Goal: Task Accomplishment & Management: Manage account settings

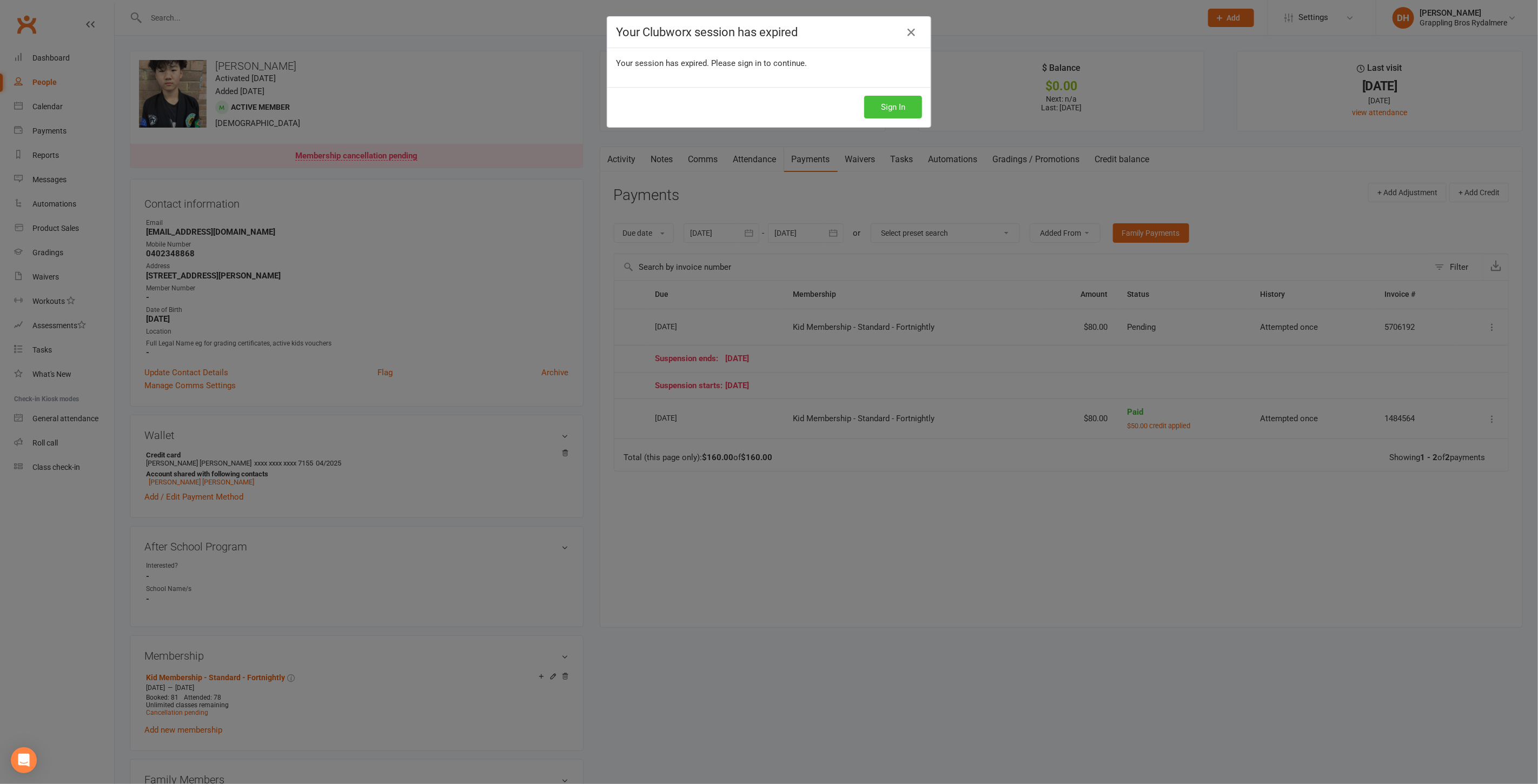
click at [894, 104] on button "Sign In" at bounding box center [893, 107] width 58 height 23
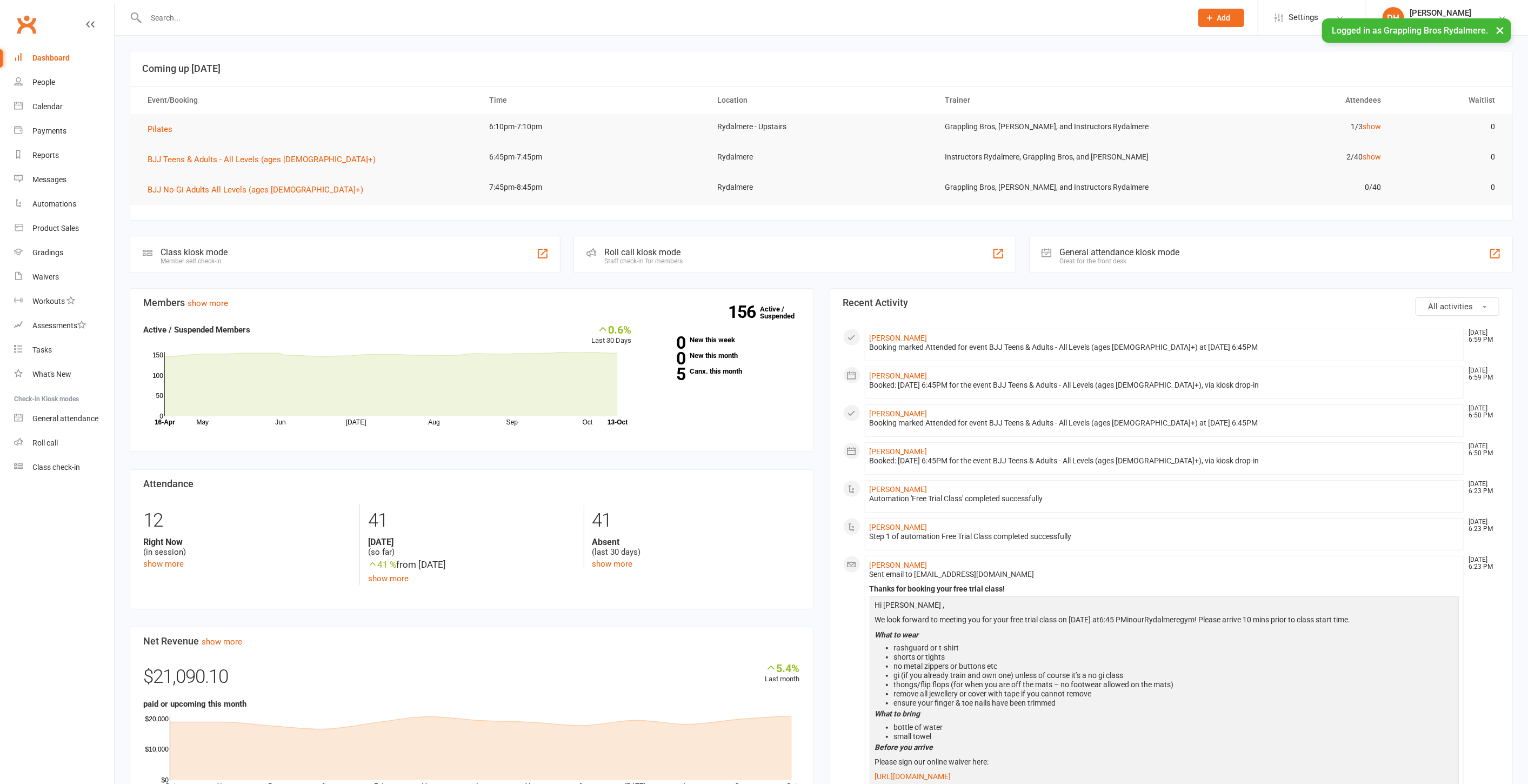
click at [185, 15] on input "text" at bounding box center [664, 18] width 1042 height 15
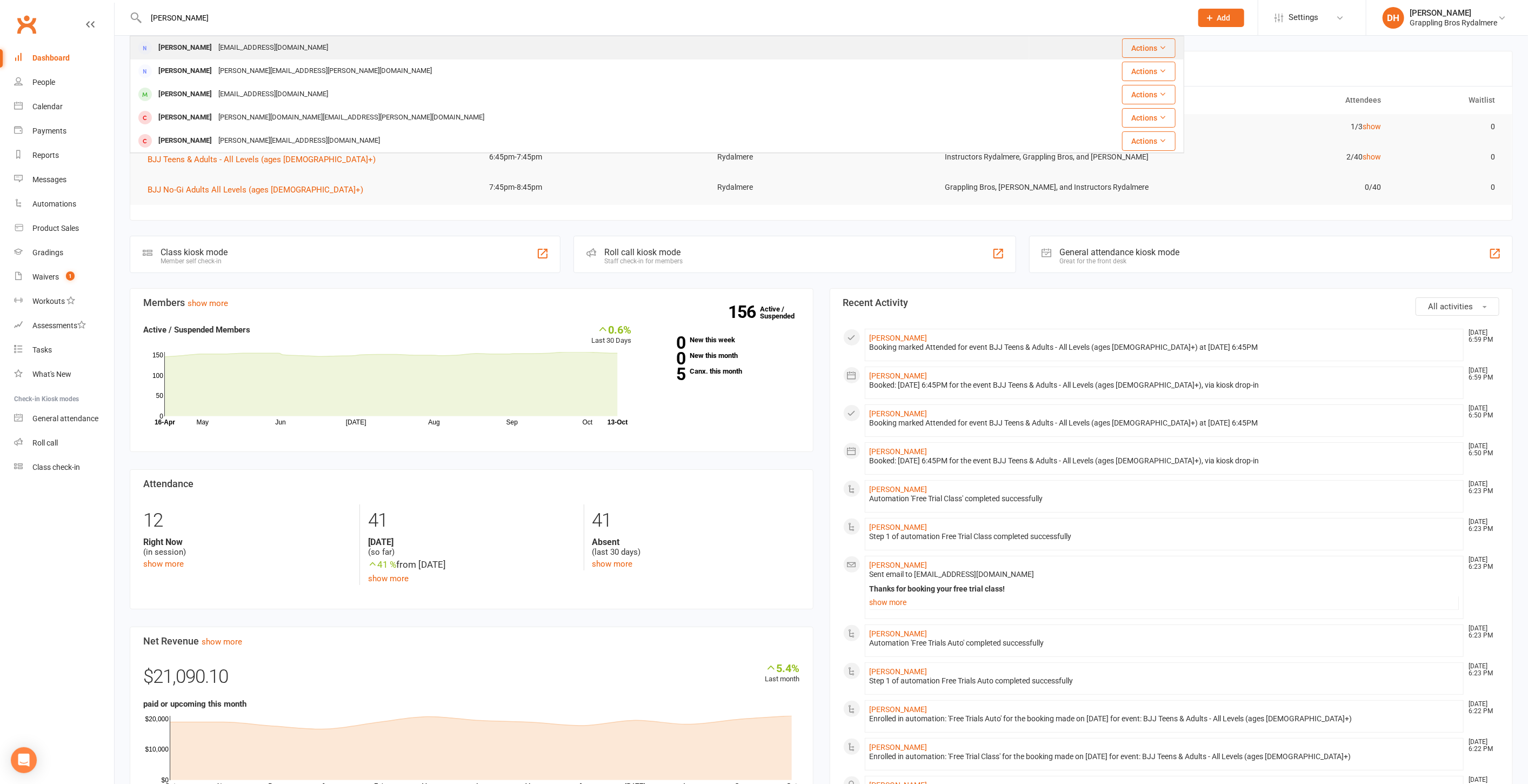
type input "[PERSON_NAME]"
click at [215, 44] on div "[EMAIL_ADDRESS][DOMAIN_NAME]" at bounding box center [273, 48] width 116 height 16
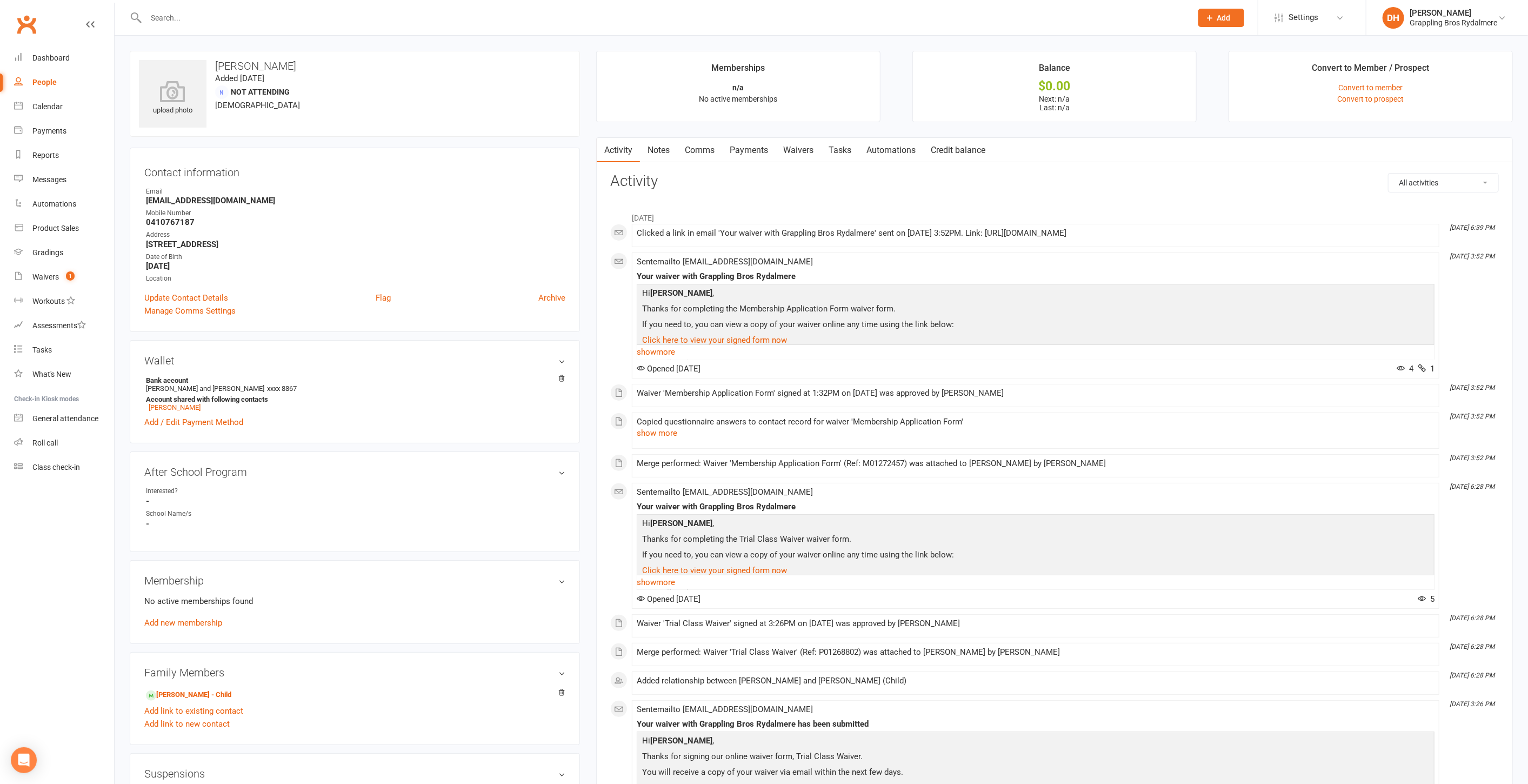
click at [191, 199] on strong "[EMAIL_ADDRESS][DOMAIN_NAME]" at bounding box center [356, 200] width 419 height 10
copy render-form-field "[EMAIL_ADDRESS][DOMAIN_NAME]"
click at [1316, 19] on span "Settings" at bounding box center [1303, 18] width 30 height 24
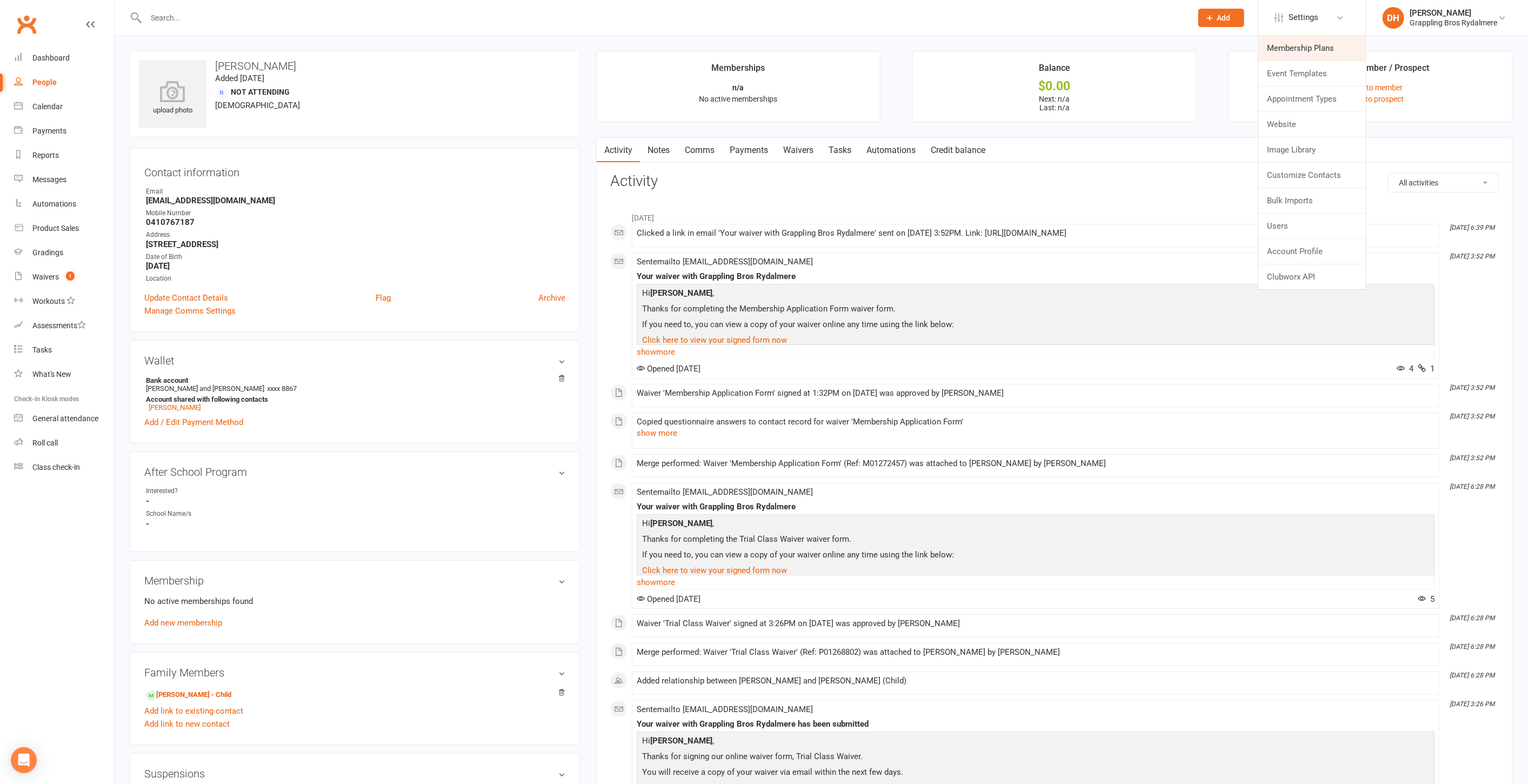
click at [1308, 48] on link "Membership Plans" at bounding box center [1312, 48] width 107 height 25
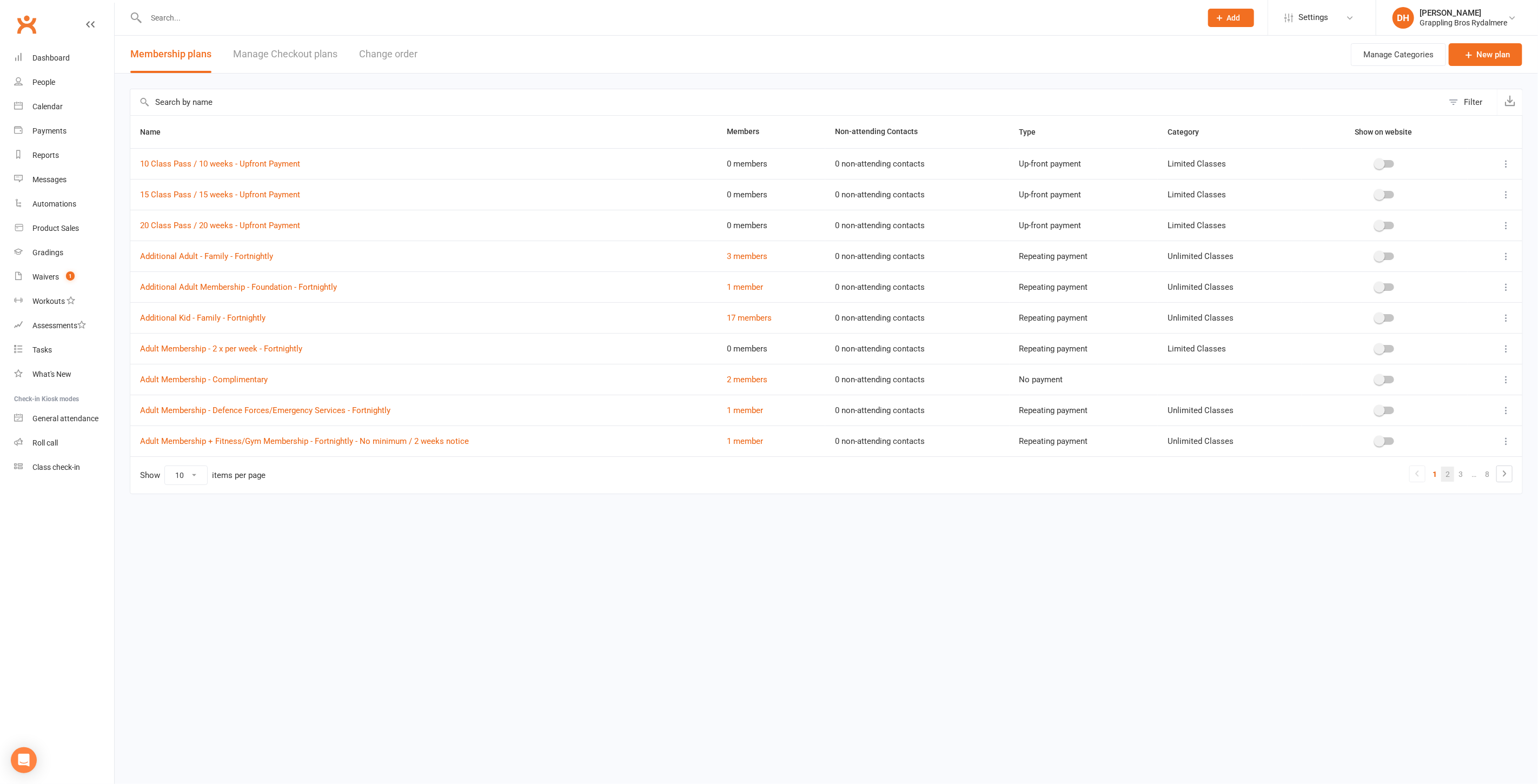
click at [1447, 475] on link "2" at bounding box center [1447, 474] width 13 height 15
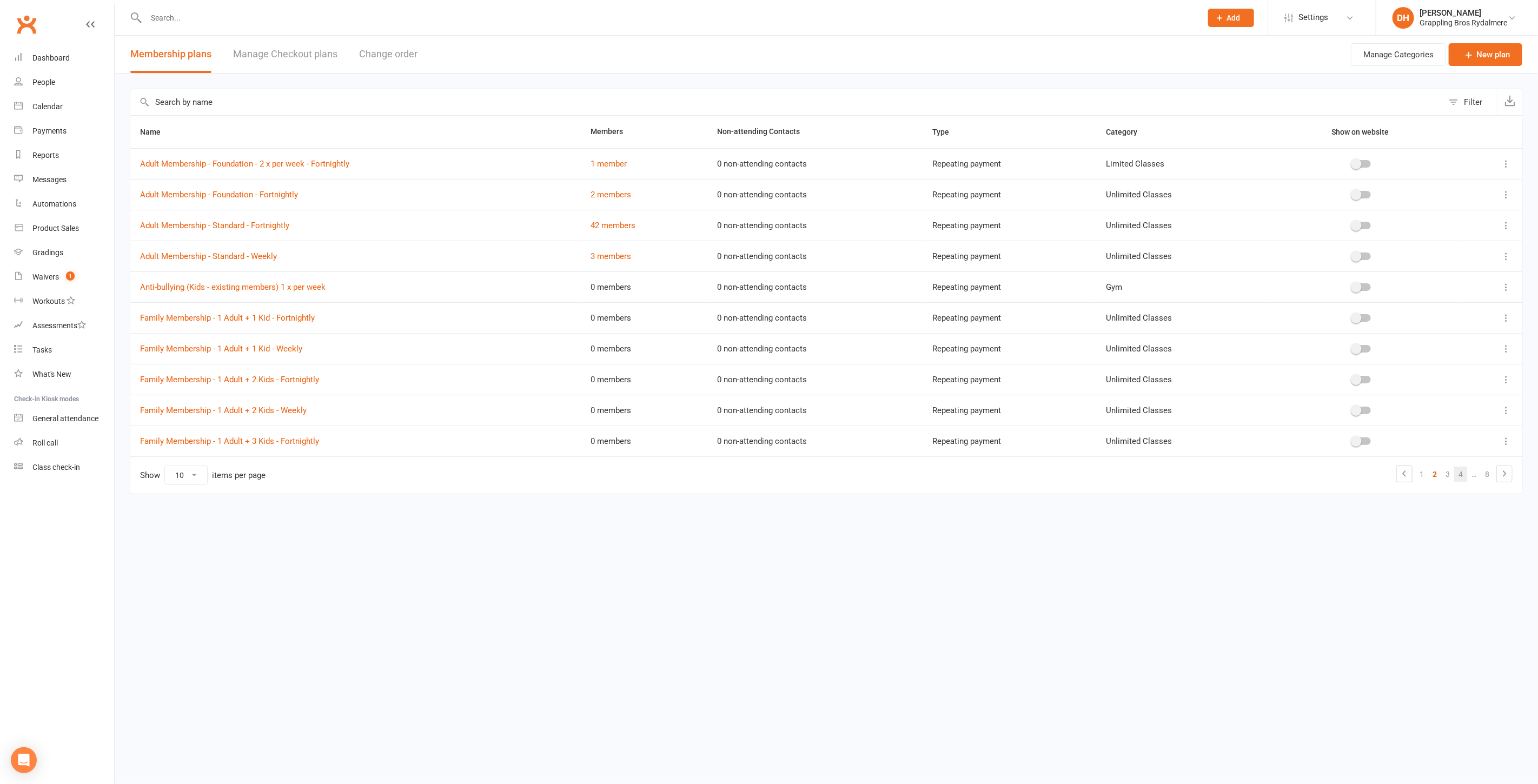
click at [1463, 471] on link "4" at bounding box center [1460, 474] width 13 height 15
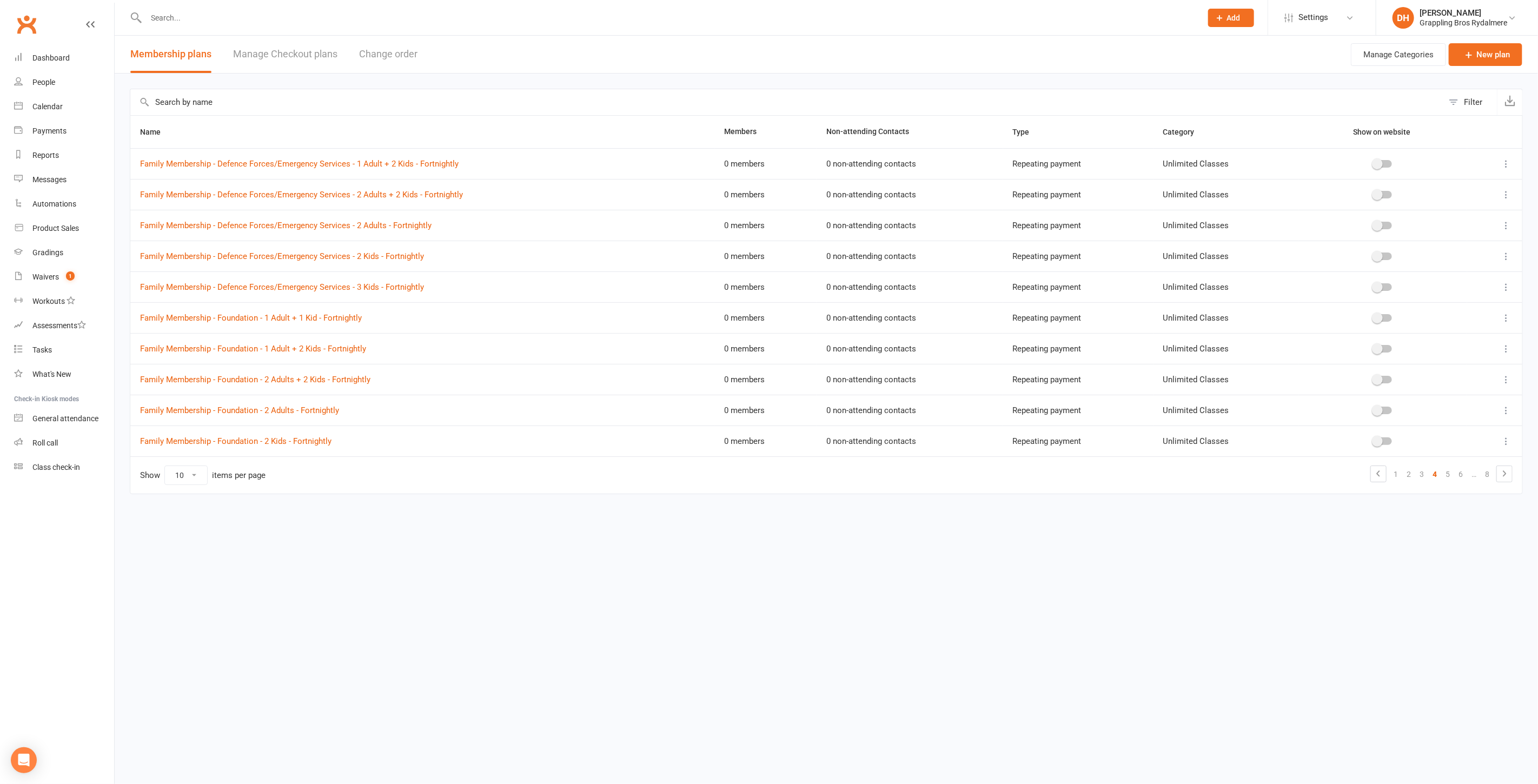
click at [400, 98] on input "text" at bounding box center [787, 102] width 1313 height 26
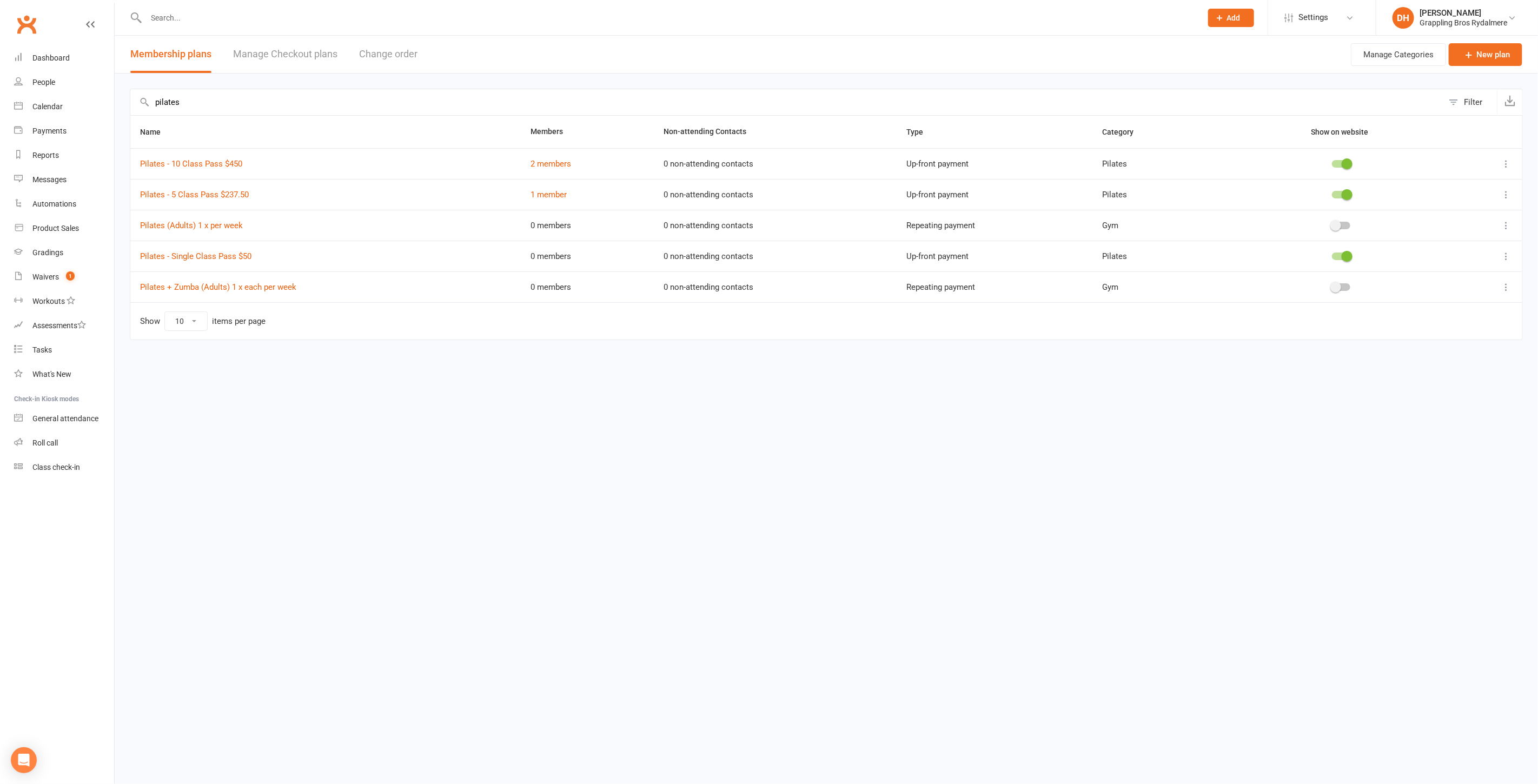
type input "pilates"
click at [315, 53] on link "Manage Checkout plans" at bounding box center [285, 54] width 104 height 37
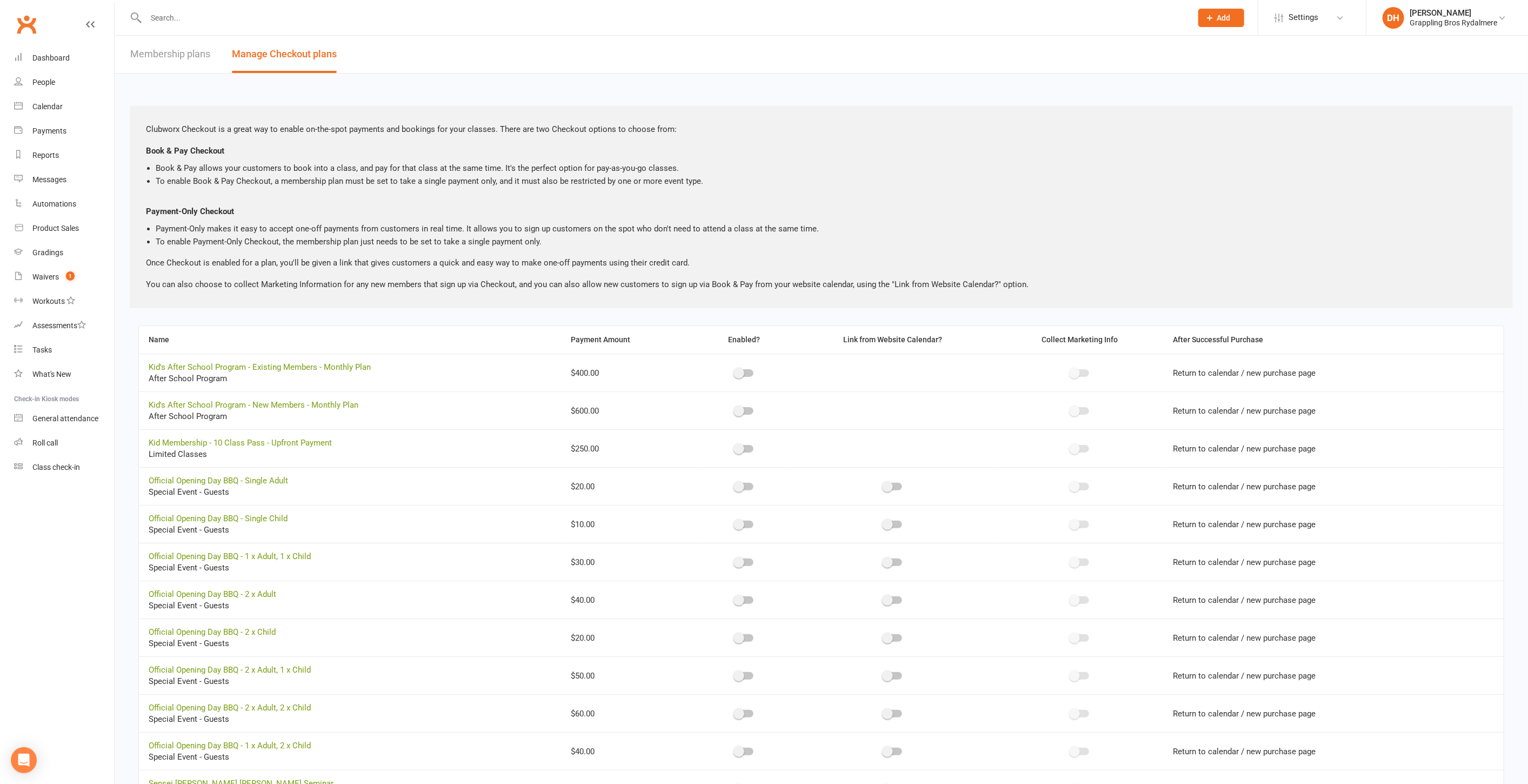
scroll to position [325, 0]
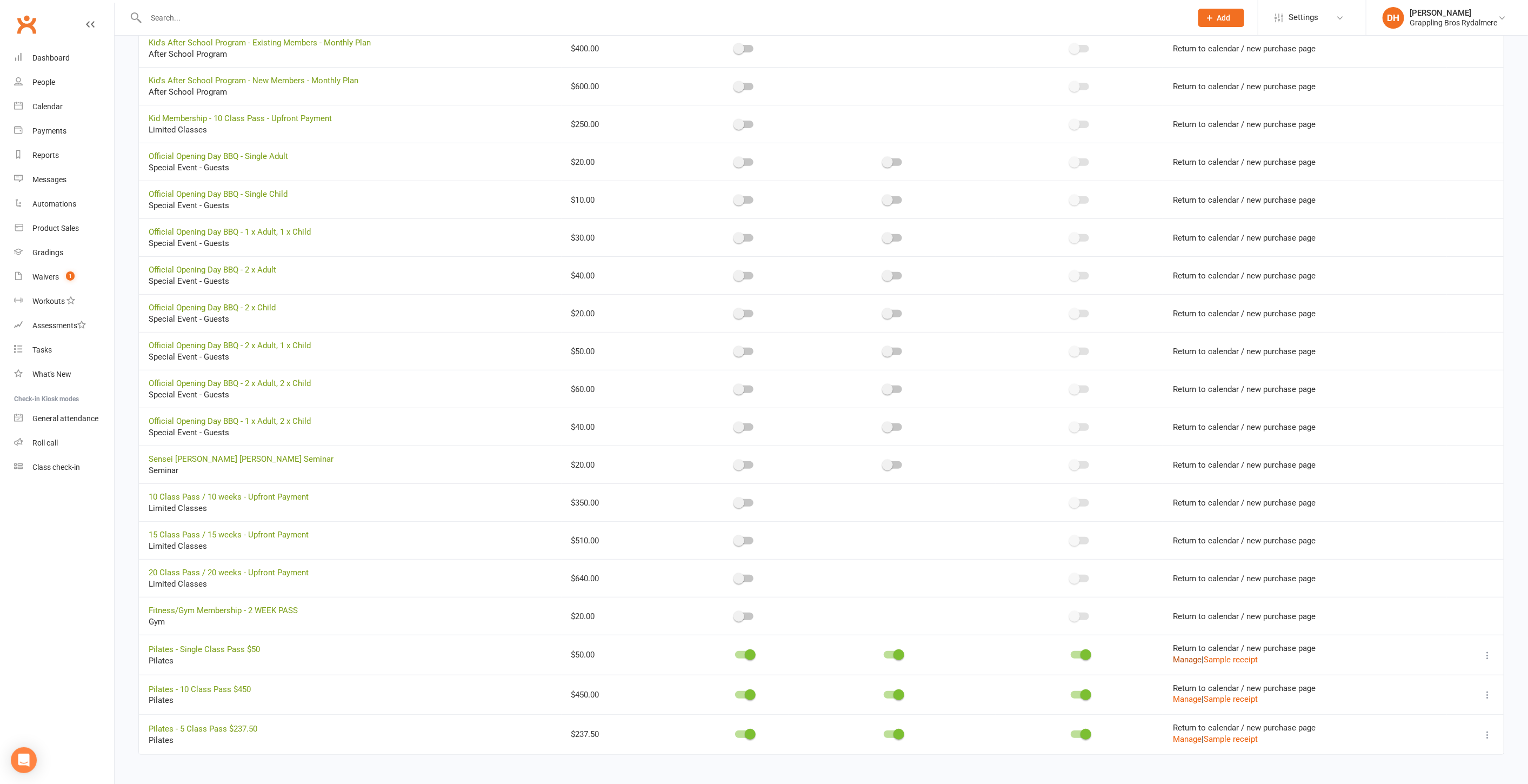
click at [1184, 658] on button "Manage" at bounding box center [1187, 659] width 29 height 13
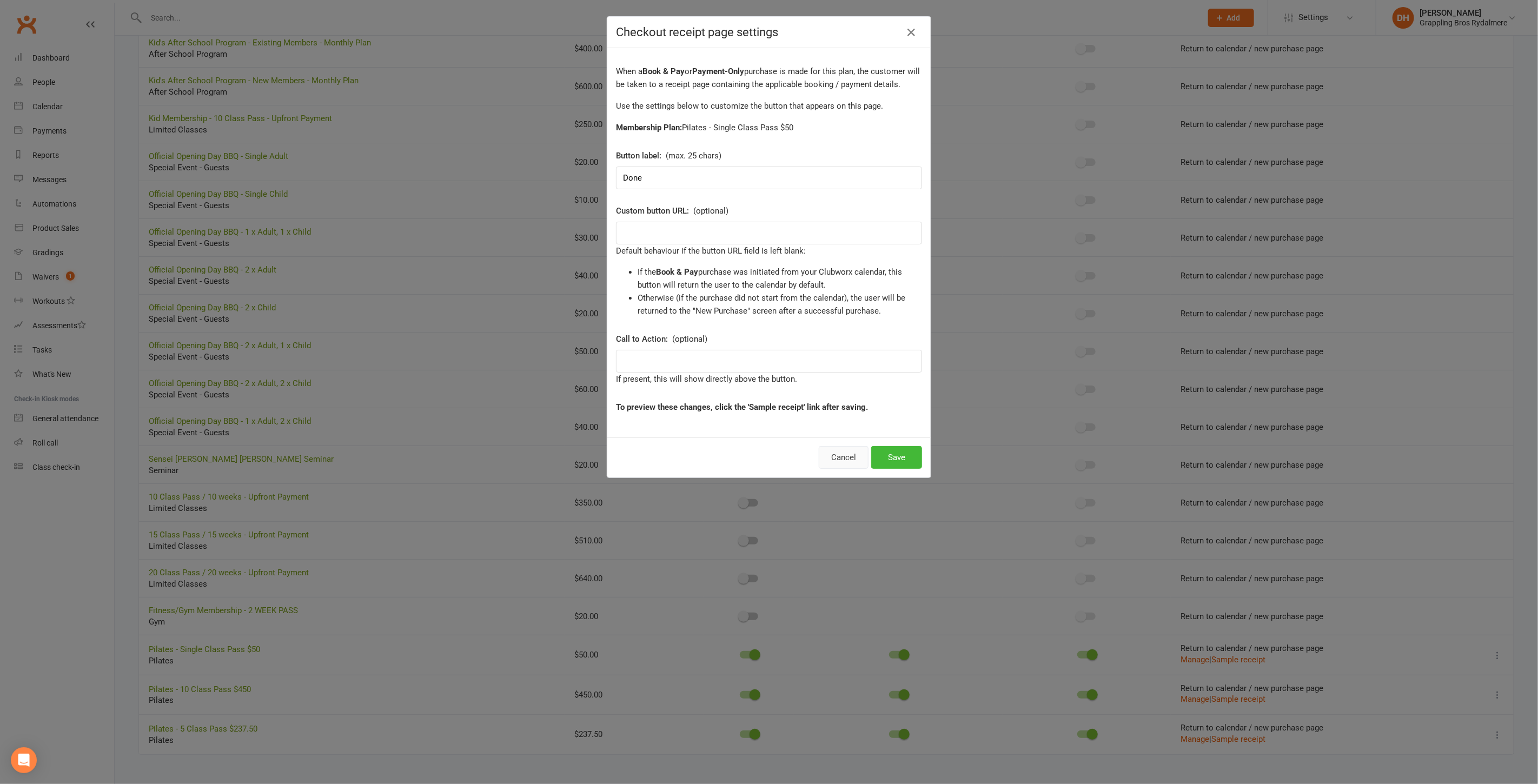
click at [847, 454] on button "Cancel" at bounding box center [843, 457] width 50 height 23
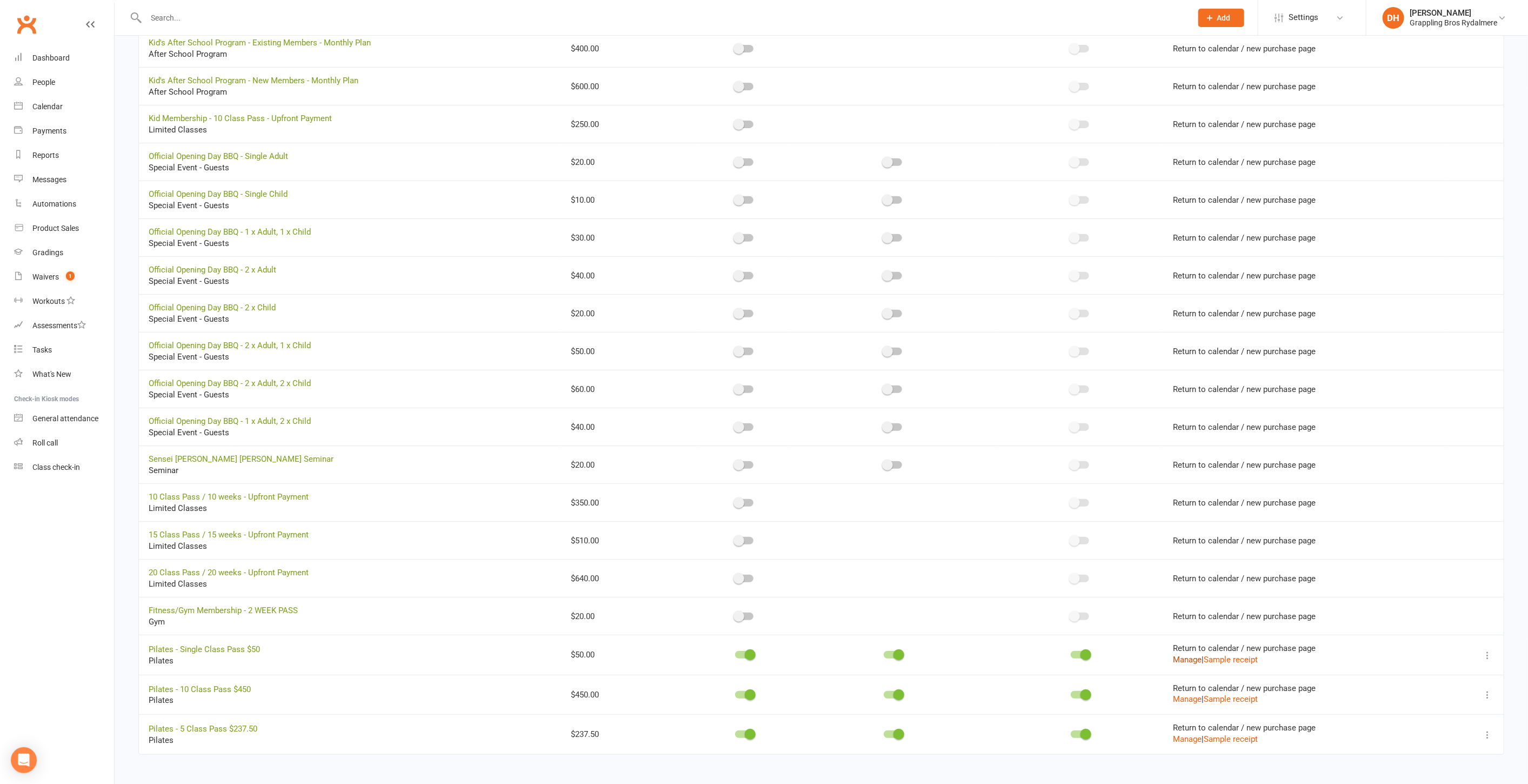
click at [1182, 654] on button "Manage" at bounding box center [1187, 659] width 29 height 13
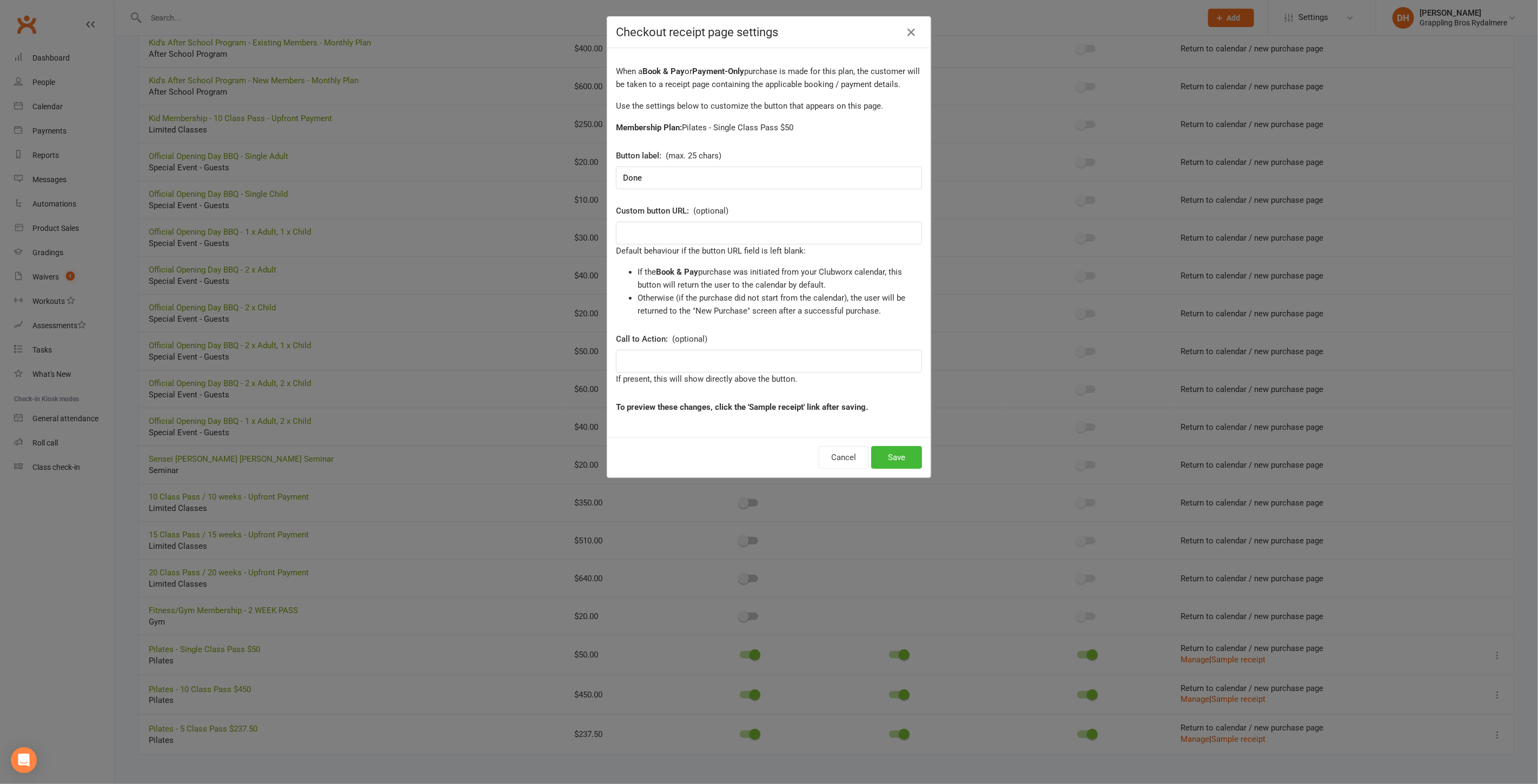
click at [1343, 619] on div "Checkout receipt page settings When a Book & Pay or Payment-Only purchase is ma…" at bounding box center [769, 392] width 1538 height 784
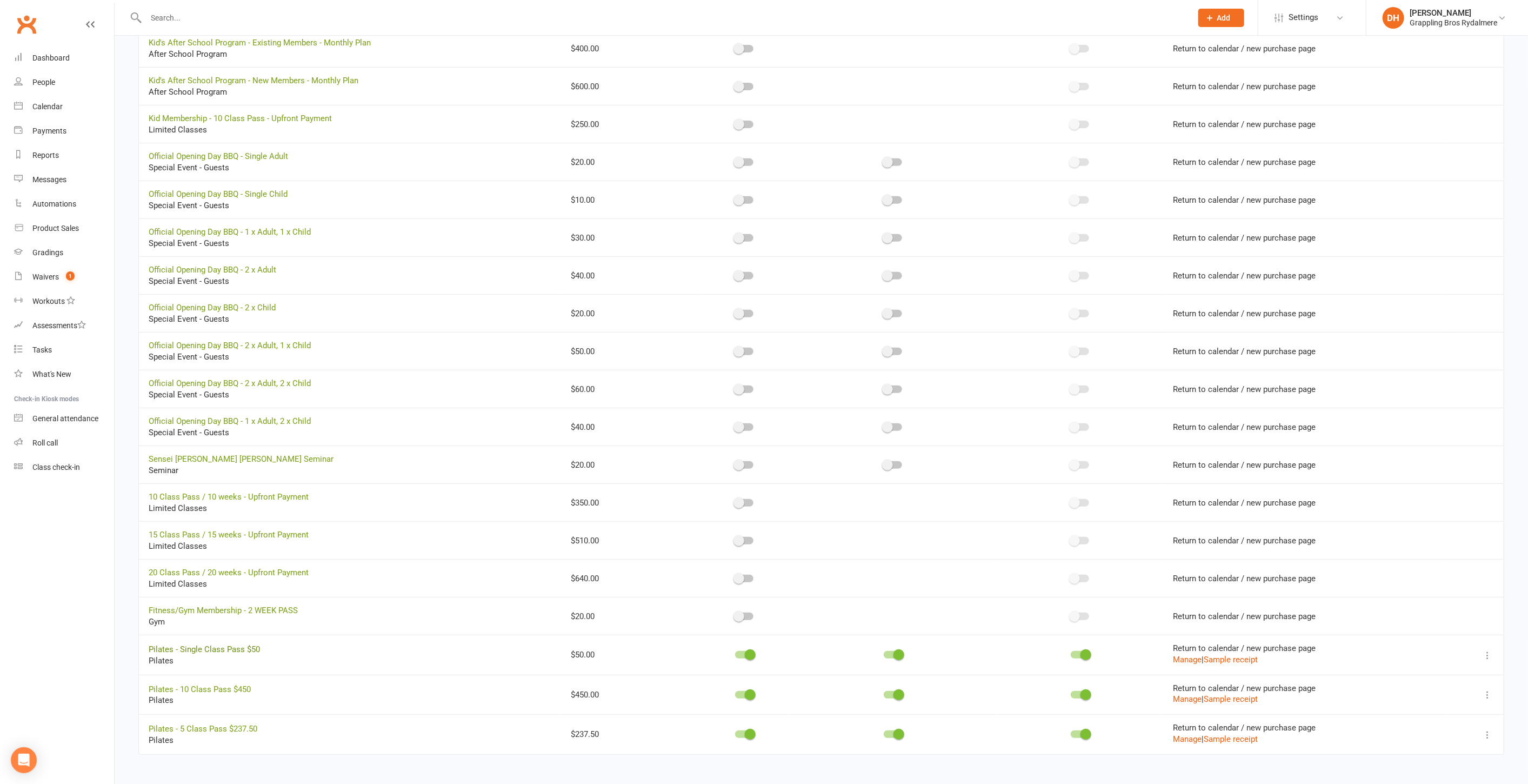
click at [226, 644] on link "Pilates - Single Class Pass $50" at bounding box center [204, 649] width 111 height 10
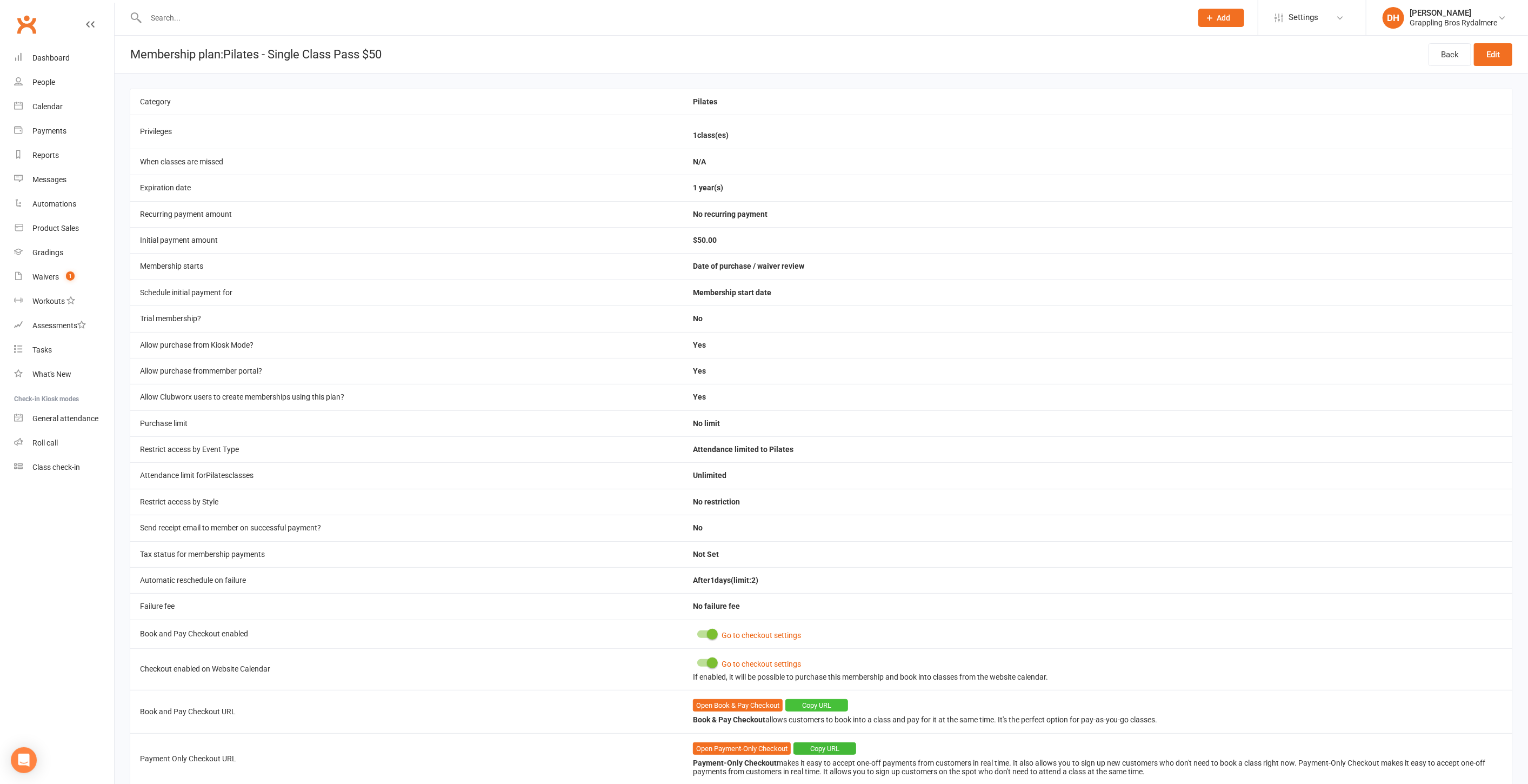
click at [804, 699] on button "Copy URL" at bounding box center [816, 705] width 63 height 13
click at [42, 75] on link "People" at bounding box center [64, 83] width 100 height 24
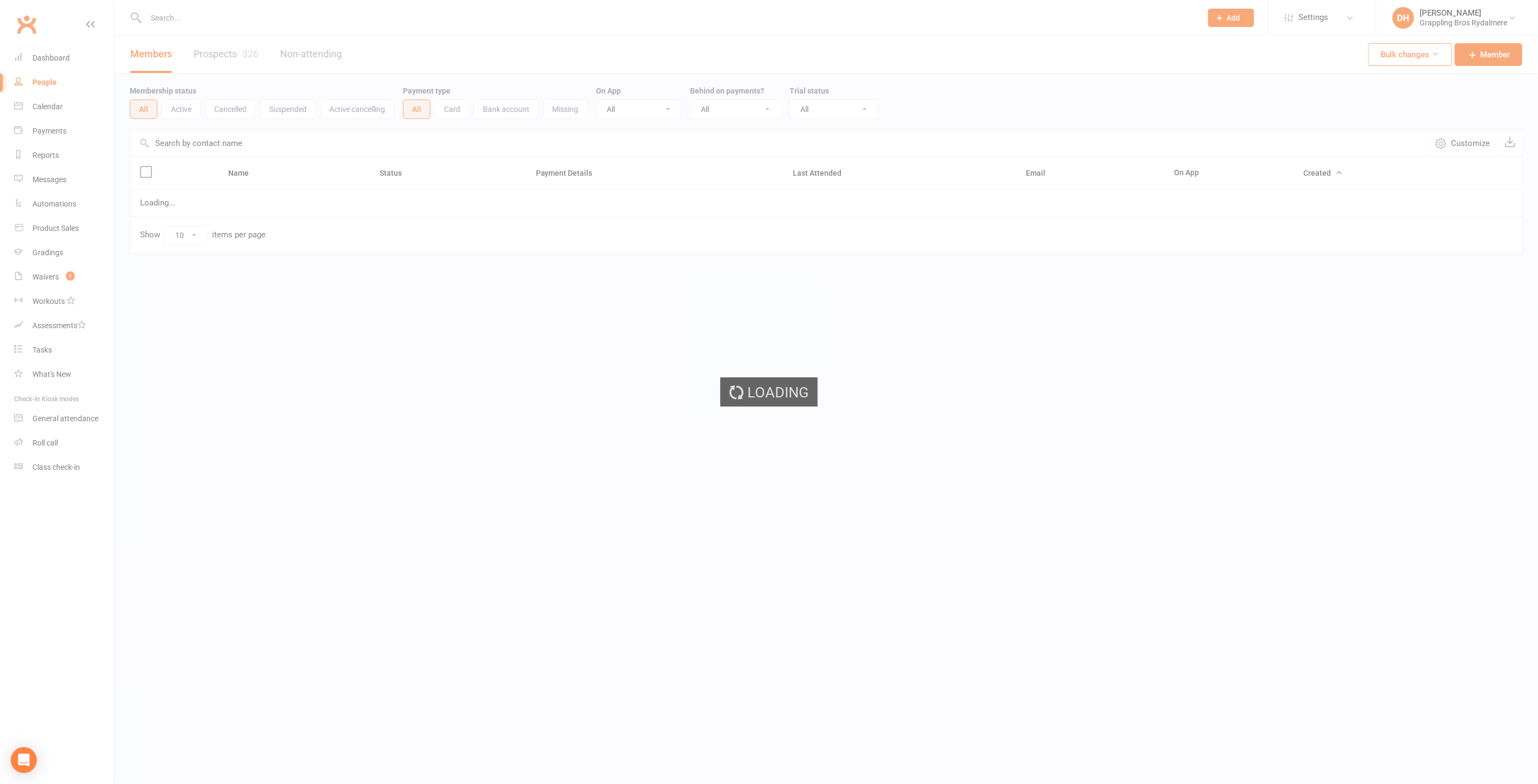
click at [170, 10] on div "Loading" at bounding box center [769, 392] width 1538 height 784
click at [167, 17] on input "text" at bounding box center [669, 18] width 1051 height 15
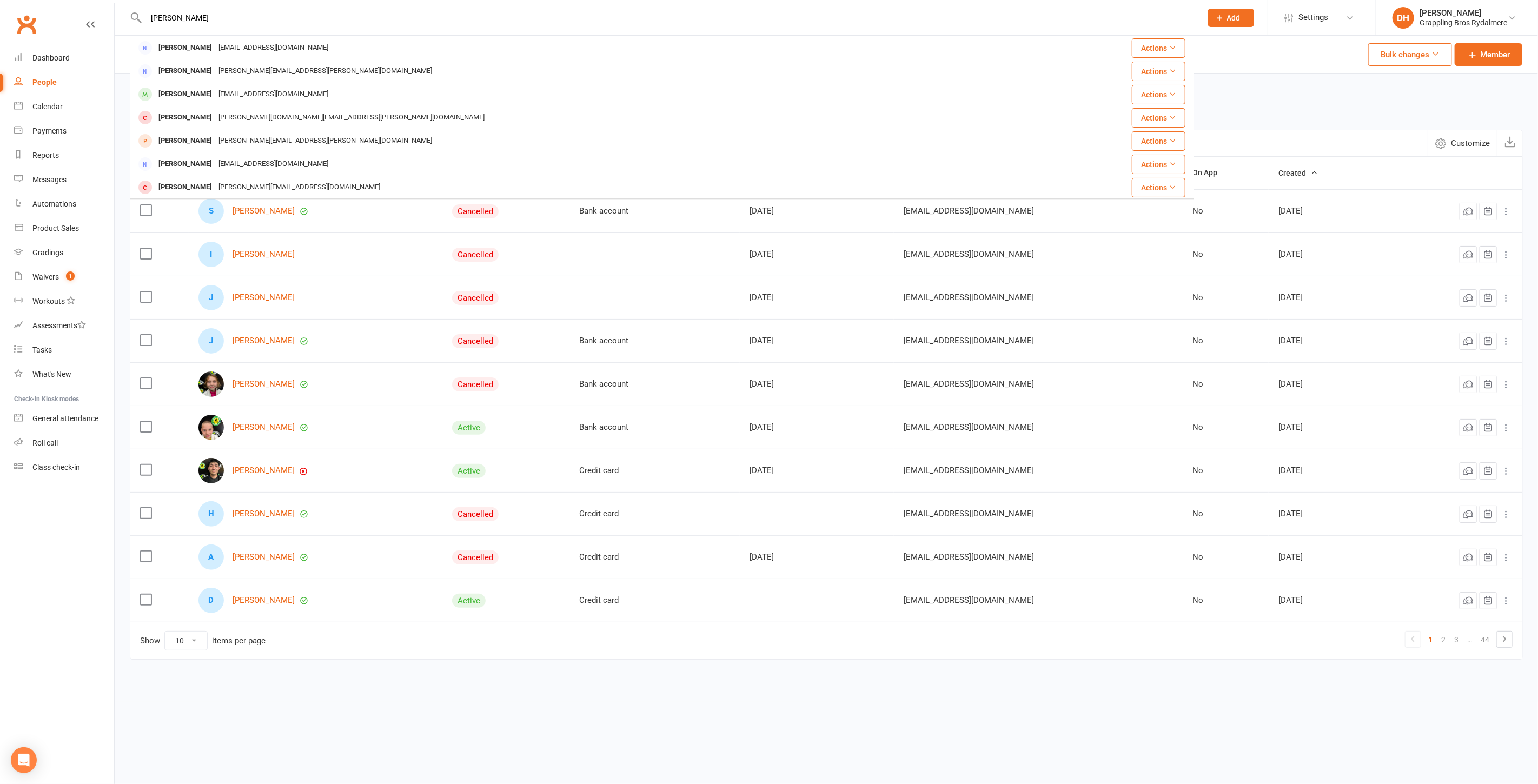
type input "bonnie"
click at [176, 40] on div "Bonnie Tong" at bounding box center [185, 48] width 60 height 16
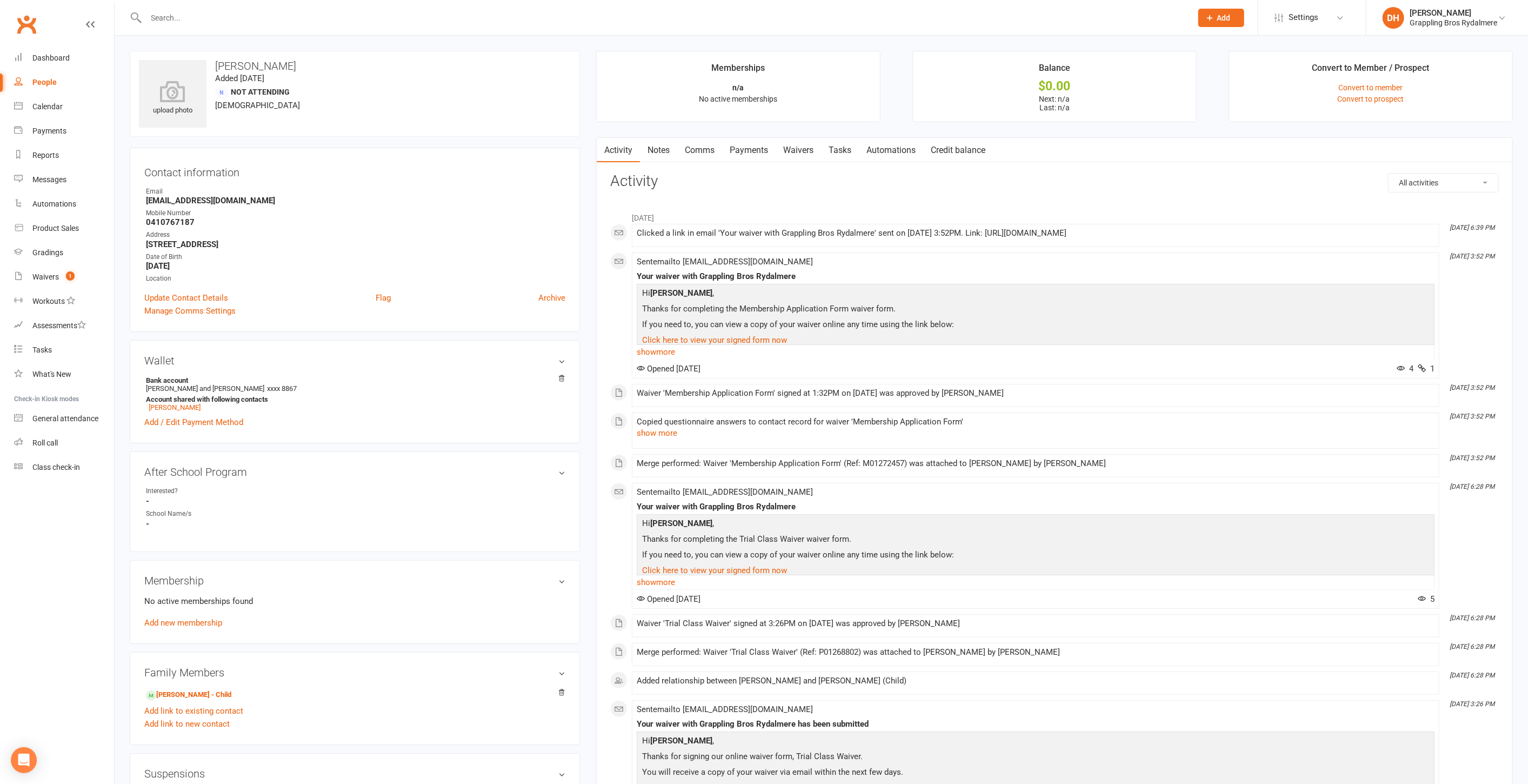
click at [808, 147] on link "Waivers" at bounding box center [798, 150] width 45 height 25
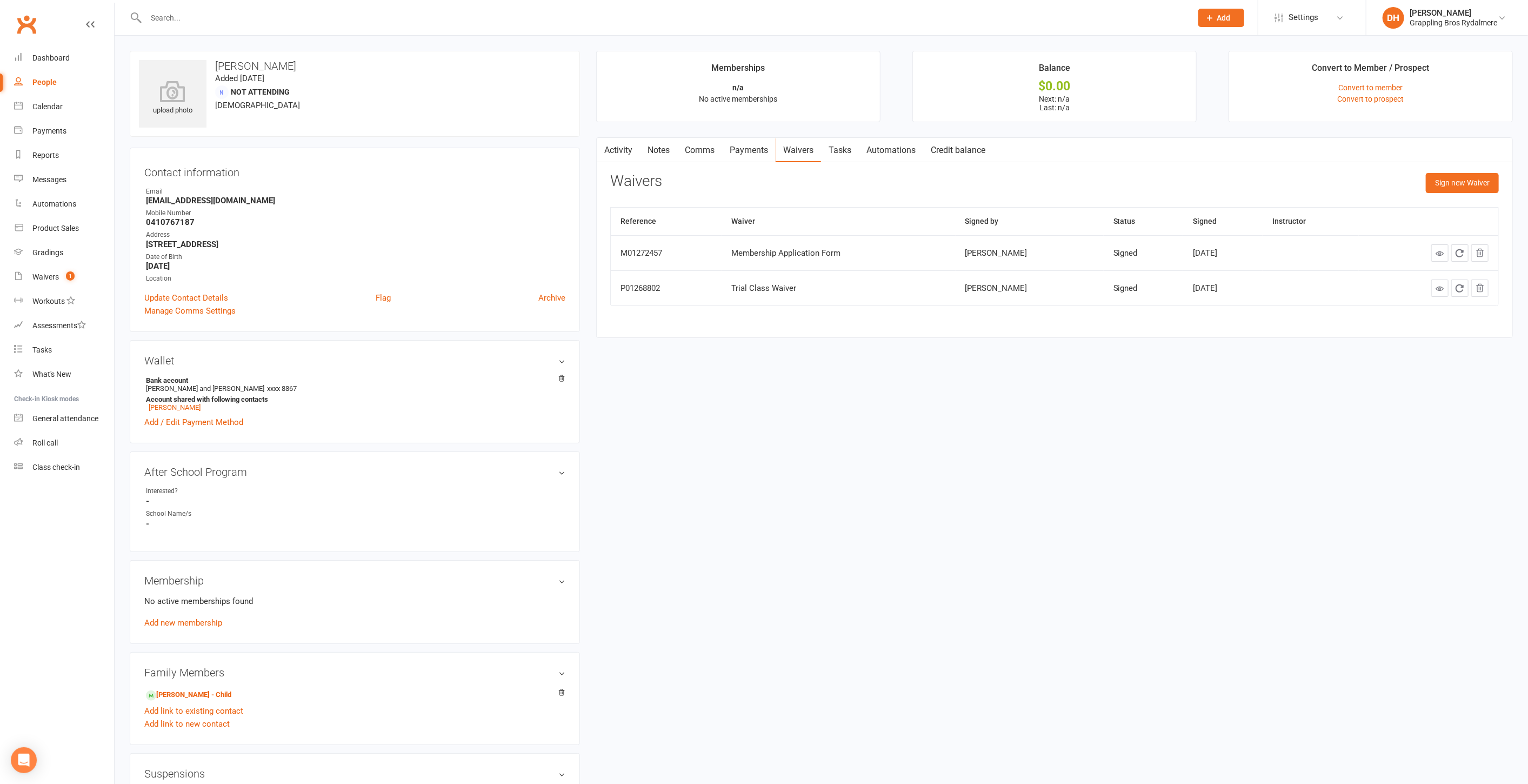
click at [296, 17] on input "text" at bounding box center [664, 18] width 1042 height 15
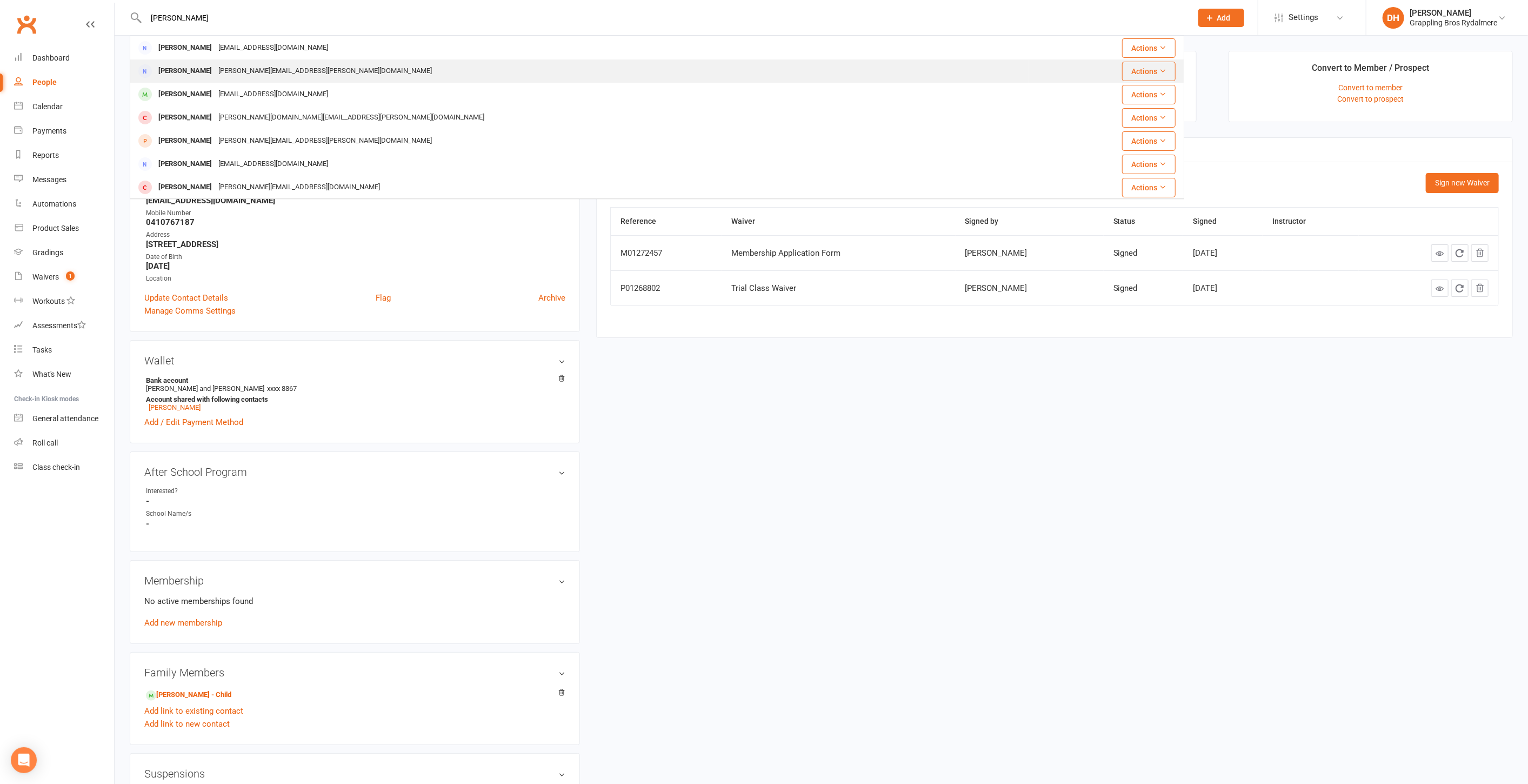
type input "bonnie"
click at [281, 67] on div "Bonnie.linsell@gmail.com" at bounding box center [325, 71] width 220 height 16
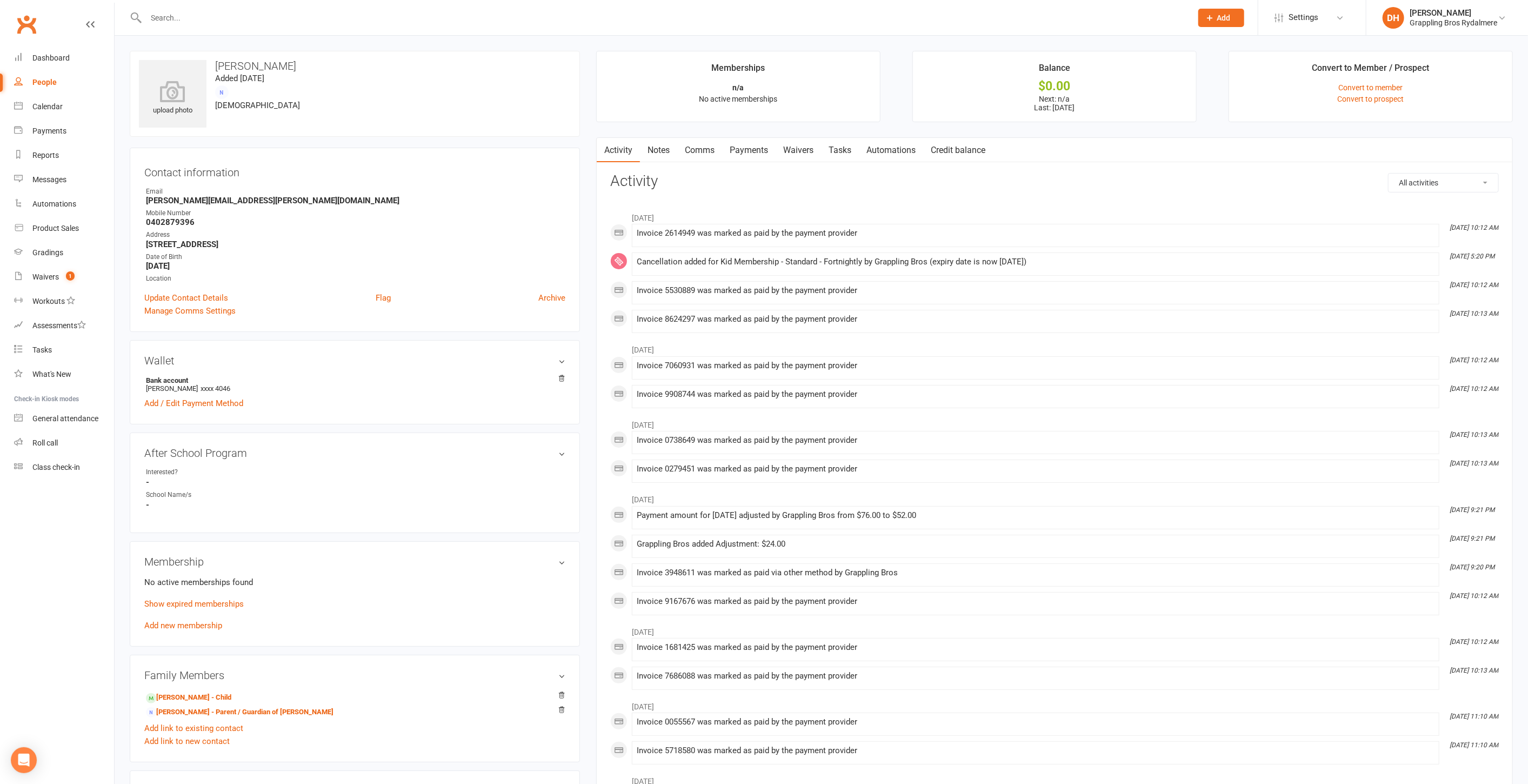
click at [813, 149] on link "Waivers" at bounding box center [798, 150] width 45 height 25
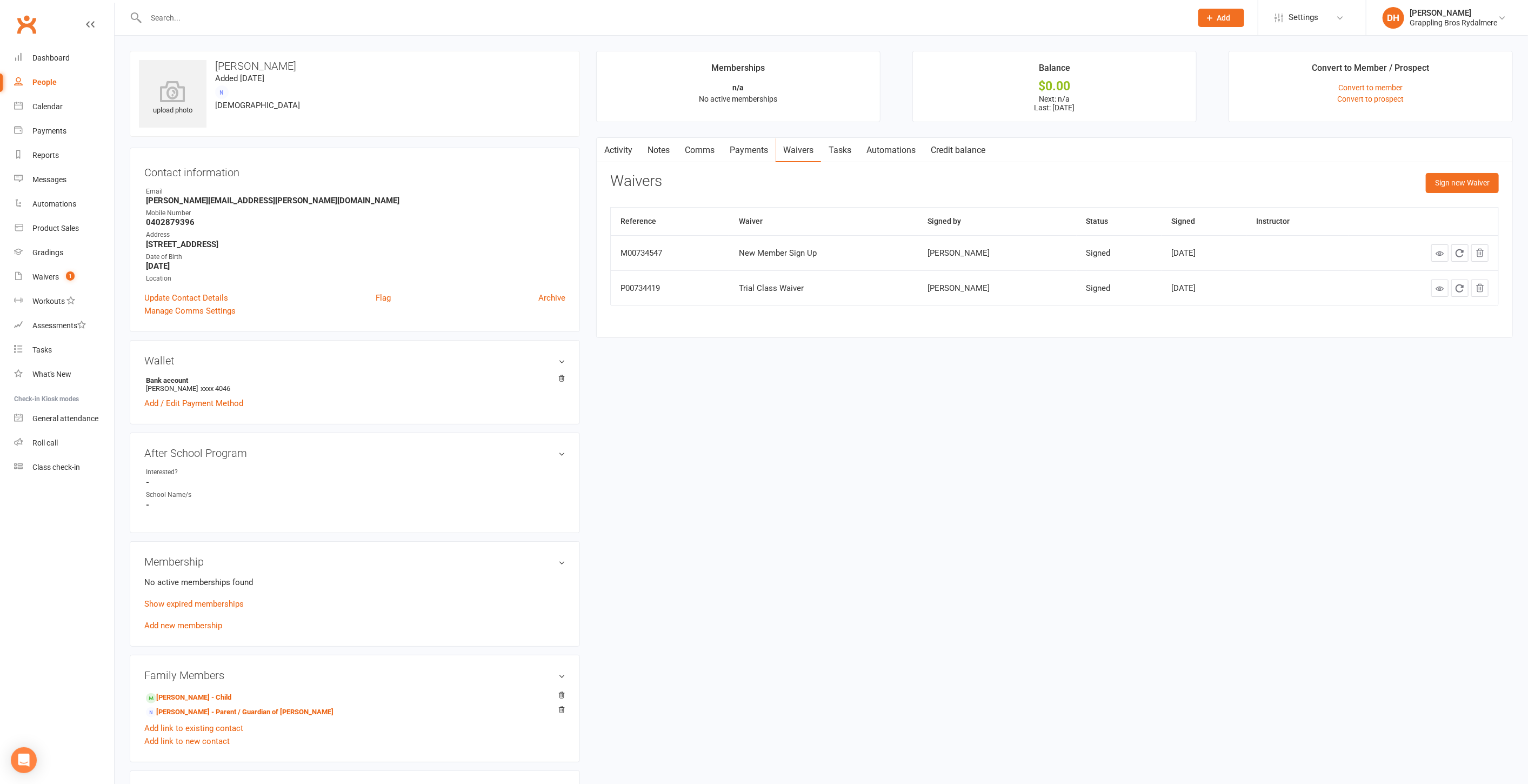
click at [262, 16] on input "text" at bounding box center [664, 18] width 1042 height 15
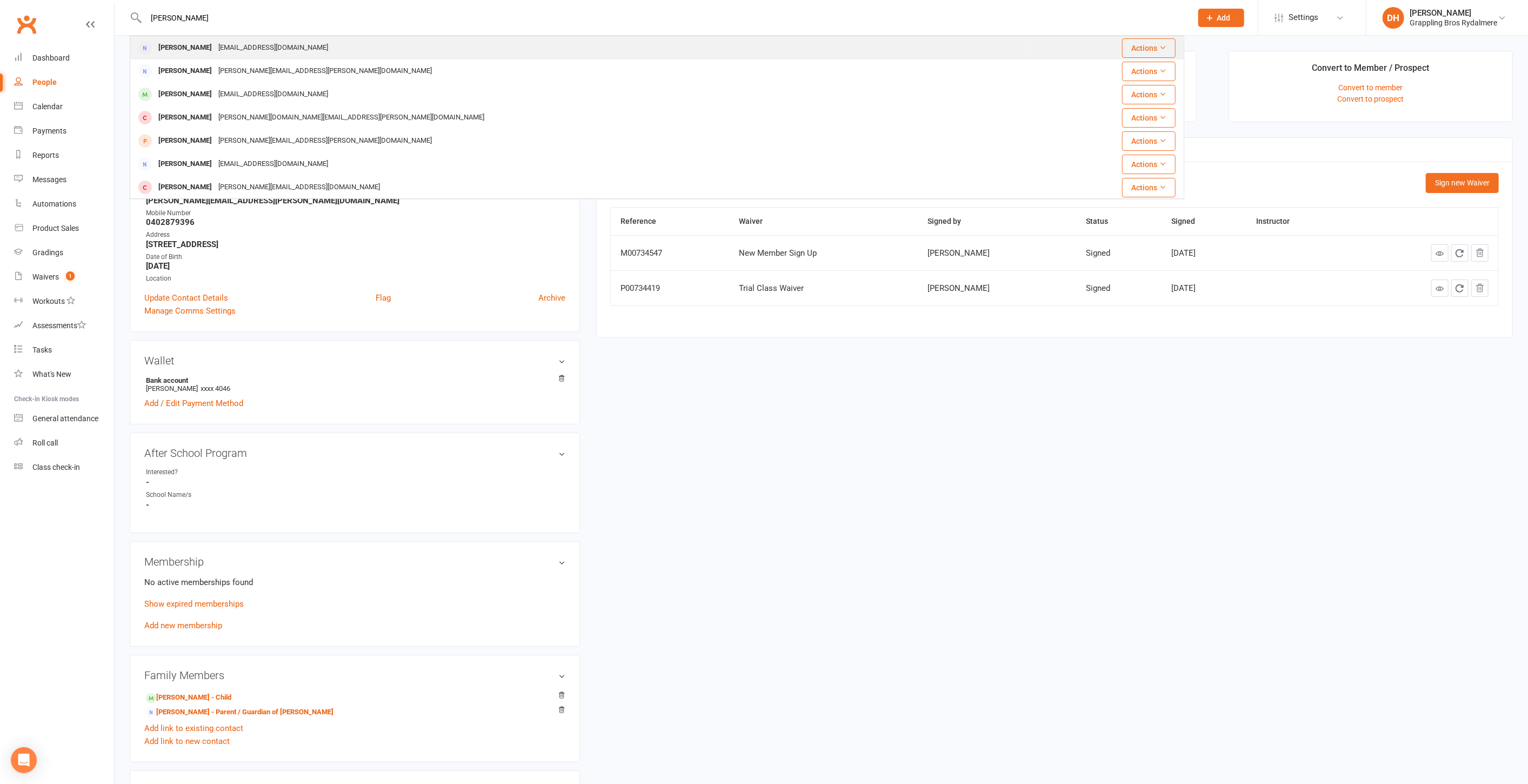
type input "bonnie"
click at [250, 50] on div "bonniektong@gmail.com" at bounding box center [273, 48] width 116 height 16
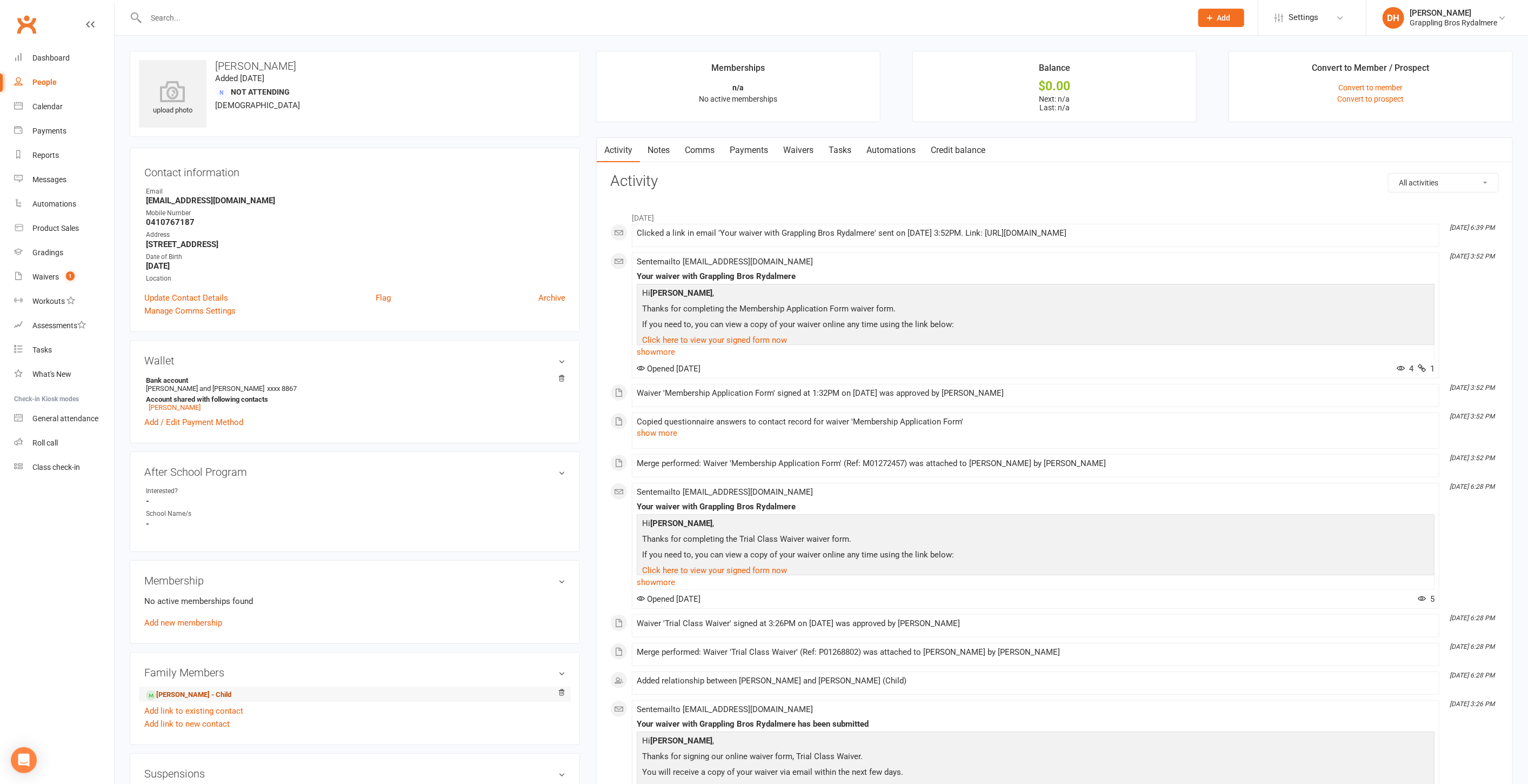
click at [195, 693] on link "Leila Webb - Child" at bounding box center [189, 695] width 85 height 11
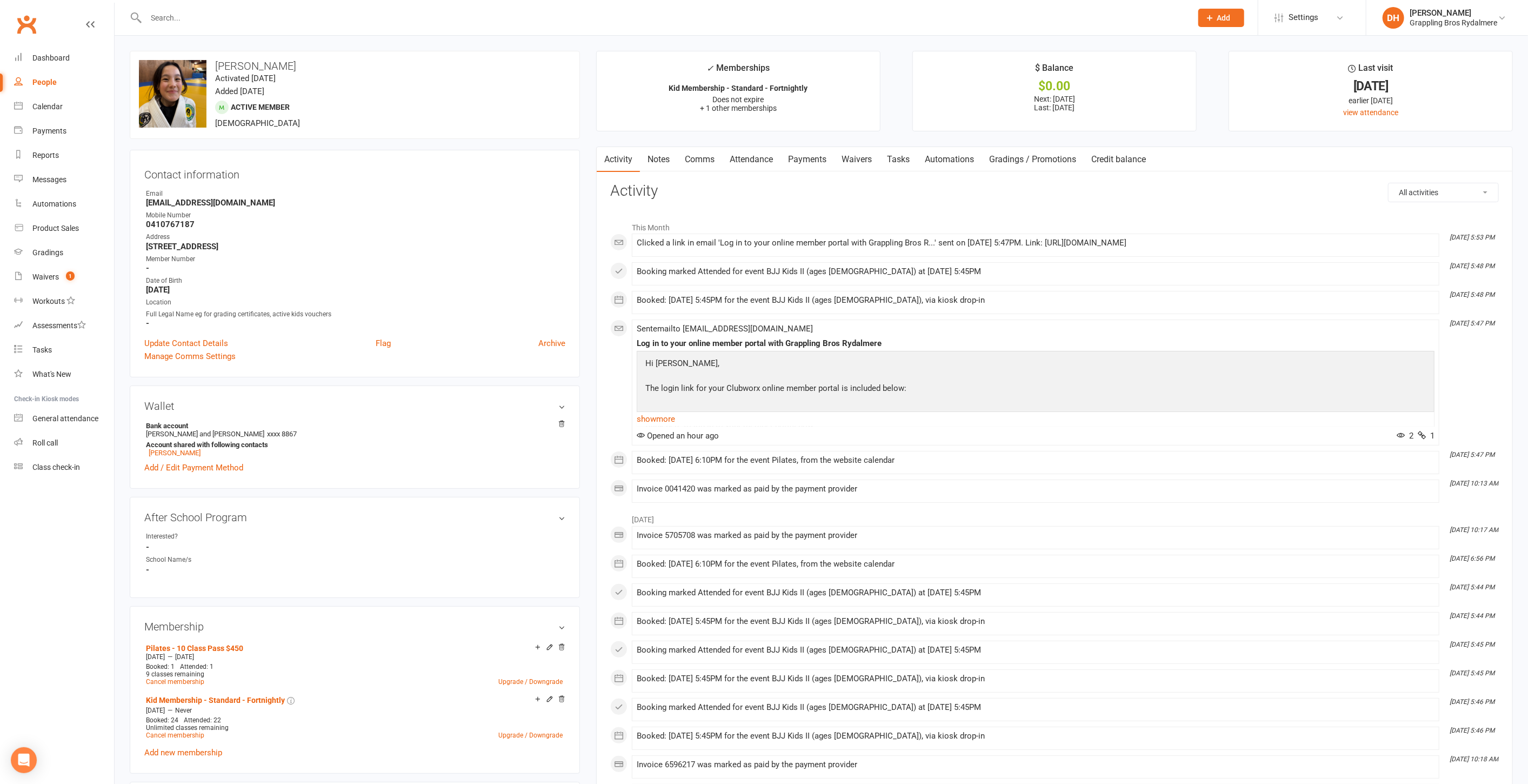
click at [875, 165] on link "Waivers" at bounding box center [856, 159] width 45 height 25
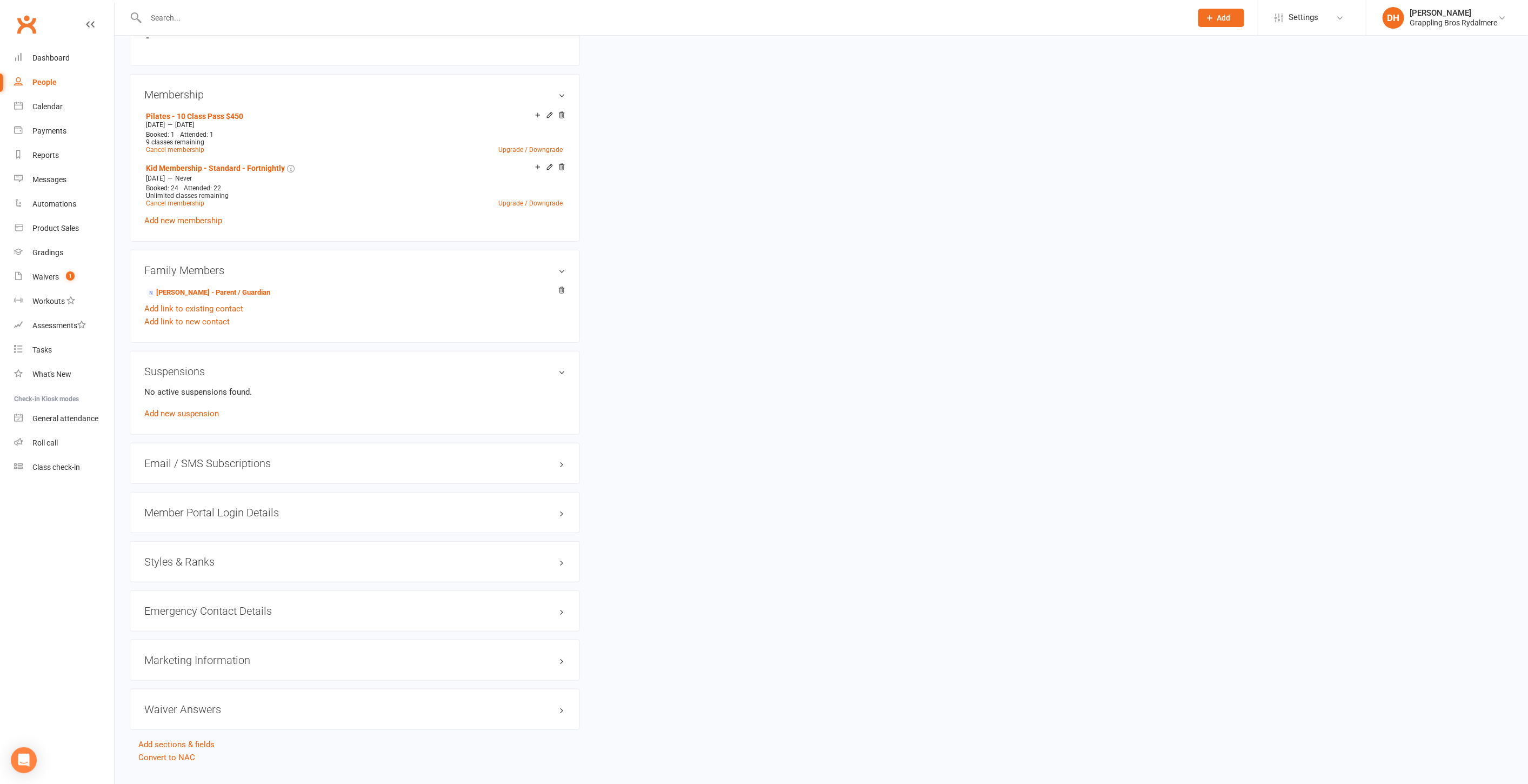
scroll to position [551, 0]
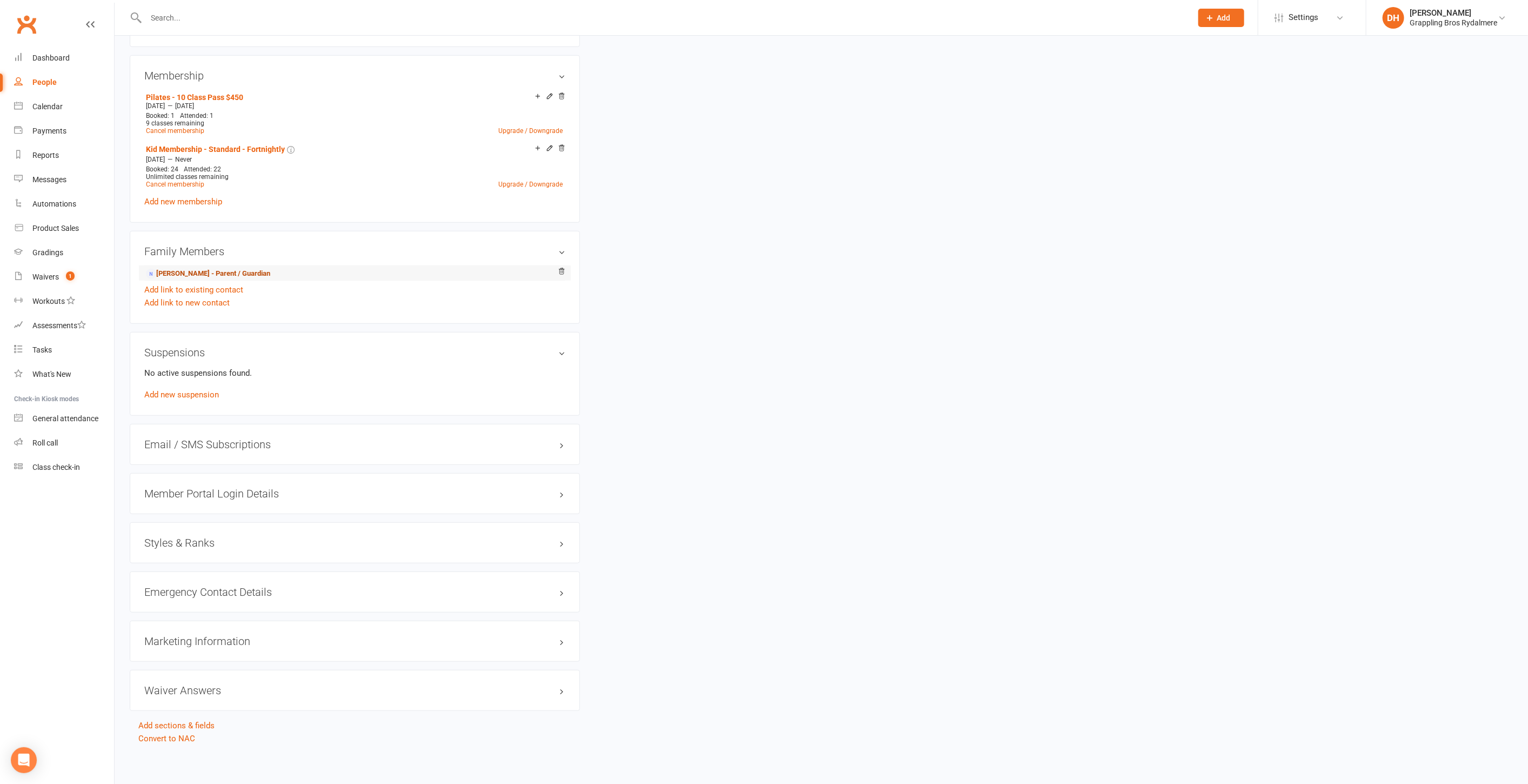
click at [219, 269] on link "Bonnie Tong - Parent / Guardian" at bounding box center [208, 274] width 125 height 11
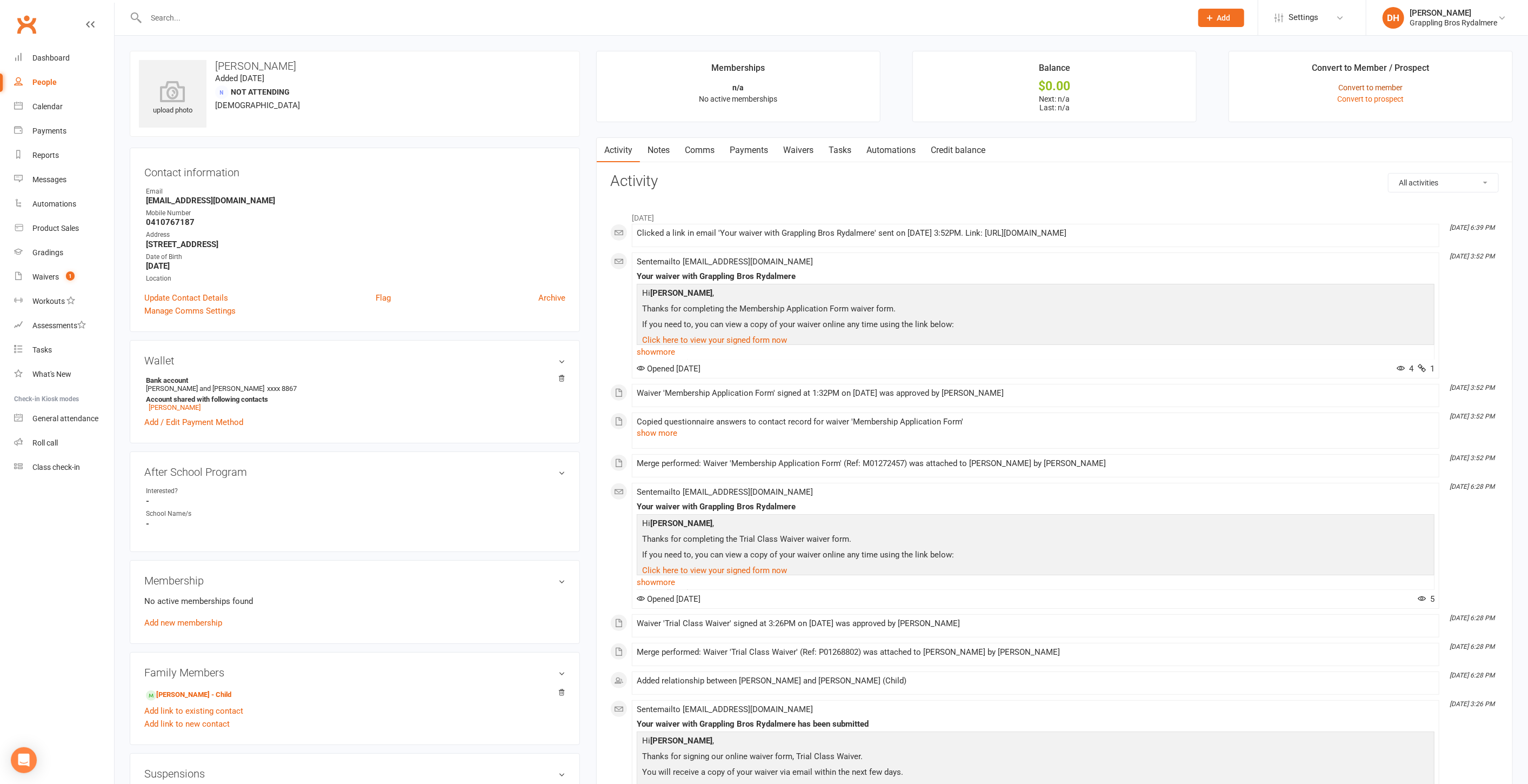
click at [1353, 83] on link "Convert to member" at bounding box center [1371, 88] width 64 height 9
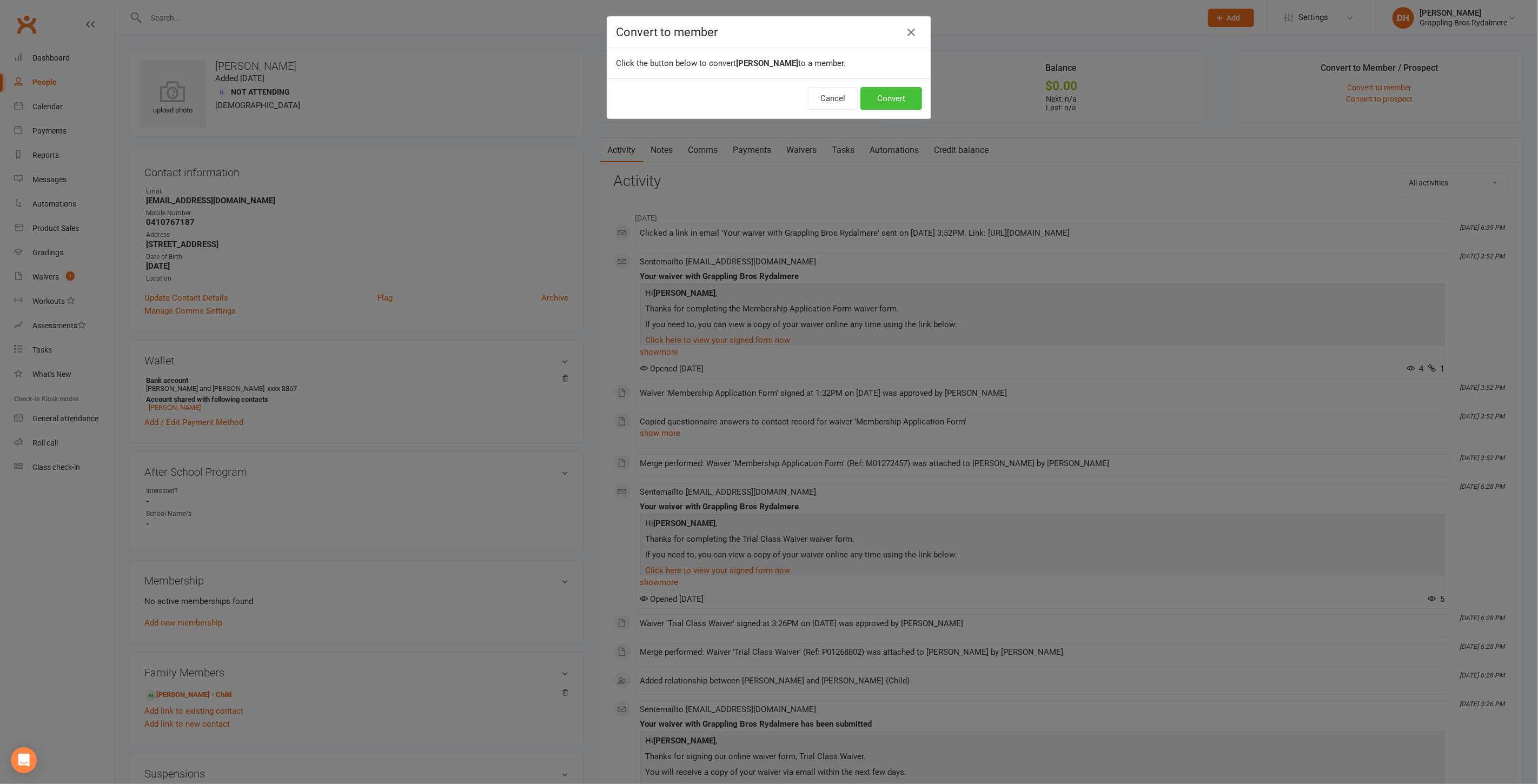
click at [898, 98] on button "Convert" at bounding box center [891, 98] width 62 height 23
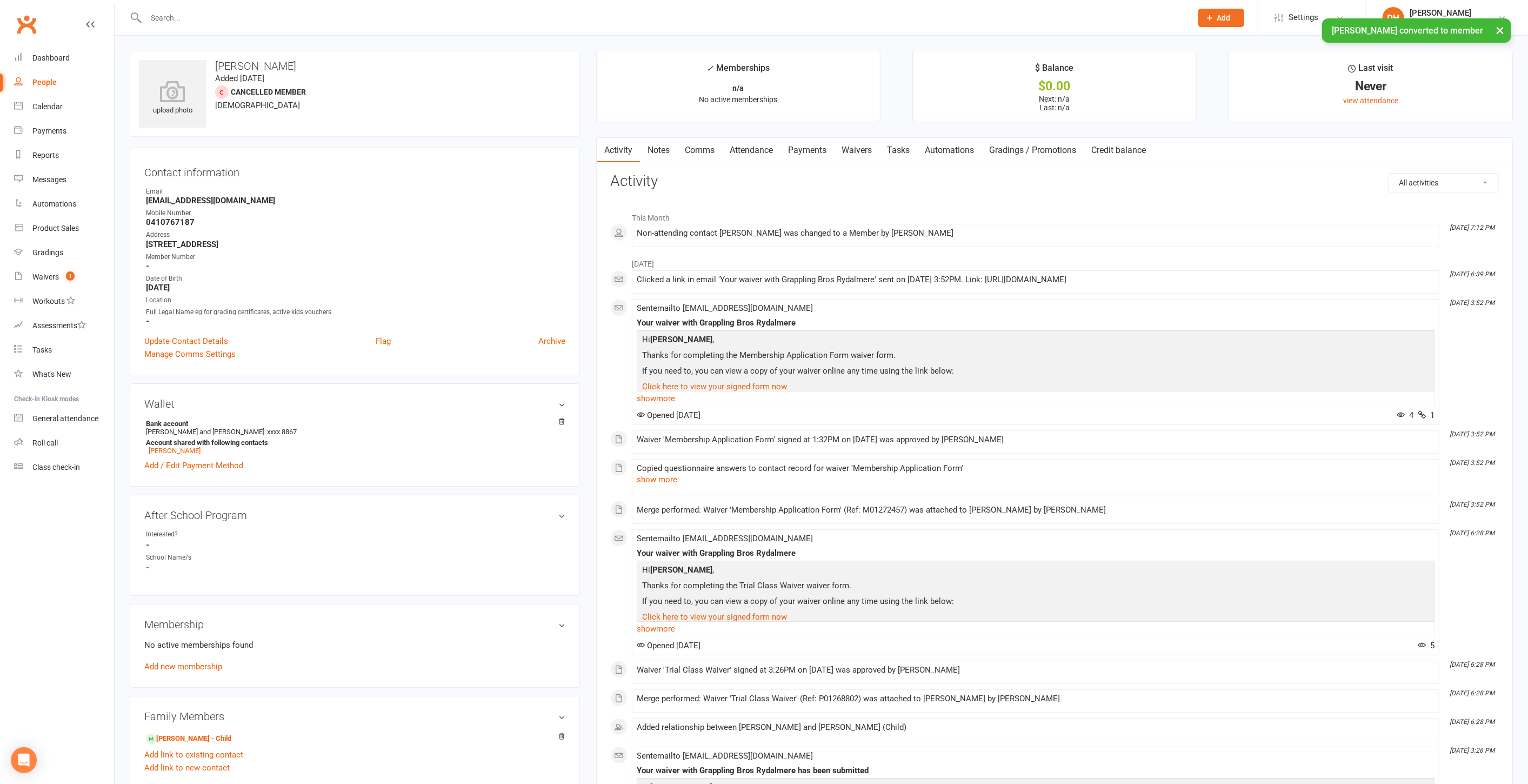
click at [199, 199] on strong "bonniektong@gmail.com" at bounding box center [356, 200] width 419 height 10
copy render-form-field "bonniektong@gmail.com"
click at [306, 18] on input "text" at bounding box center [664, 18] width 1042 height 15
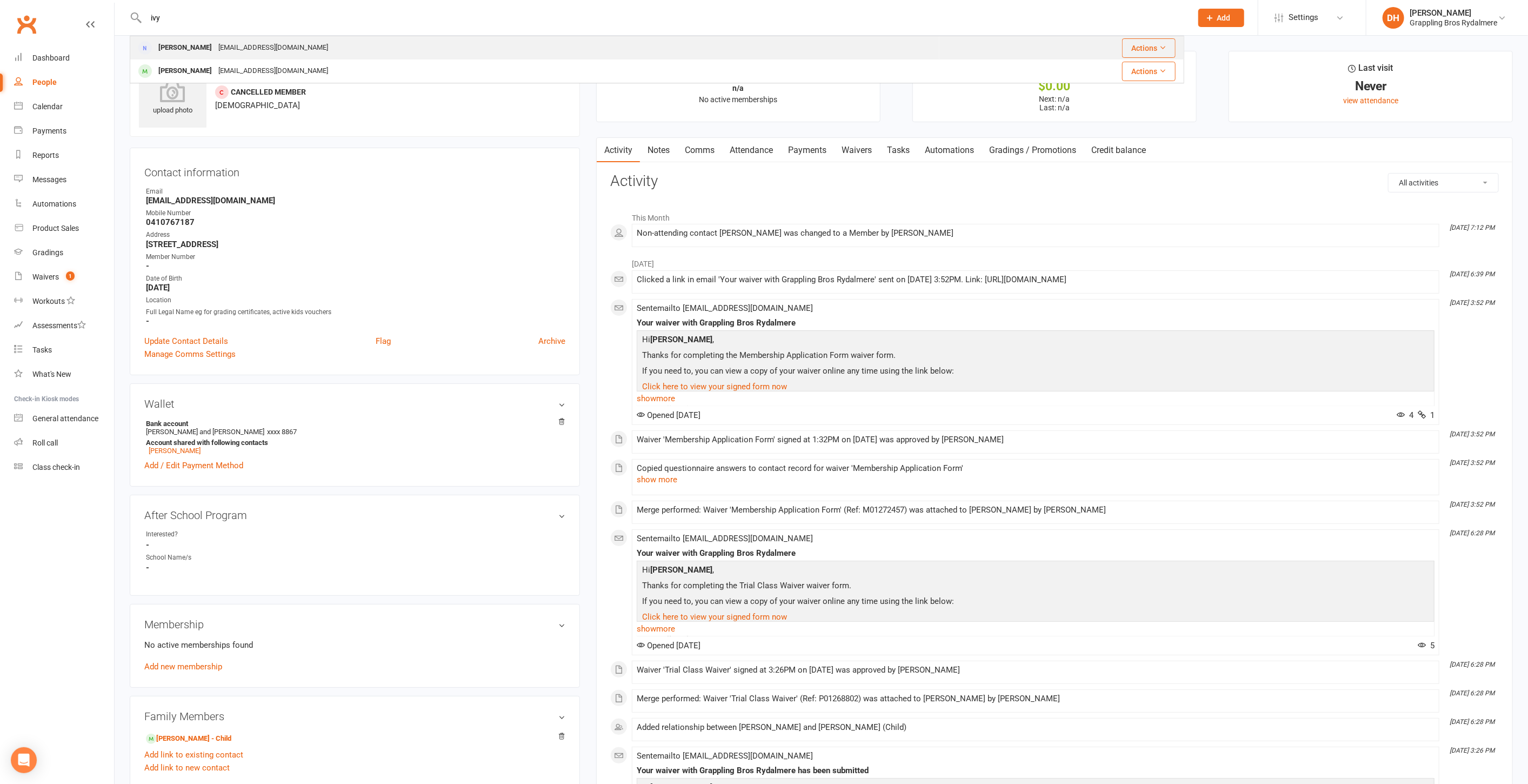
type input "ivy"
click at [266, 47] on div "[EMAIL_ADDRESS][DOMAIN_NAME]" at bounding box center [273, 48] width 116 height 16
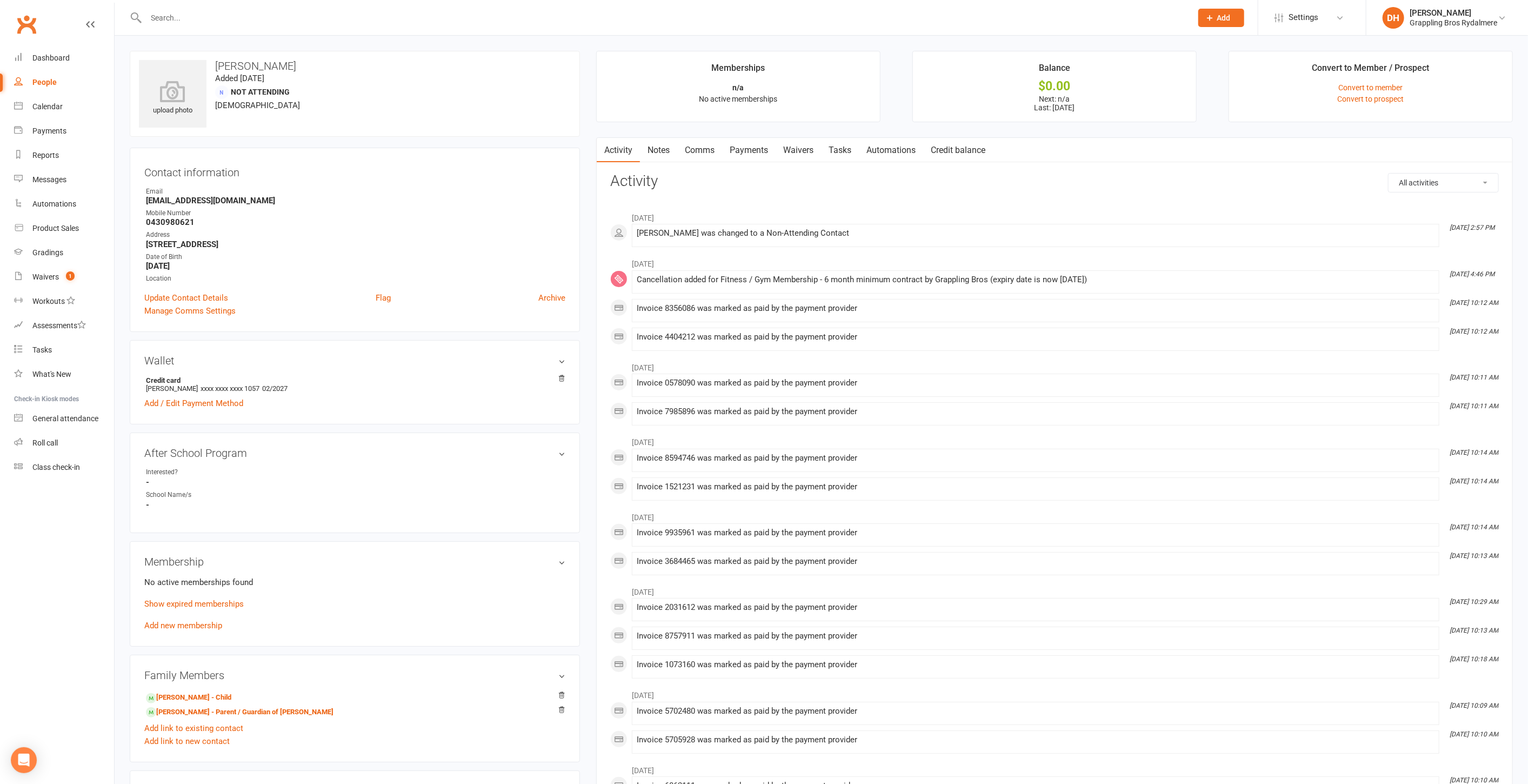
click at [213, 199] on strong "[EMAIL_ADDRESS][DOMAIN_NAME]" at bounding box center [356, 200] width 419 height 10
copy render-form-field "[EMAIL_ADDRESS][DOMAIN_NAME]"
click at [335, 17] on input "text" at bounding box center [664, 18] width 1042 height 15
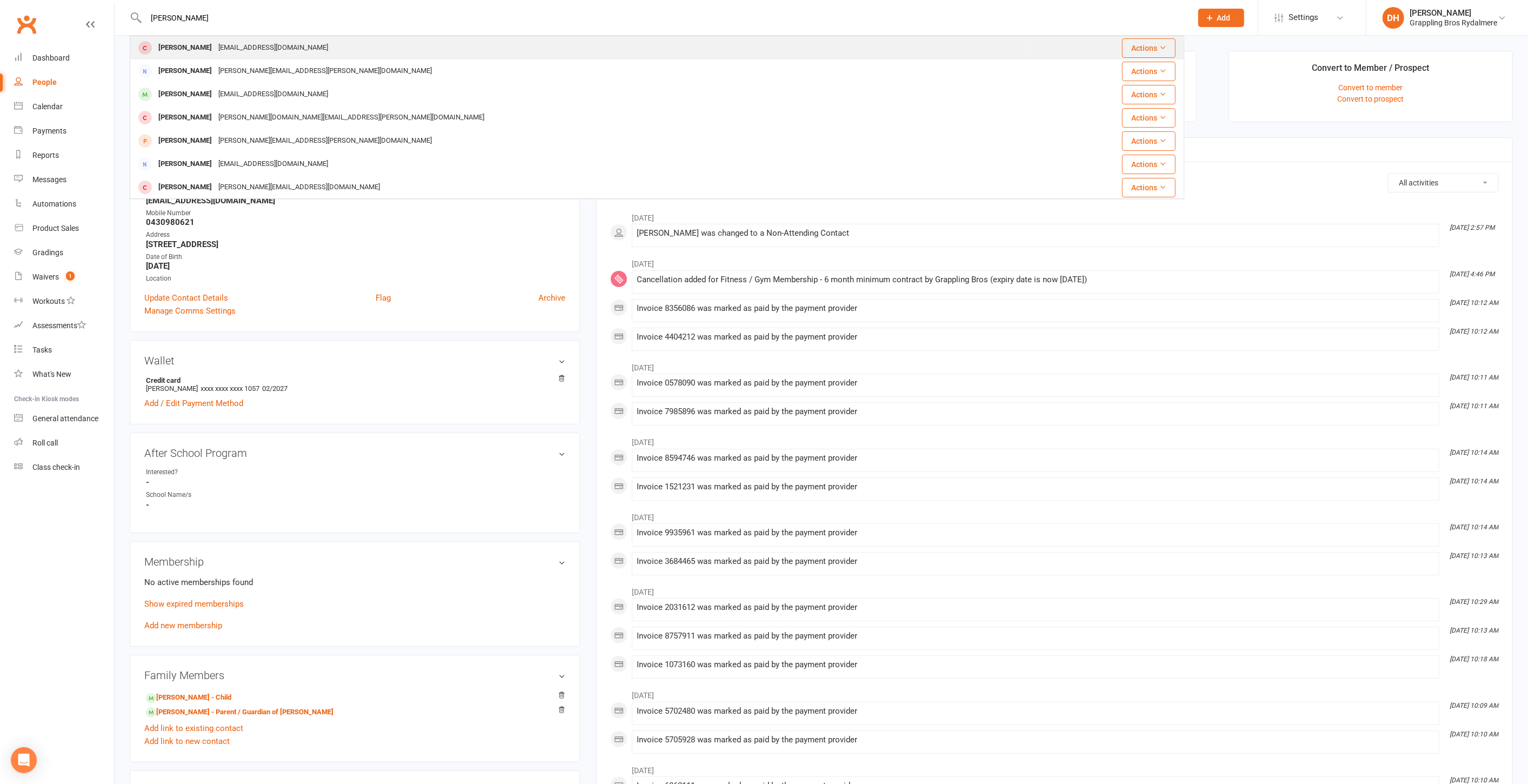
type input "bonnie"
click at [295, 54] on div "[PERSON_NAME] [PERSON_NAME][EMAIL_ADDRESS][DOMAIN_NAME]" at bounding box center [579, 48] width 898 height 22
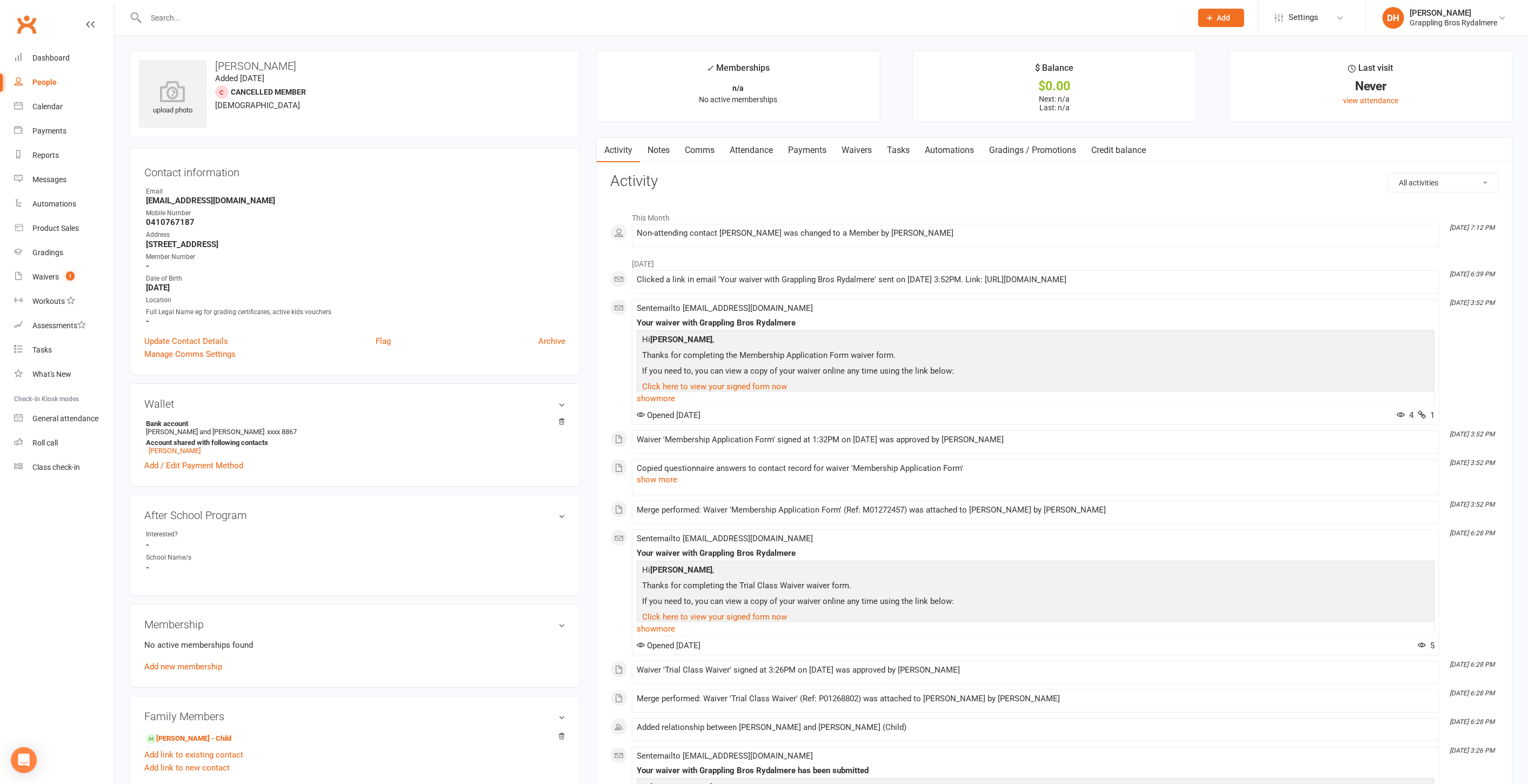
click at [658, 152] on link "Notes" at bounding box center [658, 150] width 37 height 25
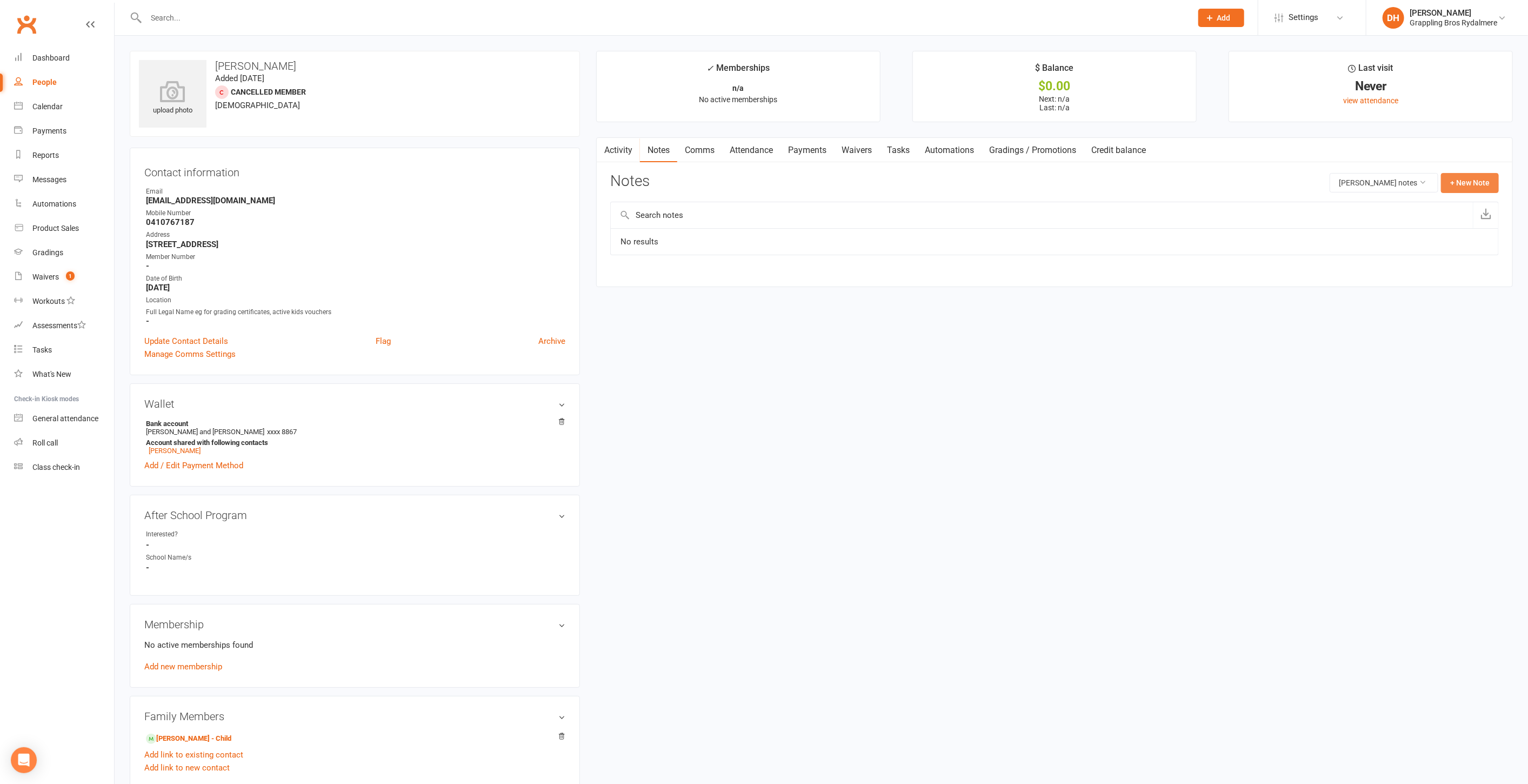
click at [1464, 183] on button "+ New Note" at bounding box center [1470, 182] width 58 height 20
click at [720, 226] on input "text" at bounding box center [1055, 227] width 889 height 23
type input "M"
type input "Pilates"
type textarea "Pilates pass incorrectly added to child - moving to Bonnie"
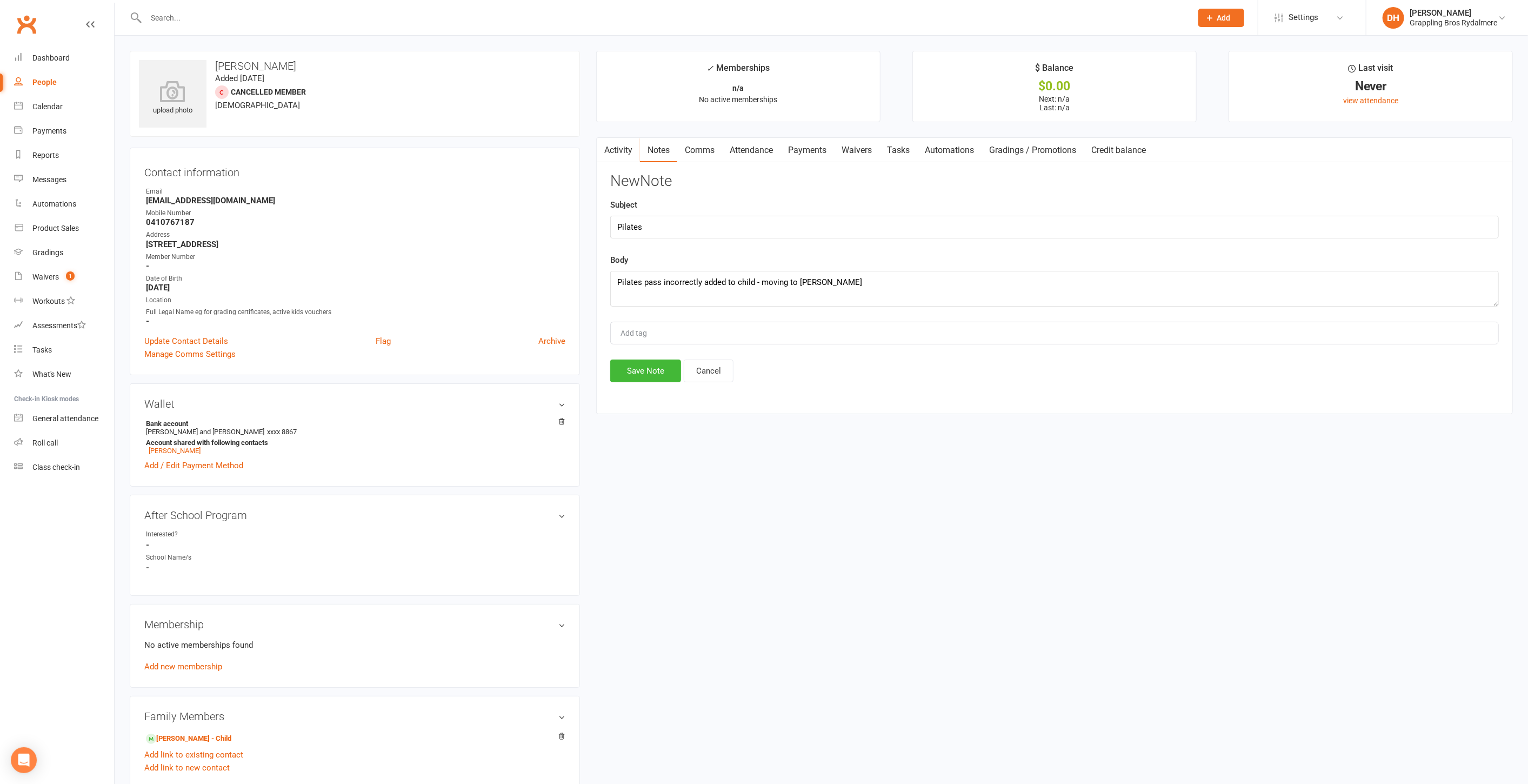
click at [626, 327] on div "Add tag" at bounding box center [639, 333] width 38 height 13
type input "Pilates"
click at [638, 368] on button "Save Note" at bounding box center [646, 371] width 71 height 23
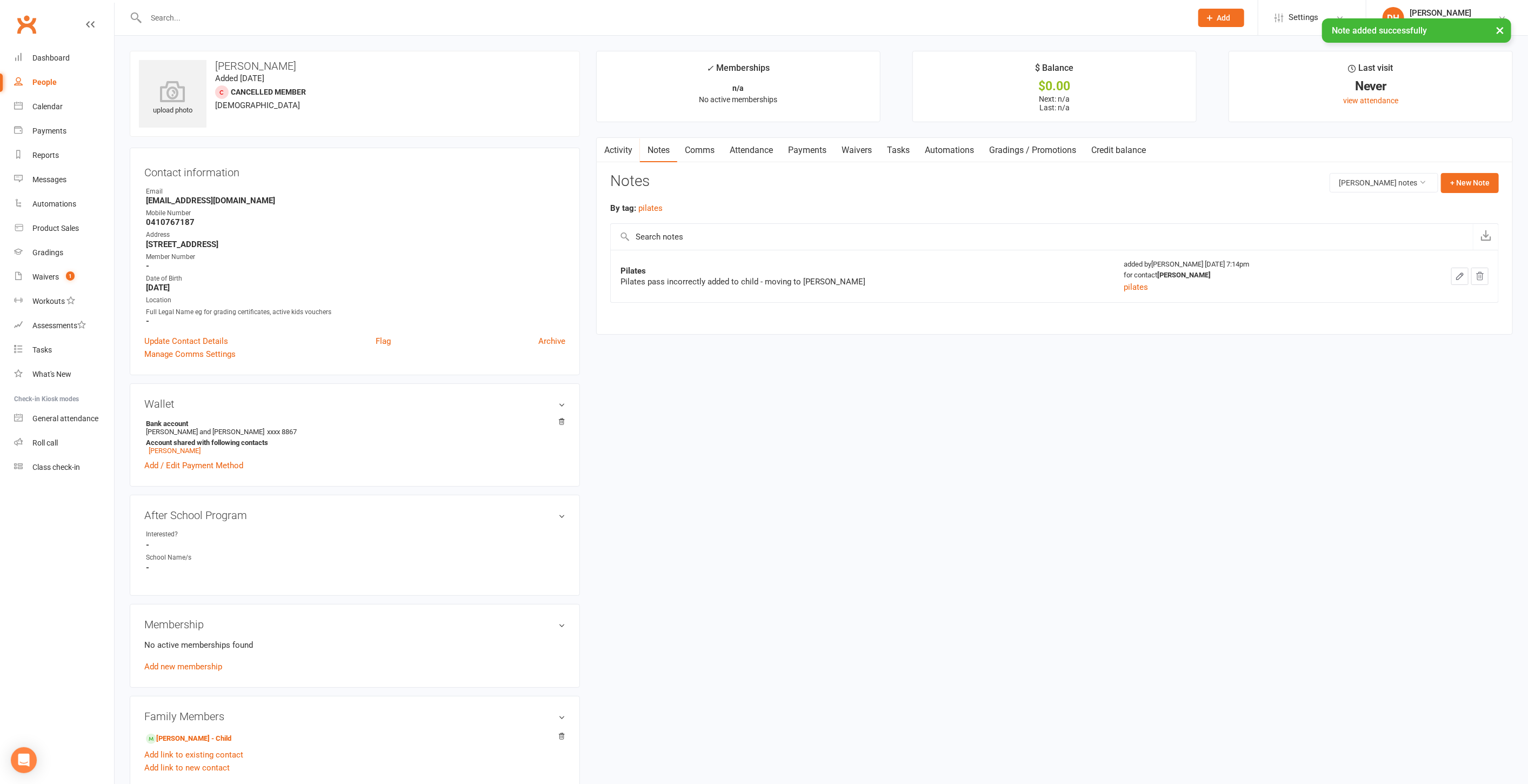
click at [684, 279] on div "Pilates pass incorrectly added to child - moving to Bonnie" at bounding box center [755, 281] width 270 height 11
copy div "Pilates pass incorrectly added to child - moving to Bonnie"
click at [189, 735] on link "[PERSON_NAME] - Child" at bounding box center [189, 739] width 85 height 11
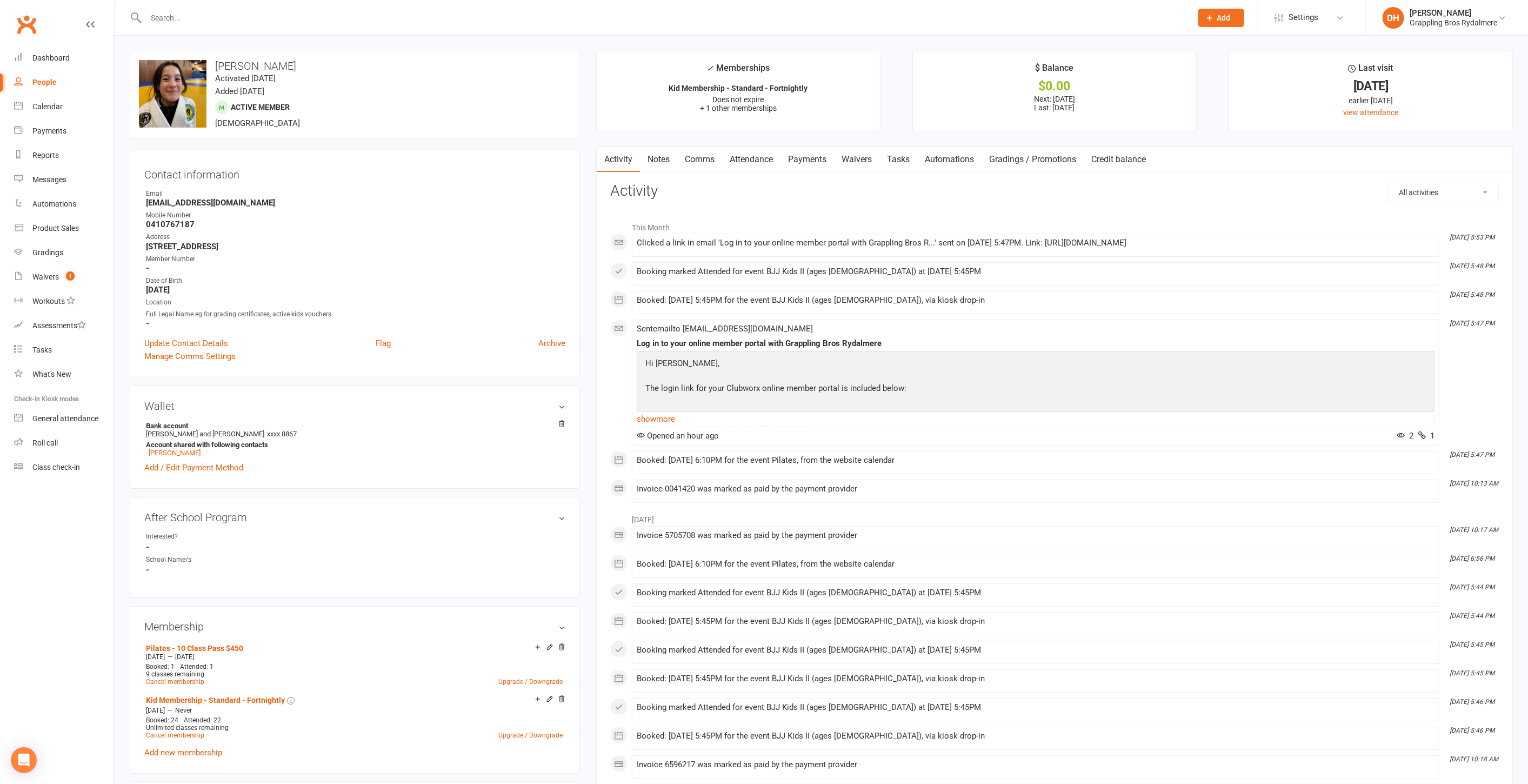
click at [659, 158] on link "Notes" at bounding box center [658, 159] width 37 height 25
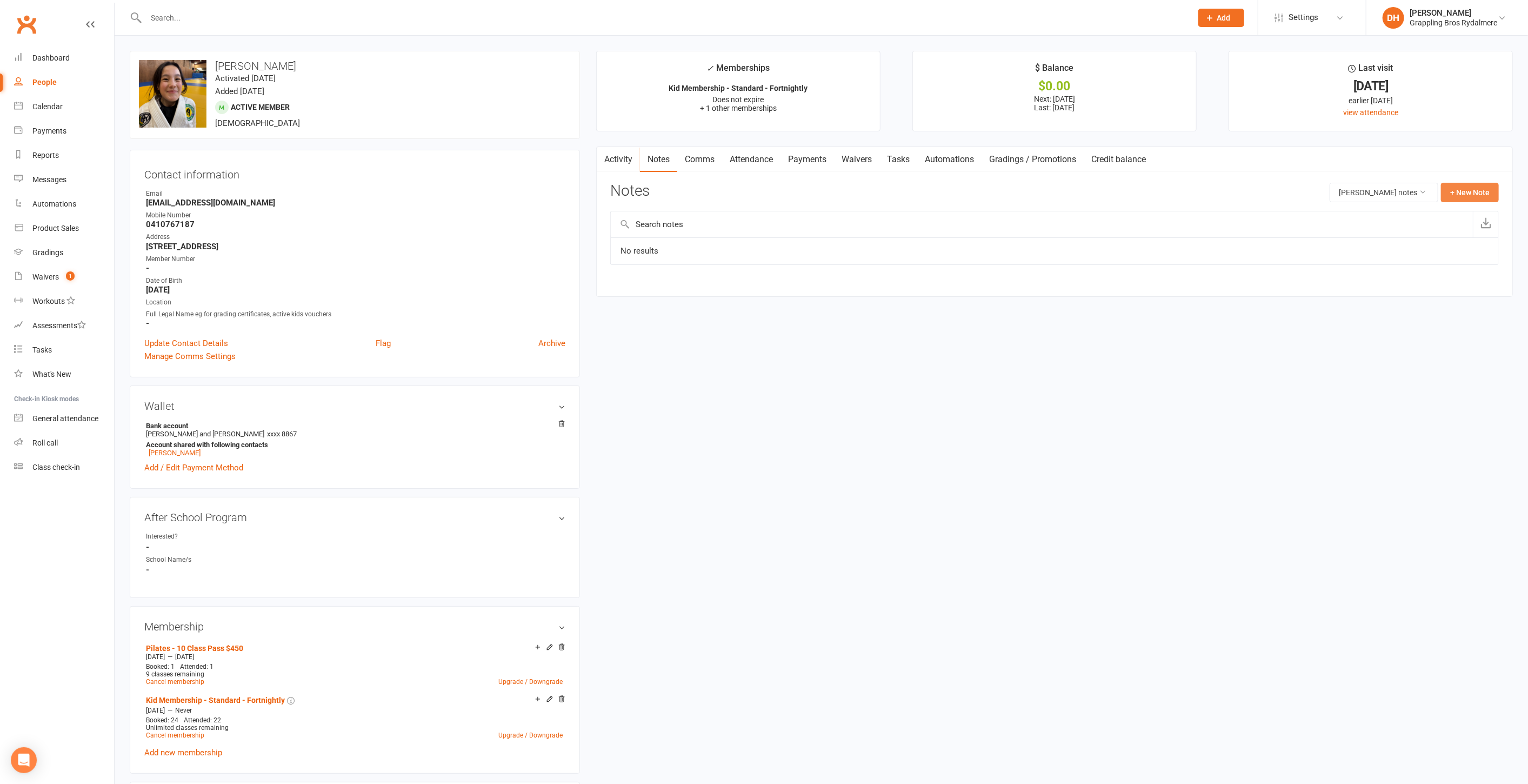
click at [1471, 194] on button "+ New Note" at bounding box center [1470, 193] width 58 height 20
click at [670, 290] on textarea at bounding box center [1055, 299] width 889 height 36
paste textarea "Pilates pass incorrectly added to child - moving to Bonnie"
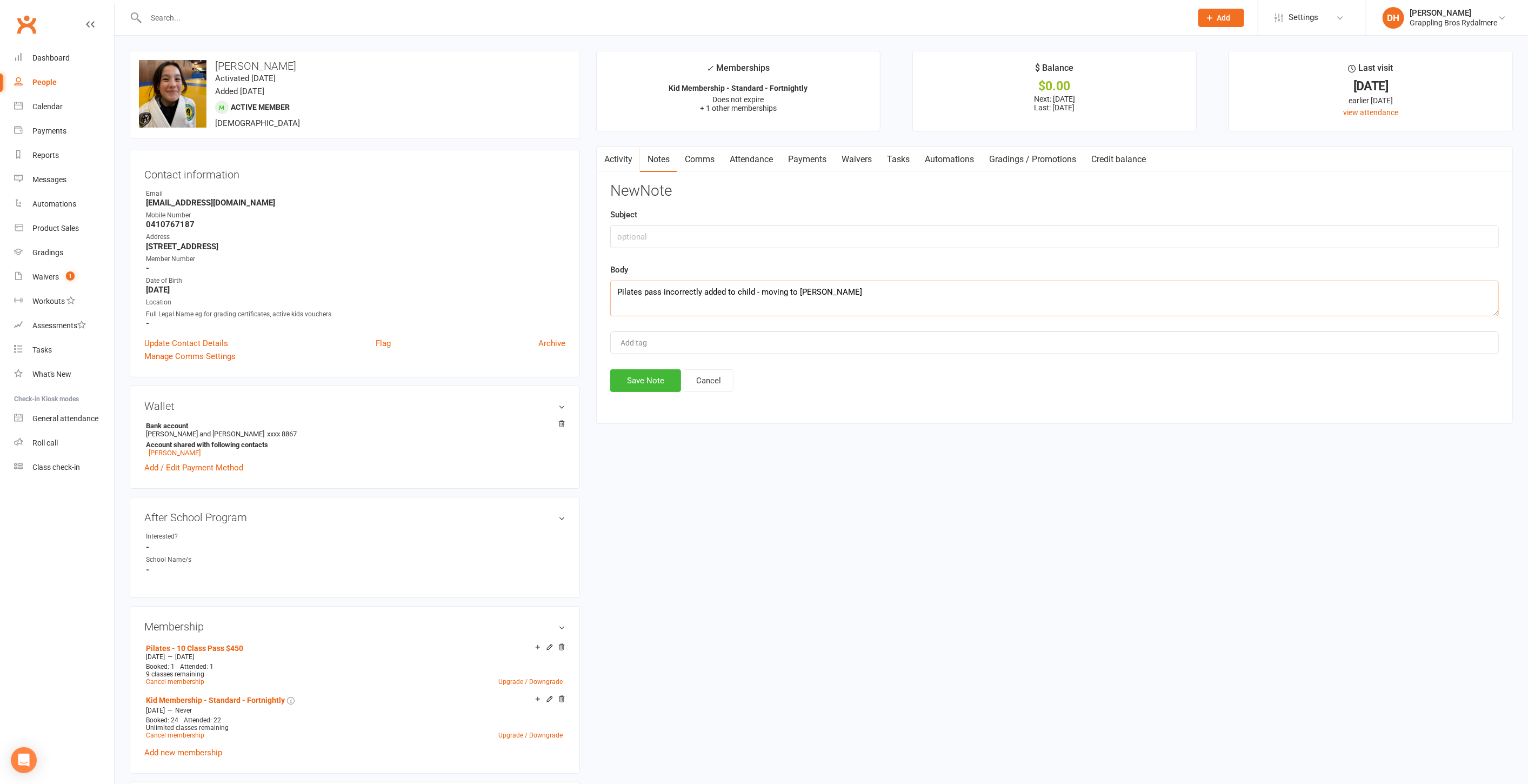
type textarea "Pilates pass incorrectly added to child - moving to Bonnie"
click at [663, 238] on input "text" at bounding box center [1055, 237] width 889 height 23
type input "Pilates"
type input "pilates"
click at [636, 377] on button "Save Note" at bounding box center [646, 381] width 71 height 23
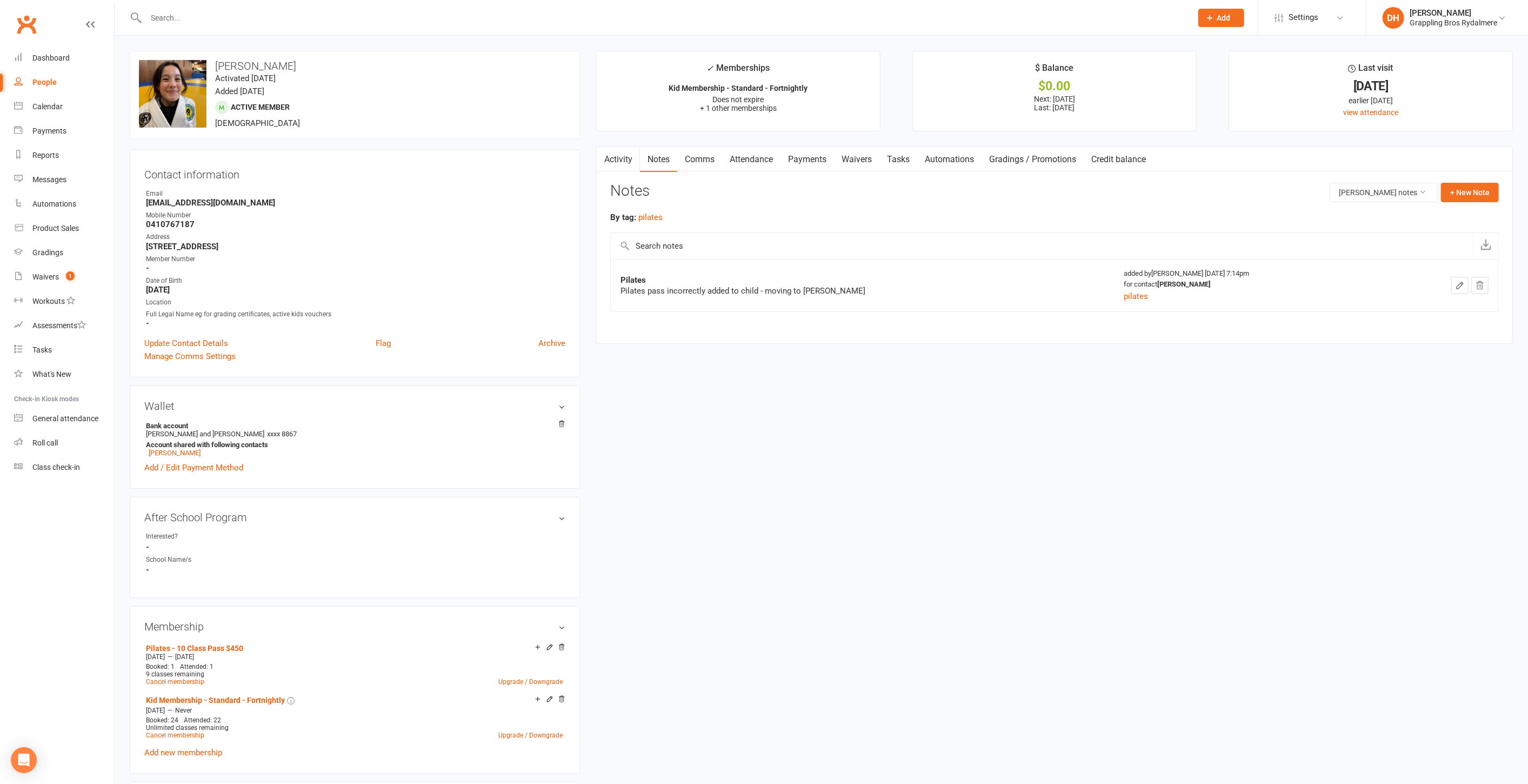
click at [736, 165] on link "Attendance" at bounding box center [752, 159] width 58 height 25
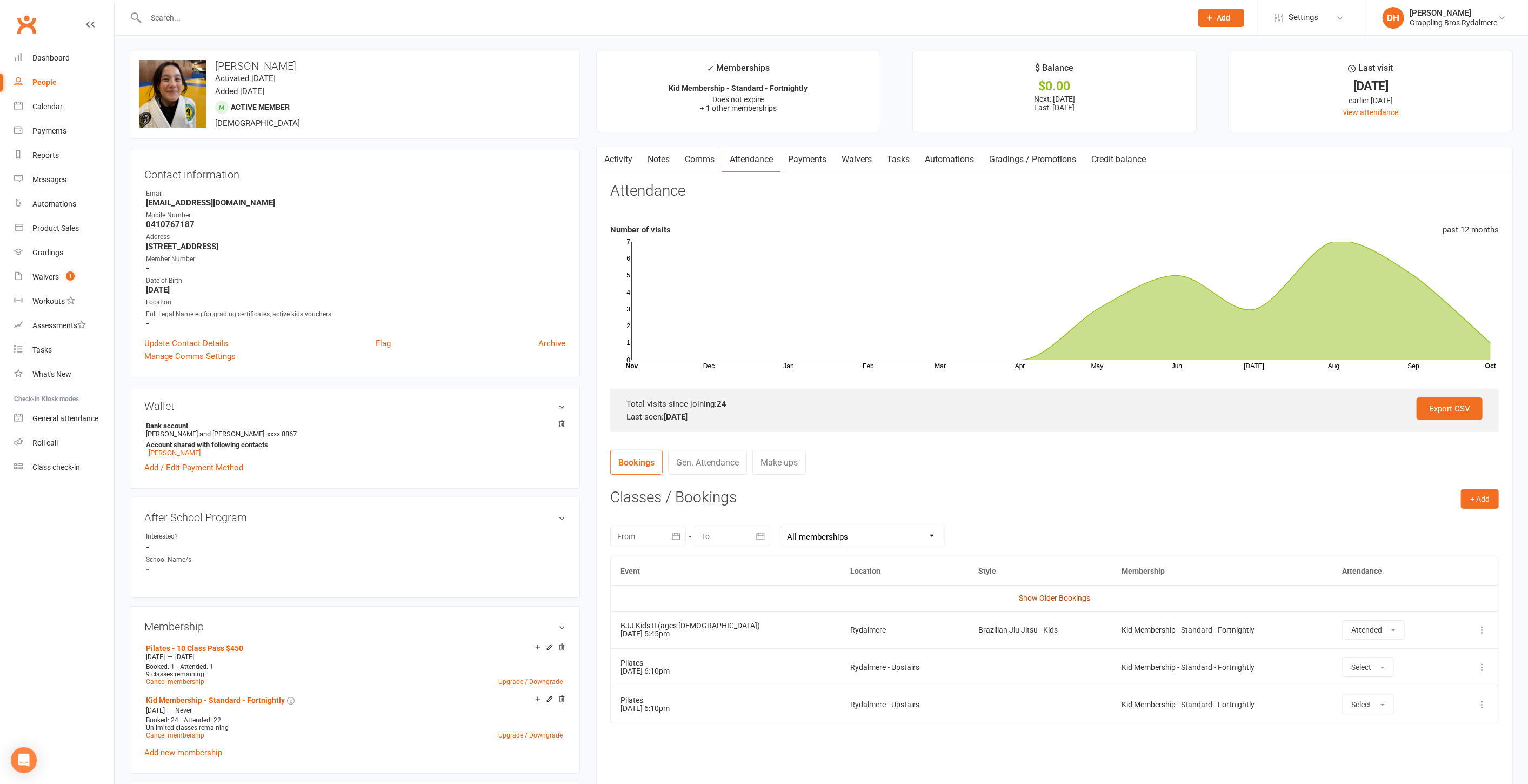
click at [1034, 593] on link "Show Older Bookings" at bounding box center [1055, 598] width 71 height 9
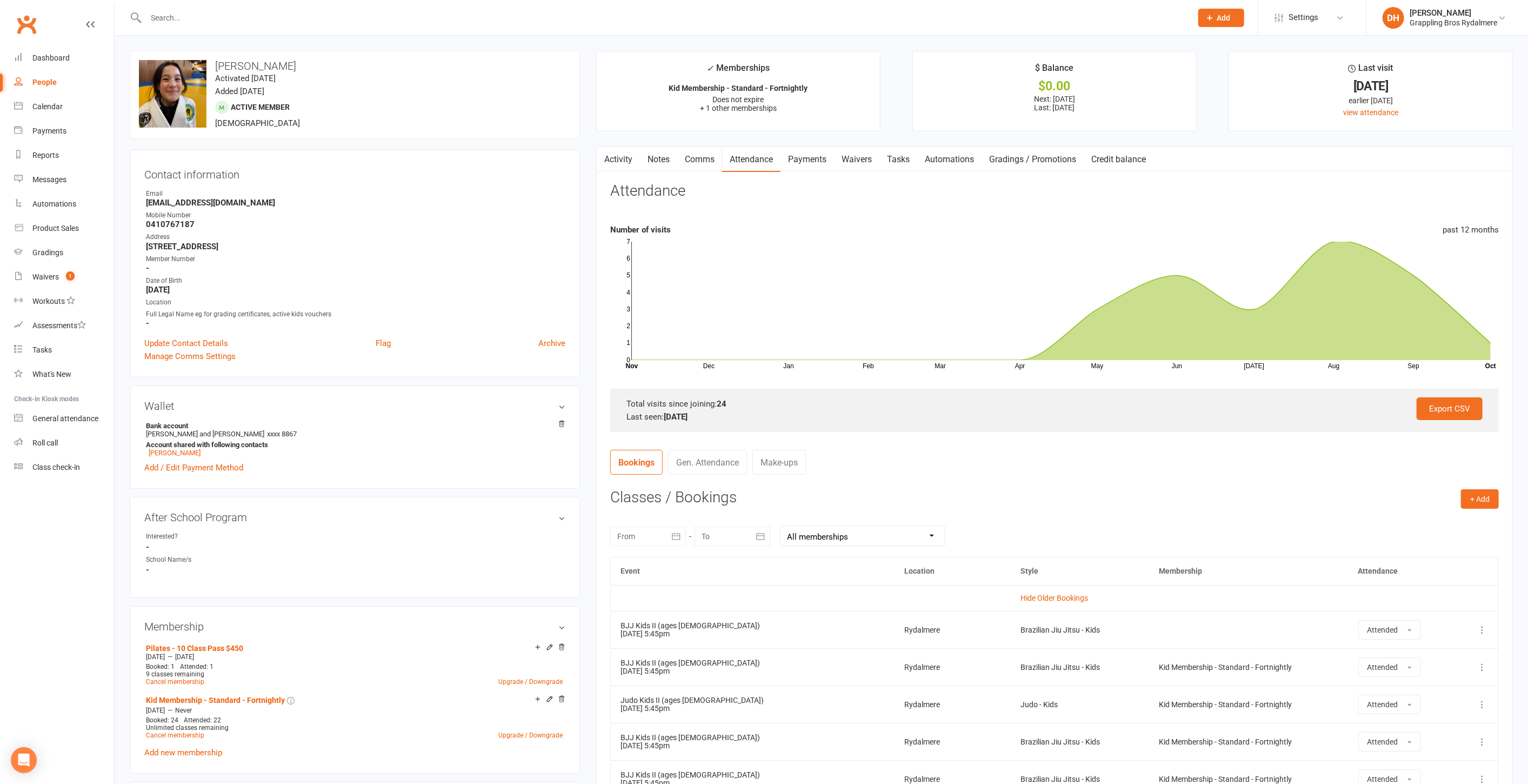
click at [651, 157] on link "Notes" at bounding box center [658, 159] width 37 height 25
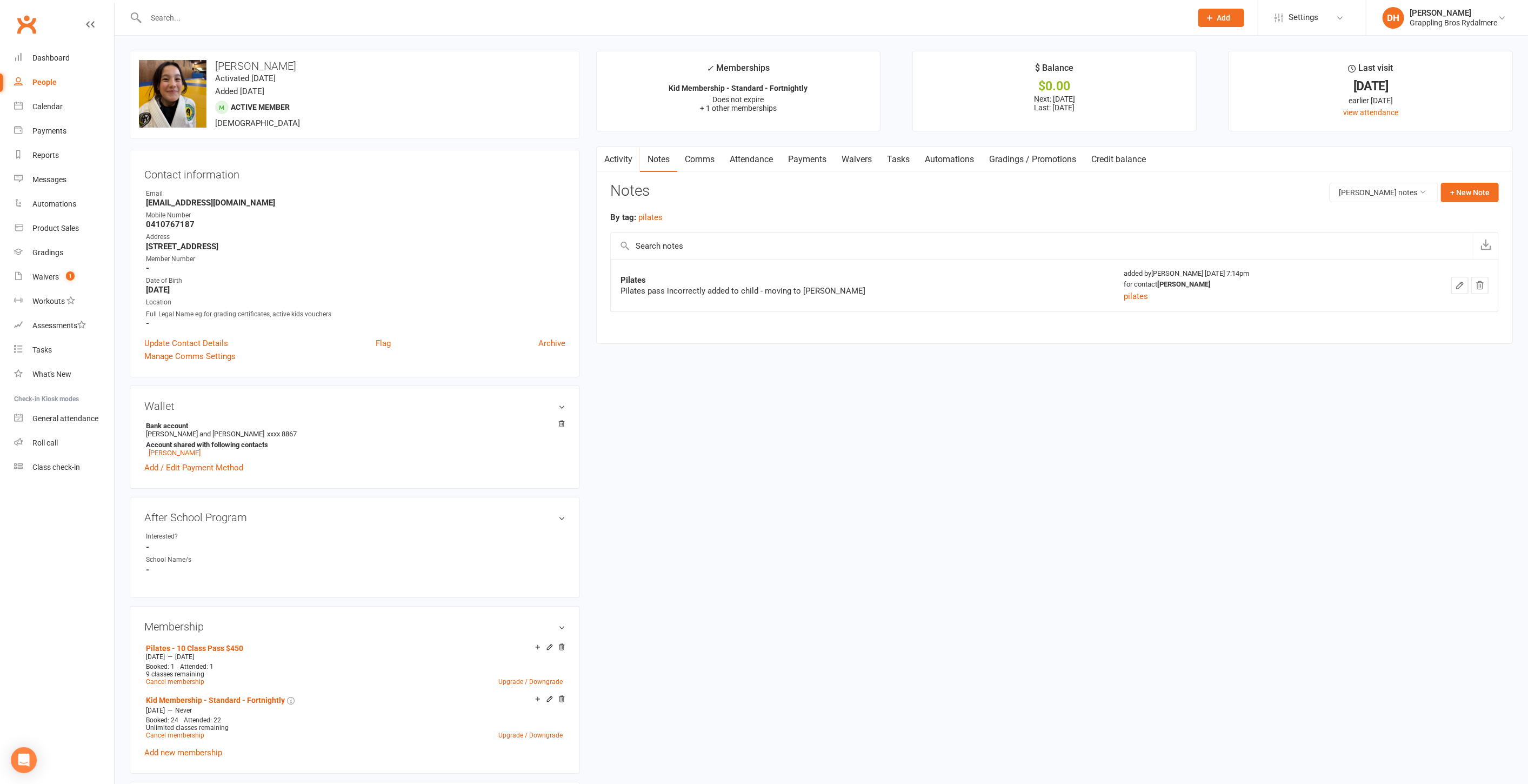
click at [1456, 285] on icon "button" at bounding box center [1459, 285] width 10 height 10
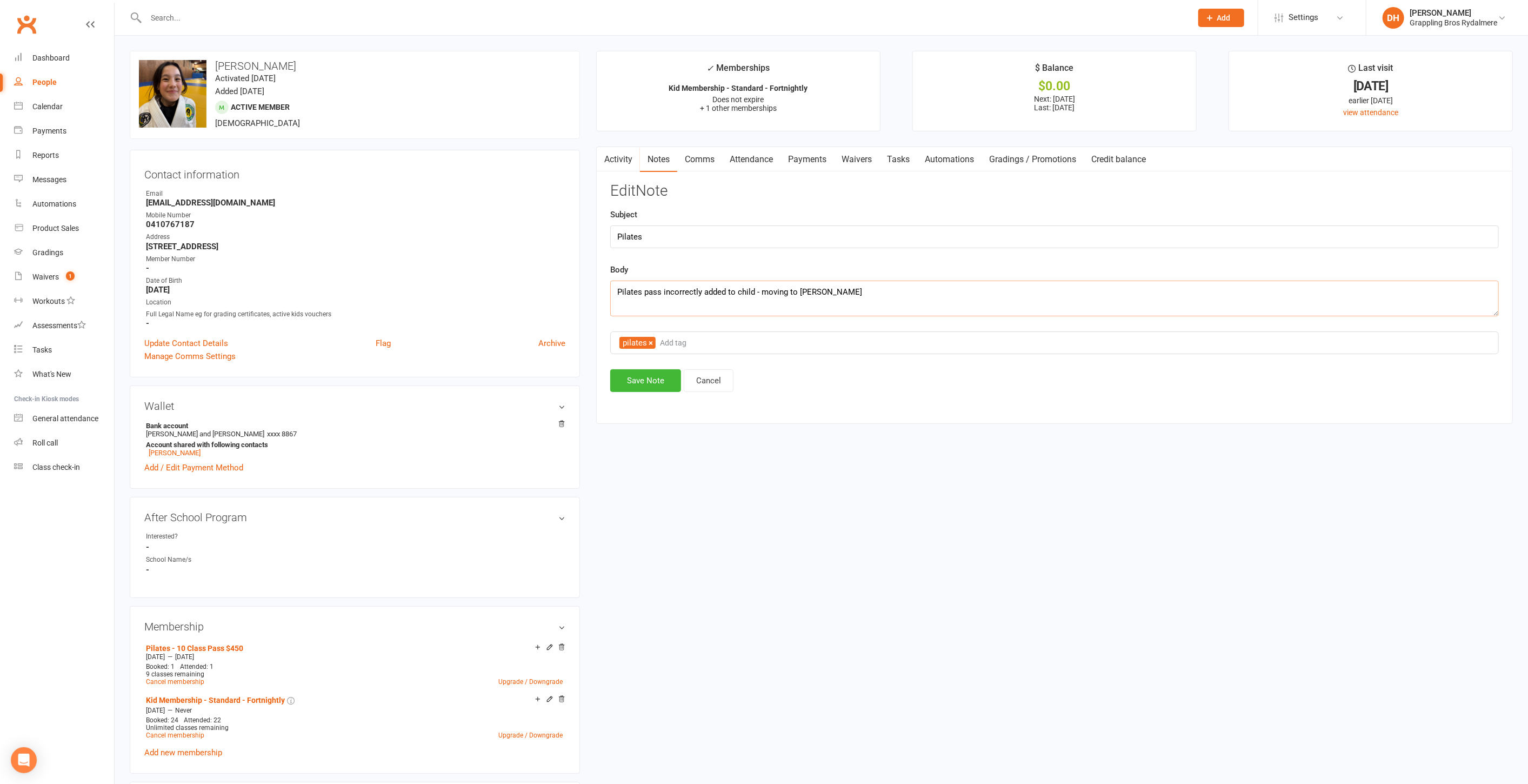
click at [848, 292] on textarea "Pilates pass incorrectly added to child - moving to Bonnie" at bounding box center [1055, 299] width 889 height 36
type textarea "Pilates pass incorrectly added to child - moving to [PERSON_NAME] along with at…"
click at [634, 382] on button "Save Note" at bounding box center [646, 381] width 71 height 23
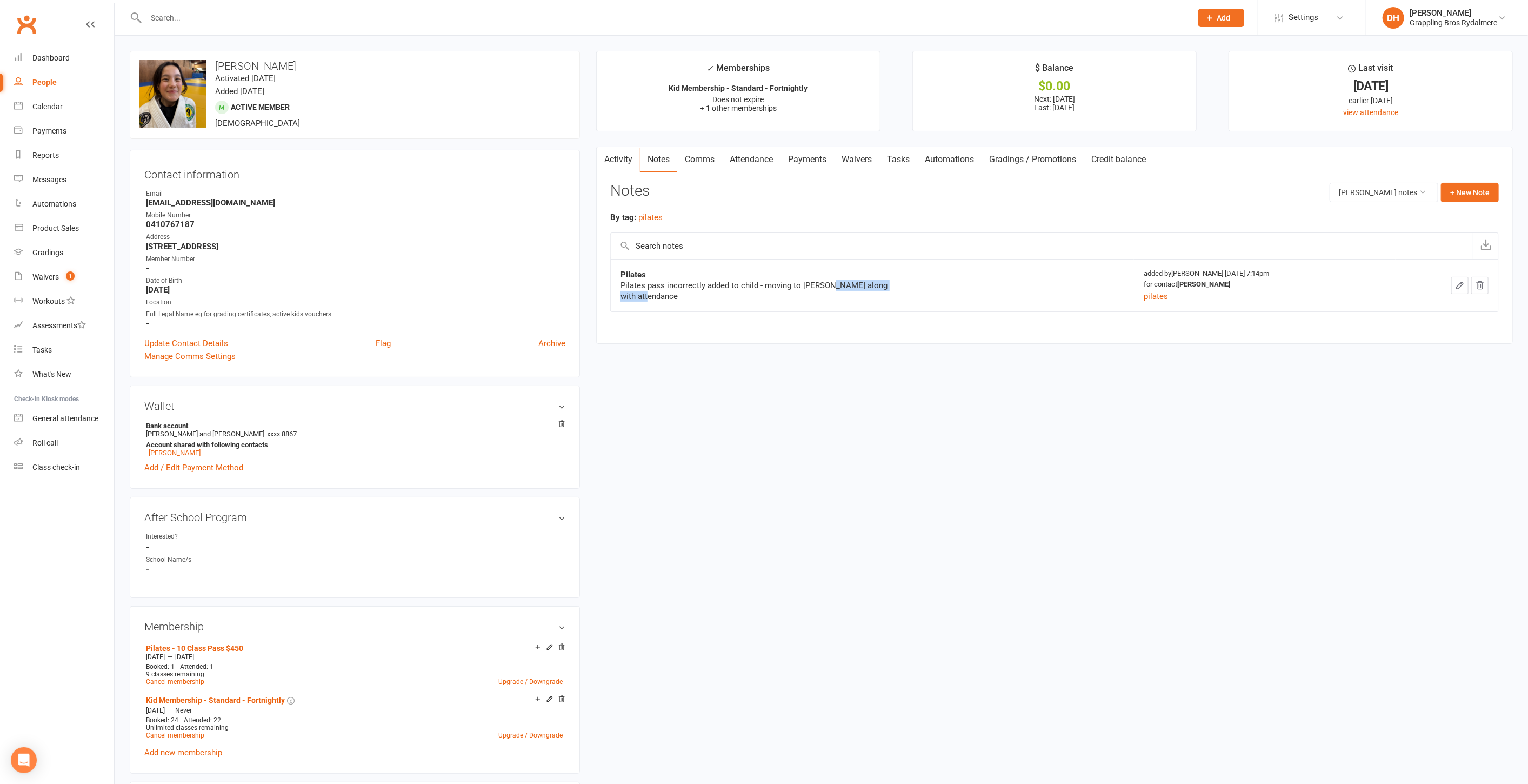
drag, startPoint x: 827, startPoint y: 287, endPoint x: 865, endPoint y: 295, distance: 38.8
click at [865, 295] on div "Pilates pass incorrectly added to child - moving to [PERSON_NAME] along with at…" at bounding box center [755, 291] width 270 height 22
copy div "along with attendance"
drag, startPoint x: 168, startPoint y: 449, endPoint x: 234, endPoint y: 433, distance: 67.9
click at [169, 449] on link "[PERSON_NAME]" at bounding box center [175, 452] width 52 height 8
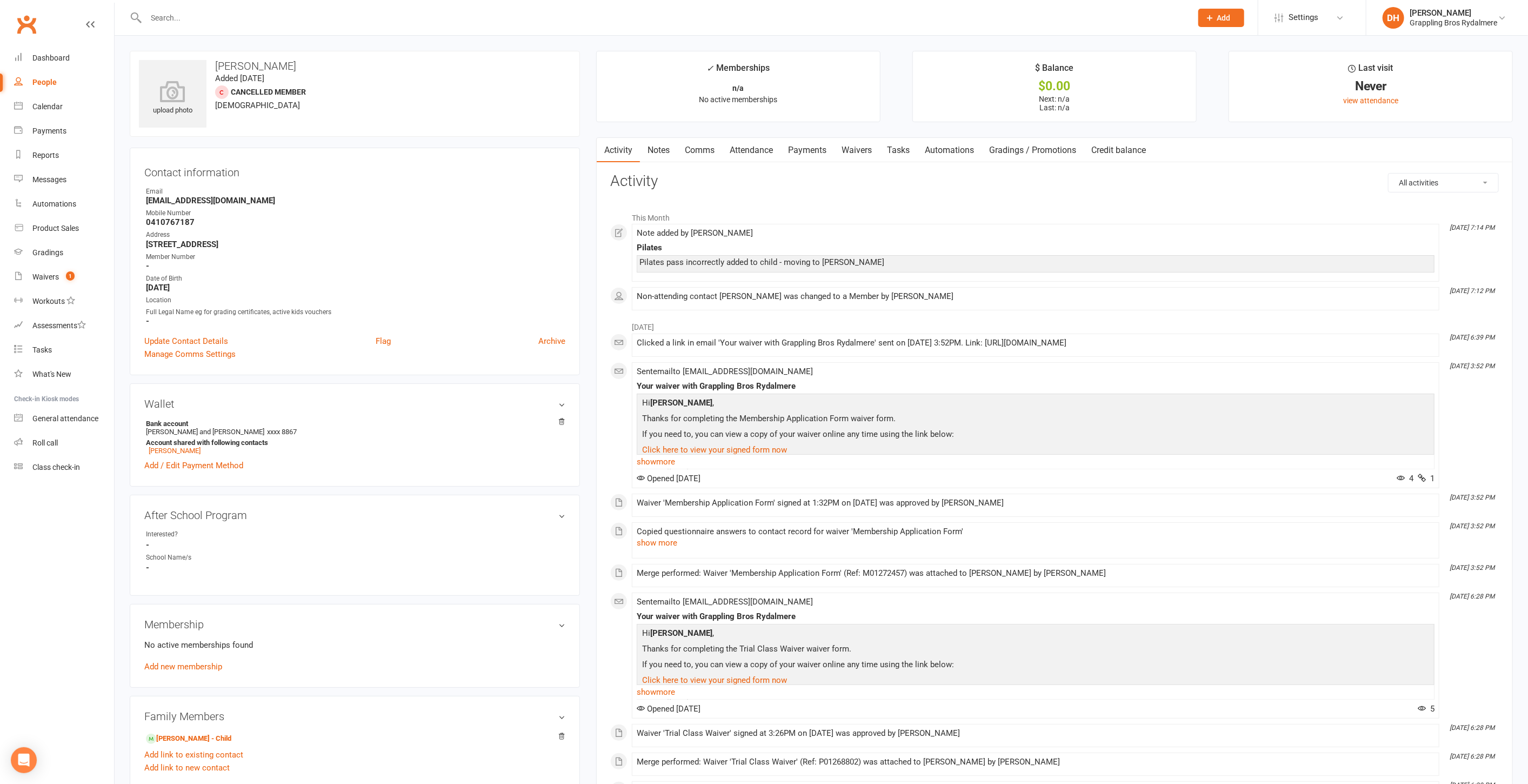
click at [656, 151] on link "Notes" at bounding box center [658, 150] width 37 height 25
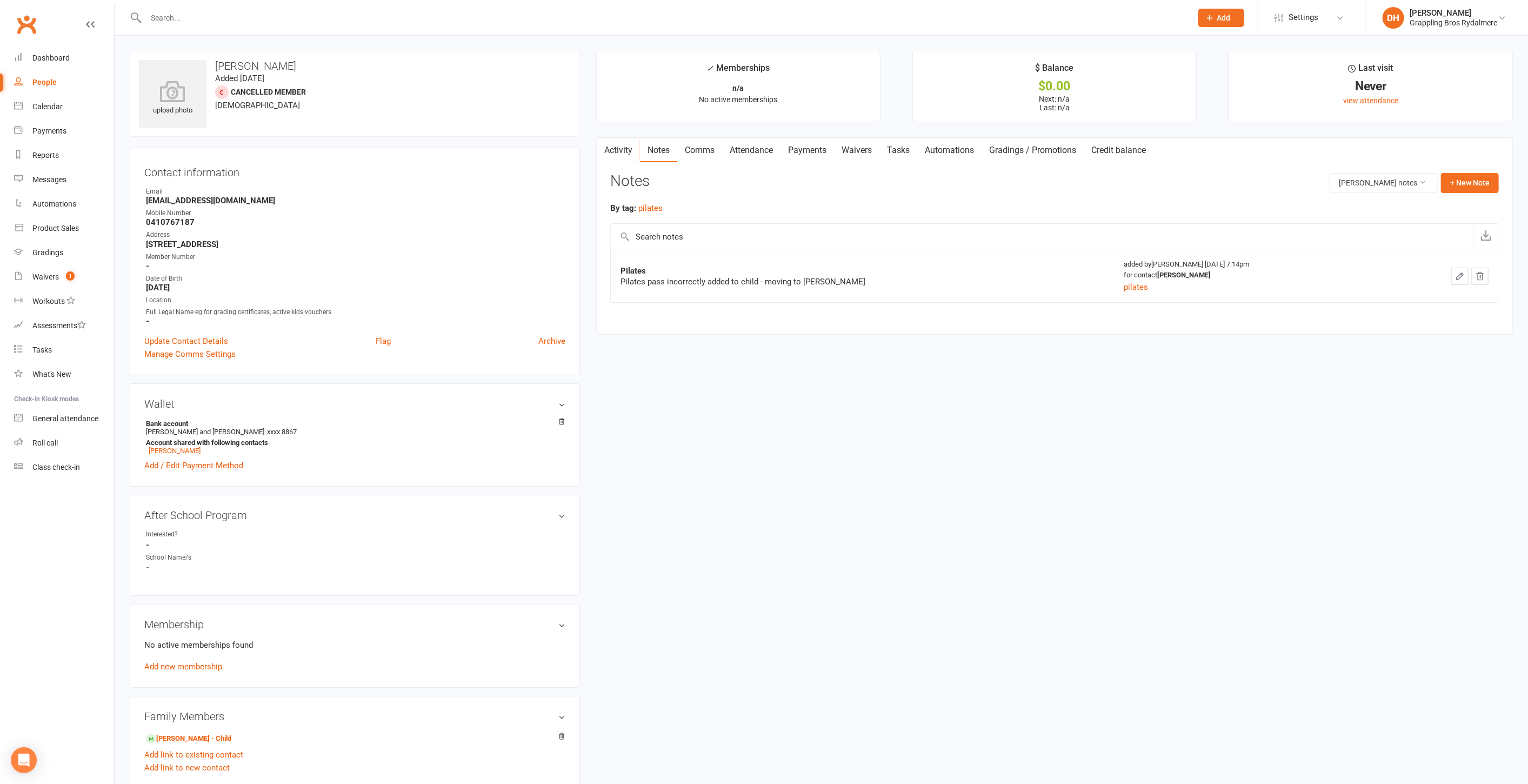
click at [1460, 279] on icon "button" at bounding box center [1459, 276] width 10 height 10
click at [895, 281] on textarea "Pilates pass incorrectly added to child - moving to Bonnie" at bounding box center [1055, 288] width 889 height 36
paste textarea "along with attendance"
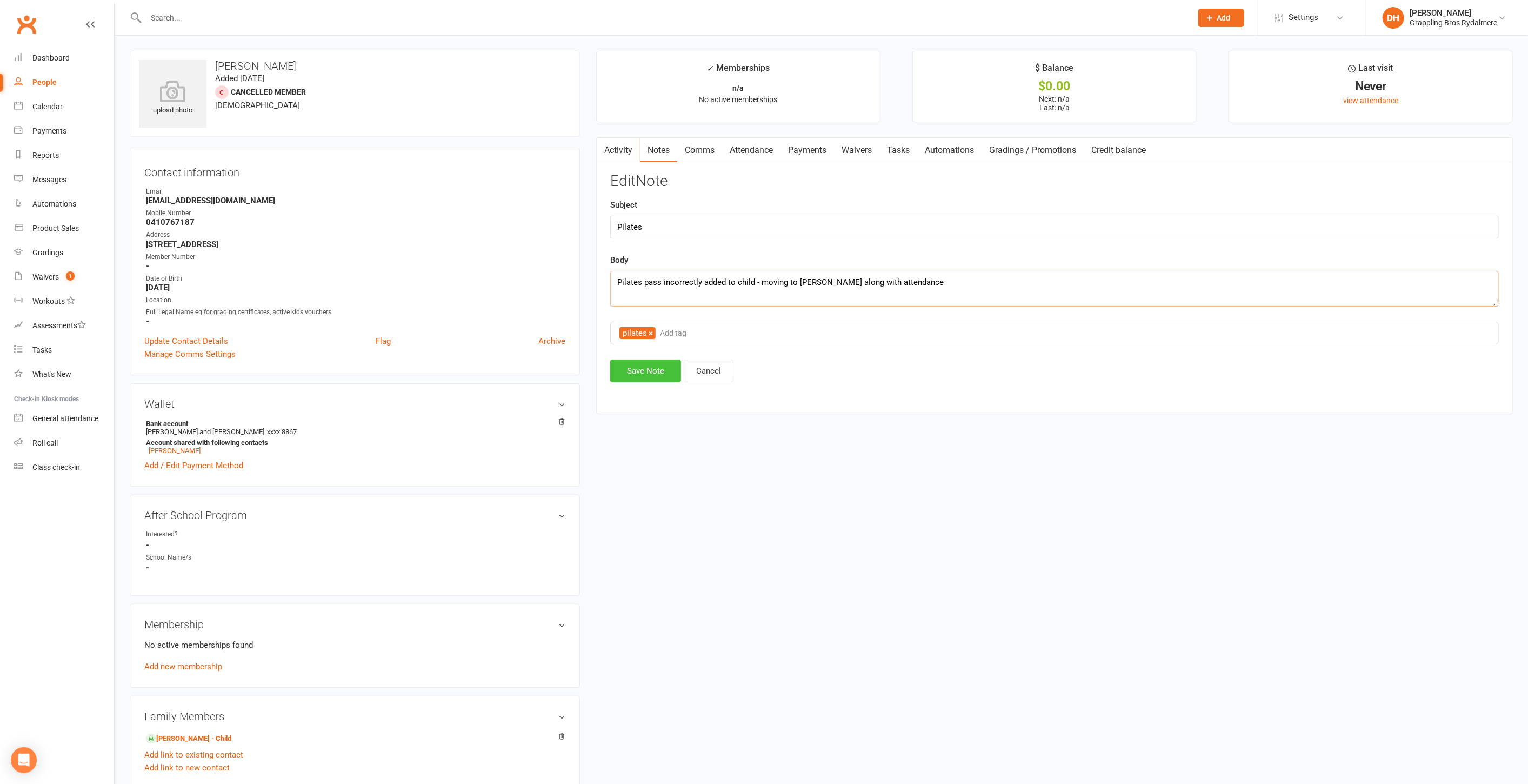
type textarea "Pilates pass incorrectly added to child - moving to [PERSON_NAME] along with at…"
click at [622, 368] on button "Save Note" at bounding box center [646, 371] width 71 height 23
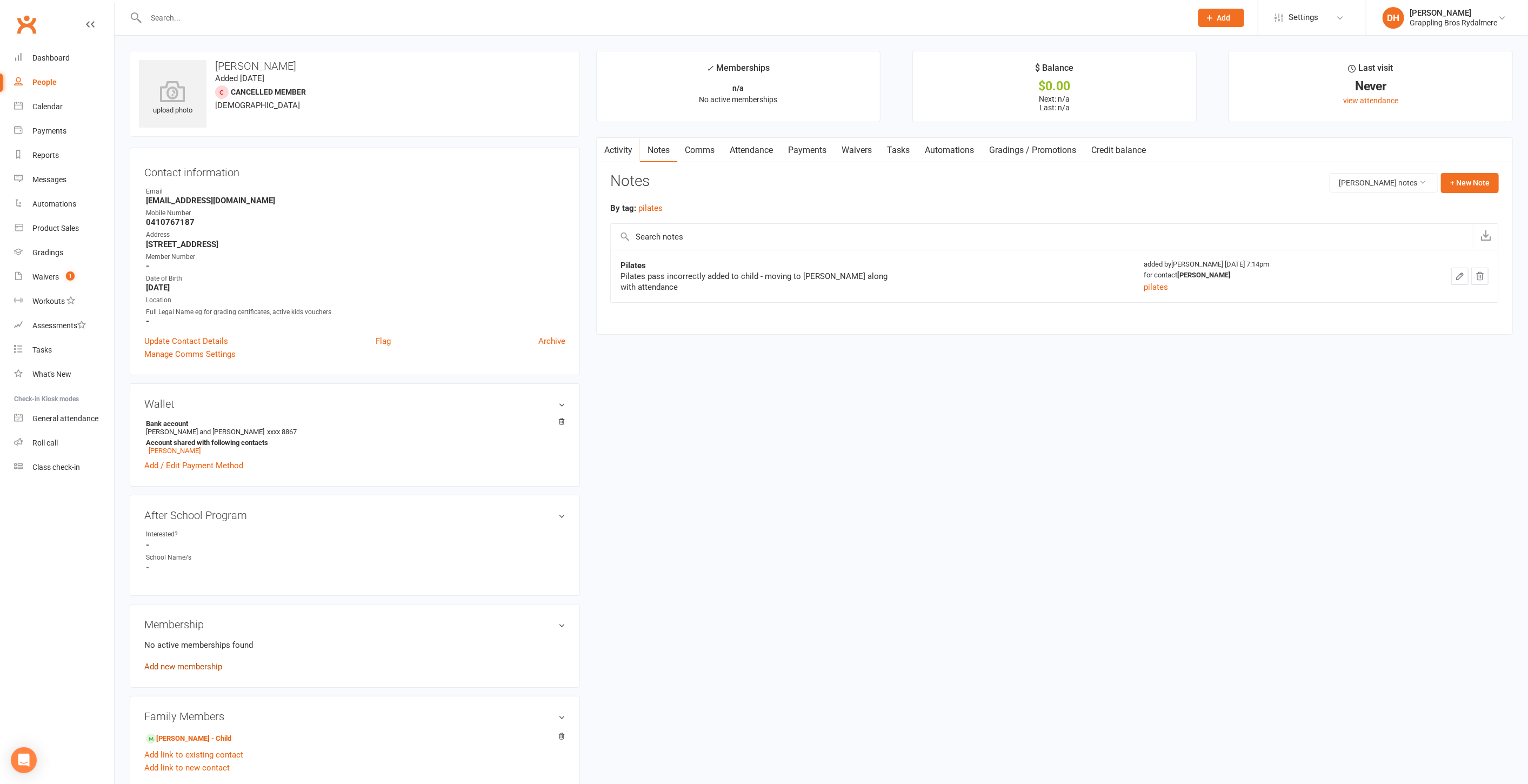
click at [180, 666] on link "Add new membership" at bounding box center [183, 666] width 78 height 10
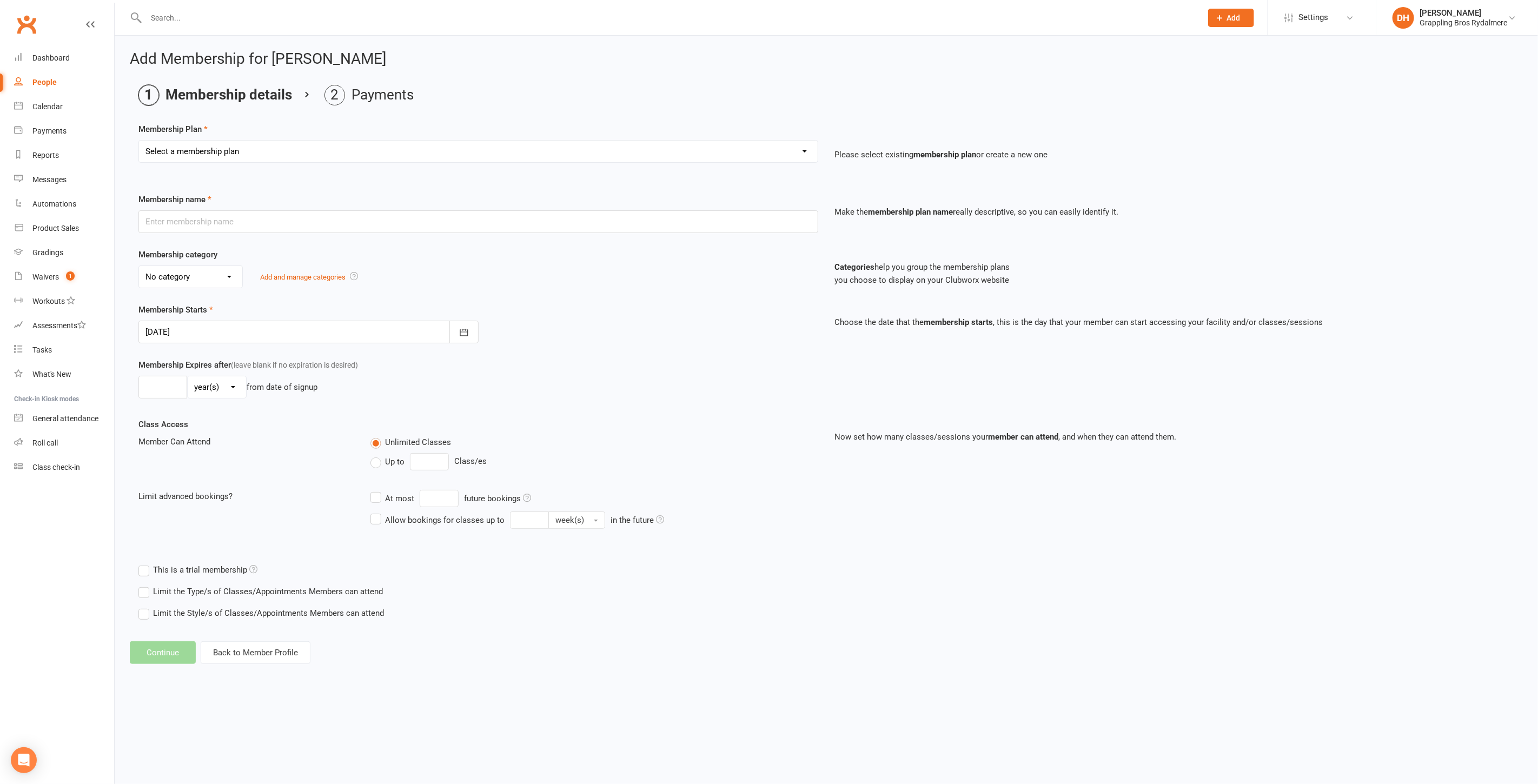
click at [282, 159] on select "Select a membership plan Create new Membership Plan Kid Membership - Standard -…" at bounding box center [479, 151] width 679 height 22
select select "75"
click at [139, 140] on select "Select a membership plan Create new Membership Plan Kid Membership - Standard -…" at bounding box center [479, 151] width 679 height 22
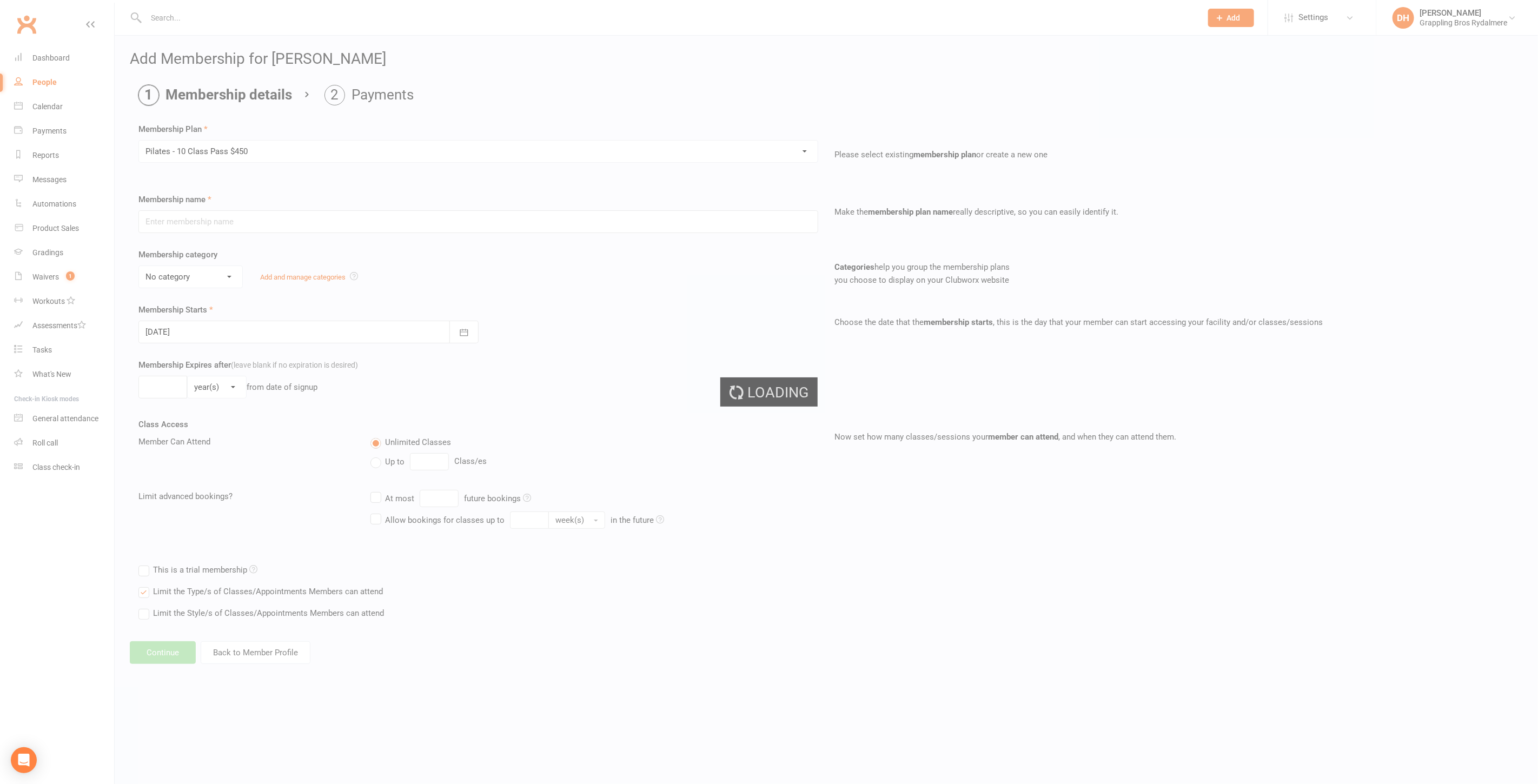
type input "Pilates - 10 Class Pass $450"
select select "4"
type input "1"
type input "10"
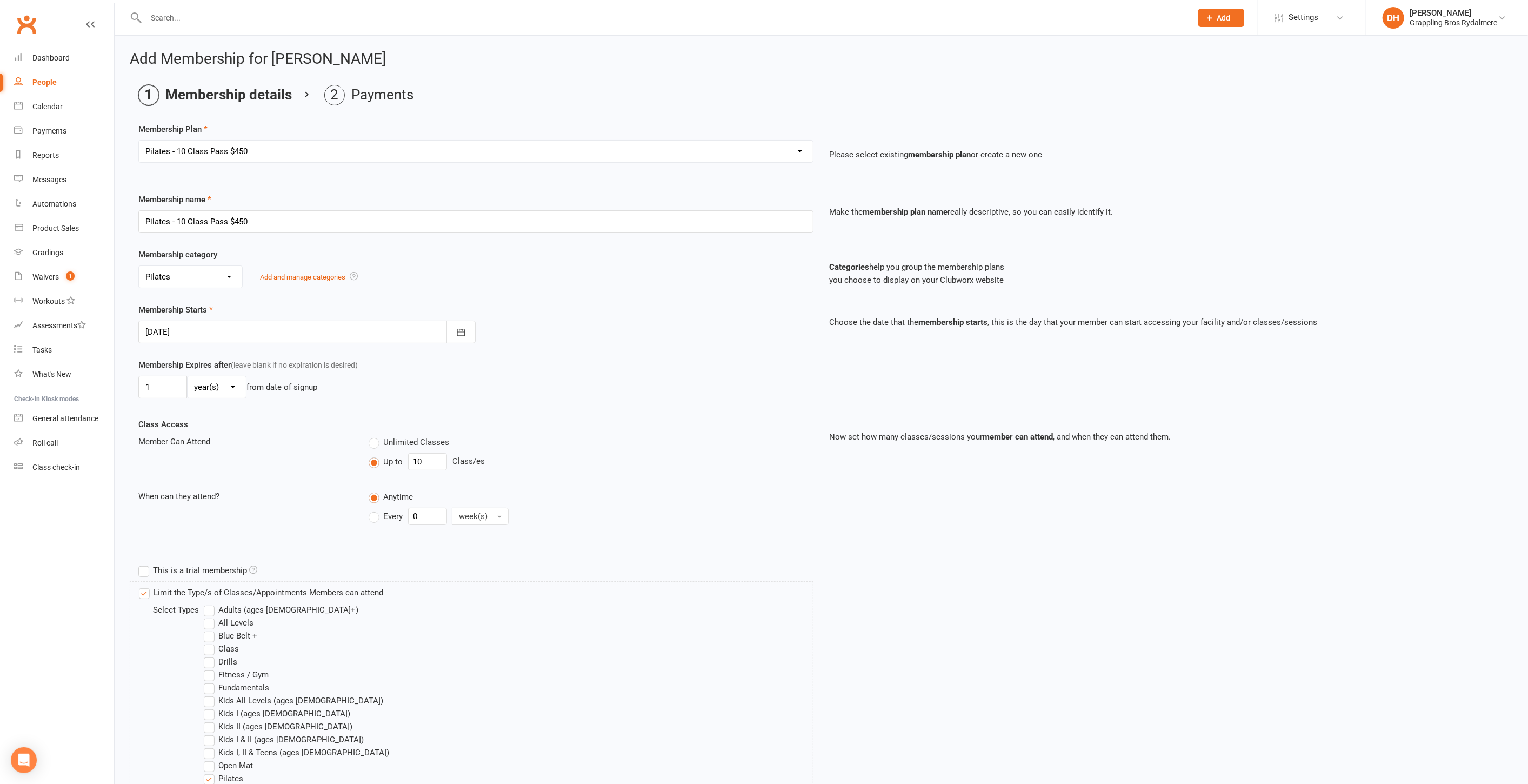
click at [226, 328] on div at bounding box center [307, 332] width 337 height 23
click at [156, 360] on icon "button" at bounding box center [155, 359] width 8 height 9
click at [184, 416] on span "03" at bounding box center [182, 421] width 9 height 9
type input "03 Aug 2025"
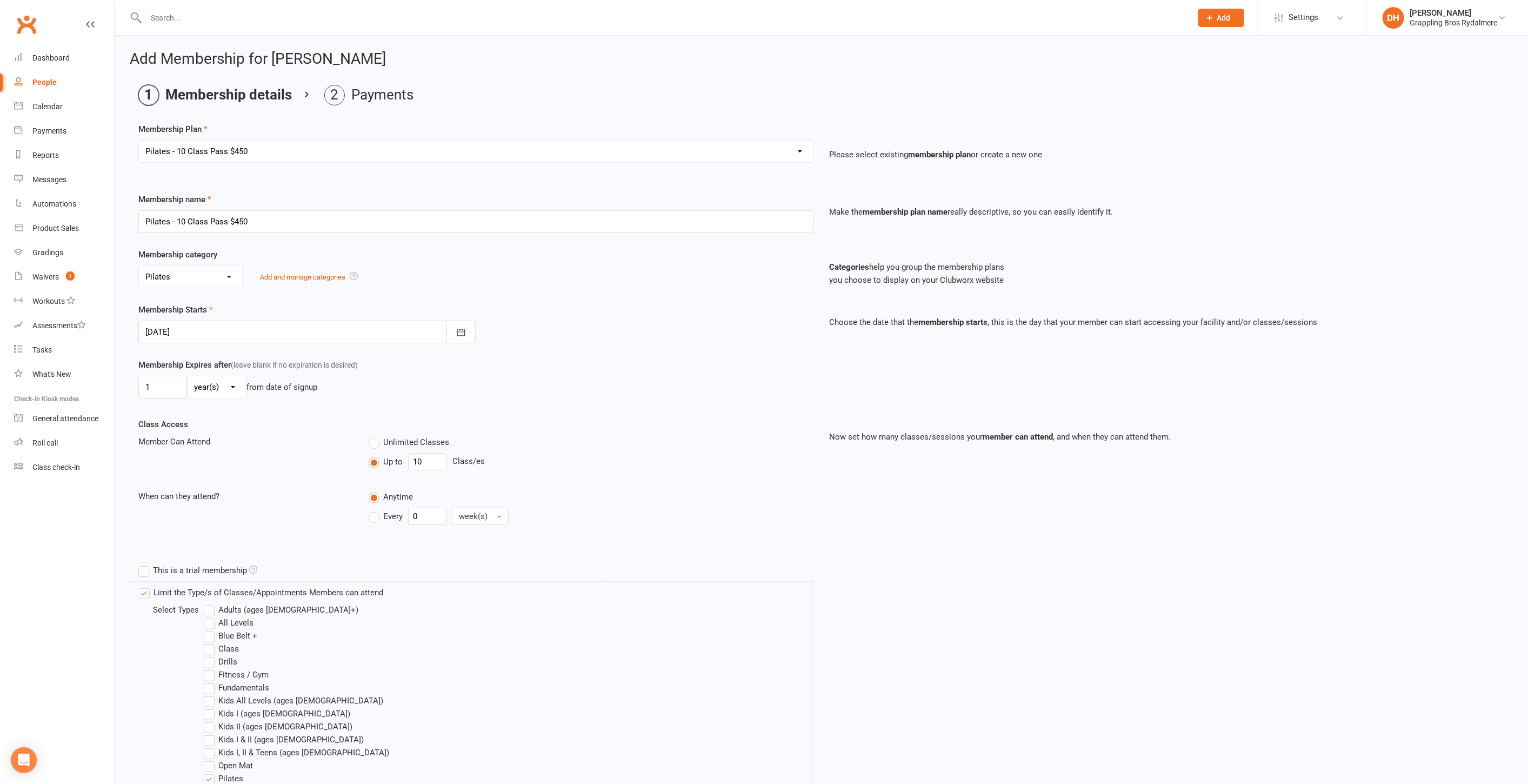
click at [158, 16] on input "text" at bounding box center [664, 18] width 1042 height 15
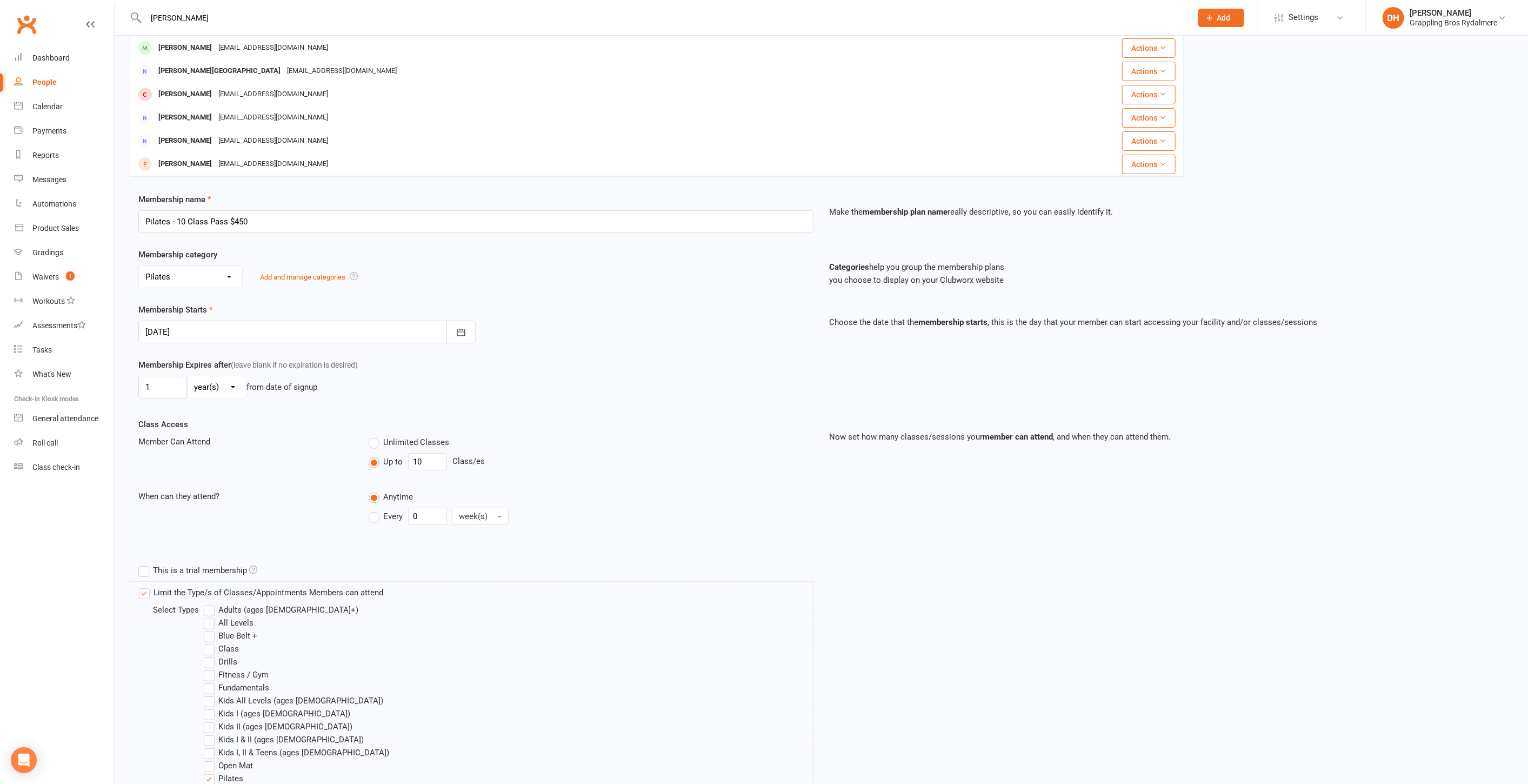
type input "leila"
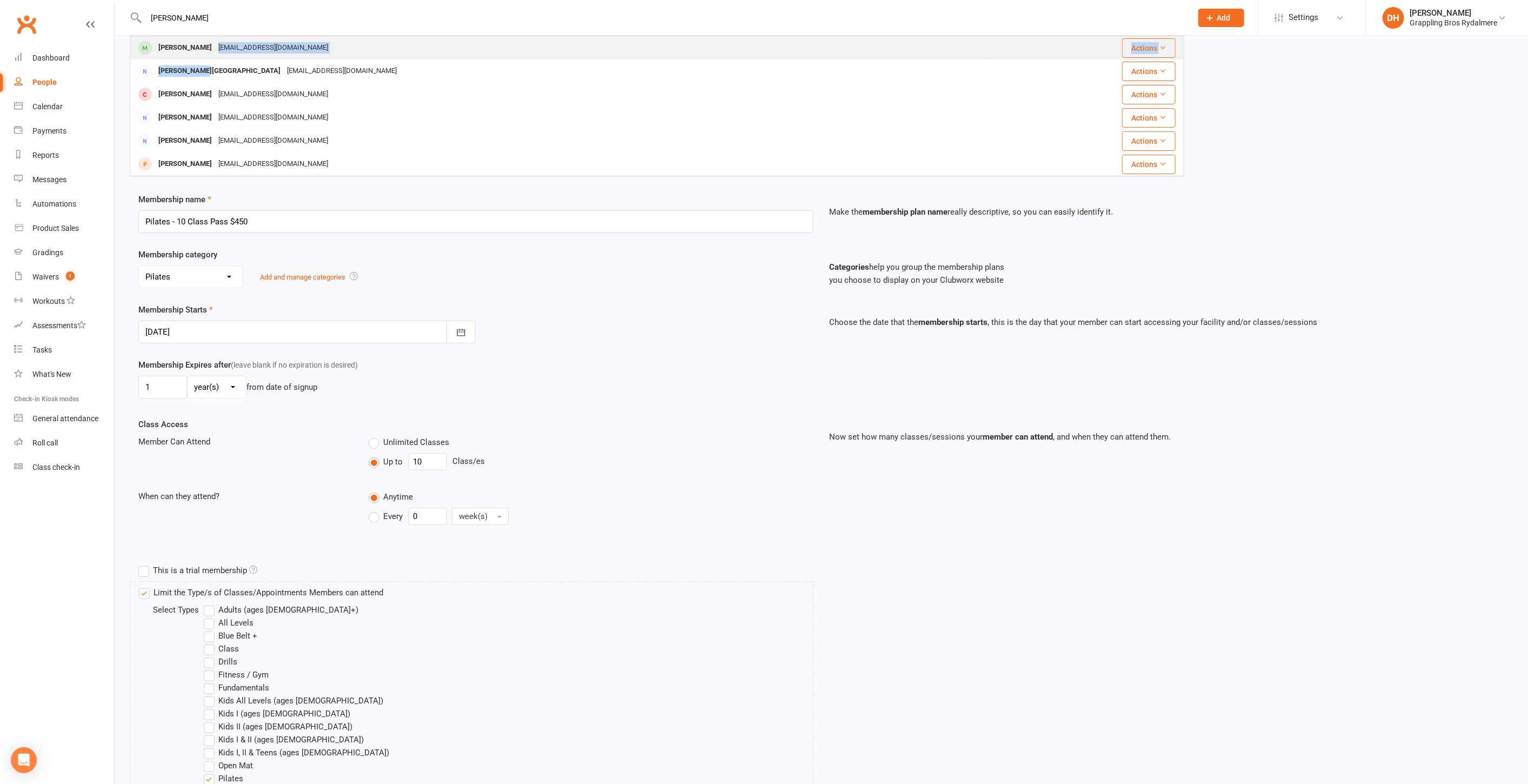
drag, startPoint x: 193, startPoint y: 76, endPoint x: 199, endPoint y: 53, distance: 23.8
click at [199, 53] on tbody "Leila Webb bonniektong@gmail.com Actions Leilani Bali Steph.bali001@gmail.com A…" at bounding box center [657, 106] width 1053 height 140
click at [193, 48] on div "Leila Webb" at bounding box center [185, 48] width 60 height 16
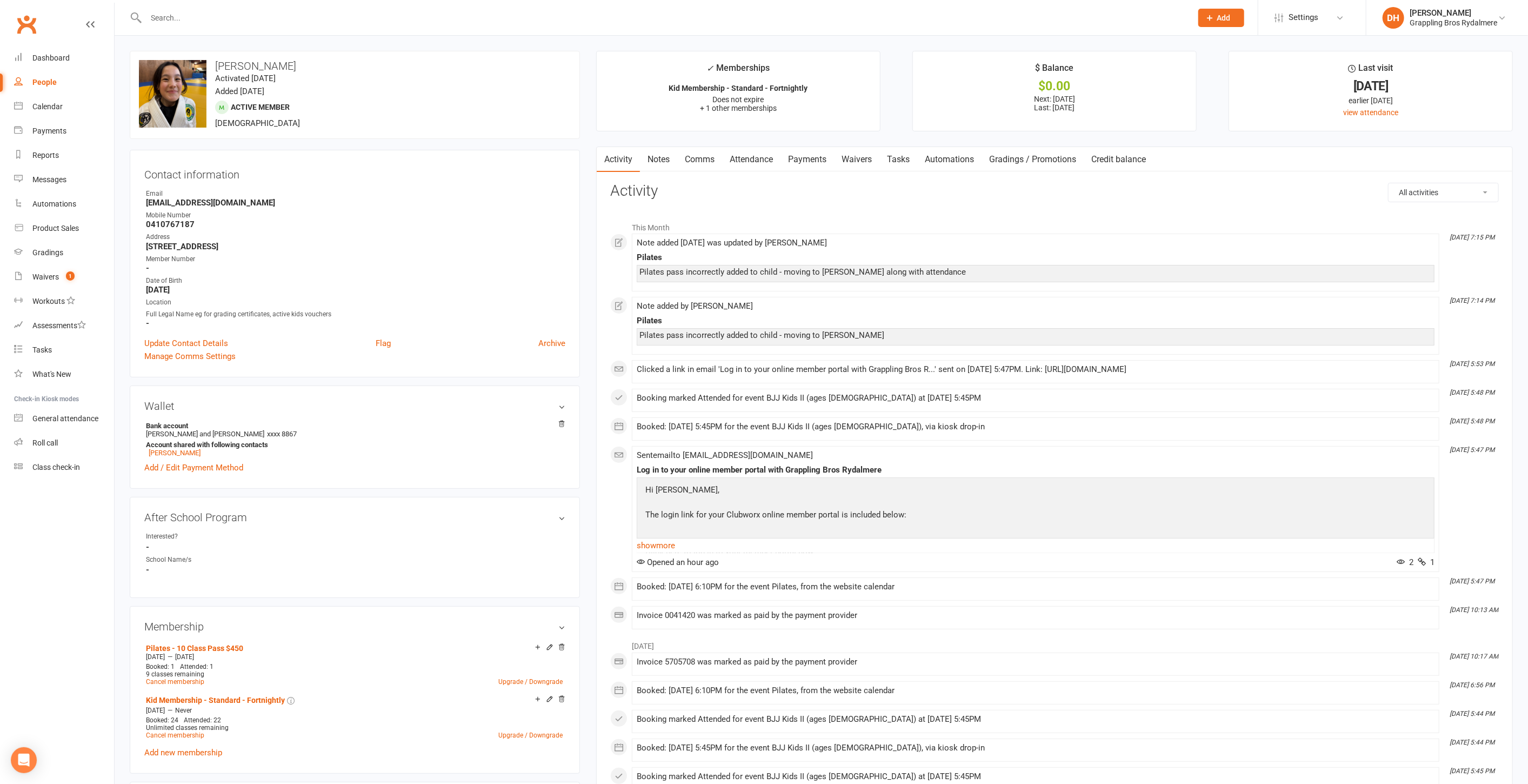
click at [191, 18] on input "text" at bounding box center [664, 18] width 1042 height 15
click at [179, 451] on link "[PERSON_NAME]" at bounding box center [175, 452] width 52 height 8
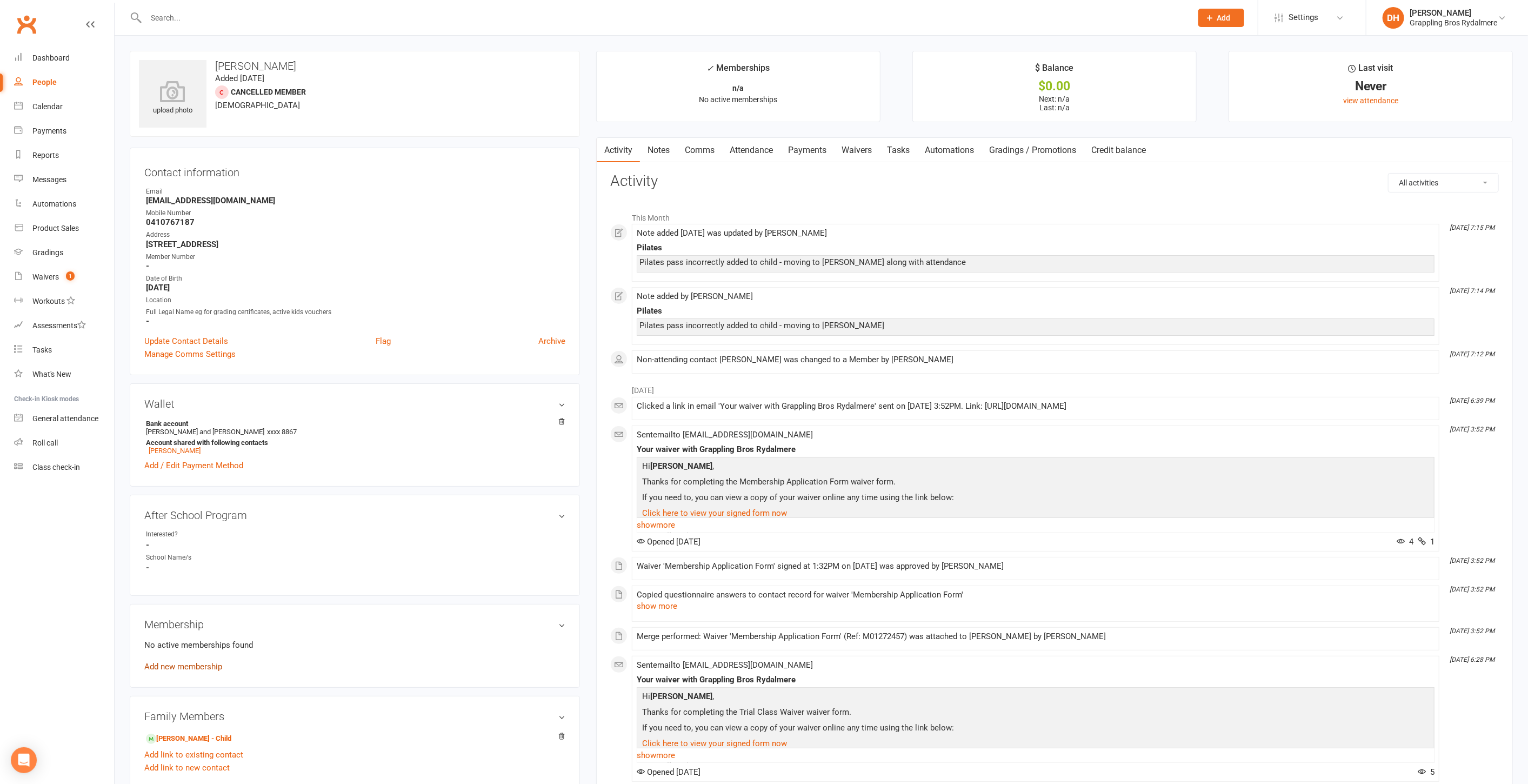
click at [190, 668] on link "Add new membership" at bounding box center [183, 666] width 78 height 10
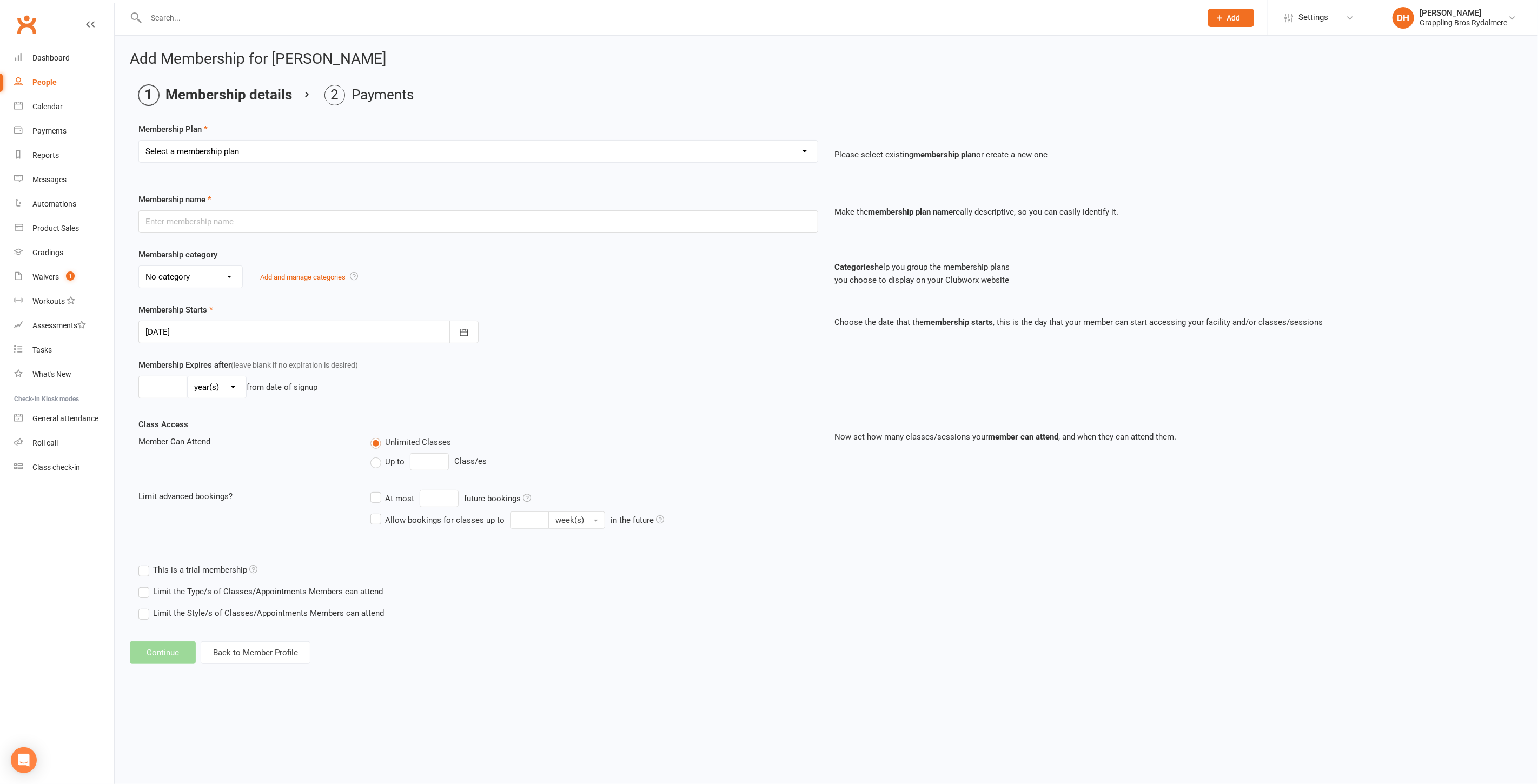
click at [303, 147] on select "Select a membership plan Create new Membership Plan Kid Membership - Standard -…" at bounding box center [479, 151] width 679 height 22
select select "75"
click at [139, 140] on select "Select a membership plan Create new Membership Plan Kid Membership - Standard -…" at bounding box center [479, 151] width 679 height 22
type input "Pilates - 10 Class Pass $450"
select select "4"
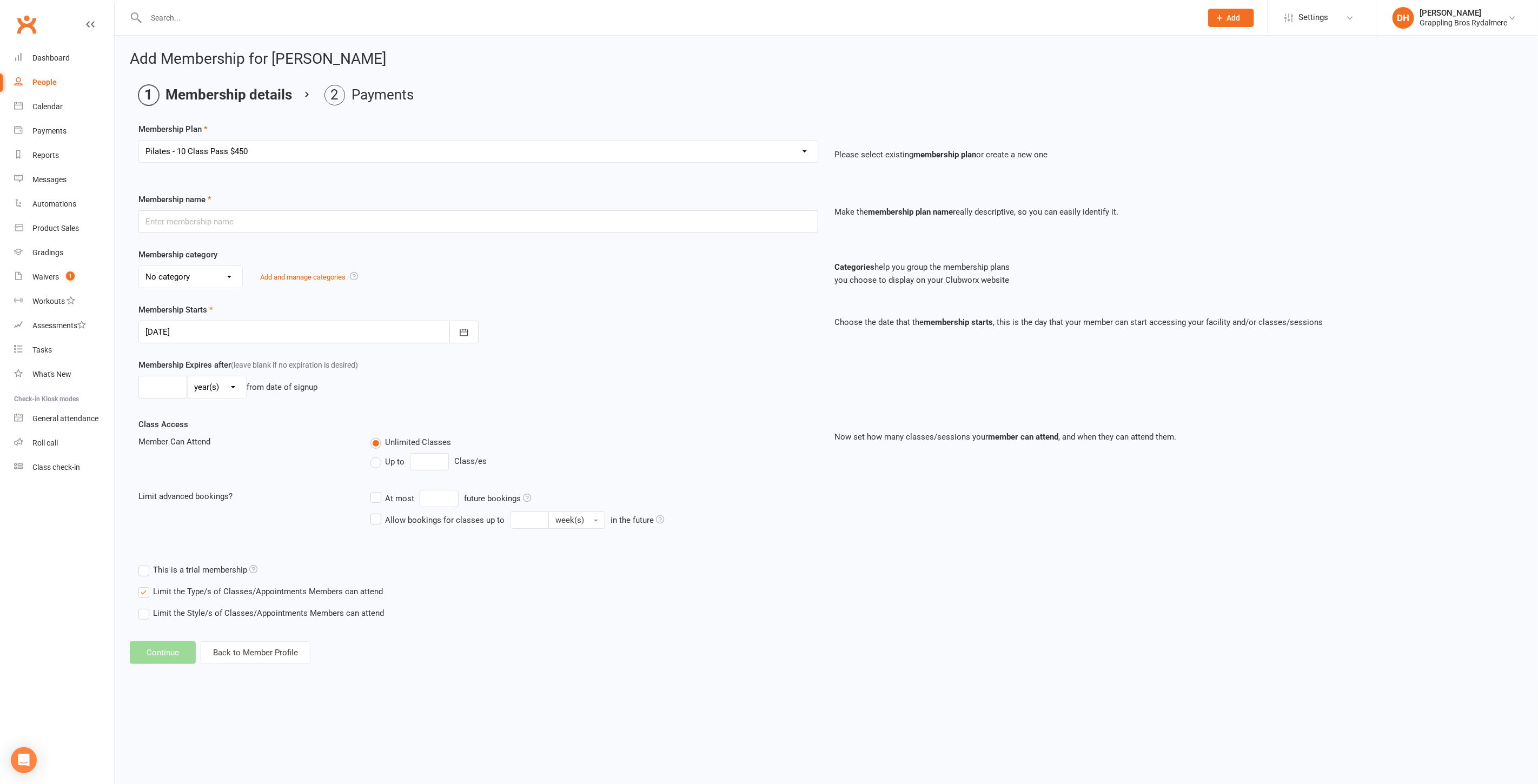
type input "1"
type input "10"
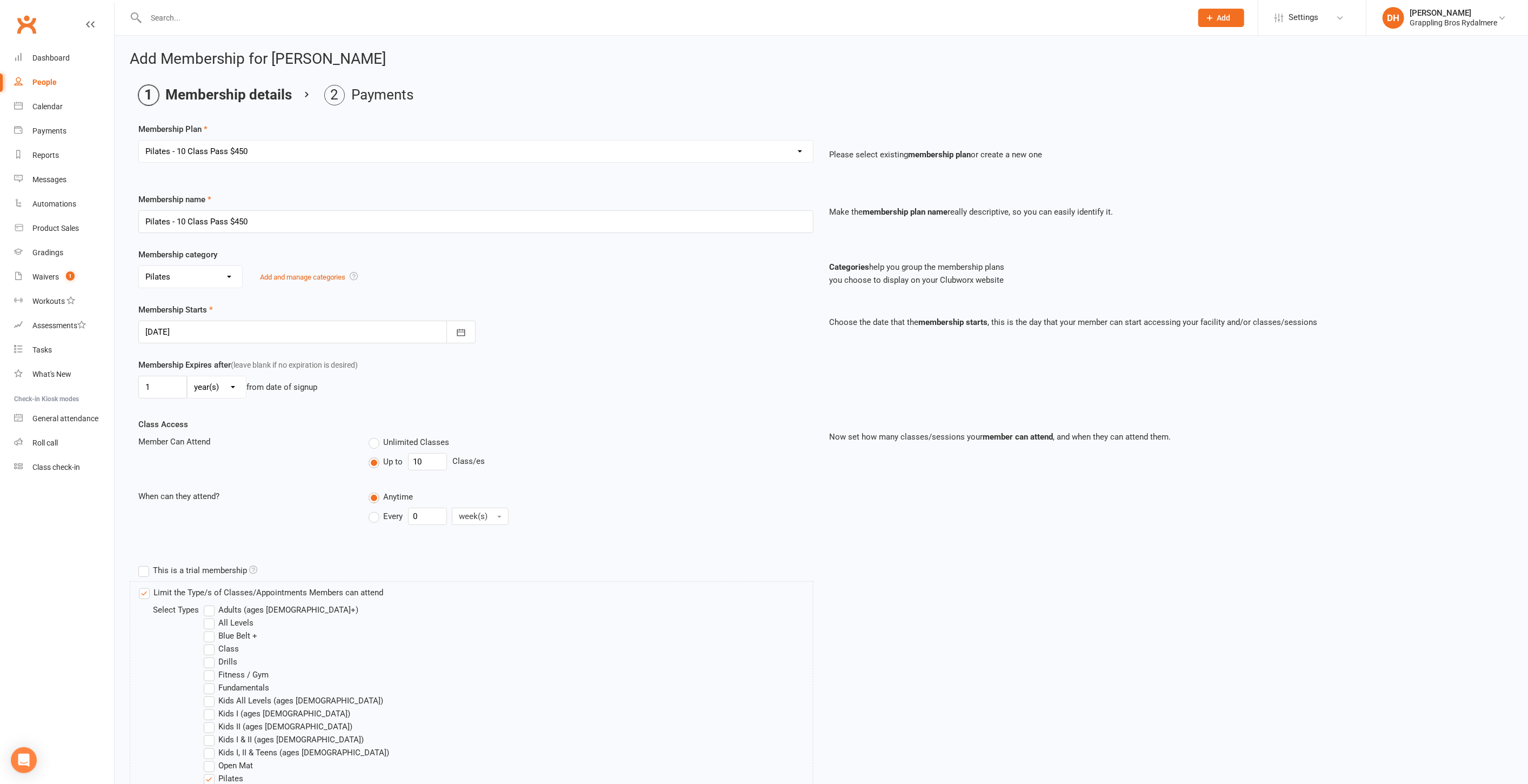
click at [166, 335] on div at bounding box center [307, 332] width 337 height 23
click at [158, 355] on button "button" at bounding box center [156, 359] width 24 height 20
click at [323, 457] on span "23" at bounding box center [328, 462] width 9 height 9
type input "23 Aug 2025"
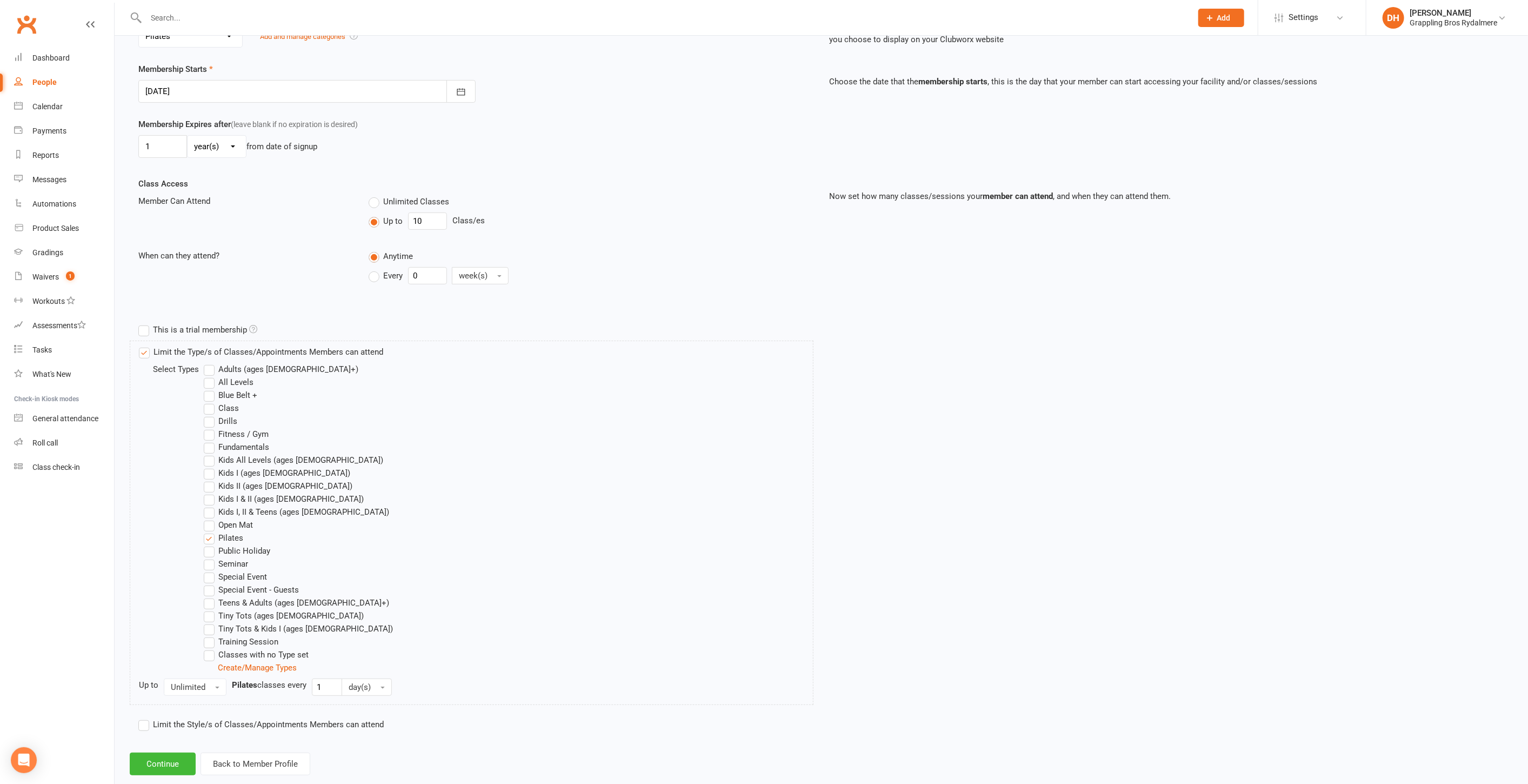
scroll to position [259, 0]
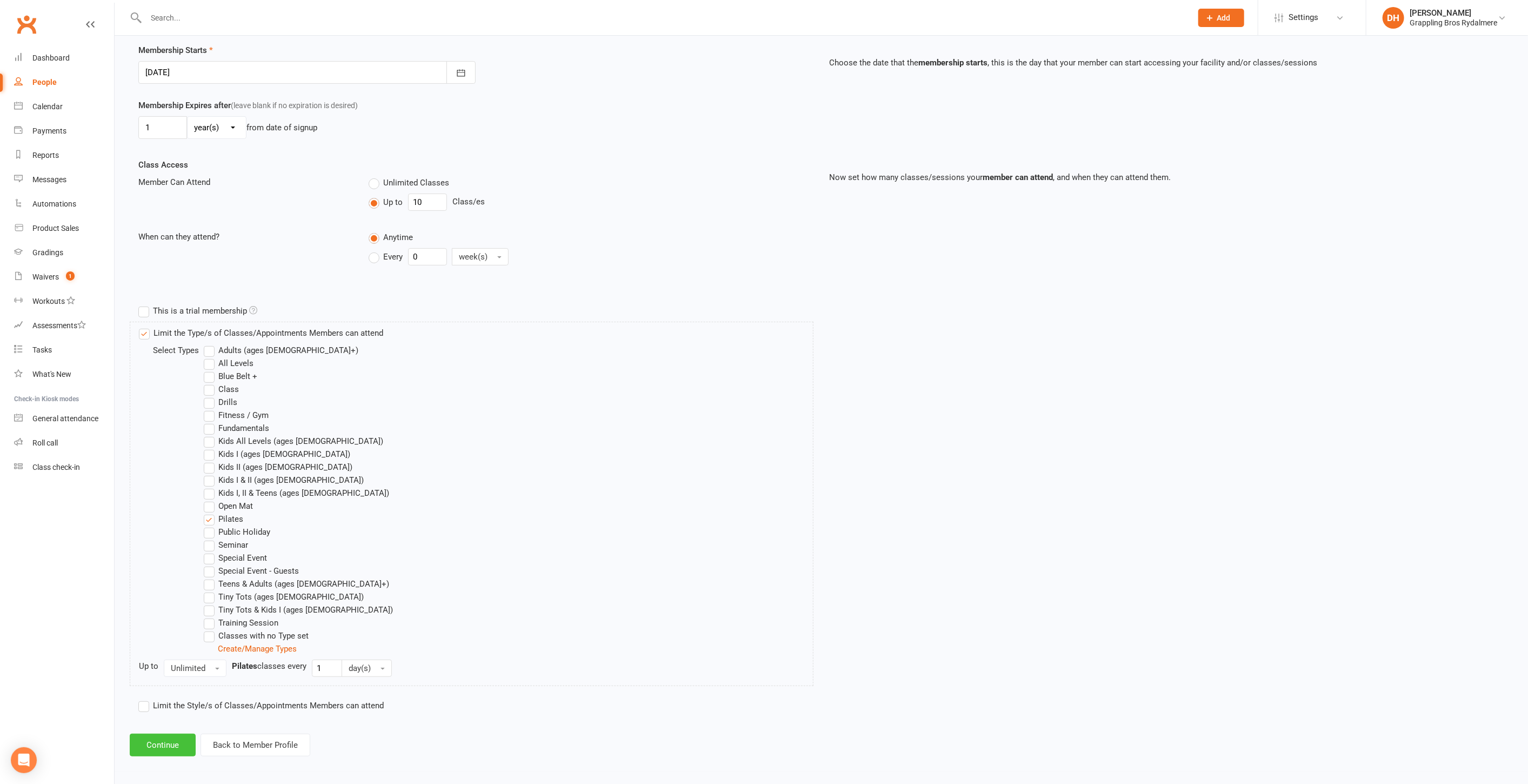
click at [166, 734] on button "Continue" at bounding box center [163, 745] width 66 height 23
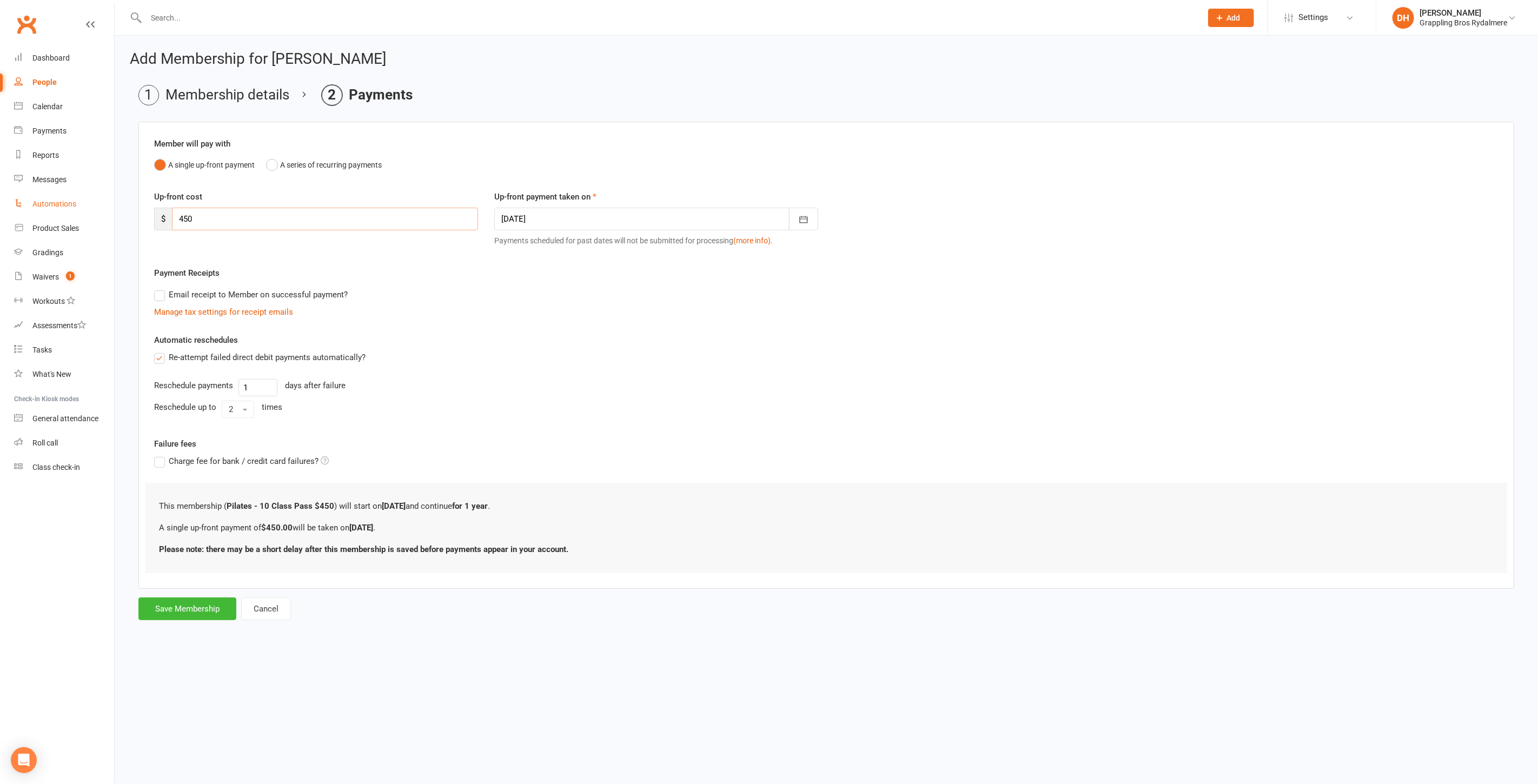
drag, startPoint x: 234, startPoint y: 213, endPoint x: 60, endPoint y: 208, distance: 174.1
click at [60, 208] on ui-view "Prospect Member Non-attending contact Class / event Appointment Grading event T…" at bounding box center [769, 320] width 1538 height 635
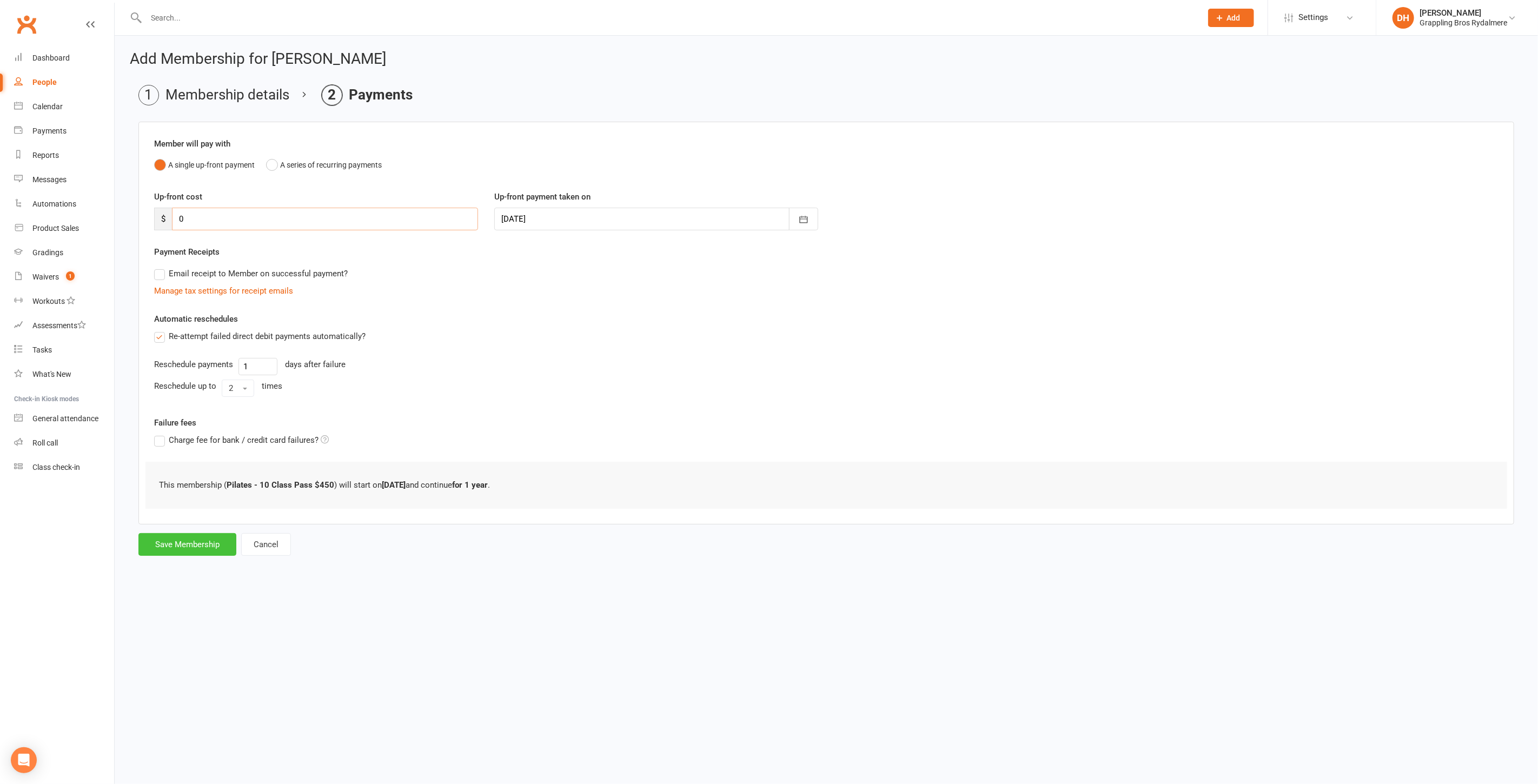
type input "0"
click at [200, 548] on button "Save Membership" at bounding box center [187, 544] width 98 height 23
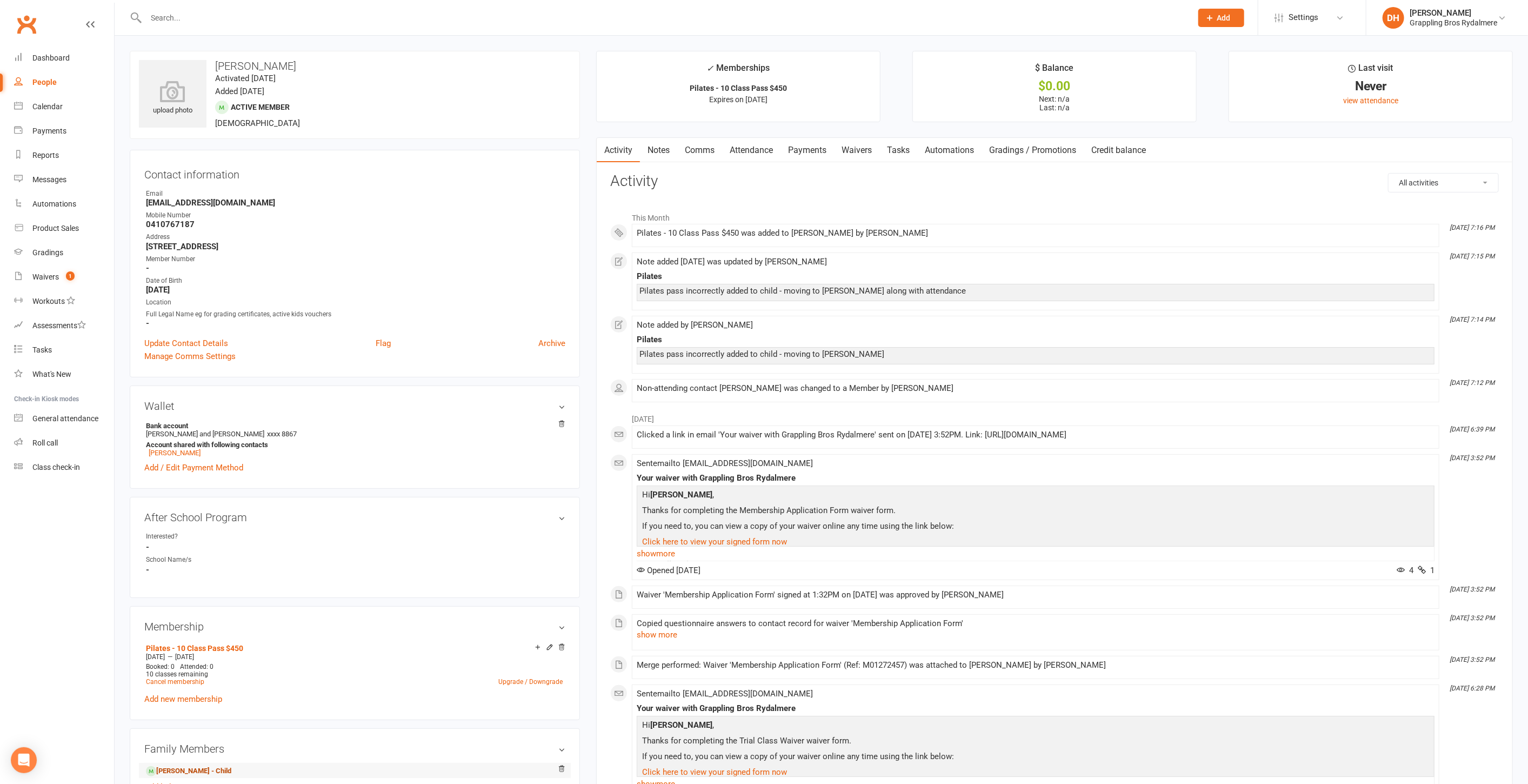
click at [193, 766] on link "Leila Webb - Child" at bounding box center [189, 771] width 85 height 11
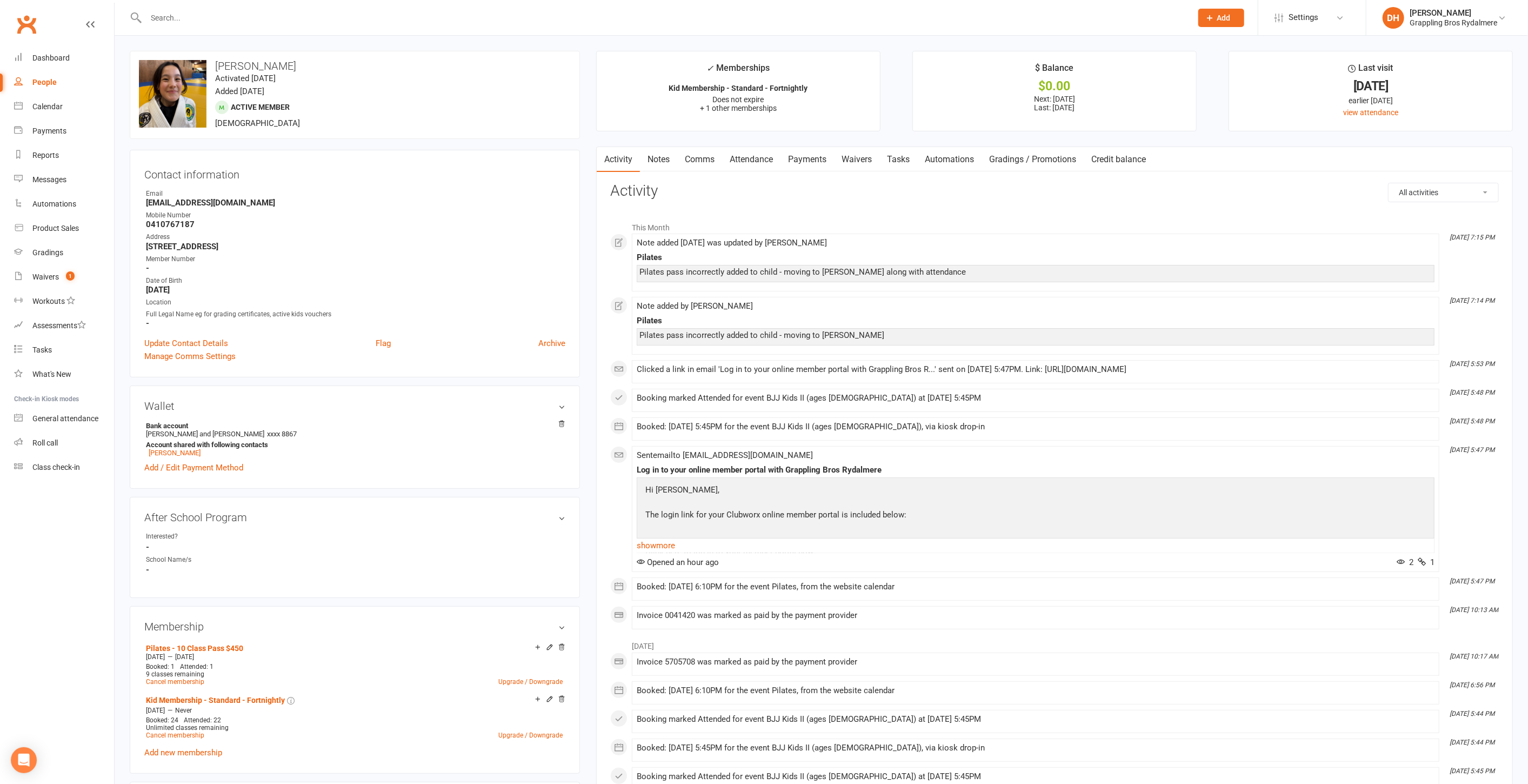
click at [754, 156] on link "Attendance" at bounding box center [752, 159] width 58 height 25
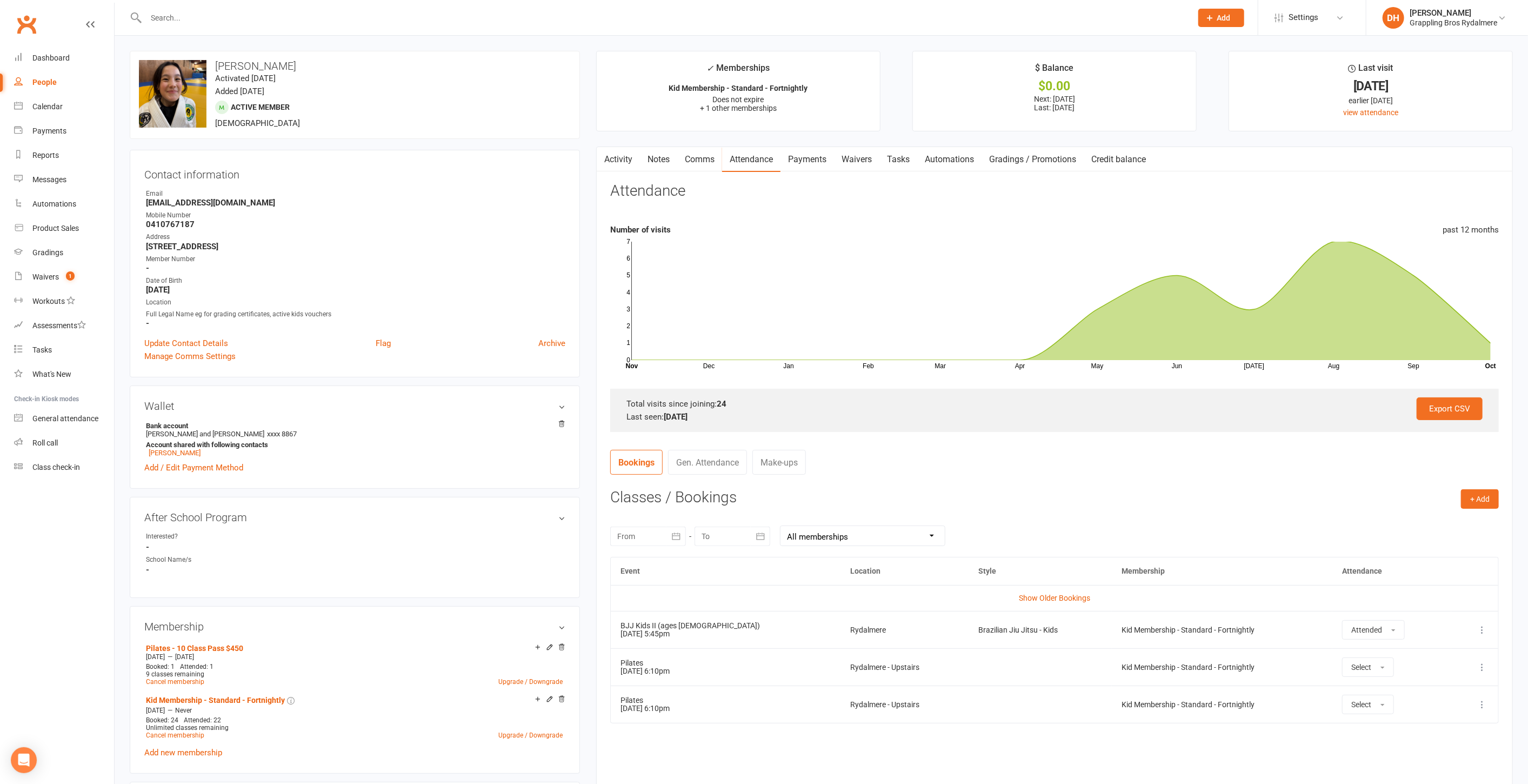
click at [1071, 589] on td "Show Older Bookings" at bounding box center [1054, 598] width 888 height 26
click at [1069, 593] on link "Show Older Bookings" at bounding box center [1055, 598] width 71 height 9
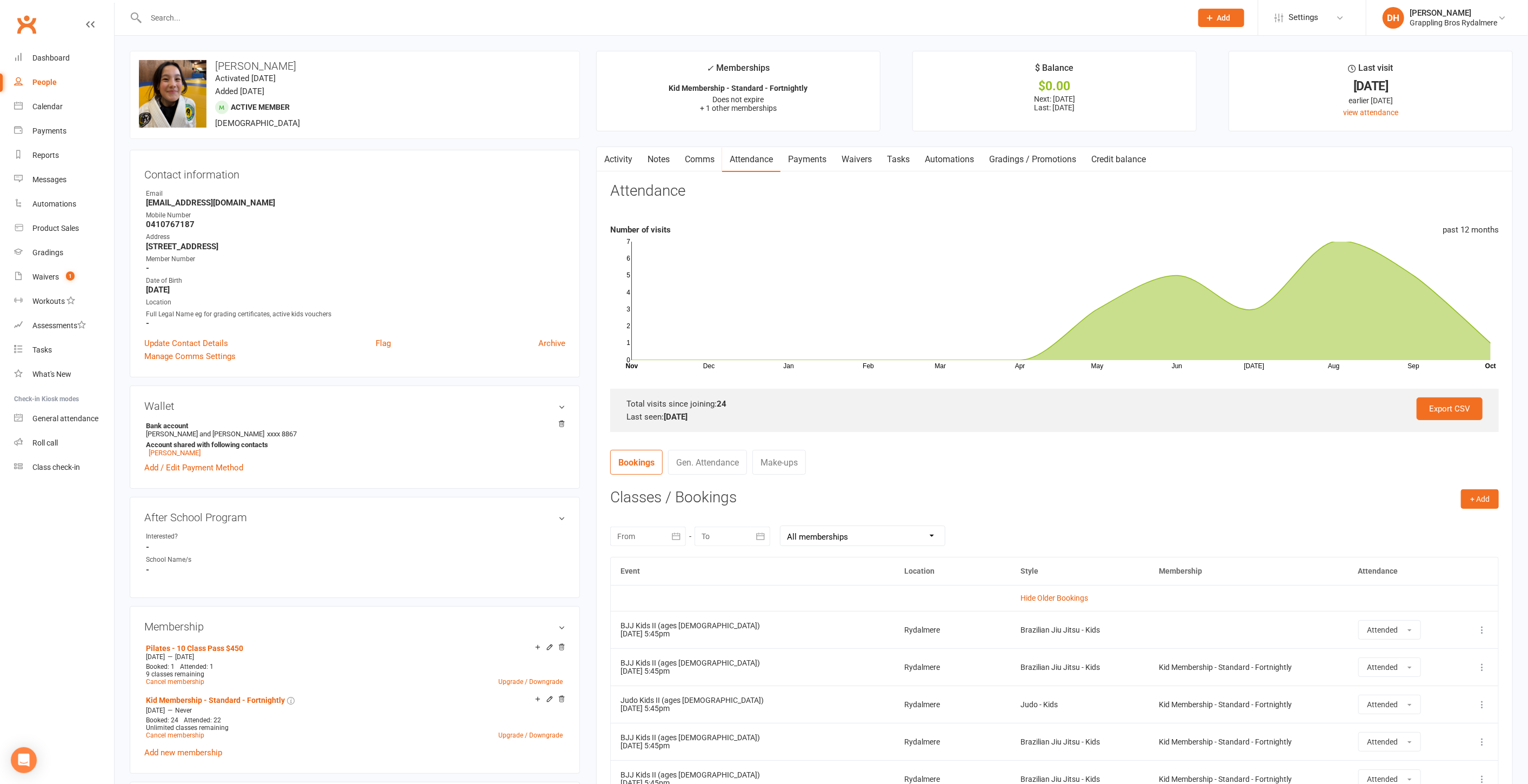
click at [832, 537] on select "All memberships From other Members Pilates - 10 Class Pass $450 Kid Membership …" at bounding box center [863, 536] width 165 height 20
select select "1"
click at [781, 526] on select "All memberships From other Members Pilates - 10 Class Pass $450 Kid Membership …" at bounding box center [863, 536] width 165 height 20
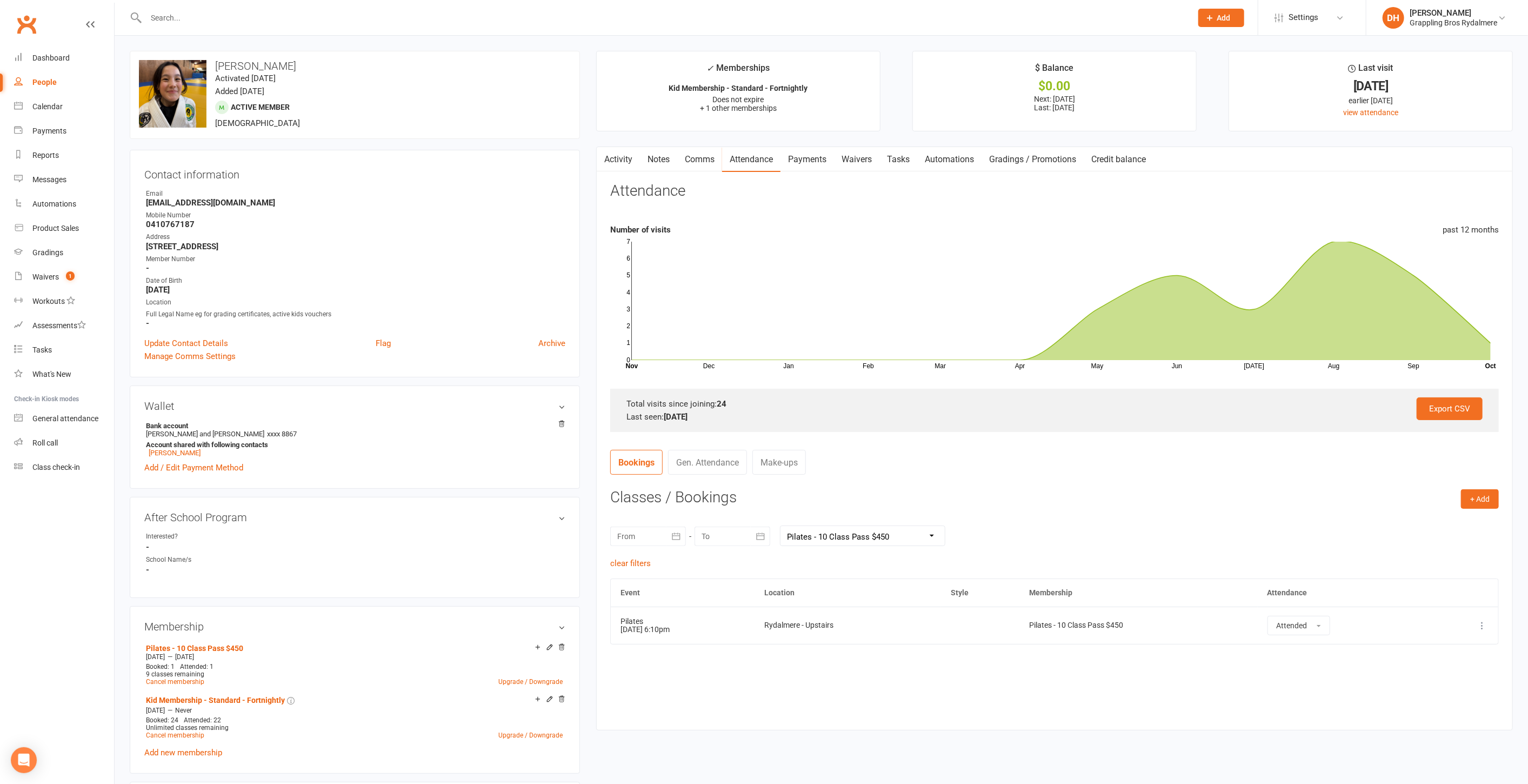
click at [823, 532] on select "All memberships From other Members Pilates - 10 Class Pass $450 Kid Membership …" at bounding box center [863, 536] width 165 height 20
select select
click at [781, 526] on select "All memberships From other Members Pilates - 10 Class Pass $450 Kid Membership …" at bounding box center [863, 536] width 165 height 20
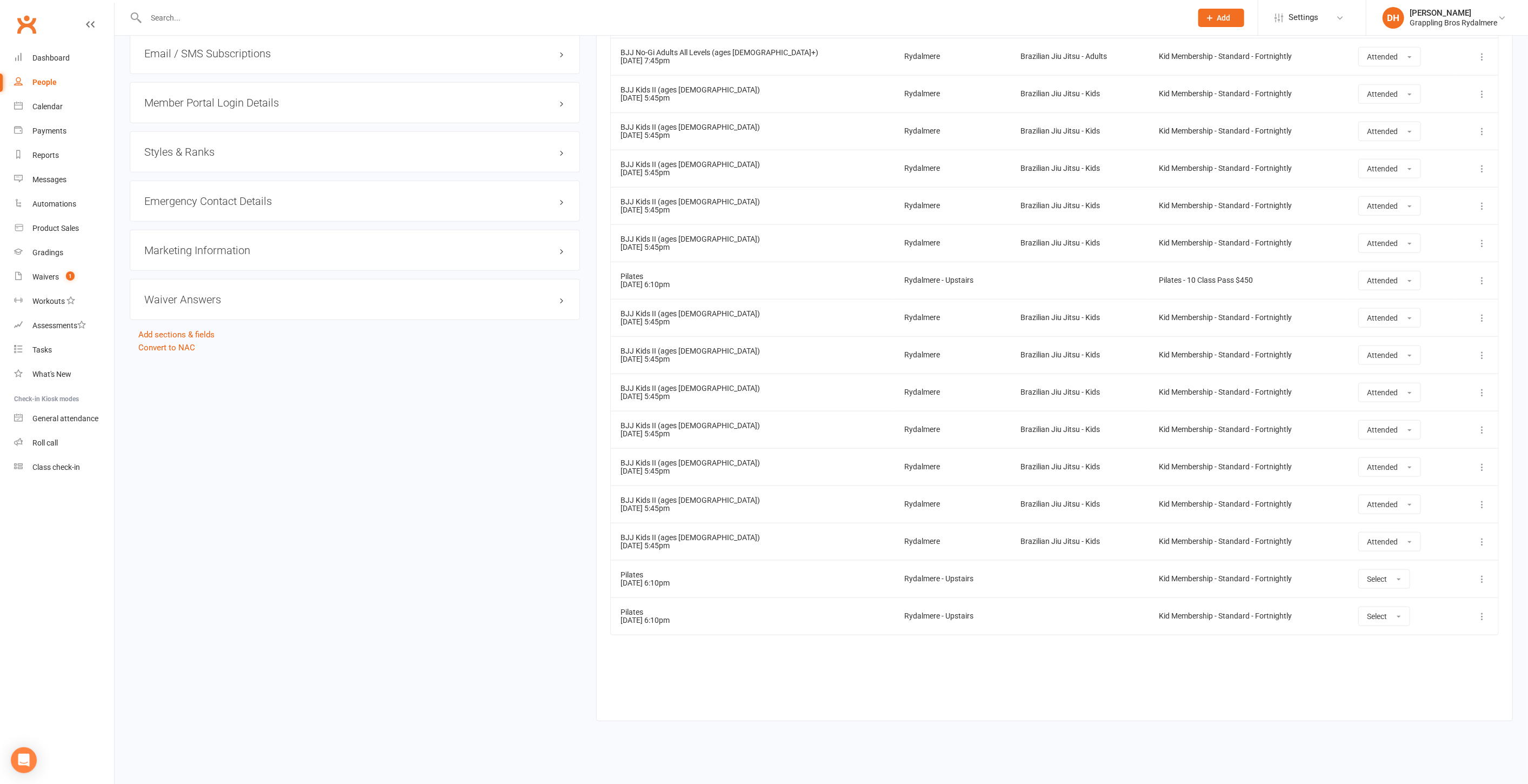
scroll to position [256, 0]
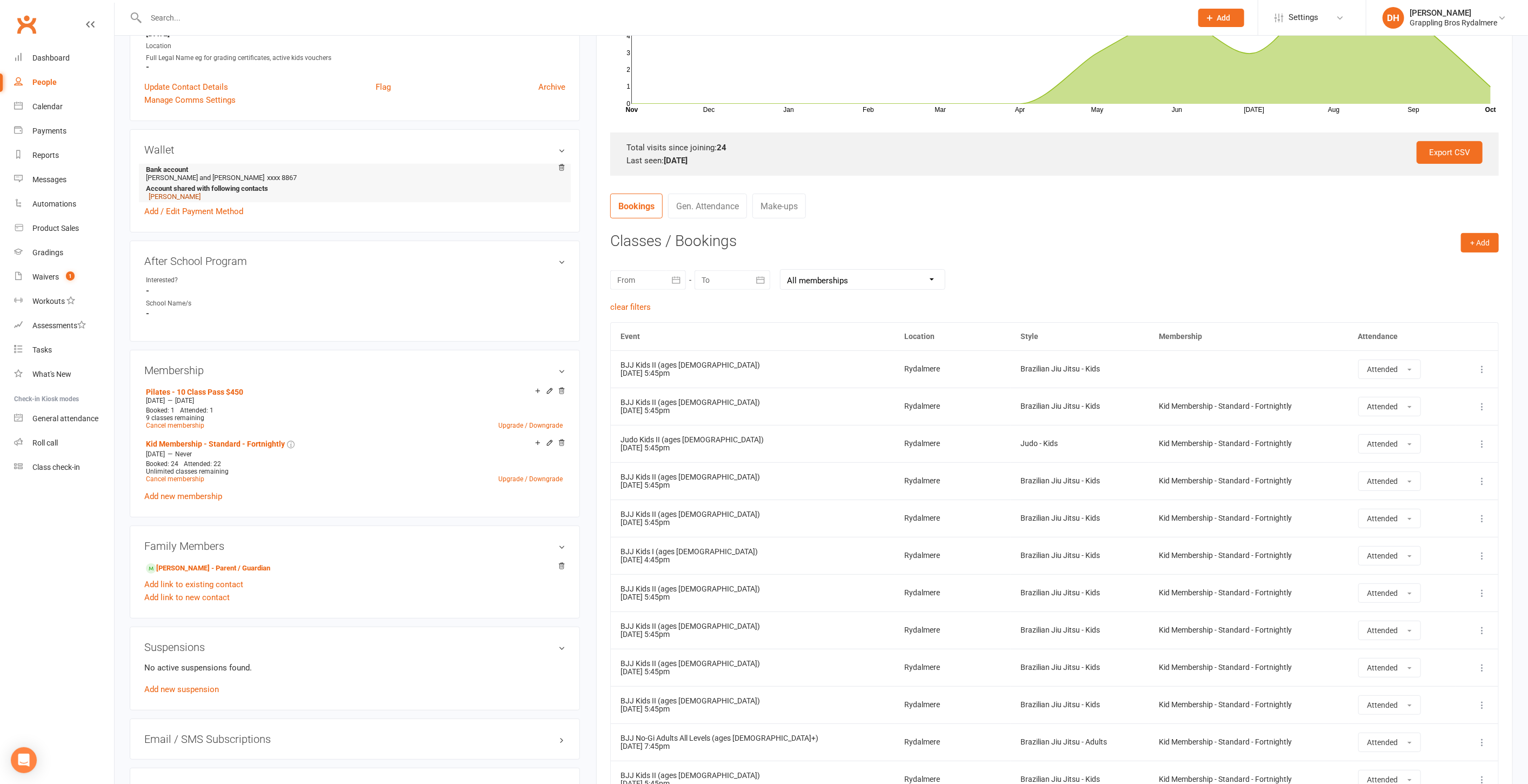
click at [156, 198] on link "[PERSON_NAME]" at bounding box center [175, 196] width 52 height 8
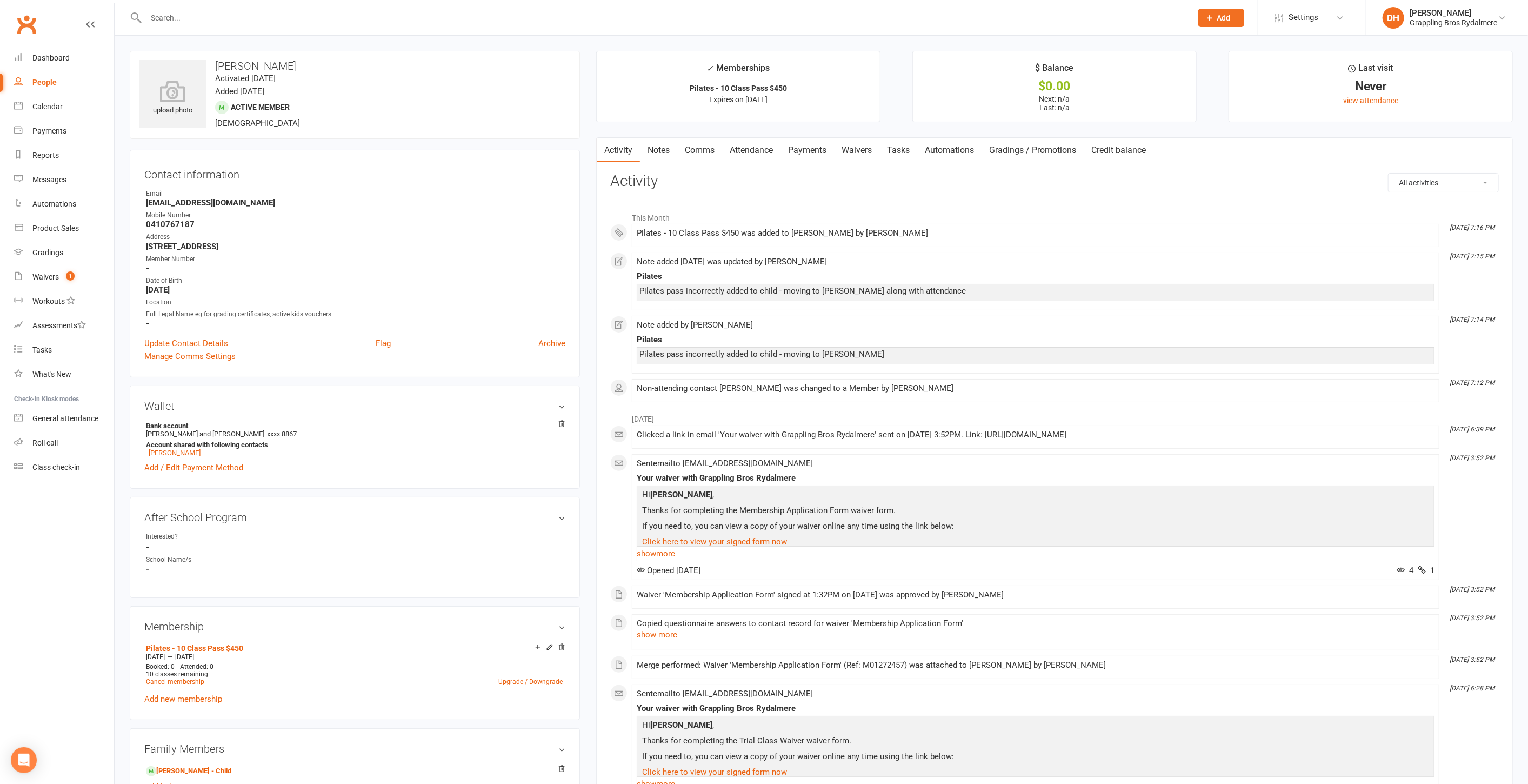
click at [739, 146] on link "Attendance" at bounding box center [752, 150] width 58 height 25
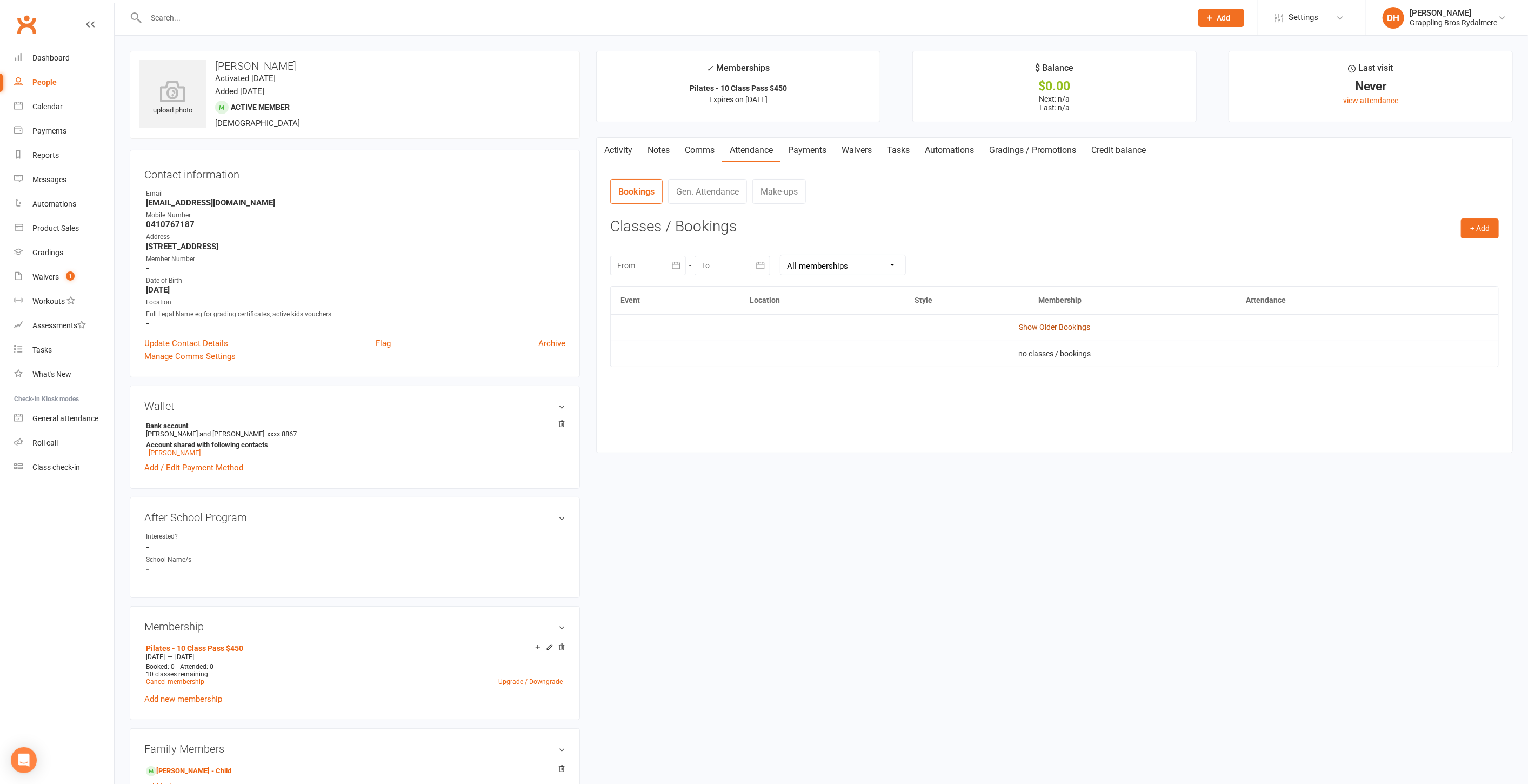
click at [1081, 329] on link "Show Older Bookings" at bounding box center [1055, 327] width 71 height 9
click at [1475, 222] on button "+ Add" at bounding box center [1480, 228] width 38 height 20
click at [1419, 248] on link "Book Event" at bounding box center [1445, 253] width 107 height 22
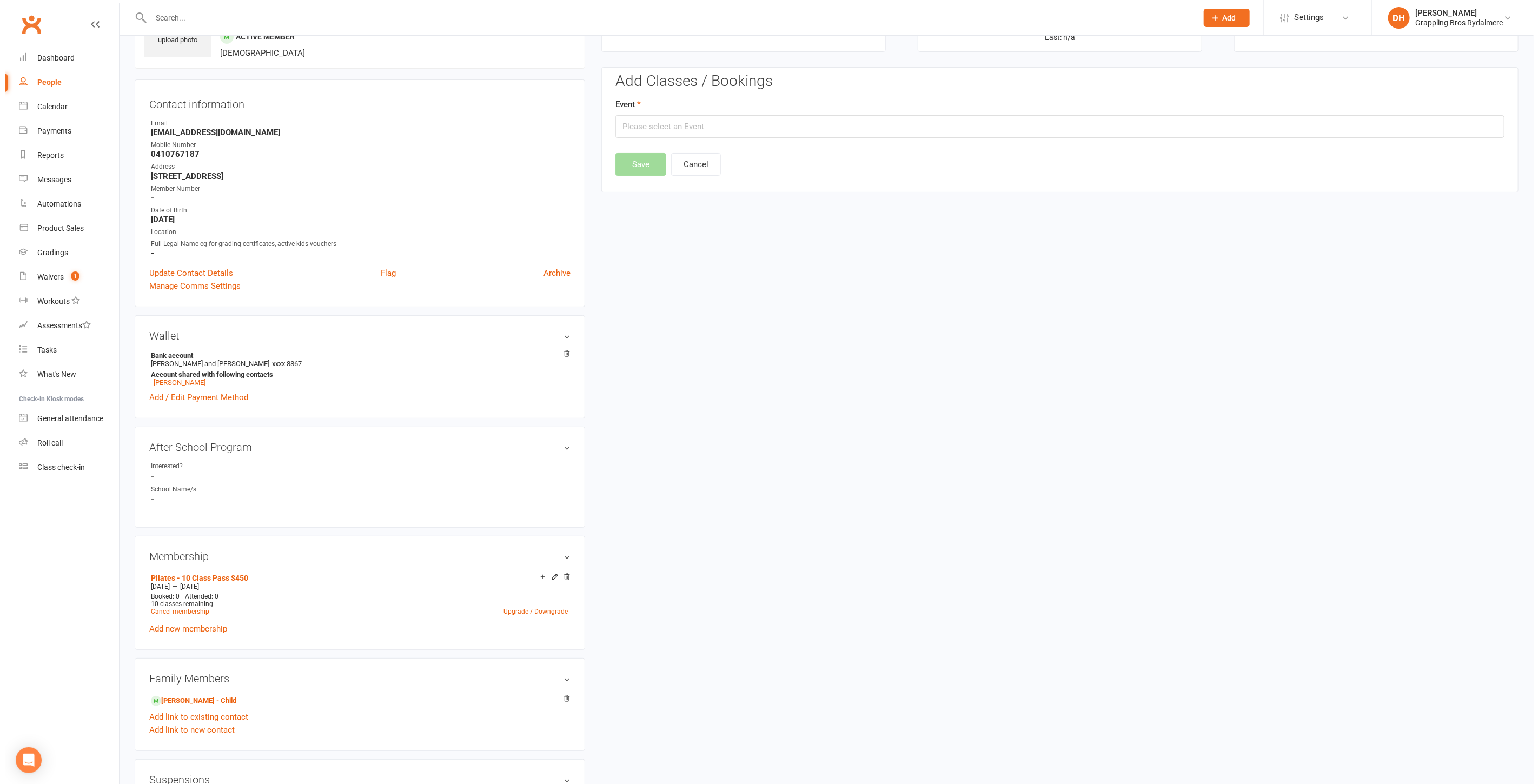
scroll to position [83, 0]
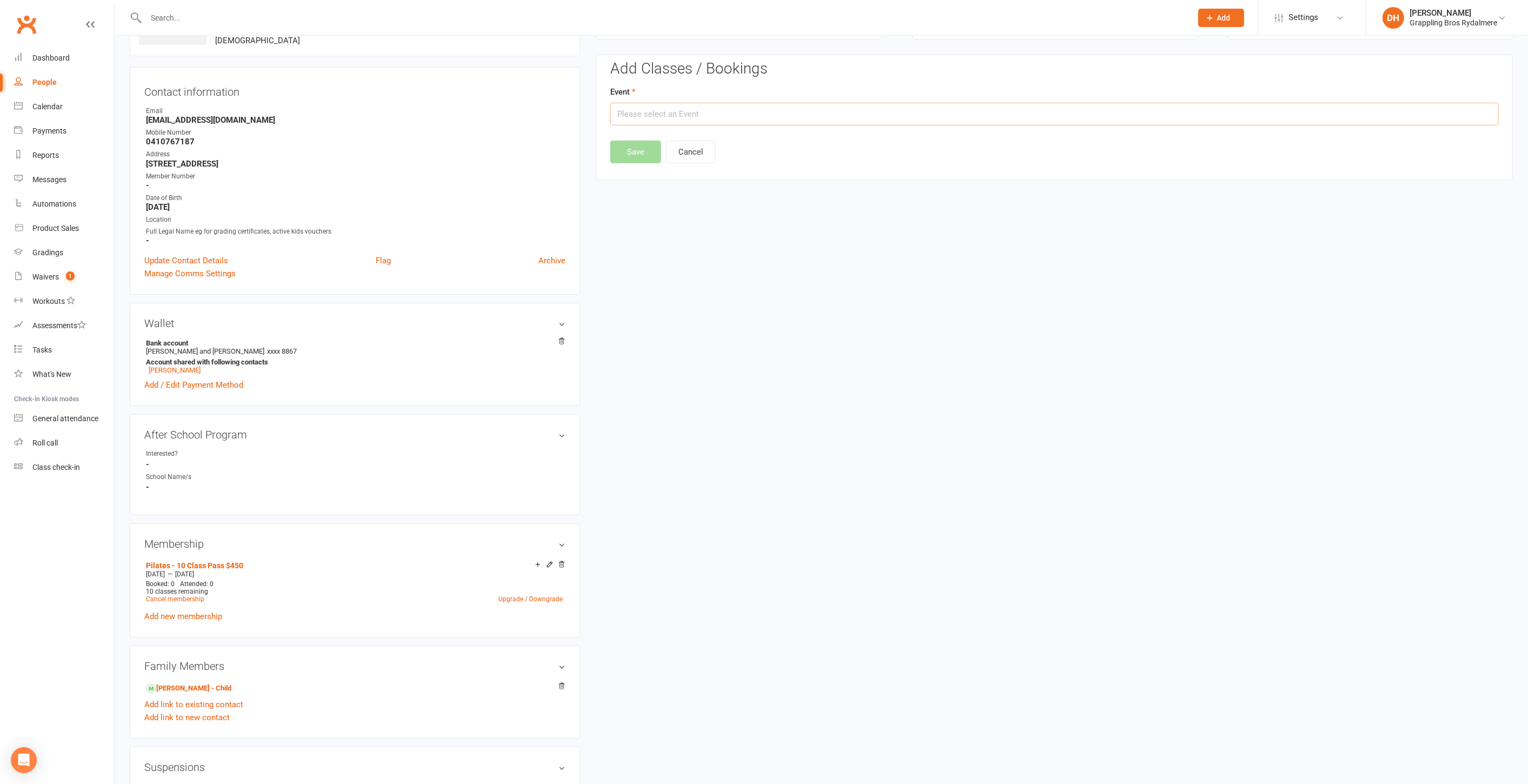
click at [716, 118] on input "text" at bounding box center [1055, 114] width 889 height 23
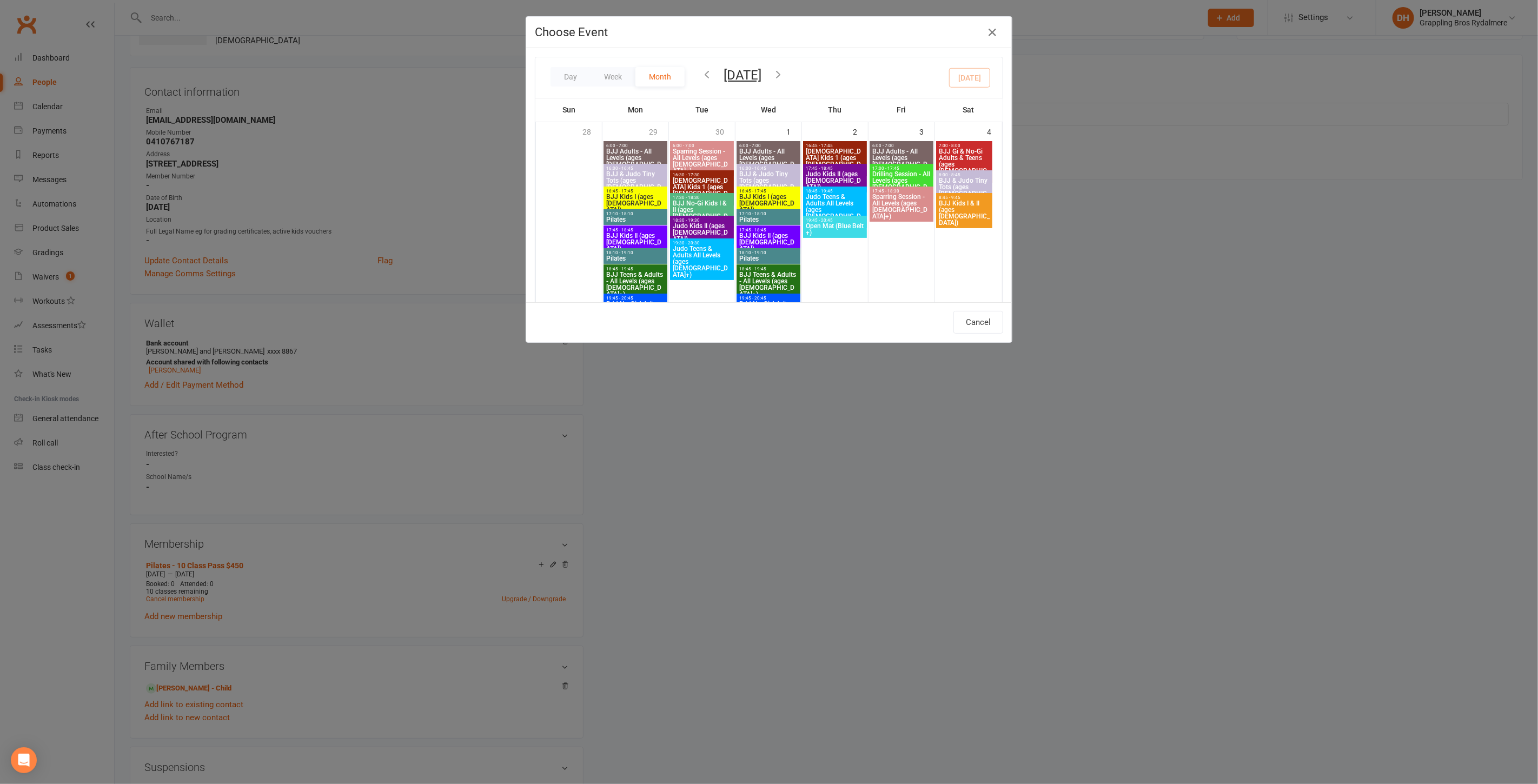
click at [695, 76] on div "Day Week Month October 2025 October 2025 Sun Mon Tue Wed Thu Fri Sat 28 29 30 0…" at bounding box center [768, 78] width 467 height 41
click at [701, 75] on icon "button" at bounding box center [707, 74] width 12 height 12
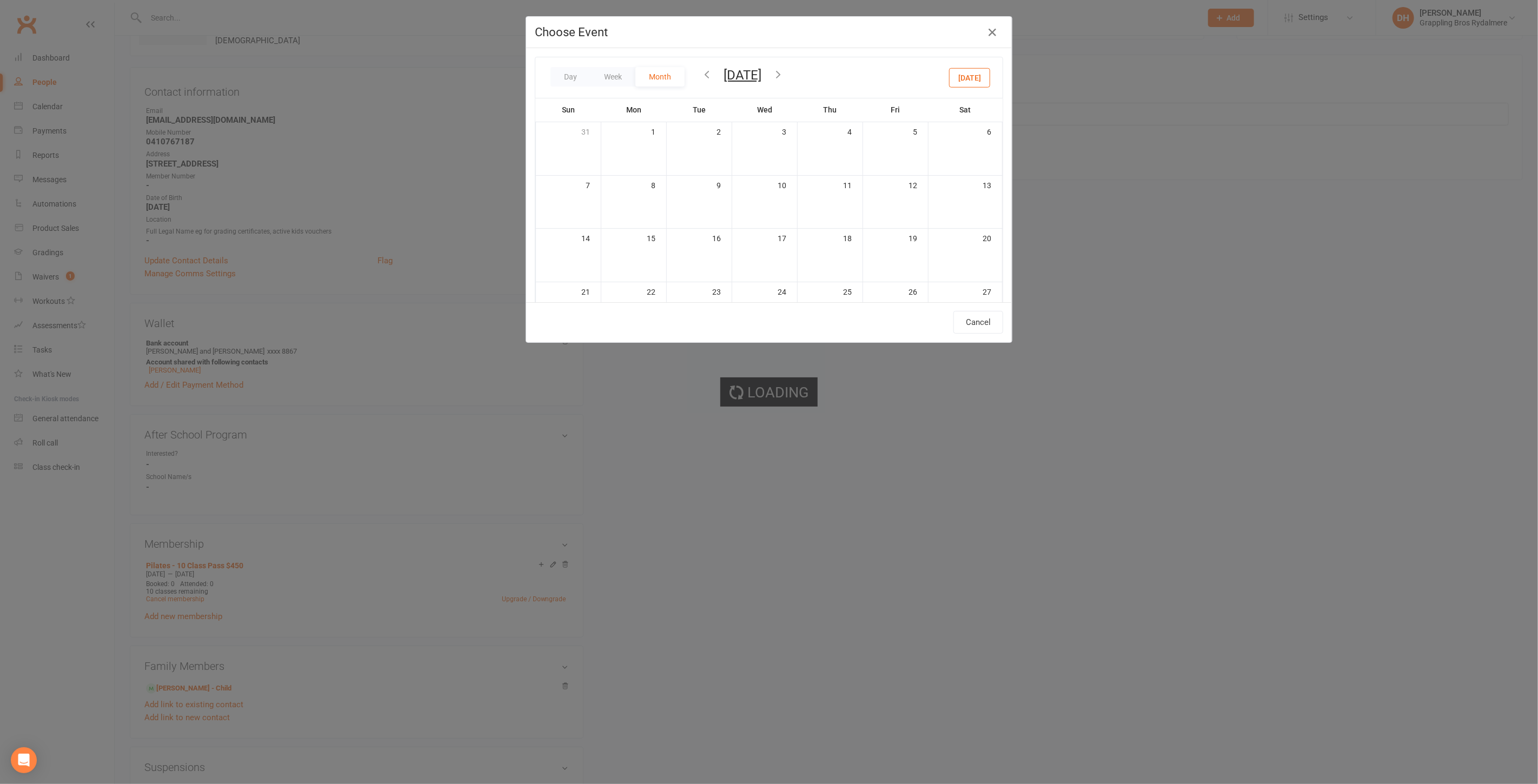
click at [701, 75] on icon "button" at bounding box center [707, 74] width 12 height 12
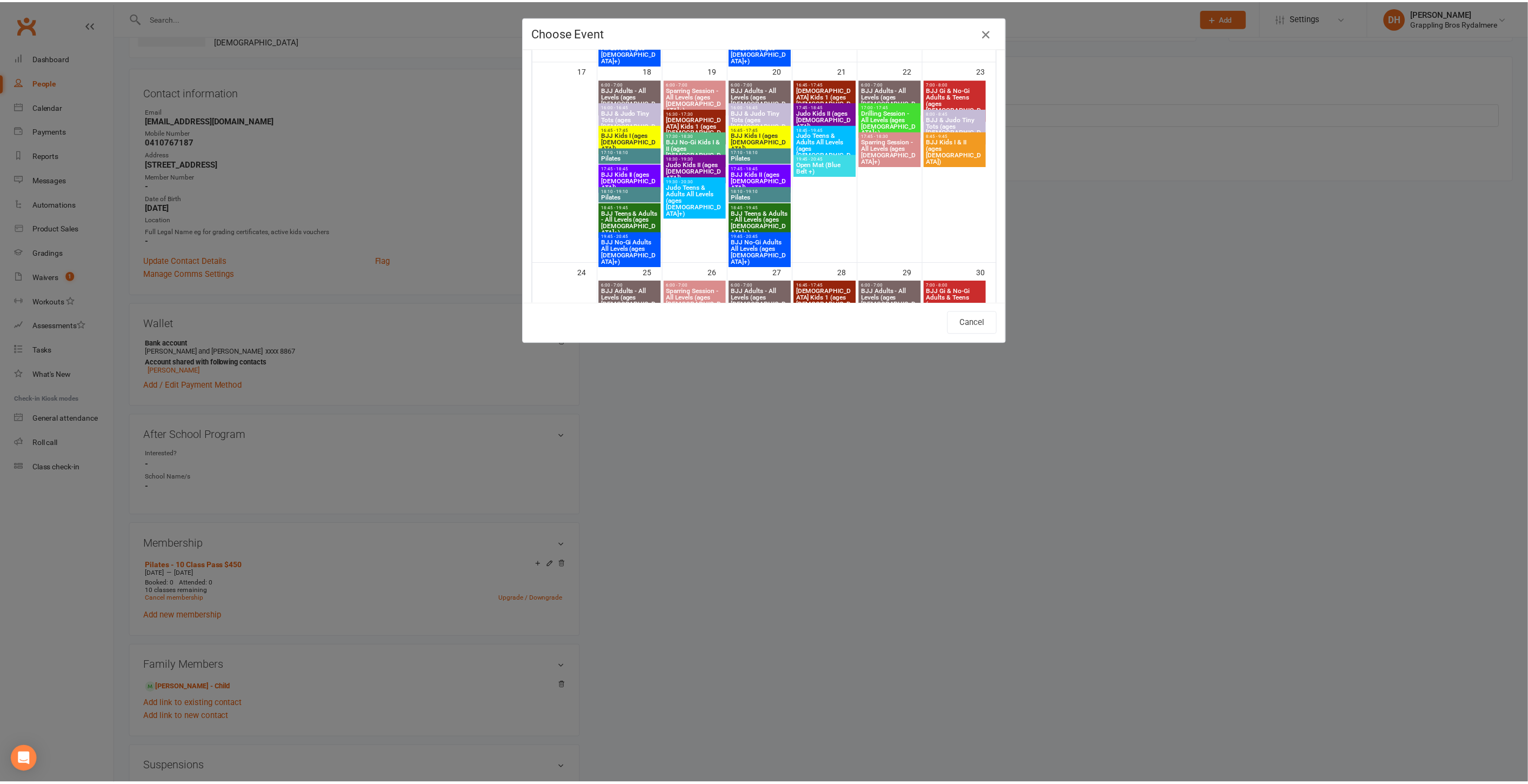
scroll to position [889, 0]
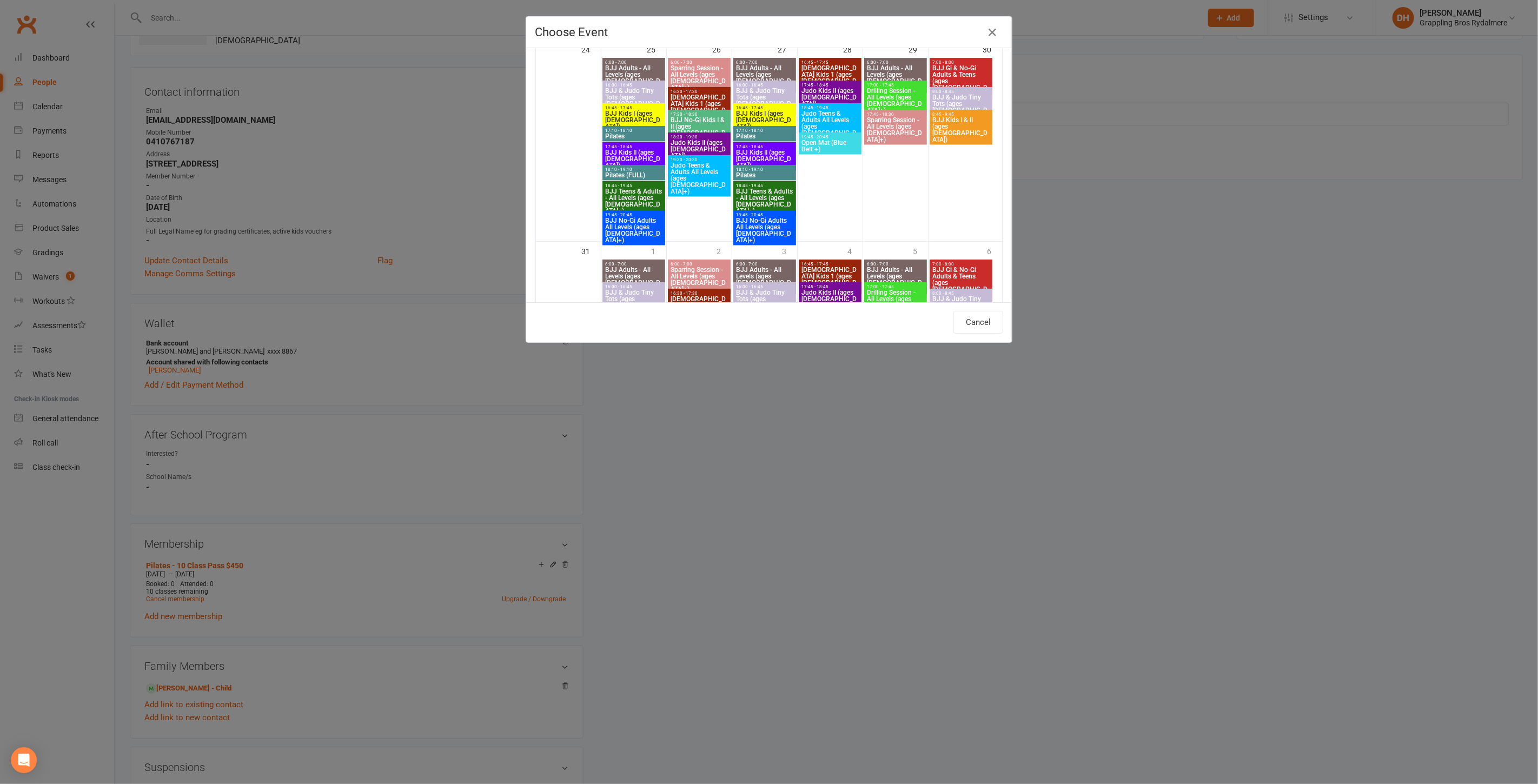
click at [613, 168] on span "18:10 - 19:10" at bounding box center [634, 170] width 58 height 5
type input "Pilates (FULL) - Aug 25, 2025 6:10:00 PM"
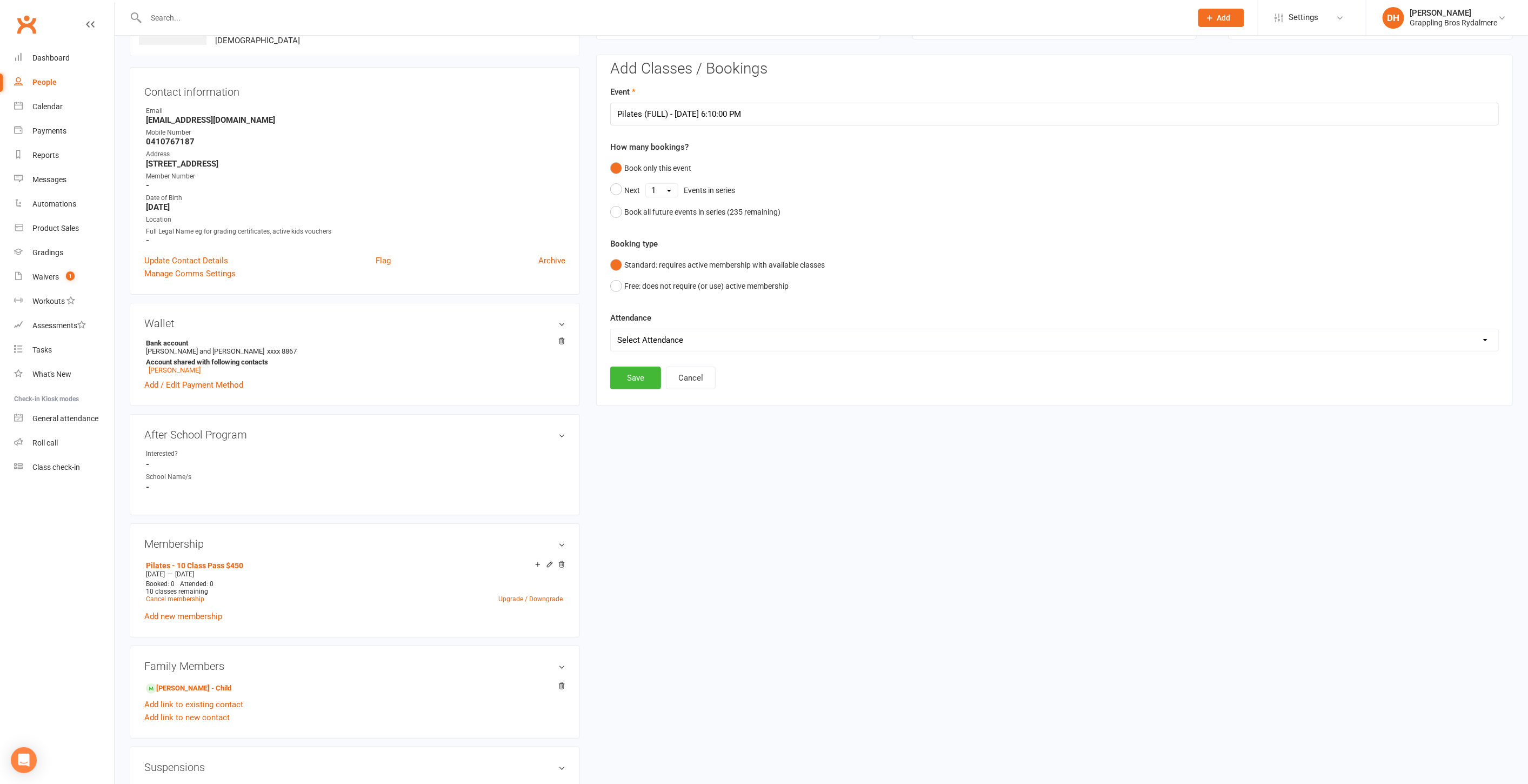
click at [670, 346] on select "Select Attendance Attended Absent" at bounding box center [1054, 340] width 888 height 22
select select "0"
click at [611, 329] on select "Select Attendance Attended Absent" at bounding box center [1054, 340] width 888 height 22
click at [644, 381] on button "Save" at bounding box center [636, 378] width 51 height 23
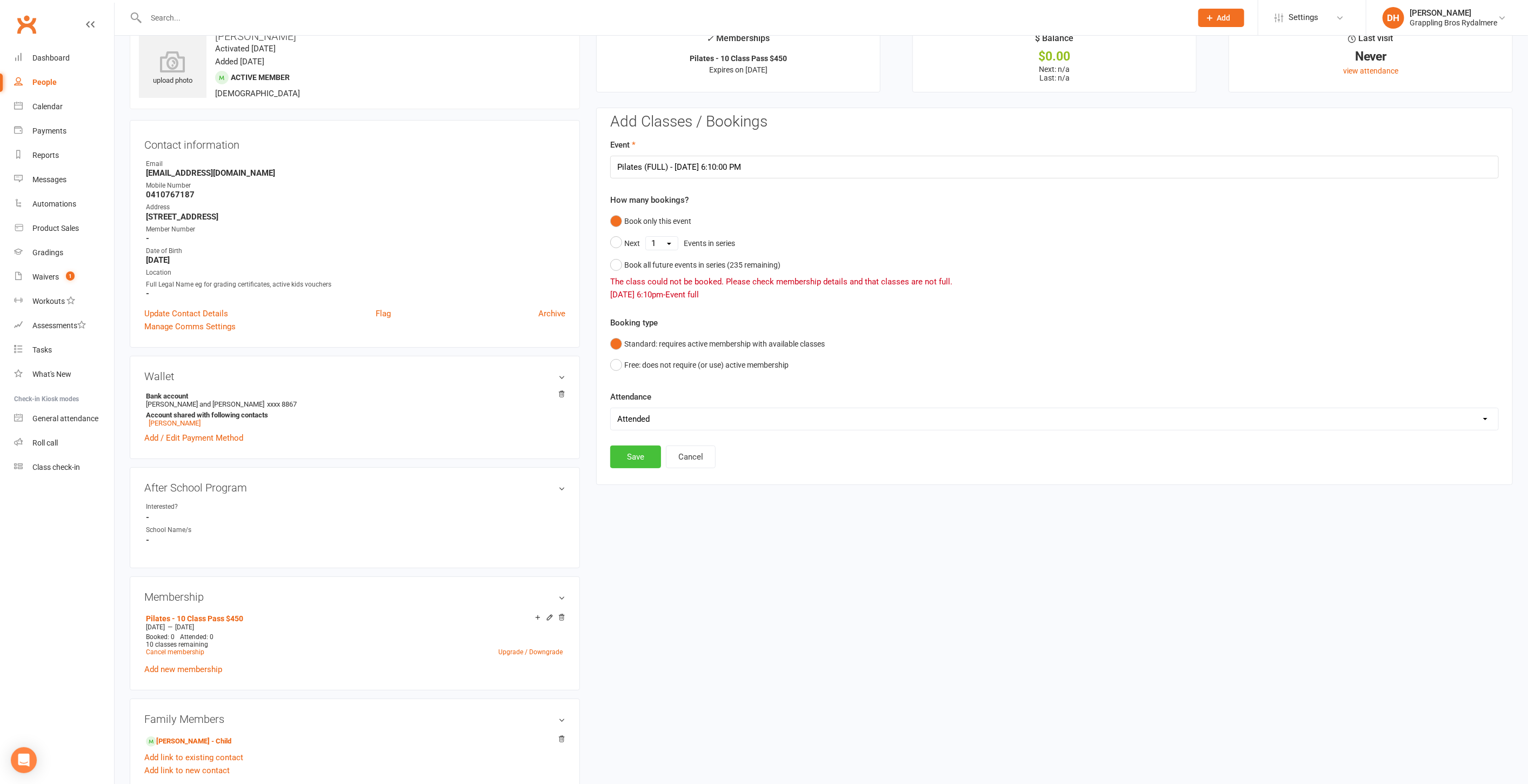
scroll to position [0, 0]
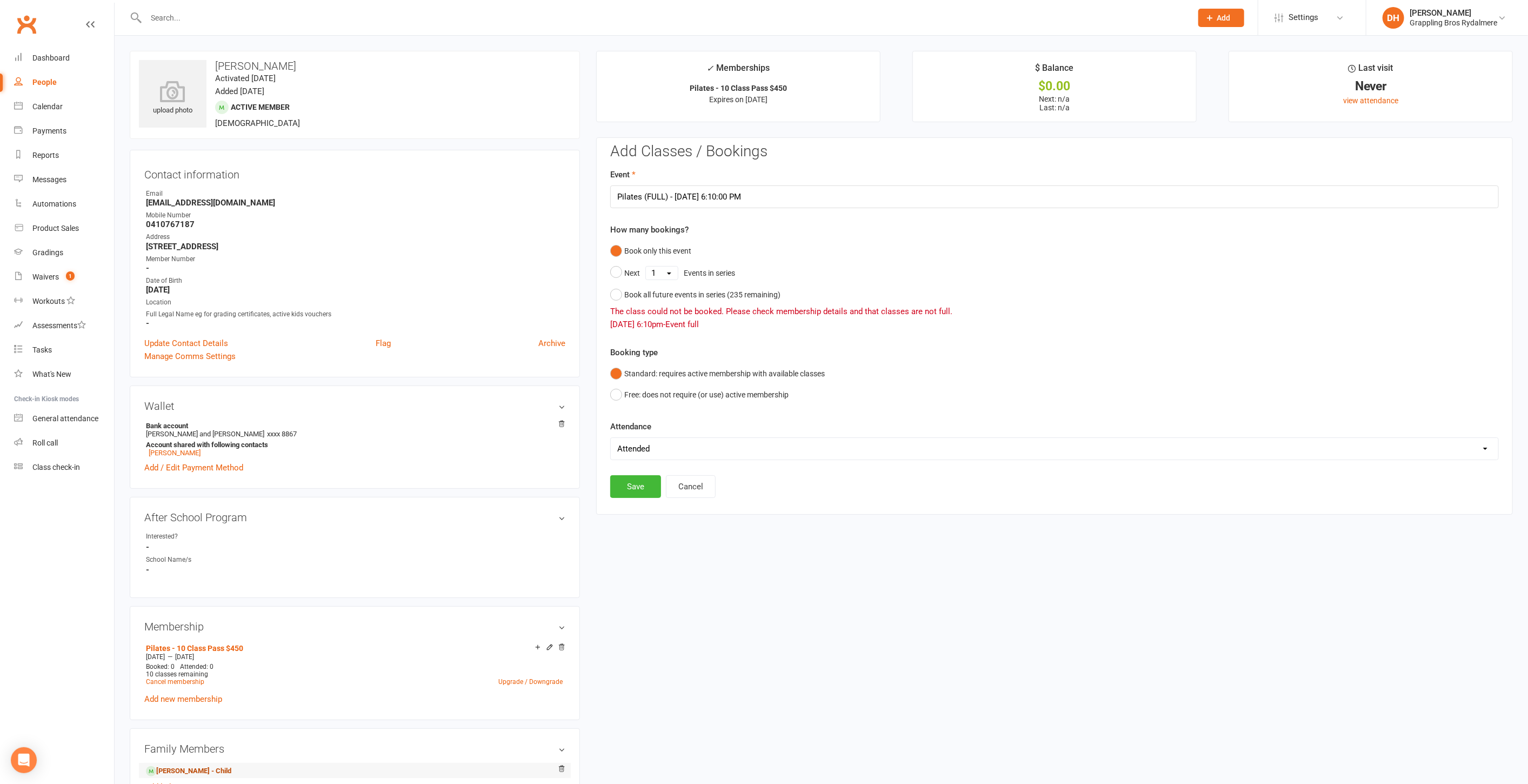
click at [199, 771] on link "Leila Webb - Child" at bounding box center [189, 771] width 85 height 11
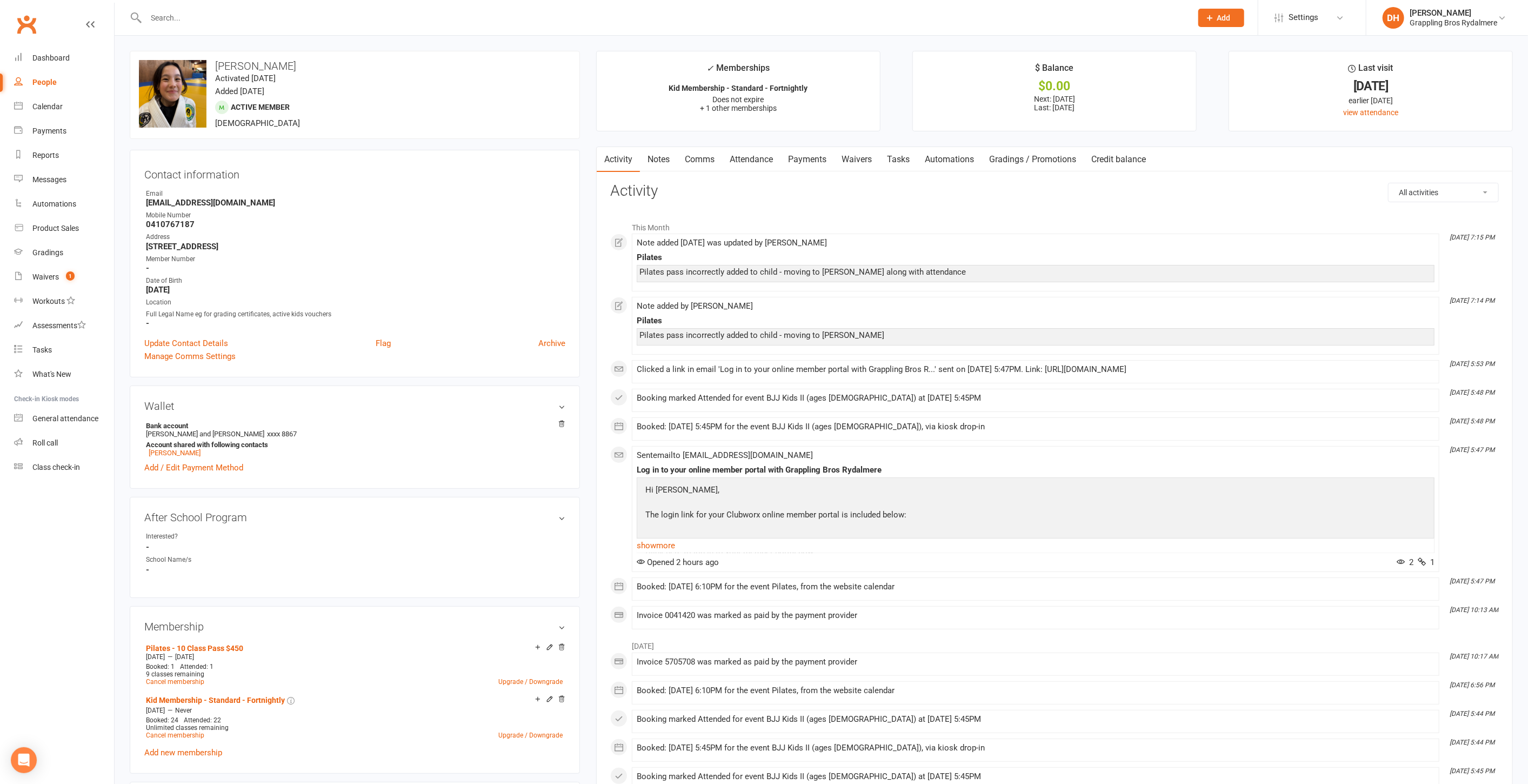
click at [767, 159] on link "Attendance" at bounding box center [752, 159] width 58 height 25
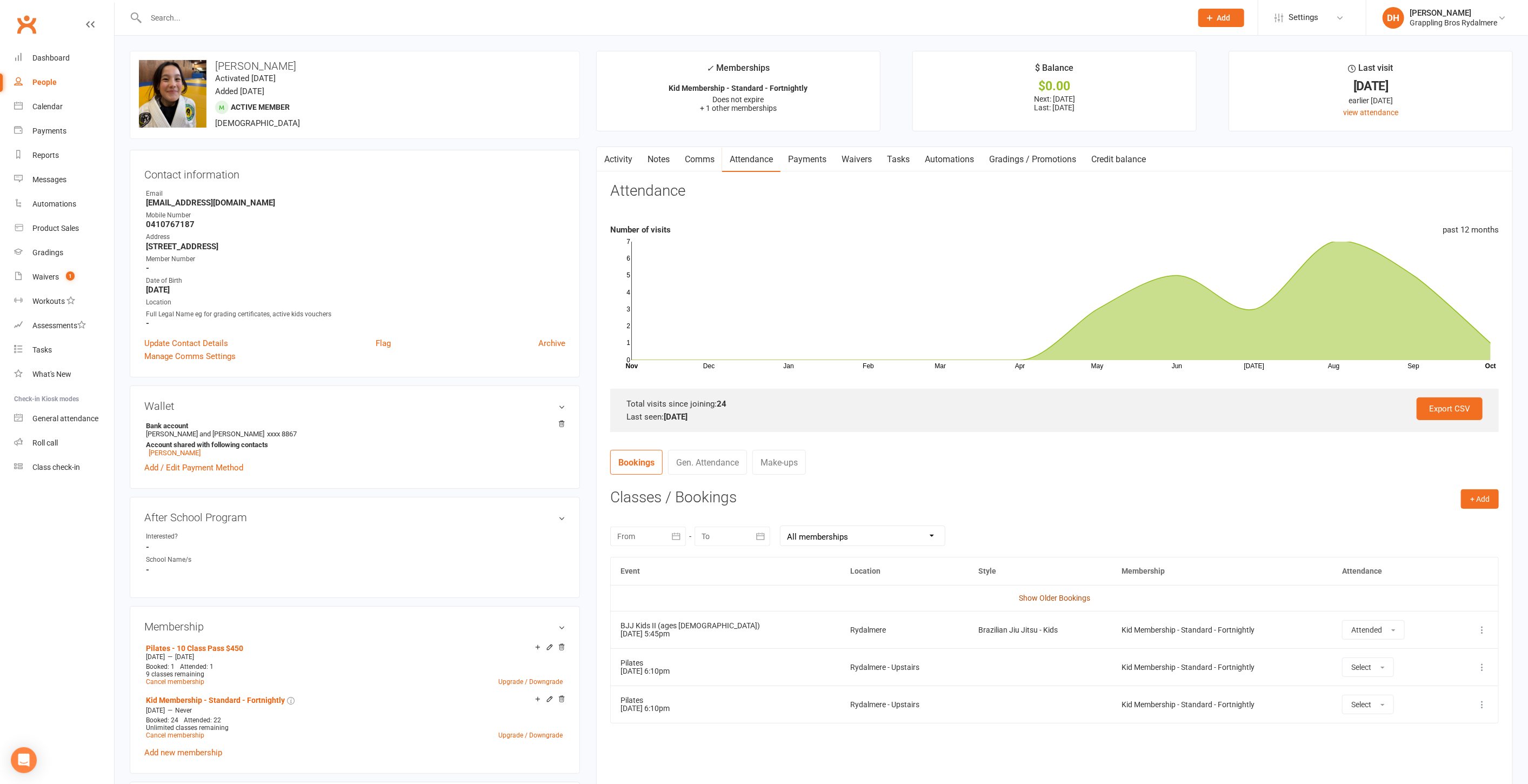
click at [1074, 599] on link "Show Older Bookings" at bounding box center [1055, 598] width 71 height 9
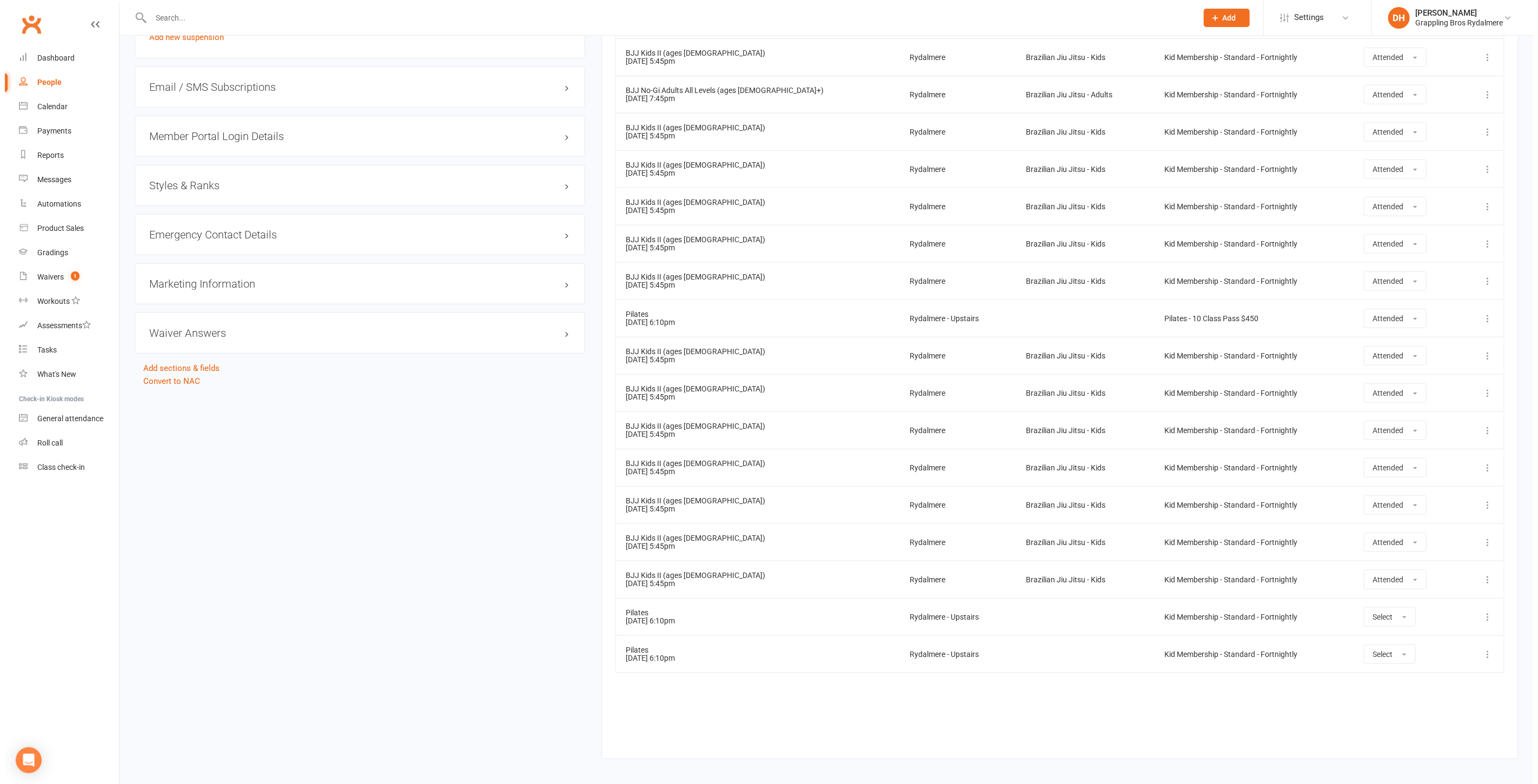
scroll to position [924, 0]
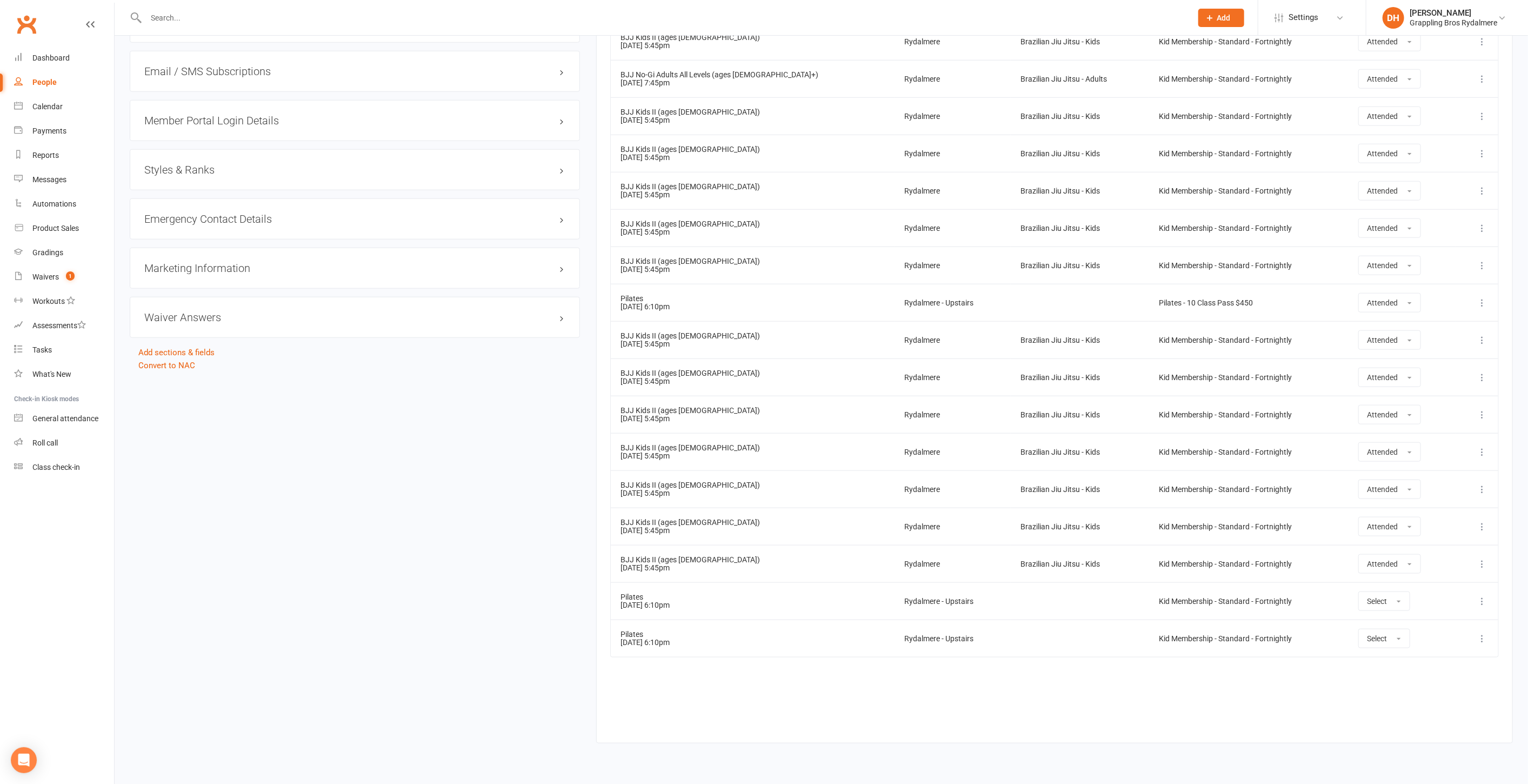
click at [1481, 299] on icon at bounding box center [1482, 302] width 11 height 11
click at [1442, 361] on link "Delete booking" at bounding box center [1435, 367] width 107 height 22
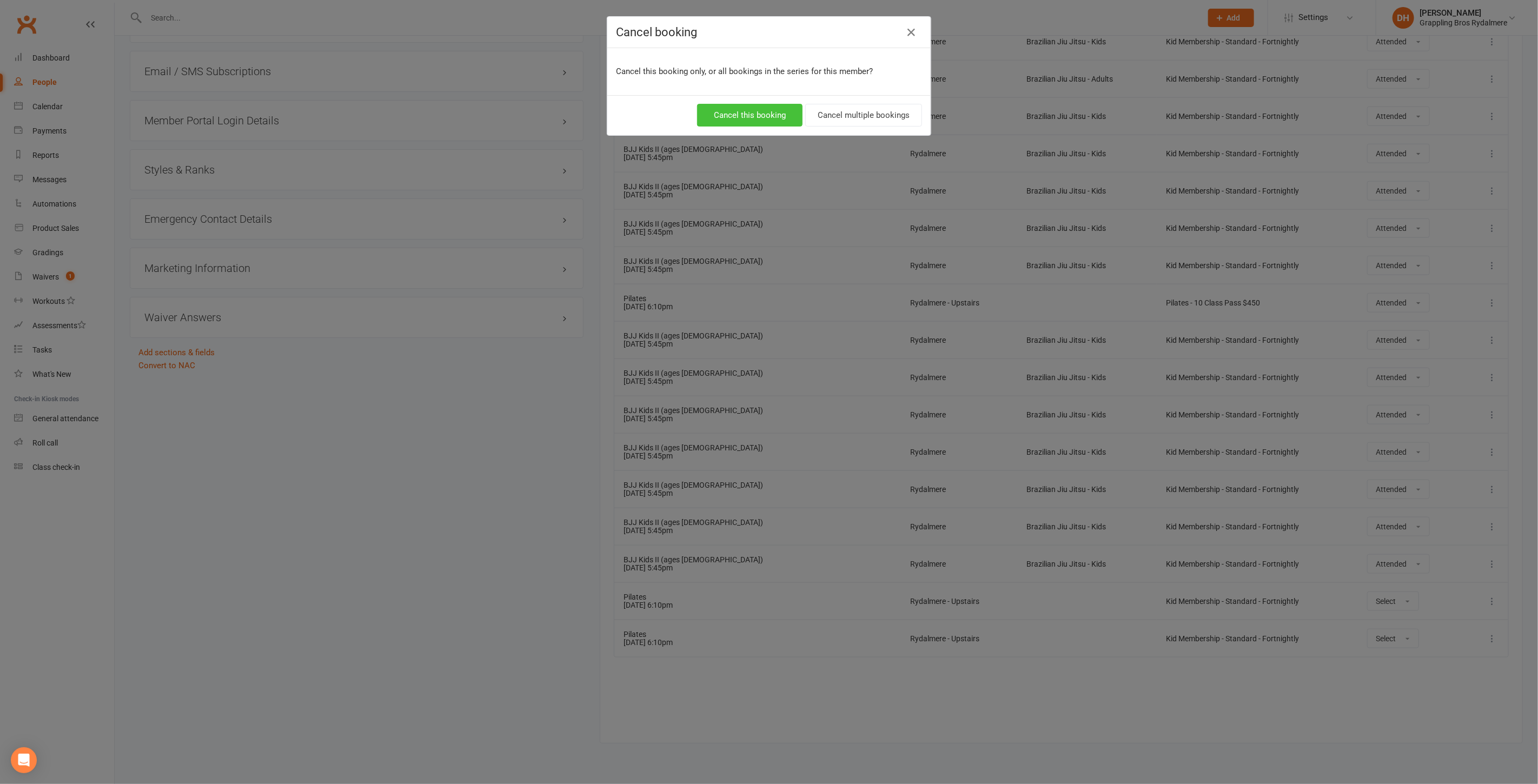
click at [736, 119] on button "Cancel this booking" at bounding box center [750, 115] width 105 height 23
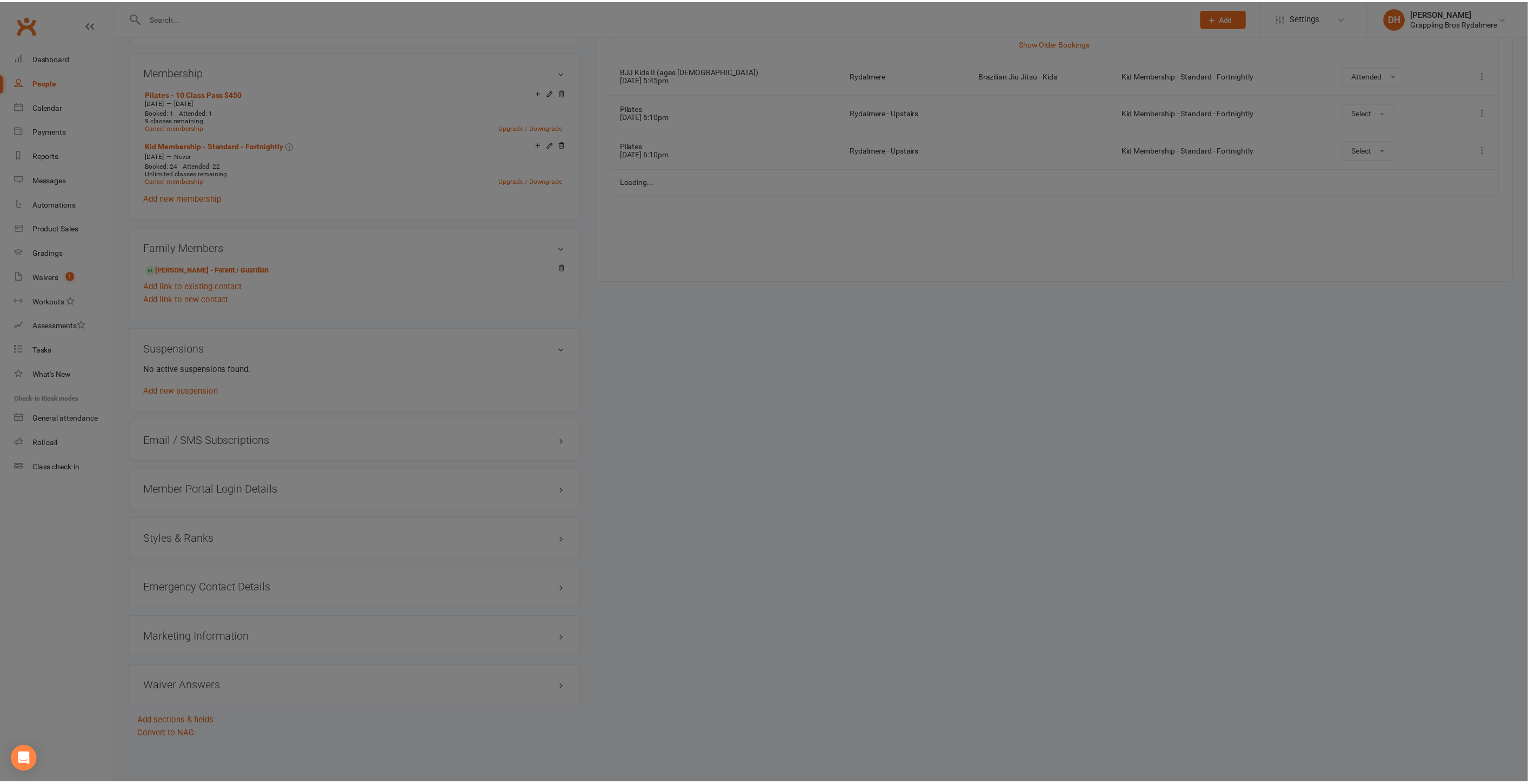
scroll to position [551, 0]
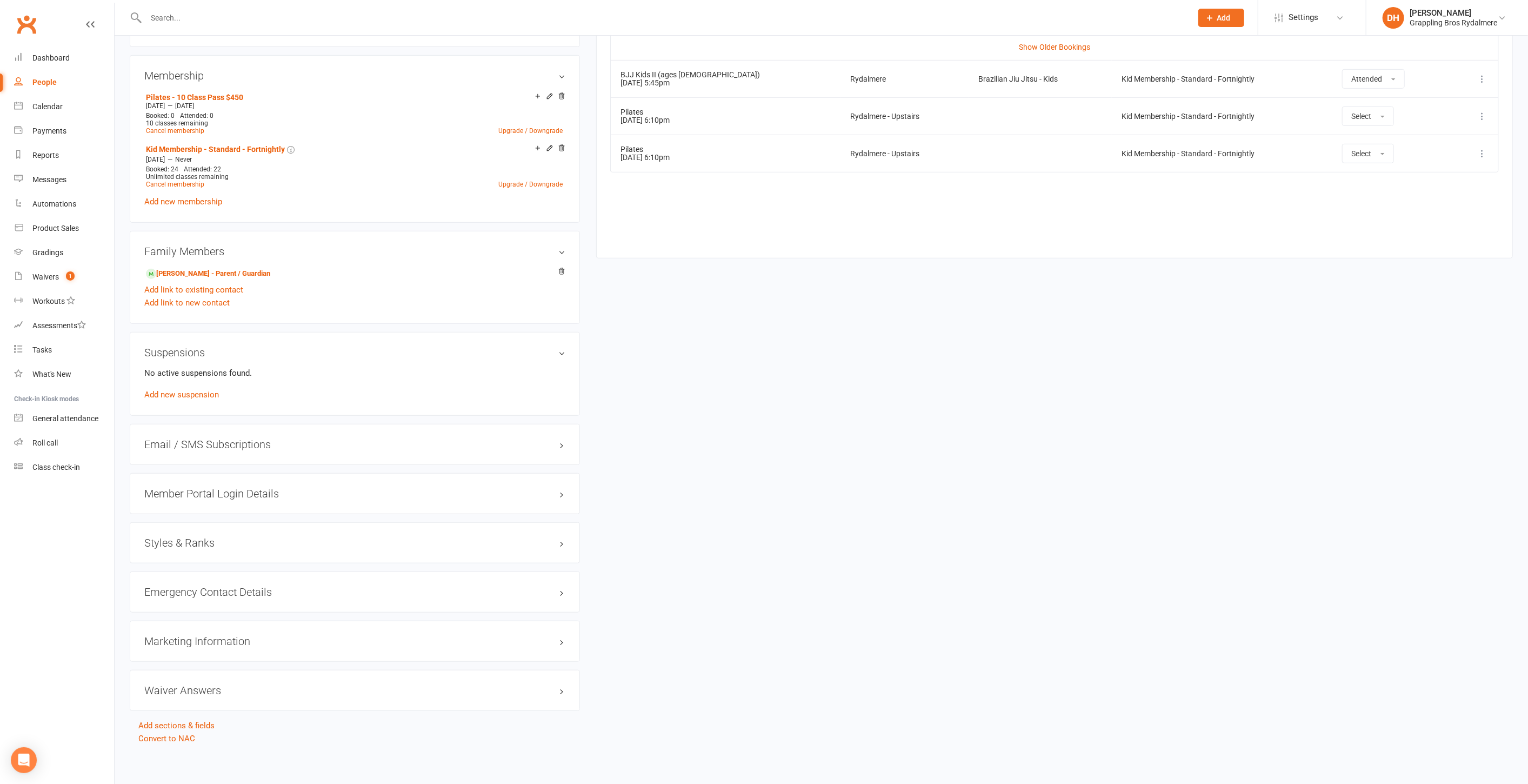
click at [1482, 112] on icon at bounding box center [1482, 116] width 11 height 11
click at [1459, 175] on link "Remove booking" at bounding box center [1435, 180] width 107 height 22
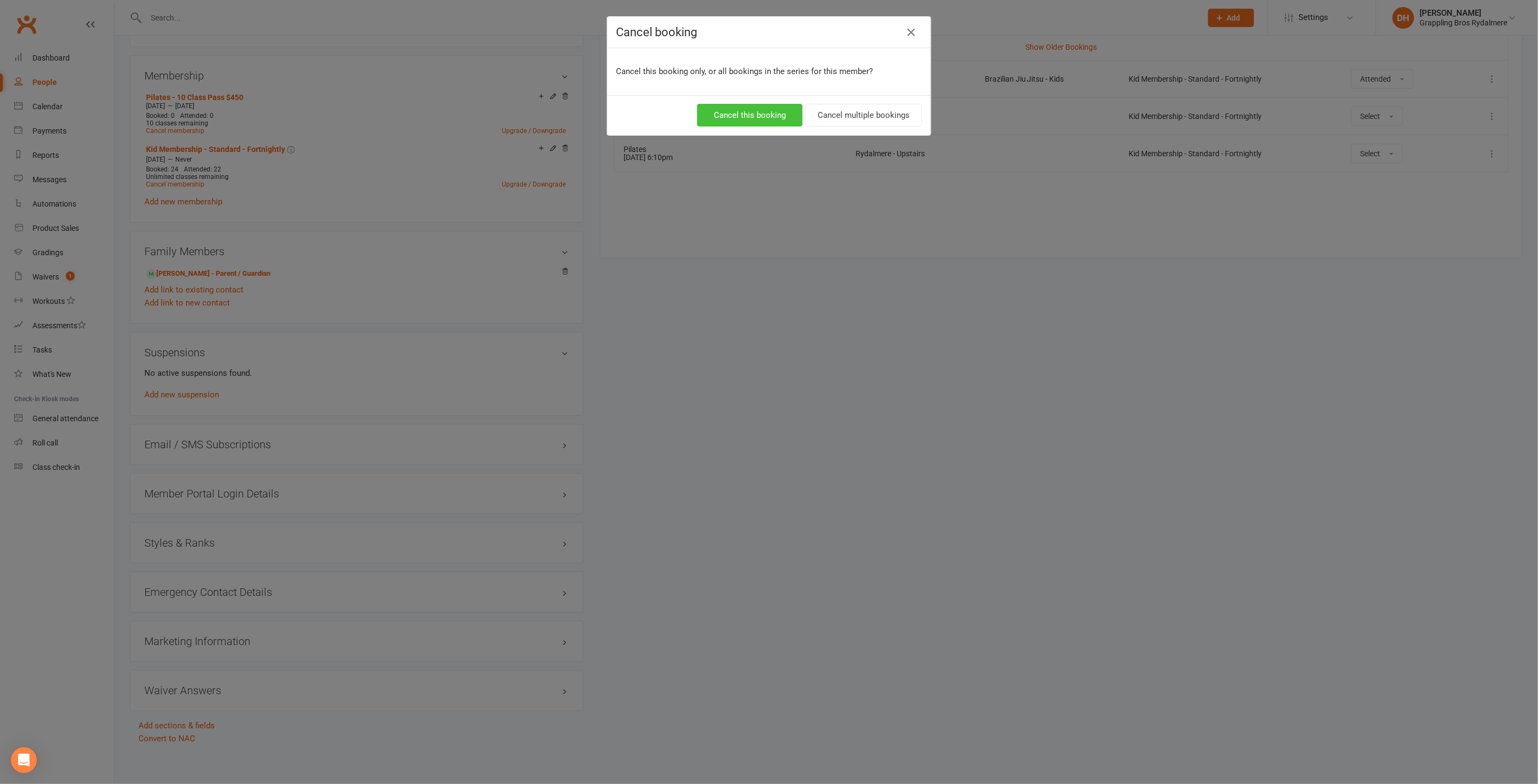
click at [743, 116] on button "Cancel this booking" at bounding box center [750, 115] width 105 height 23
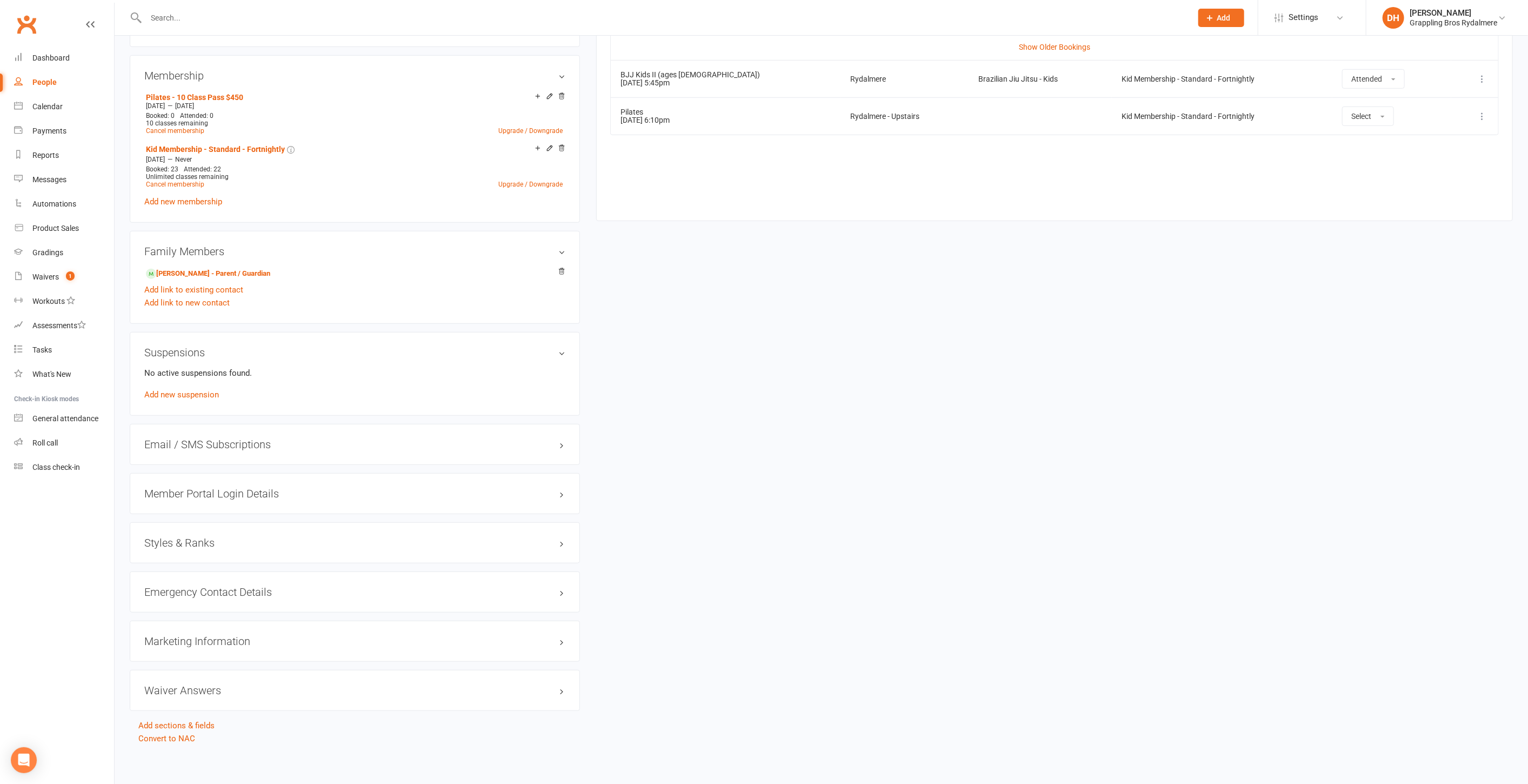
click at [1480, 111] on icon at bounding box center [1482, 116] width 11 height 11
click at [1412, 174] on link "Remove booking" at bounding box center [1435, 180] width 107 height 22
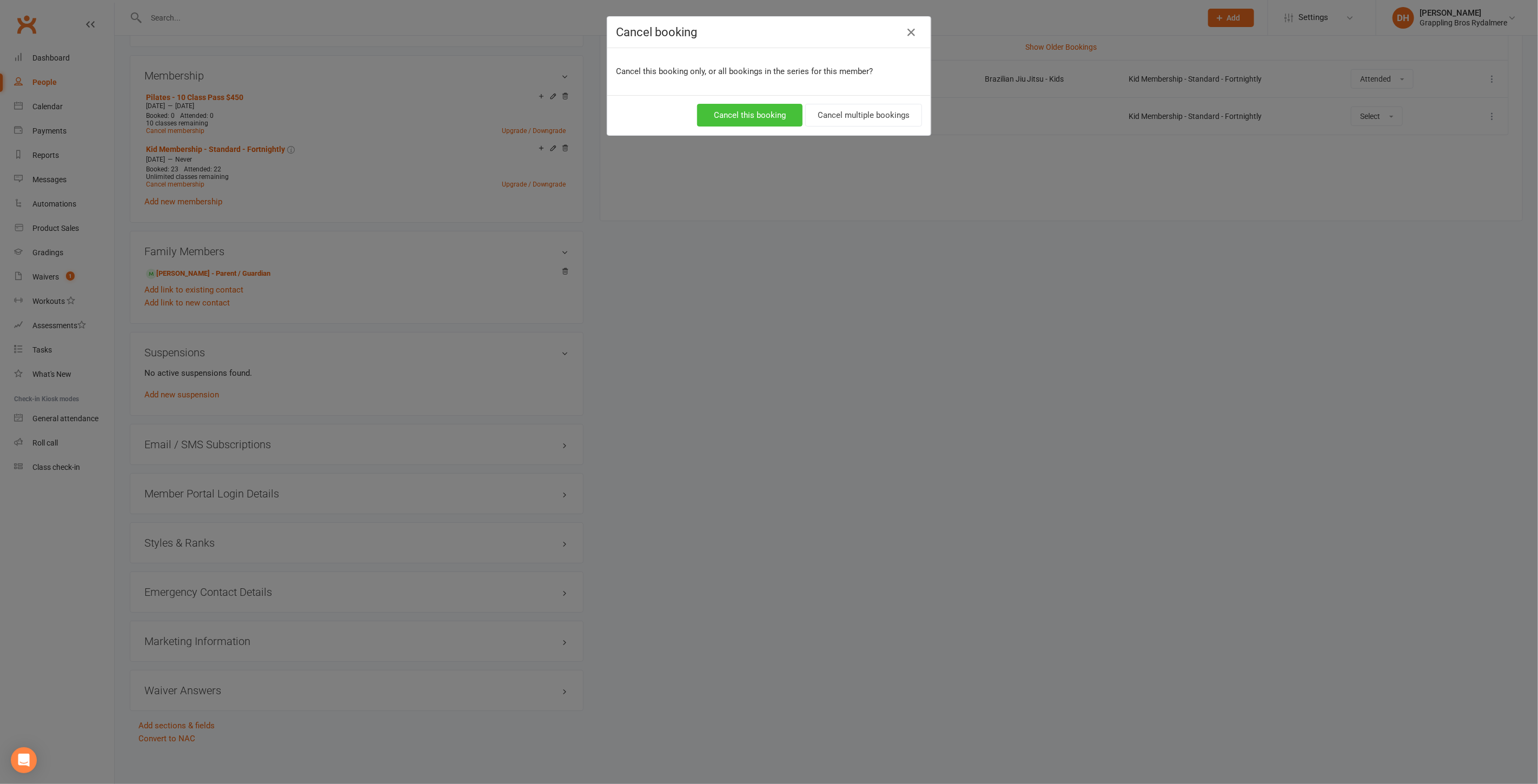
click at [730, 113] on button "Cancel this booking" at bounding box center [750, 115] width 105 height 23
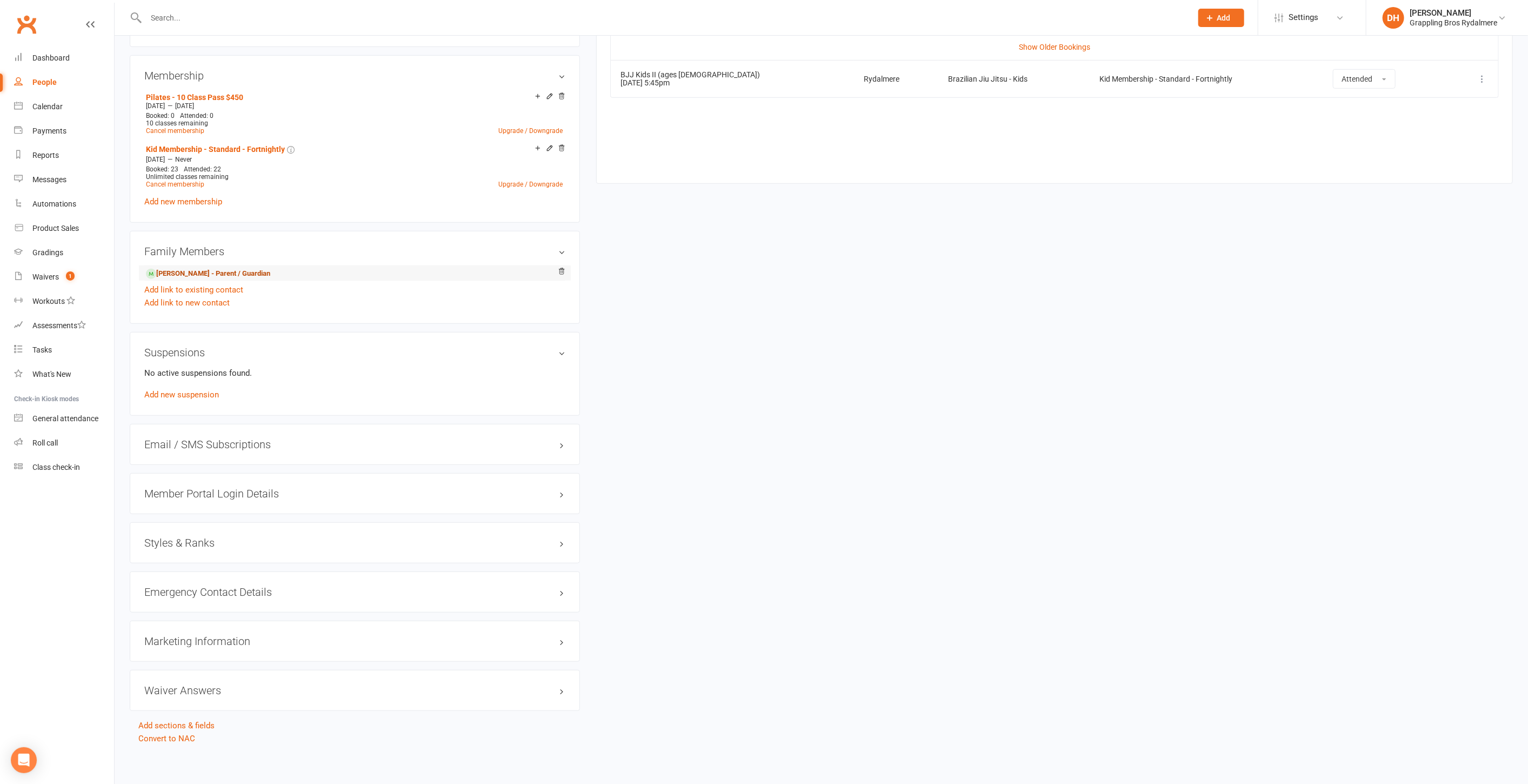
click at [196, 269] on link "Bonnie Tong - Parent / Guardian" at bounding box center [208, 274] width 125 height 11
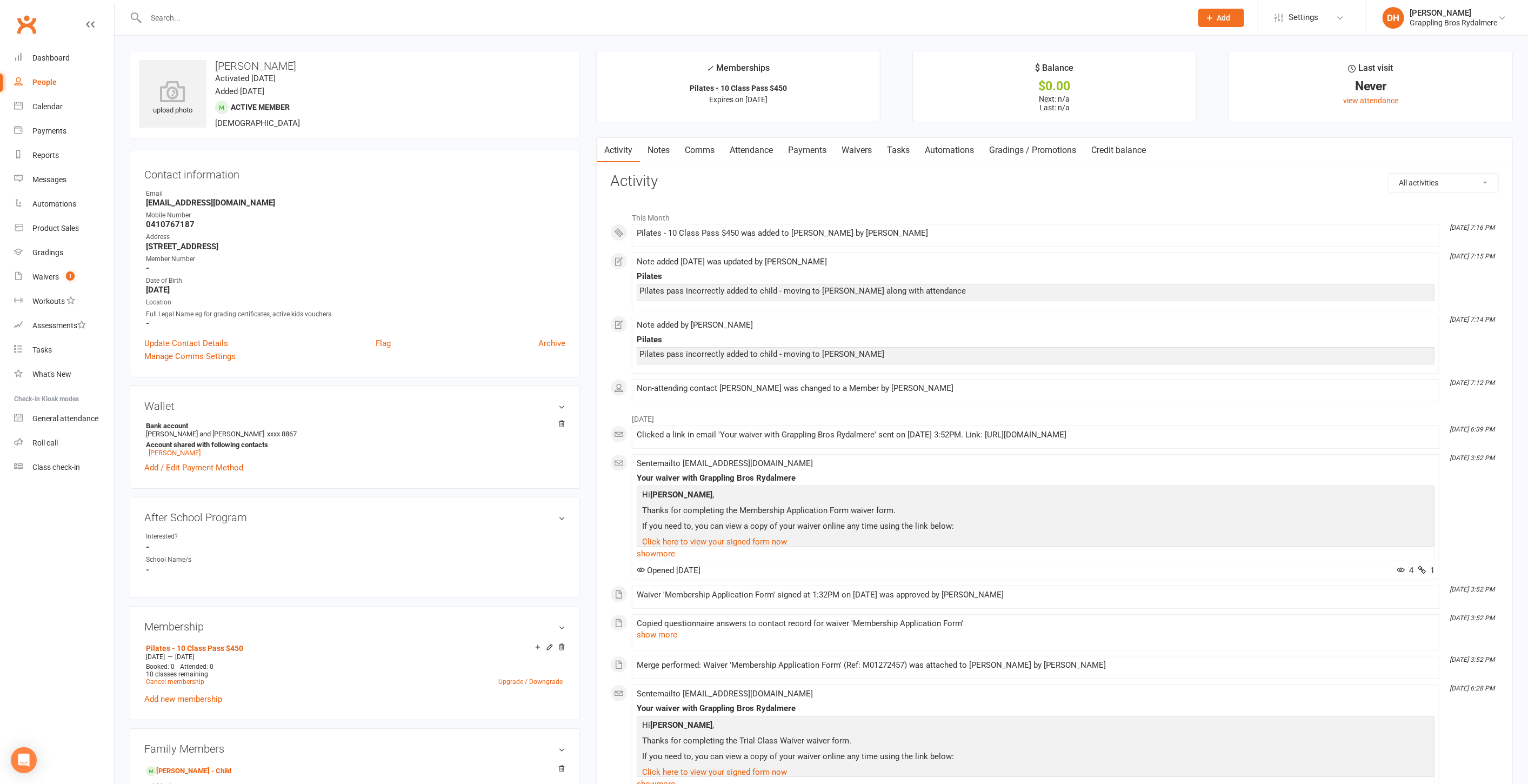
click at [733, 149] on link "Attendance" at bounding box center [752, 150] width 58 height 25
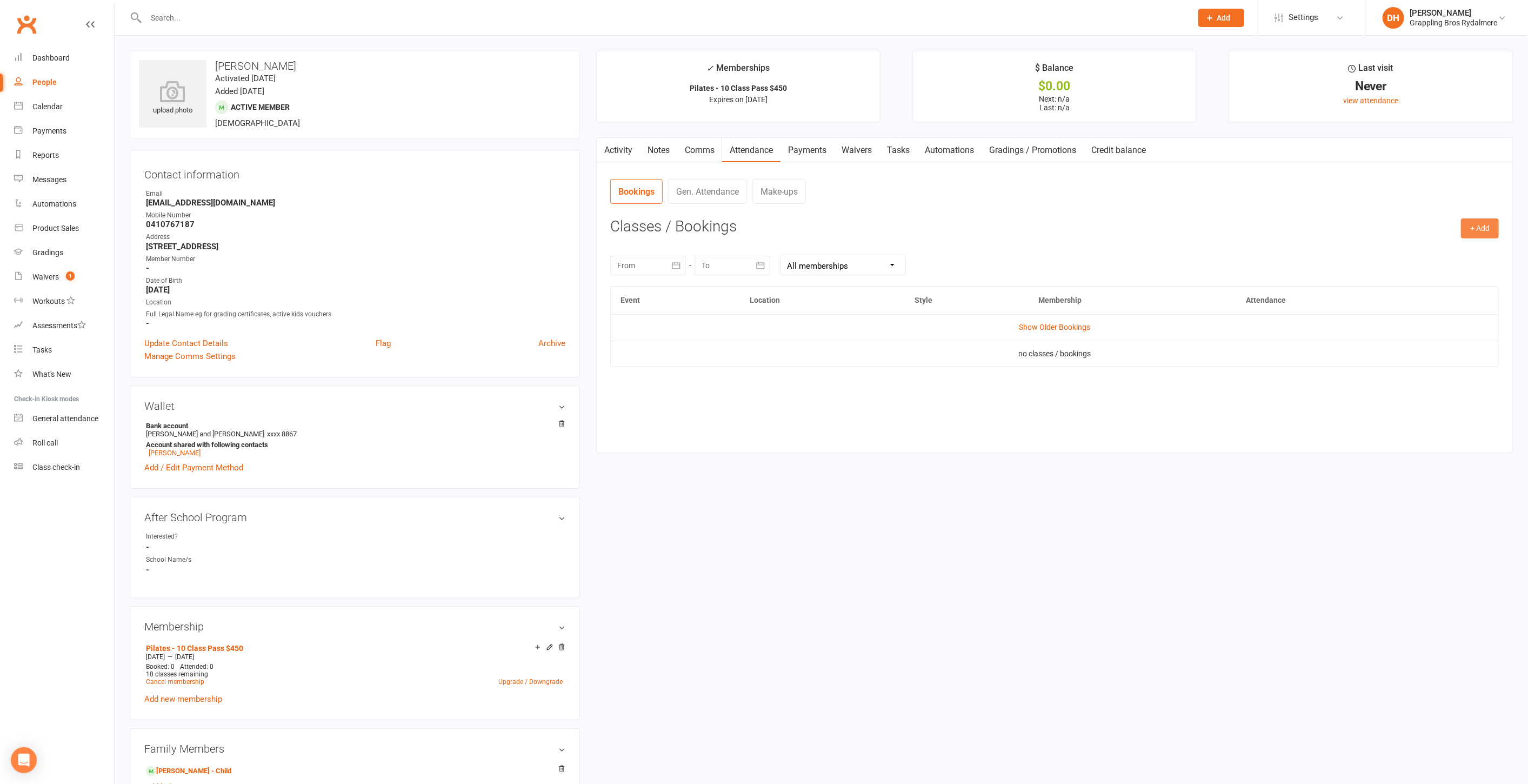
click at [1480, 229] on button "+ Add" at bounding box center [1480, 228] width 38 height 20
click at [1408, 254] on link "Book Event" at bounding box center [1445, 253] width 107 height 22
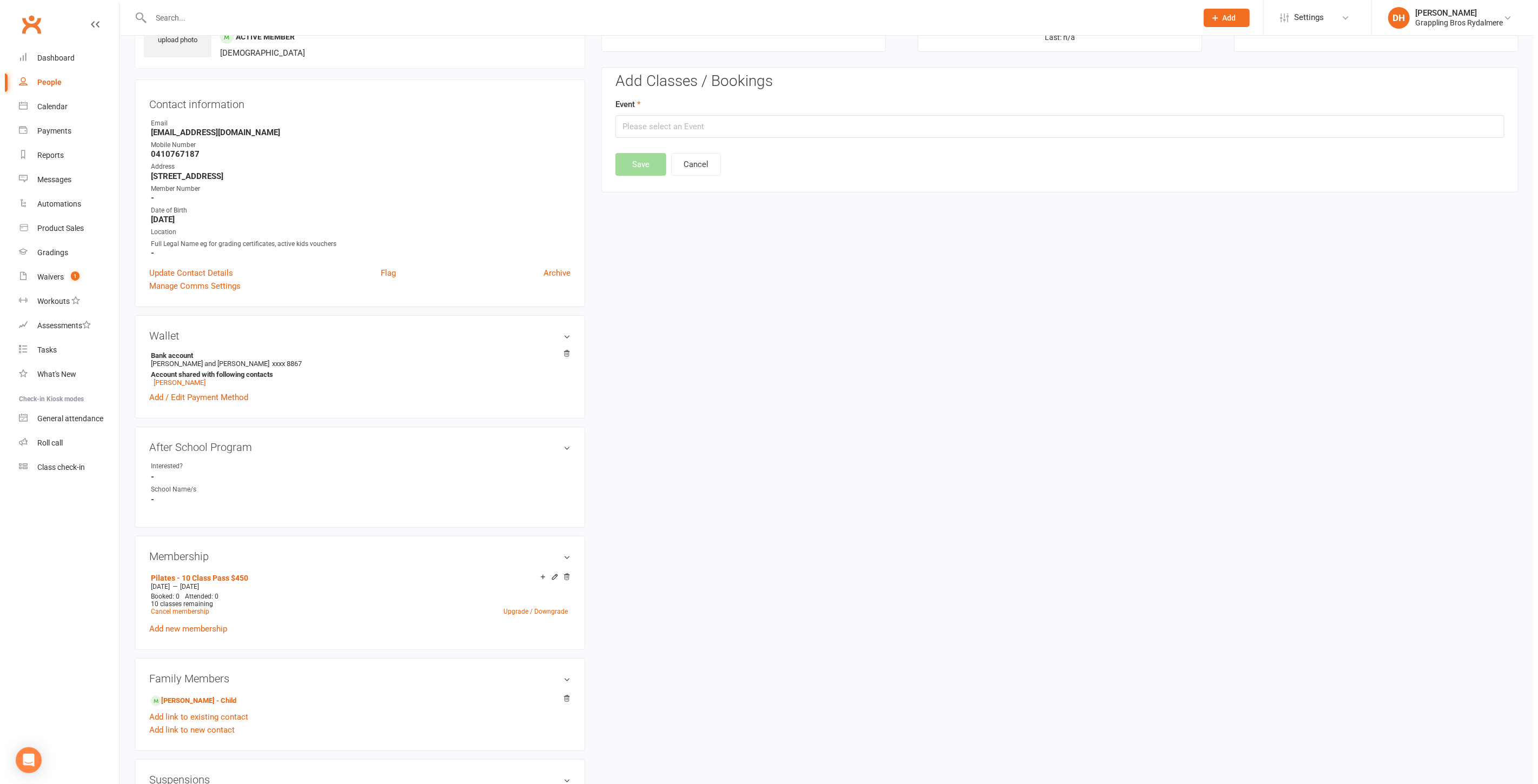
scroll to position [83, 0]
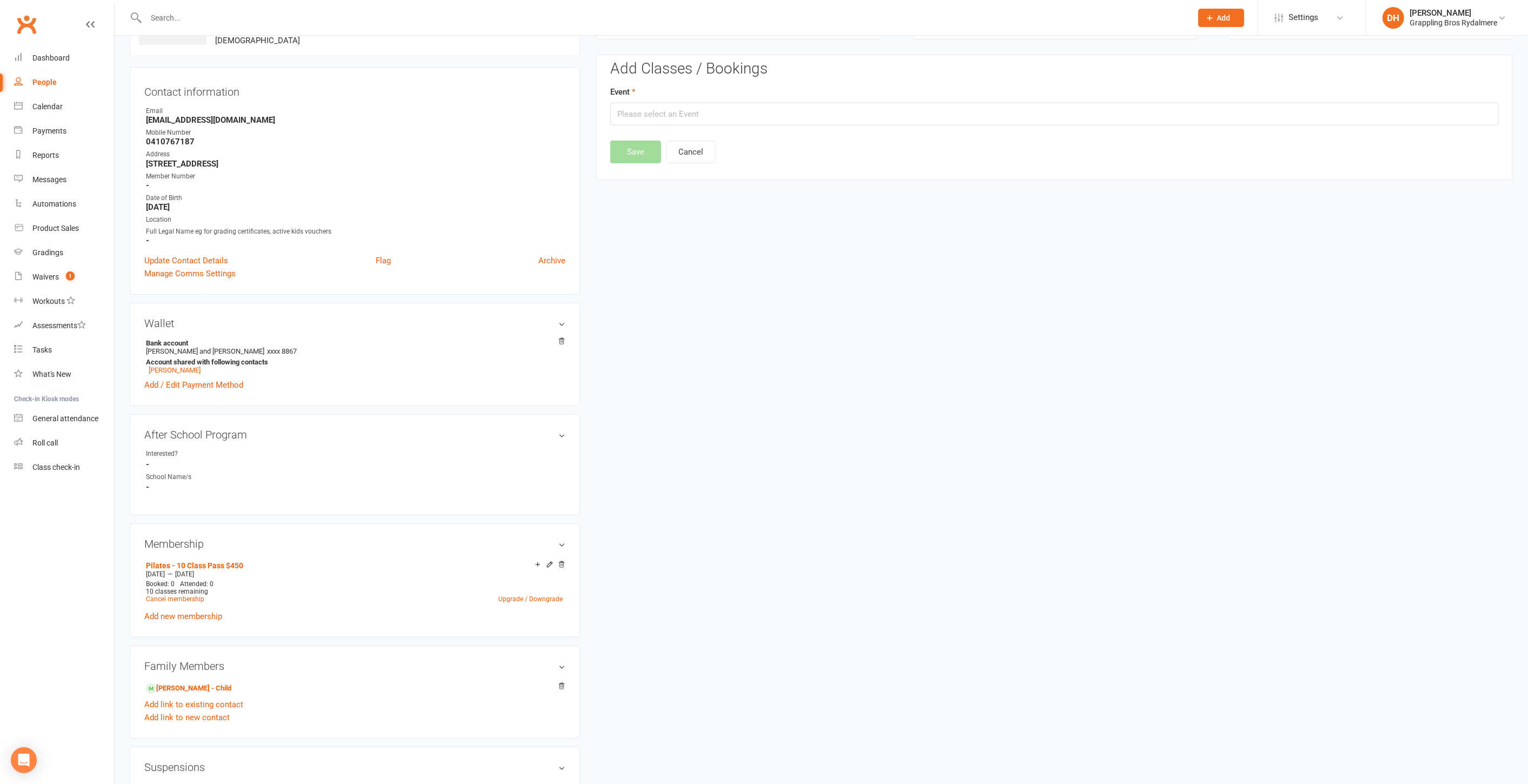
click at [736, 101] on div "Event" at bounding box center [1055, 105] width 889 height 40
click at [736, 105] on input "text" at bounding box center [1055, 114] width 889 height 23
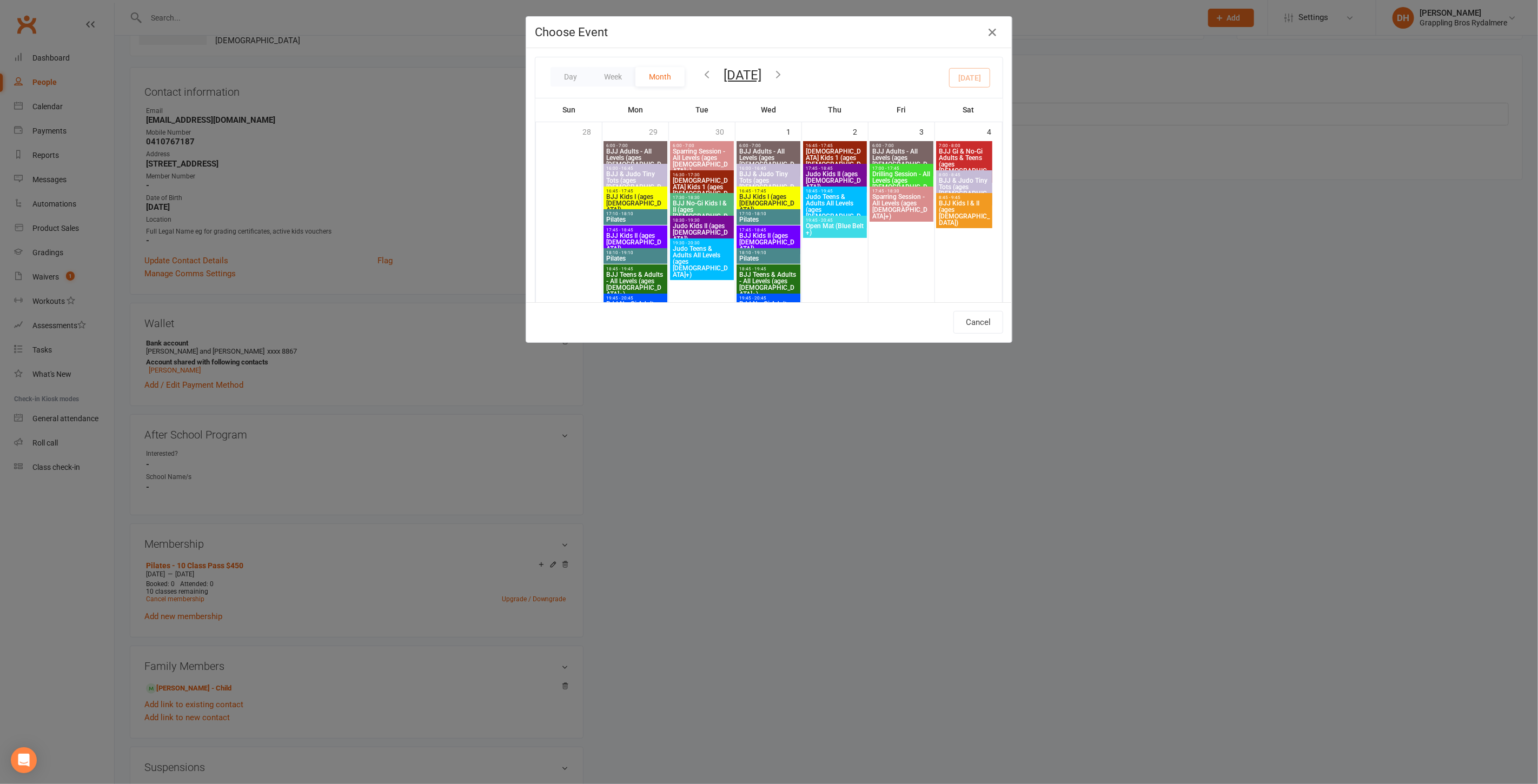
click at [701, 71] on icon "button" at bounding box center [707, 74] width 12 height 12
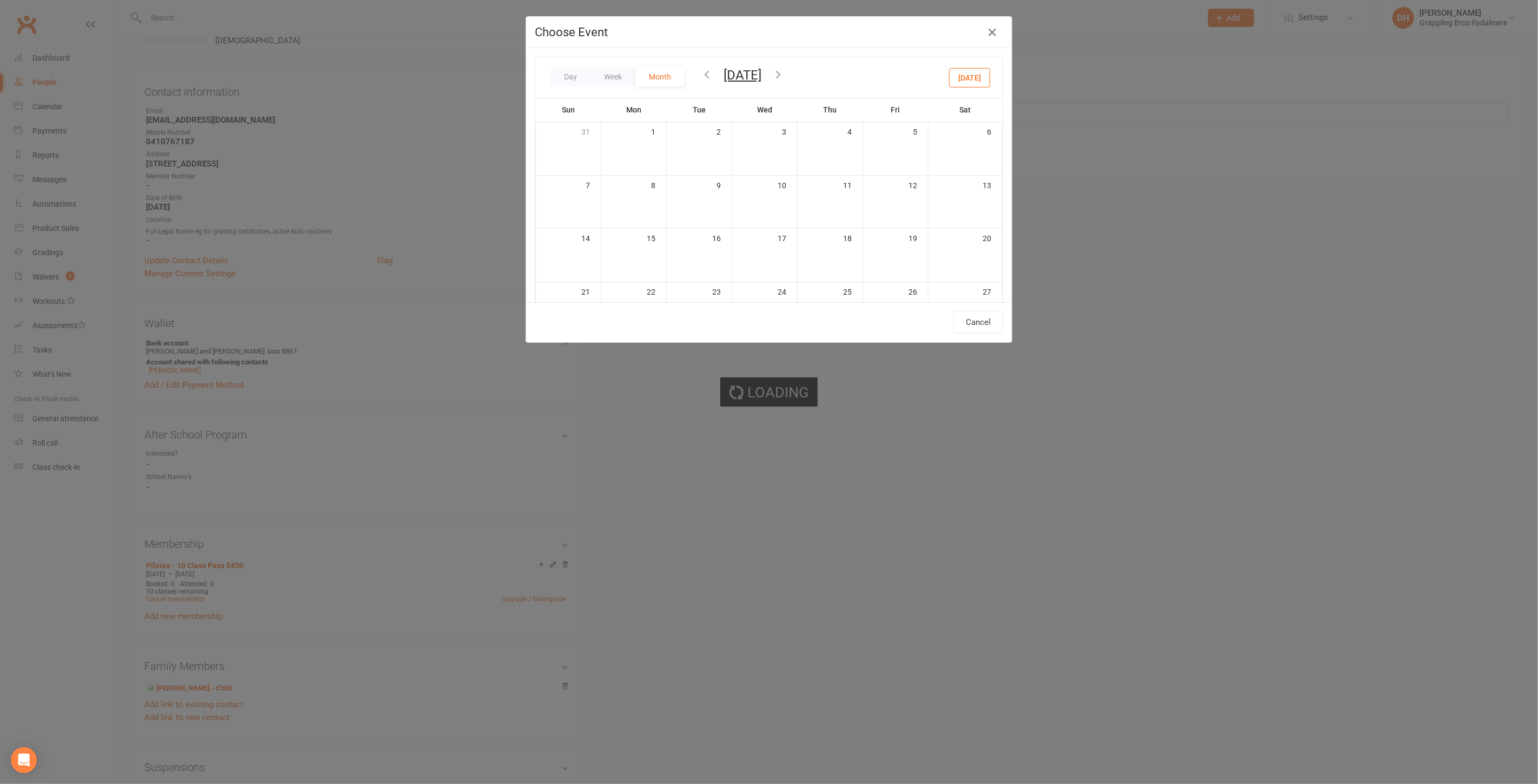
click at [701, 71] on icon "button" at bounding box center [707, 74] width 12 height 12
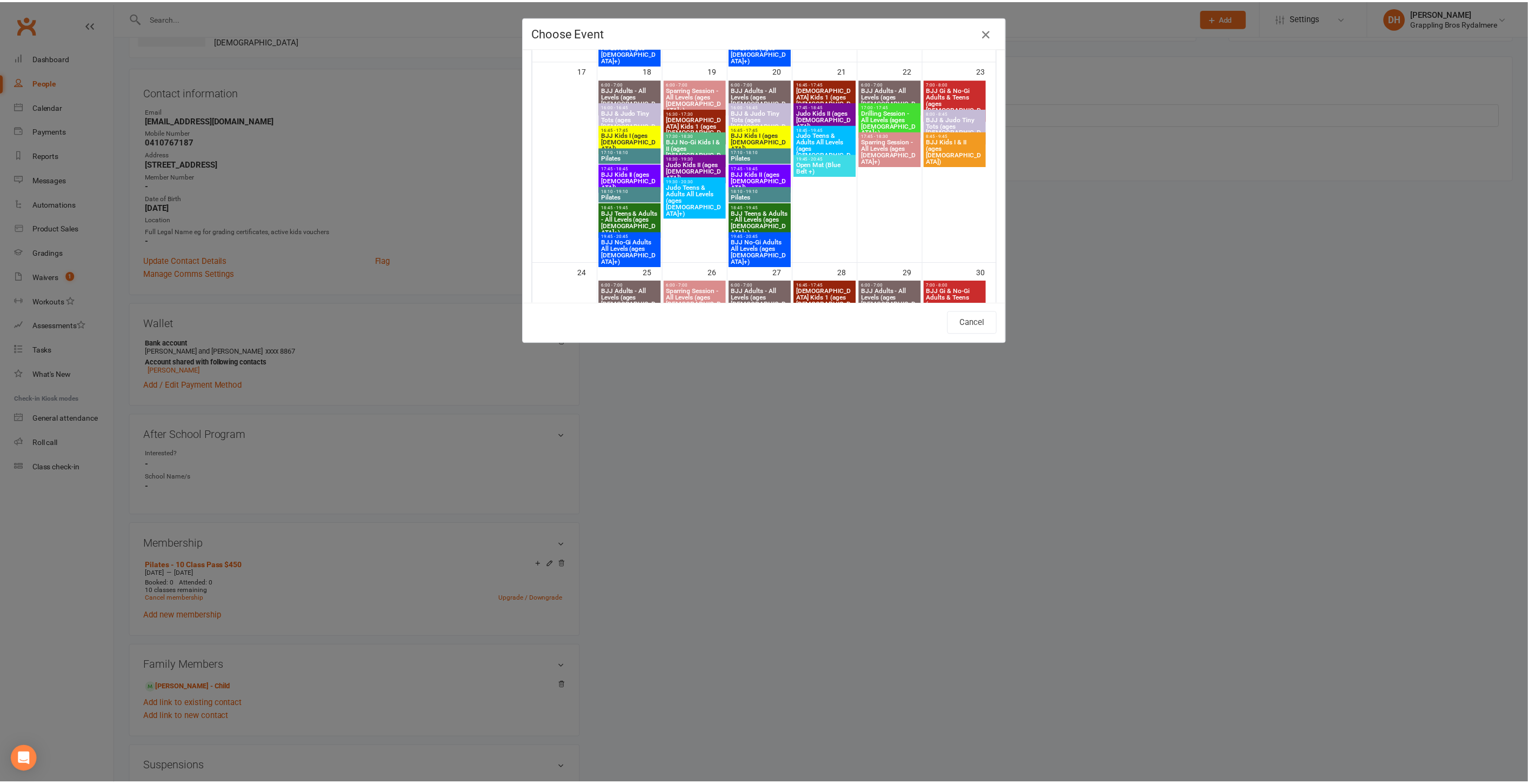
scroll to position [889, 0]
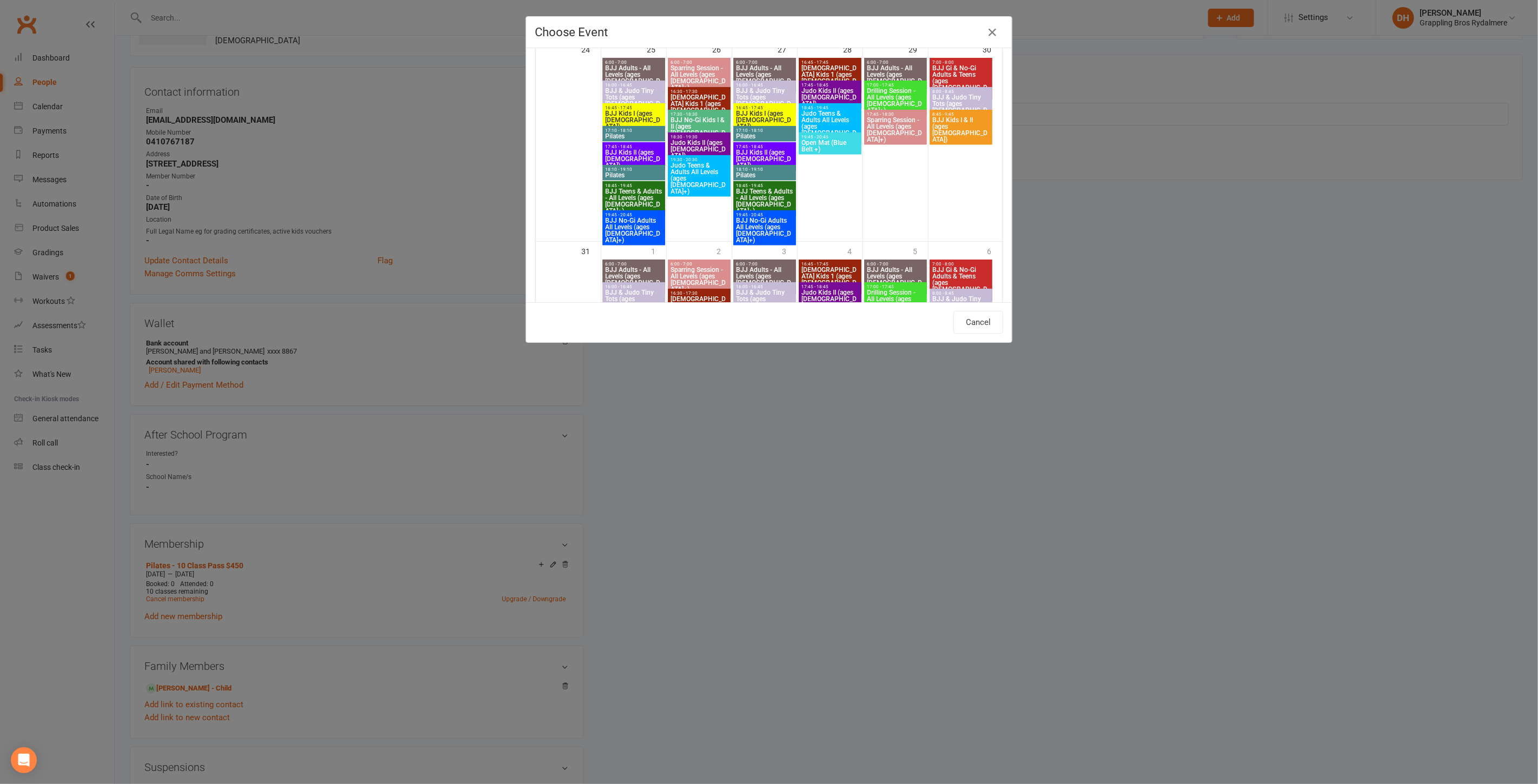
click at [636, 174] on span "Pilates" at bounding box center [634, 175] width 58 height 6
type input "Pilates - Aug 25, 2025 6:10:00 PM"
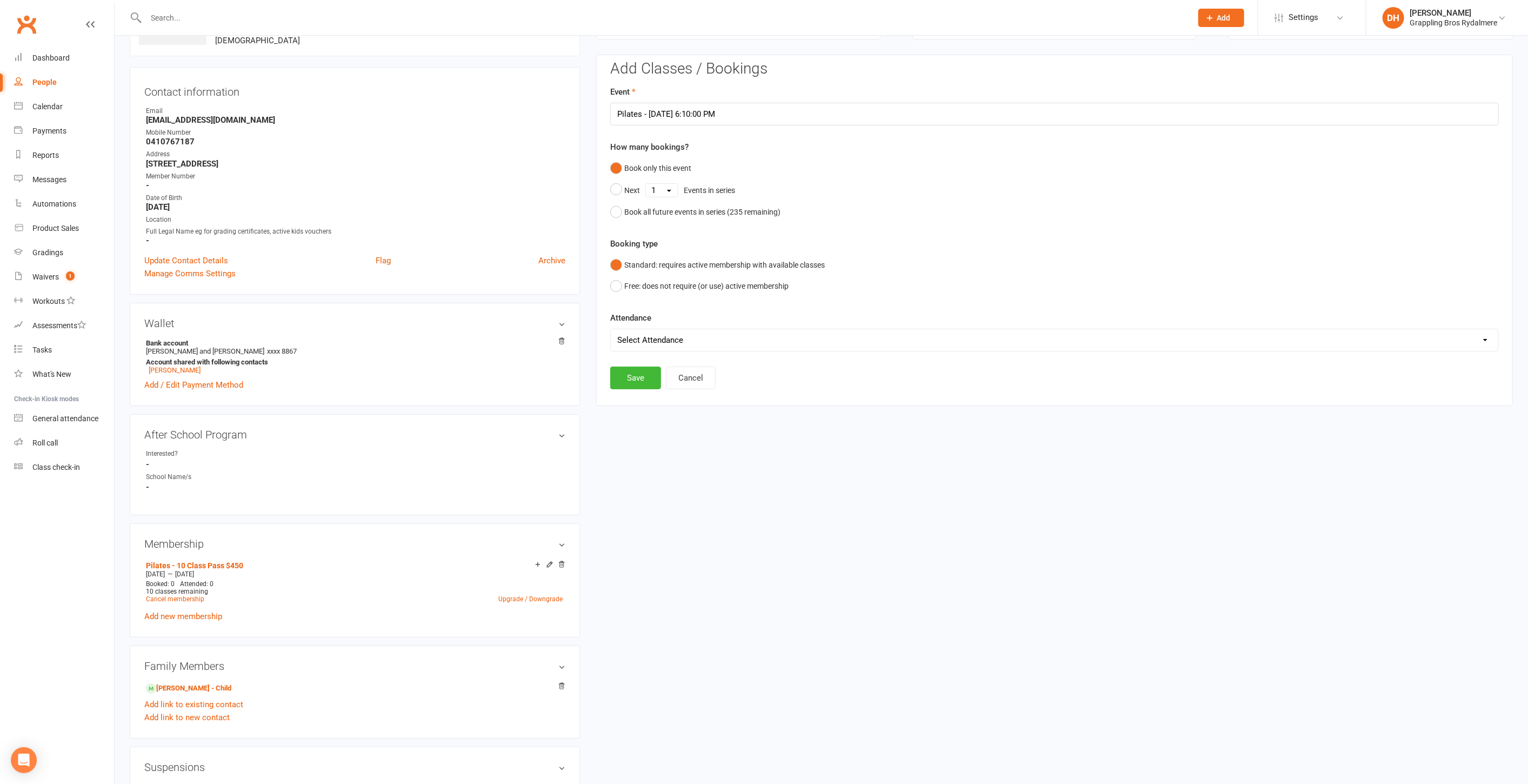
click at [715, 339] on select "Select Attendance Attended Absent" at bounding box center [1054, 340] width 888 height 22
select select "0"
click at [611, 329] on select "Select Attendance Attended Absent" at bounding box center [1054, 340] width 888 height 22
click at [647, 374] on button "Save" at bounding box center [636, 378] width 51 height 23
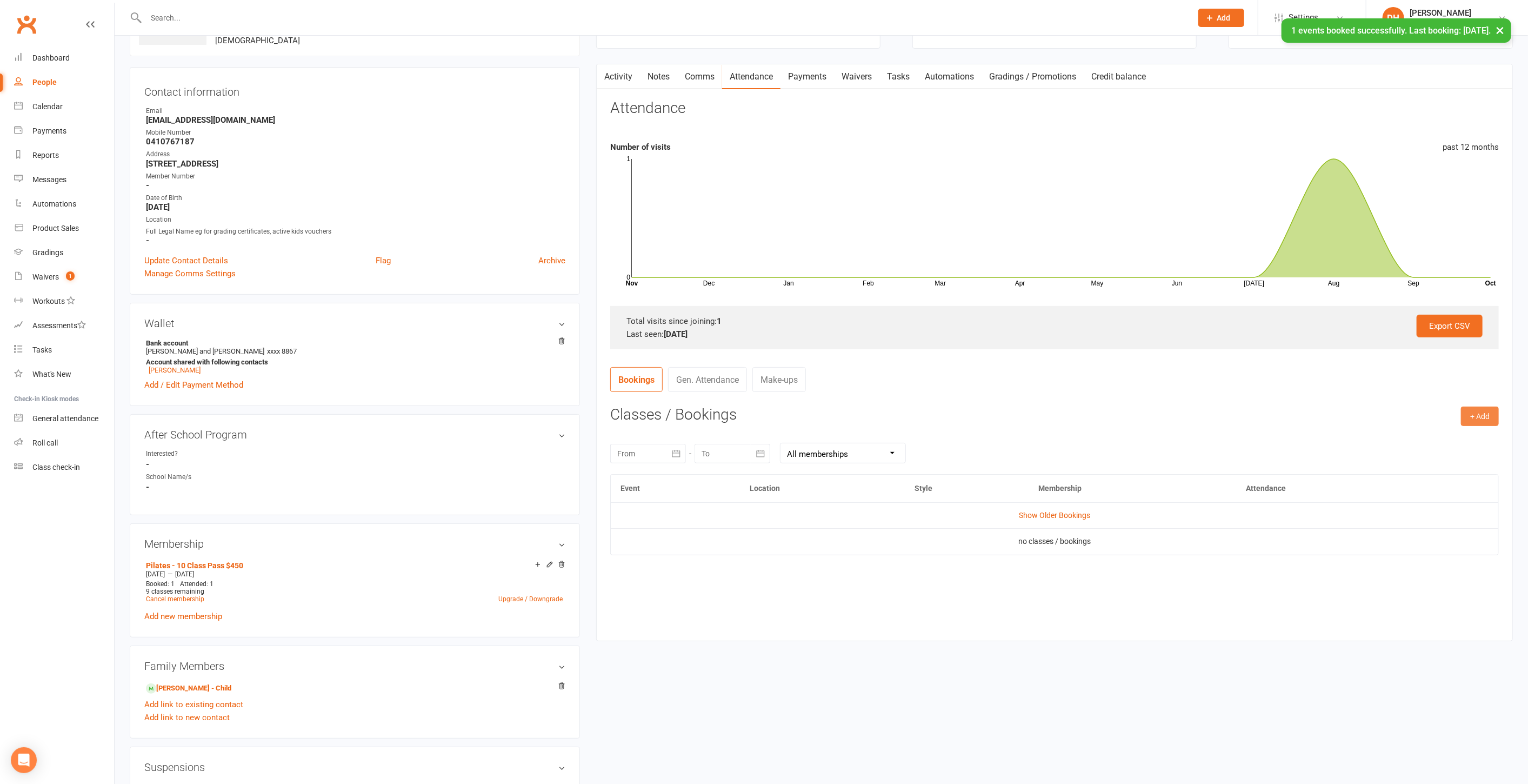
click at [1484, 417] on button "+ Add" at bounding box center [1480, 416] width 38 height 20
click at [1424, 440] on link "Book Event" at bounding box center [1445, 440] width 107 height 22
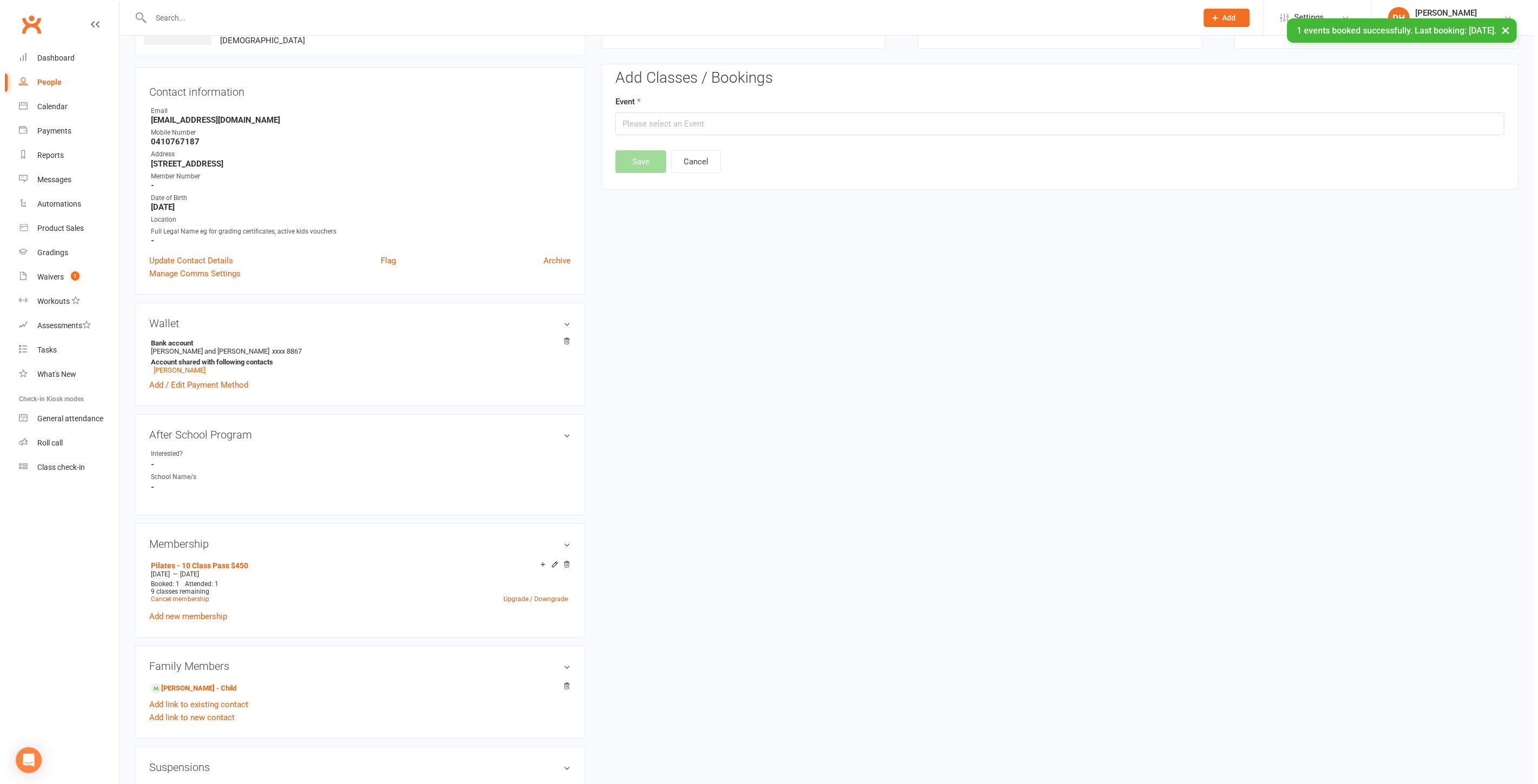
scroll to position [92, 0]
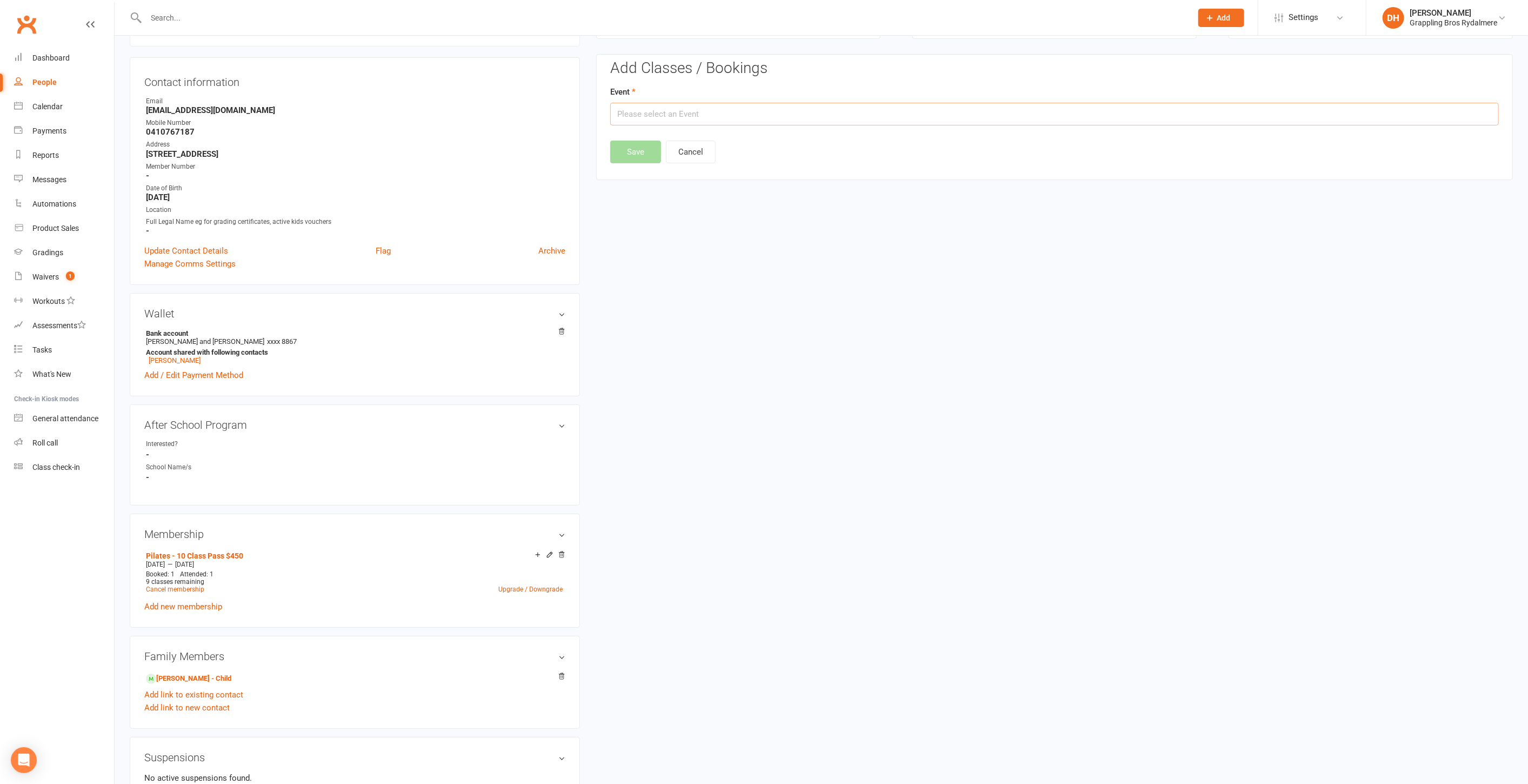
click at [682, 112] on input "text" at bounding box center [1055, 114] width 889 height 23
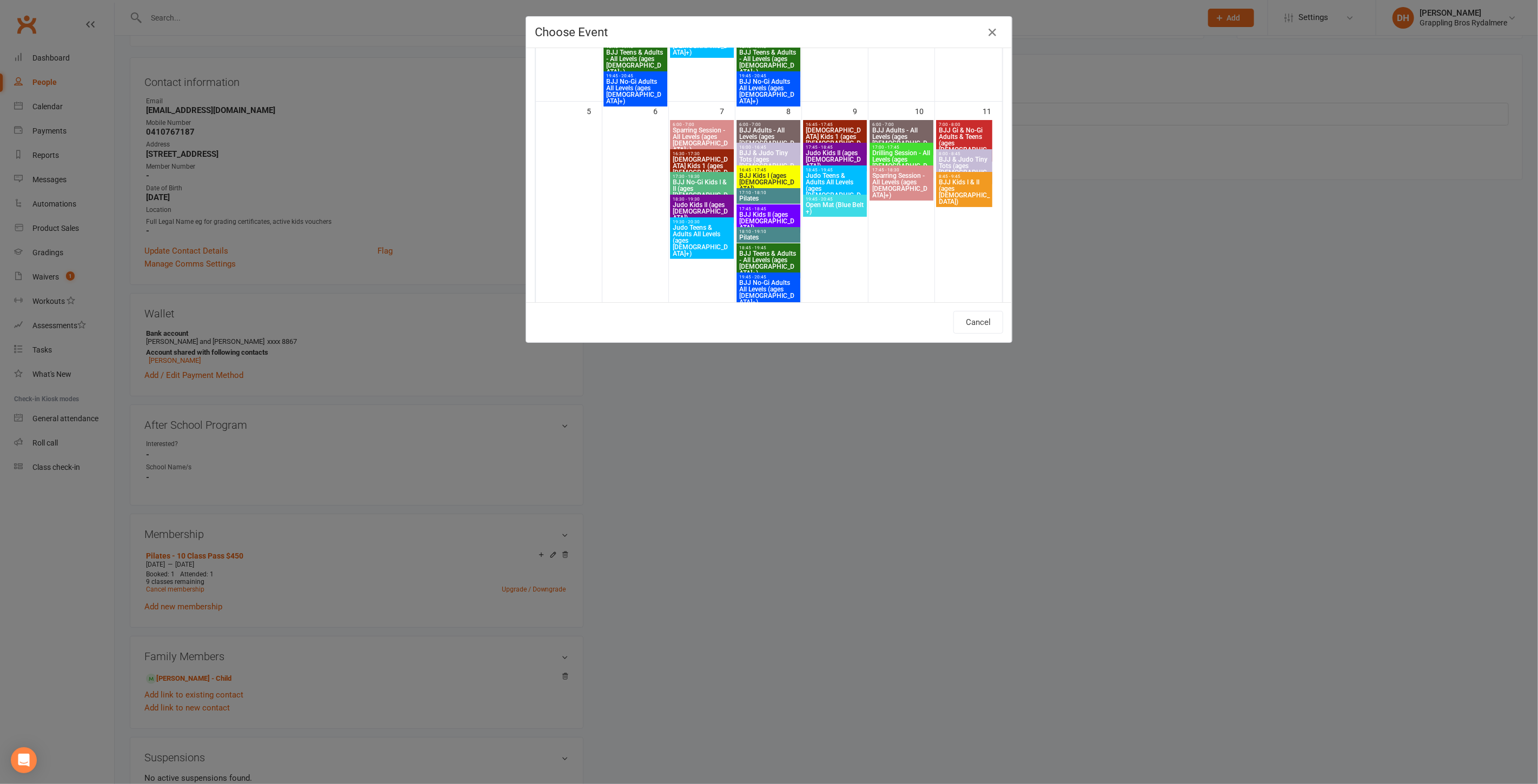
scroll to position [444, 0]
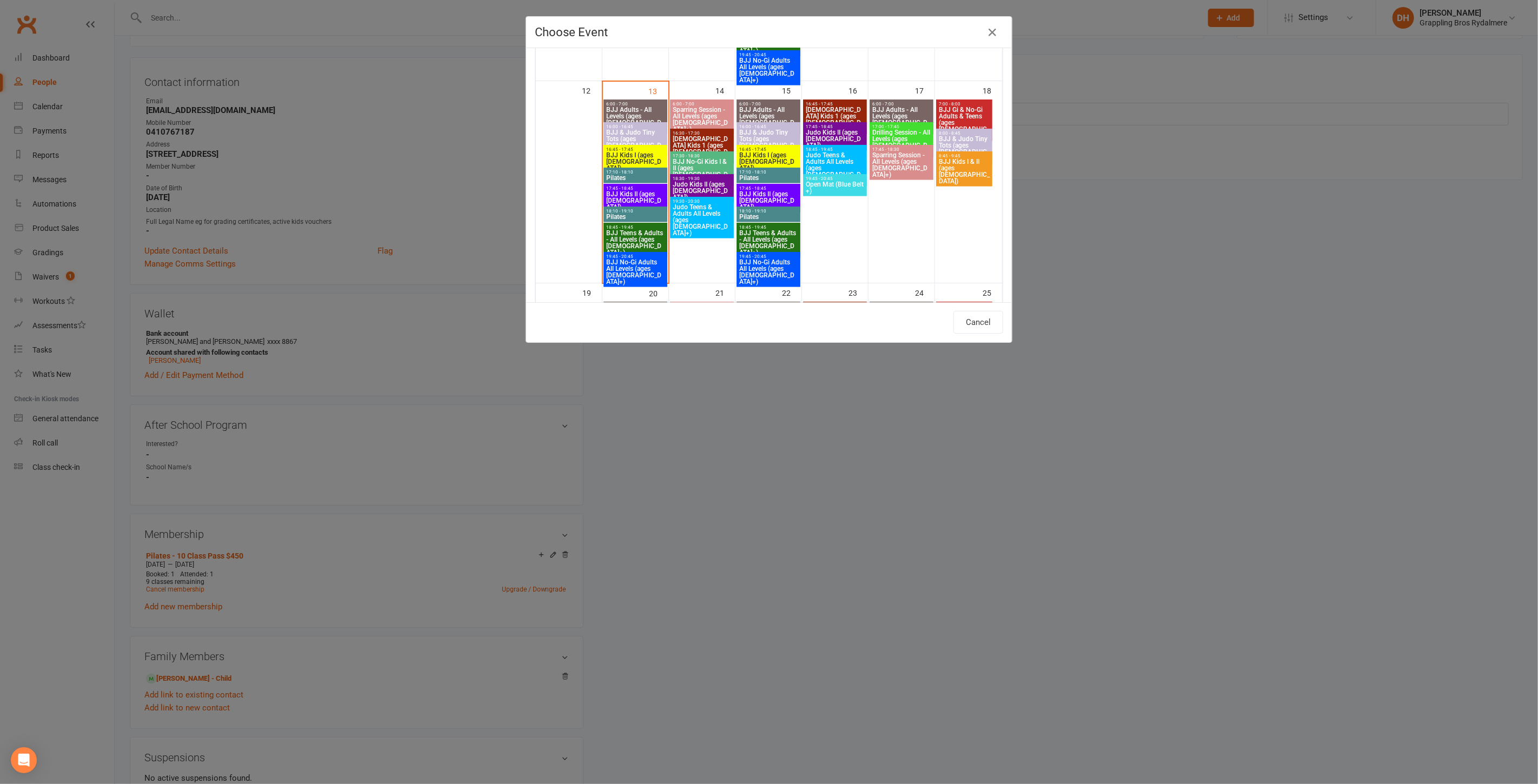
click at [627, 215] on span "Pilates" at bounding box center [636, 217] width 60 height 6
type input "Pilates - Oct 13, 2025 6:10:00 PM"
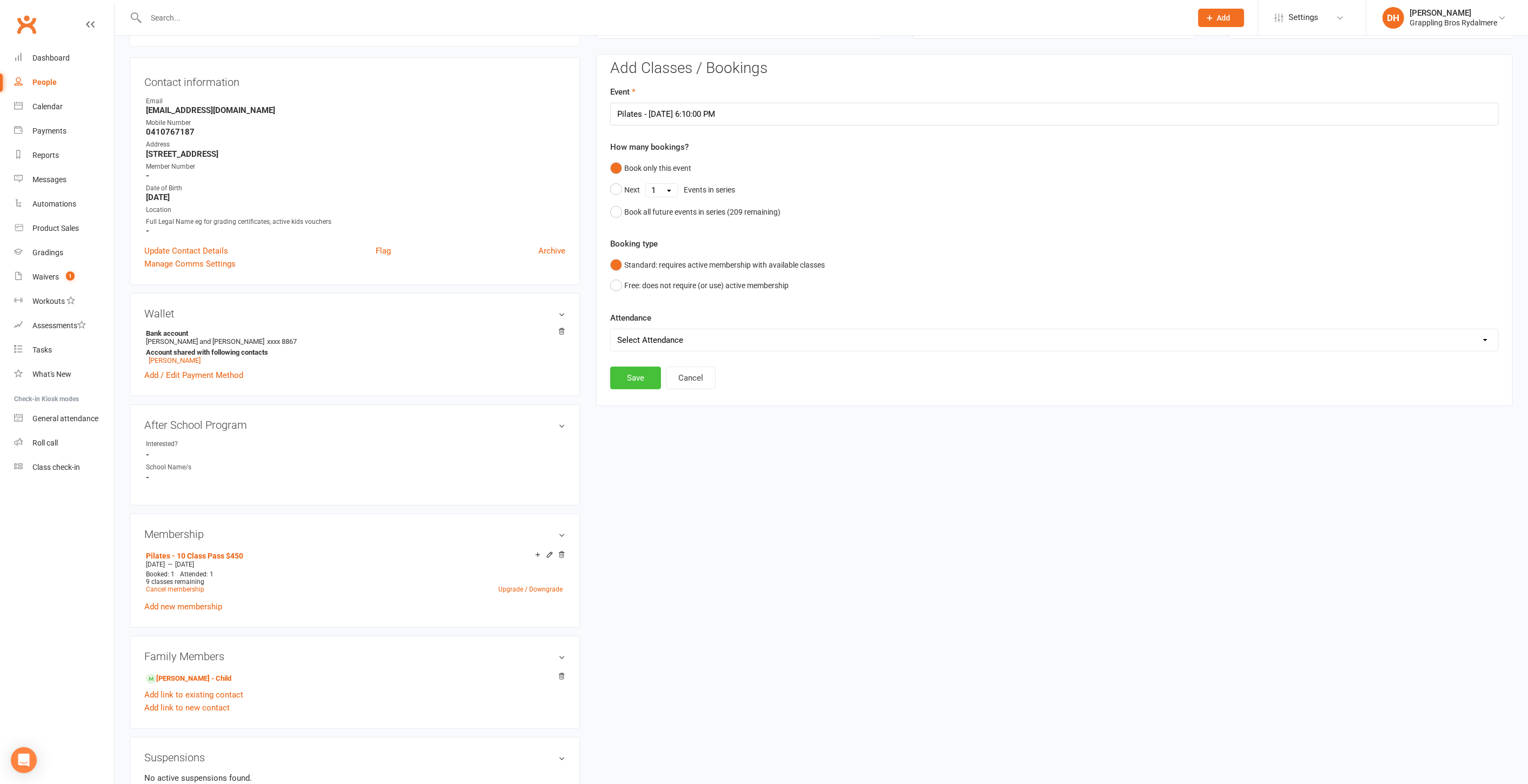
click at [632, 374] on button "Save" at bounding box center [636, 378] width 51 height 23
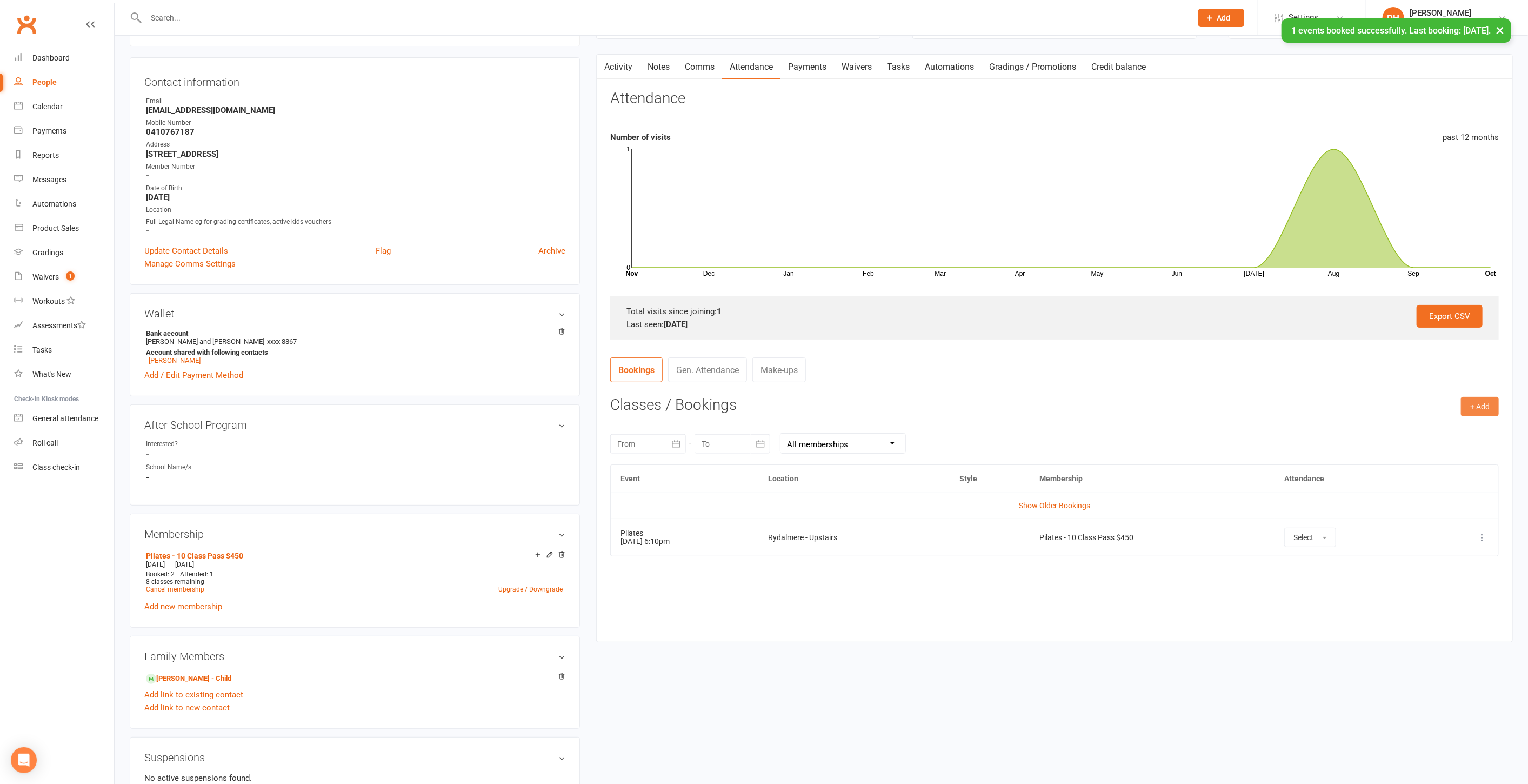
click at [1480, 403] on button "+ Add" at bounding box center [1480, 407] width 38 height 20
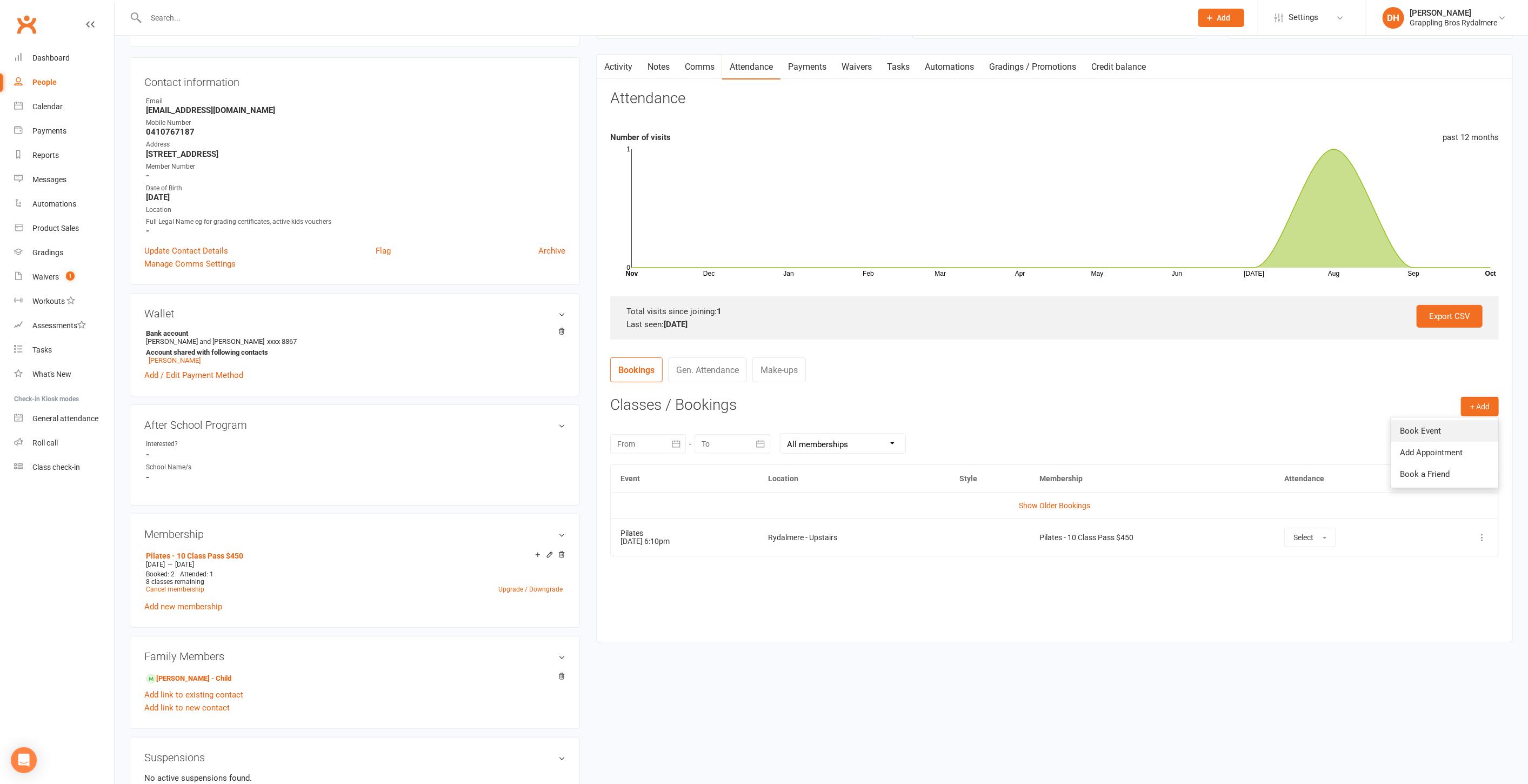
click at [1409, 428] on link "Book Event" at bounding box center [1445, 431] width 107 height 22
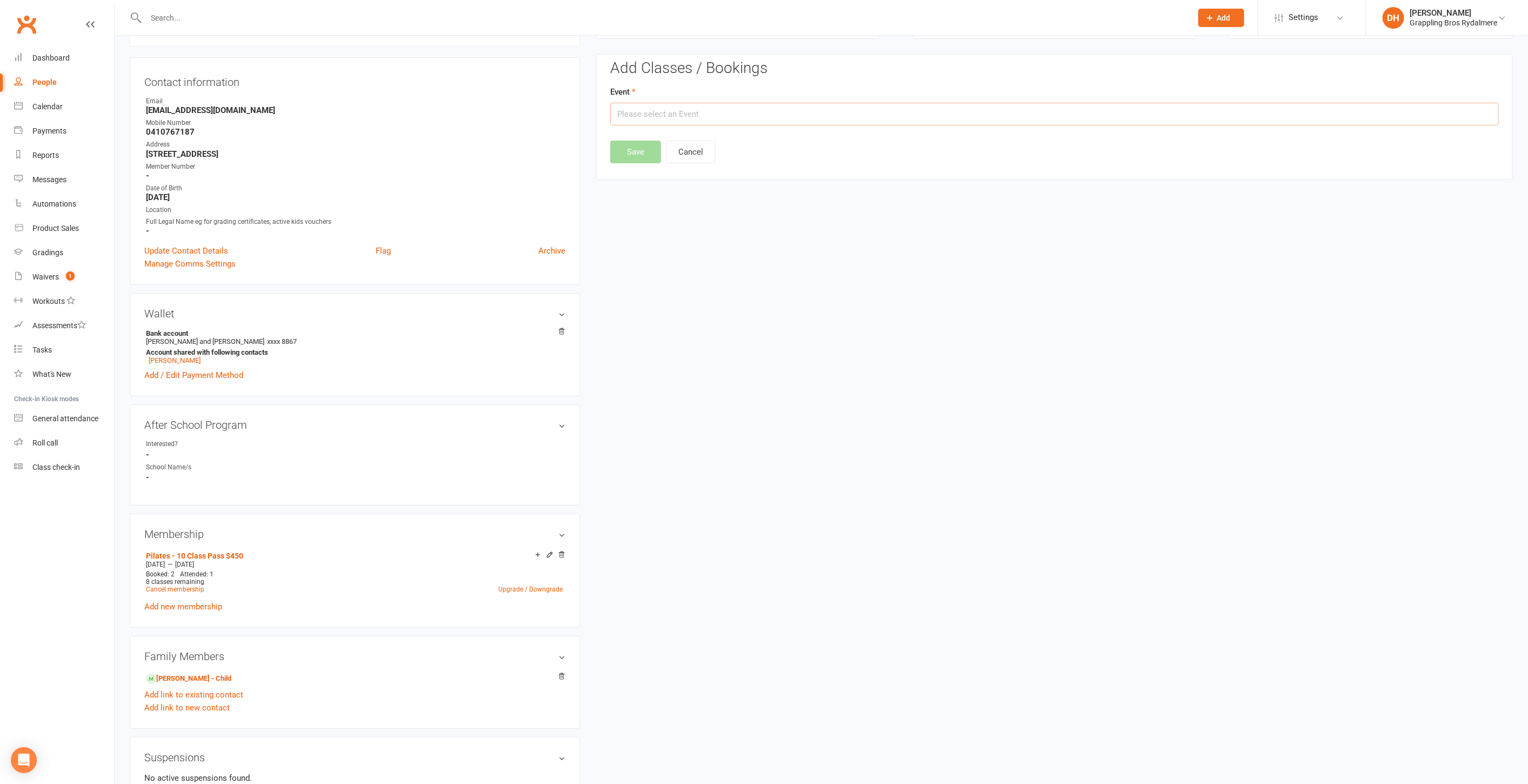
click at [770, 112] on input "text" at bounding box center [1055, 114] width 889 height 23
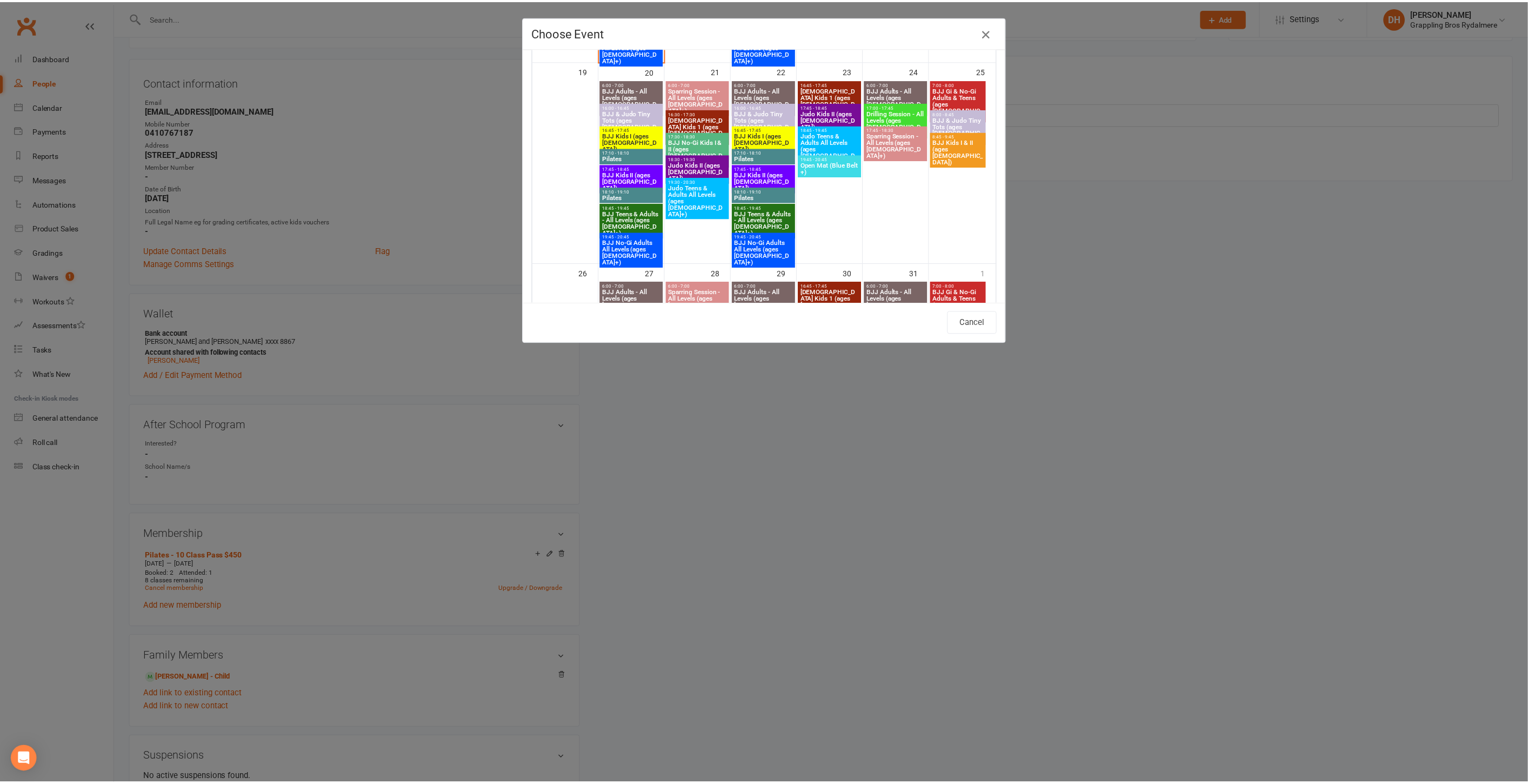
scroll to position [889, 0]
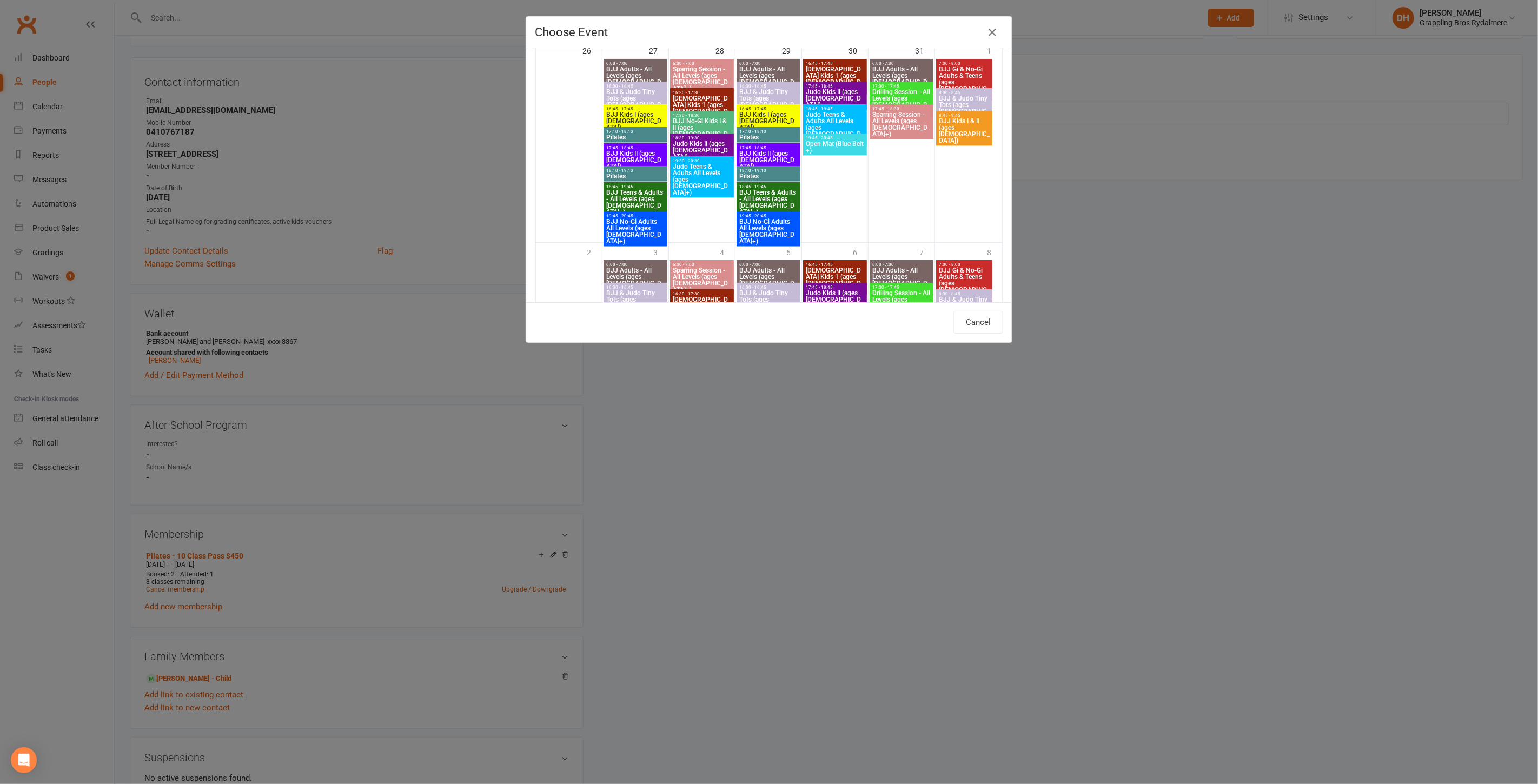
click at [627, 173] on span "Pilates" at bounding box center [636, 176] width 60 height 6
type input "Pilates - Oct 27, 2025 6:10:00 PM"
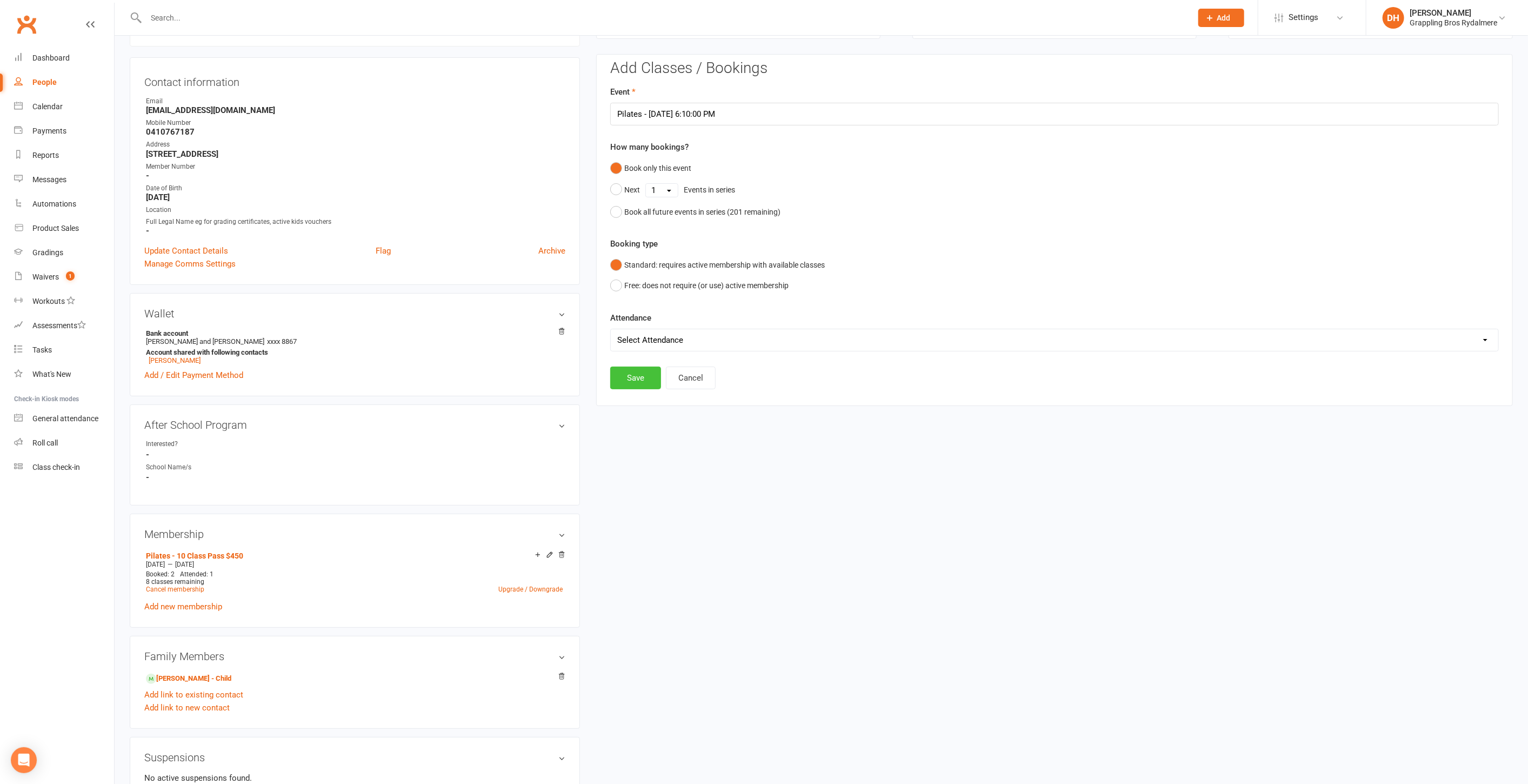
click at [647, 374] on button "Save" at bounding box center [636, 378] width 51 height 23
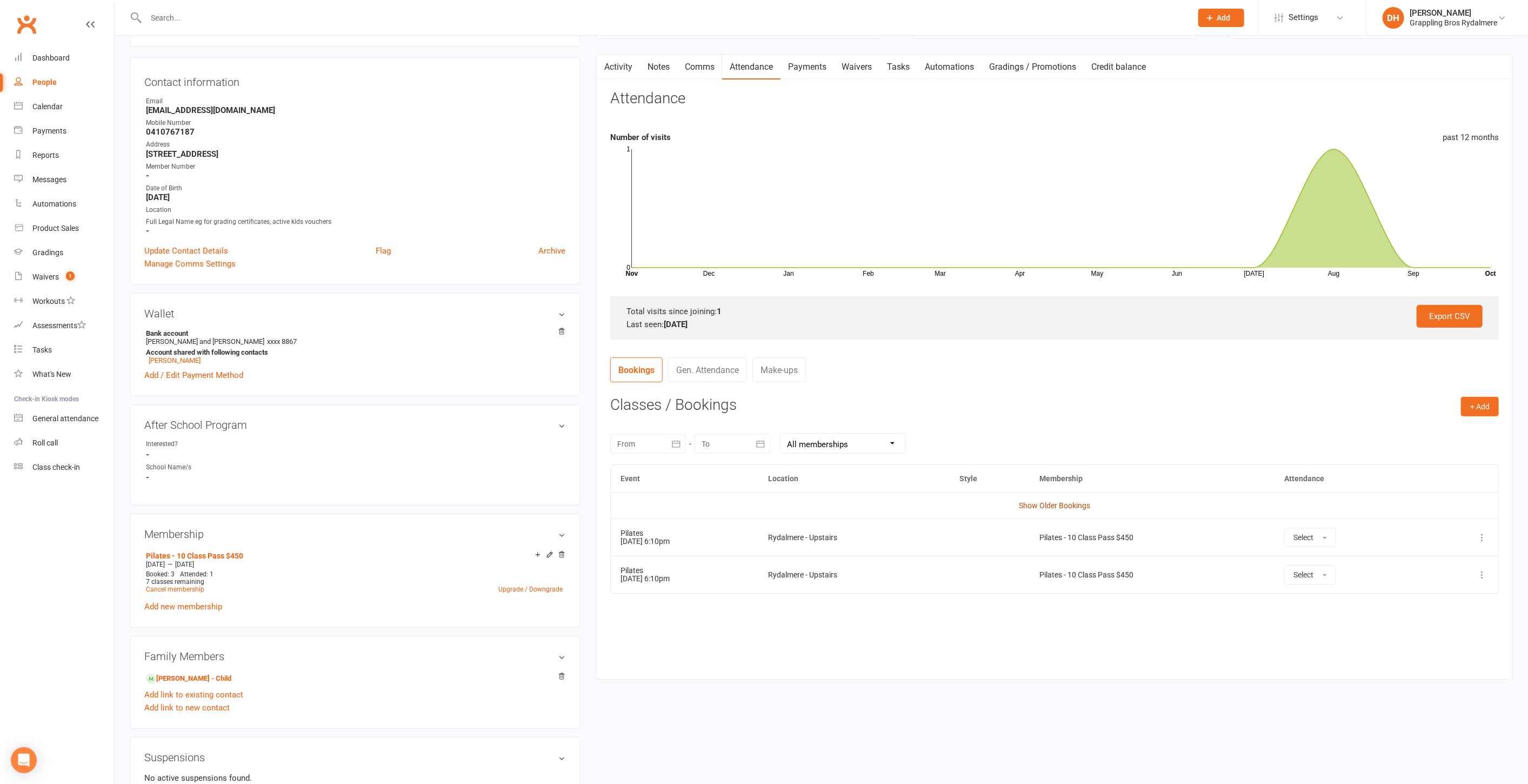
click at [1038, 501] on link "Show Older Bookings" at bounding box center [1055, 506] width 71 height 9
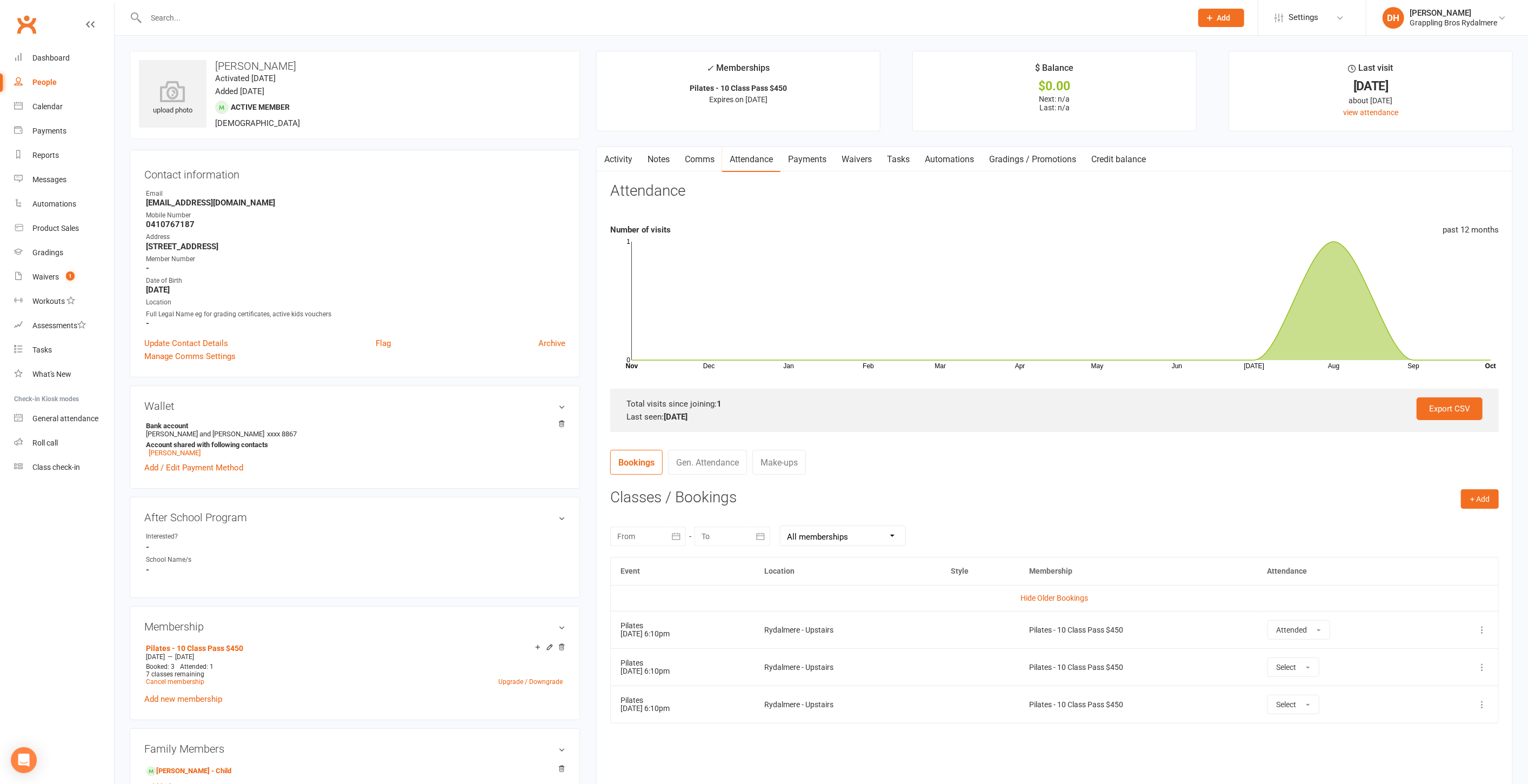
click at [828, 154] on link "Payments" at bounding box center [808, 159] width 53 height 25
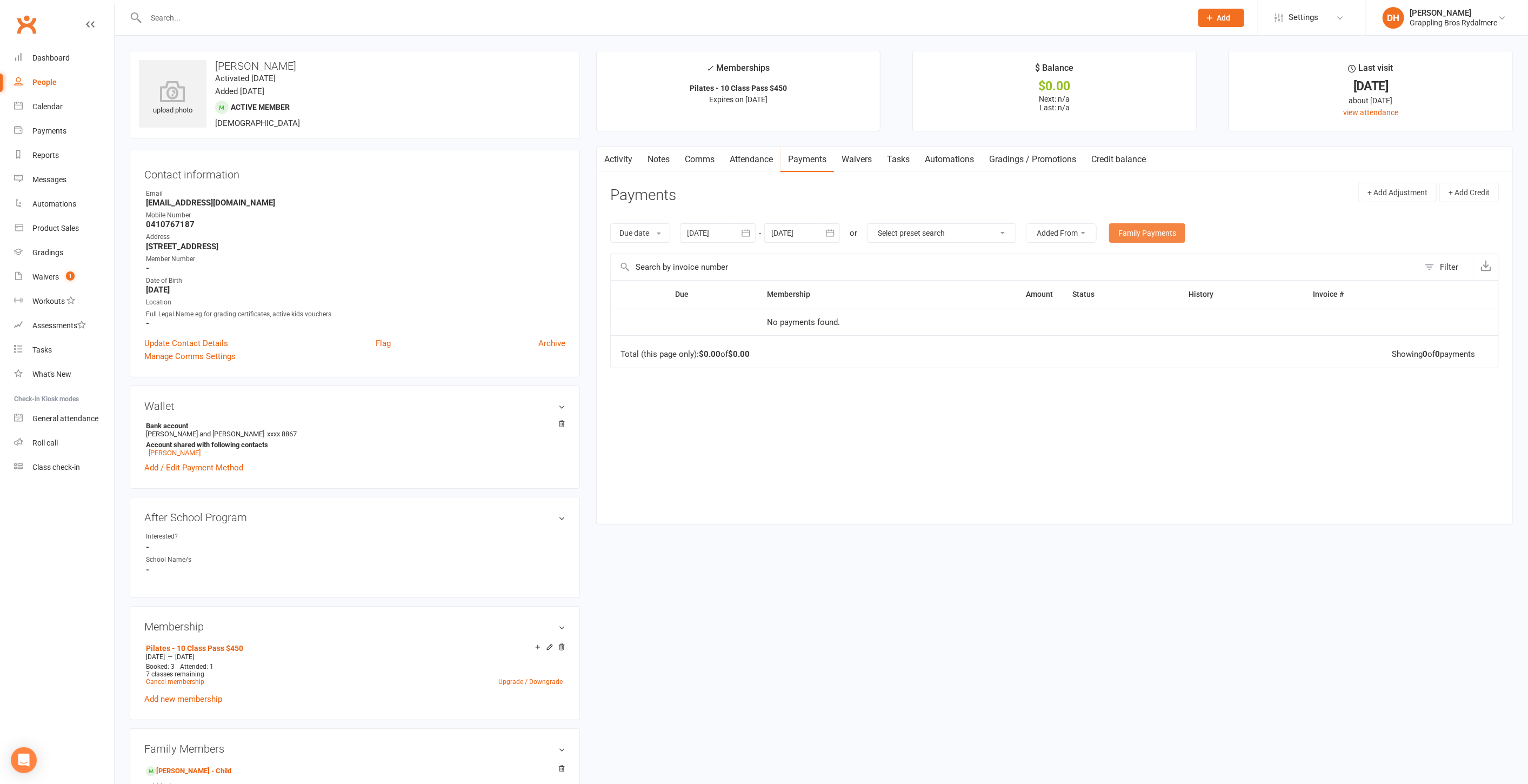
click at [1158, 229] on link "Family Payments" at bounding box center [1147, 233] width 76 height 20
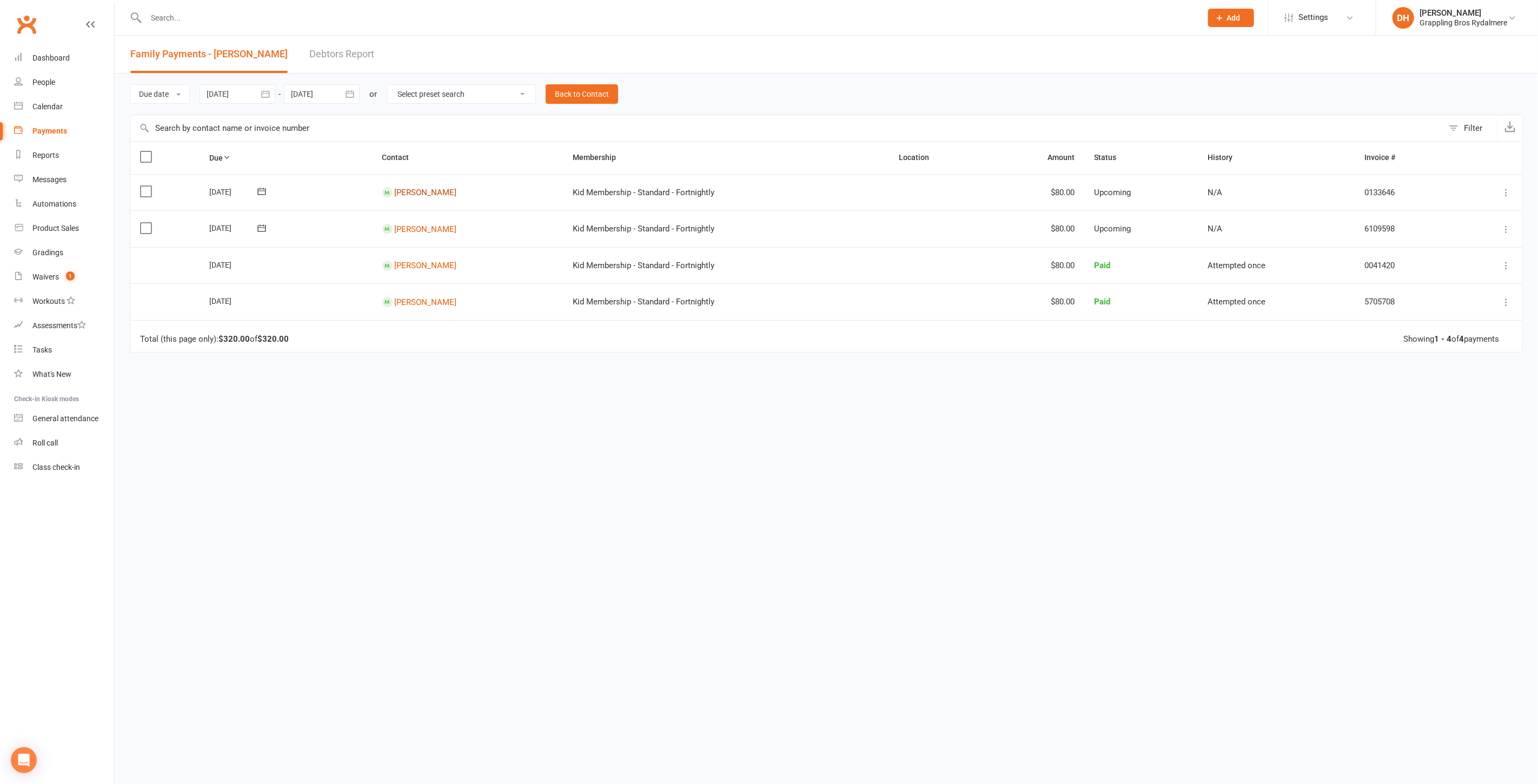
click at [408, 187] on link "Leila Webb" at bounding box center [426, 192] width 62 height 10
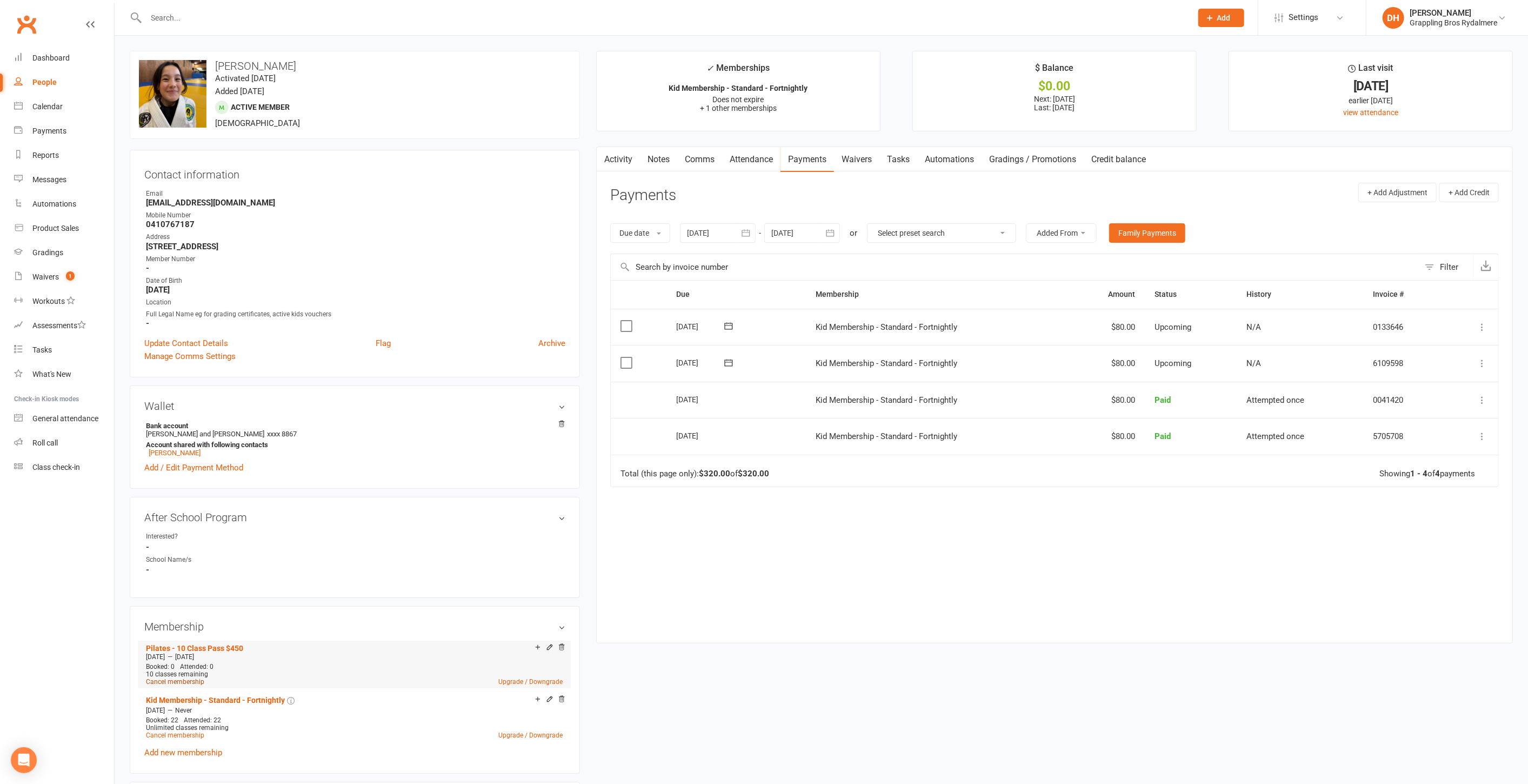
click at [199, 679] on link "Cancel membership" at bounding box center [175, 682] width 58 height 8
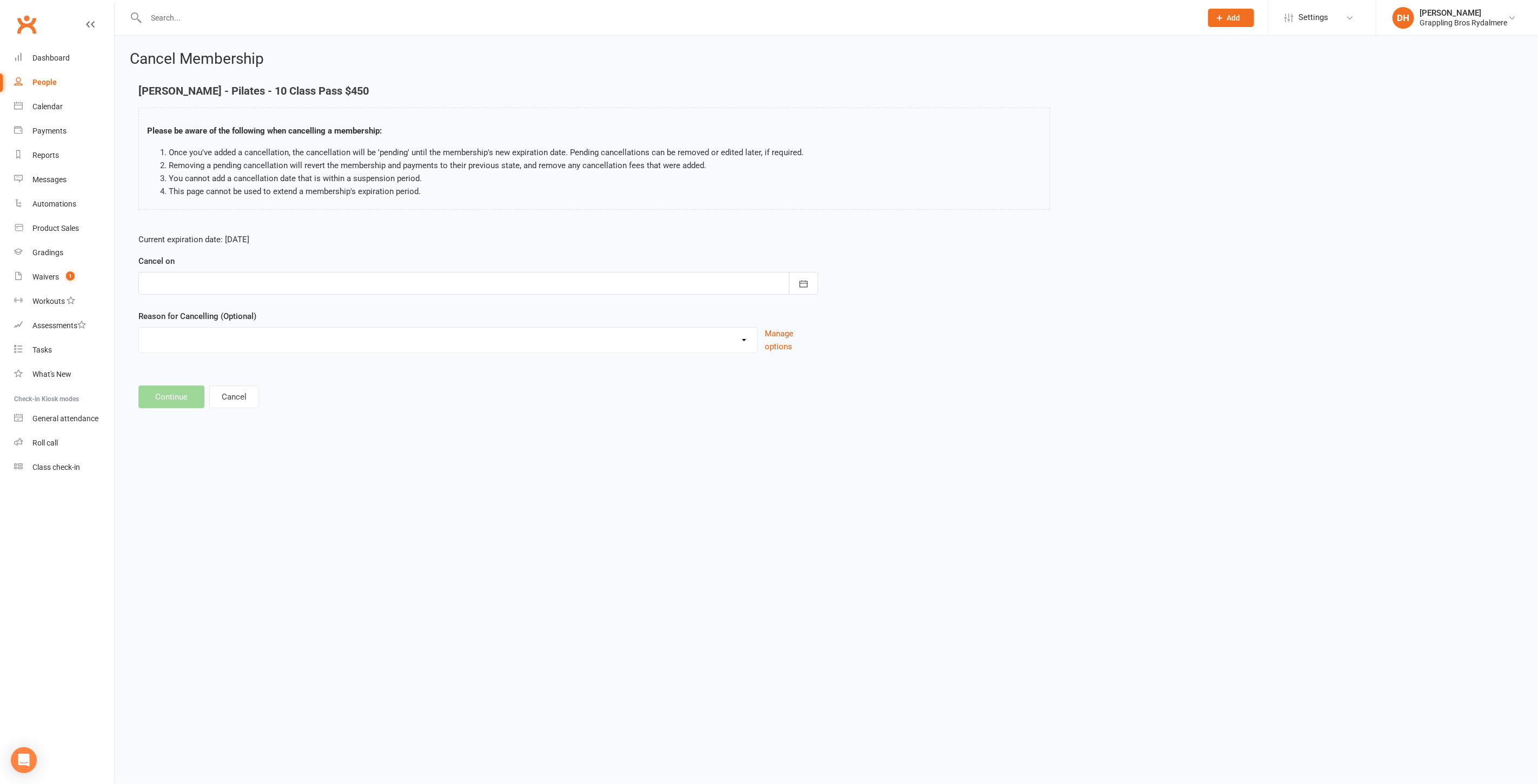
click at [282, 285] on div at bounding box center [479, 283] width 680 height 23
click at [208, 391] on span "13" at bounding box center [206, 393] width 9 height 9
type input "[DATE]"
click at [219, 337] on select "Holiday Injury Relocating Work Commitments Other reason" at bounding box center [448, 339] width 618 height 22
select select "4"
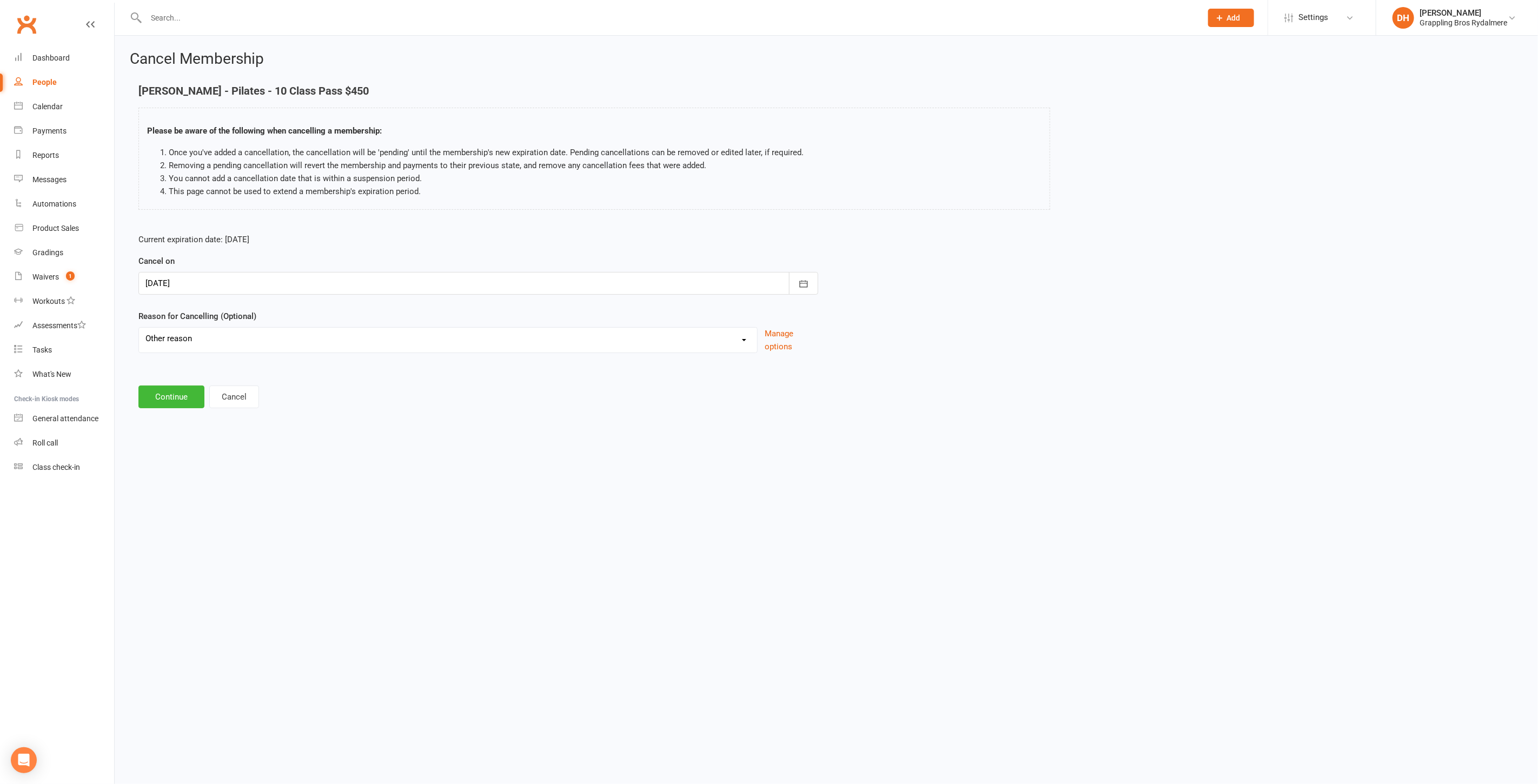
click at [139, 328] on select "Holiday Injury Relocating Work Commitments Other reason" at bounding box center [448, 339] width 618 height 22
click at [222, 386] on div "Please specify" at bounding box center [479, 388] width 680 height 40
click at [219, 395] on input at bounding box center [479, 397] width 680 height 23
type input "Incorrectly added to child - should be under Bonnie"
click at [190, 441] on button "Continue" at bounding box center [172, 452] width 66 height 23
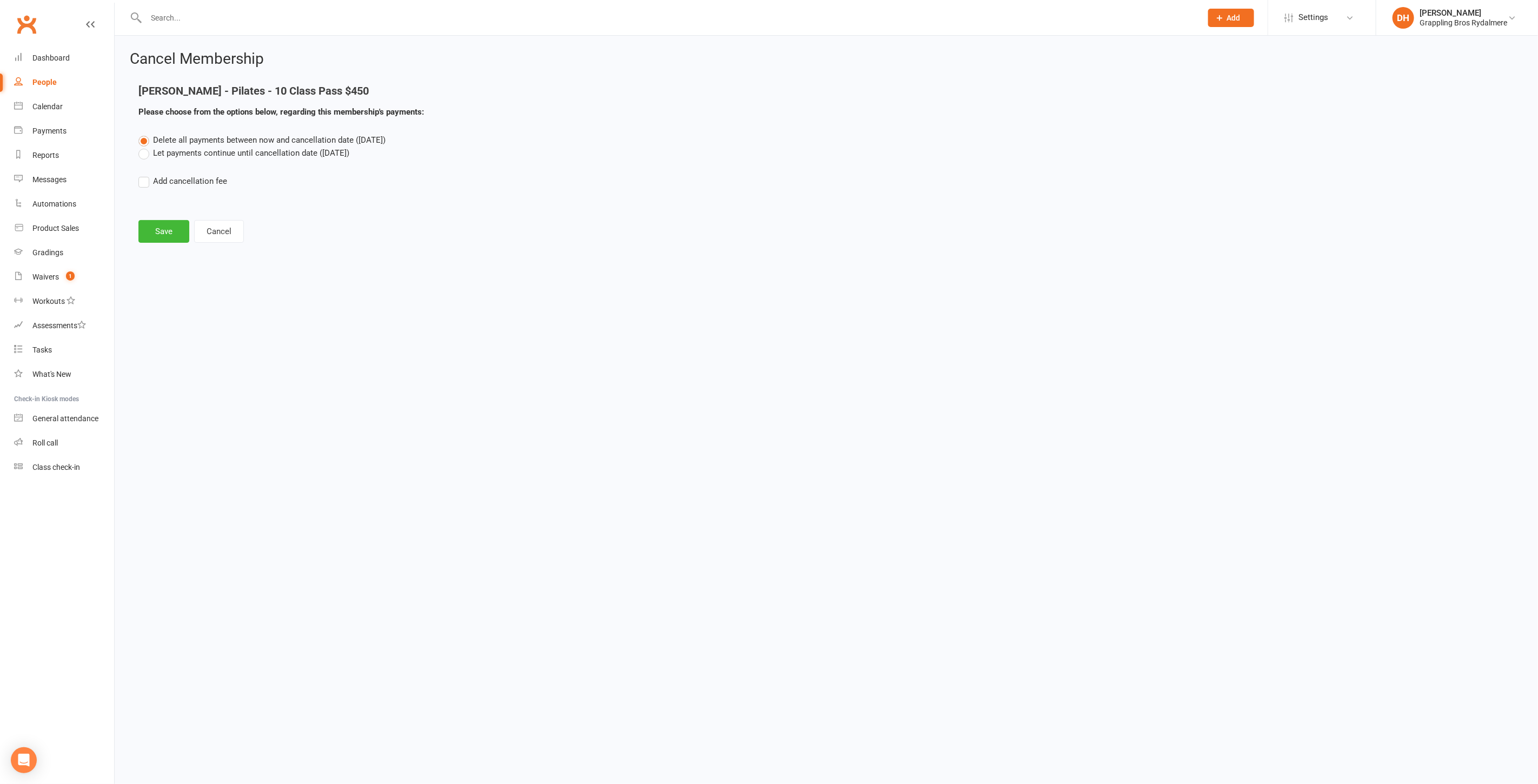
click at [230, 151] on label "Let payments continue until cancellation date (Oct 13, 2025)" at bounding box center [244, 153] width 211 height 13
click at [146, 147] on input "Let payments continue until cancellation date (Oct 13, 2025)" at bounding box center [142, 147] width 7 height 0
click at [208, 140] on span "Delete all payments between now and cancellation date (Oct 13, 2025)" at bounding box center [269, 140] width 233 height 10
click at [146, 133] on input "Delete all payments between now and cancellation date (Oct 13, 2025)" at bounding box center [142, 133] width 7 height 0
click at [179, 227] on button "Save" at bounding box center [164, 231] width 51 height 23
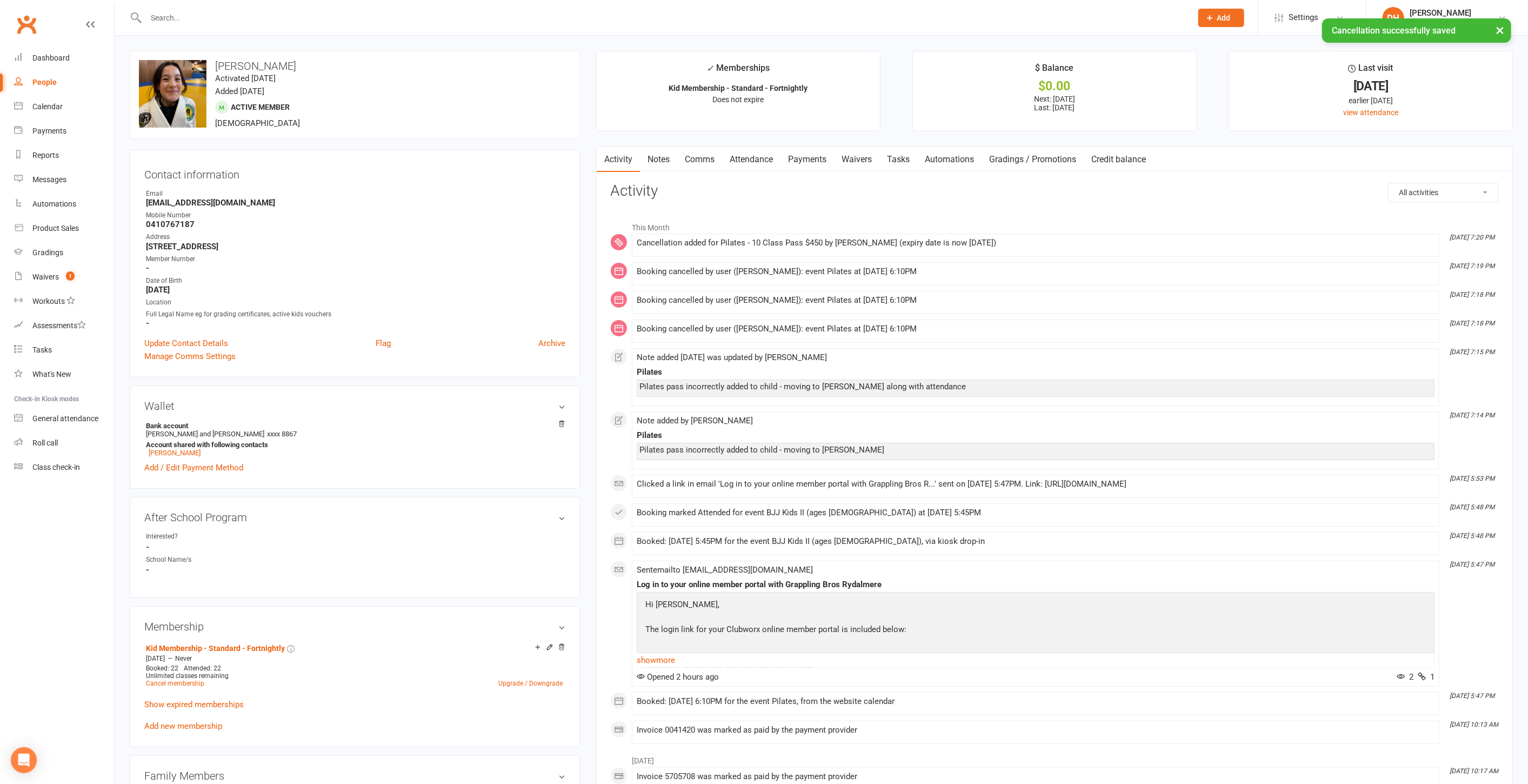
click at [816, 154] on link "Payments" at bounding box center [808, 159] width 53 height 25
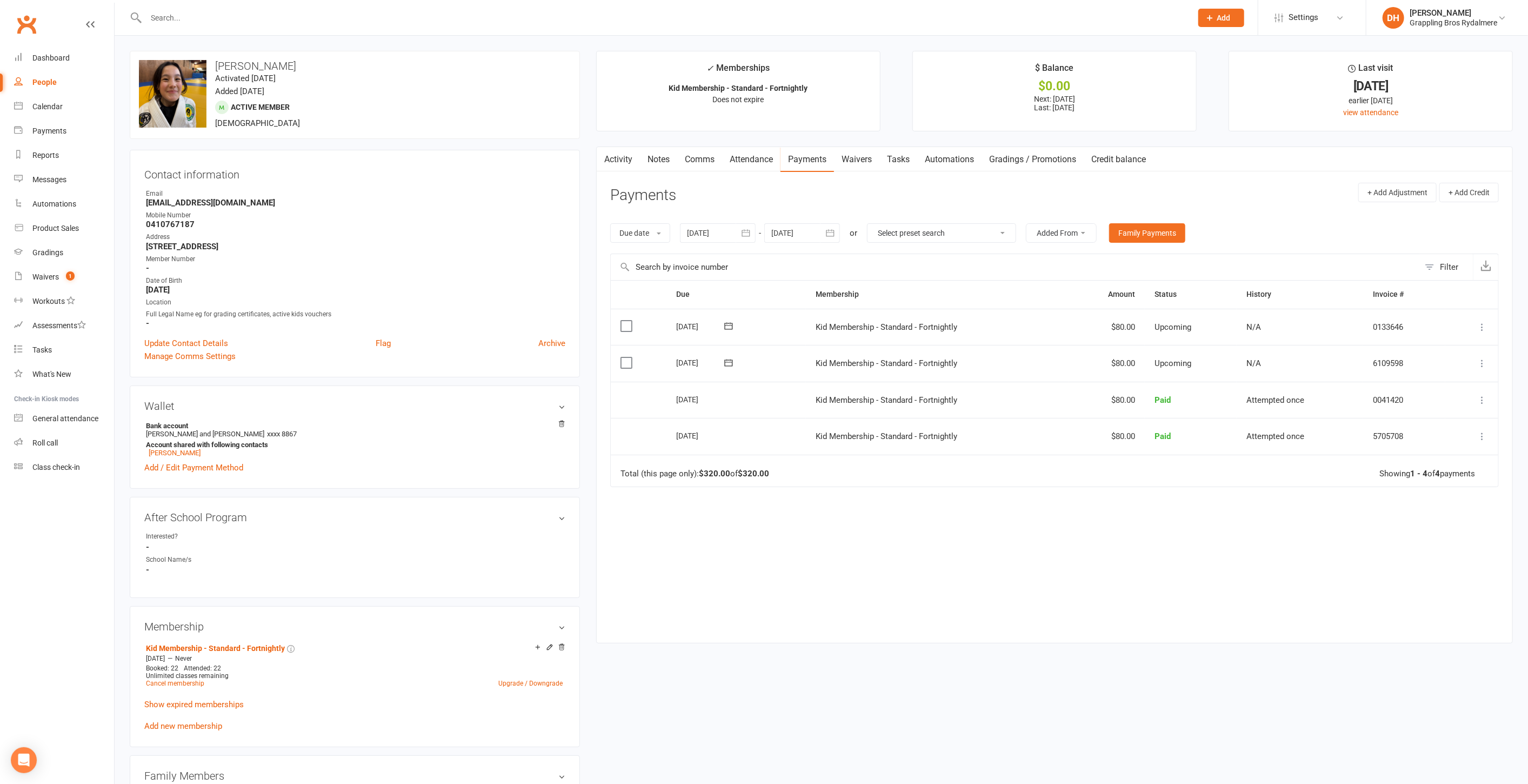
click at [196, 202] on strong "bonniektong@gmail.com" at bounding box center [356, 202] width 419 height 10
copy render-form-field "bonniektong@gmail.com"
click at [174, 447] on strong "Account shared with following contacts" at bounding box center [353, 444] width 414 height 8
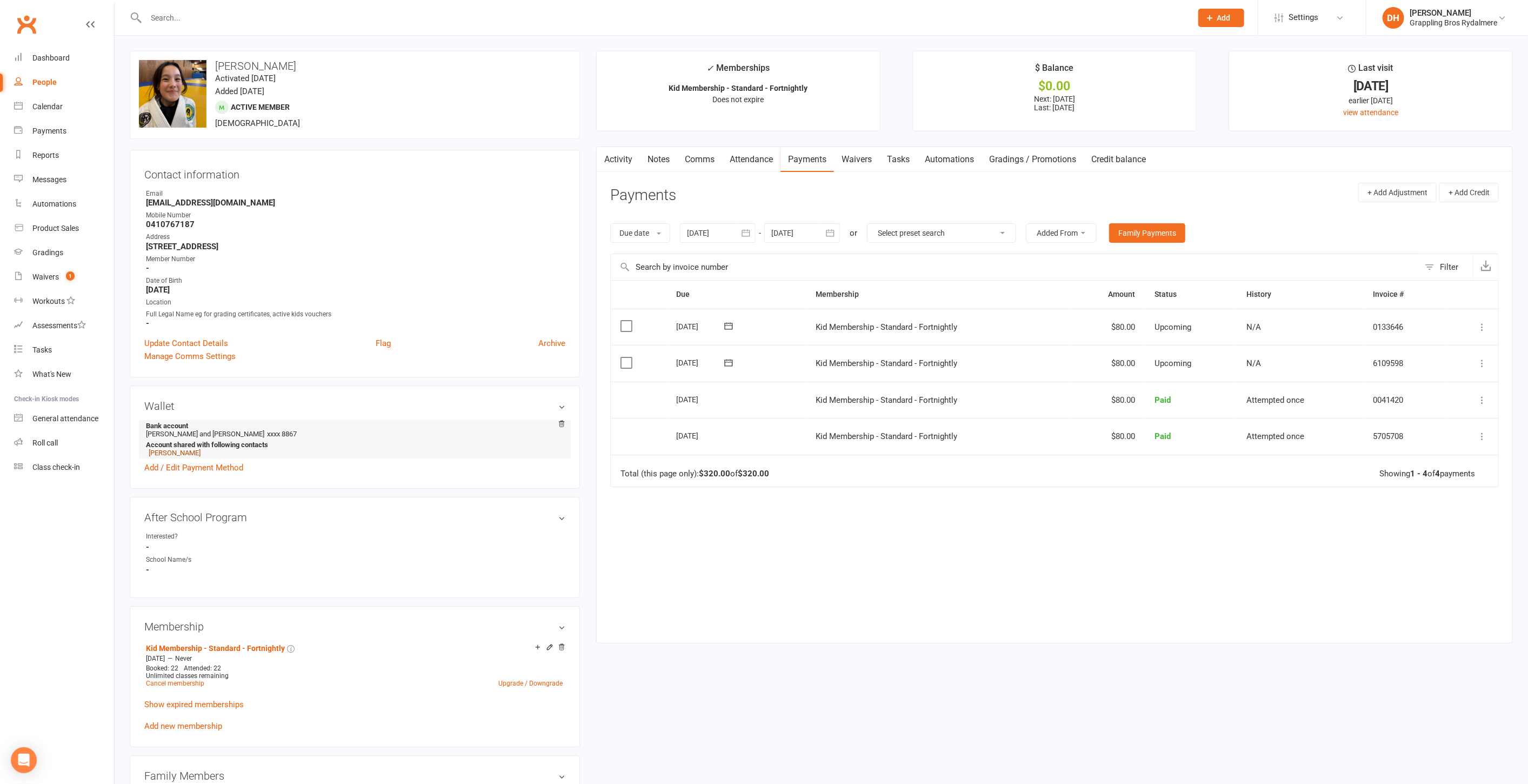
click at [173, 450] on link "Bonnie Tong" at bounding box center [175, 452] width 52 height 8
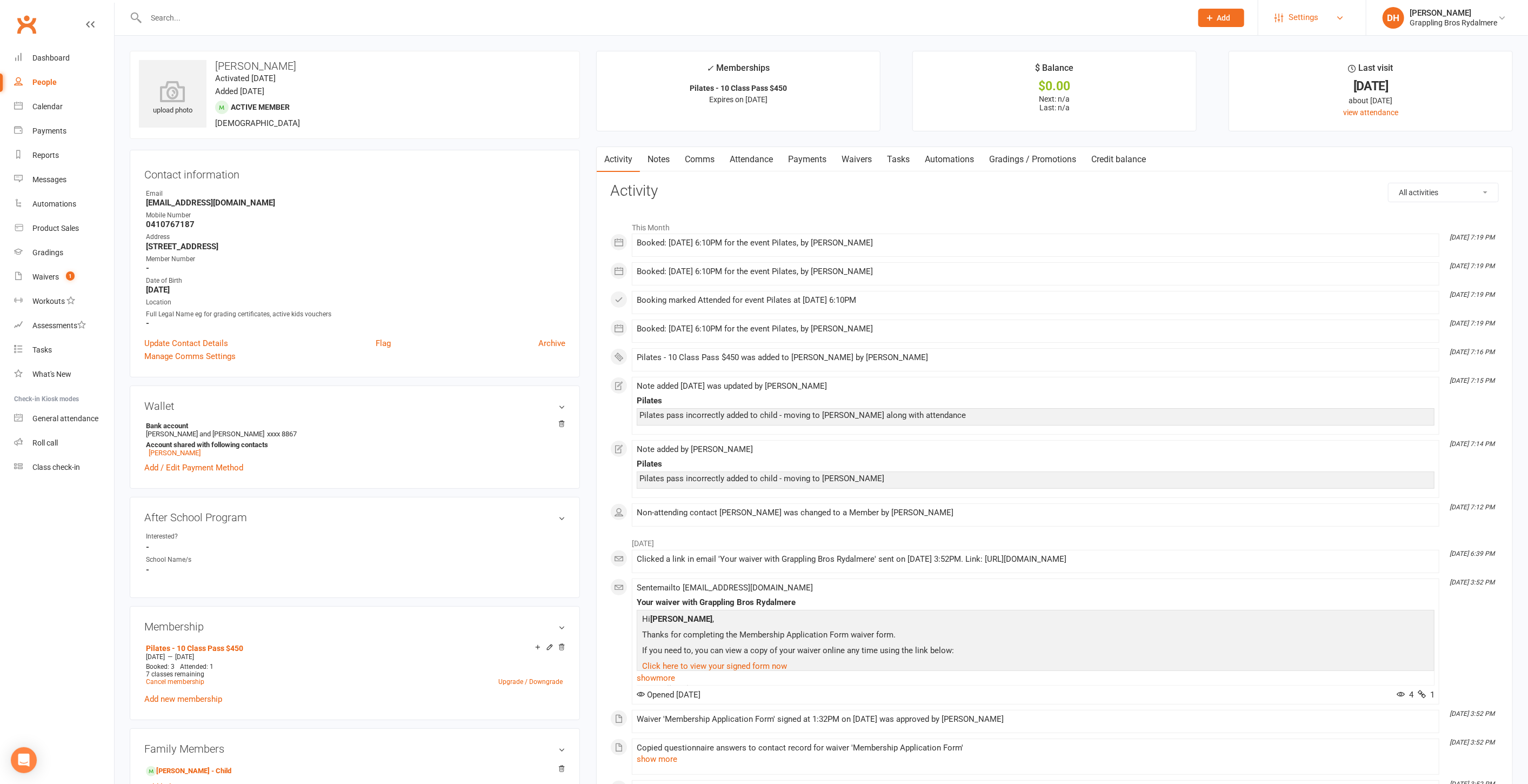
click at [1313, 20] on span "Settings" at bounding box center [1303, 18] width 30 height 24
click at [1301, 118] on link "Website" at bounding box center [1312, 124] width 107 height 25
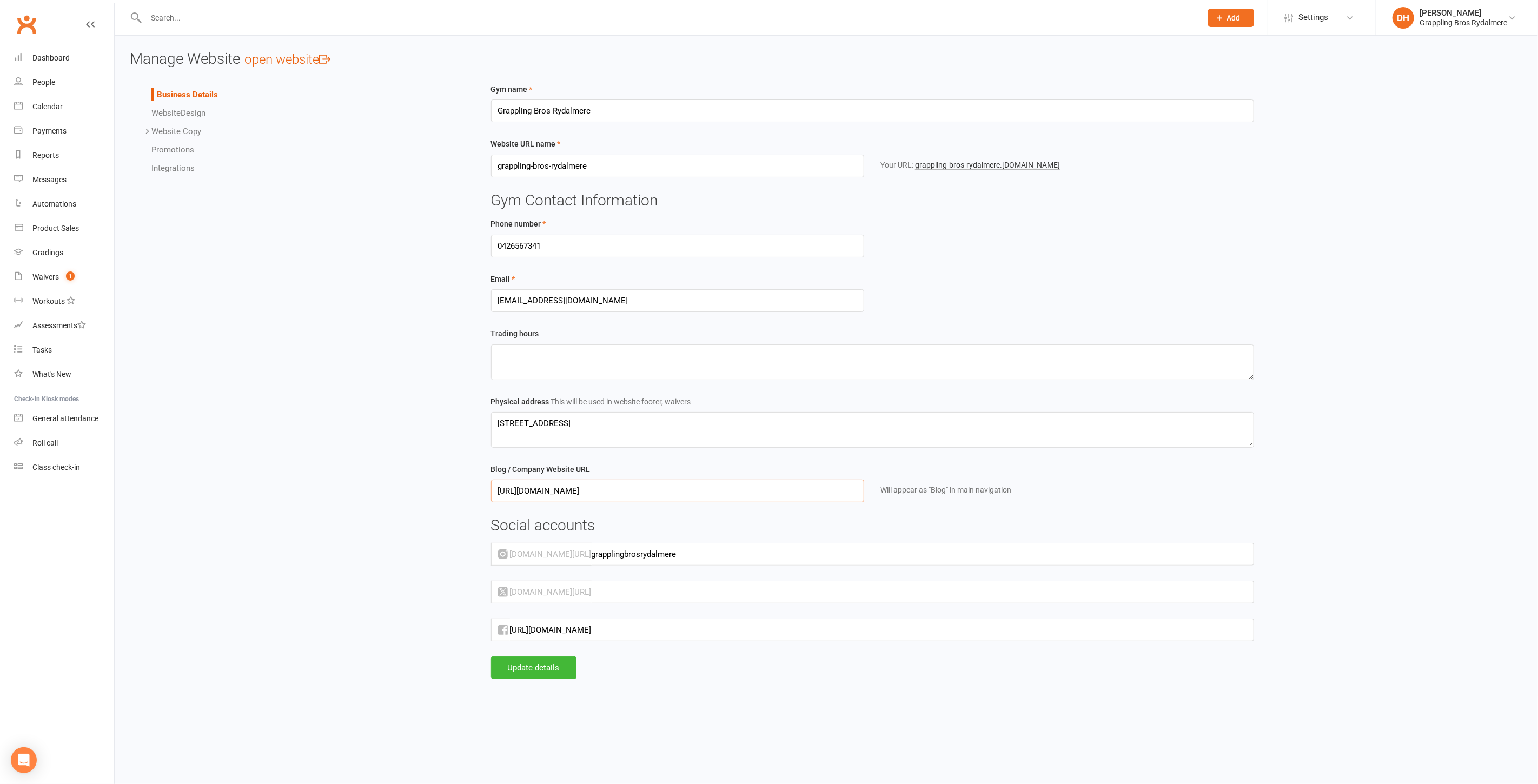
drag, startPoint x: 658, startPoint y: 487, endPoint x: 446, endPoint y: 491, distance: 212.0
click at [446, 491] on div "Business Details Website Design Website Copy Homepage Contact Us Gallery Terms …" at bounding box center [826, 389] width 1409 height 614
click at [177, 112] on span "Website" at bounding box center [166, 112] width 29 height 10
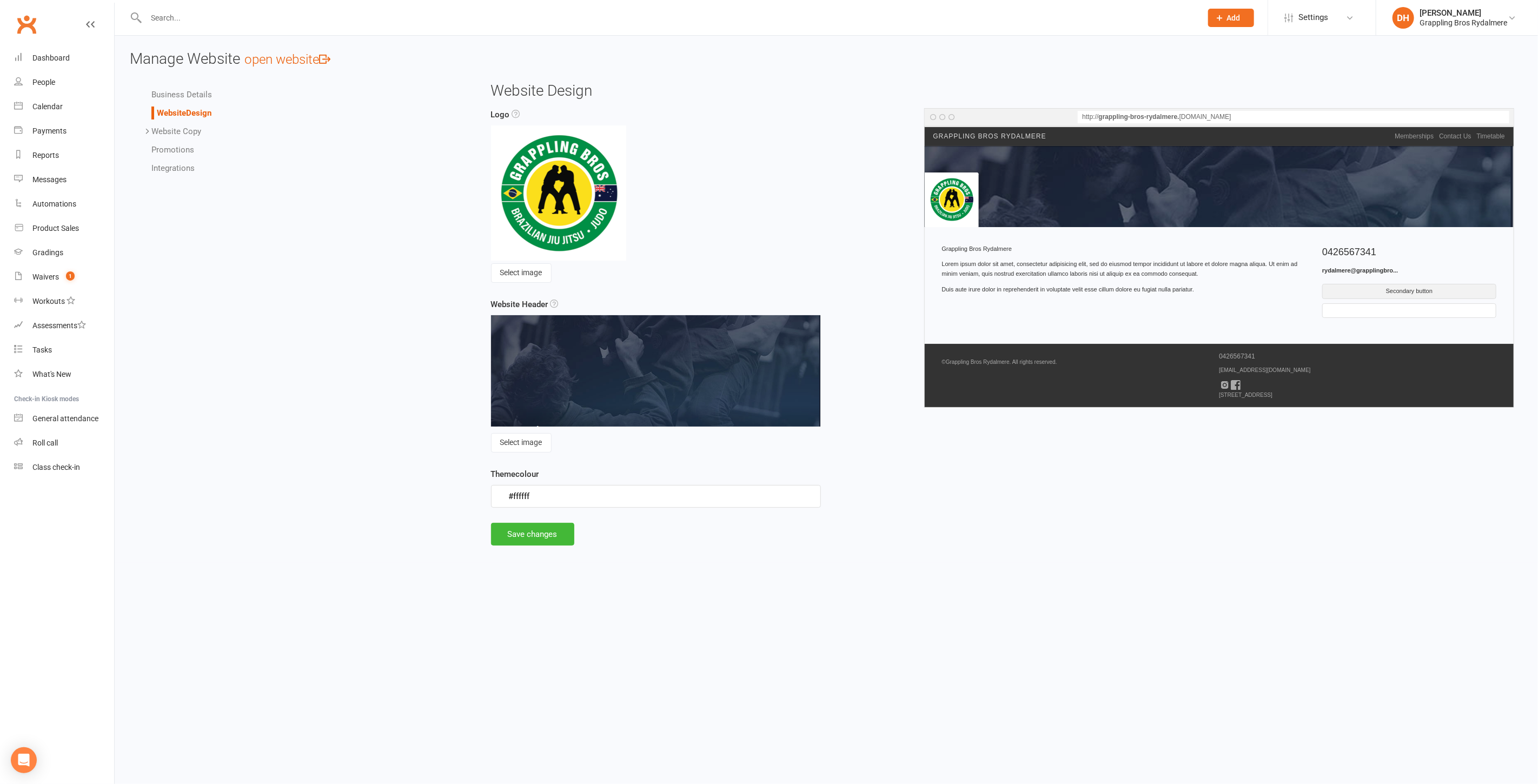
click at [176, 128] on link "Website Copy" at bounding box center [176, 131] width 50 height 10
click at [194, 150] on link "Homepage" at bounding box center [193, 149] width 39 height 10
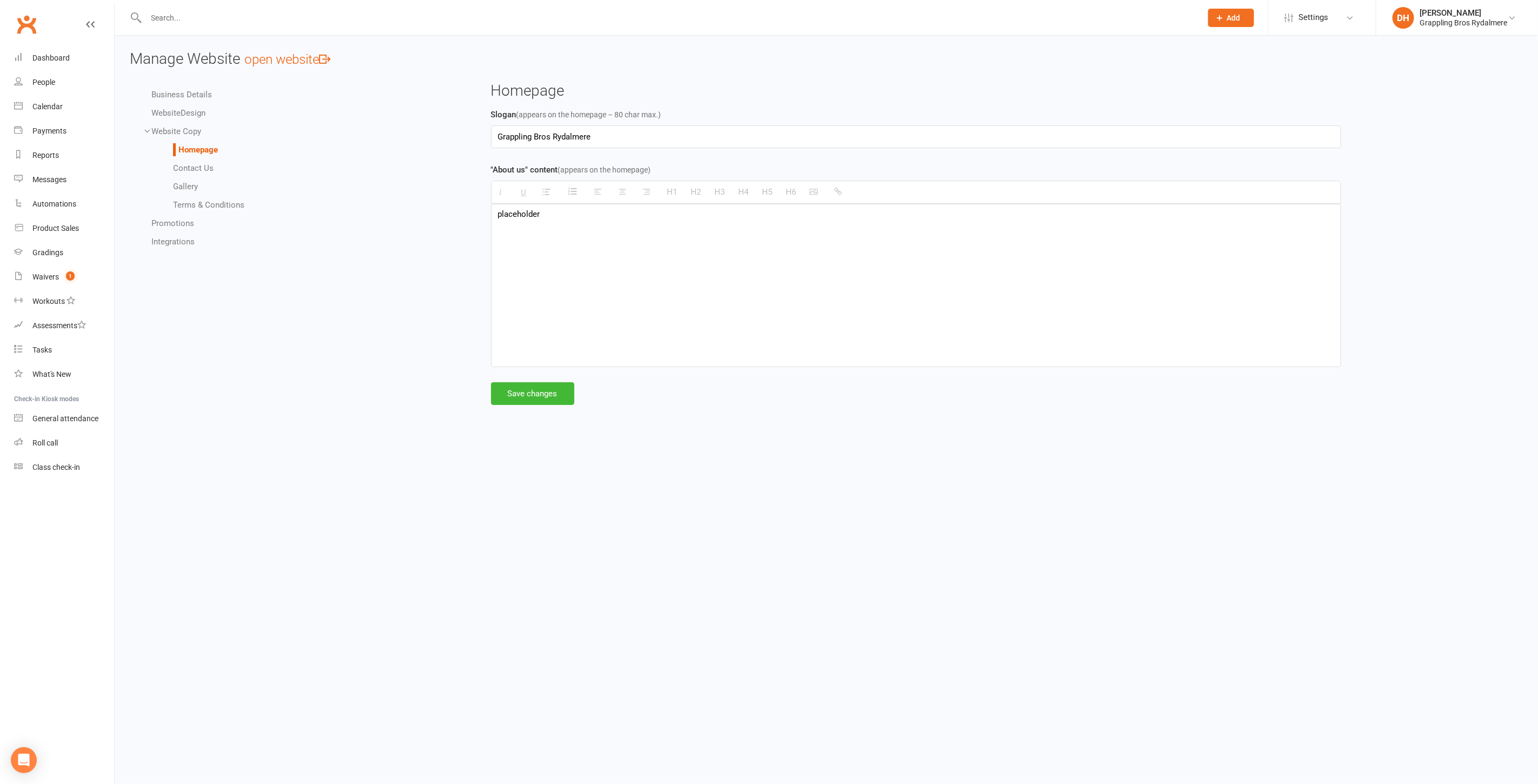
click at [188, 167] on link "Contact Us" at bounding box center [193, 168] width 41 height 10
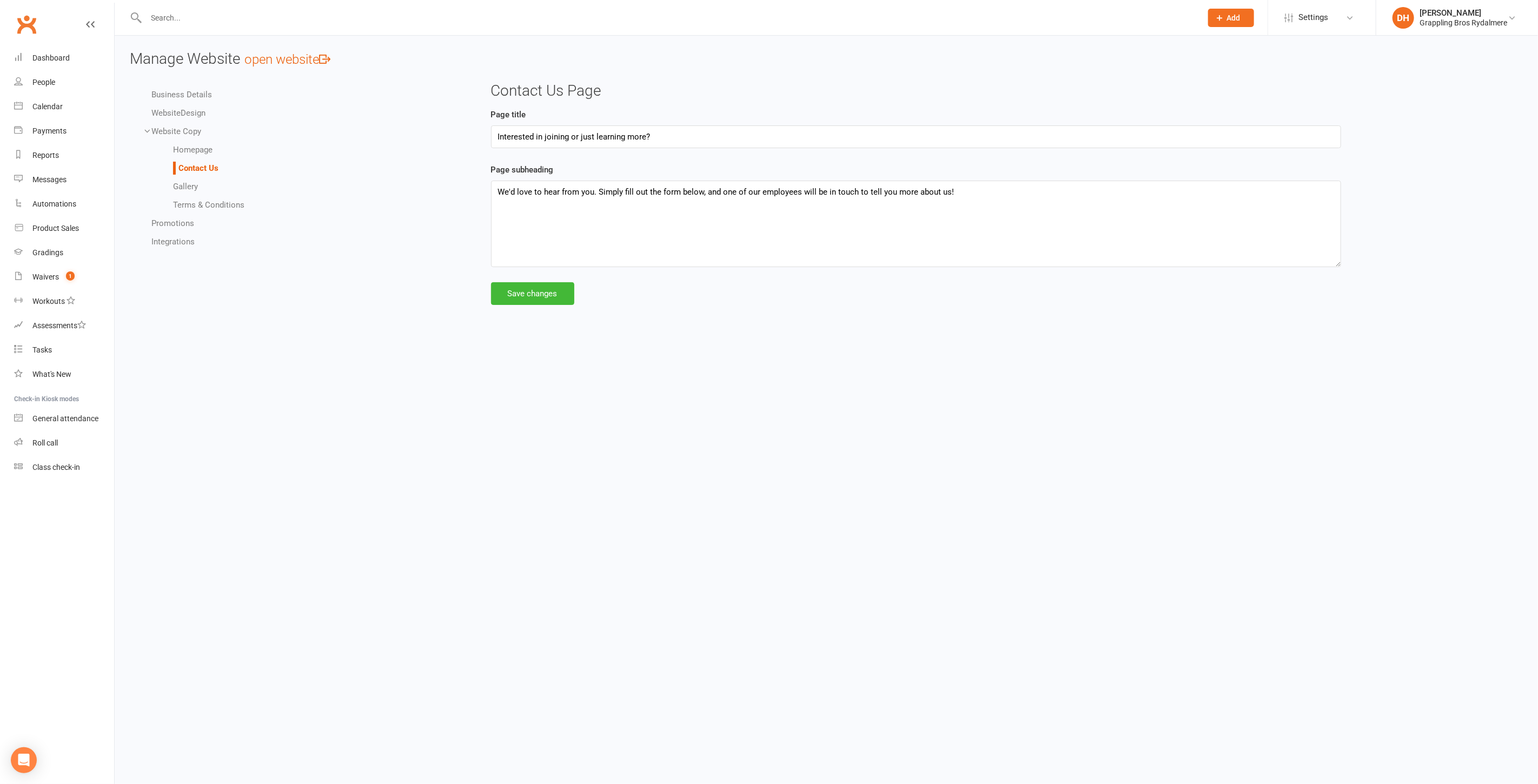
click at [190, 187] on link "Gallery" at bounding box center [185, 186] width 25 height 10
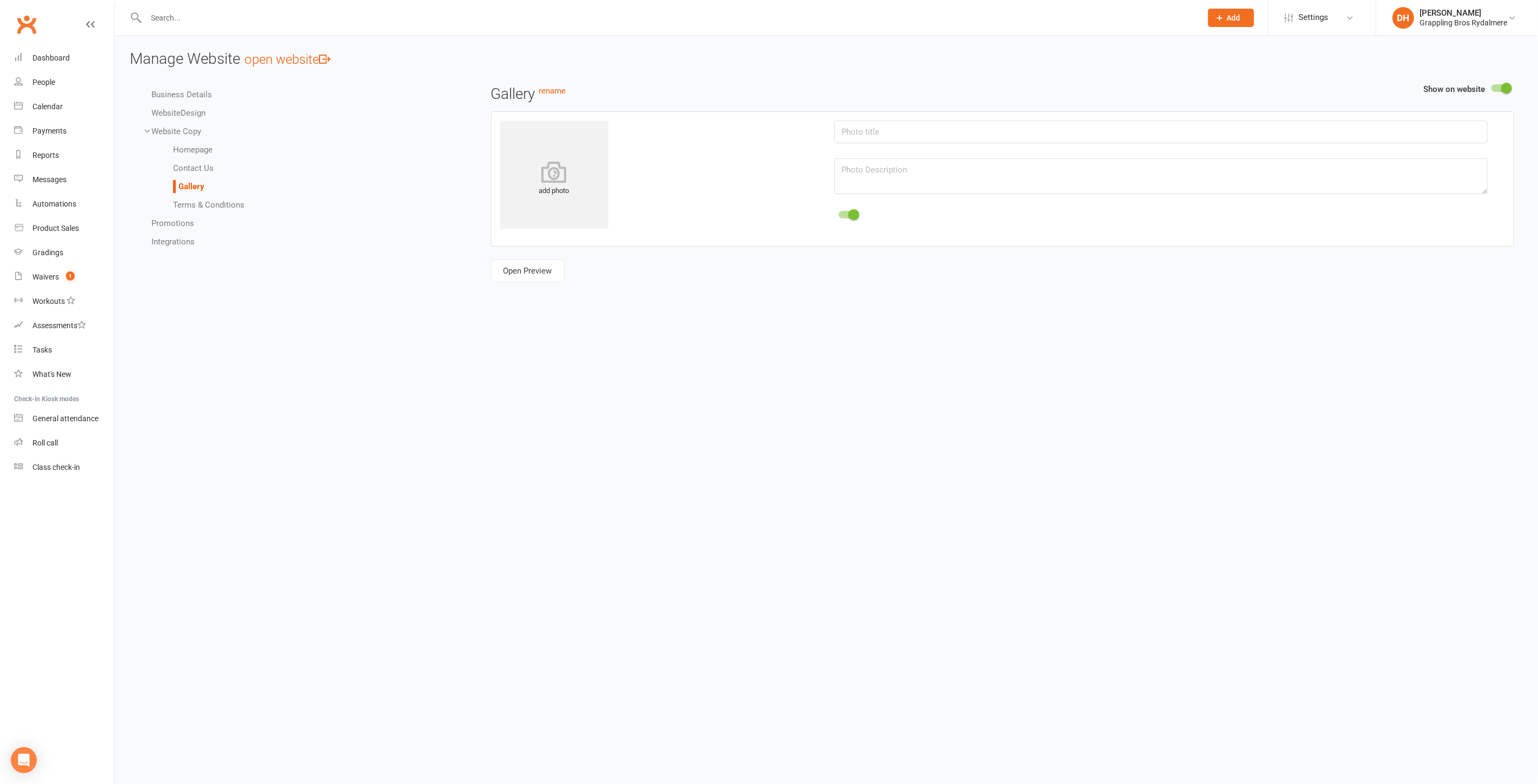
click at [198, 205] on link "Terms & Conditions" at bounding box center [208, 205] width 71 height 10
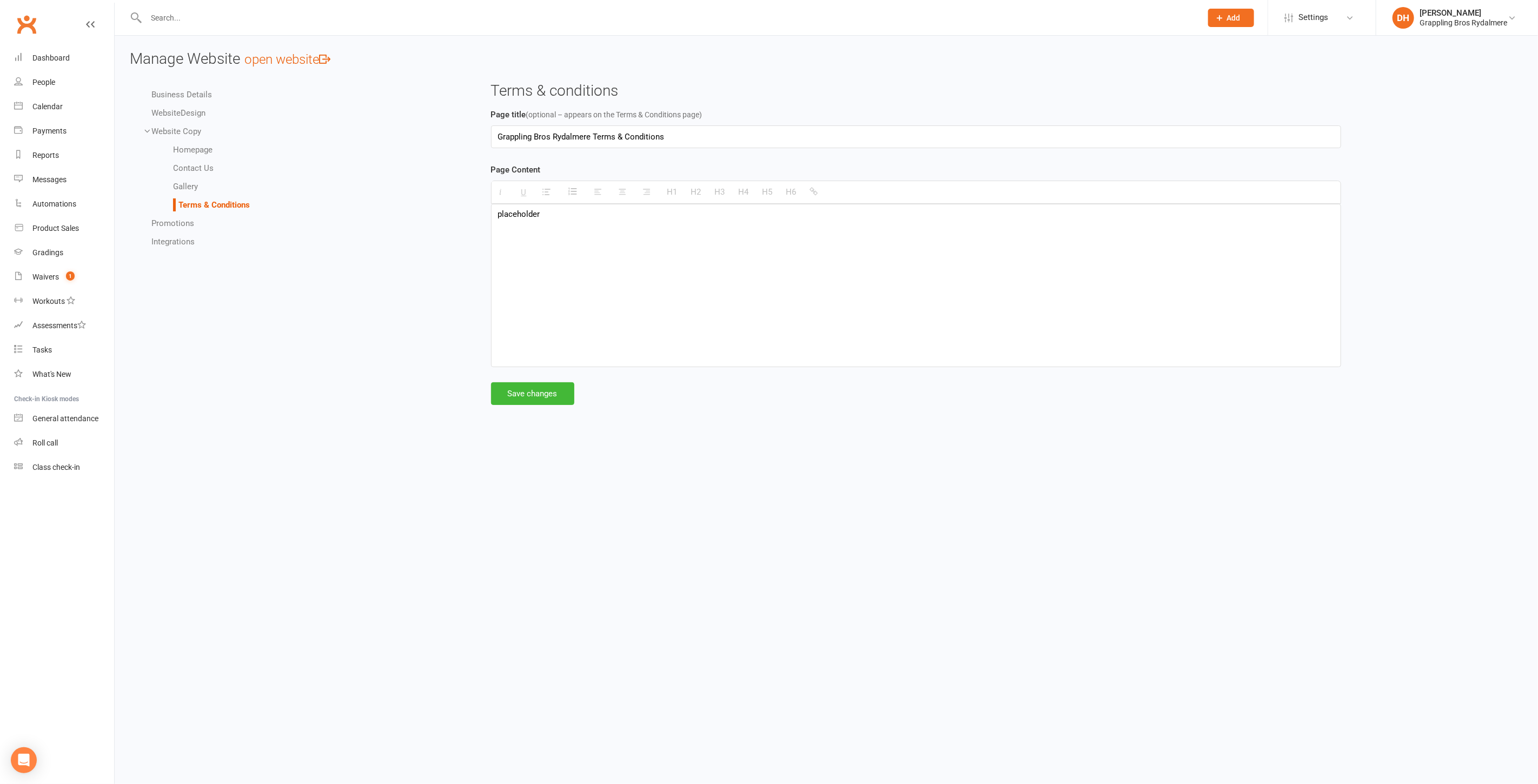
click at [188, 113] on link "Website Design" at bounding box center [178, 112] width 54 height 10
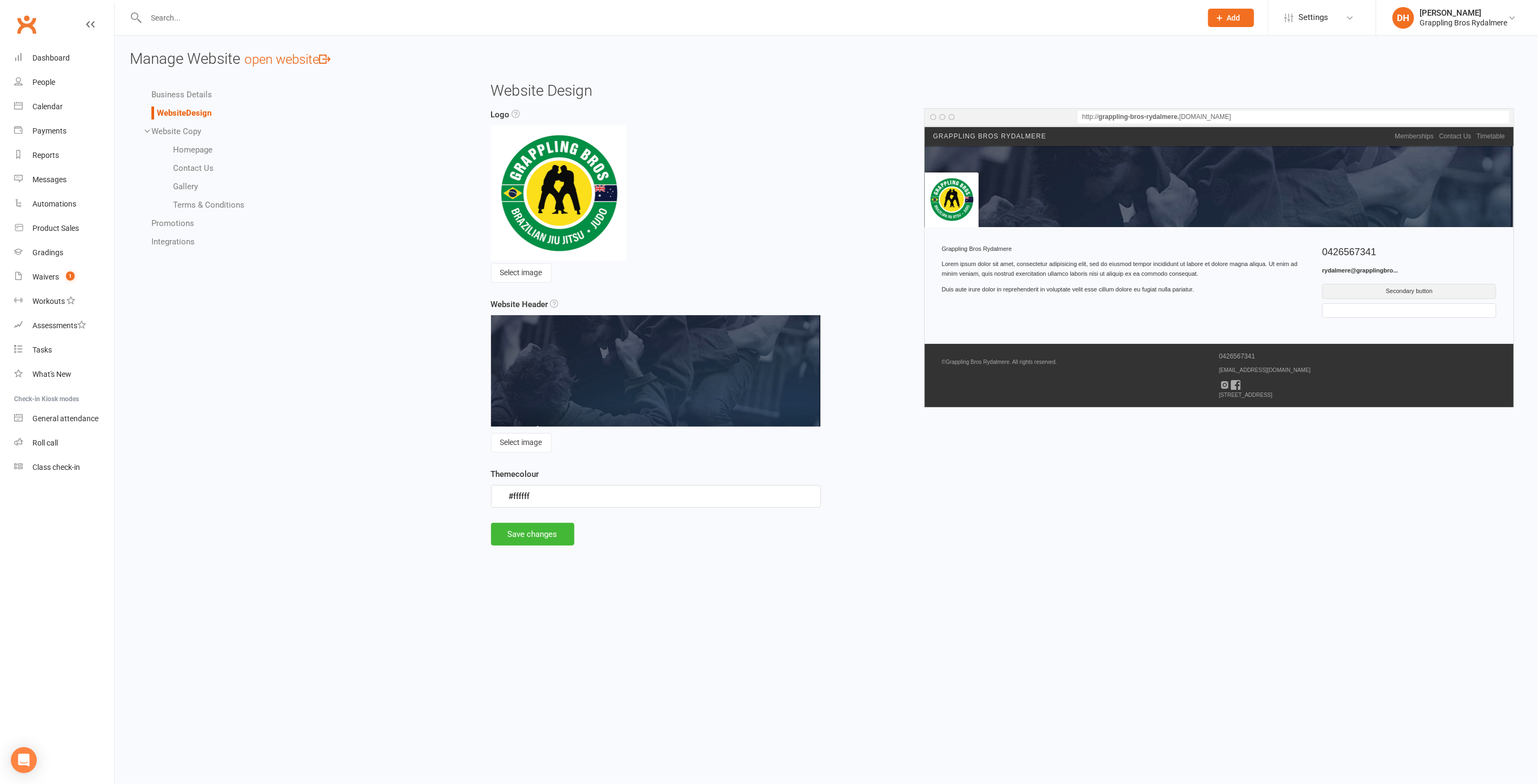
click at [188, 90] on link "Business Details" at bounding box center [181, 94] width 60 height 10
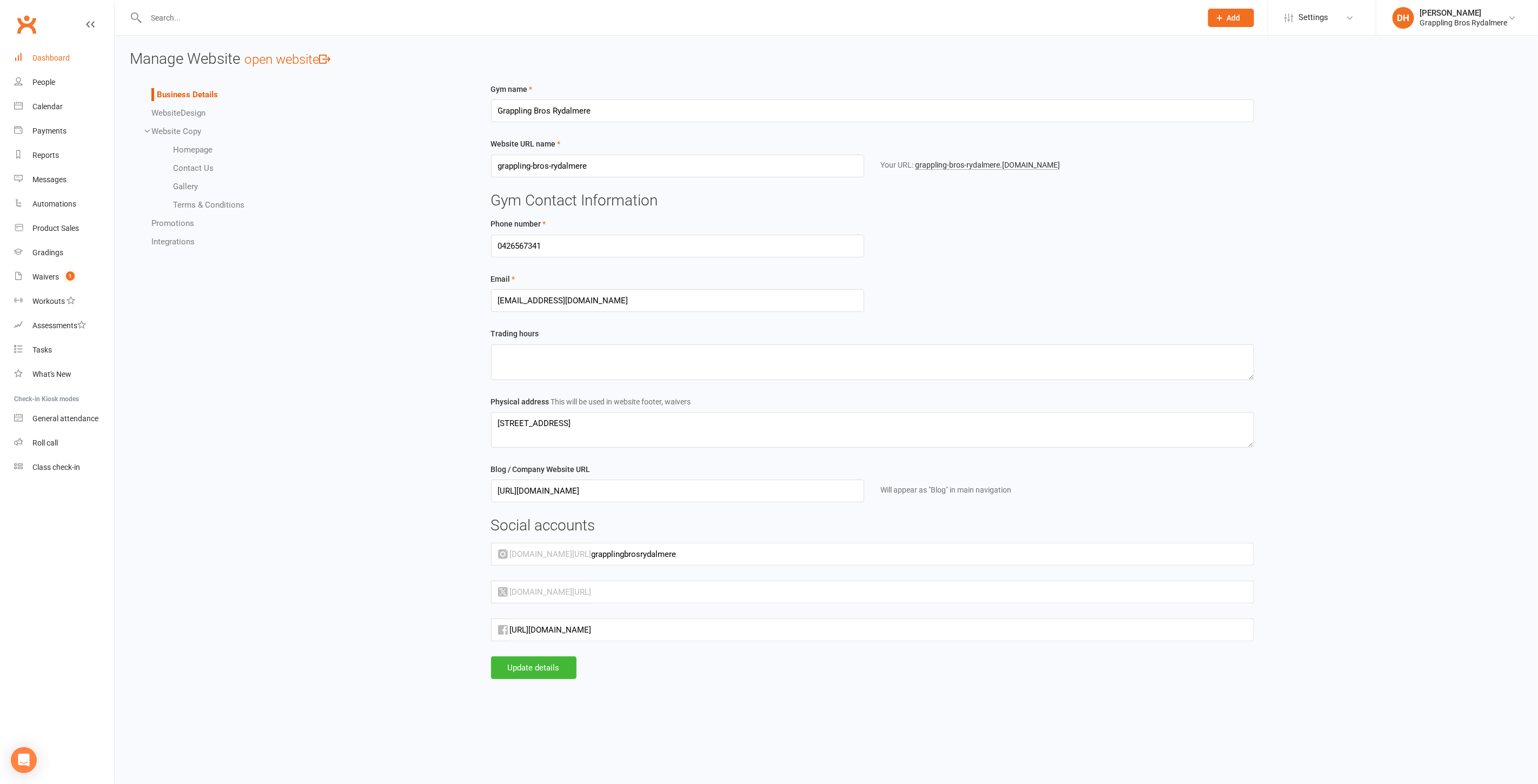
click at [58, 54] on div "Dashboard" at bounding box center [51, 58] width 37 height 9
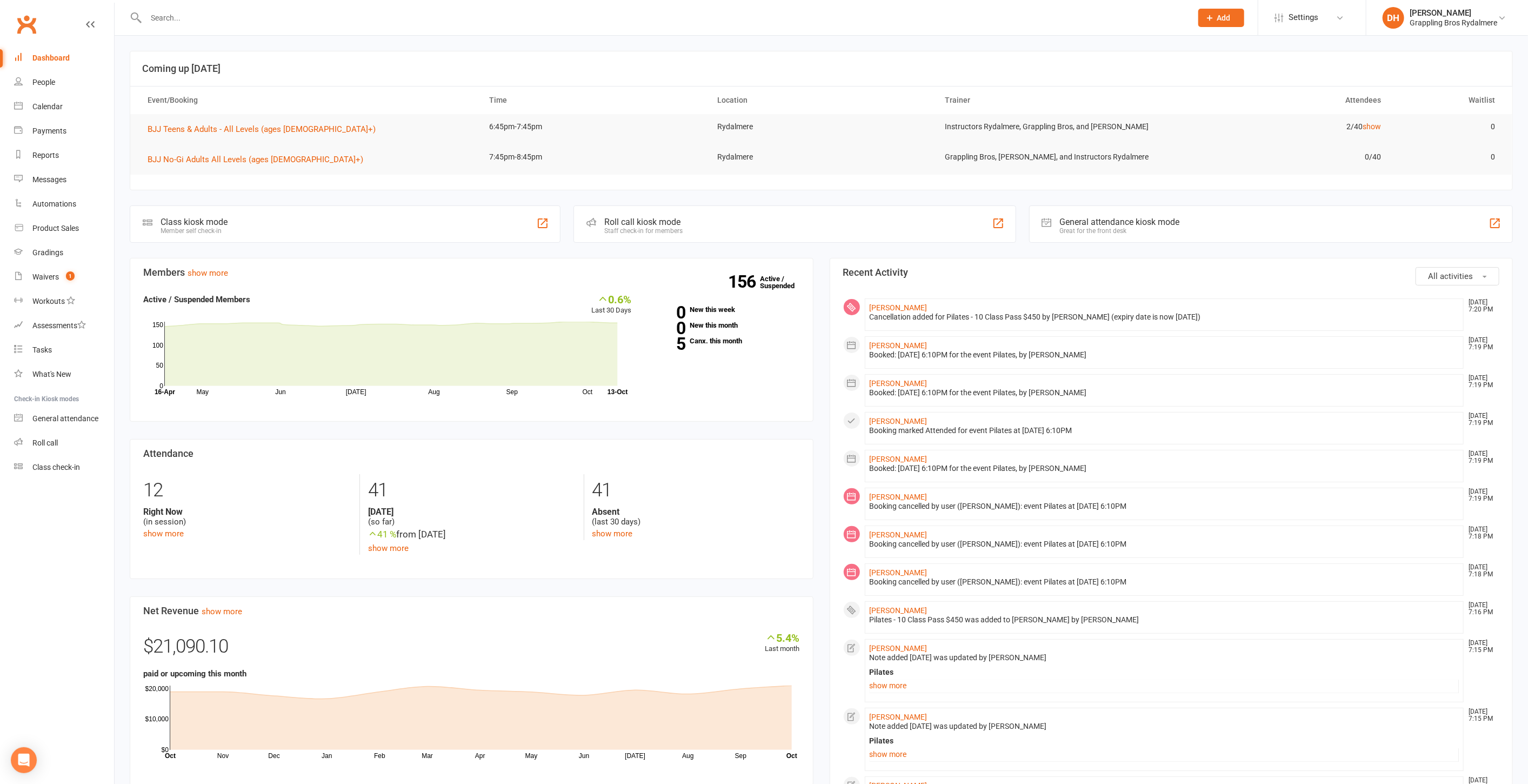
click at [895, 350] on div "Booked: 27 Oct 2025 at 6:10PM for the event Pilates, by Debra Hay" at bounding box center [1165, 355] width 590 height 9
click at [897, 342] on link "Bonnie Tong" at bounding box center [898, 346] width 58 height 9
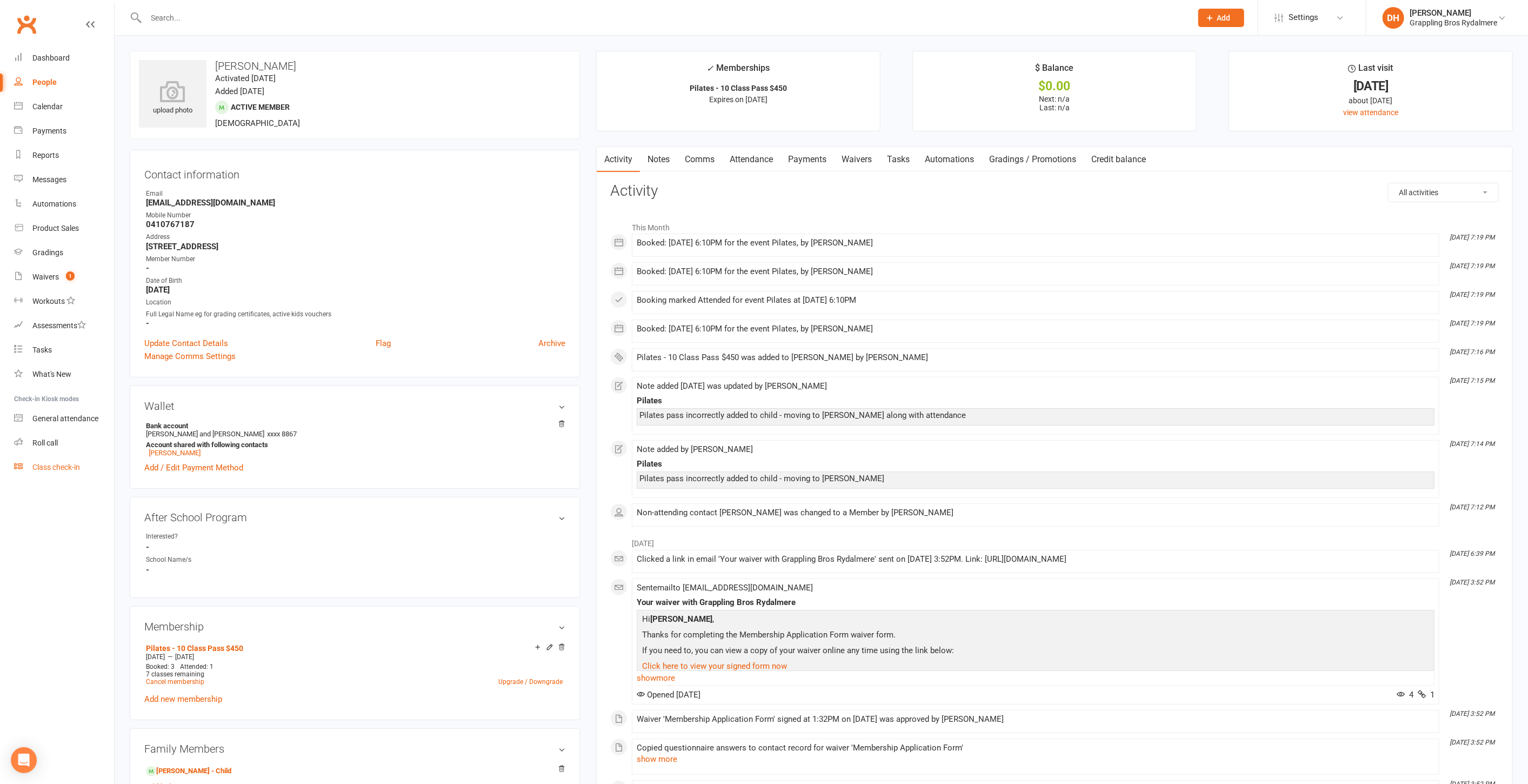
click at [65, 469] on div "Class check-in" at bounding box center [56, 467] width 48 height 9
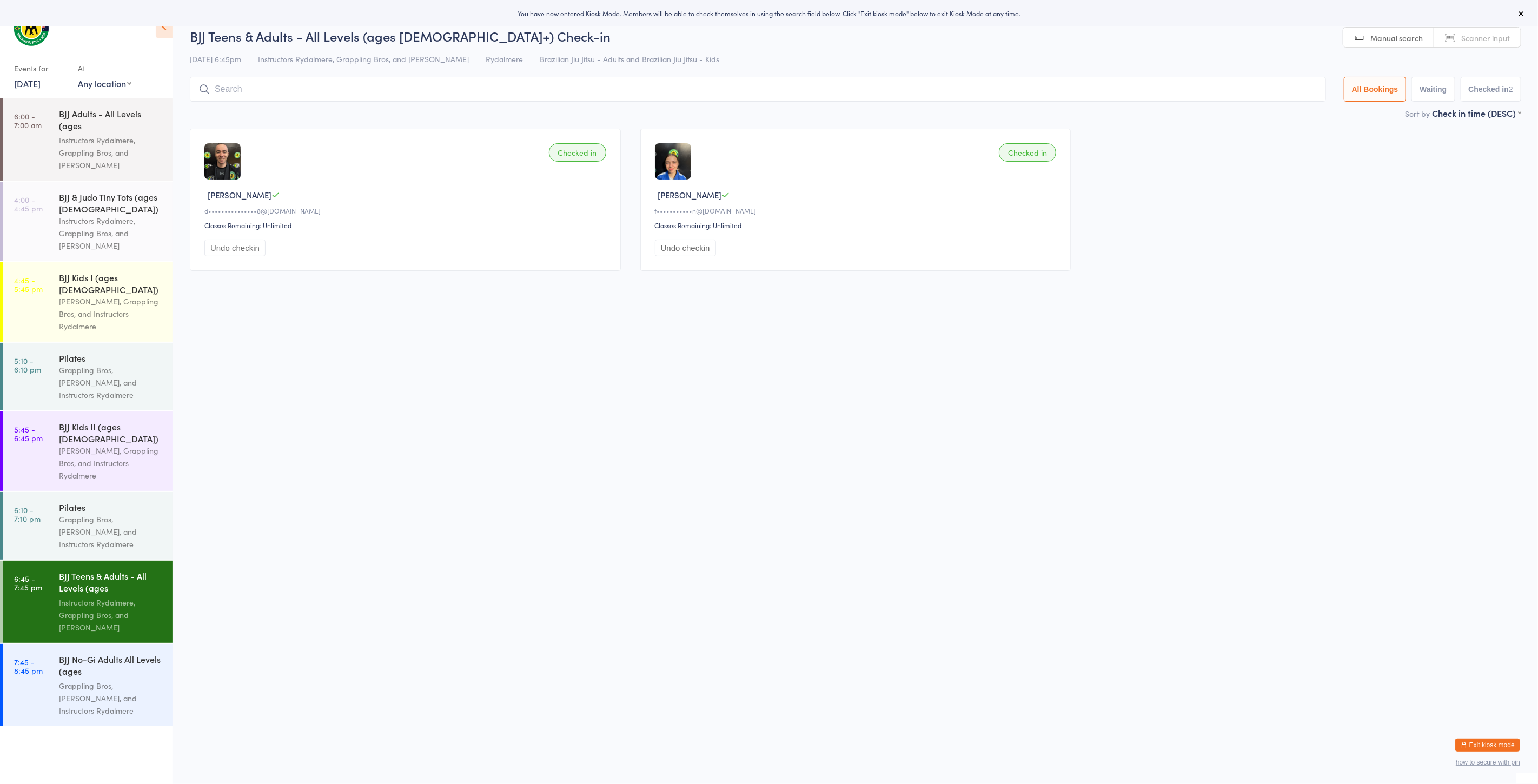
click at [121, 85] on select "Any location Rydalmere - Upstairs Rydalmere" at bounding box center [105, 83] width 53 height 12
select select "0"
click at [78, 78] on select "Any location Rydalmere - Upstairs Rydalmere" at bounding box center [105, 83] width 53 height 12
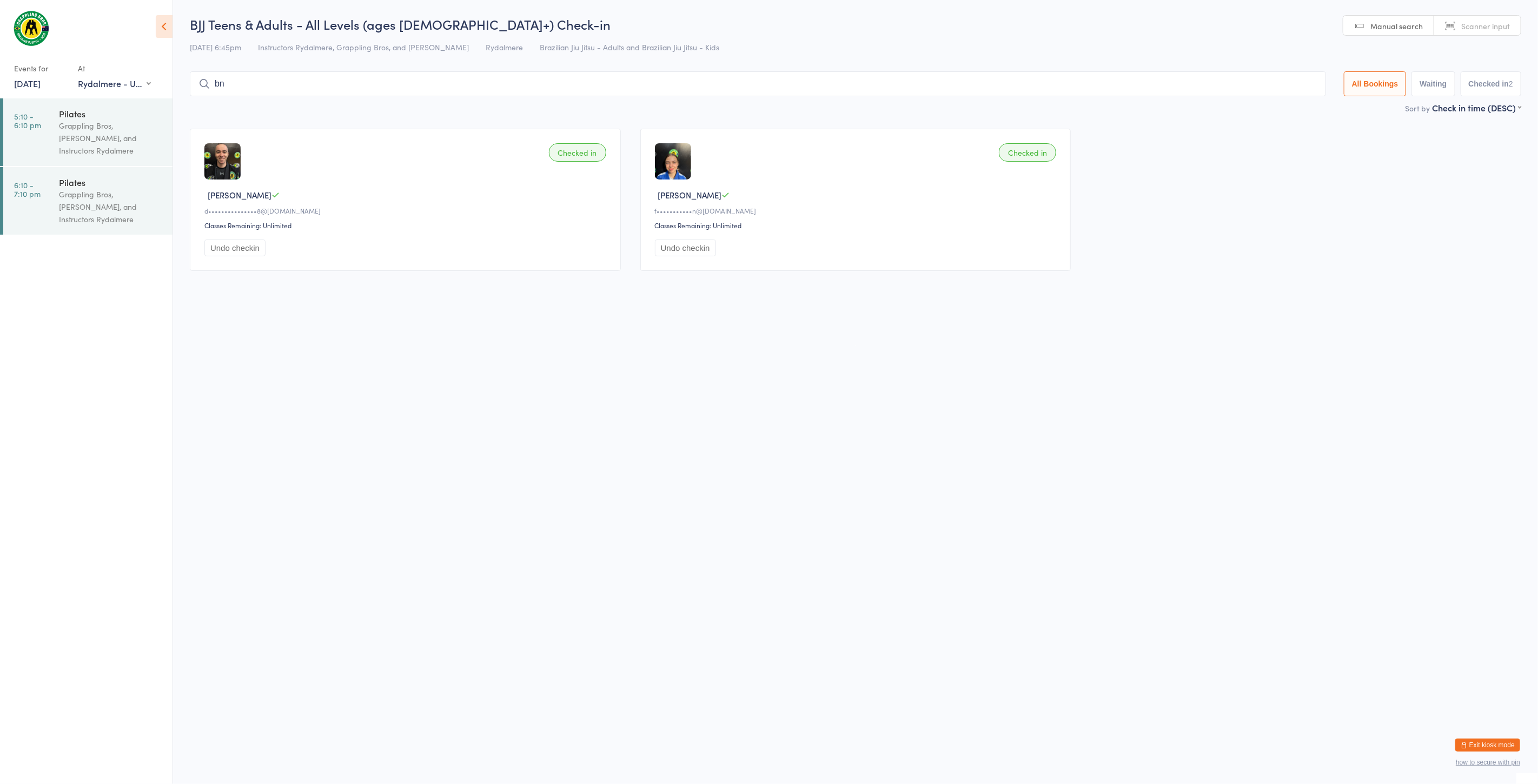
type input "b"
click at [125, 198] on div "Grappling Bros, Thais Pires, and Instructors Rydalmere" at bounding box center [111, 206] width 104 height 37
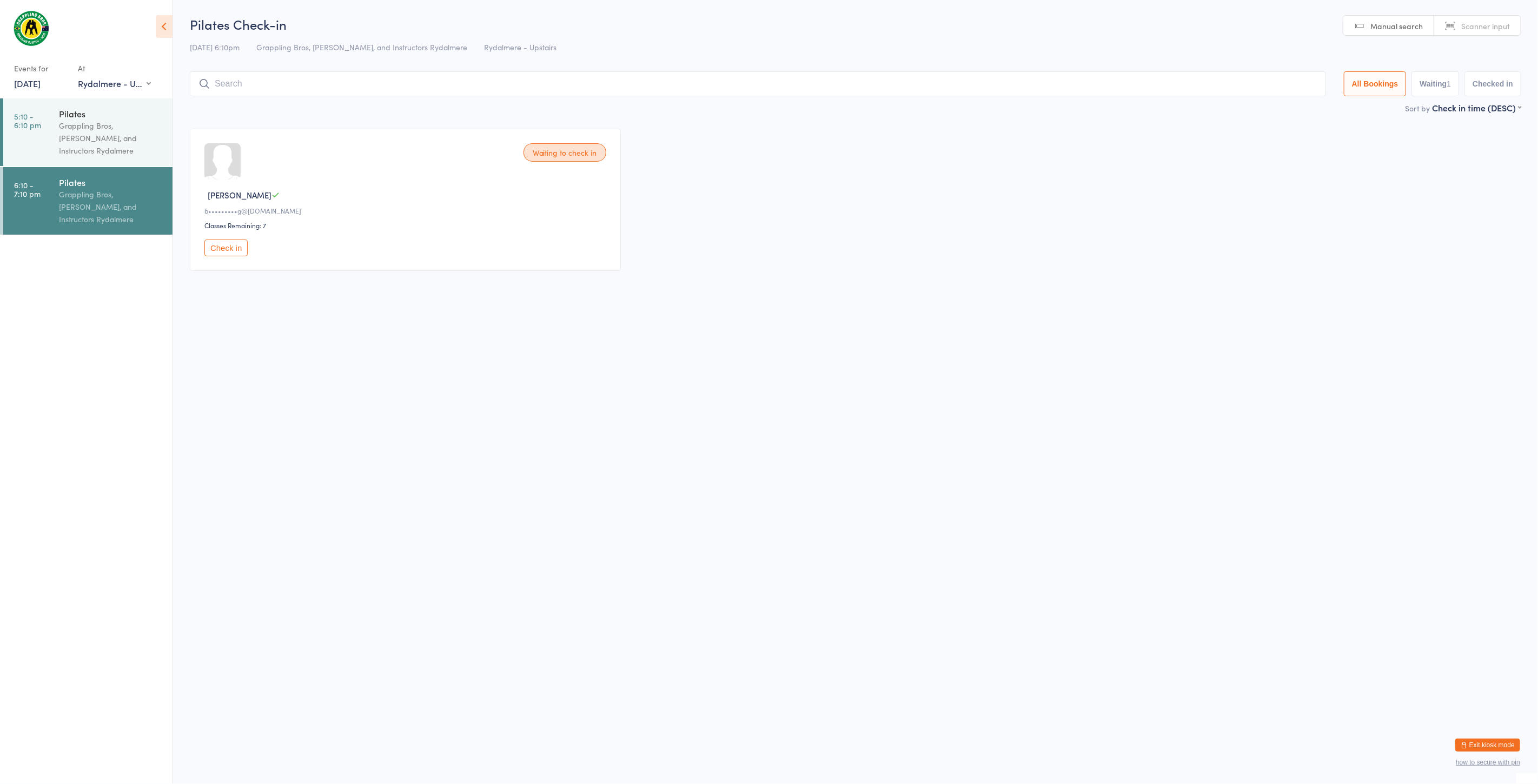
click at [1483, 740] on button "Exit kiosk mode" at bounding box center [1488, 745] width 65 height 13
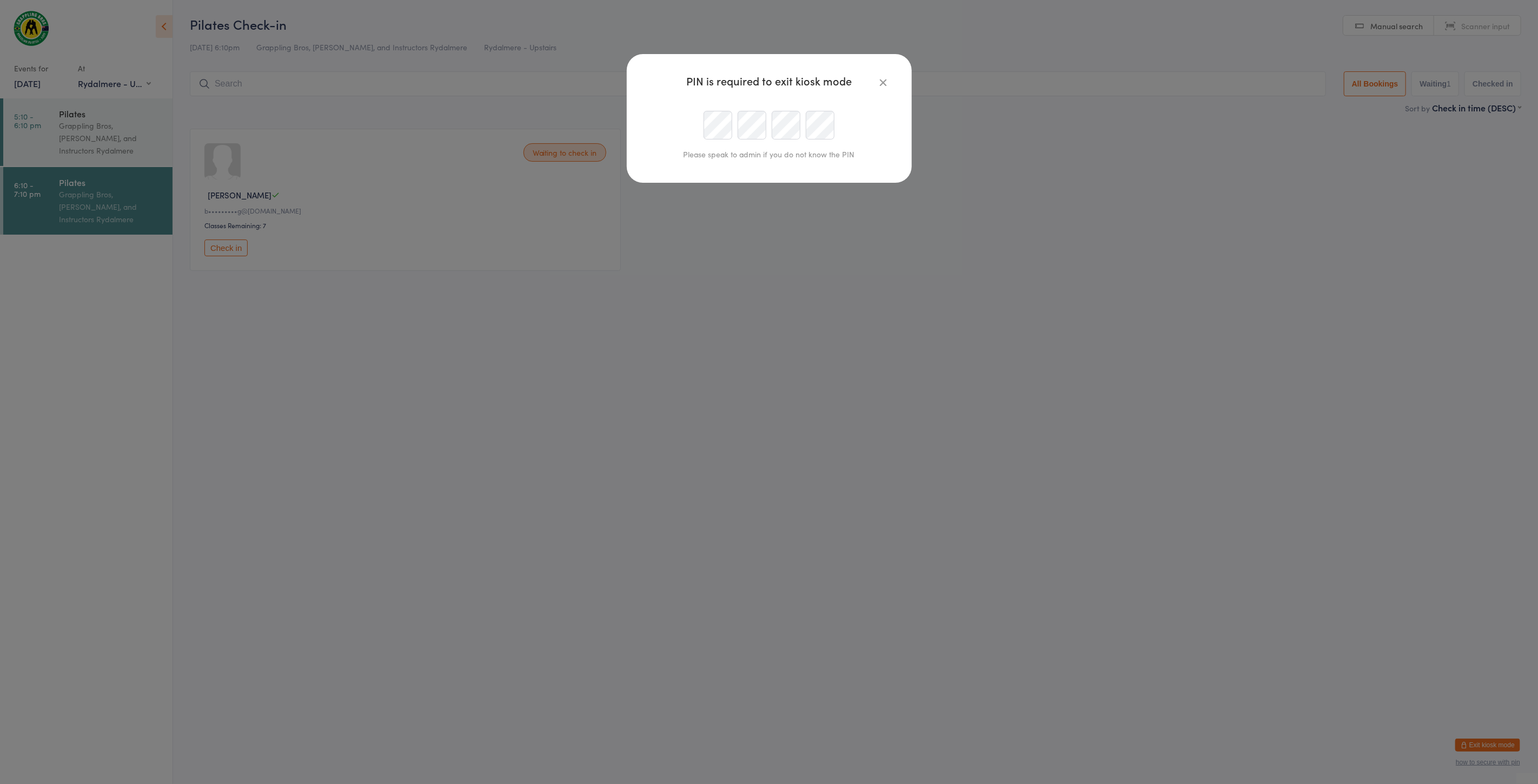
type input "debrahay@grapplingbros.com.au"
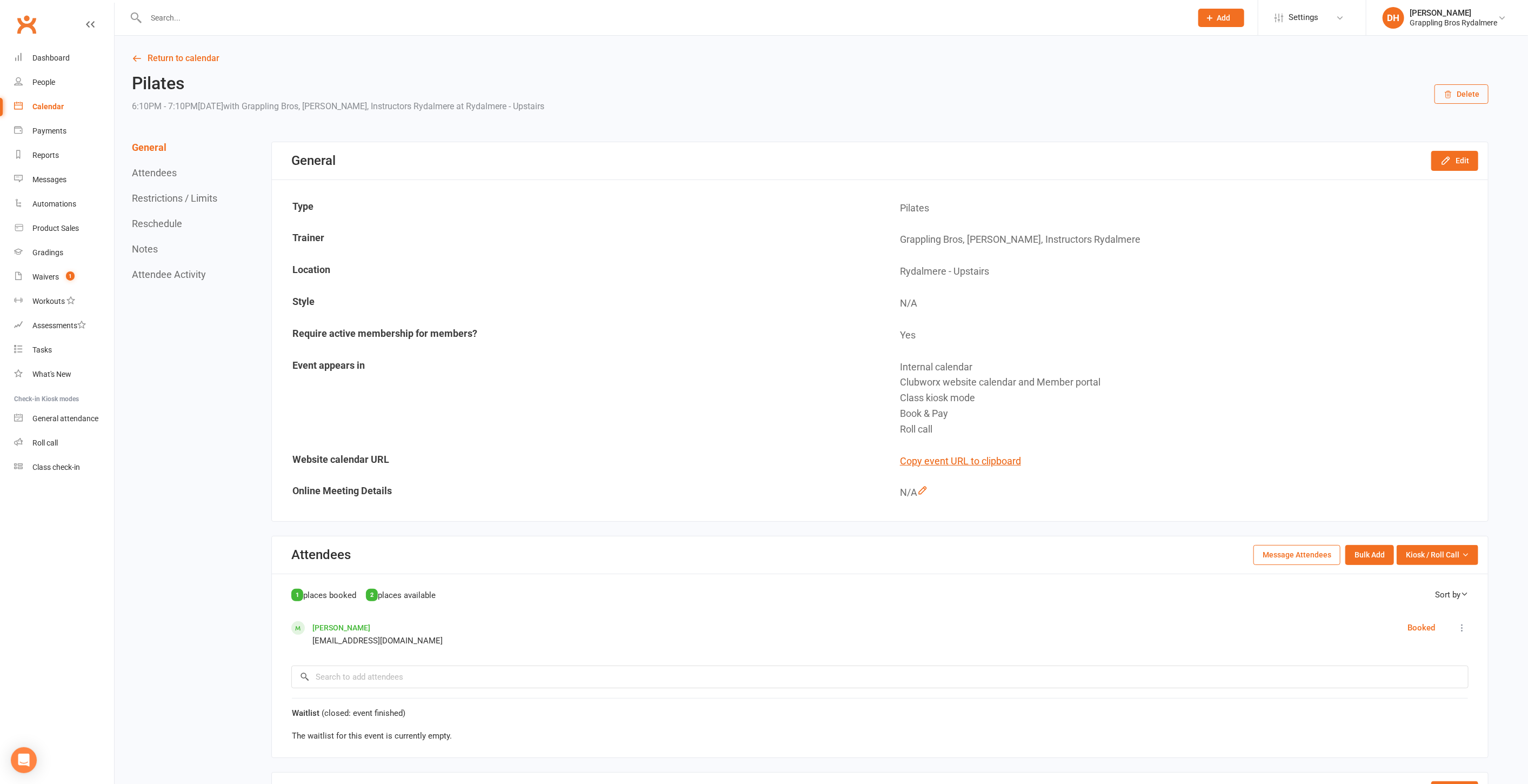
click at [196, 17] on input "text" at bounding box center [664, 18] width 1042 height 15
click at [48, 273] on div "Waivers" at bounding box center [46, 277] width 27 height 9
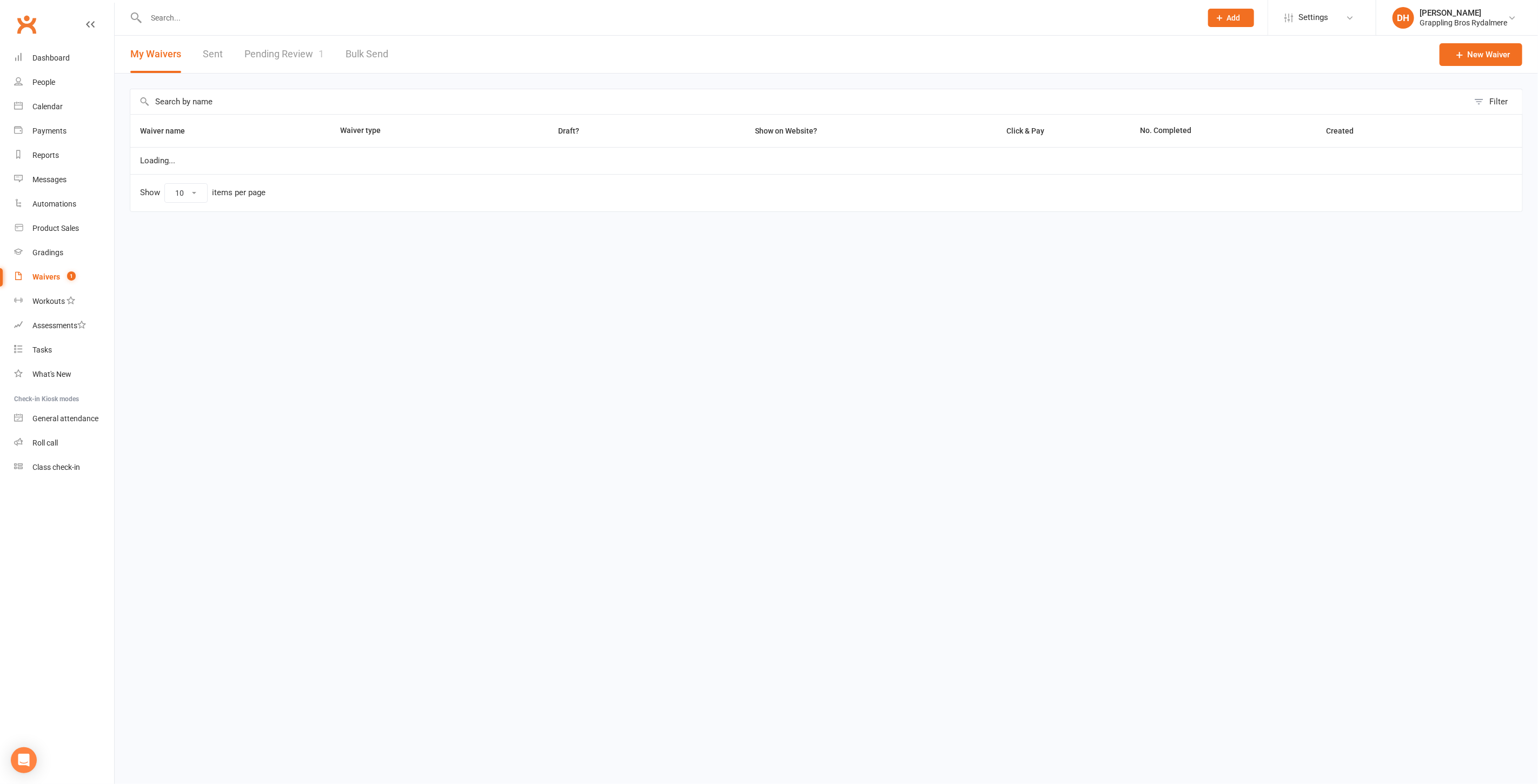
click at [285, 70] on link "Pending Review 1" at bounding box center [284, 54] width 79 height 37
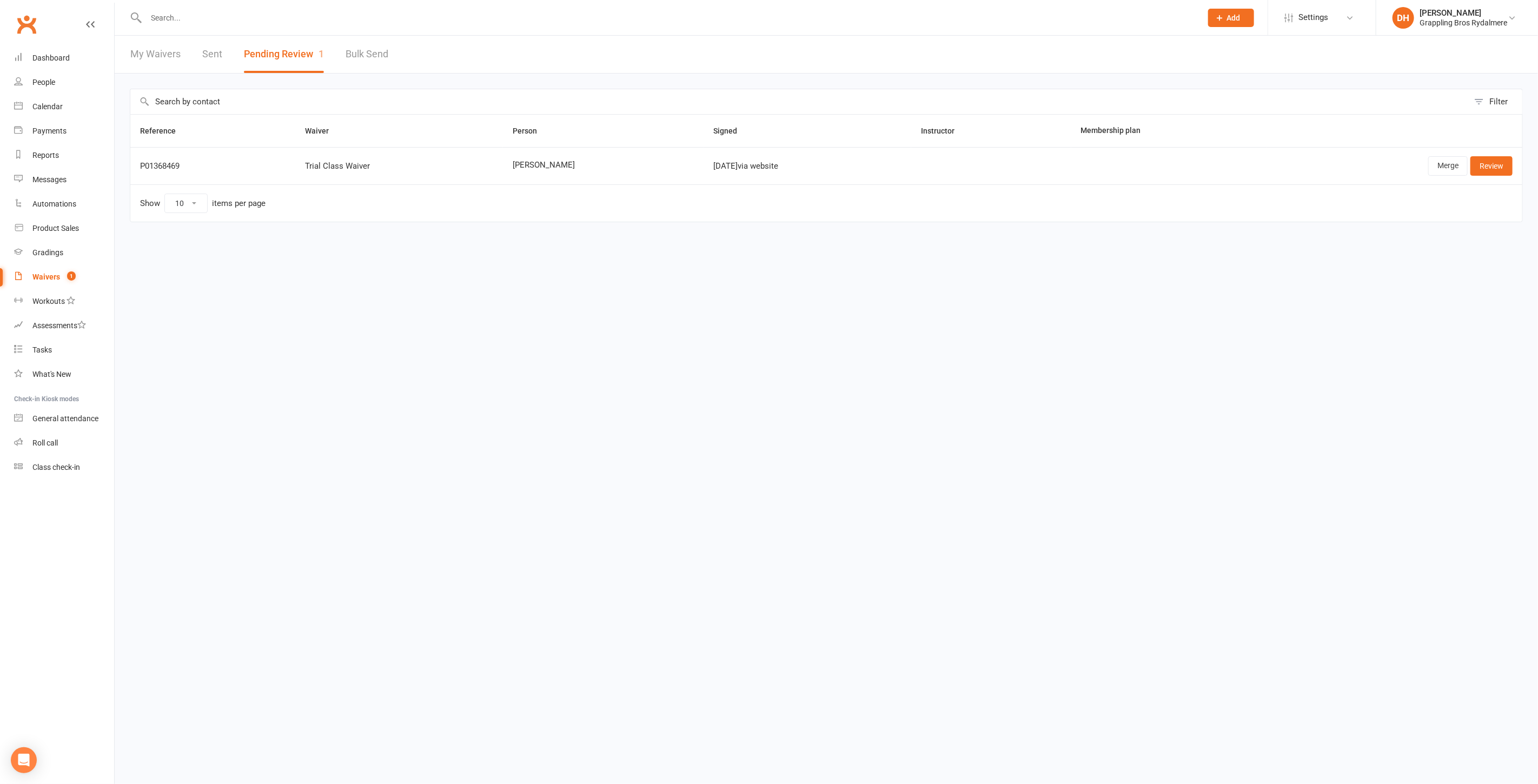
click at [49, 277] on div "Waivers" at bounding box center [46, 277] width 27 height 9
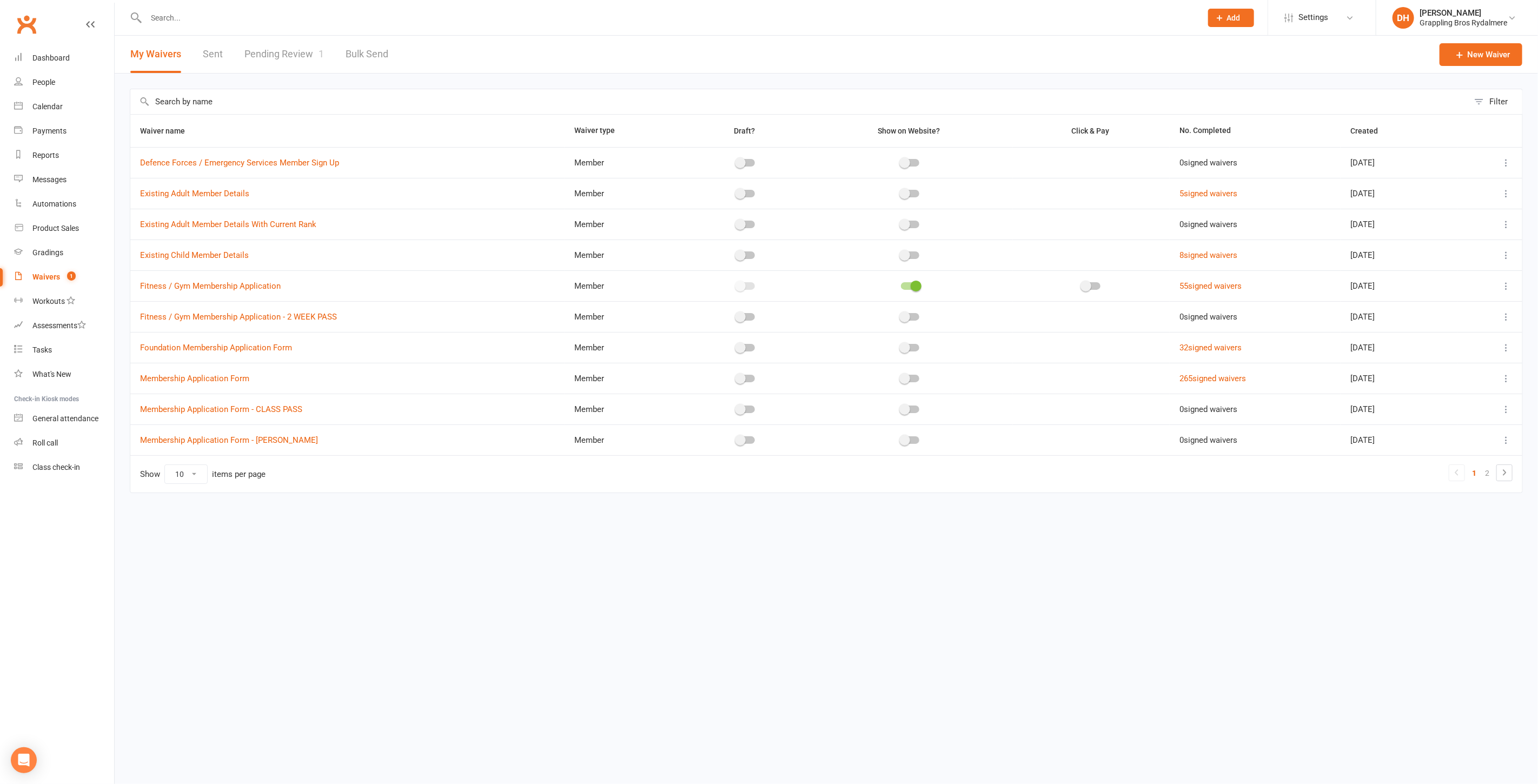
click at [212, 103] on input "text" at bounding box center [800, 101] width 1338 height 25
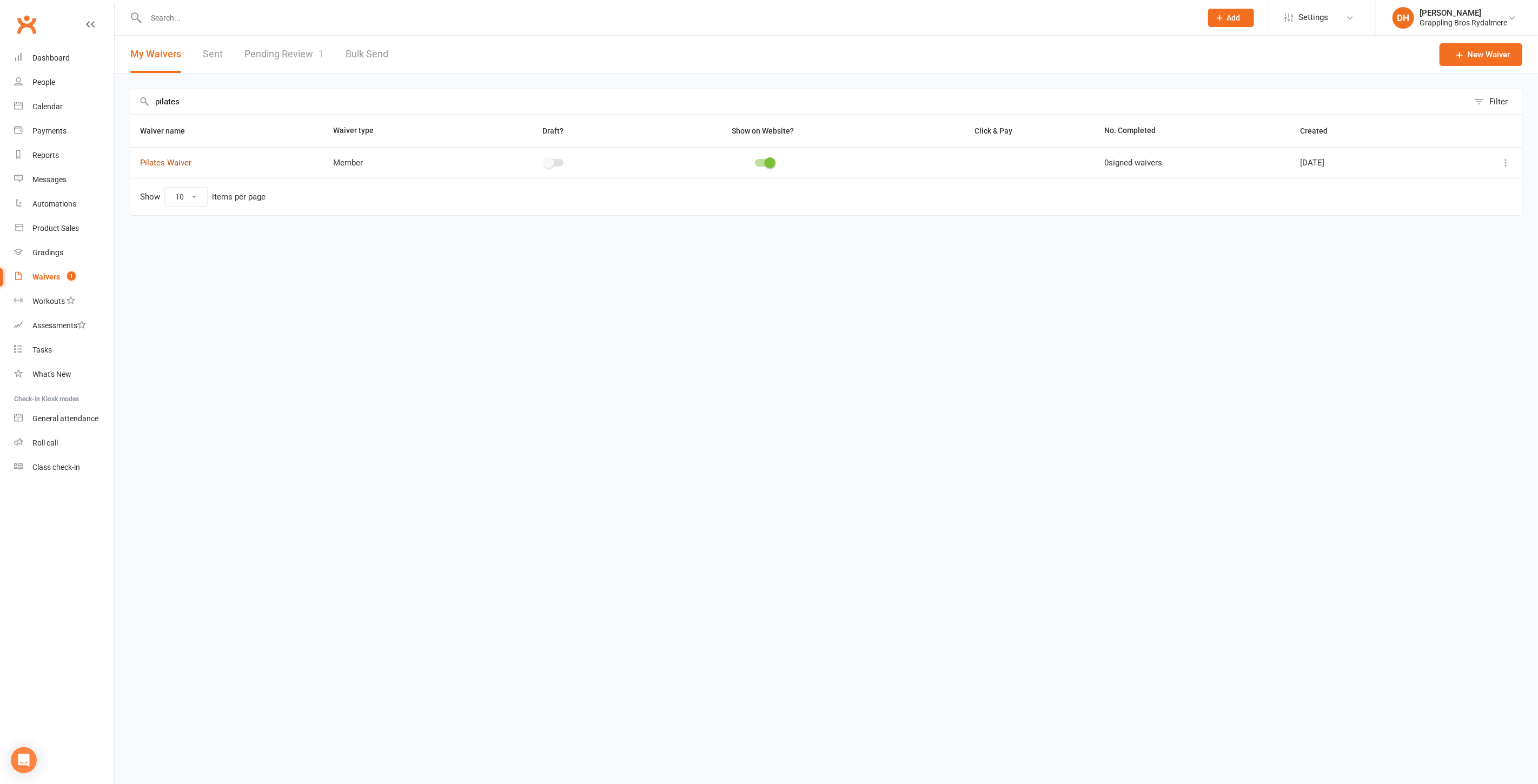
type input "pilates"
click at [174, 161] on link "Pilates Waiver" at bounding box center [165, 162] width 51 height 10
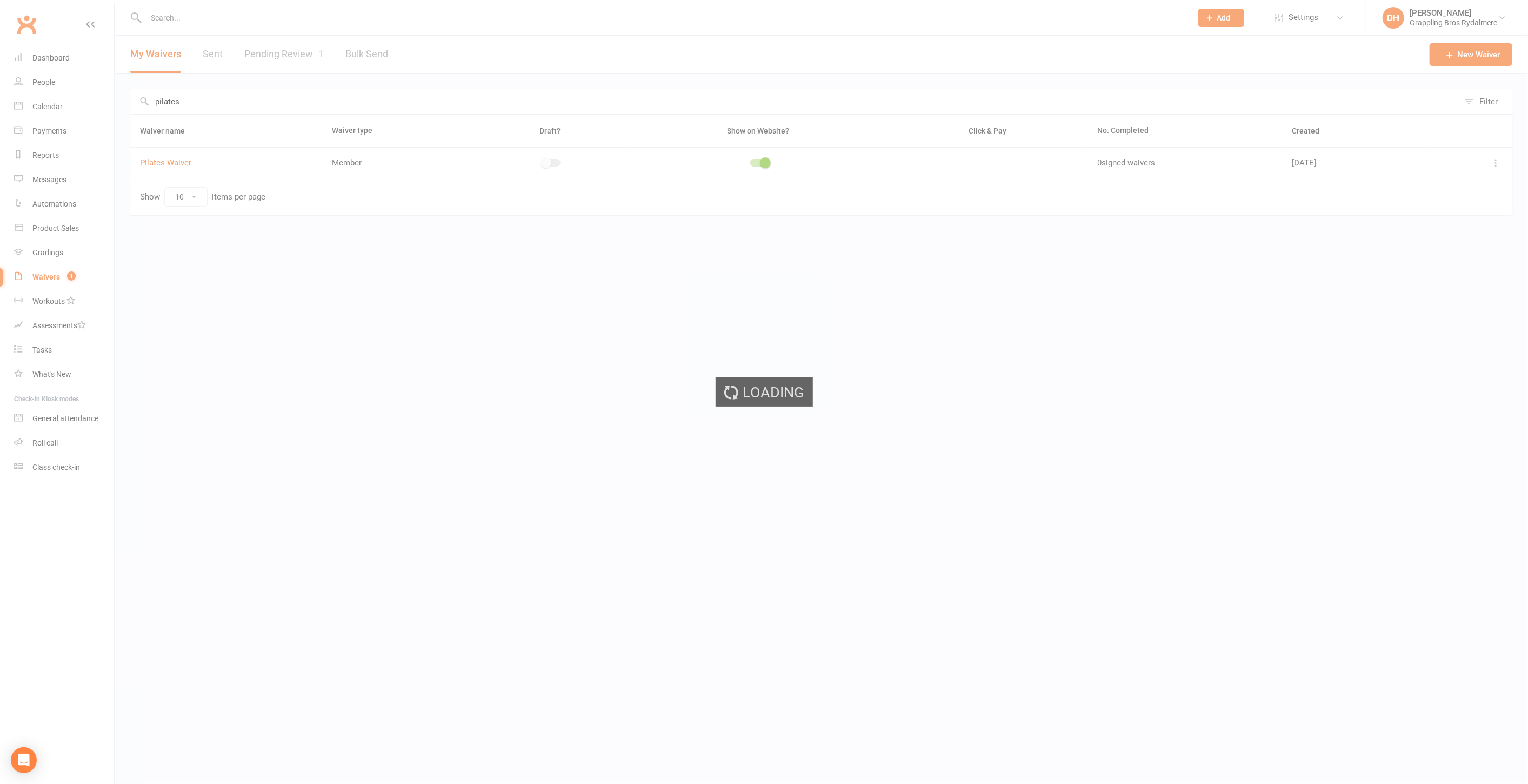
select select "select"
select select "checkbox"
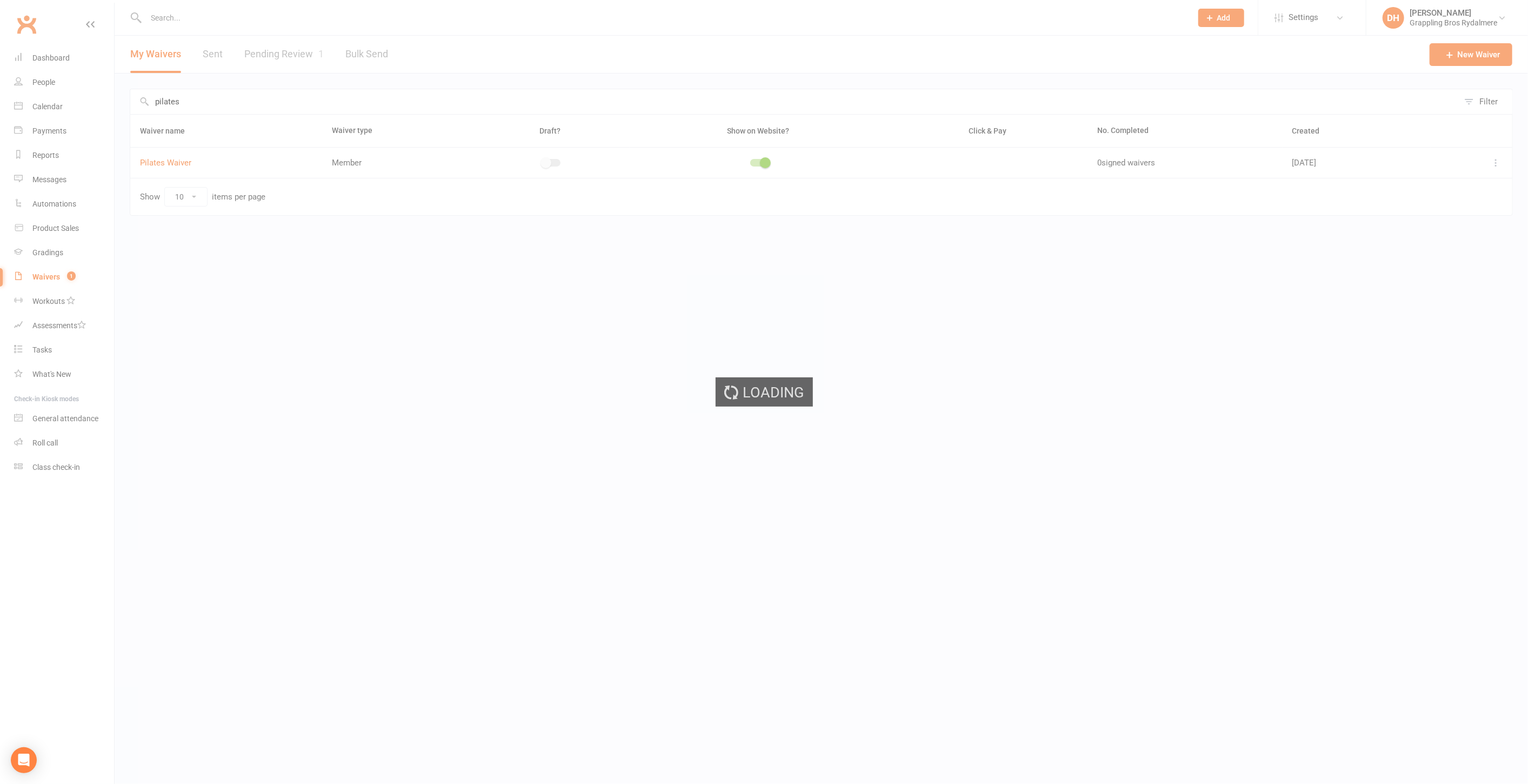
select select "checkbox"
select select "select"
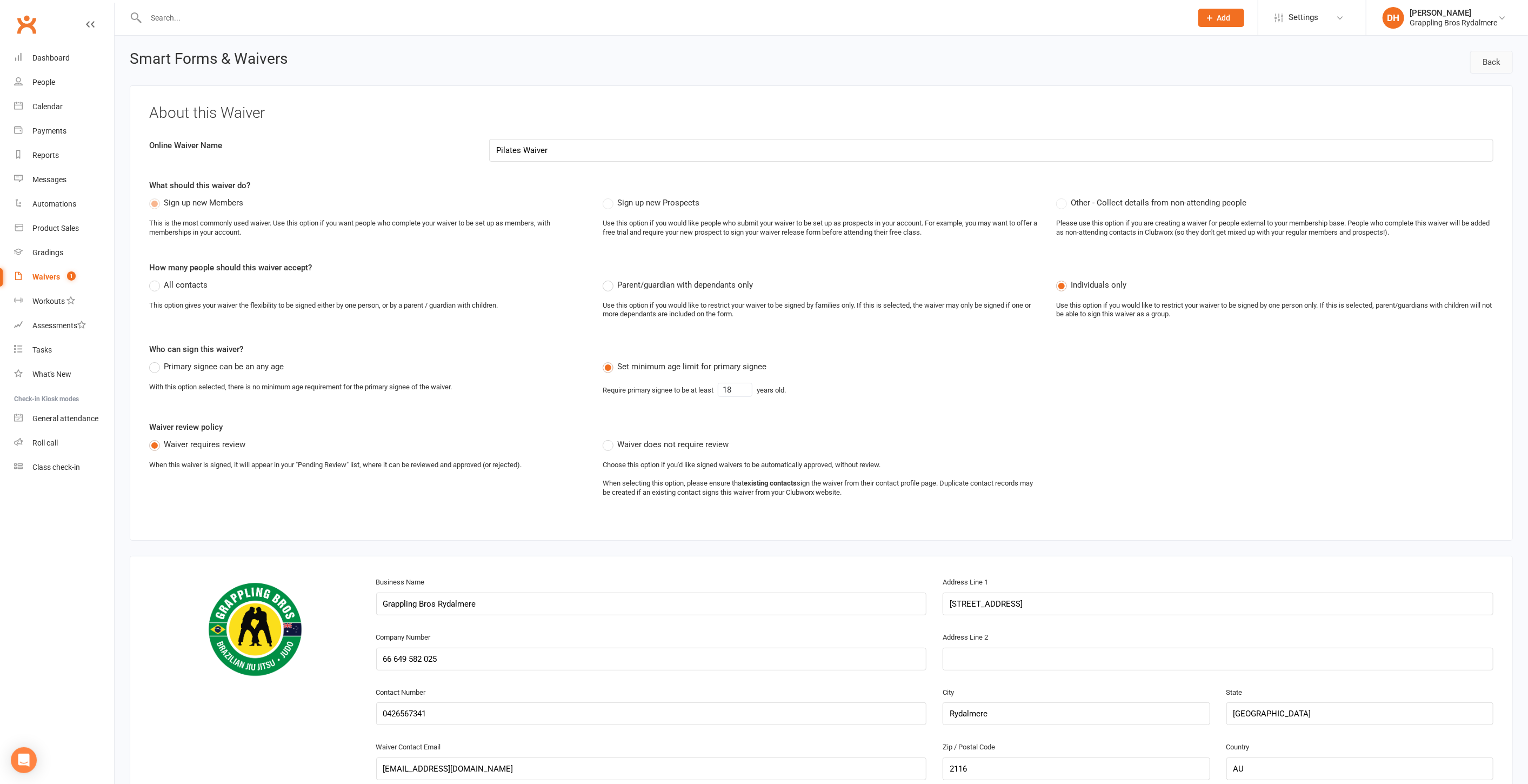
click at [1481, 64] on link "Back" at bounding box center [1491, 62] width 43 height 23
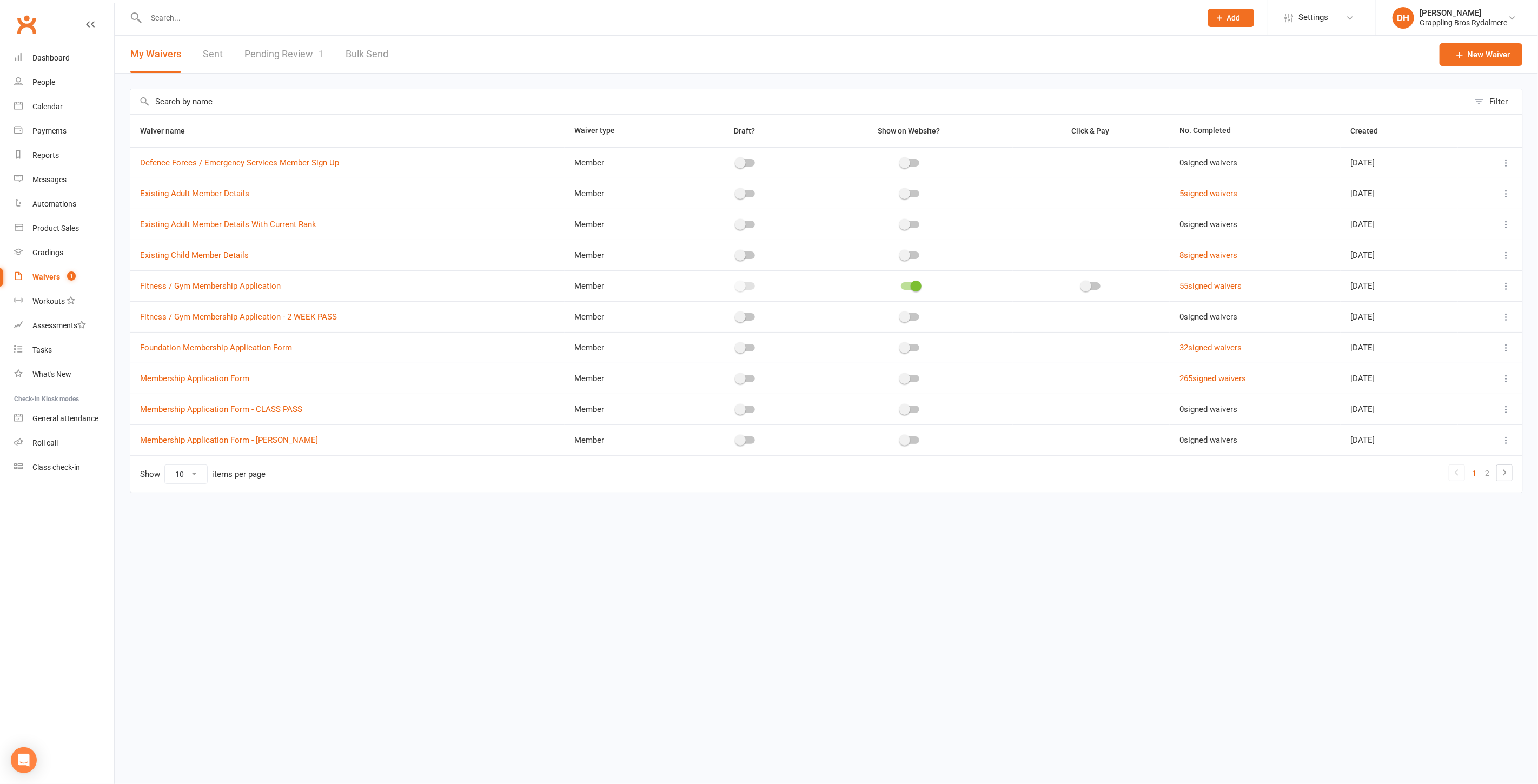
click at [210, 99] on input "text" at bounding box center [800, 101] width 1338 height 25
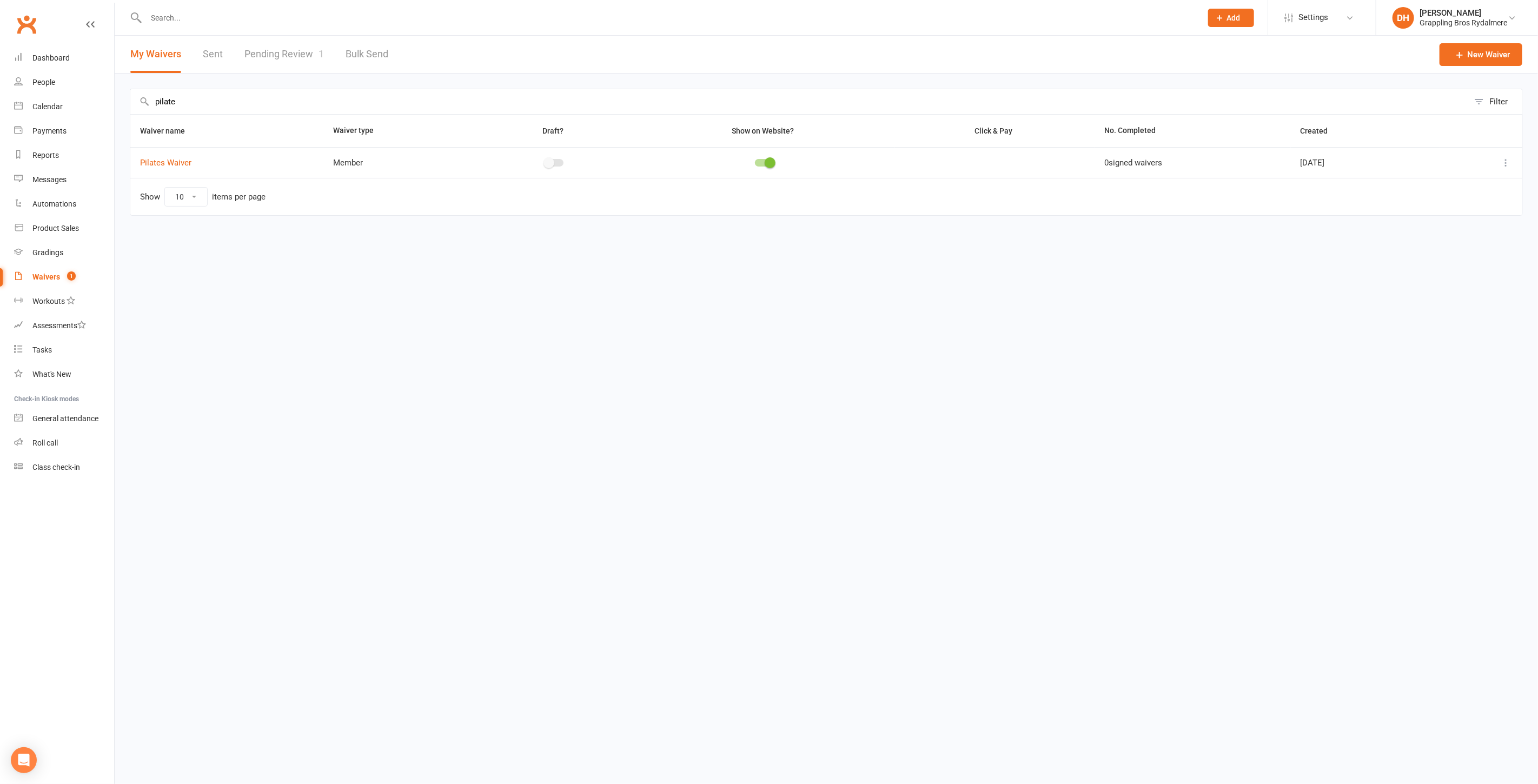
type input "pilate"
click at [1505, 159] on icon at bounding box center [1506, 163] width 11 height 11
click at [1448, 224] on link "Copy external link to clipboard" at bounding box center [1449, 226] width 127 height 22
click at [68, 54] on div "Dashboard" at bounding box center [51, 58] width 37 height 9
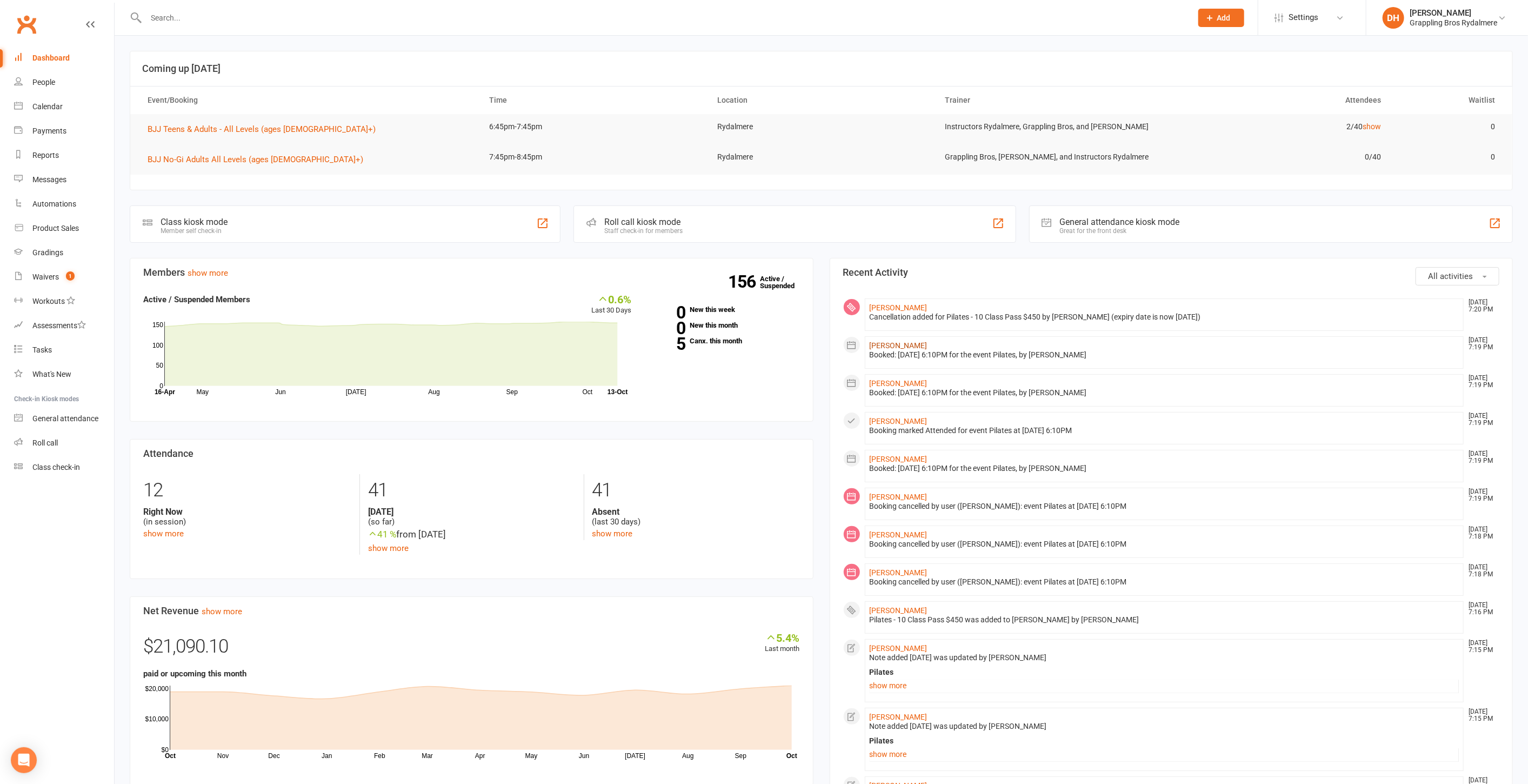
click at [885, 341] on link "[PERSON_NAME]" at bounding box center [898, 346] width 58 height 9
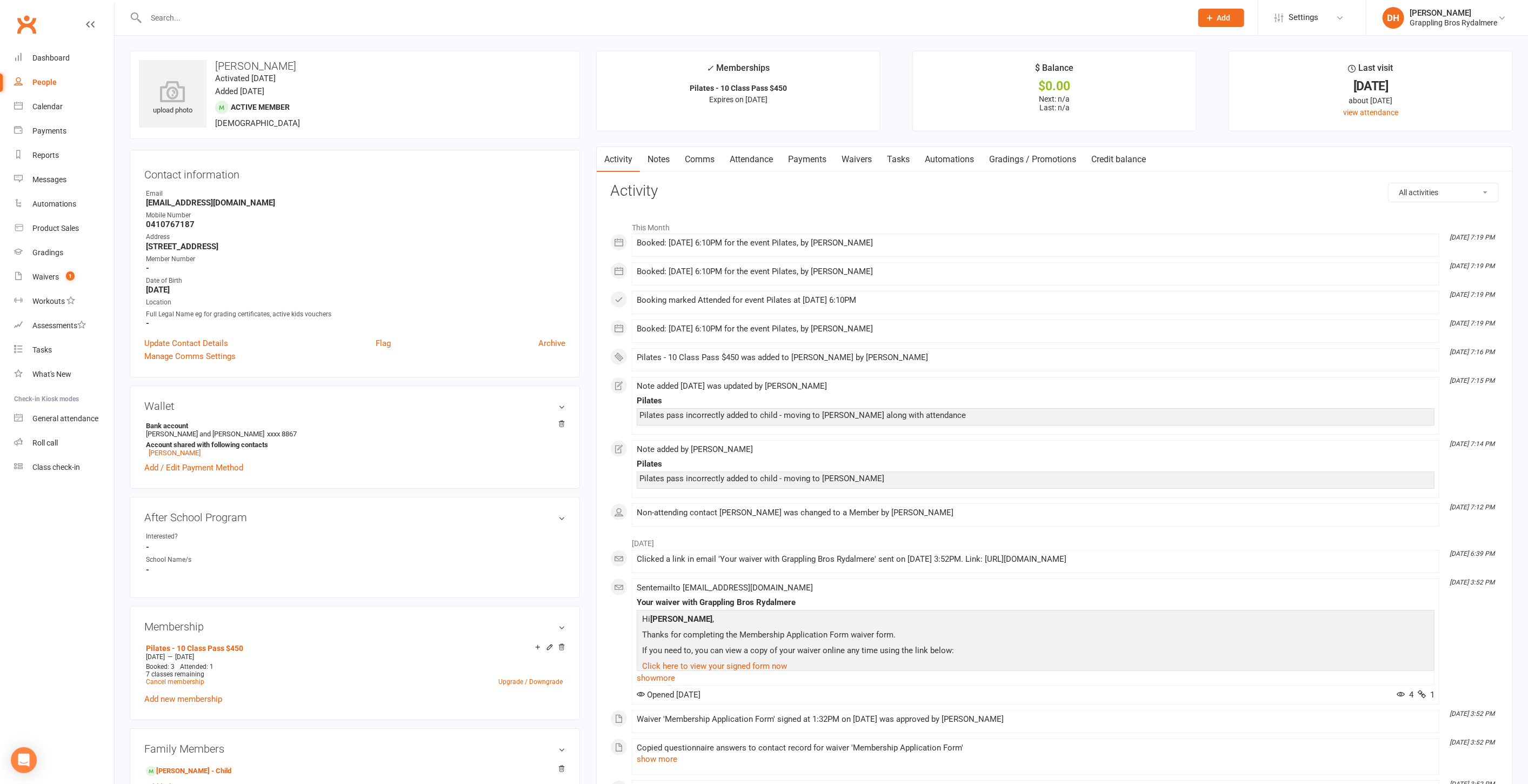
click at [700, 158] on link "Comms" at bounding box center [700, 159] width 45 height 25
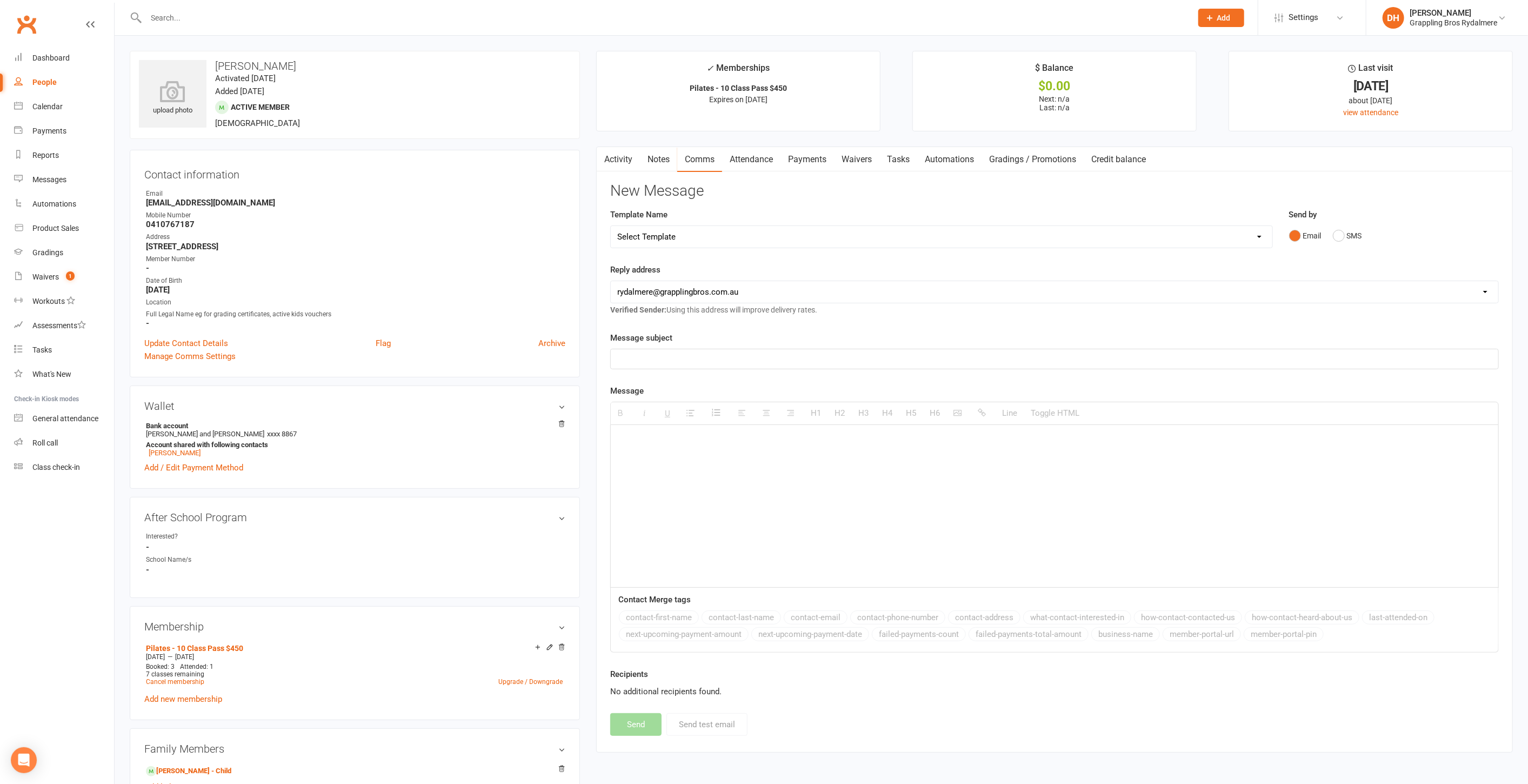
click at [686, 233] on select "Select Template [Email] 10 Class Pass - 2 Classes Remaining [Email] Existing Ch…" at bounding box center [941, 237] width 661 height 22
click at [712, 227] on select "Select Template [Email] 10 Class Pass - 2 Classes Remaining [Email] Existing Ch…" at bounding box center [941, 237] width 661 height 22
click at [658, 356] on p at bounding box center [1055, 359] width 875 height 13
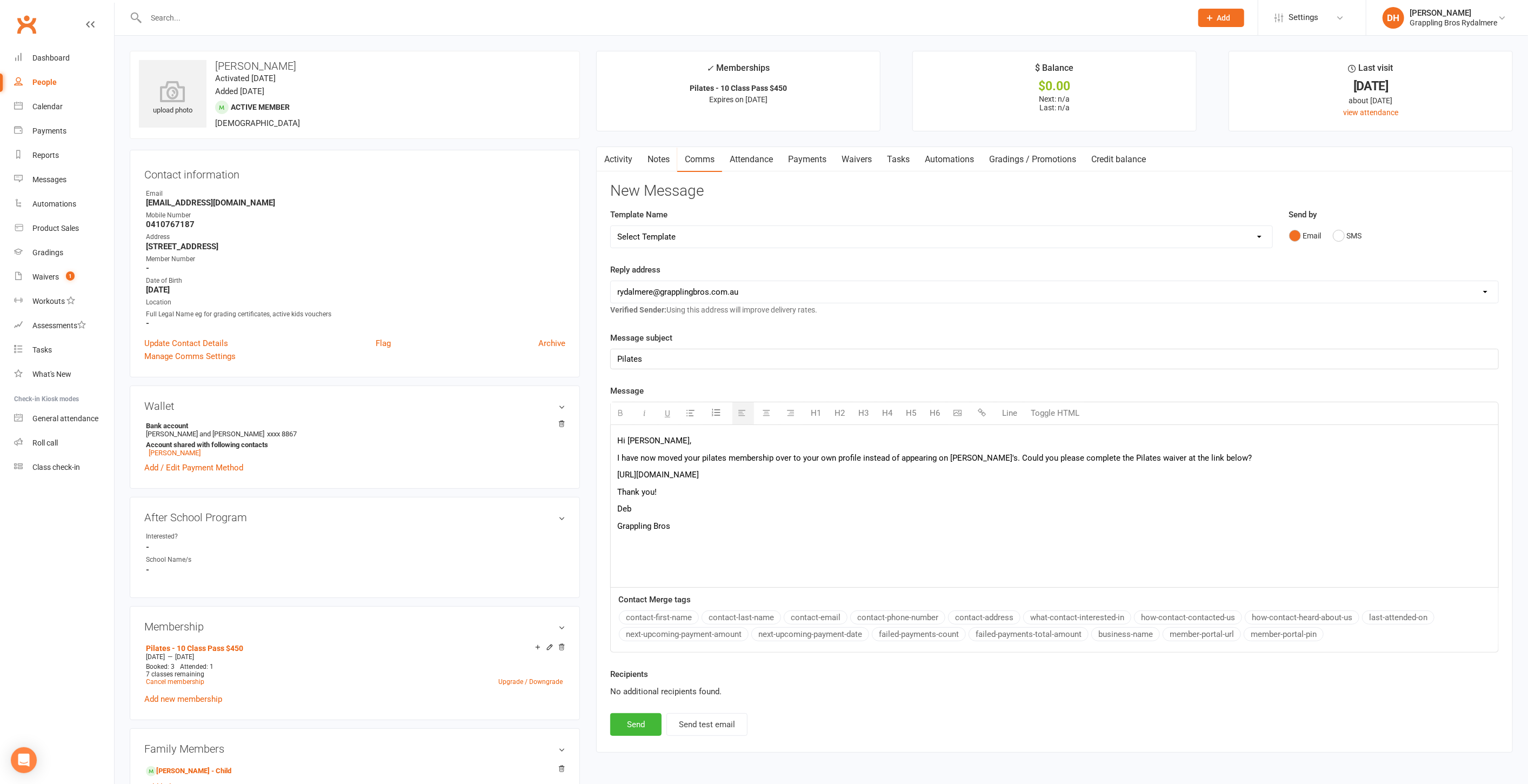
click at [698, 476] on p "https://app.clubworx.com/s/EHApC2hj" at bounding box center [1055, 475] width 875 height 13
copy p "https://app.clubworx.com/s/EHApC2hj"
click at [978, 410] on icon "button" at bounding box center [982, 412] width 8 height 8
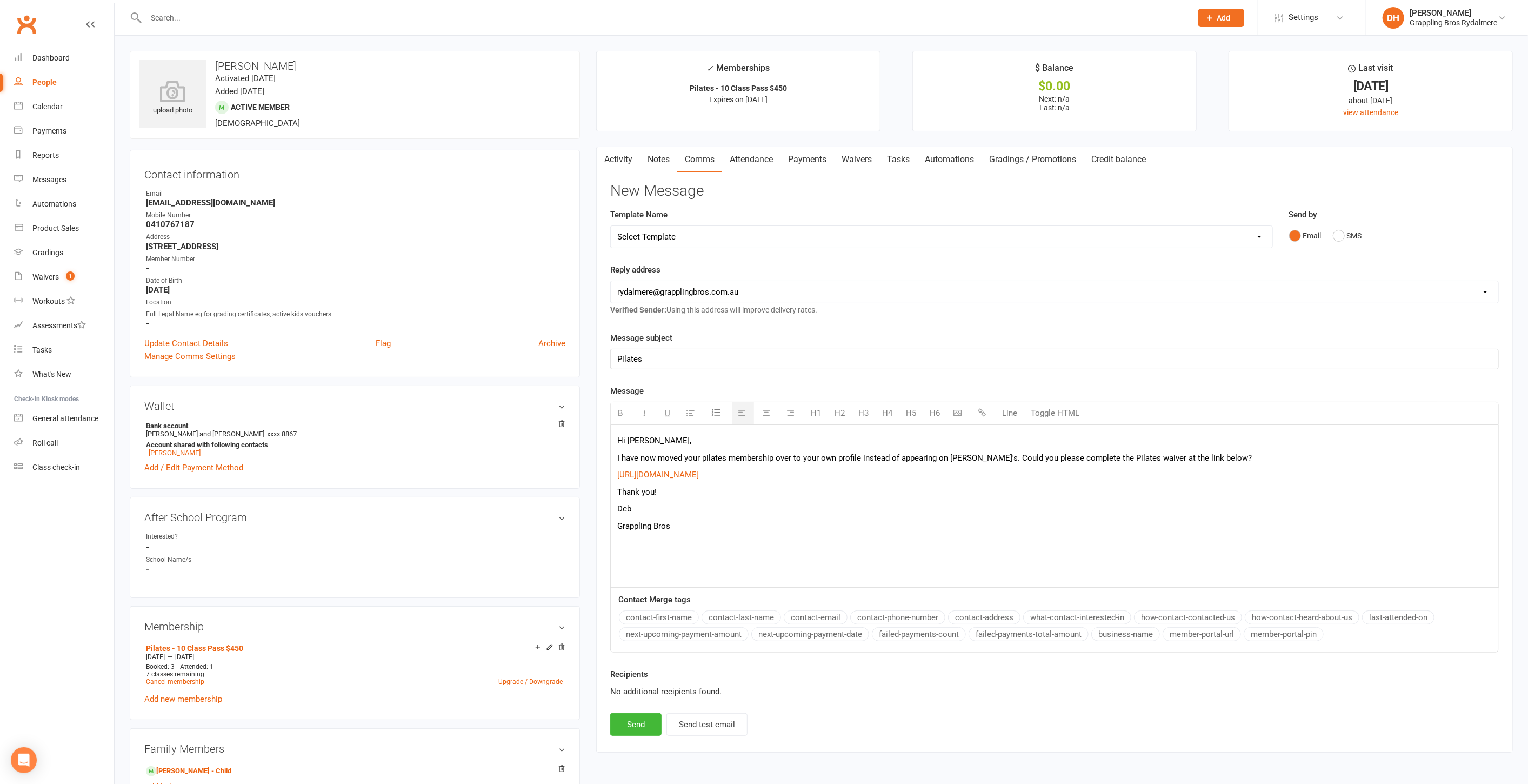
click at [719, 550] on div "Hi Bonnie, I have now moved your pilates membership over to your own profile in…" at bounding box center [1054, 506] width 888 height 162
drag, startPoint x: 705, startPoint y: 476, endPoint x: 836, endPoint y: 501, distance: 133.4
click at [836, 501] on div "Hi Bonnie, I have now moved your pilates membership over to your own profile in…" at bounding box center [1054, 506] width 888 height 162
drag, startPoint x: 801, startPoint y: 475, endPoint x: 615, endPoint y: 467, distance: 186.2
click at [615, 467] on div "Hi Bonnie, I have now moved your pilates membership over to your own profile in…" at bounding box center [1054, 506] width 888 height 162
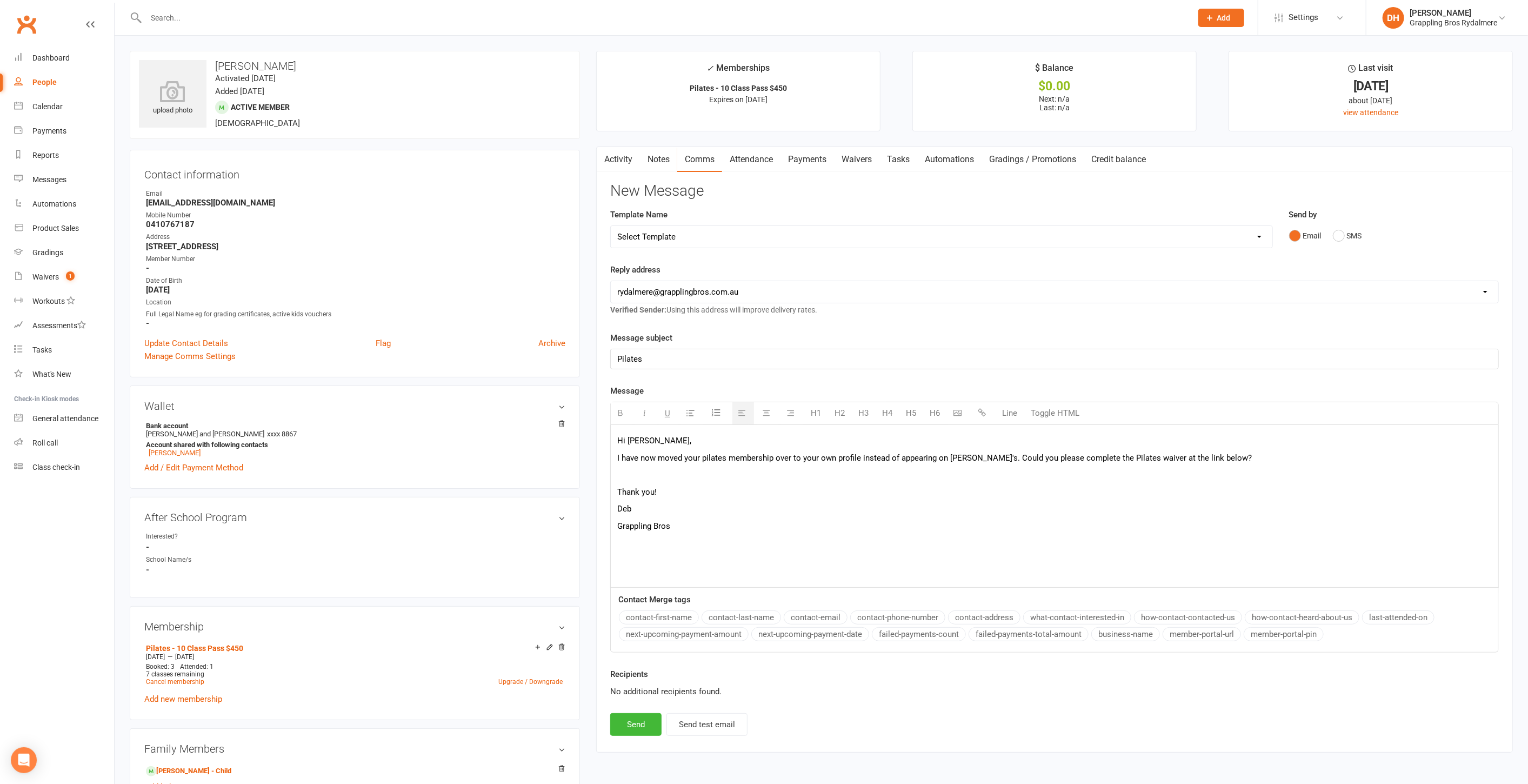
drag, startPoint x: 856, startPoint y: 158, endPoint x: 784, endPoint y: 192, distance: 79.6
click at [784, 192] on h3 "New Message" at bounding box center [1055, 191] width 889 height 17
click at [670, 470] on div "Hi Bonnie, I have now moved your pilates membership over to your own profile in…" at bounding box center [1054, 506] width 888 height 162
drag, startPoint x: 1252, startPoint y: 473, endPoint x: 711, endPoint y: 466, distance: 541.0
click at [608, 473] on div "Activity Notes Comms Attendance Payments Waivers Tasks Automations Gradings / P…" at bounding box center [1054, 449] width 917 height 605
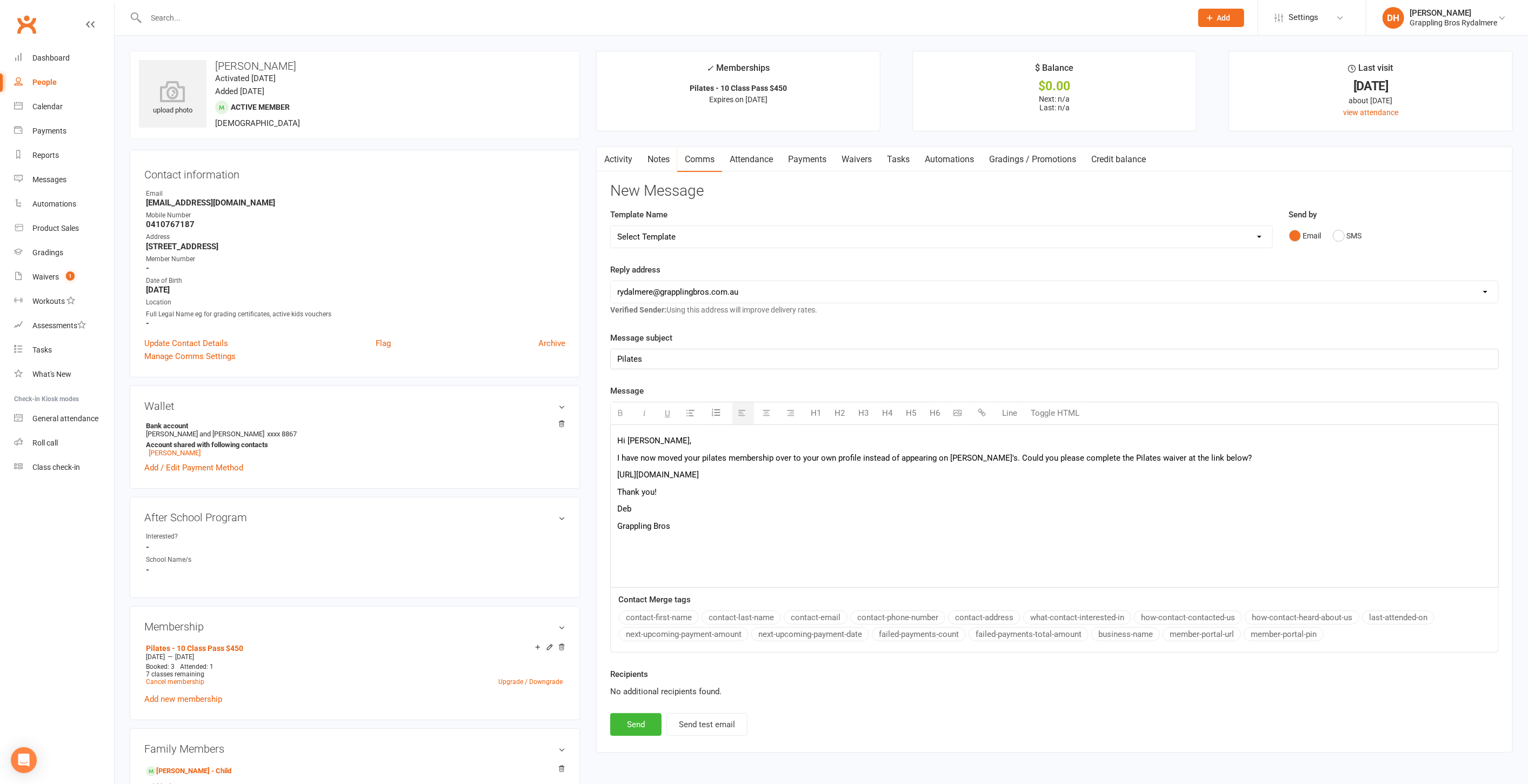
click at [975, 406] on button "button" at bounding box center [984, 413] width 22 height 22
click at [830, 496] on p "Thank you!" at bounding box center [1055, 492] width 875 height 13
click at [975, 456] on p "I have now moved your pilates membership over to your own profile instead of ap…" at bounding box center [1055, 457] width 875 height 13
click at [990, 455] on p "I have now moved your pilates membership over to your own profile instead of ap…" at bounding box center [1055, 457] width 875 height 13
click at [618, 473] on p "Could you please complete the Pilates waiver at the link below?" at bounding box center [1055, 475] width 875 height 13
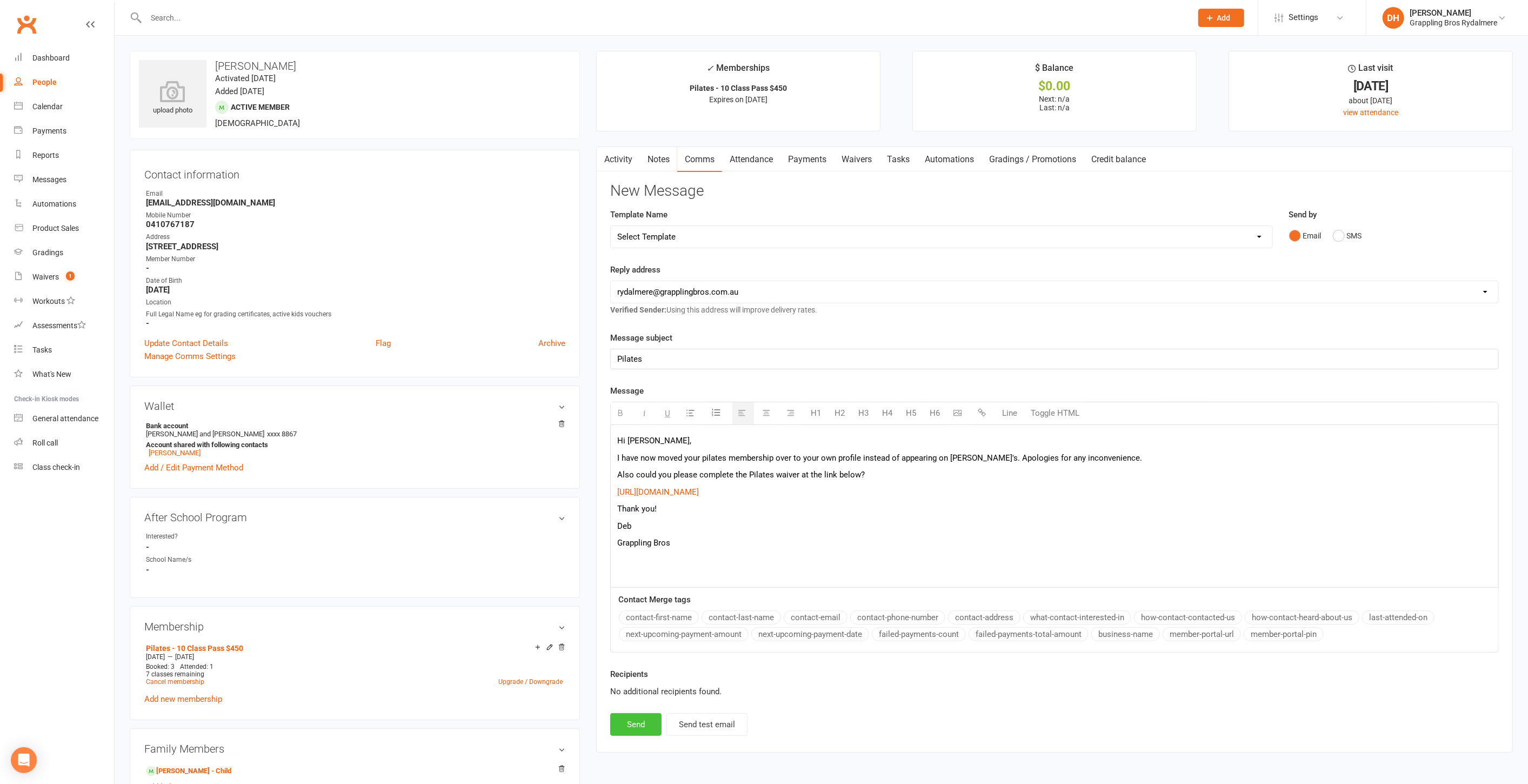
click at [644, 719] on button "Send" at bounding box center [636, 724] width 51 height 23
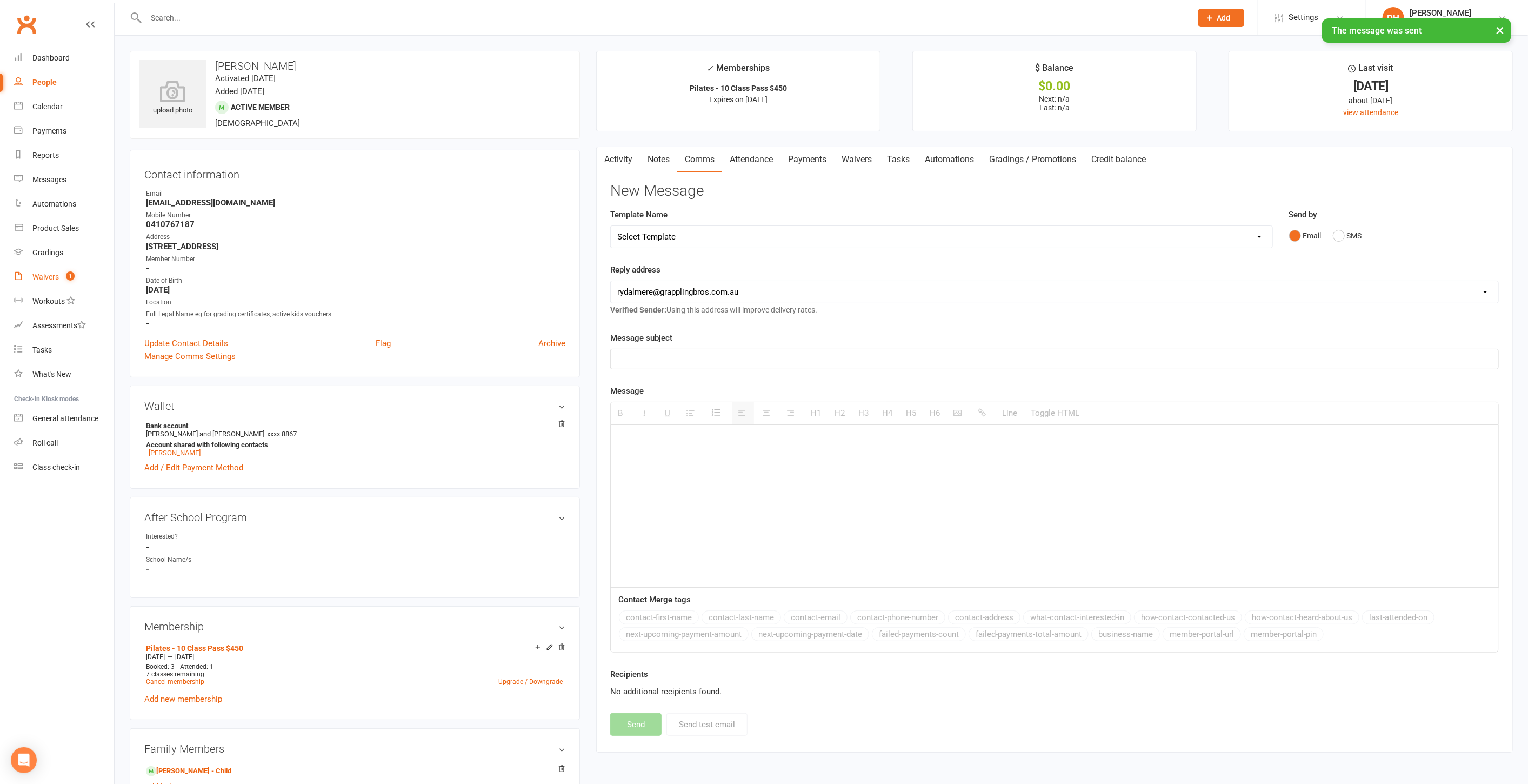
click at [23, 275] on link "Waivers 1" at bounding box center [64, 277] width 100 height 24
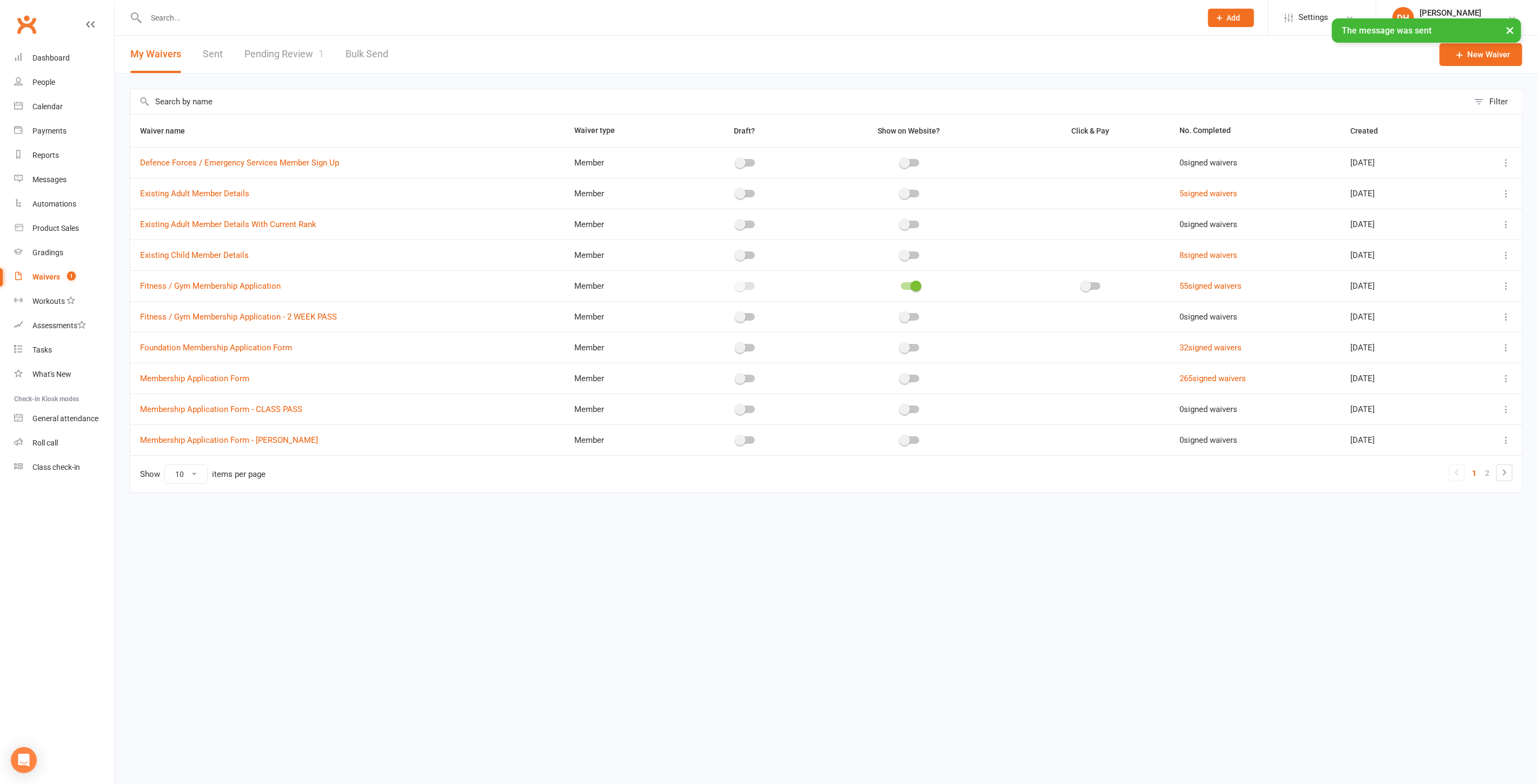
click at [299, 56] on link "Pending Review 1" at bounding box center [284, 54] width 79 height 37
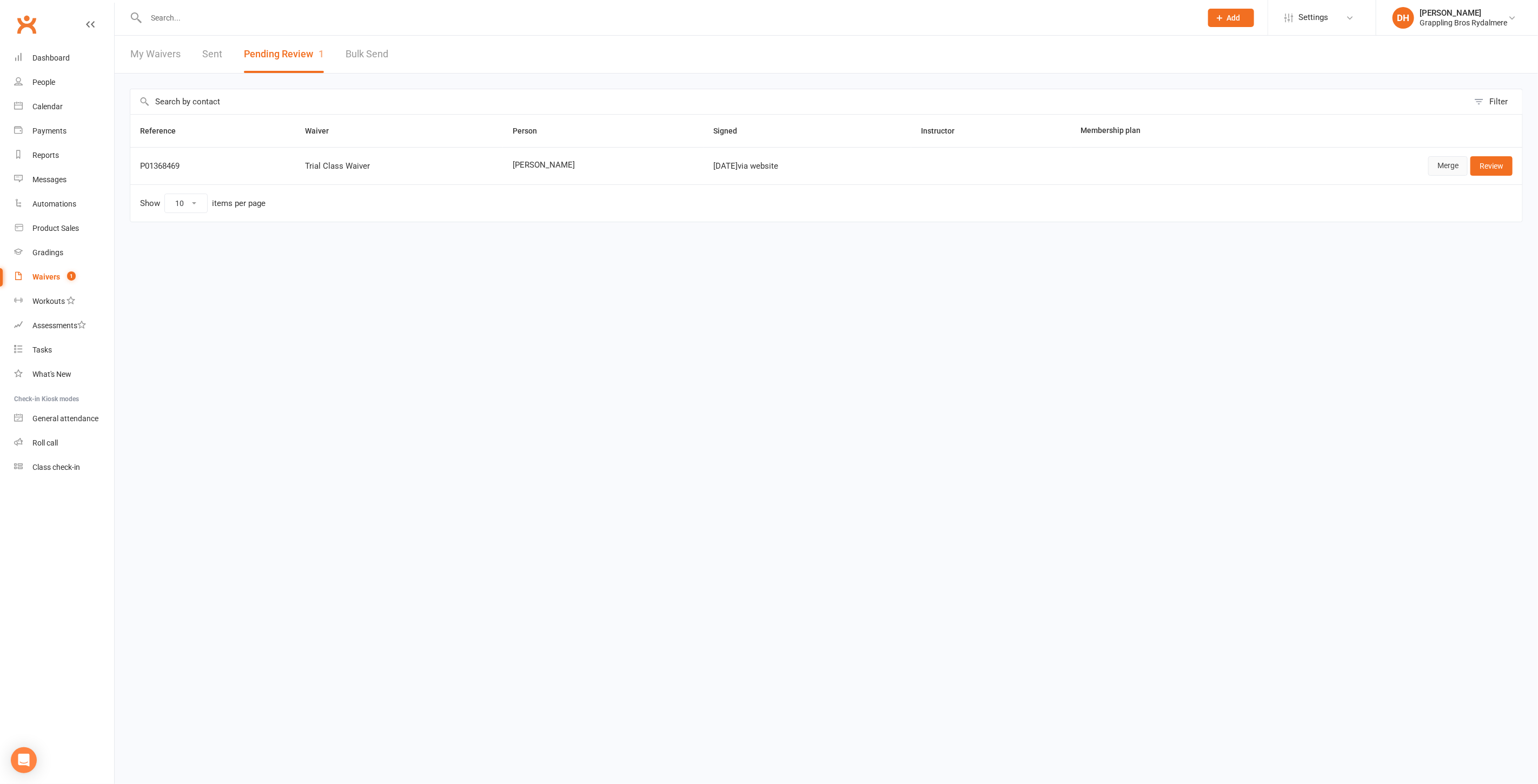
click at [1439, 163] on link "Merge" at bounding box center [1448, 166] width 39 height 20
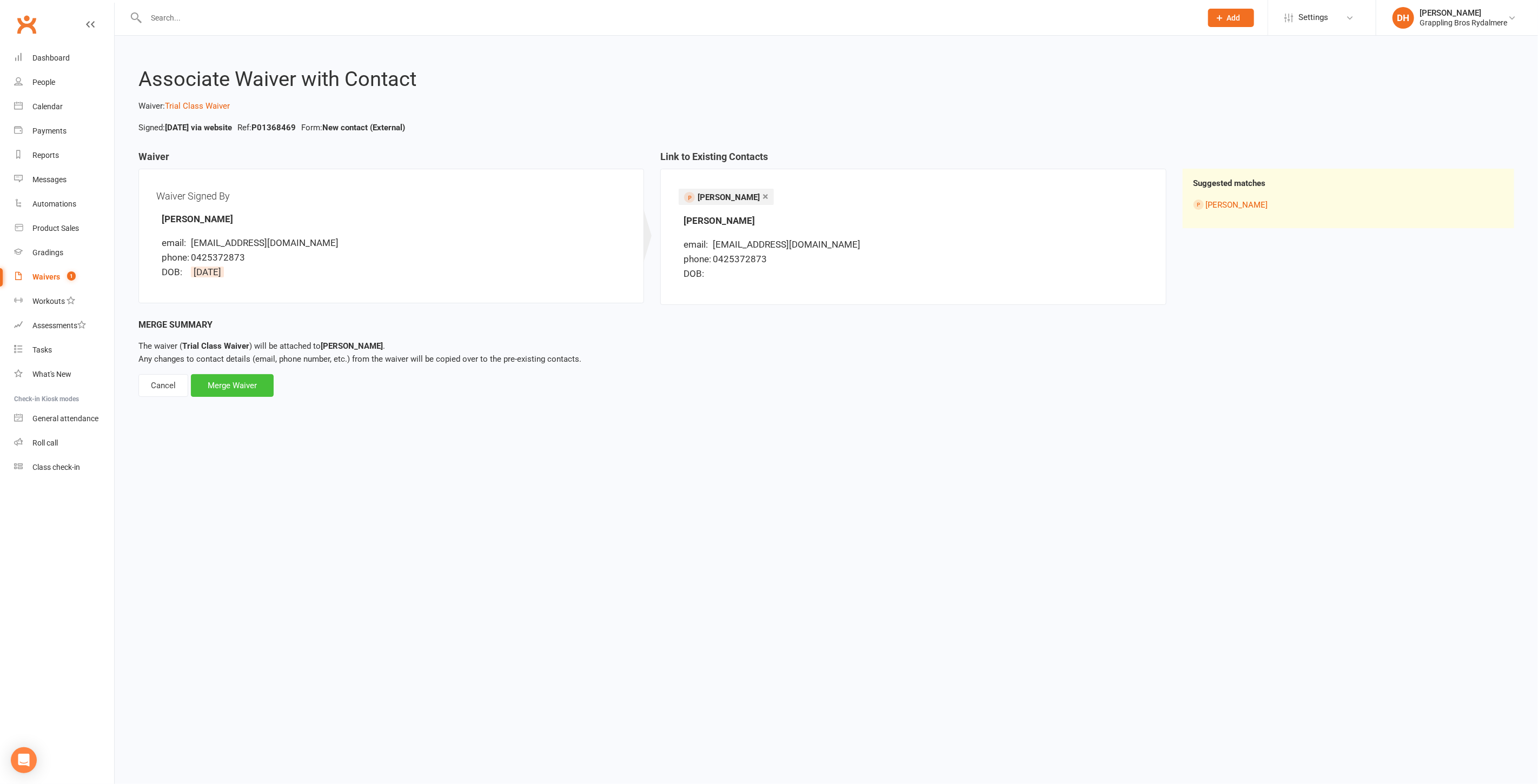
click at [208, 382] on div "Merge Waiver" at bounding box center [232, 386] width 83 height 23
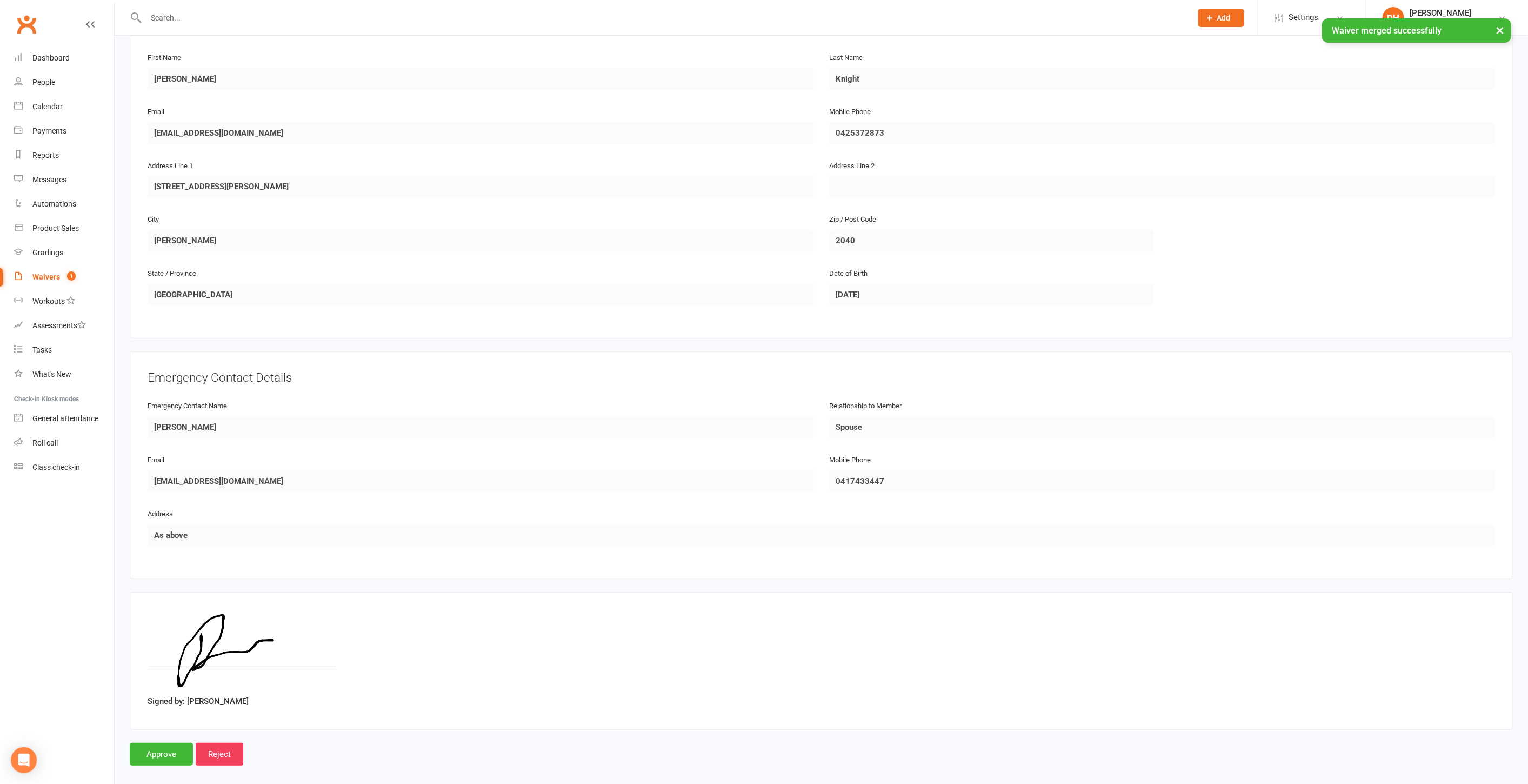
scroll to position [187, 0]
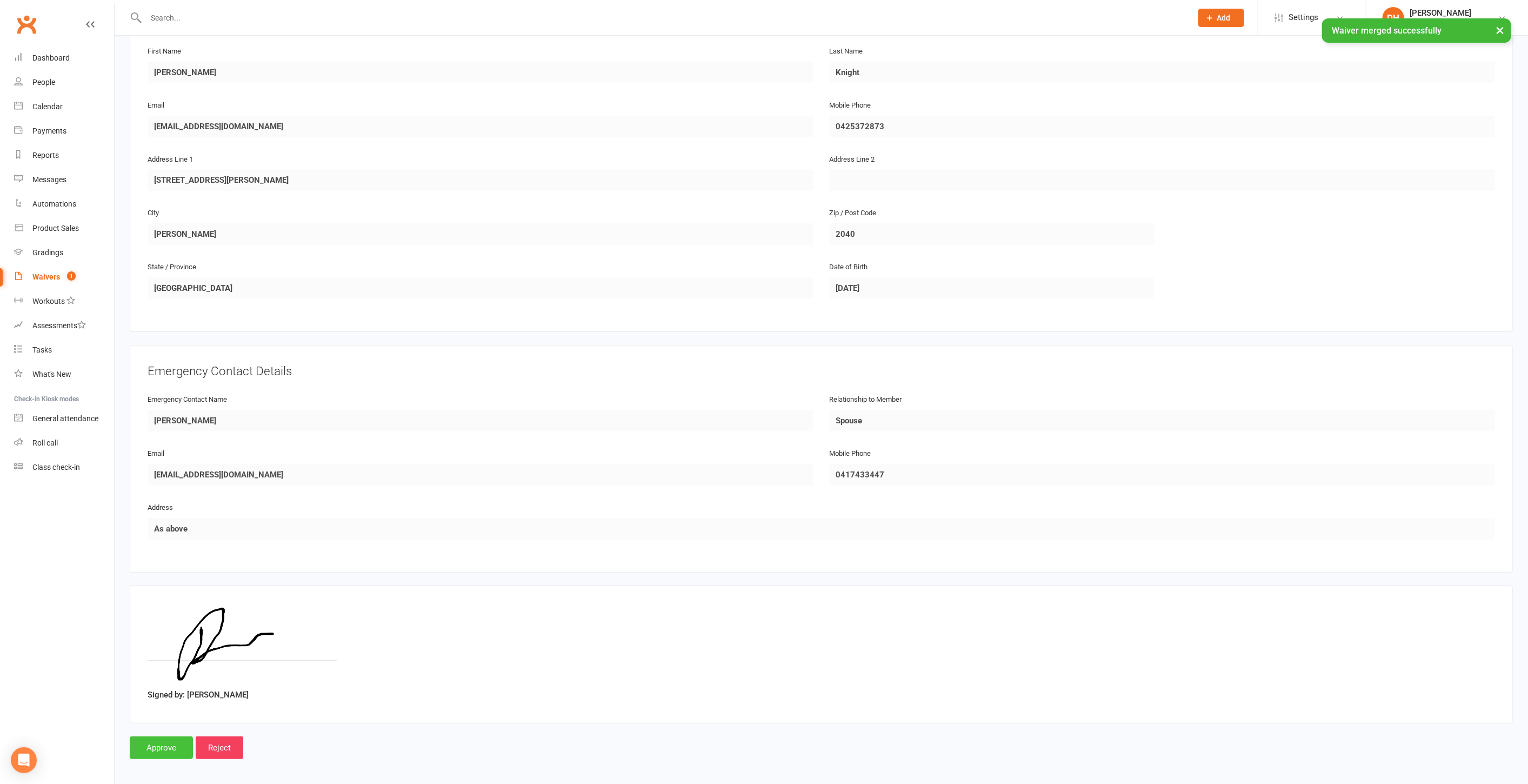
click at [165, 736] on input "Approve" at bounding box center [161, 748] width 64 height 23
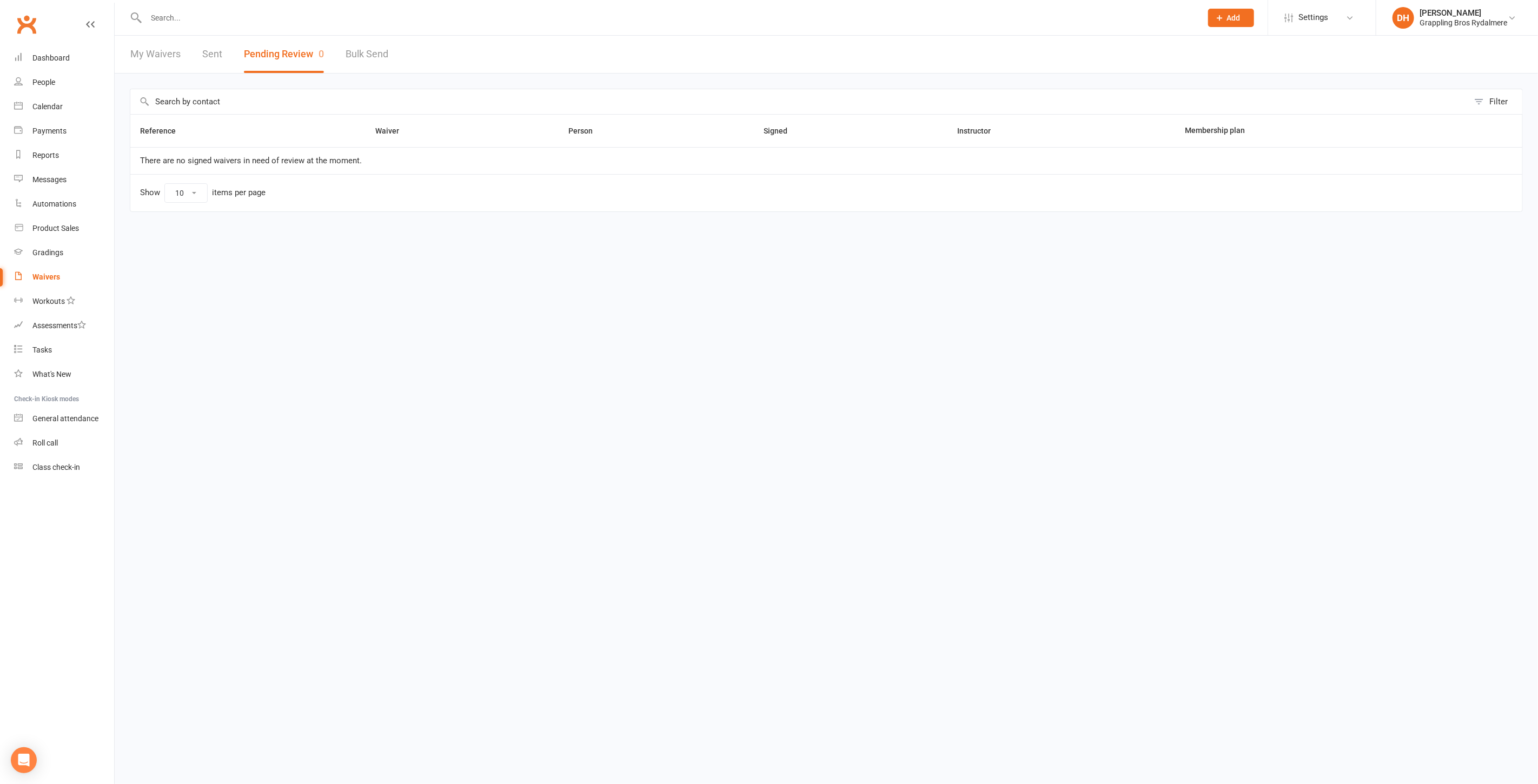
click at [417, 13] on input "text" at bounding box center [669, 18] width 1051 height 15
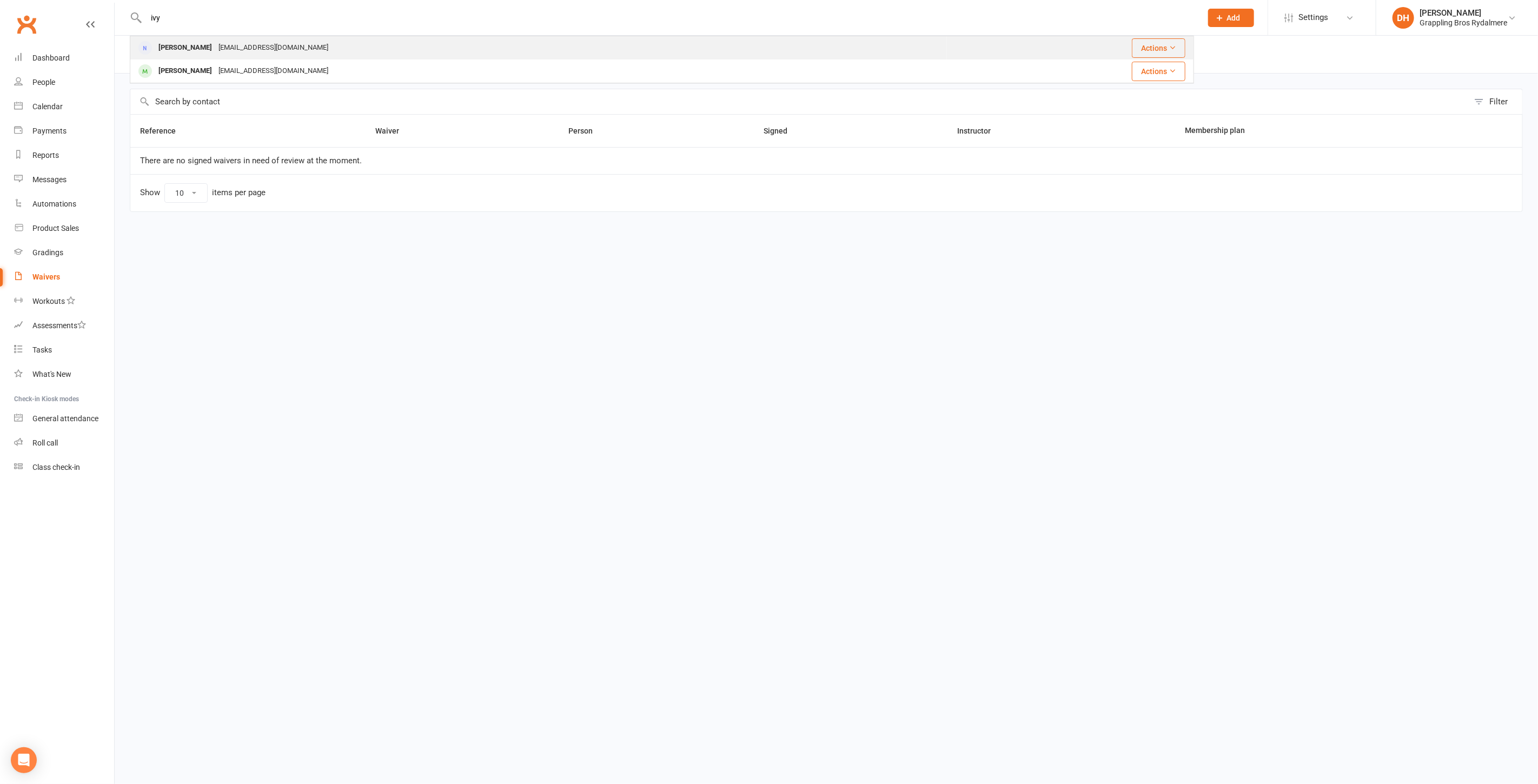
type input "ivy"
click at [320, 43] on div "Ivy Guillamun ivyguillamun@gmail.com" at bounding box center [538, 48] width 815 height 22
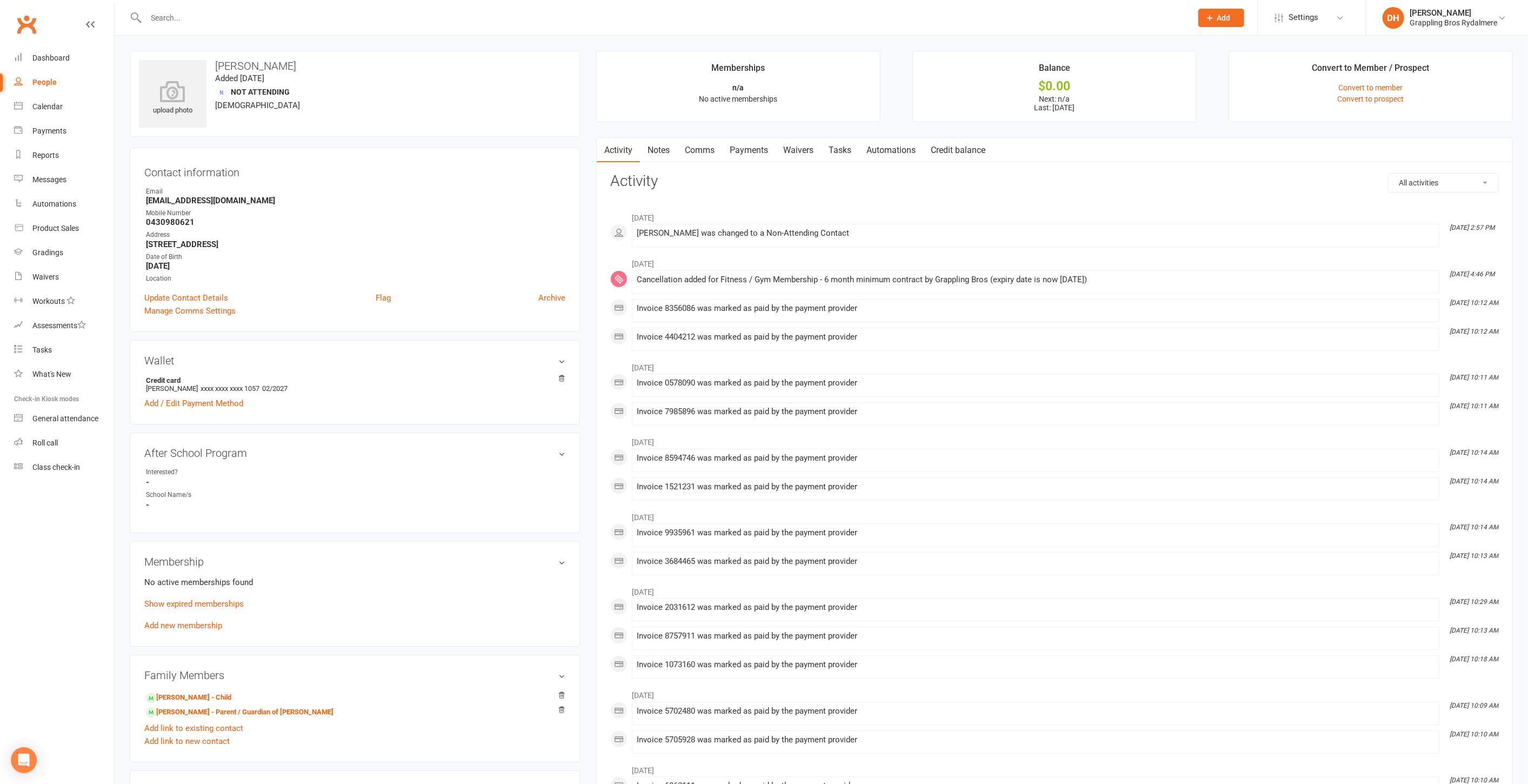
click at [233, 203] on strong "[EMAIL_ADDRESS][DOMAIN_NAME]" at bounding box center [356, 200] width 419 height 10
copy render-form-field "[EMAIL_ADDRESS][DOMAIN_NAME]"
click at [183, 14] on input "text" at bounding box center [664, 18] width 1042 height 15
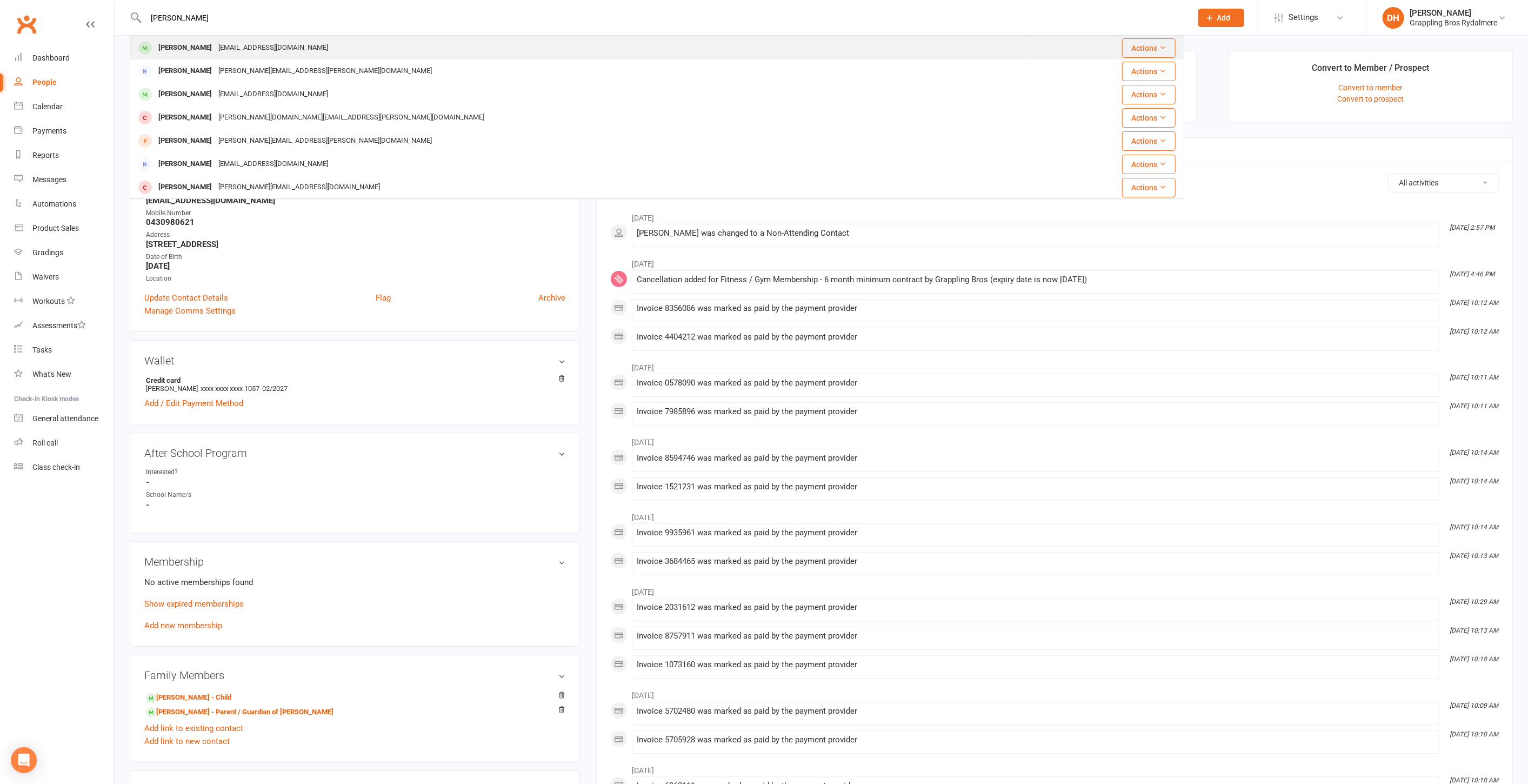
type input "bonnie"
click at [188, 50] on div "Bonnie Tong" at bounding box center [185, 48] width 60 height 16
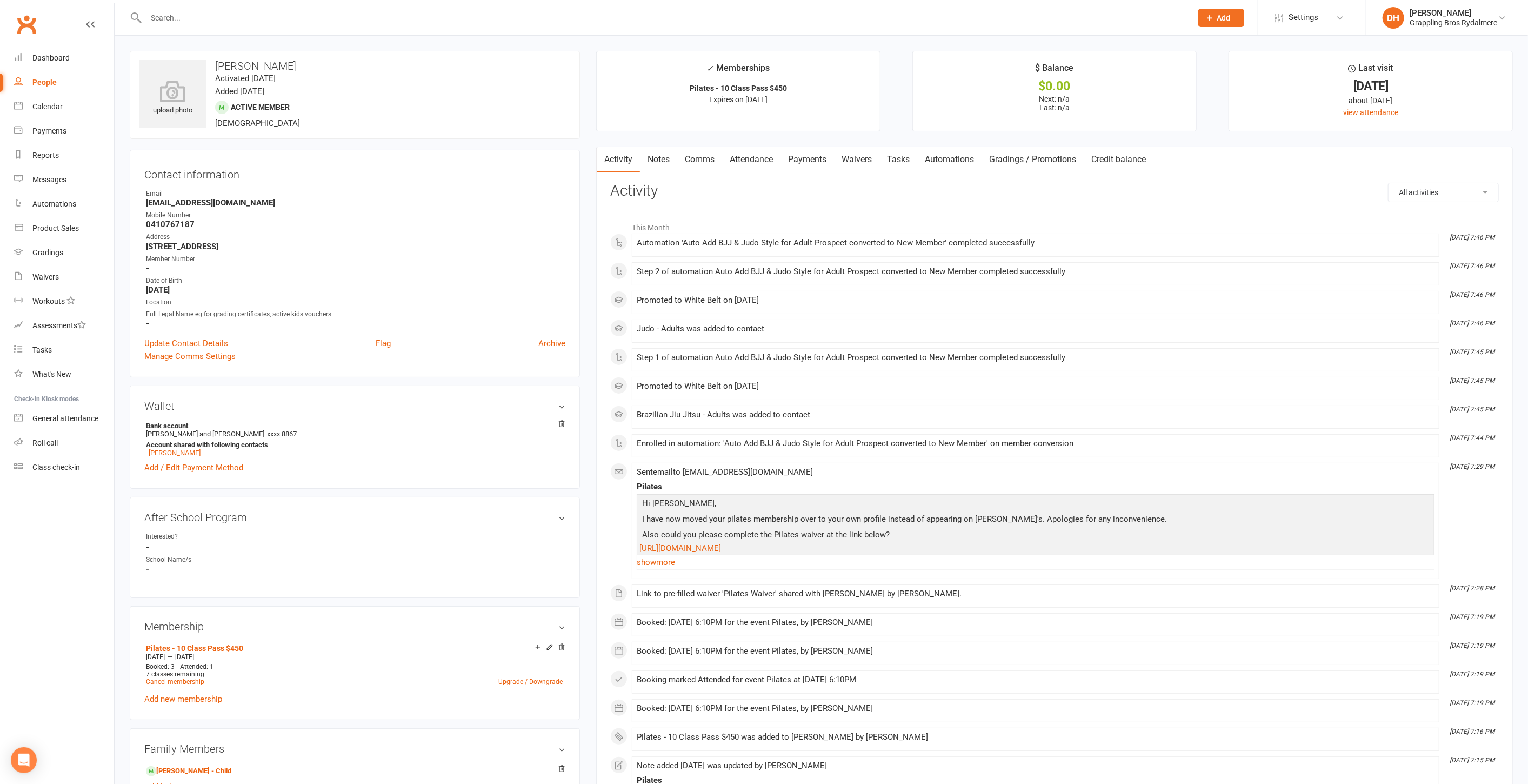
click at [642, 501] on p "Hi Bonnie," at bounding box center [1036, 504] width 792 height 16
click at [653, 560] on link "show more" at bounding box center [1036, 562] width 798 height 15
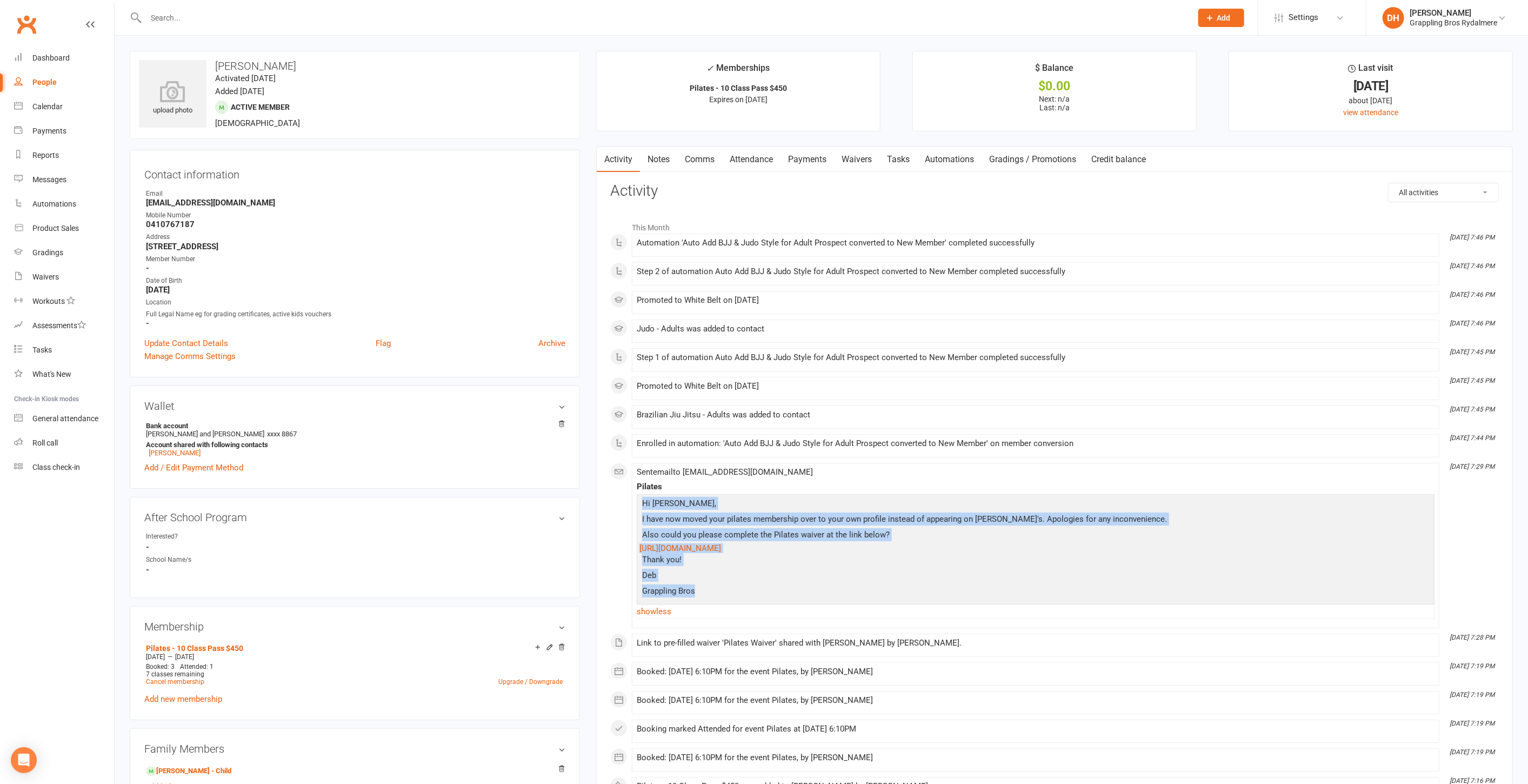
drag, startPoint x: 707, startPoint y: 588, endPoint x: 639, endPoint y: 498, distance: 112.8
click at [639, 498] on div "Hi Bonnie, I have now moved your pilates membership over to your own profile in…" at bounding box center [1036, 557] width 798 height 125
copy div "Hi Bonnie, I have now moved your pilates membership over to your own profile in…"
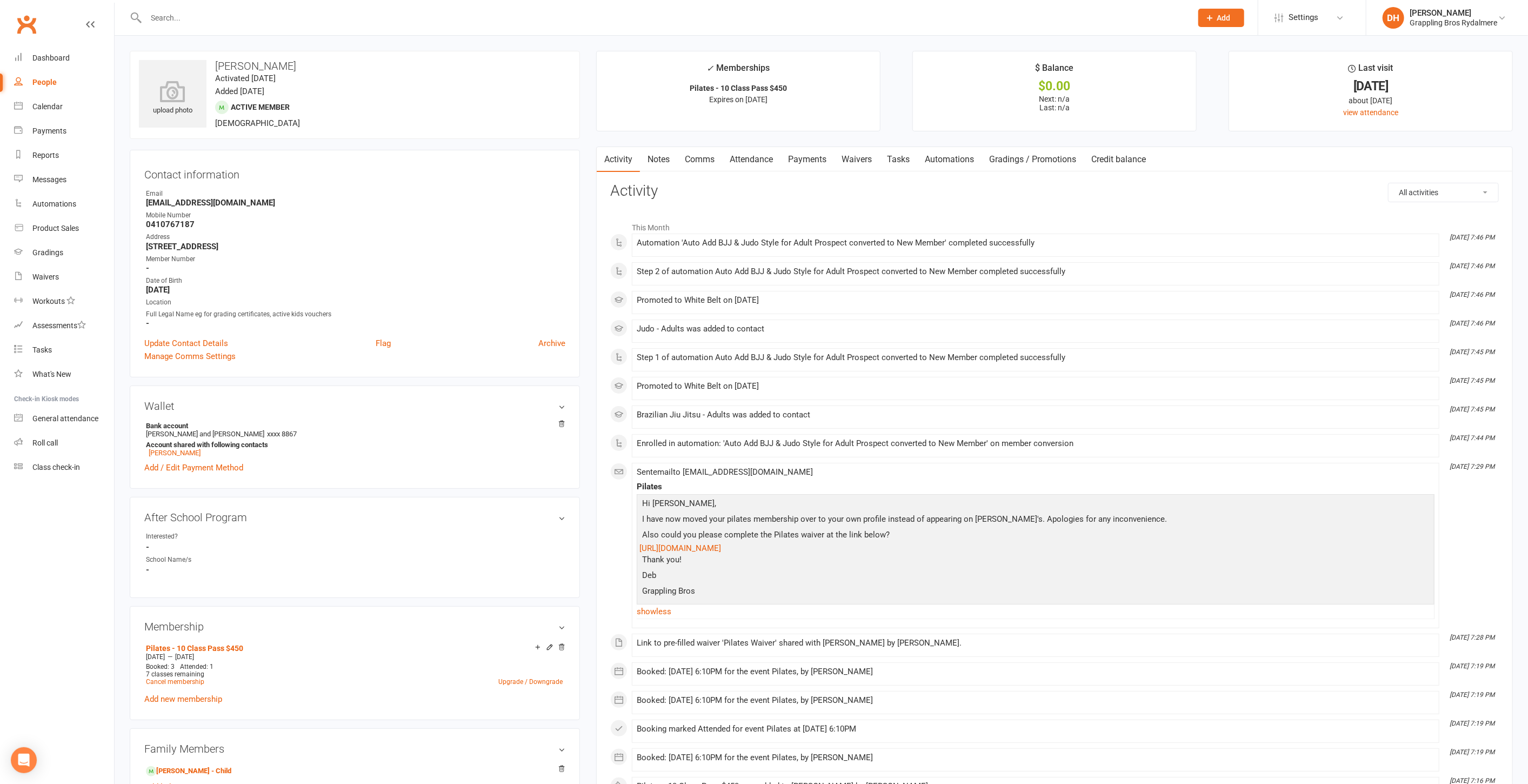
click at [199, 17] on input "text" at bounding box center [664, 18] width 1042 height 15
type input "ivy"
click at [201, 50] on div "[PERSON_NAME]" at bounding box center [185, 48] width 60 height 16
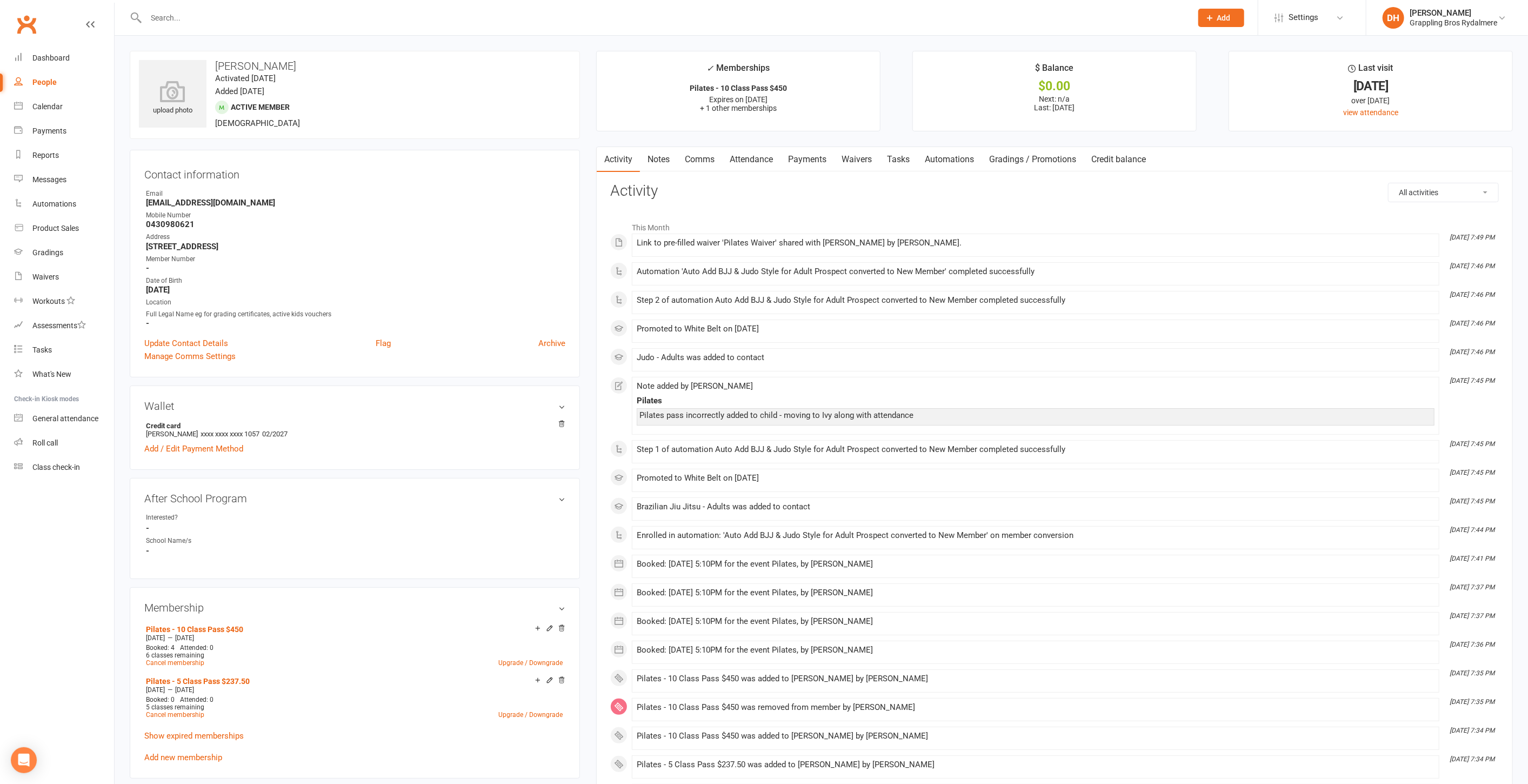
click at [710, 159] on link "Comms" at bounding box center [700, 159] width 45 height 25
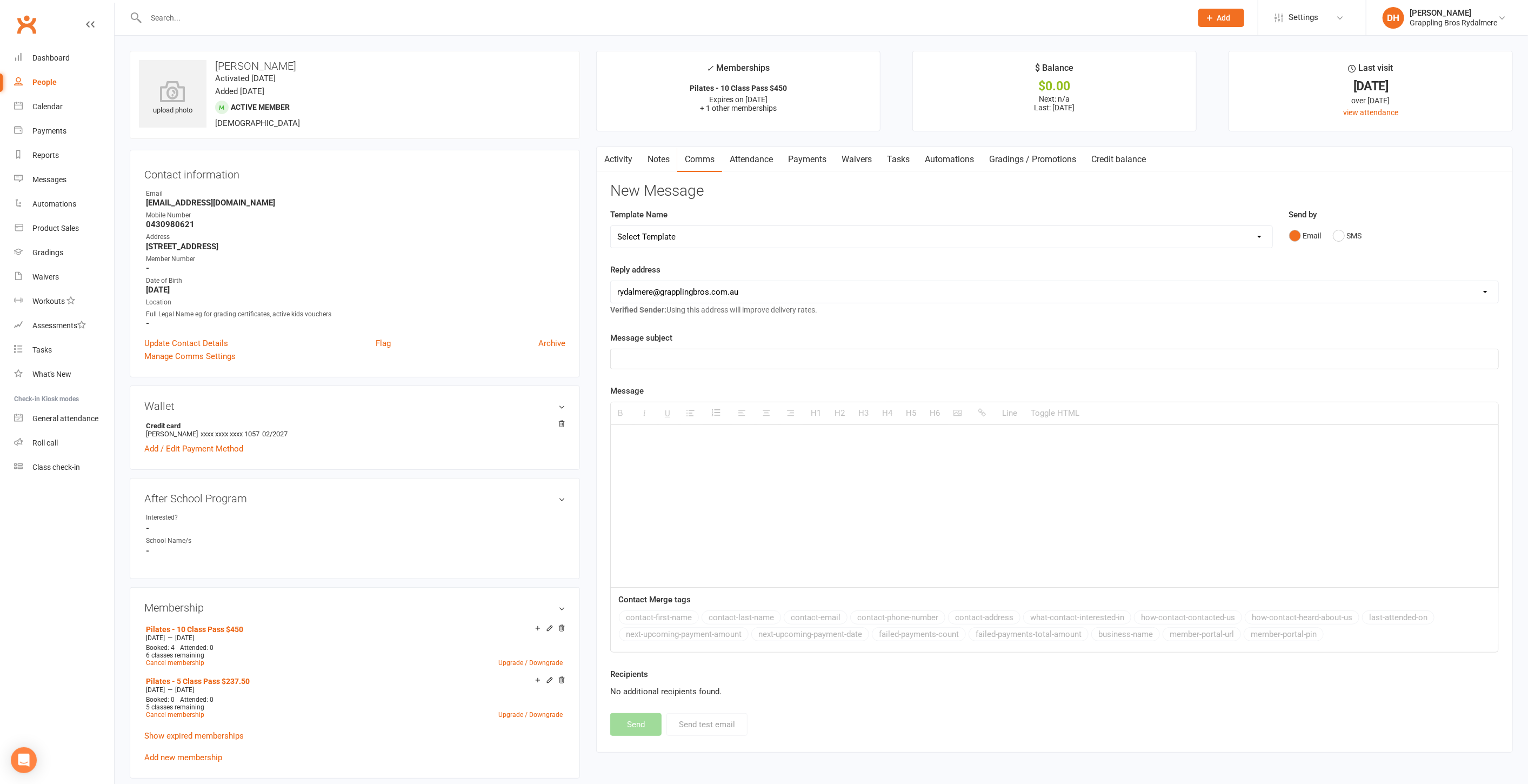
click at [673, 362] on p at bounding box center [1055, 359] width 875 height 13
click at [666, 459] on div at bounding box center [1054, 506] width 888 height 162
paste div
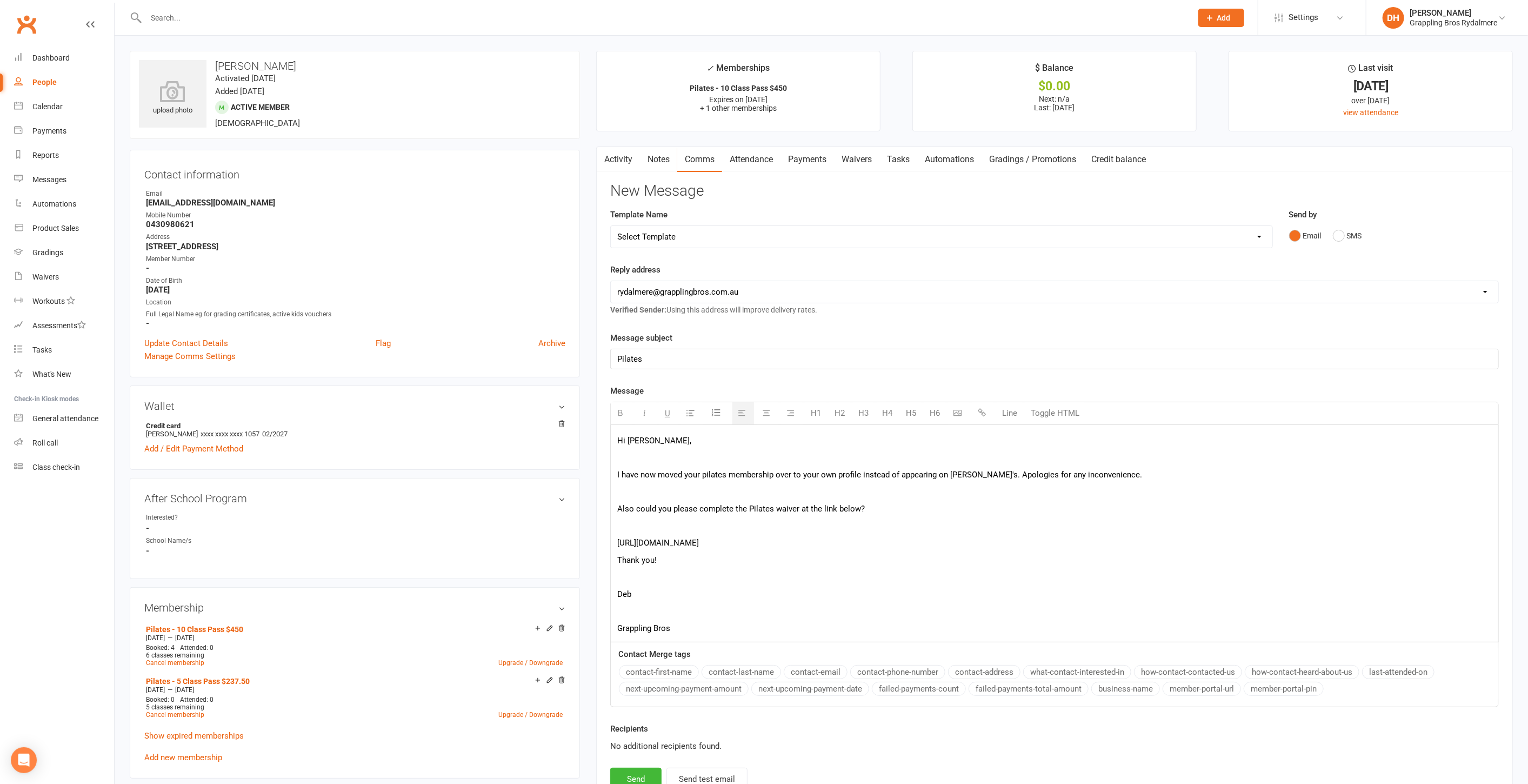
click at [644, 441] on p "Hi Bonnie," at bounding box center [1055, 440] width 875 height 13
click at [639, 451] on p at bounding box center [1055, 457] width 875 height 13
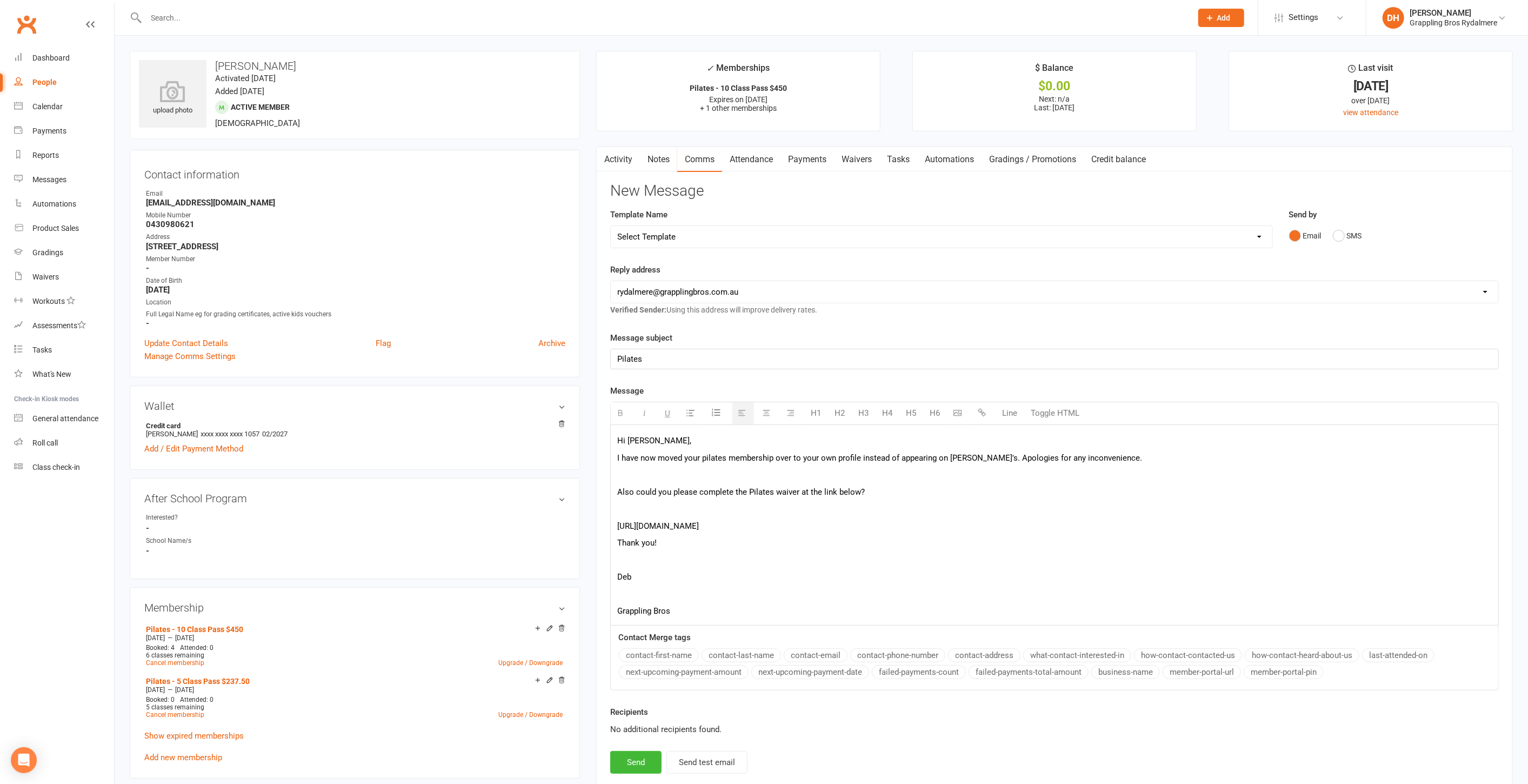
click at [953, 456] on span "I have now moved your pilates membership over to your own profile instead of ap…" at bounding box center [880, 457] width 525 height 10
click at [823, 476] on p at bounding box center [1055, 475] width 875 height 13
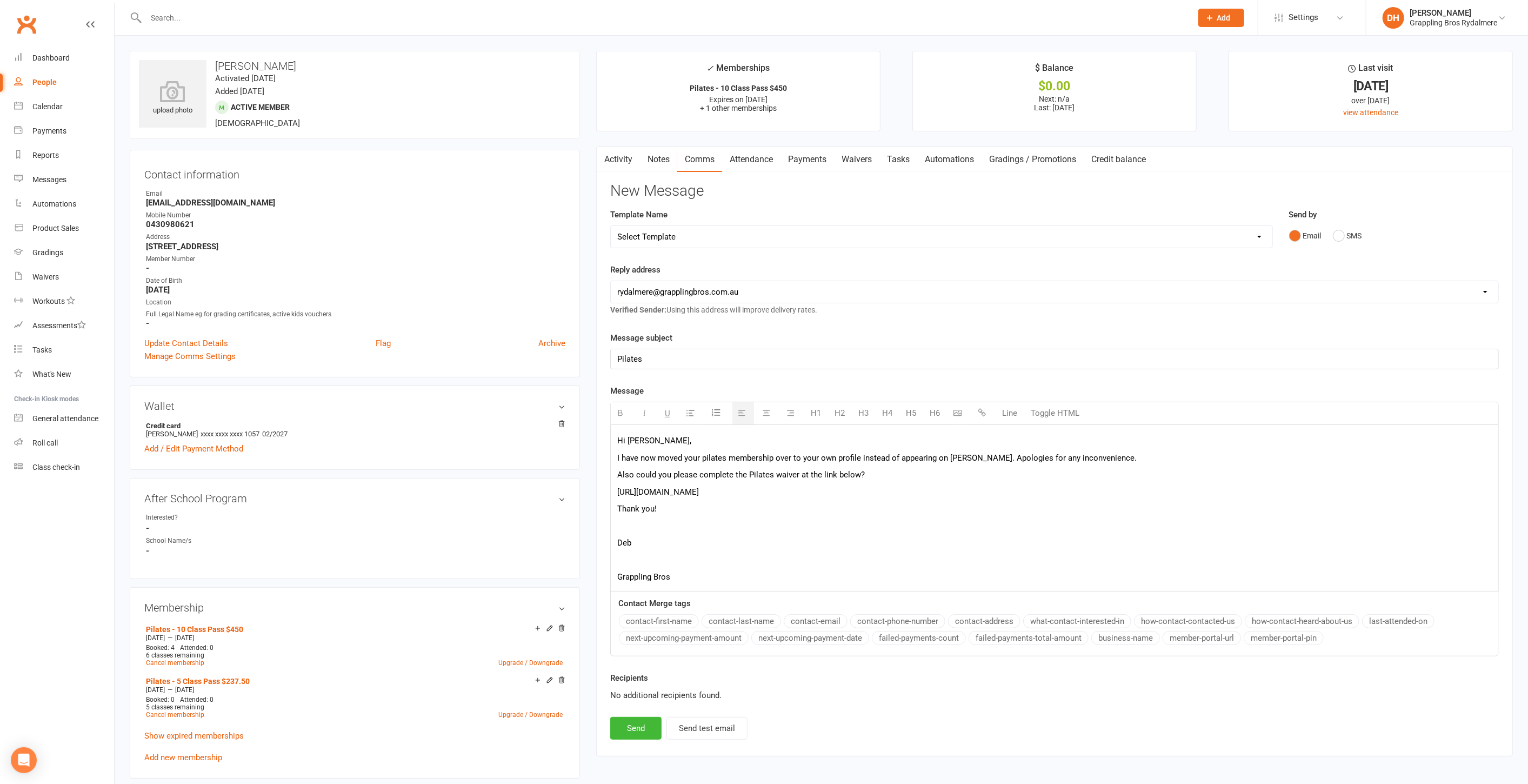
drag, startPoint x: 1255, startPoint y: 487, endPoint x: 559, endPoint y: 482, distance: 696.0
click at [559, 482] on div "upload photo Ivy Guillamun Activated 9 February, 2023 Added 12 April, 2022 Acti…" at bounding box center [821, 683] width 1400 height 1264
drag, startPoint x: 1248, startPoint y: 490, endPoint x: 596, endPoint y: 490, distance: 652.0
click at [596, 490] on div "Activity Notes Comms Attendance Payments Waivers Tasks Automations Gradings / P…" at bounding box center [1054, 451] width 917 height 609
click at [981, 408] on icon "button" at bounding box center [982, 412] width 8 height 8
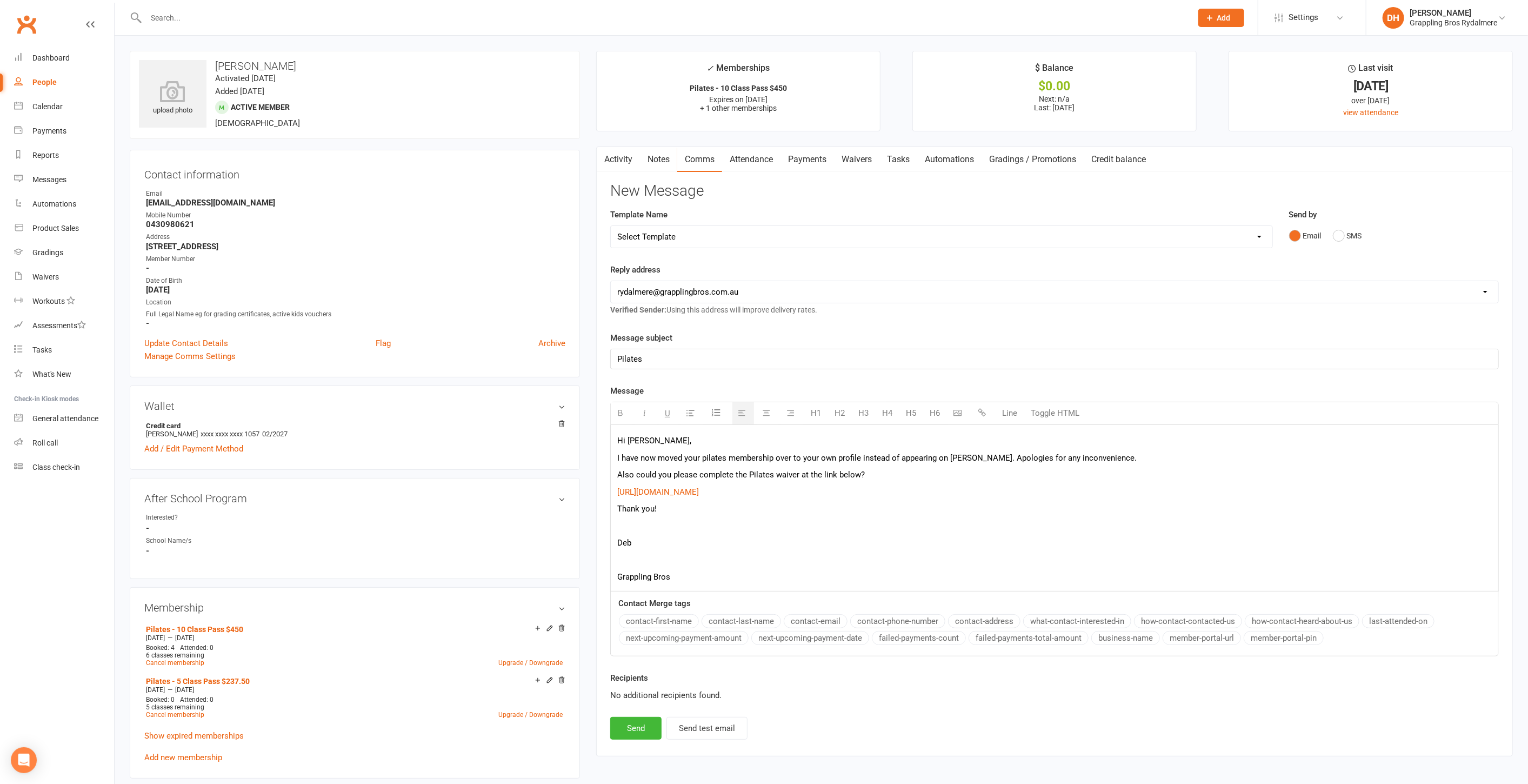
click at [665, 527] on p at bounding box center [1055, 526] width 875 height 13
click at [748, 470] on span "Also could you please complete the Pilates waiver at the link below?" at bounding box center [741, 474] width 248 height 10
click at [630, 720] on button "Send" at bounding box center [636, 724] width 51 height 23
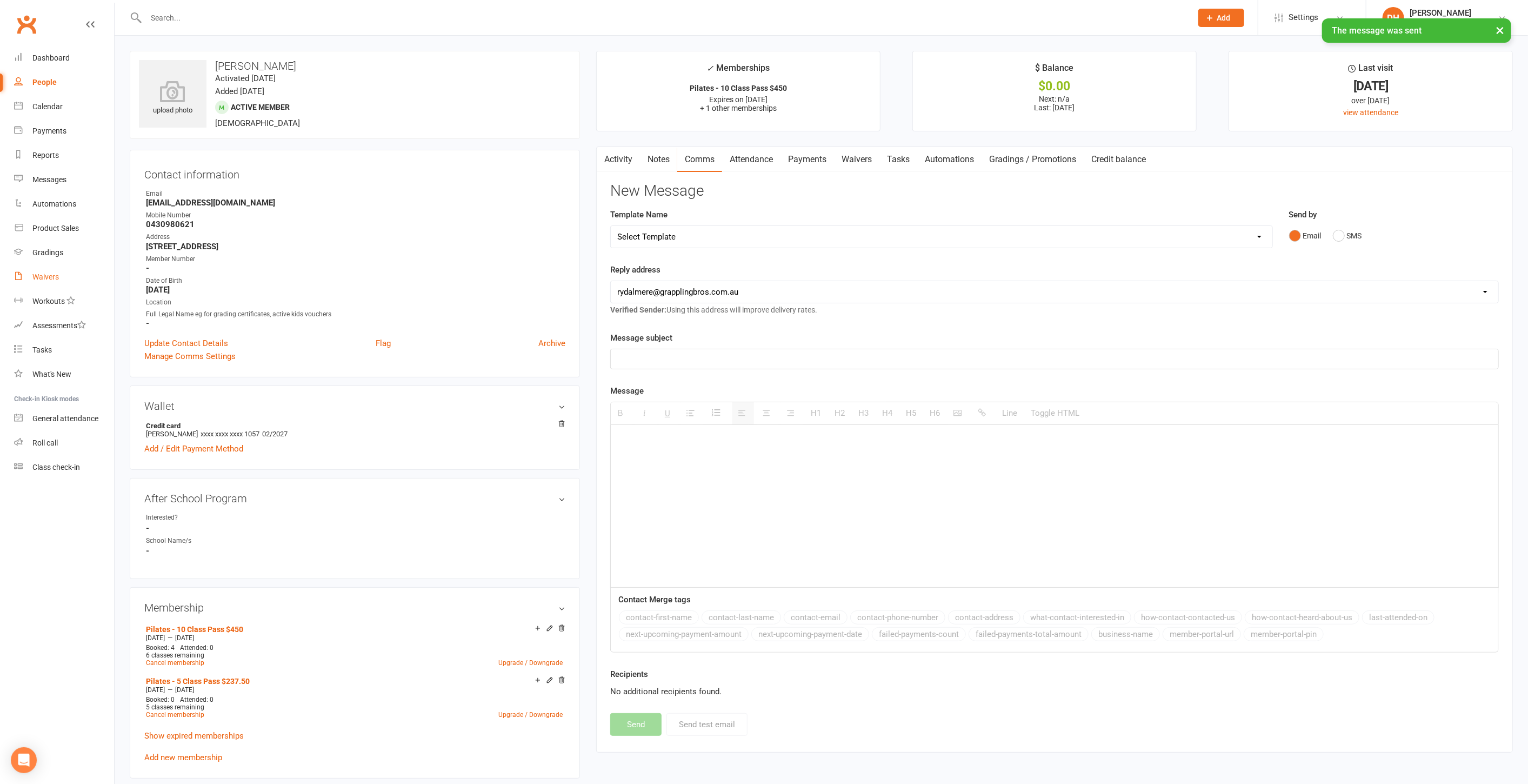
click at [53, 276] on div "Waivers" at bounding box center [46, 277] width 27 height 9
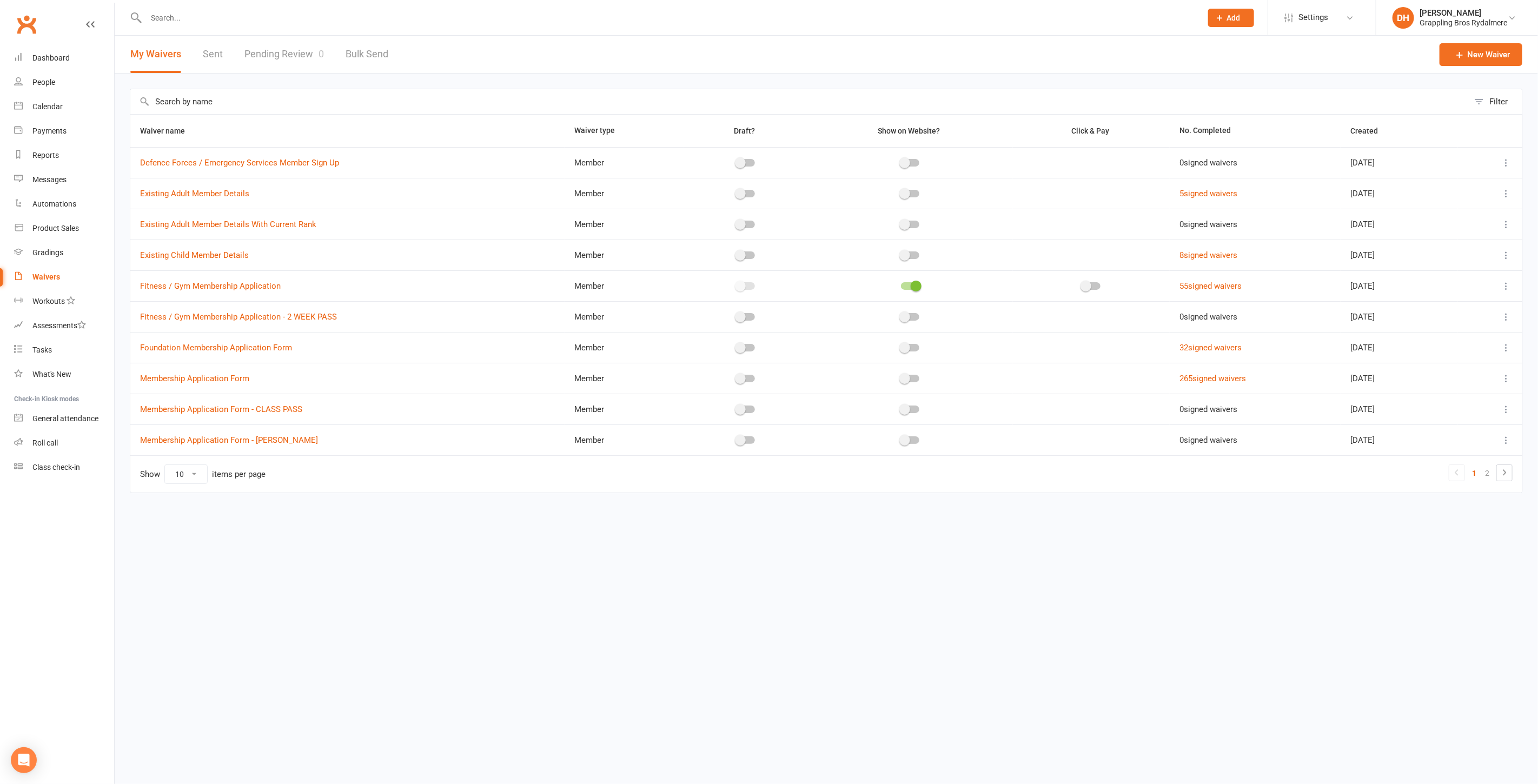
click at [182, 476] on select "10 25 50 100" at bounding box center [186, 474] width 42 height 18
select select "50"
click at [165, 465] on select "10 25 50 100" at bounding box center [186, 474] width 42 height 18
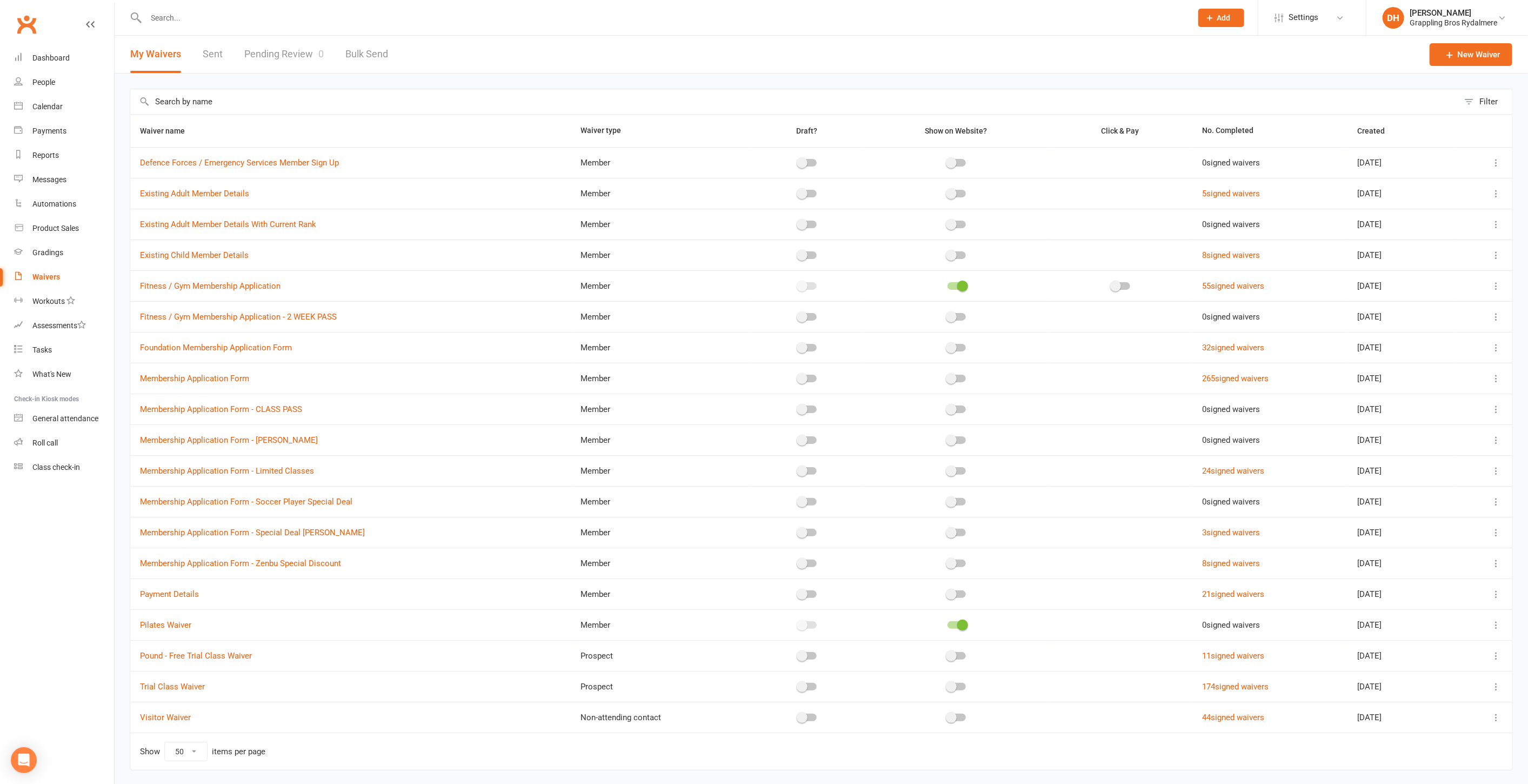
click at [1492, 621] on icon at bounding box center [1496, 625] width 11 height 11
click at [1447, 636] on link "Edit waiver" at bounding box center [1430, 643] width 127 height 22
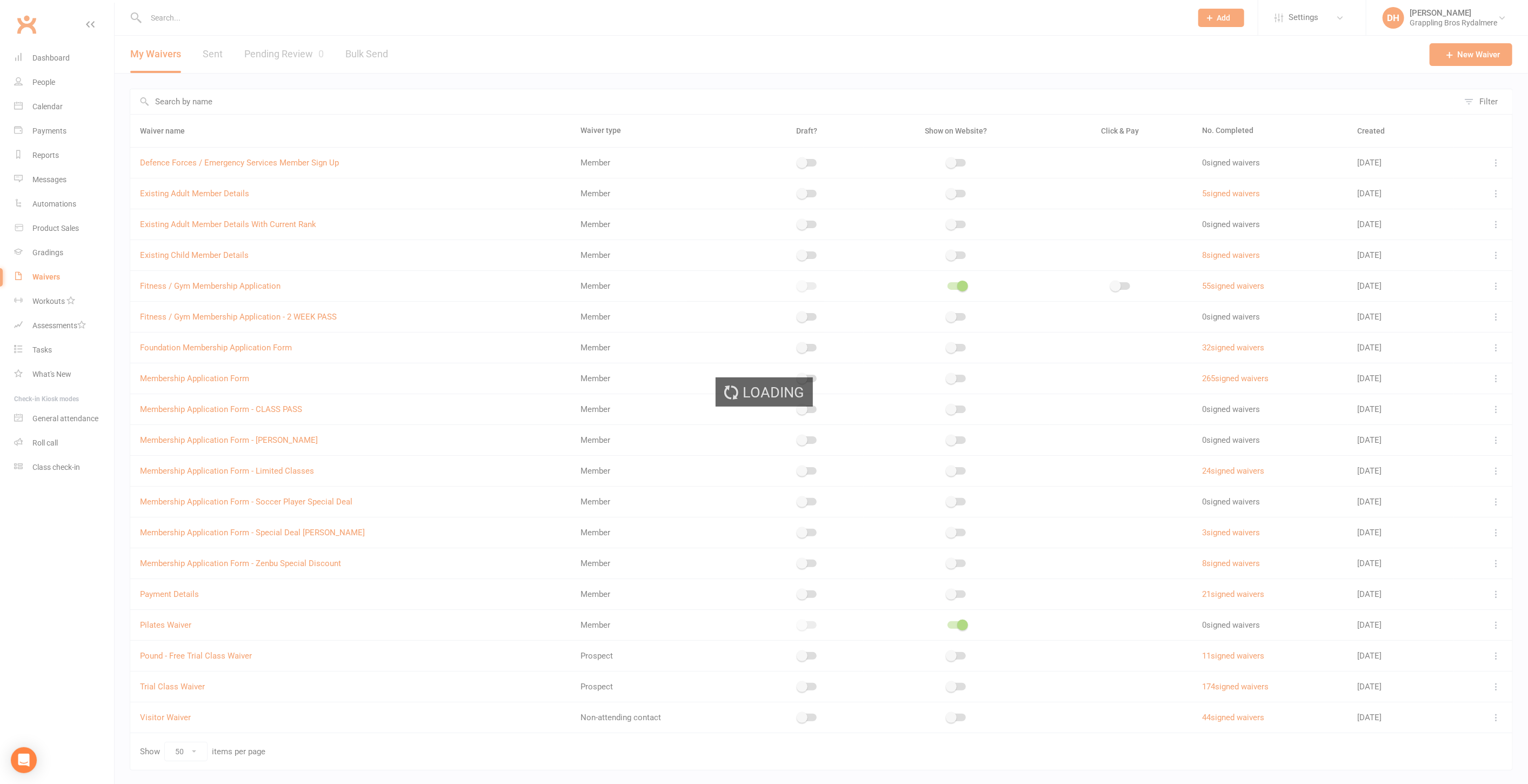
select select "select"
select select "checkbox"
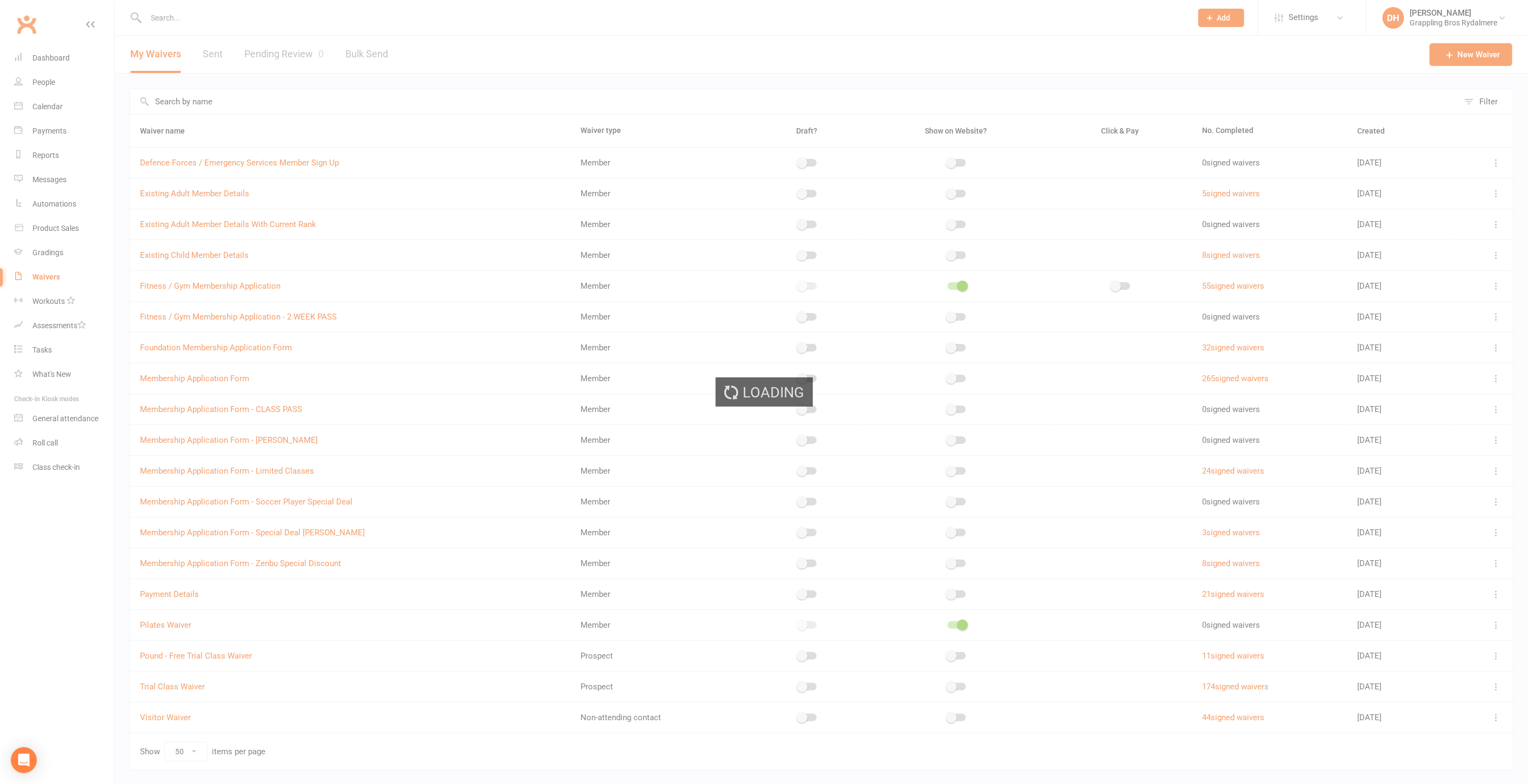
select select "checkbox"
select select "select"
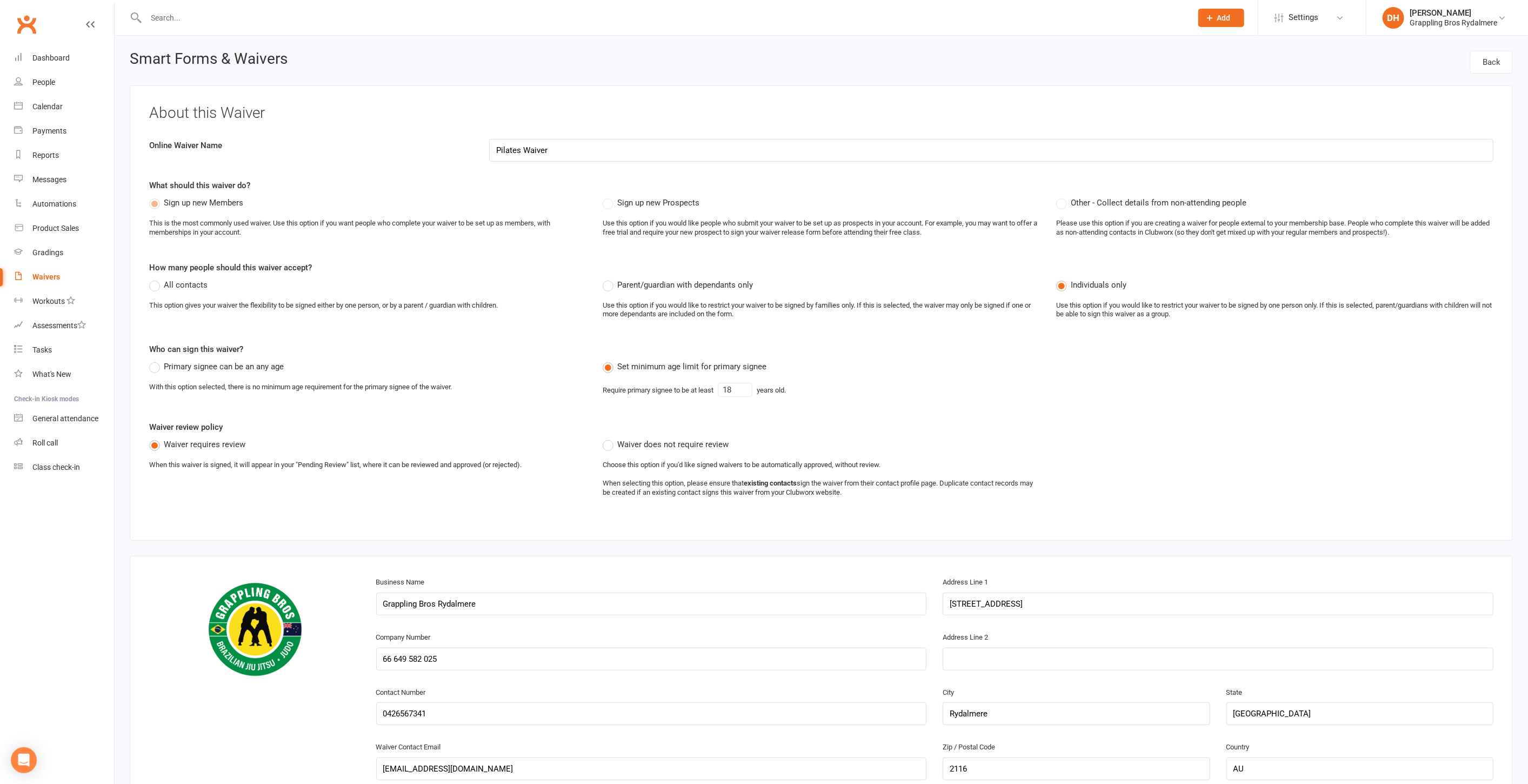
click at [608, 152] on input "Pilates Waiver" at bounding box center [991, 151] width 1004 height 23
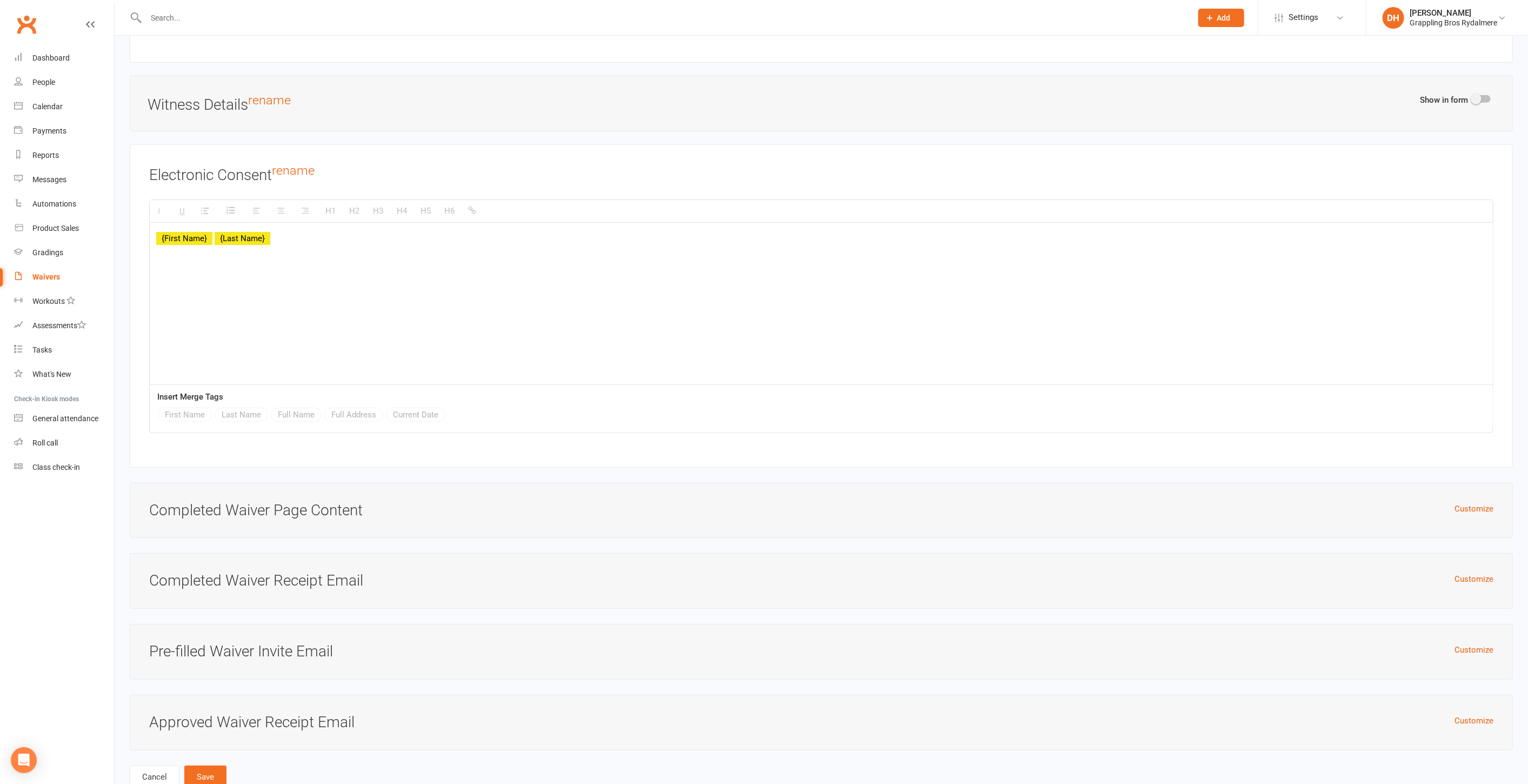
scroll to position [4163, 0]
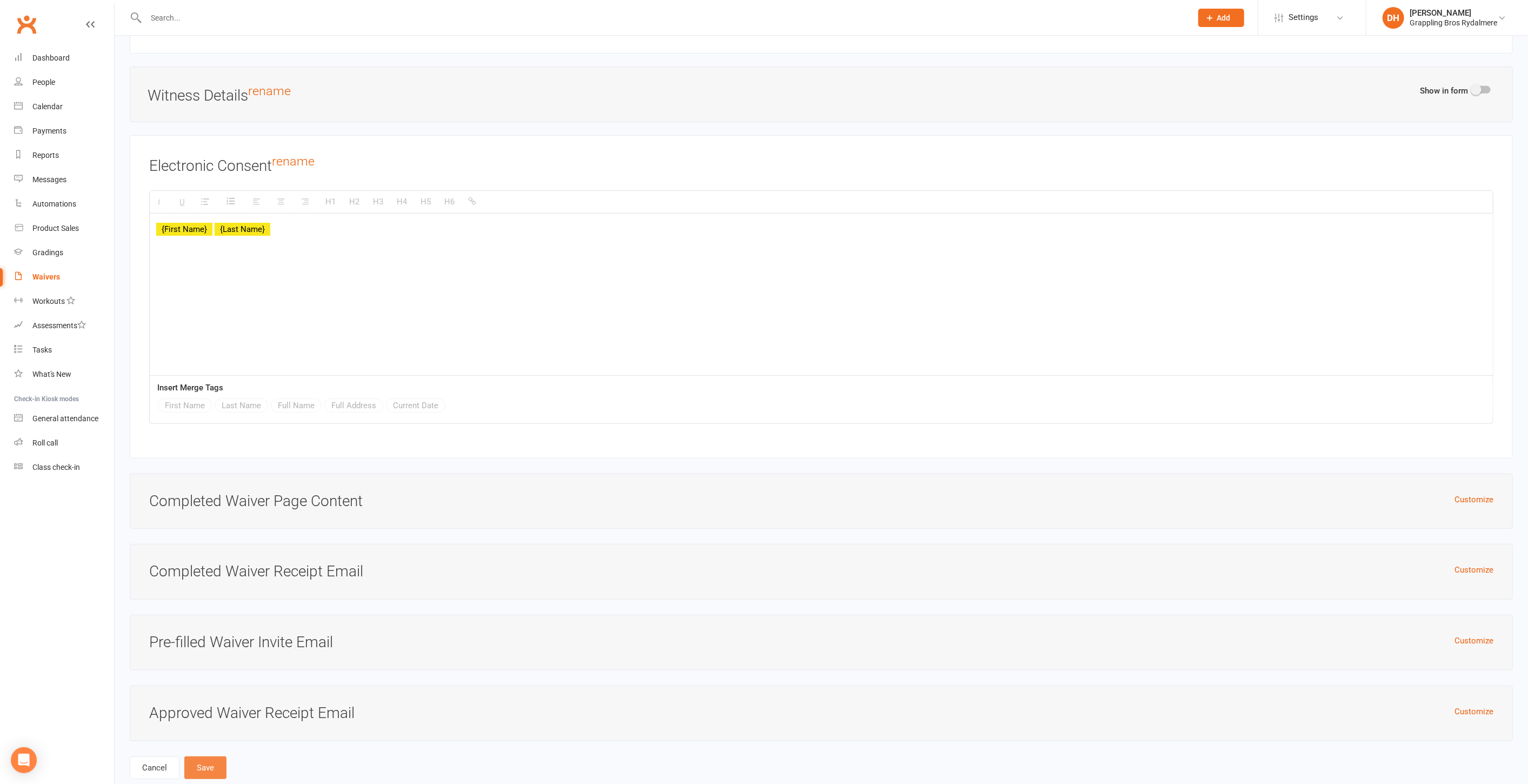
type input "Pilates Waiver - Existing member"
click at [220, 756] on button "Save" at bounding box center [205, 767] width 42 height 23
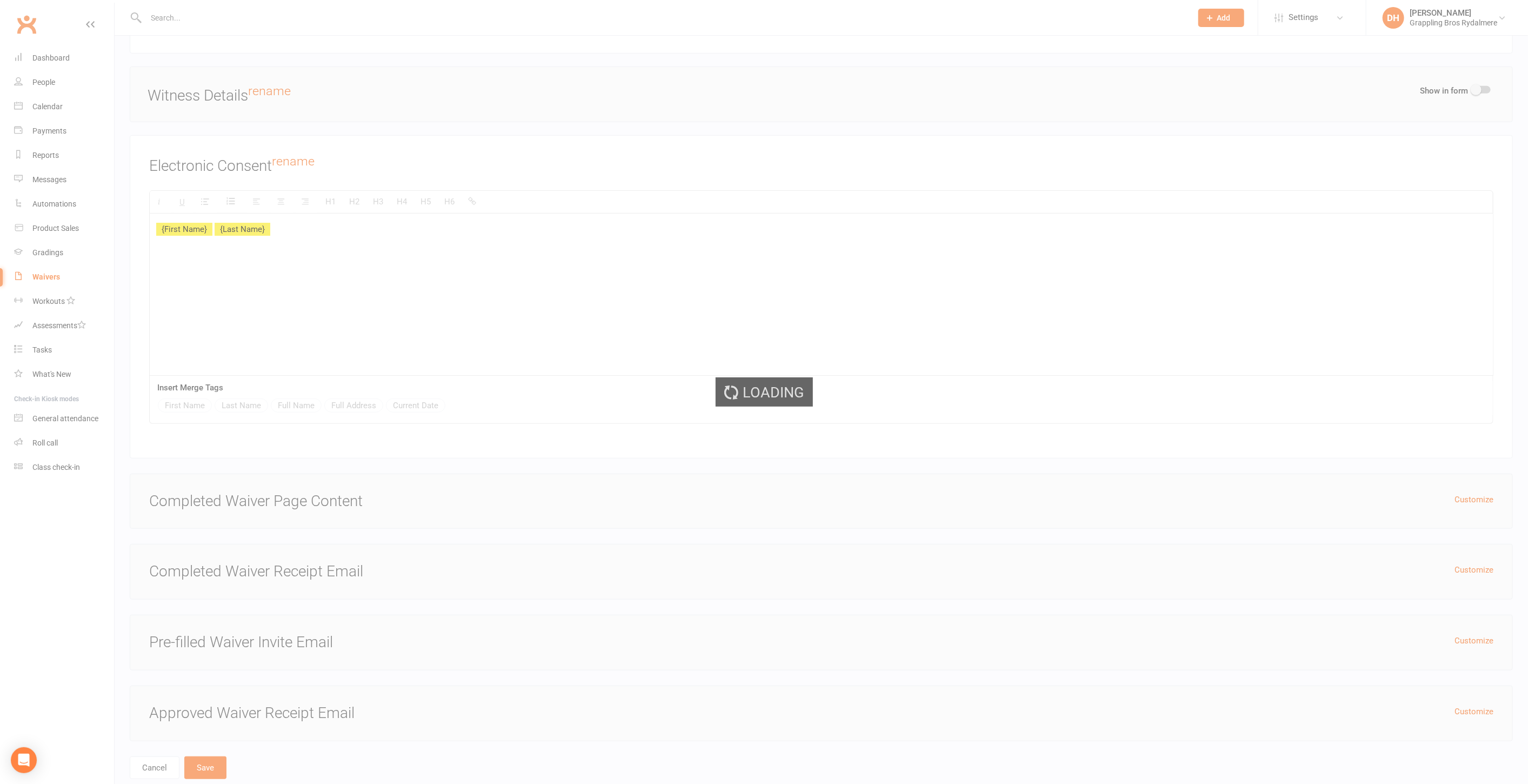
select select "50"
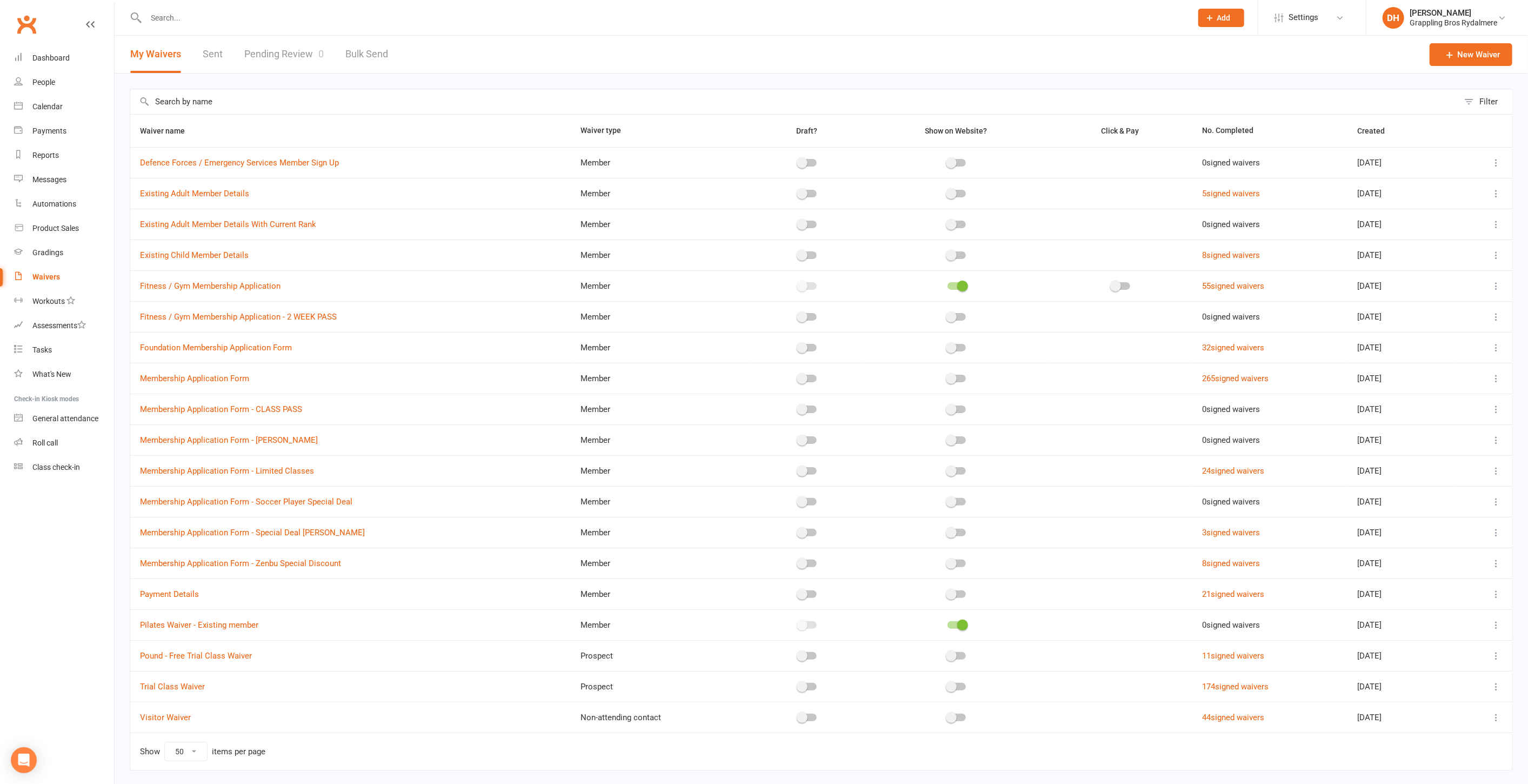
click at [1492, 623] on icon at bounding box center [1496, 625] width 11 height 11
click at [1437, 670] on link "Duplicate waiver" at bounding box center [1430, 665] width 127 height 22
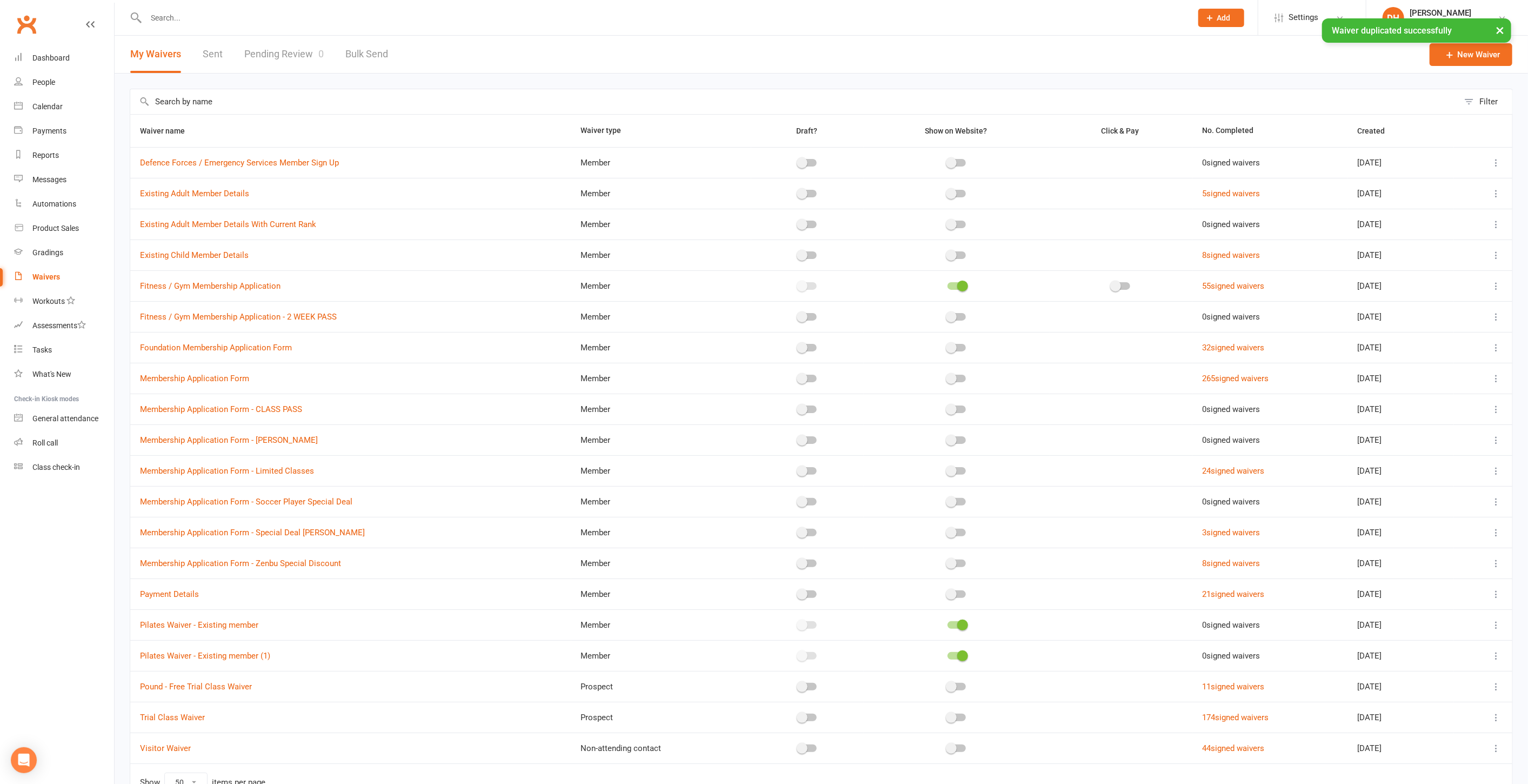
click at [957, 624] on span at bounding box center [963, 625] width 11 height 11
click at [948, 623] on input "checkbox" at bounding box center [948, 623] width 0 height 0
click at [1494, 653] on icon at bounding box center [1496, 656] width 11 height 11
click at [1455, 671] on link "Edit waiver" at bounding box center [1430, 674] width 127 height 22
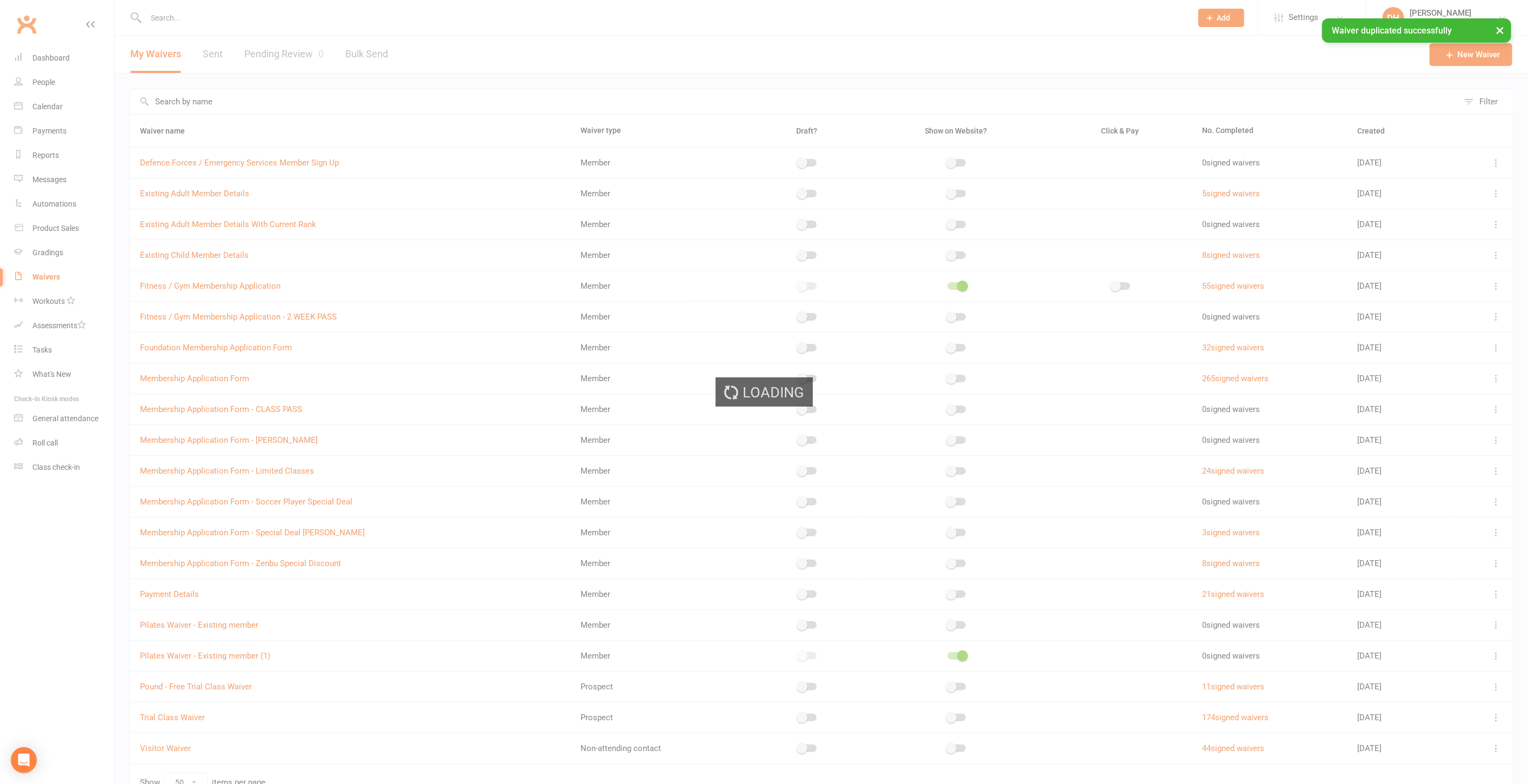
select select "select"
select select "checkbox"
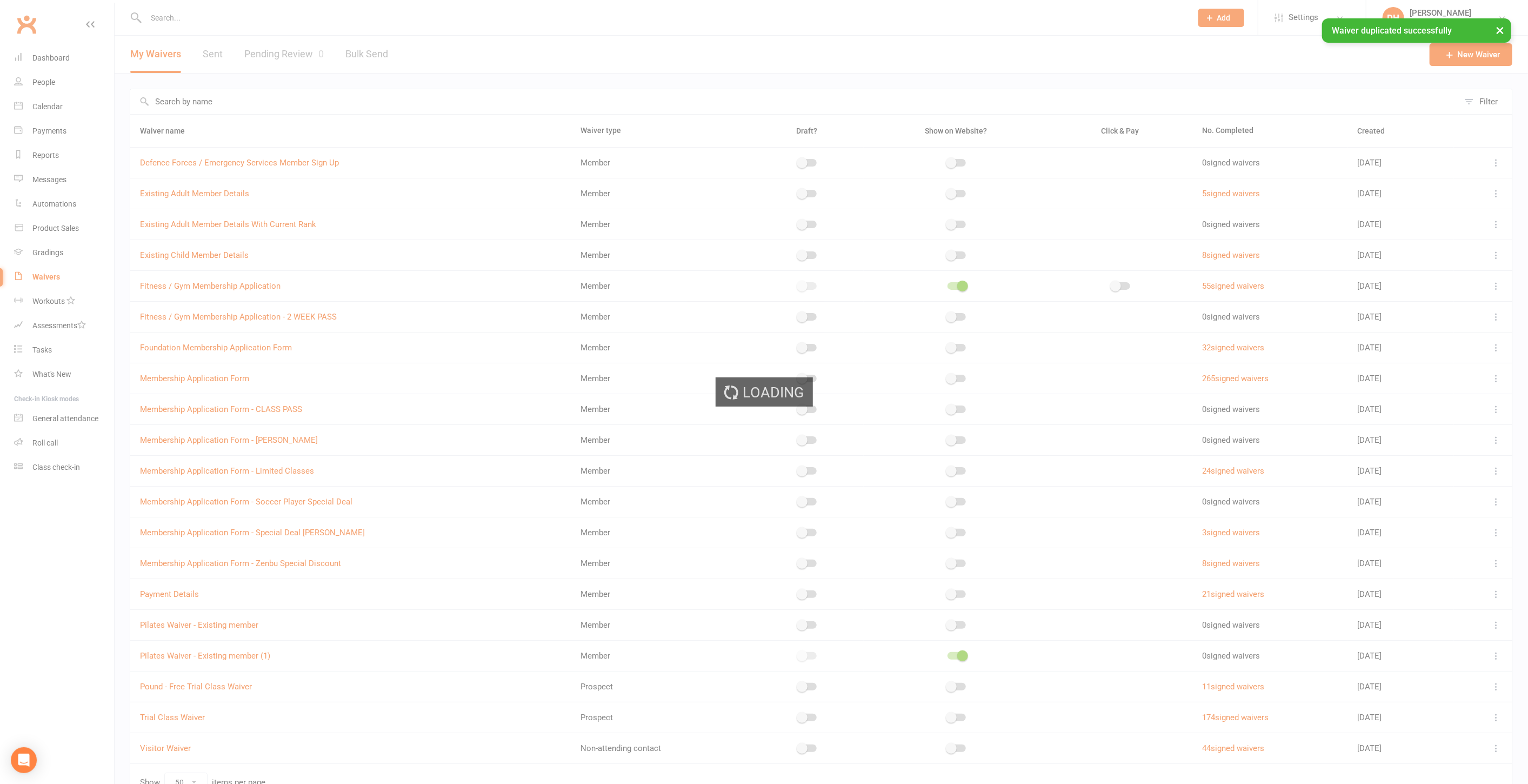
select select "checkbox"
select select "select"
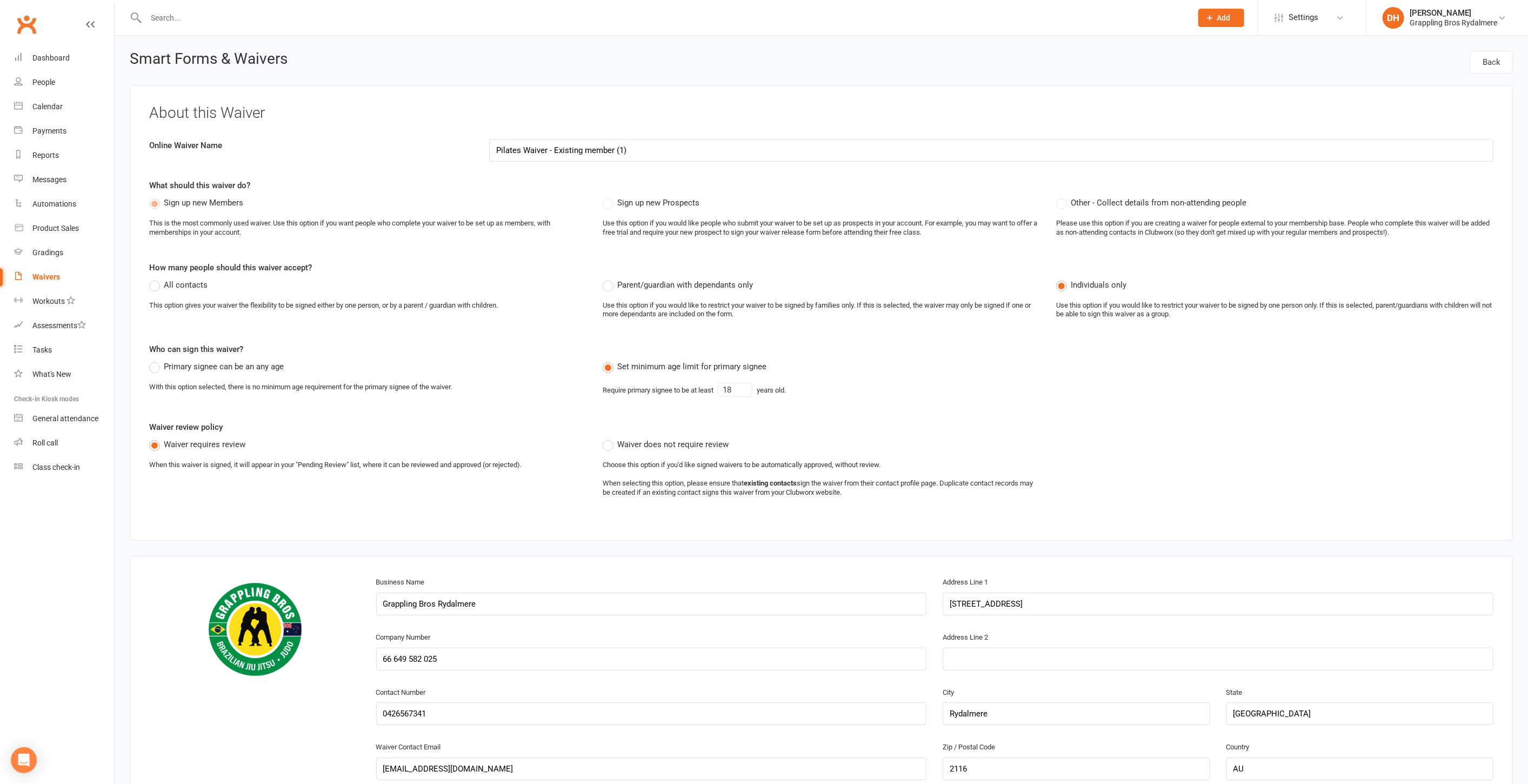
drag, startPoint x: 554, startPoint y: 147, endPoint x: 763, endPoint y: 140, distance: 209.1
click at [763, 140] on input "Pilates Waiver - Existing member (1)" at bounding box center [991, 151] width 1004 height 23
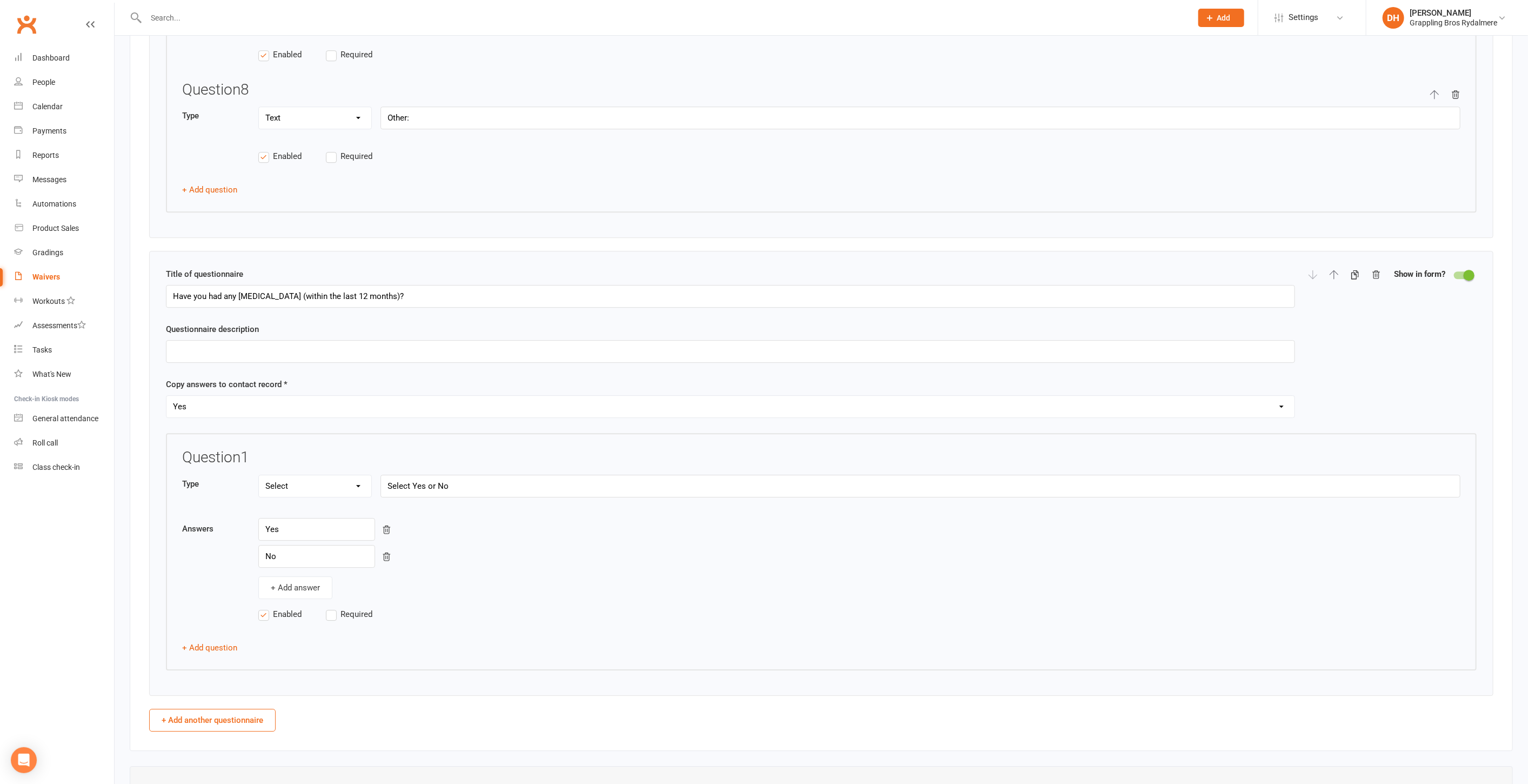
scroll to position [3430, 0]
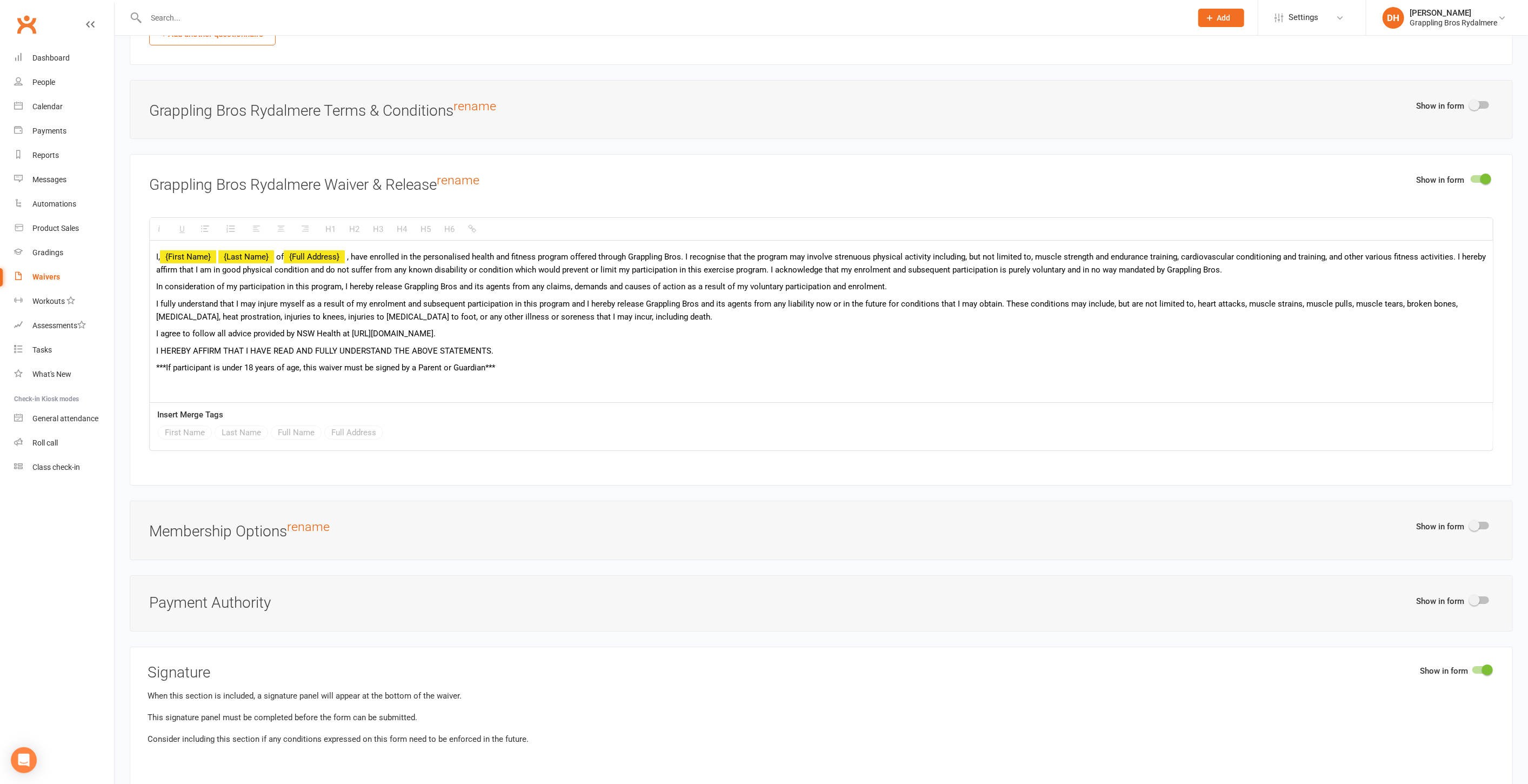
type input "Pilates Waiver - New Member"
click at [1473, 520] on span at bounding box center [1475, 525] width 11 height 11
click at [1471, 524] on input "checkbox" at bounding box center [1471, 524] width 0 height 0
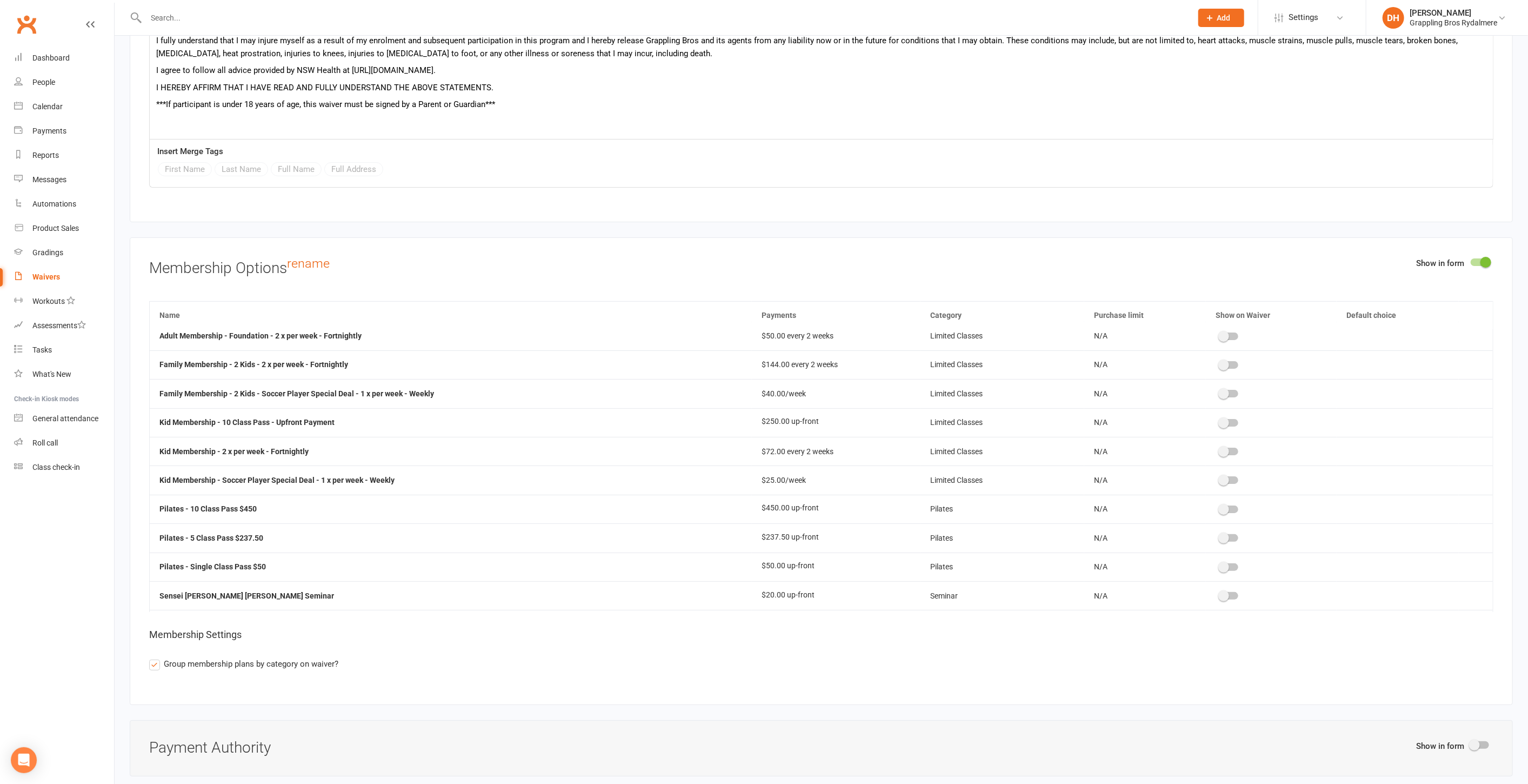
scroll to position [480, 0]
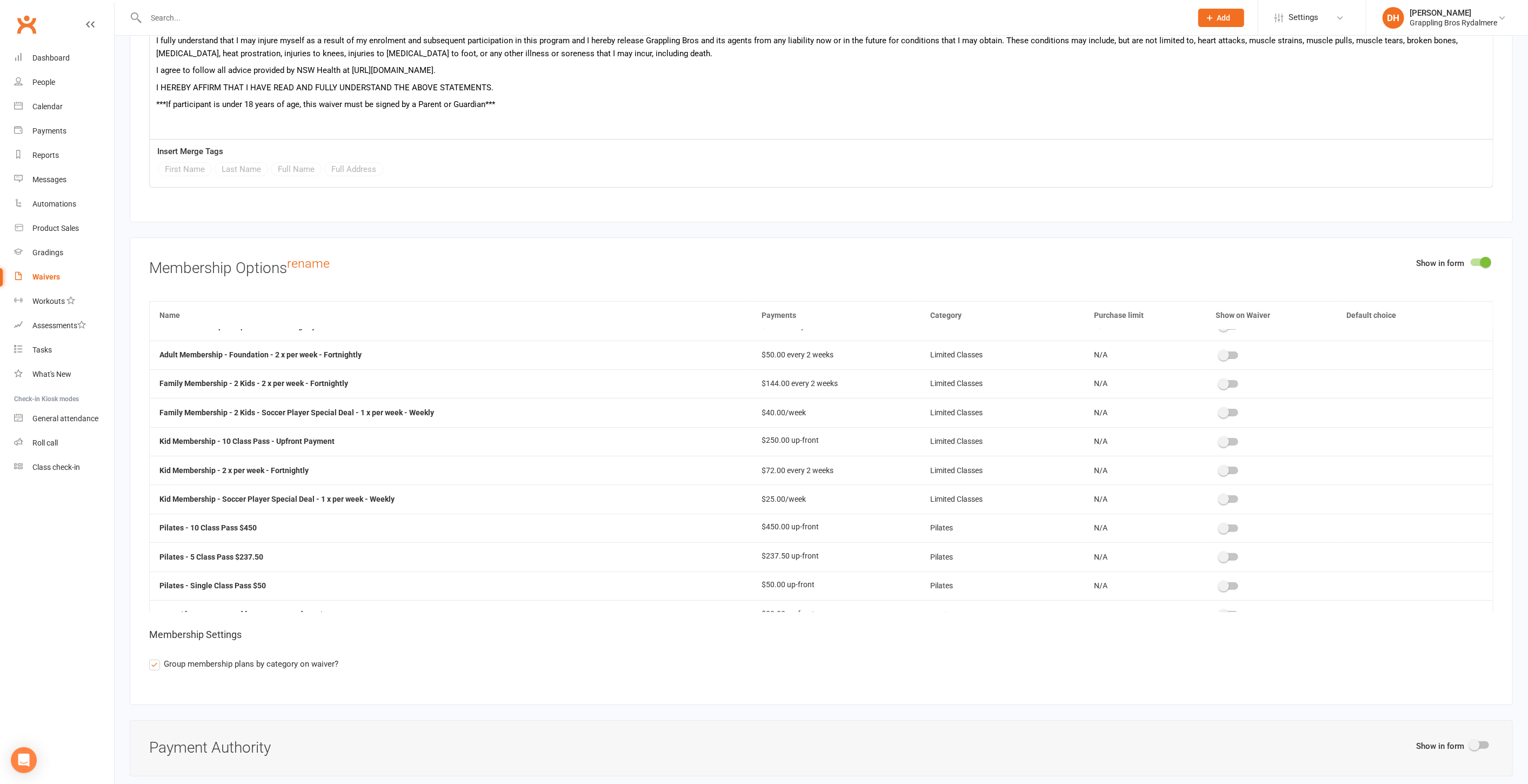
click at [1219, 523] on span at bounding box center [1224, 528] width 11 height 11
click at [1220, 527] on input "checkbox" at bounding box center [1220, 527] width 0 height 0
click at [1208, 551] on span at bounding box center [1214, 557] width 11 height 11
click at [1210, 555] on input "checkbox" at bounding box center [1210, 555] width 0 height 0
click at [1209, 581] on span at bounding box center [1214, 586] width 11 height 11
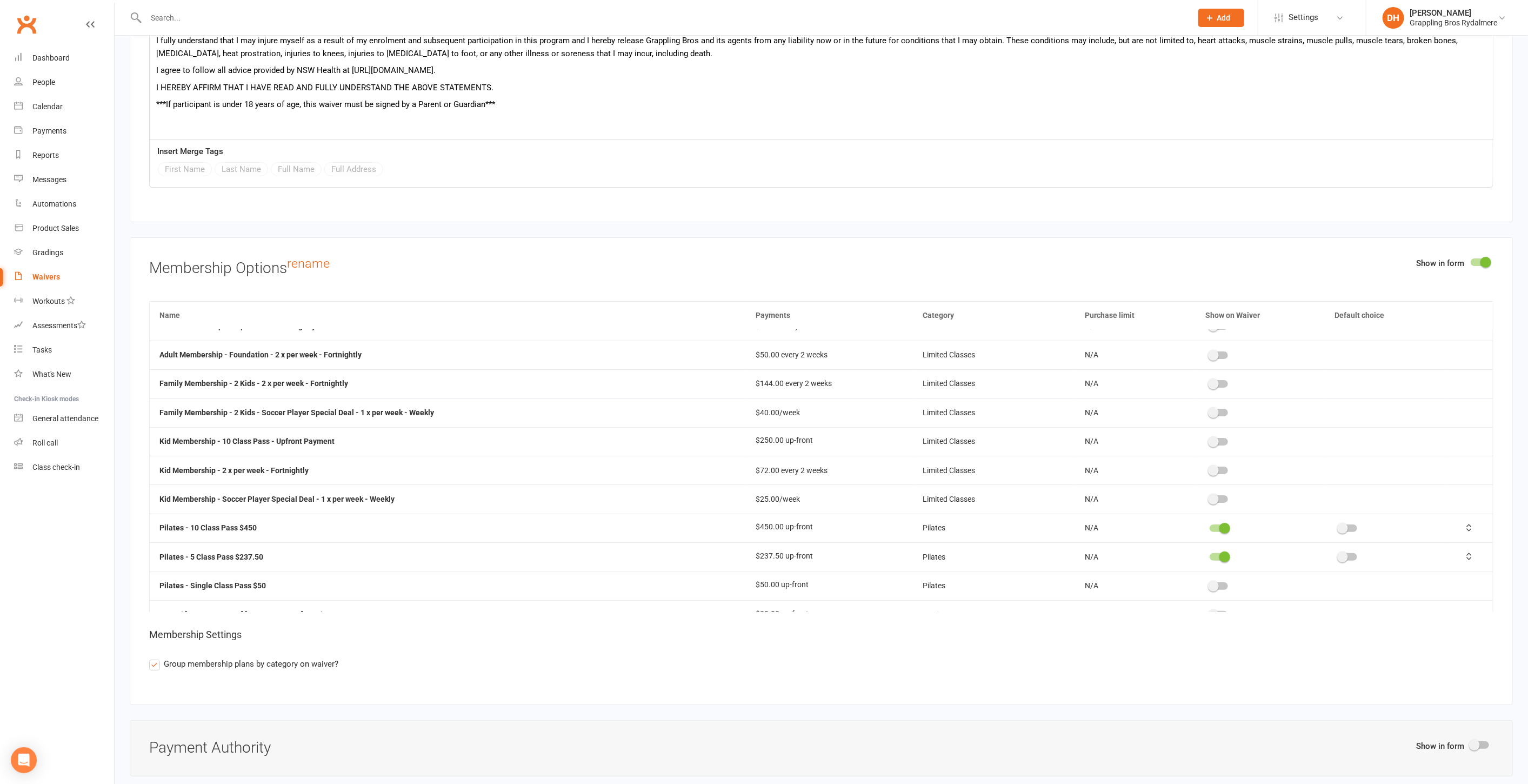
click at [1210, 585] on input "checkbox" at bounding box center [1210, 585] width 0 height 0
click at [1337, 523] on span at bounding box center [1342, 528] width 11 height 11
click at [1339, 527] on input "checkbox" at bounding box center [1339, 527] width 0 height 0
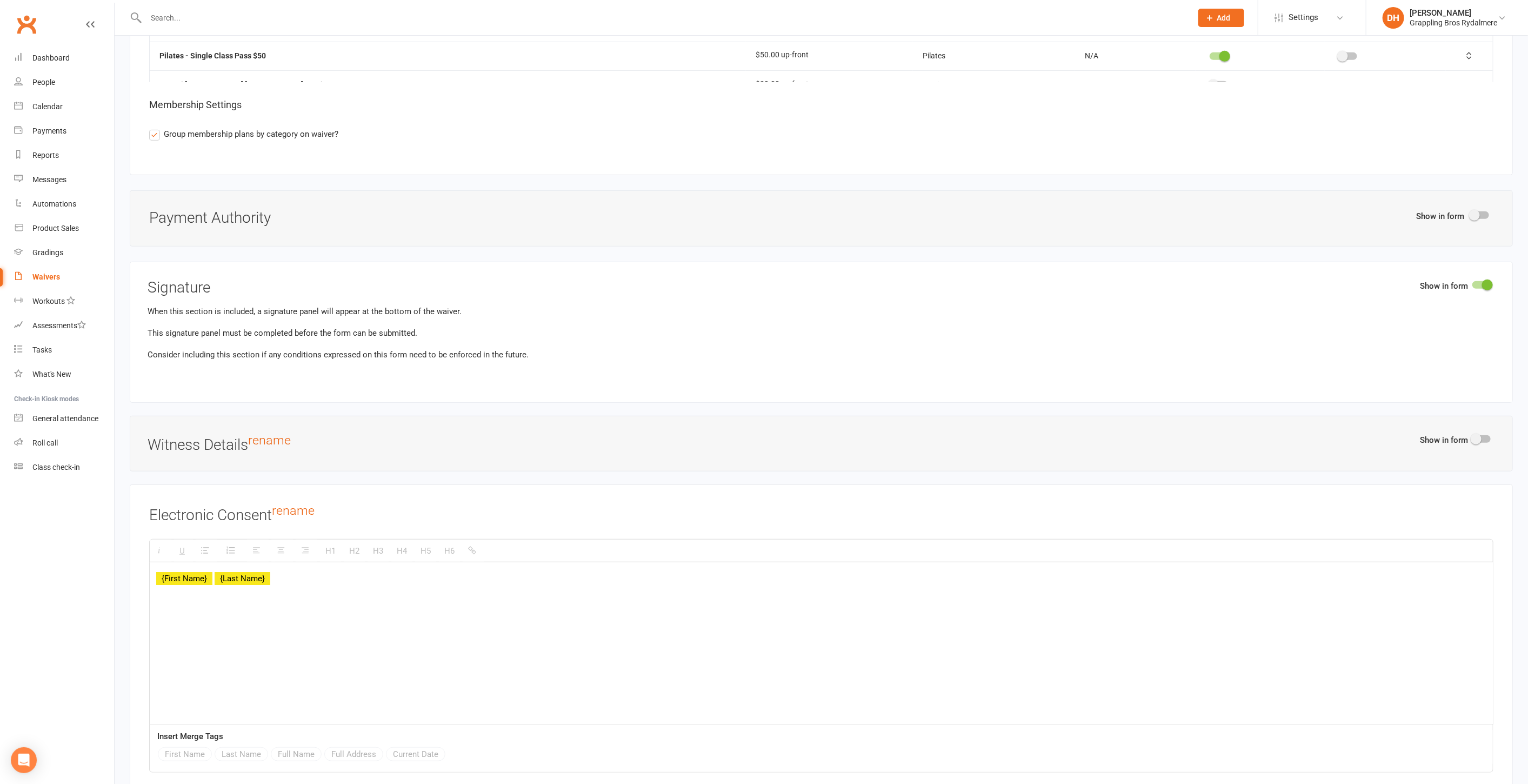
scroll to position [4217, 0]
click at [1477, 215] on span at bounding box center [1475, 220] width 11 height 11
click at [1471, 219] on input "checkbox" at bounding box center [1471, 219] width 0 height 0
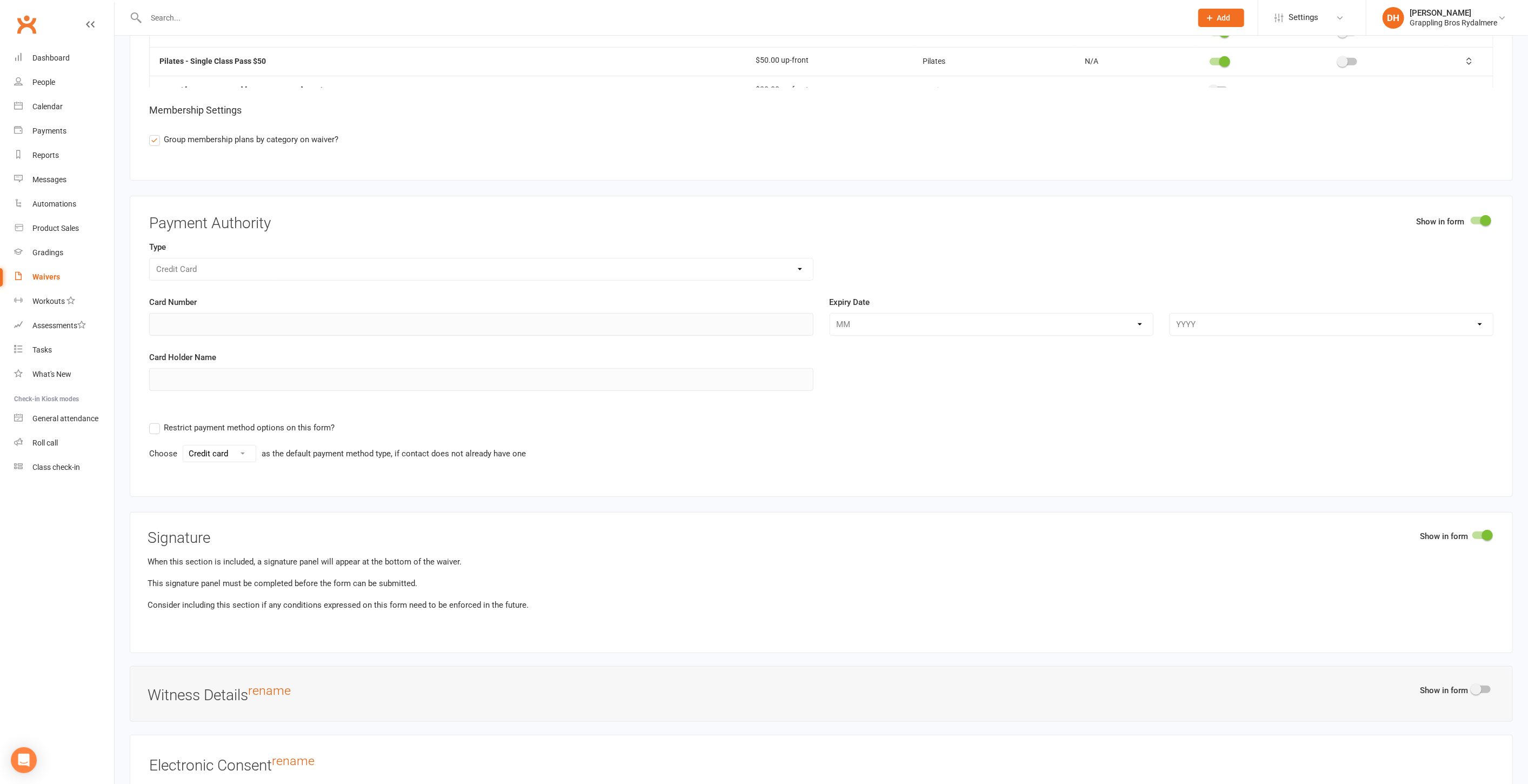
scroll to position [4815, 0]
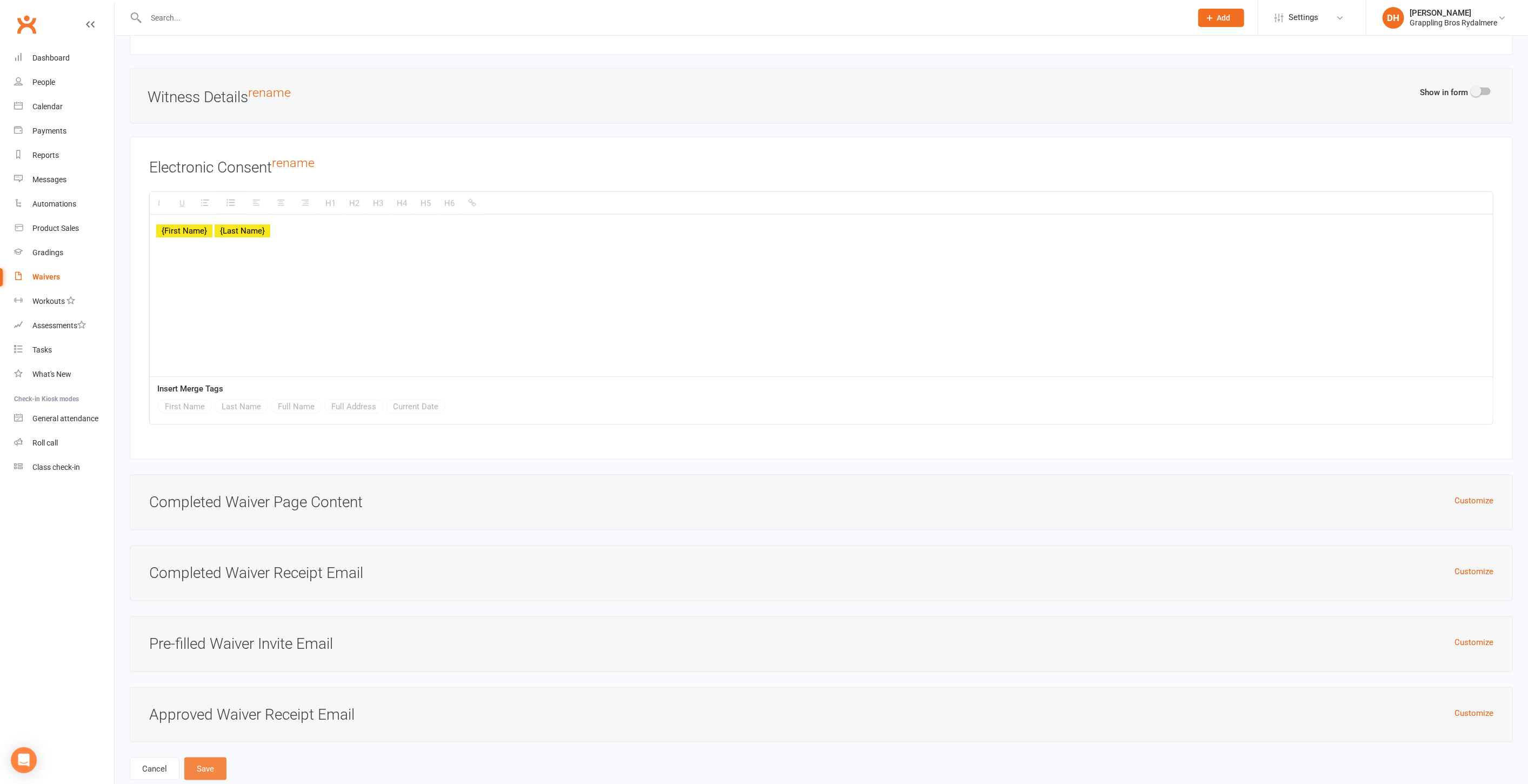
click at [204, 757] on button "Save" at bounding box center [205, 769] width 42 height 23
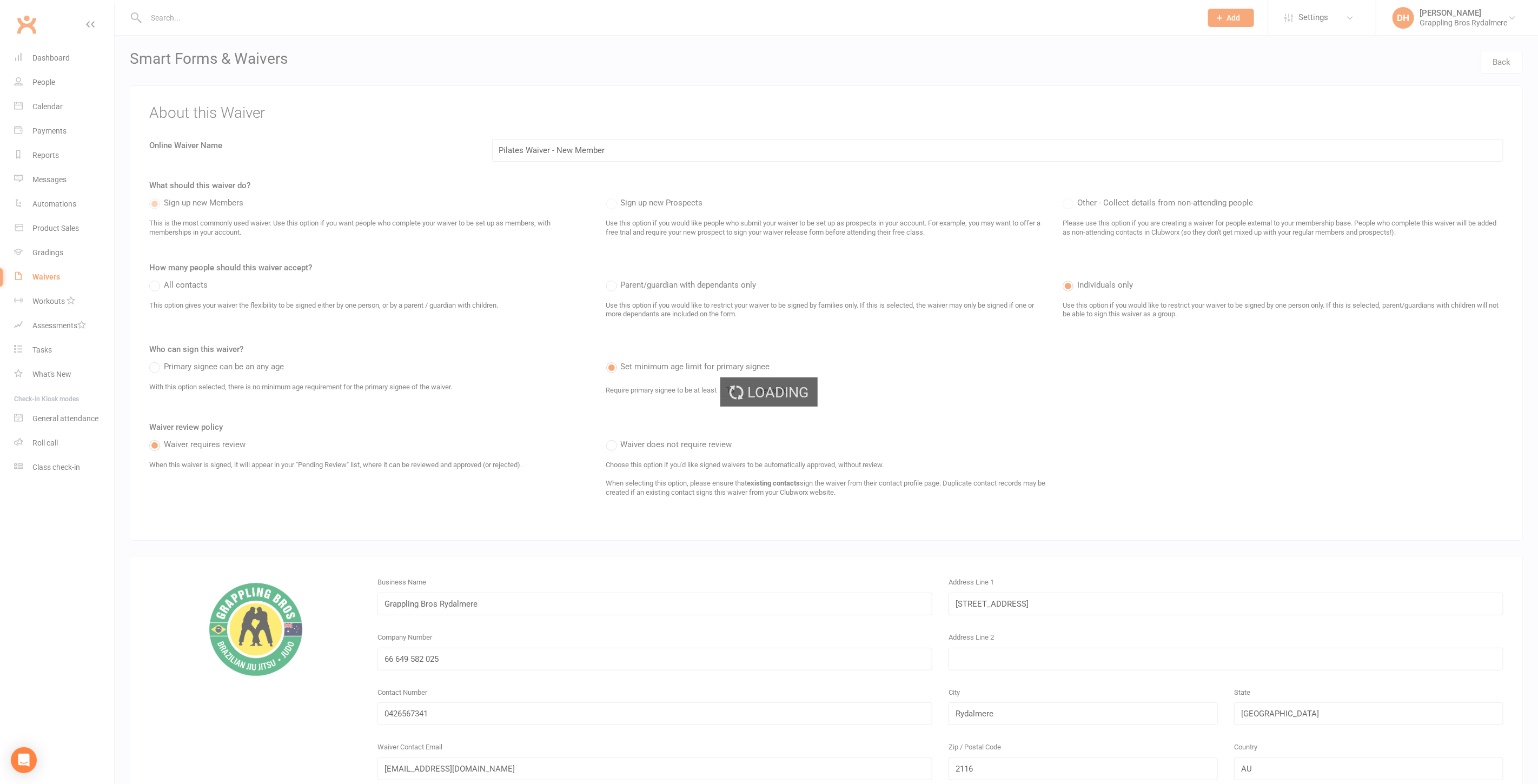
select select "50"
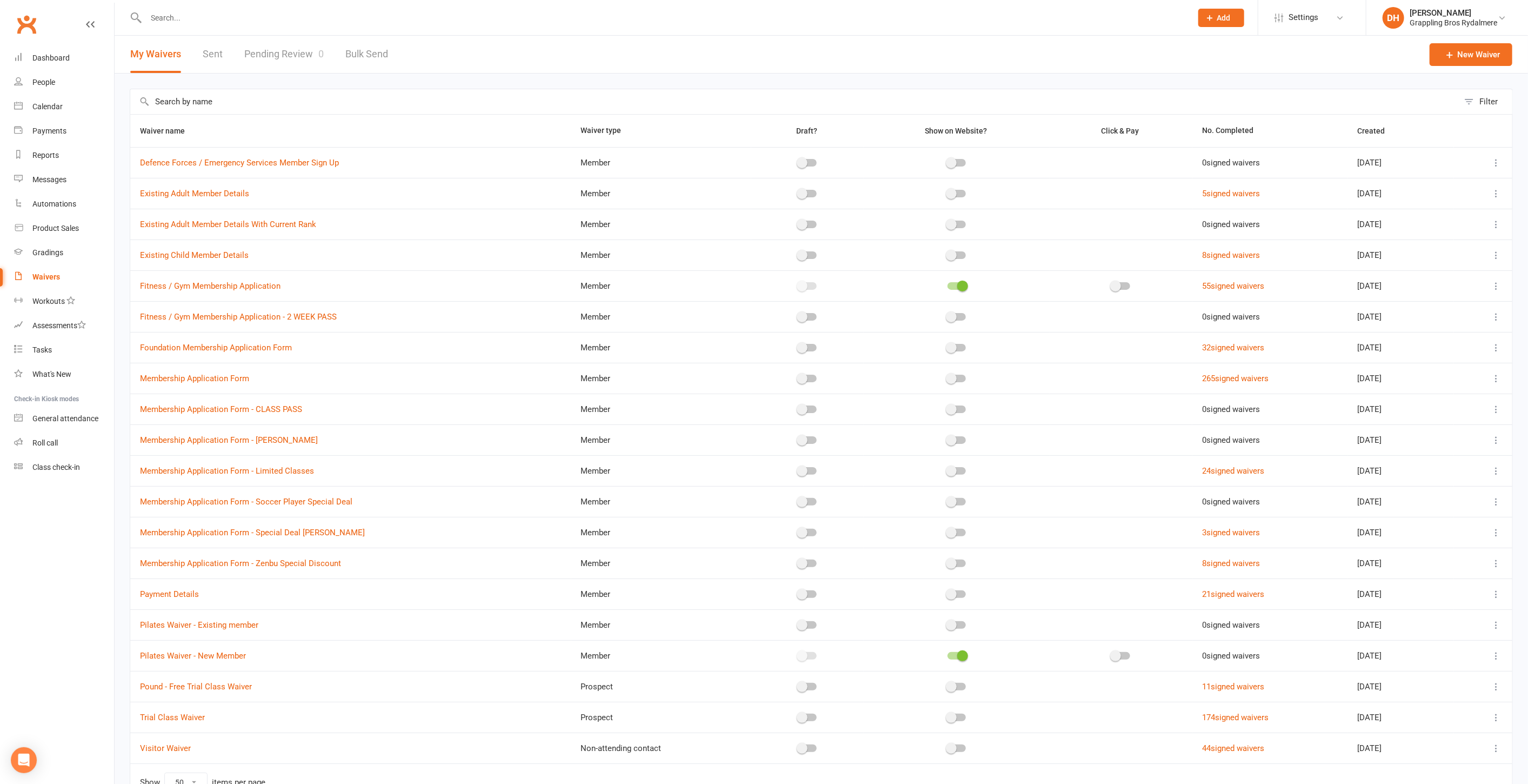
click at [1252, 53] on header "My Waivers Sent Pending Review 0 Bulk Send New Waiver" at bounding box center [821, 55] width 1414 height 38
click at [1146, 34] on div at bounding box center [657, 17] width 1055 height 35
click at [1132, 13] on input "text" at bounding box center [664, 18] width 1042 height 15
click at [1330, 17] on link "Settings" at bounding box center [1312, 18] width 75 height 24
click at [1318, 120] on link "Website" at bounding box center [1312, 124] width 107 height 25
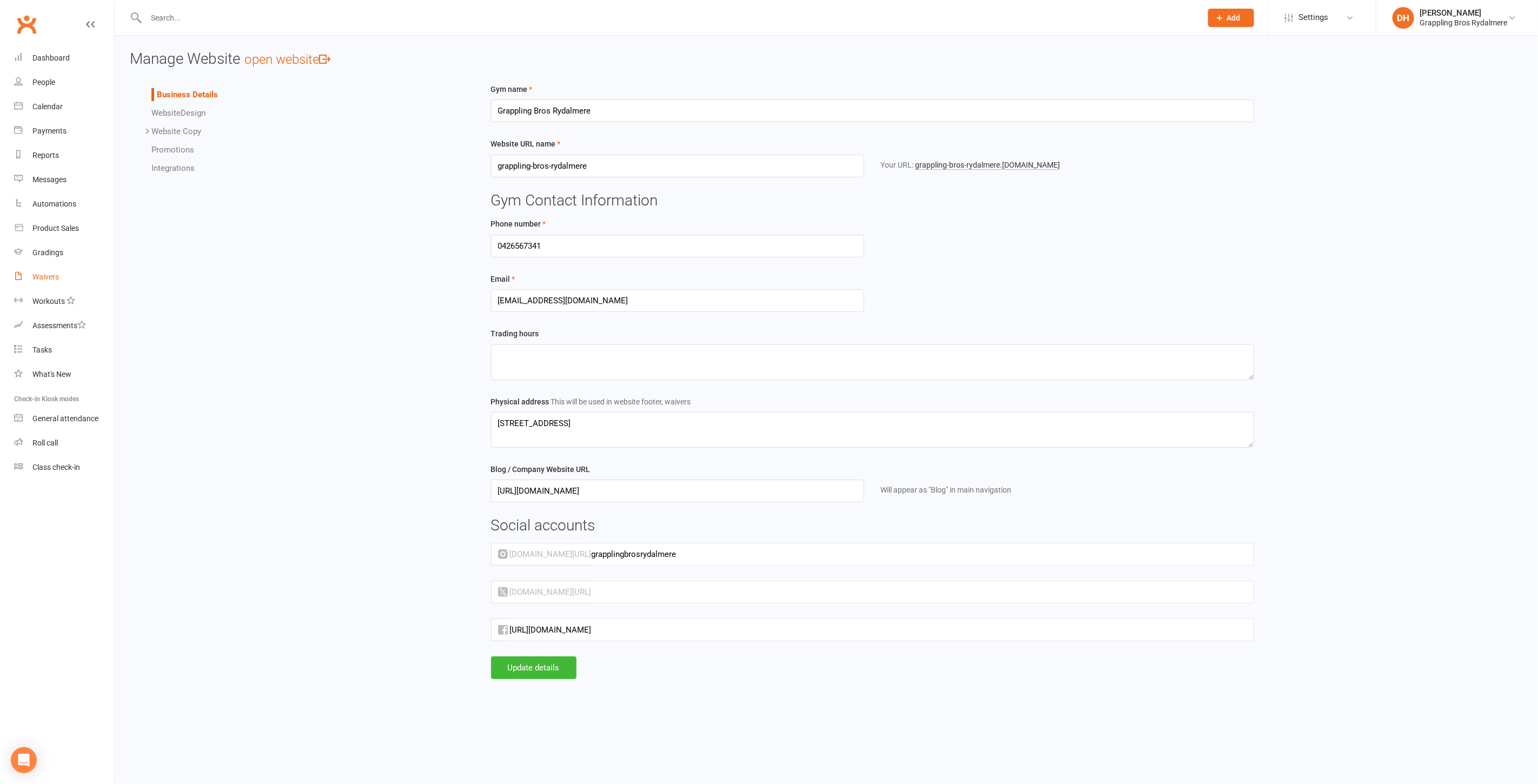
click at [50, 273] on div "Waivers" at bounding box center [46, 277] width 27 height 9
select select "50"
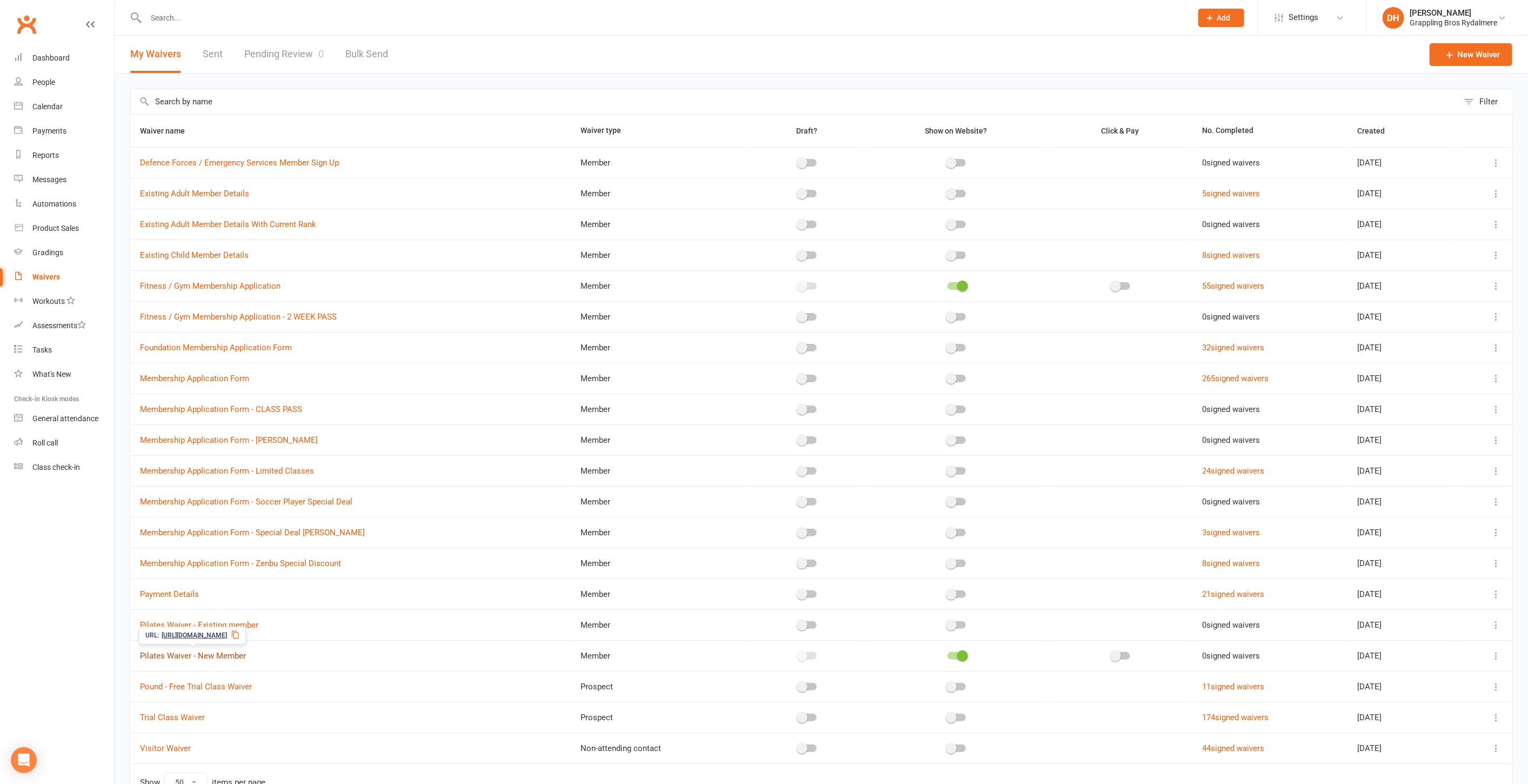
click at [219, 651] on link "Pilates Waiver - New Member" at bounding box center [193, 655] width 106 height 10
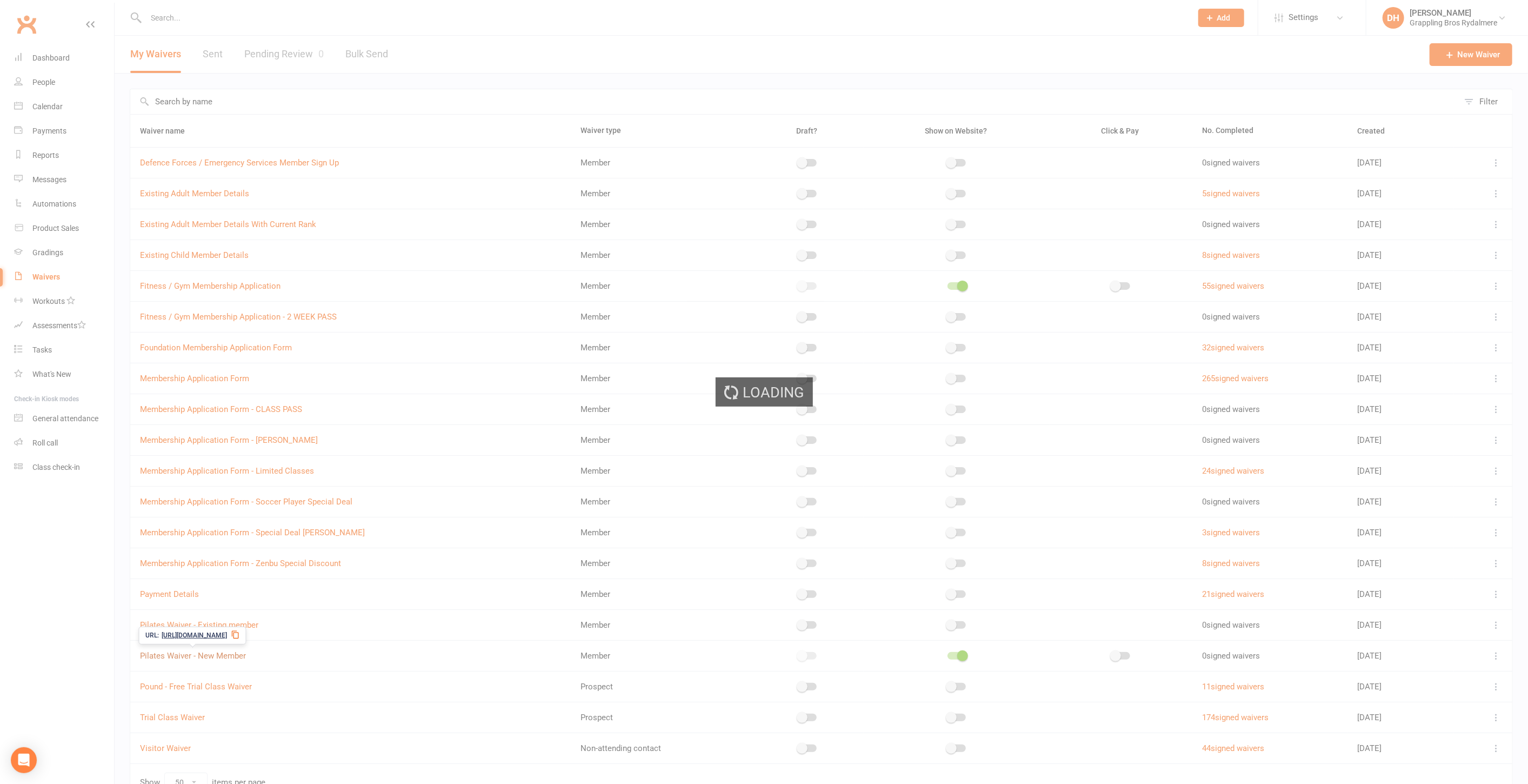
select select "select"
select select "checkbox"
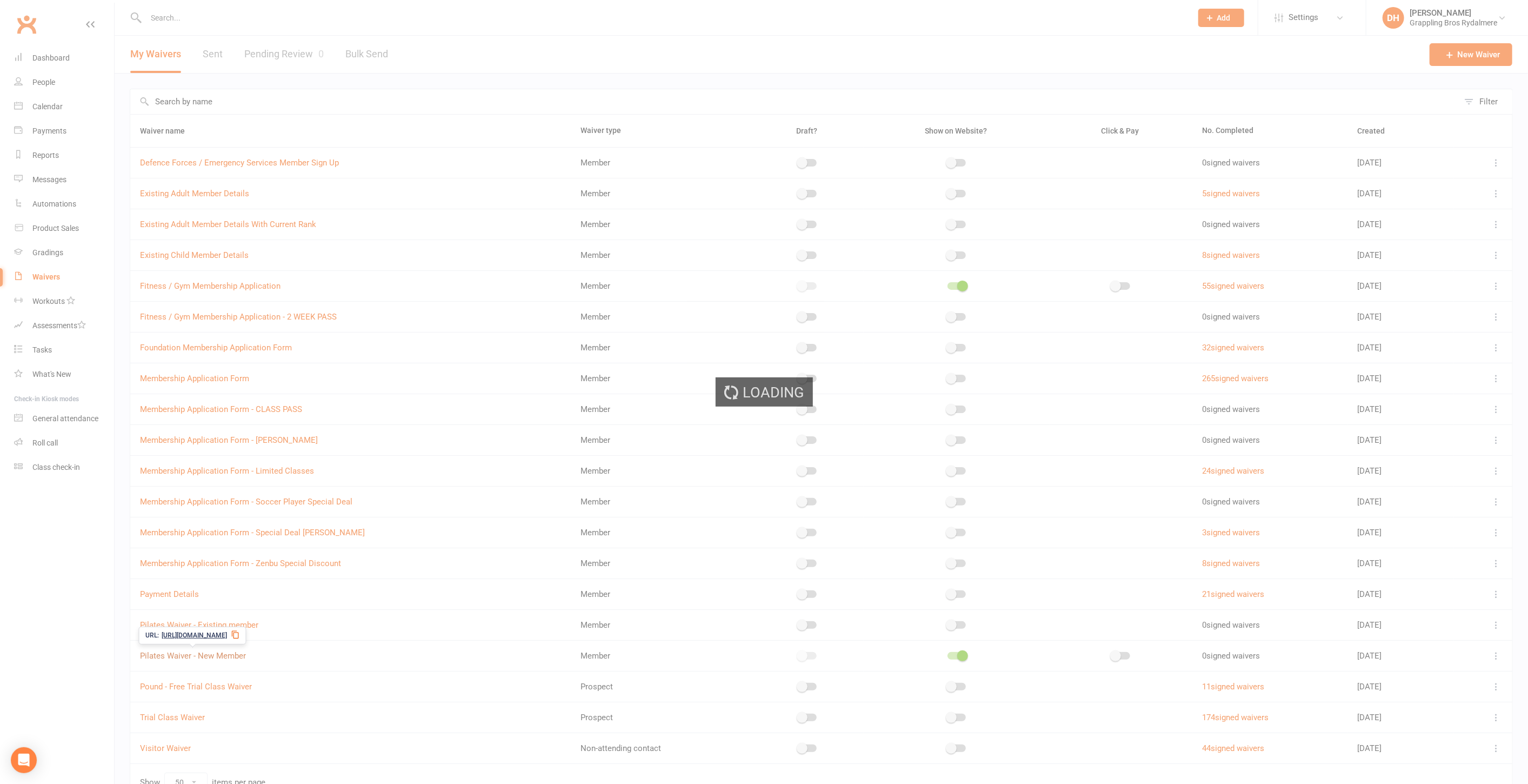
select select "checkbox"
select select "select"
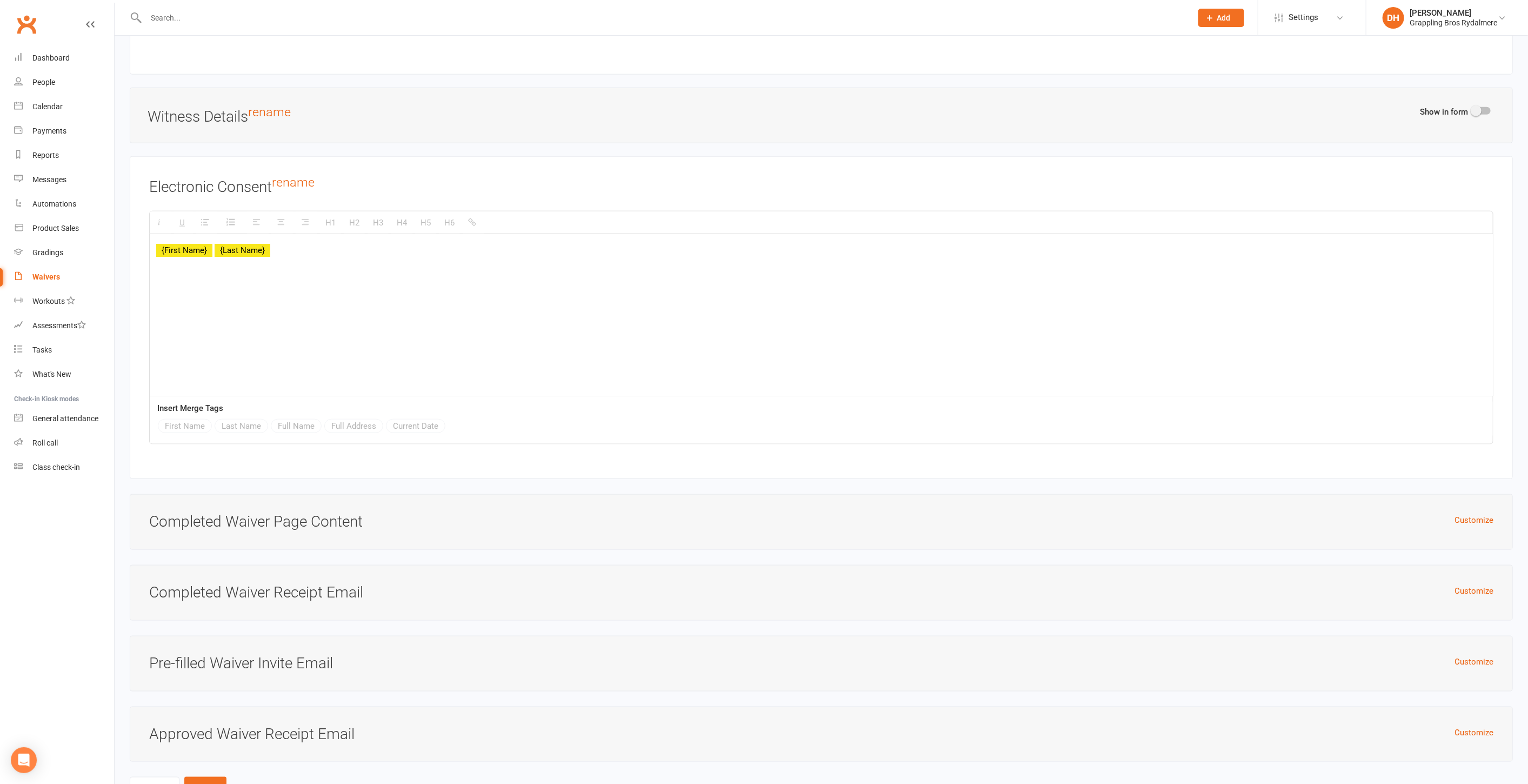
scroll to position [4815, 0]
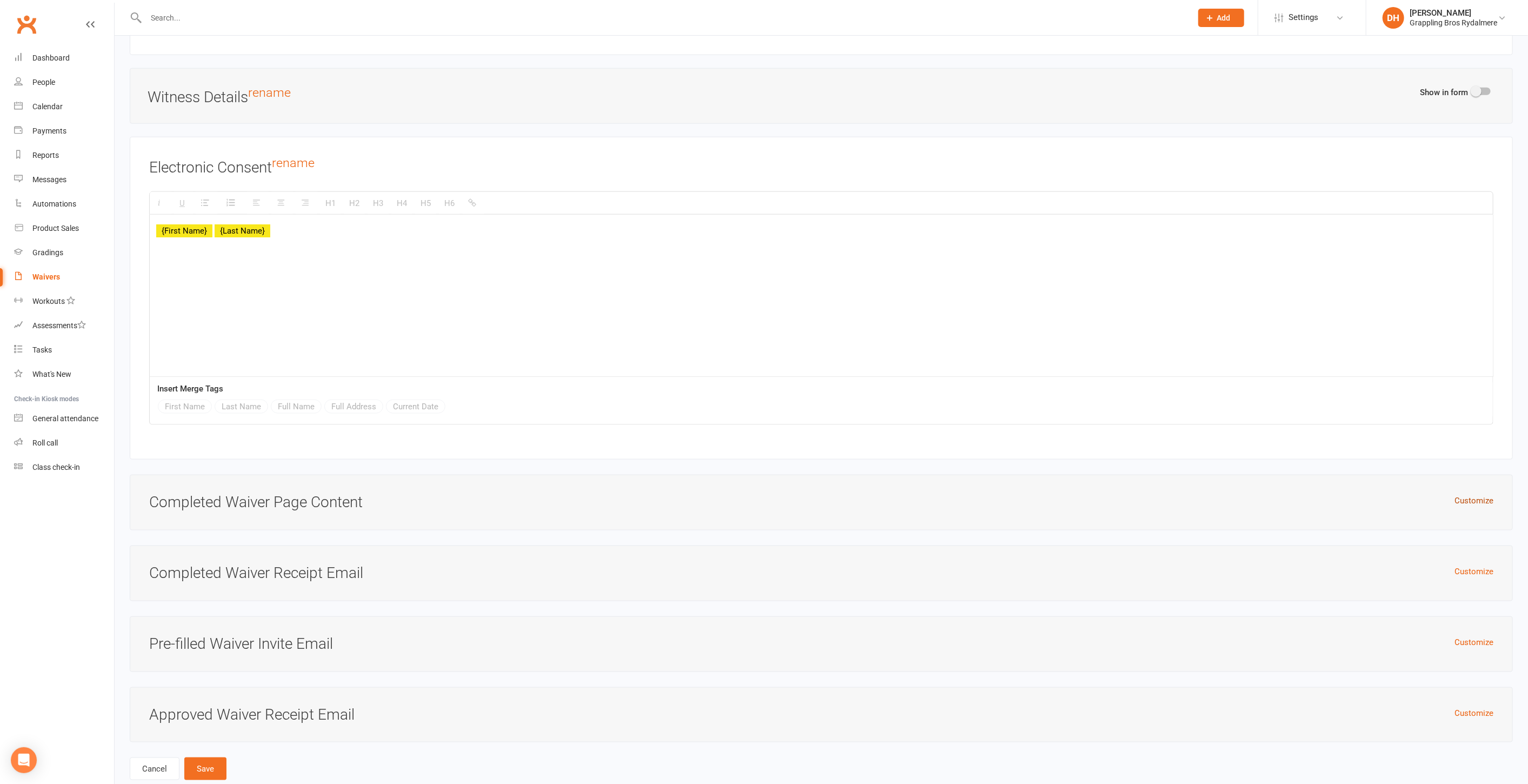
click at [1471, 494] on button "Customize" at bounding box center [1474, 501] width 39 height 13
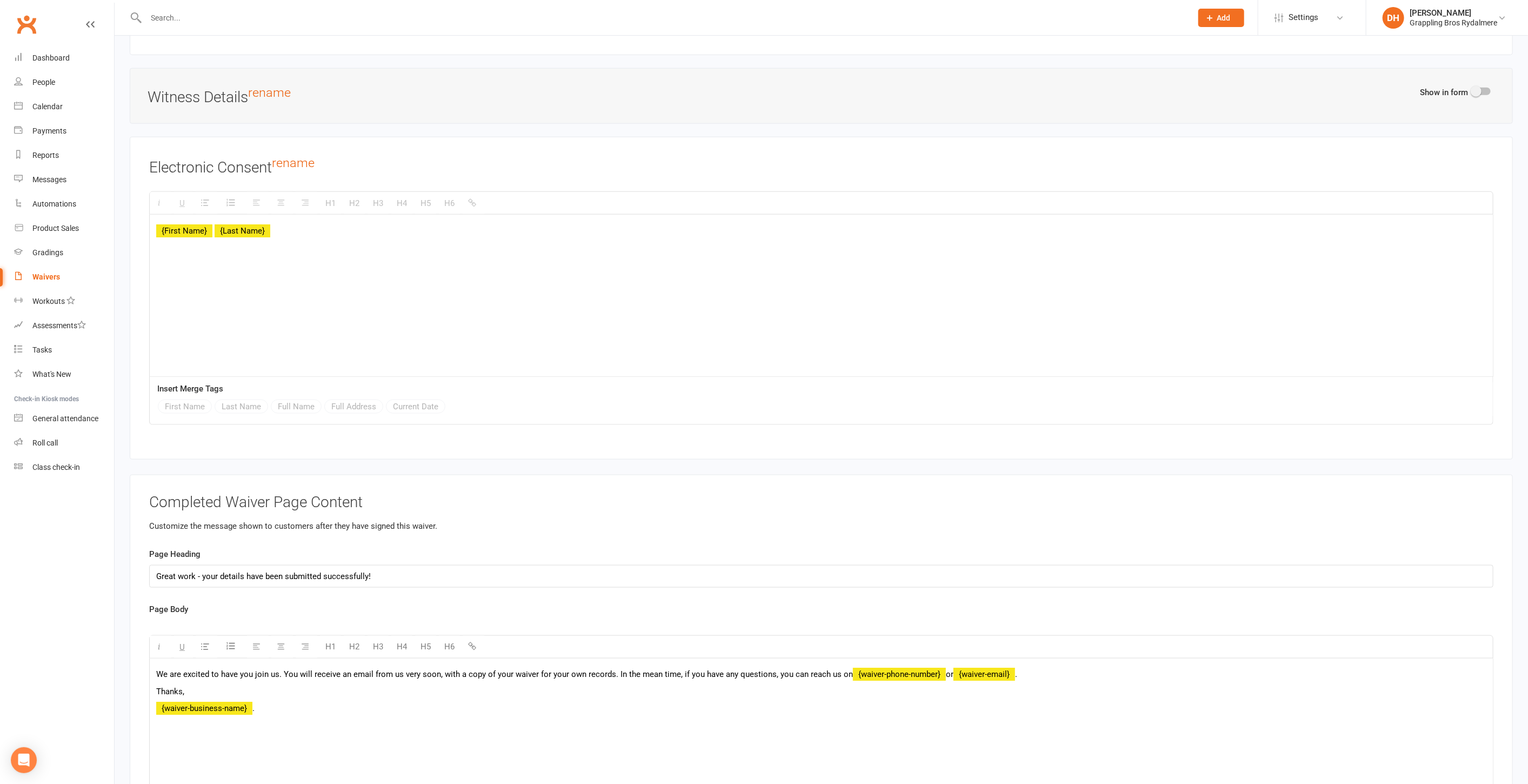
click at [612, 668] on p "We are excited to have you join us. You will receive an email from us very soon…" at bounding box center [821, 674] width 1330 height 13
click at [1097, 668] on p "We are excited to have you join us. You will receive an email from us very soon…" at bounding box center [821, 674] width 1330 height 13
drag, startPoint x: 487, startPoint y: 684, endPoint x: 108, endPoint y: 672, distance: 379.2
click at [475, 642] on icon "button" at bounding box center [472, 645] width 8 height 8
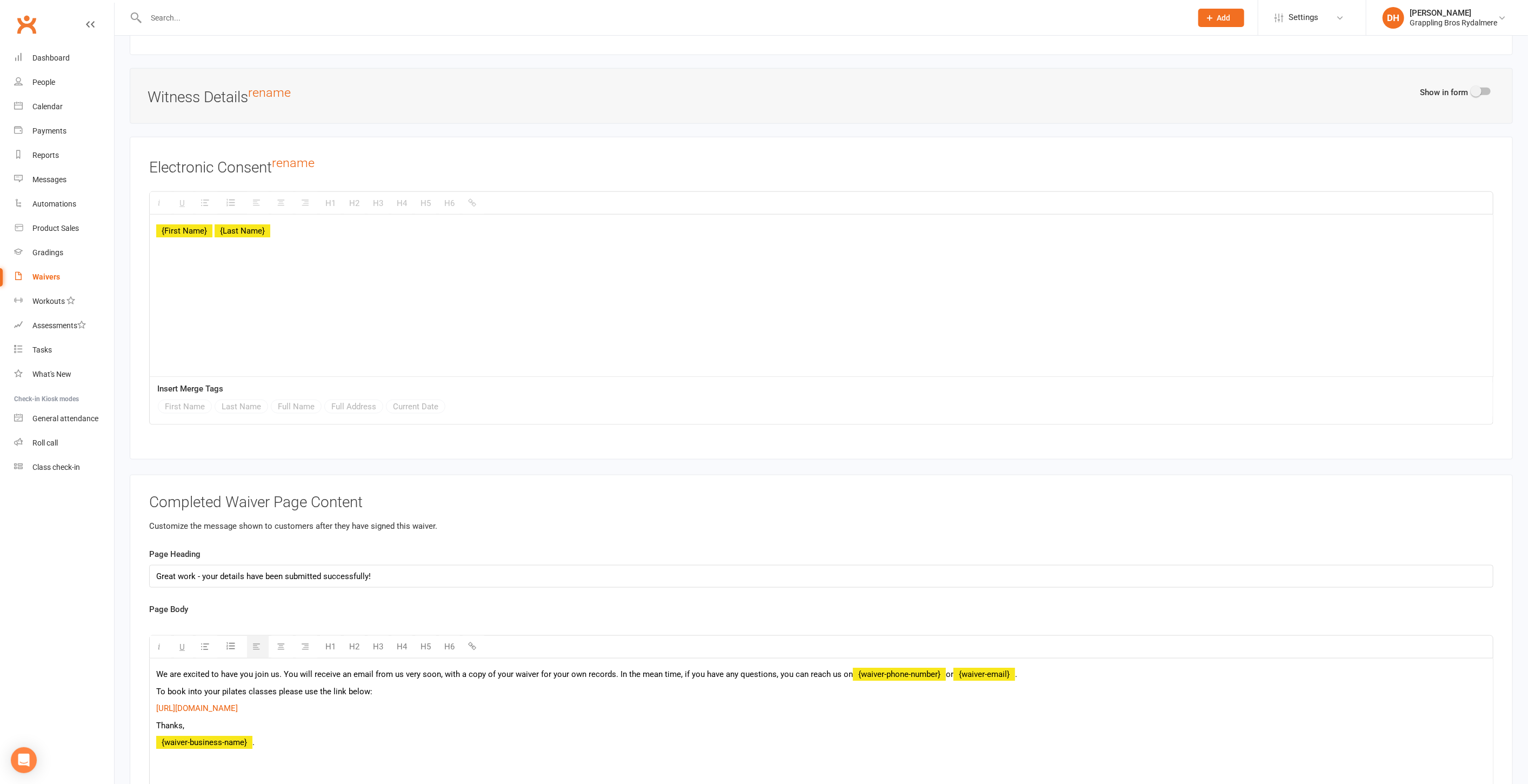
click at [504, 701] on p "https://app.clubworx.com/websites/grappling-bros-rydalmere/calendar/weekly_agen…" at bounding box center [821, 708] width 1330 height 13
drag, startPoint x: 398, startPoint y: 691, endPoint x: 142, endPoint y: 685, distance: 256.1
click at [142, 685] on div "Completed Waiver Page Content Customize the message shown to customers after th…" at bounding box center [821, 703] width 1383 height 457
click at [466, 636] on button "button" at bounding box center [473, 647] width 22 height 22
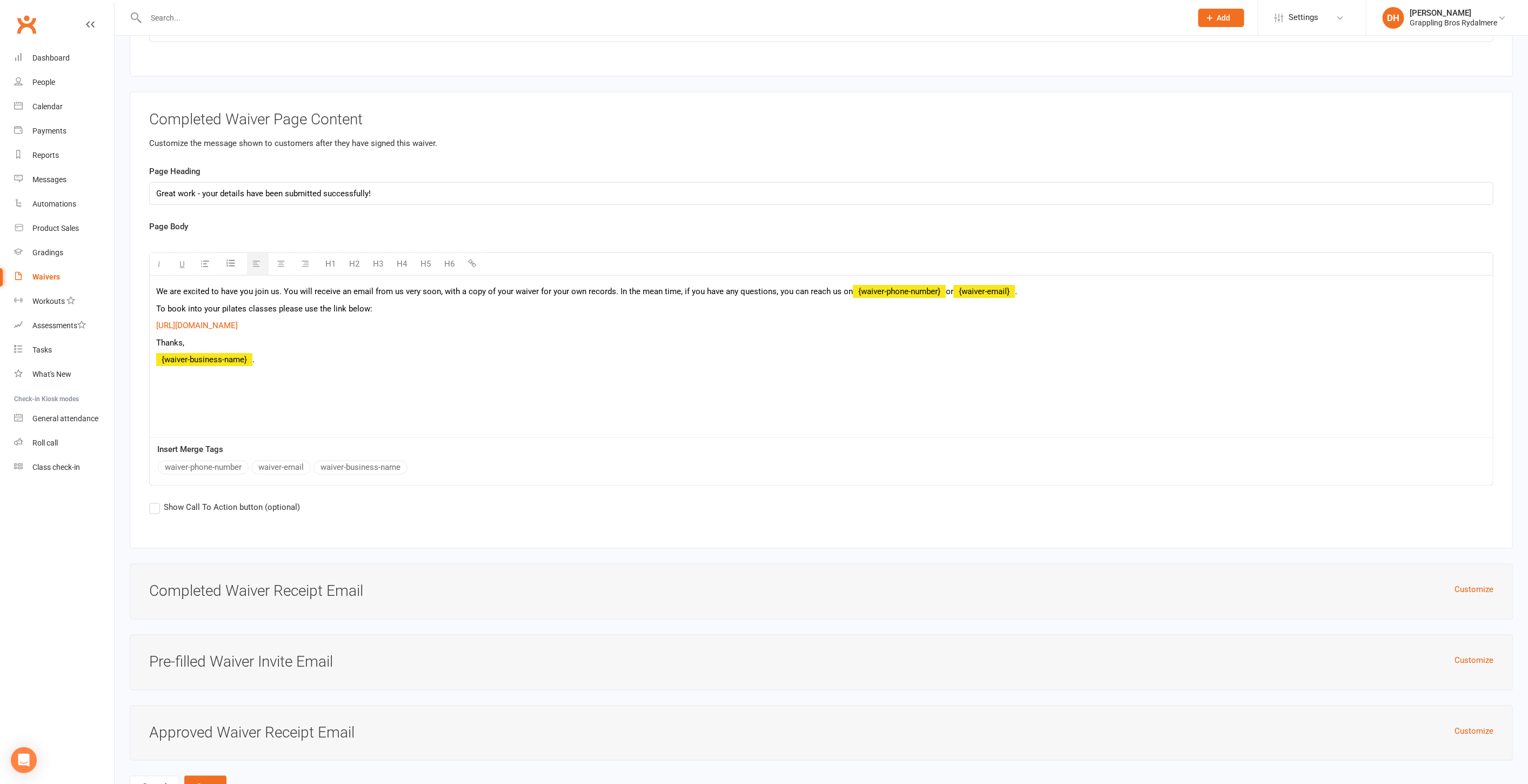
scroll to position [5215, 0]
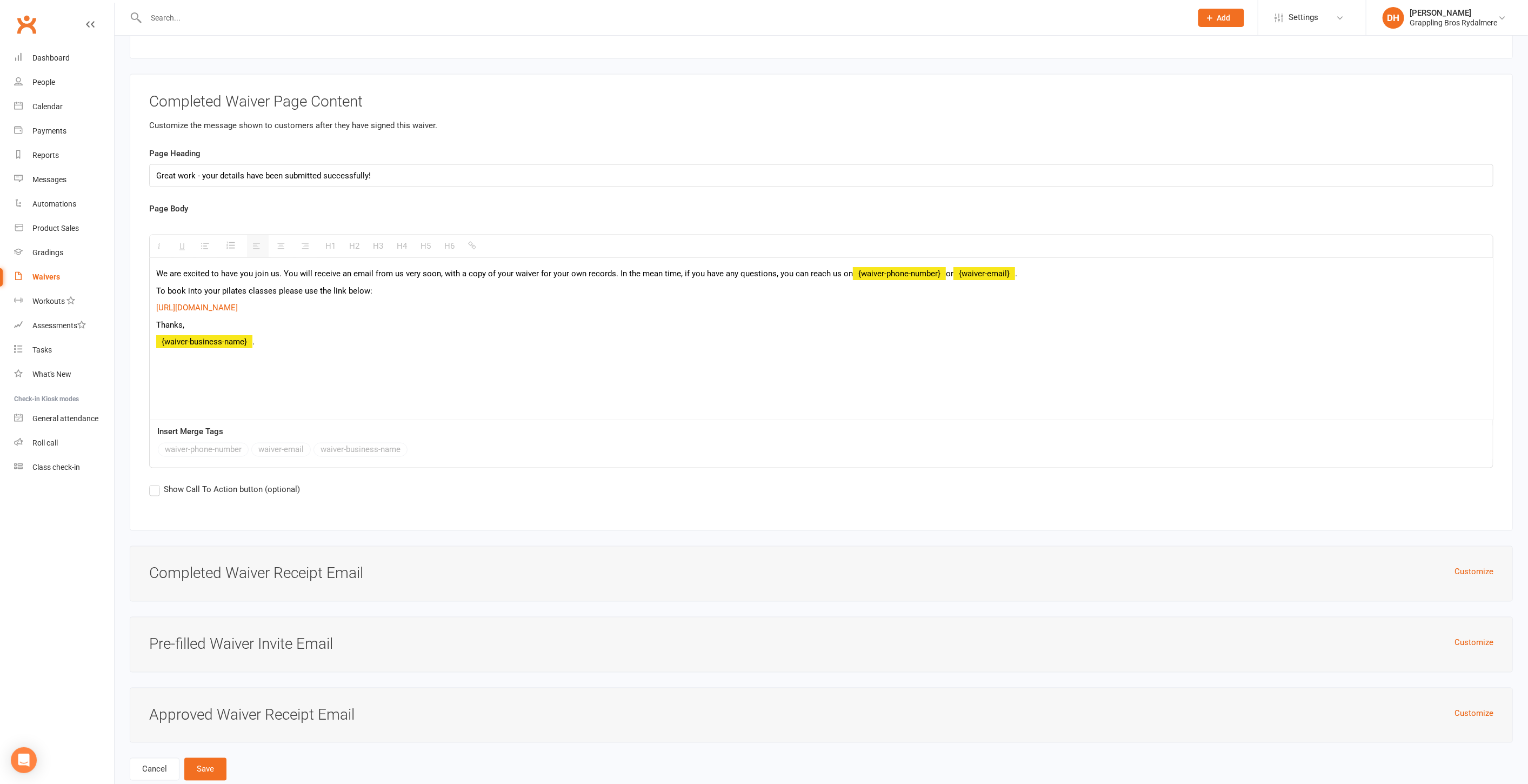
click at [281, 483] on span "Show Call To Action button (optional)" at bounding box center [232, 489] width 136 height 11
click at [156, 483] on input "Show Call To Action button (optional)" at bounding box center [152, 483] width 7 height 0
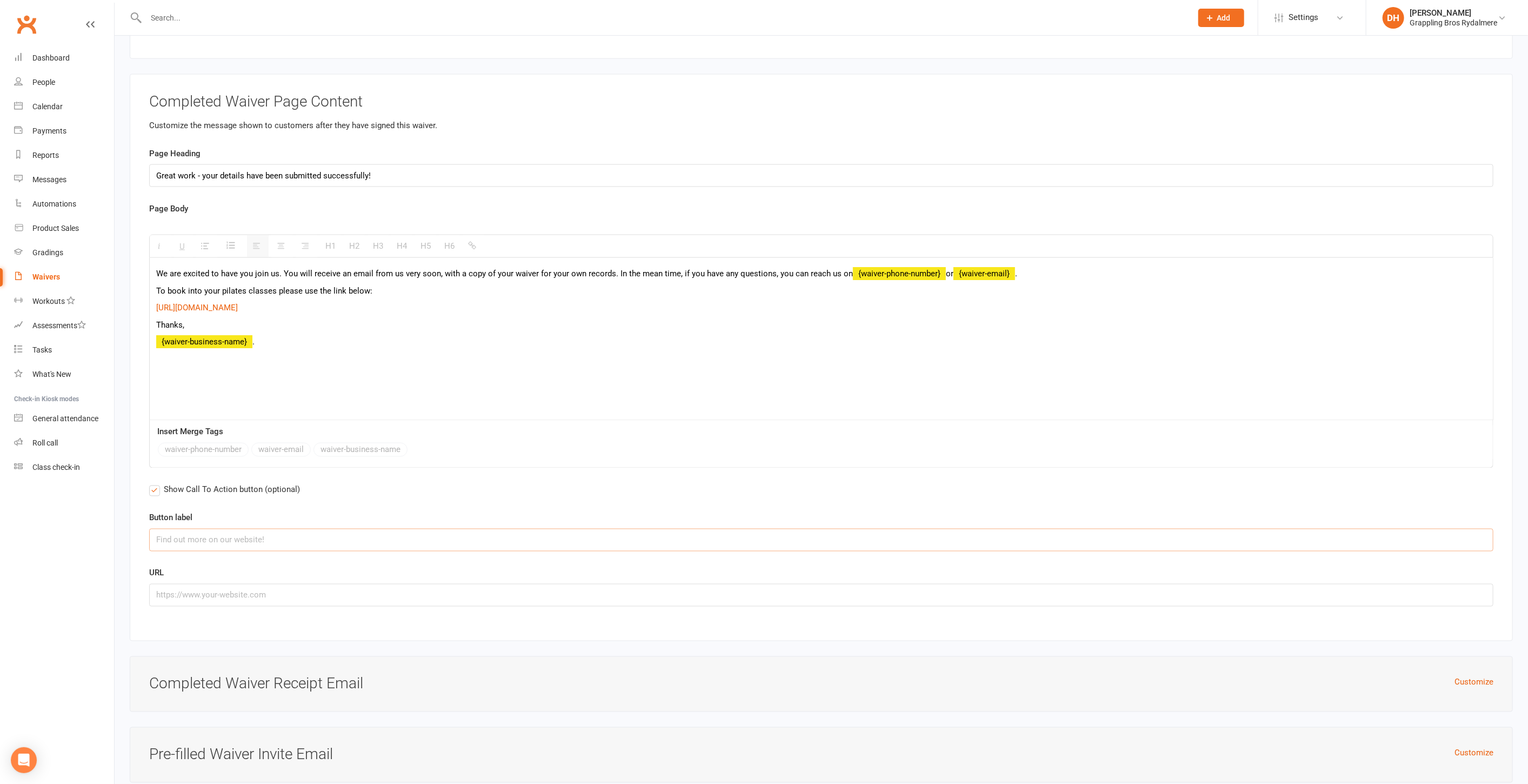
click at [239, 529] on input "text" at bounding box center [821, 540] width 1344 height 23
type input "Book your class now!"
click at [198, 584] on input "text" at bounding box center [821, 595] width 1344 height 23
paste input "https://app.clubworx.com/websites/grappling-bros-rydalmere/calendar/weekly_agen…"
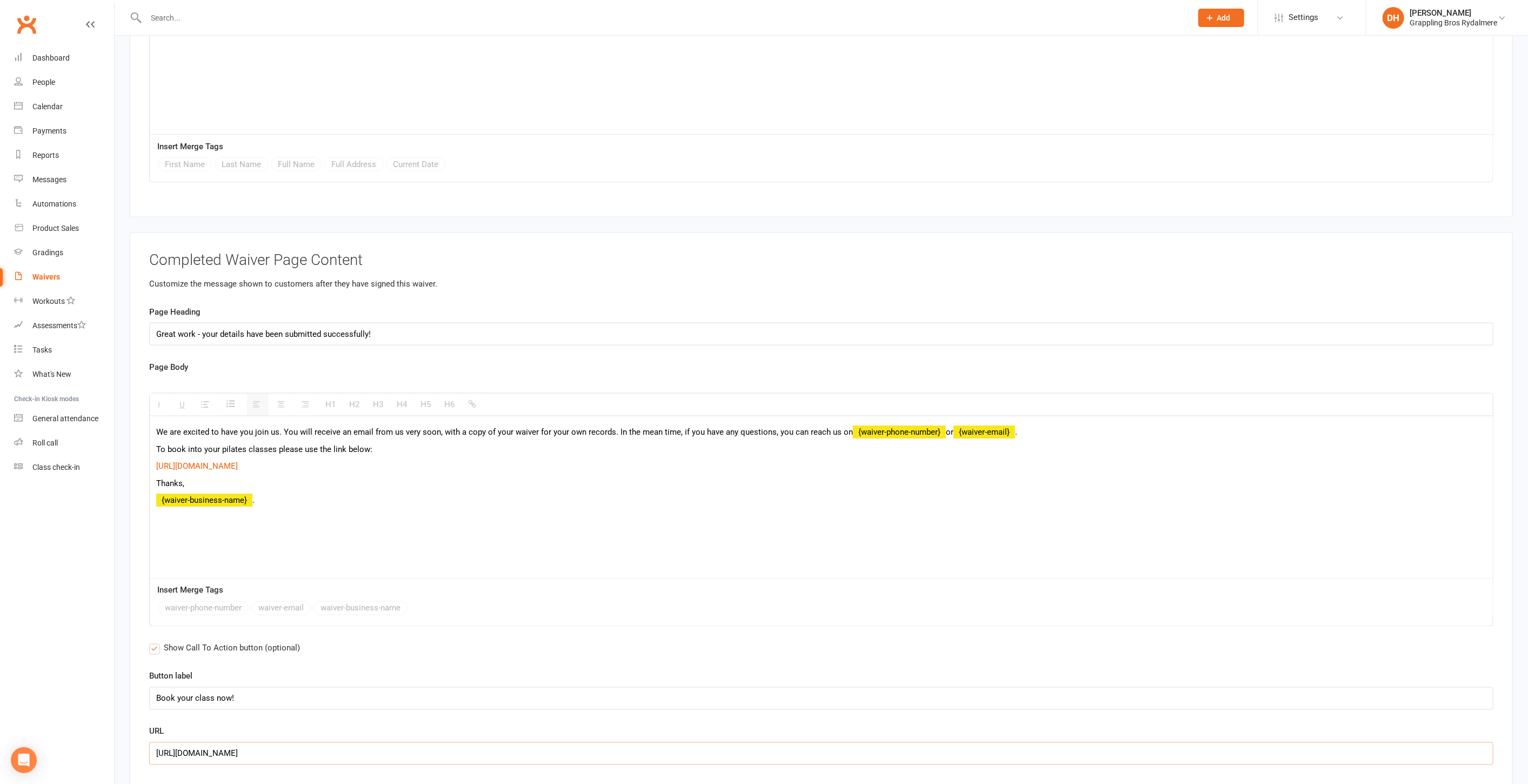
scroll to position [5325, 0]
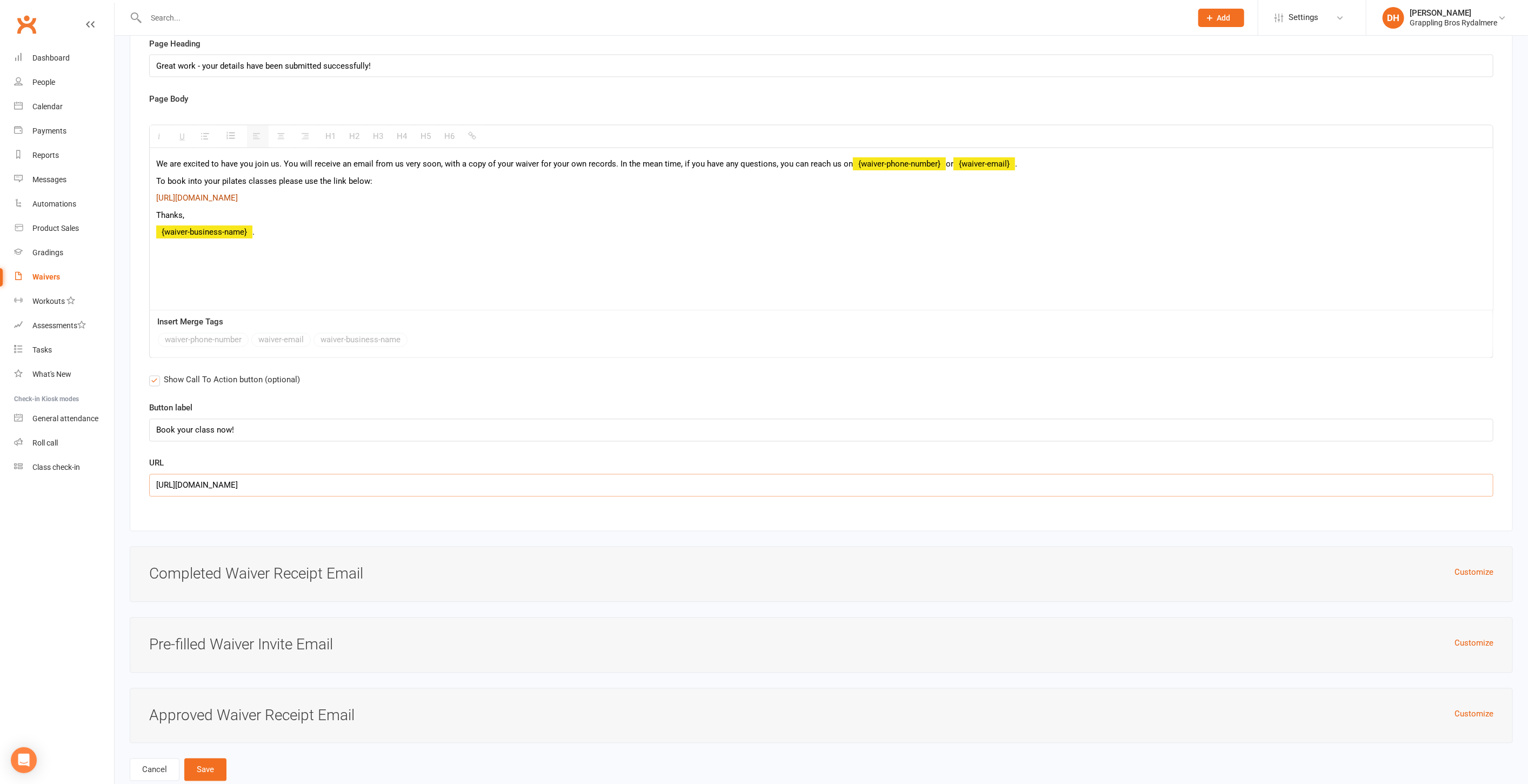
type input "https://app.clubworx.com/websites/grappling-bros-rydalmere/calendar/weekly_agen…"
drag, startPoint x: 465, startPoint y: 177, endPoint x: 154, endPoint y: 158, distance: 311.6
click at [154, 158] on div "We are excited to have you join us. You will receive an email from us very soon…" at bounding box center [821, 229] width 1343 height 162
copy div "To book into your pilates classes please use the link below: https://app.clubwo…"
click at [206, 759] on button "Save" at bounding box center [205, 770] width 42 height 23
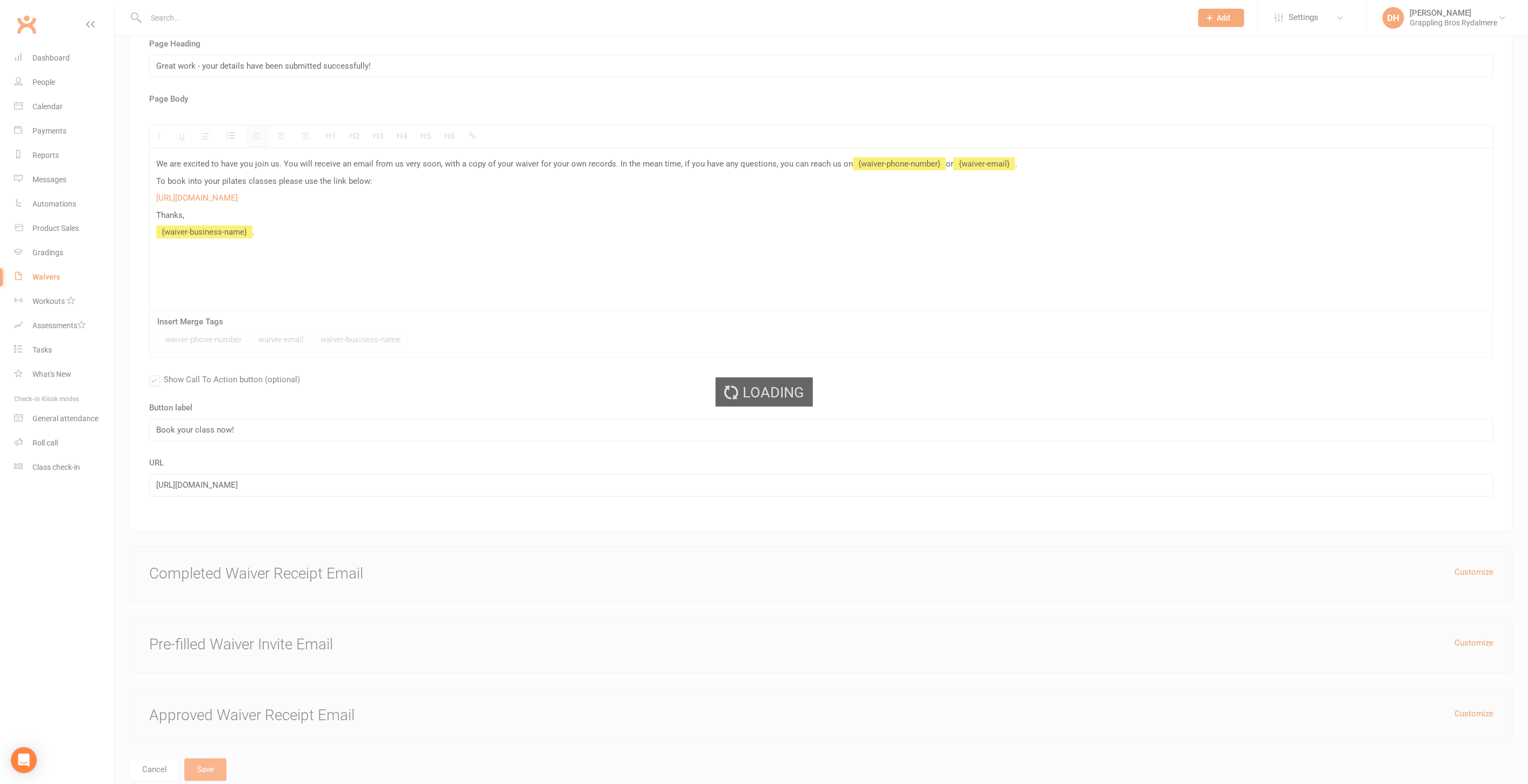
select select "50"
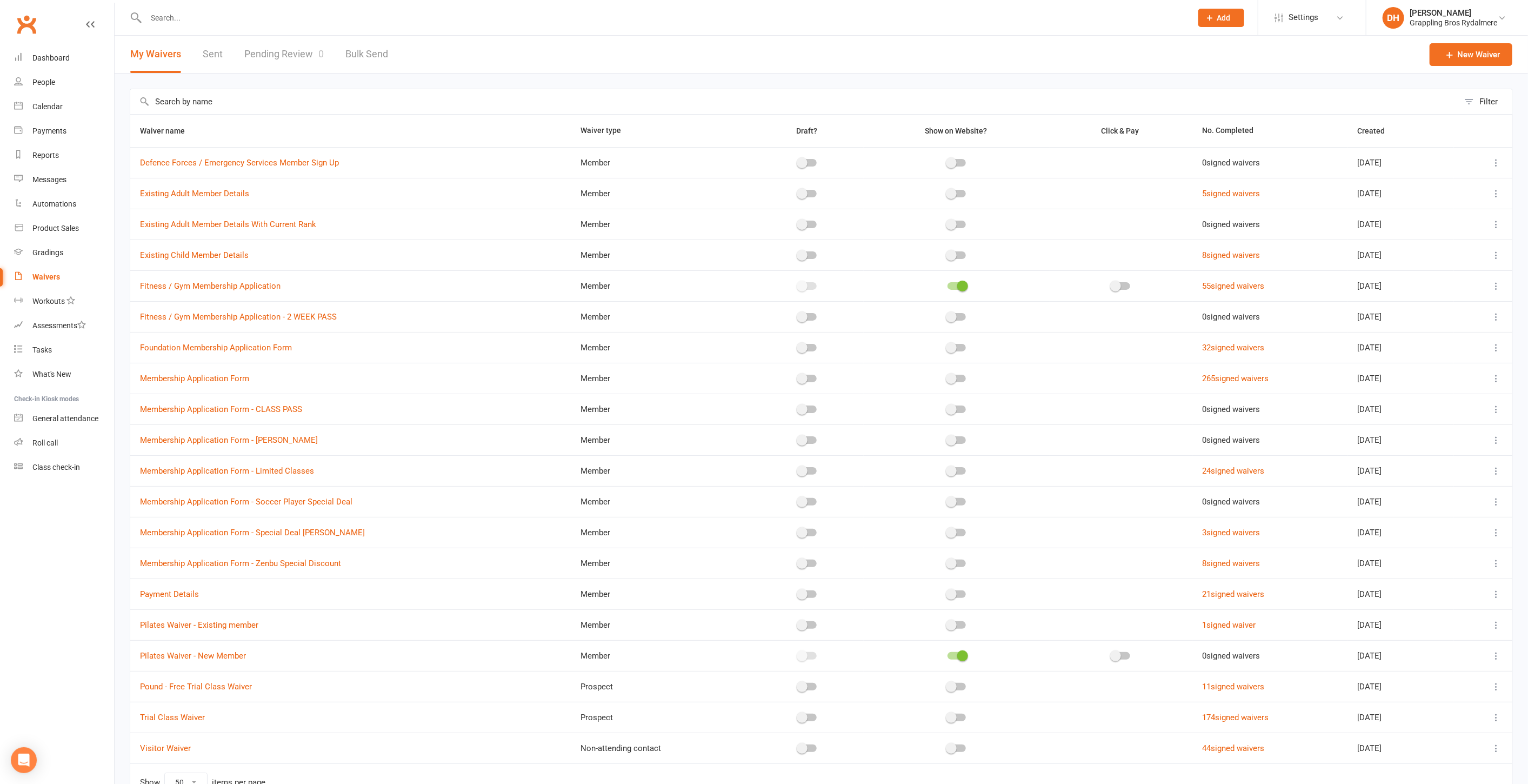
scroll to position [59, 0]
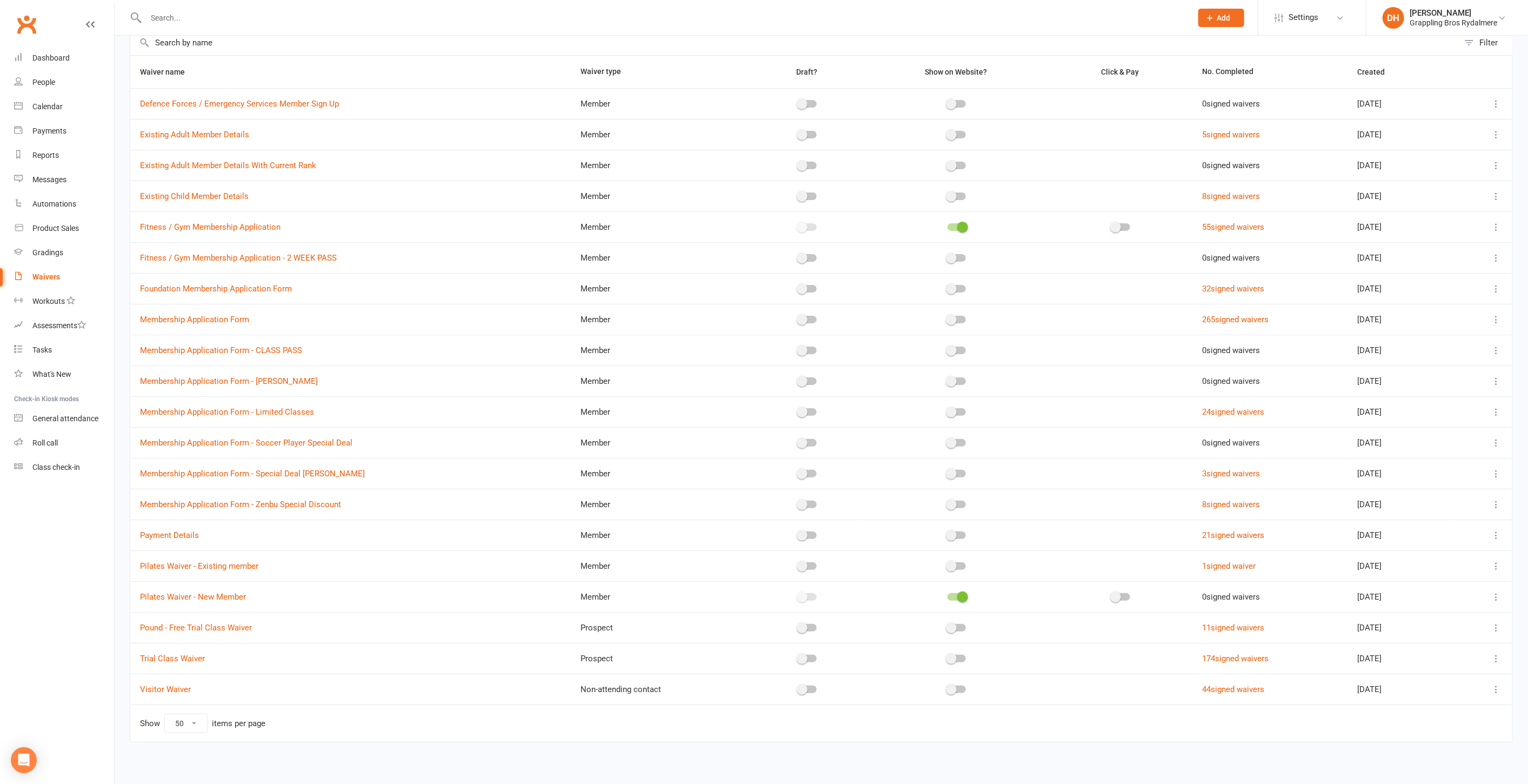
click at [1494, 592] on icon at bounding box center [1496, 597] width 11 height 11
click at [1083, 632] on td at bounding box center [1121, 627] width 142 height 30
click at [1111, 595] on span at bounding box center [1116, 597] width 11 height 11
click at [1112, 595] on input "checkbox" at bounding box center [1112, 595] width 0 height 0
click at [1121, 595] on span at bounding box center [1126, 597] width 11 height 11
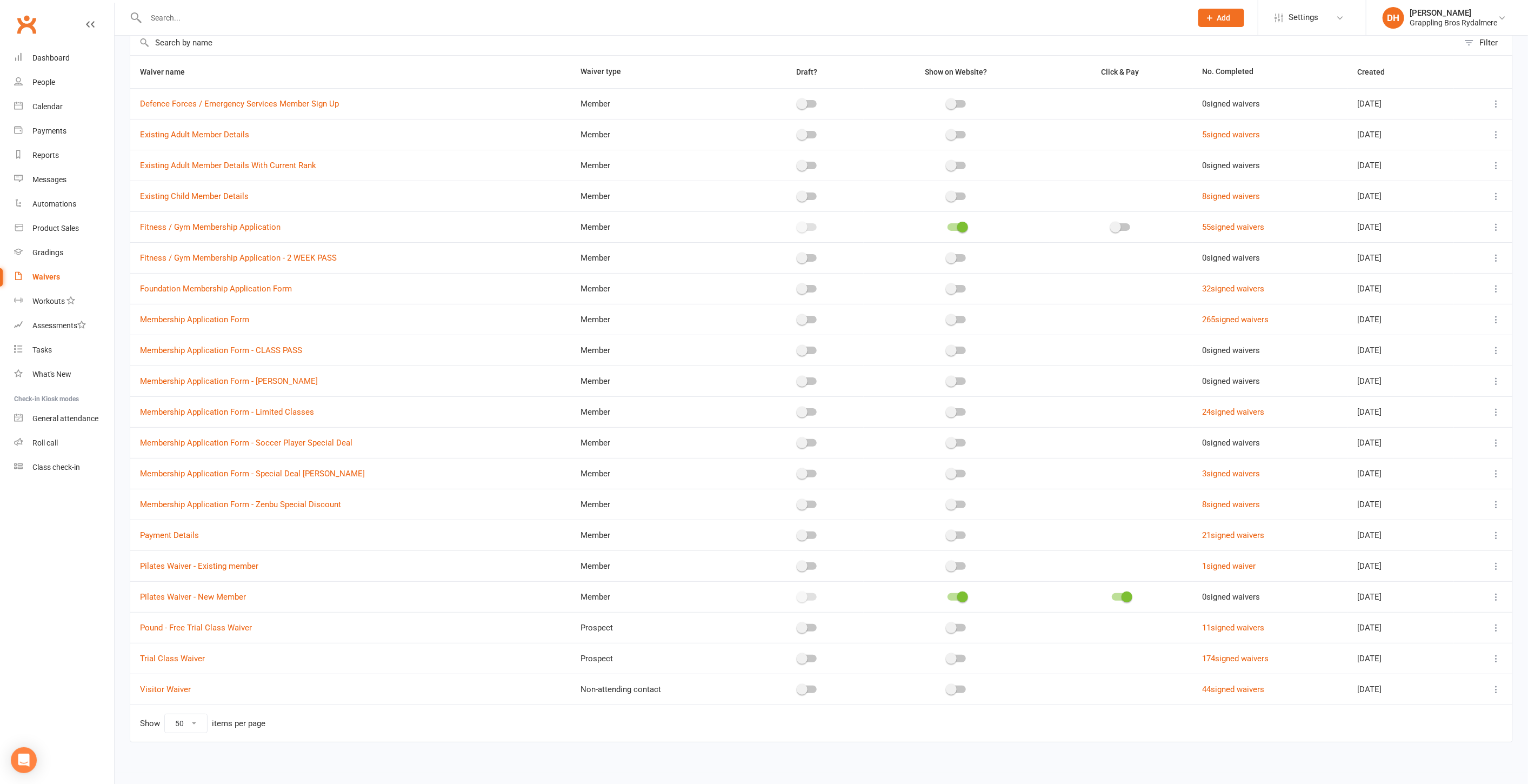
click at [1112, 595] on input "checkbox" at bounding box center [1112, 595] width 0 height 0
click at [1496, 591] on icon at bounding box center [1496, 597] width 11 height 11
click at [1111, 595] on span at bounding box center [1116, 597] width 11 height 11
click at [1112, 595] on input "checkbox" at bounding box center [1112, 595] width 0 height 0
click at [1501, 593] on icon at bounding box center [1496, 597] width 11 height 11
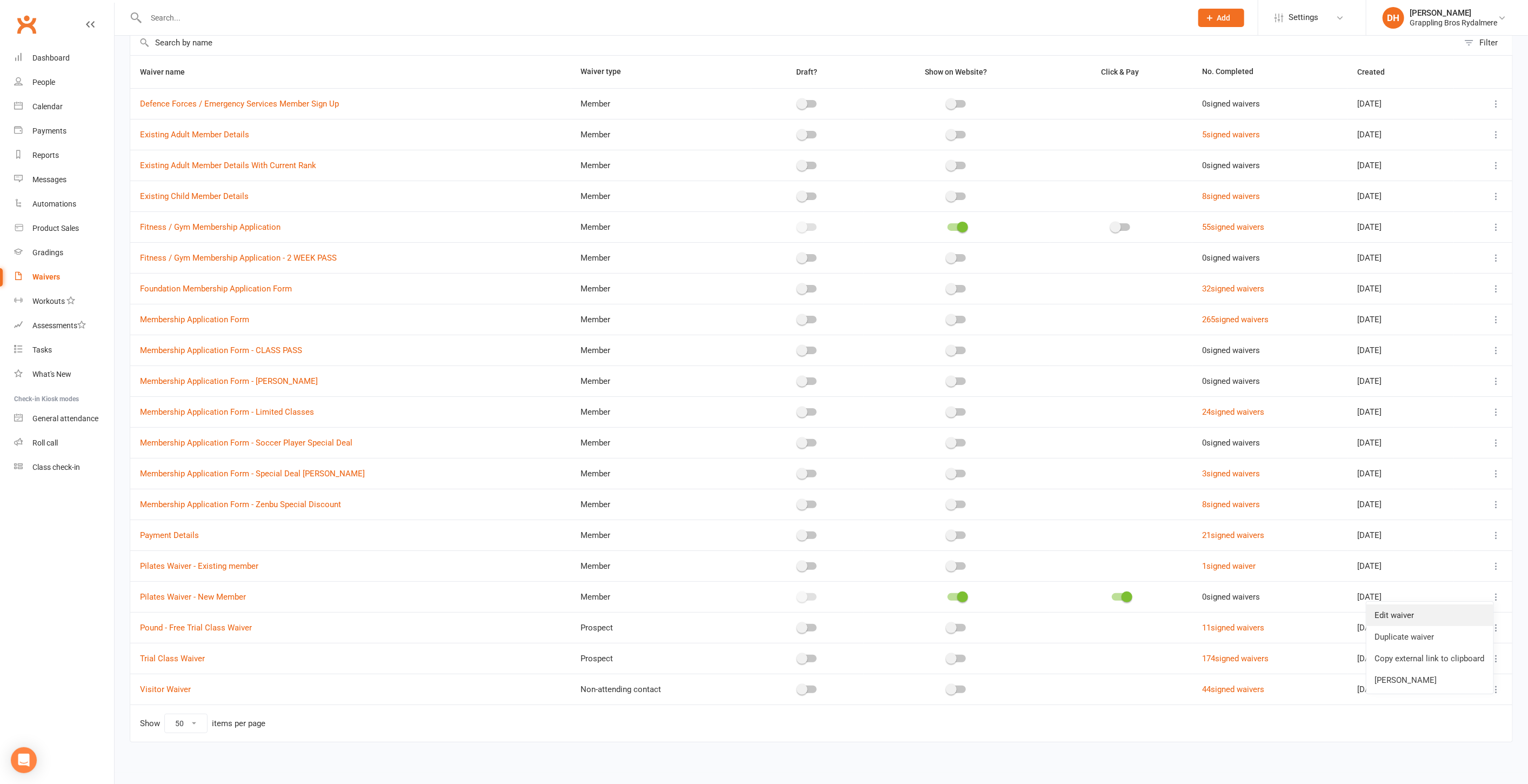
click at [1426, 617] on link "Edit waiver" at bounding box center [1430, 615] width 127 height 22
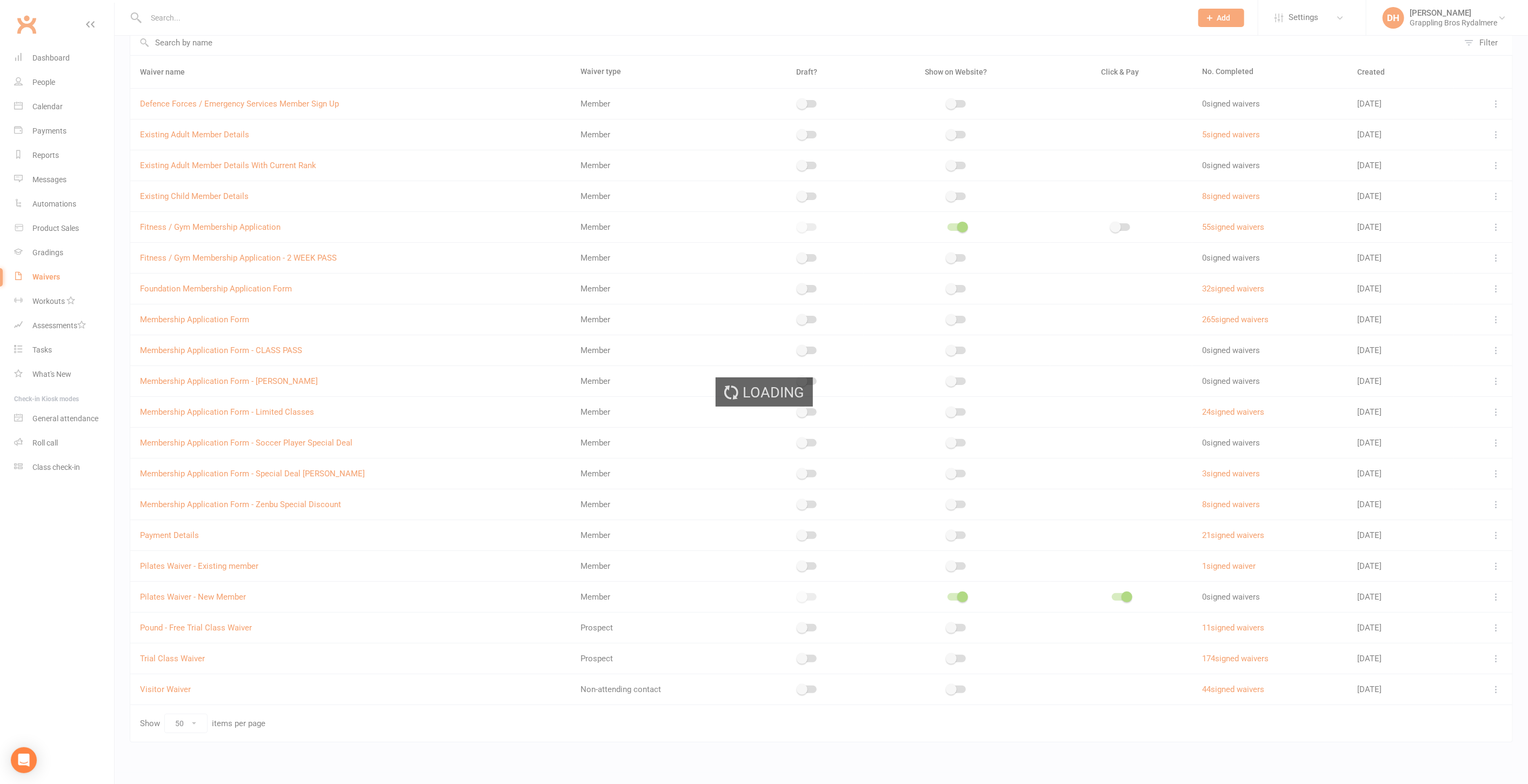
select select "select"
select select "checkbox"
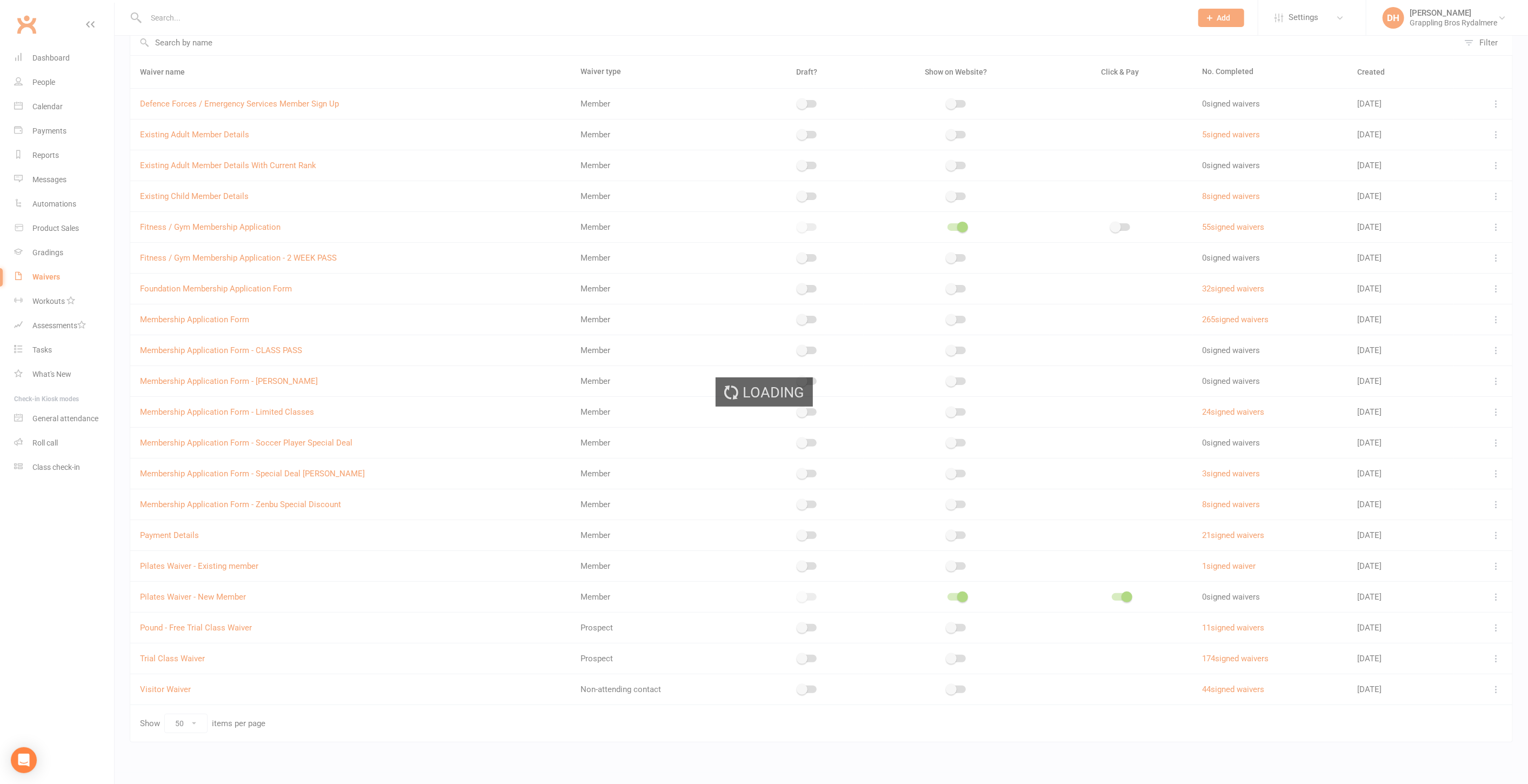
select select "checkbox"
select select "select"
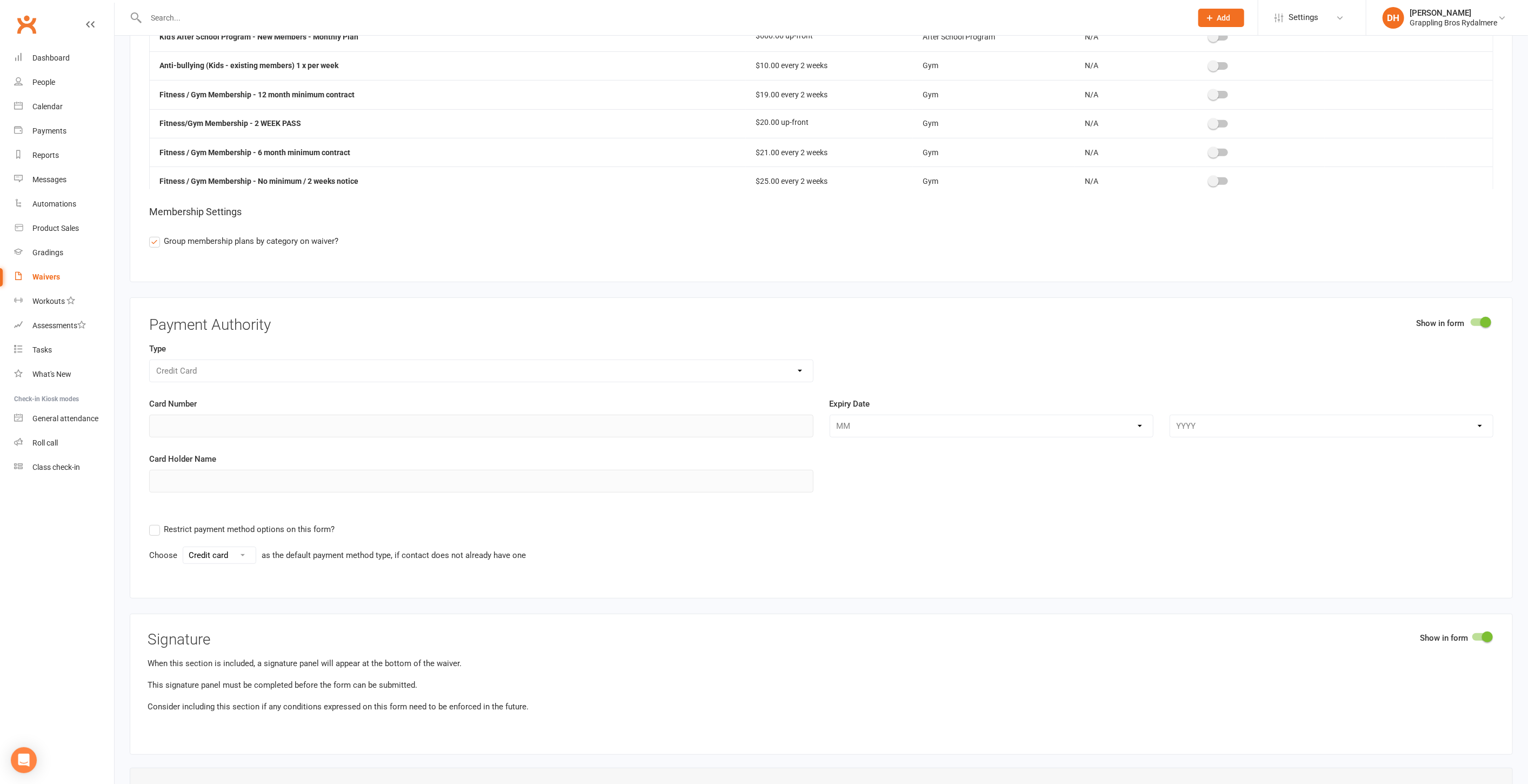
scroll to position [4801, 0]
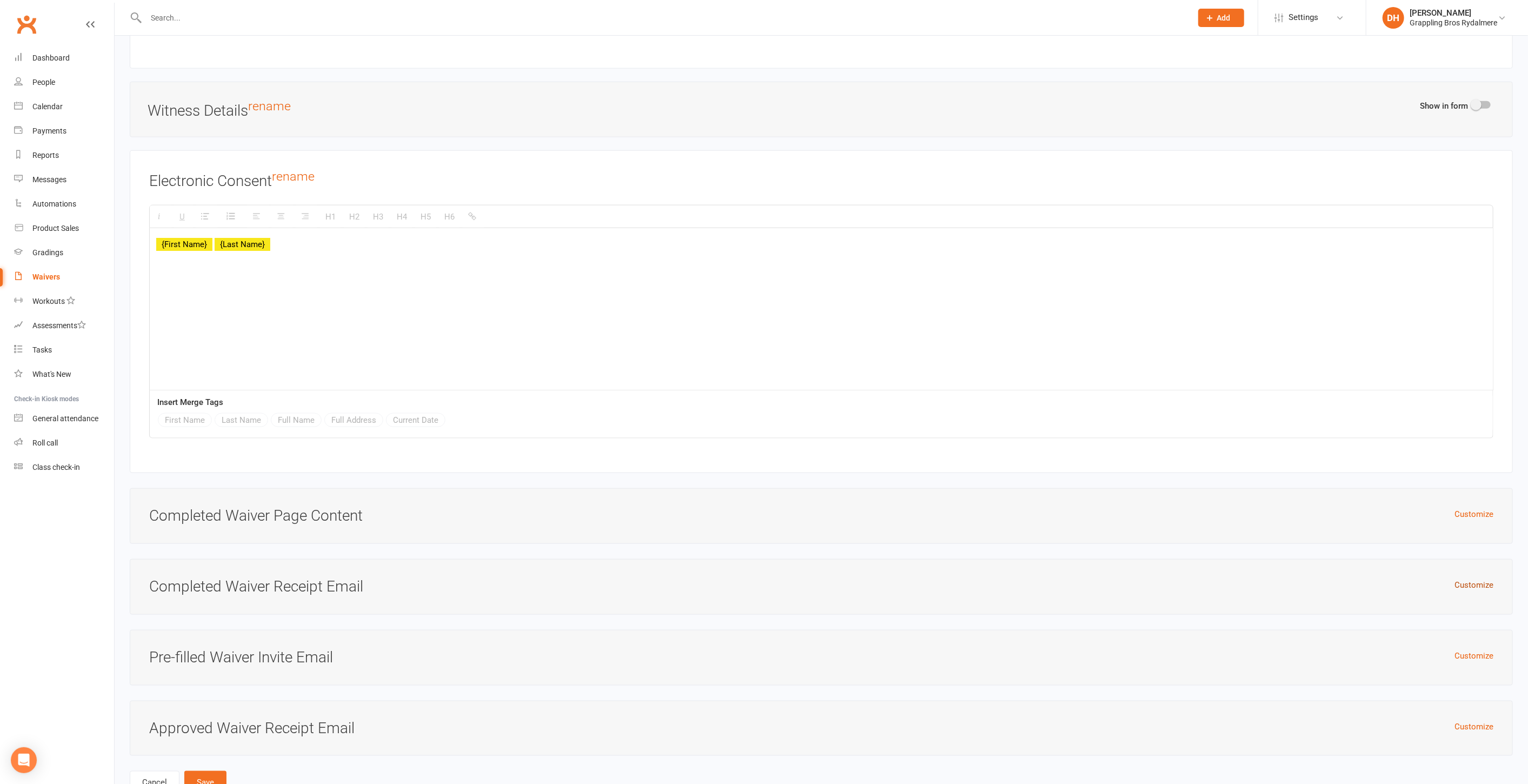
click at [1473, 578] on button "Customize" at bounding box center [1474, 585] width 39 height 13
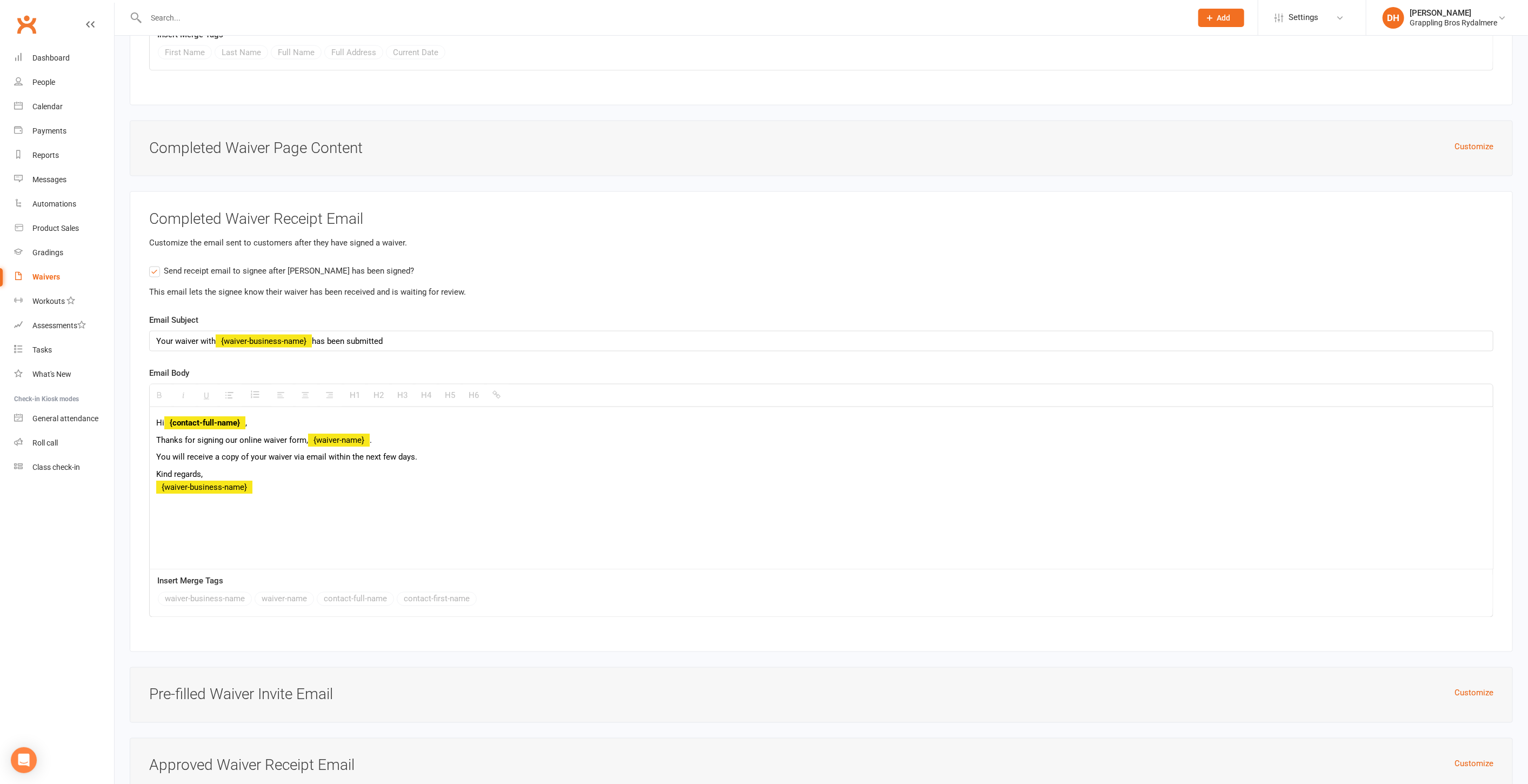
scroll to position [5163, 0]
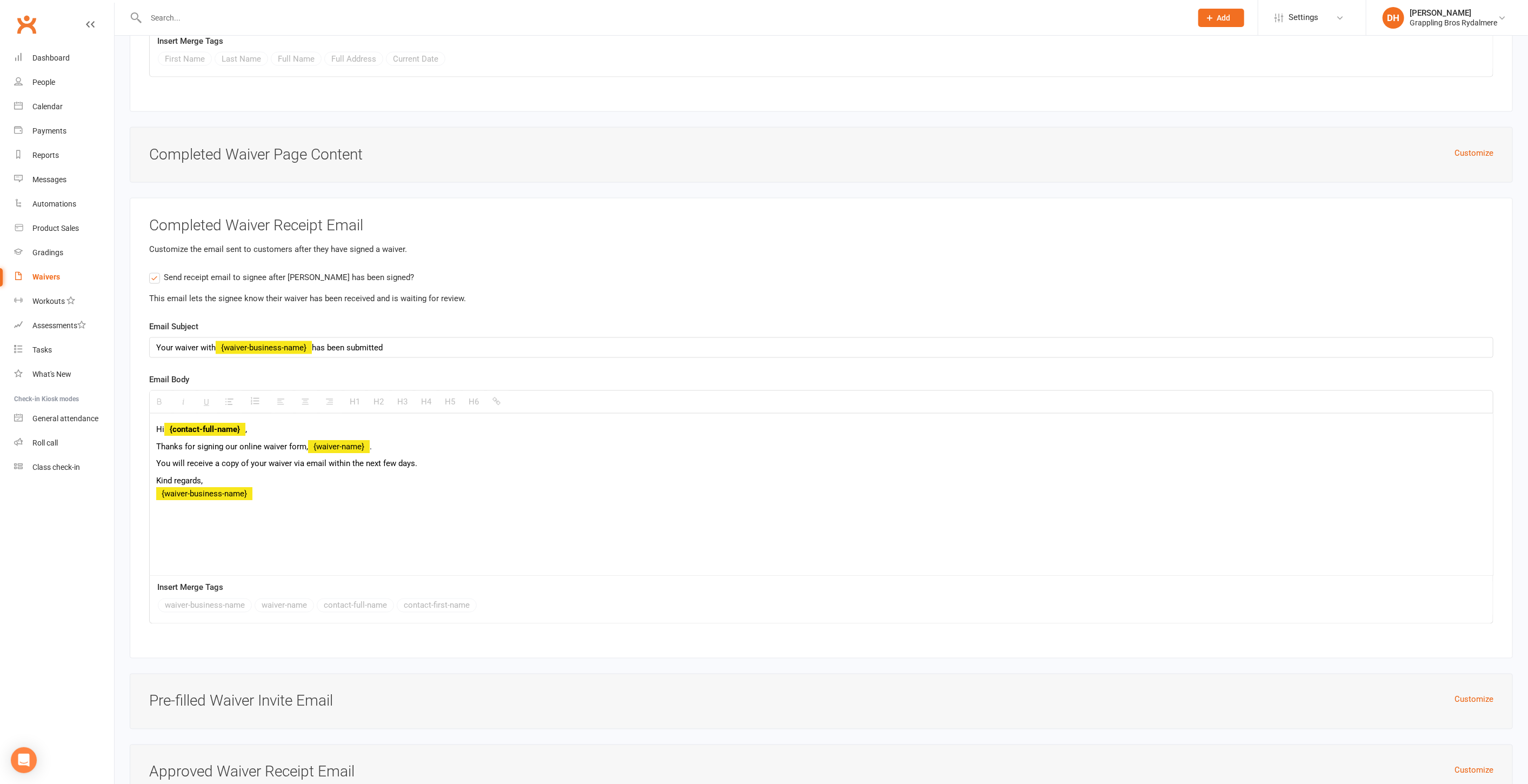
click at [444, 457] on p "You will receive a copy of your waiver via email within the next few days." at bounding box center [821, 463] width 1330 height 13
click at [375, 491] on p at bounding box center [821, 497] width 1330 height 13
drag, startPoint x: 513, startPoint y: 473, endPoint x: 151, endPoint y: 467, distance: 362.0
click at [151, 467] on div "Hi {contact-full-name} , Thanks for signing our online waiver form, {waiver-nam…" at bounding box center [821, 494] width 1343 height 162
click at [491, 391] on button "button" at bounding box center [498, 402] width 22 height 22
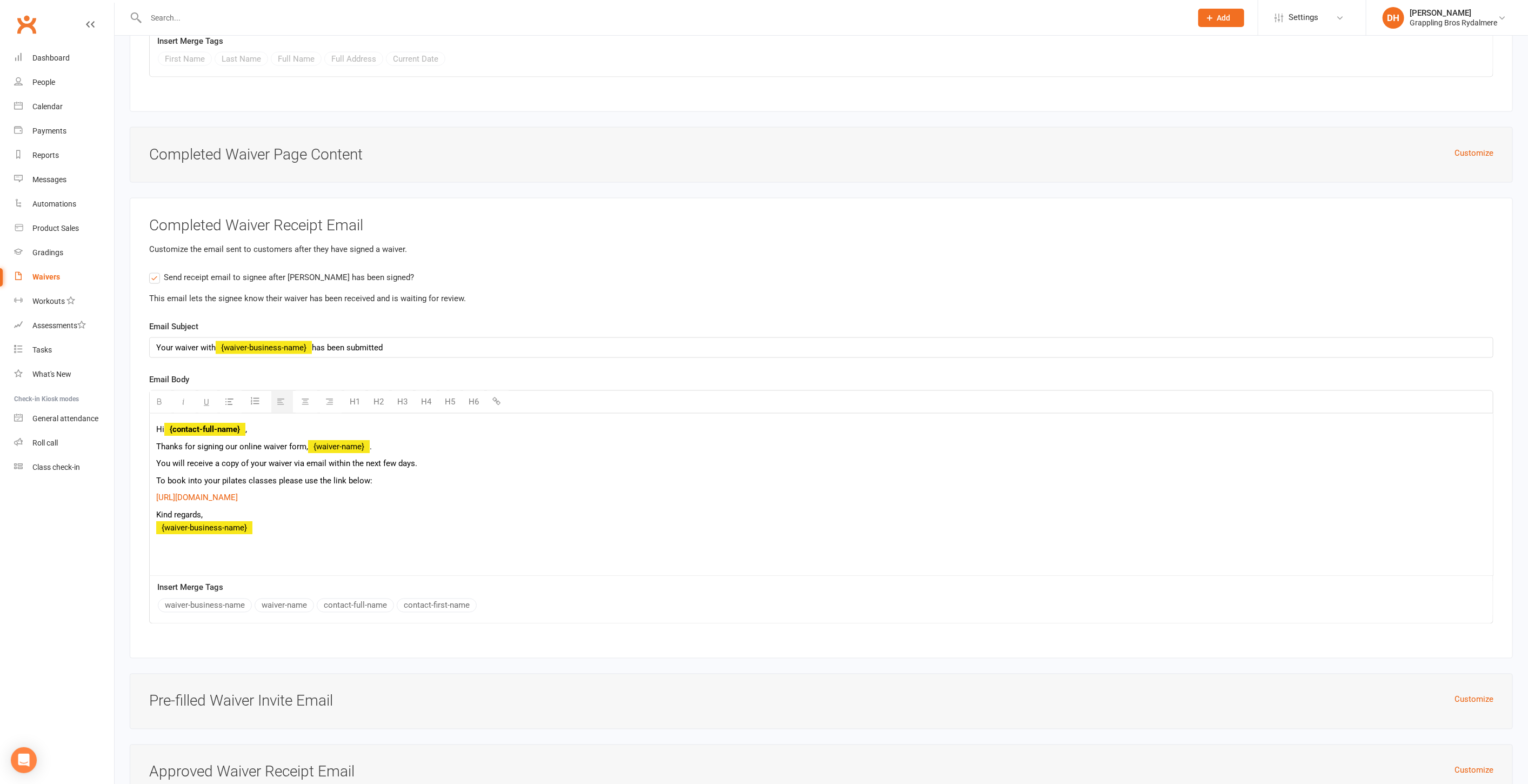
drag, startPoint x: 424, startPoint y: 468, endPoint x: 121, endPoint y: 466, distance: 303.0
copy link "https://app.clubworx.com/websites/grappling-bros-rydalmere/calendar/weekly_agen…"
click at [488, 391] on button "button" at bounding box center [498, 402] width 22 height 22
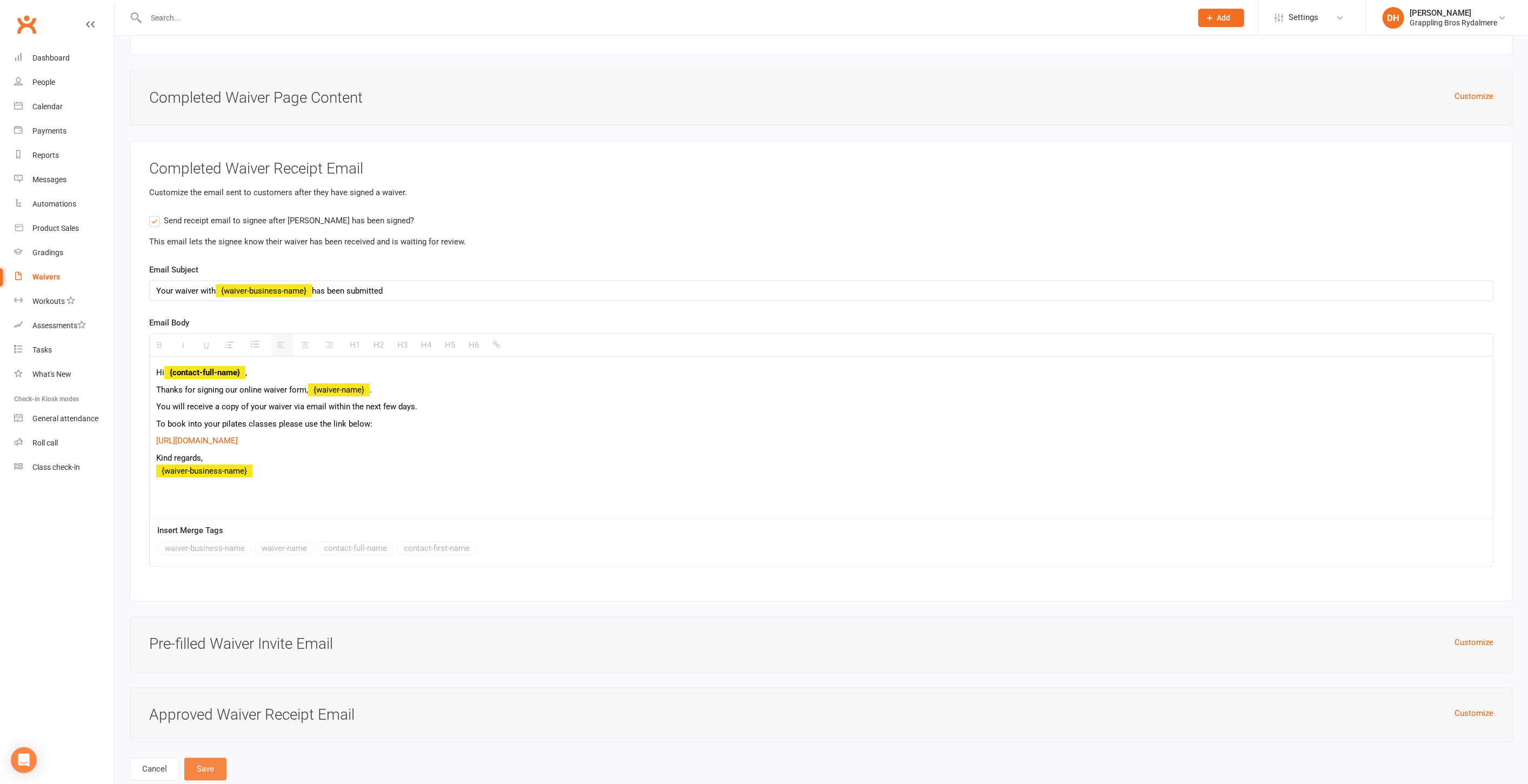
click at [212, 758] on button "Save" at bounding box center [205, 769] width 42 height 23
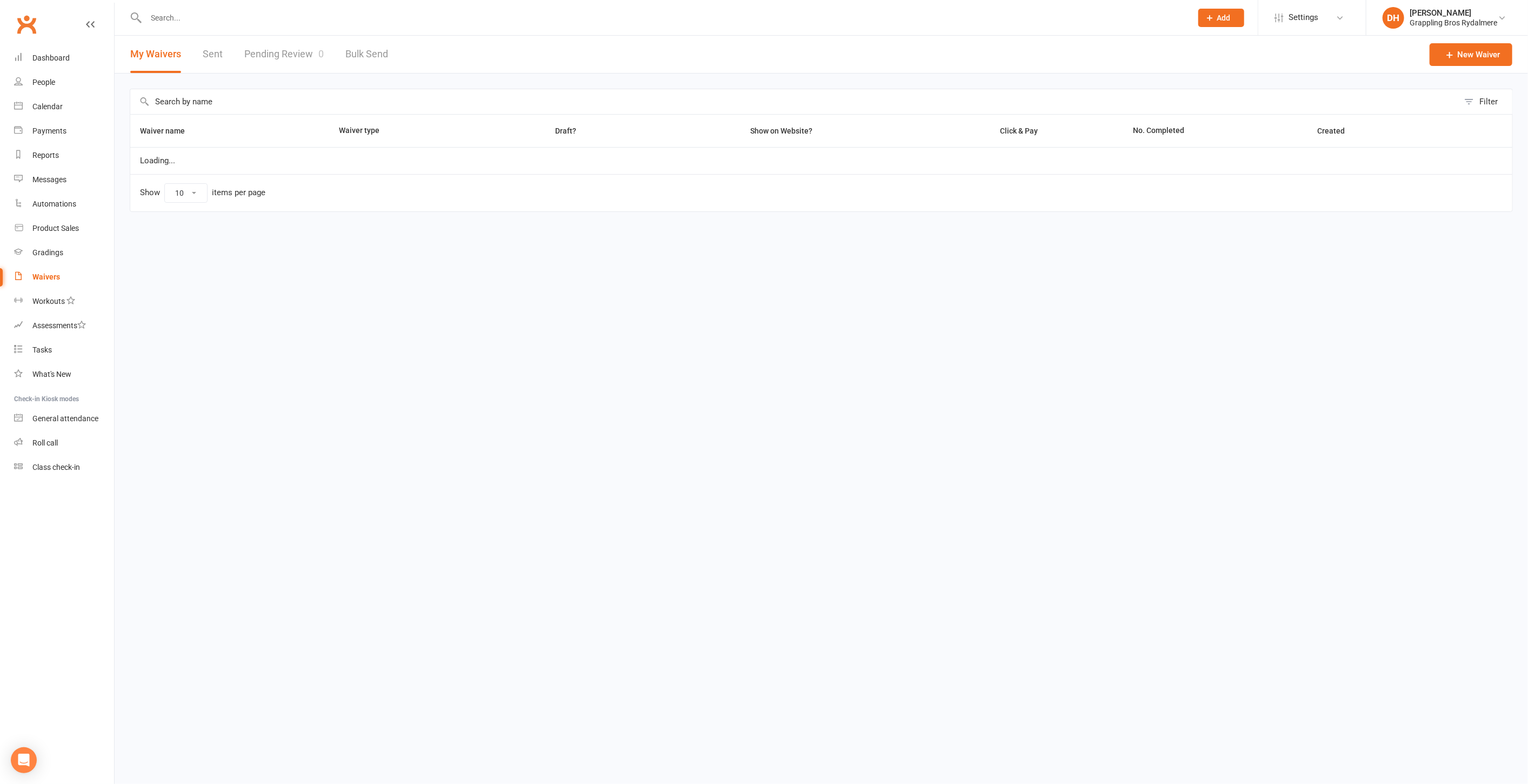
select select "50"
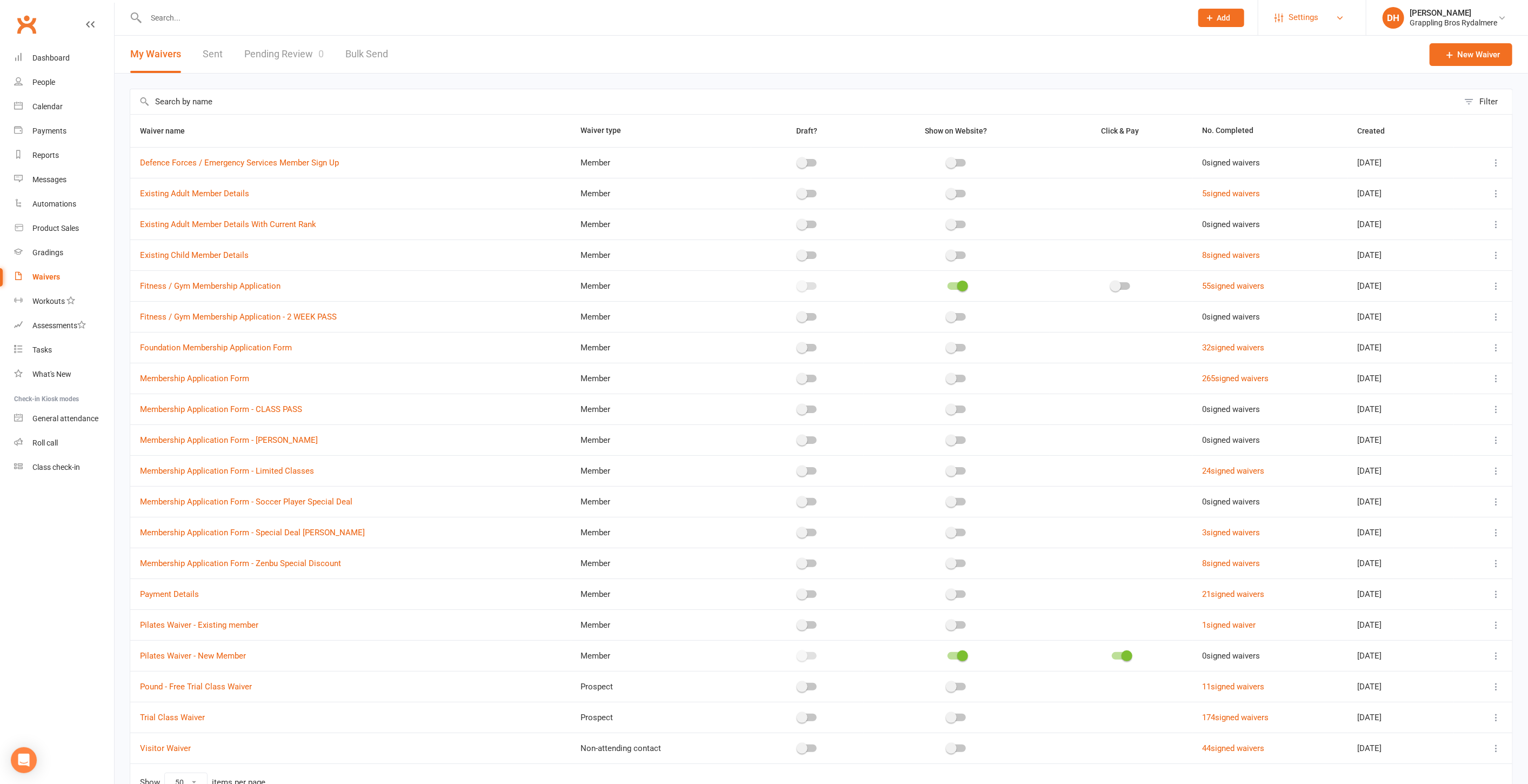
click at [1288, 18] on span "Settings" at bounding box center [1303, 18] width 30 height 24
click at [1288, 51] on link "Membership Plans" at bounding box center [1312, 48] width 107 height 25
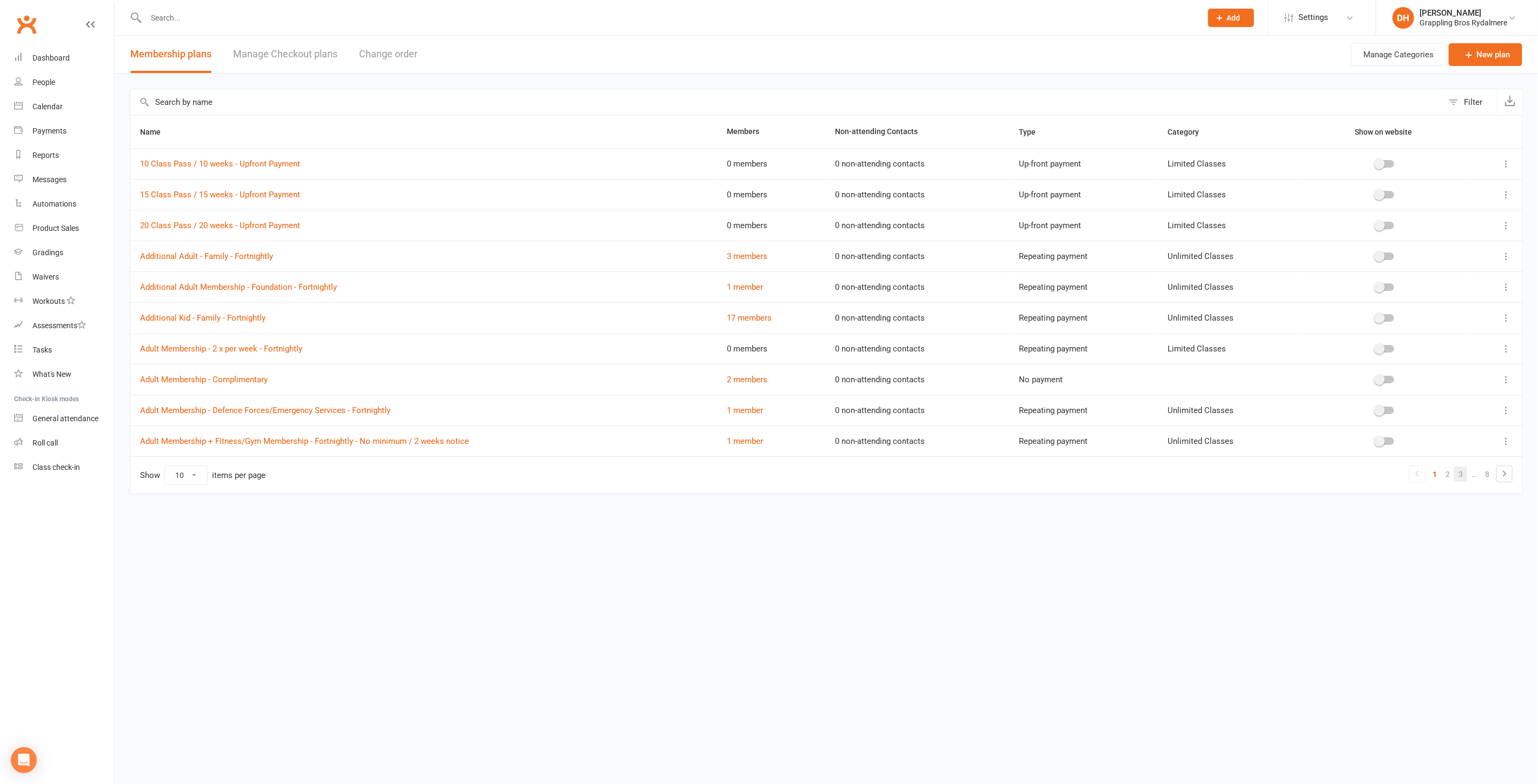
click at [1460, 471] on link "3" at bounding box center [1460, 474] width 13 height 15
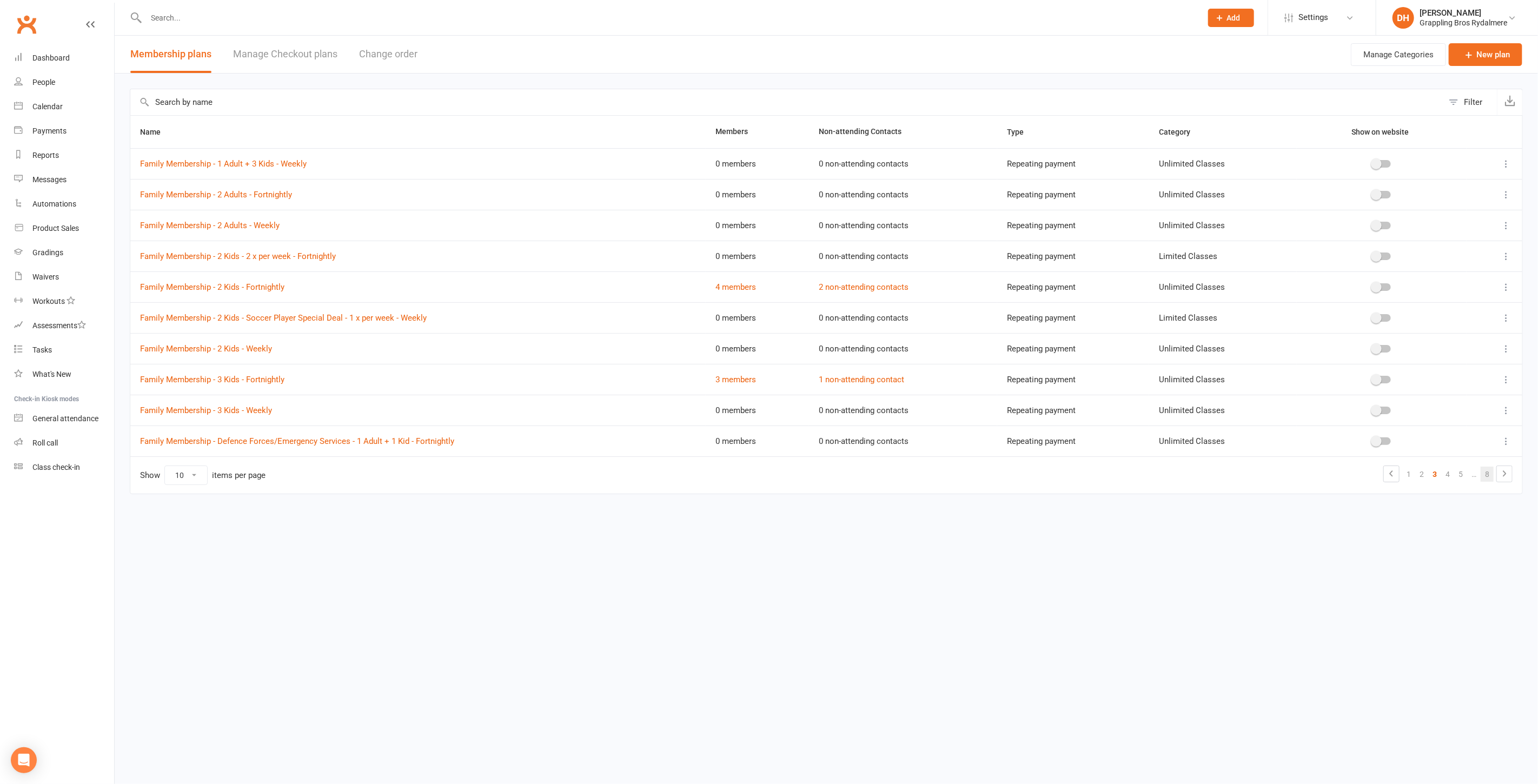
click at [1489, 471] on link "8" at bounding box center [1487, 474] width 13 height 15
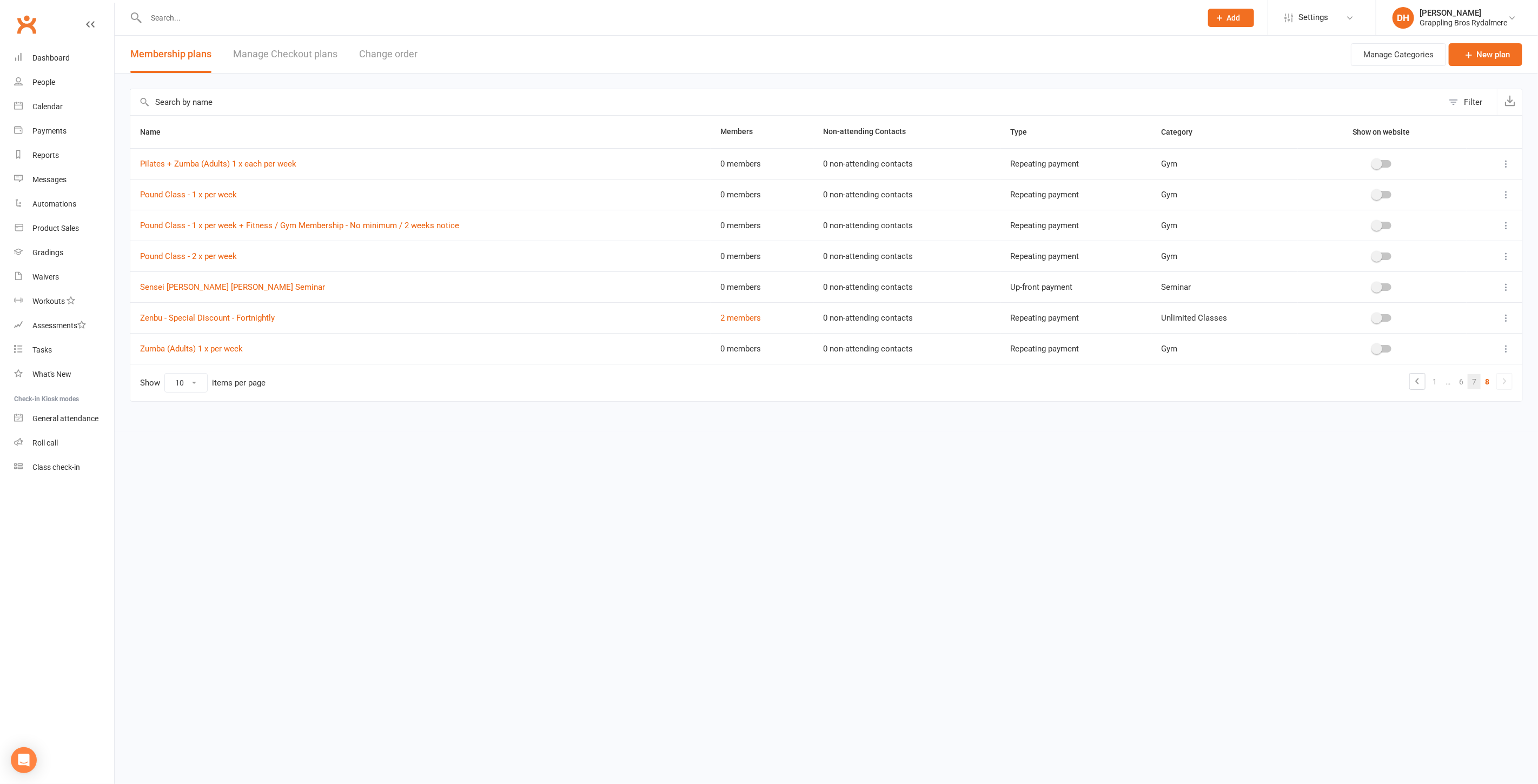
click at [1477, 382] on link "7" at bounding box center [1474, 382] width 13 height 15
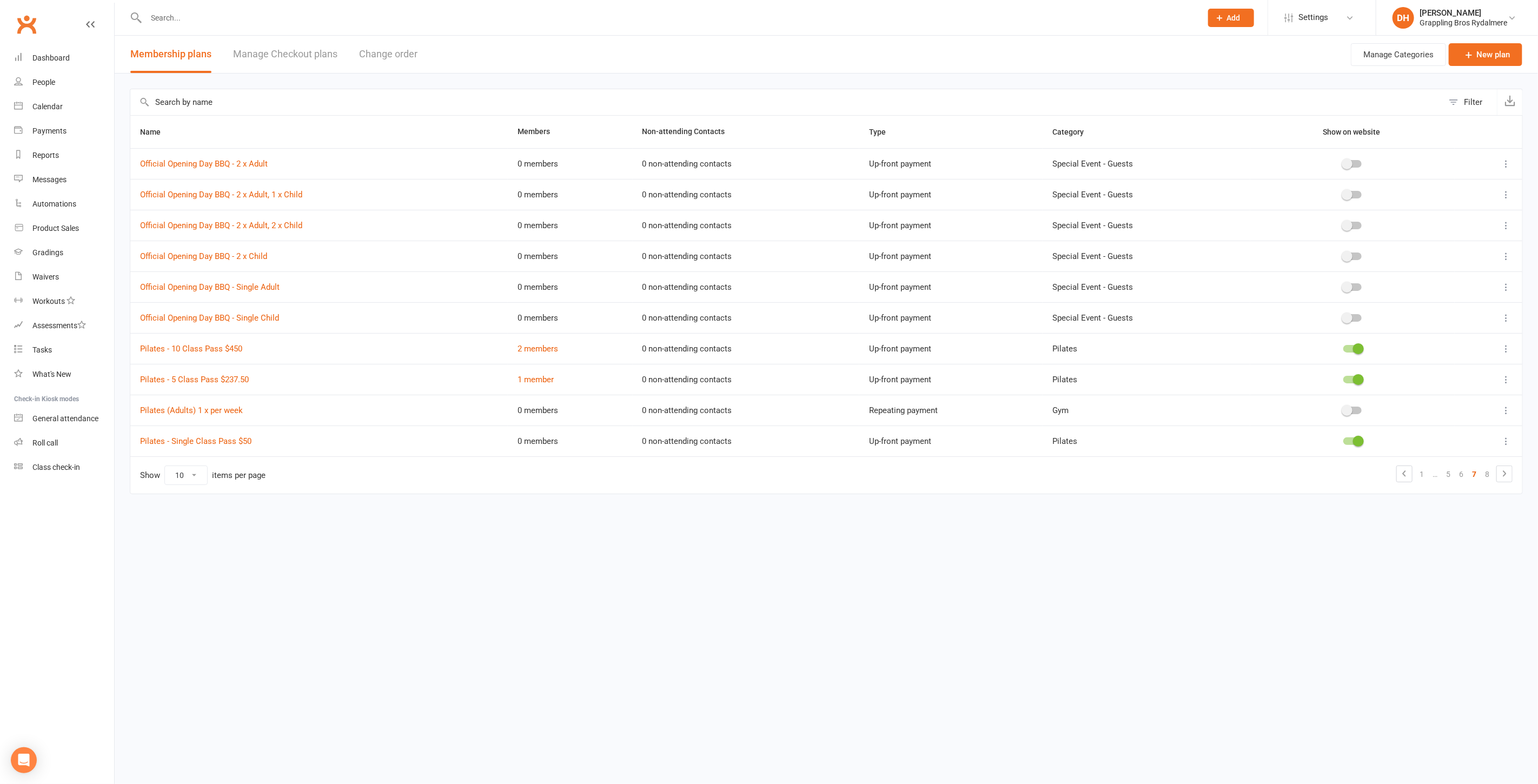
click at [1509, 440] on icon at bounding box center [1506, 441] width 11 height 11
click at [1457, 480] on link "Duplicate" at bounding box center [1459, 482] width 107 height 22
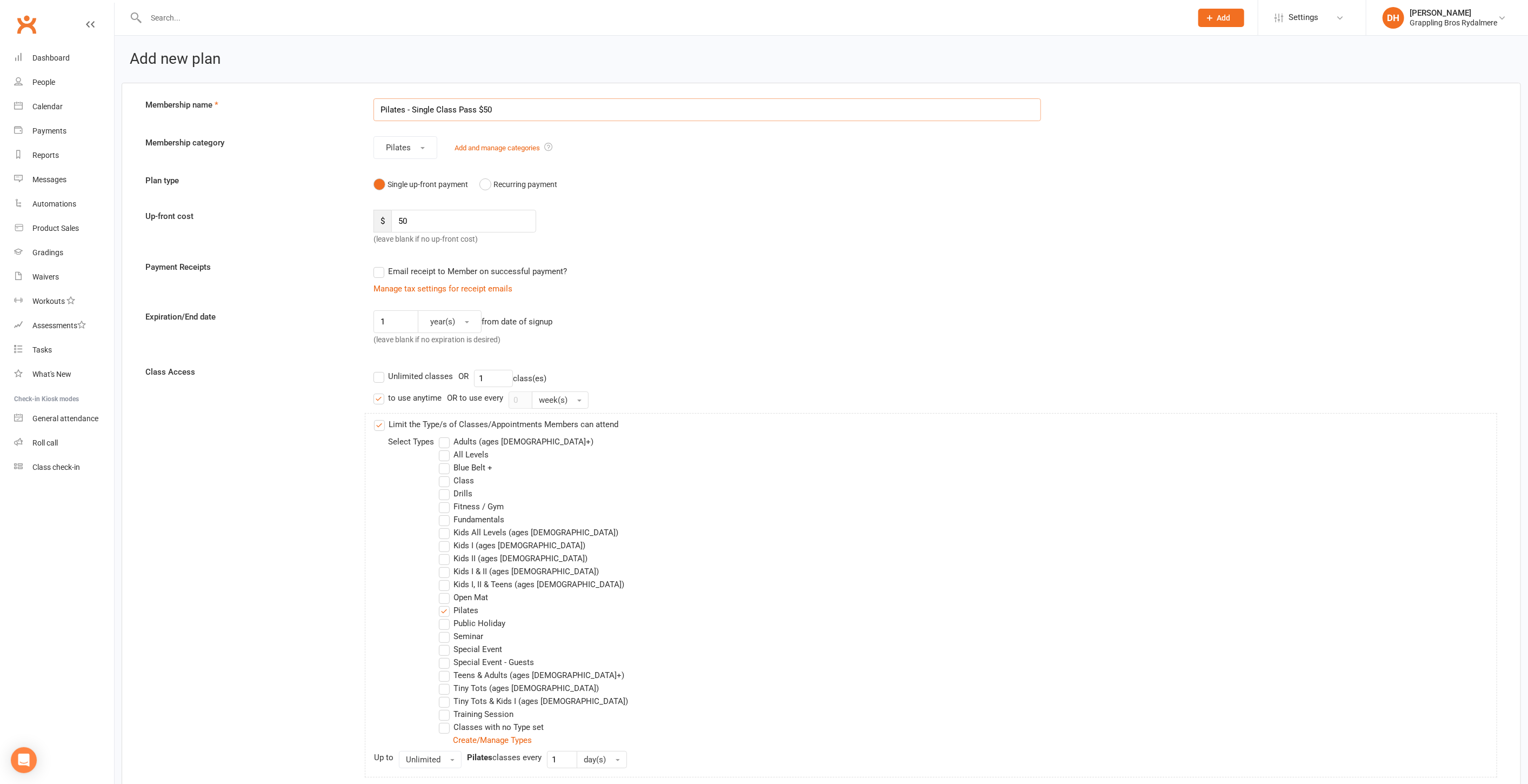
drag, startPoint x: 411, startPoint y: 109, endPoint x: 618, endPoint y: 114, distance: 207.1
click at [618, 114] on input "Pilates - Single Class Pass $50" at bounding box center [708, 110] width 668 height 23
type input "Pilates - TEST"
drag, startPoint x: 405, startPoint y: 219, endPoint x: 396, endPoint y: 219, distance: 9.0
click at [396, 219] on input "50" at bounding box center [464, 221] width 145 height 23
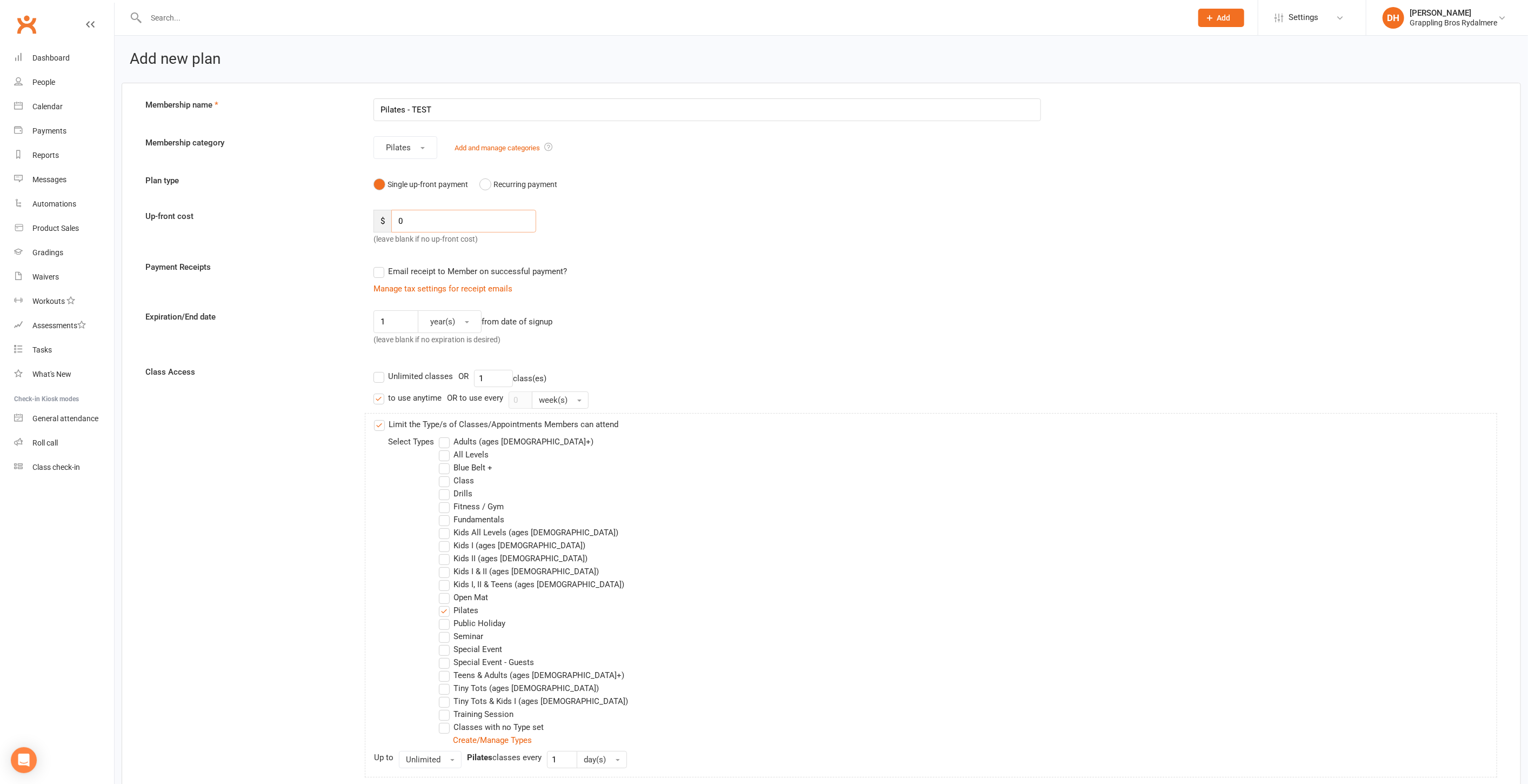
scroll to position [515, 0]
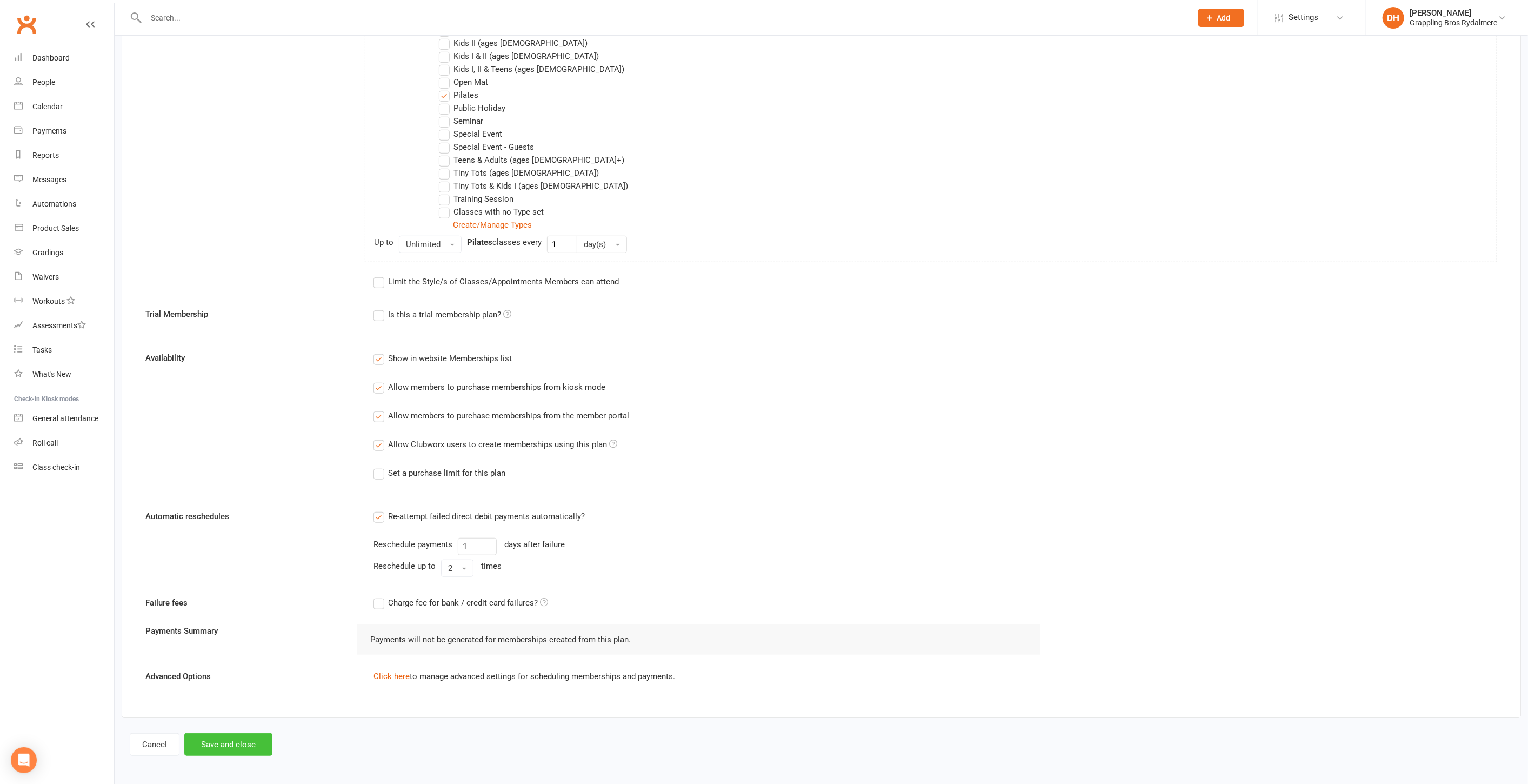
type input "0"
click at [213, 741] on button "Save and close" at bounding box center [228, 745] width 88 height 23
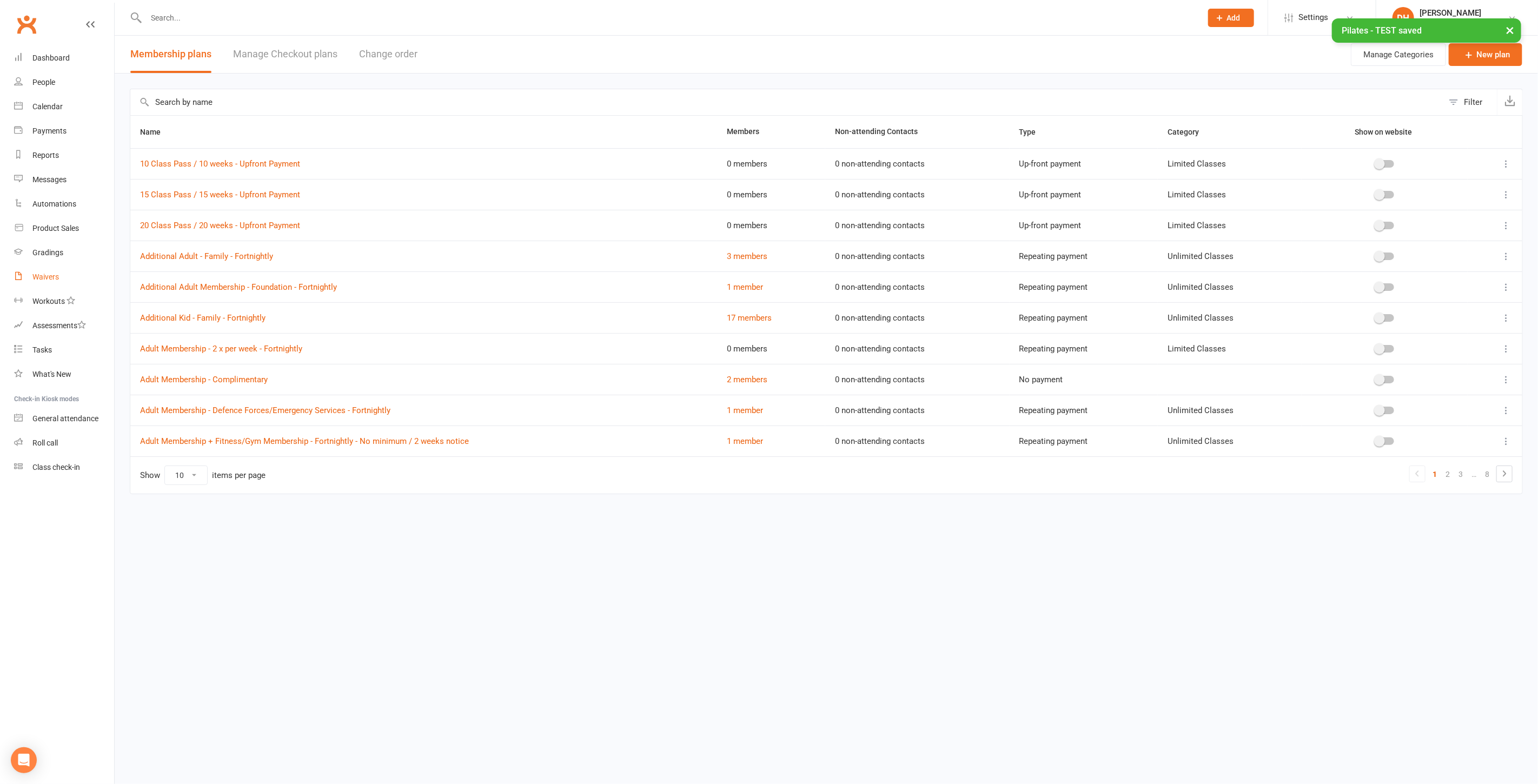
click at [41, 275] on div "Waivers" at bounding box center [46, 277] width 27 height 9
select select "50"
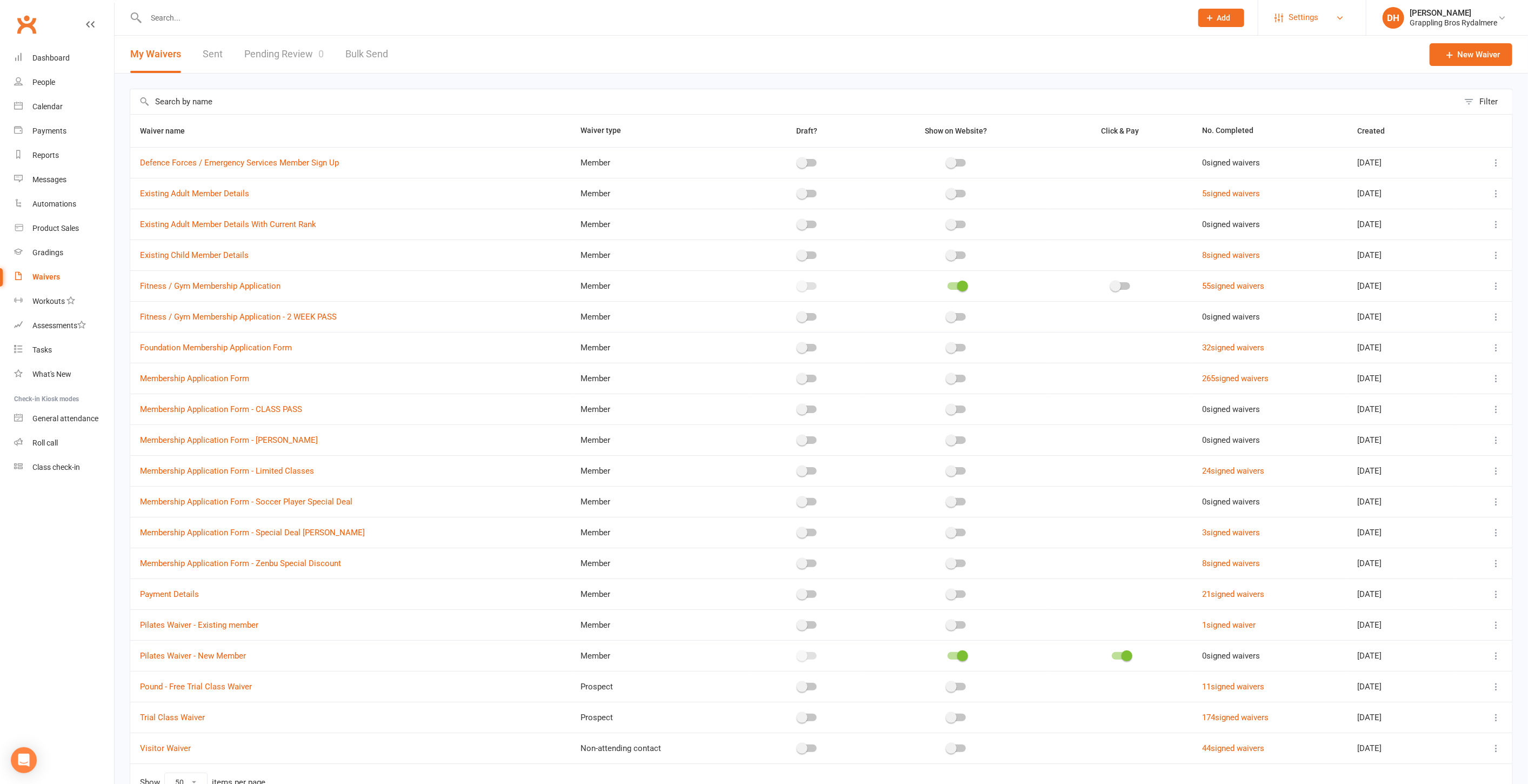
click at [1317, 17] on span "Settings" at bounding box center [1303, 18] width 30 height 24
click at [1499, 652] on icon at bounding box center [1496, 656] width 11 height 11
click at [1455, 674] on link "Edit waiver" at bounding box center [1430, 674] width 127 height 22
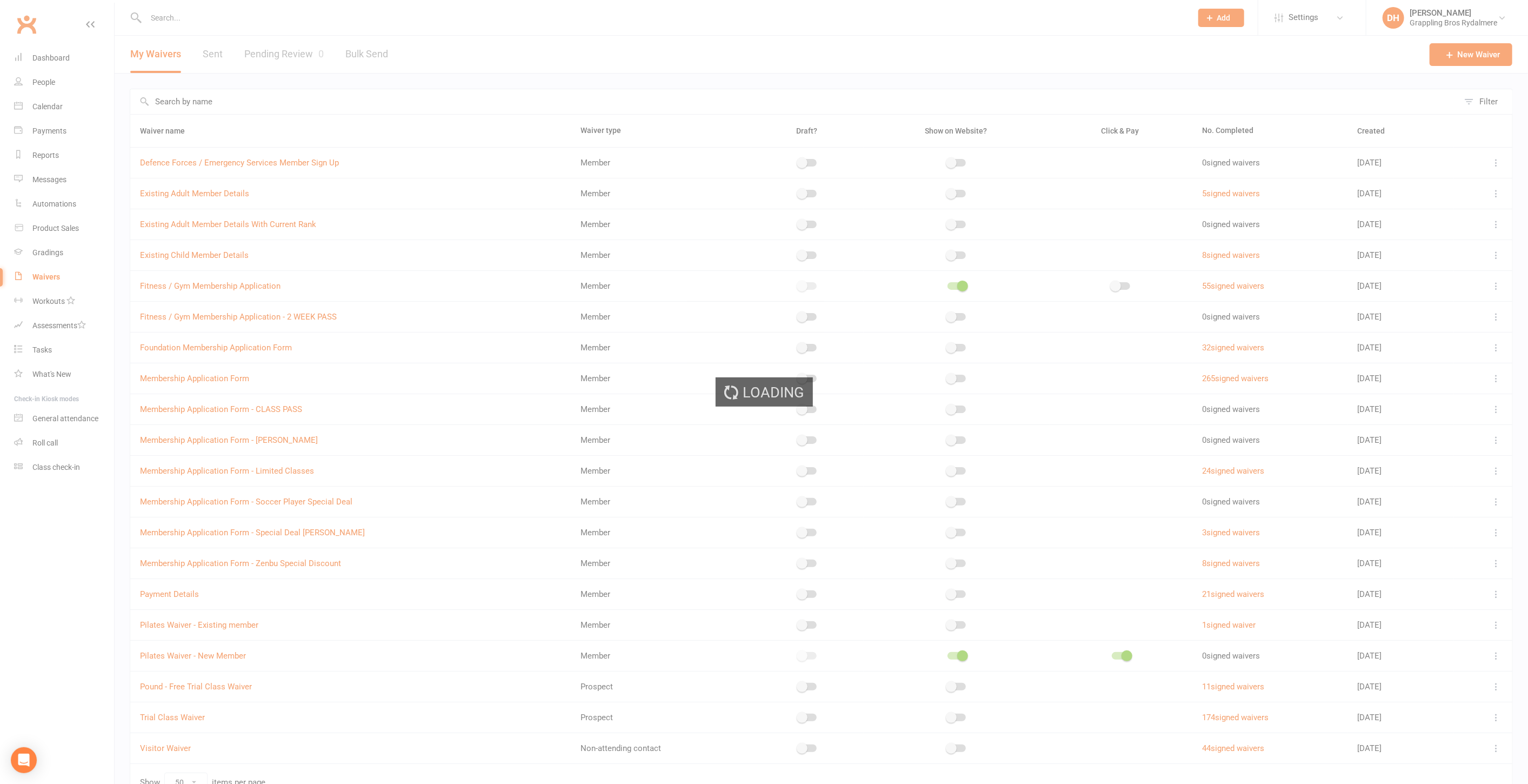
select select "select"
select select "checkbox"
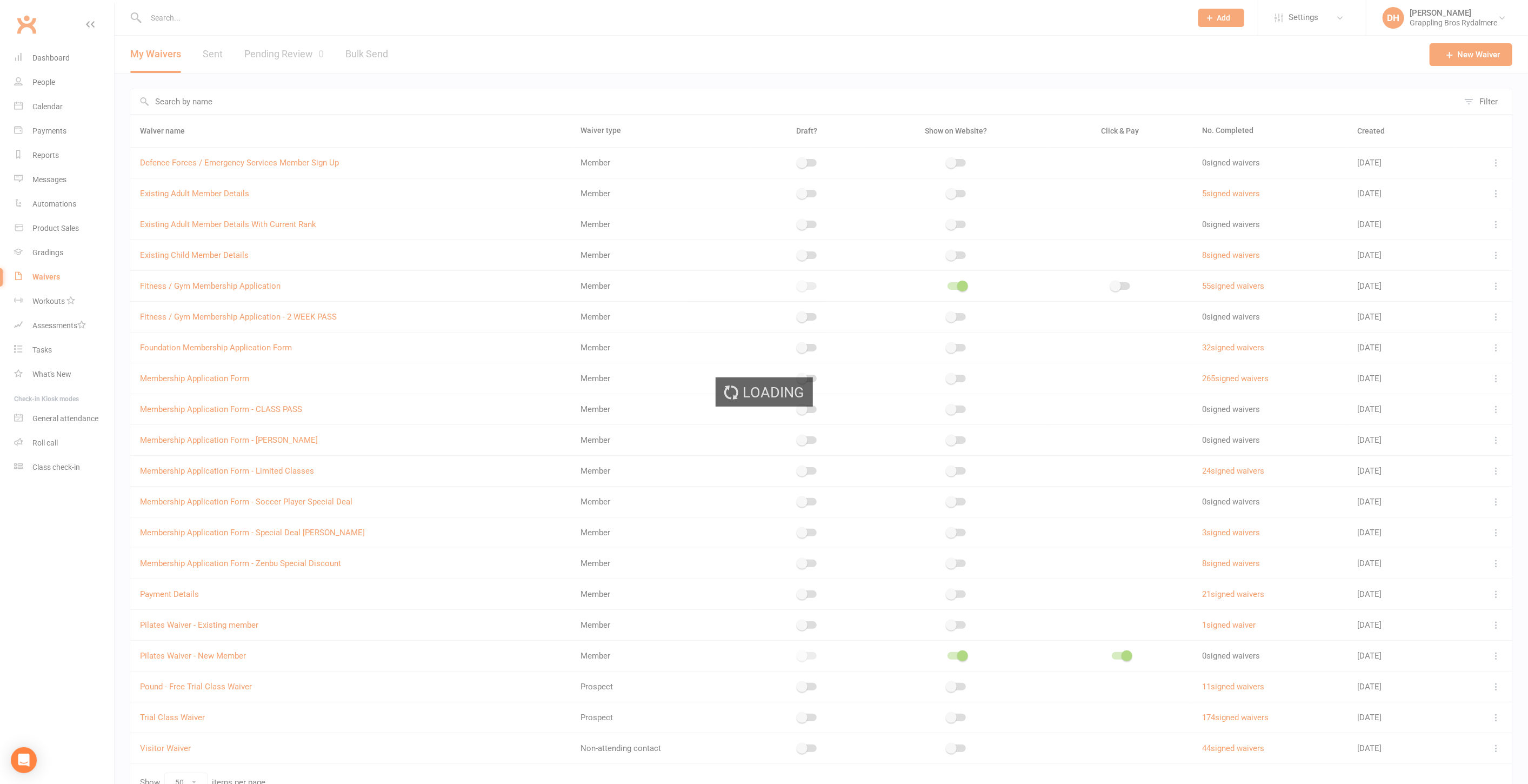
select select "checkbox"
select select "select"
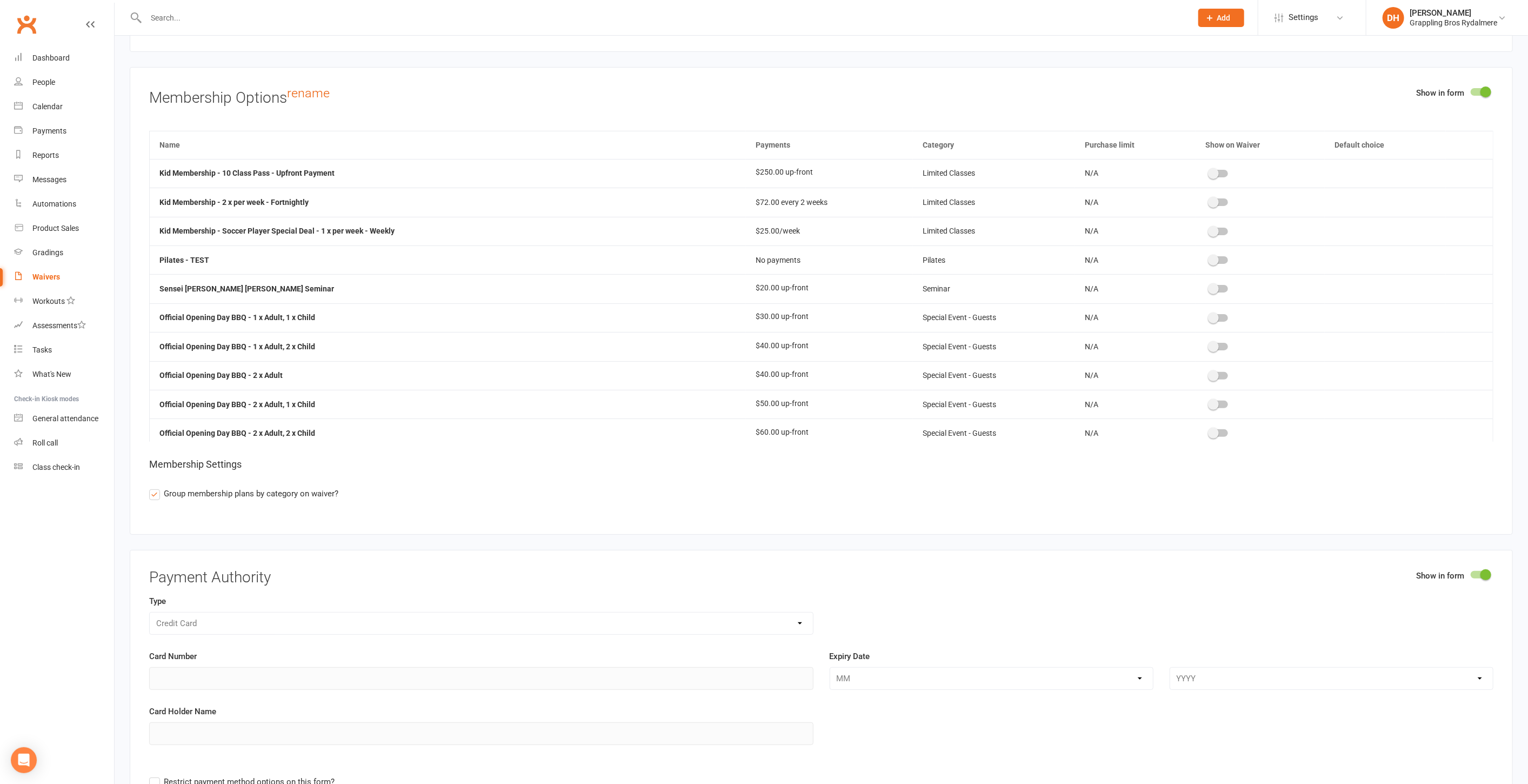
scroll to position [658, 0]
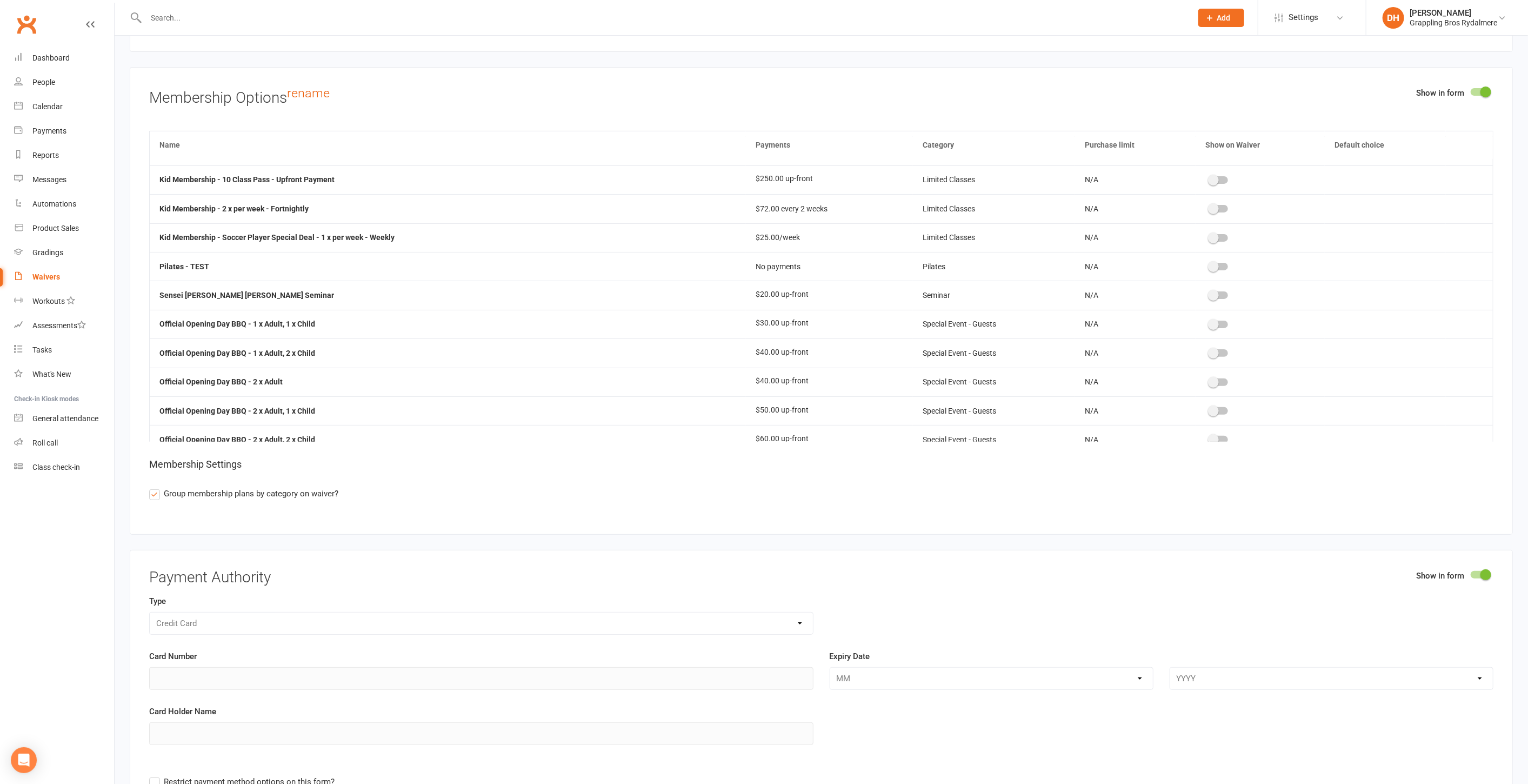
click at [1210, 261] on span at bounding box center [1214, 266] width 11 height 11
click at [1210, 265] on input "checkbox" at bounding box center [1210, 265] width 0 height 0
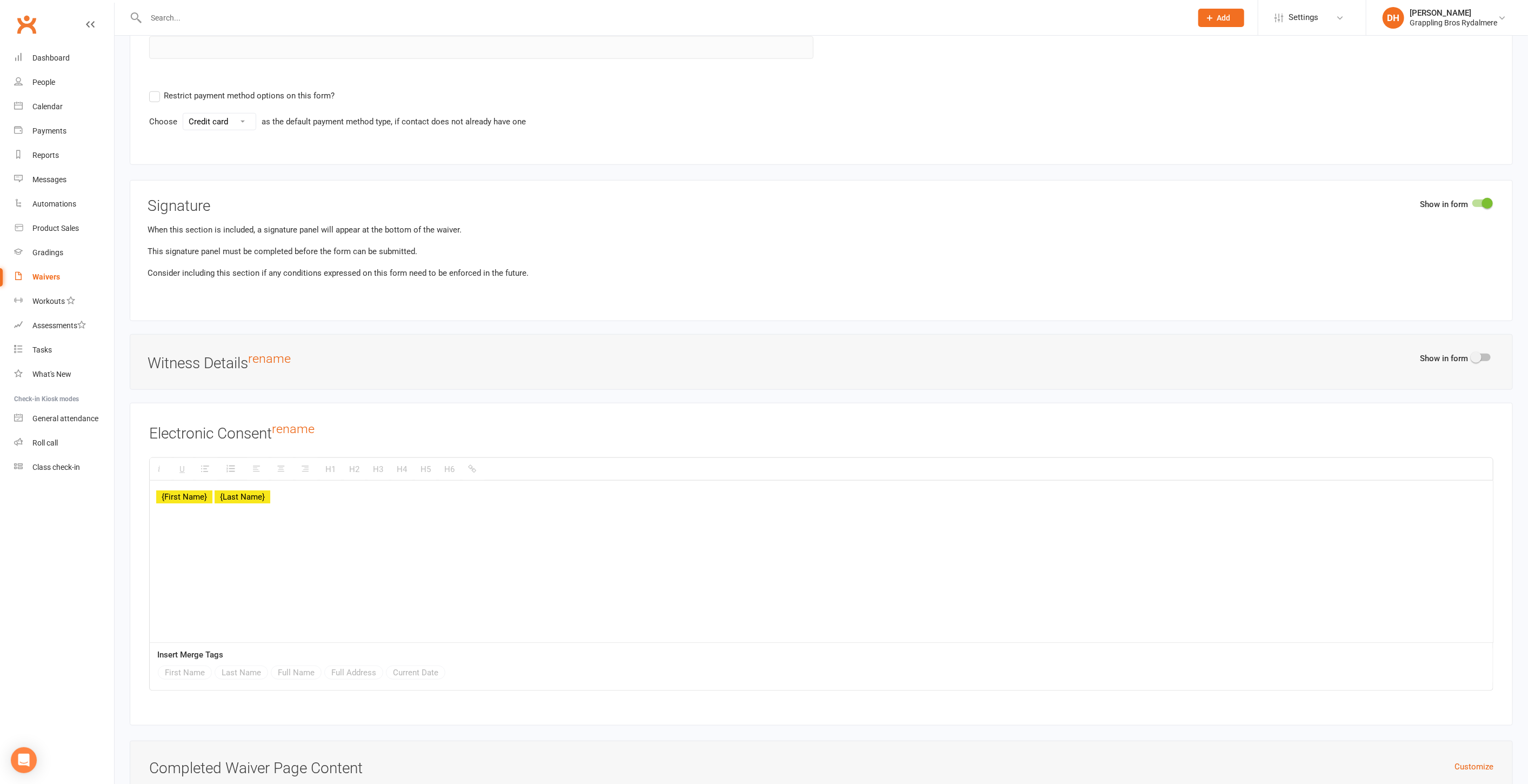
scroll to position [4778, 0]
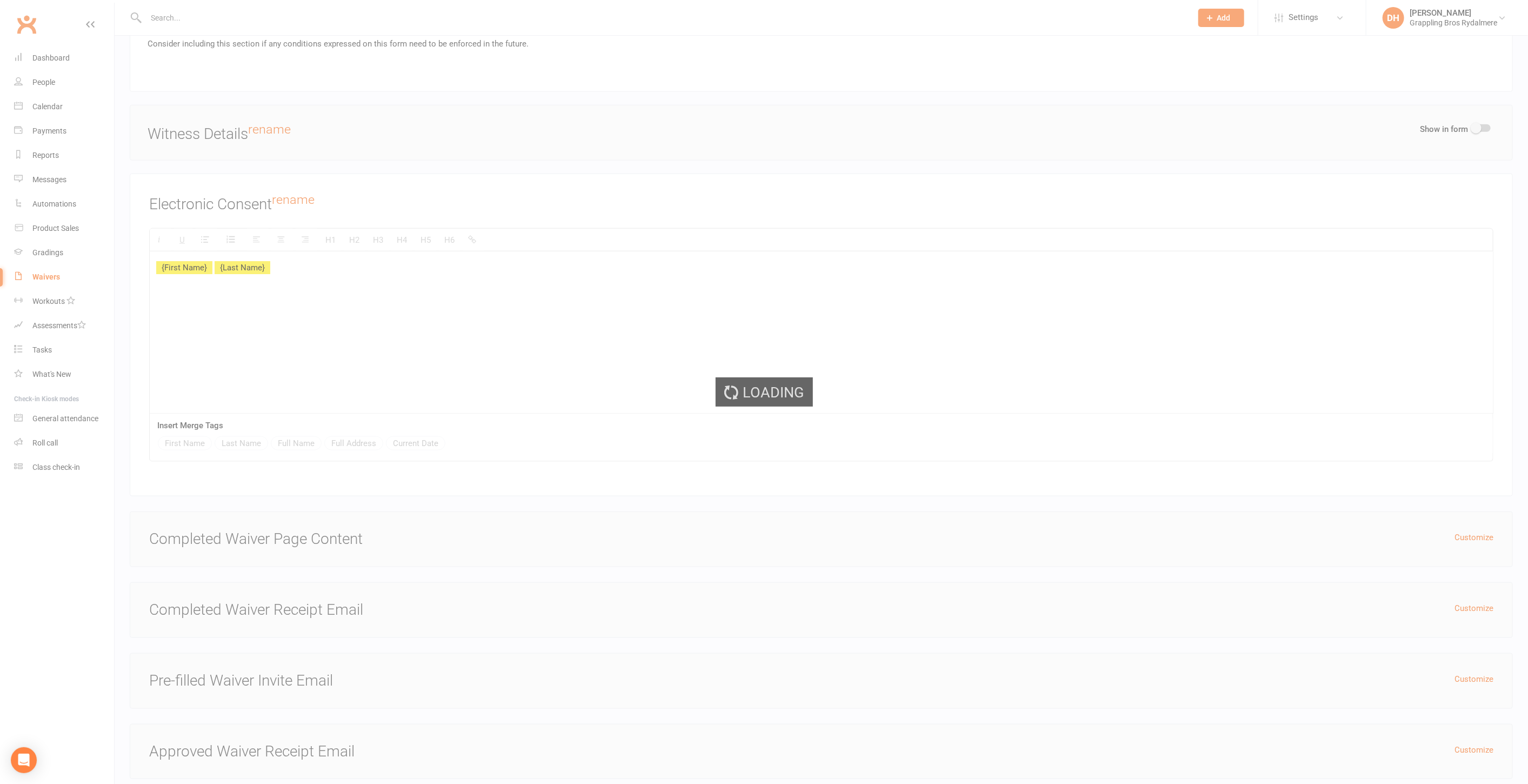
select select "50"
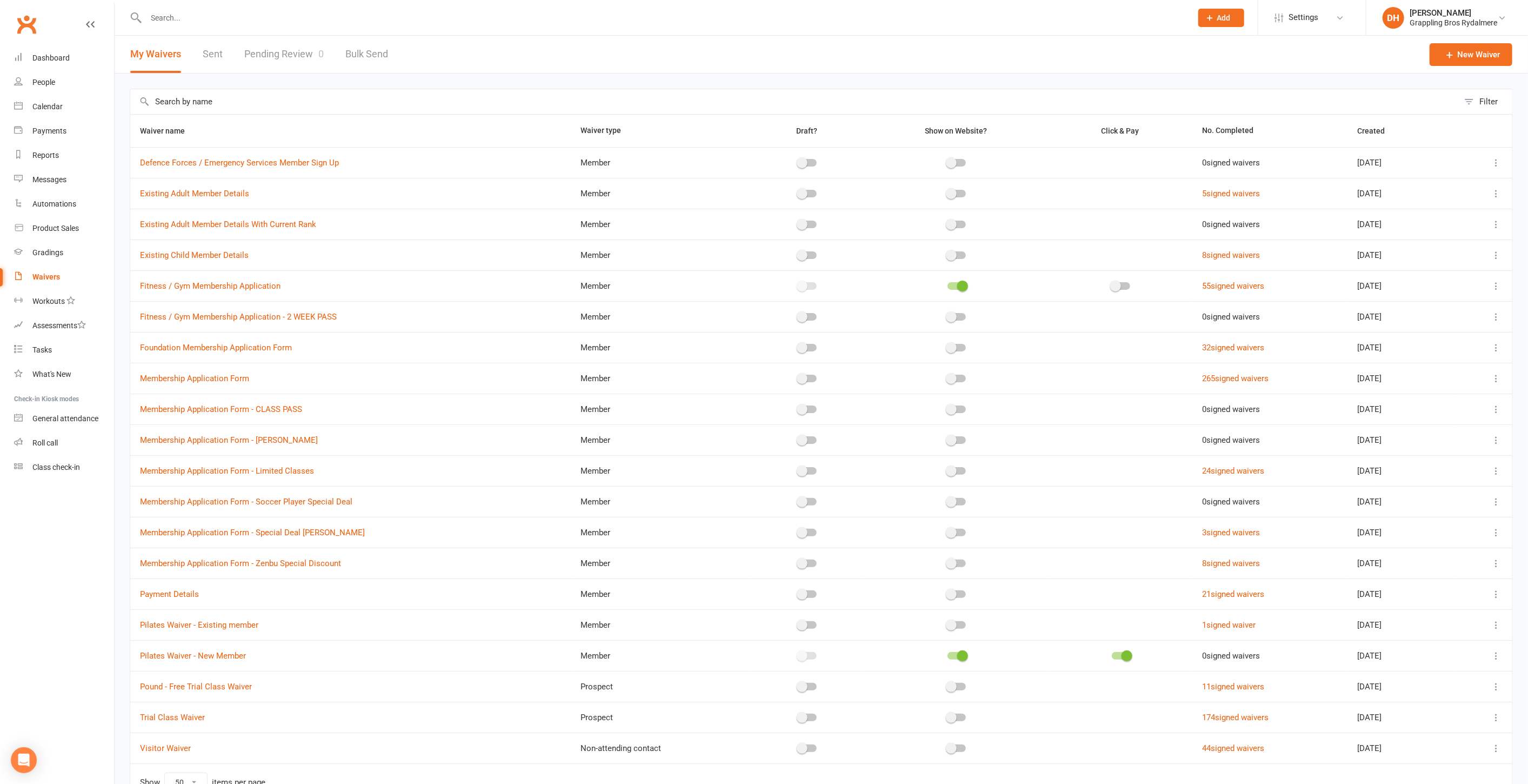
click at [420, 24] on input "text" at bounding box center [664, 18] width 1042 height 15
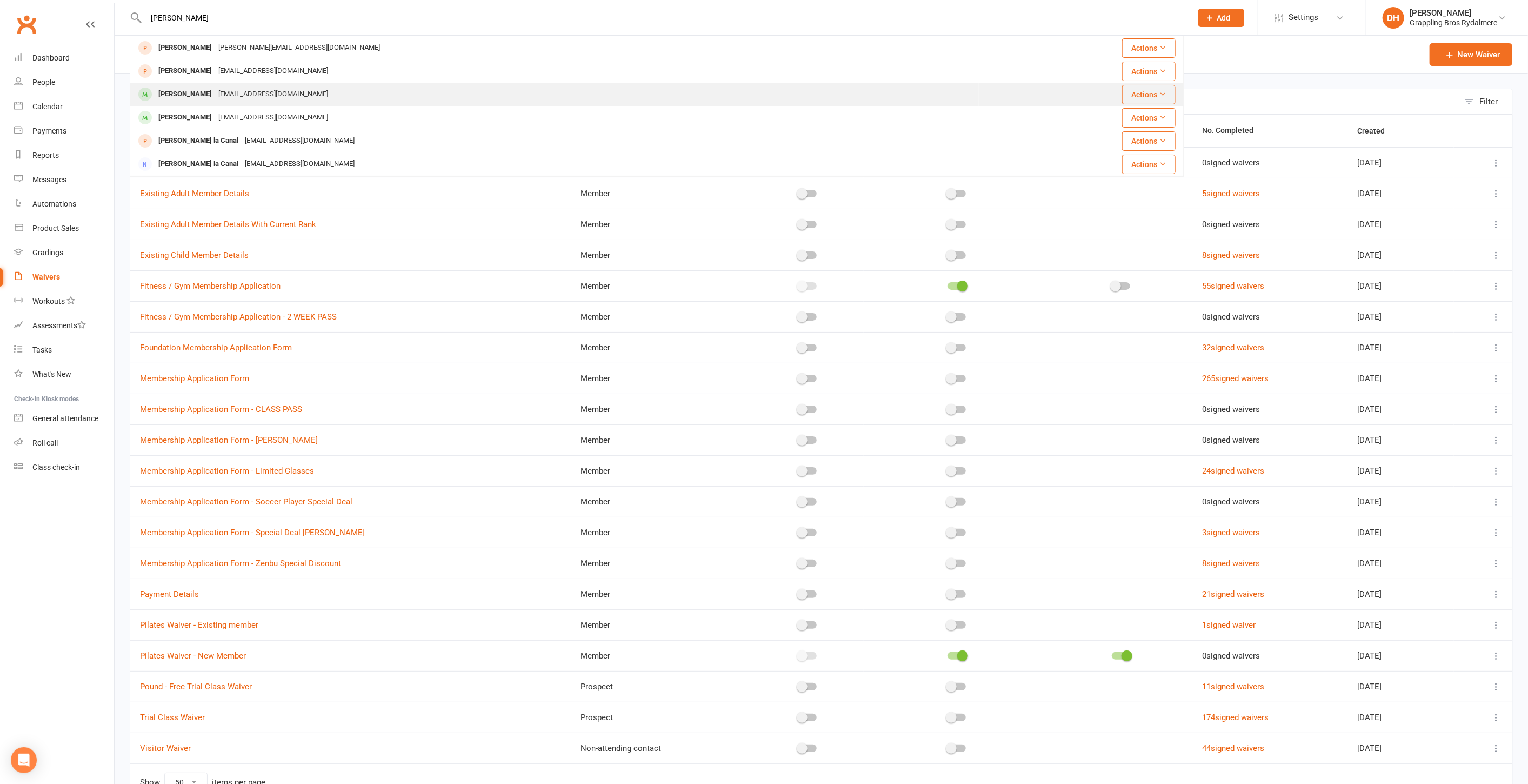
type input "debra"
click at [262, 94] on div "debrahayz900@gmail.com" at bounding box center [273, 94] width 116 height 16
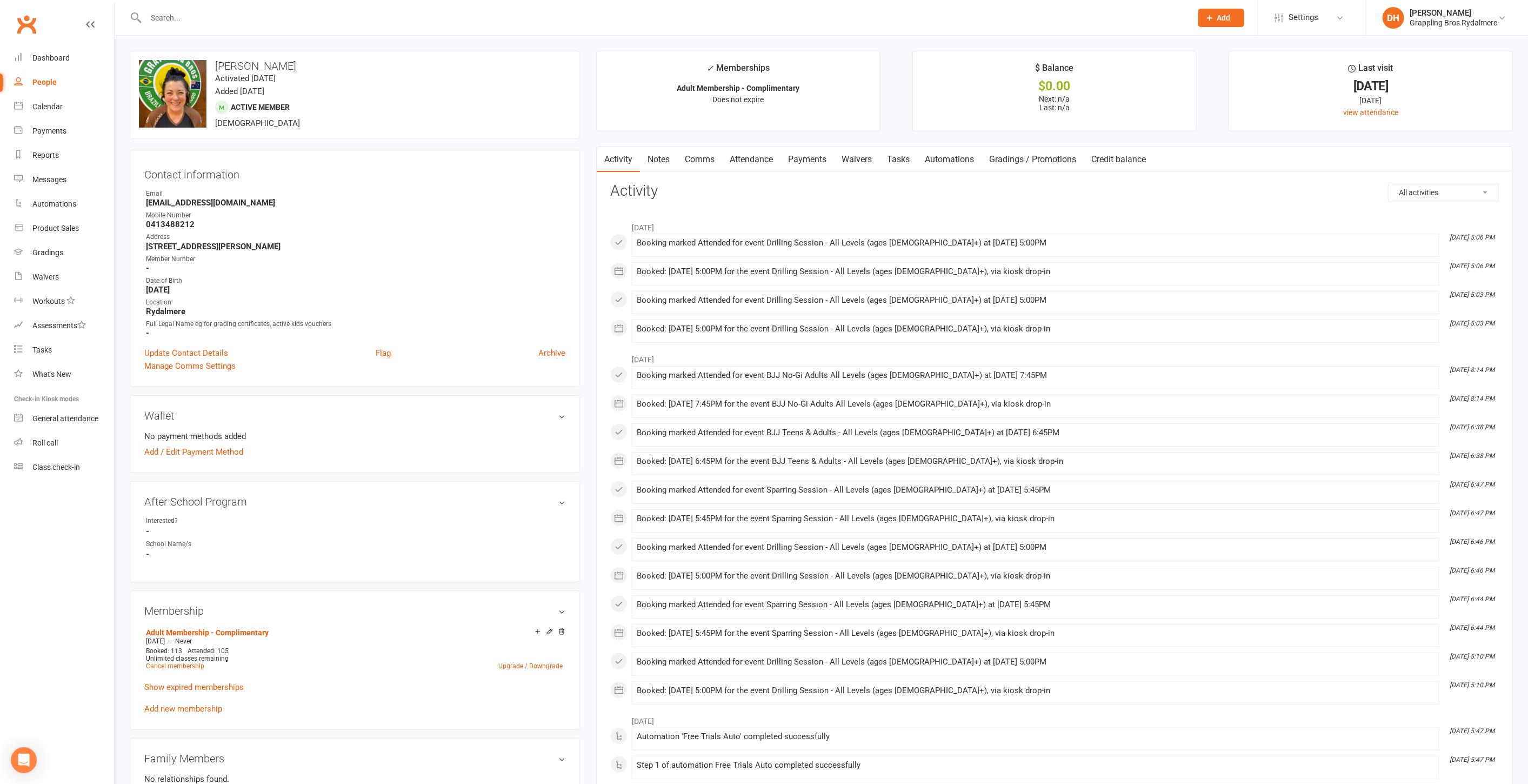
click at [821, 162] on link "Payments" at bounding box center [808, 159] width 53 height 25
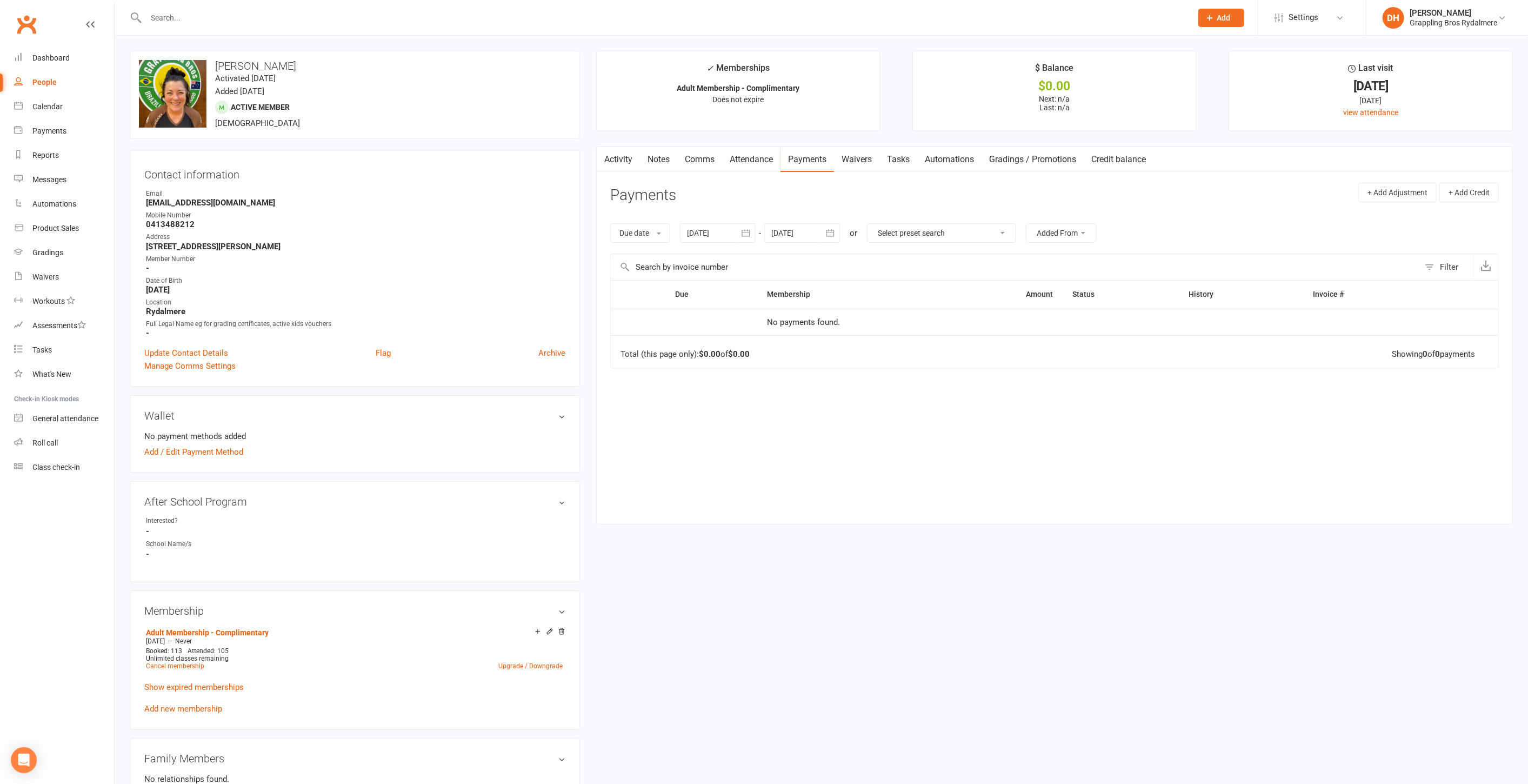
click at [855, 158] on link "Waivers" at bounding box center [856, 159] width 45 height 25
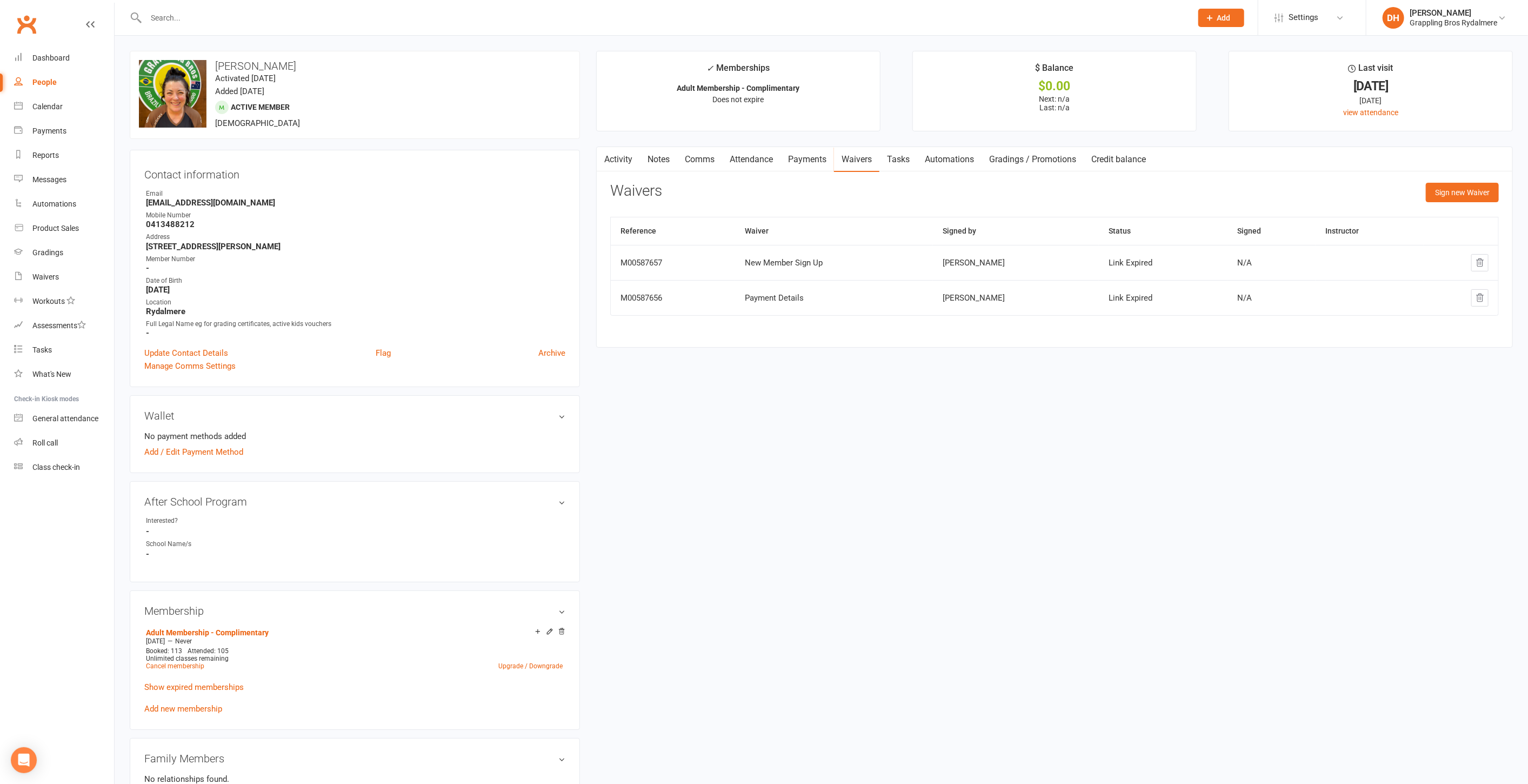
click at [1439, 181] on div "Activity Notes Comms Attendance Payments Waivers Tasks Automations Gradings / P…" at bounding box center [1054, 247] width 917 height 201
click at [1438, 187] on button "Sign new Waiver" at bounding box center [1463, 193] width 73 height 20
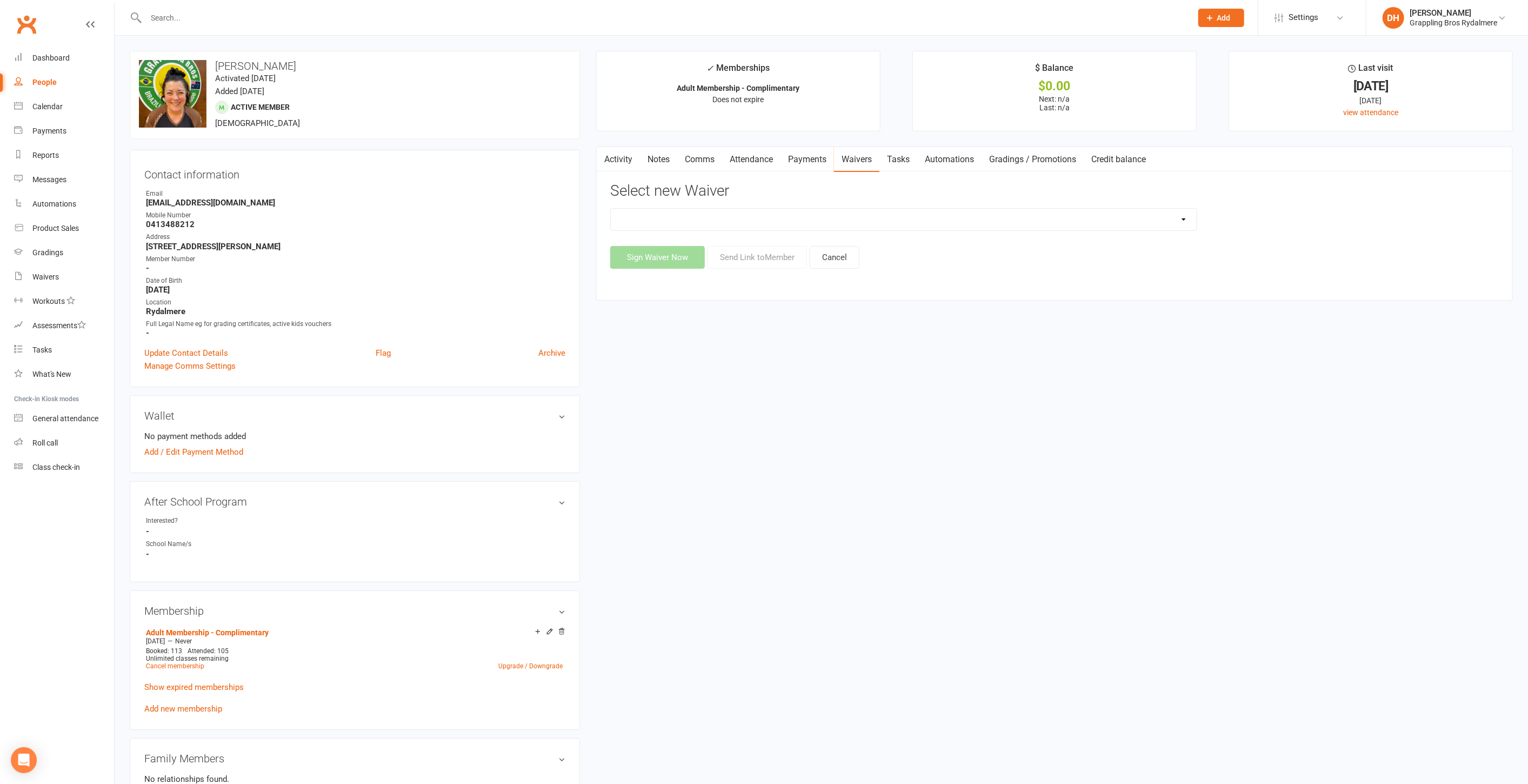
click at [969, 213] on select "Defence Forces / Emergency Services Member Sign Up Existing Adult Member Detail…" at bounding box center [903, 219] width 586 height 22
select select "15124"
click at [611, 208] on select "Defence Forces / Emergency Services Member Sign Up Existing Adult Member Detail…" at bounding box center [903, 219] width 586 height 22
click at [685, 260] on button "Sign Waiver Now" at bounding box center [658, 257] width 95 height 23
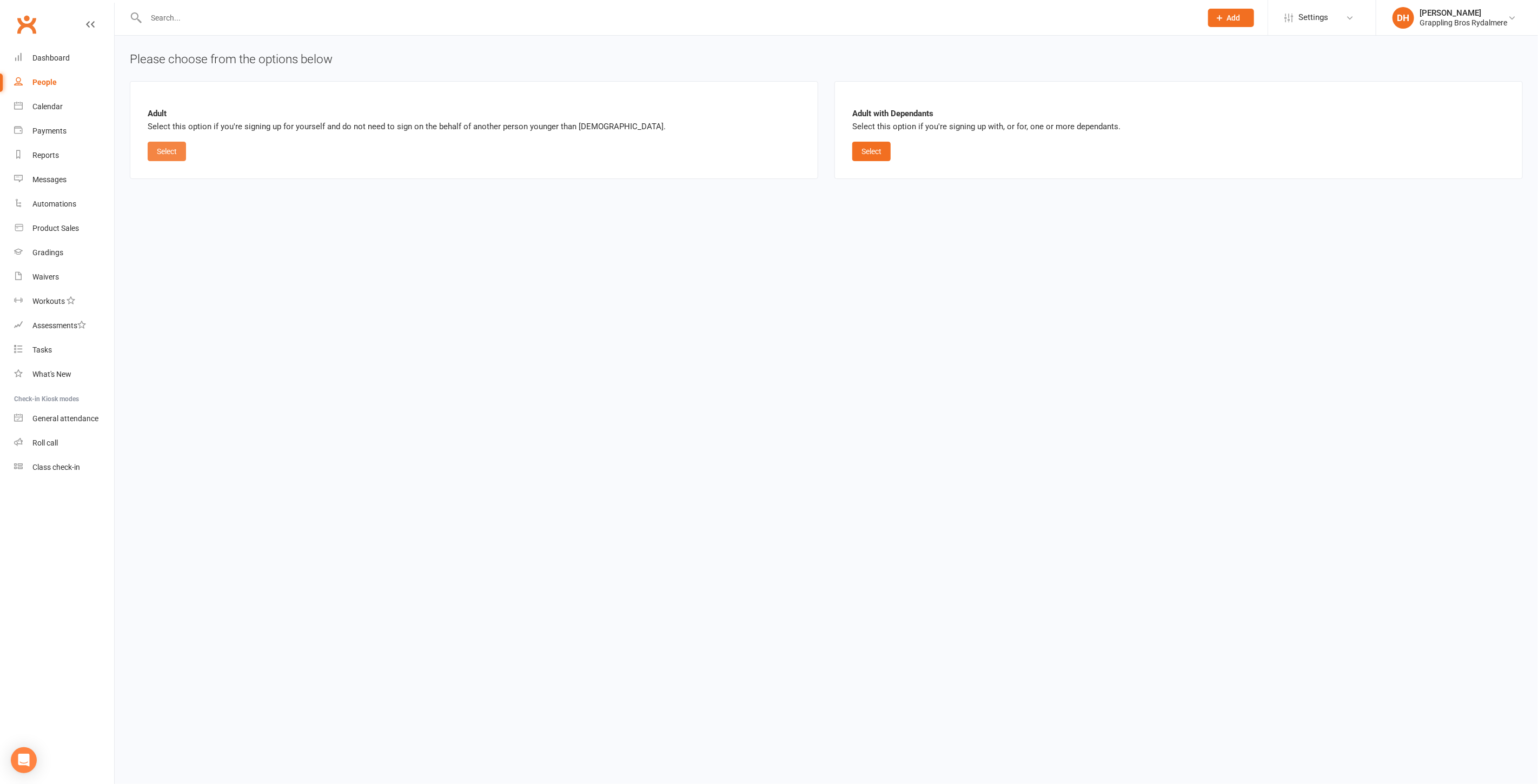
click at [168, 152] on button "Select" at bounding box center [167, 151] width 38 height 20
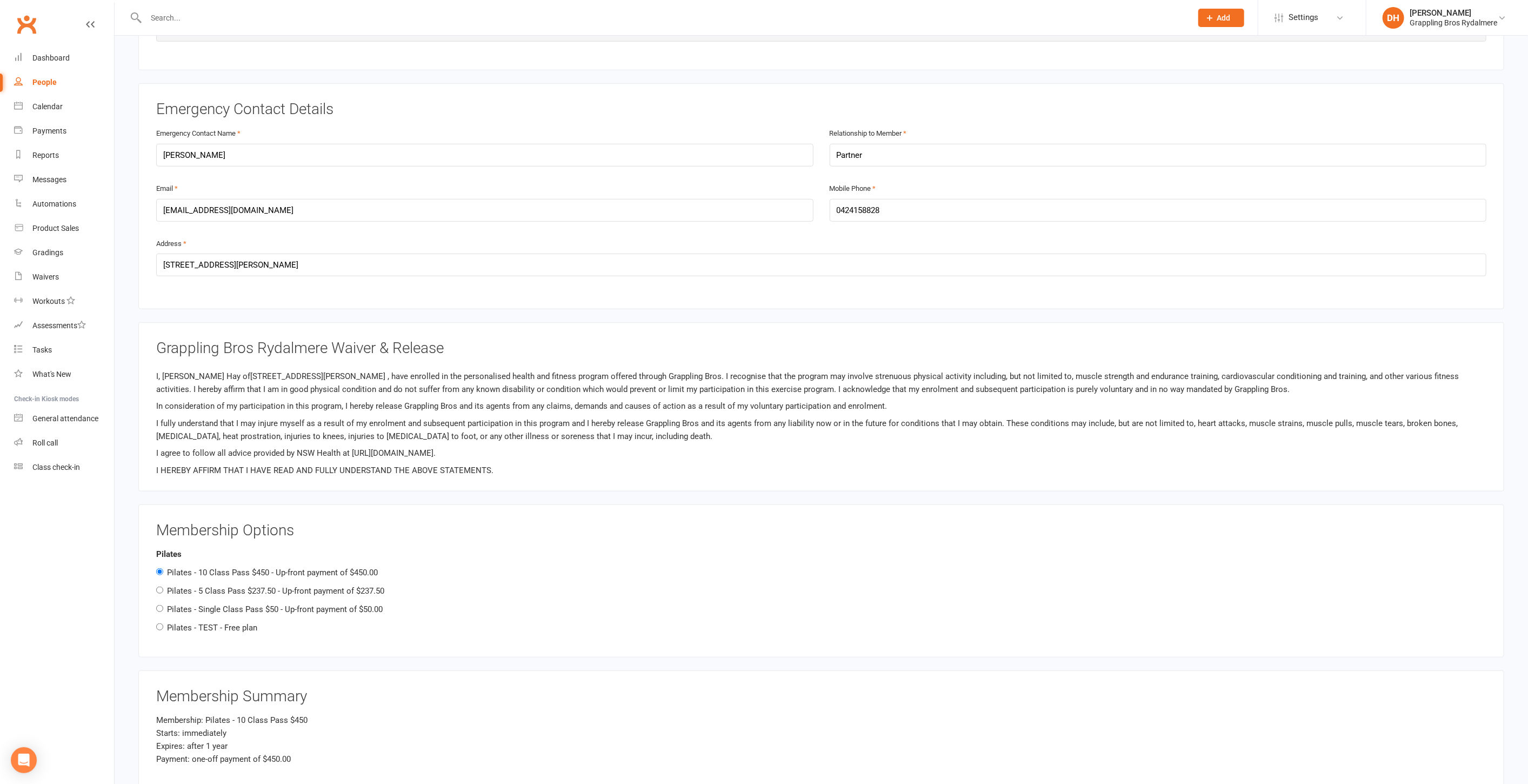
scroll to position [686, 0]
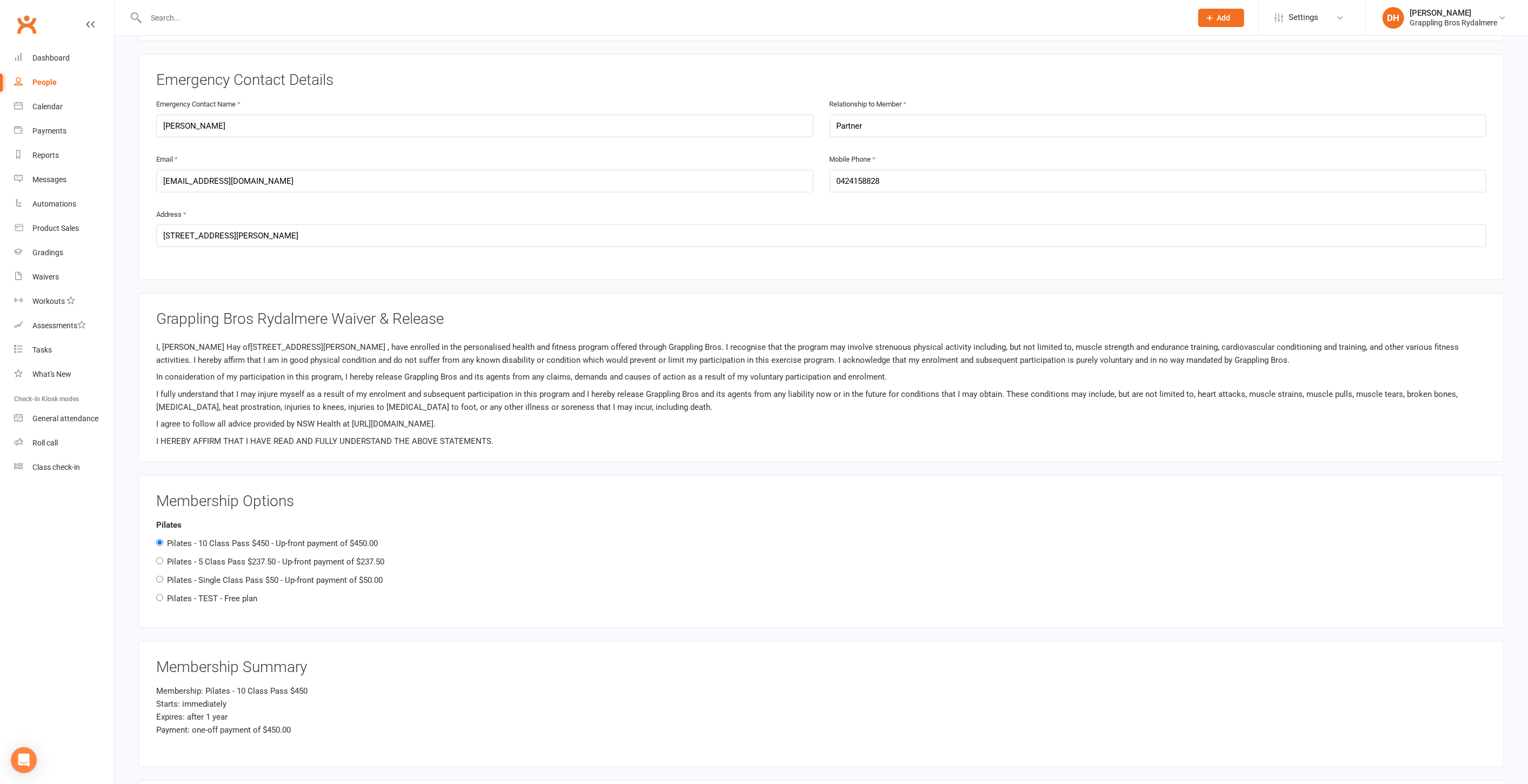
click at [230, 593] on label "Pilates - TEST - Free plan" at bounding box center [212, 598] width 90 height 10
click at [163, 594] on input "Pilates - TEST - Free plan" at bounding box center [159, 597] width 7 height 7
radio input "true"
radio input "false"
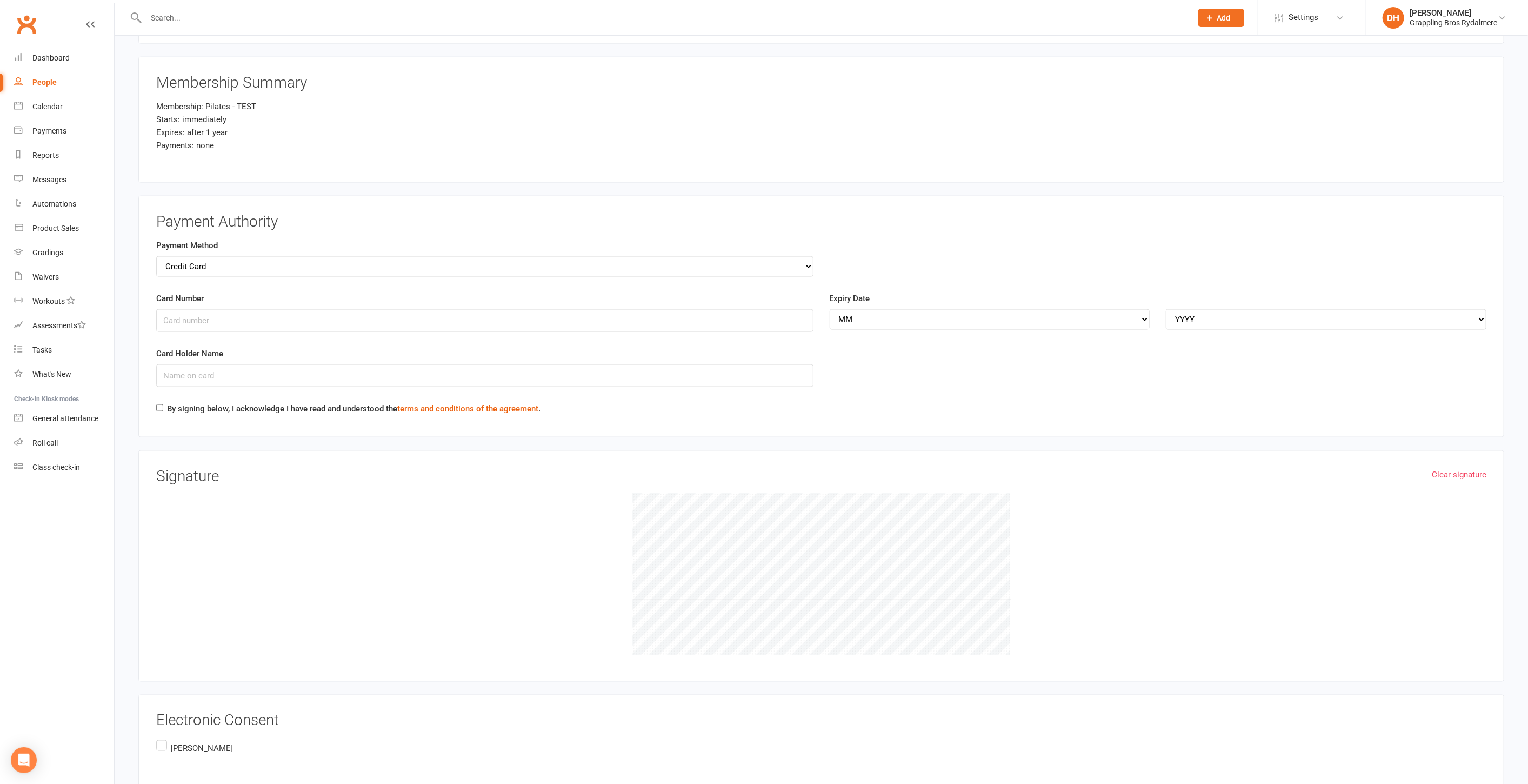
scroll to position [1335, 0]
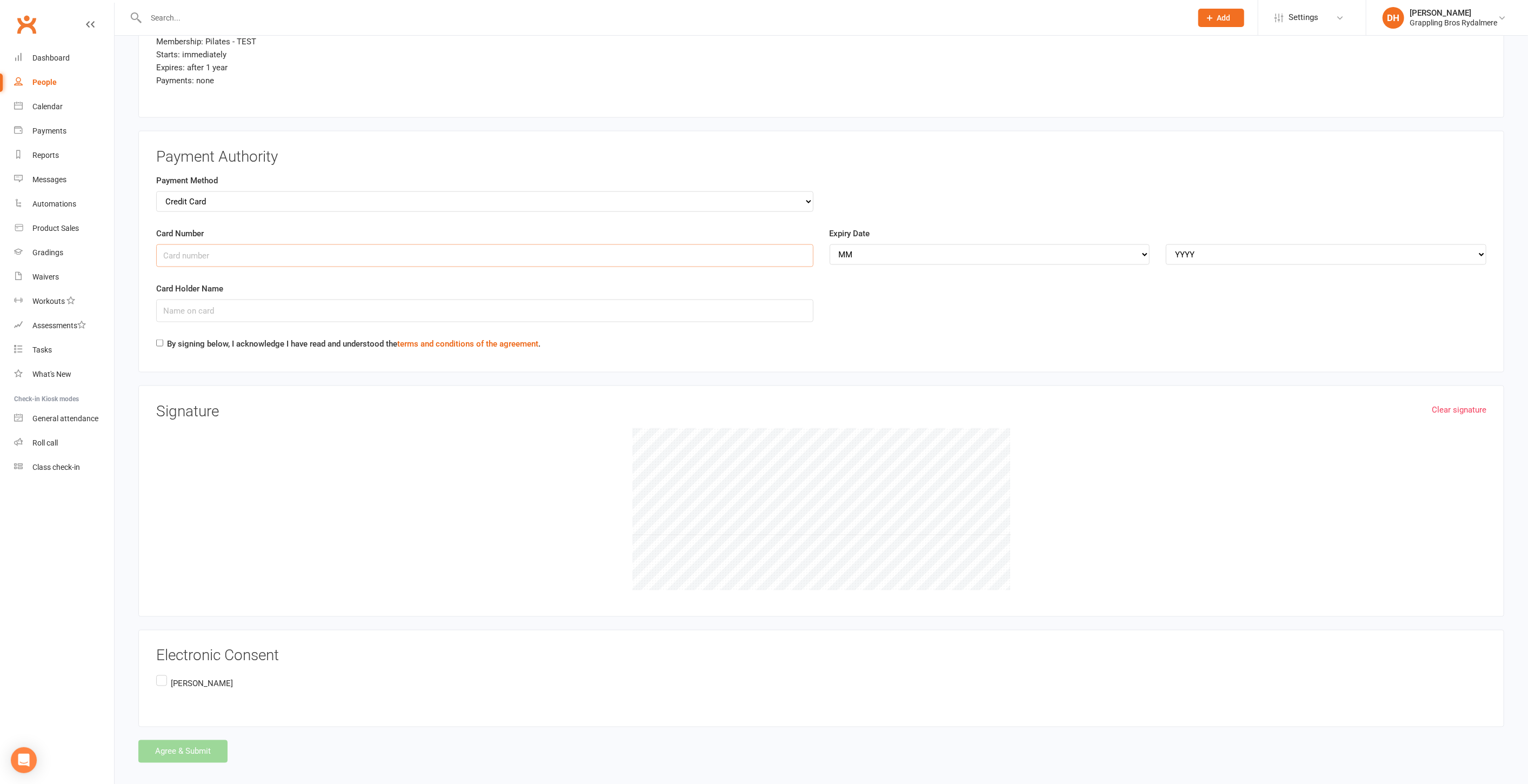
click at [273, 248] on input "Card Number" at bounding box center [485, 256] width 658 height 23
type input "5163283101069635"
select select "03"
select select "2028"
click at [216, 299] on input "Card Holder Name" at bounding box center [485, 311] width 658 height 23
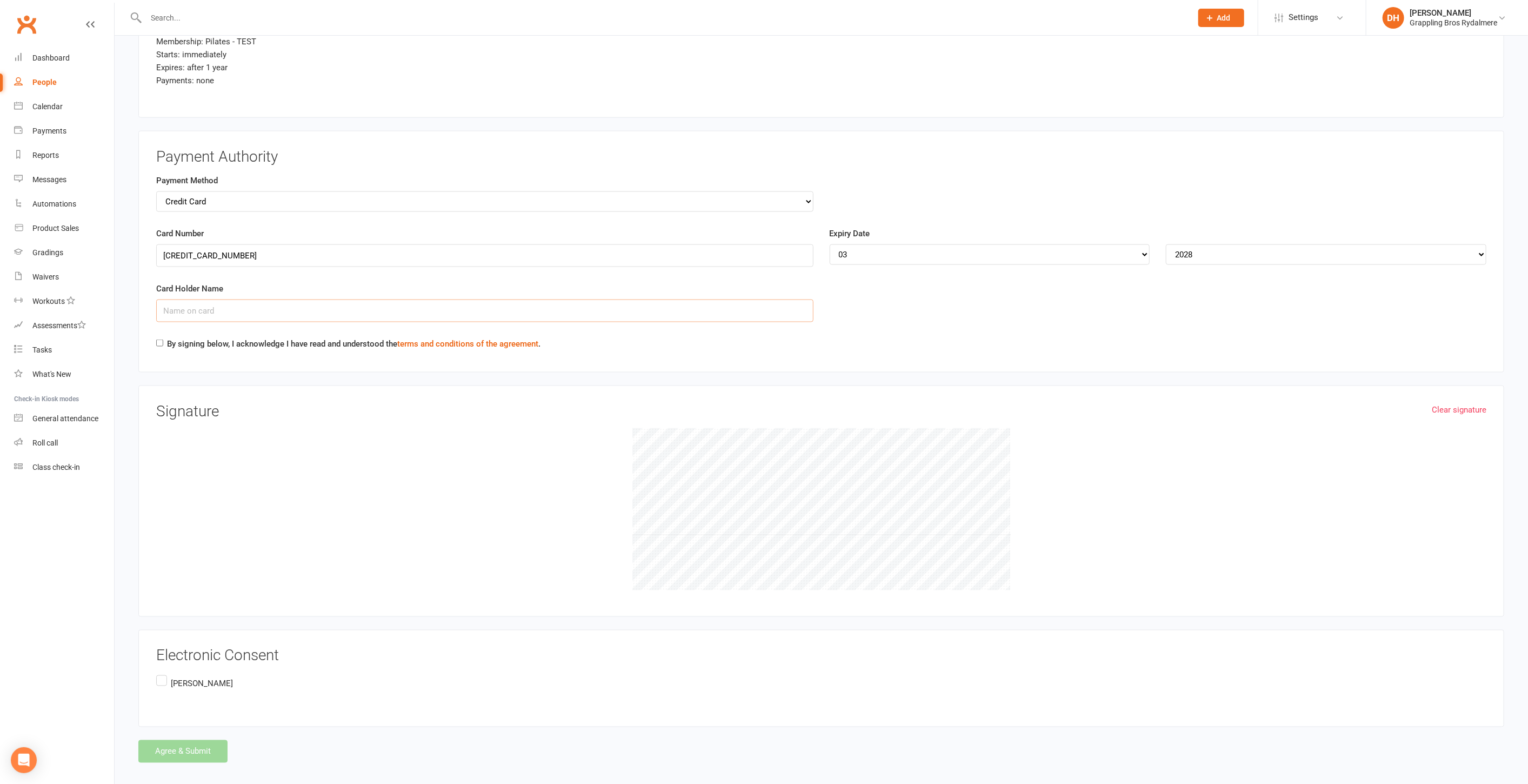
type input "Mr Diego Barreto Good Air Installation"
click at [281, 195] on select "Credit Card Bank Account" at bounding box center [485, 201] width 658 height 20
select select "bank_account"
click at [156, 191] on select "Credit Card Bank Account" at bounding box center [485, 201] width 658 height 20
click at [286, 247] on input "BSB" at bounding box center [485, 256] width 658 height 23
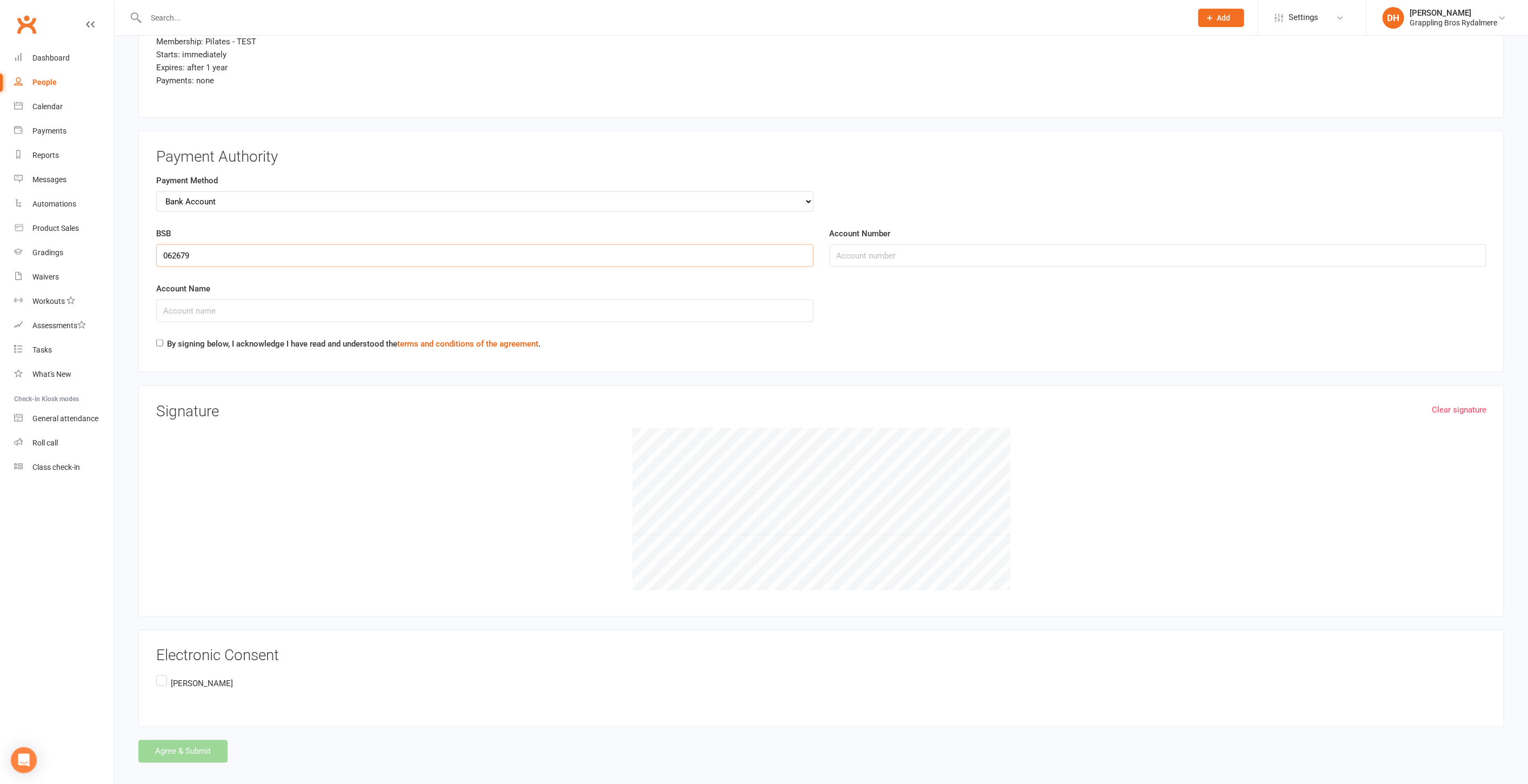
type input "062679"
click at [858, 245] on input "Account Number" at bounding box center [1158, 256] width 658 height 23
type input "10499974"
click at [573, 310] on input "Account Name" at bounding box center [485, 311] width 658 height 23
type input "D A HAY"
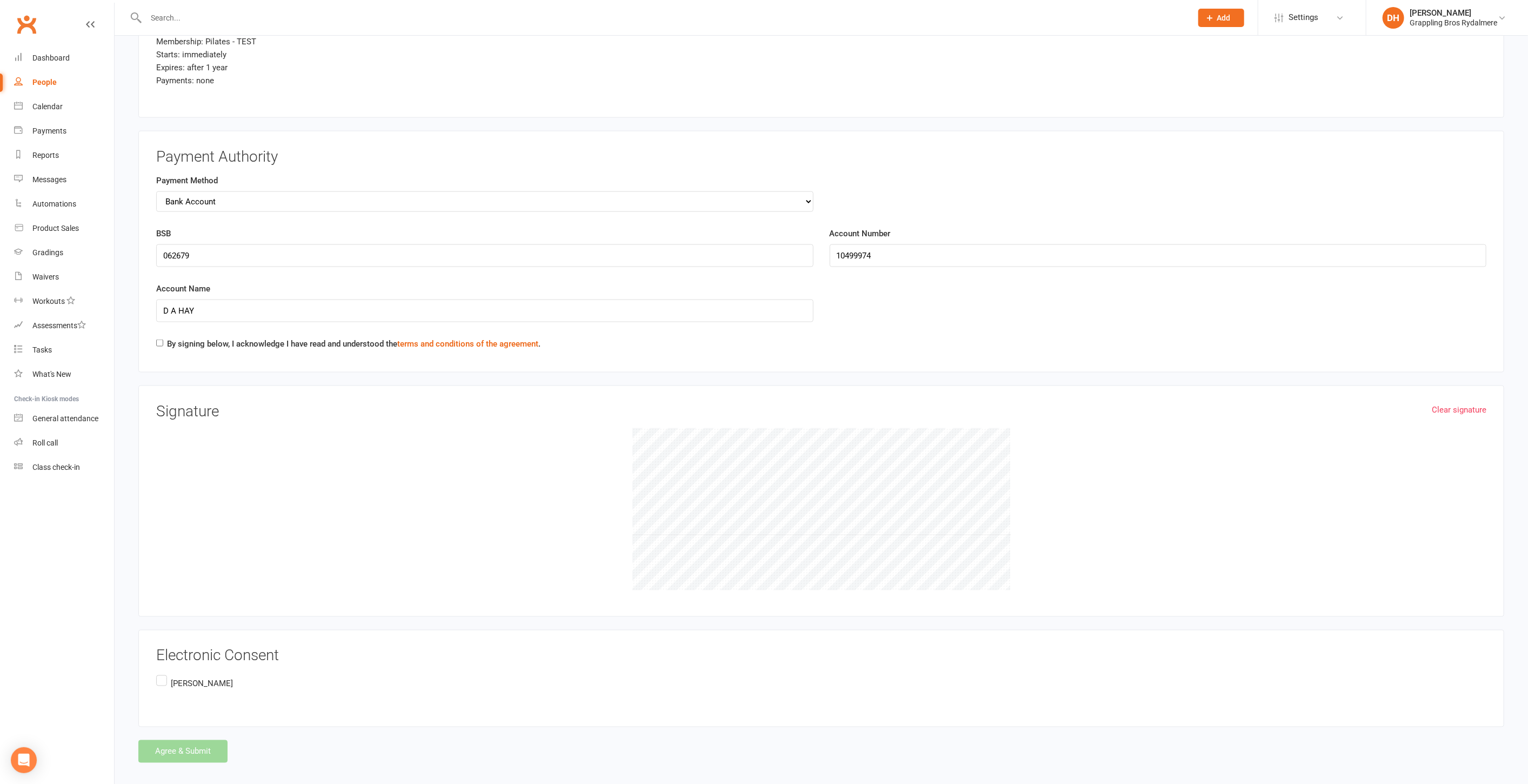
click at [153, 330] on div "Payment Authority Payment Method Credit Card Bank Account BSB 062679 Account Nu…" at bounding box center [821, 252] width 1366 height 241
click at [158, 339] on input "By signing below, I acknowledge I have read and understood the terms and condit…" at bounding box center [159, 342] width 7 height 7
checkbox input "true"
drag, startPoint x: 241, startPoint y: 489, endPoint x: 235, endPoint y: 492, distance: 6.7
click at [238, 495] on div at bounding box center [821, 509] width 1330 height 162
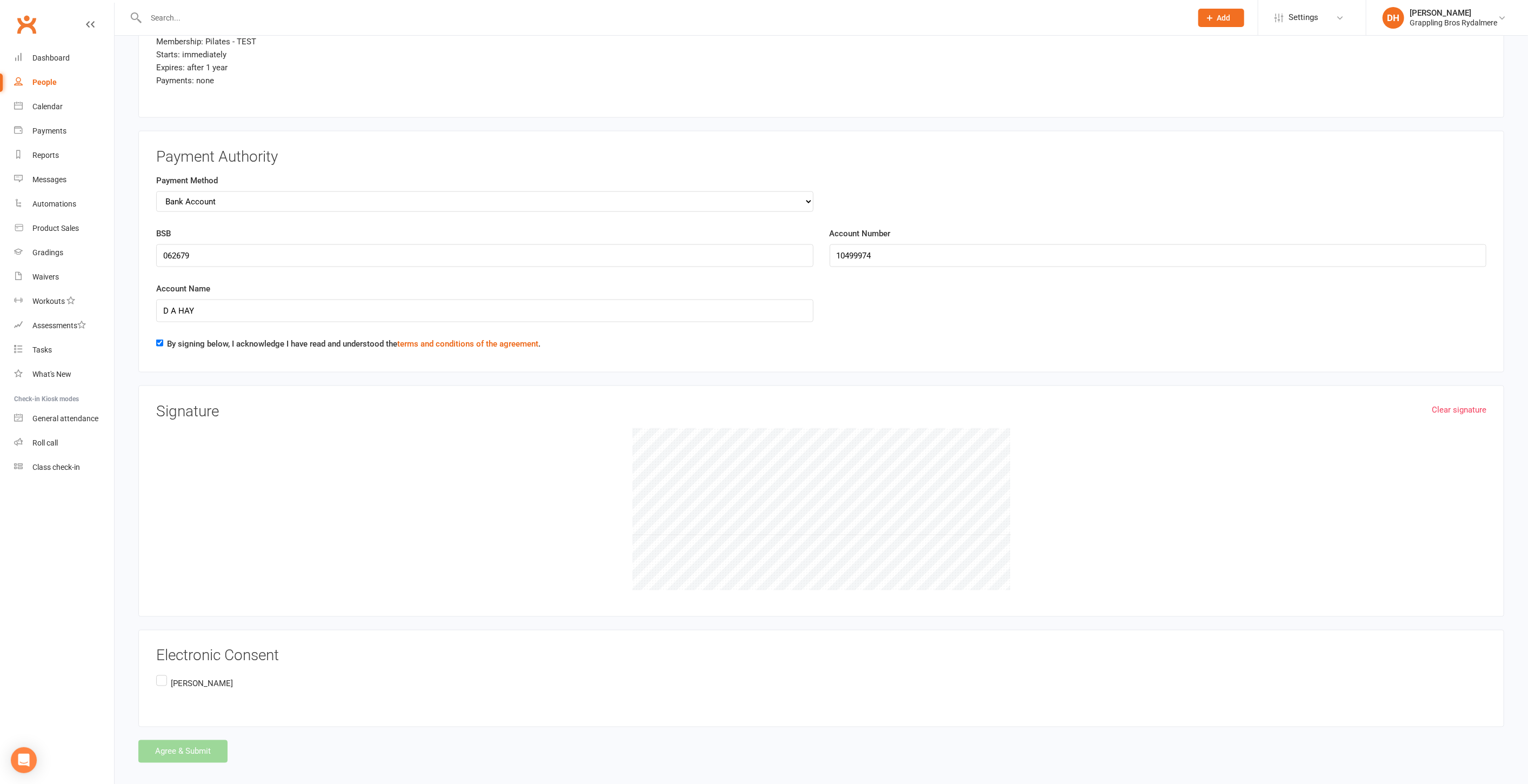
drag, startPoint x: 172, startPoint y: 467, endPoint x: 165, endPoint y: 490, distance: 24.0
click at [165, 490] on div at bounding box center [821, 509] width 1330 height 162
drag, startPoint x: 204, startPoint y: 485, endPoint x: 194, endPoint y: 510, distance: 26.9
click at [198, 515] on div at bounding box center [821, 509] width 1330 height 162
drag, startPoint x: 223, startPoint y: 489, endPoint x: 307, endPoint y: 388, distance: 131.4
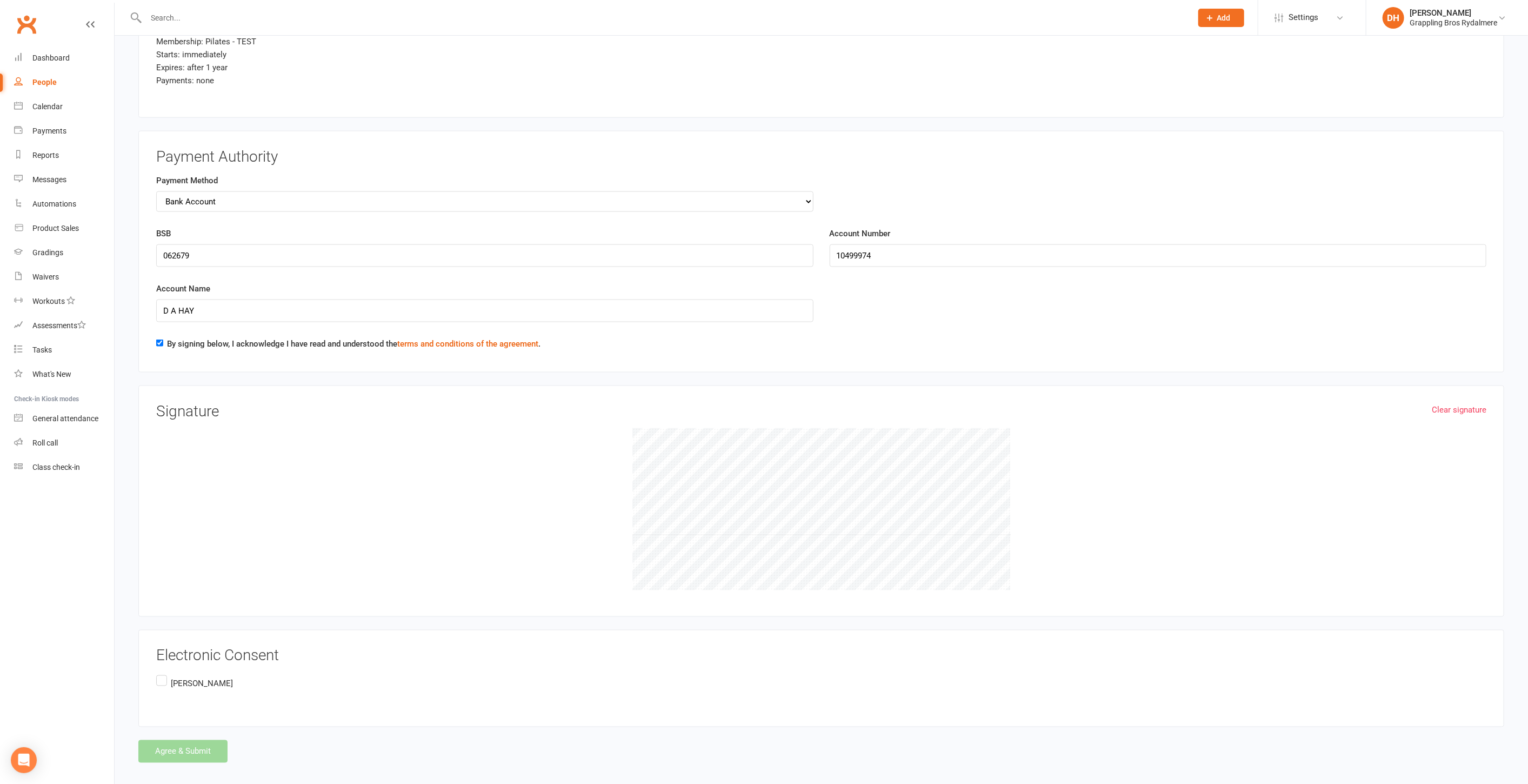
click at [307, 388] on div "Clear signature Signature" at bounding box center [821, 501] width 1366 height 232
click at [163, 673] on label "Debra Hay" at bounding box center [196, 683] width 79 height 21
click at [163, 673] on input "Debra Hay" at bounding box center [159, 673] width 7 height 0
click at [208, 742] on div "Agree & Submit" at bounding box center [821, 752] width 1366 height 23
click at [833, 482] on div at bounding box center [821, 509] width 1330 height 162
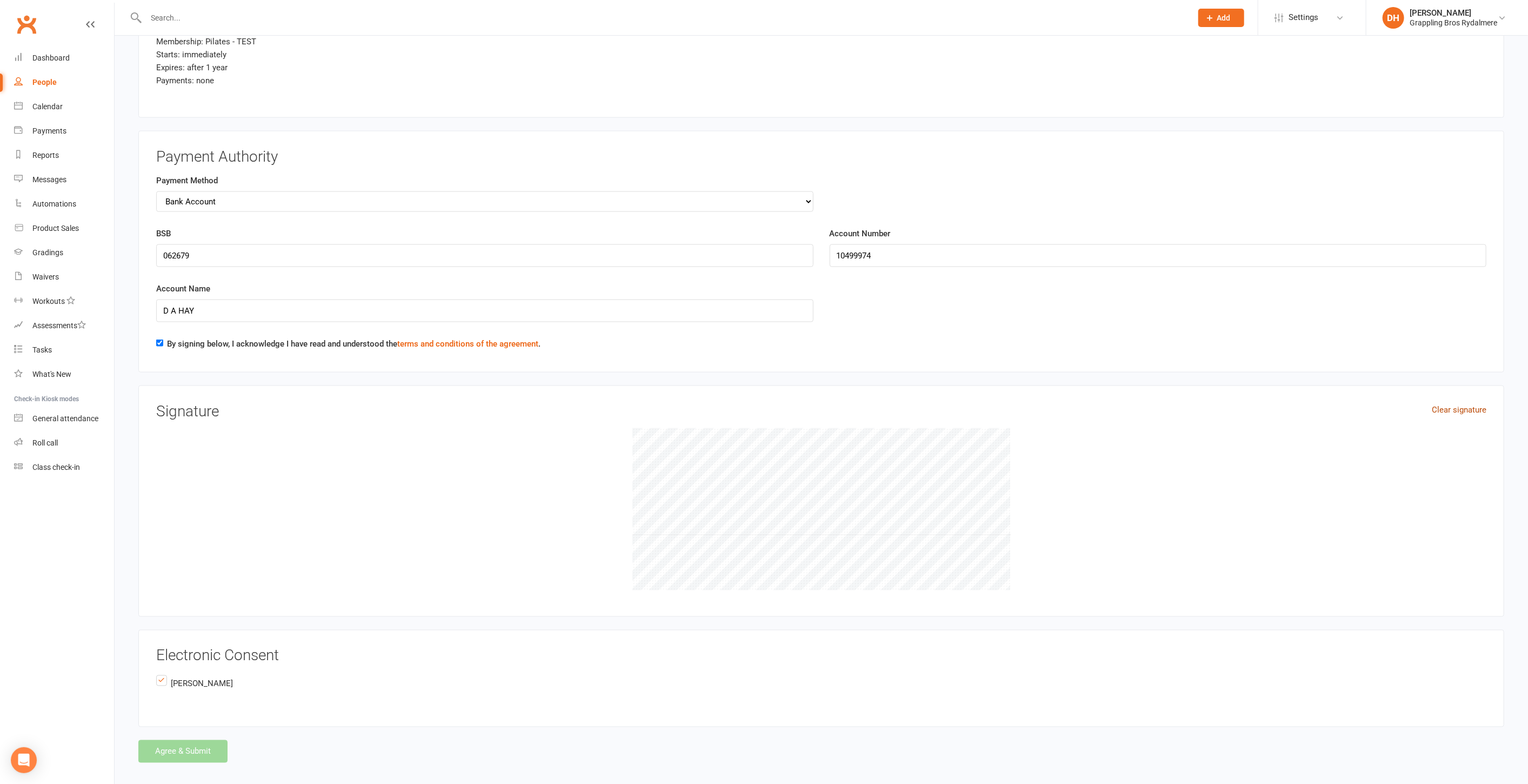
click at [1440, 403] on link "Clear signature" at bounding box center [1459, 410] width 55 height 13
drag, startPoint x: 537, startPoint y: 426, endPoint x: 436, endPoint y: 470, distance: 110.2
click at [502, 518] on div at bounding box center [821, 509] width 1330 height 162
drag, startPoint x: 286, startPoint y: 457, endPoint x: 412, endPoint y: 480, distance: 128.1
click at [413, 480] on div at bounding box center [821, 509] width 1330 height 162
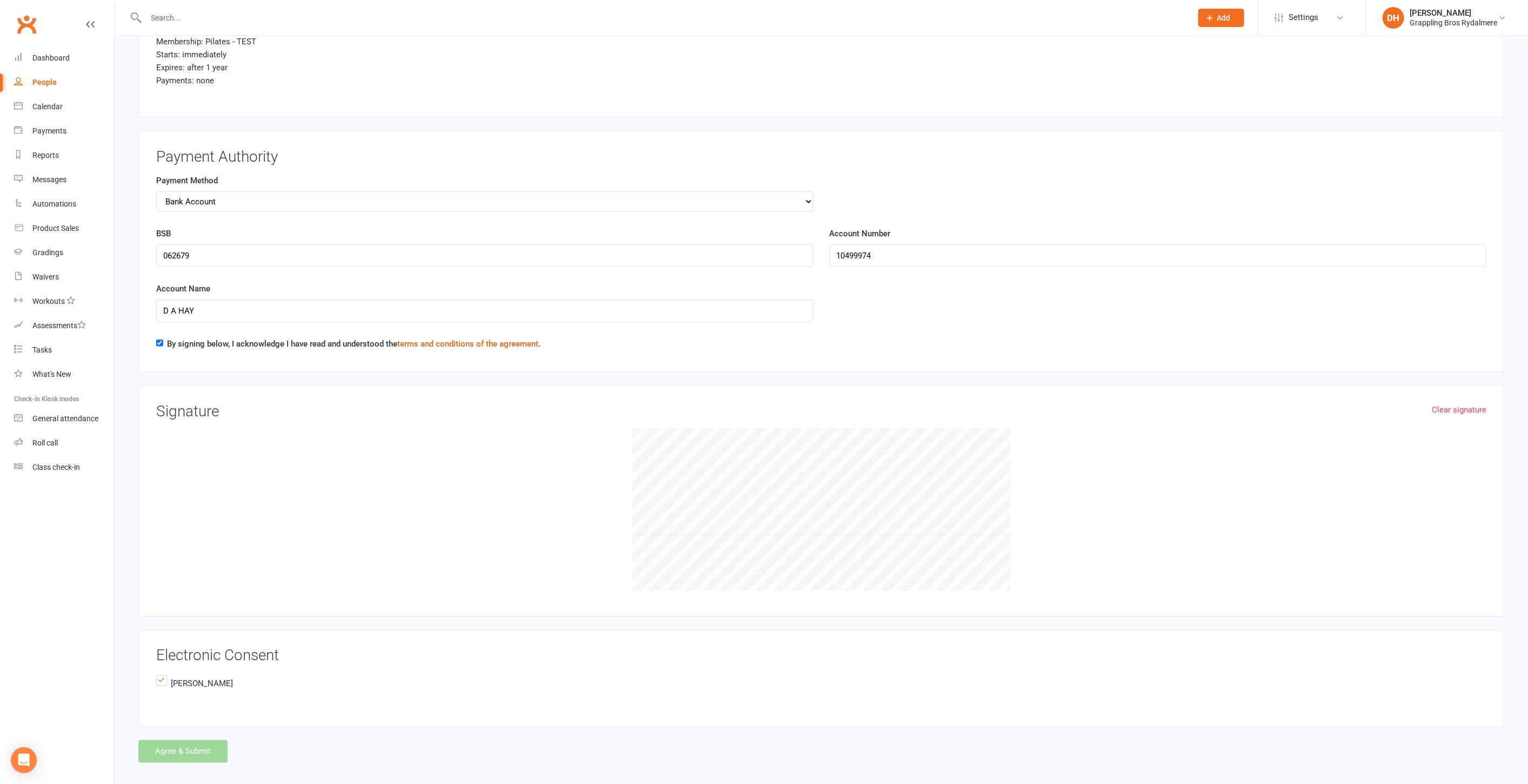
drag, startPoint x: 483, startPoint y: 487, endPoint x: 607, endPoint y: 499, distance: 124.6
click at [489, 487] on div at bounding box center [821, 509] width 1330 height 162
click at [199, 743] on button "Agree & Submit" at bounding box center [183, 752] width 89 height 23
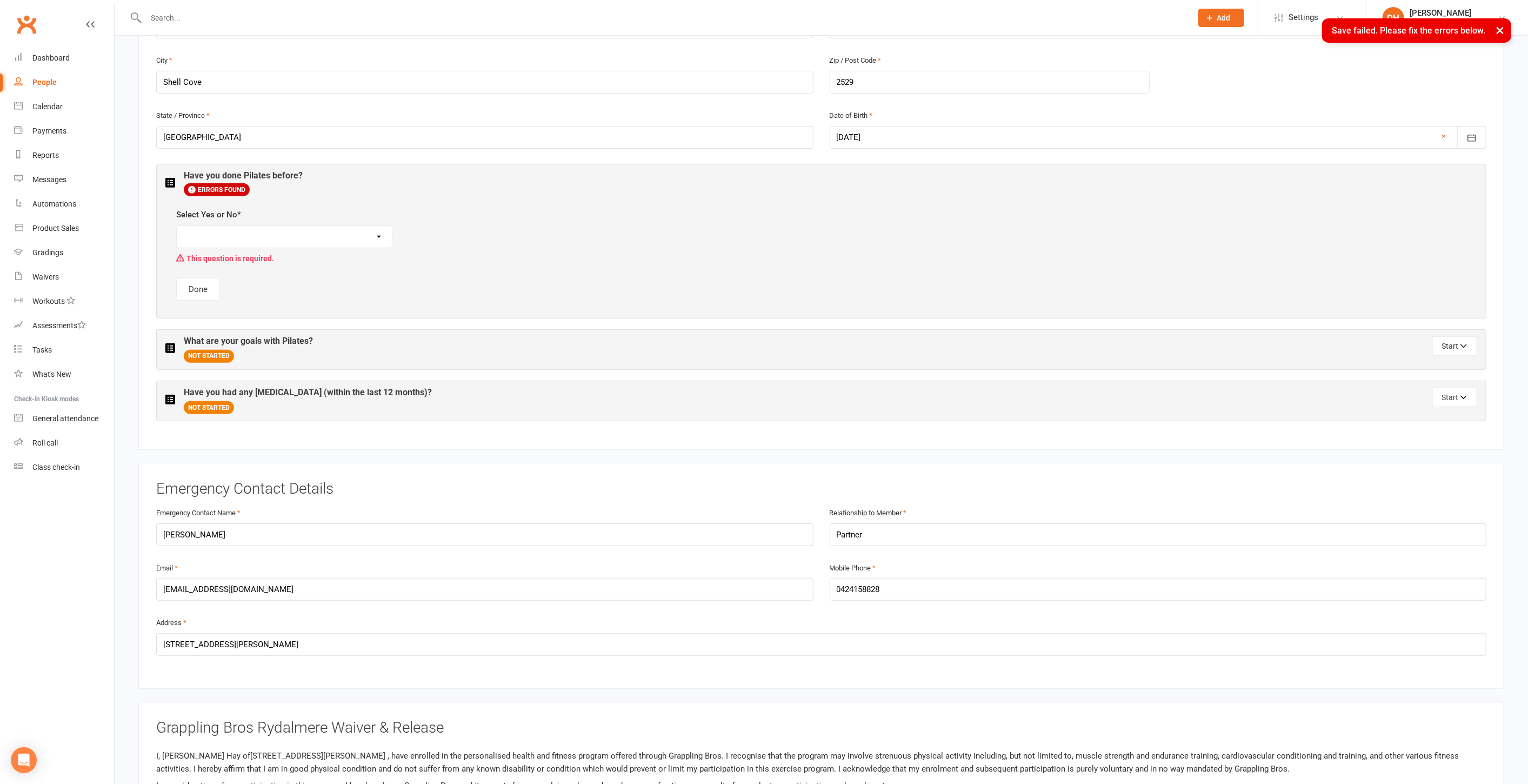
scroll to position [388, 0]
click at [282, 230] on select "Yes No" at bounding box center [284, 240] width 215 height 22
select select "No"
click at [177, 229] on select "Yes No" at bounding box center [284, 240] width 215 height 22
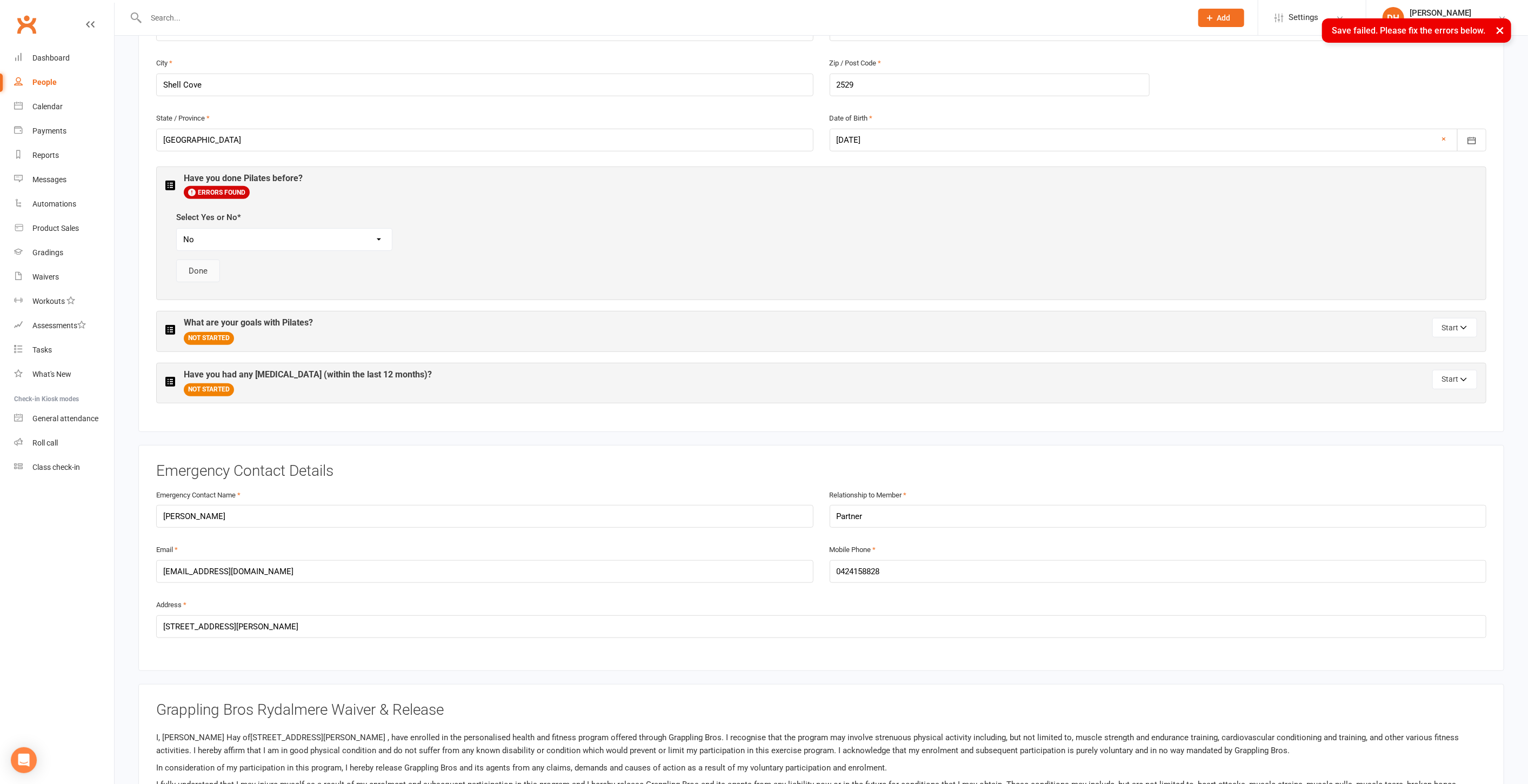
click at [203, 263] on button "Done" at bounding box center [198, 271] width 44 height 23
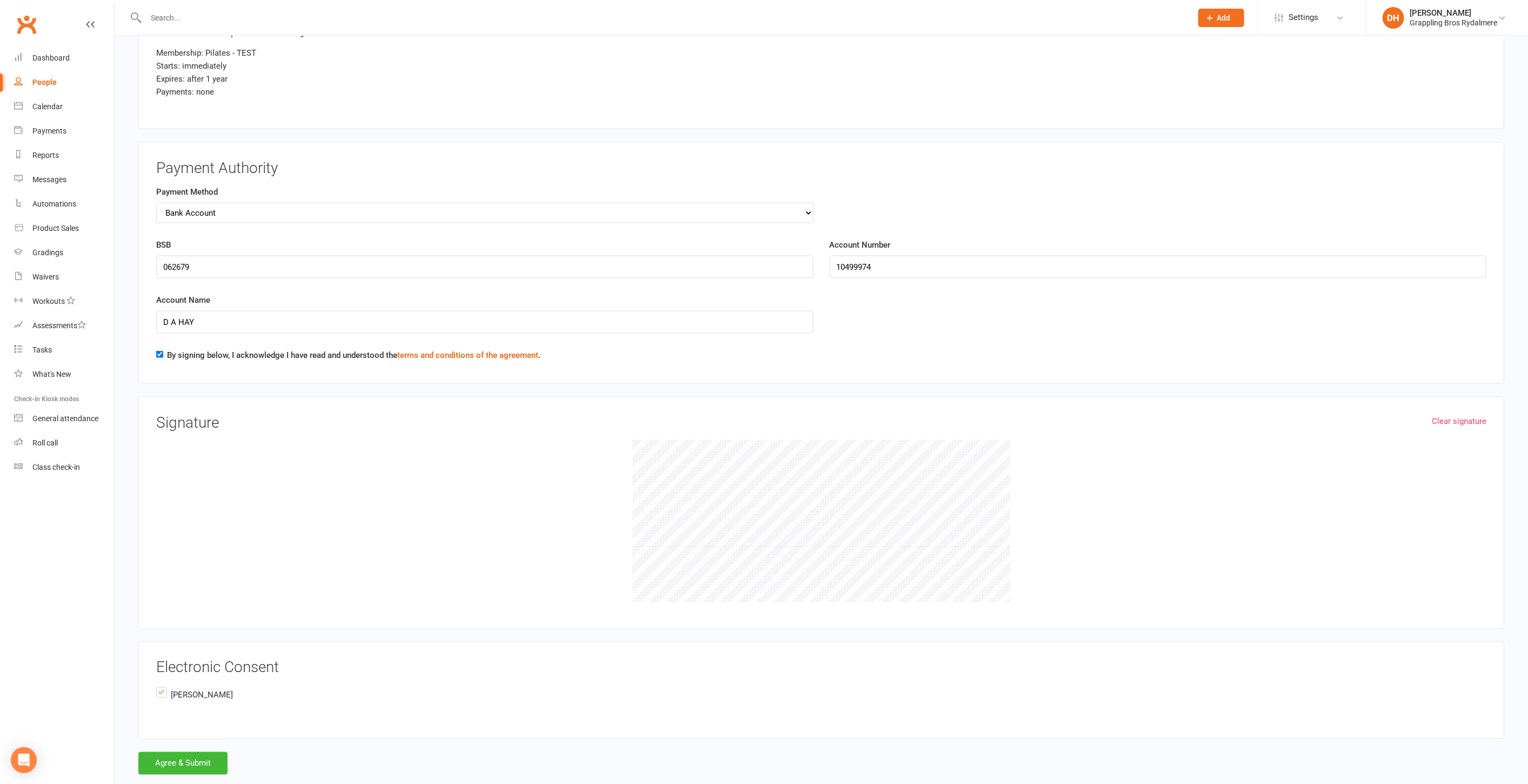
scroll to position [1335, 0]
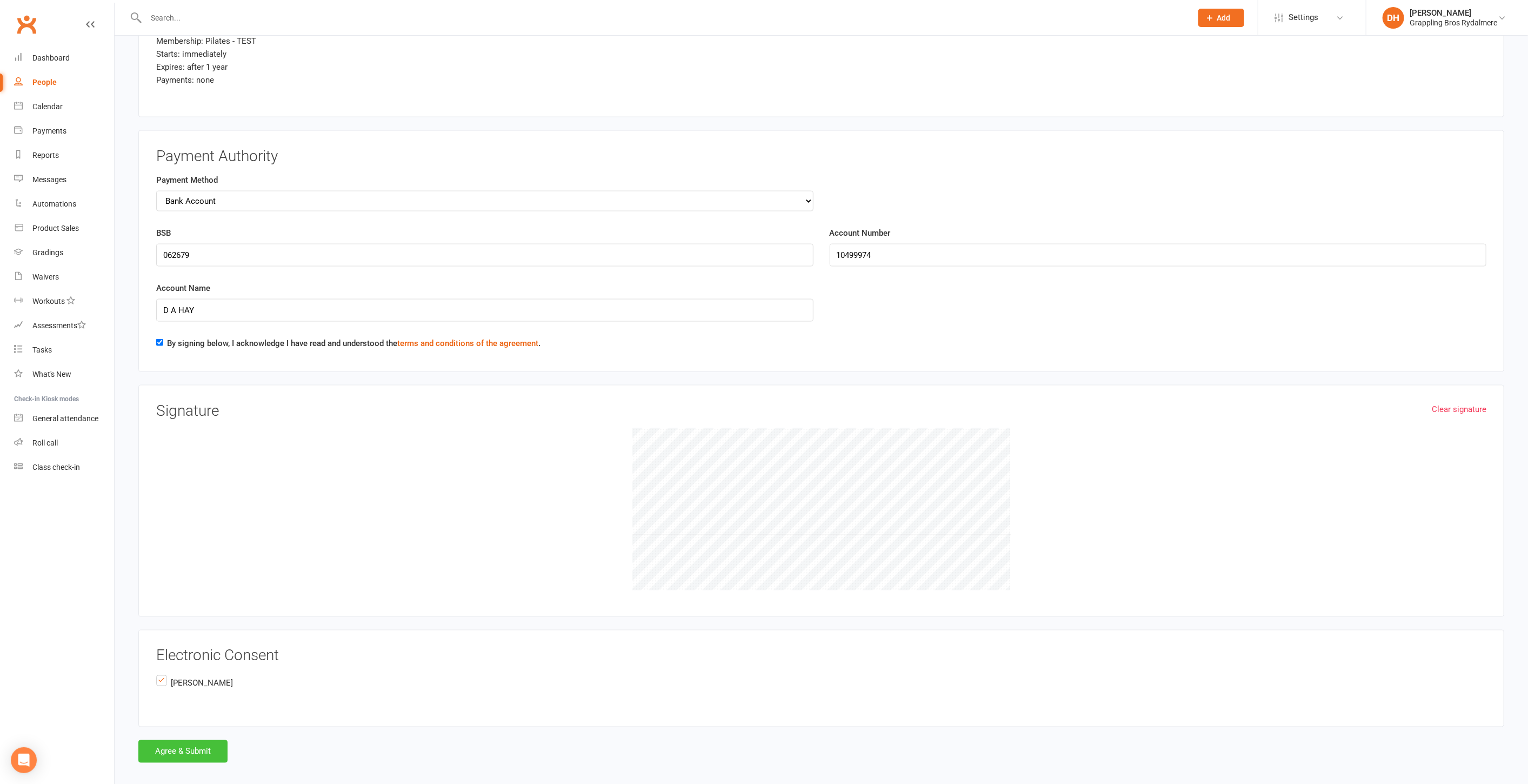
click at [200, 740] on button "Agree & Submit" at bounding box center [183, 752] width 89 height 23
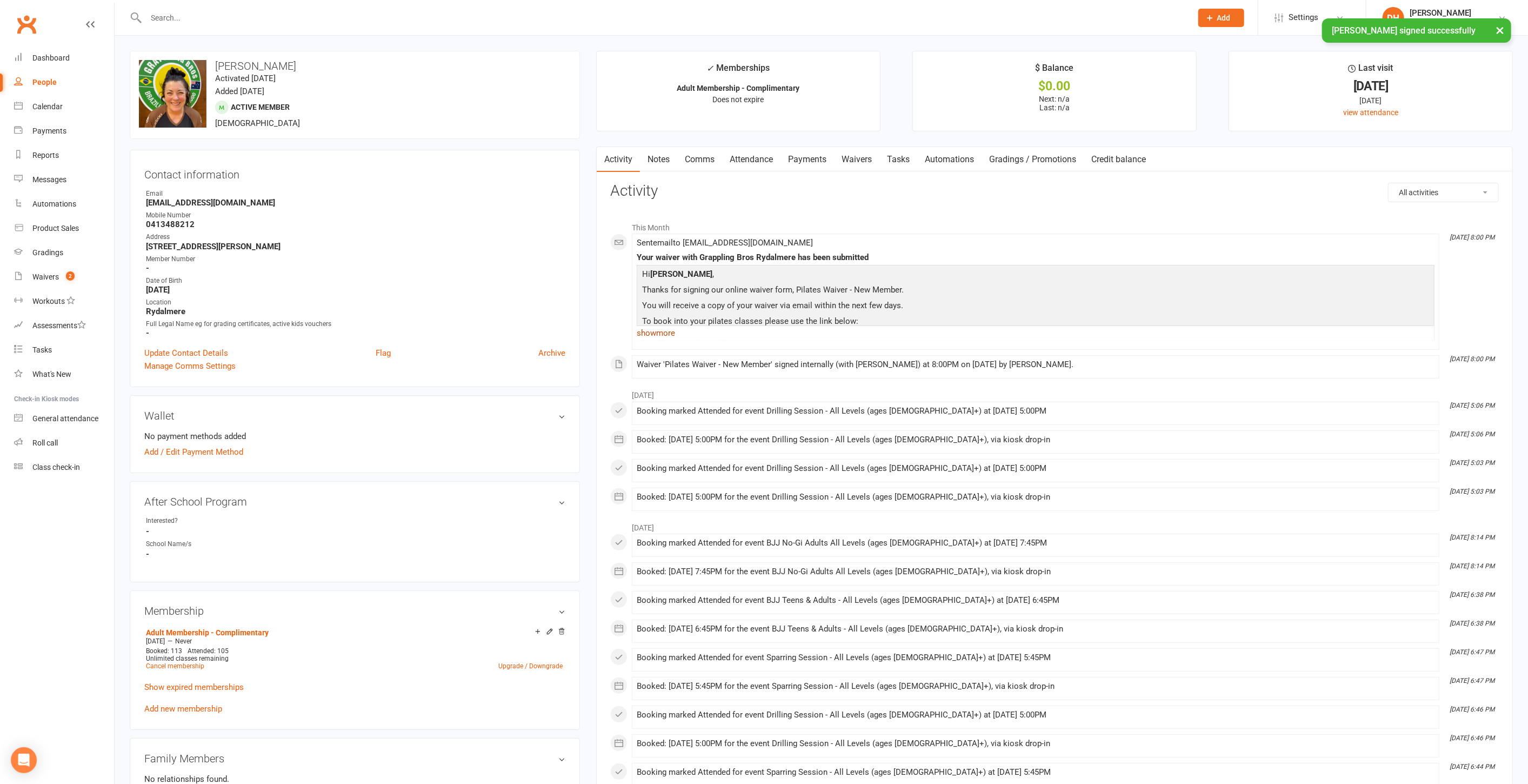
click at [668, 332] on link "show more" at bounding box center [1036, 333] width 798 height 15
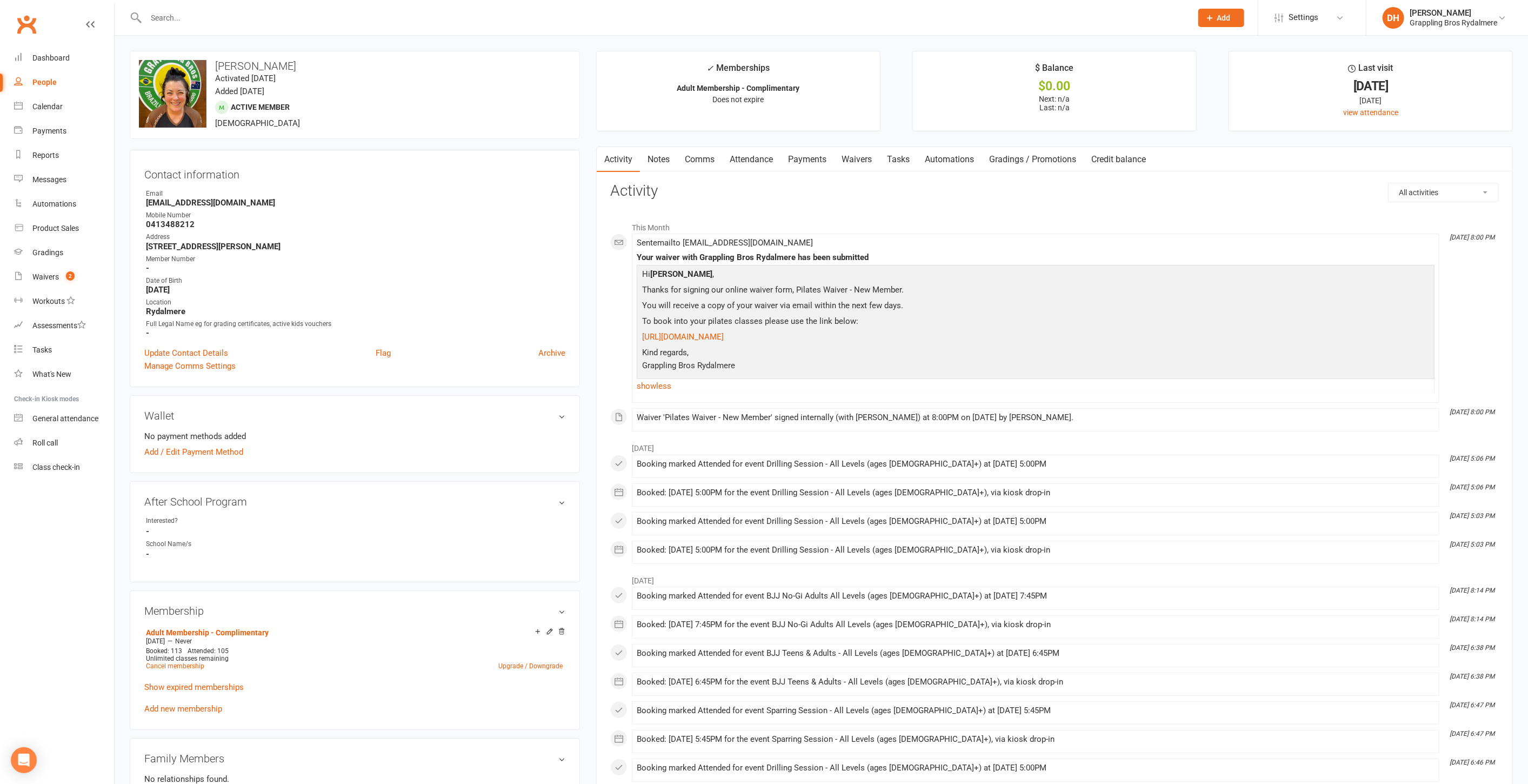
click at [853, 161] on link "Waivers" at bounding box center [856, 159] width 45 height 25
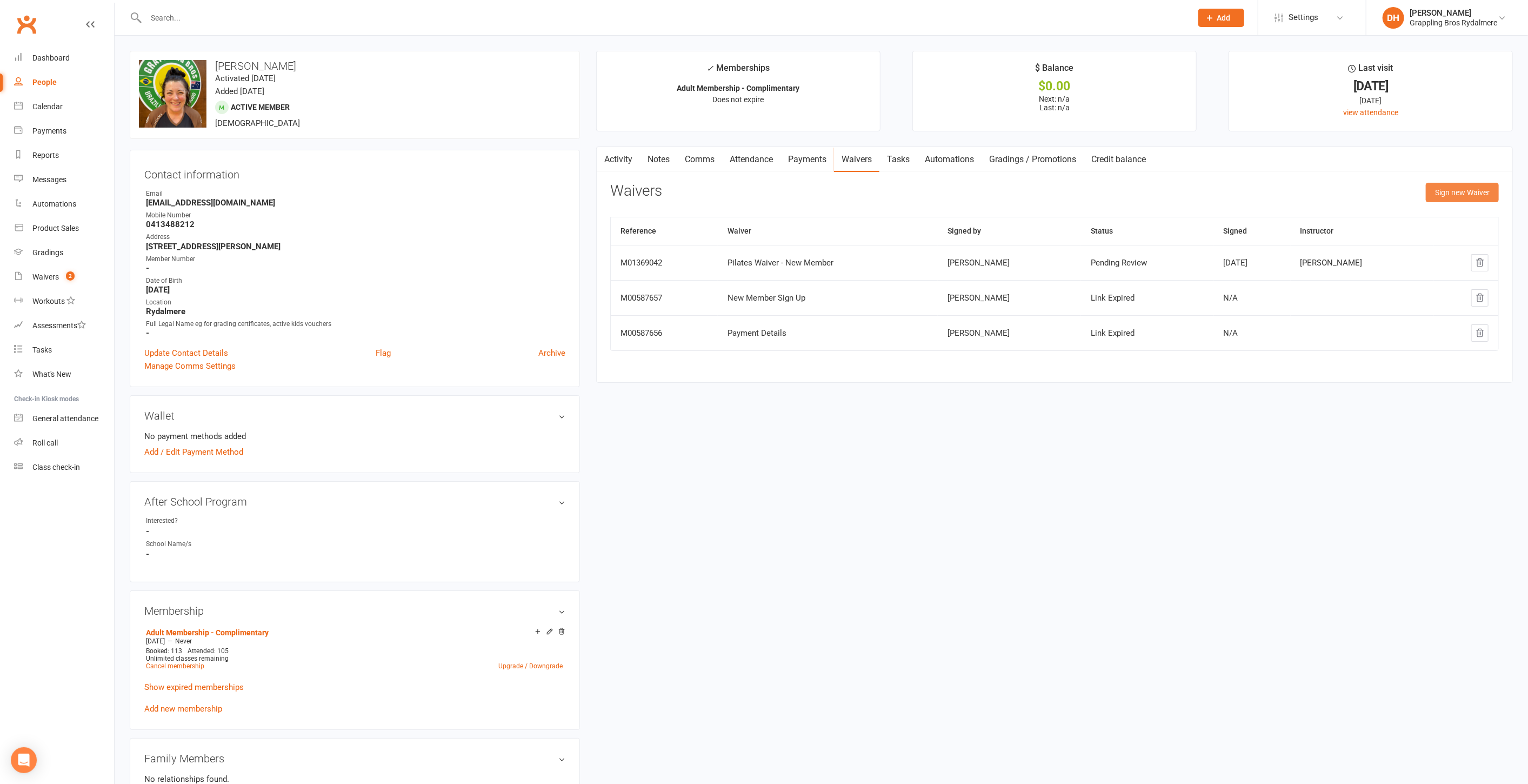
click at [1468, 192] on button "Sign new Waiver" at bounding box center [1463, 193] width 73 height 20
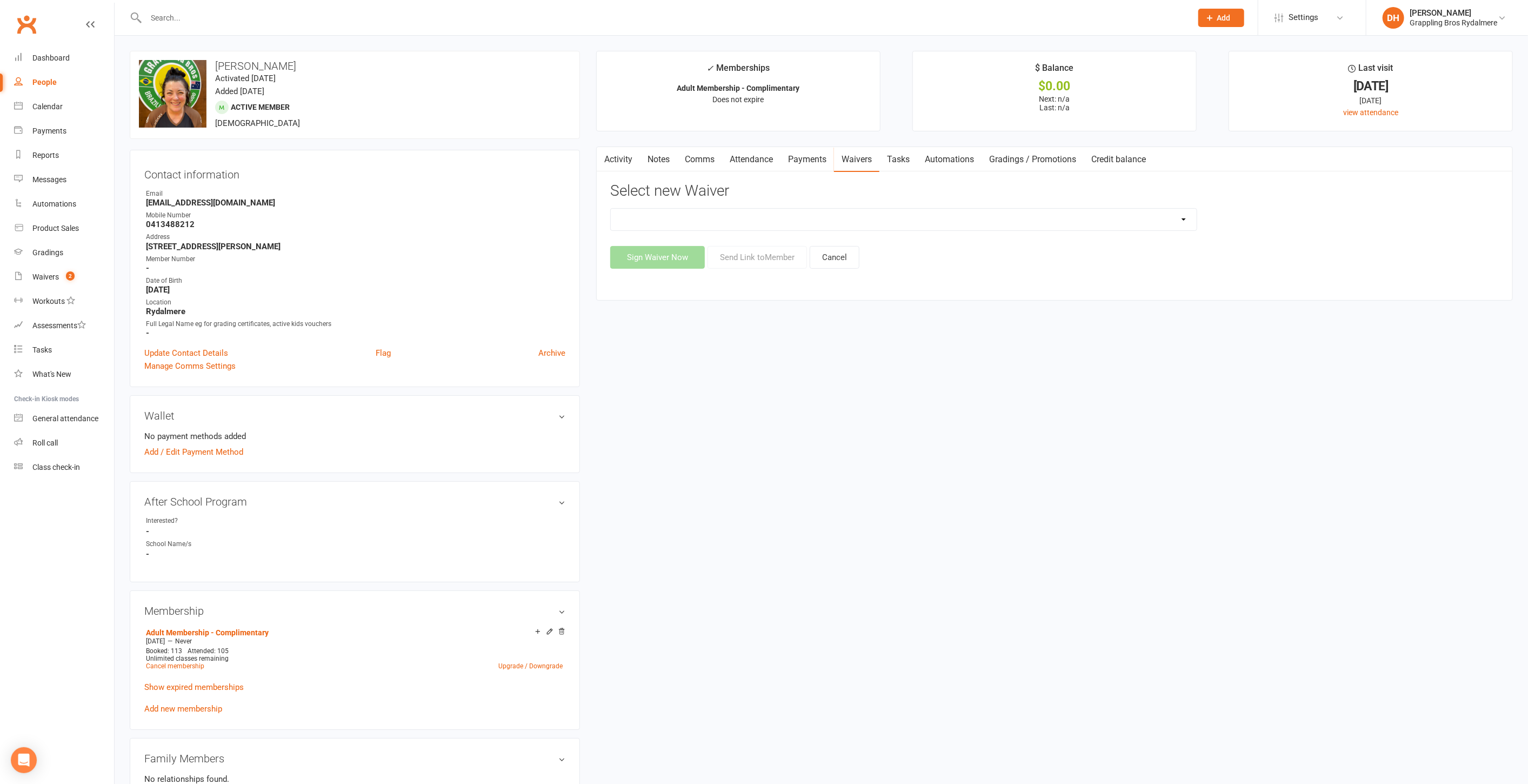
click at [1020, 223] on ui-view "Prospect Member Non-attending contact Class / event Appointment Grading event T…" at bounding box center [764, 642] width 1528 height 1280
click at [987, 213] on select "Defence Forces / Emergency Services Member Sign Up Existing Adult Member Detail…" at bounding box center [903, 219] width 586 height 22
select select "15124"
click at [611, 208] on select "Defence Forces / Emergency Services Member Sign Up Existing Adult Member Detail…" at bounding box center [903, 219] width 586 height 22
click at [754, 248] on button "Send Link to Member" at bounding box center [757, 257] width 100 height 23
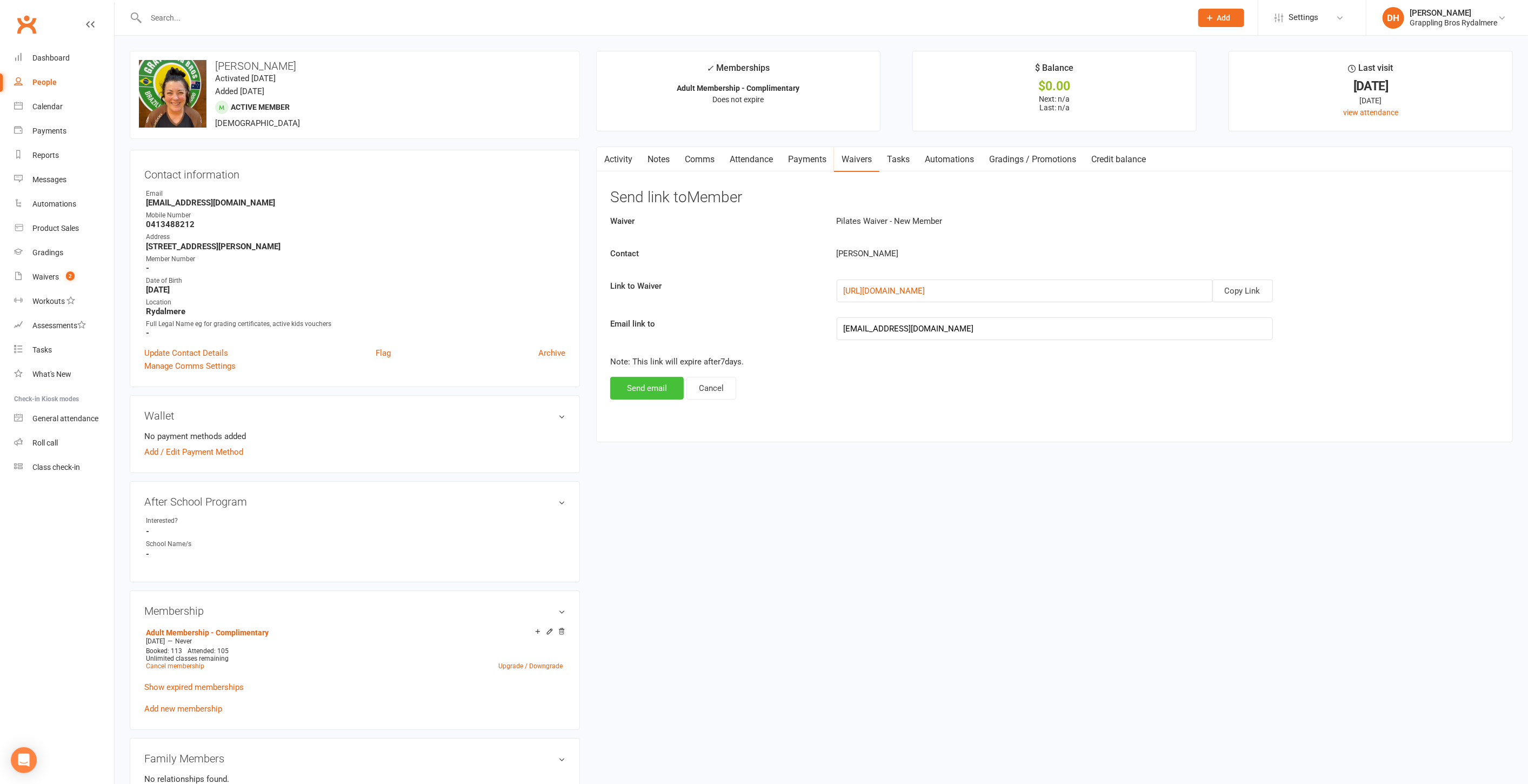
click at [653, 384] on button "Send email" at bounding box center [647, 388] width 74 height 23
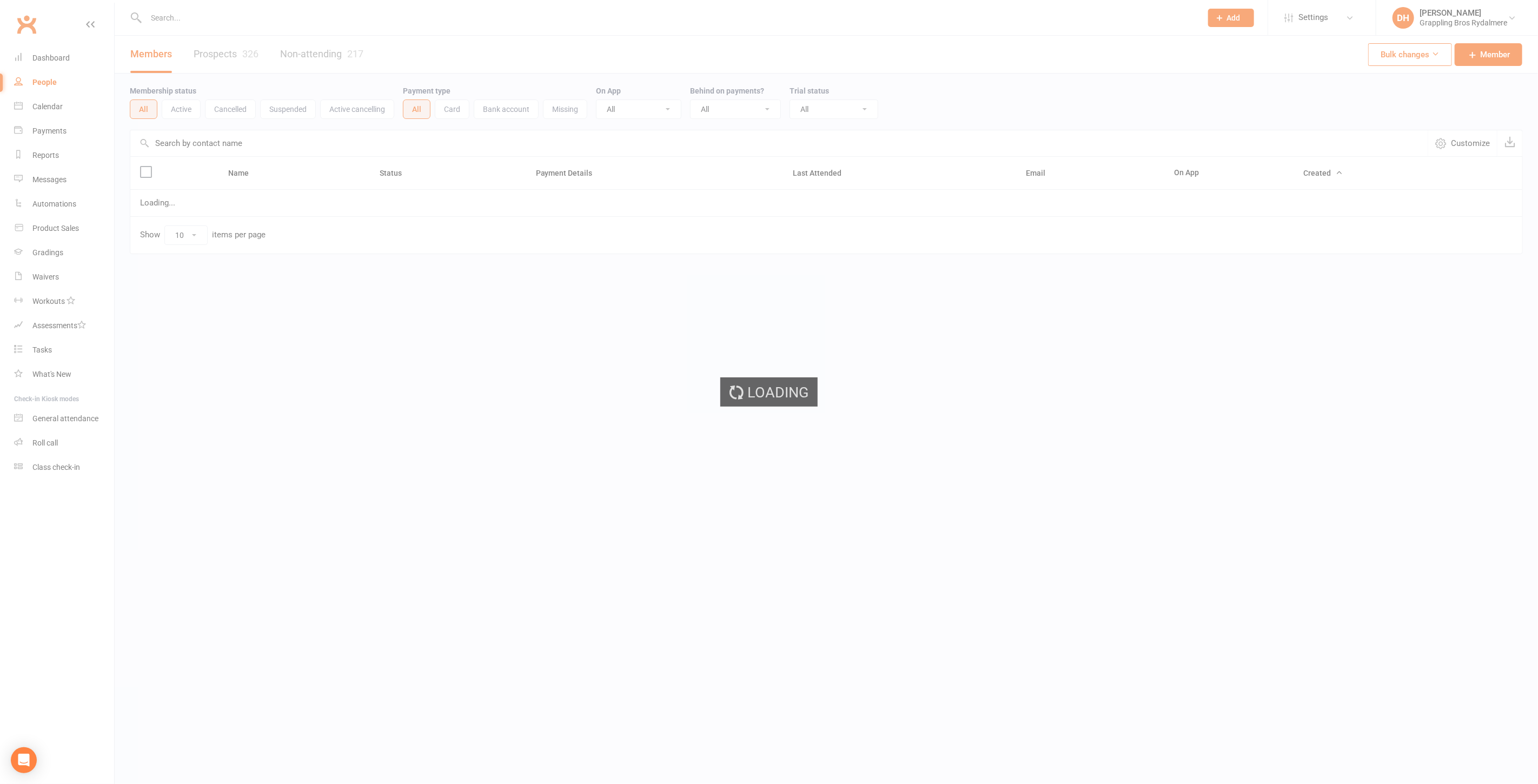
click at [430, 30] on ui-view "Prospect Member Non-attending contact Class / event Appointment Grading event T…" at bounding box center [769, 149] width 1538 height 294
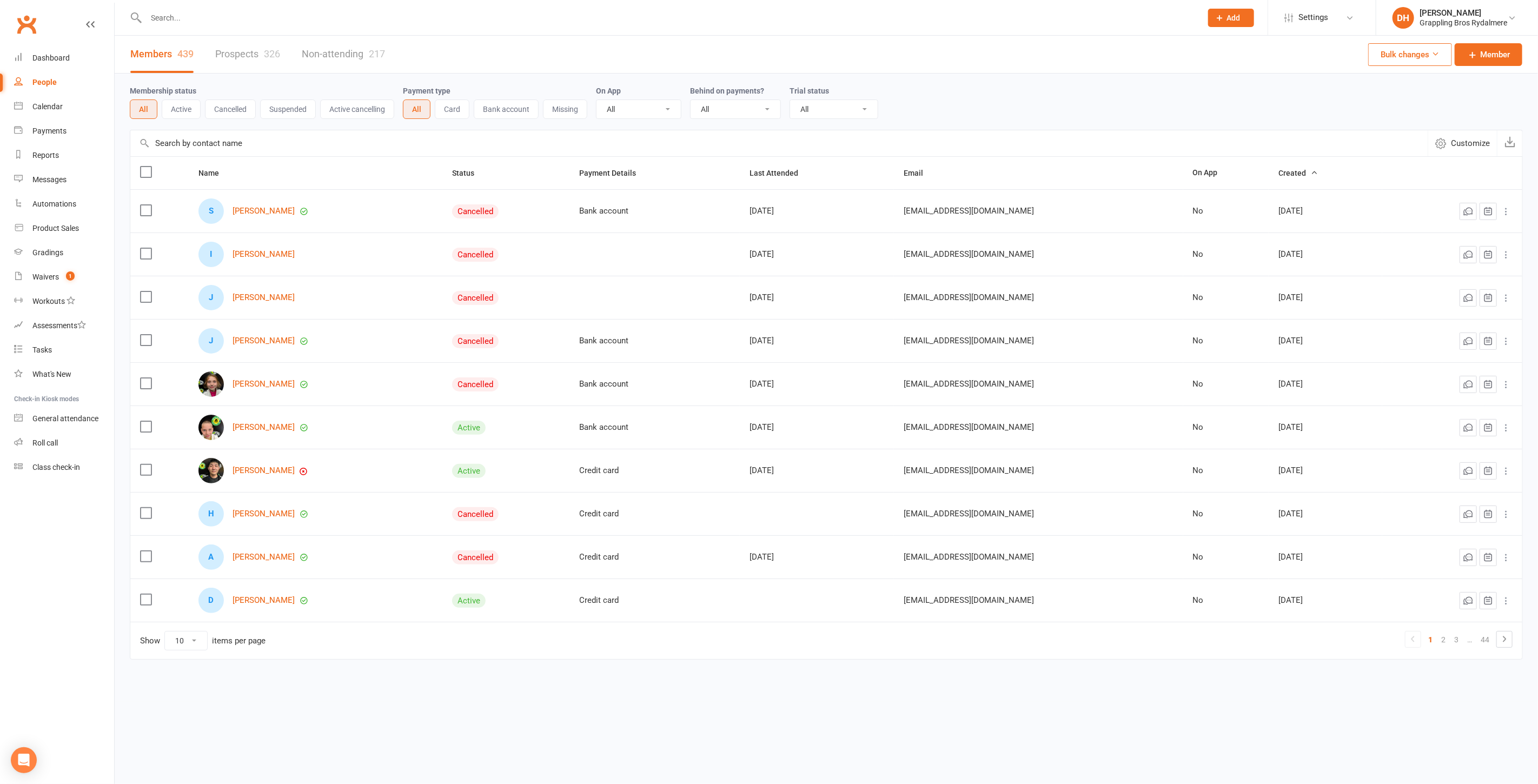
click at [435, 24] on input "text" at bounding box center [669, 18] width 1051 height 15
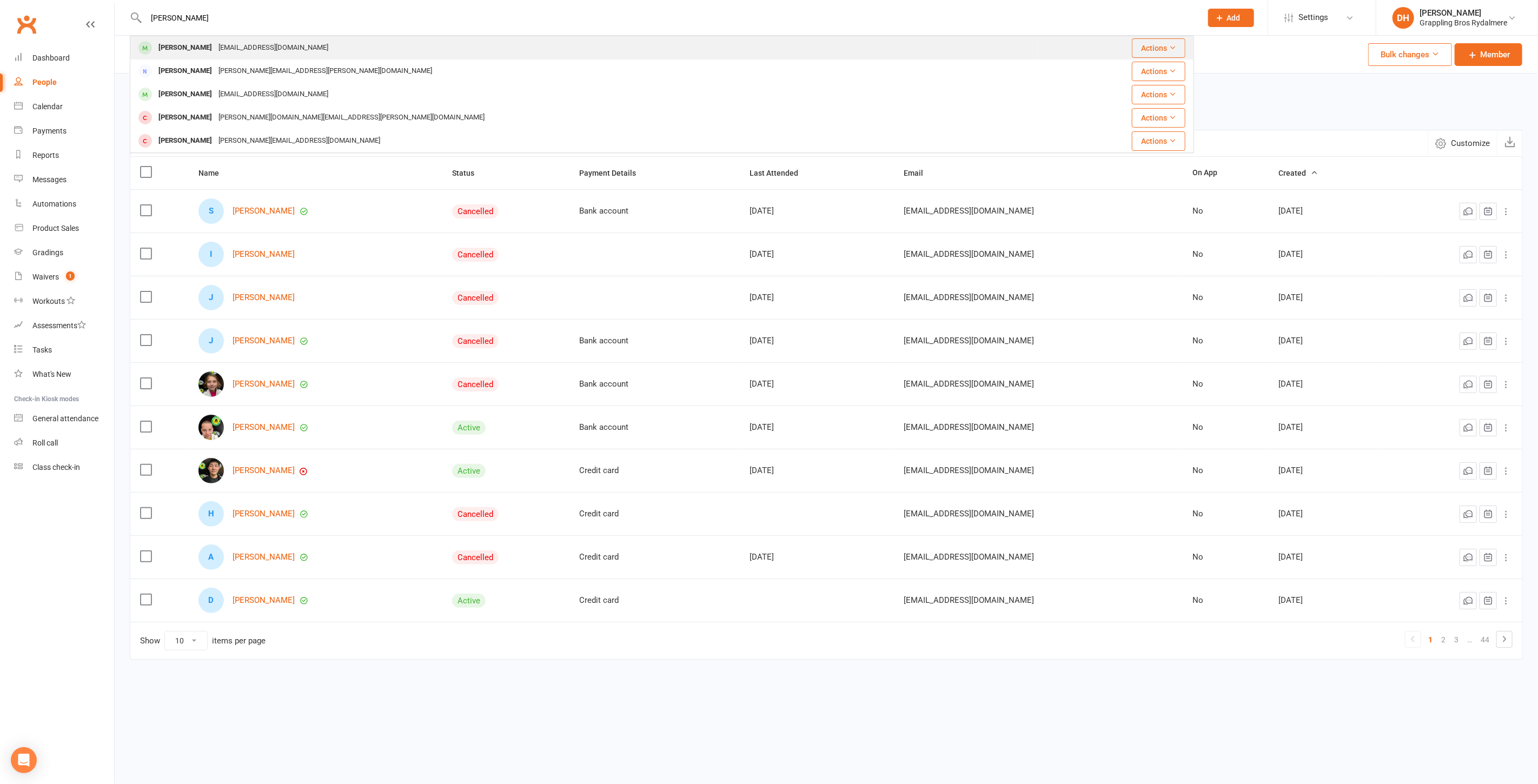
type input "[PERSON_NAME]"
click at [215, 50] on div "bonniektong@gmail.com" at bounding box center [273, 48] width 116 height 16
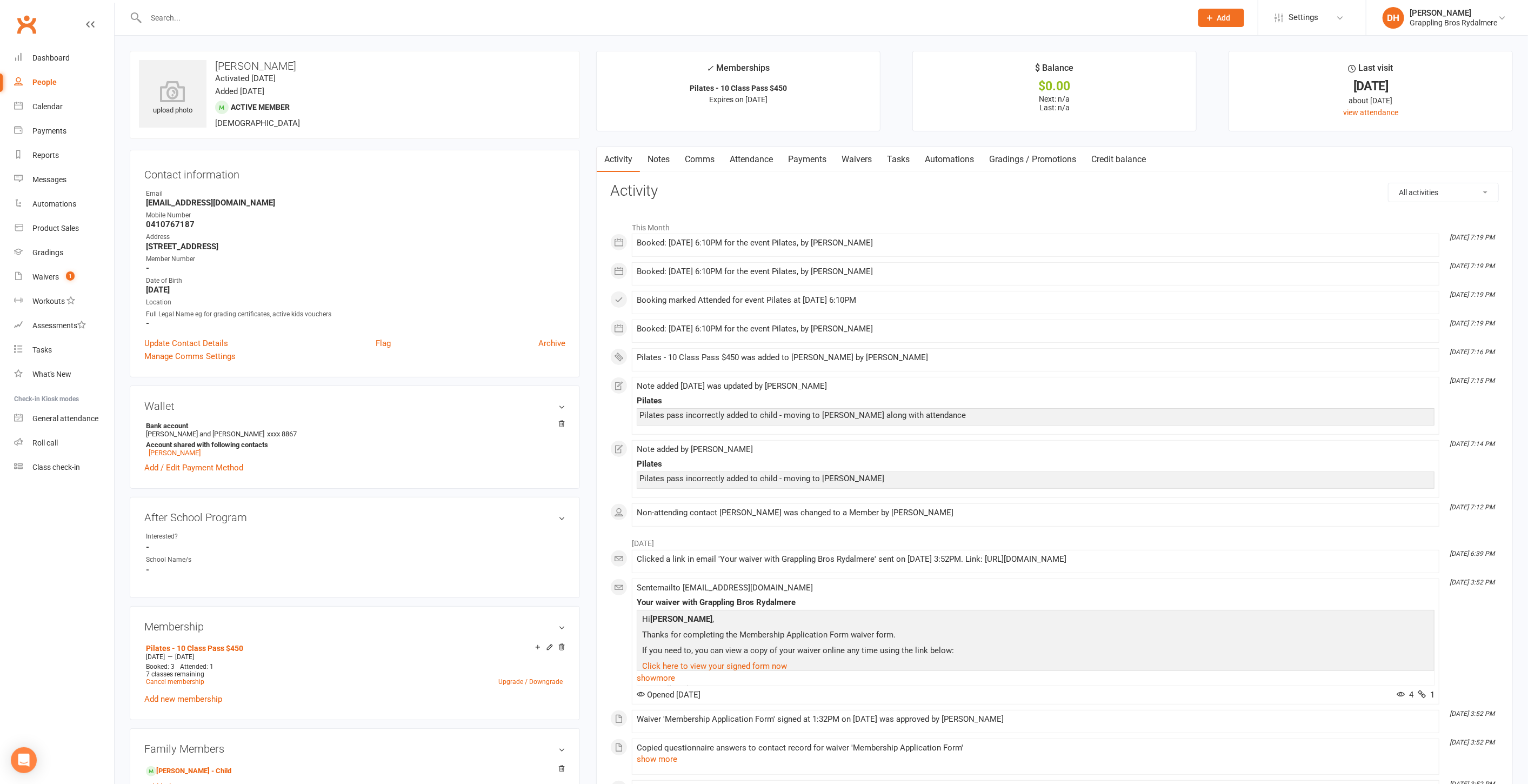
click at [869, 163] on link "Waivers" at bounding box center [856, 159] width 45 height 25
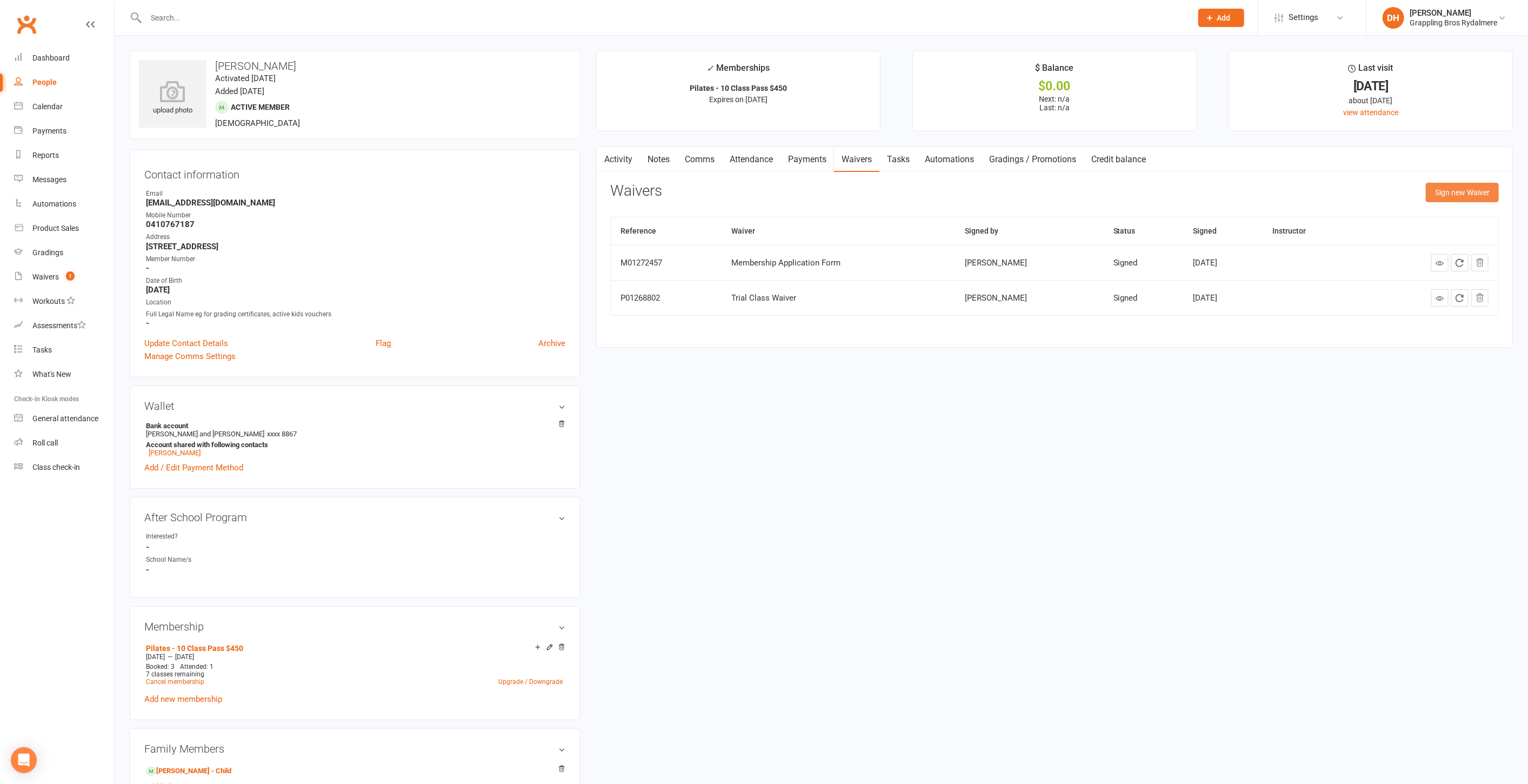
click at [1477, 193] on button "Sign new Waiver" at bounding box center [1463, 193] width 73 height 20
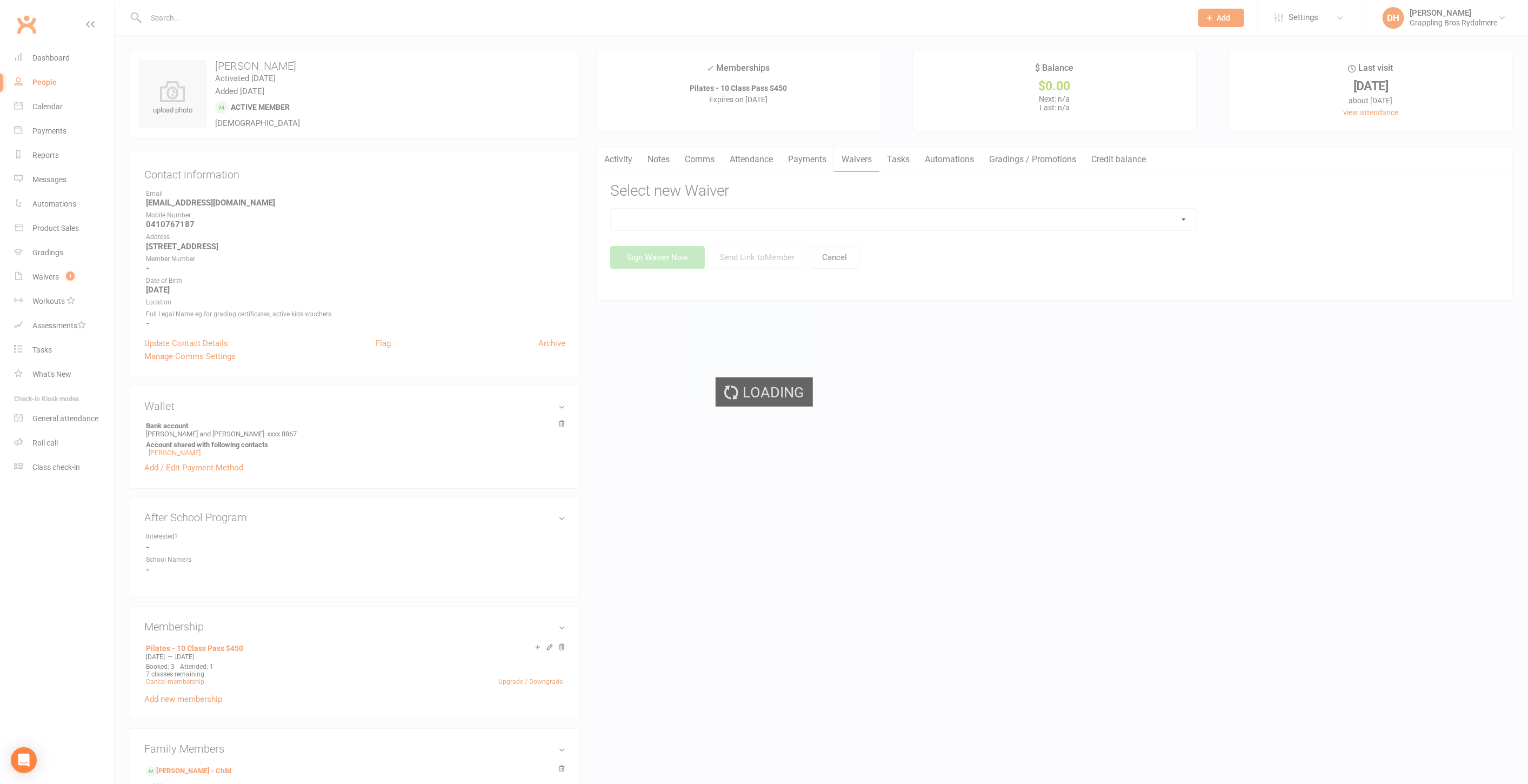
click at [970, 219] on ui-view "Prospect Member Non-attending contact Class / event Appointment Grading event T…" at bounding box center [764, 636] width 1528 height 1267
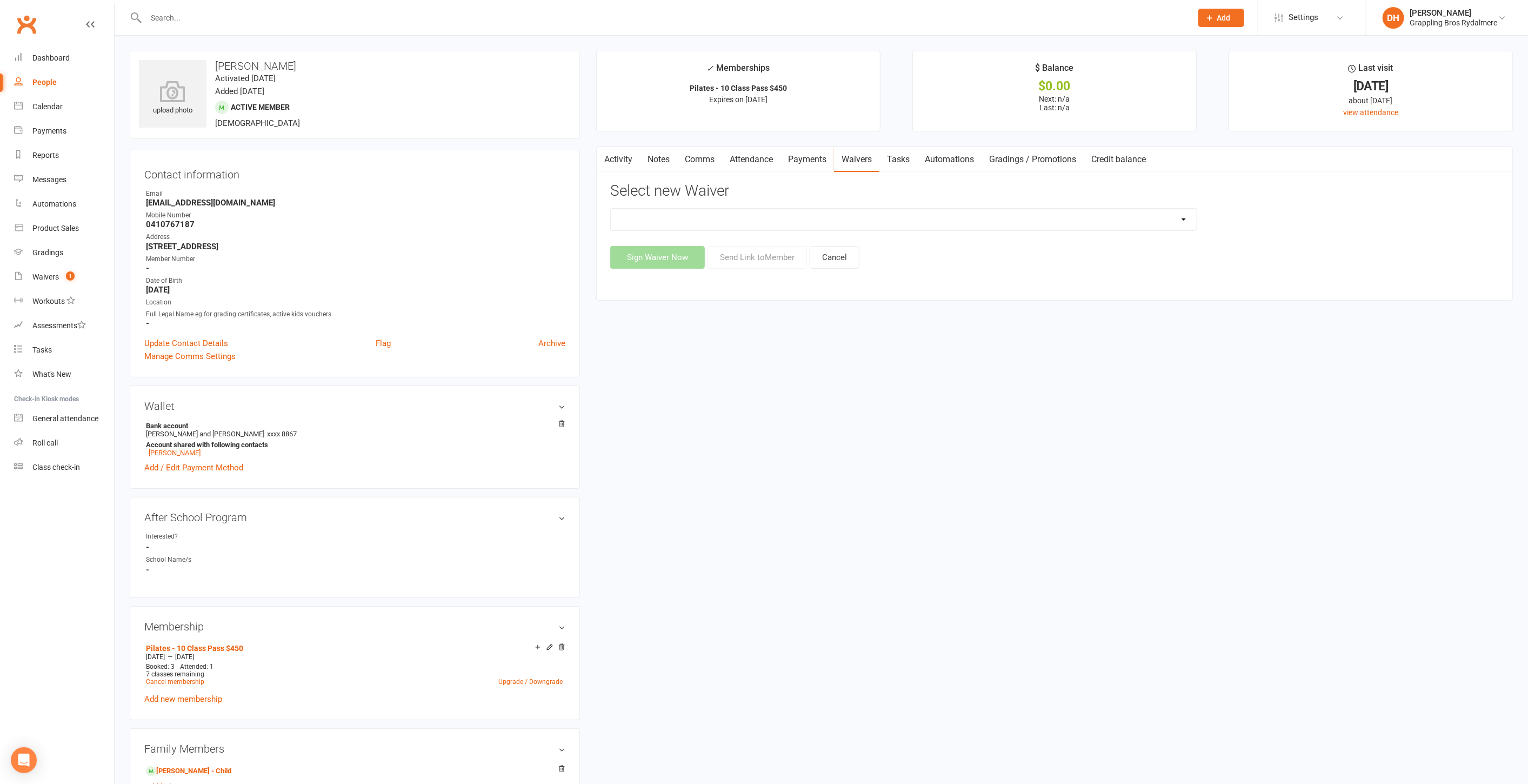
click at [970, 219] on select "Defence Forces / Emergency Services Member Sign Up Existing Adult Member Detail…" at bounding box center [903, 219] width 586 height 22
select select "14222"
click at [611, 208] on select "Defence Forces / Emergency Services Member Sign Up Existing Adult Member Detail…" at bounding box center [903, 219] width 586 height 22
click at [788, 255] on button "Send Link to Member" at bounding box center [757, 257] width 100 height 23
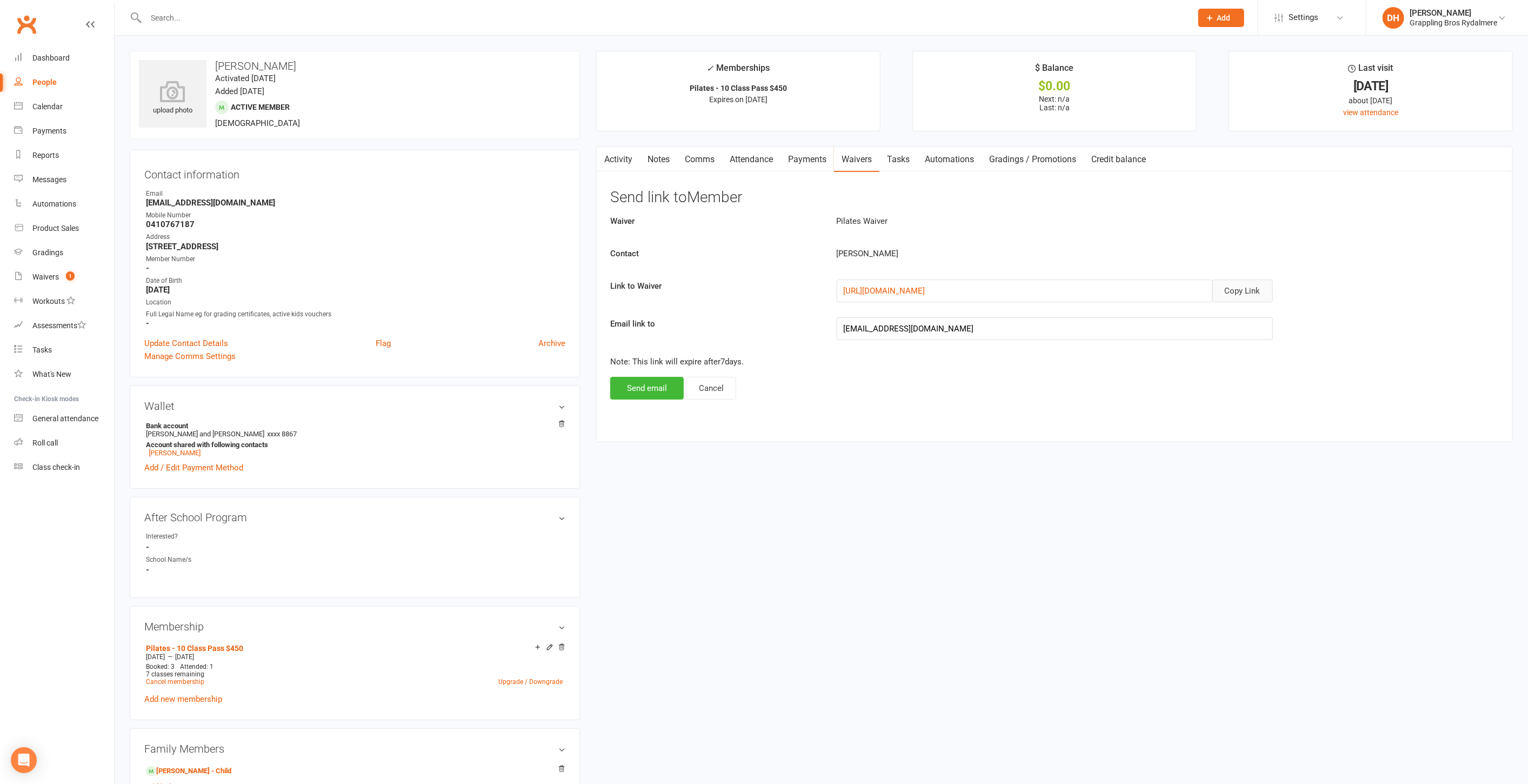
click at [1249, 288] on button "Copy Link" at bounding box center [1242, 291] width 60 height 23
click at [187, 11] on input "text" at bounding box center [664, 18] width 1042 height 15
type input "ivy"
click at [178, 50] on div "[PERSON_NAME]" at bounding box center [185, 48] width 60 height 16
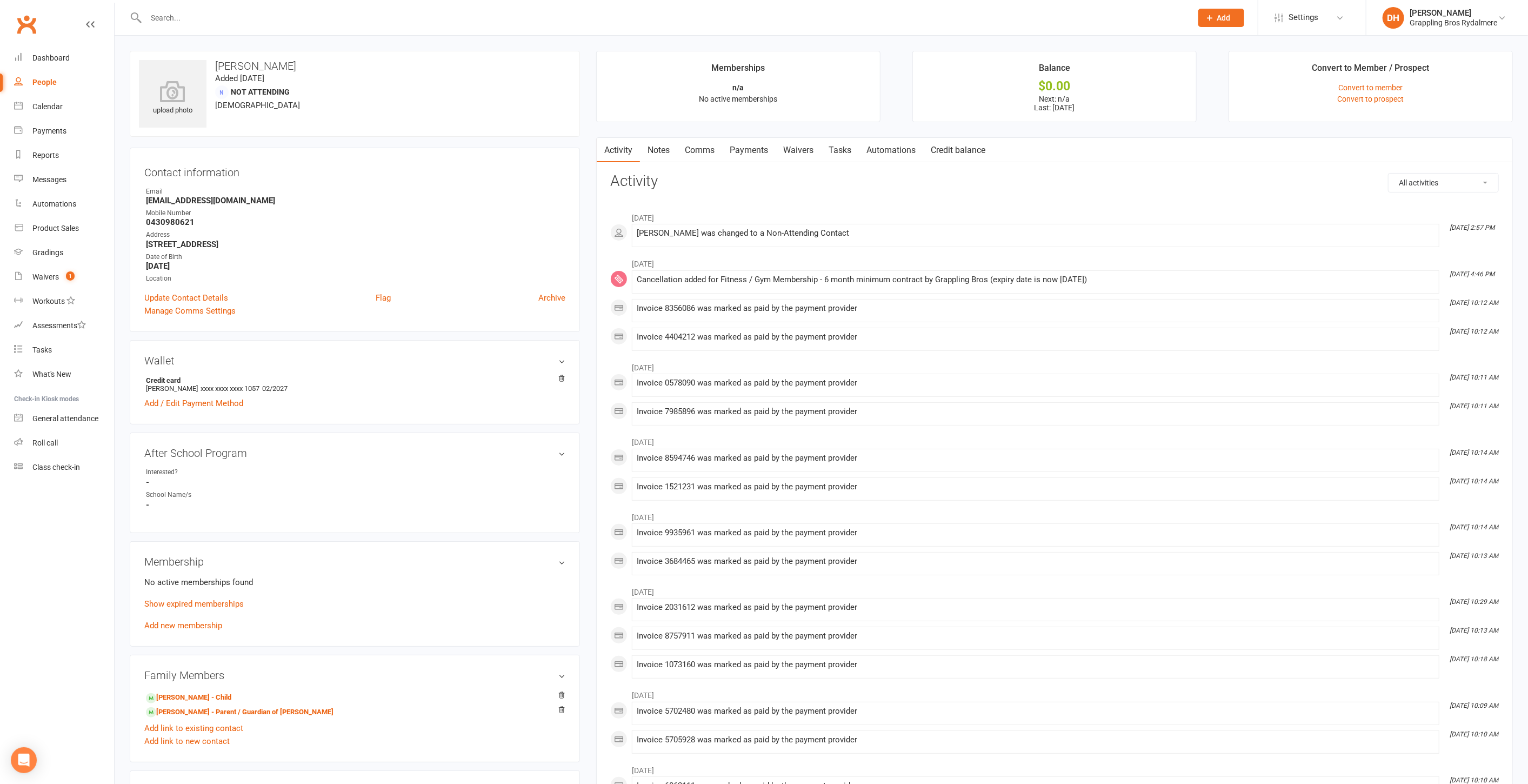
click at [756, 150] on link "Payments" at bounding box center [749, 150] width 53 height 25
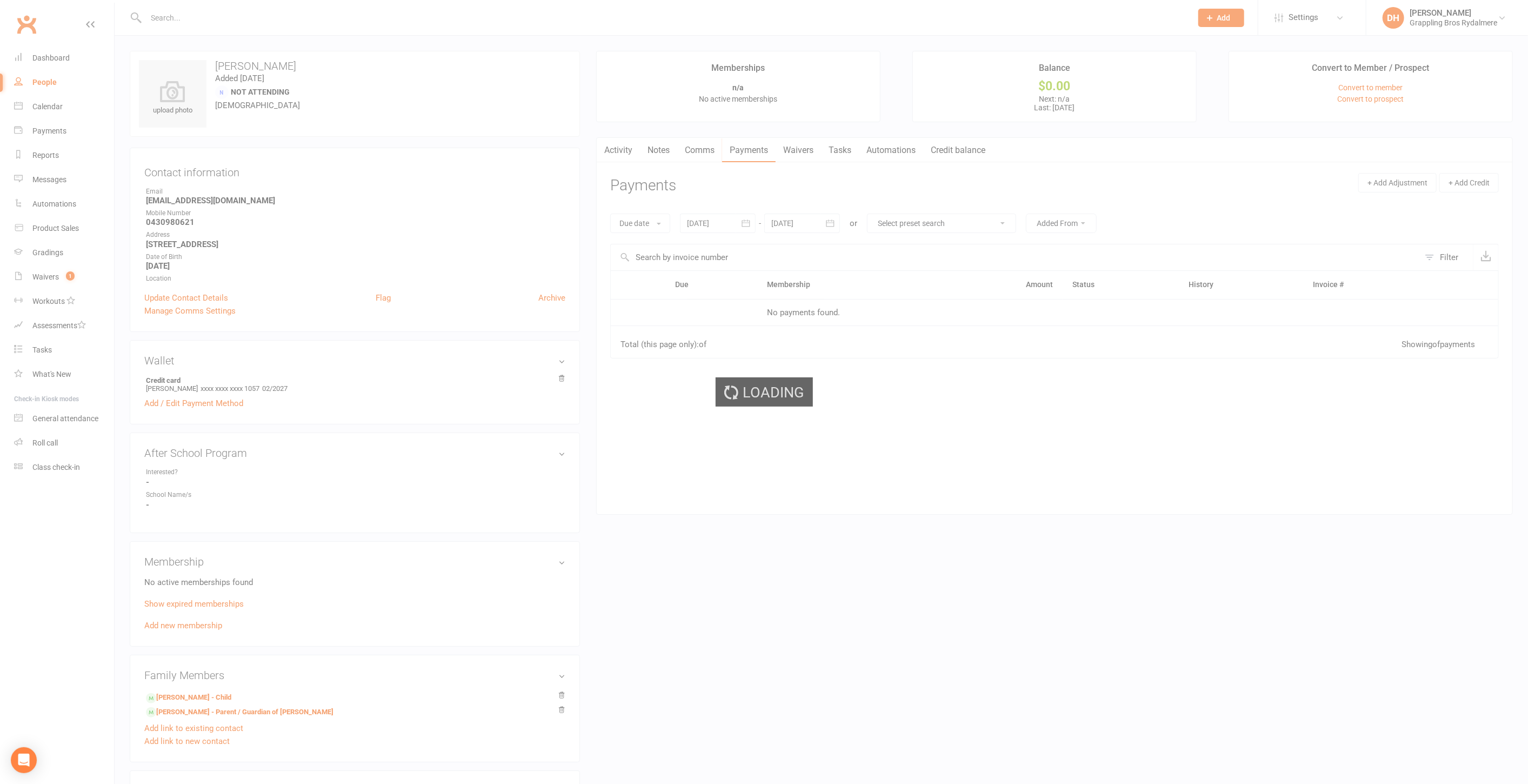
click at [870, 149] on link "Automations" at bounding box center [891, 150] width 64 height 25
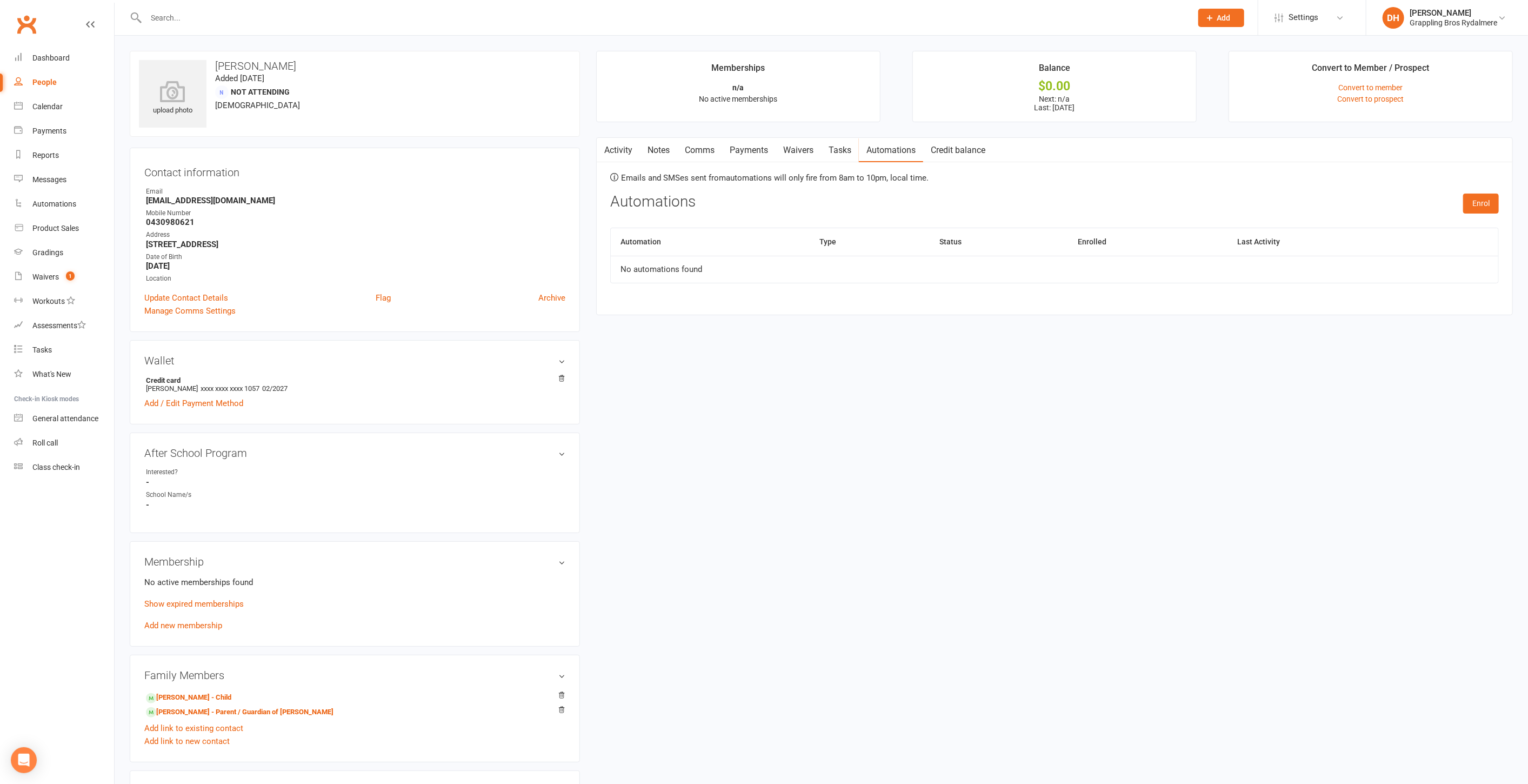
click at [661, 147] on link "Notes" at bounding box center [658, 150] width 37 height 25
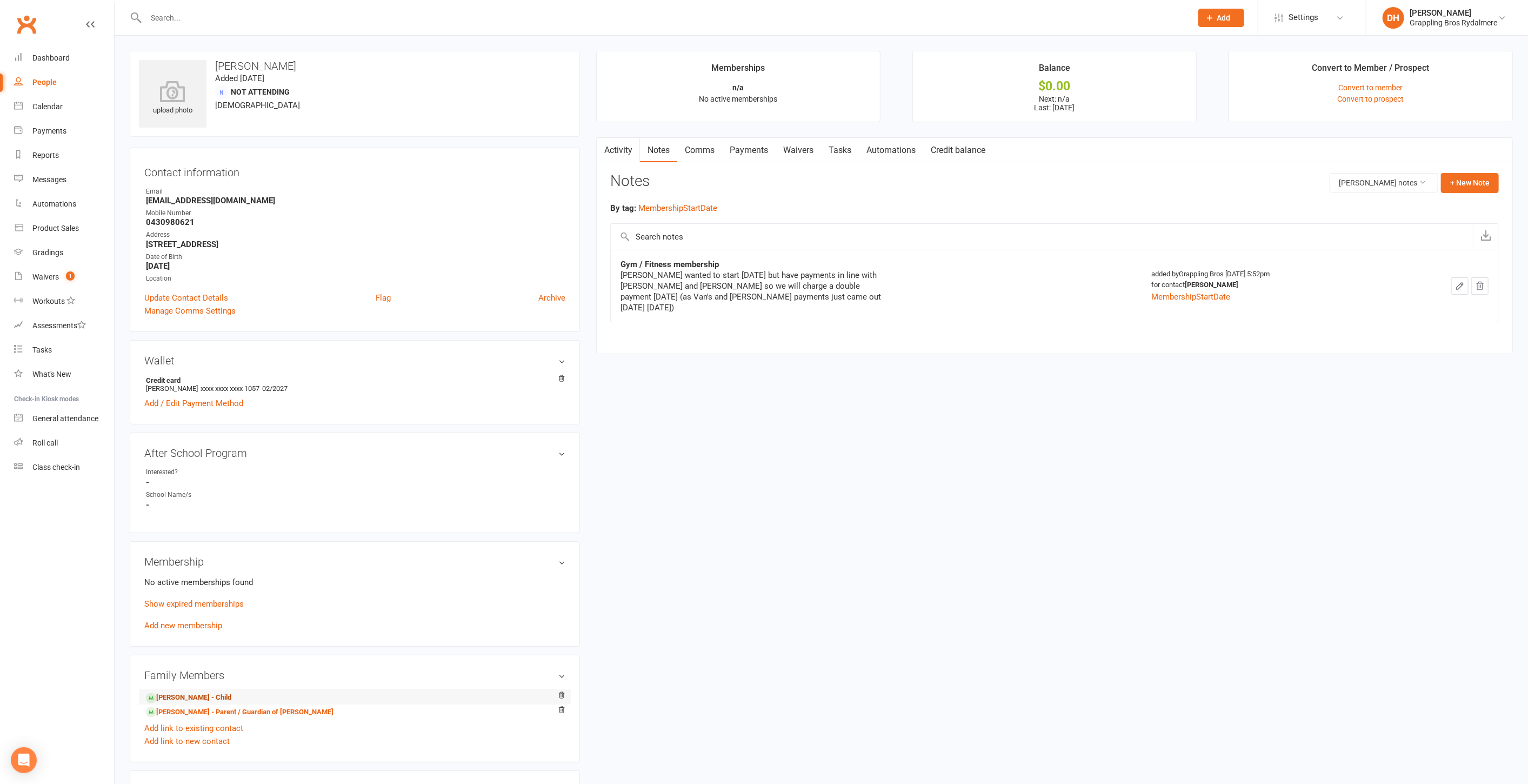
click at [221, 694] on link "[PERSON_NAME] - Child" at bounding box center [189, 698] width 85 height 11
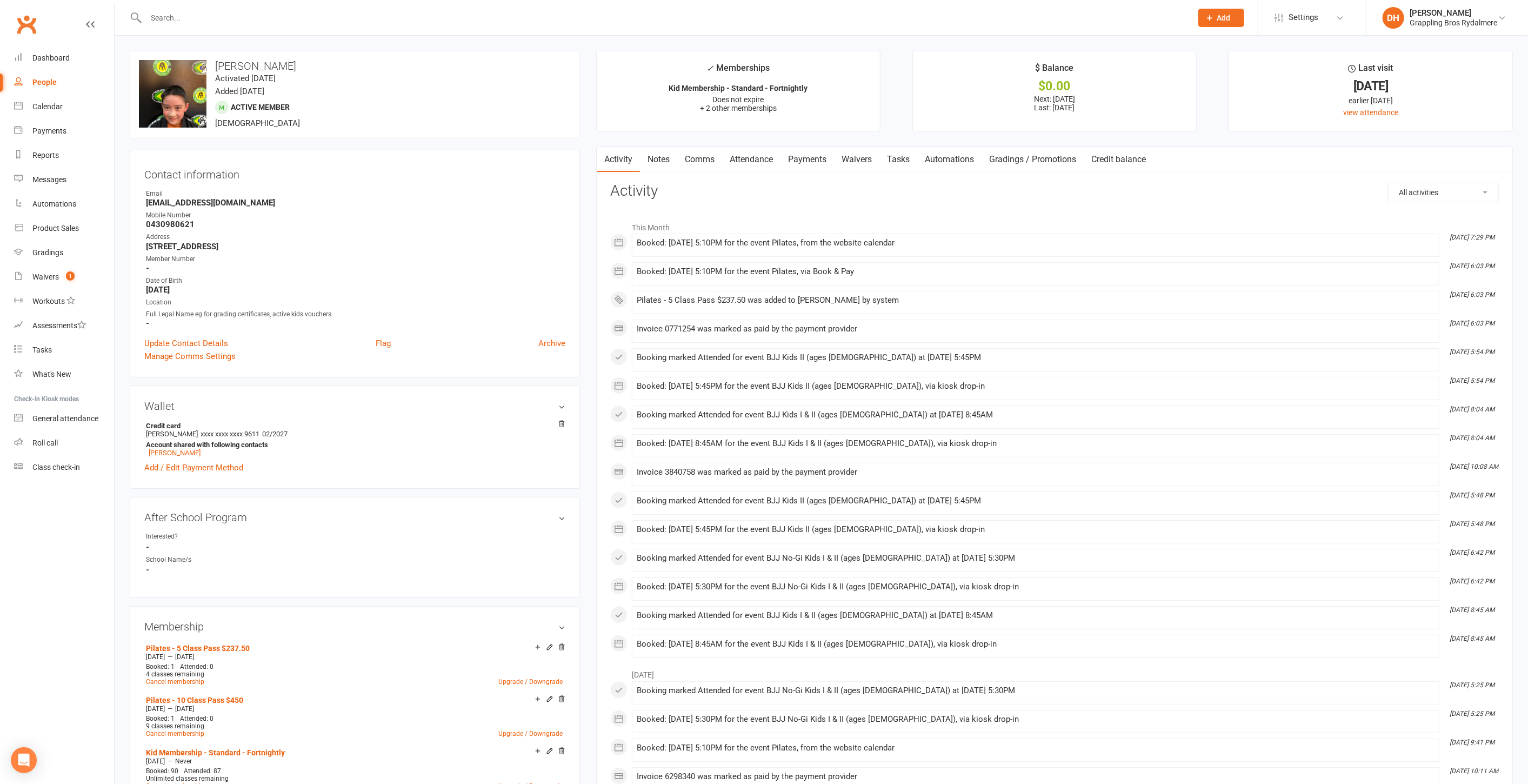
click at [764, 159] on link "Attendance" at bounding box center [752, 159] width 58 height 25
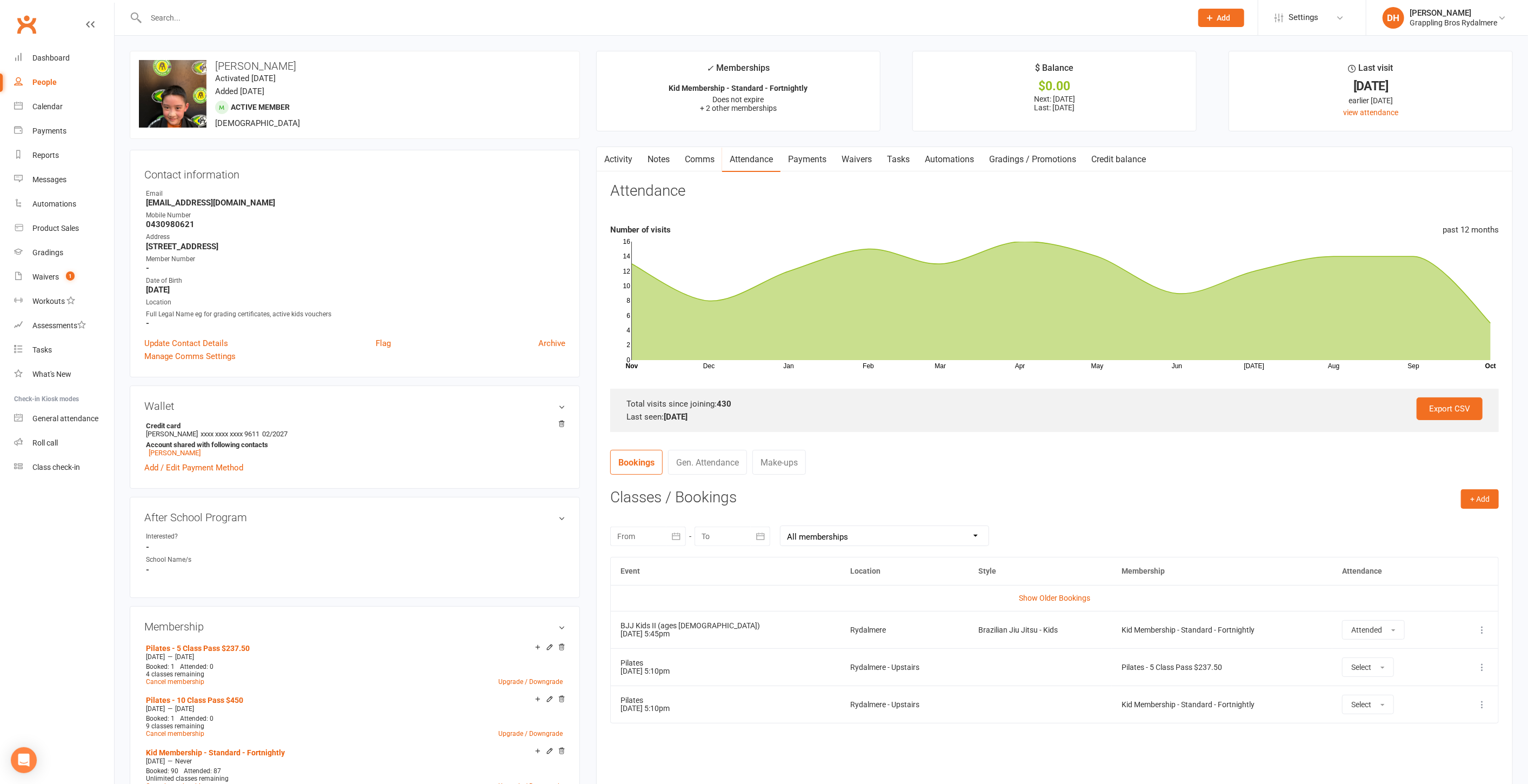
click at [1482, 703] on icon at bounding box center [1482, 704] width 11 height 11
click at [1445, 767] on link "Remove booking" at bounding box center [1435, 769] width 107 height 22
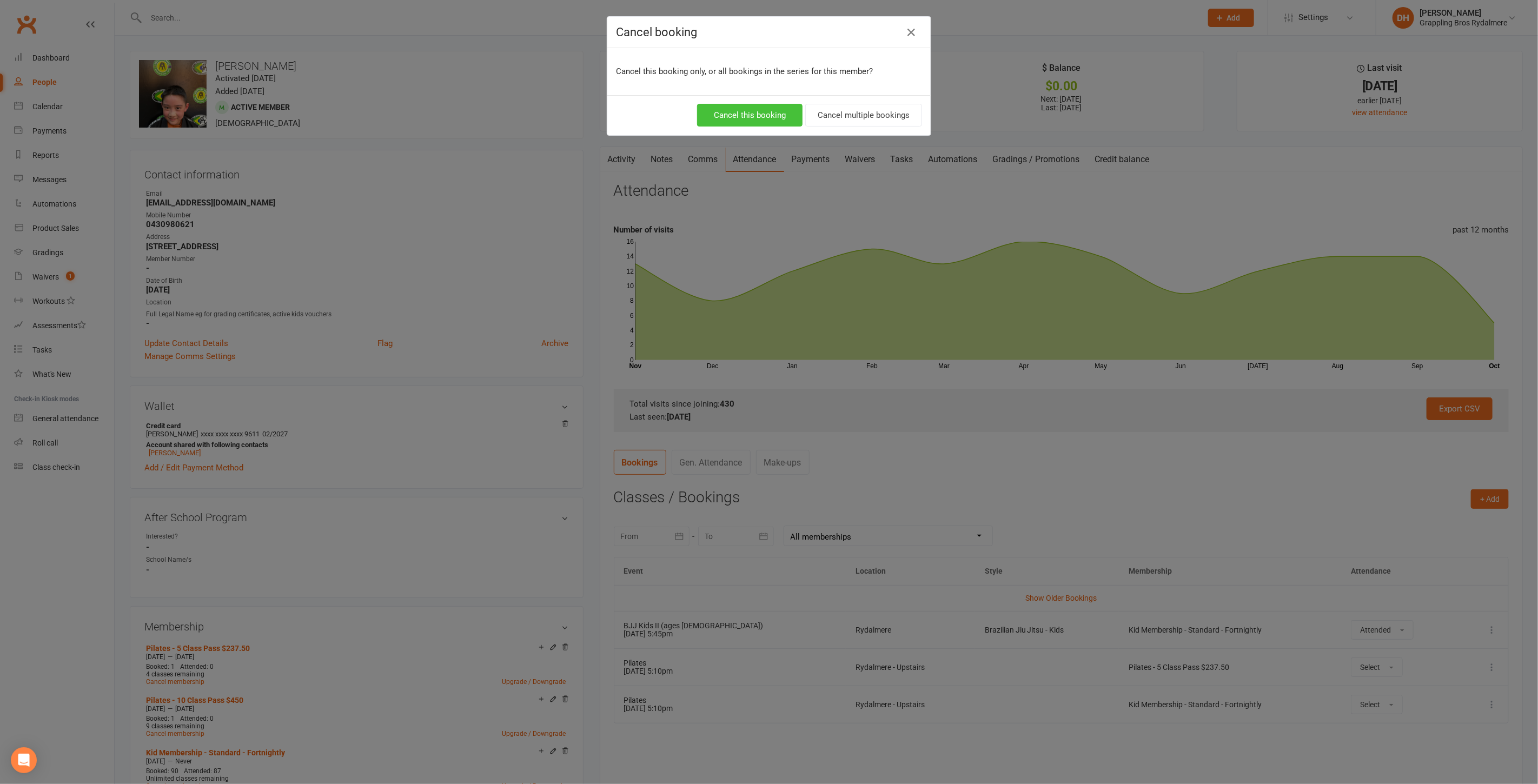
click at [766, 115] on button "Cancel this booking" at bounding box center [750, 115] width 105 height 23
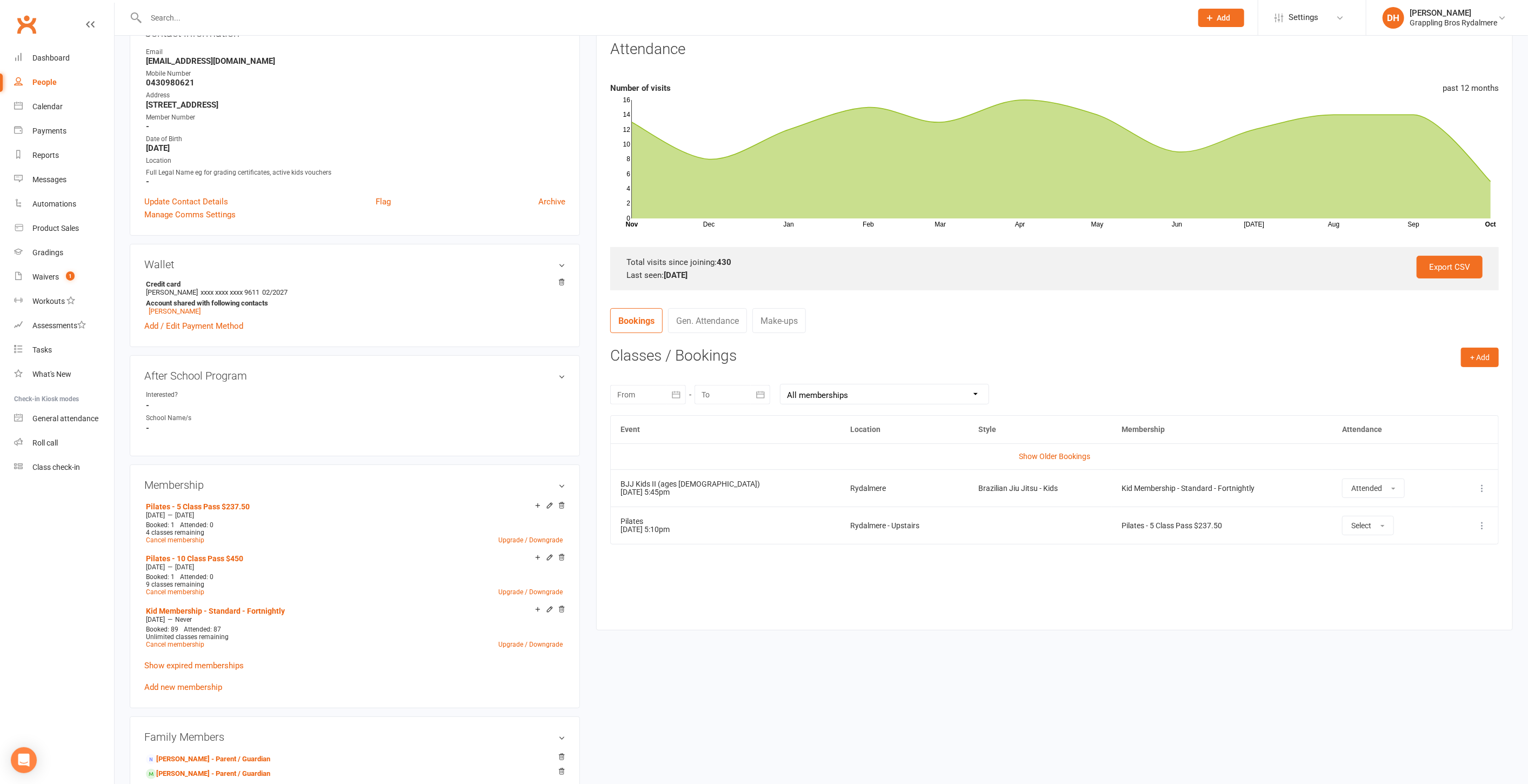
scroll to position [144, 0]
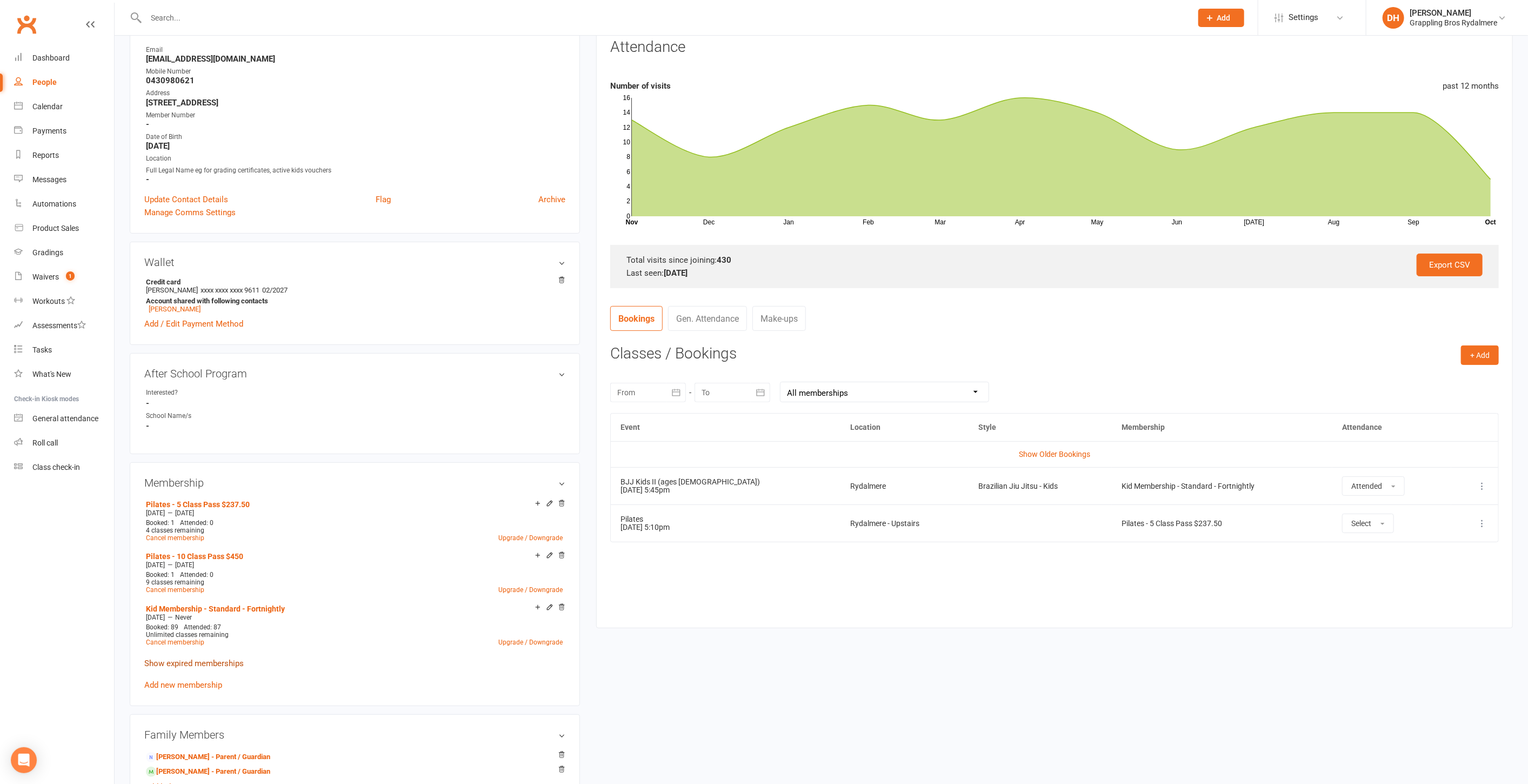
click at [194, 661] on link "Show expired memberships" at bounding box center [194, 663] width 100 height 10
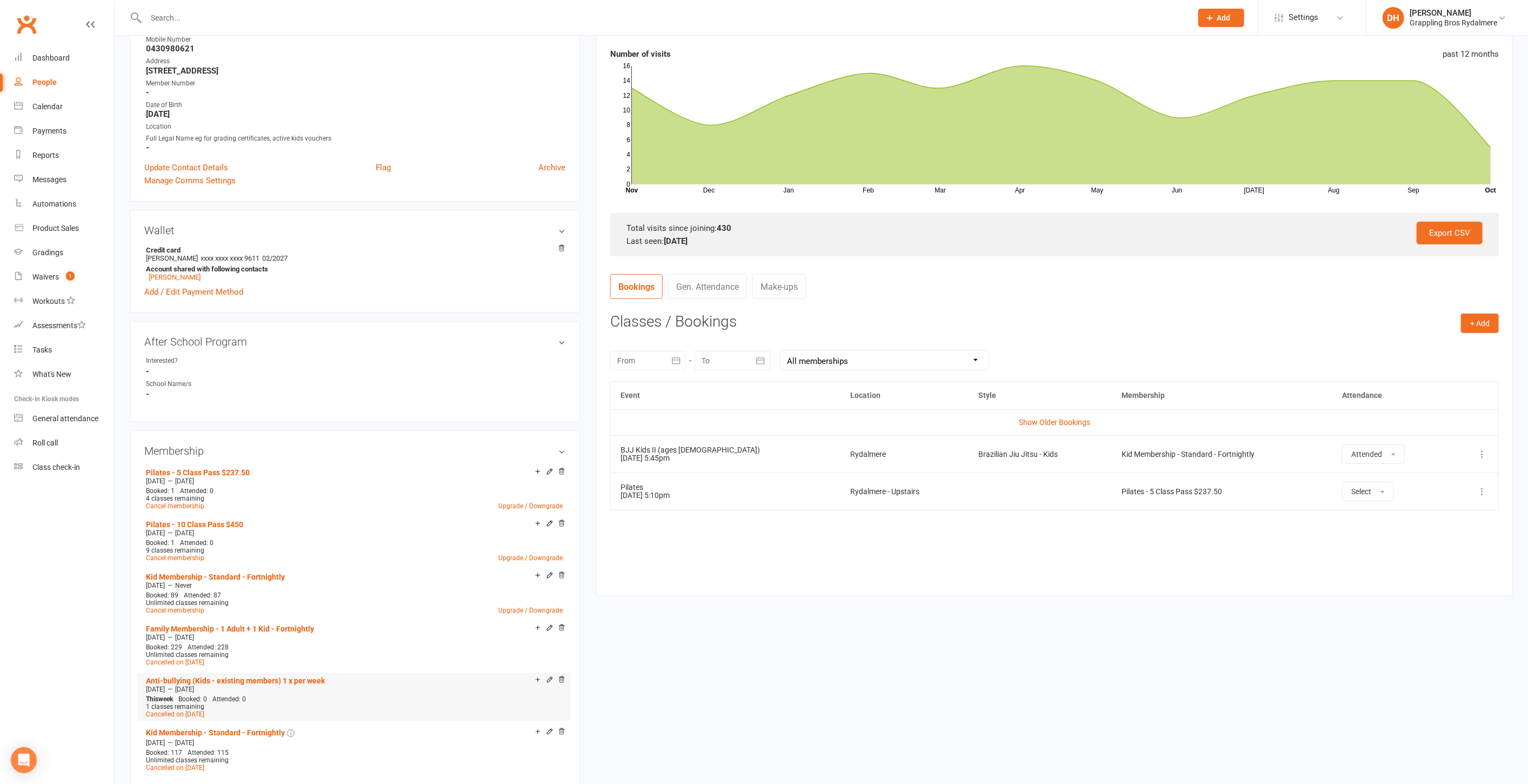
scroll to position [112, 0]
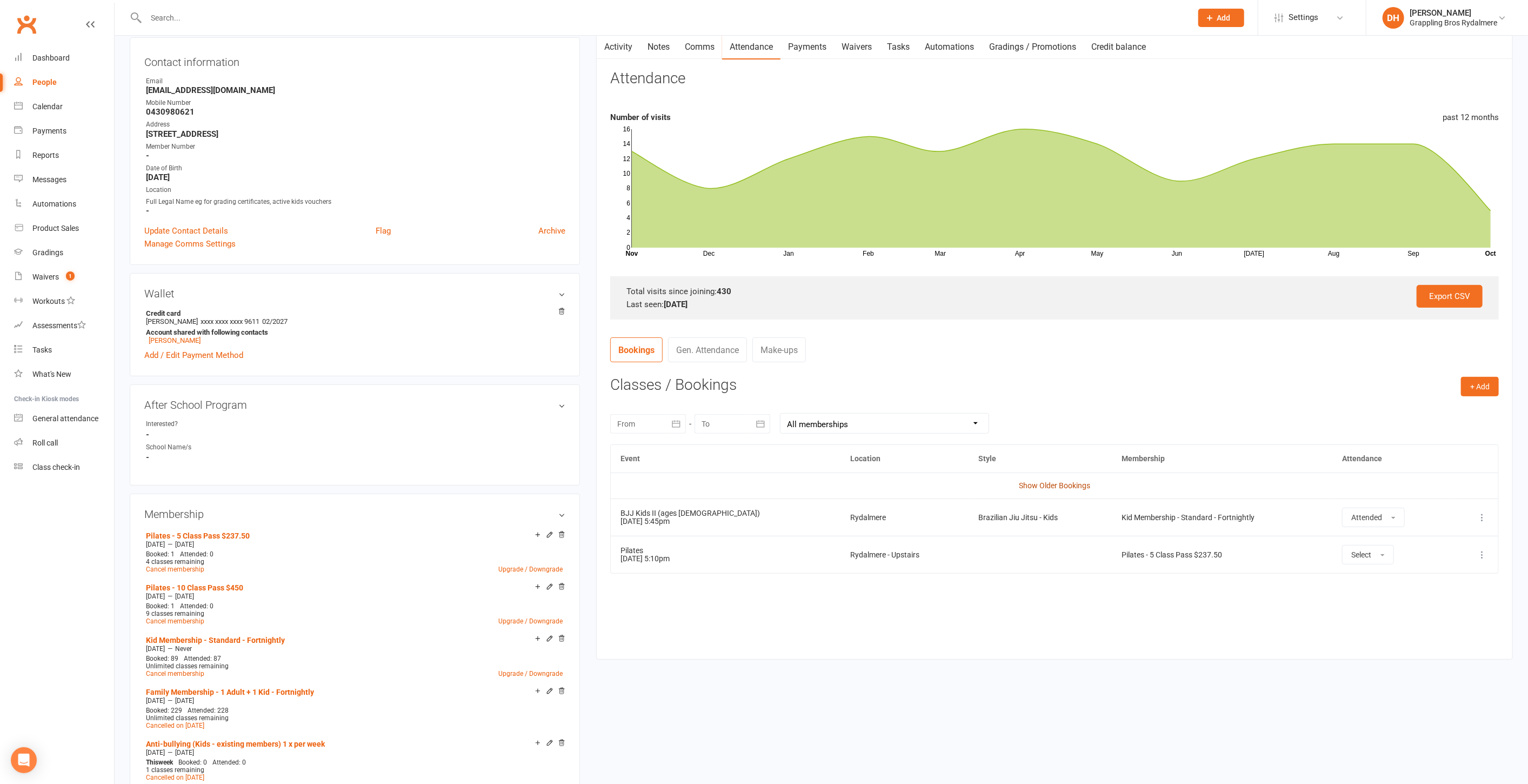
click at [1053, 482] on link "Show Older Bookings" at bounding box center [1055, 485] width 71 height 9
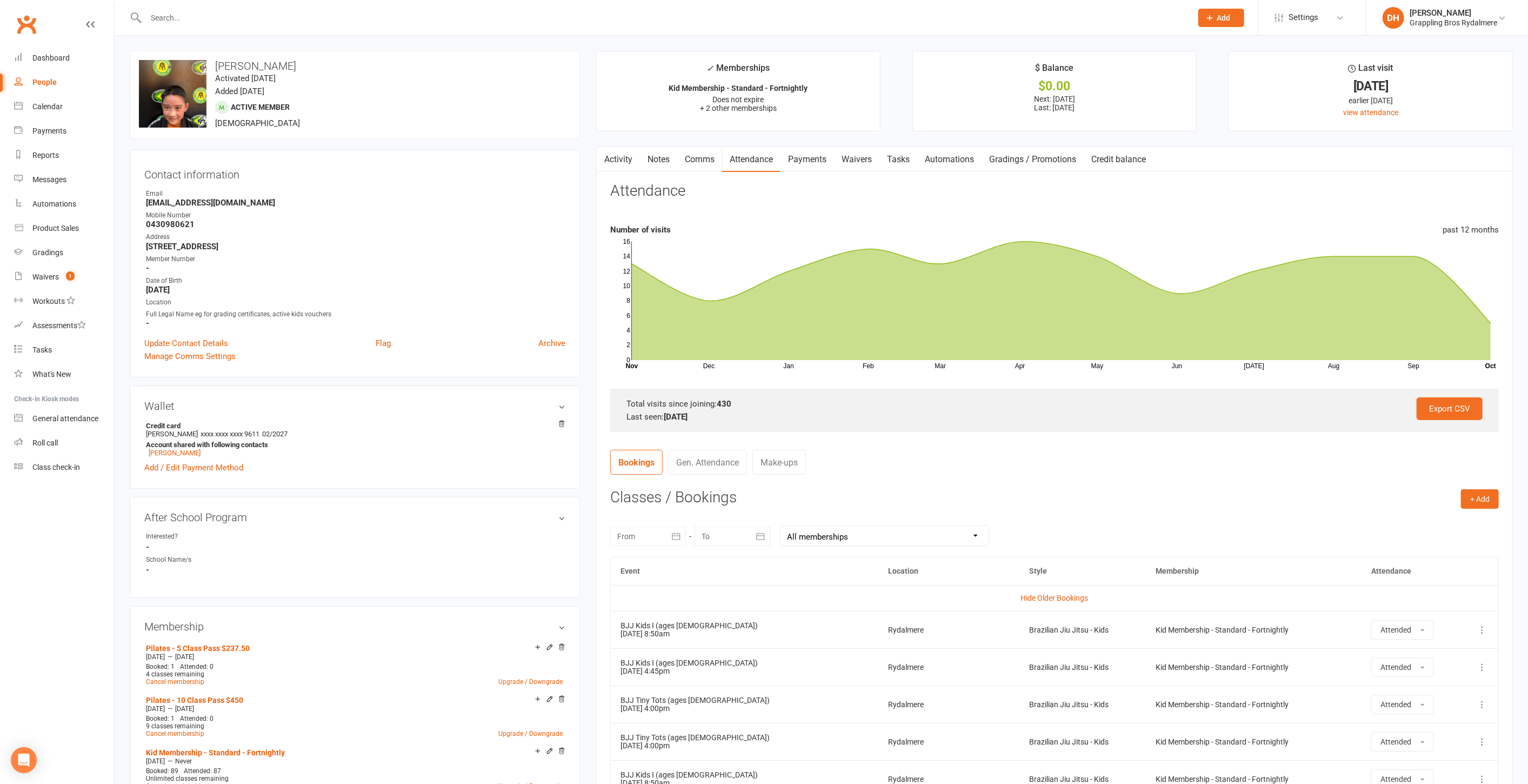
scroll to position [686, 0]
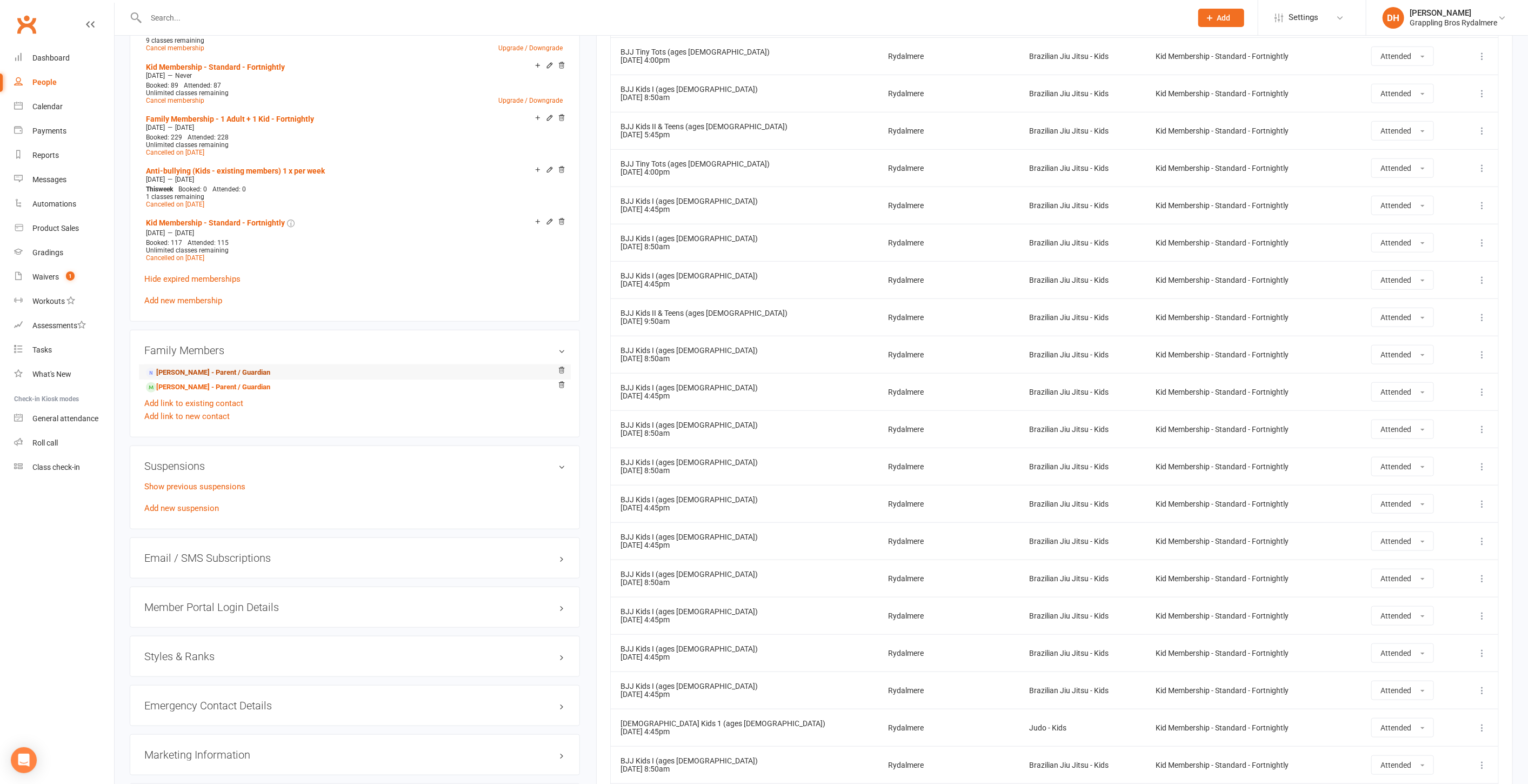
click at [205, 367] on link "Ivy Guillamun - Parent / Guardian" at bounding box center [208, 373] width 125 height 11
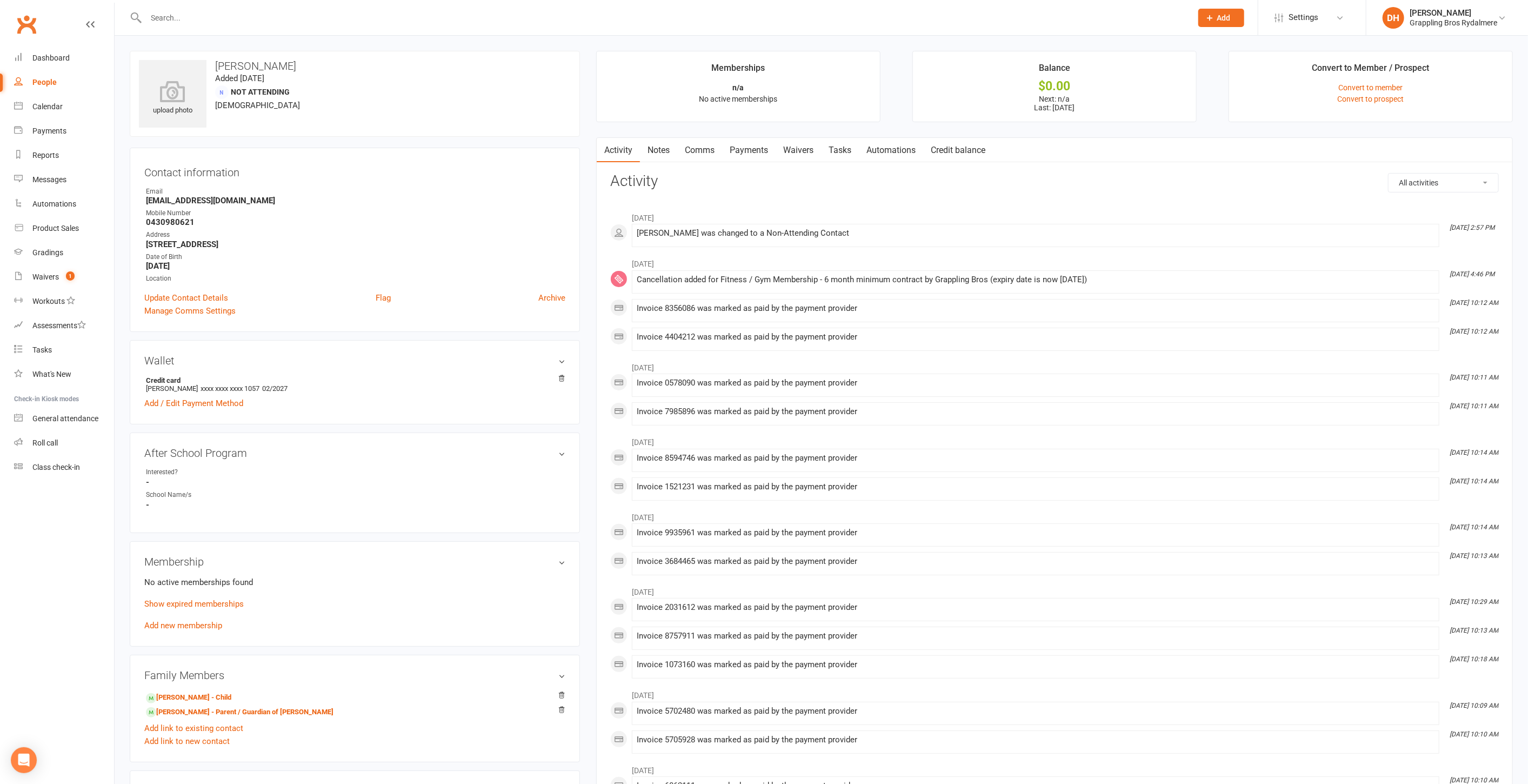
click at [801, 148] on link "Waivers" at bounding box center [798, 150] width 45 height 25
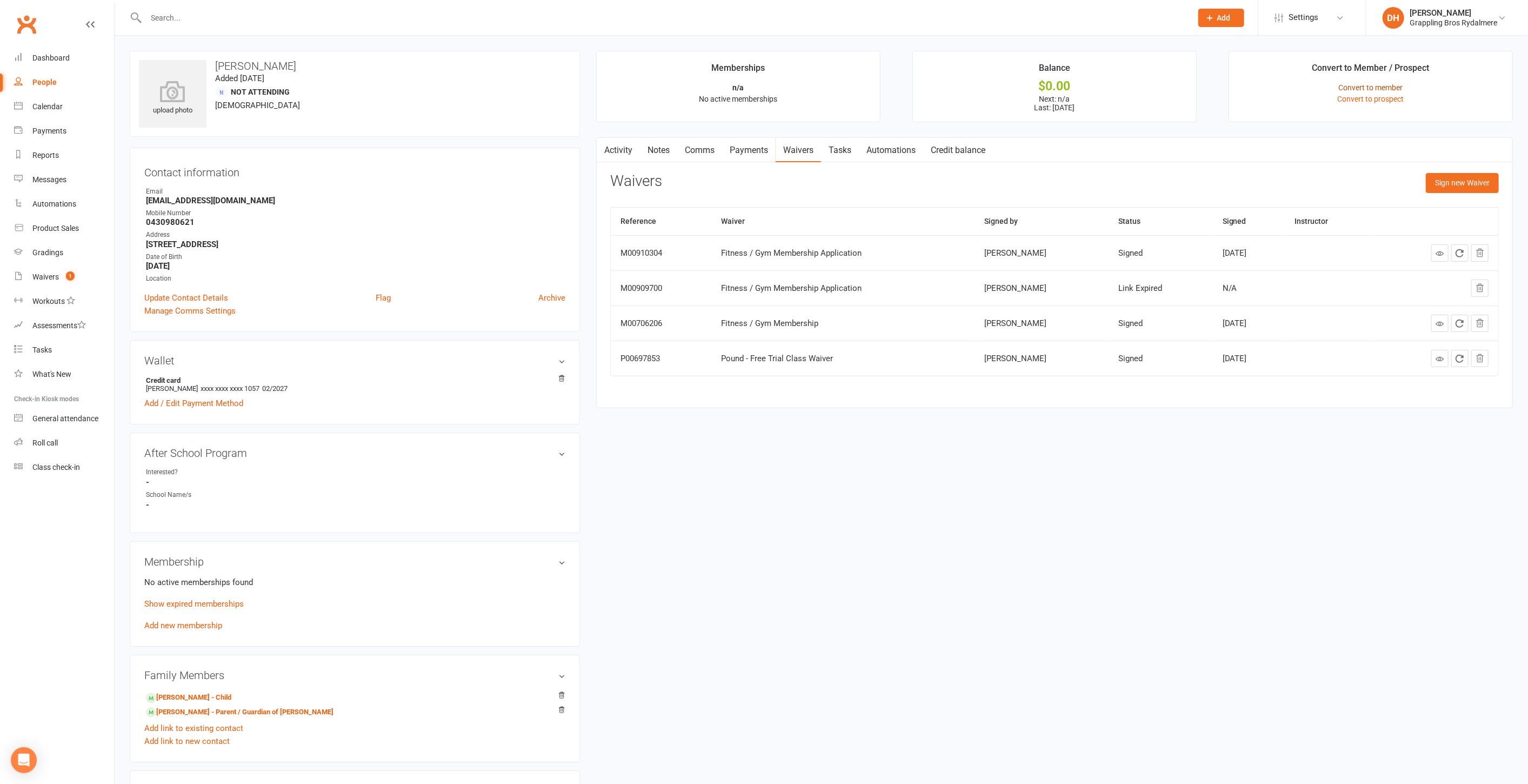
click at [1358, 83] on link "Convert to member" at bounding box center [1371, 88] width 64 height 9
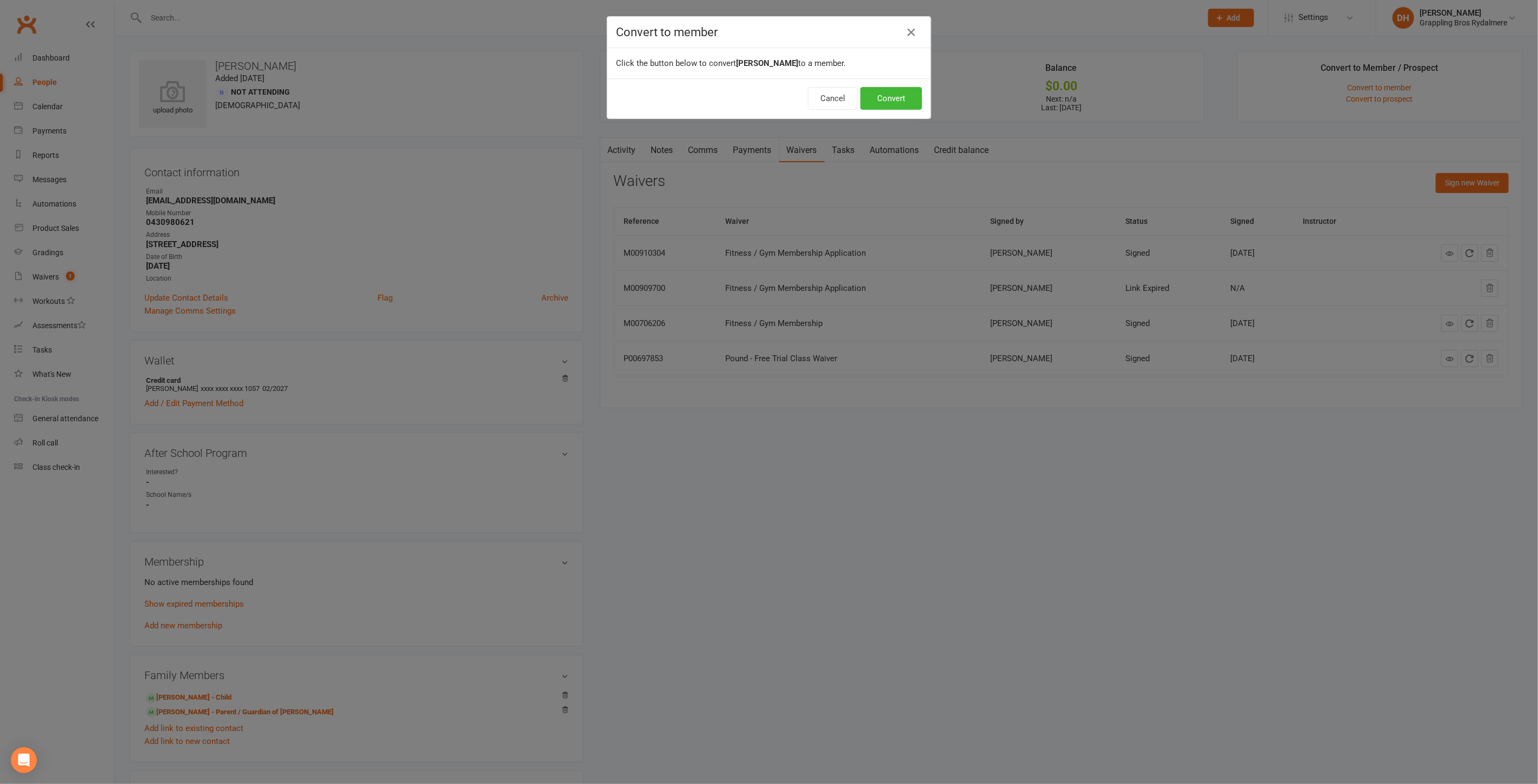
click at [922, 104] on div "Cancel Convert" at bounding box center [768, 98] width 323 height 40
click at [912, 105] on button "Convert" at bounding box center [891, 98] width 62 height 23
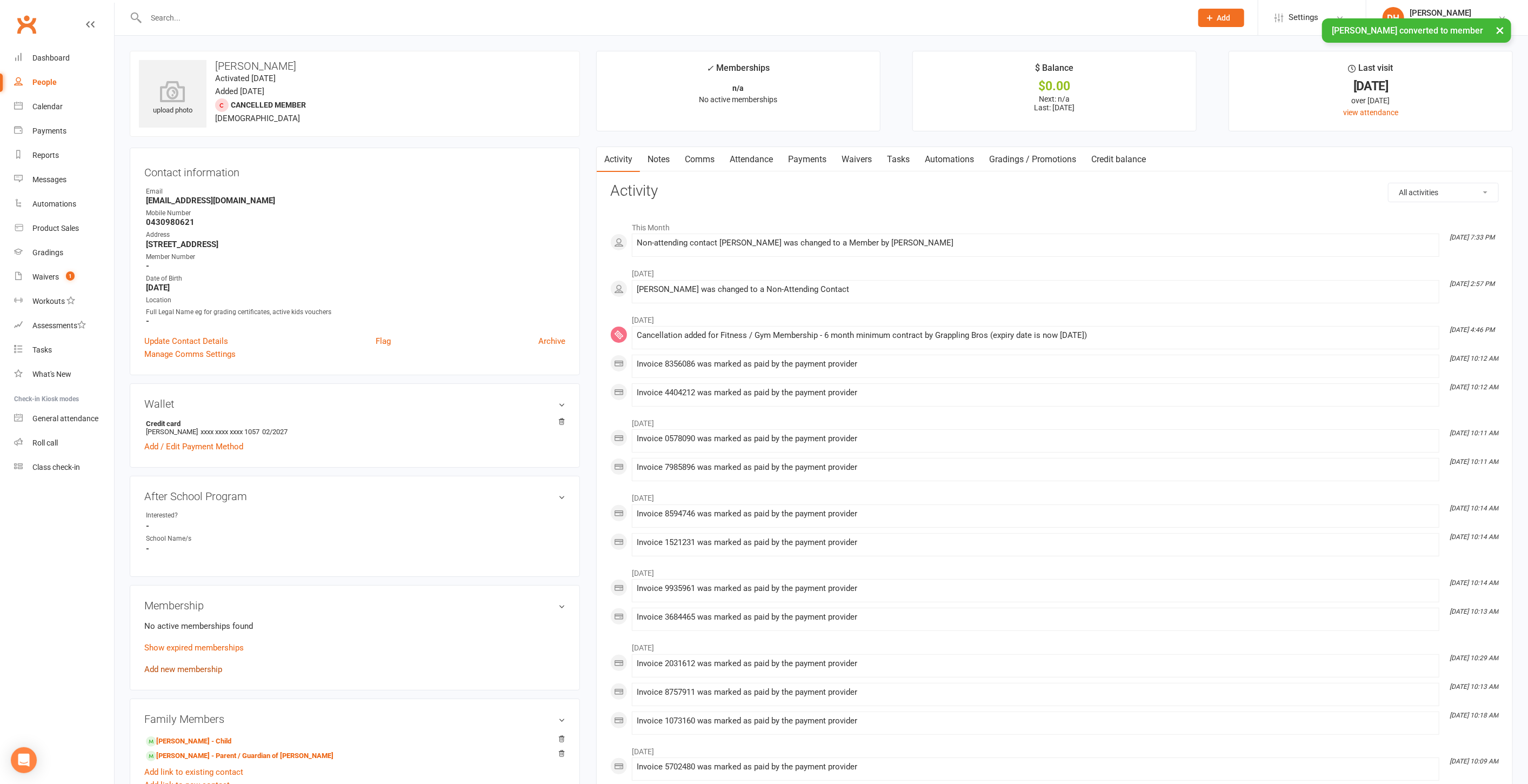
click at [196, 668] on link "Add new membership" at bounding box center [183, 669] width 78 height 10
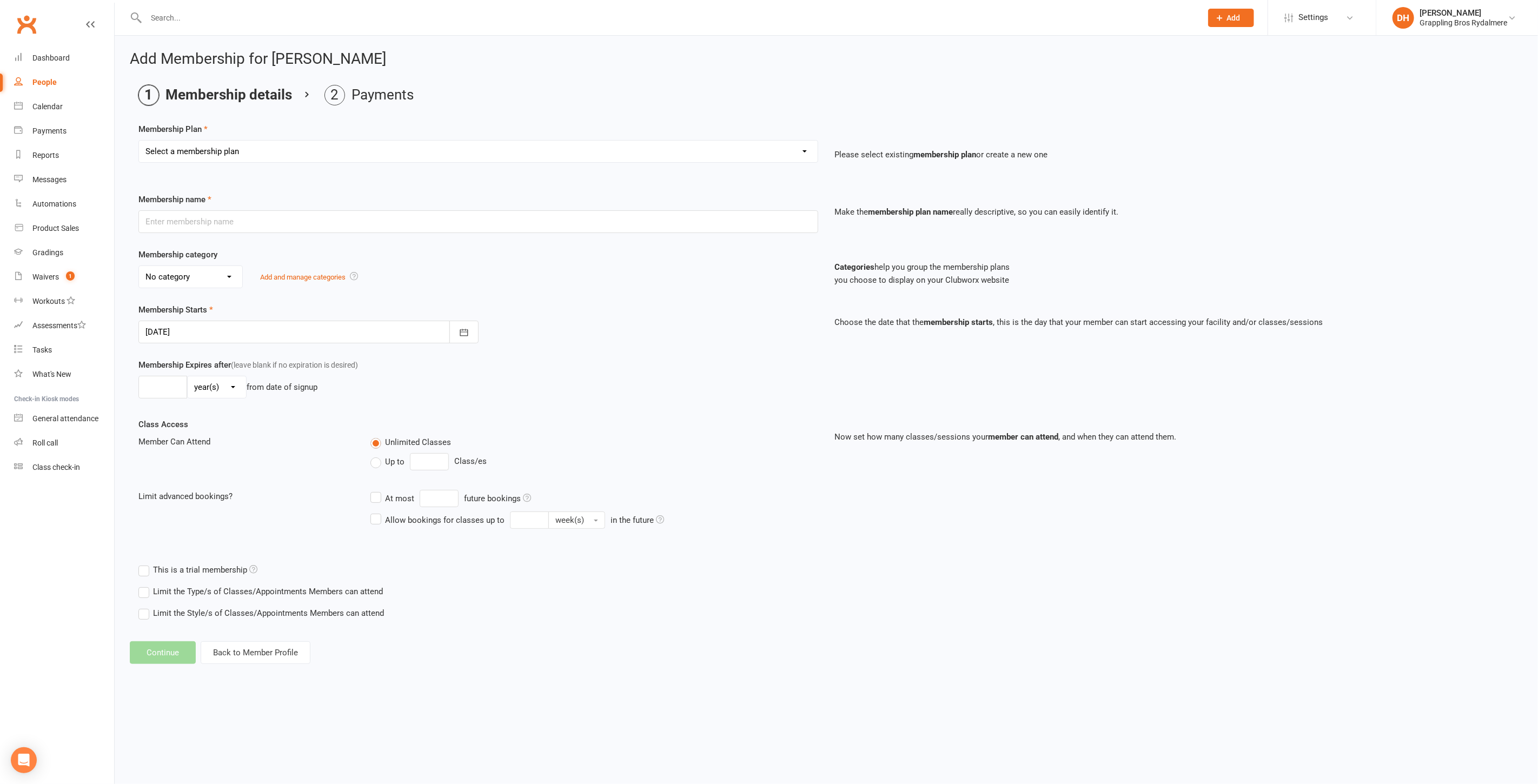
click at [257, 152] on select "Select a membership plan Create new Membership Plan Kid Membership - Standard -…" at bounding box center [479, 151] width 679 height 22
select select "76"
click at [139, 140] on select "Select a membership plan Create new Membership Plan Kid Membership - Standard -…" at bounding box center [479, 151] width 679 height 22
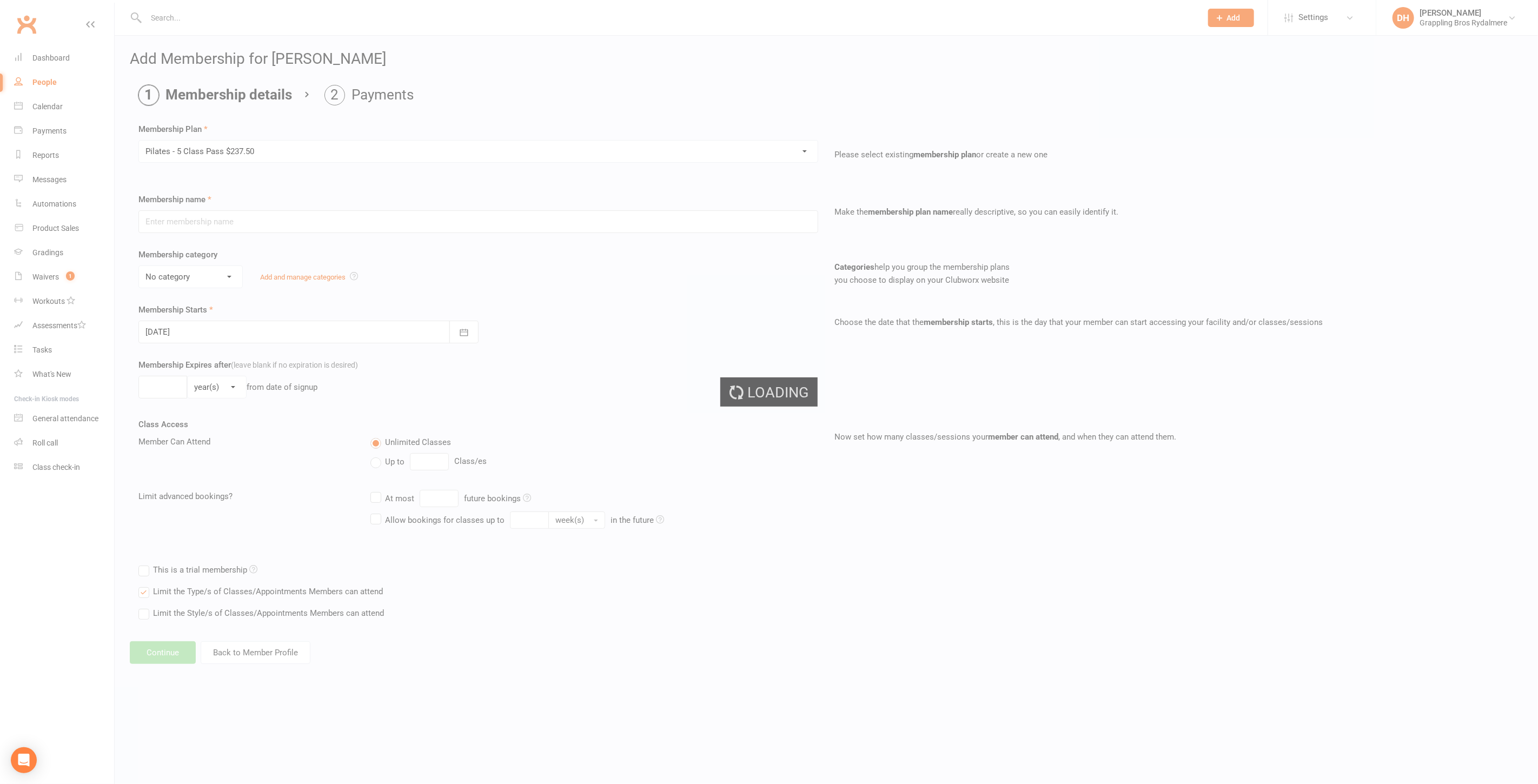
type input "Pilates - 5 Class Pass $237.50"
select select "4"
type input "1"
type input "5"
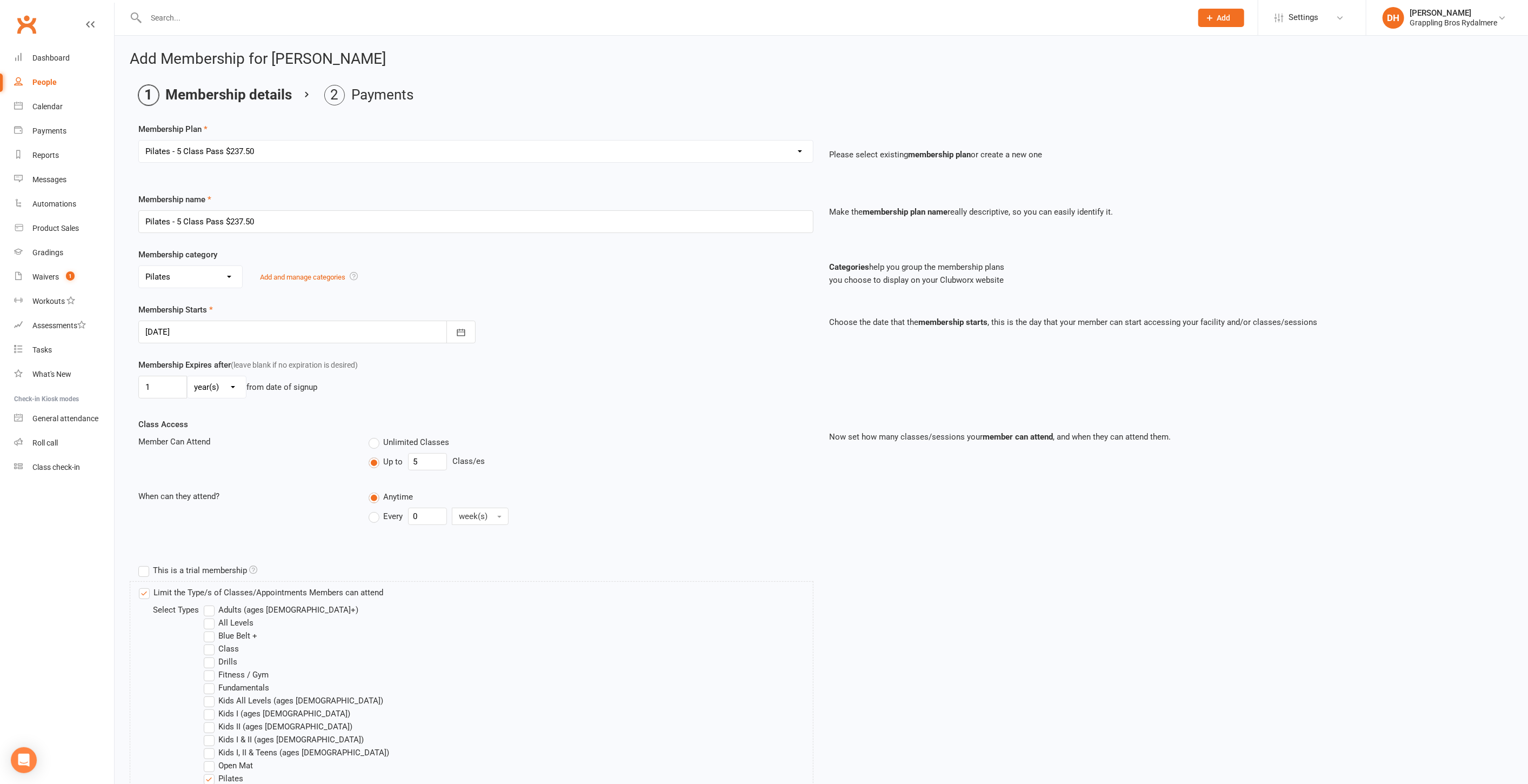
click at [208, 329] on div at bounding box center [307, 332] width 337 height 23
click at [202, 436] on span "13" at bounding box center [206, 441] width 9 height 9
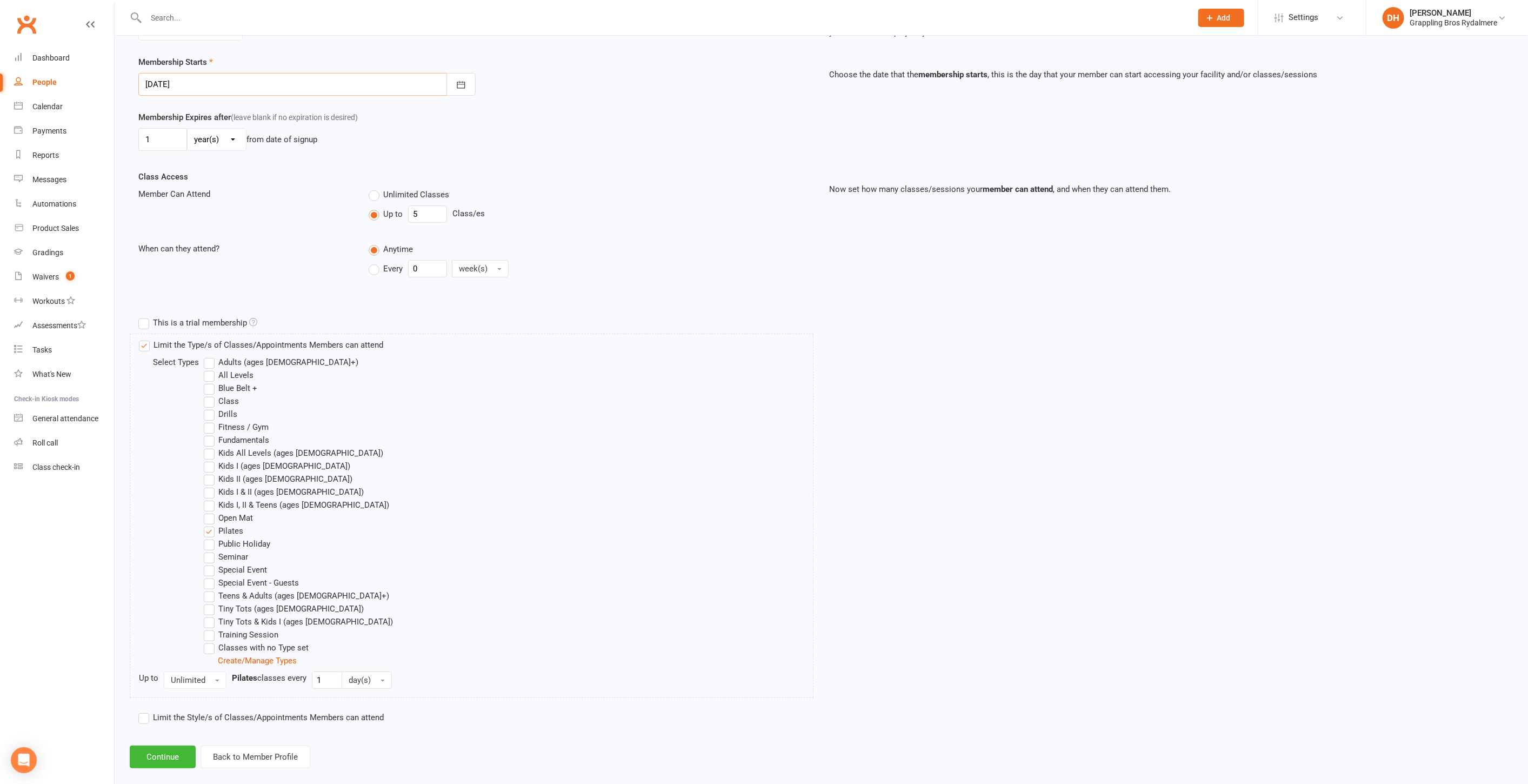
scroll to position [259, 0]
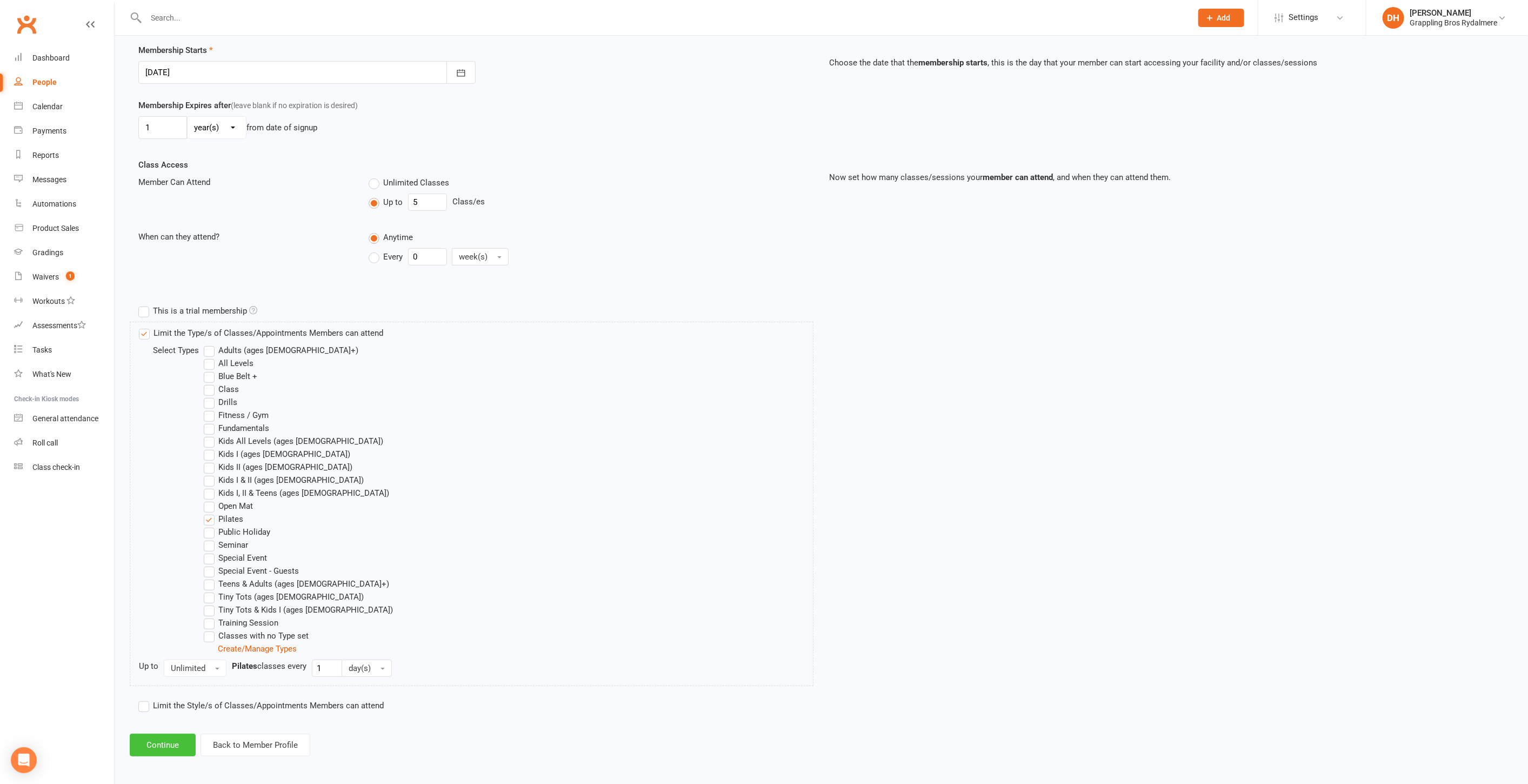
click at [154, 736] on button "Continue" at bounding box center [163, 745] width 66 height 23
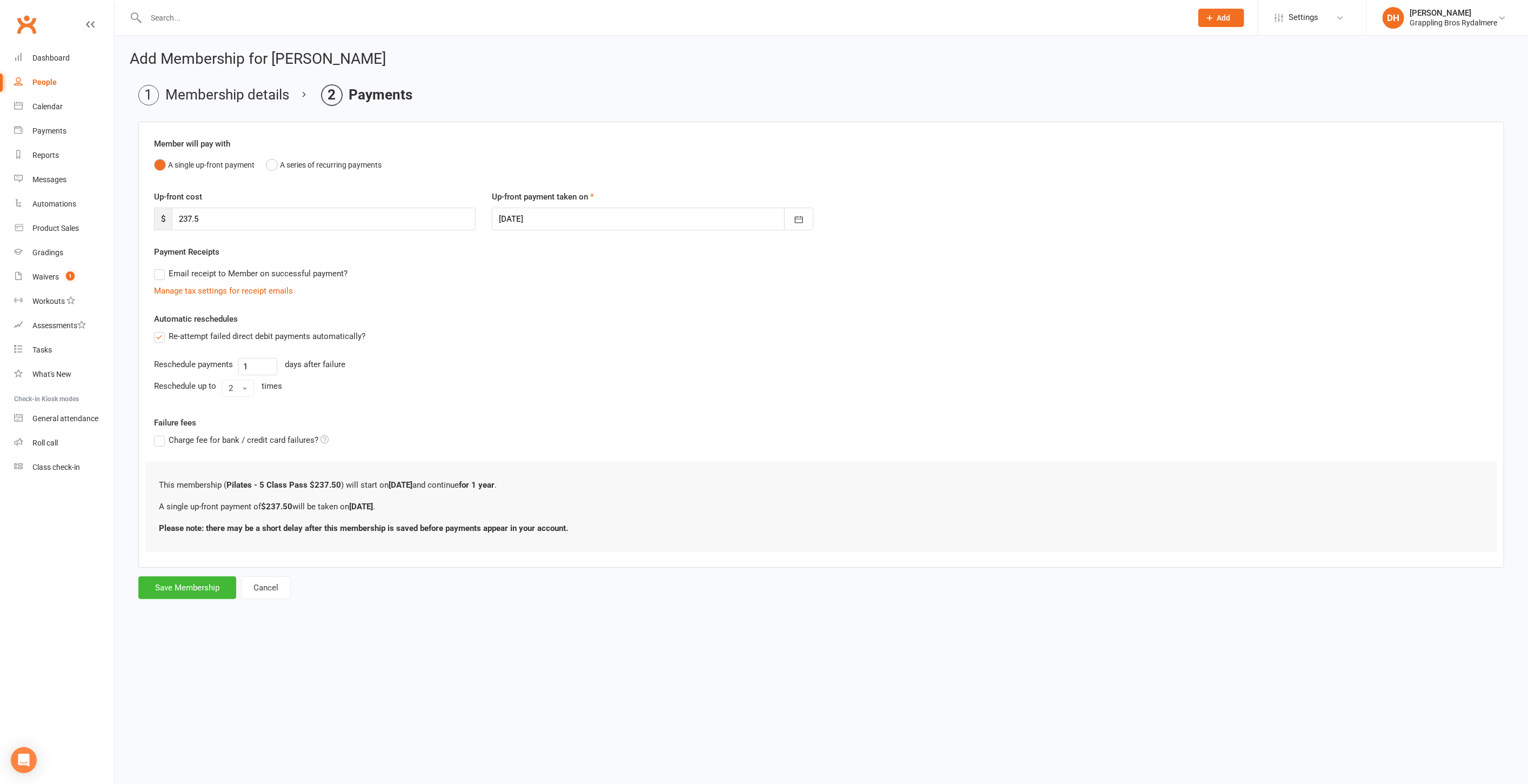
scroll to position [0, 0]
drag, startPoint x: 222, startPoint y: 220, endPoint x: 112, endPoint y: 219, distance: 110.0
click at [112, 219] on ui-view "Prospect Member Non-attending contact Class / event Appointment Grading event T…" at bounding box center [769, 309] width 1538 height 614
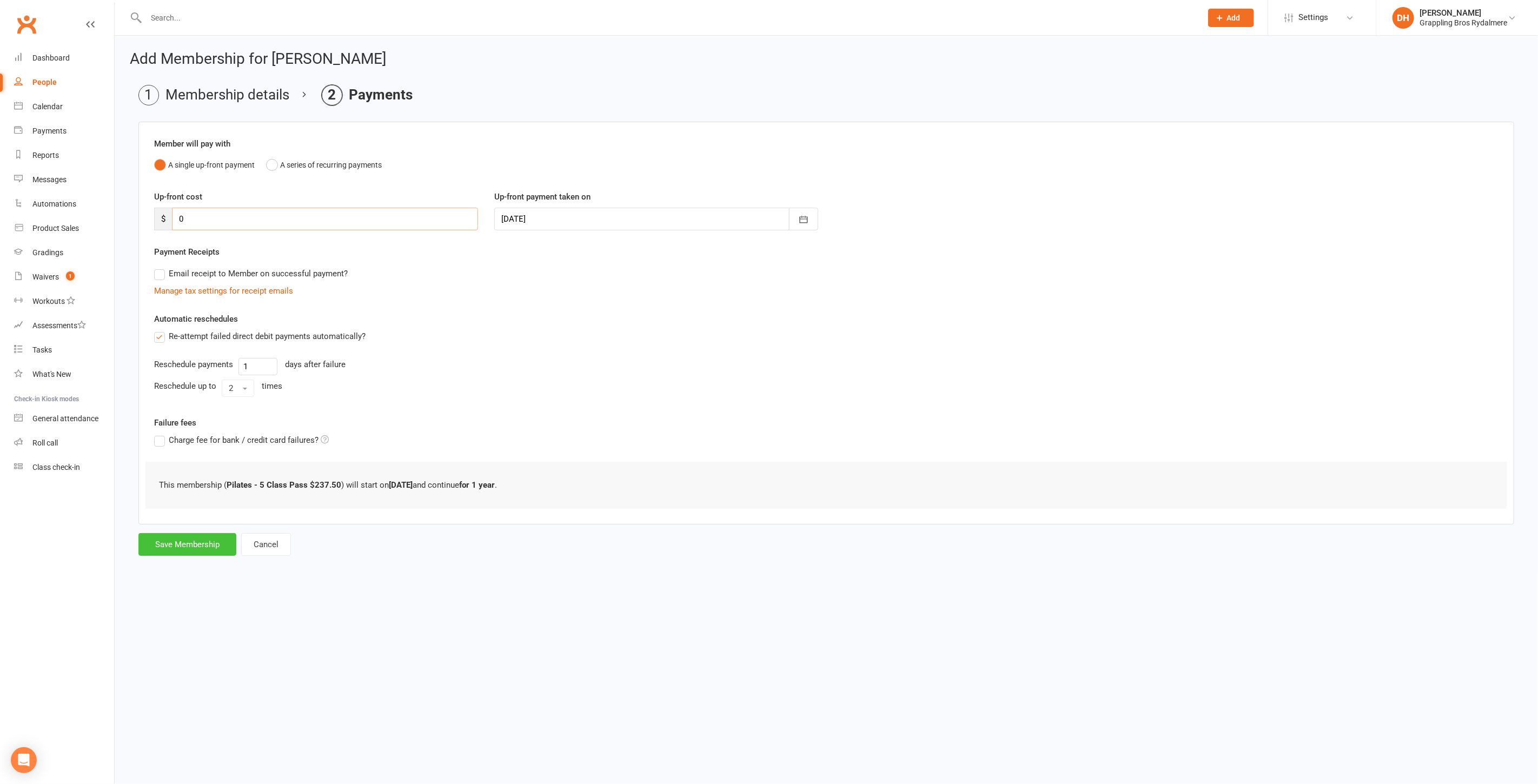
type input "0"
click at [194, 542] on button "Save Membership" at bounding box center [187, 544] width 98 height 23
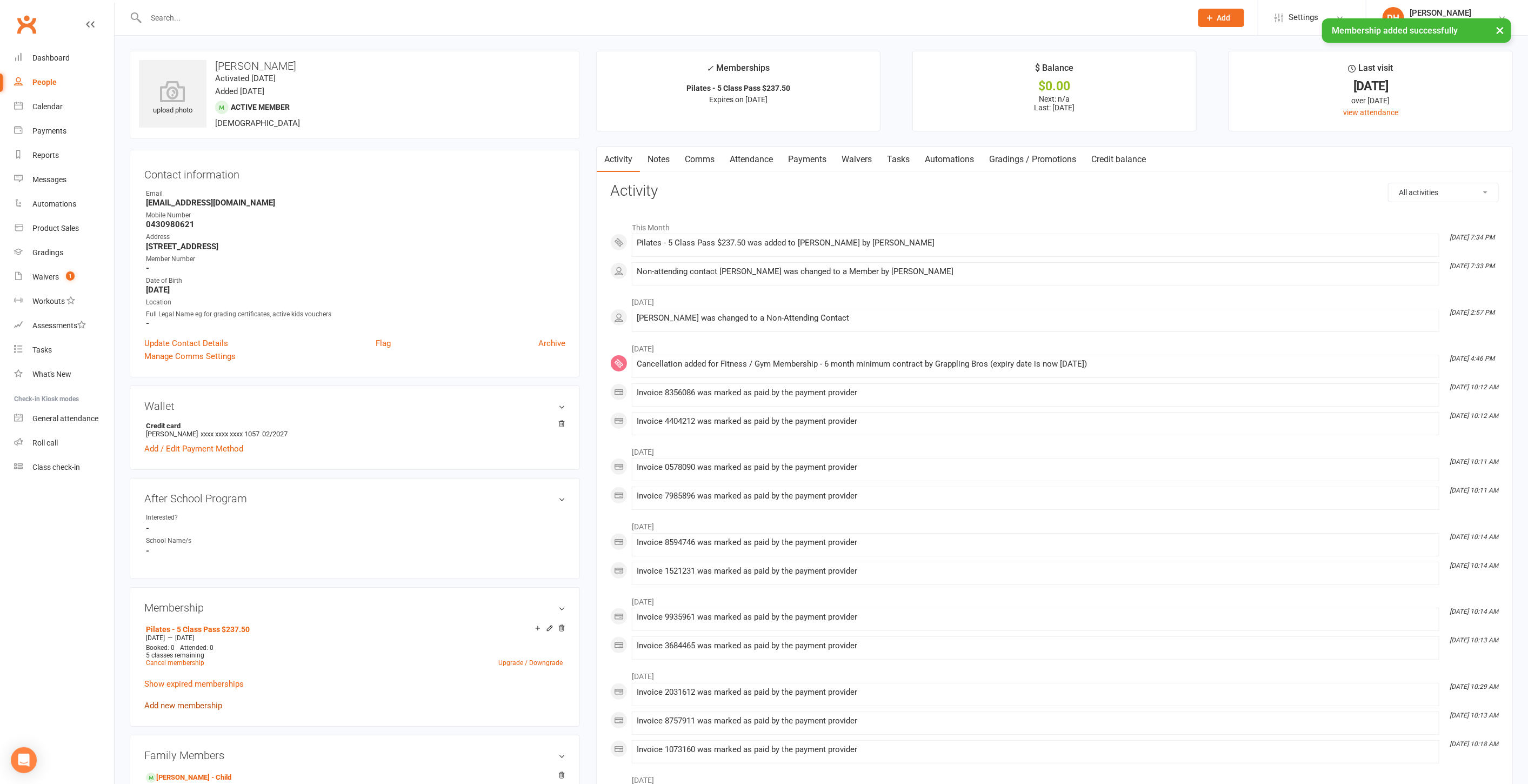
click at [205, 706] on link "Add new membership" at bounding box center [183, 705] width 78 height 10
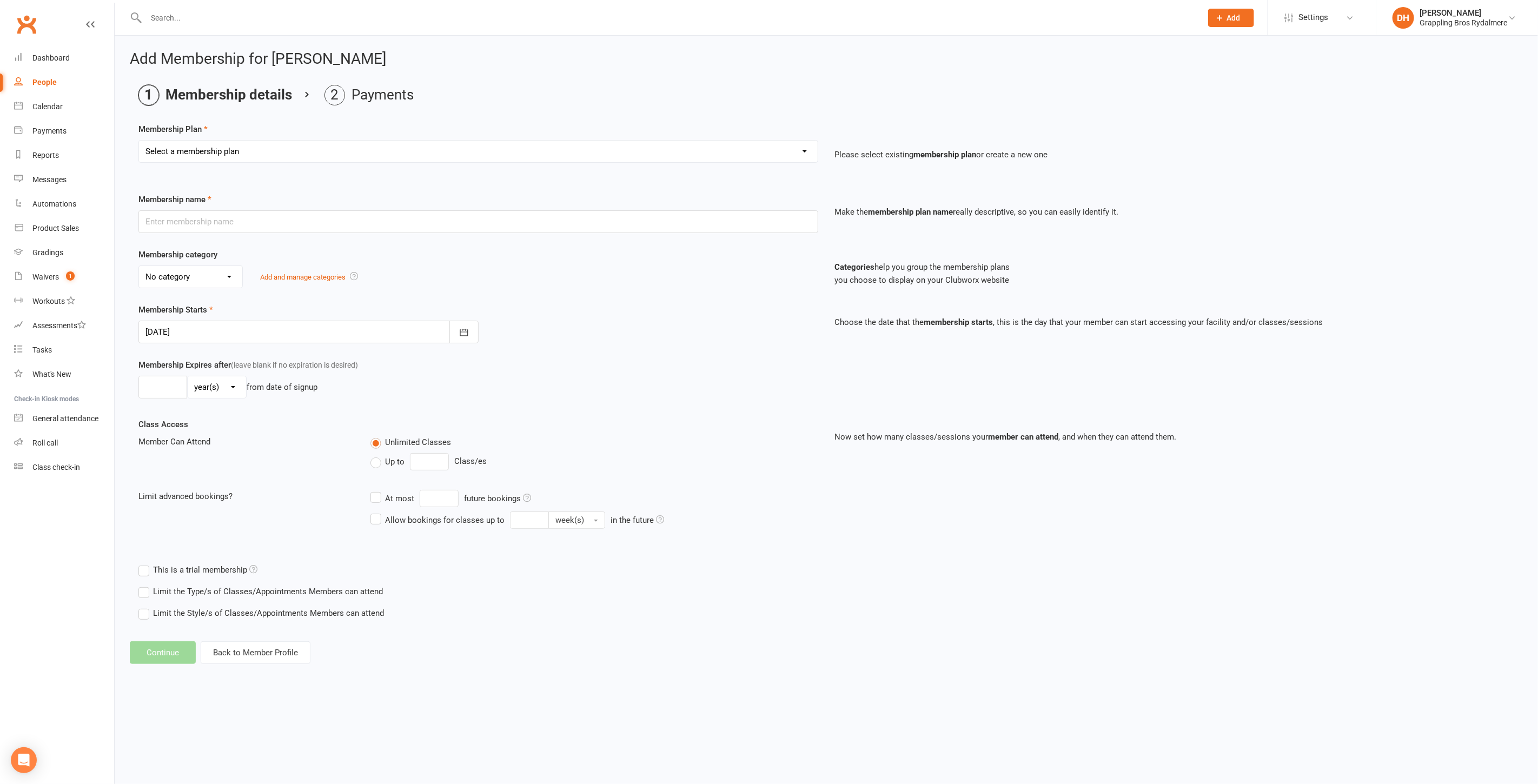
click at [242, 144] on select "Select a membership plan Create new Membership Plan Kid Membership - Standard -…" at bounding box center [479, 151] width 679 height 22
select select "75"
click at [139, 140] on select "Select a membership plan Create new Membership Plan Kid Membership - Standard -…" at bounding box center [479, 151] width 679 height 22
type input "Pilates - 10 Class Pass $450"
select select "4"
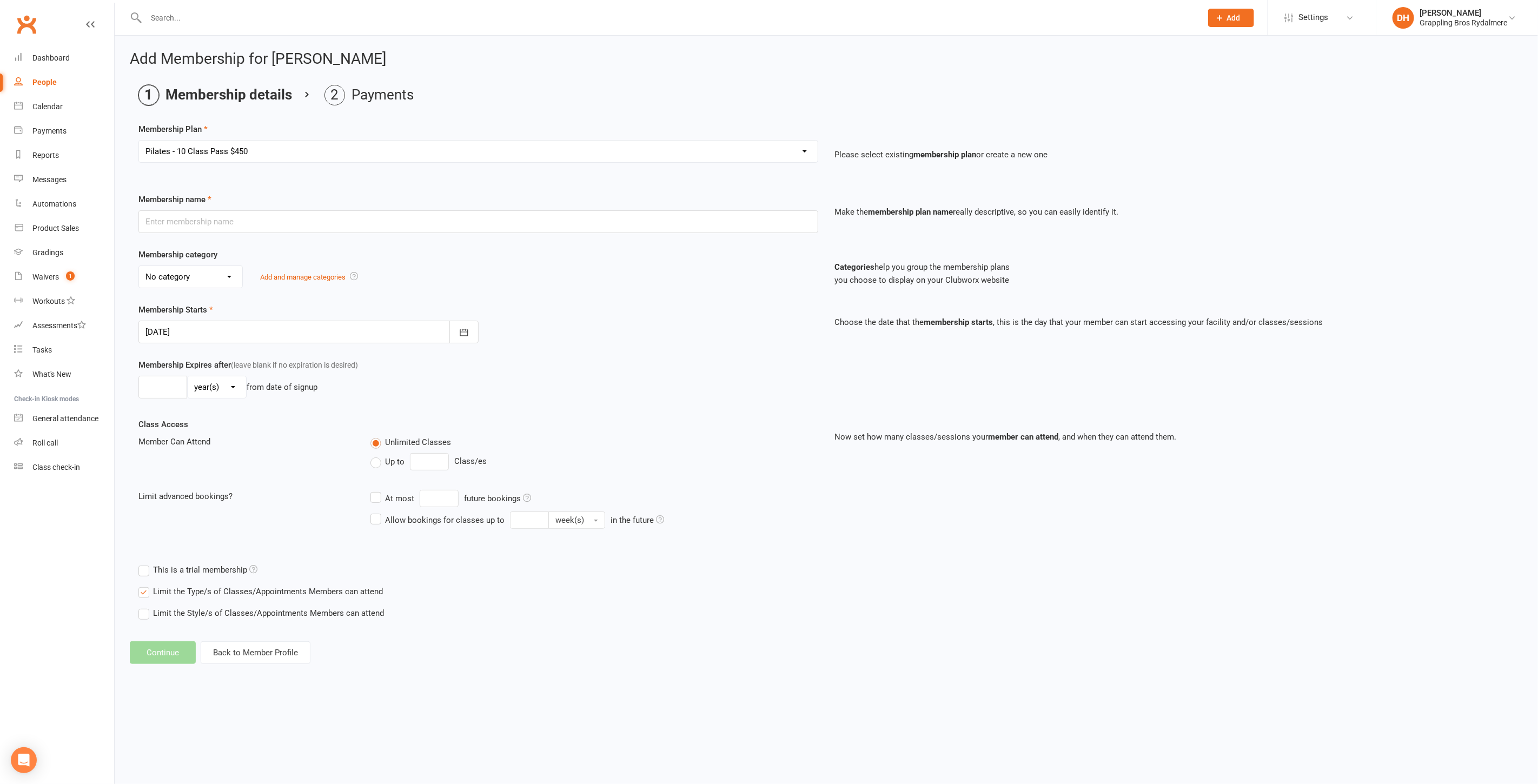
type input "1"
type input "10"
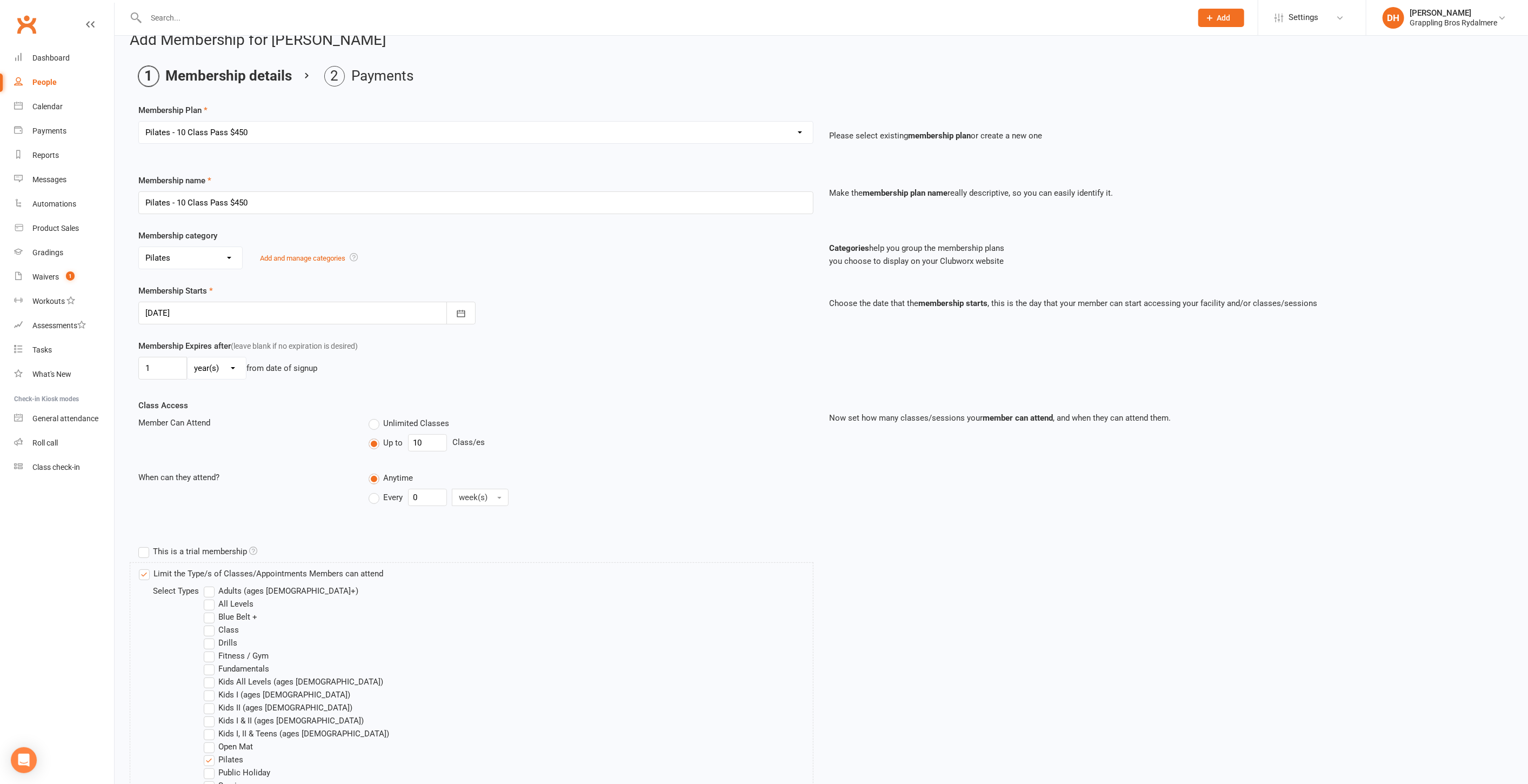
scroll to position [259, 0]
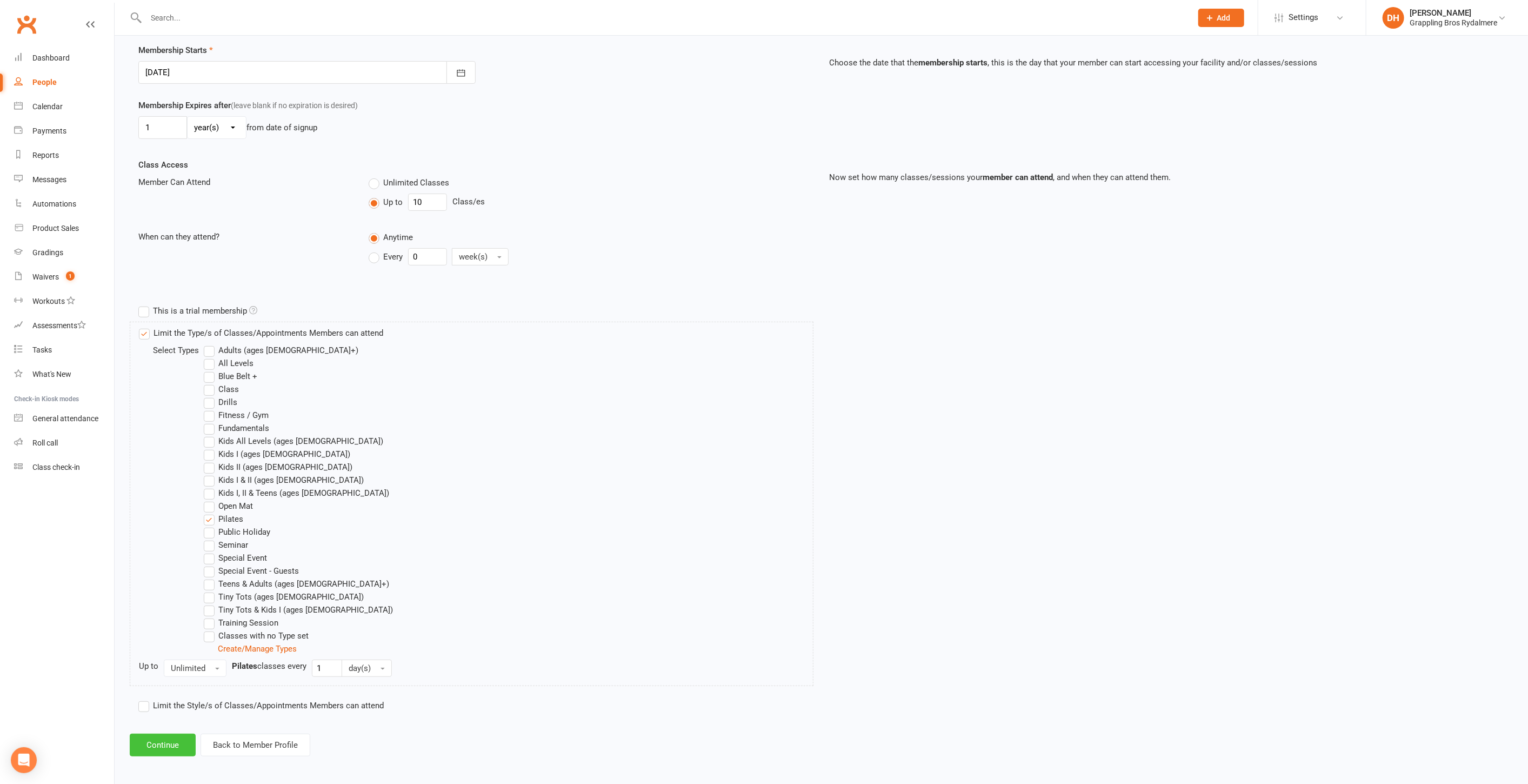
click at [161, 744] on button "Continue" at bounding box center [163, 745] width 66 height 23
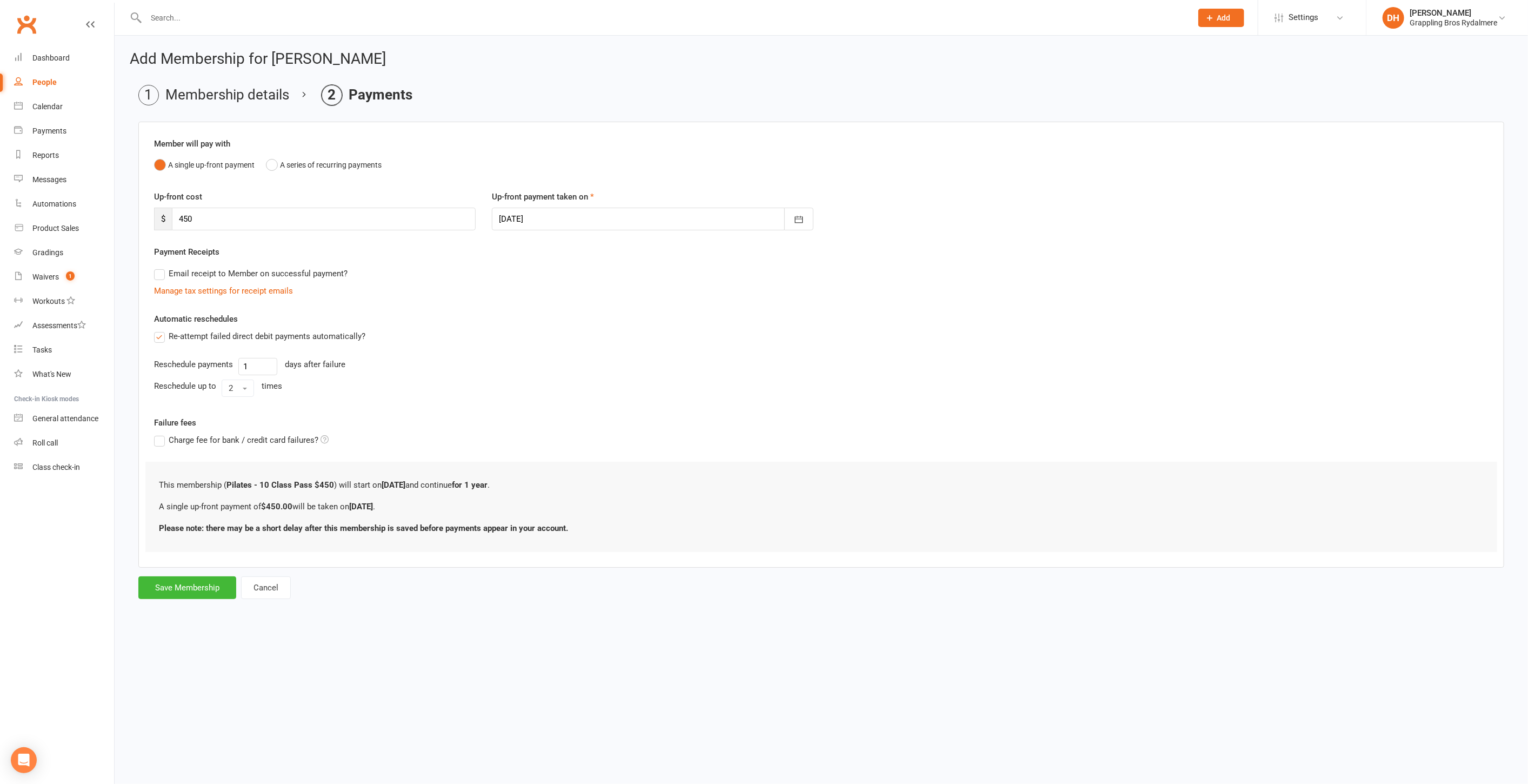
scroll to position [0, 0]
click at [144, 208] on div "Member will pay with A single up-front payment A series of recurring payments U…" at bounding box center [826, 344] width 1376 height 446
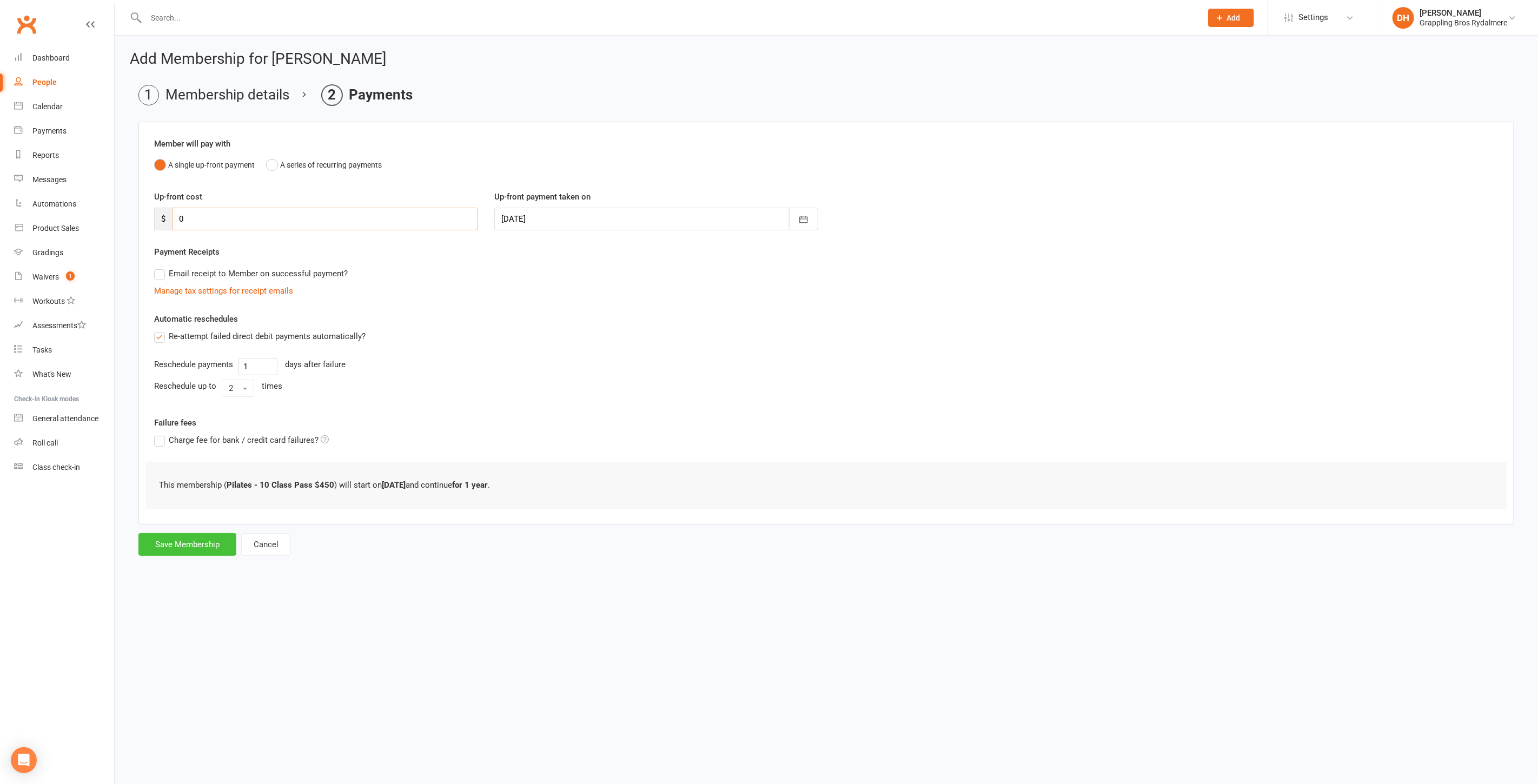
type input "0"
click at [213, 542] on button "Save Membership" at bounding box center [187, 544] width 98 height 23
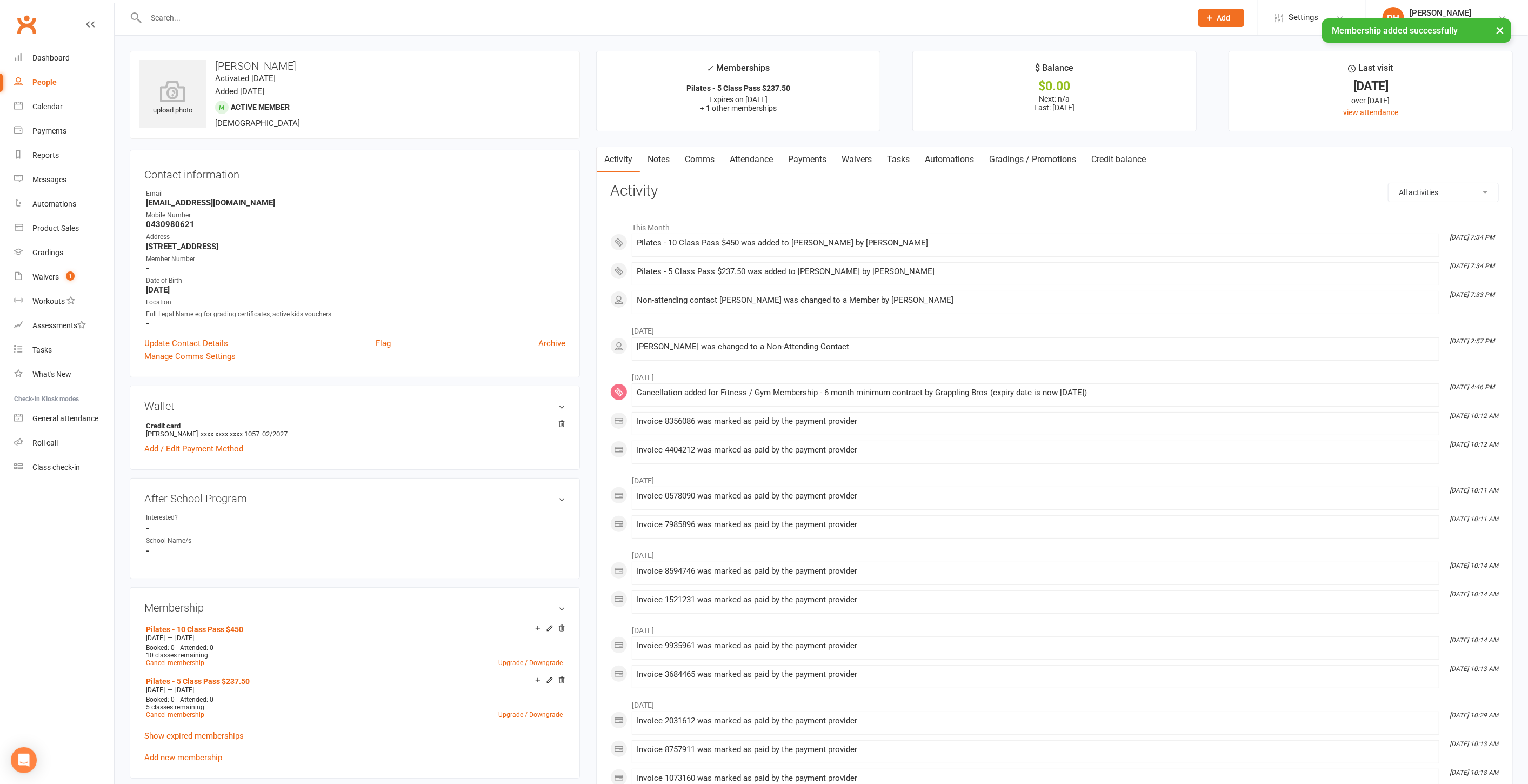
click at [820, 149] on link "Payments" at bounding box center [808, 159] width 53 height 25
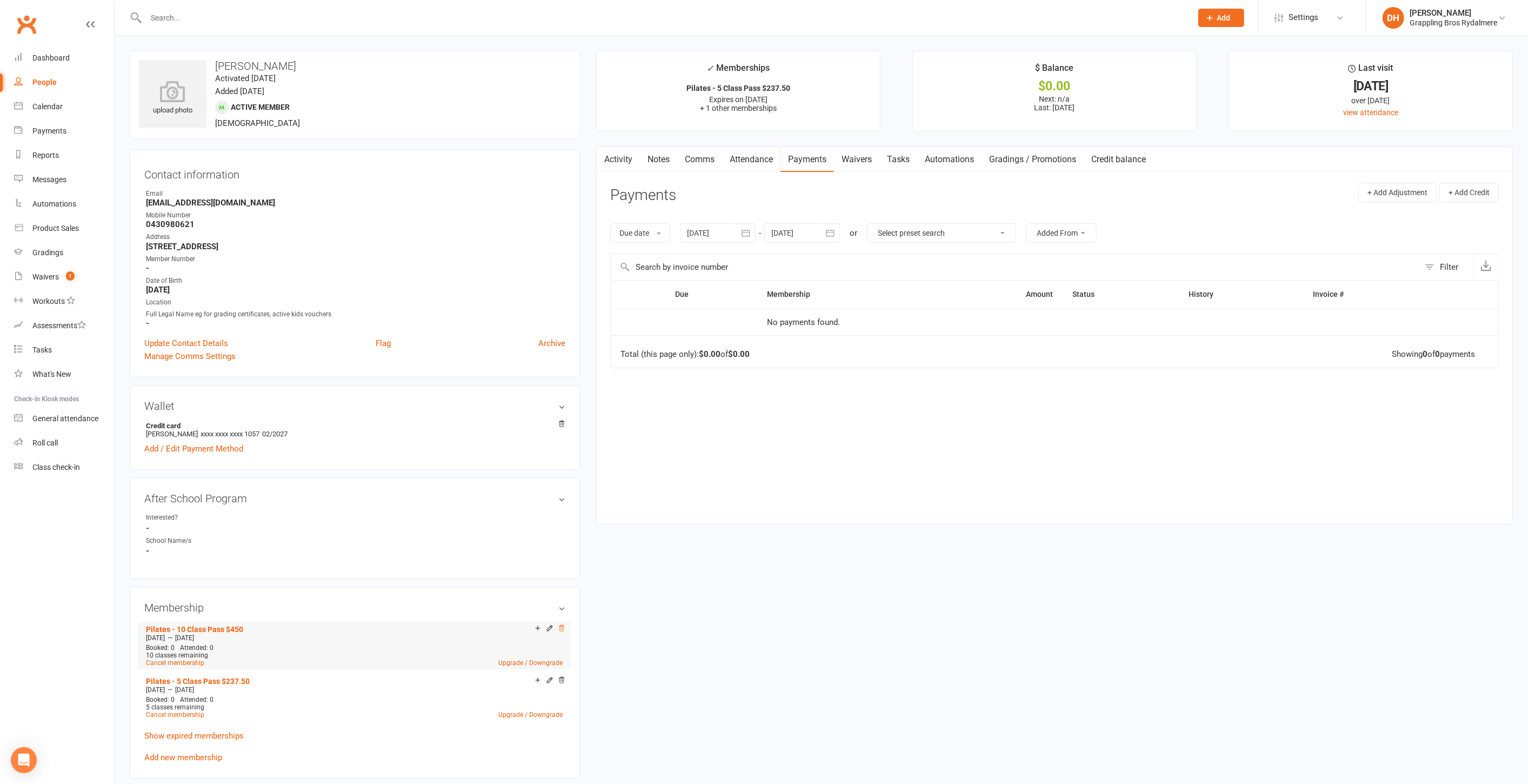
click at [562, 626] on icon at bounding box center [562, 628] width 6 height 6
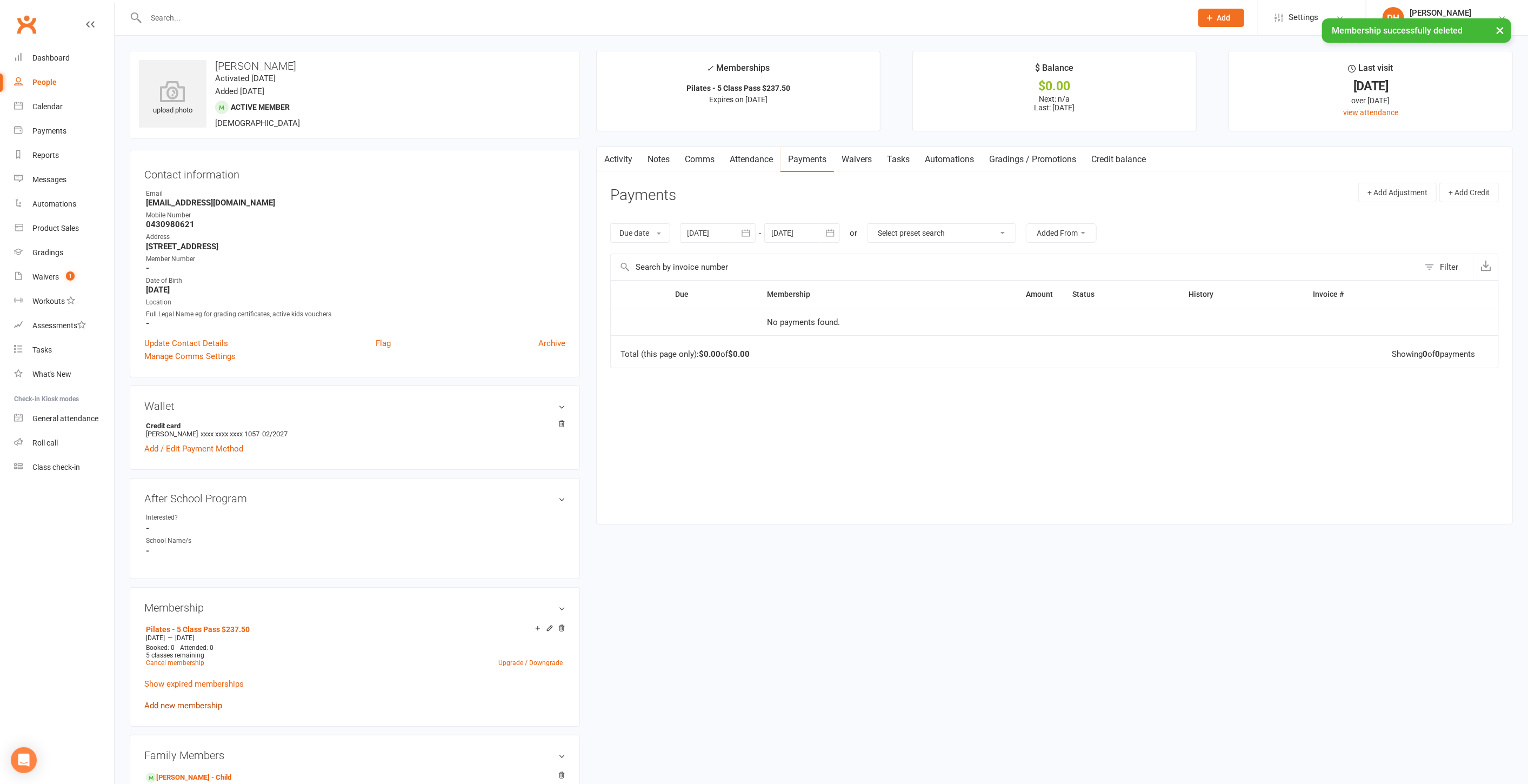
click at [188, 701] on link "Add new membership" at bounding box center [183, 705] width 78 height 10
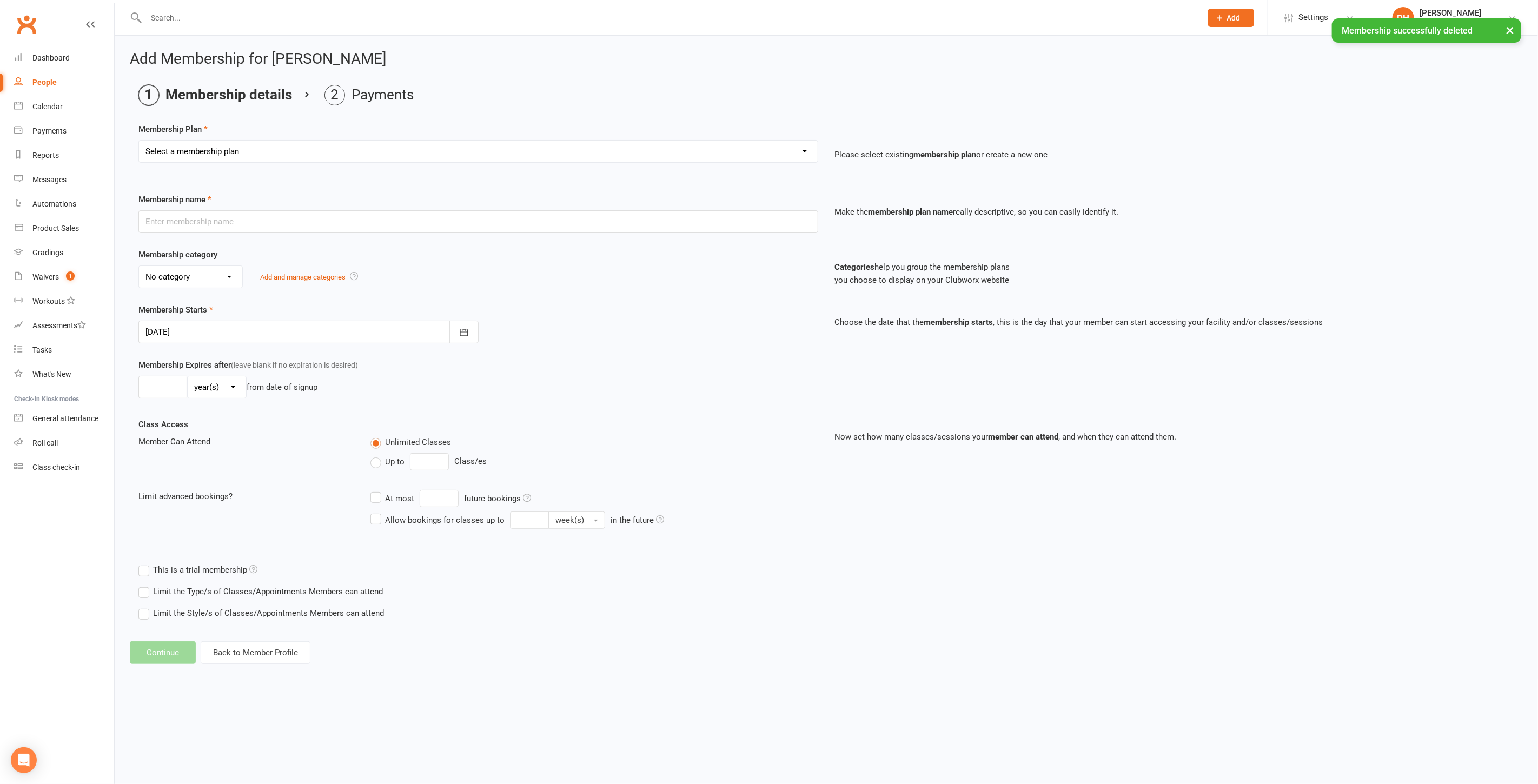
click at [262, 161] on div "Select a membership plan Create new Membership Plan Kid Membership - Standard -…" at bounding box center [479, 151] width 680 height 23
click at [263, 151] on select "Select a membership plan Create new Membership Plan Kid Membership - Standard -…" at bounding box center [479, 151] width 679 height 22
select select "75"
click at [139, 140] on select "Select a membership plan Create new Membership Plan Kid Membership - Standard -…" at bounding box center [479, 151] width 679 height 22
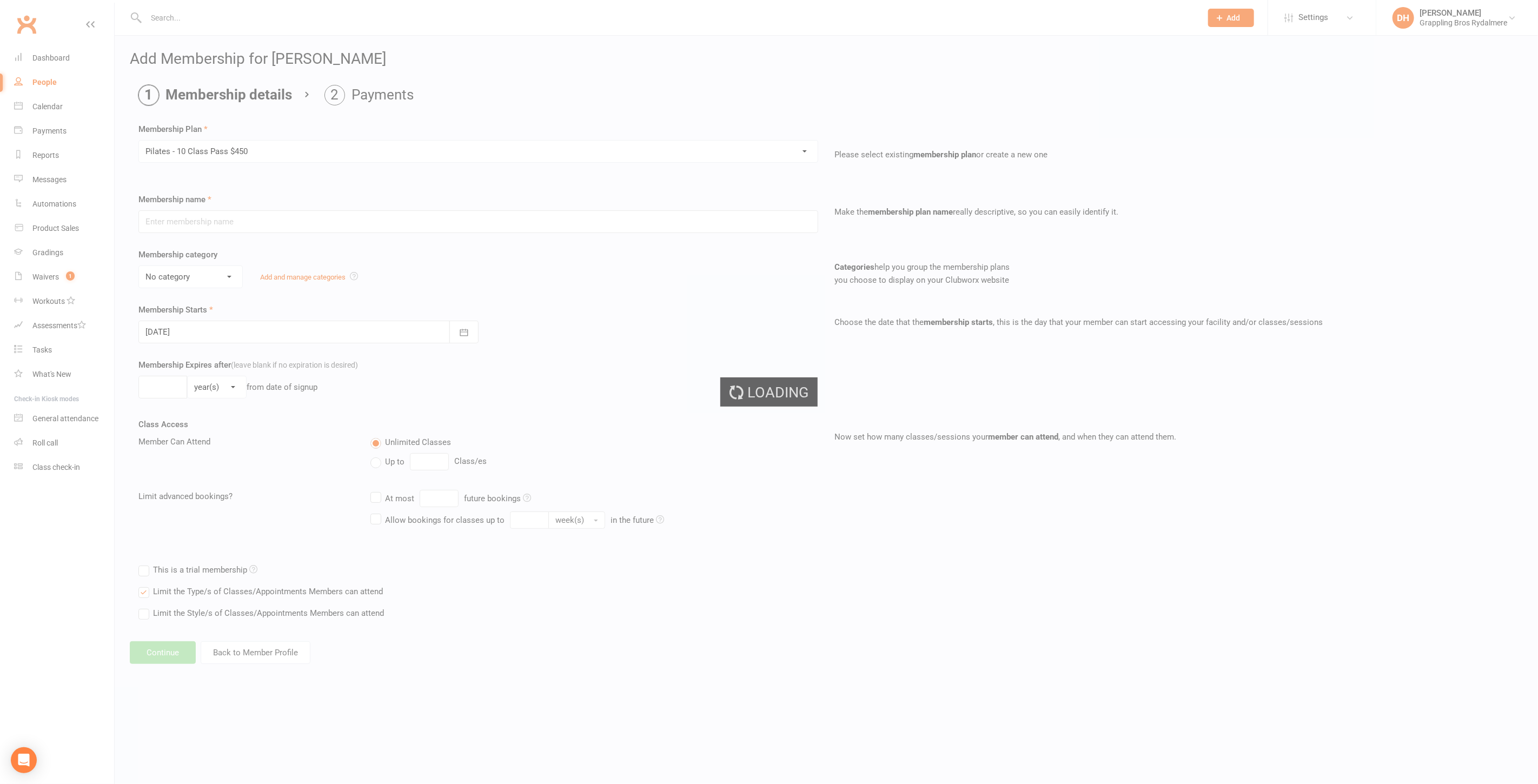
type input "Pilates - 10 Class Pass $450"
select select "4"
type input "1"
type input "10"
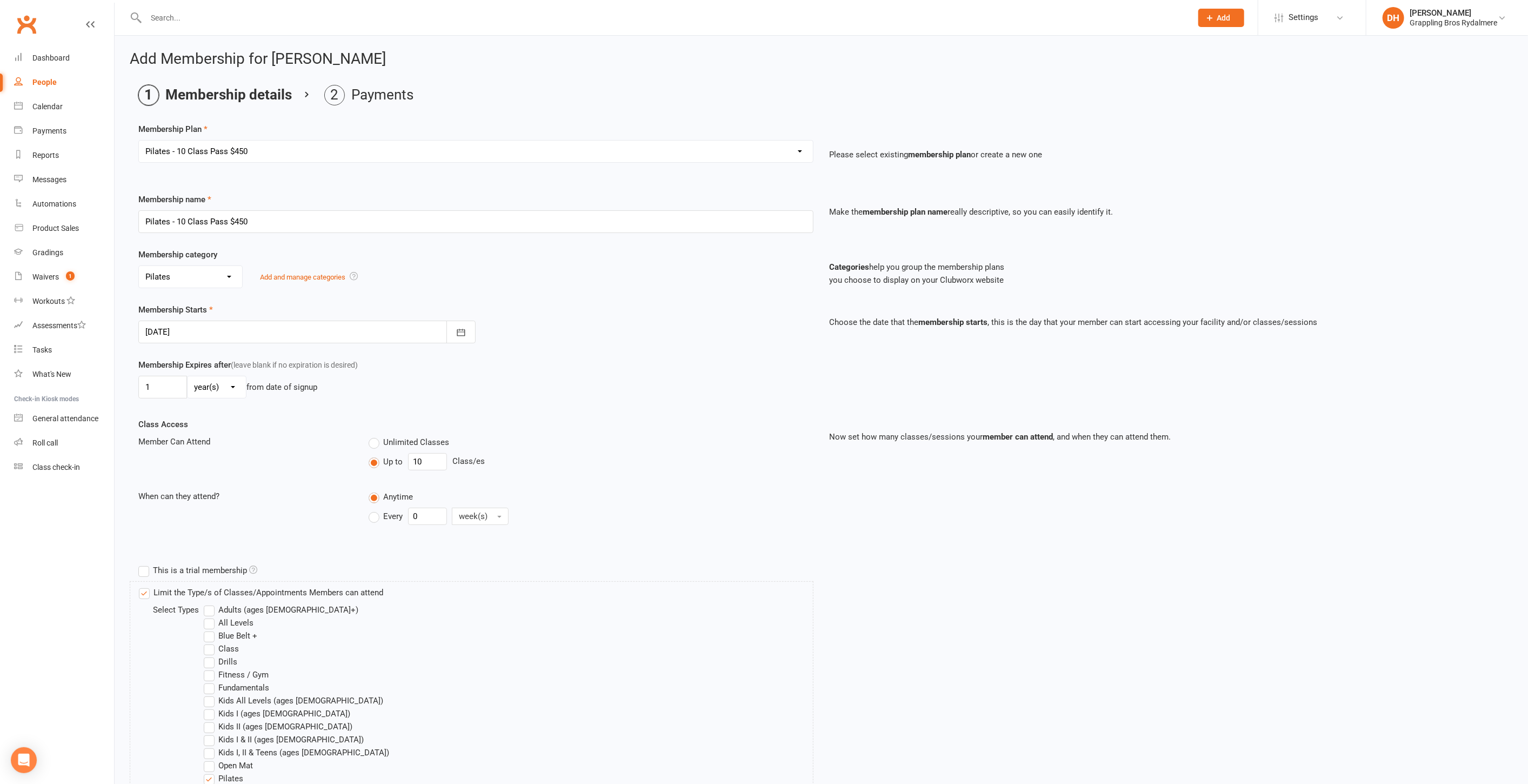
click at [189, 331] on div at bounding box center [307, 332] width 337 height 23
click at [154, 356] on icon "button" at bounding box center [155, 359] width 8 height 9
click at [256, 475] on button "27" at bounding box center [254, 482] width 23 height 20
type input "27 Aug 2025"
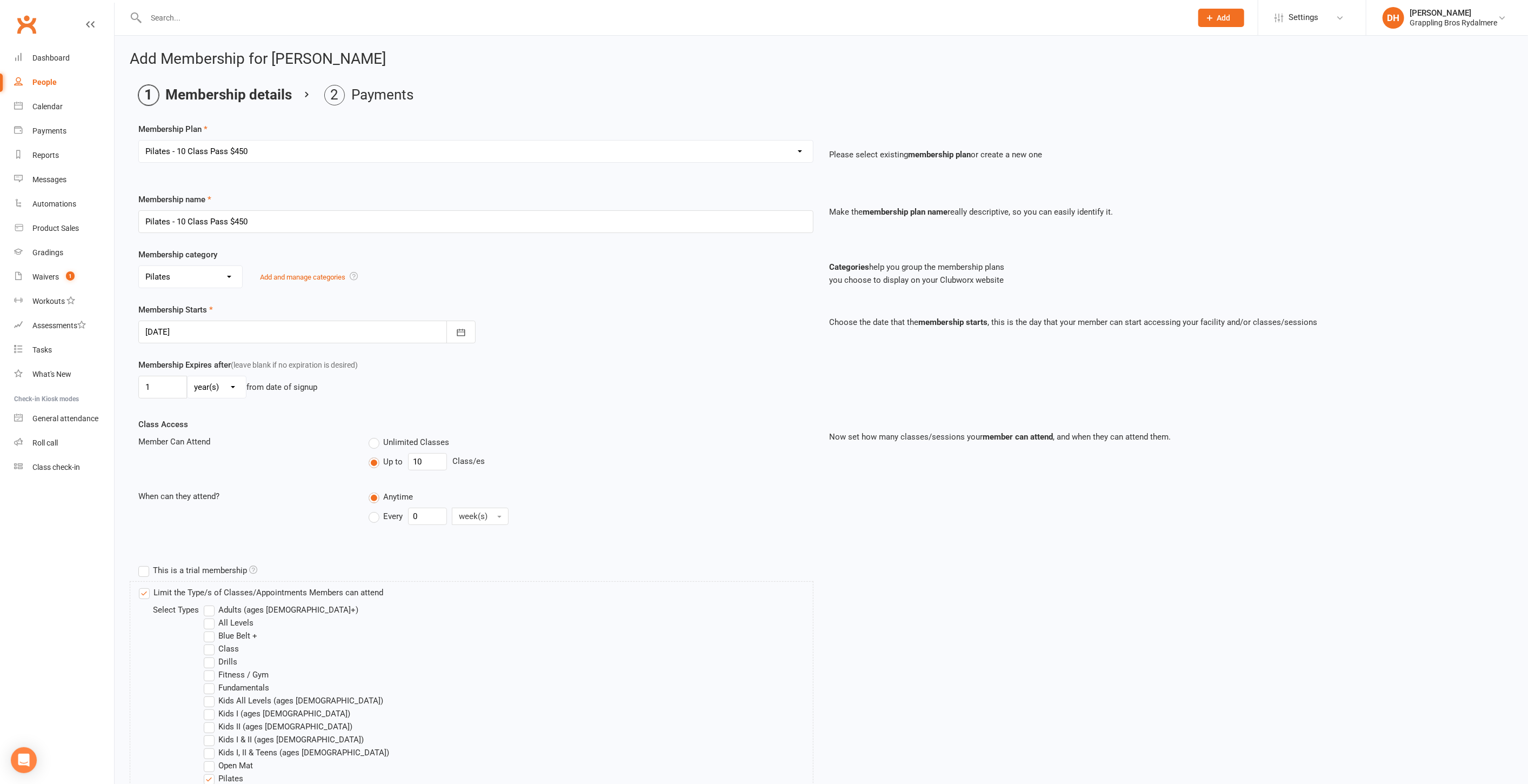
scroll to position [259, 0]
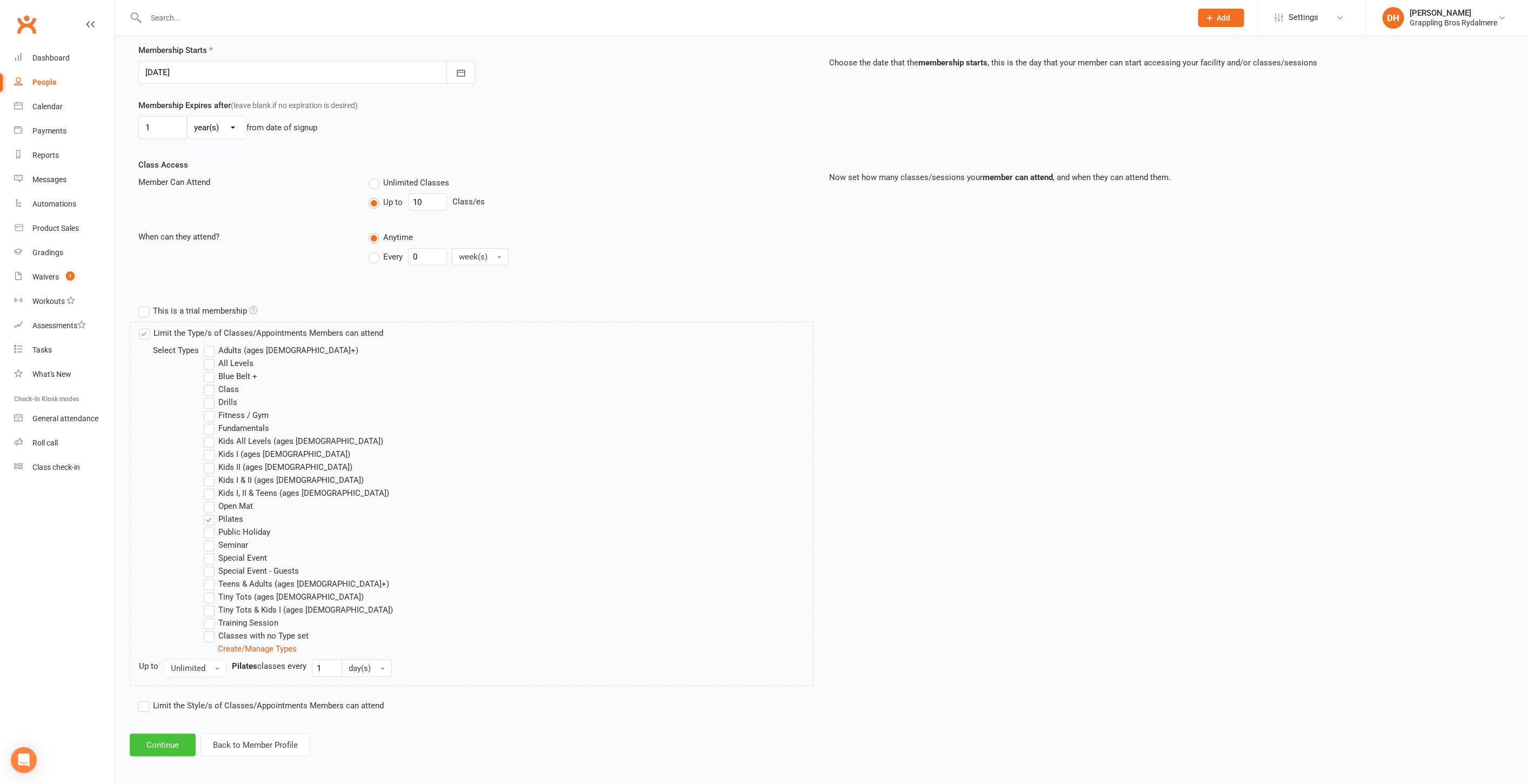
click at [161, 750] on button "Continue" at bounding box center [163, 745] width 66 height 23
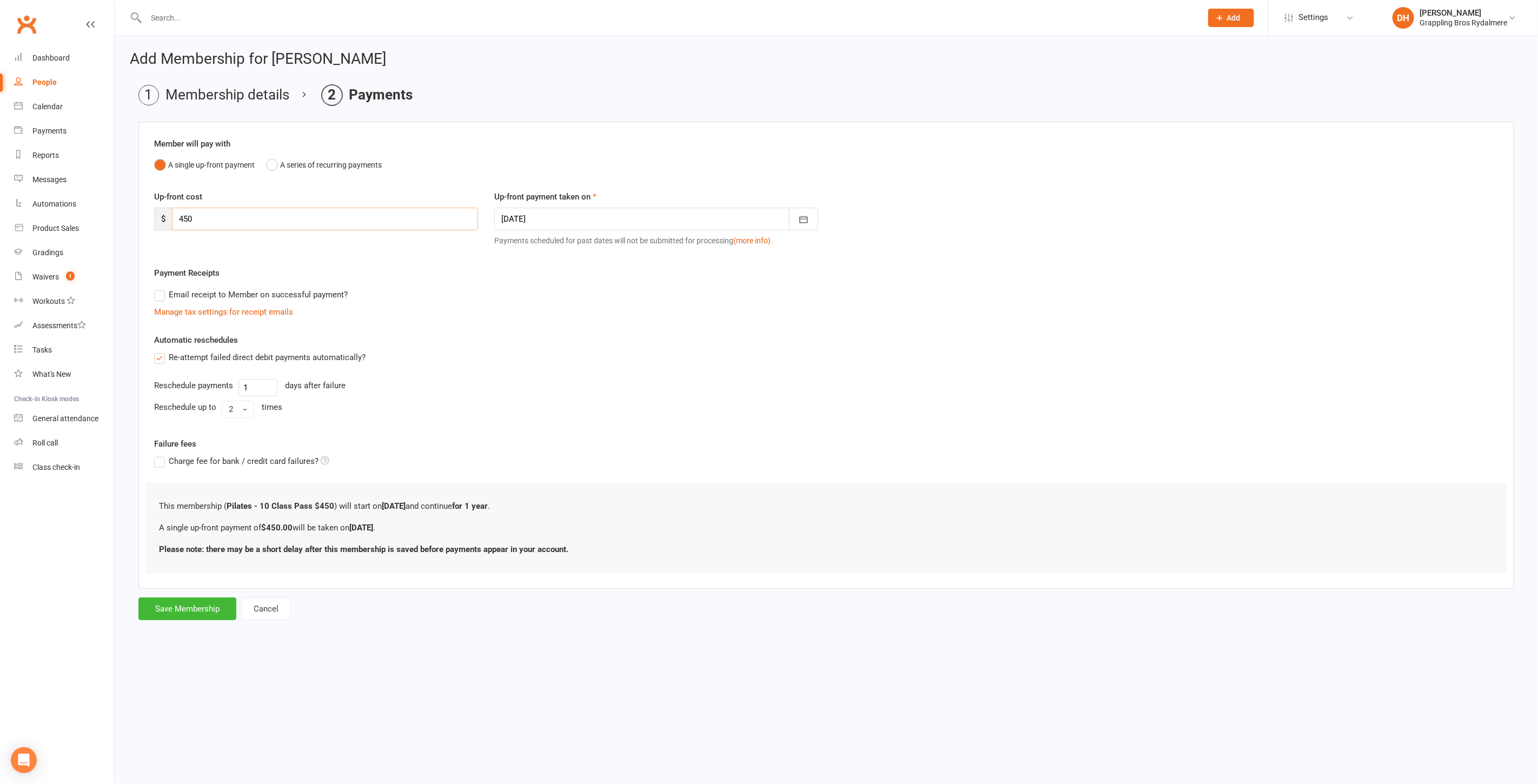
drag, startPoint x: 201, startPoint y: 219, endPoint x: 147, endPoint y: 214, distance: 54.2
click at [147, 214] on div "Up-front cost $ 450" at bounding box center [316, 210] width 340 height 40
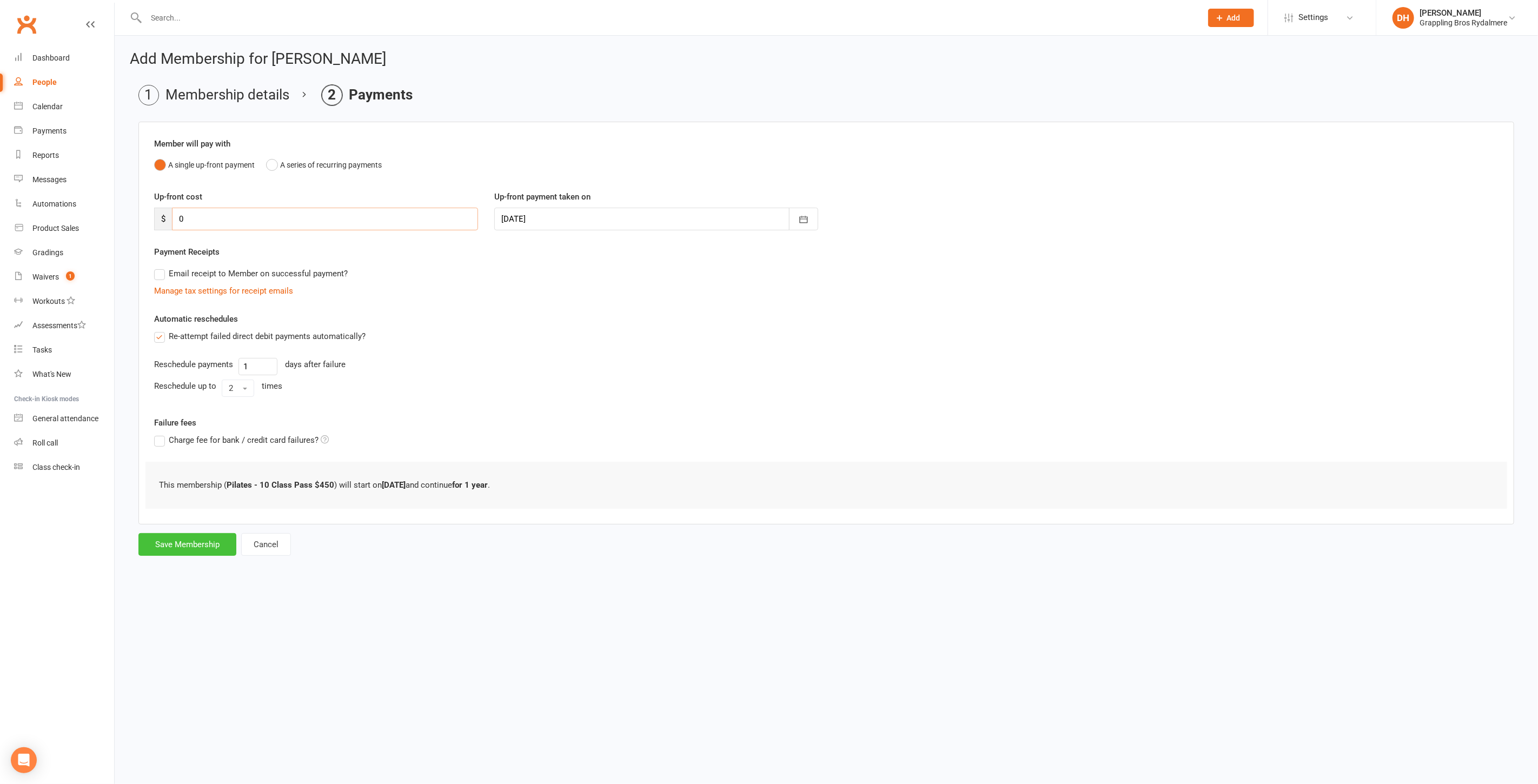
type input "0"
click at [181, 542] on button "Save Membership" at bounding box center [187, 544] width 98 height 23
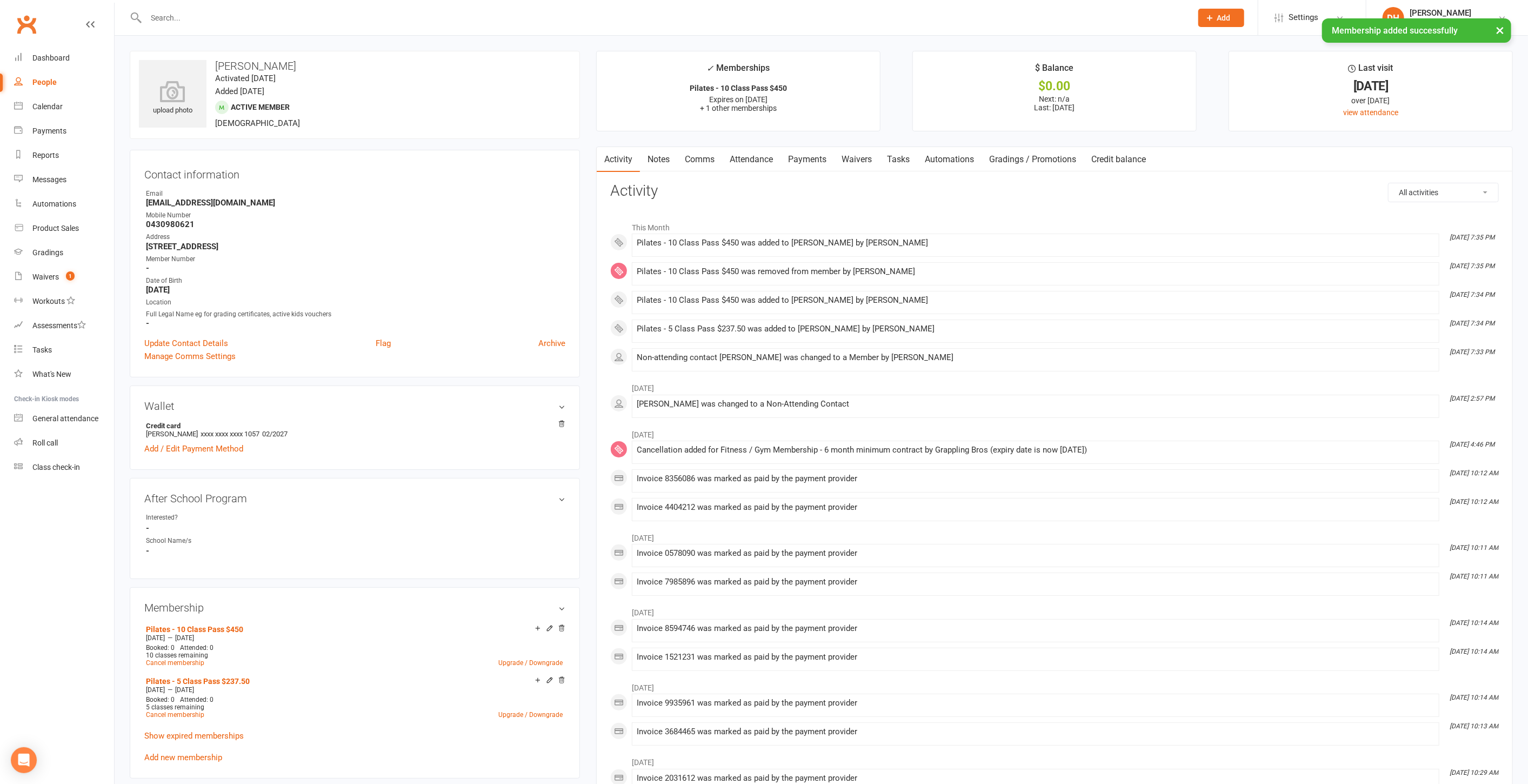
scroll to position [570, 0]
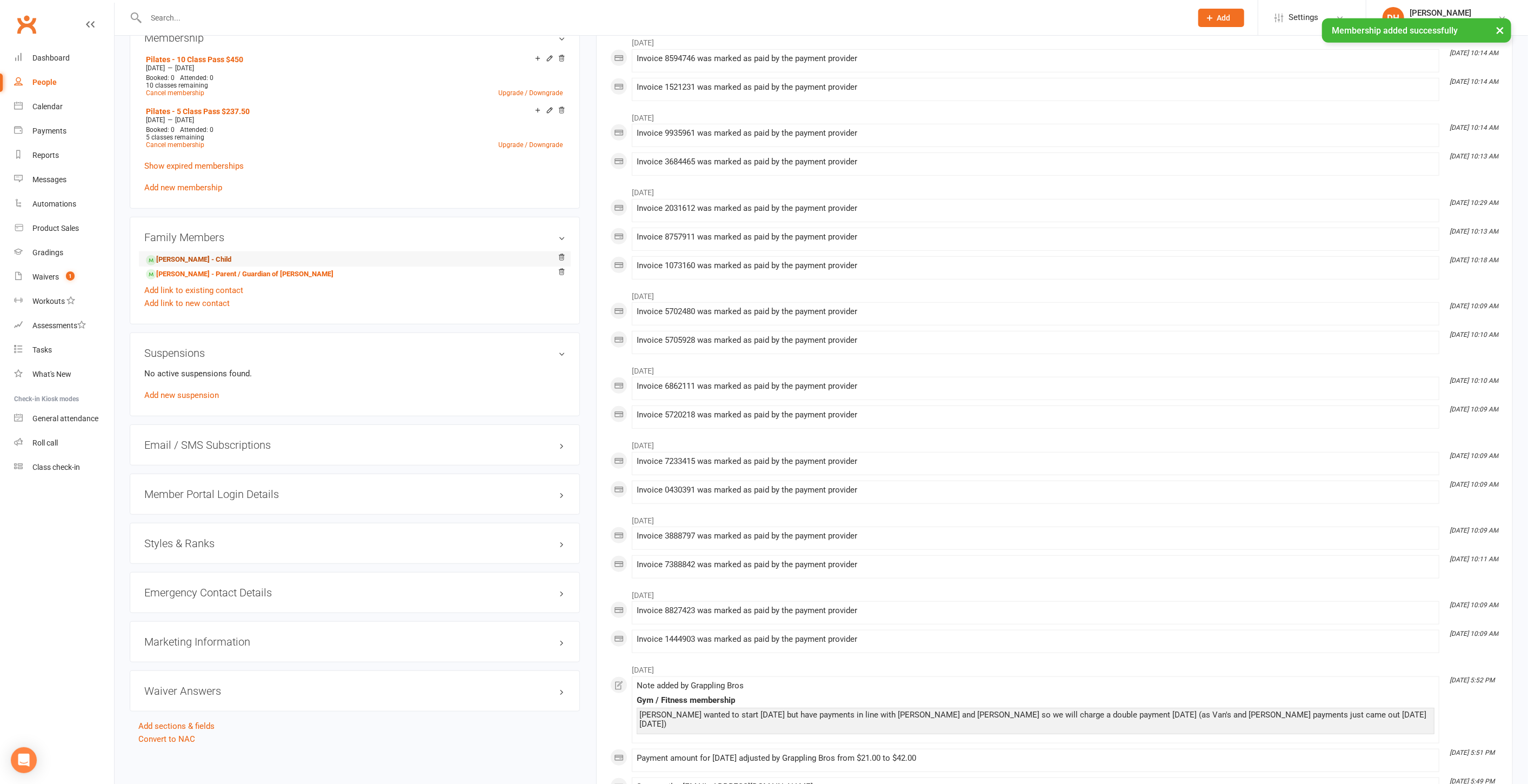
click at [227, 257] on link "Lucas Guillamun - Child" at bounding box center [189, 260] width 85 height 11
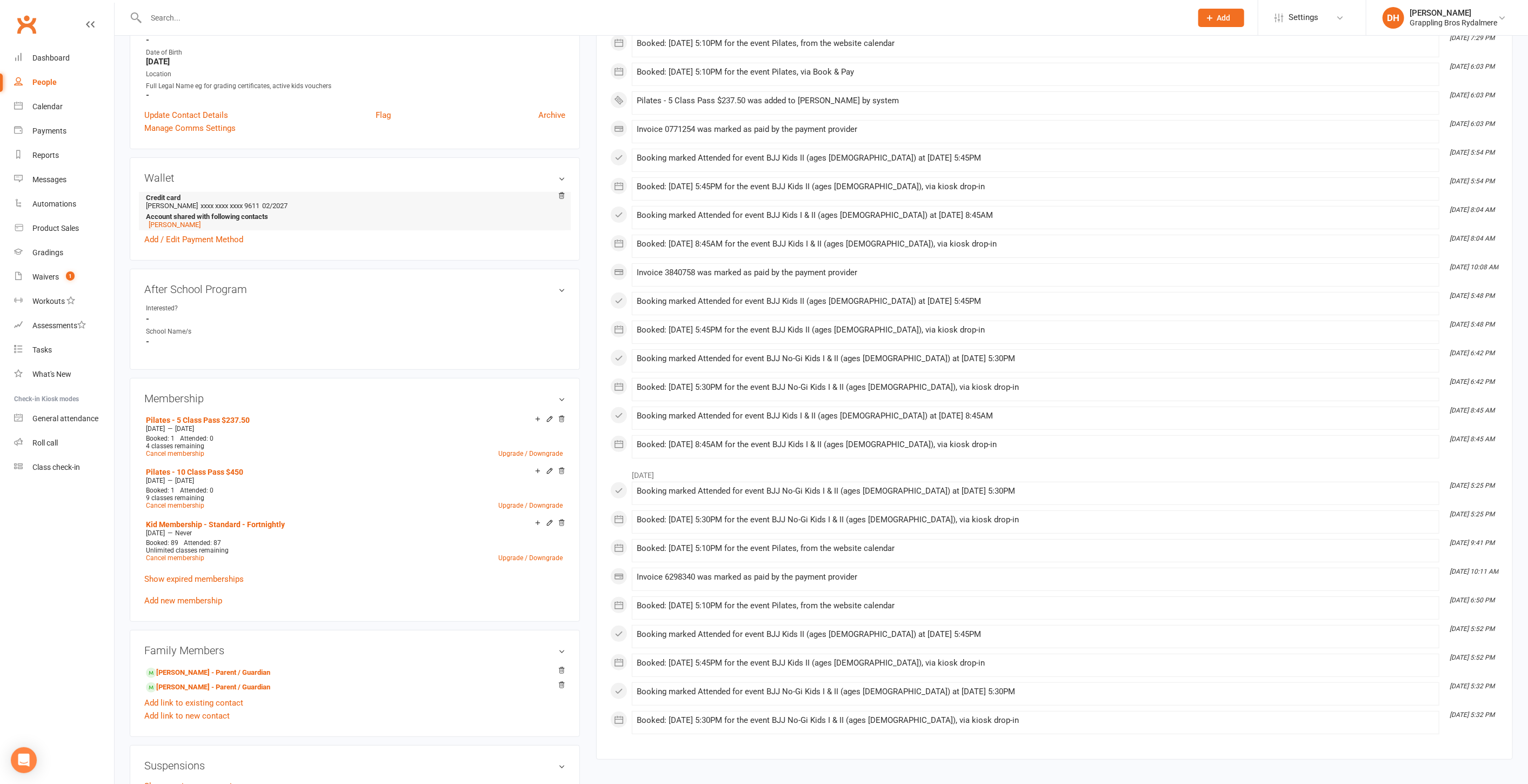
scroll to position [264, 0]
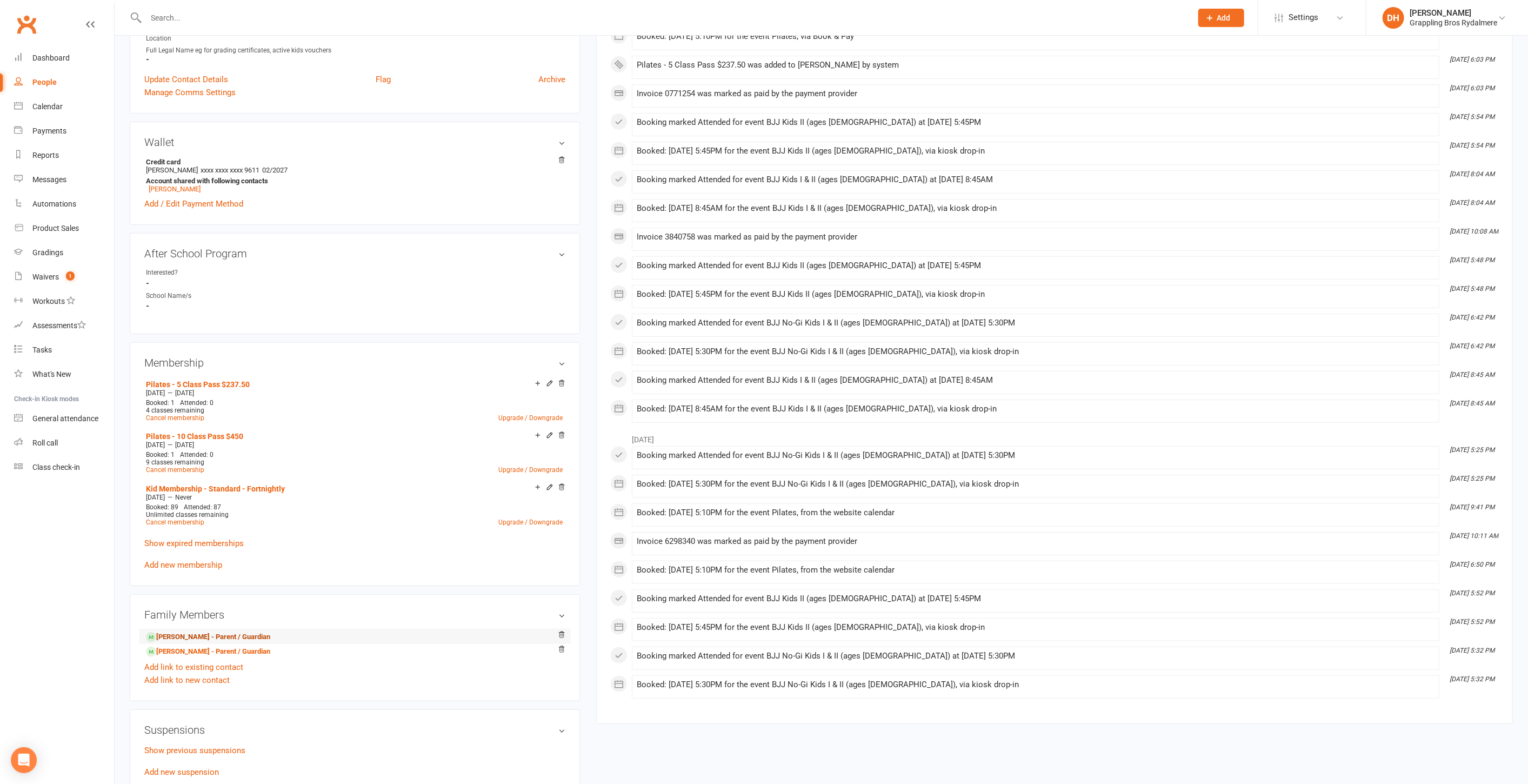
click at [205, 632] on link "Ivy Guillamun - Parent / Guardian" at bounding box center [208, 637] width 125 height 11
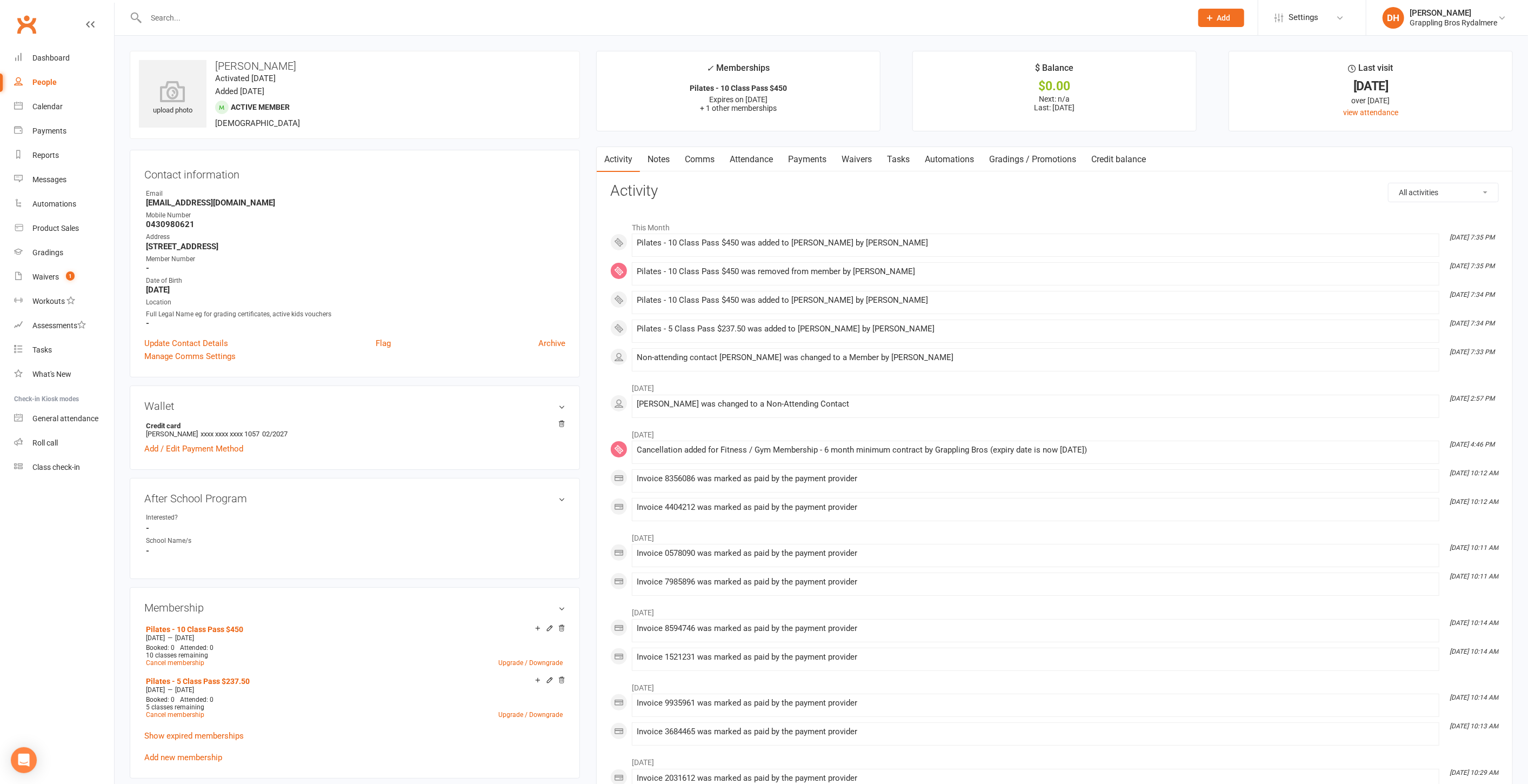
click at [764, 158] on link "Attendance" at bounding box center [752, 159] width 58 height 25
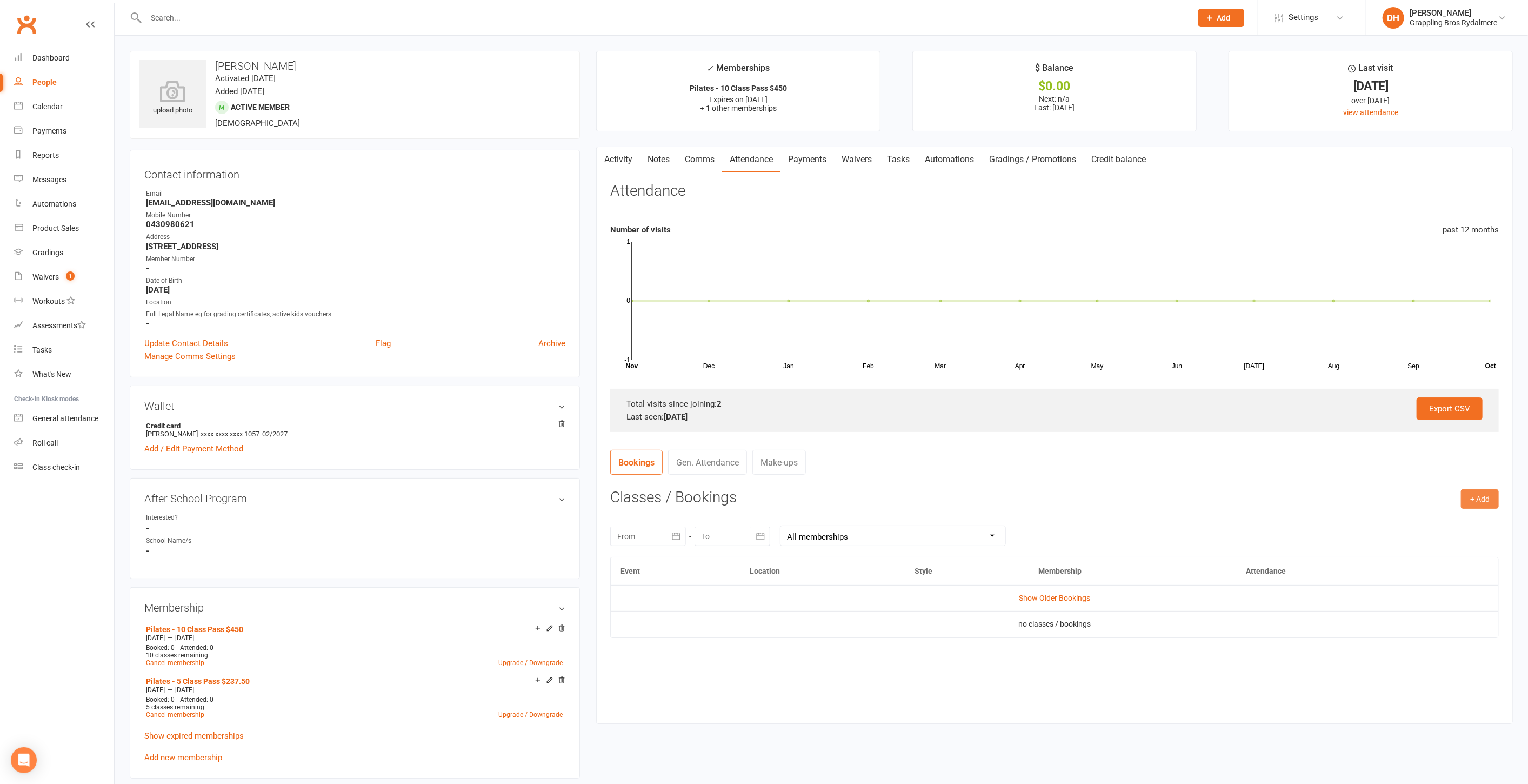
click at [1493, 504] on button "+ Add" at bounding box center [1480, 499] width 38 height 20
click at [1461, 517] on link "Book Event" at bounding box center [1445, 524] width 107 height 22
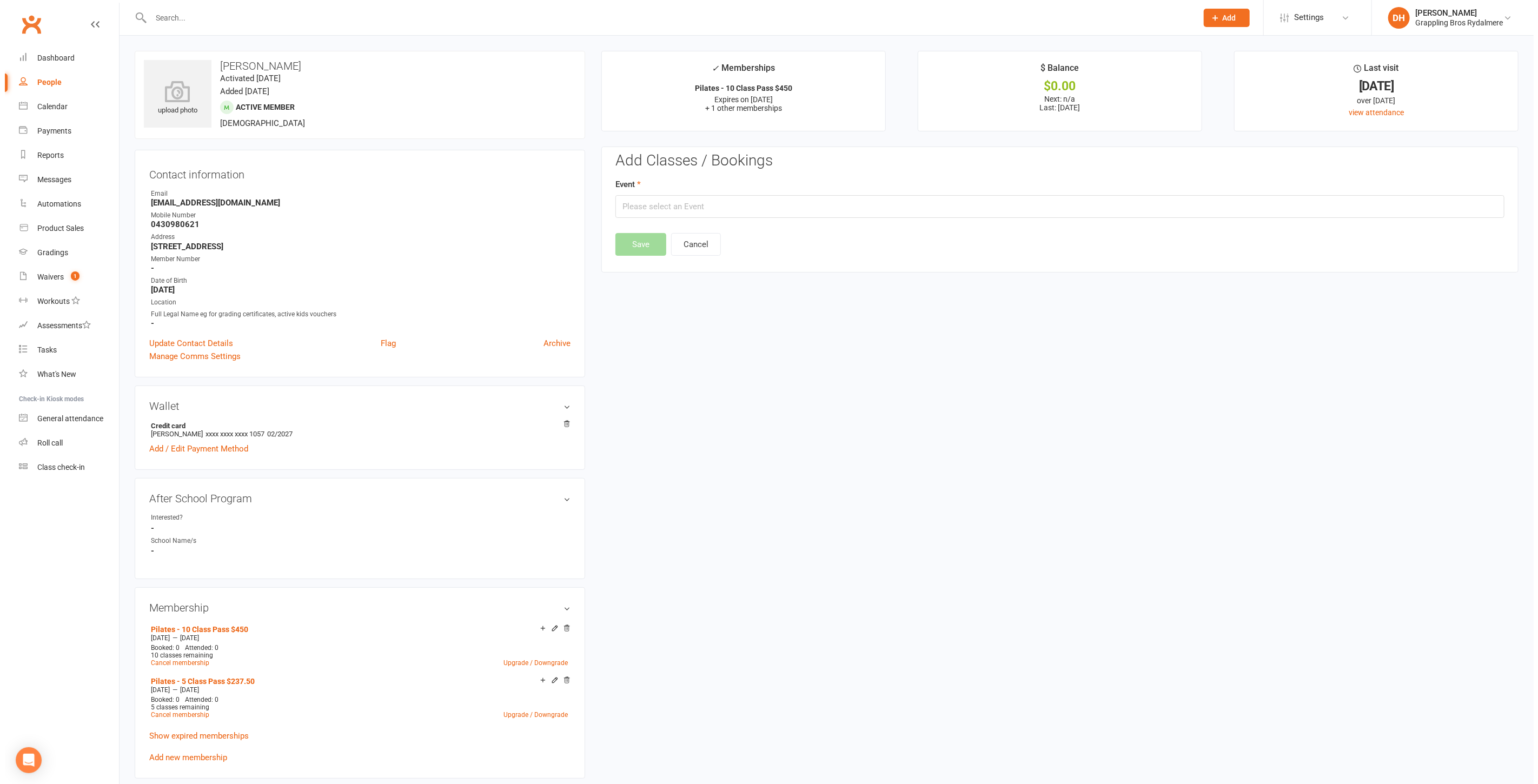
scroll to position [92, 0]
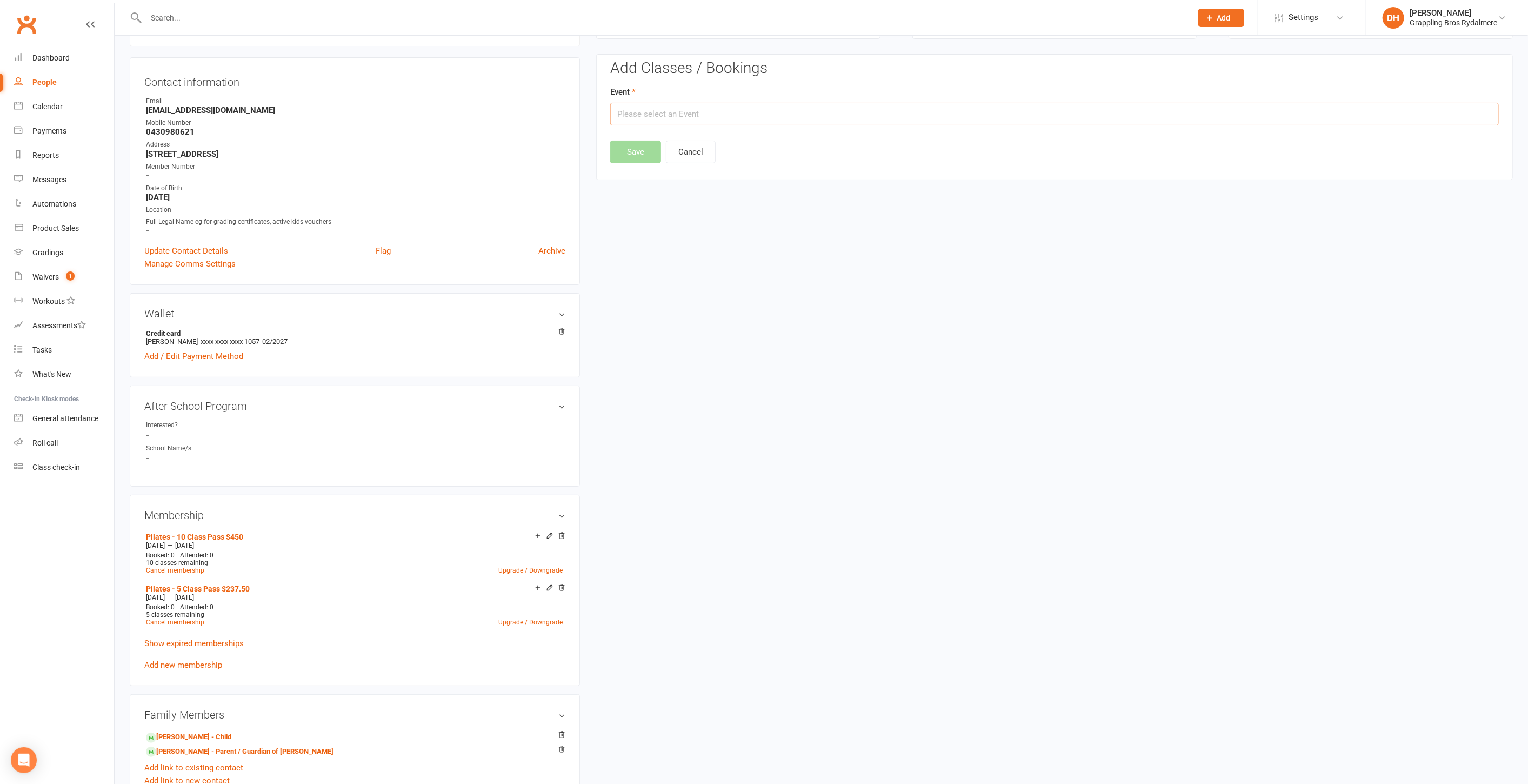
click at [755, 109] on input "text" at bounding box center [1055, 114] width 889 height 23
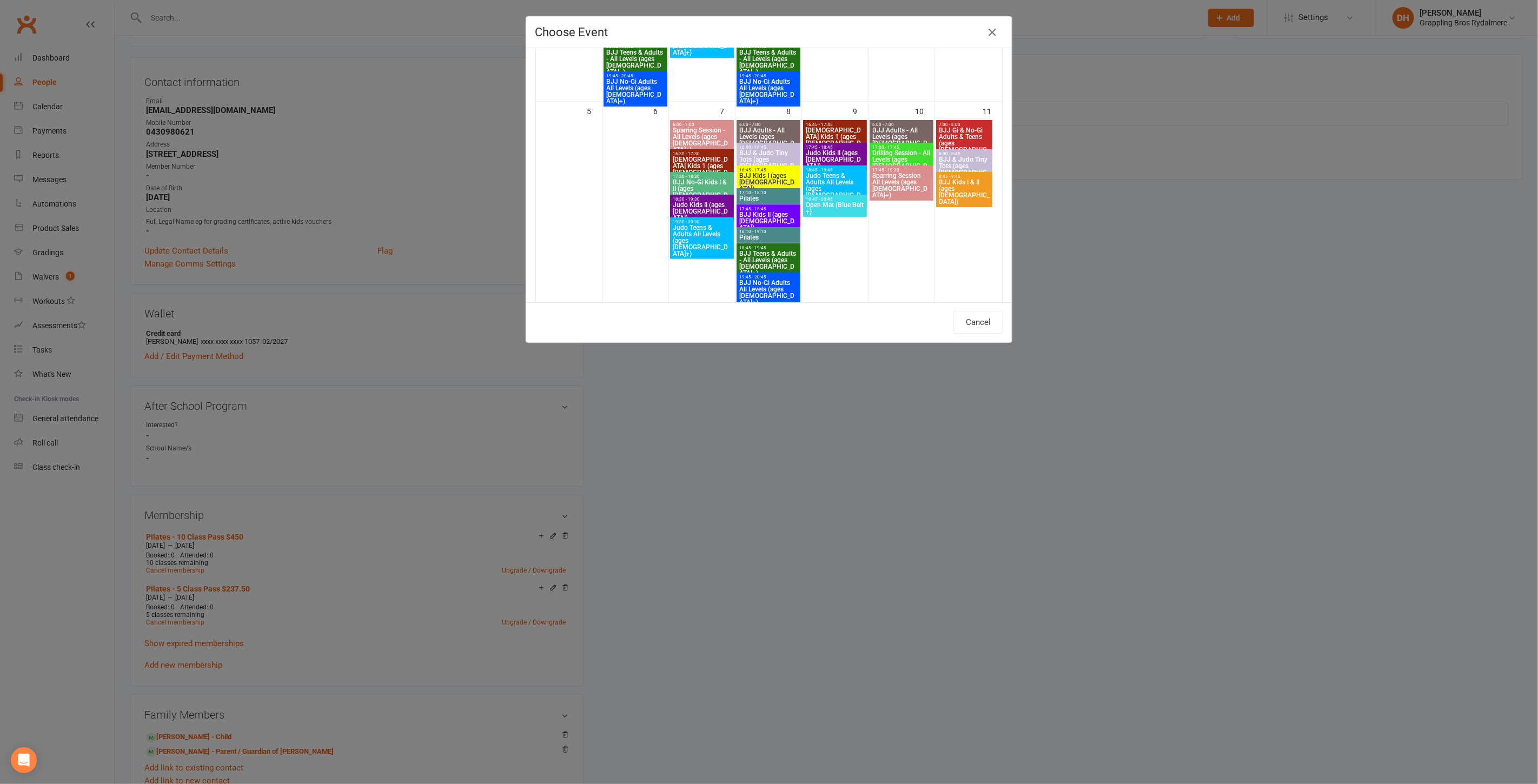
scroll to position [444, 0]
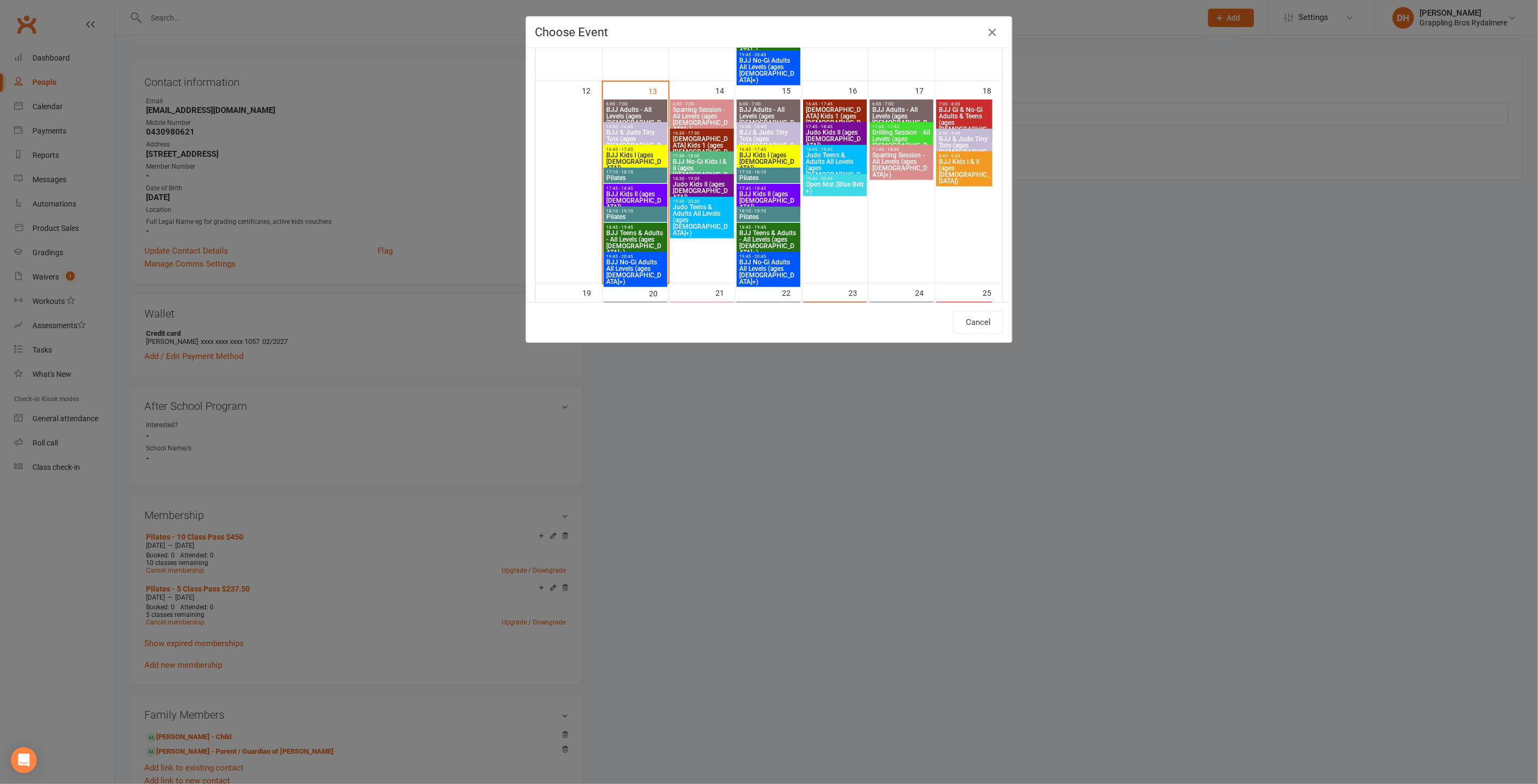
click at [761, 216] on span "Pilates" at bounding box center [768, 217] width 60 height 6
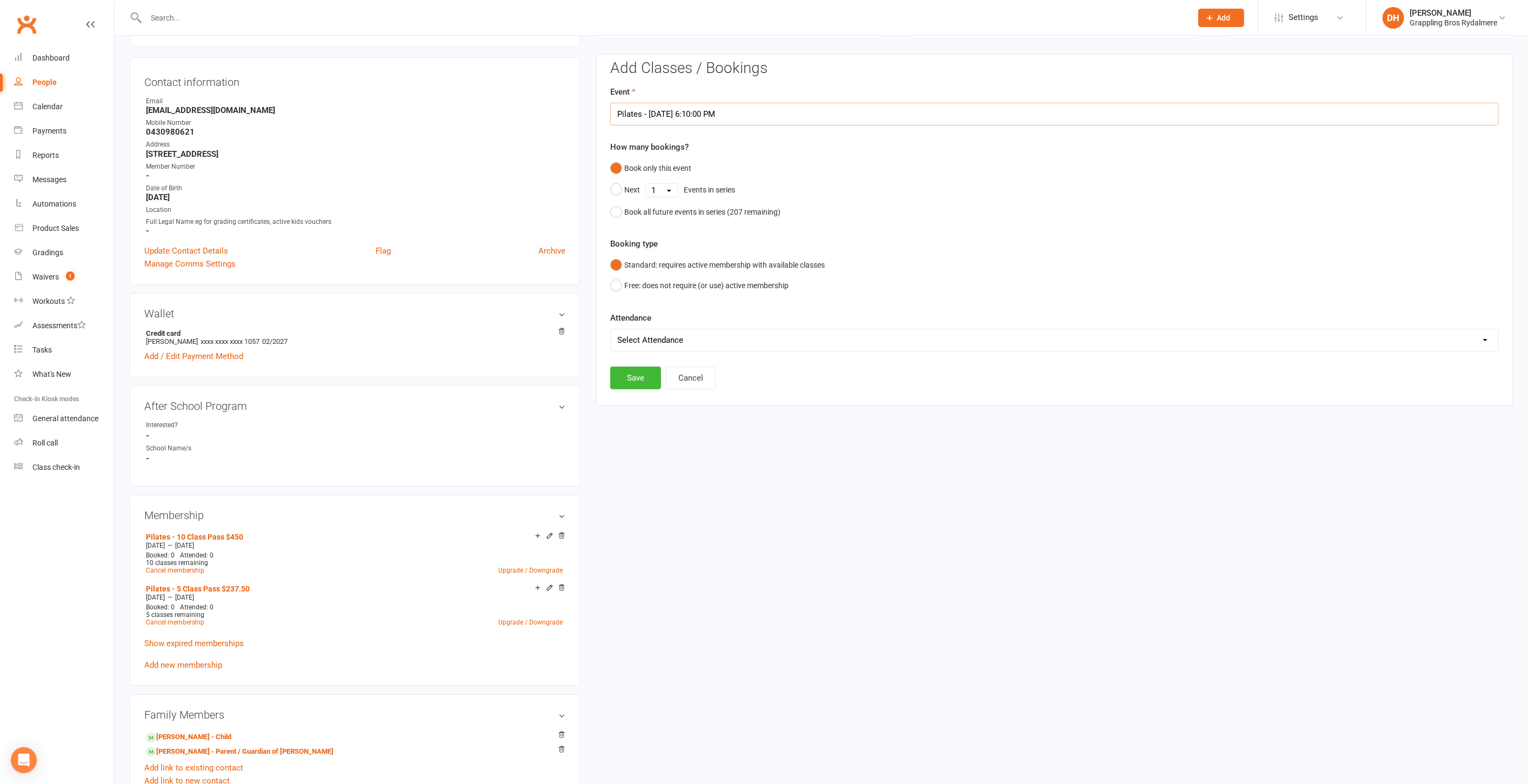
click at [706, 111] on input "Pilates - Oct 15, 2025 6:10:00 PM" at bounding box center [1055, 114] width 889 height 23
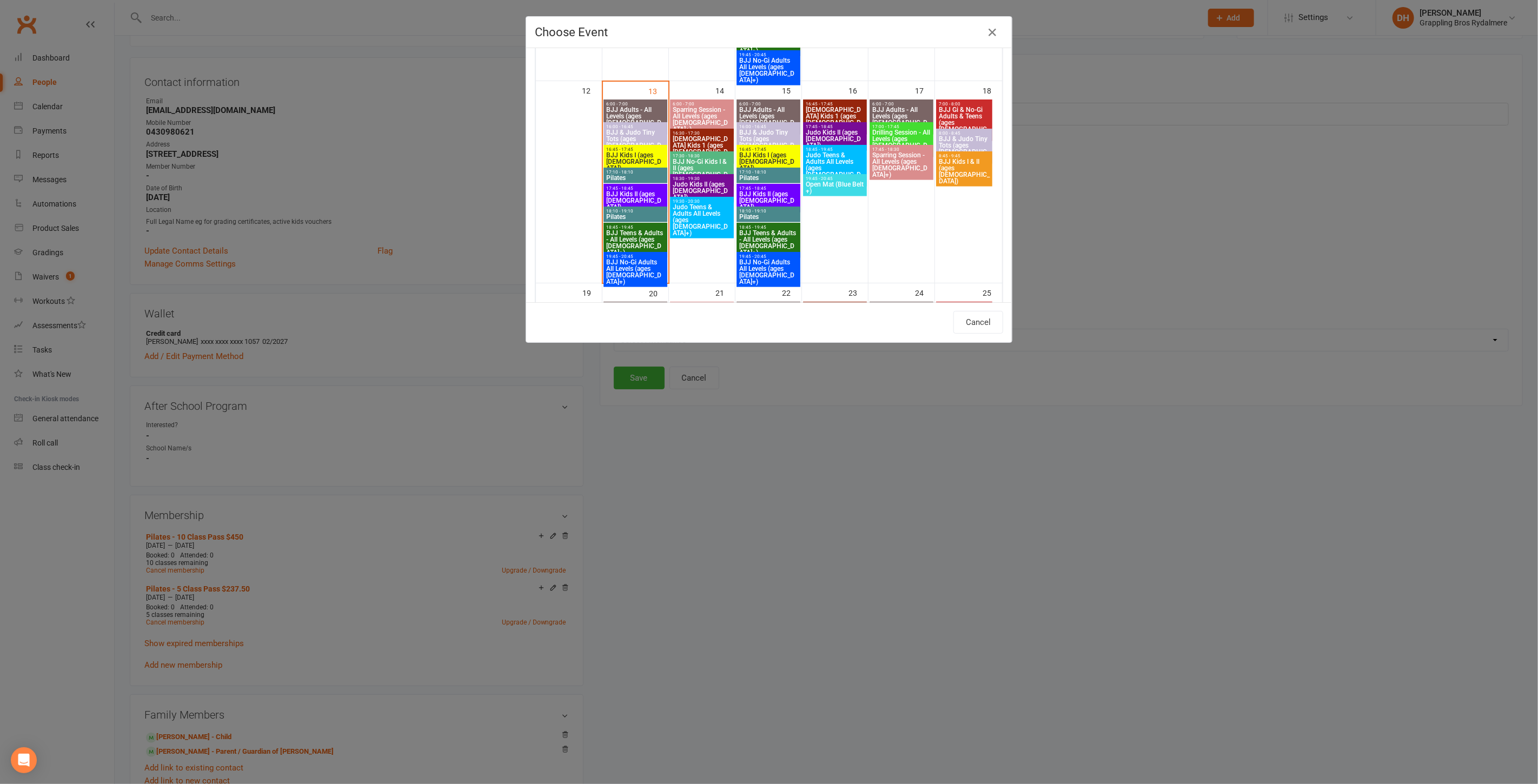
click at [758, 173] on span "17:10 - 18:10" at bounding box center [768, 172] width 60 height 5
type input "Pilates - Oct 15, 2025 5:10:00 PM"
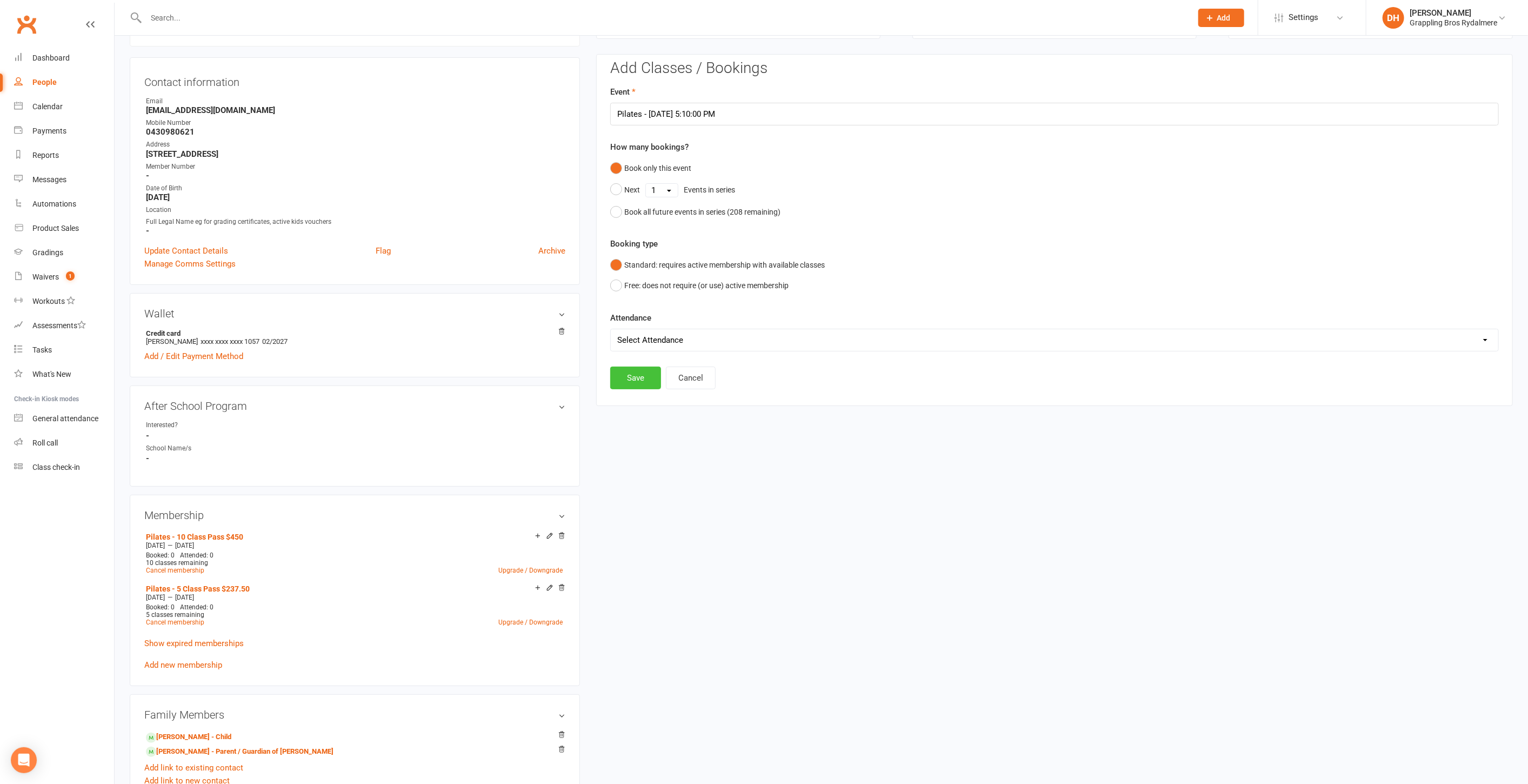
click at [633, 374] on button "Save" at bounding box center [636, 378] width 51 height 23
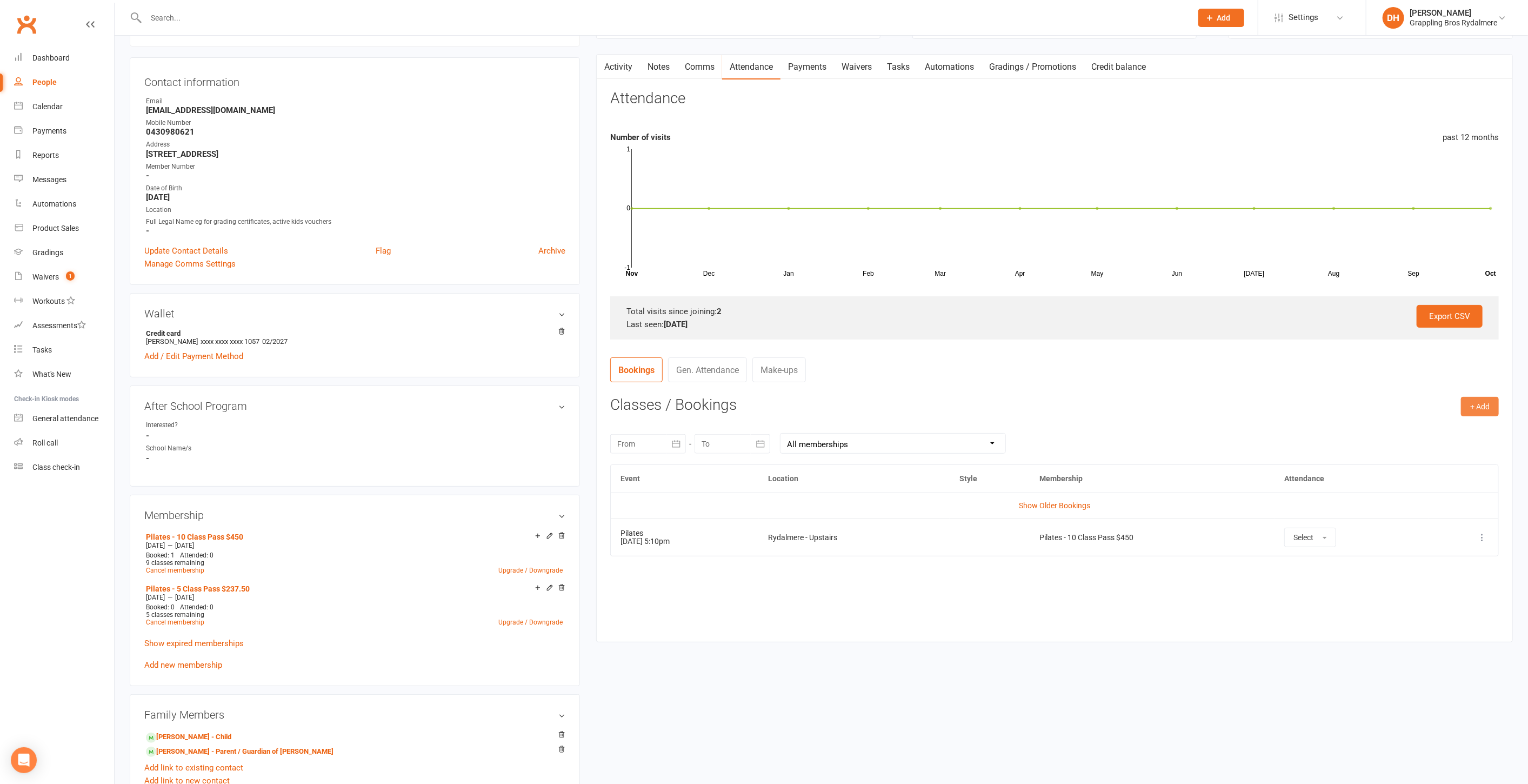
click at [1487, 408] on button "+ Add" at bounding box center [1480, 407] width 38 height 20
click at [1454, 422] on link "Book Event" at bounding box center [1445, 431] width 107 height 22
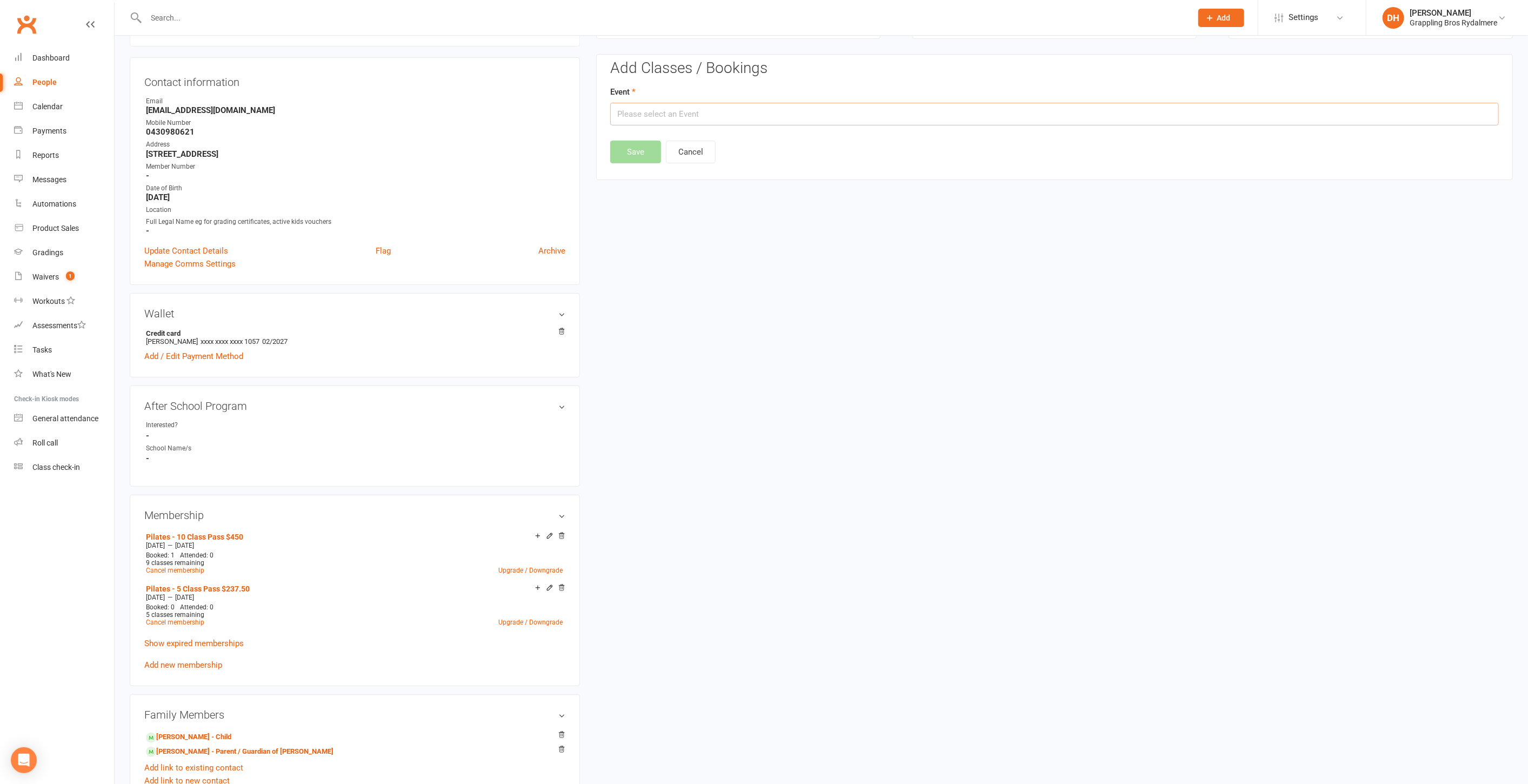
click at [762, 112] on input "text" at bounding box center [1055, 114] width 889 height 23
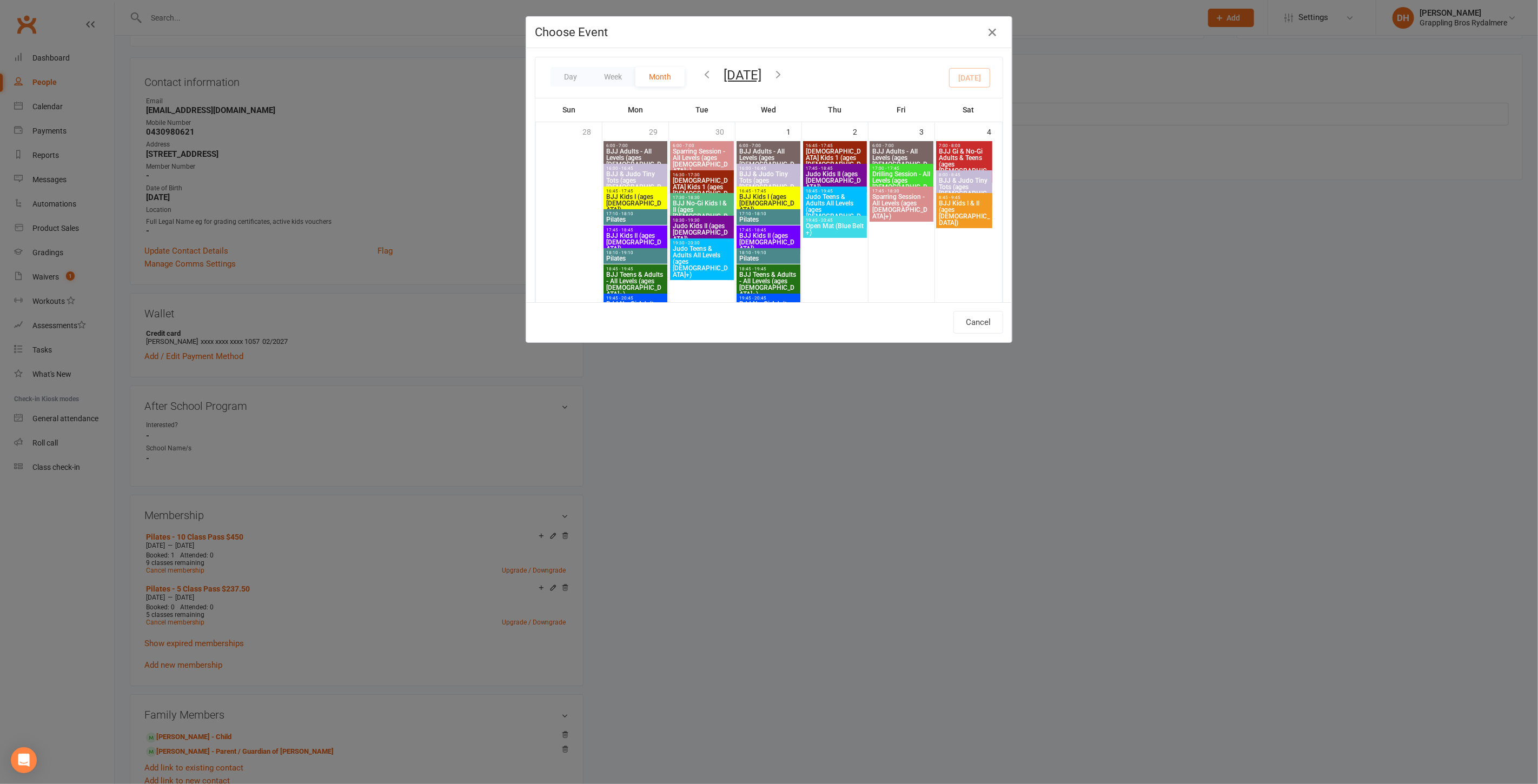
click at [706, 74] on icon "button" at bounding box center [707, 74] width 12 height 12
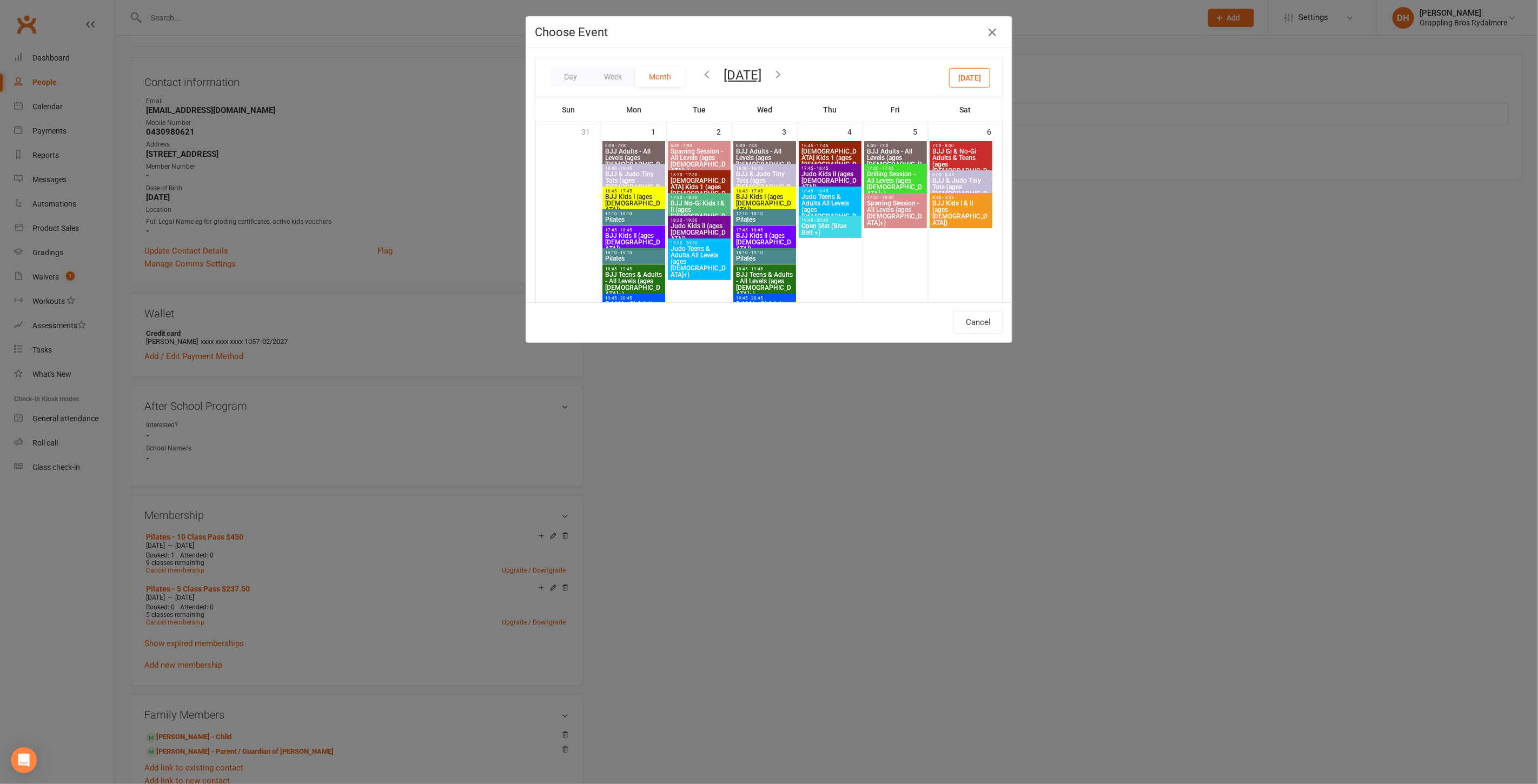
click at [706, 74] on icon "button" at bounding box center [707, 74] width 12 height 12
click at [784, 74] on icon "button" at bounding box center [778, 74] width 12 height 12
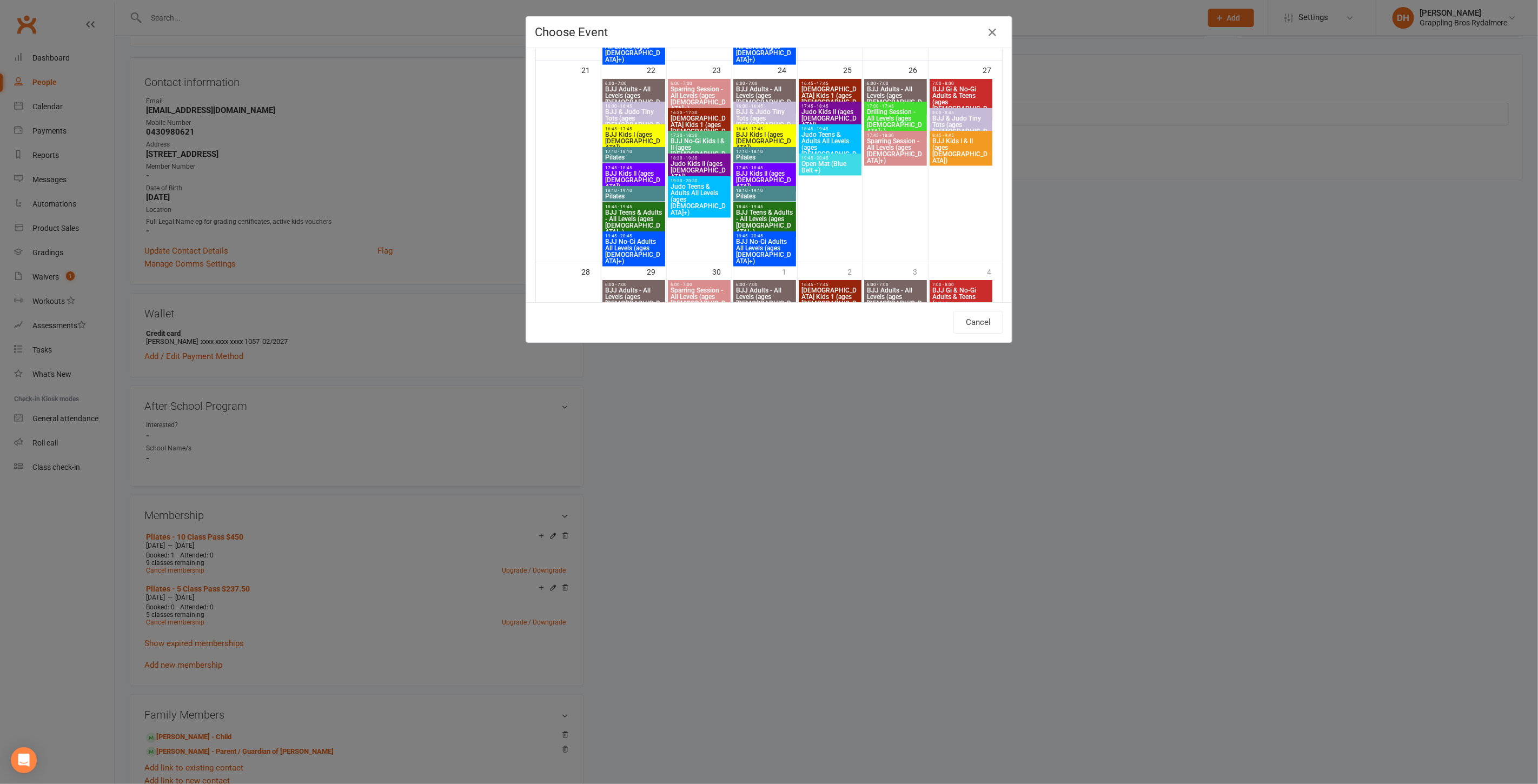
scroll to position [889, 0]
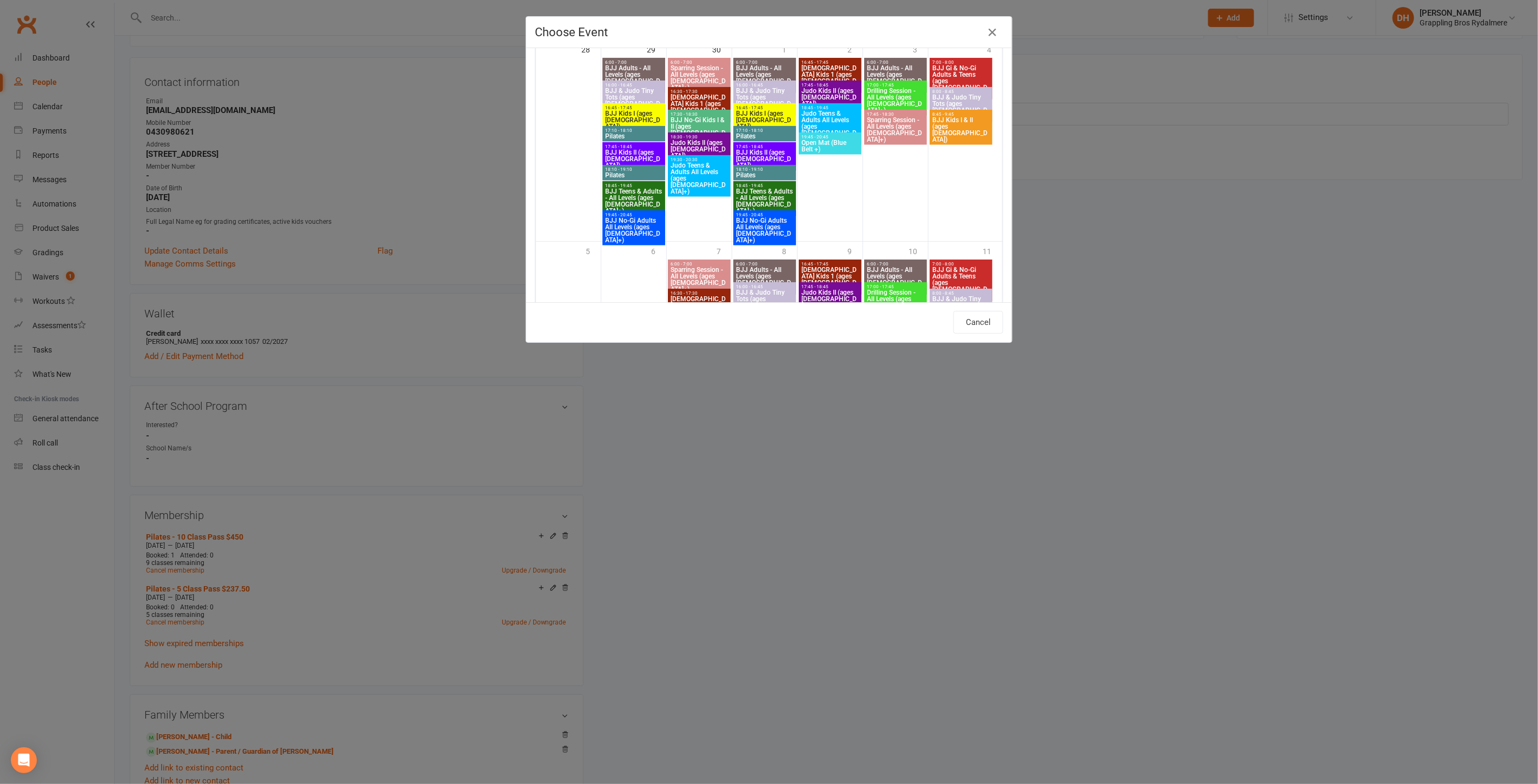
click at [625, 136] on span "Pilates" at bounding box center [634, 136] width 58 height 6
type input "Pilates - Sep 29, 2025 5:10:00 PM"
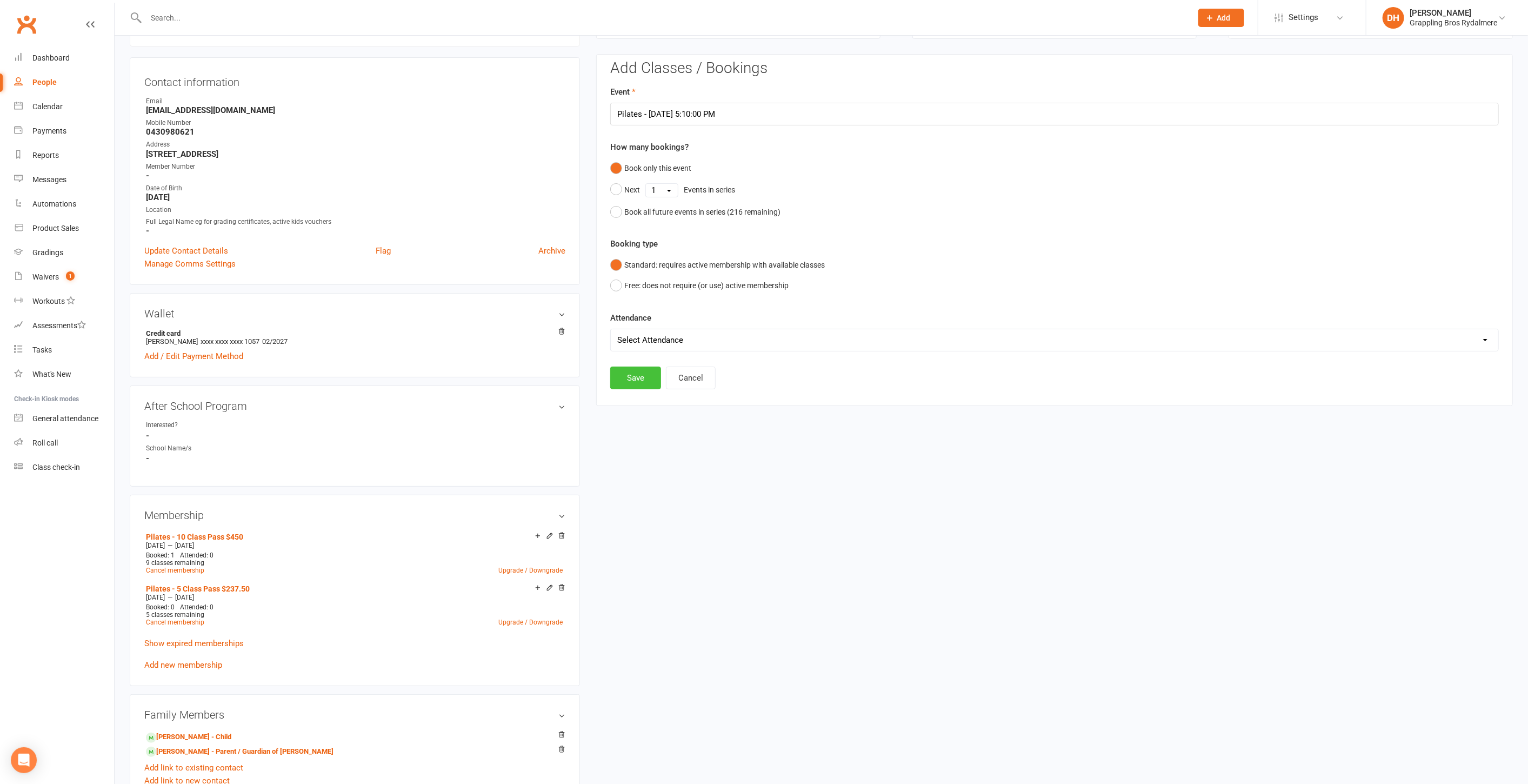
click at [638, 373] on button "Save" at bounding box center [636, 378] width 51 height 23
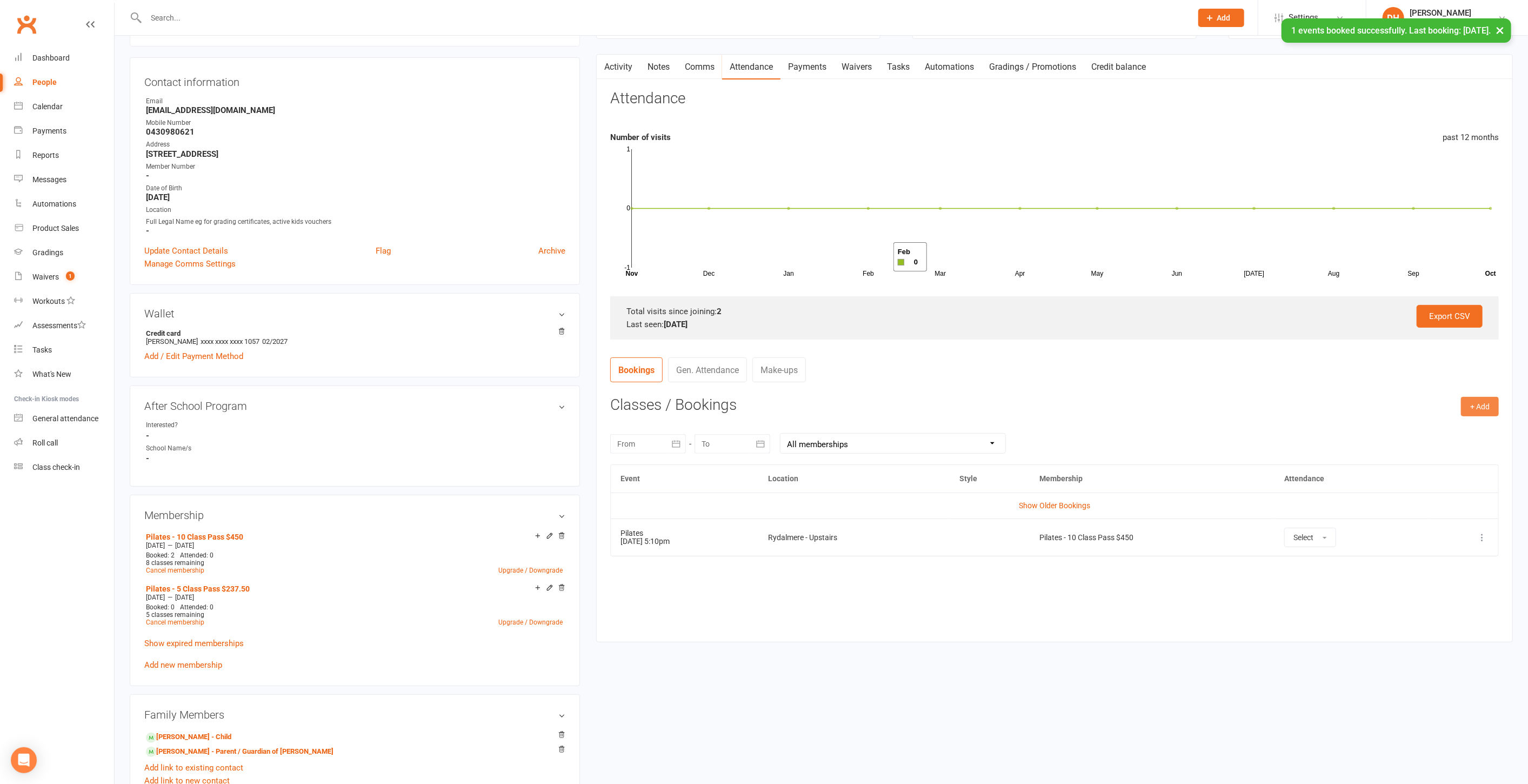
click at [1478, 409] on button "+ Add" at bounding box center [1480, 407] width 38 height 20
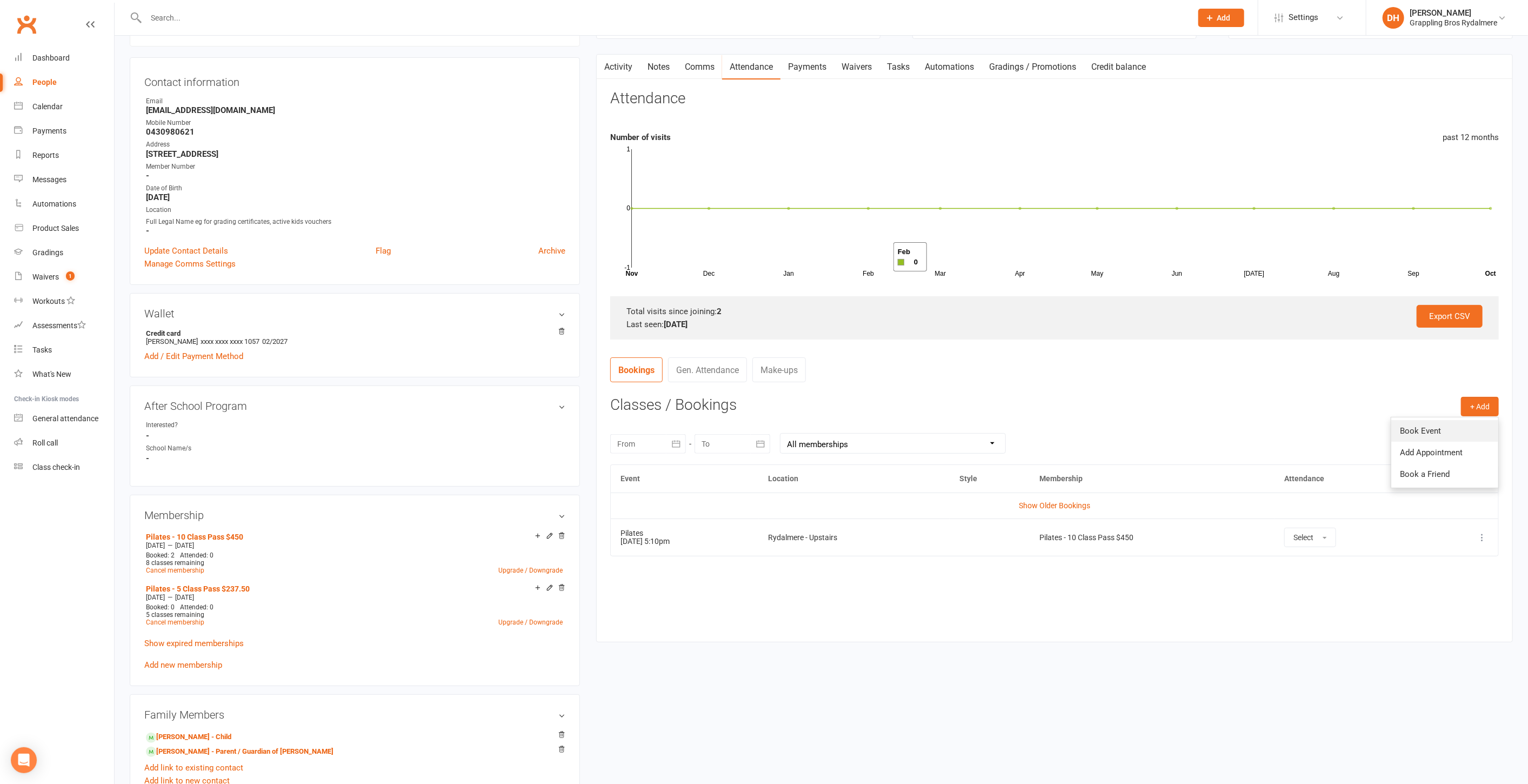
click at [1437, 426] on link "Book Event" at bounding box center [1445, 431] width 107 height 22
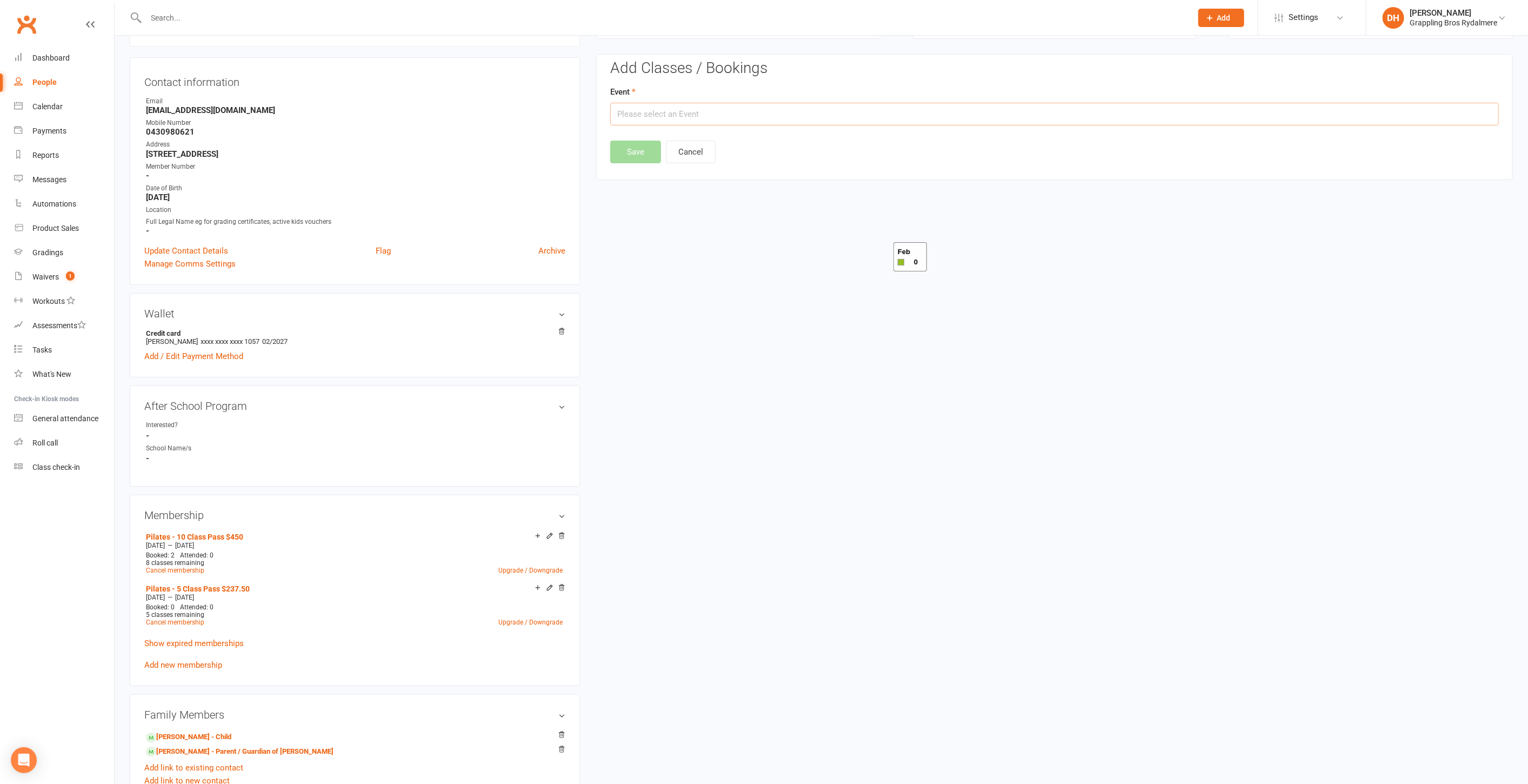
click at [729, 114] on input "text" at bounding box center [1055, 114] width 889 height 23
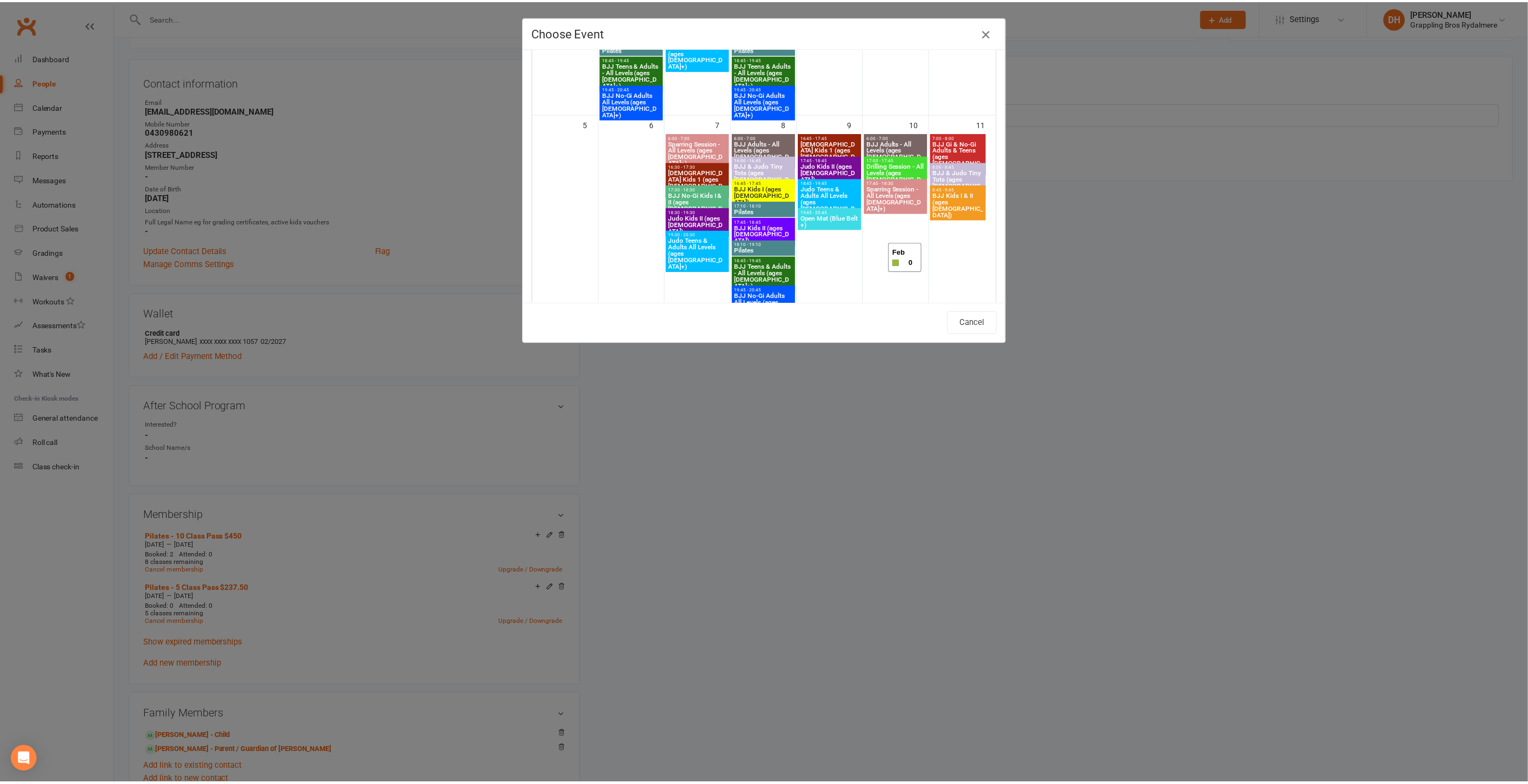
scroll to position [0, 0]
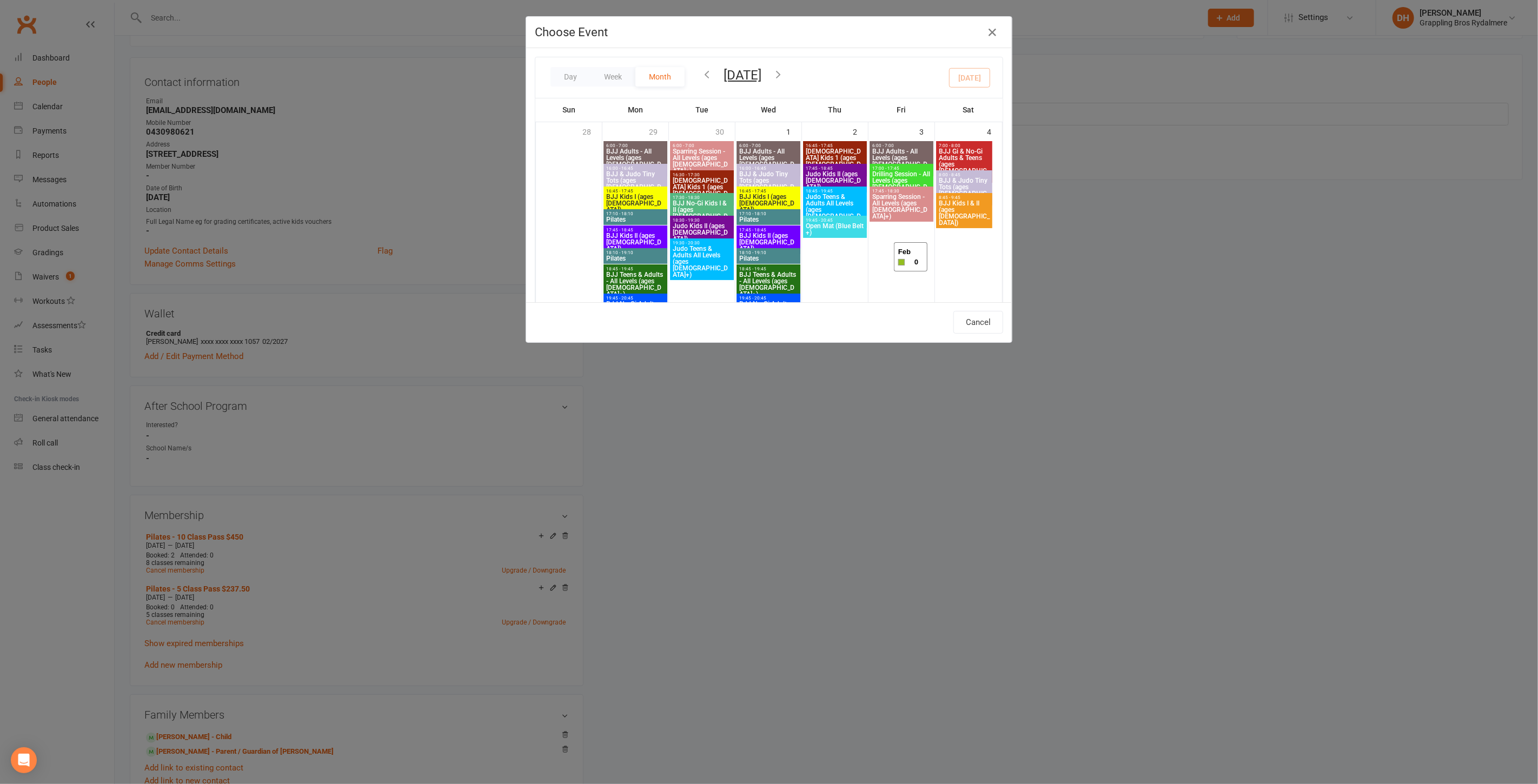
click at [788, 216] on span "Pilates" at bounding box center [768, 219] width 60 height 6
type input "Pilates - Oct 1, 2025 5:10:00 PM"
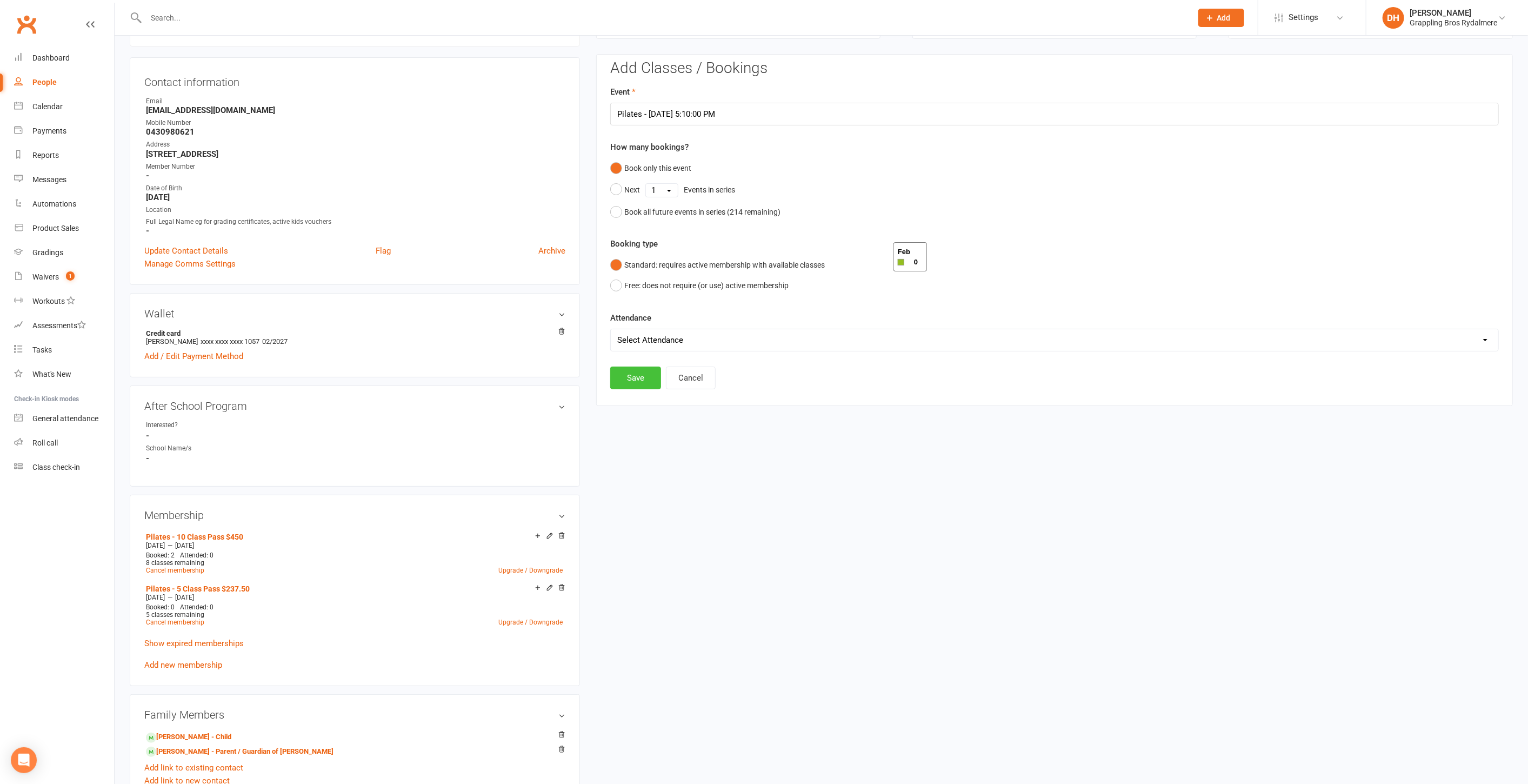
click at [648, 376] on button "Save" at bounding box center [636, 378] width 51 height 23
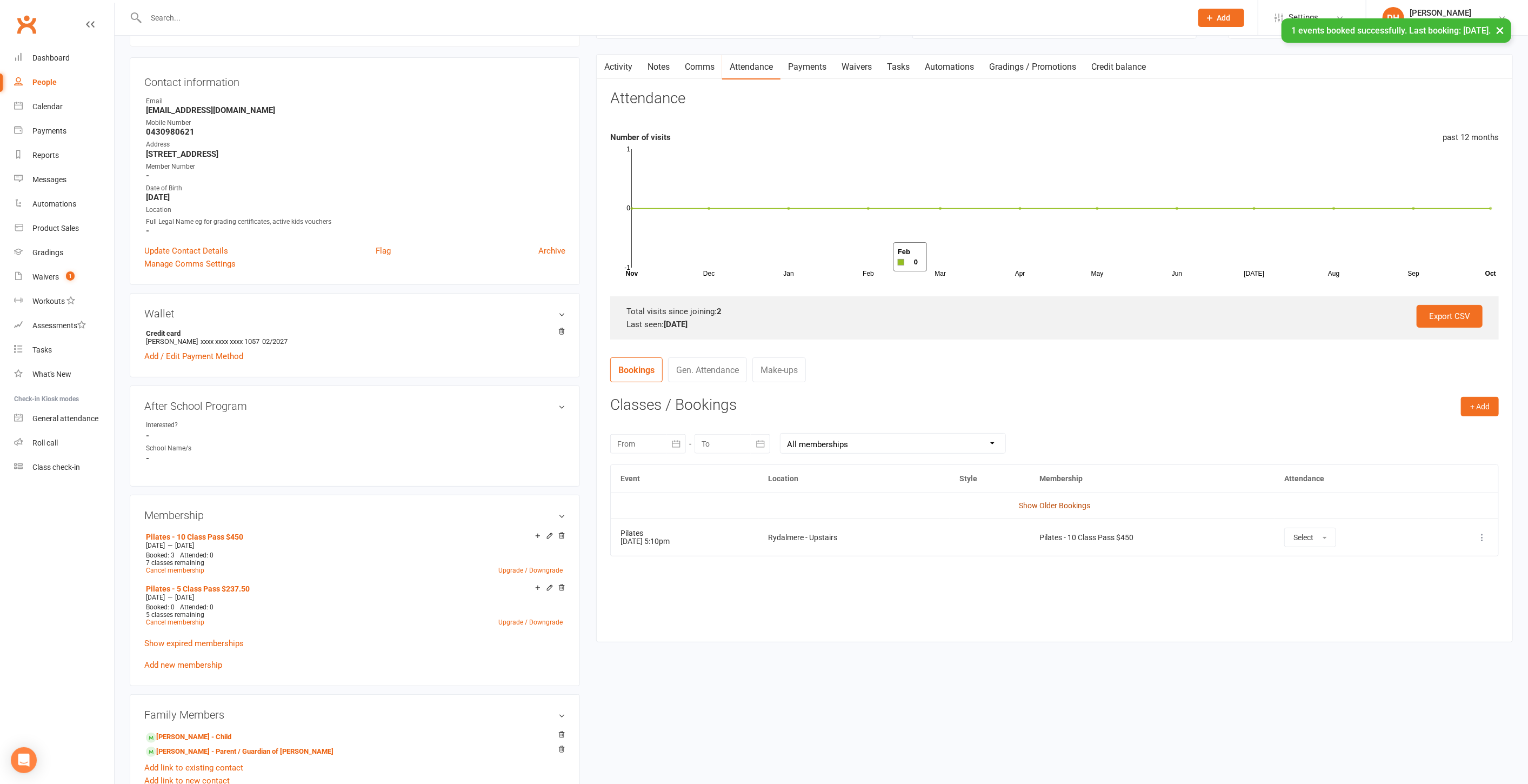
click at [1060, 502] on link "Show Older Bookings" at bounding box center [1055, 506] width 71 height 9
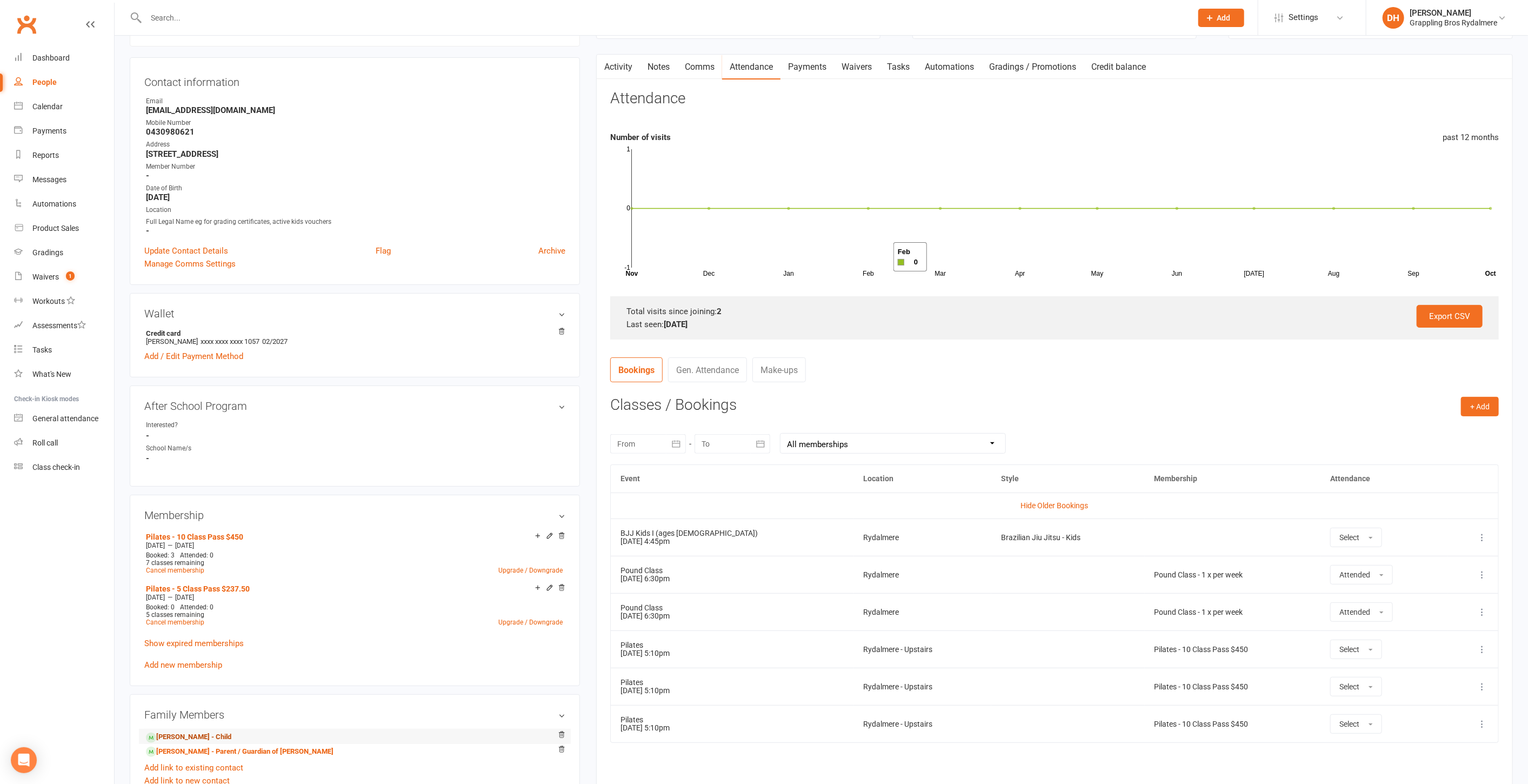
click at [205, 736] on link "Lucas Guillamun - Child" at bounding box center [189, 737] width 85 height 11
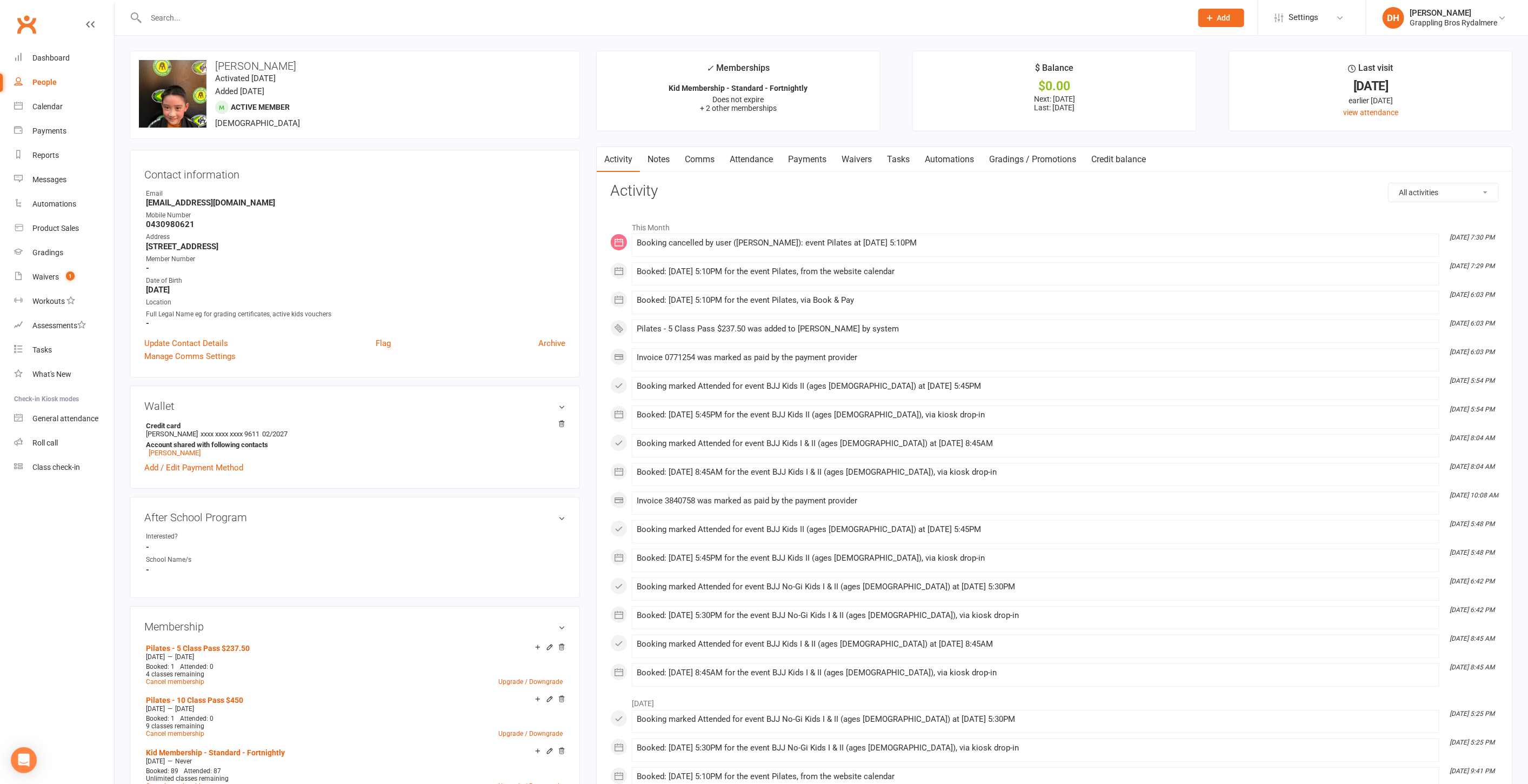
click at [771, 160] on link "Attendance" at bounding box center [752, 159] width 58 height 25
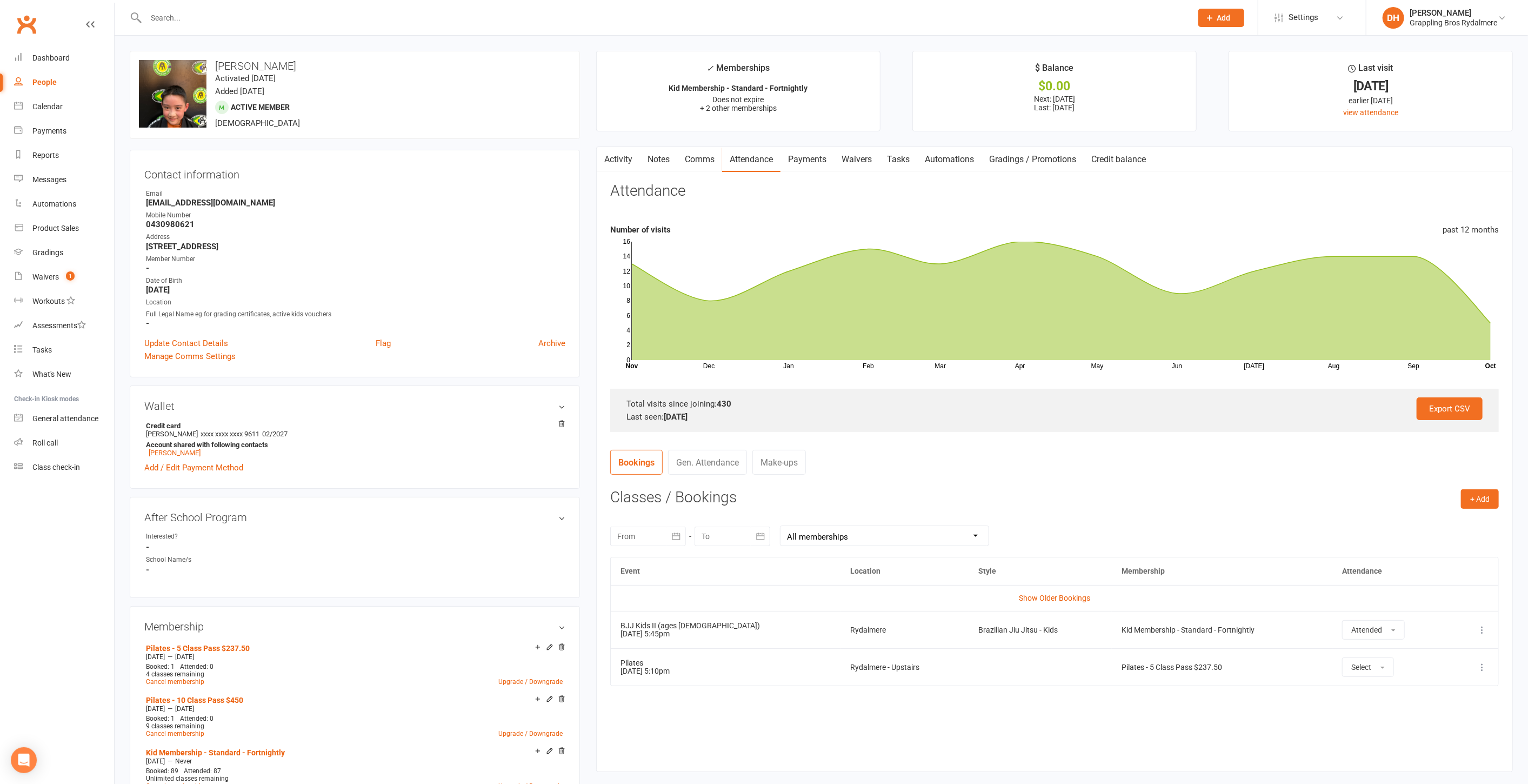
click at [893, 537] on select "All memberships From other Members Pilates - 5 Class Pass $237.50 Pilates - 10 …" at bounding box center [885, 536] width 208 height 20
click at [781, 526] on select "All memberships From other Members Pilates - 5 Class Pass $237.50 Pilates - 10 …" at bounding box center [885, 536] width 208 height 20
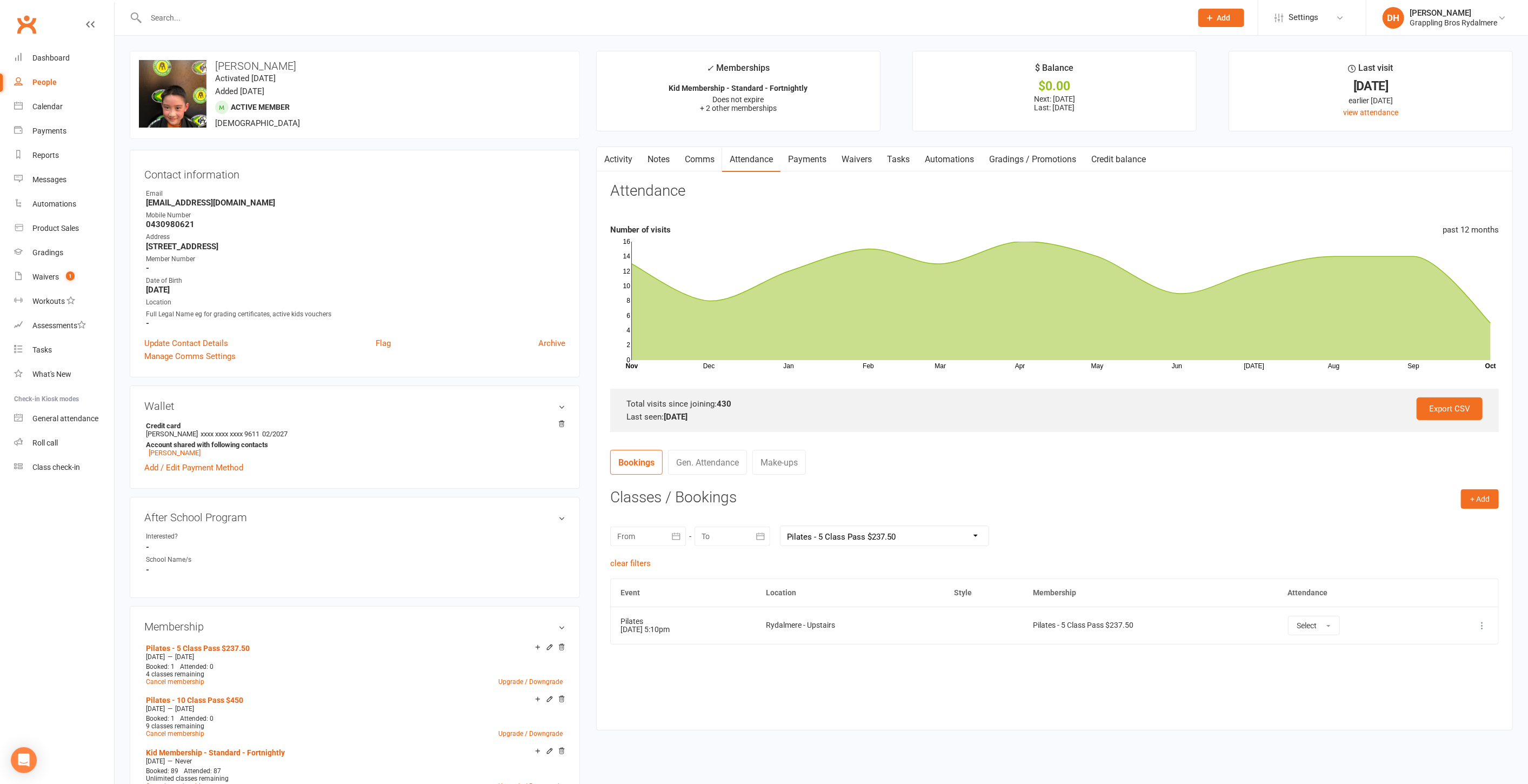
click at [957, 532] on select "All memberships From other Members Pilates - 5 Class Pass $237.50 Pilates - 10 …" at bounding box center [885, 536] width 208 height 20
select select "2"
click at [781, 526] on select "All memberships From other Members Pilates - 5 Class Pass $237.50 Pilates - 10 …" at bounding box center [885, 536] width 208 height 20
click at [860, 536] on select "All memberships From other Members Pilates - 5 Class Pass $237.50 Pilates - 10 …" at bounding box center [885, 536] width 208 height 20
click at [781, 526] on select "All memberships From other Members Pilates - 5 Class Pass $237.50 Pilates - 10 …" at bounding box center [885, 536] width 208 height 20
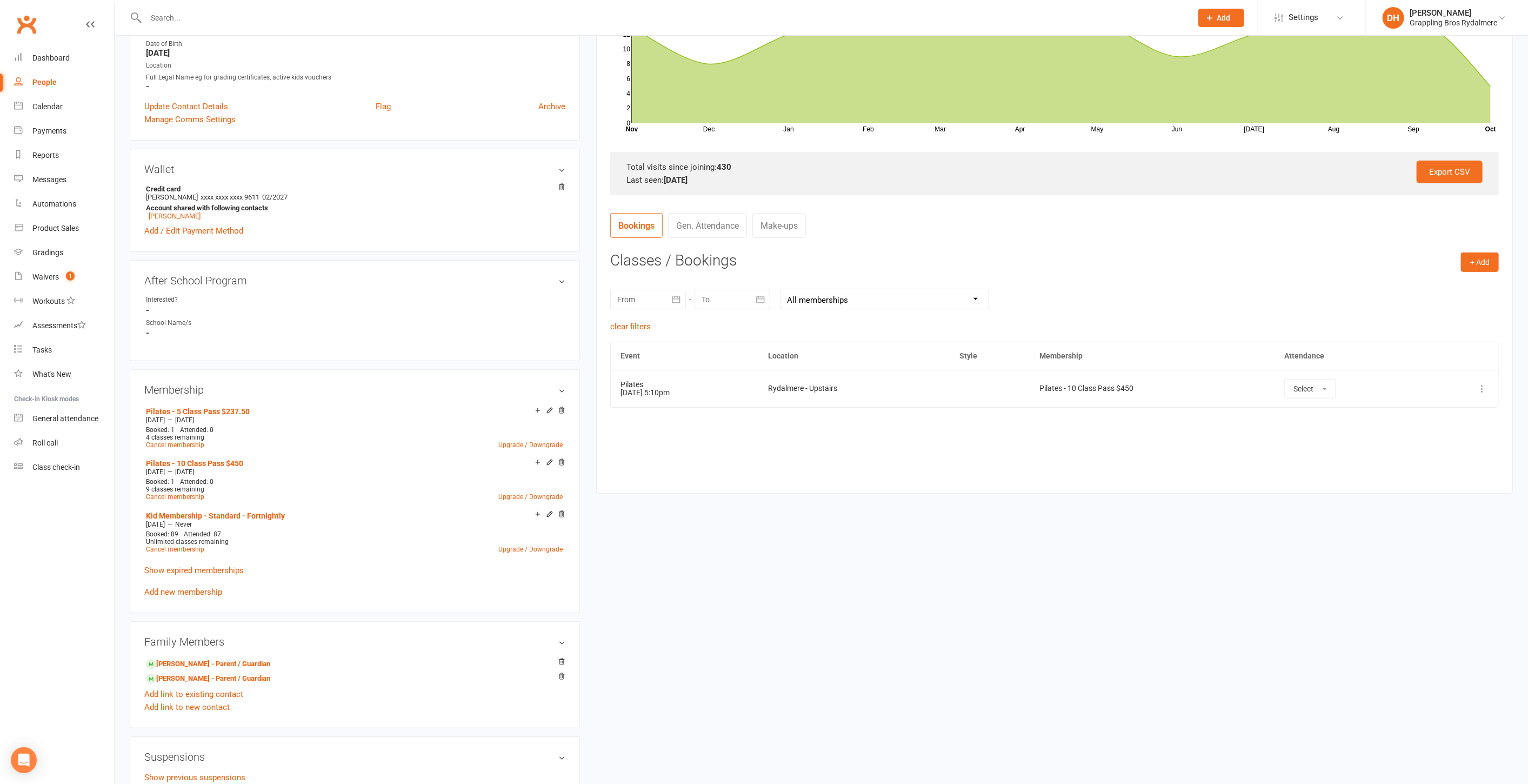
scroll to position [203, 0]
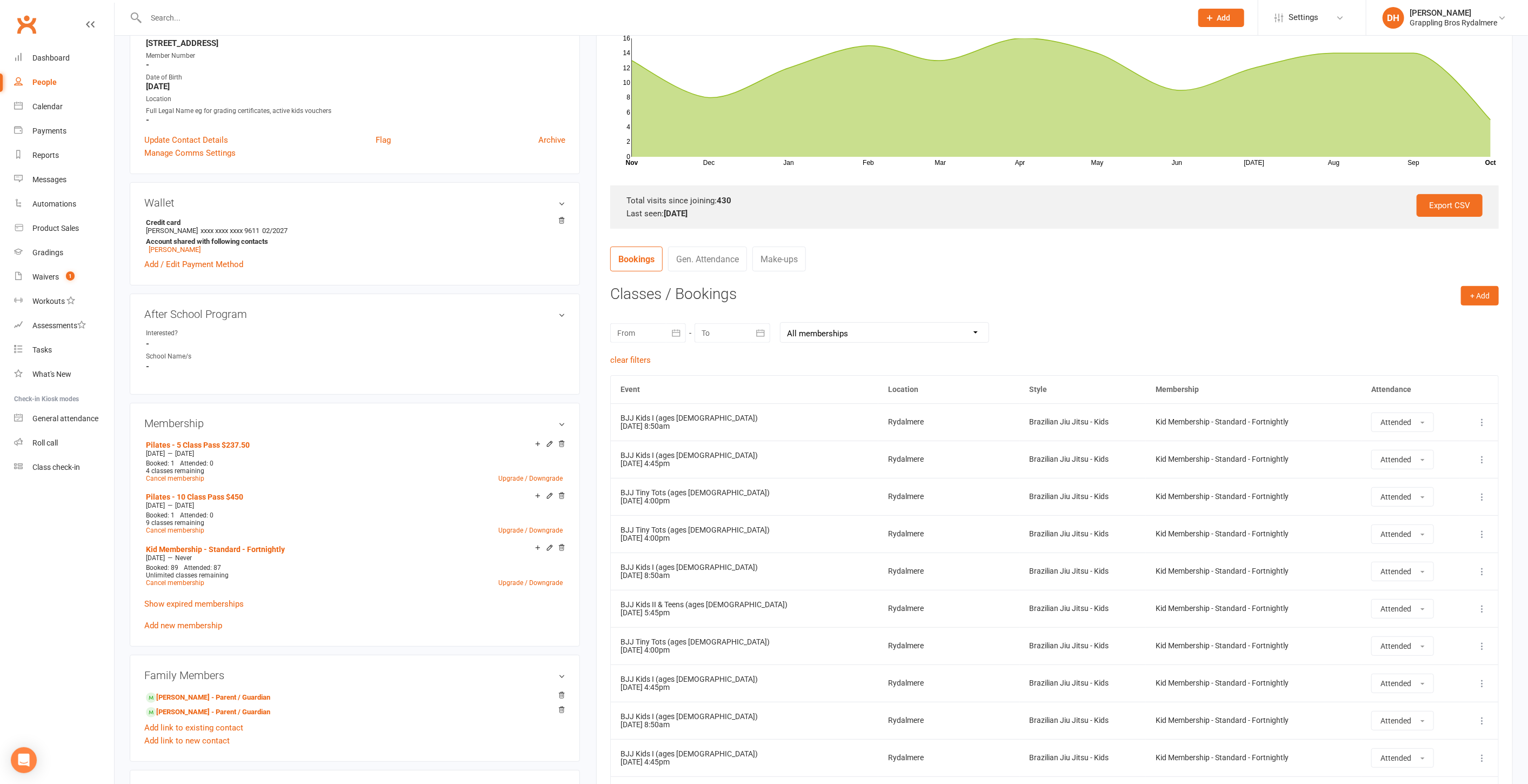
click at [880, 337] on select "All memberships From other Members Pilates - 5 Class Pass $237.50 Pilates - 10 …" at bounding box center [885, 332] width 208 height 20
select select "2"
click at [781, 323] on select "All memberships From other Members Pilates - 5 Class Pass $237.50 Pilates - 10 …" at bounding box center [885, 332] width 208 height 20
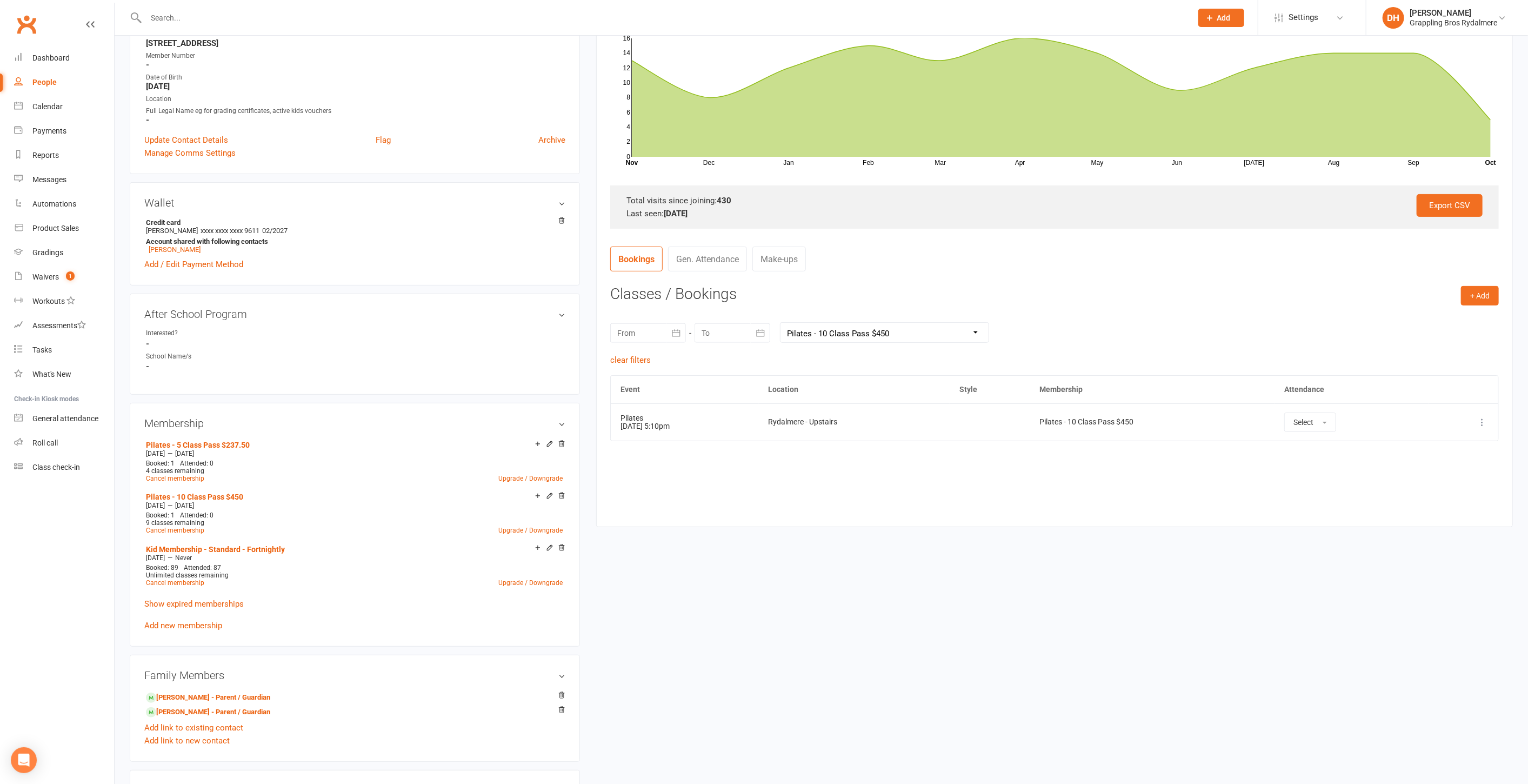
click at [868, 351] on div "October 2025 Sun Mon Tue Wed Thu Fri Sat 40 28 29 30 01 02 03 04 41 05 06 07 08…" at bounding box center [1055, 332] width 889 height 42
click at [872, 324] on select "All memberships From other Members Pilates - 5 Class Pass $237.50 Pilates - 10 …" at bounding box center [885, 332] width 208 height 20
click at [684, 449] on div "Event Location Style Membership Attendance Show Older Bookings Pilates 01 Sep 2…" at bounding box center [1055, 442] width 889 height 135
click at [1483, 419] on icon at bounding box center [1482, 422] width 11 height 11
click at [1408, 476] on link "Remove booking" at bounding box center [1435, 487] width 107 height 22
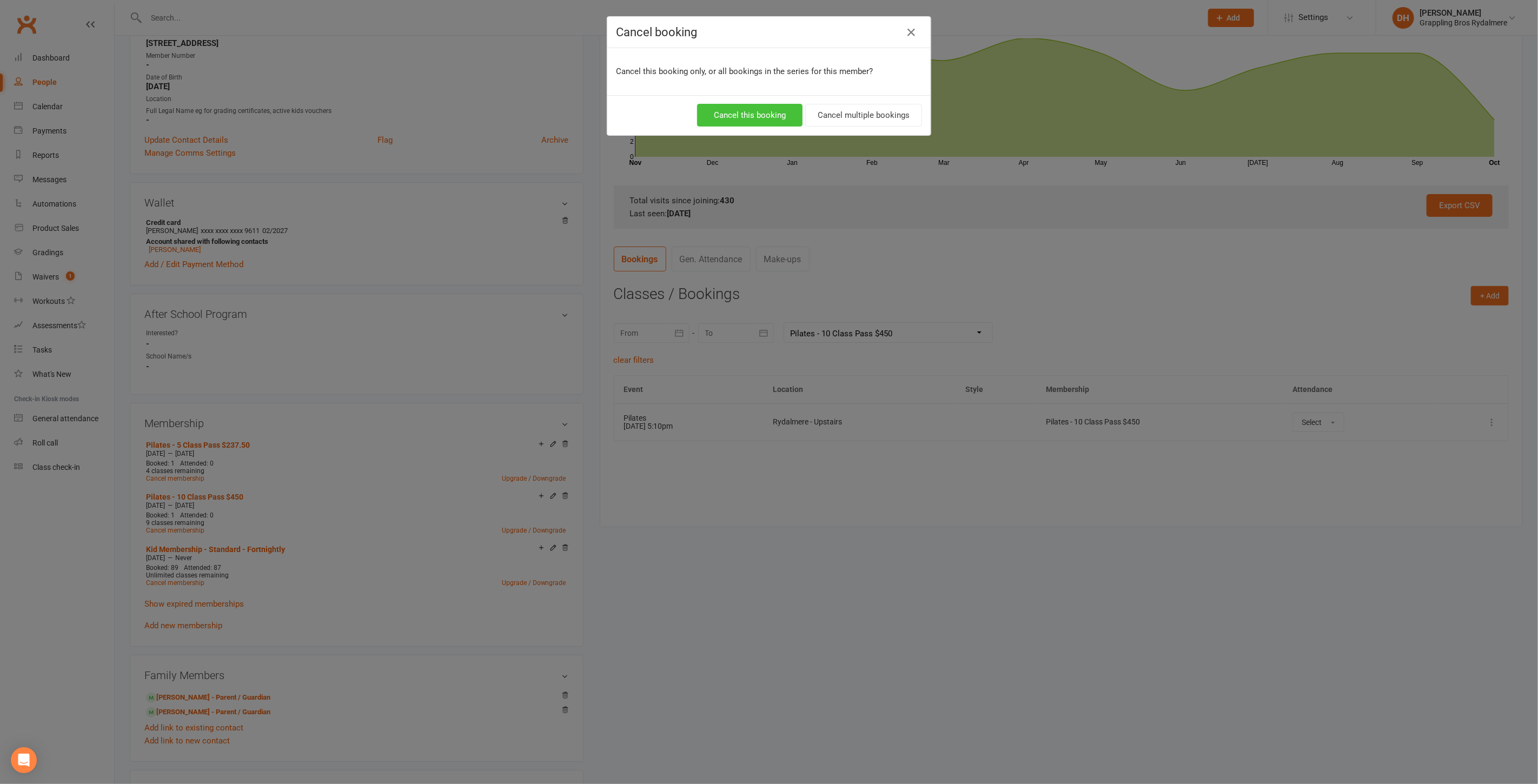
click at [737, 113] on button "Cancel this booking" at bounding box center [750, 115] width 105 height 23
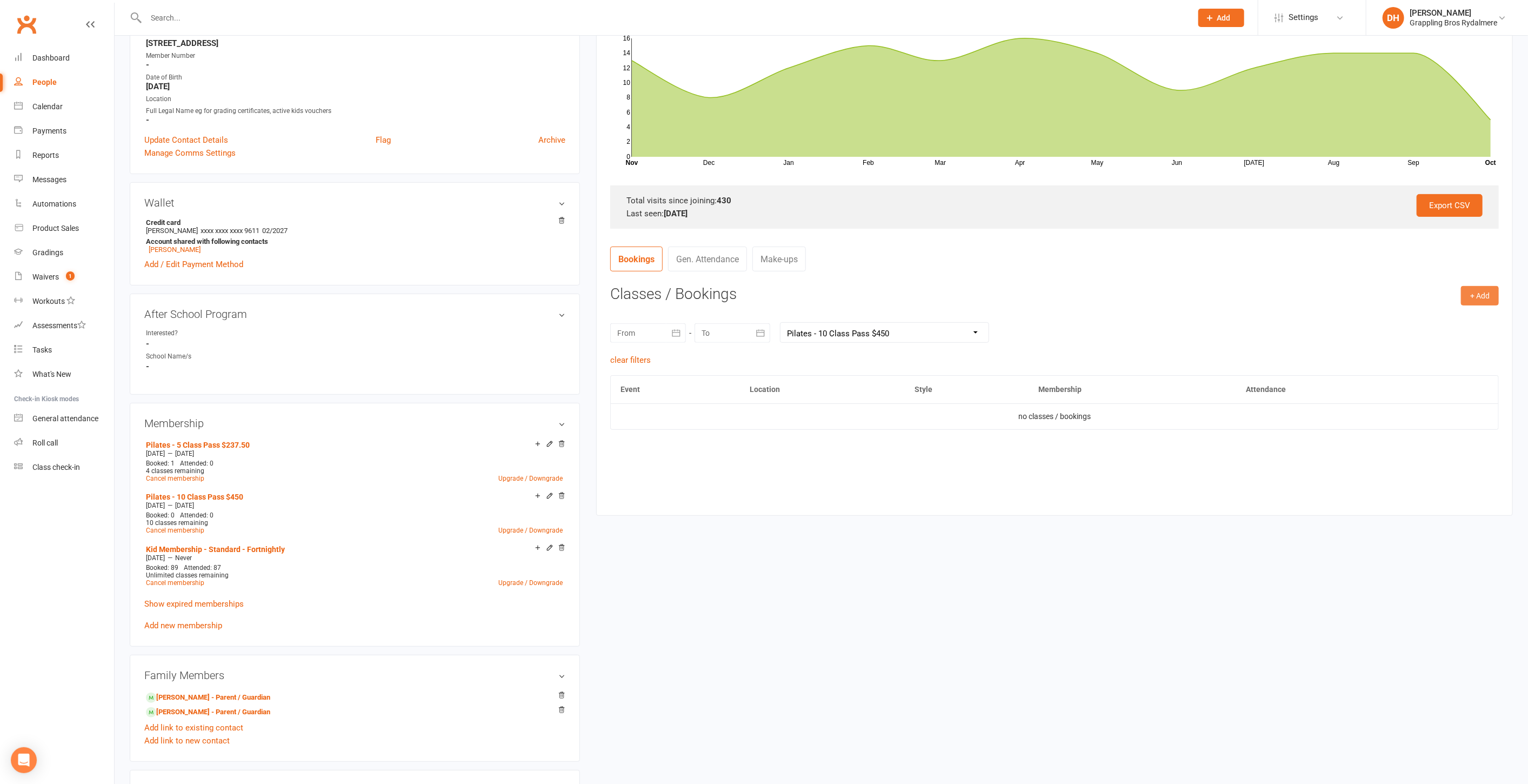
click at [1485, 297] on button "+ Add" at bounding box center [1480, 295] width 38 height 20
click at [1449, 322] on link "Book Event" at bounding box center [1445, 320] width 107 height 22
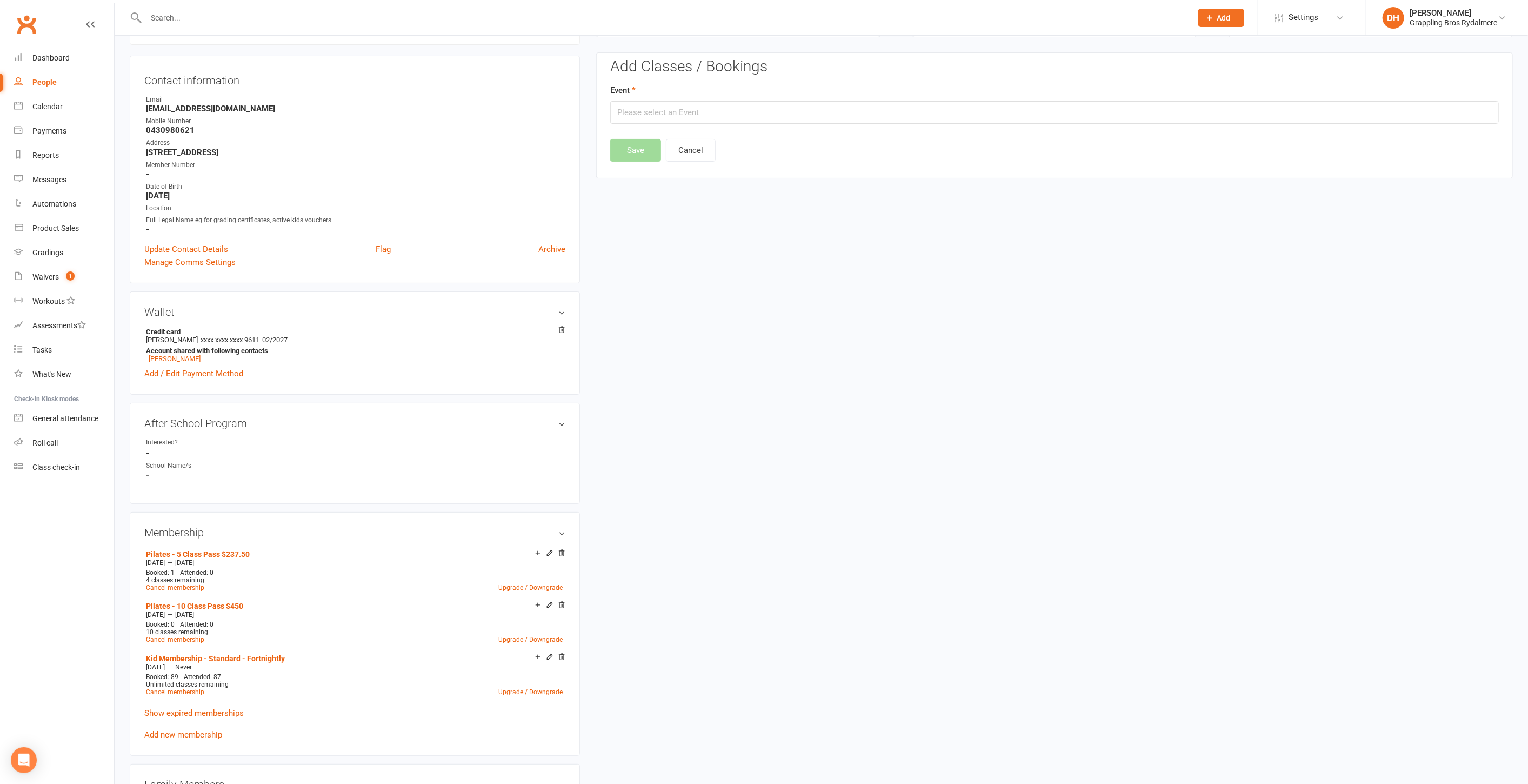
scroll to position [92, 0]
click at [742, 104] on input "text" at bounding box center [1055, 114] width 889 height 23
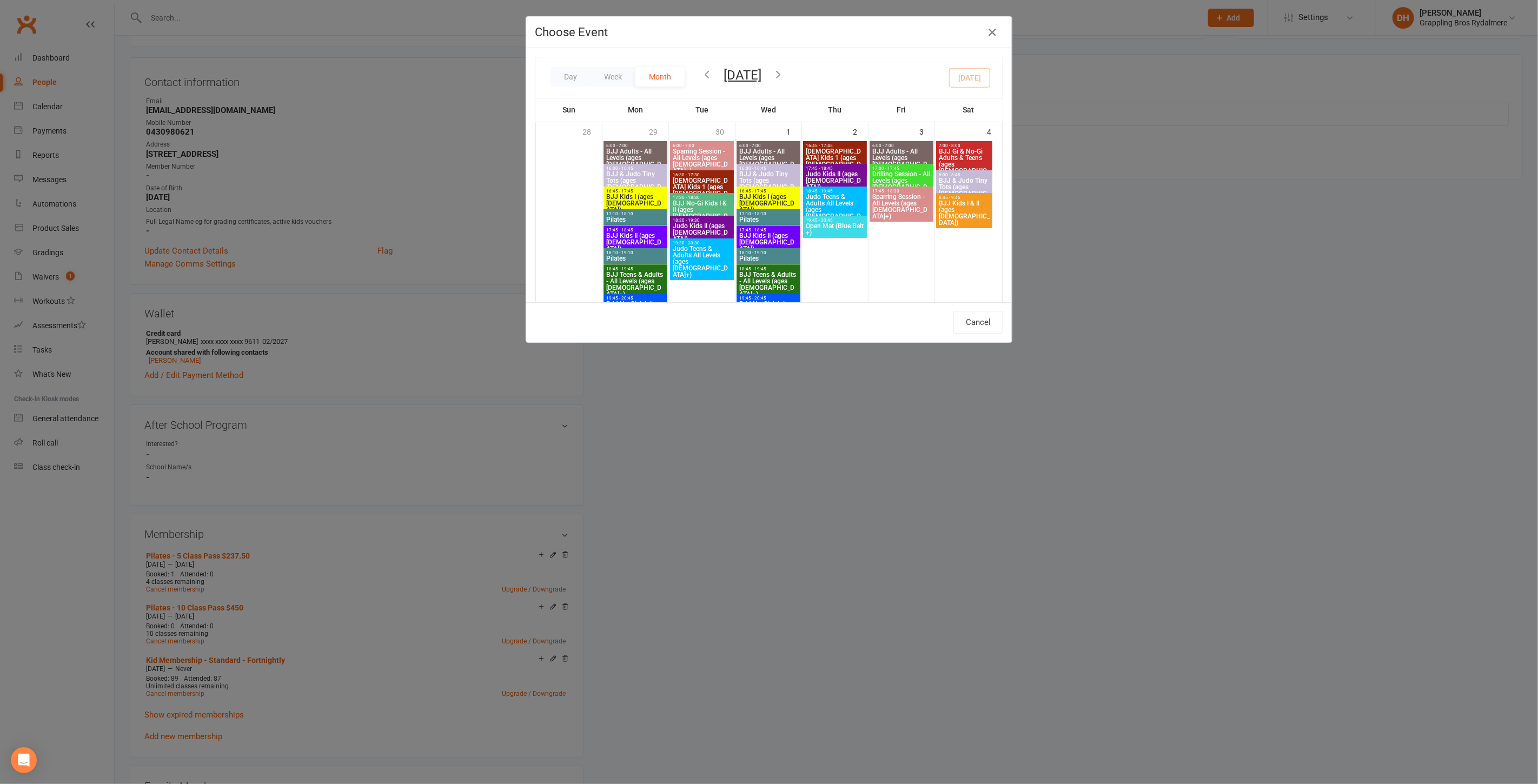
click at [621, 212] on span "17:10 - 18:10" at bounding box center [636, 214] width 60 height 5
type input "Pilates - Sep 29, 2025 5:10:00 PM"
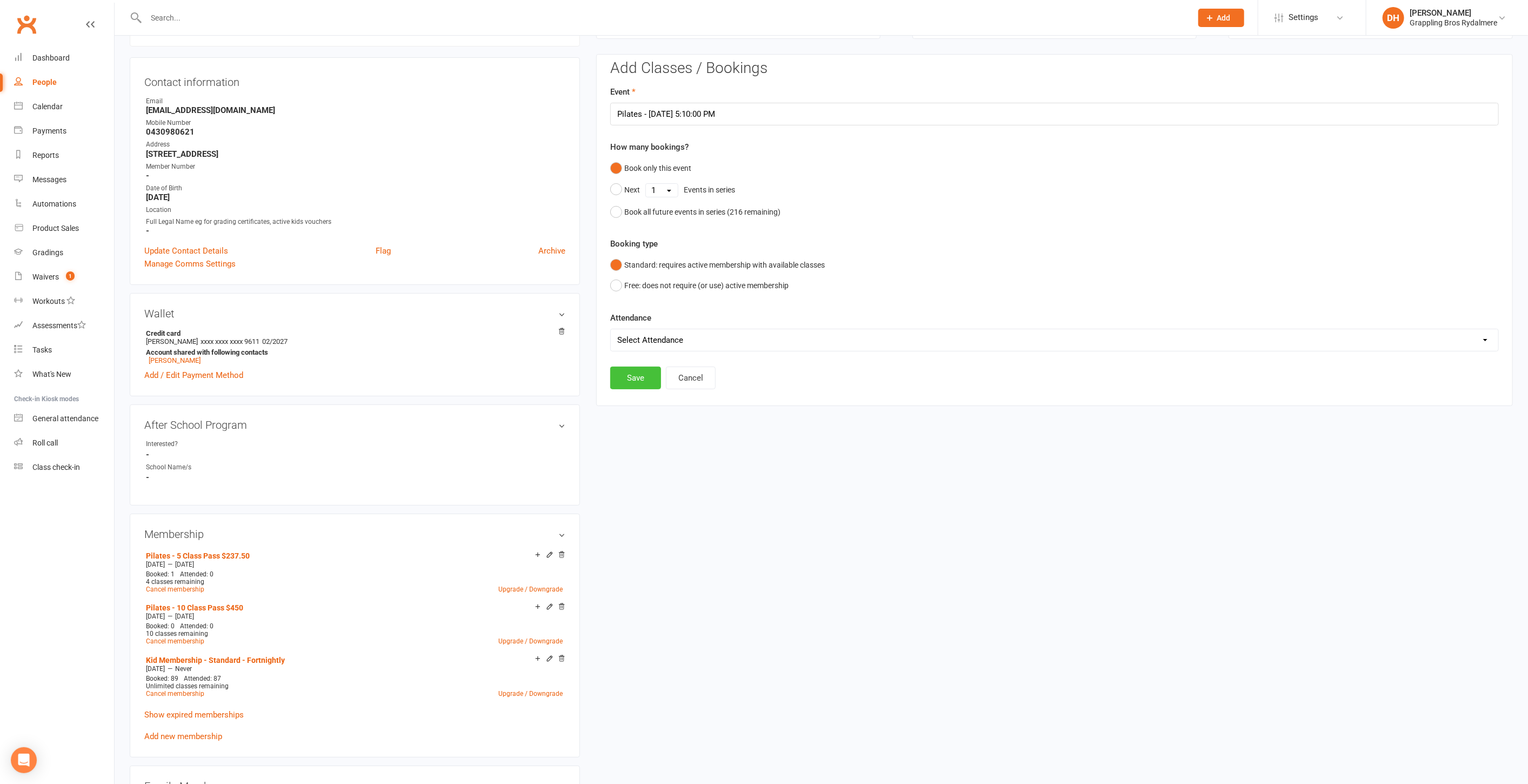
click at [640, 382] on button "Save" at bounding box center [636, 378] width 51 height 23
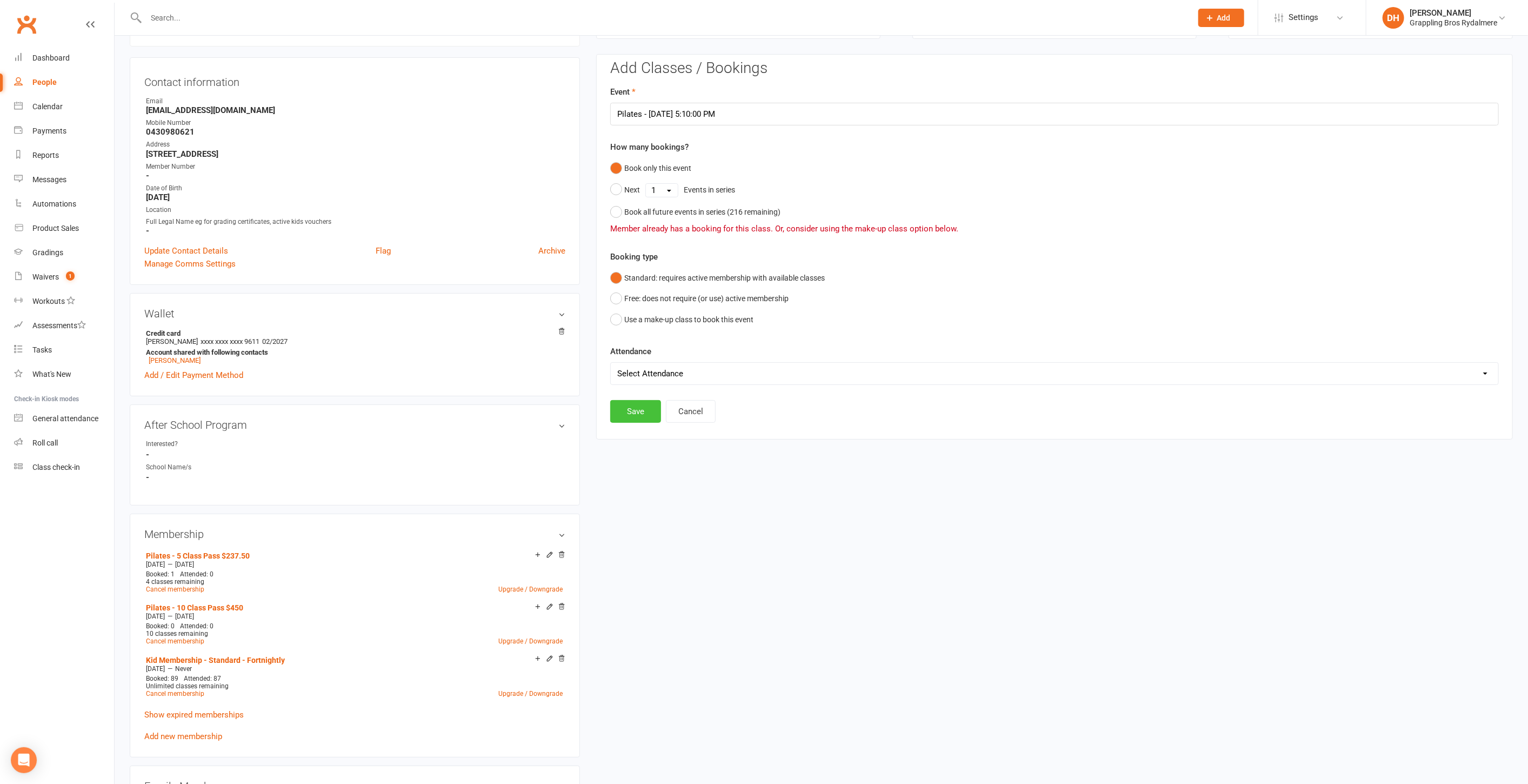
click at [633, 408] on button "Save" at bounding box center [636, 412] width 51 height 23
click at [698, 417] on button "Cancel" at bounding box center [691, 412] width 50 height 23
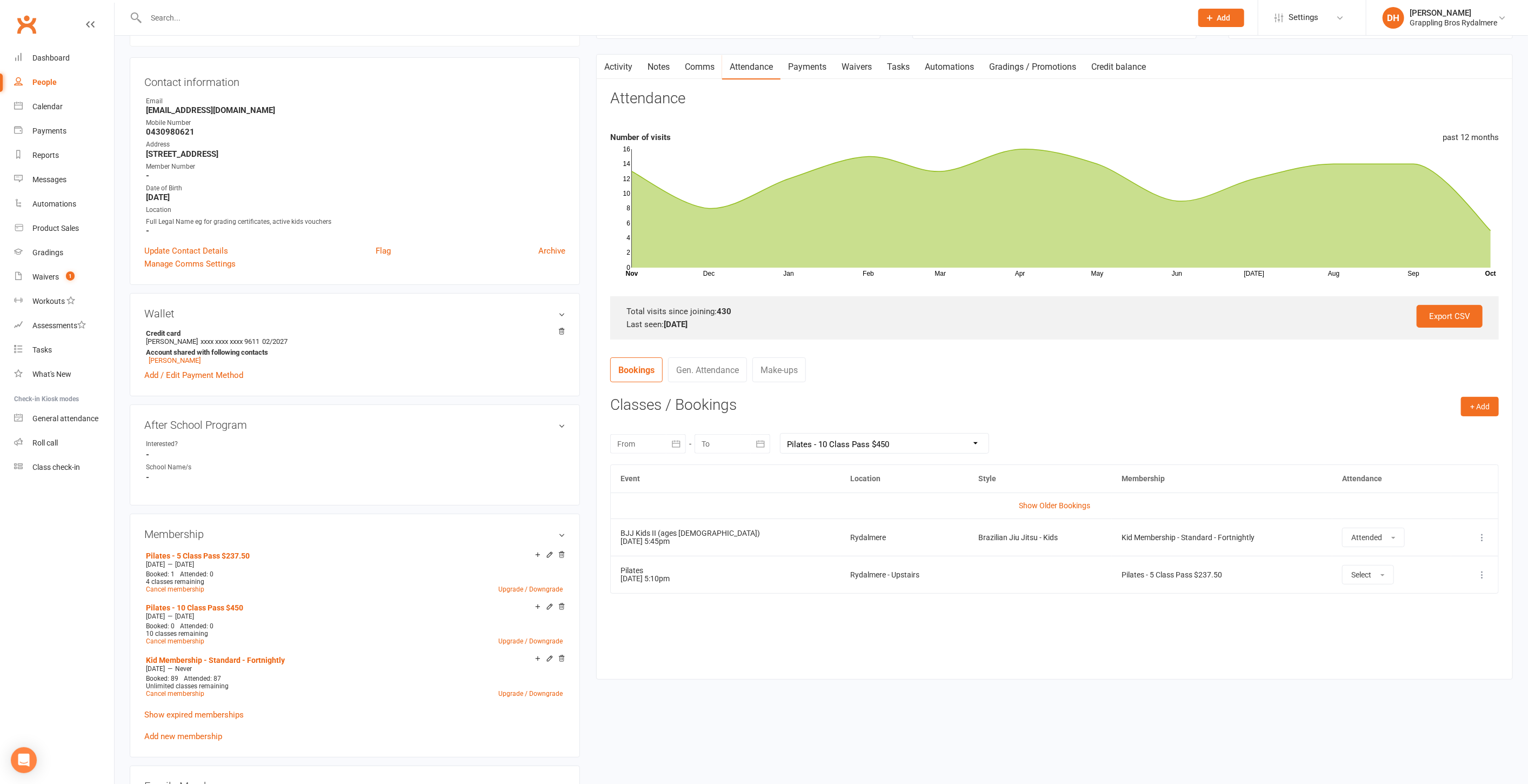
click at [832, 441] on select "All memberships From other Members Pilates - 5 Class Pass $237.50 Pilates - 10 …" at bounding box center [885, 443] width 208 height 20
click at [781, 433] on select "All memberships From other Members Pilates - 5 Class Pass $237.50 Pilates - 10 …" at bounding box center [885, 443] width 208 height 20
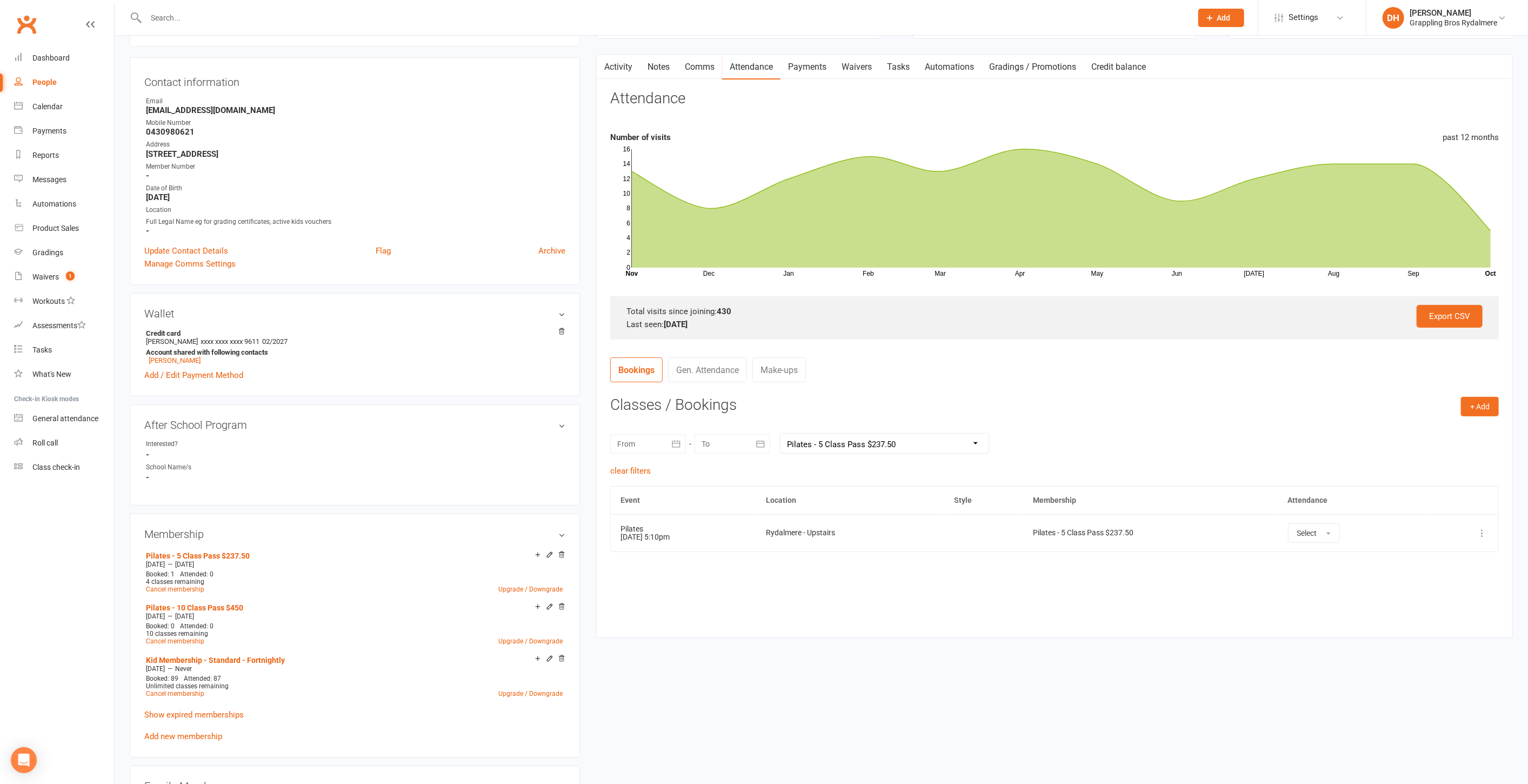
click at [840, 449] on select "All memberships From other Members Pilates - 5 Class Pass $237.50 Pilates - 10 …" at bounding box center [885, 443] width 208 height 20
click at [781, 433] on select "All memberships From other Members Pilates - 5 Class Pass $237.50 Pilates - 10 …" at bounding box center [885, 443] width 208 height 20
click at [830, 446] on select "All memberships From other Members Pilates - 5 Class Pass $237.50 Pilates - 10 …" at bounding box center [885, 443] width 208 height 20
click at [781, 433] on select "All memberships From other Members Pilates - 5 Class Pass $237.50 Pilates - 10 …" at bounding box center [885, 443] width 208 height 20
click at [828, 429] on div "October 2025 Sun Mon Tue Wed Thu Fri Sat 40 28 29 30 01 02 03 04 41 05 06 07 08…" at bounding box center [1055, 443] width 889 height 42
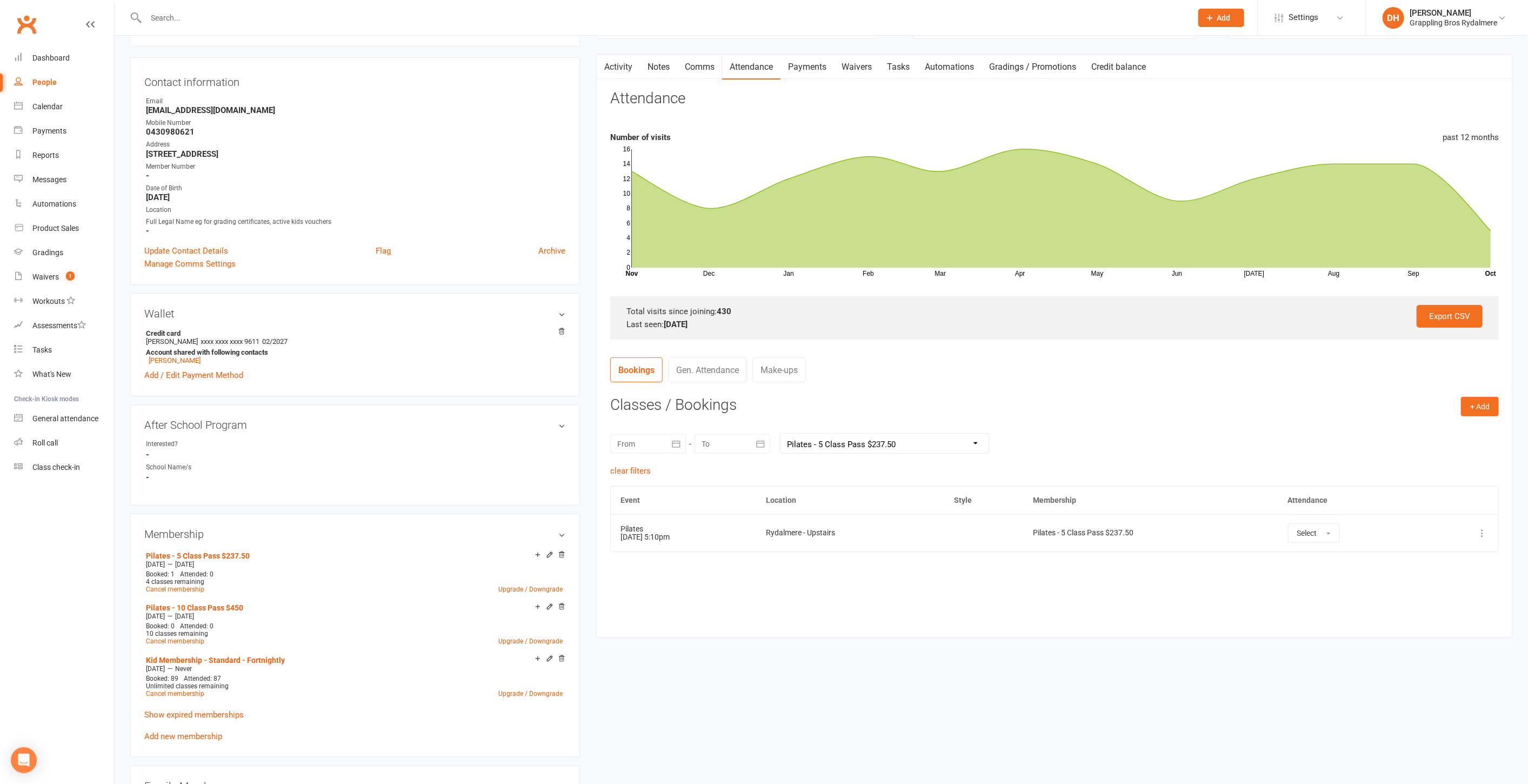
click at [825, 438] on select "All memberships From other Members Pilates - 5 Class Pass $237.50 Pilates - 10 …" at bounding box center [885, 443] width 208 height 20
select select "2"
click at [781, 433] on select "All memberships From other Members Pilates - 5 Class Pass $237.50 Pilates - 10 …" at bounding box center [885, 443] width 208 height 20
click at [908, 444] on select "All memberships From other Members Pilates - 5 Class Pass $237.50 Pilates - 10 …" at bounding box center [885, 443] width 208 height 20
click at [781, 433] on select "All memberships From other Members Pilates - 5 Class Pass $237.50 Pilates - 10 …" at bounding box center [885, 443] width 208 height 20
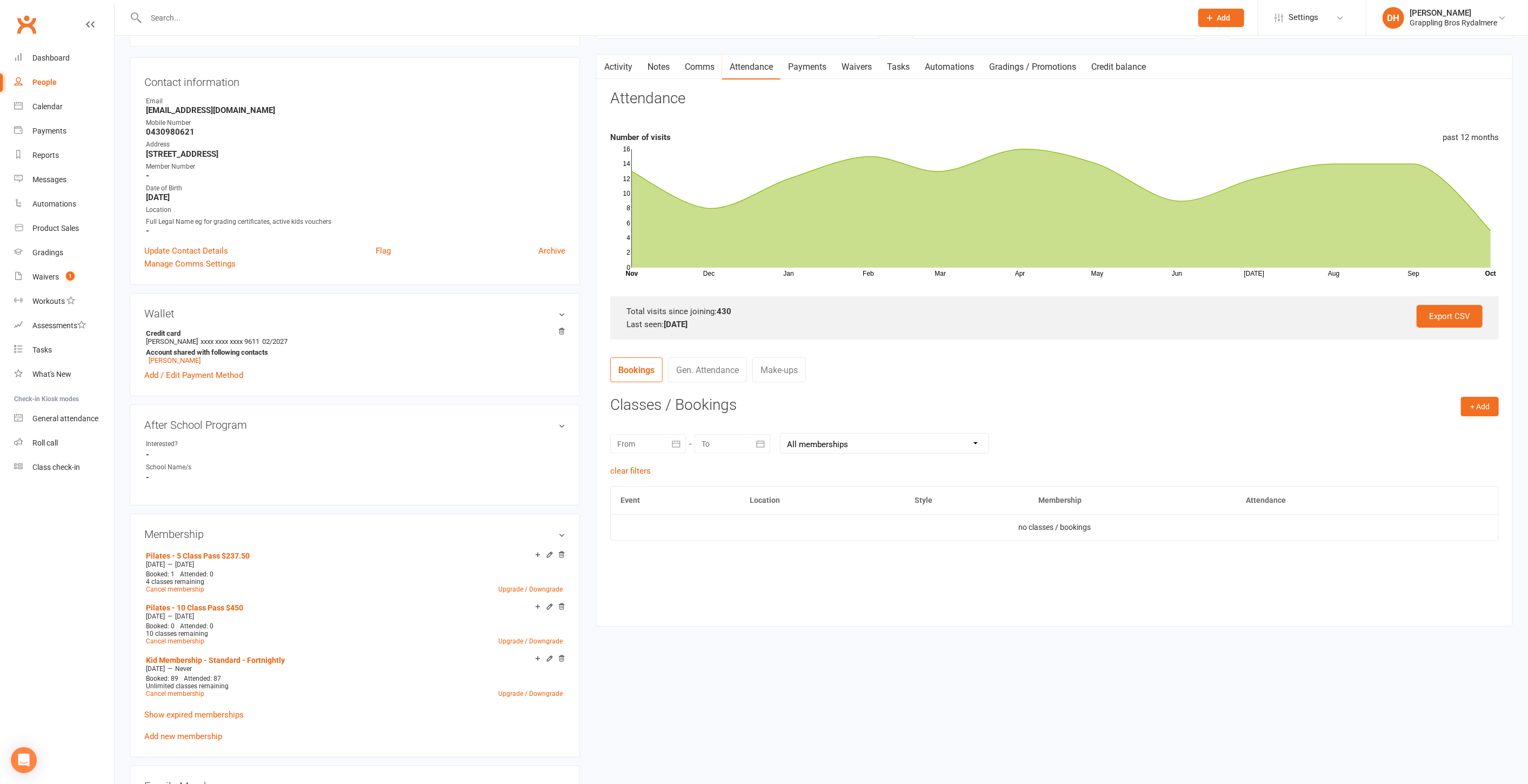
click at [795, 71] on link "Payments" at bounding box center [808, 67] width 53 height 25
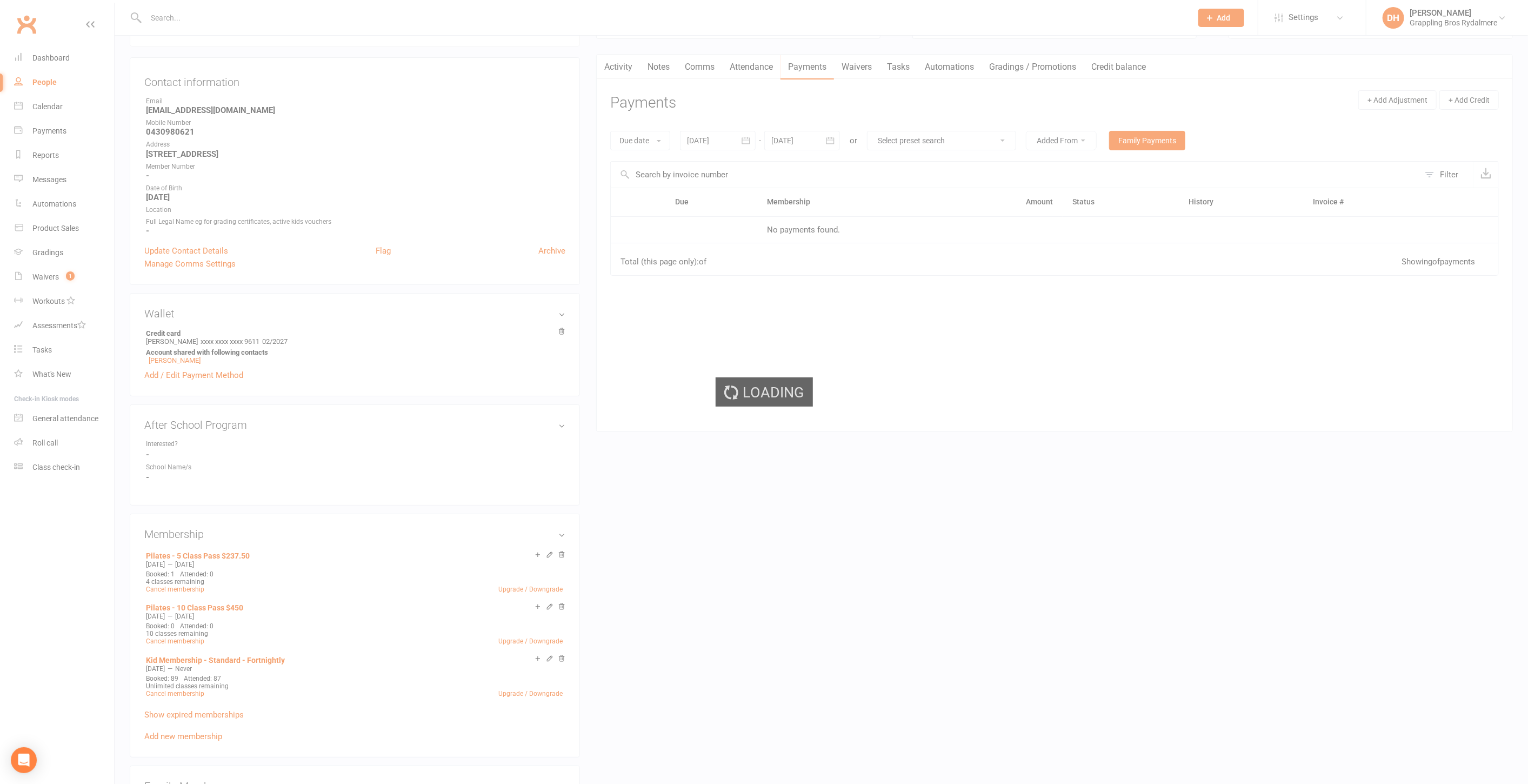
click at [759, 72] on div "Loading" at bounding box center [764, 392] width 1528 height 784
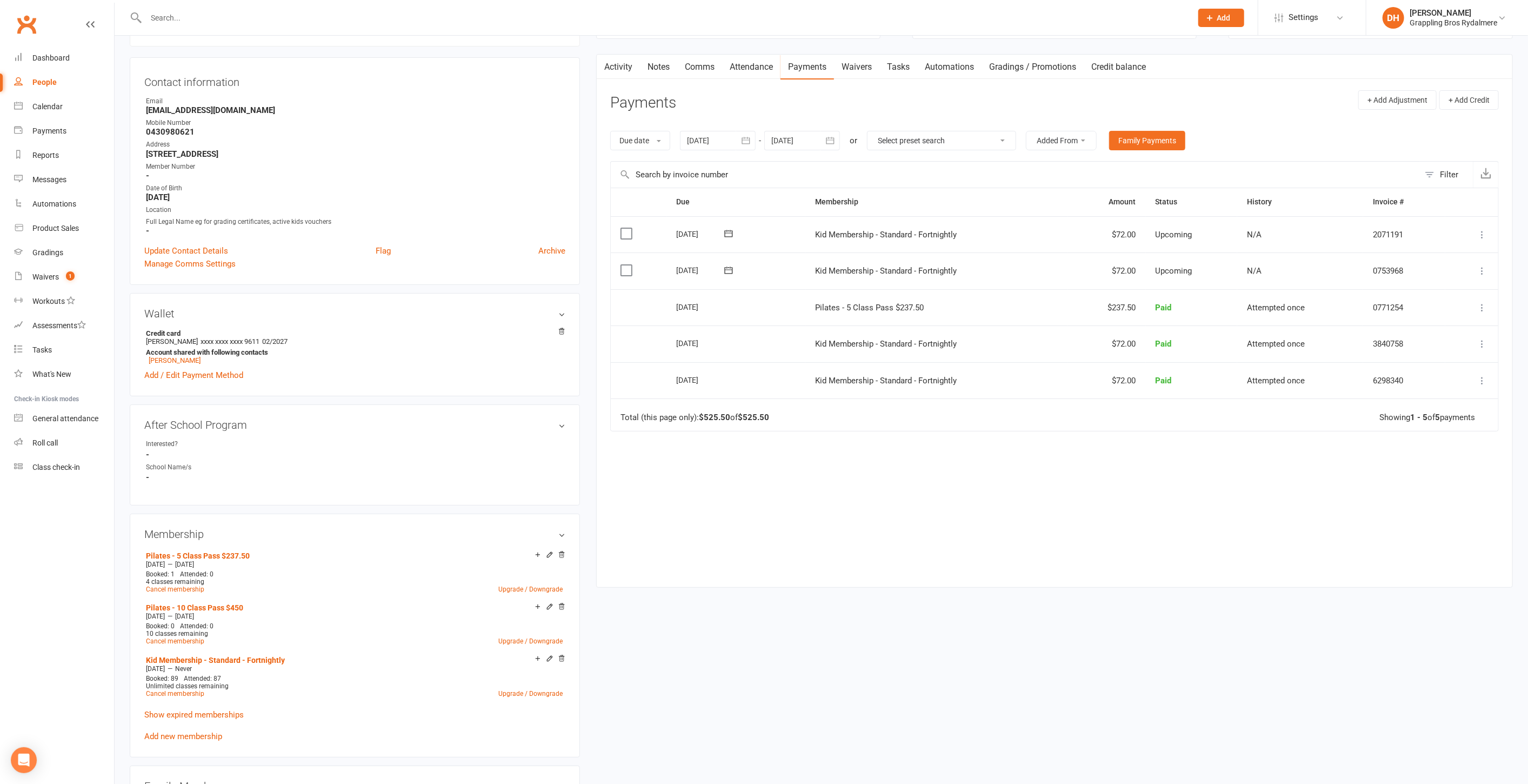
click at [733, 67] on link "Attendance" at bounding box center [752, 67] width 58 height 25
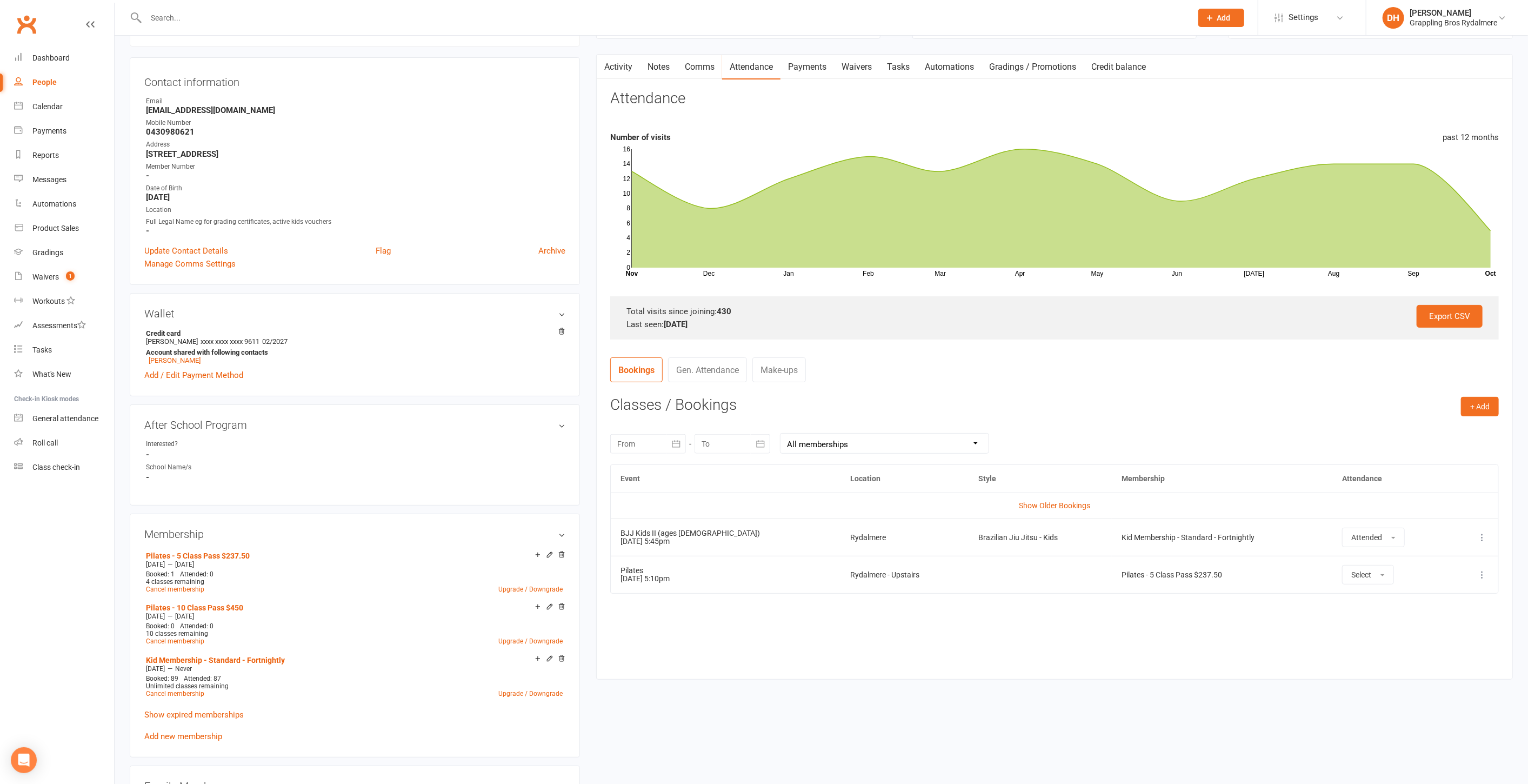
click at [877, 445] on select "All memberships From other Members Pilates - 5 Class Pass $237.50 Pilates - 10 …" at bounding box center [885, 443] width 208 height 20
click at [781, 433] on select "All memberships From other Members Pilates - 5 Class Pass $237.50 Pilates - 10 …" at bounding box center [885, 443] width 208 height 20
click at [680, 368] on link "Gen. Attendance" at bounding box center [708, 369] width 79 height 25
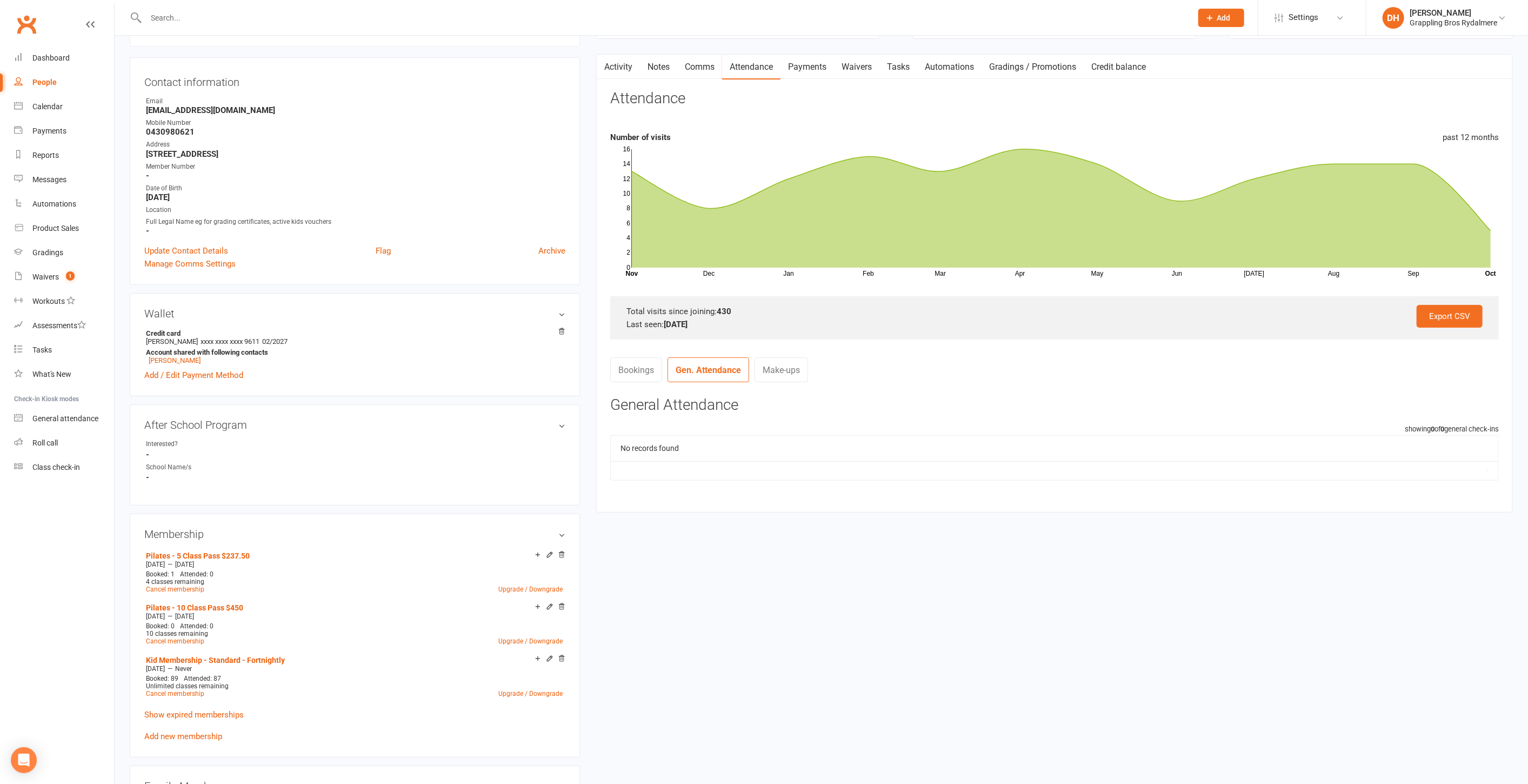
click at [640, 368] on link "Bookings" at bounding box center [637, 369] width 52 height 25
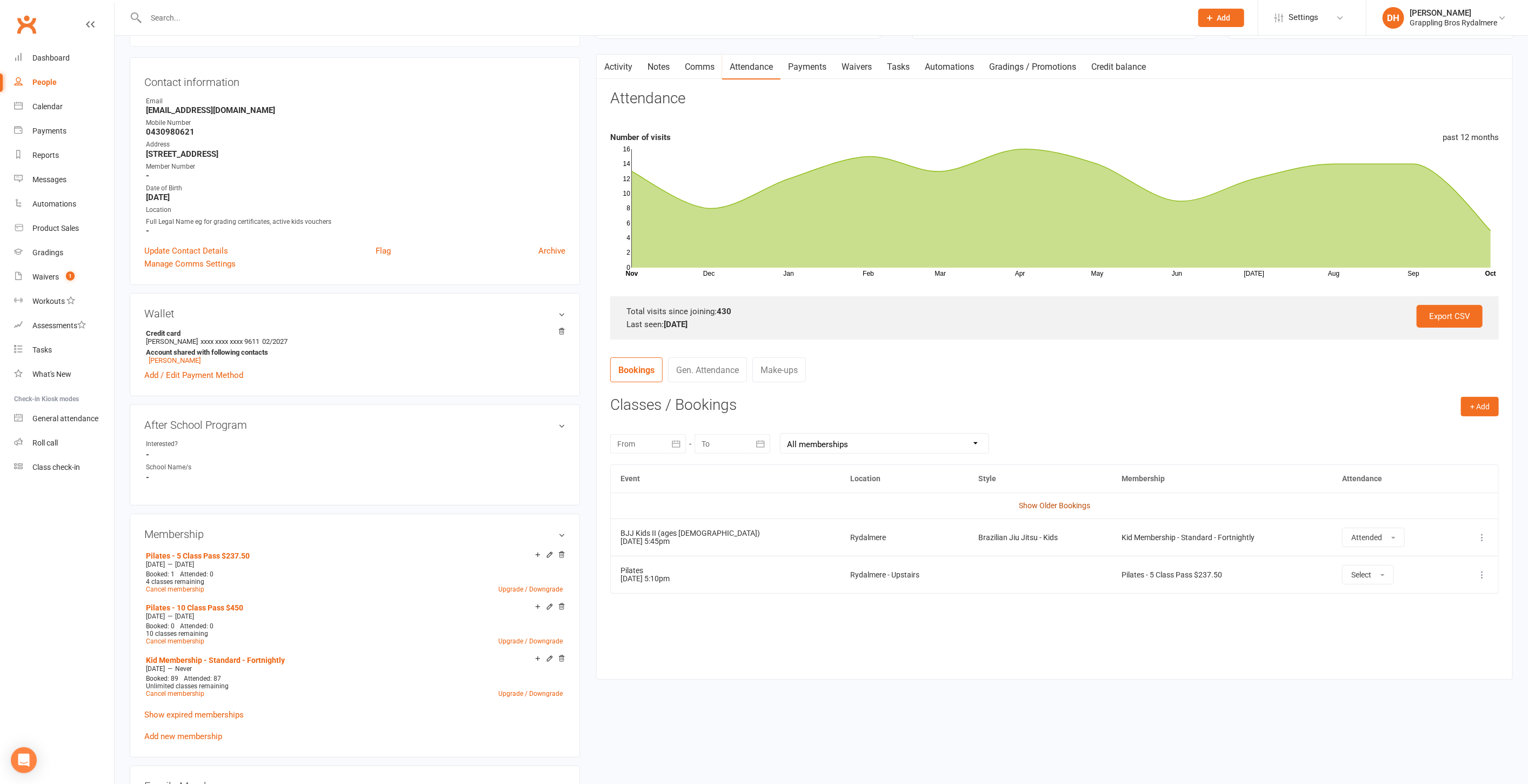
click at [1054, 501] on link "Show Older Bookings" at bounding box center [1055, 506] width 71 height 9
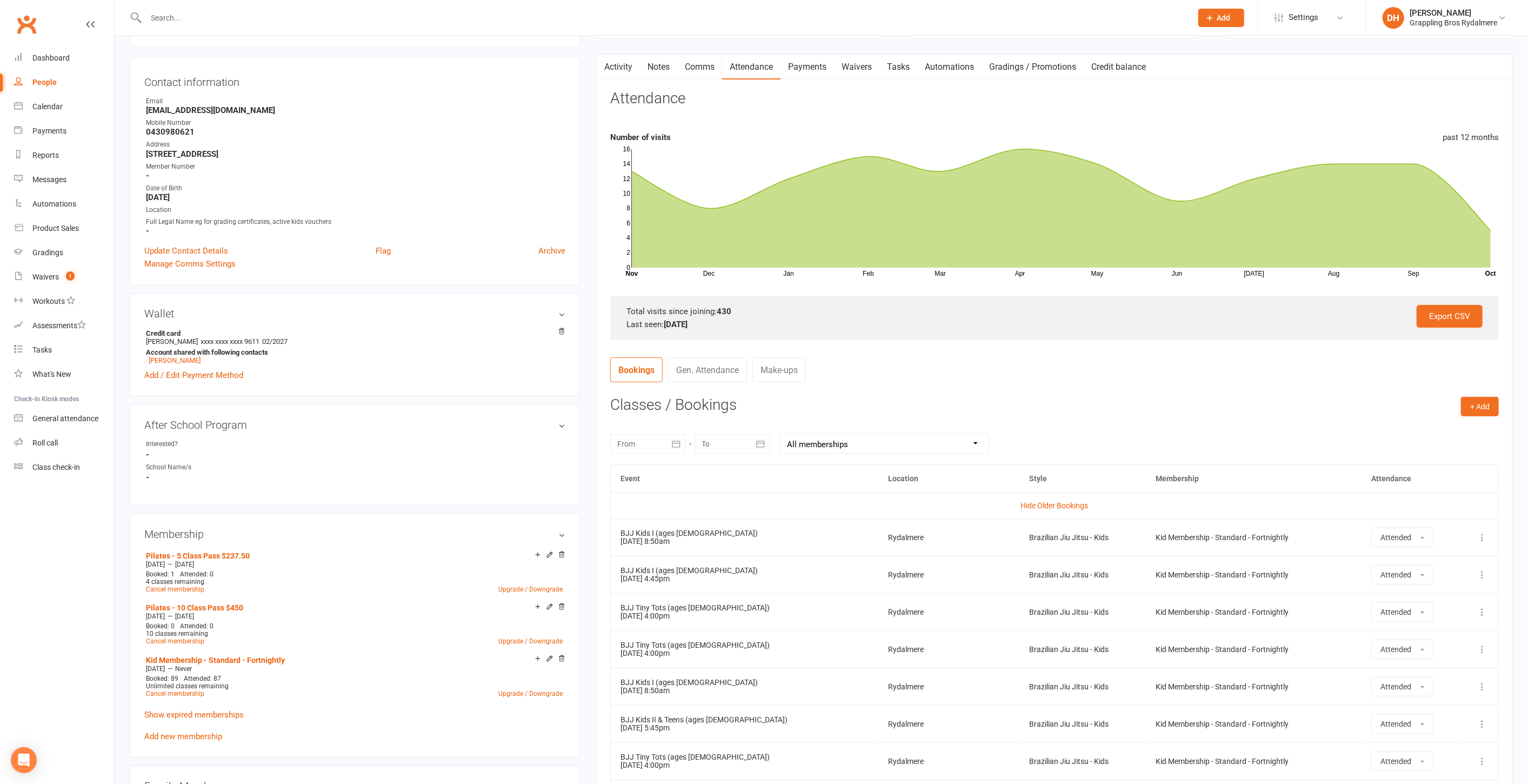
click at [844, 67] on link "Waivers" at bounding box center [856, 67] width 45 height 25
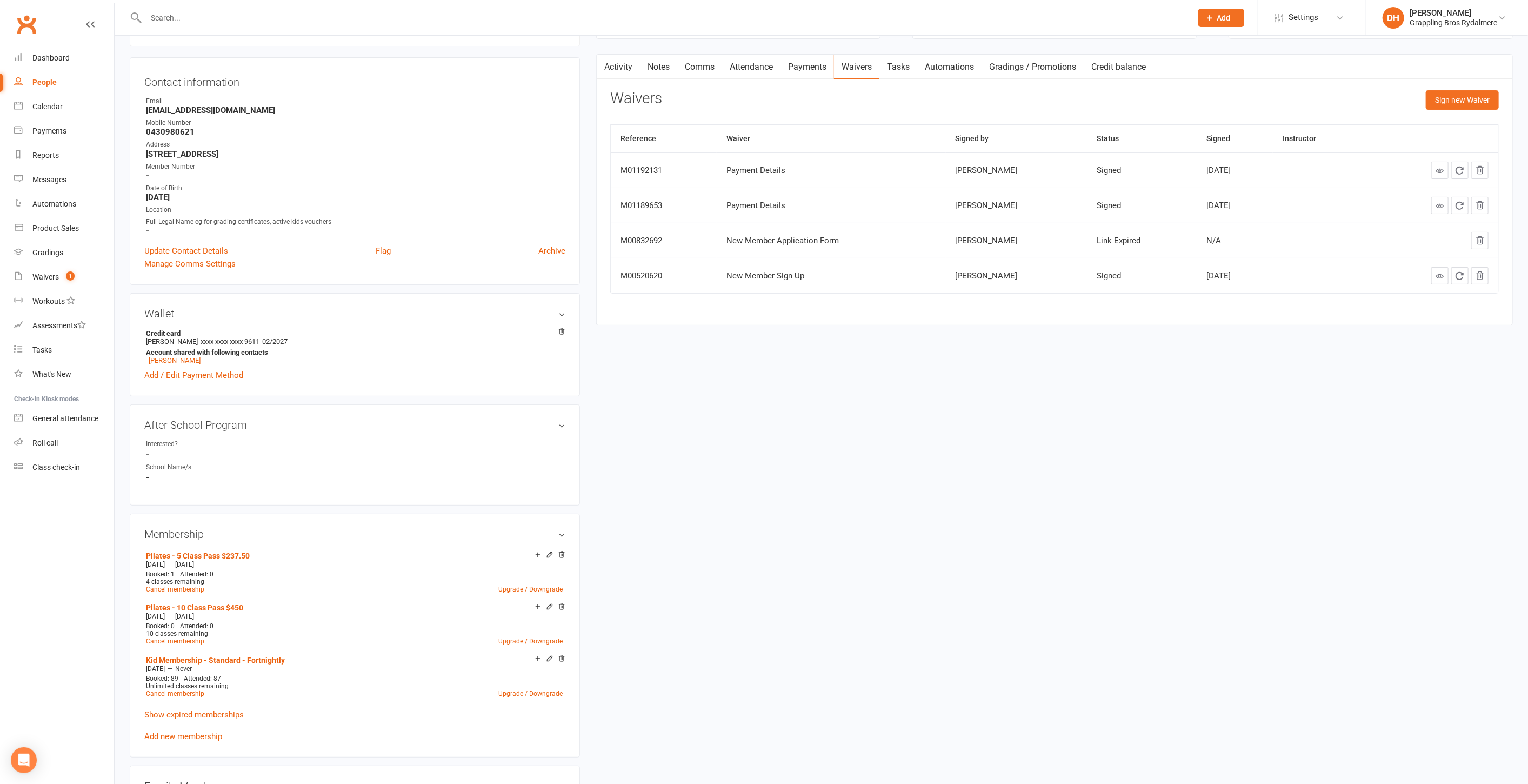
click at [823, 67] on link "Payments" at bounding box center [808, 67] width 53 height 25
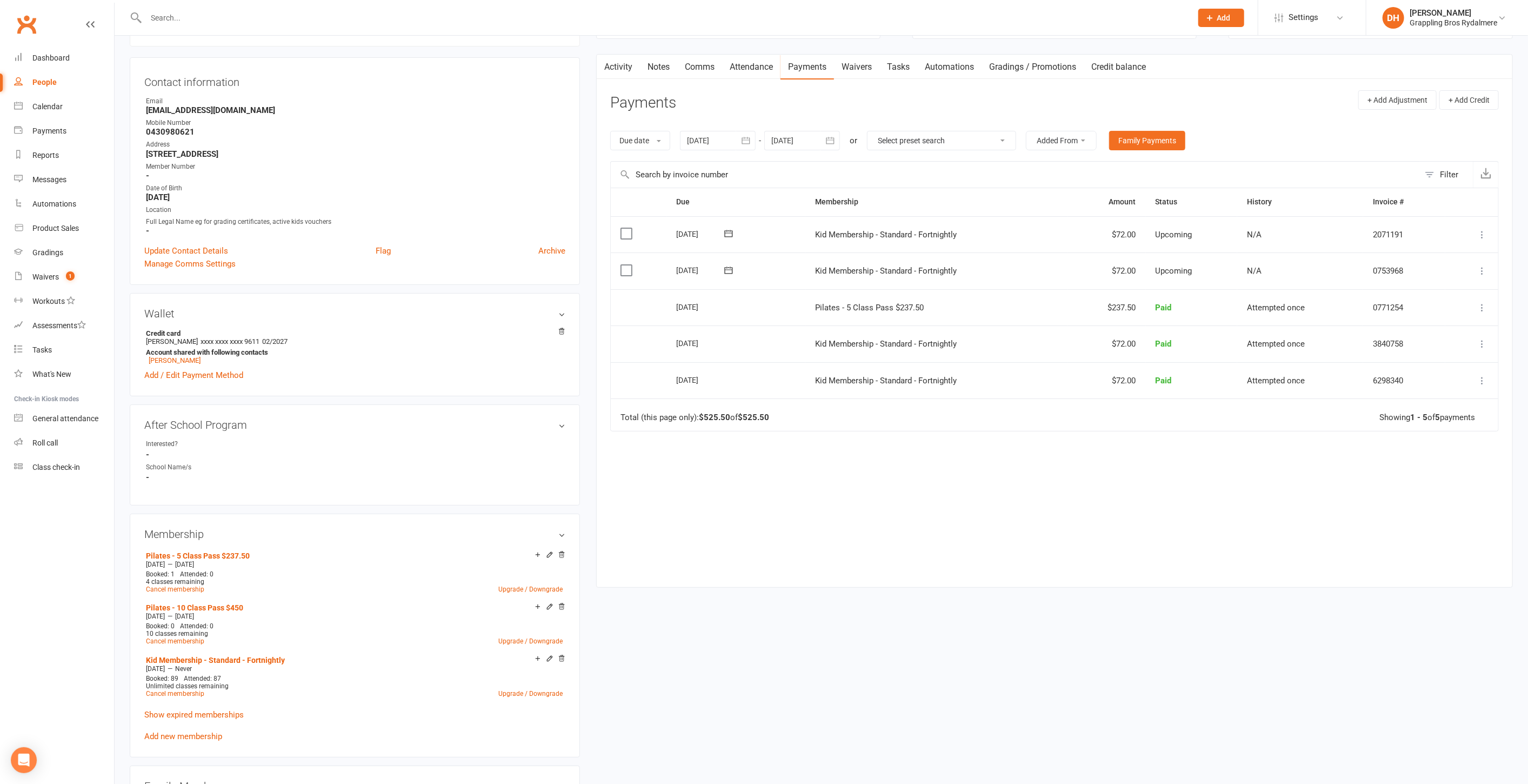
click at [773, 68] on link "Attendance" at bounding box center [752, 67] width 58 height 25
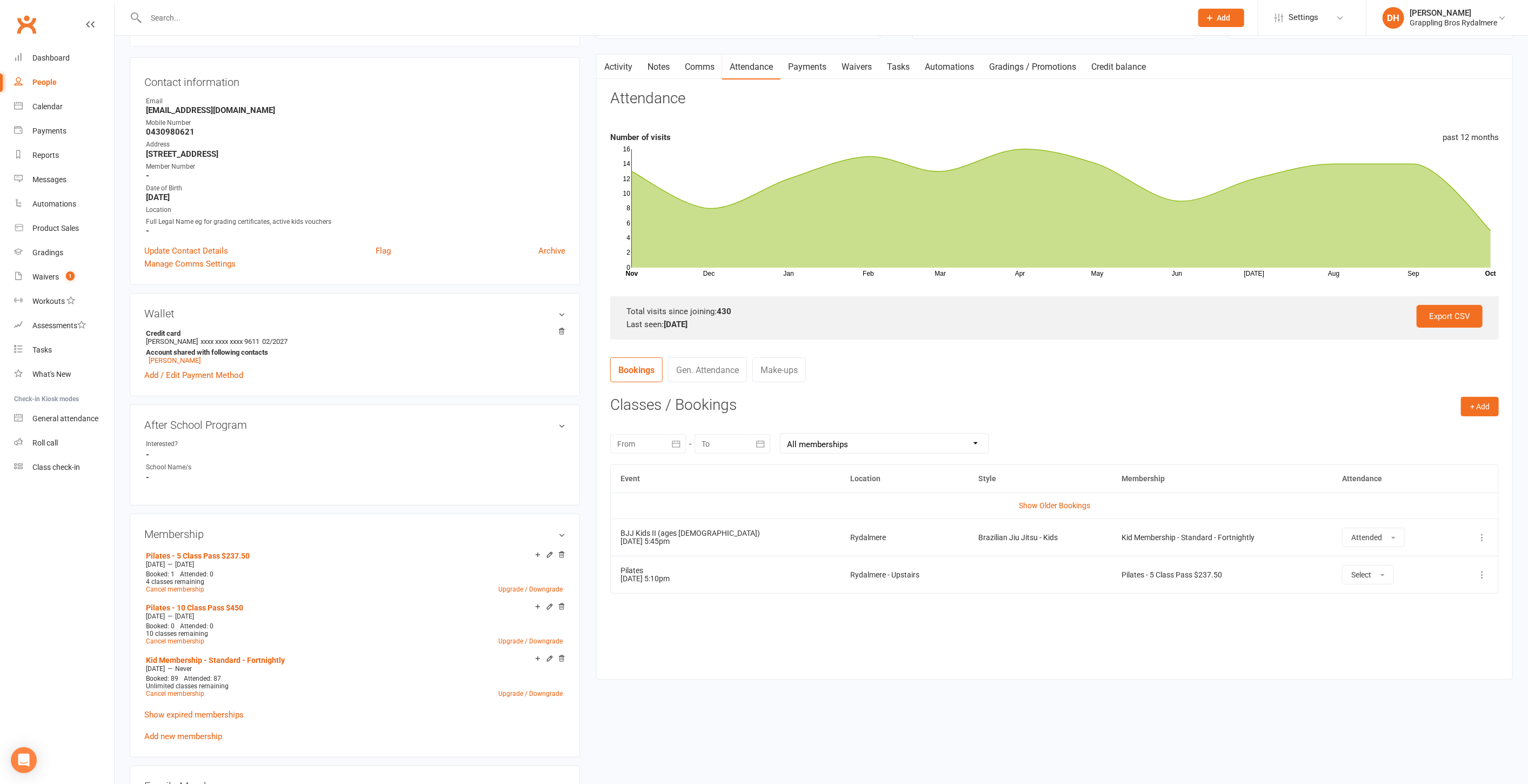
click at [701, 355] on contact-attendance "Attendance Number of visits past 12 months Dec Jan Feb Mar Apr May Jun Jul Aug …" at bounding box center [1055, 376] width 889 height 572
click at [701, 367] on link "Gen. Attendance" at bounding box center [708, 369] width 79 height 25
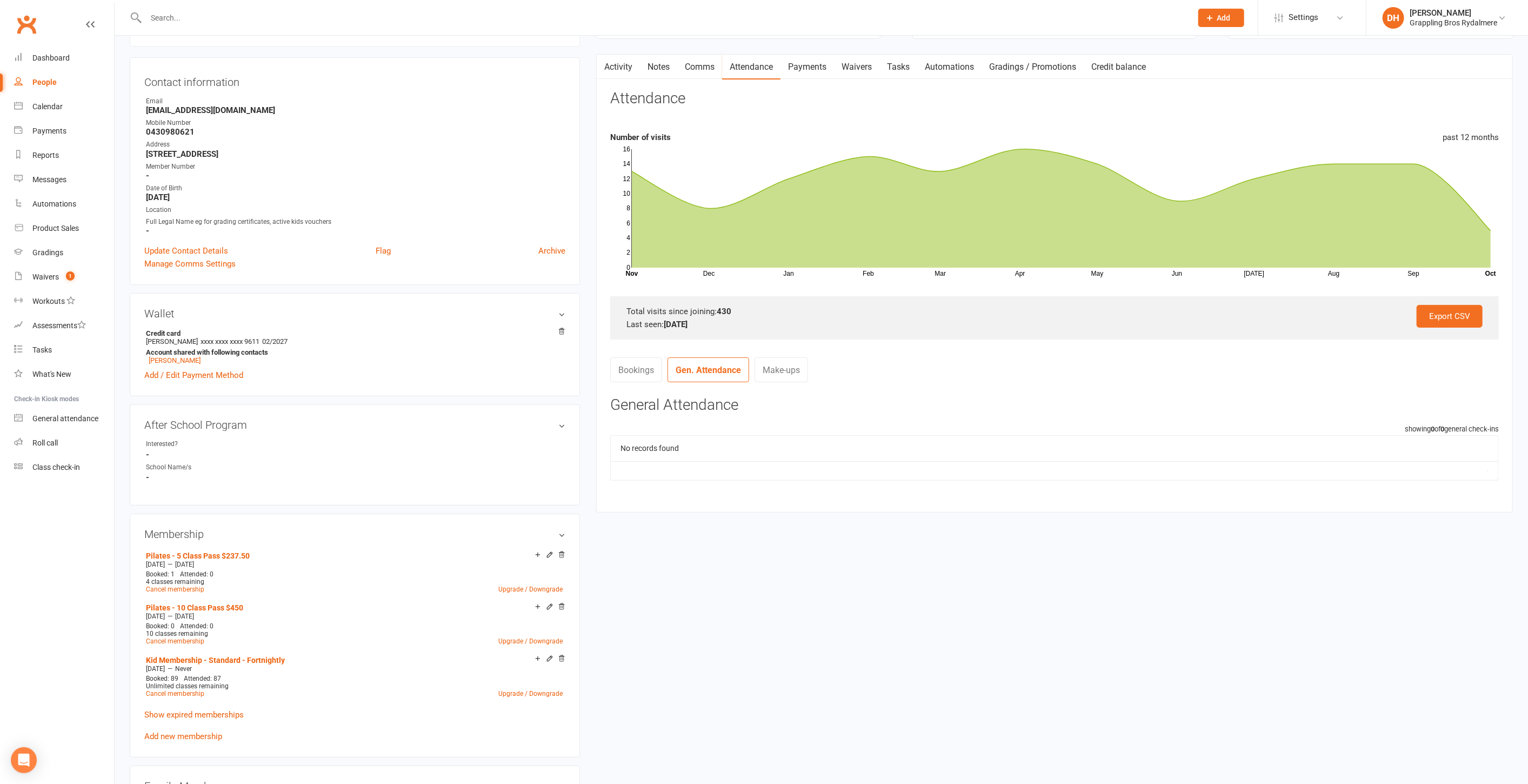
click at [647, 367] on link "Bookings" at bounding box center [637, 369] width 52 height 25
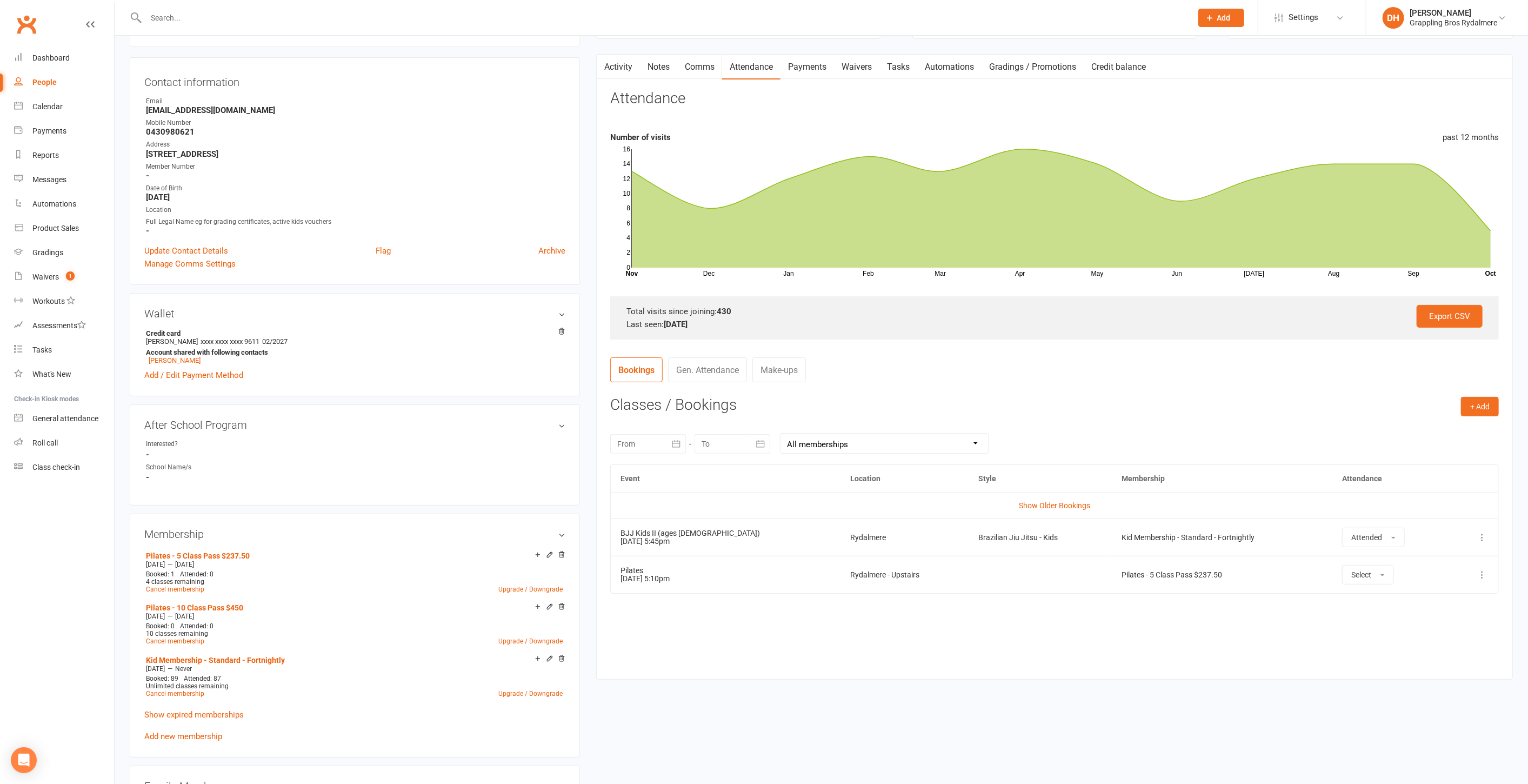
click at [892, 437] on select "All memberships From other Members Pilates - 5 Class Pass $237.50 Pilates - 10 …" at bounding box center [885, 443] width 208 height 20
click at [781, 433] on select "All memberships From other Members Pilates - 5 Class Pass $237.50 Pilates - 10 …" at bounding box center [885, 443] width 208 height 20
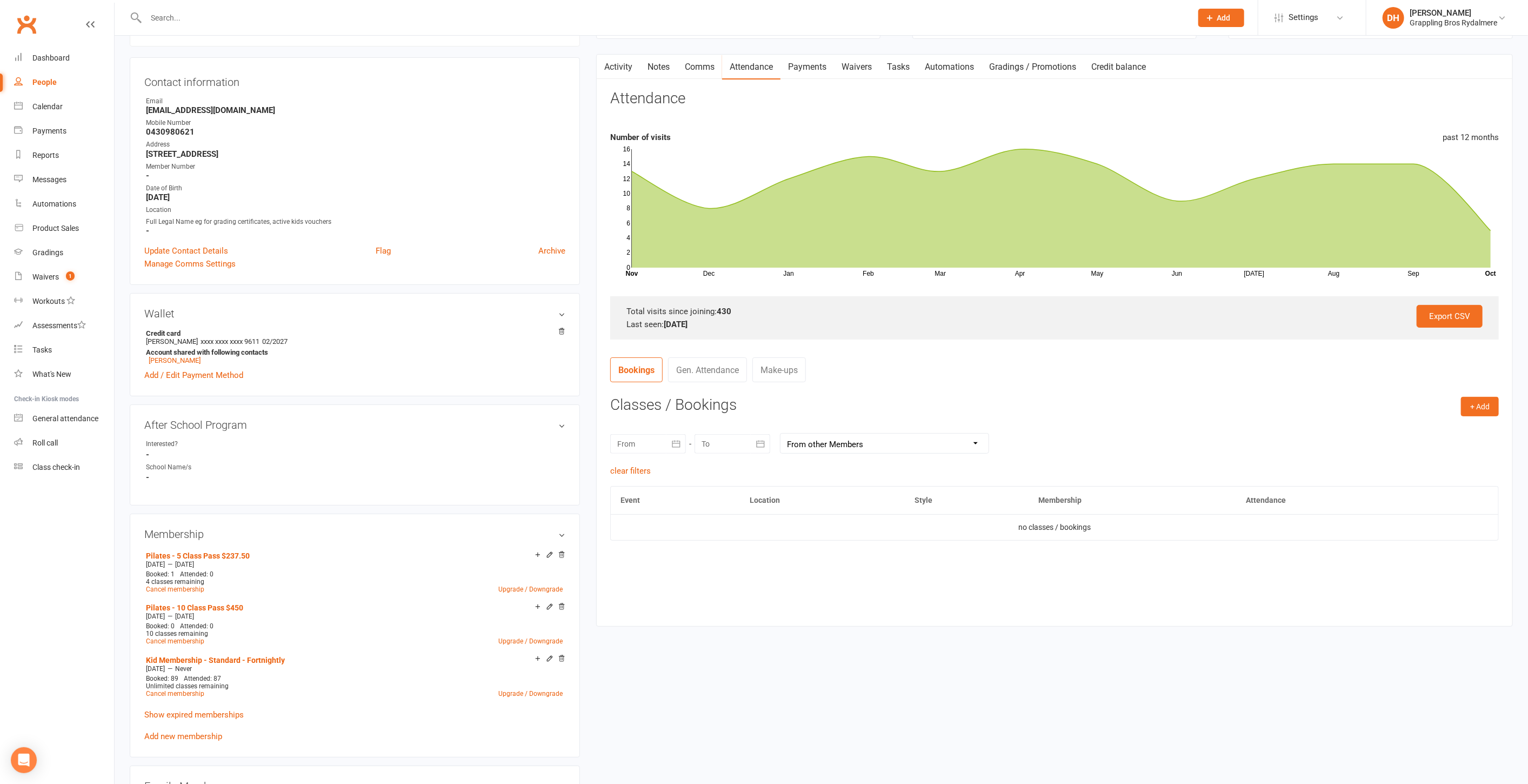
click at [862, 447] on select "All memberships From other Members Pilates - 5 Class Pass $237.50 Pilates - 10 …" at bounding box center [885, 443] width 208 height 20
click at [781, 433] on select "All memberships From other Members Pilates - 5 Class Pass $237.50 Pilates - 10 …" at bounding box center [885, 443] width 208 height 20
click at [854, 532] on td "no classes / bookings" at bounding box center [1054, 527] width 888 height 26
click at [832, 443] on select "All memberships From other Members Pilates - 5 Class Pass $237.50 Pilates - 10 …" at bounding box center [885, 443] width 208 height 20
select select "3"
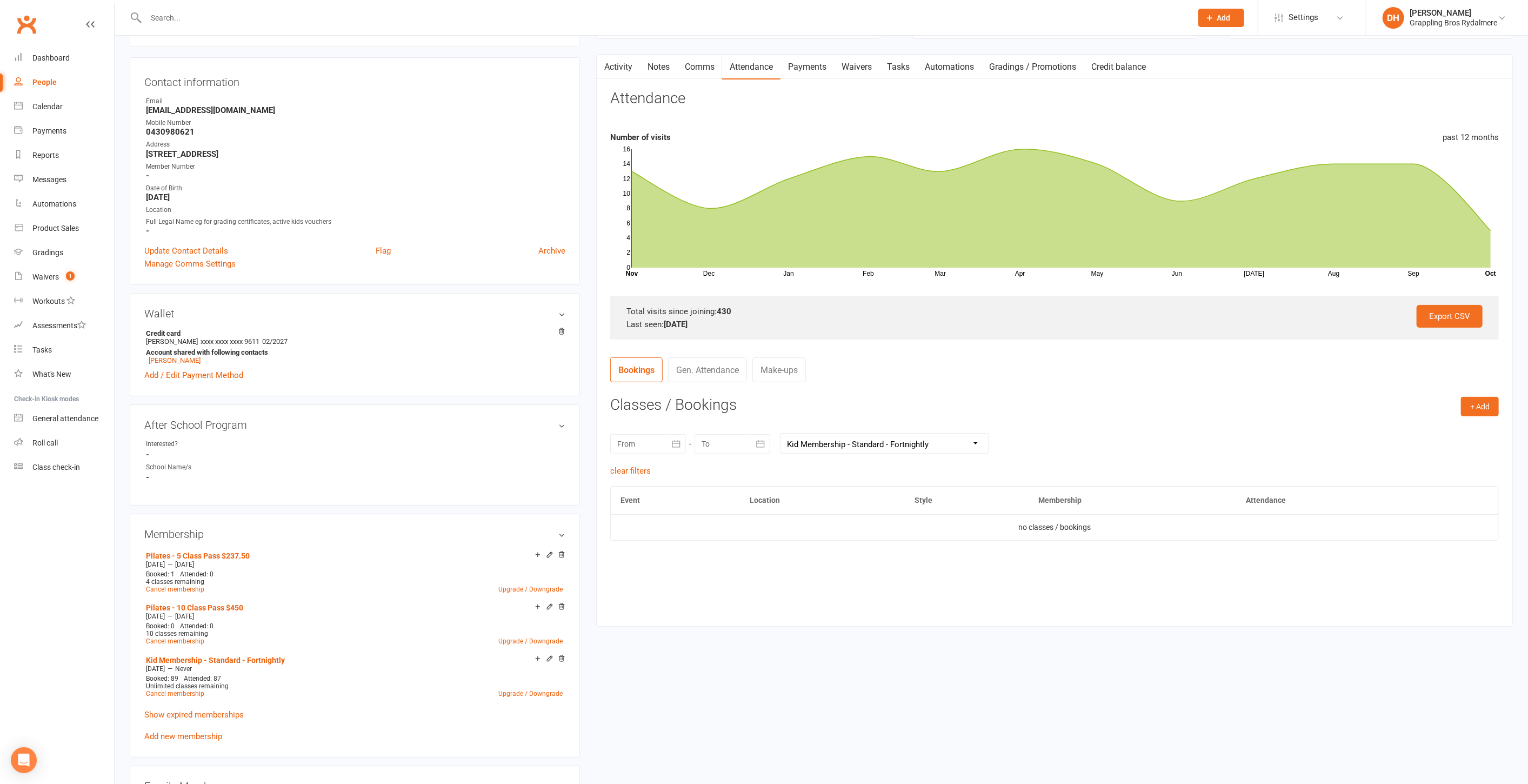
click at [781, 433] on select "All memberships From other Members Pilates - 5 Class Pass $237.50 Pilates - 10 …" at bounding box center [885, 443] width 208 height 20
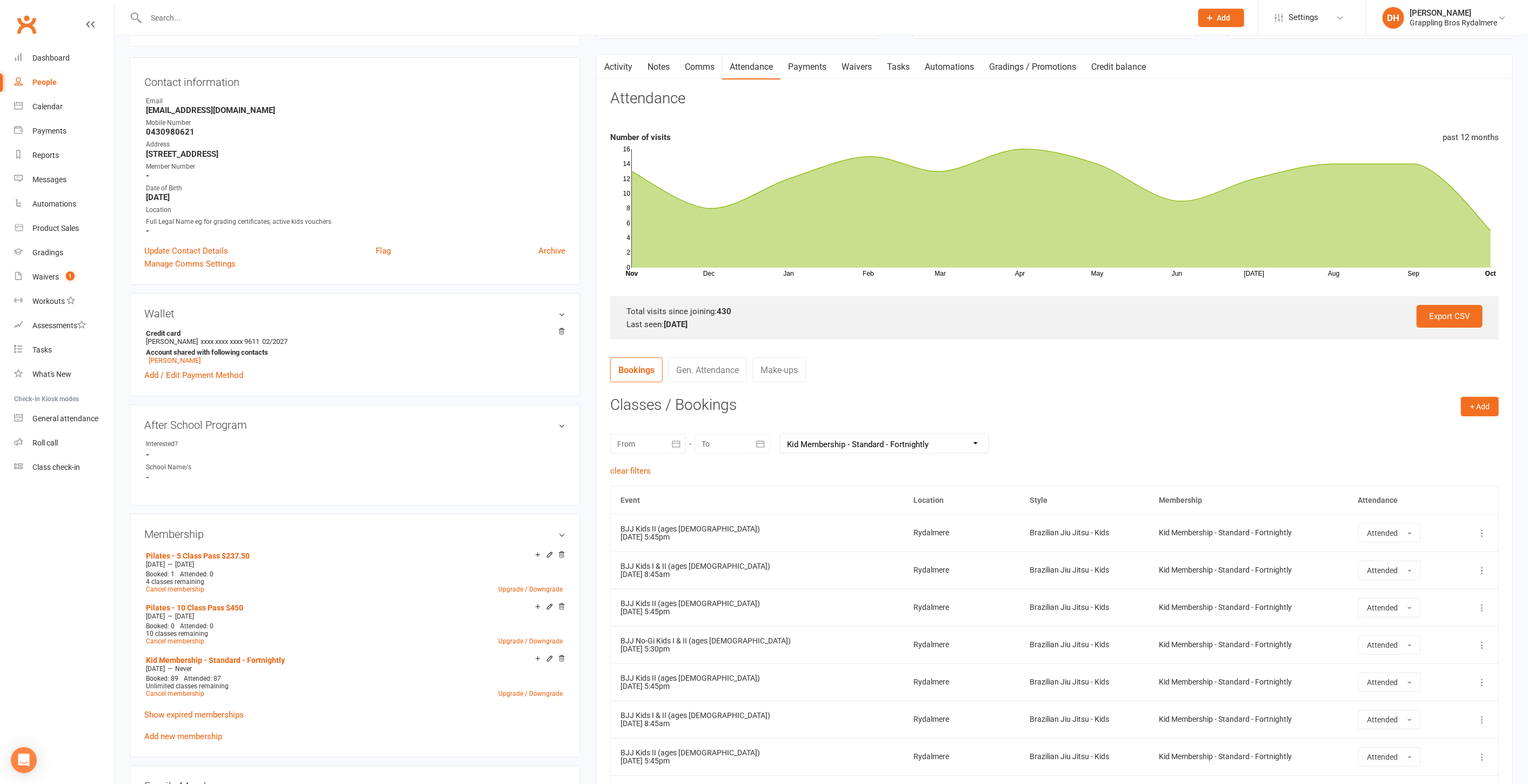
click at [827, 444] on select "All memberships From other Members Pilates - 5 Class Pass $237.50 Pilates - 10 …" at bounding box center [885, 443] width 208 height 20
select select
click at [781, 433] on select "All memberships From other Members Pilates - 5 Class Pass $237.50 Pilates - 10 …" at bounding box center [885, 443] width 208 height 20
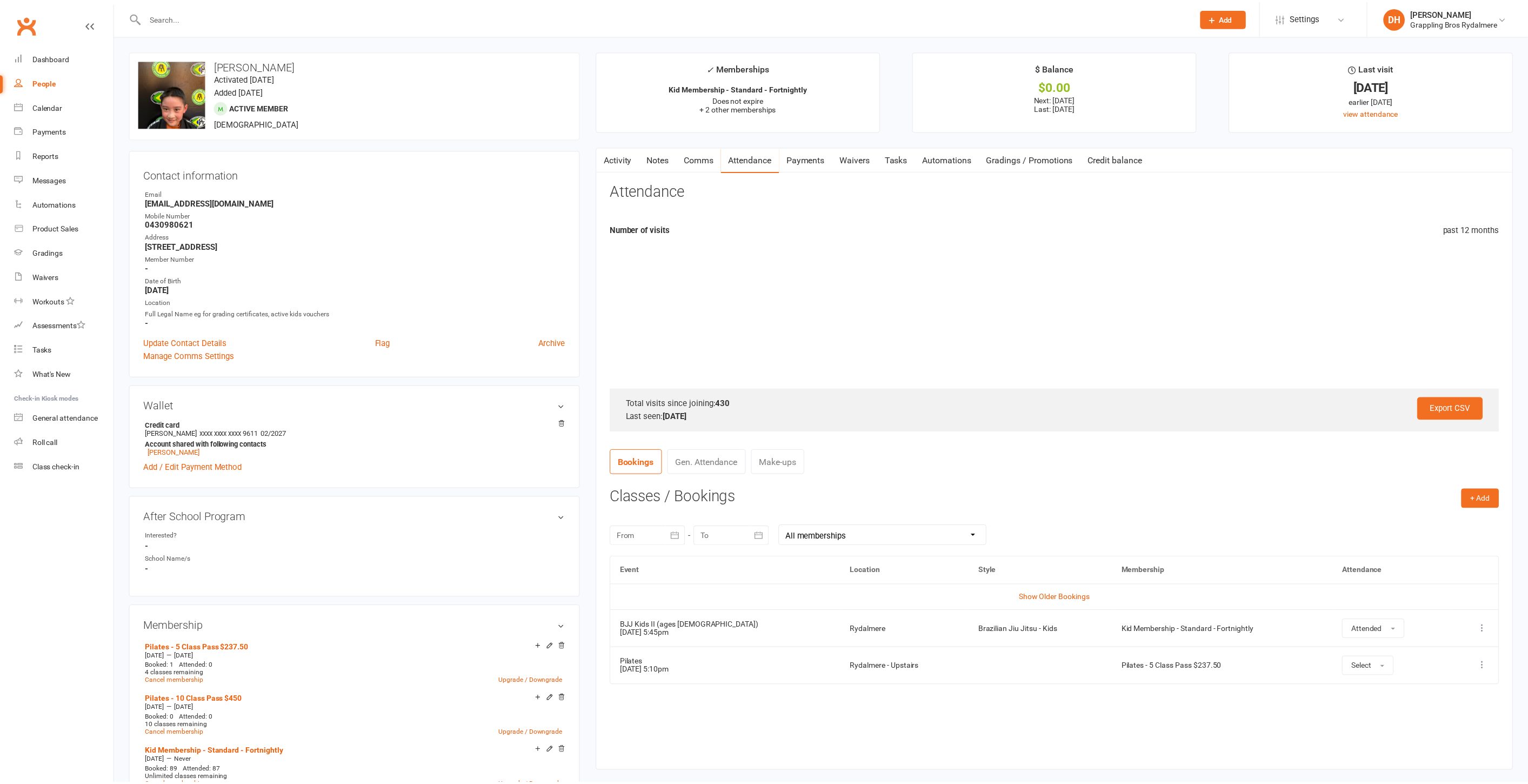
scroll to position [128, 0]
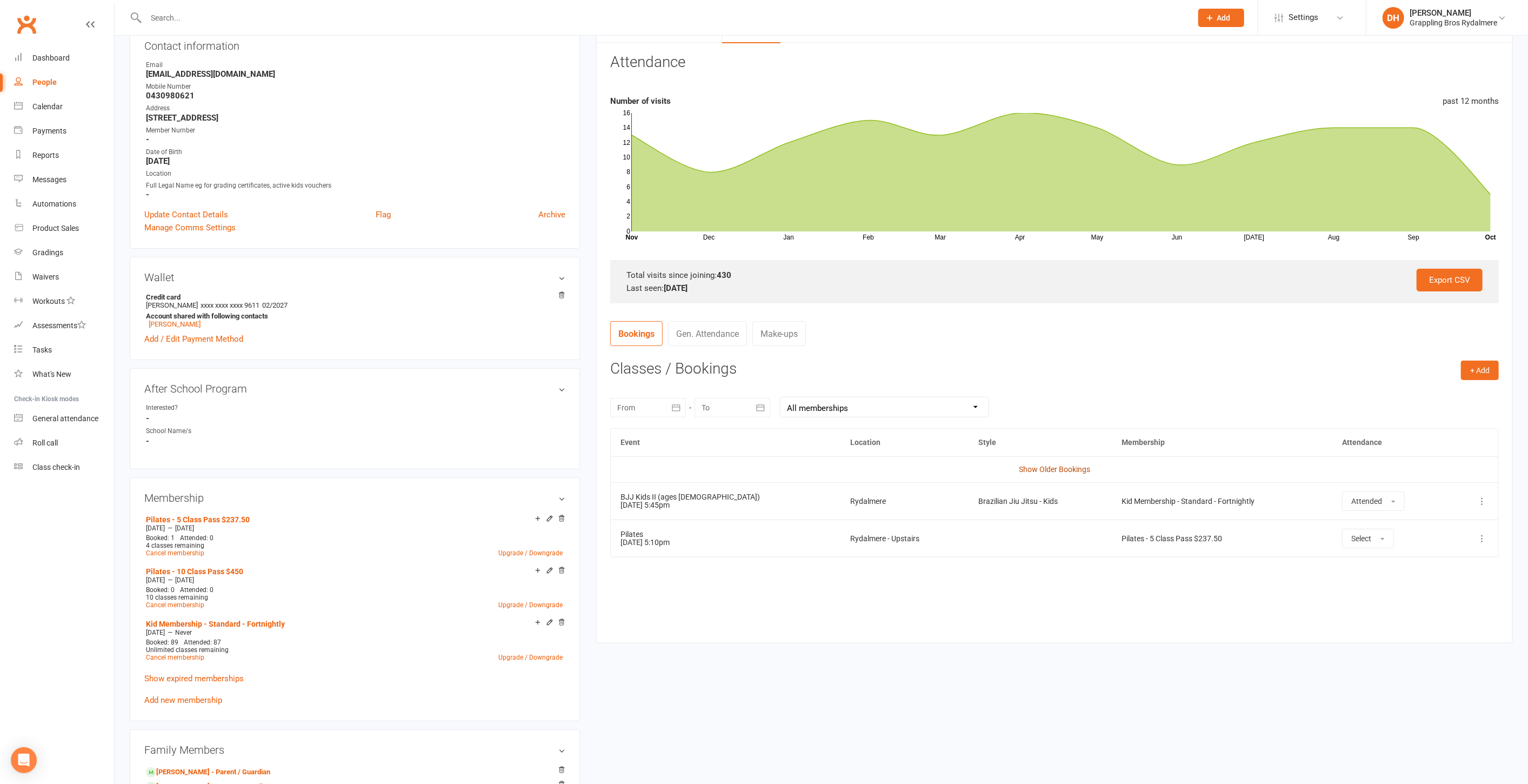
click at [1072, 470] on link "Show Older Bookings" at bounding box center [1055, 470] width 71 height 9
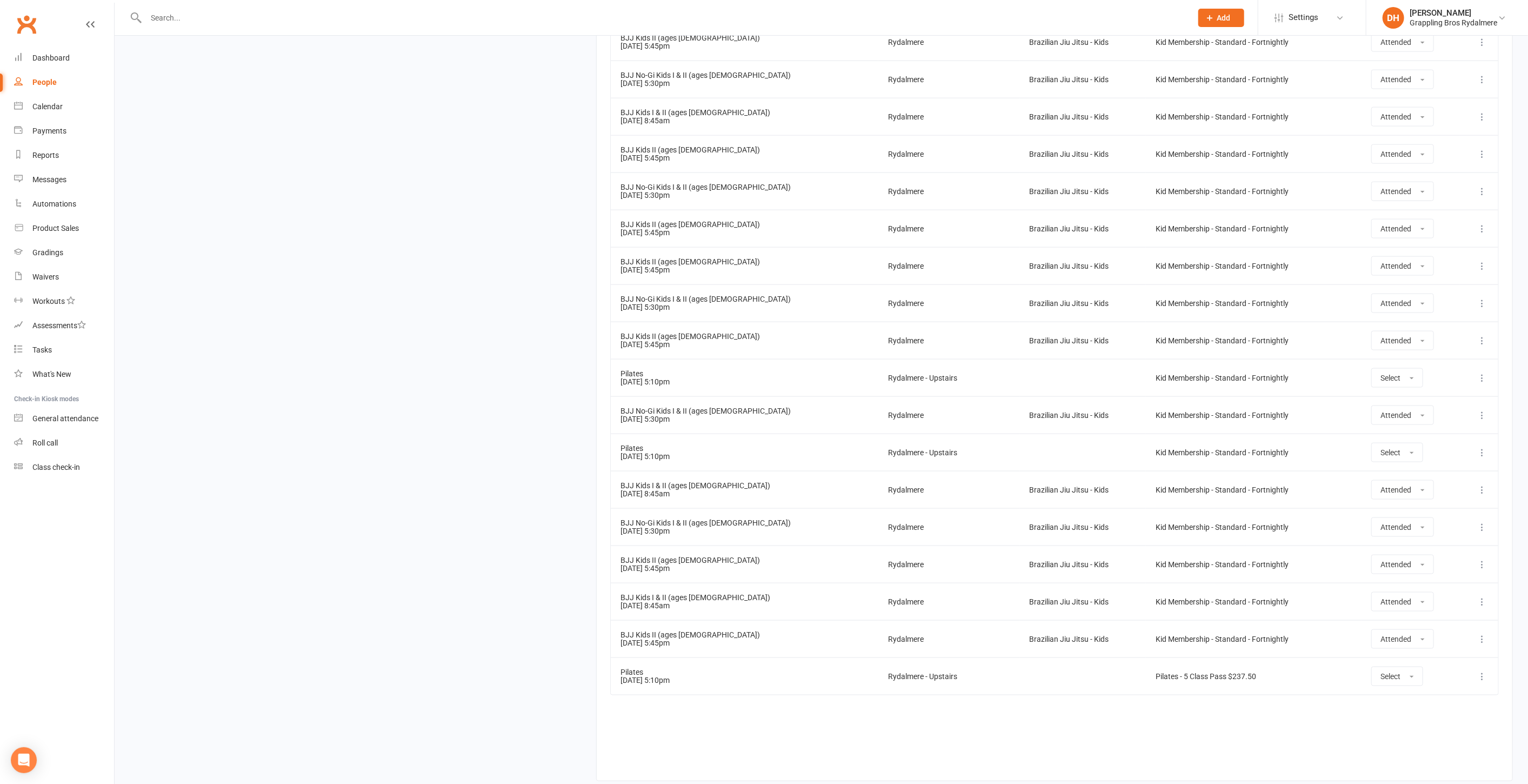
scroll to position [306, 0]
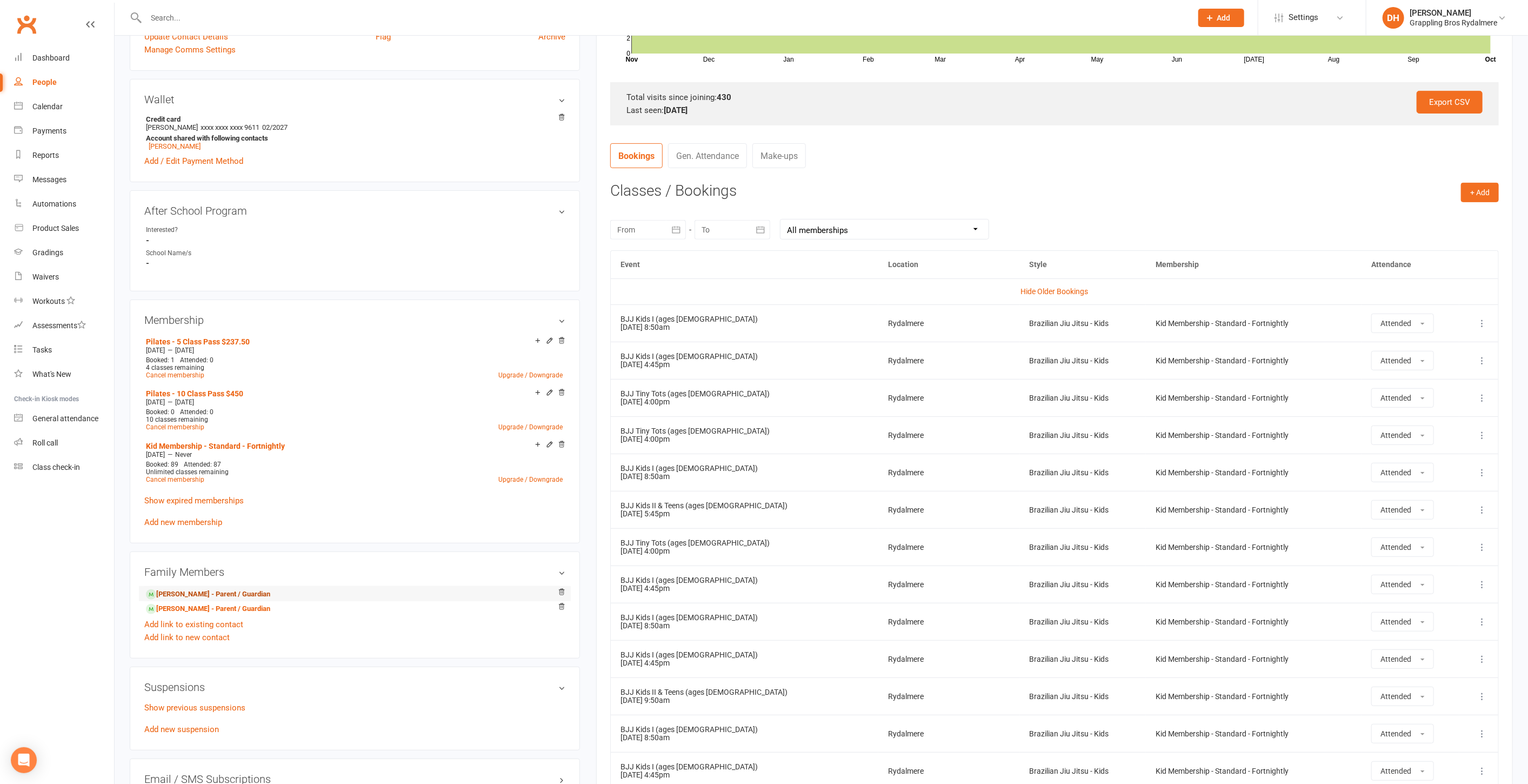
click at [208, 591] on link "[PERSON_NAME] - Parent / Guardian" at bounding box center [208, 595] width 125 height 11
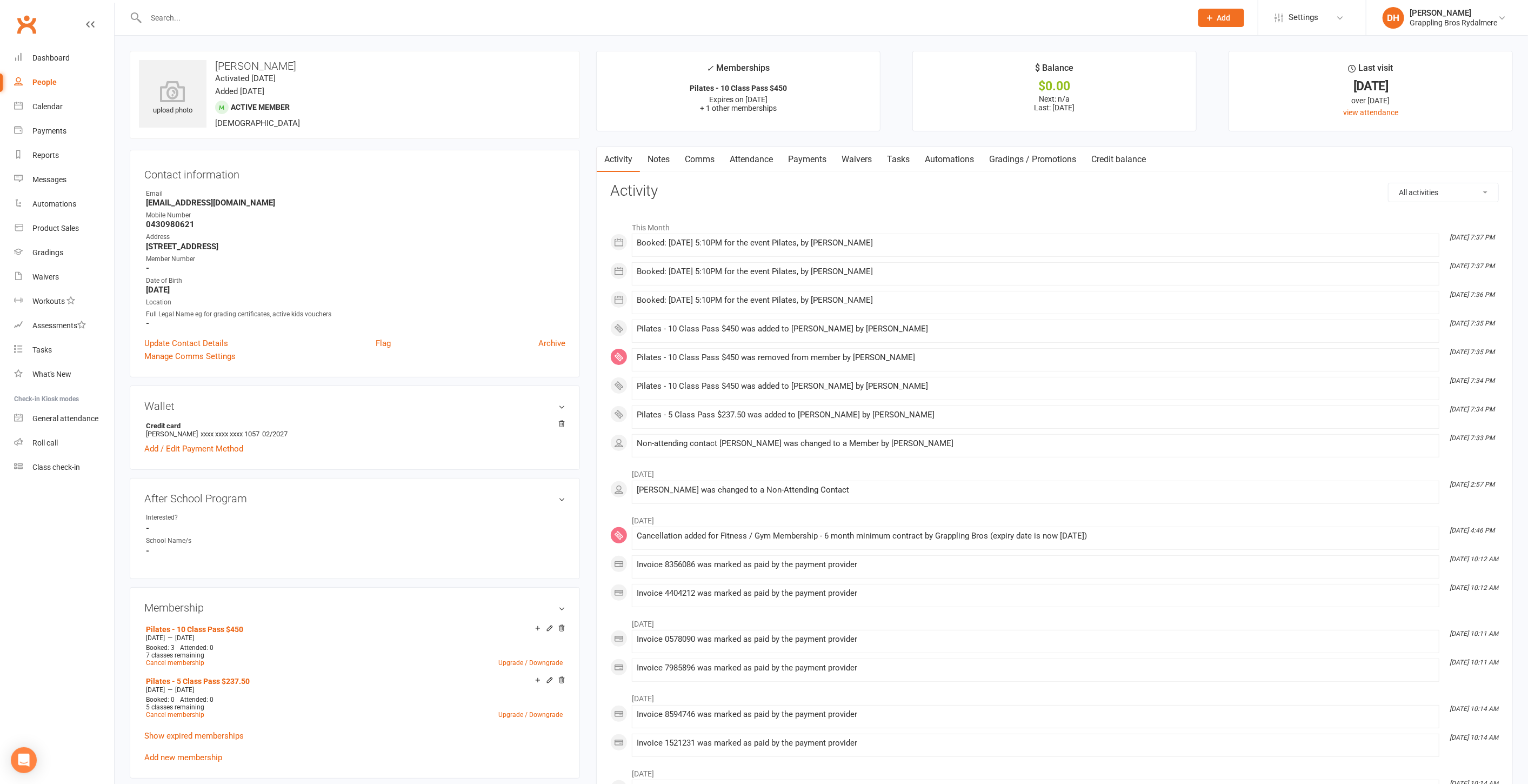
click at [783, 161] on link "Payments" at bounding box center [808, 159] width 53 height 25
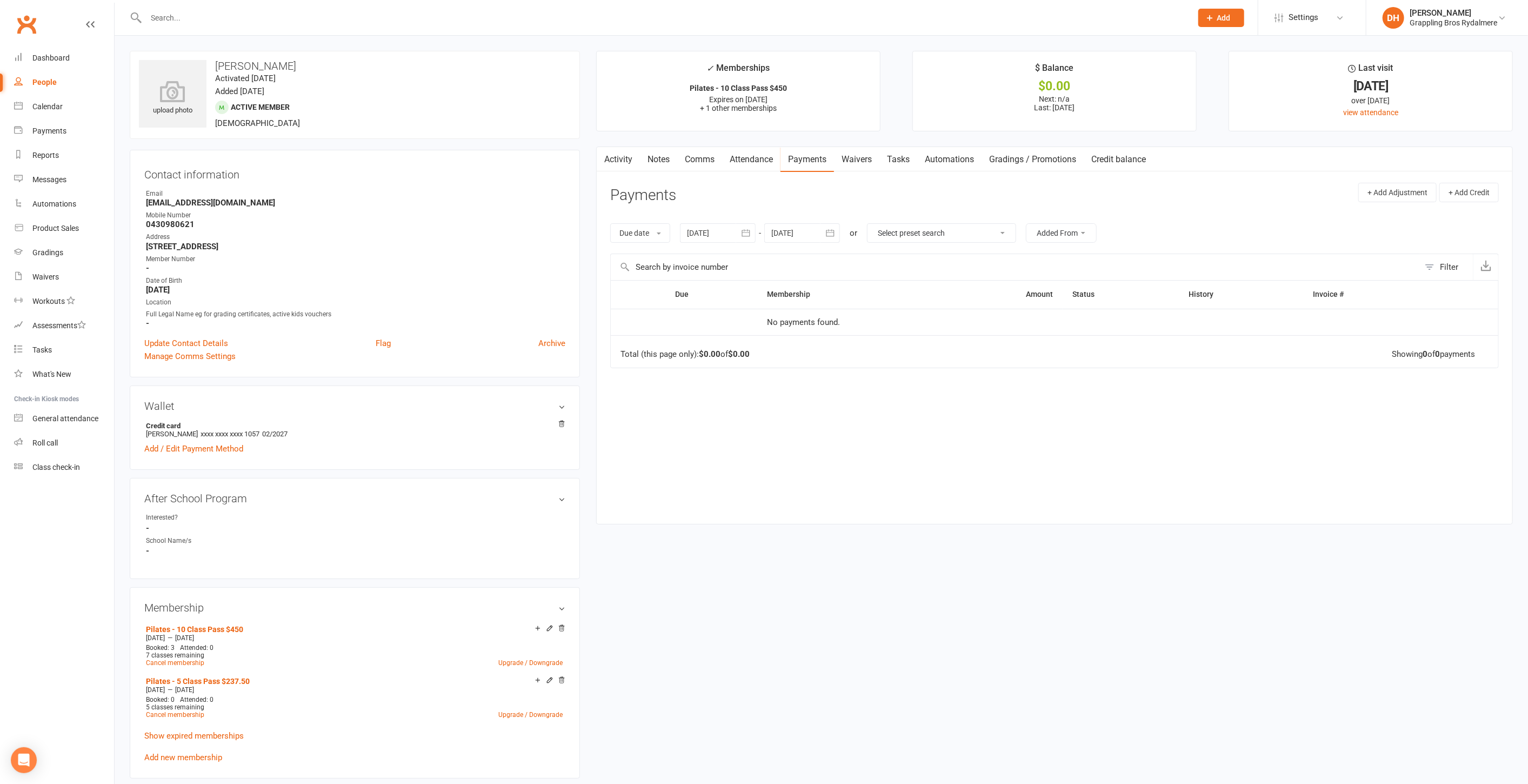
click at [771, 159] on link "Attendance" at bounding box center [752, 159] width 58 height 25
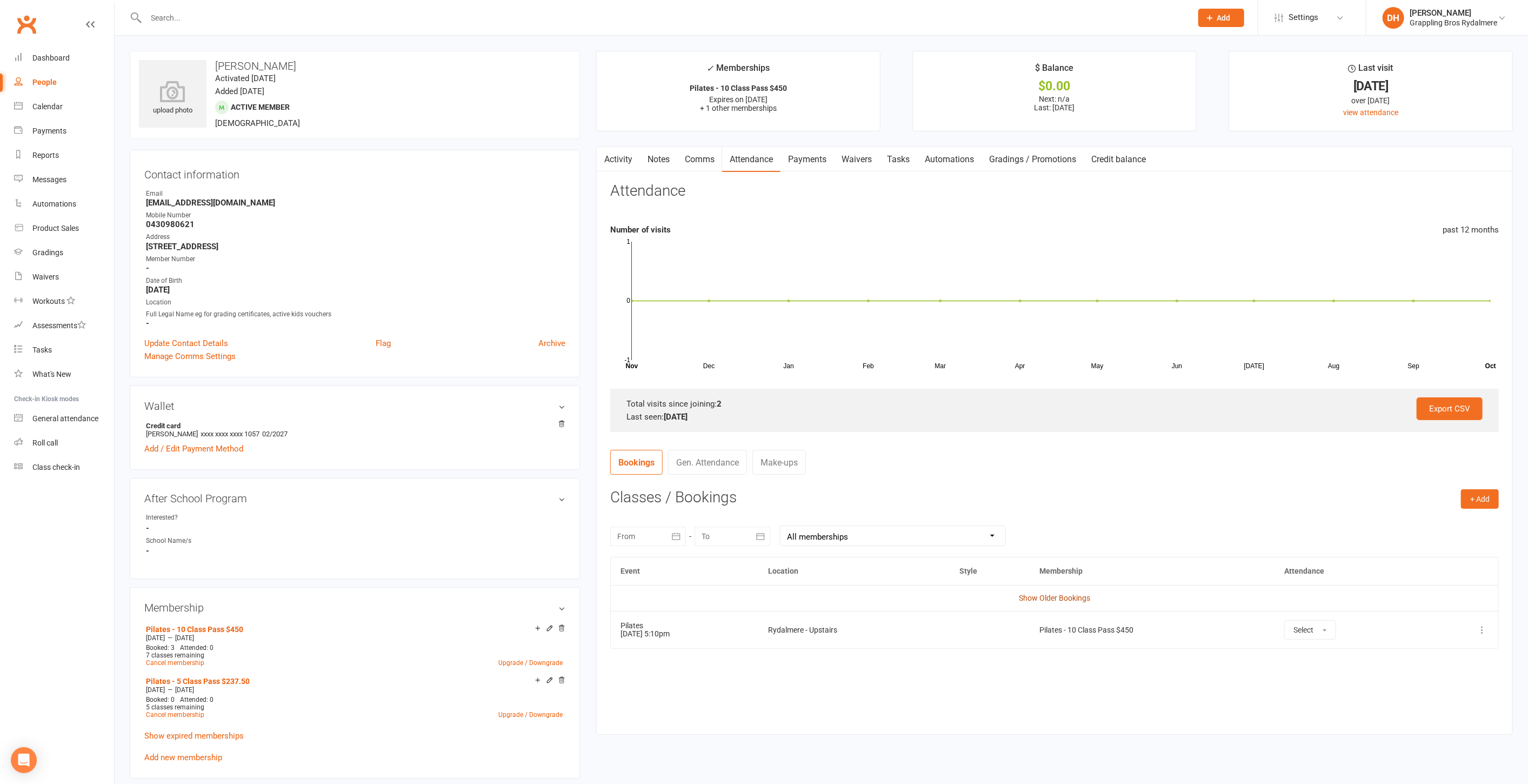
click at [1067, 593] on link "Show Older Bookings" at bounding box center [1055, 598] width 71 height 9
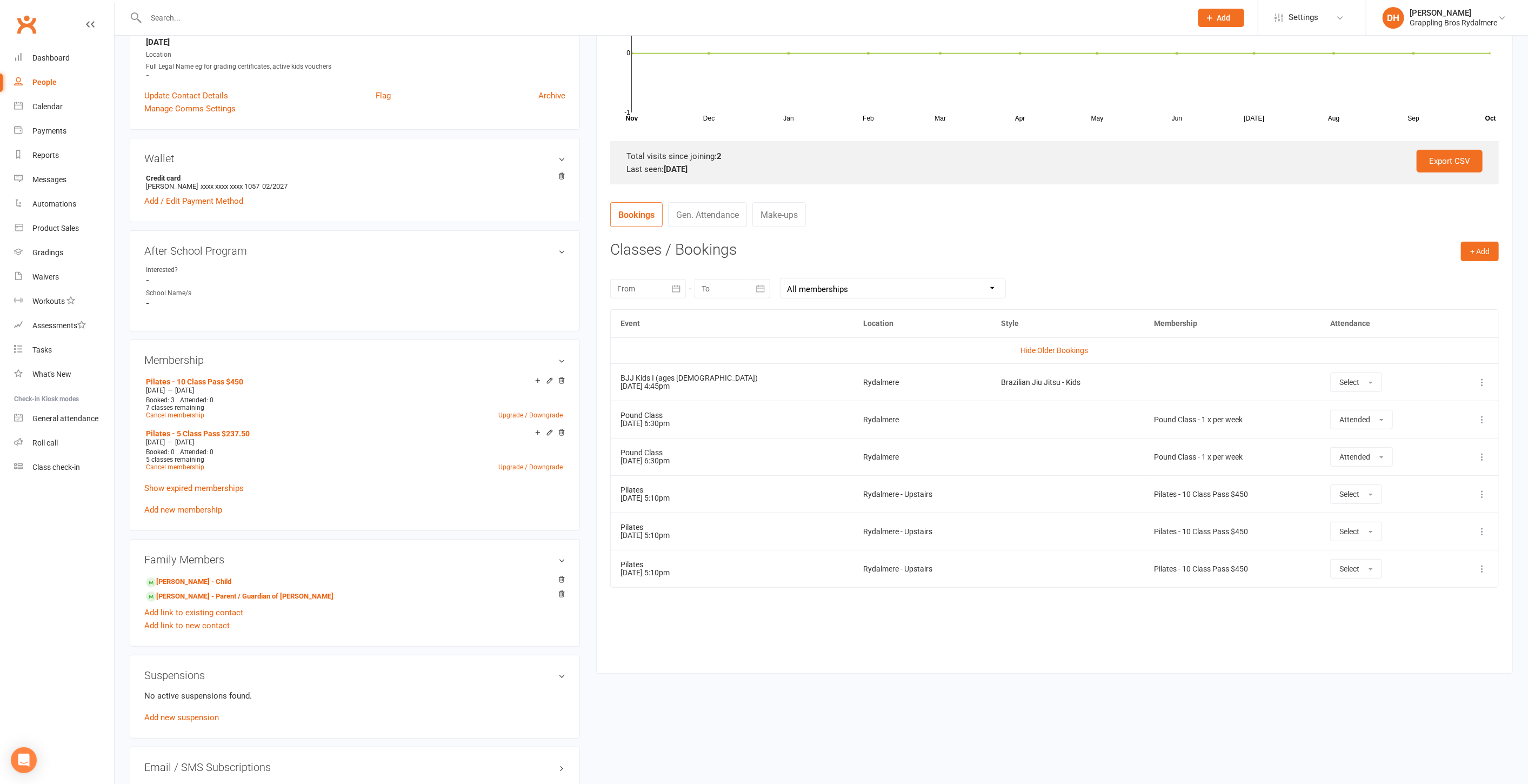
scroll to position [248, 0]
click at [1481, 253] on button "+ Add" at bounding box center [1480, 250] width 38 height 20
click at [1419, 274] on link "Book Event" at bounding box center [1445, 274] width 107 height 22
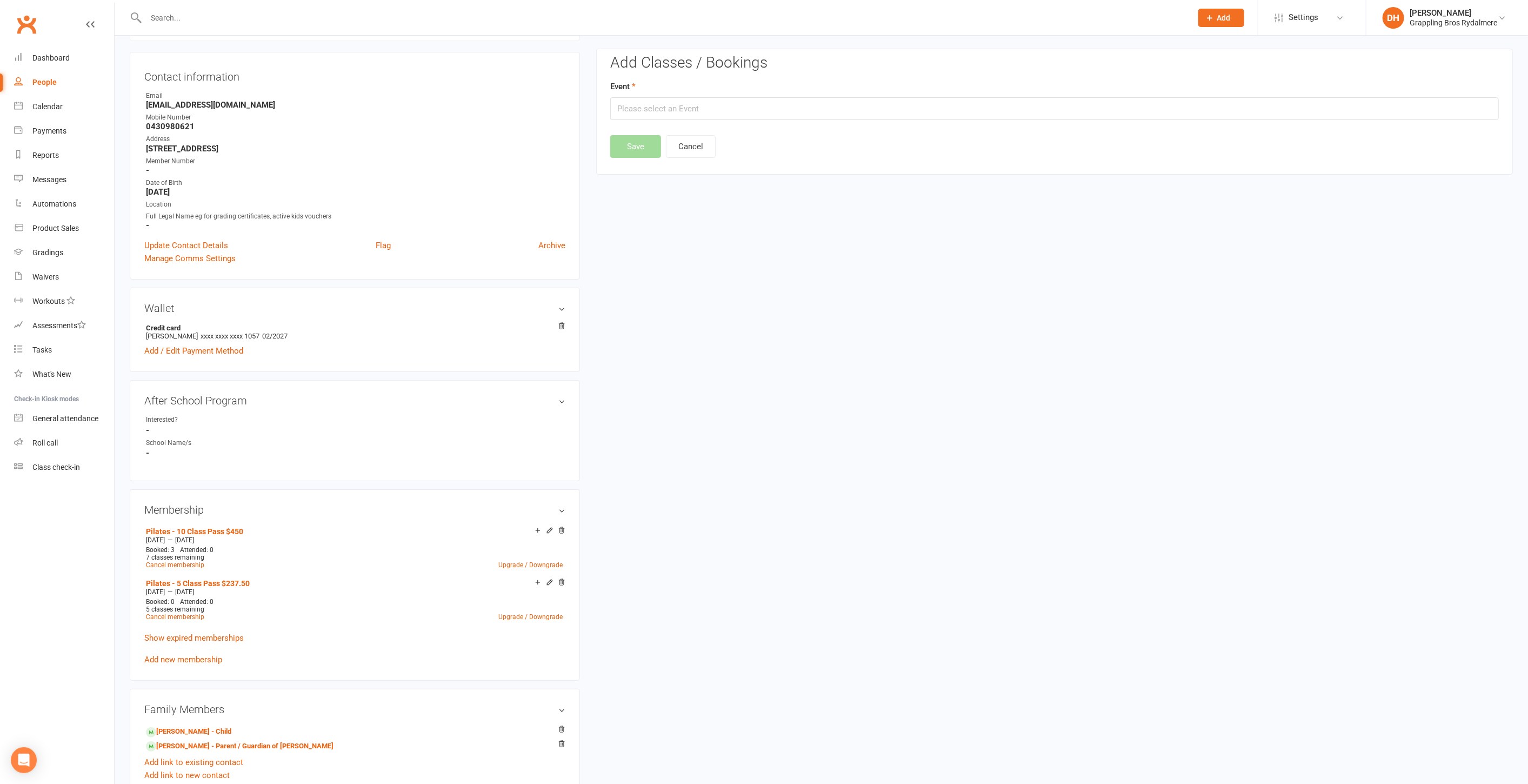
scroll to position [92, 0]
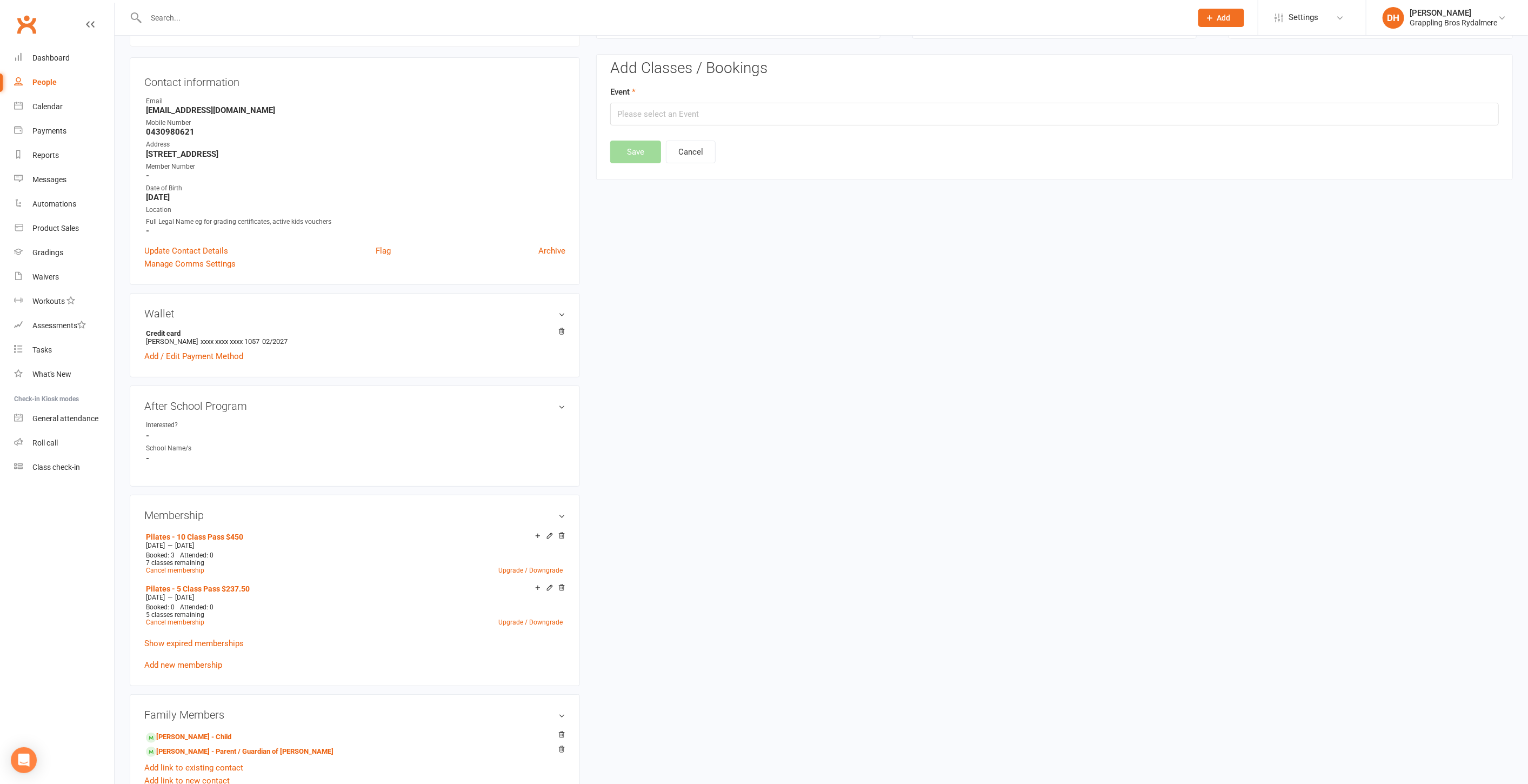
click at [709, 96] on div "Event" at bounding box center [1055, 105] width 889 height 40
click at [705, 111] on input "text" at bounding box center [1055, 114] width 889 height 23
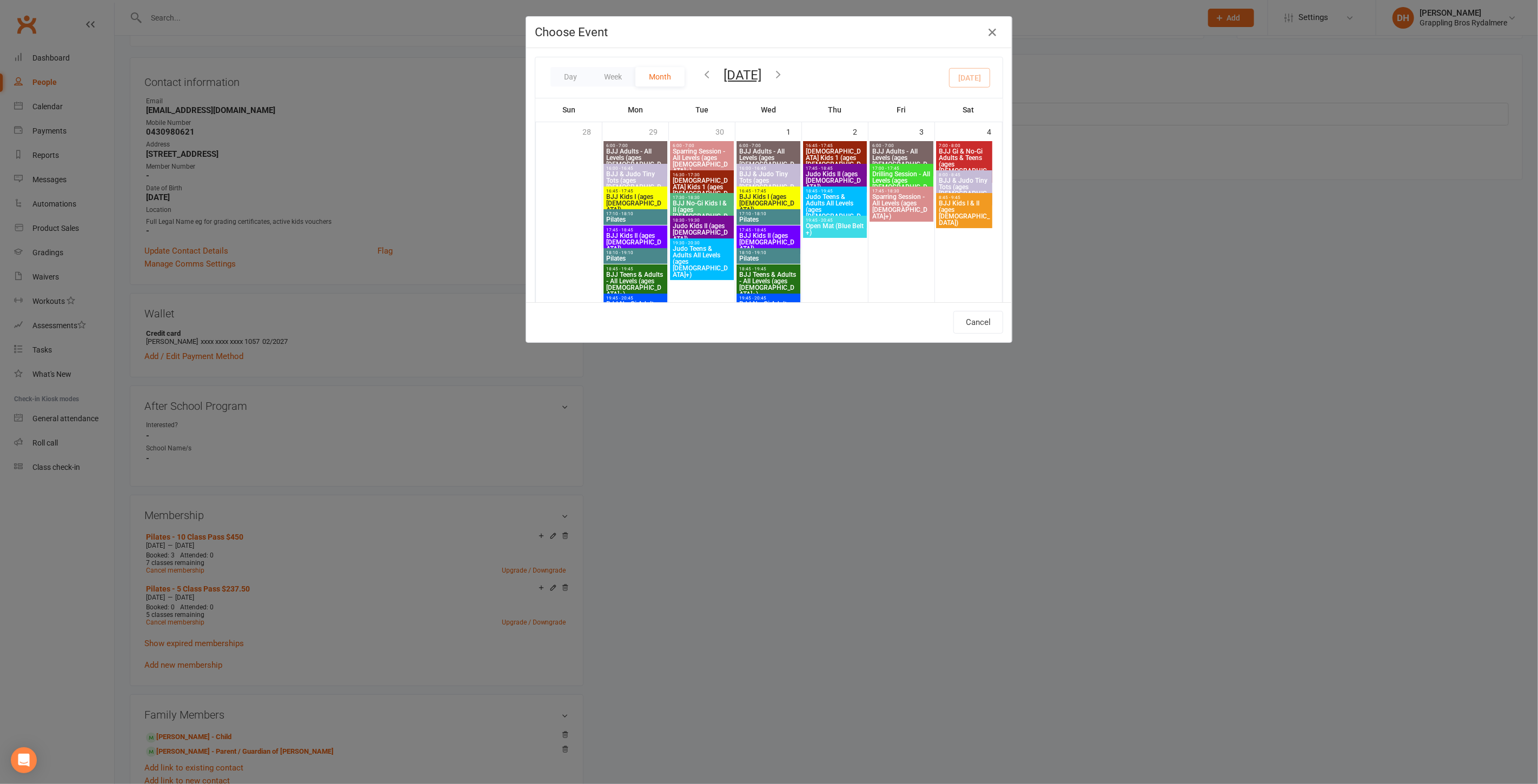
click at [704, 75] on icon "button" at bounding box center [707, 74] width 12 height 12
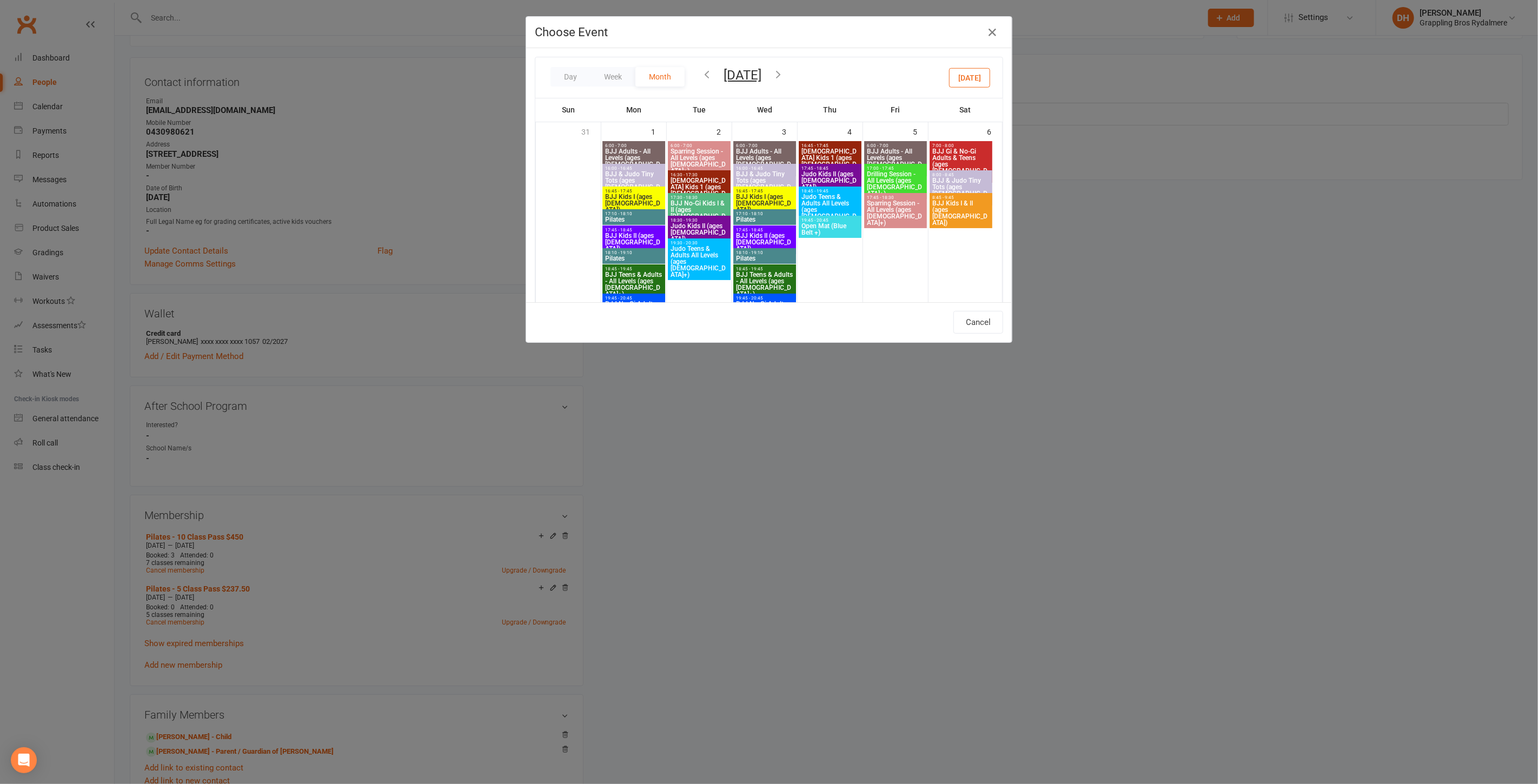
click at [625, 212] on span "17:10 - 18:10" at bounding box center [634, 214] width 58 height 5
type input "Pilates - [DATE] 5:10:00 PM"
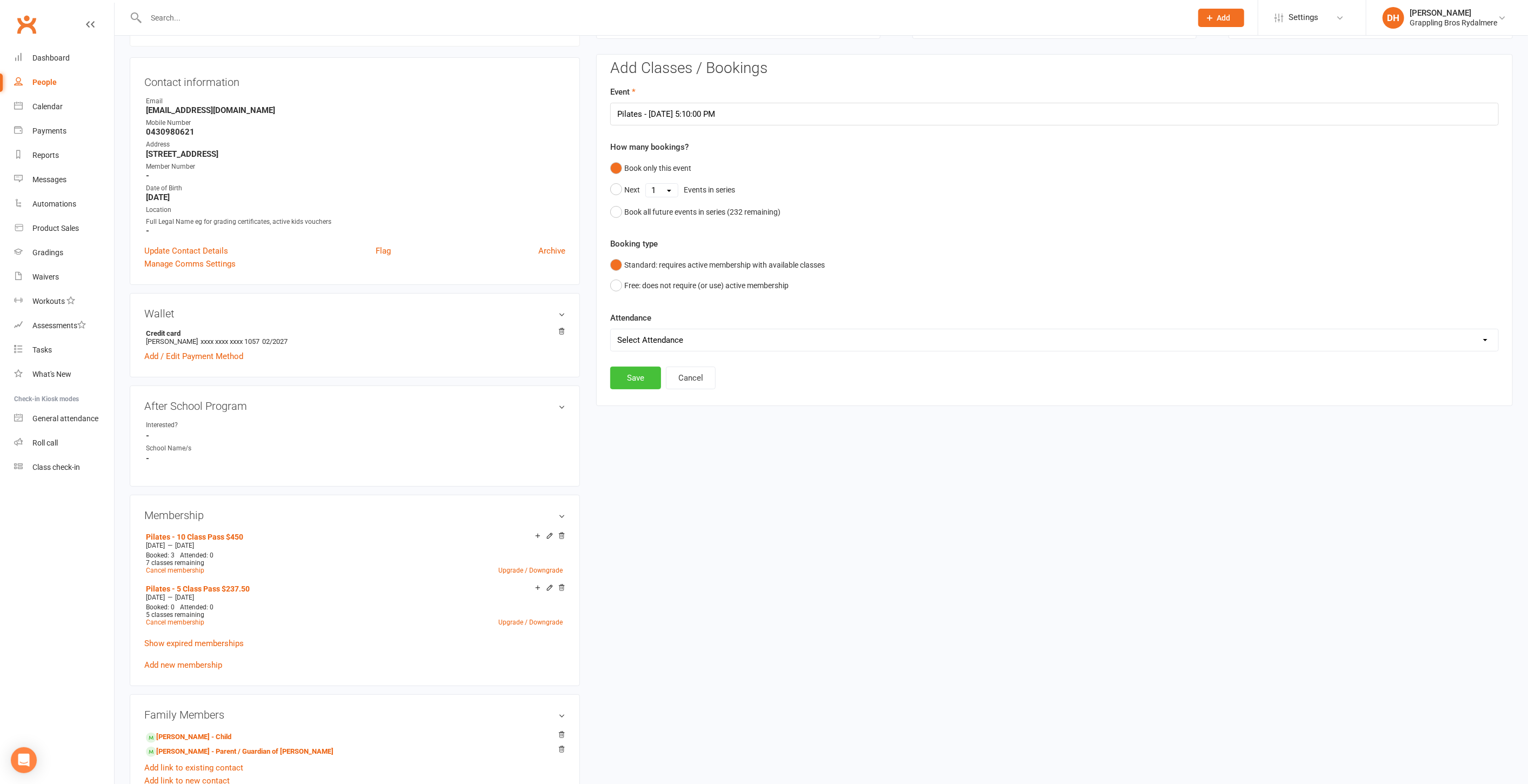
click at [643, 375] on button "Save" at bounding box center [636, 378] width 51 height 23
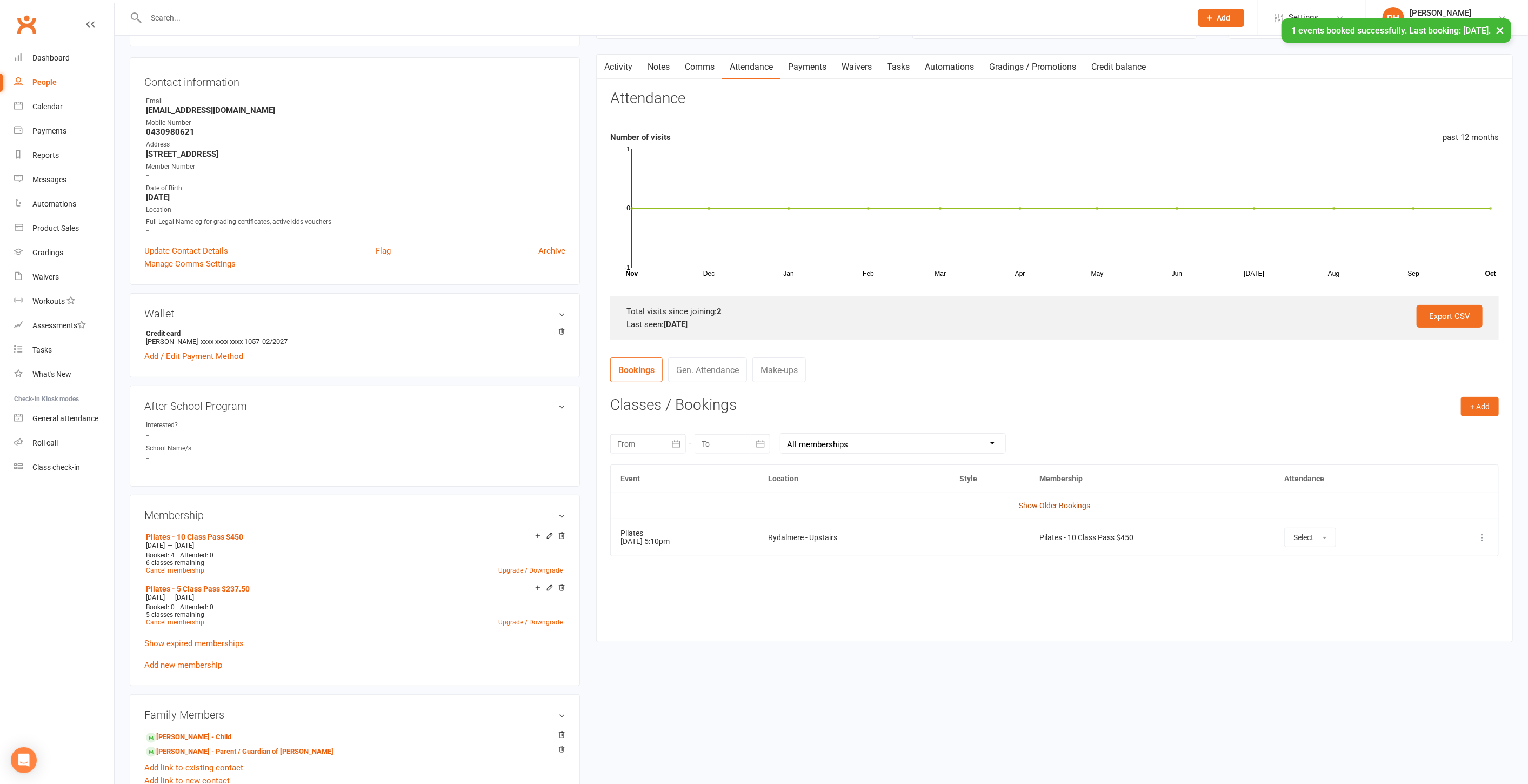
click at [1046, 506] on link "Show Older Bookings" at bounding box center [1055, 506] width 71 height 9
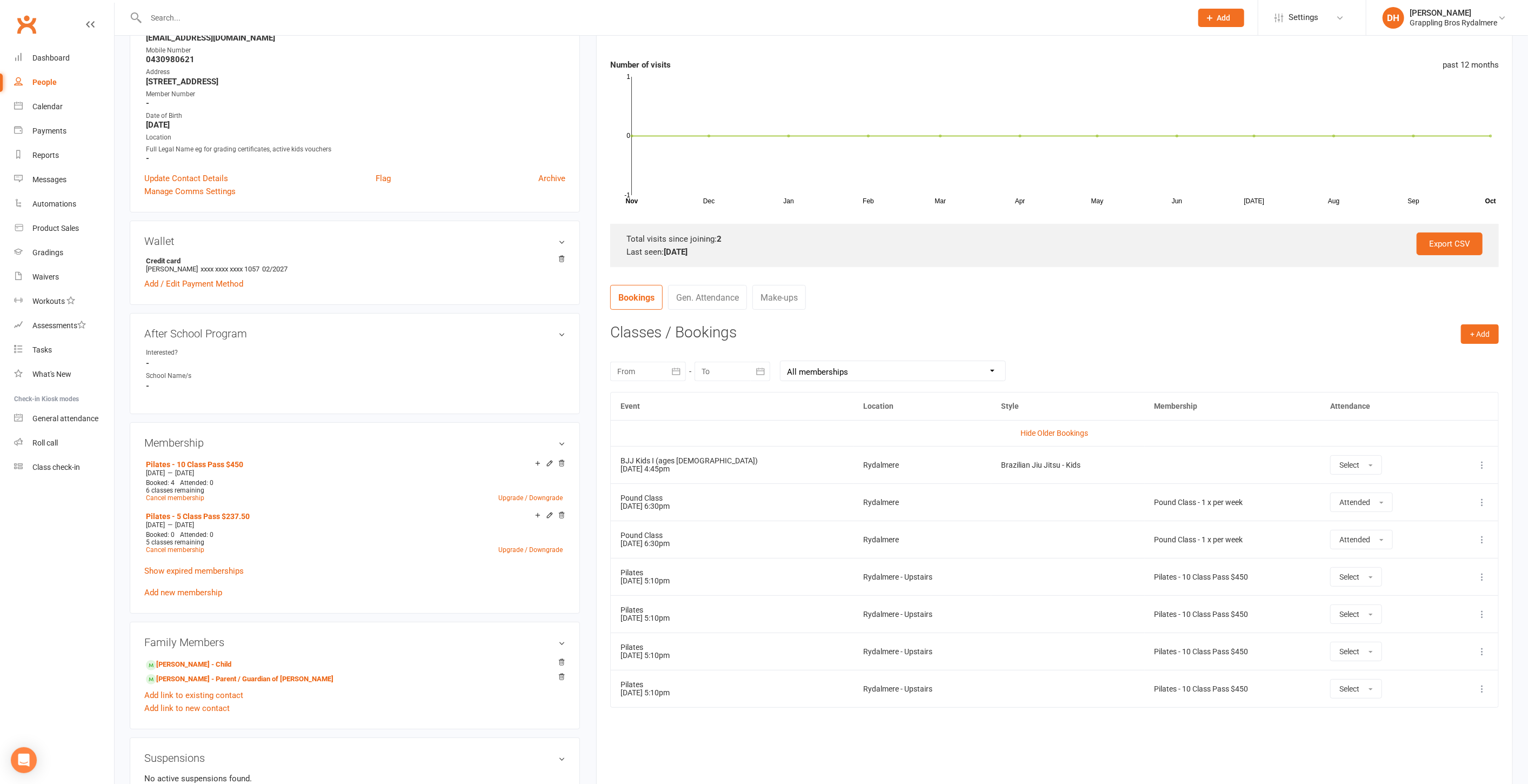
scroll to position [172, 0]
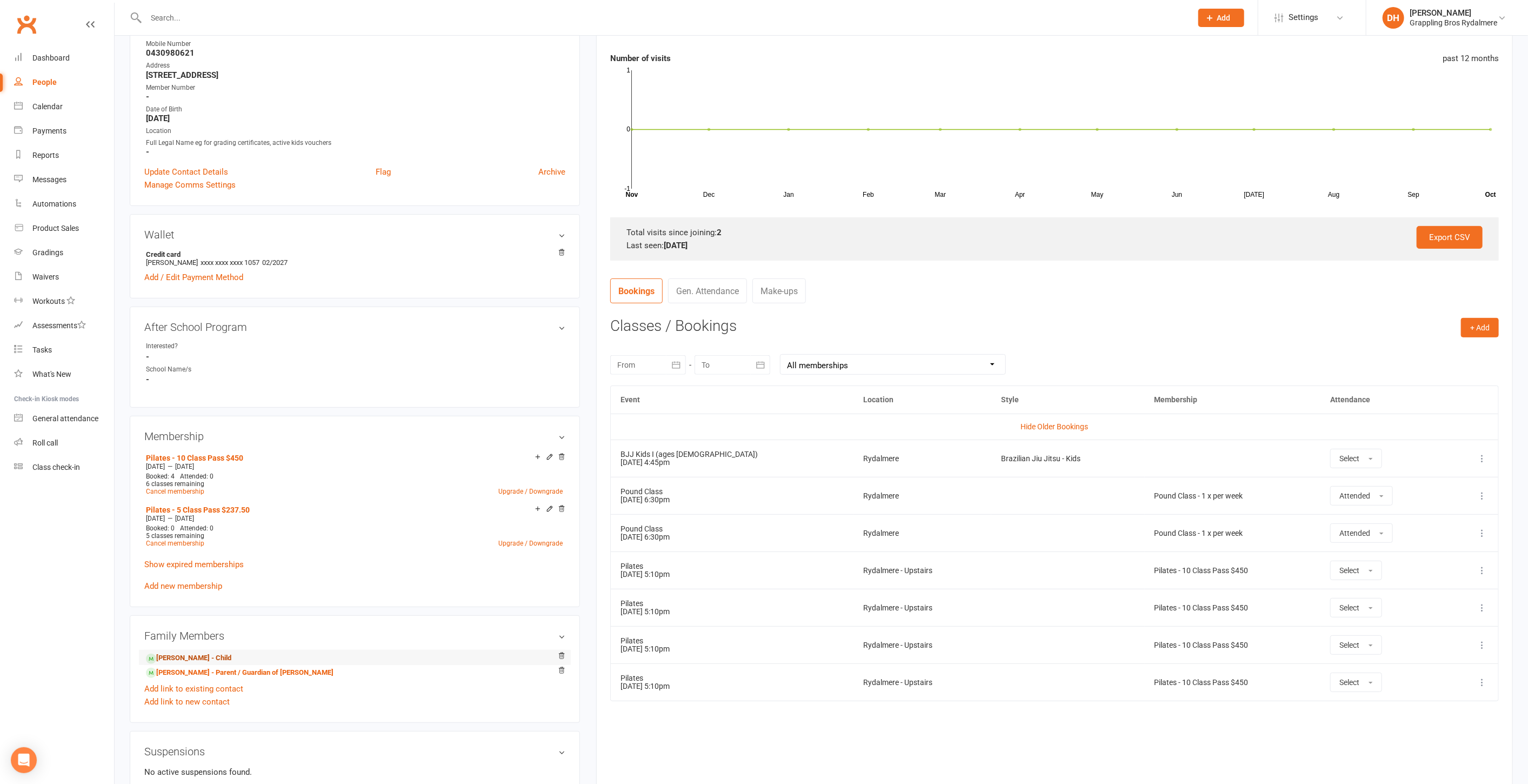
click at [219, 657] on link "[PERSON_NAME] - Child" at bounding box center [189, 658] width 85 height 11
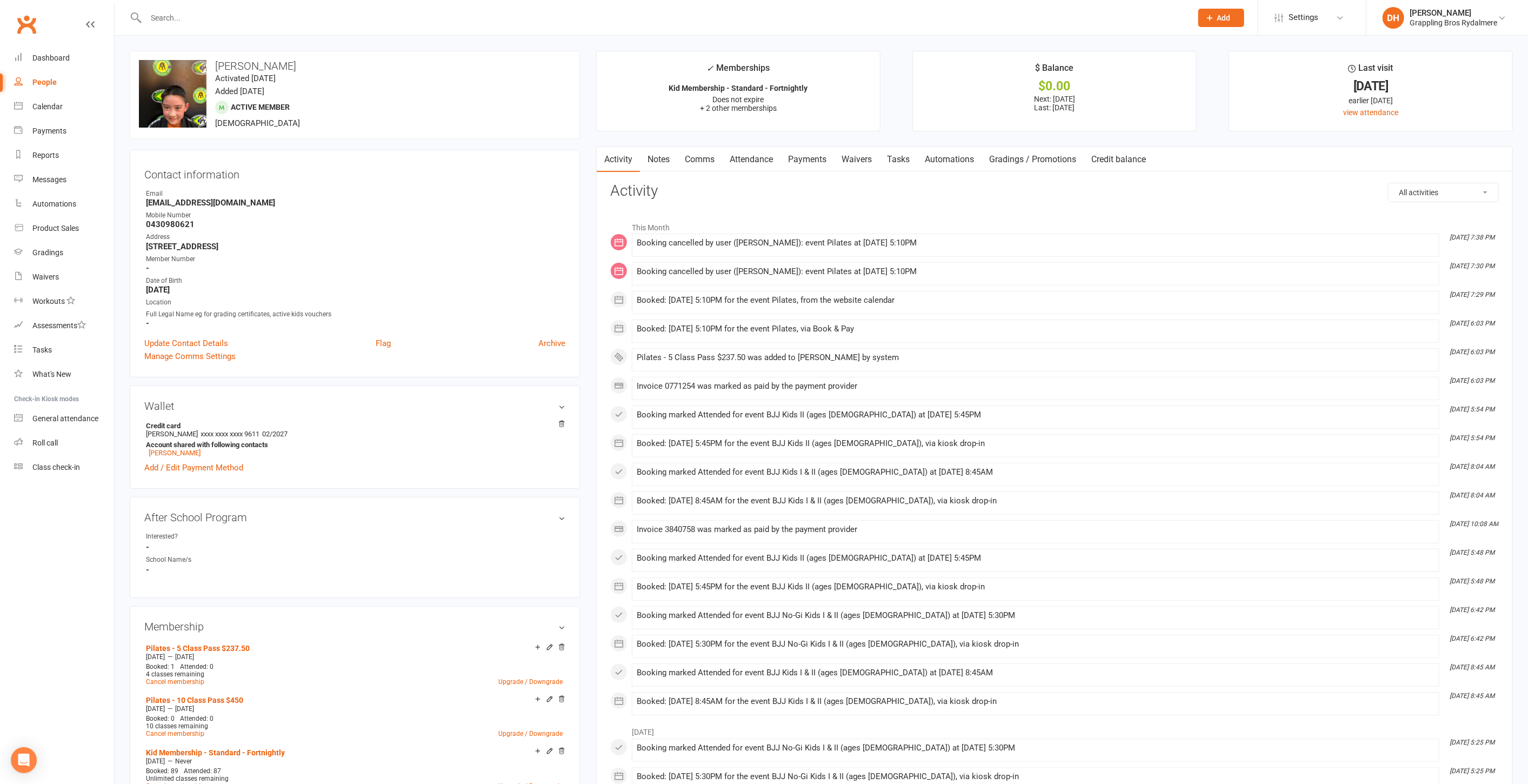
click at [770, 154] on link "Attendance" at bounding box center [752, 159] width 58 height 25
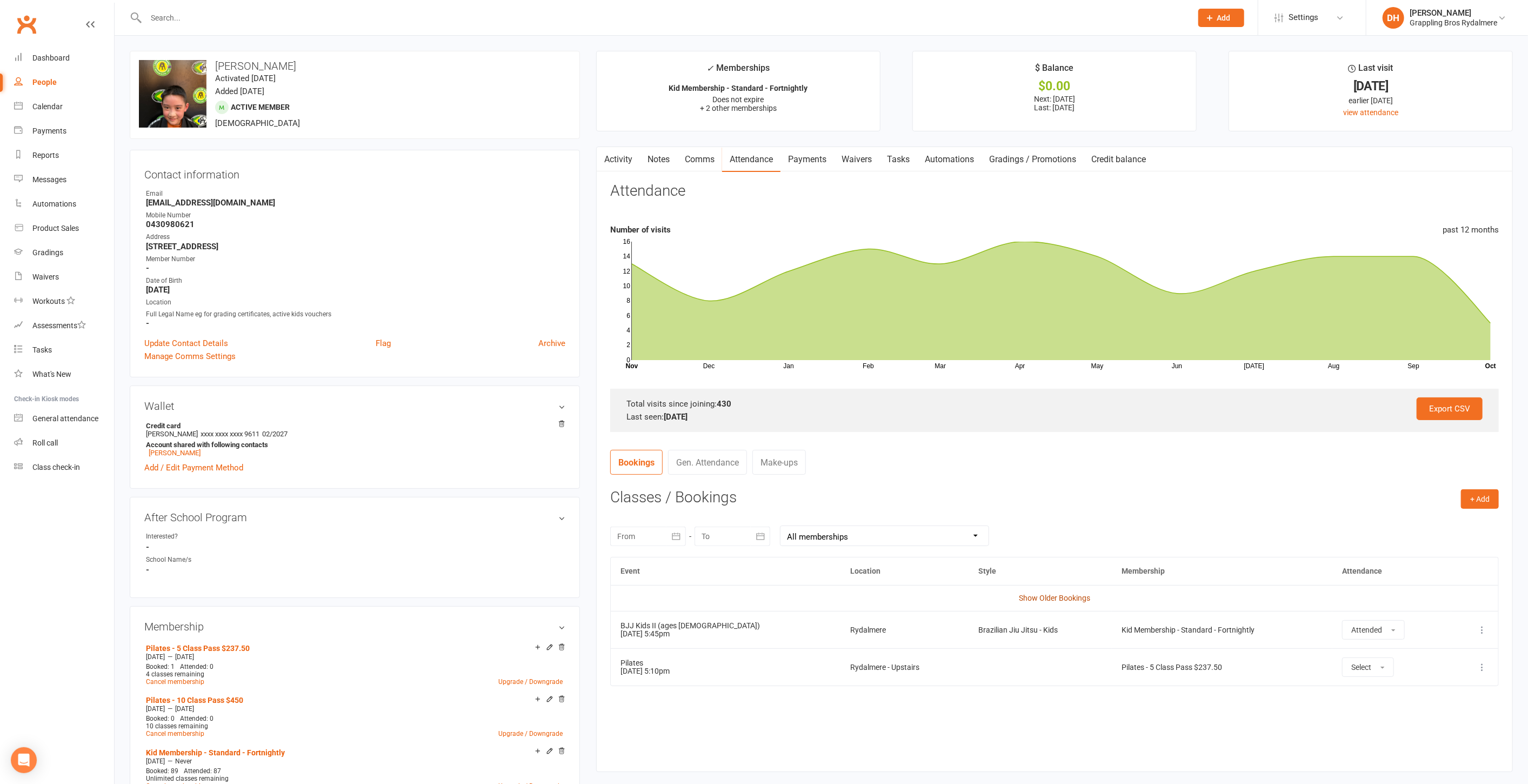
click at [1071, 595] on link "Show Older Bookings" at bounding box center [1055, 598] width 71 height 9
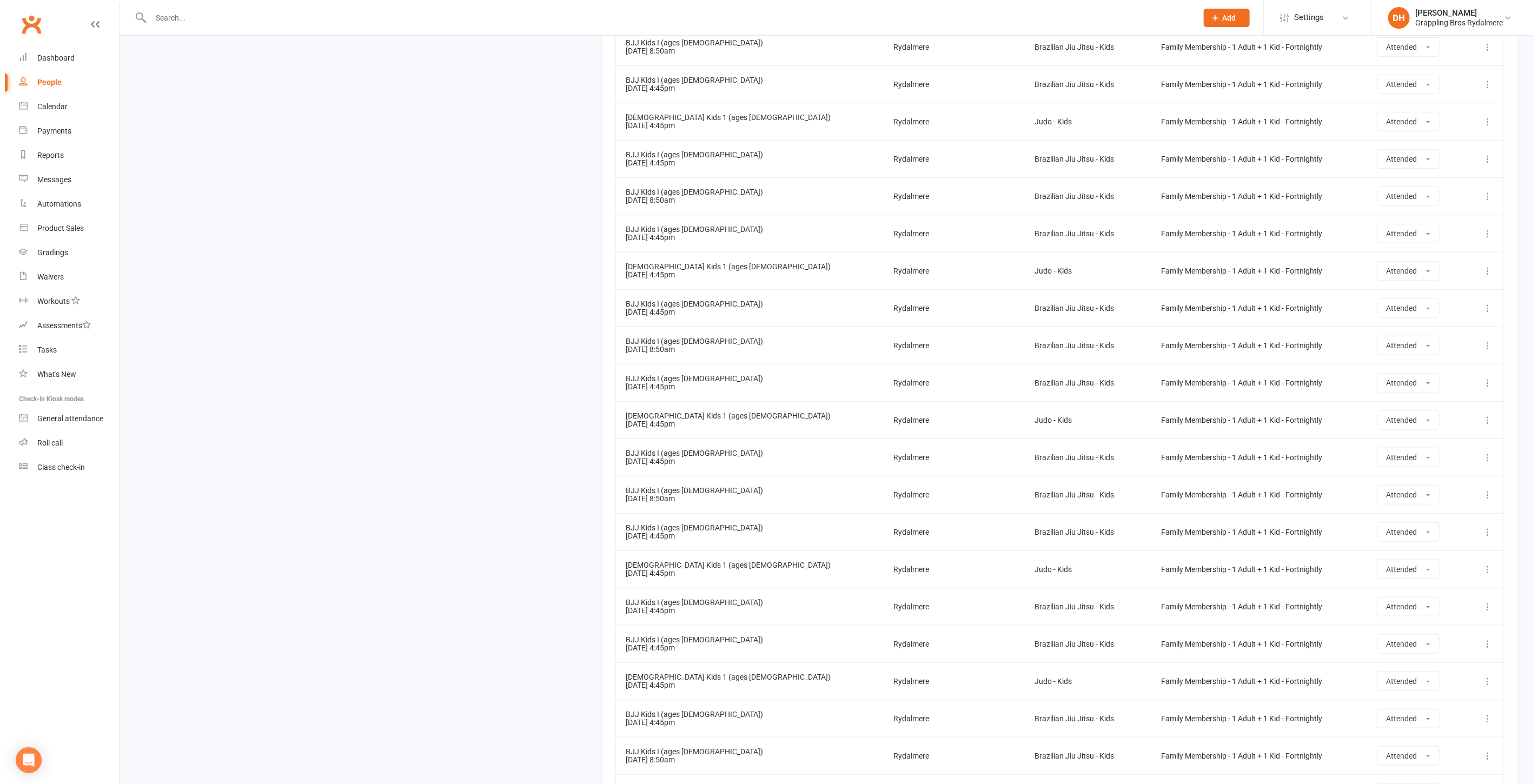
scroll to position [16096, 0]
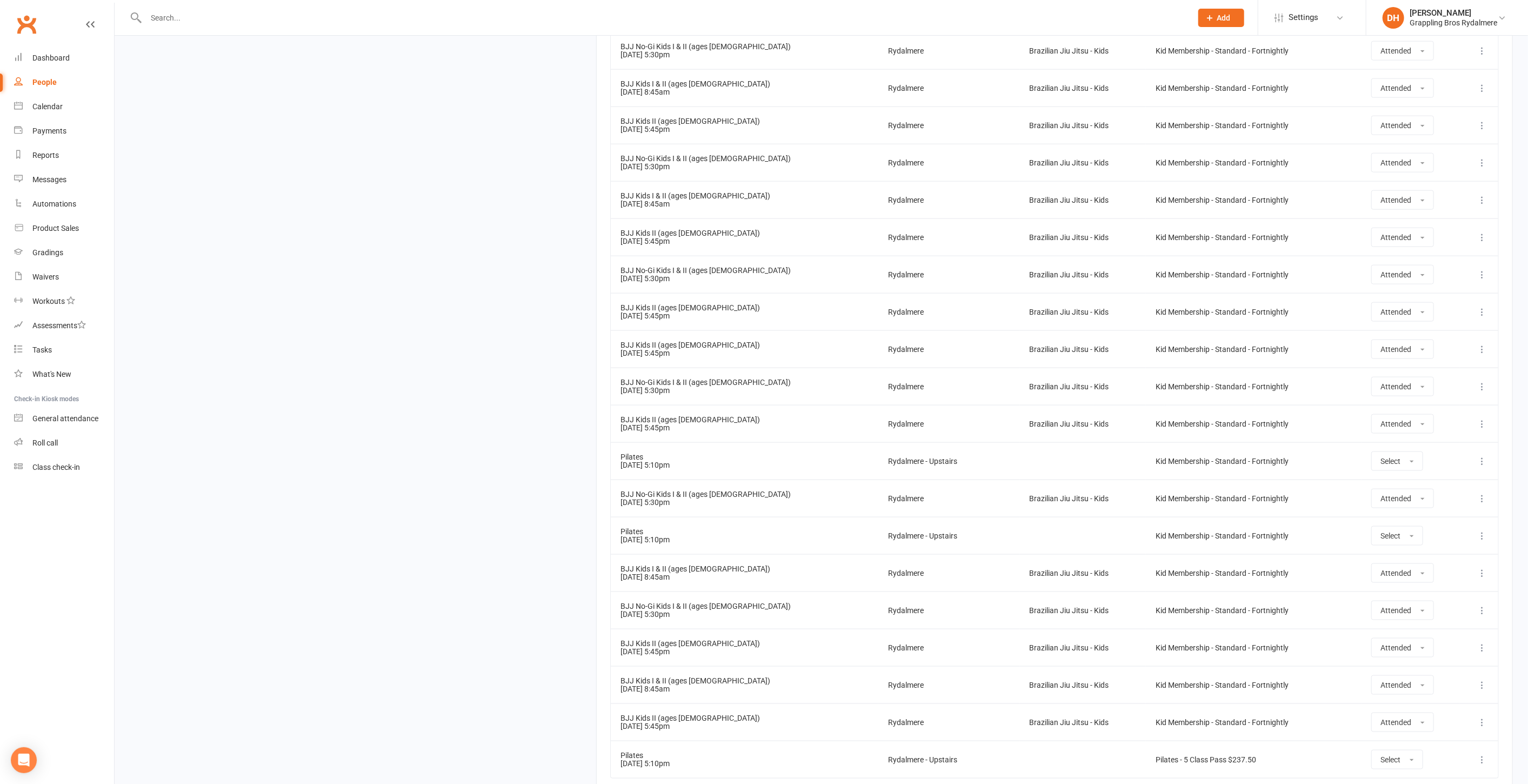
click at [1476, 455] on button at bounding box center [1482, 461] width 13 height 13
click at [1452, 515] on link "Delete booking" at bounding box center [1435, 525] width 107 height 22
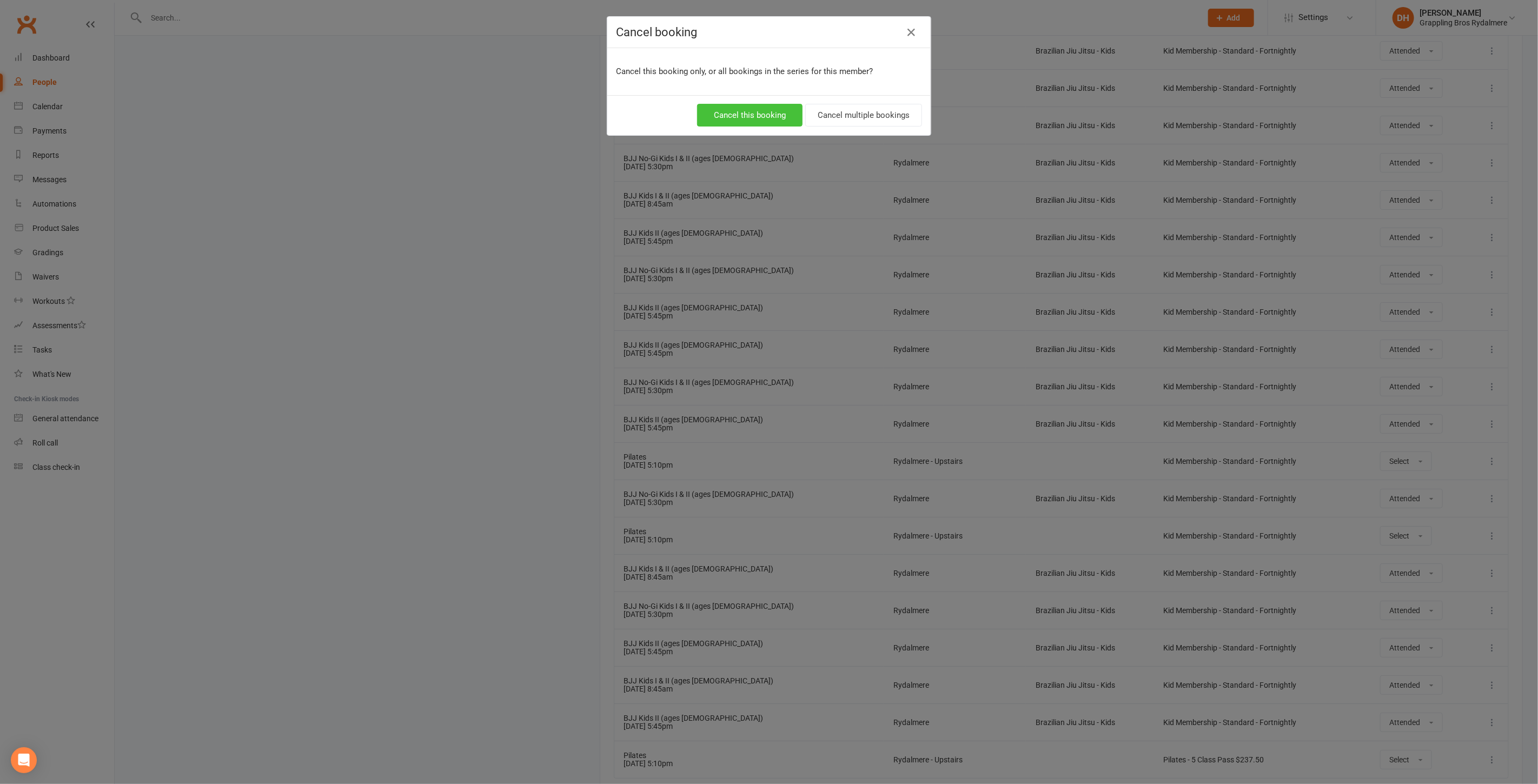
click at [741, 105] on button "Cancel this booking" at bounding box center [750, 115] width 105 height 23
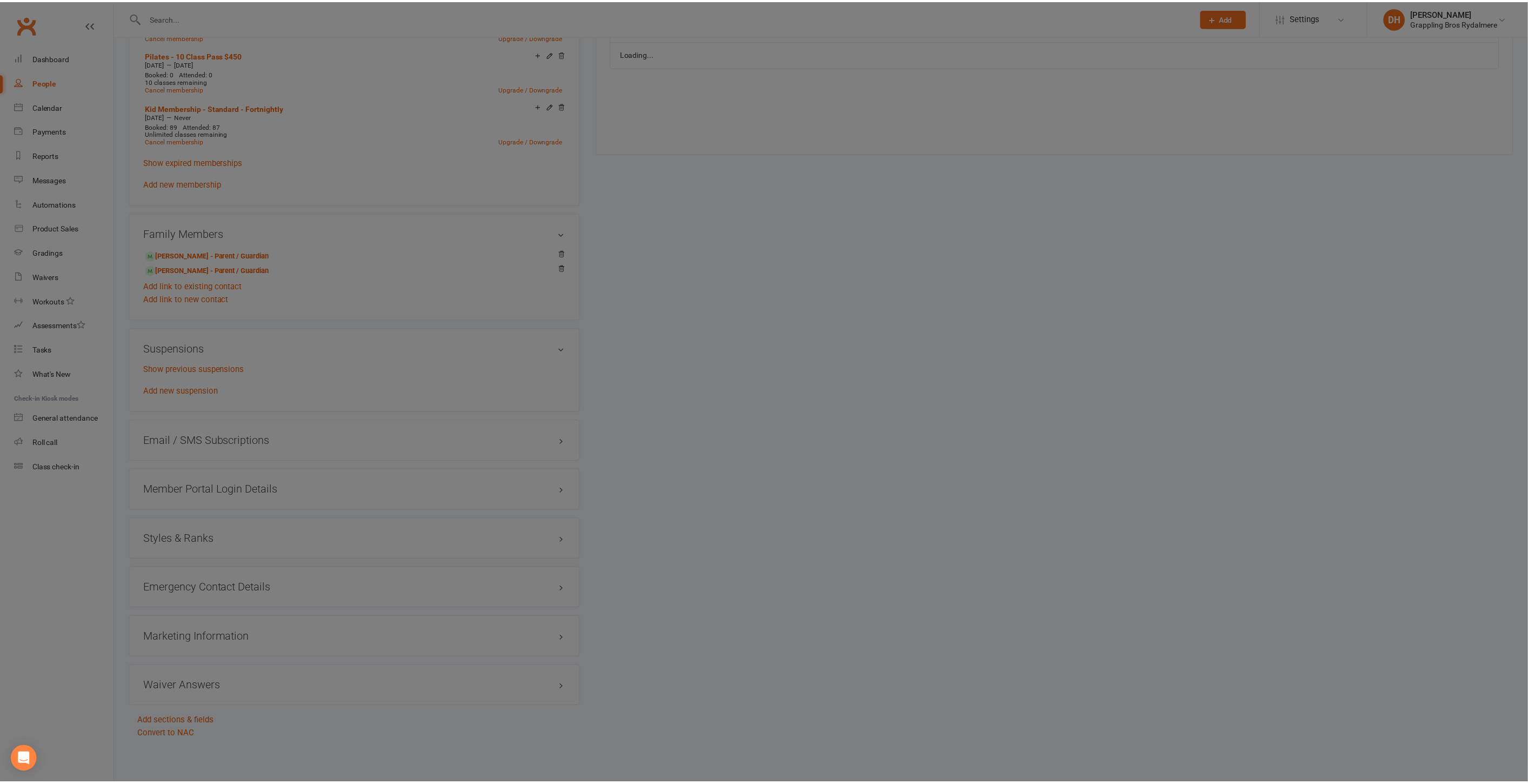
scroll to position [0, 0]
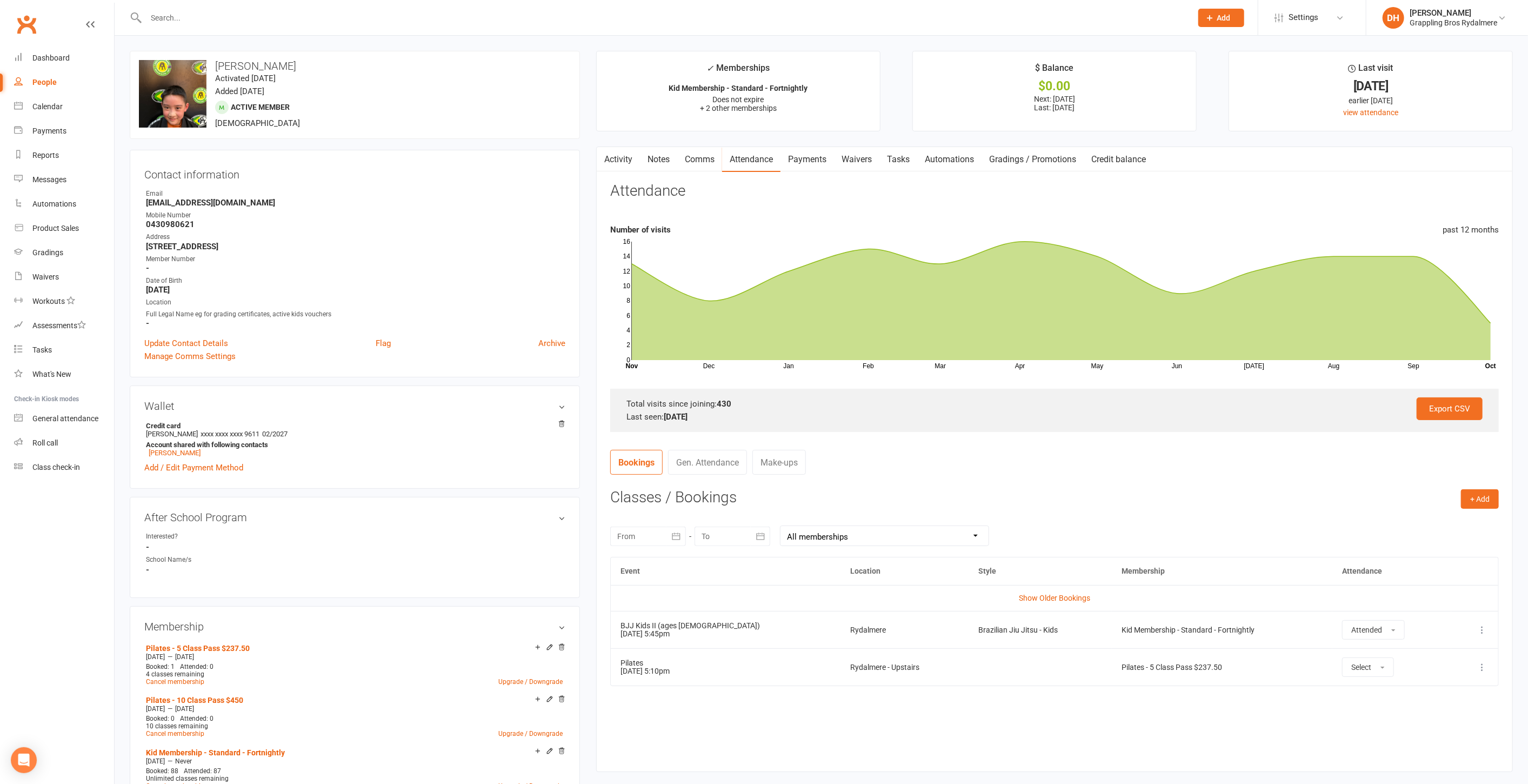
click at [1481, 666] on icon at bounding box center [1482, 666] width 11 height 11
click at [1438, 730] on link "Remove booking" at bounding box center [1435, 731] width 107 height 22
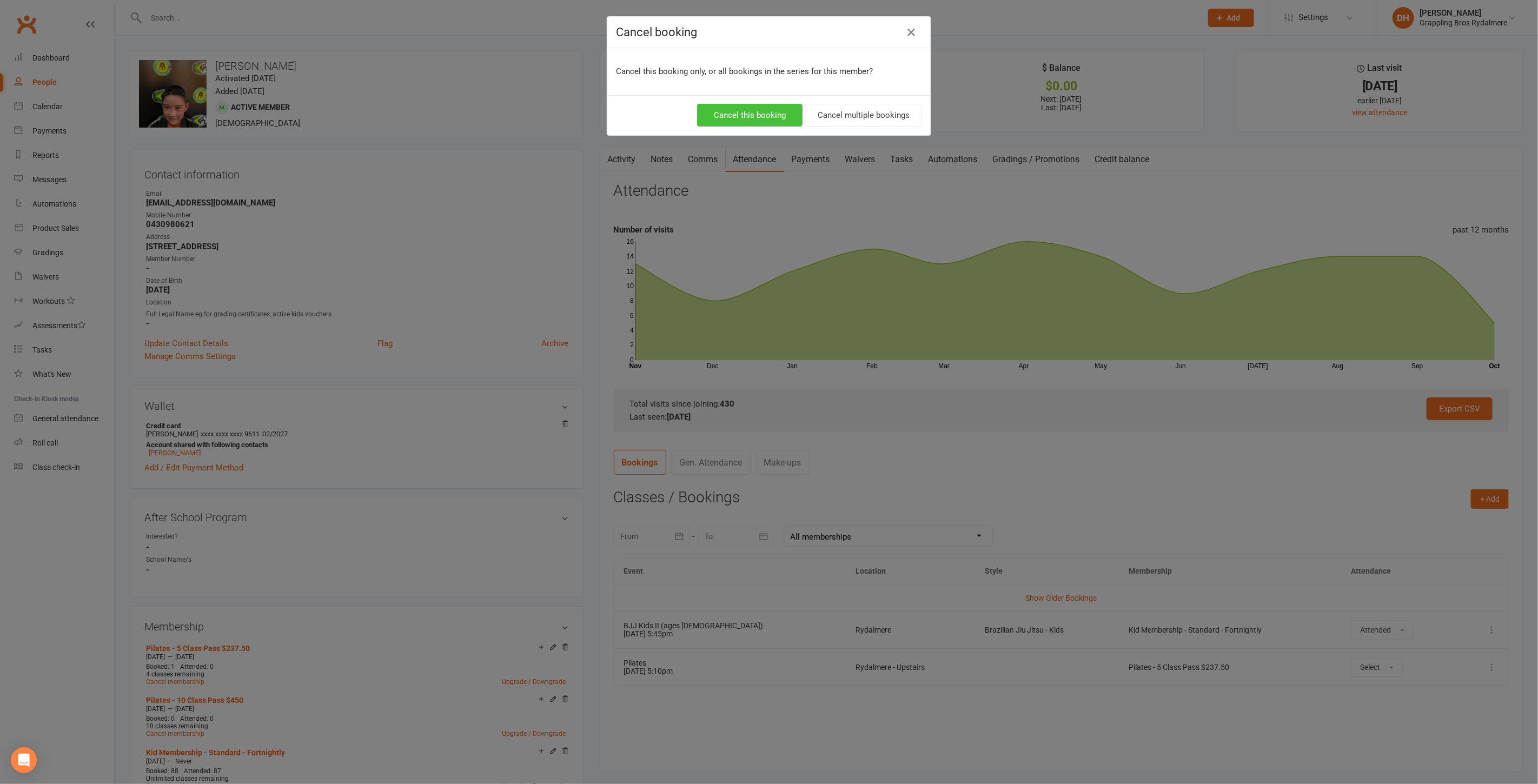
click at [730, 105] on button "Cancel this booking" at bounding box center [750, 115] width 105 height 23
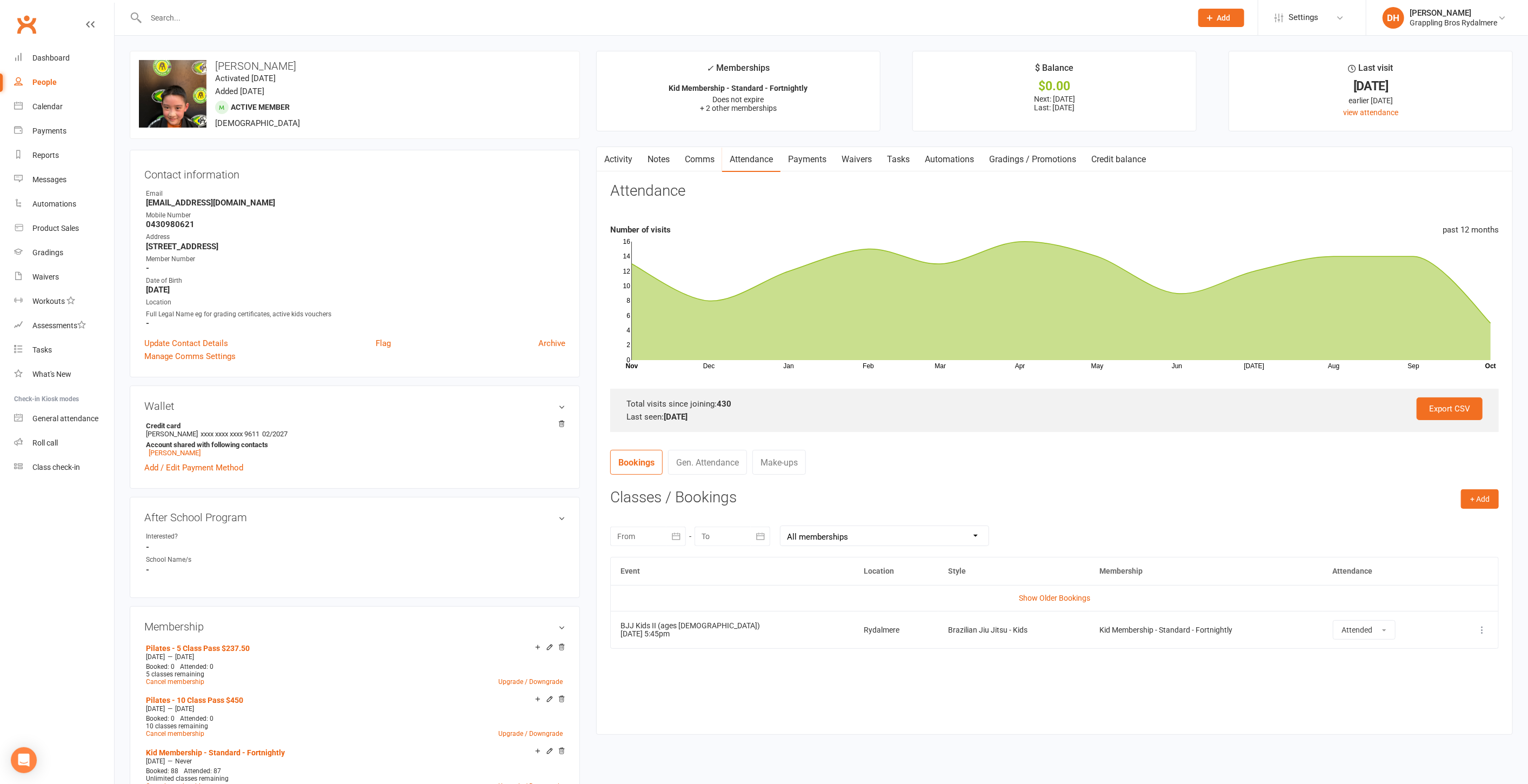
click at [839, 544] on div "All memberships From other Members Pilates - 5 Class Pass $237.50 Pilates - 10 …" at bounding box center [884, 536] width 209 height 20
click at [839, 535] on select "All memberships From other Members Pilates - 5 Class Pass $237.50 Pilates - 10 …" at bounding box center [885, 536] width 208 height 20
click at [781, 526] on select "All memberships From other Members Pilates - 5 Class Pass $237.50 Pilates - 10 …" at bounding box center [885, 536] width 208 height 20
click at [840, 544] on select "All memberships From other Members Pilates - 5 Class Pass $237.50 Pilates - 10 …" at bounding box center [885, 536] width 208 height 20
click at [781, 526] on select "All memberships From other Members Pilates - 5 Class Pass $237.50 Pilates - 10 …" at bounding box center [885, 536] width 208 height 20
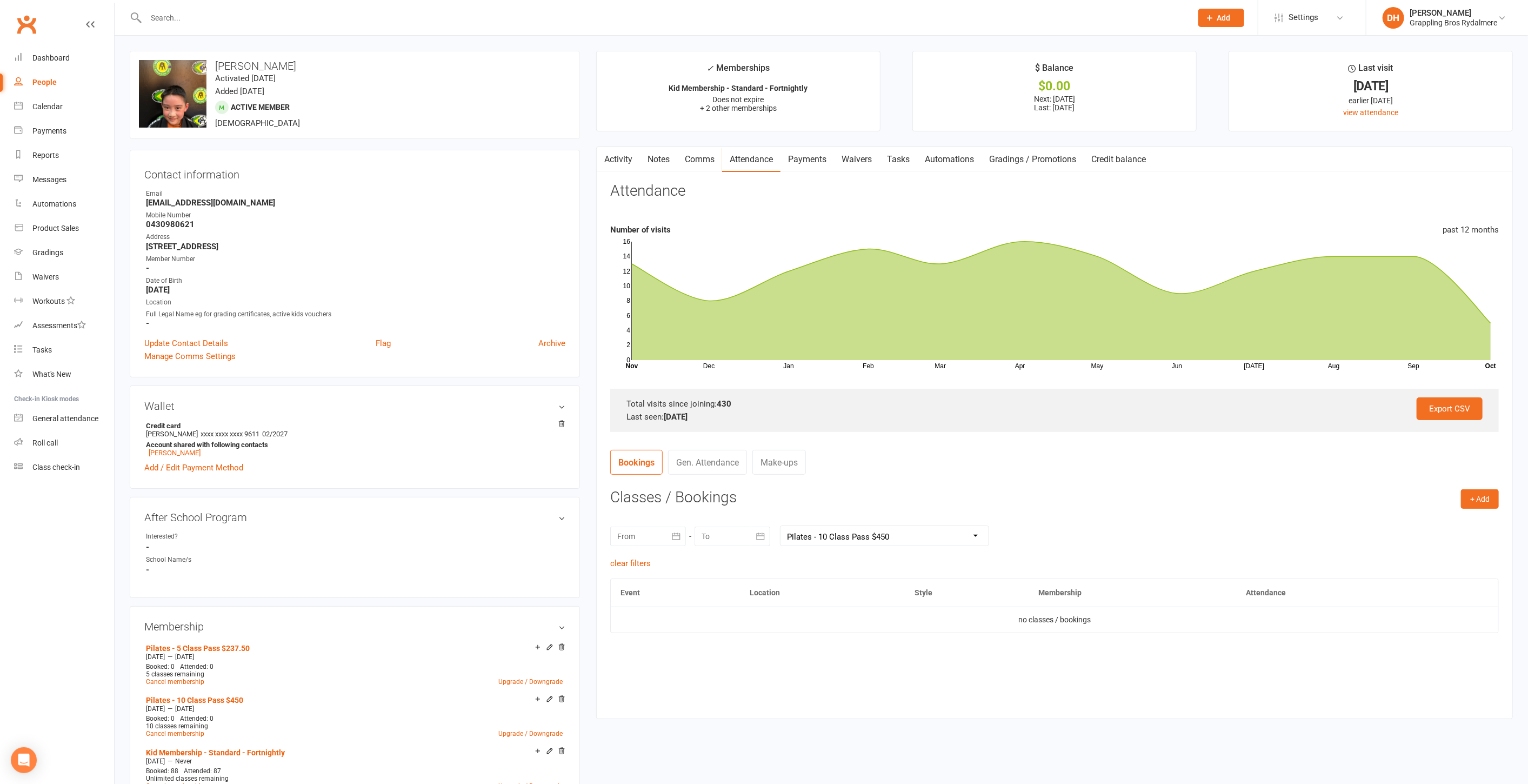
click at [839, 529] on select "All memberships From other Members Pilates - 5 Class Pass $237.50 Pilates - 10 …" at bounding box center [885, 536] width 208 height 20
select select "1"
click at [781, 526] on select "All memberships From other Members Pilates - 5 Class Pass $237.50 Pilates - 10 …" at bounding box center [885, 536] width 208 height 20
click at [633, 563] on link "clear filters" at bounding box center [631, 563] width 41 height 10
select select
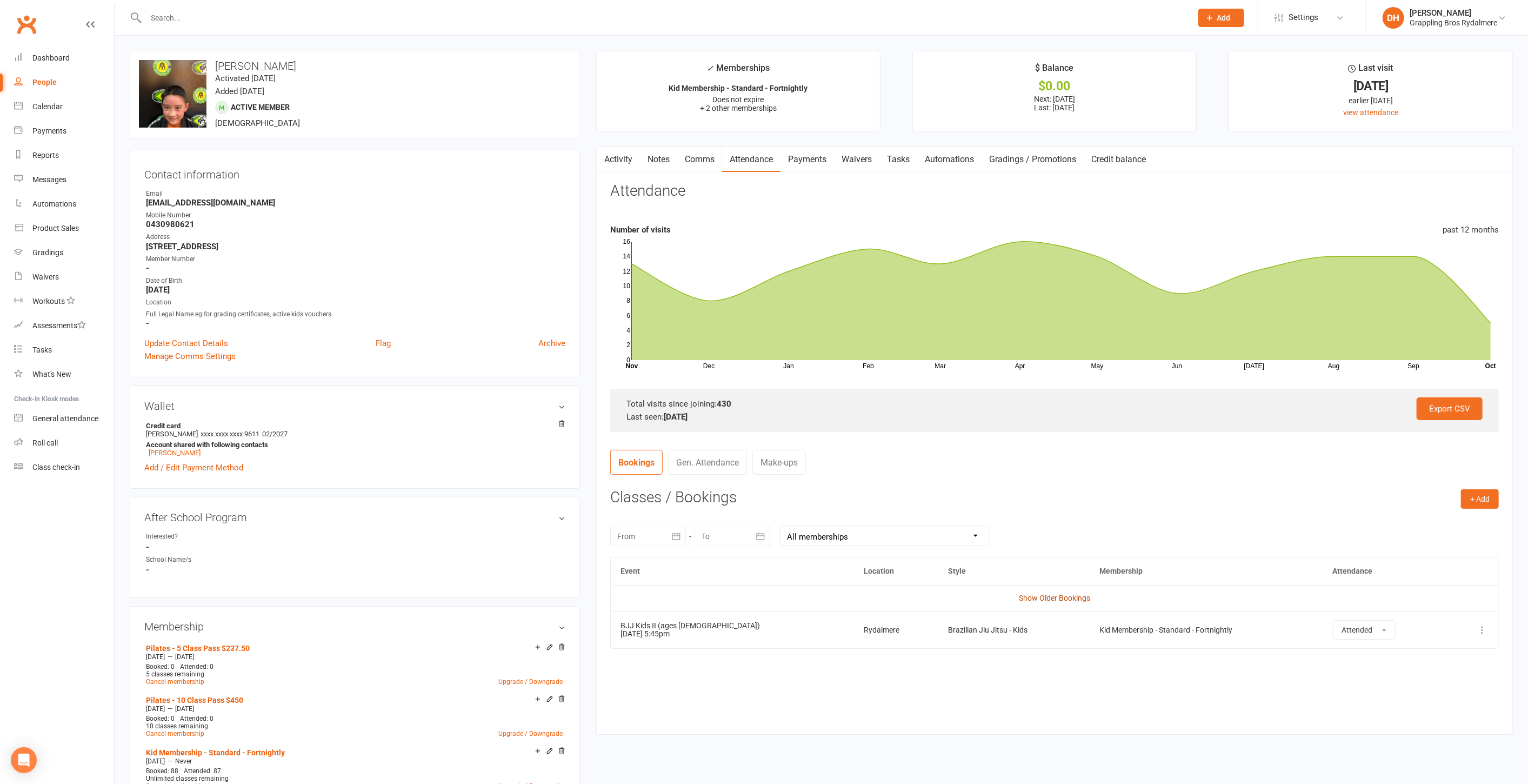
click at [1036, 595] on link "Show Older Bookings" at bounding box center [1055, 598] width 71 height 9
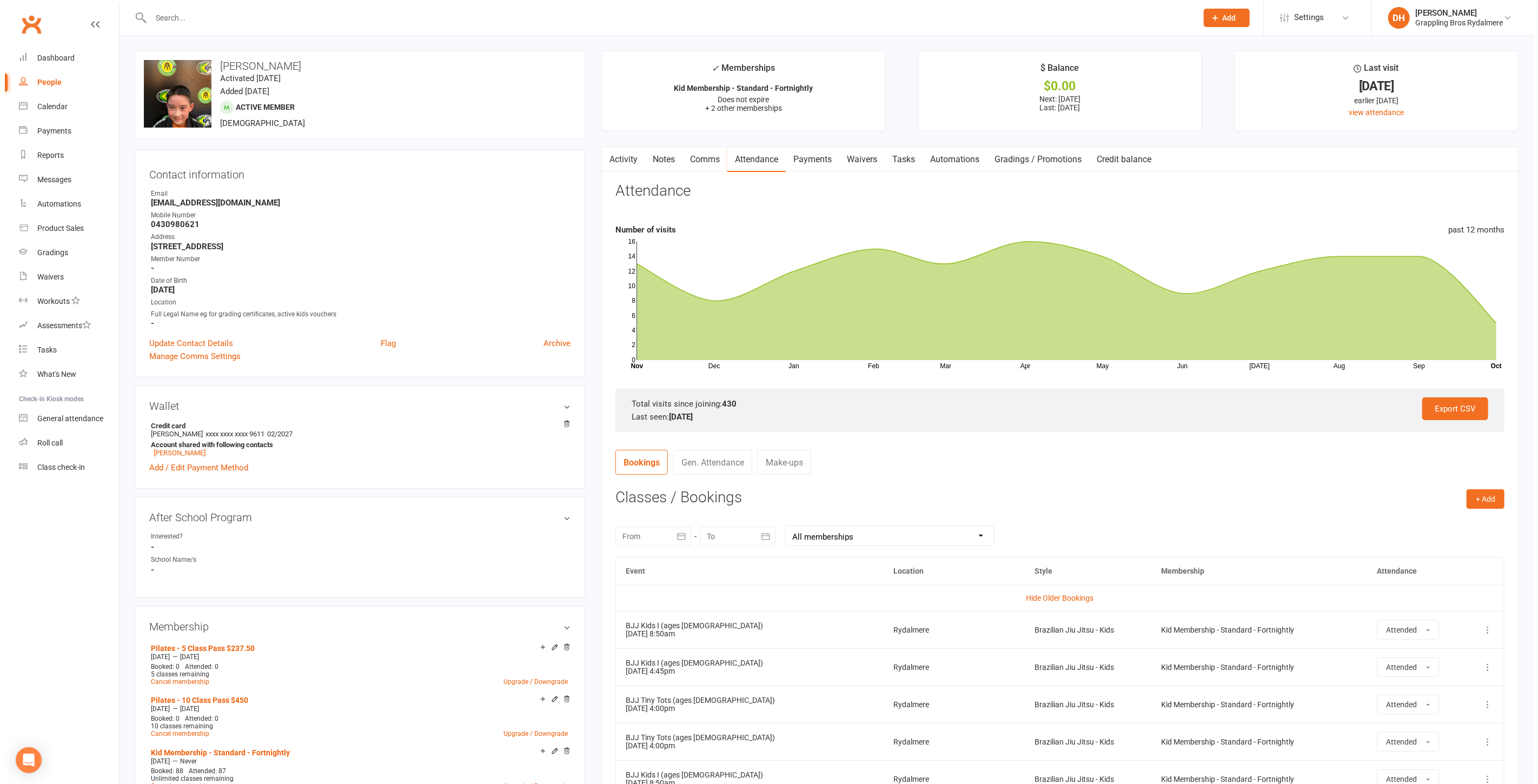
scroll to position [16096, 0]
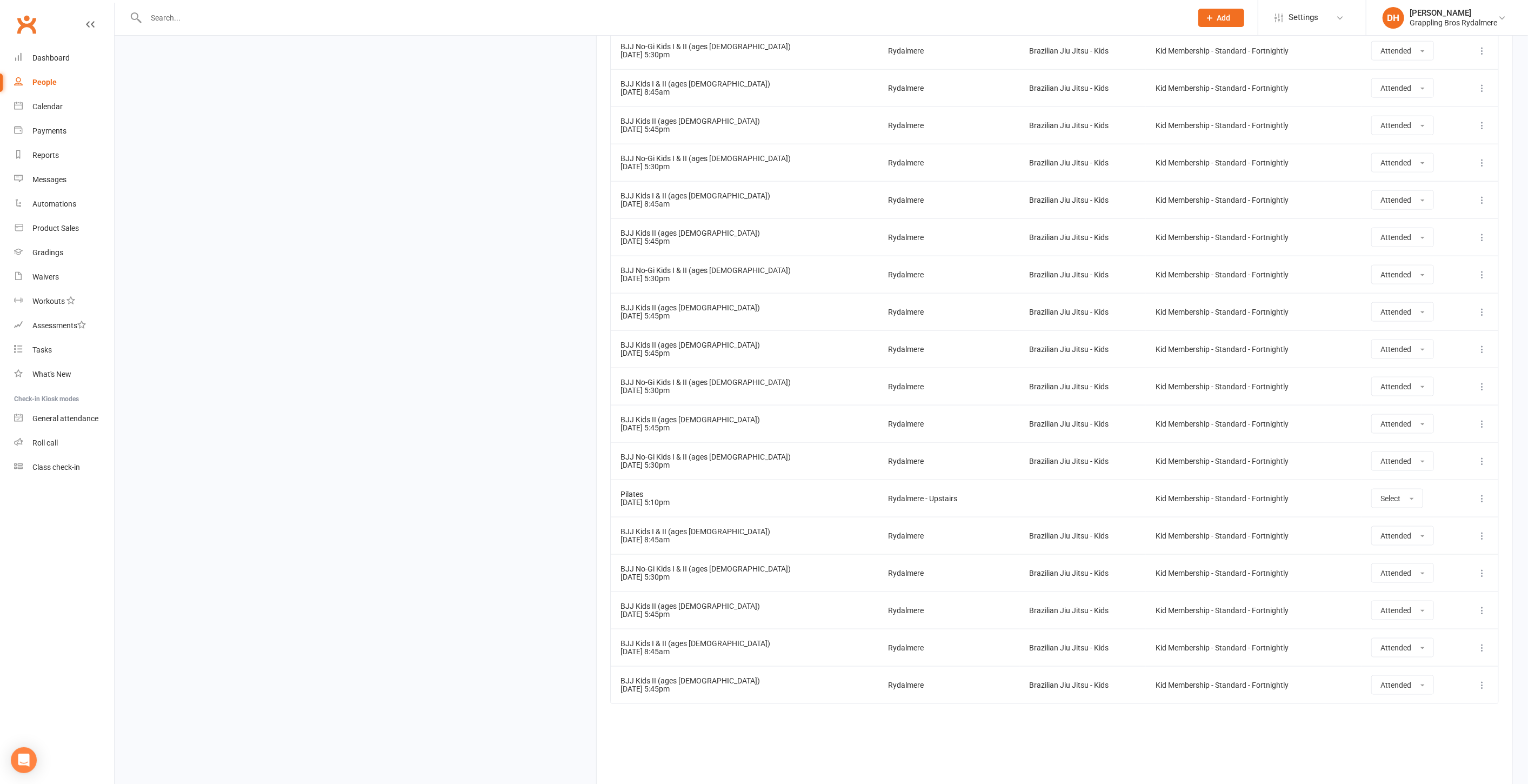
click at [1480, 493] on icon at bounding box center [1482, 498] width 11 height 11
click at [1455, 552] on link "Delete booking" at bounding box center [1435, 563] width 107 height 22
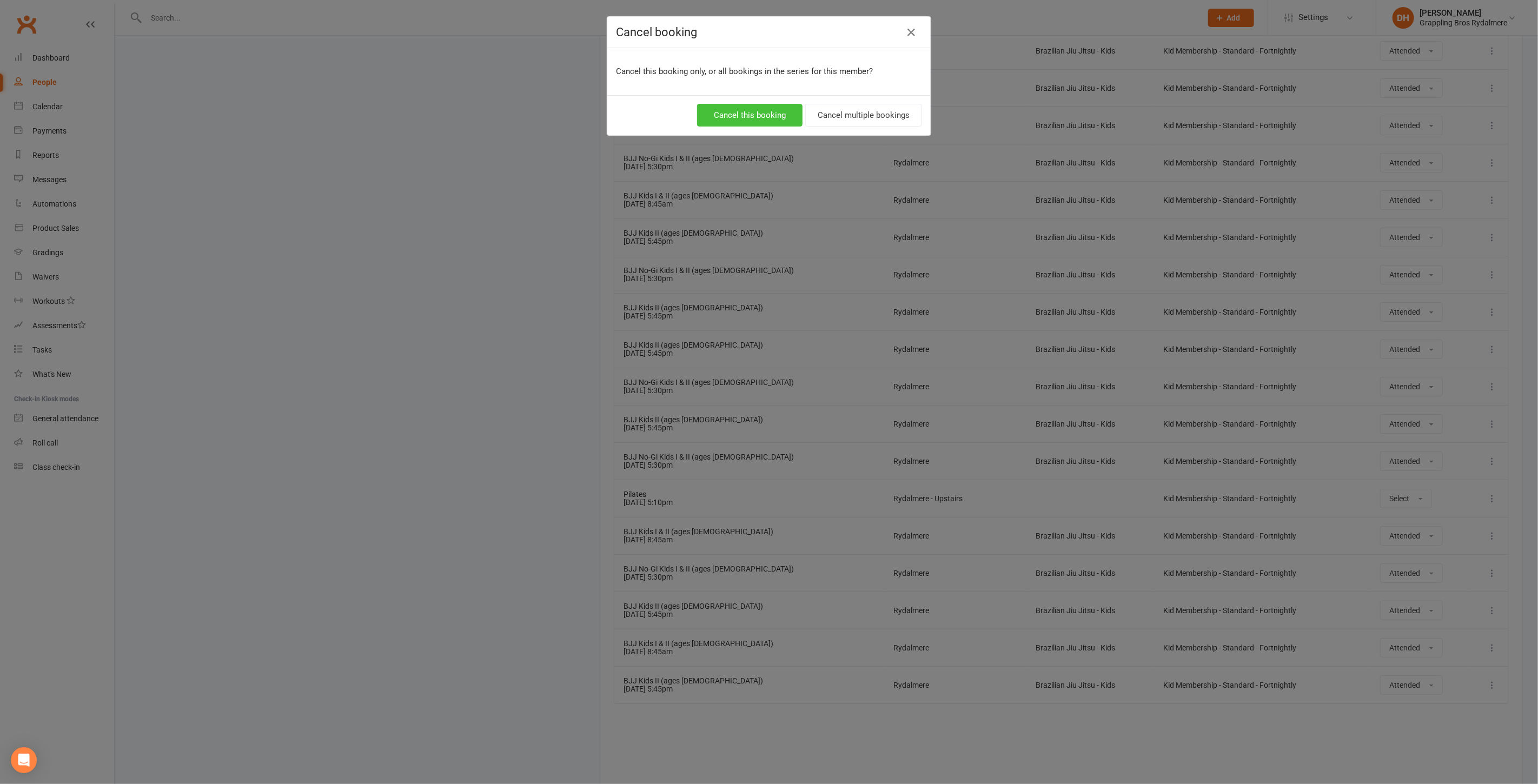
click at [766, 118] on button "Cancel this booking" at bounding box center [750, 115] width 105 height 23
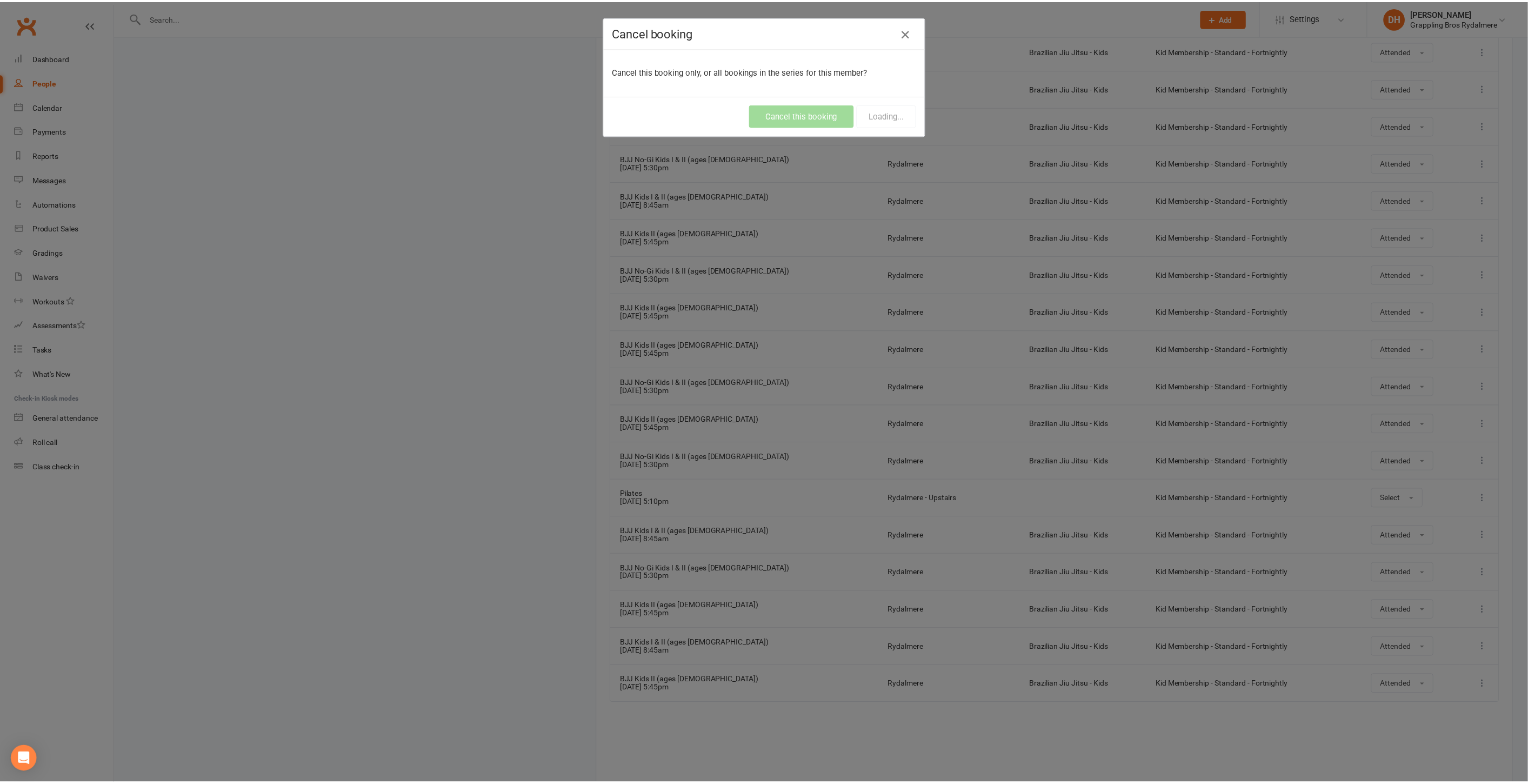
scroll to position [9, 0]
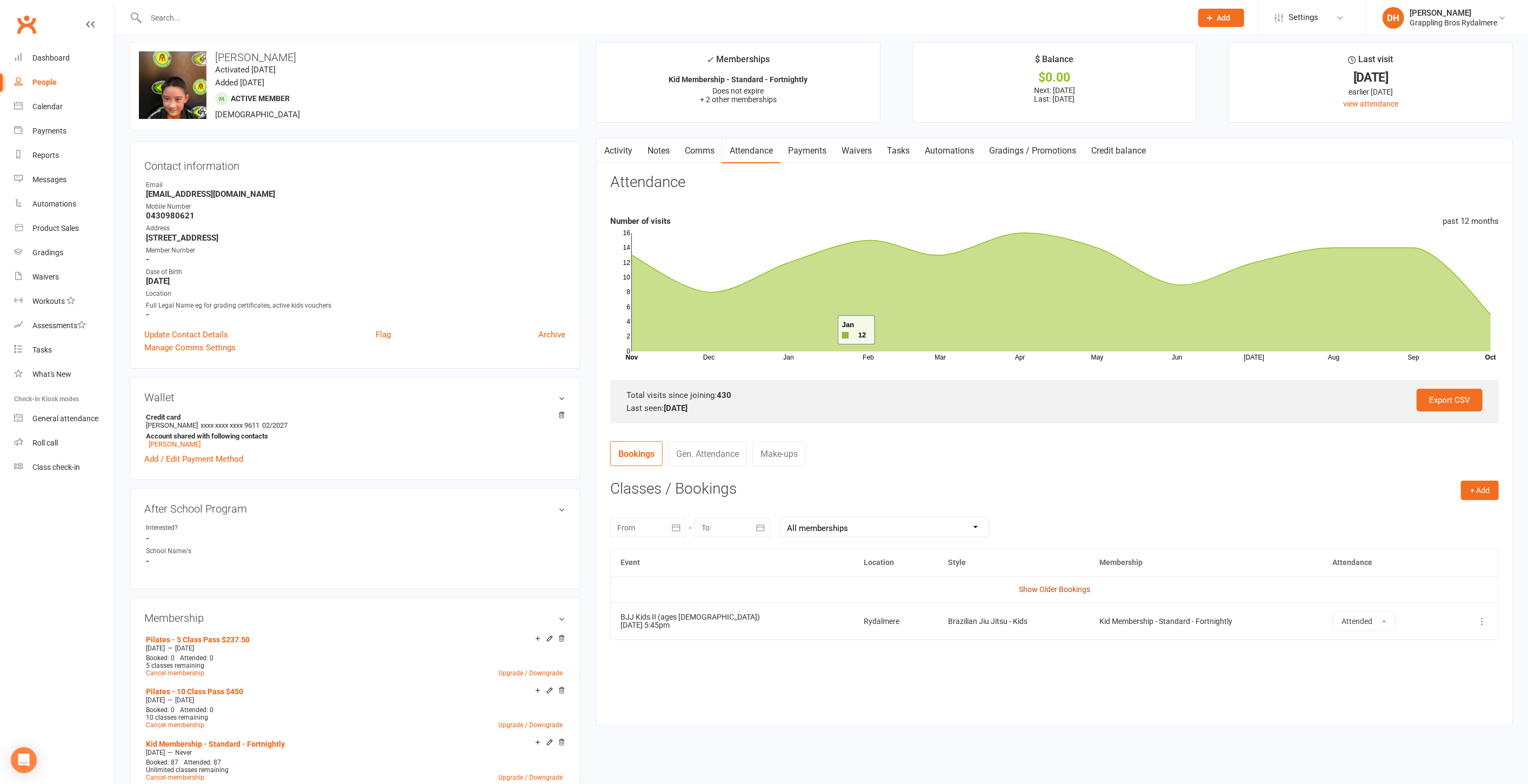
click at [1046, 585] on link "Show Older Bookings" at bounding box center [1055, 590] width 71 height 9
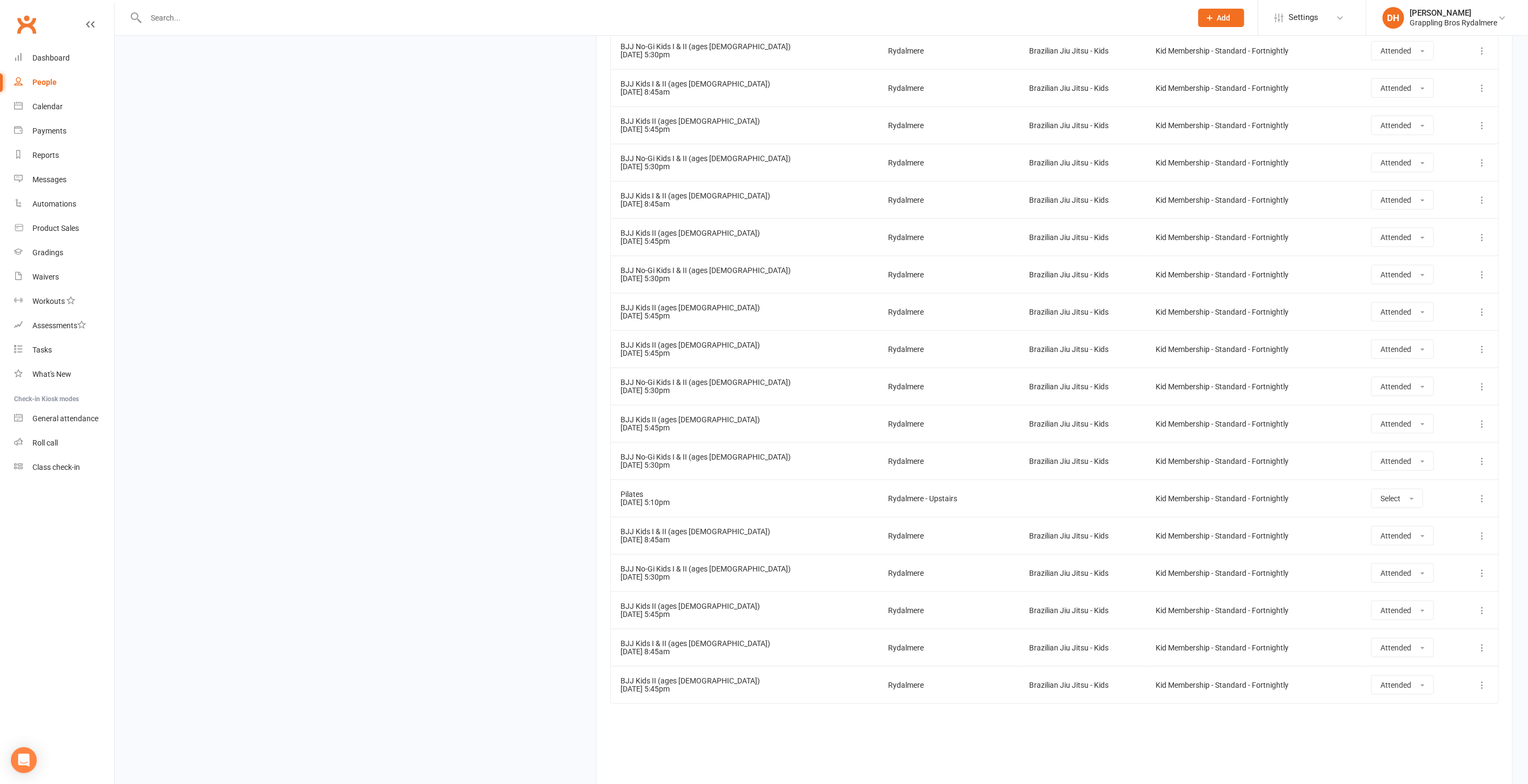
scroll to position [16058, 0]
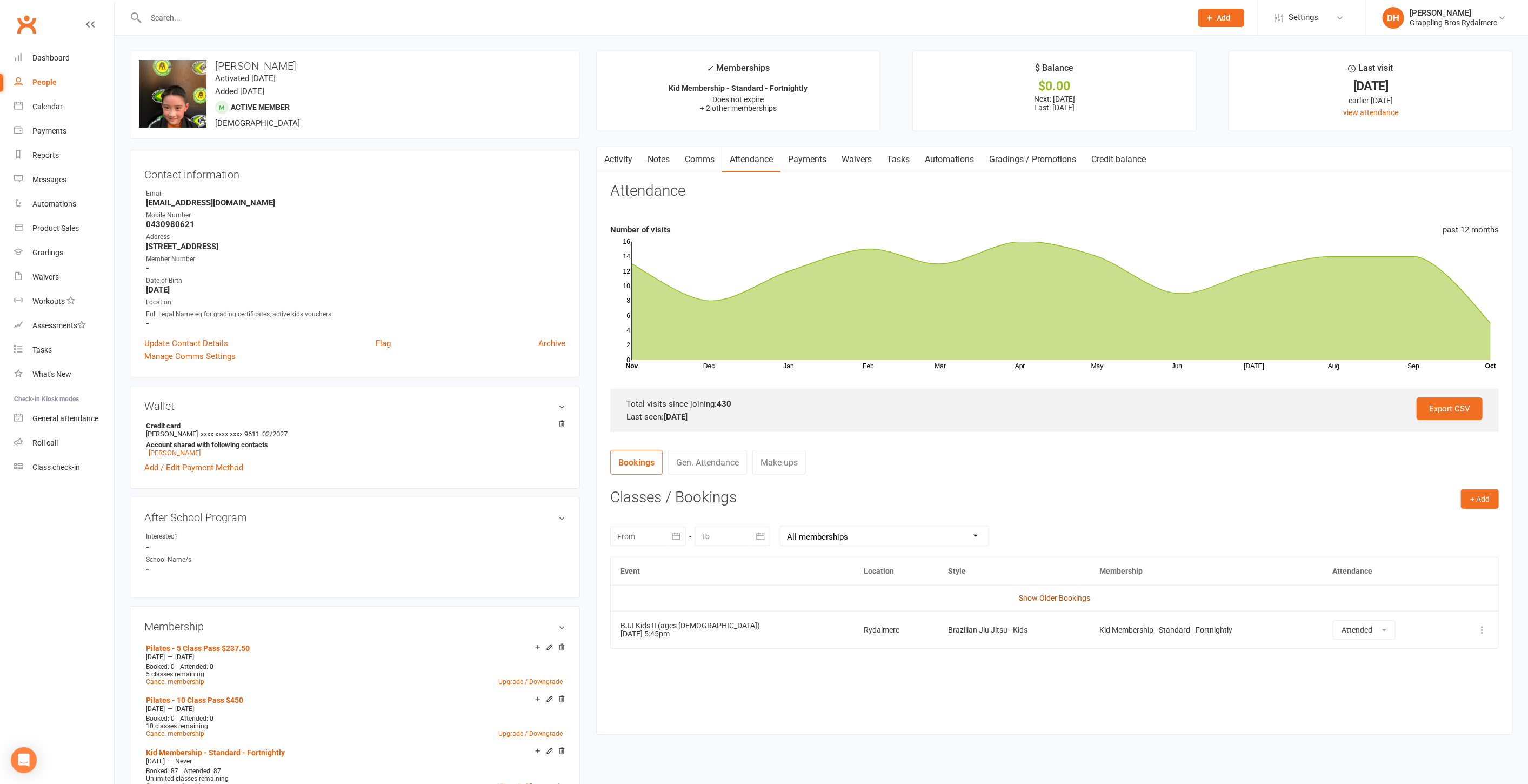
click at [1074, 595] on link "Show Older Bookings" at bounding box center [1055, 598] width 71 height 9
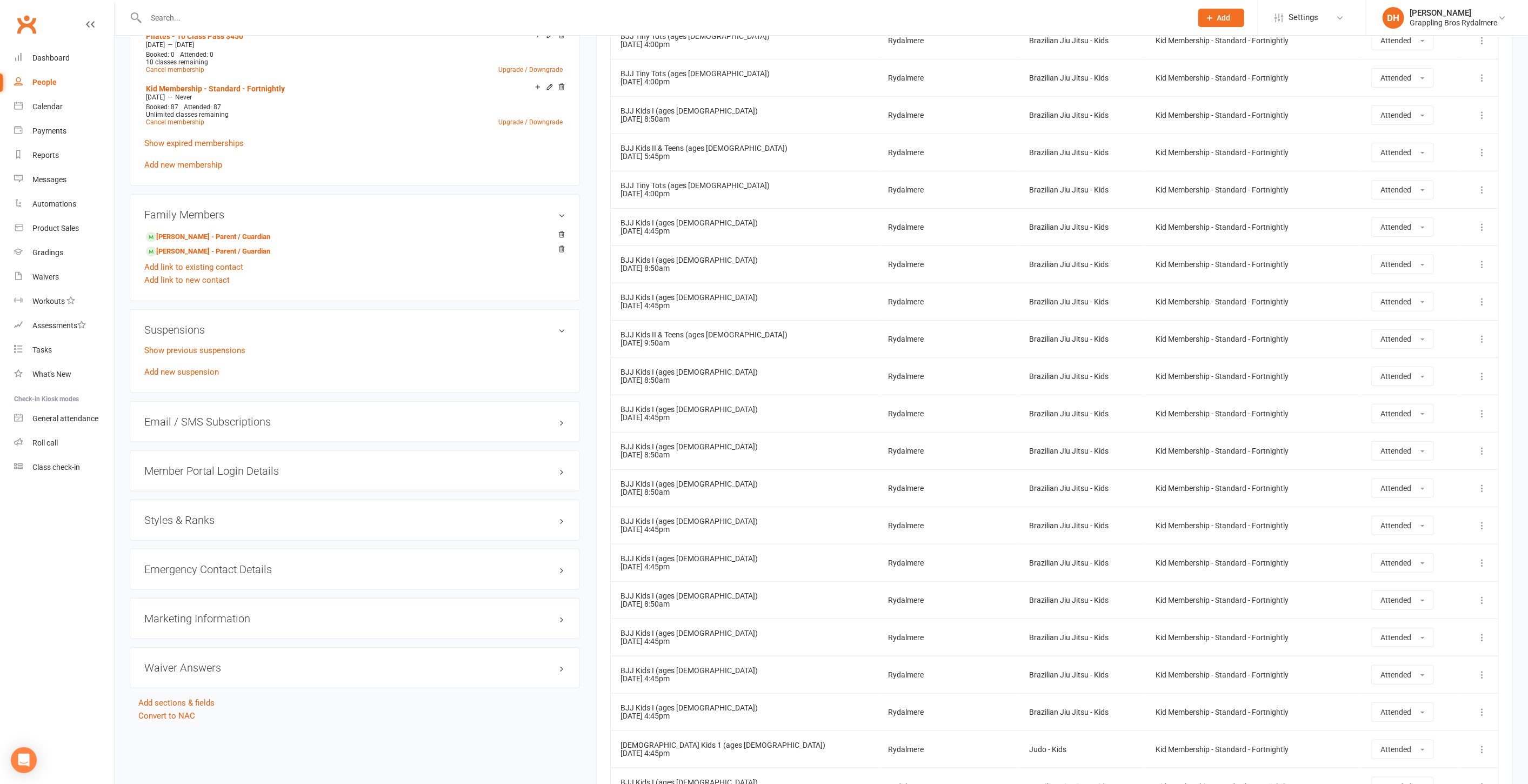
scroll to position [686, 0]
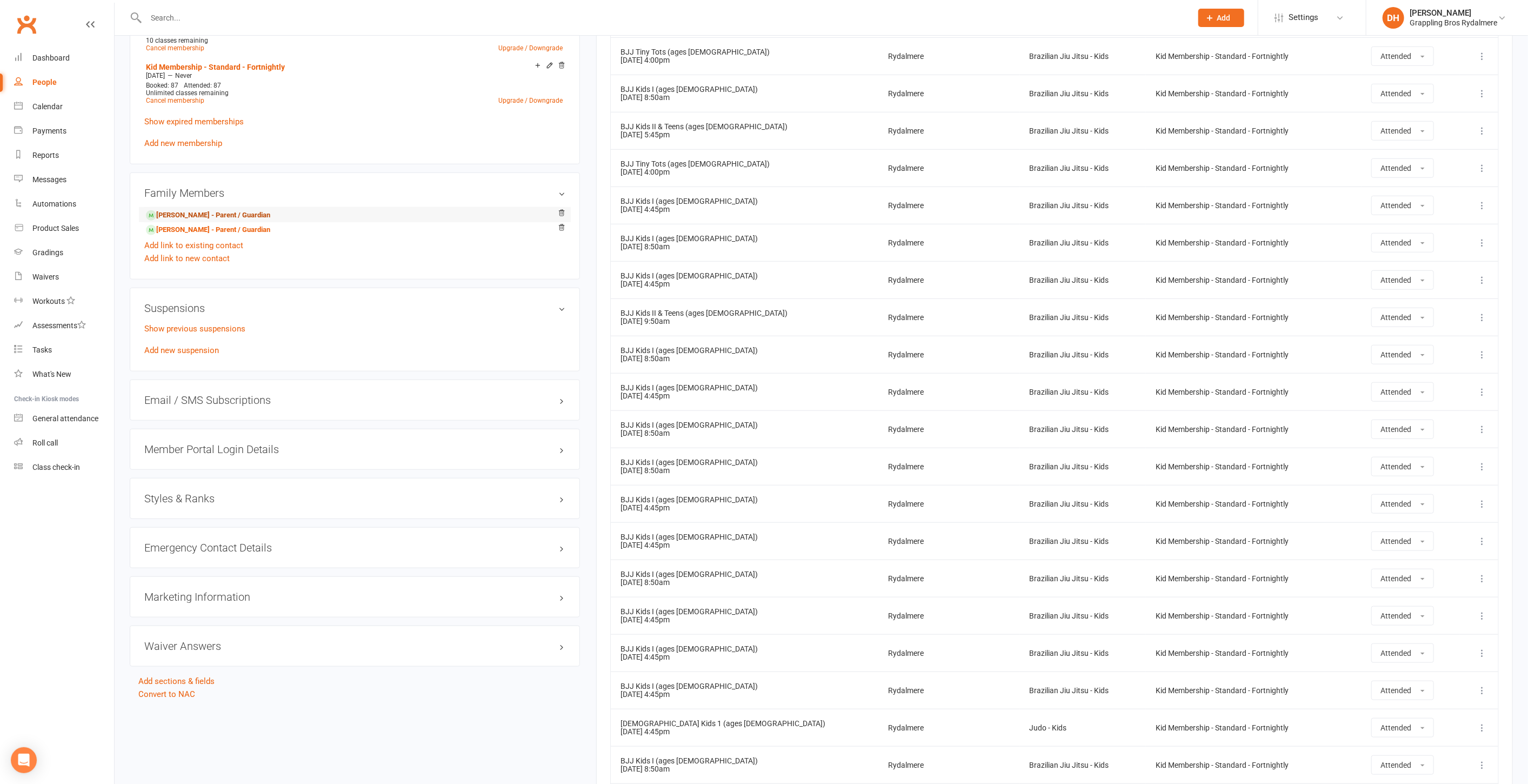
click at [219, 212] on link "[PERSON_NAME] - Parent / Guardian" at bounding box center [208, 215] width 125 height 11
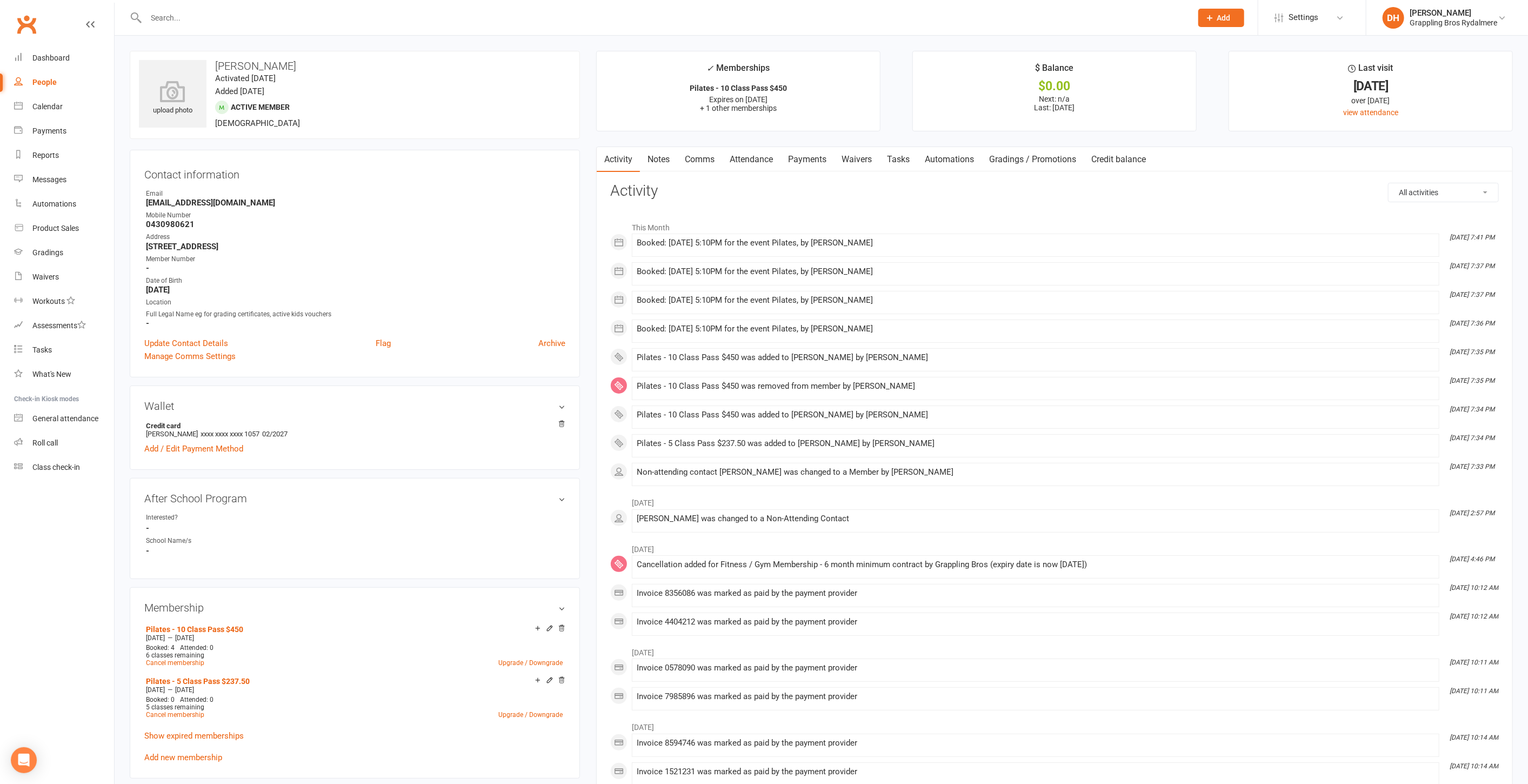
click at [775, 158] on link "Attendance" at bounding box center [752, 159] width 58 height 25
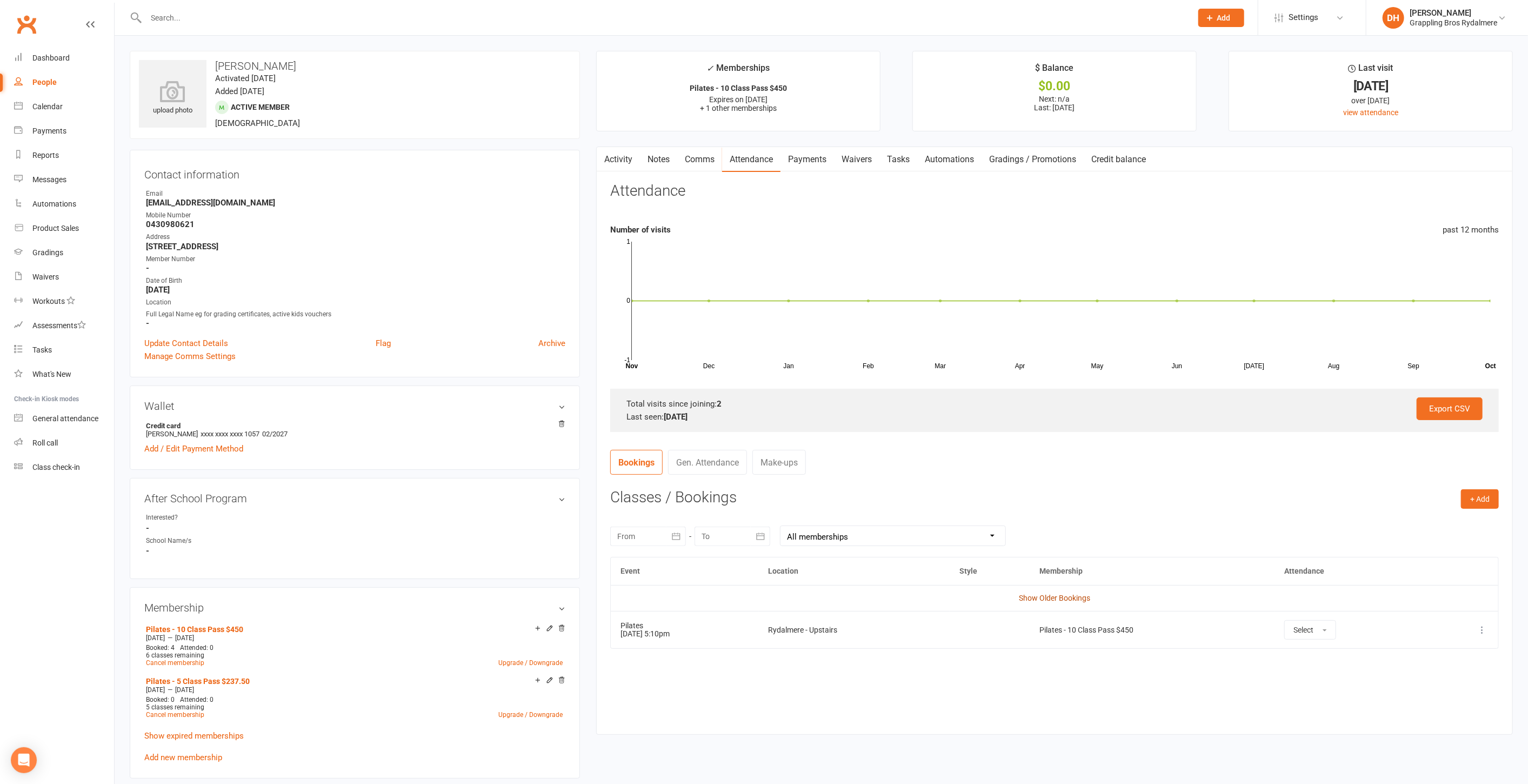
click at [1078, 593] on link "Show Older Bookings" at bounding box center [1055, 598] width 71 height 9
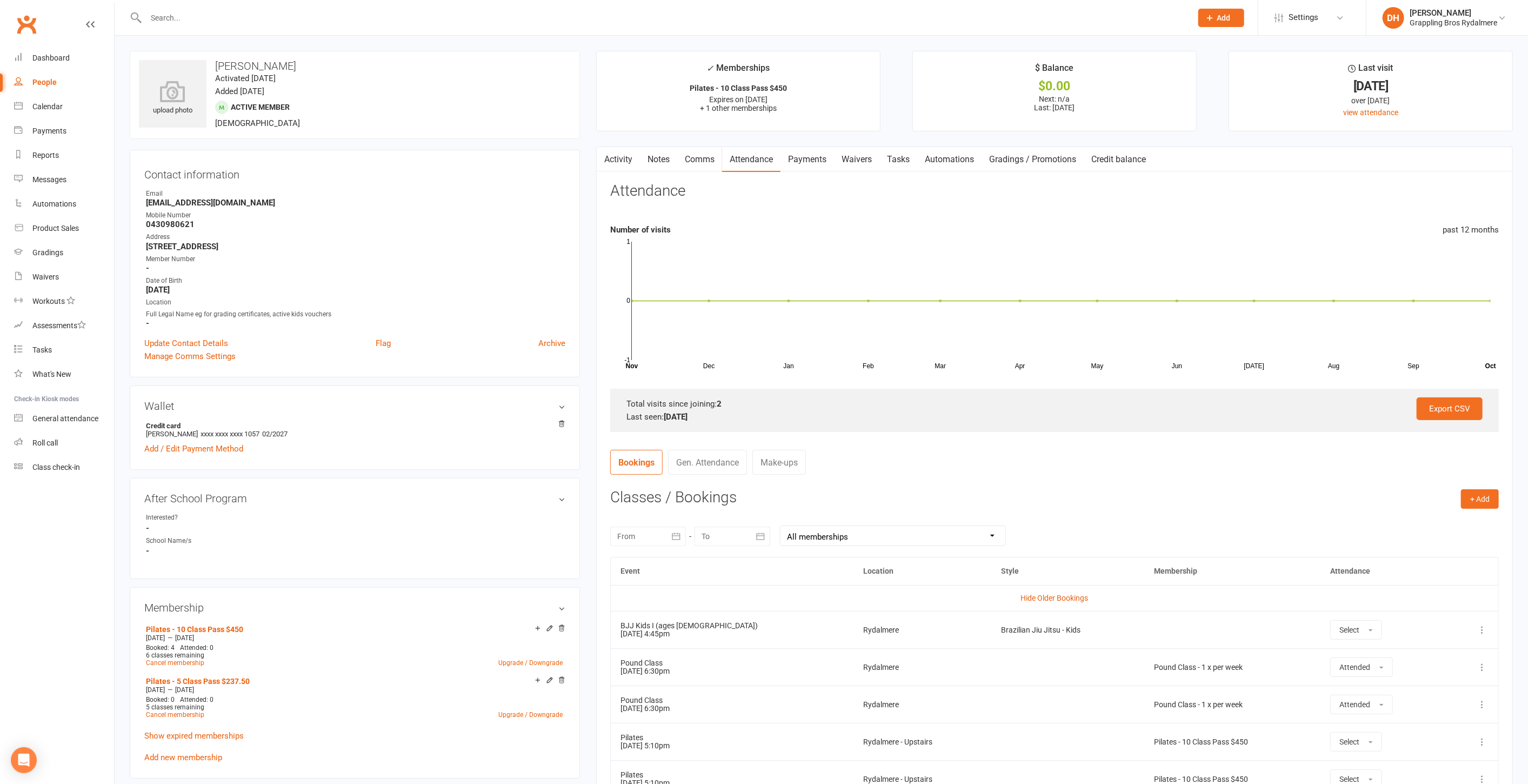
click at [608, 15] on input "text" at bounding box center [664, 18] width 1042 height 15
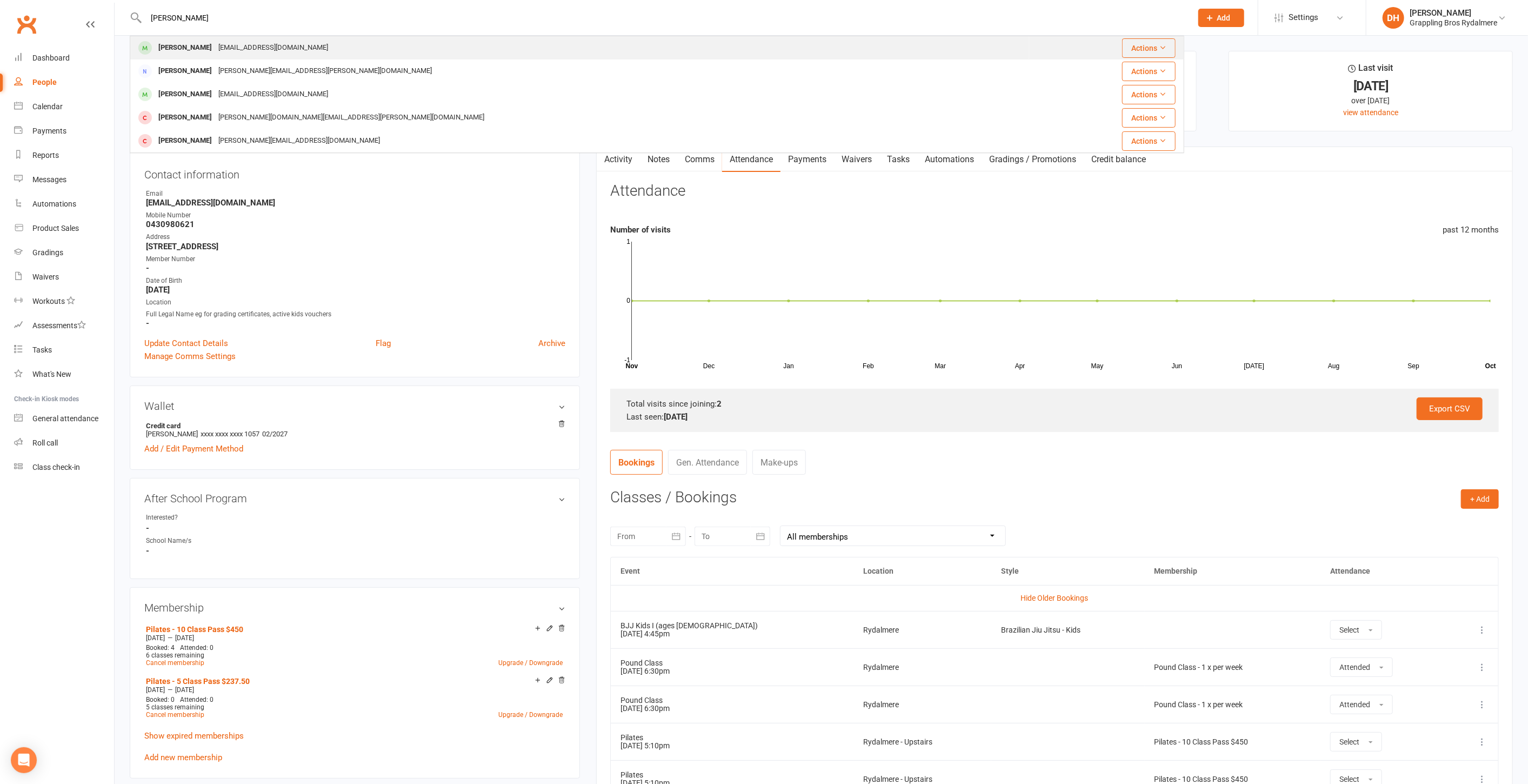
type input "[PERSON_NAME]"
click at [389, 44] on div "[PERSON_NAME] [PERSON_NAME][EMAIL_ADDRESS][DOMAIN_NAME]" at bounding box center [579, 48] width 898 height 22
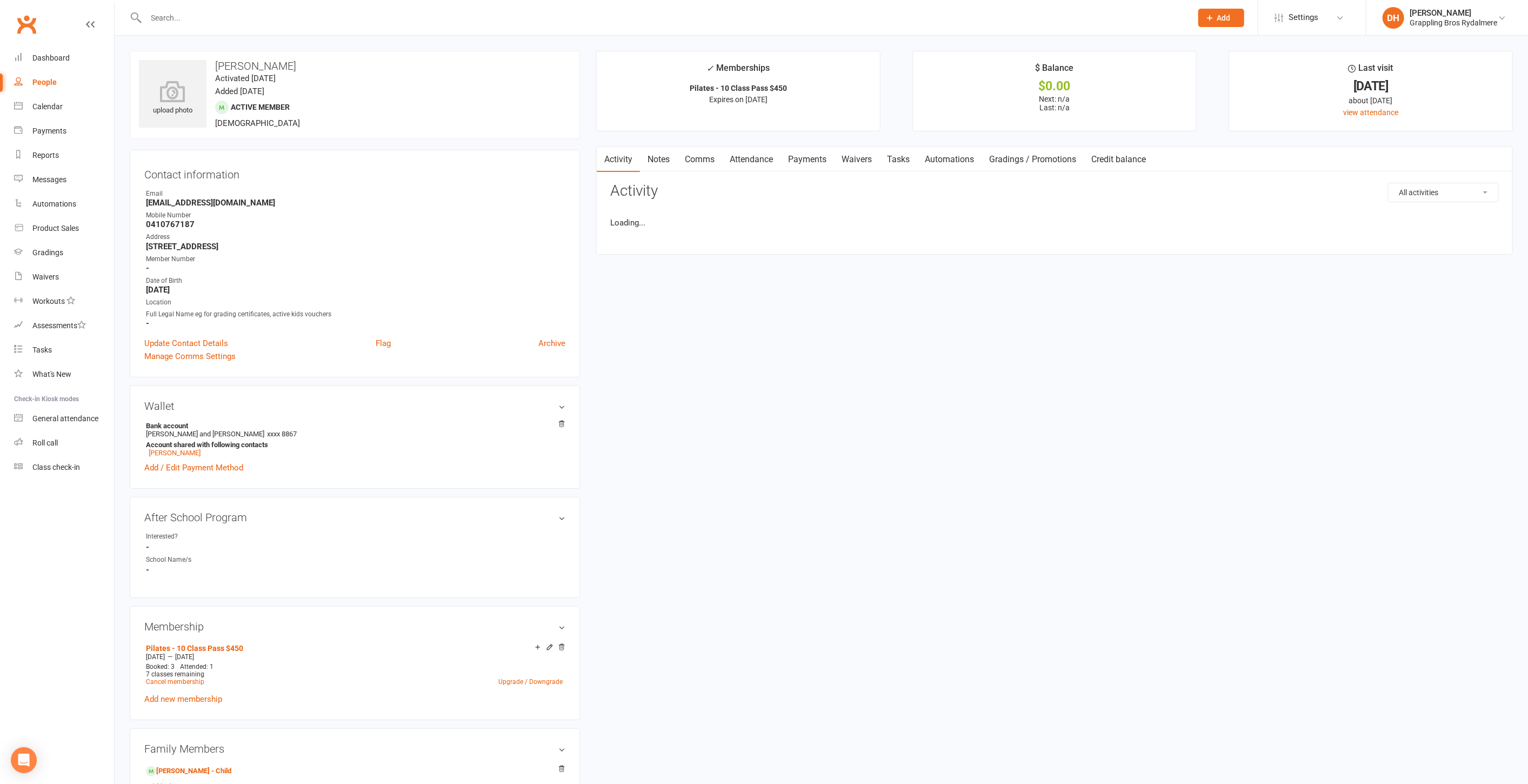
click at [652, 165] on link "Notes" at bounding box center [658, 159] width 37 height 25
click at [726, 285] on div "Pilates pass incorrectly added to child - moving to [PERSON_NAME] along with at…" at bounding box center [755, 291] width 270 height 22
click at [727, 285] on div "Pilates pass incorrectly added to child - moving to [PERSON_NAME] along with at…" at bounding box center [755, 291] width 270 height 22
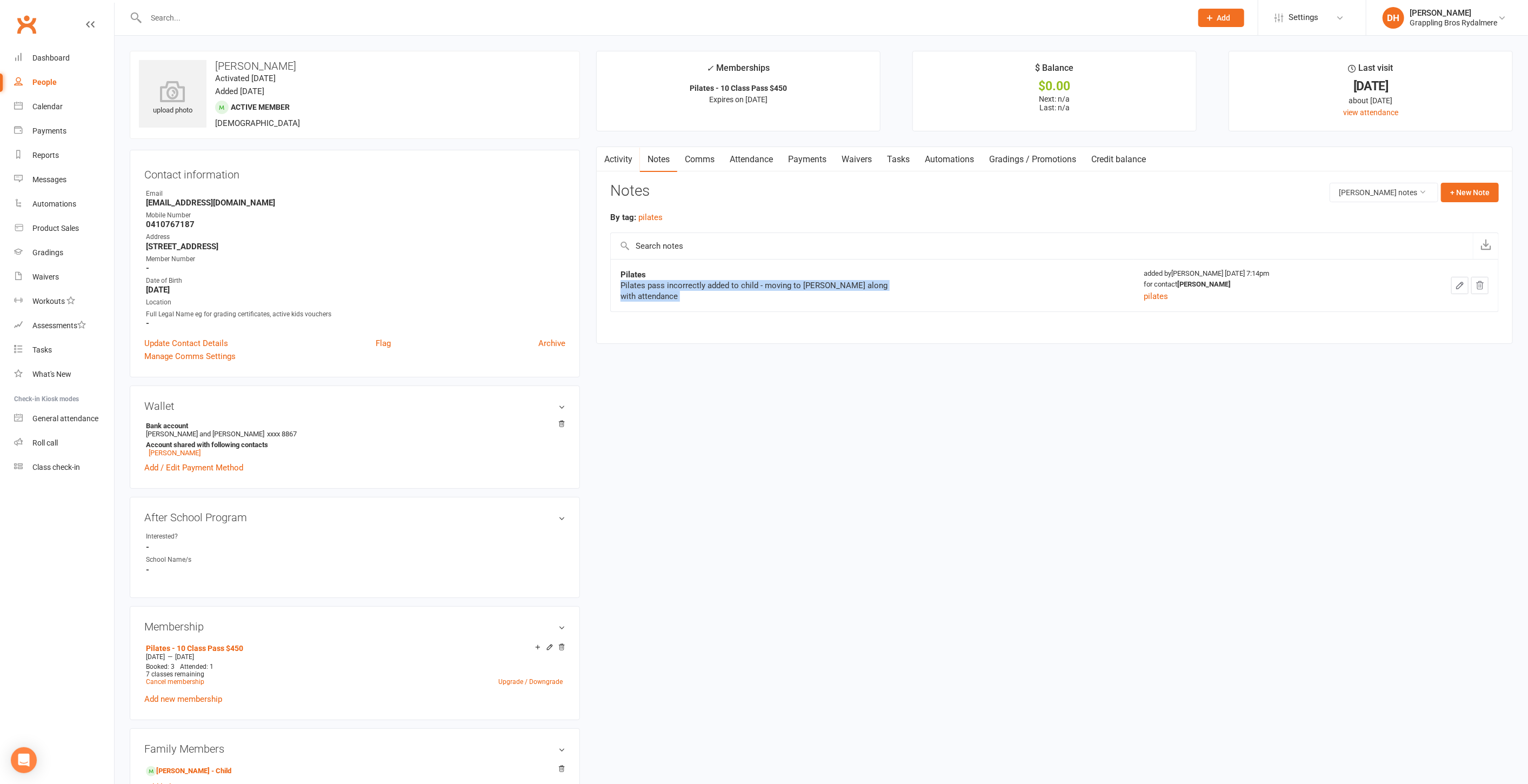
click at [727, 285] on div "Pilates pass incorrectly added to child - moving to [PERSON_NAME] along with at…" at bounding box center [755, 291] width 270 height 22
click at [177, 14] on input "text" at bounding box center [664, 18] width 1042 height 15
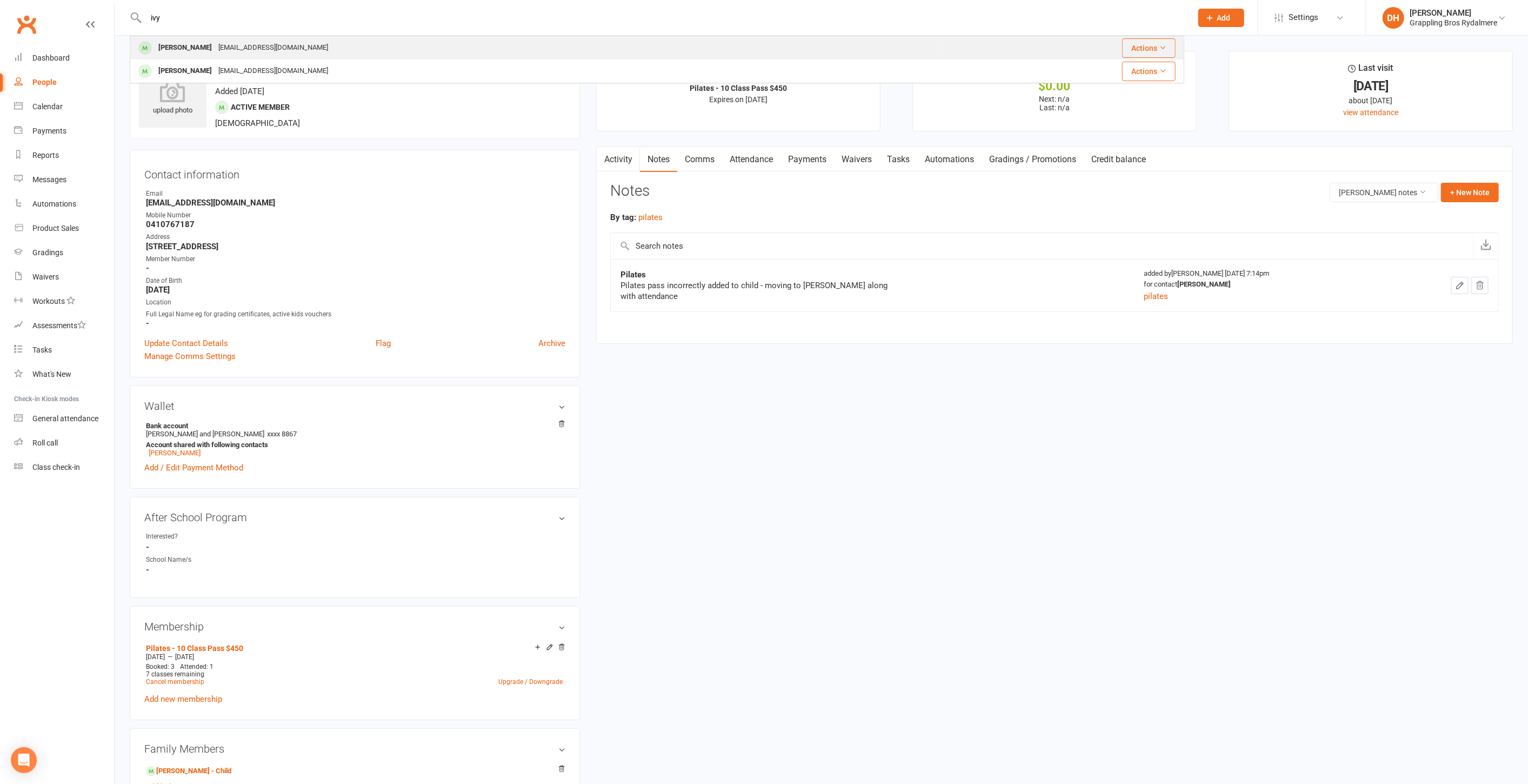
type input "ivy"
click at [230, 46] on div "[EMAIL_ADDRESS][DOMAIN_NAME]" at bounding box center [273, 48] width 116 height 16
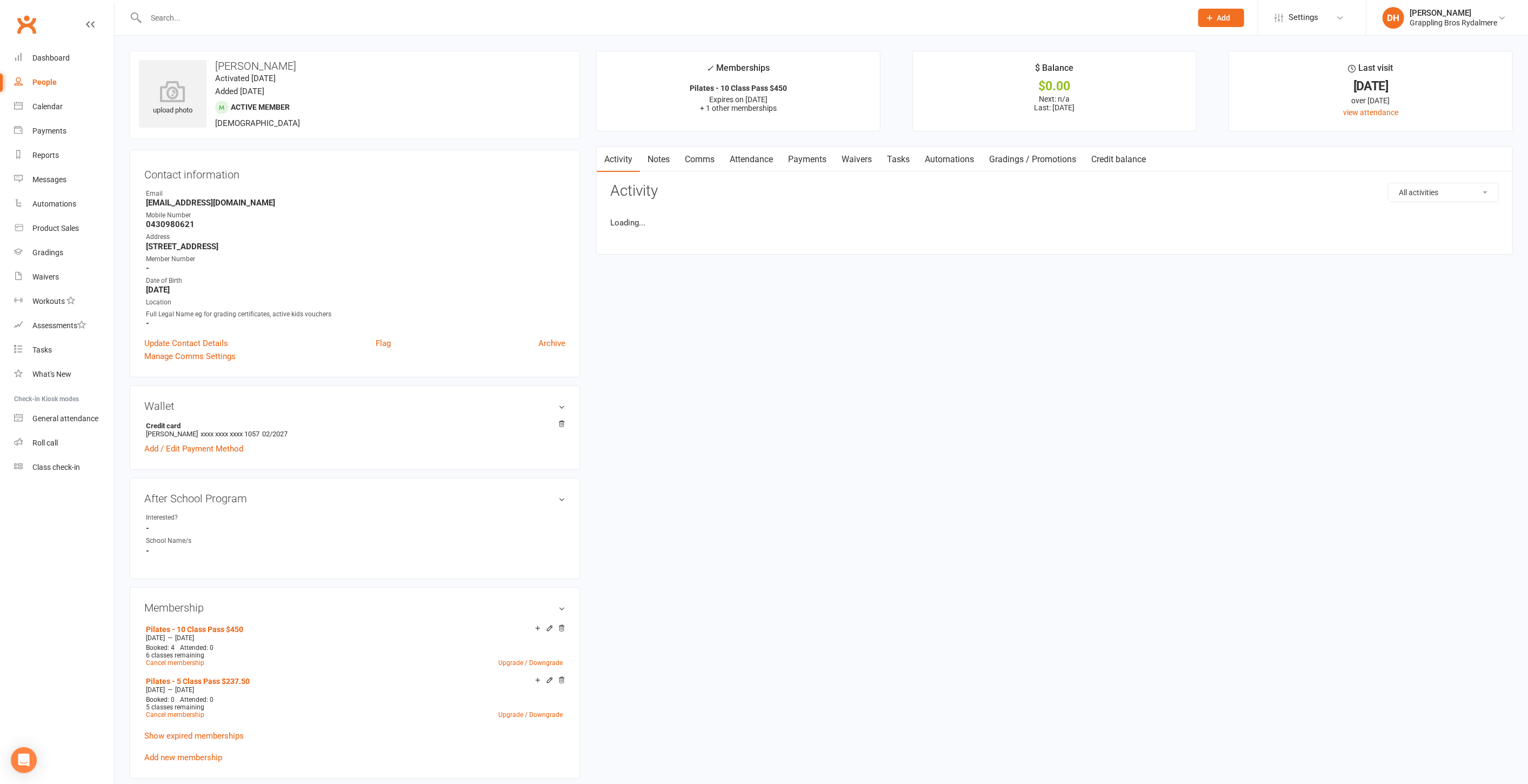
click at [661, 159] on link "Notes" at bounding box center [658, 159] width 37 height 25
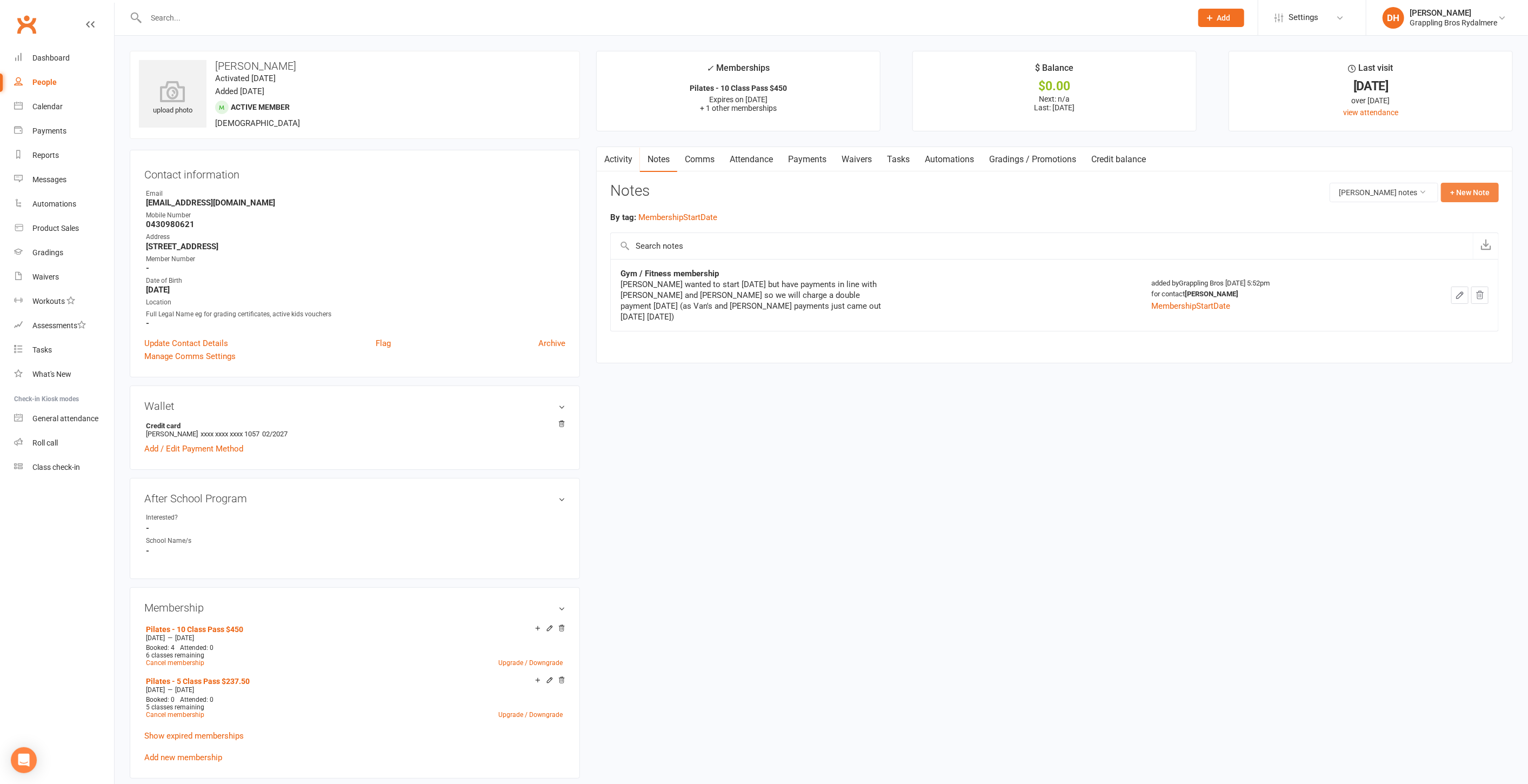
click at [1466, 187] on button "+ New Note" at bounding box center [1470, 193] width 58 height 20
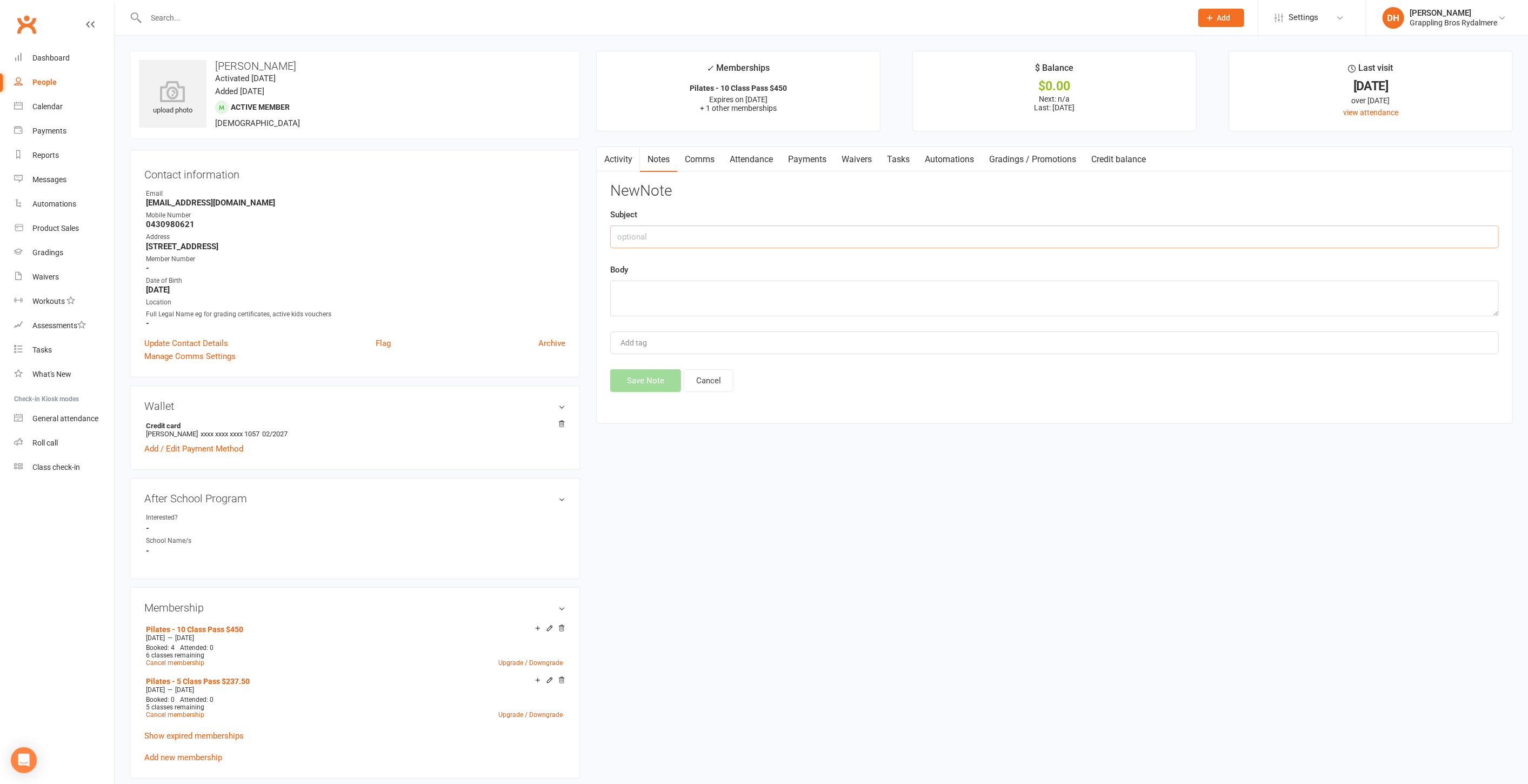
click at [781, 241] on input "text" at bounding box center [1055, 237] width 889 height 23
type input "Pilates"
paste textarea "Pilates pass incorrectly added to child - moving to [PERSON_NAME] along with at…"
click at [798, 295] on textarea "Pilates pass incorrectly added to child - moving to [PERSON_NAME] along with at…" at bounding box center [1055, 299] width 889 height 36
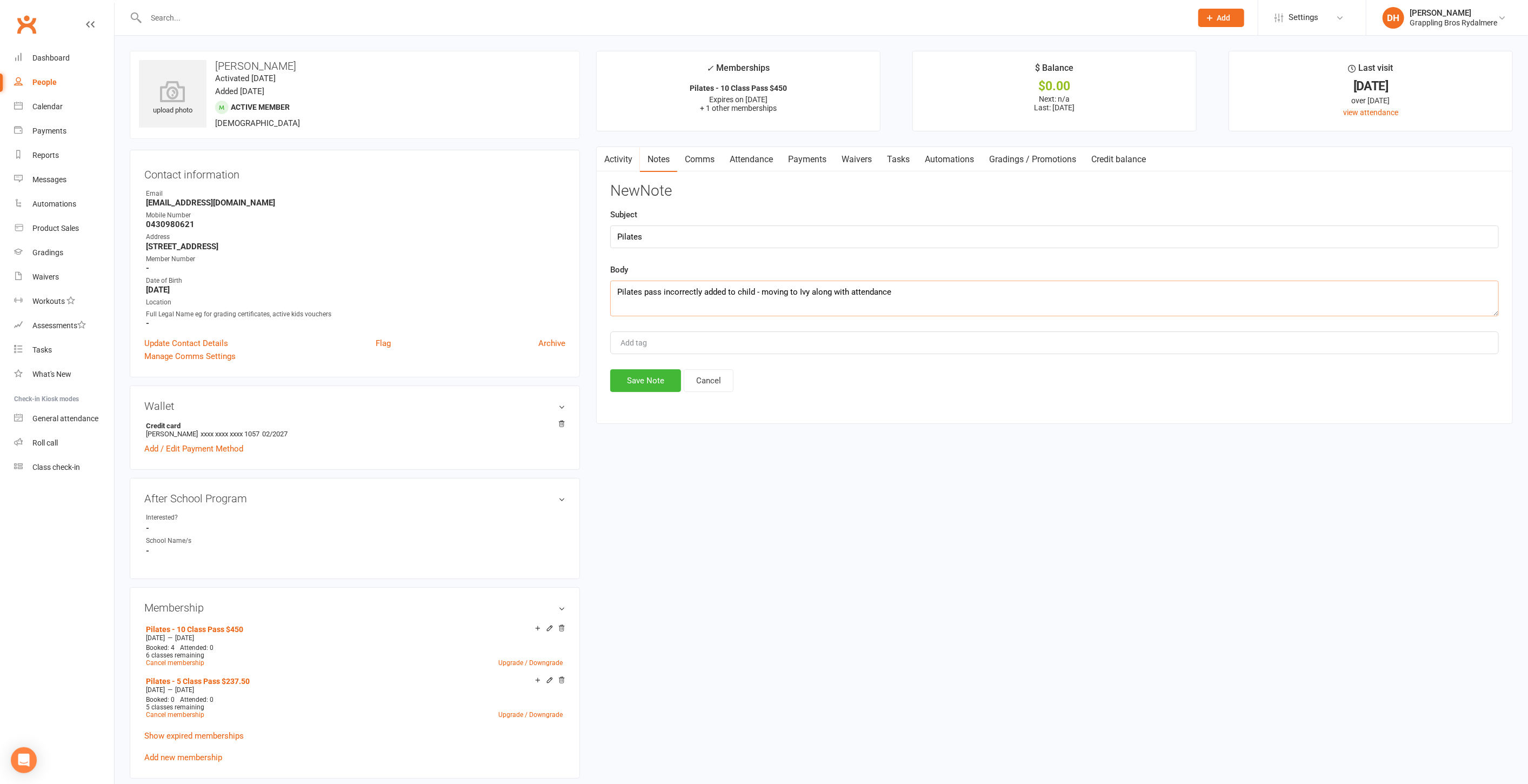
type textarea "Pilates pass incorrectly added to child - moving to Ivy along with attendance"
click at [711, 339] on div "Add tag" at bounding box center [1055, 343] width 889 height 23
type input "Pilates"
drag, startPoint x: 944, startPoint y: 290, endPoint x: 523, endPoint y: 270, distance: 421.5
click at [523, 270] on div "upload photo [PERSON_NAME] Activated [DATE] Added [DATE] Active member [DEMOGRA…" at bounding box center [821, 683] width 1400 height 1264
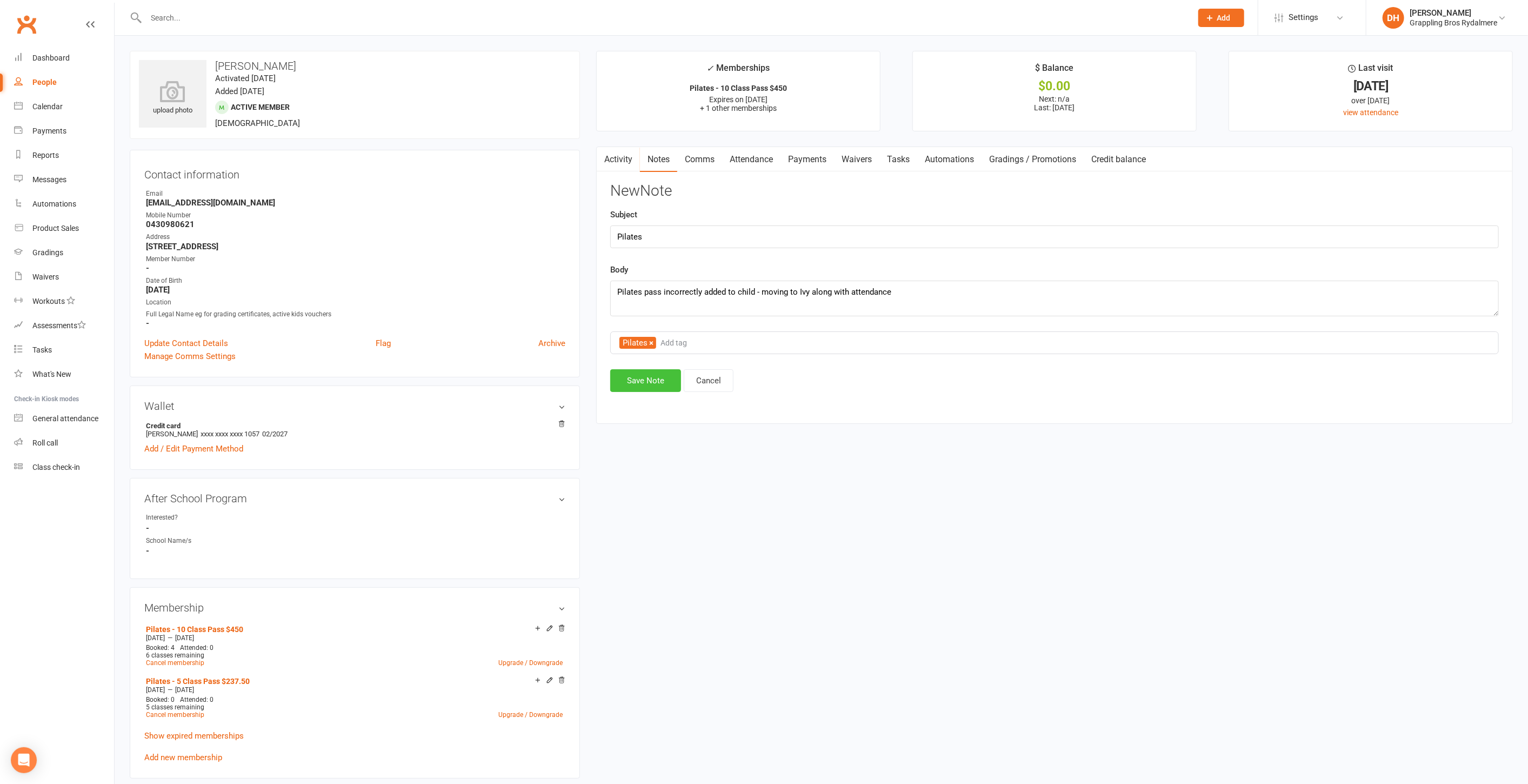
click at [648, 383] on button "Save Note" at bounding box center [646, 381] width 71 height 23
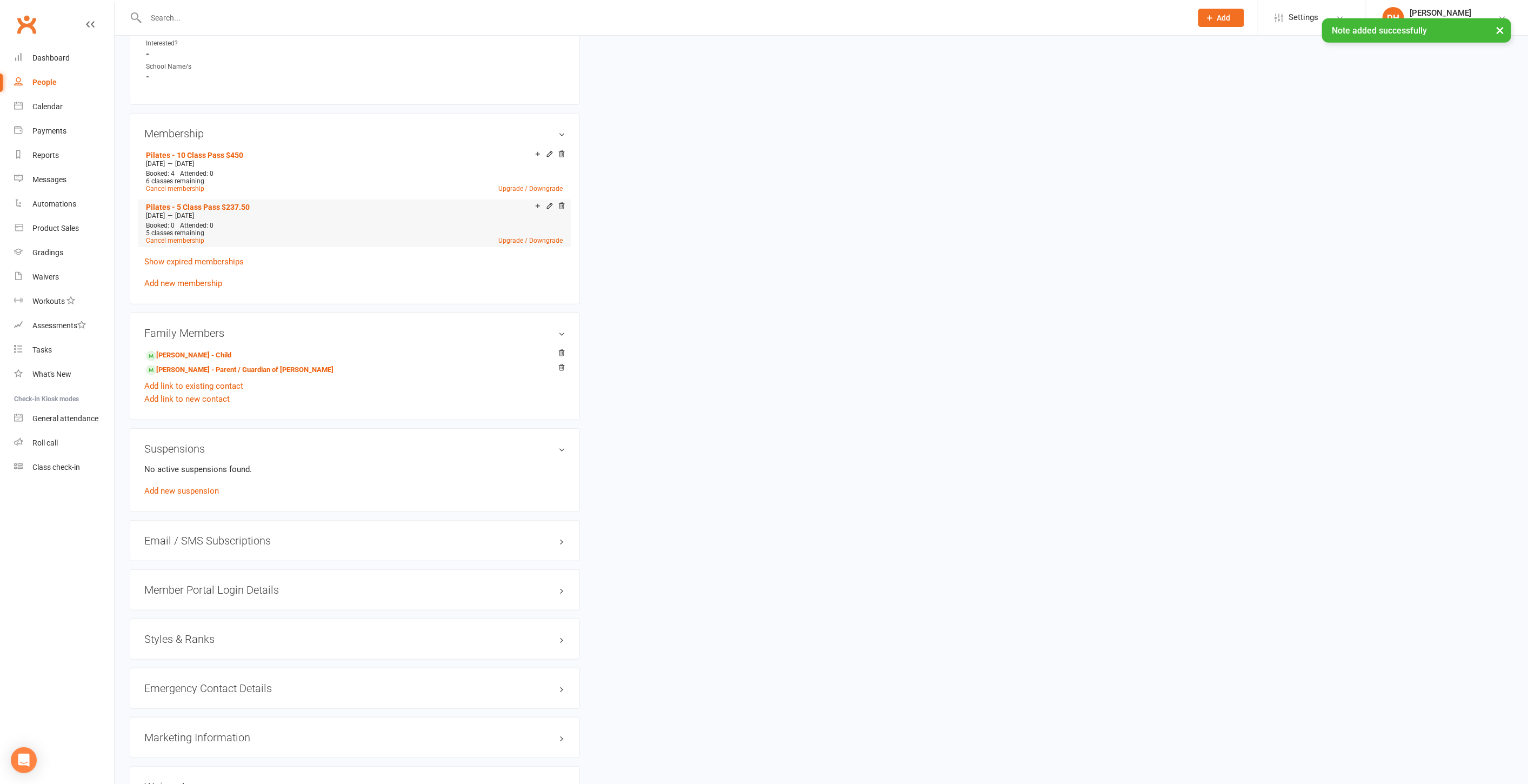
scroll to position [570, 0]
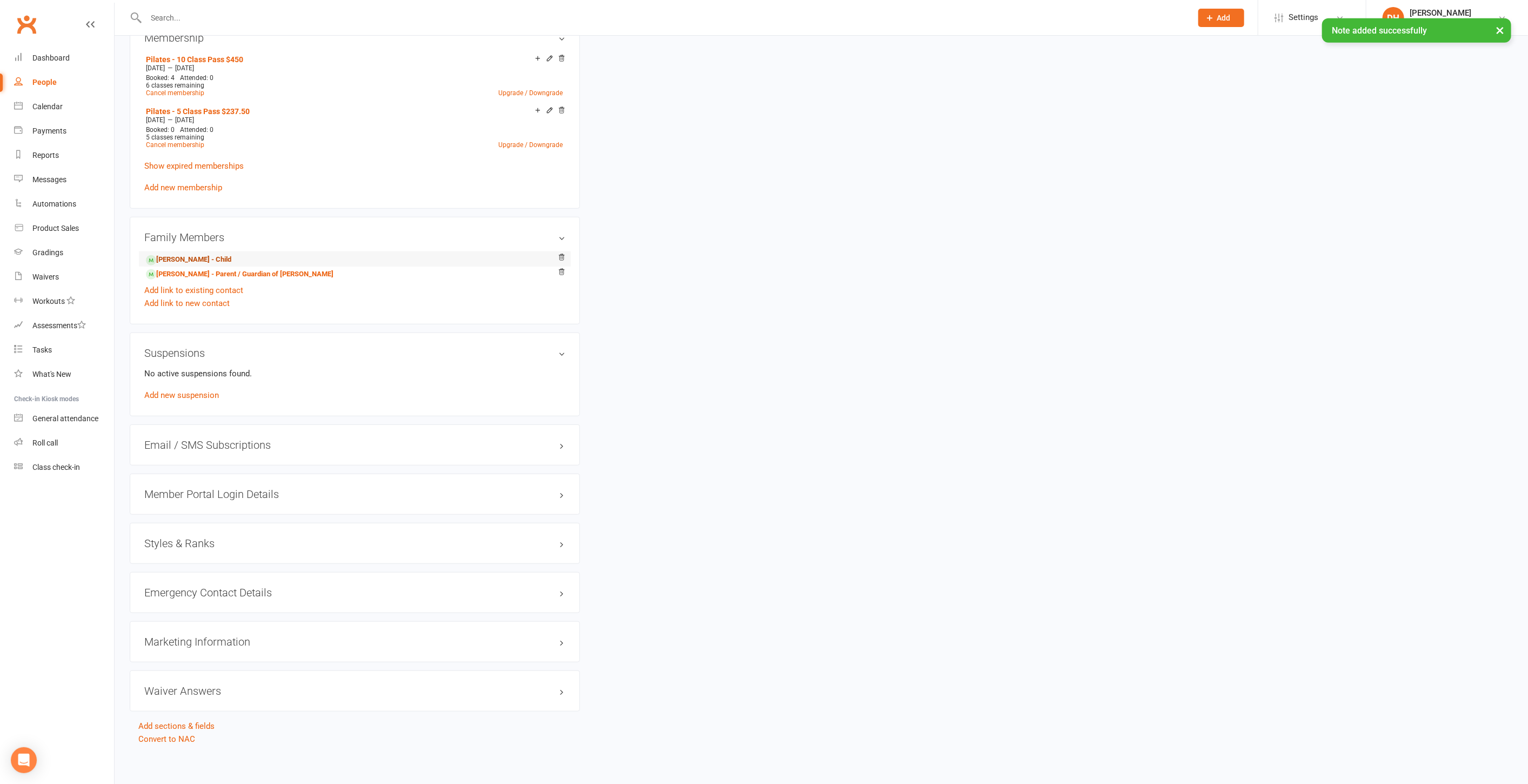
click at [205, 257] on link "[PERSON_NAME] - Child" at bounding box center [189, 260] width 85 height 11
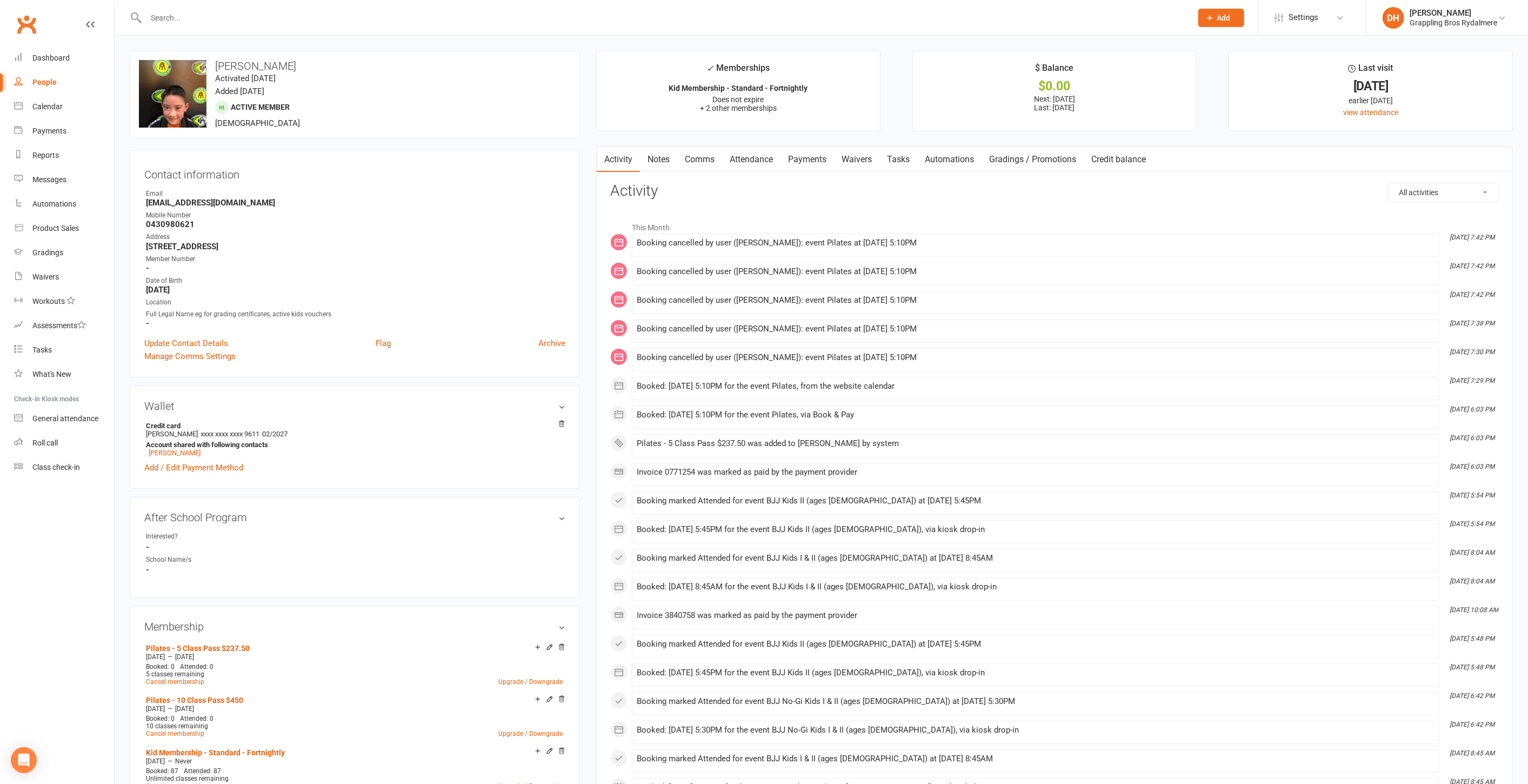
click at [655, 163] on link "Notes" at bounding box center [658, 159] width 37 height 25
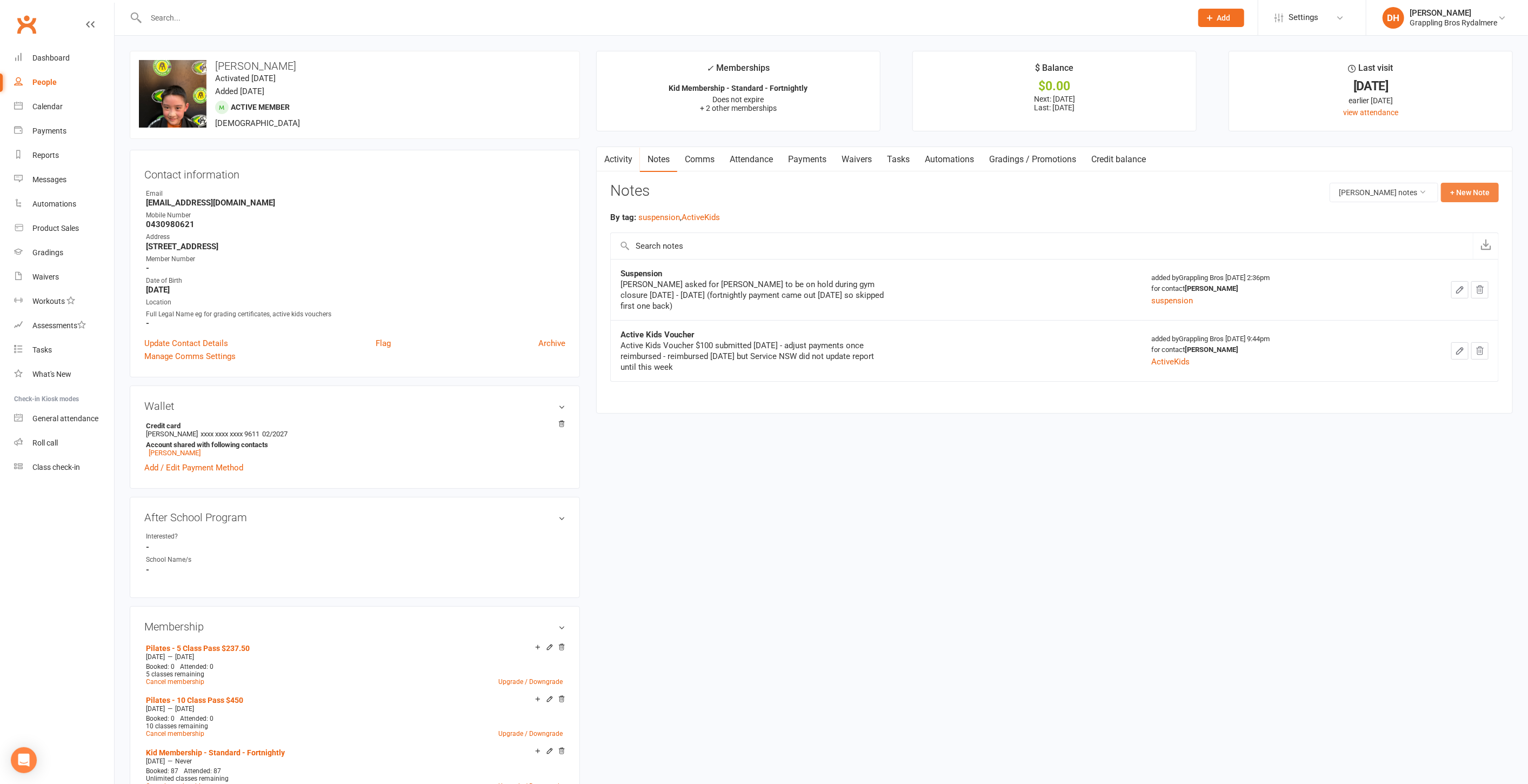
click at [1461, 186] on button "+ New Note" at bounding box center [1470, 193] width 58 height 20
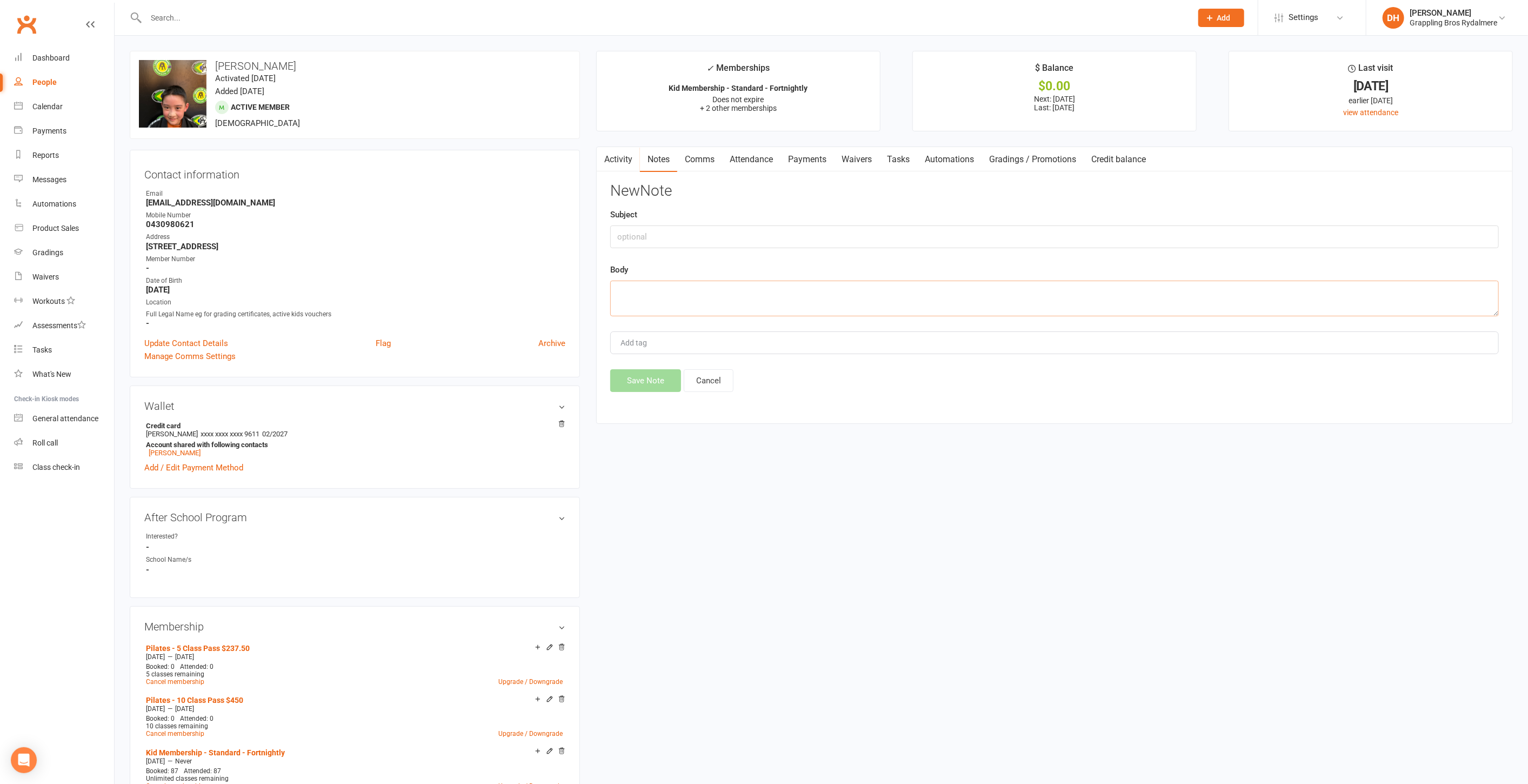
click at [686, 292] on textarea at bounding box center [1055, 299] width 889 height 36
paste textarea "Pilates pass incorrectly added to child - moving to Ivy along with attendance"
type textarea "Pilates pass incorrectly added to child - moving to Ivy along with attendance"
click at [667, 238] on input "text" at bounding box center [1055, 237] width 889 height 23
type input "Pilates"
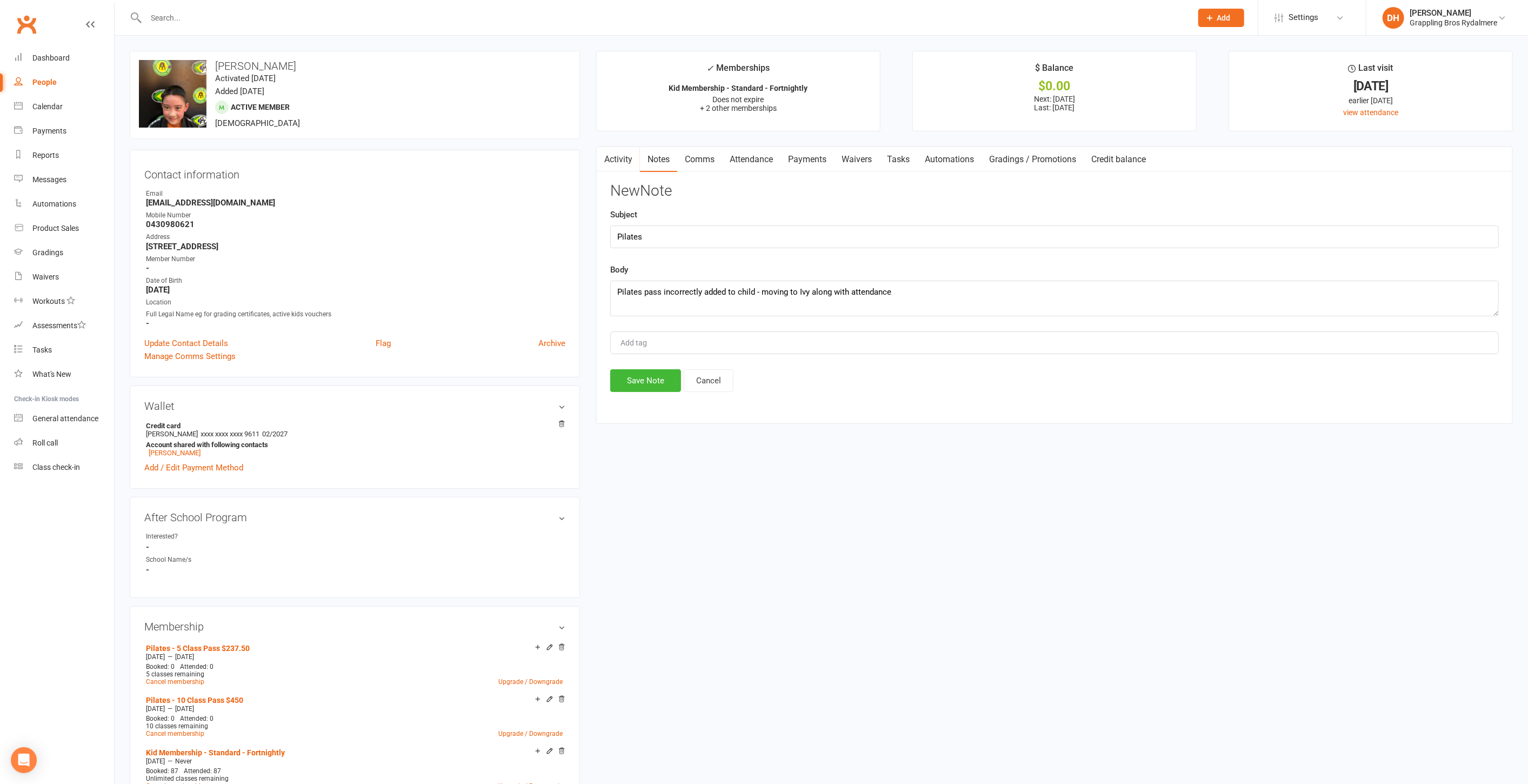
click at [644, 344] on input "Add tag" at bounding box center [639, 342] width 38 height 13
type input "pilates"
click at [661, 379] on button "Save Note" at bounding box center [646, 381] width 71 height 23
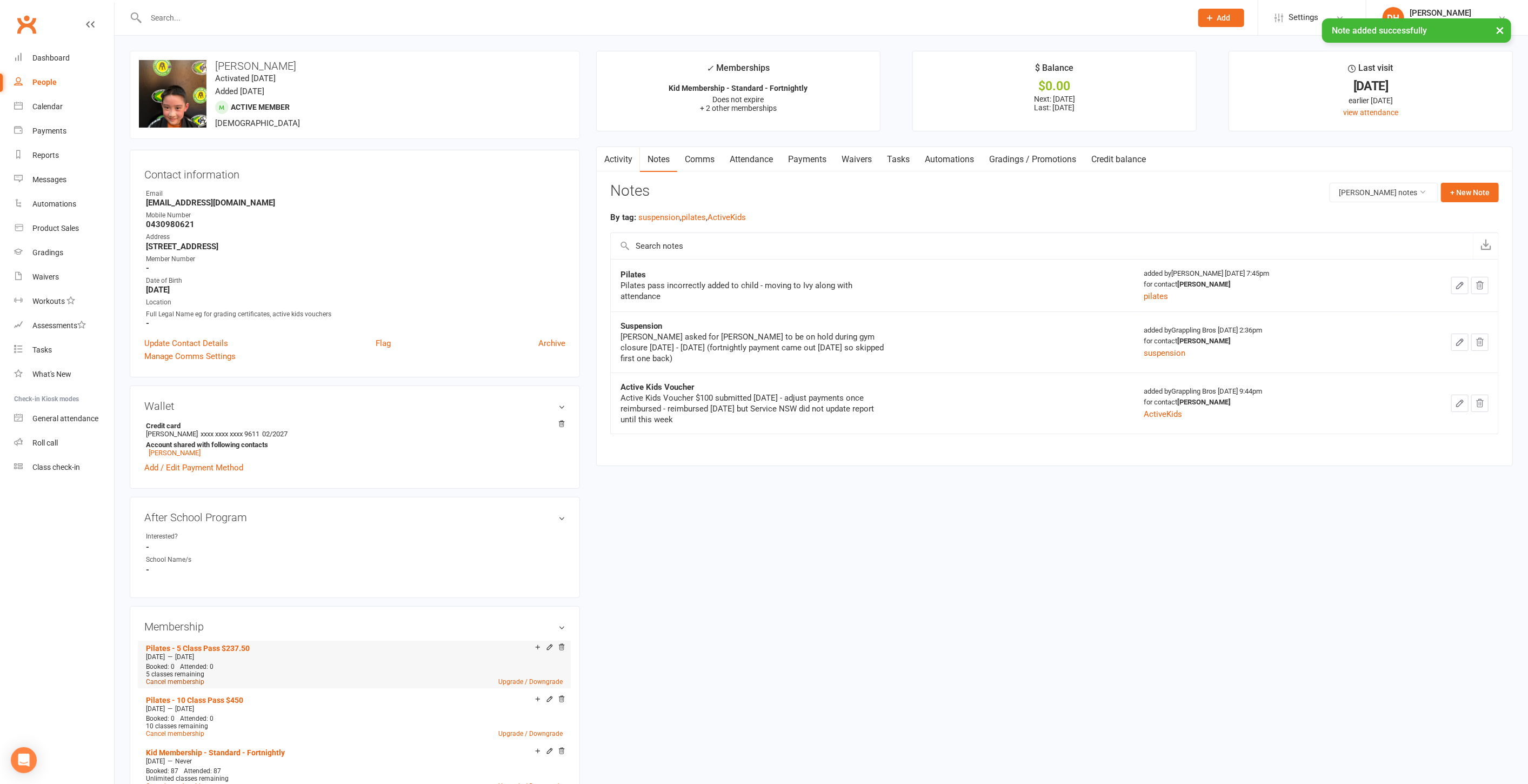
click at [194, 679] on link "Cancel membership" at bounding box center [175, 682] width 58 height 8
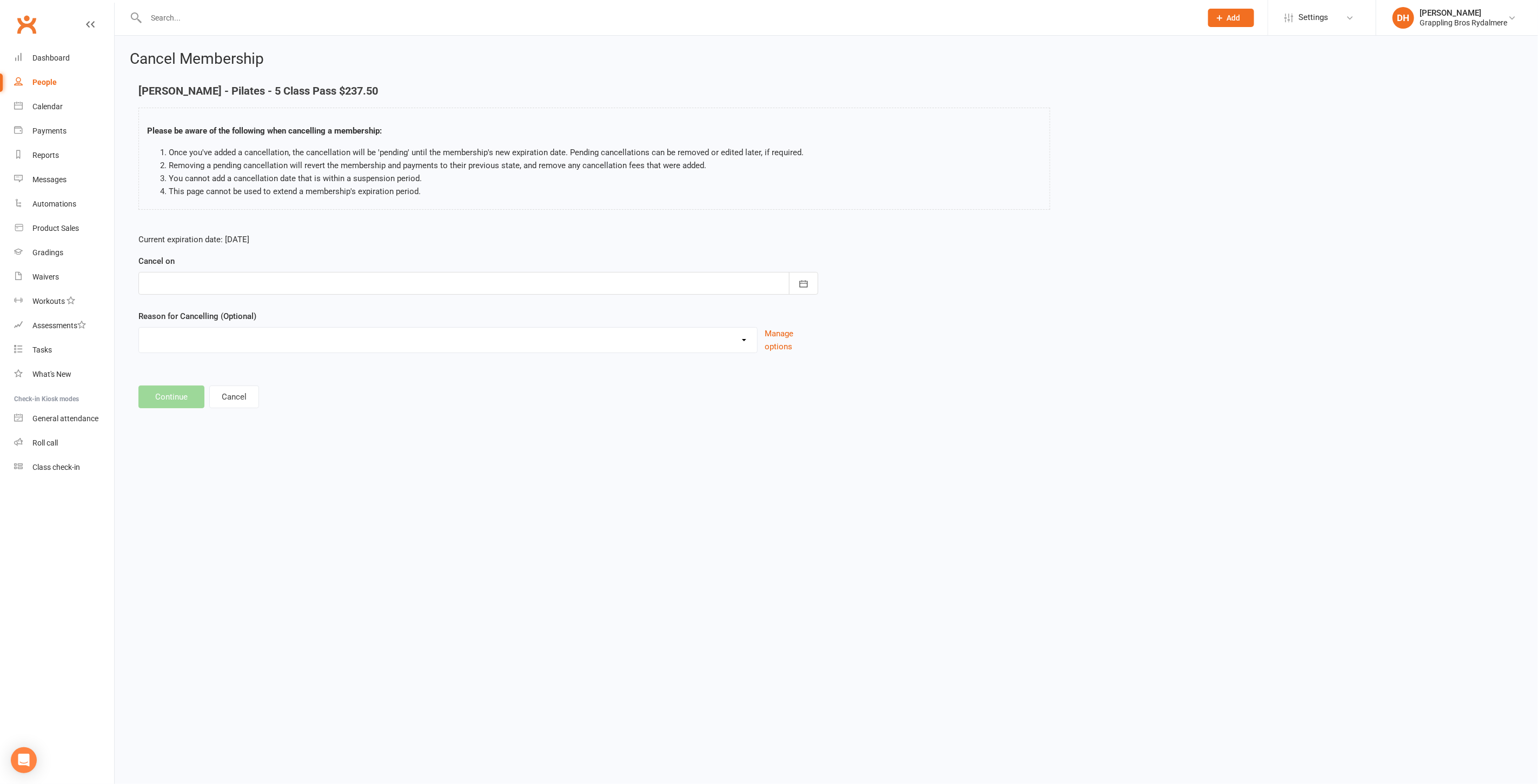
click at [244, 287] on div at bounding box center [479, 283] width 680 height 23
click at [210, 390] on td "13" at bounding box center [206, 392] width 23 height 20
click at [226, 388] on span "14" at bounding box center [230, 393] width 9 height 9
type input "[DATE]"
drag, startPoint x: 175, startPoint y: 328, endPoint x: 171, endPoint y: 333, distance: 6.4
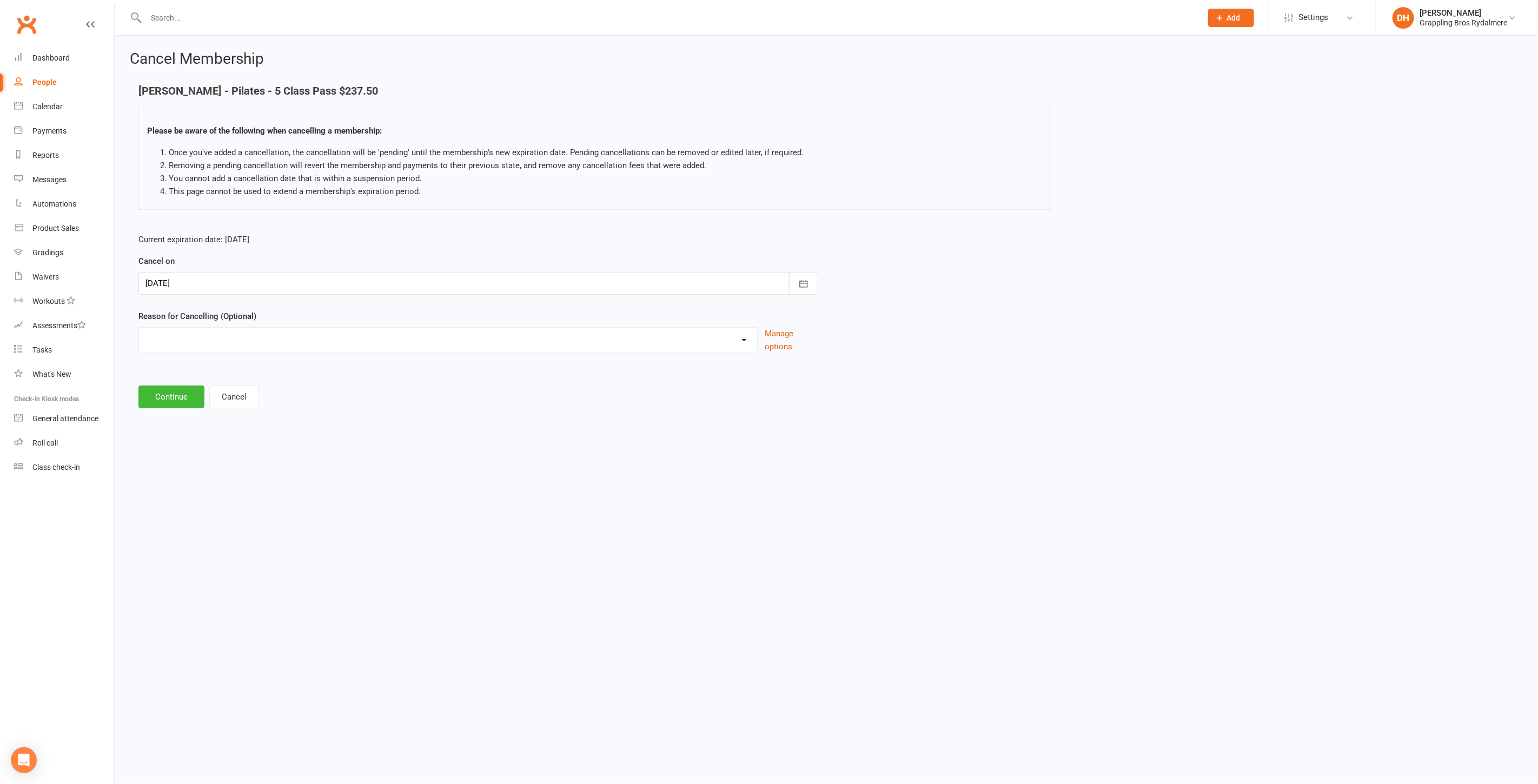
click at [174, 330] on select "Holiday Injury Relocating Work Commitments Other reason" at bounding box center [448, 339] width 618 height 22
click at [343, 161] on li "Removing a pending cancellation will revert the membership and payments to thei…" at bounding box center [604, 165] width 873 height 13
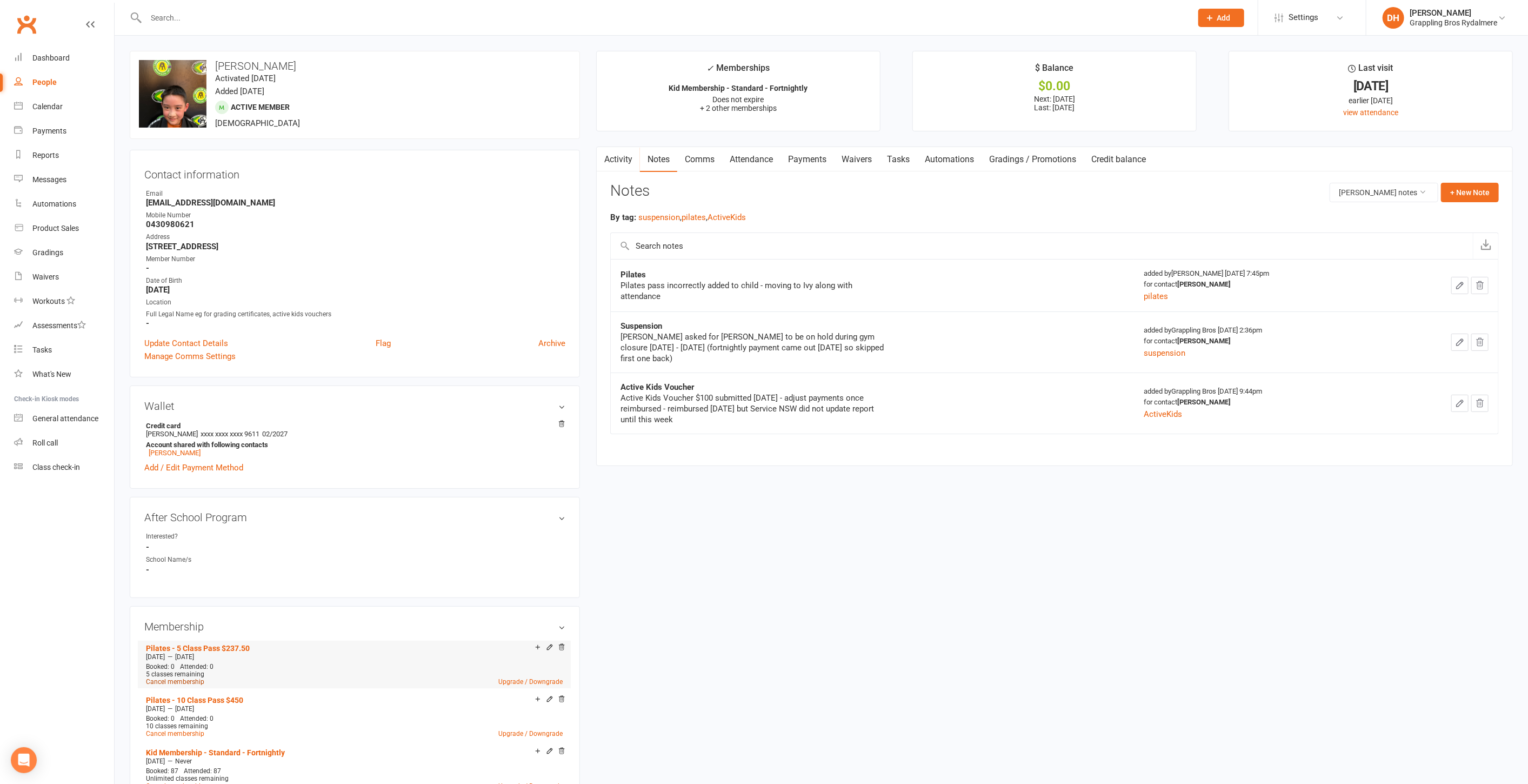
click at [184, 679] on link "Cancel membership" at bounding box center [175, 682] width 58 height 8
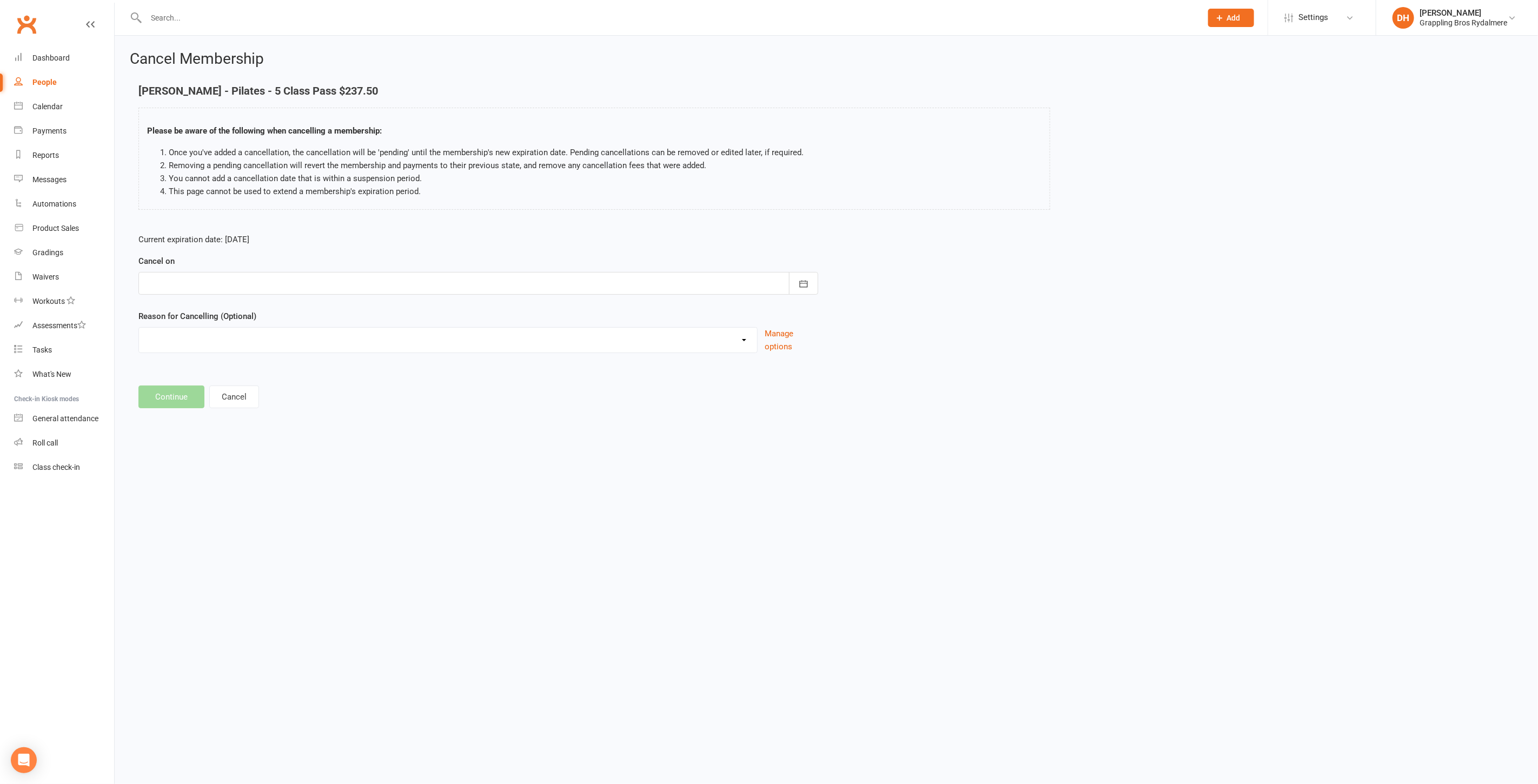
click at [235, 283] on div at bounding box center [479, 283] width 680 height 23
click at [205, 388] on td "13" at bounding box center [206, 392] width 23 height 20
click at [235, 389] on button "14" at bounding box center [230, 392] width 23 height 20
type input "[DATE]"
click at [207, 336] on select "Holiday Injury Relocating Work Commitments Other reason" at bounding box center [448, 339] width 618 height 22
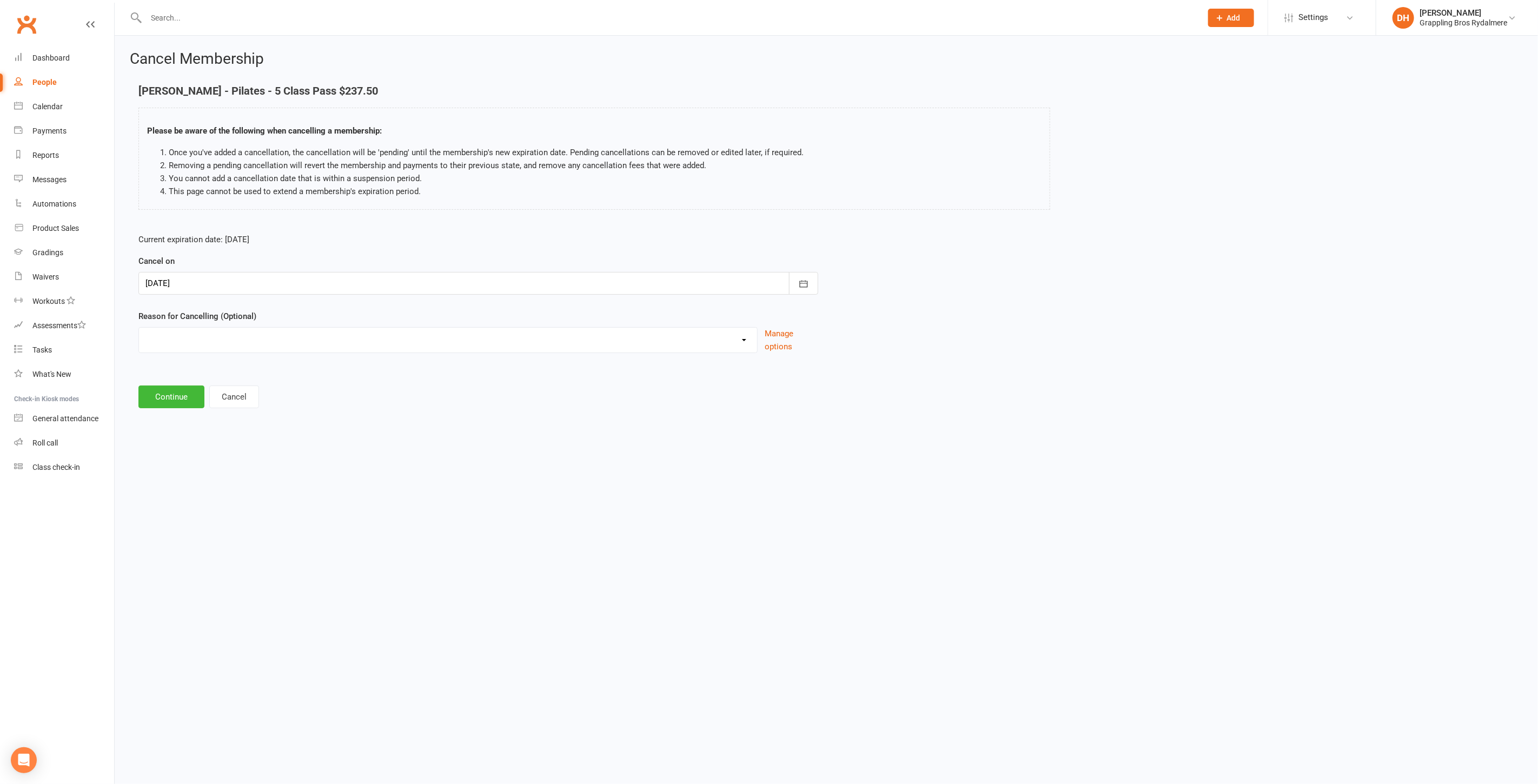
select select "4"
click at [139, 328] on select "Holiday Injury Relocating Work Commitments Other reason" at bounding box center [448, 339] width 618 height 22
click at [195, 394] on input at bounding box center [479, 397] width 680 height 23
drag, startPoint x: 320, startPoint y: 393, endPoint x: 131, endPoint y: 393, distance: 189.0
click at [131, 393] on div "Current expiration date: [DATE] Cancel on [DATE] [DATE] Sun Mon Tue Wed Thu Fri…" at bounding box center [478, 324] width 696 height 198
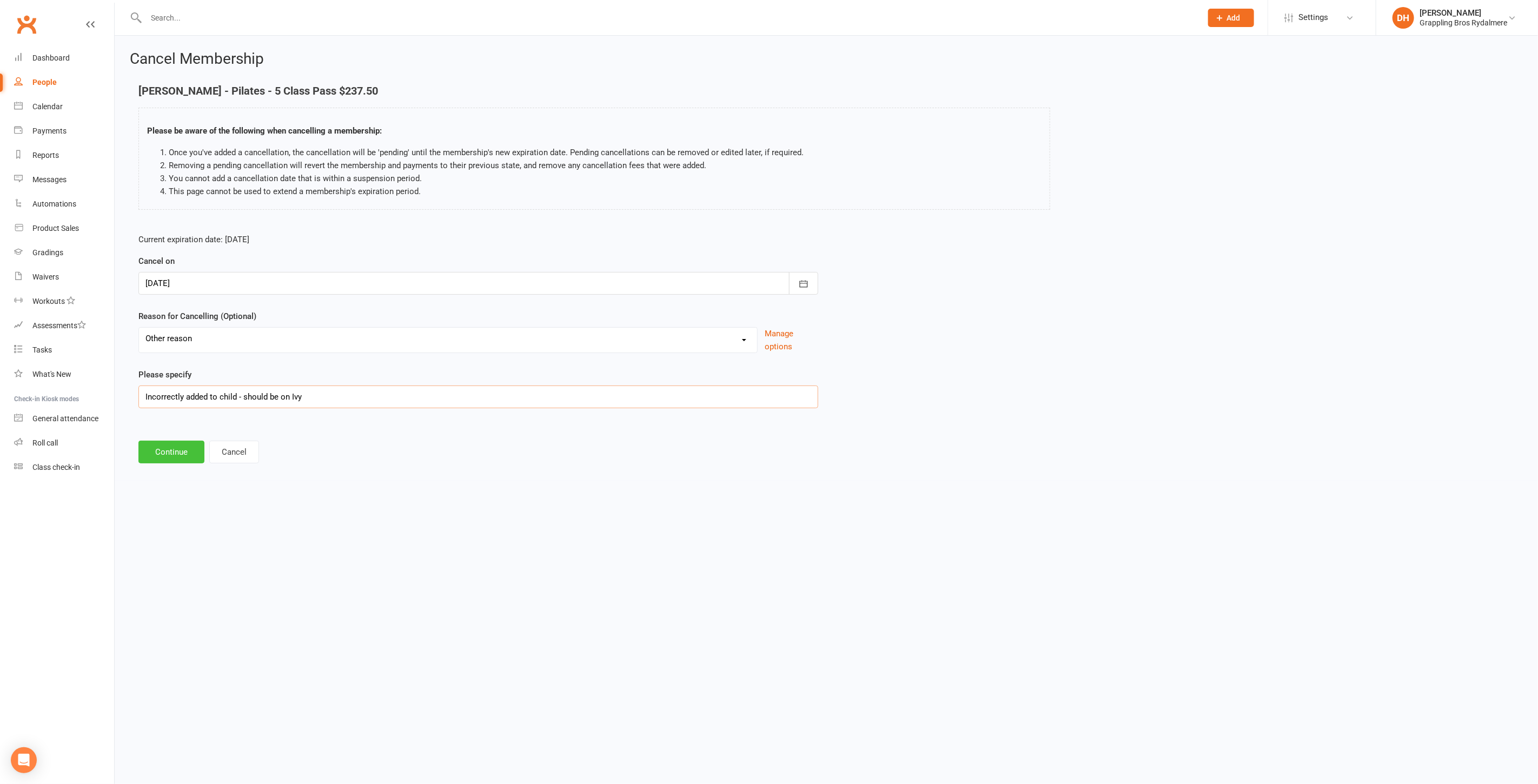
type input "Incorrectly added to child - should be on Ivy"
click at [167, 442] on button "Continue" at bounding box center [172, 452] width 66 height 23
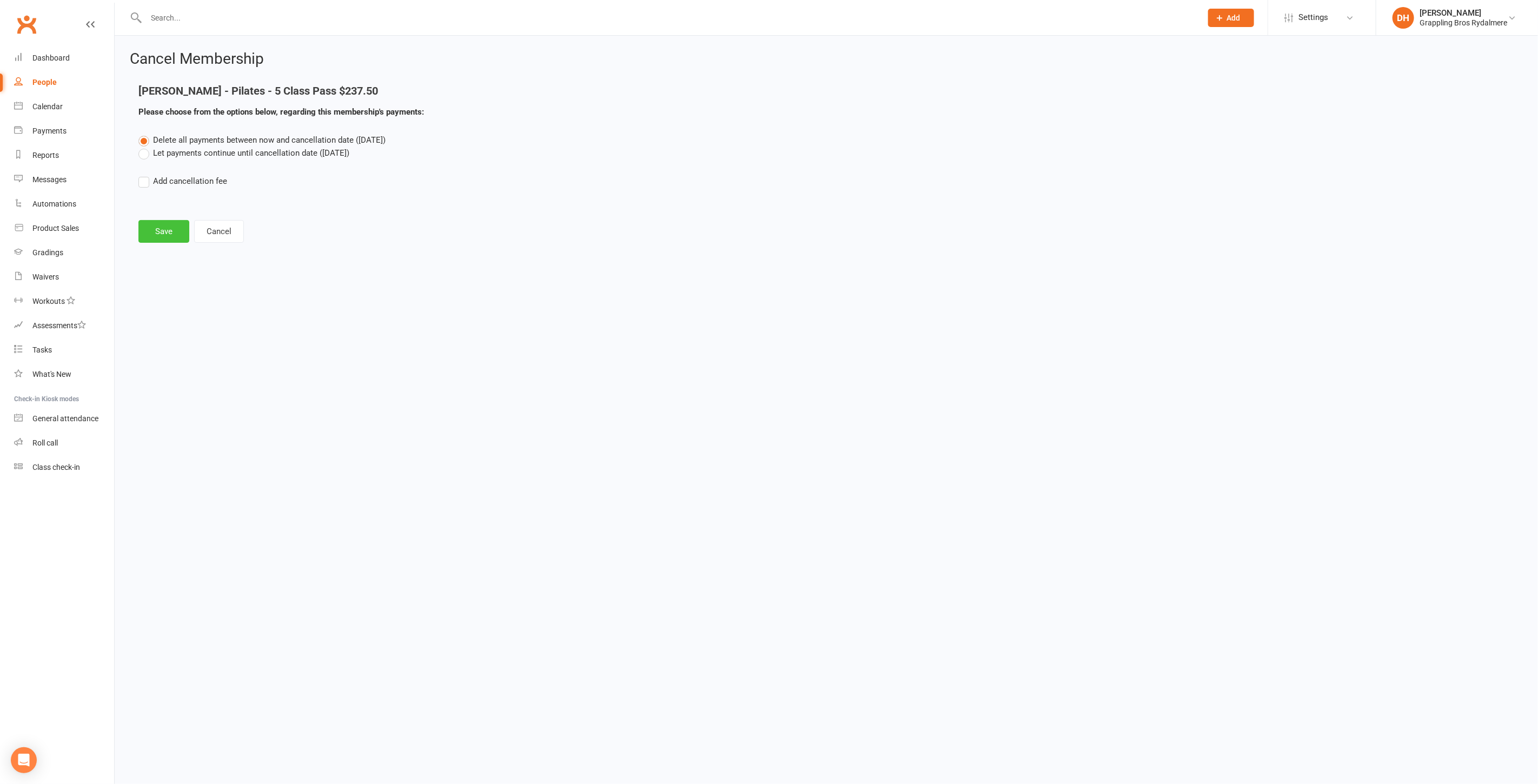
click at [164, 226] on button "Save" at bounding box center [164, 231] width 51 height 23
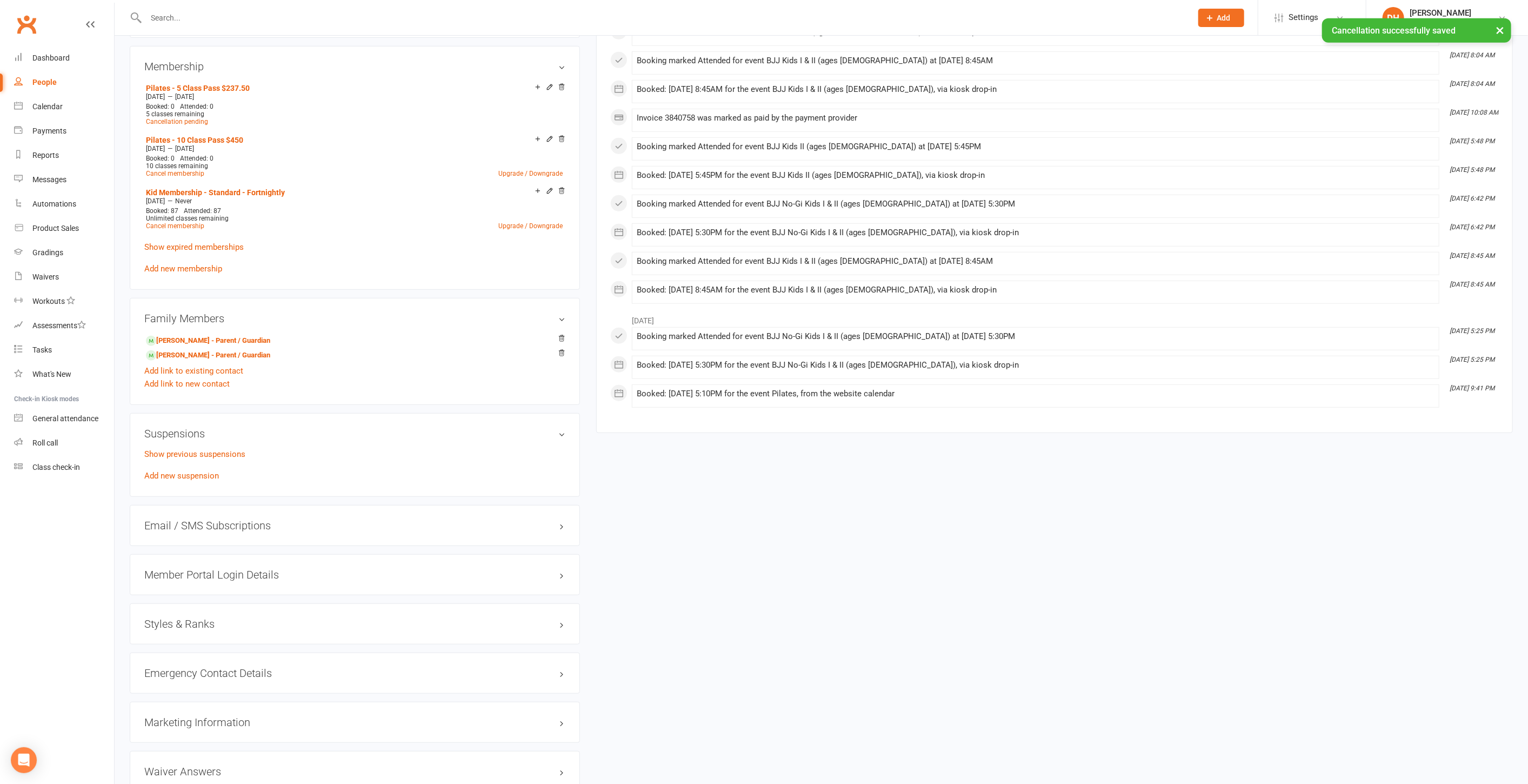
scroll to position [670, 0]
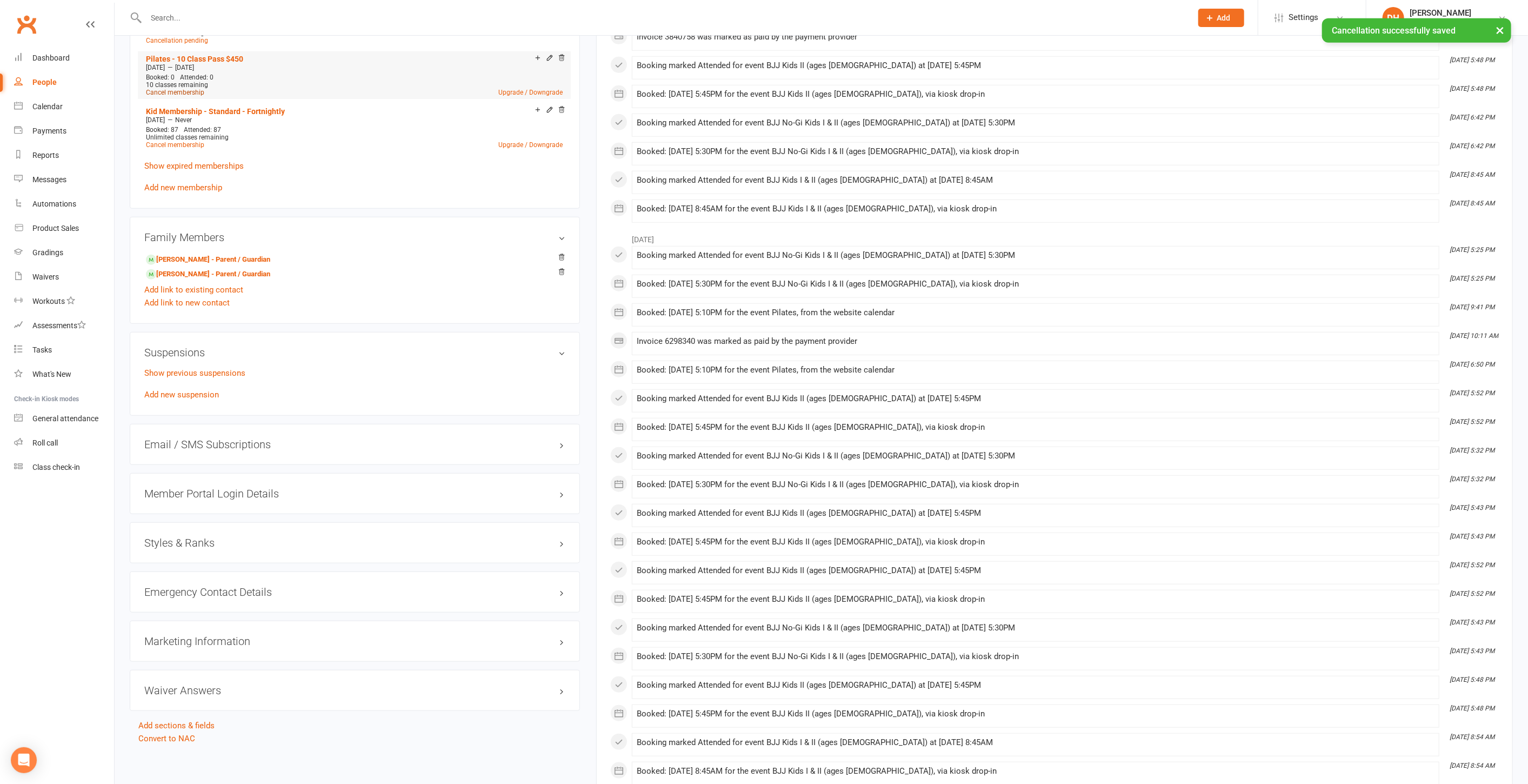
click at [191, 93] on link "Cancel membership" at bounding box center [175, 93] width 58 height 8
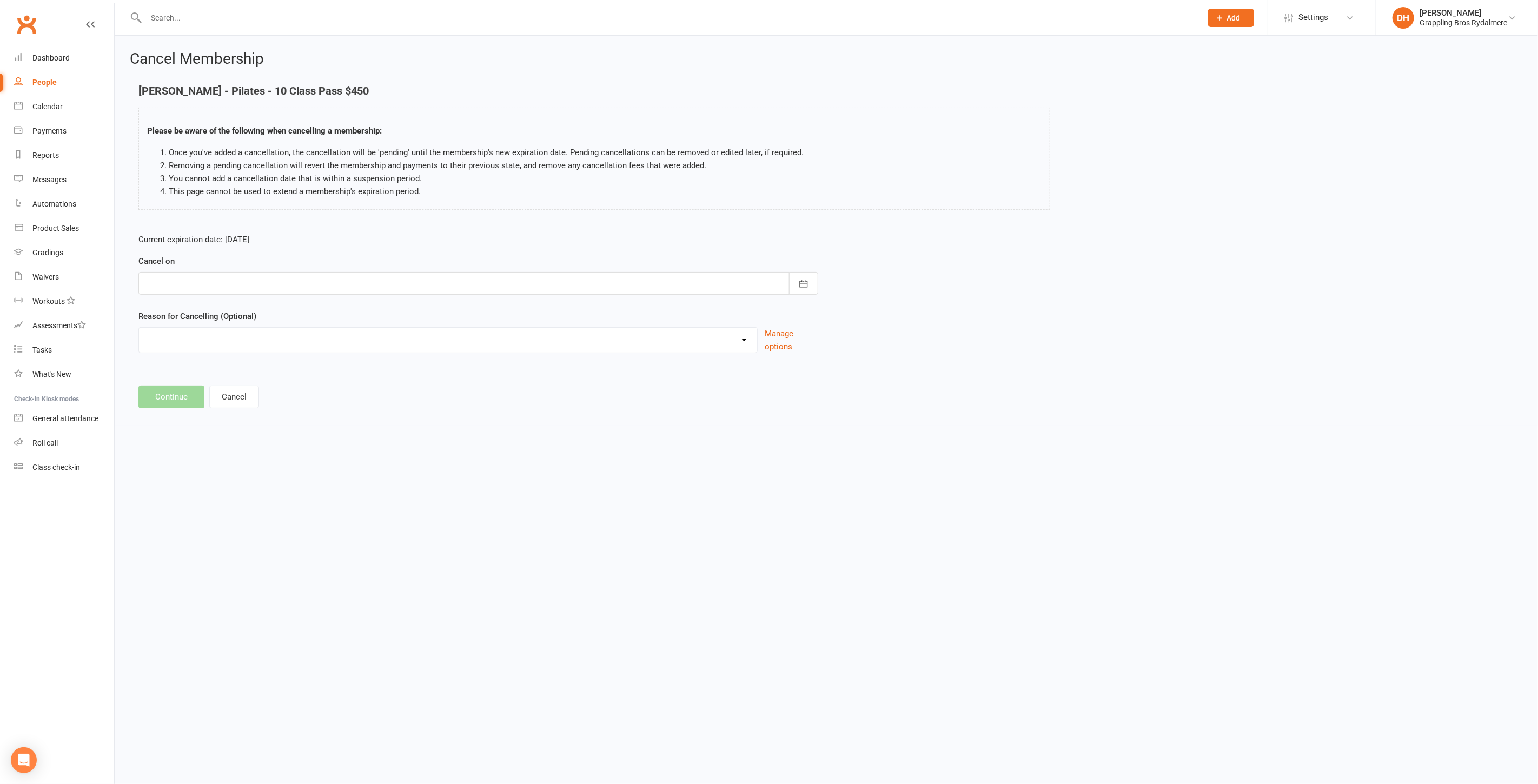
click at [216, 285] on div at bounding box center [479, 283] width 680 height 23
click at [212, 389] on button "13" at bounding box center [206, 392] width 23 height 20
type input "[DATE]"
click at [191, 327] on div "Holiday Injury Relocating Work Commitments Other reason" at bounding box center [448, 340] width 619 height 26
click at [186, 341] on select "Holiday Injury Relocating Work Commitments Other reason" at bounding box center [448, 339] width 618 height 22
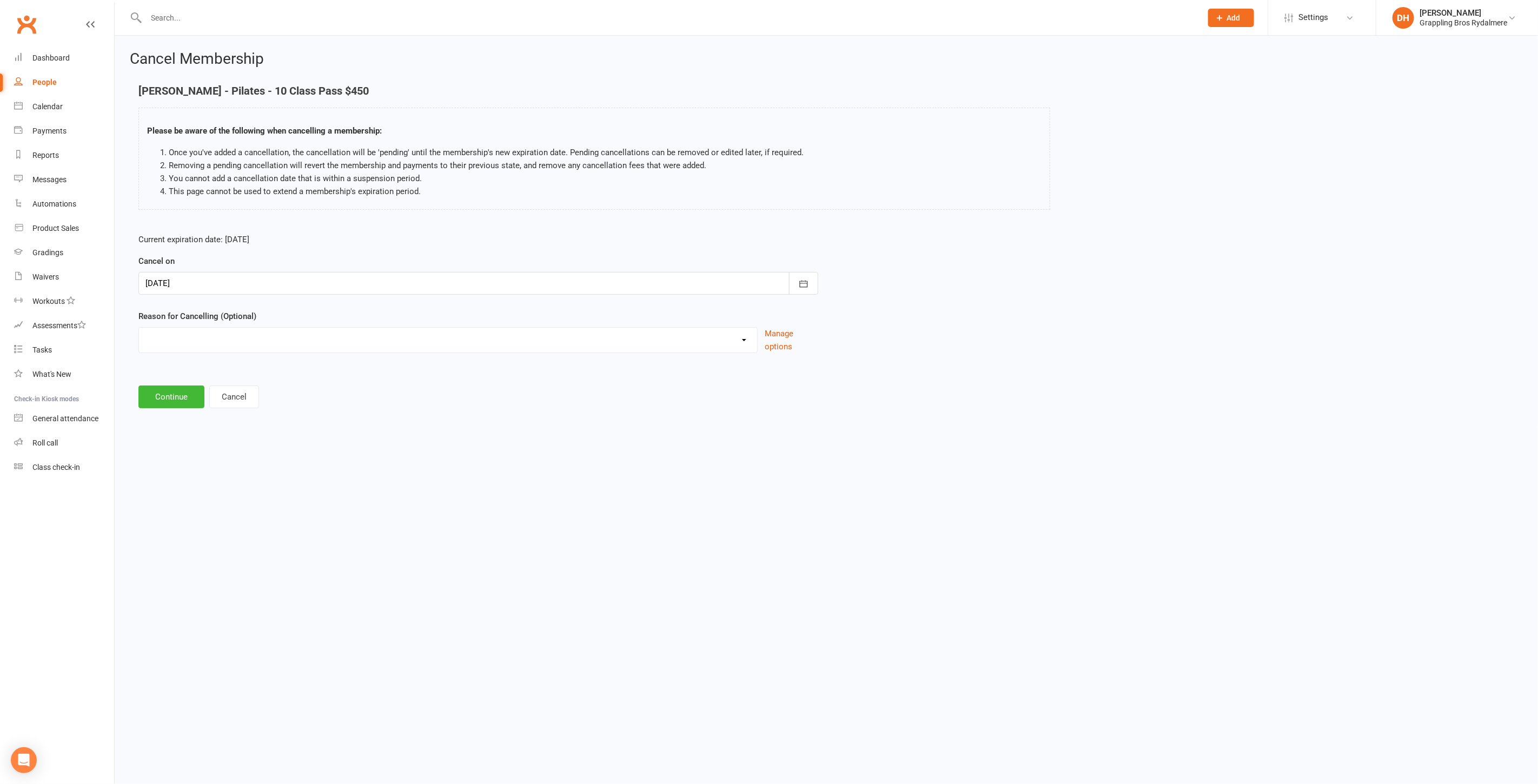
select select "4"
click at [139, 328] on select "Holiday Injury Relocating Work Commitments Other reason" at bounding box center [448, 339] width 618 height 22
click at [170, 389] on input at bounding box center [479, 397] width 680 height 23
paste input "Incorrectly added to child - should be on Ivy"
type input "Incorrectly added to child - should be on Ivy"
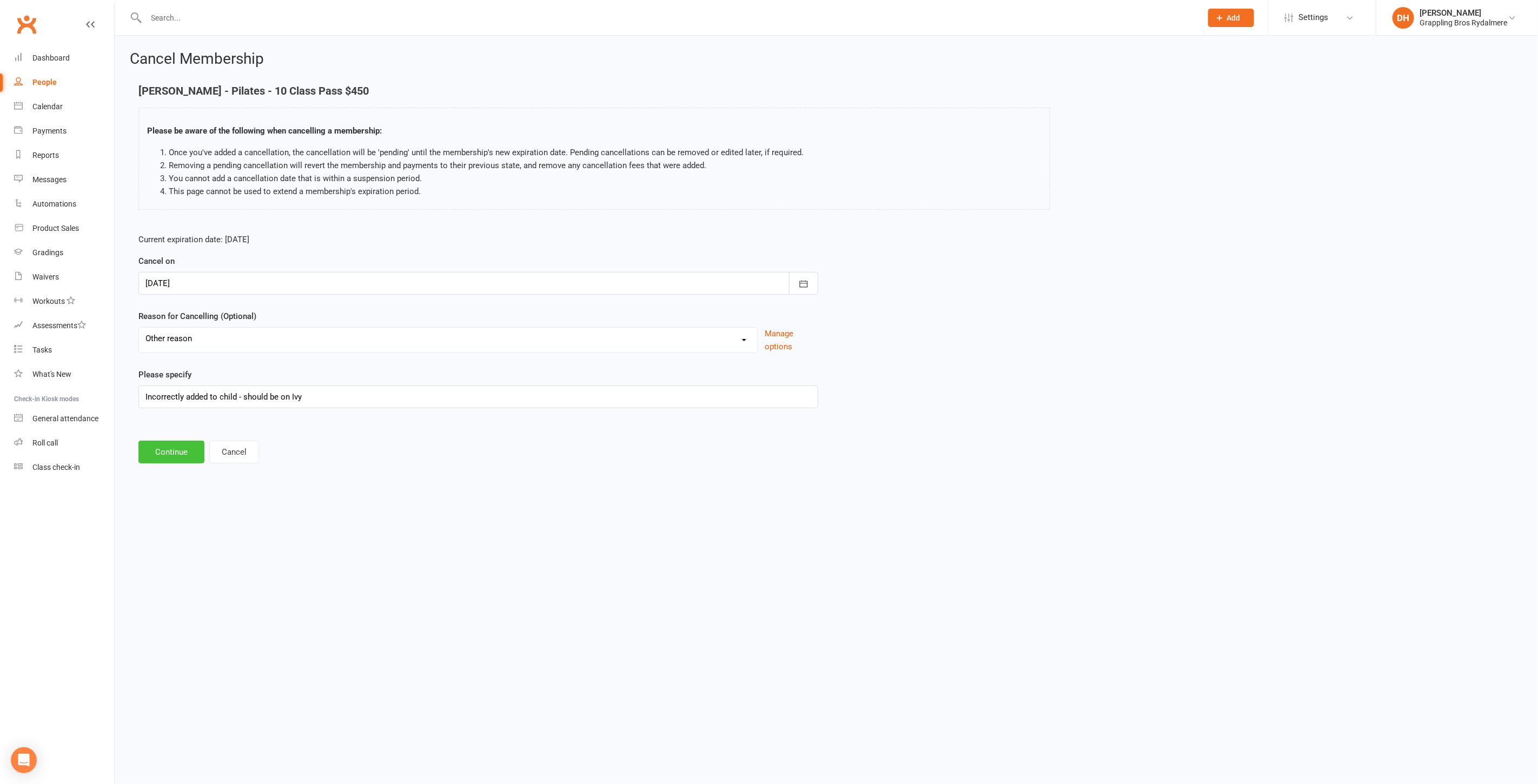
click at [165, 444] on button "Continue" at bounding box center [172, 452] width 66 height 23
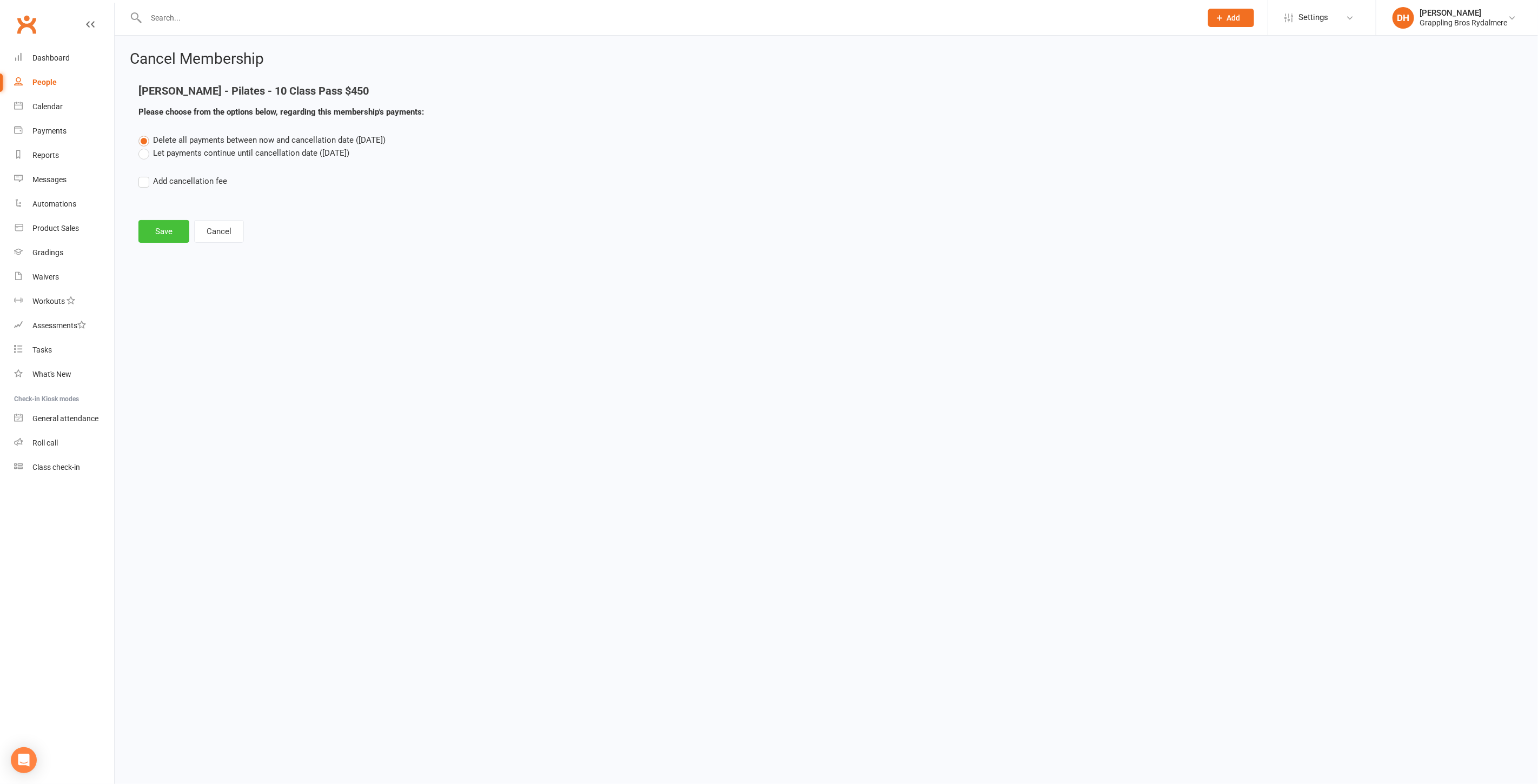
click at [152, 229] on button "Save" at bounding box center [164, 231] width 51 height 23
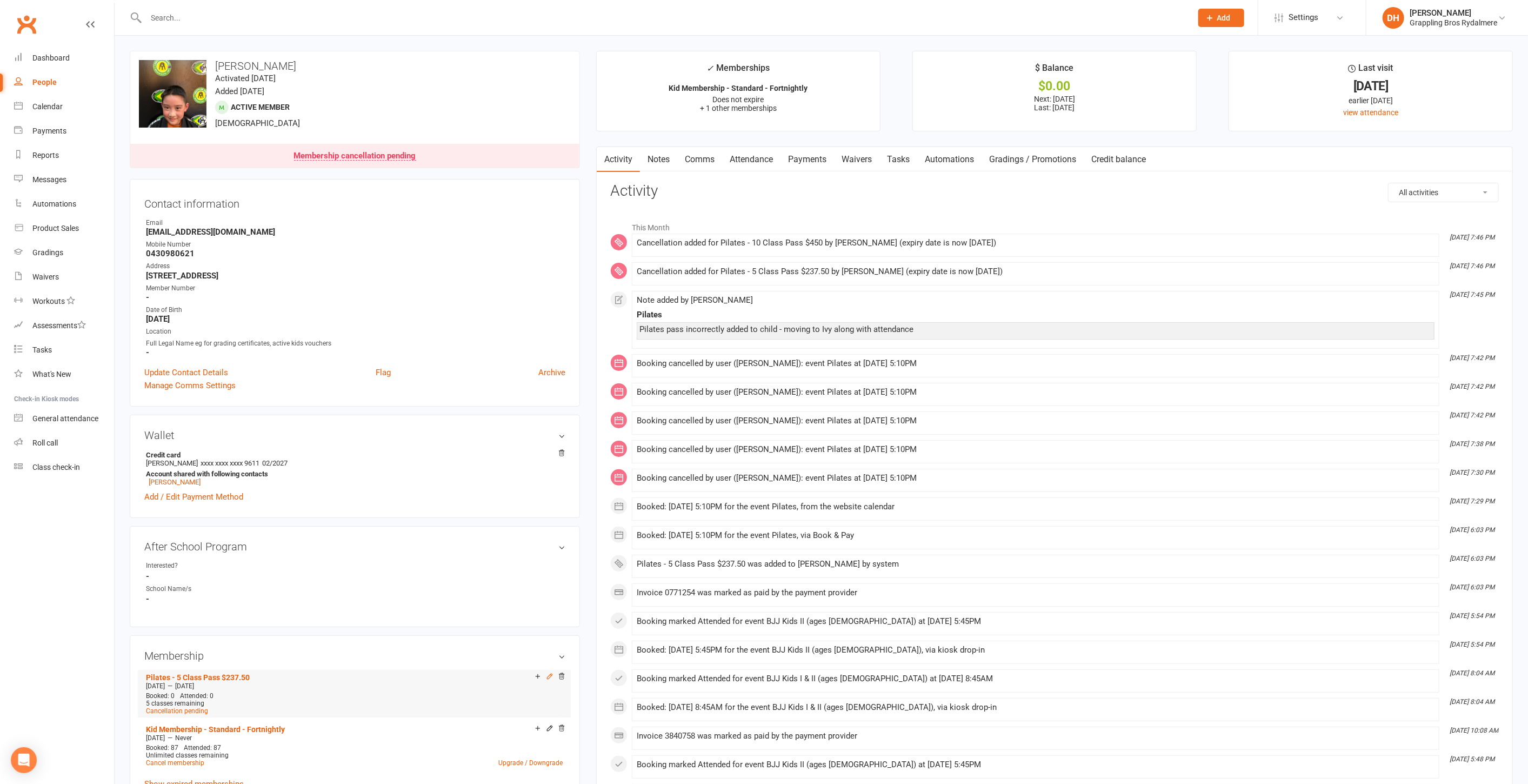
click at [549, 676] on icon at bounding box center [550, 676] width 8 height 8
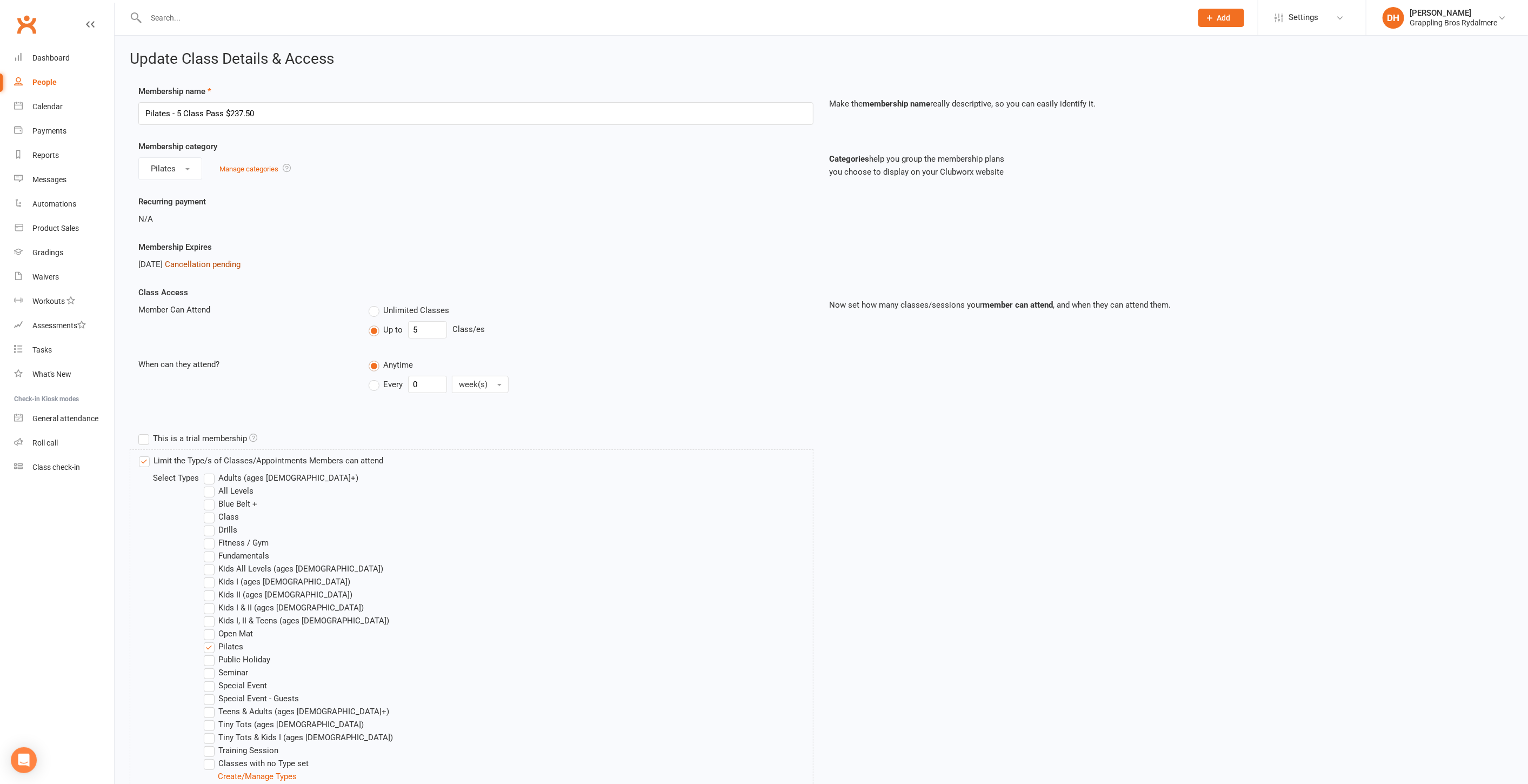
click at [199, 263] on link "Cancellation pending" at bounding box center [203, 264] width 76 height 10
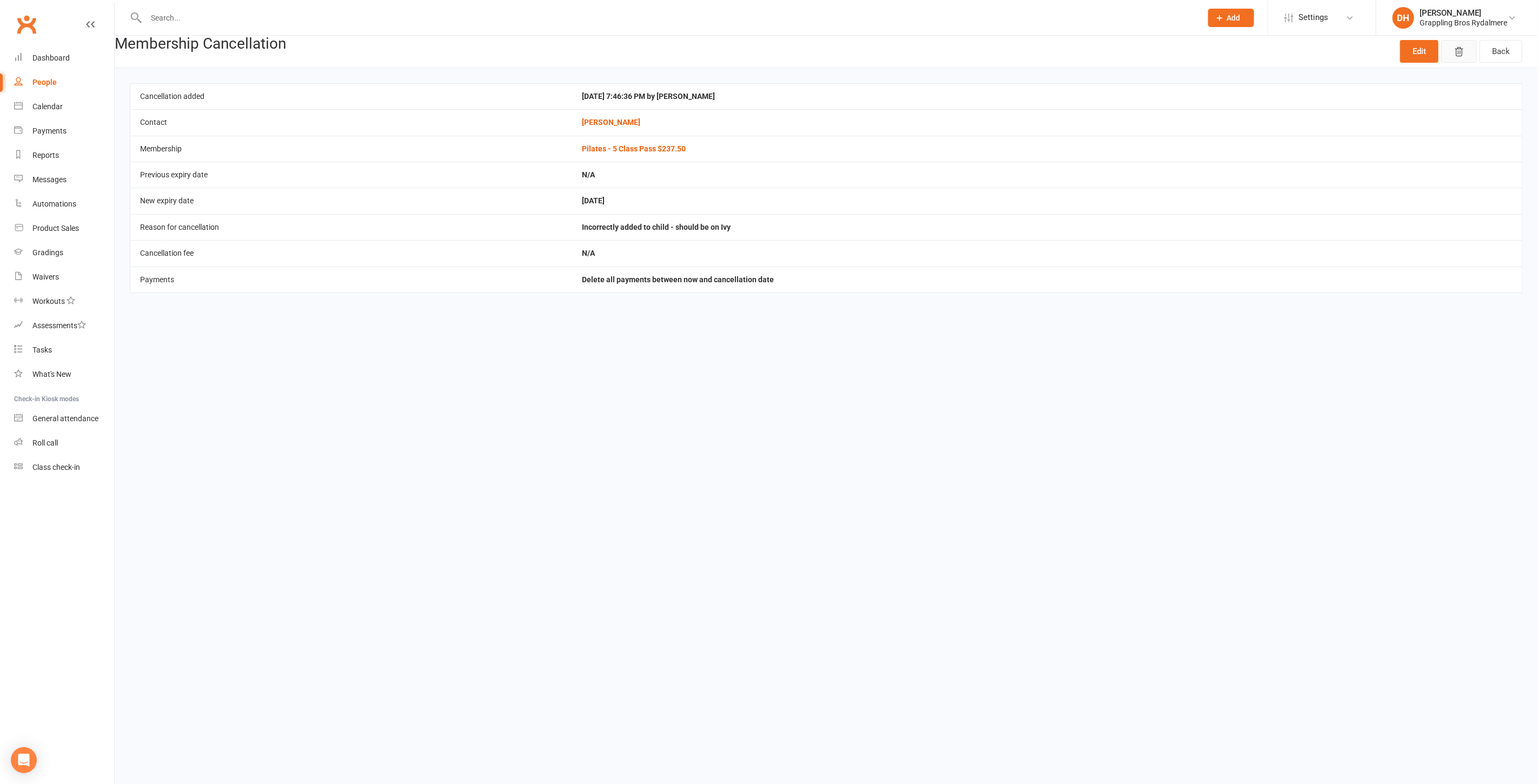
click at [1466, 53] on button "button" at bounding box center [1459, 51] width 36 height 23
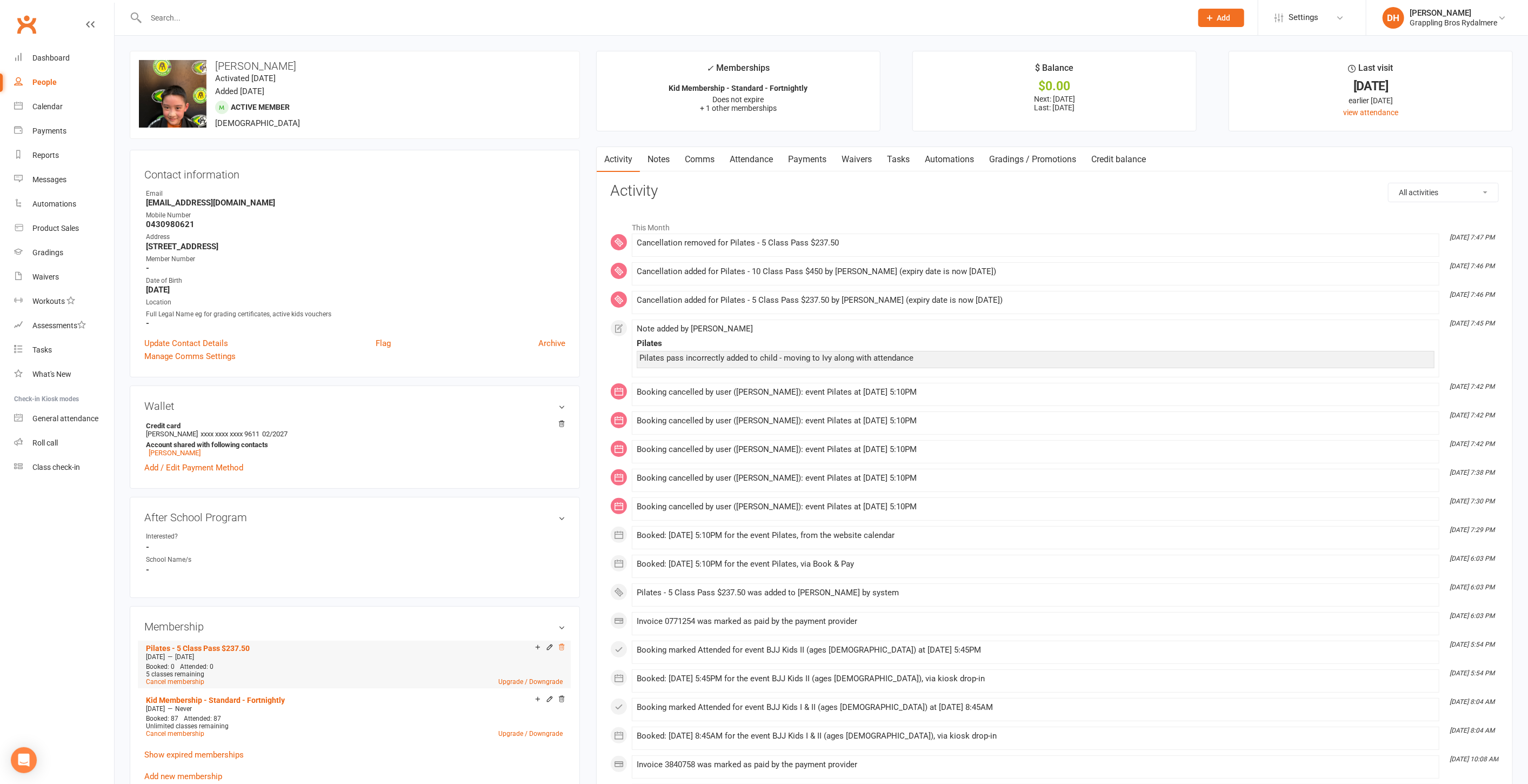
click at [563, 647] on icon at bounding box center [562, 647] width 8 height 8
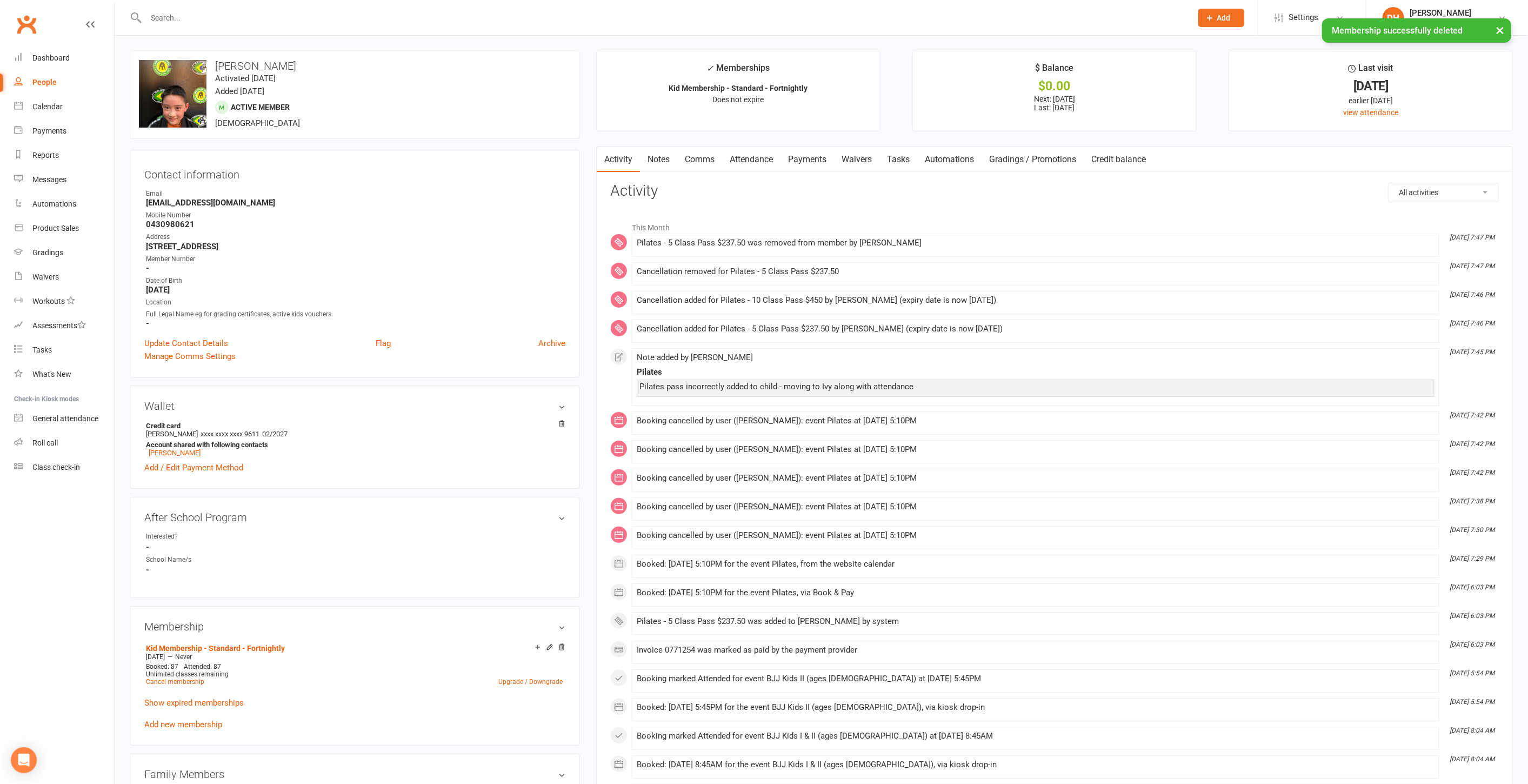
click at [801, 156] on link "Payments" at bounding box center [808, 159] width 53 height 25
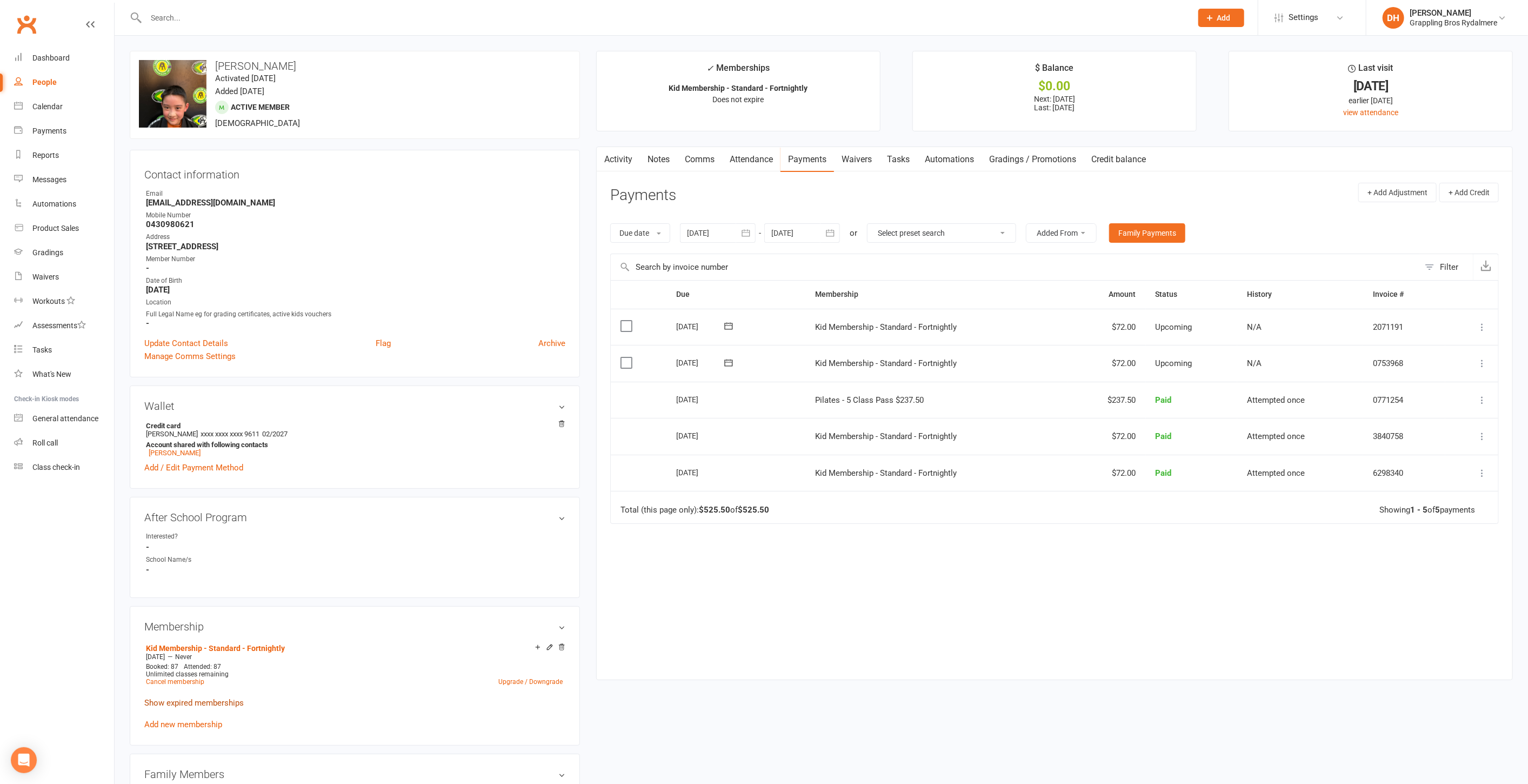
click at [233, 703] on link "Show expired memberships" at bounding box center [194, 702] width 100 height 10
click at [57, 53] on div "Dashboard" at bounding box center [51, 58] width 37 height 9
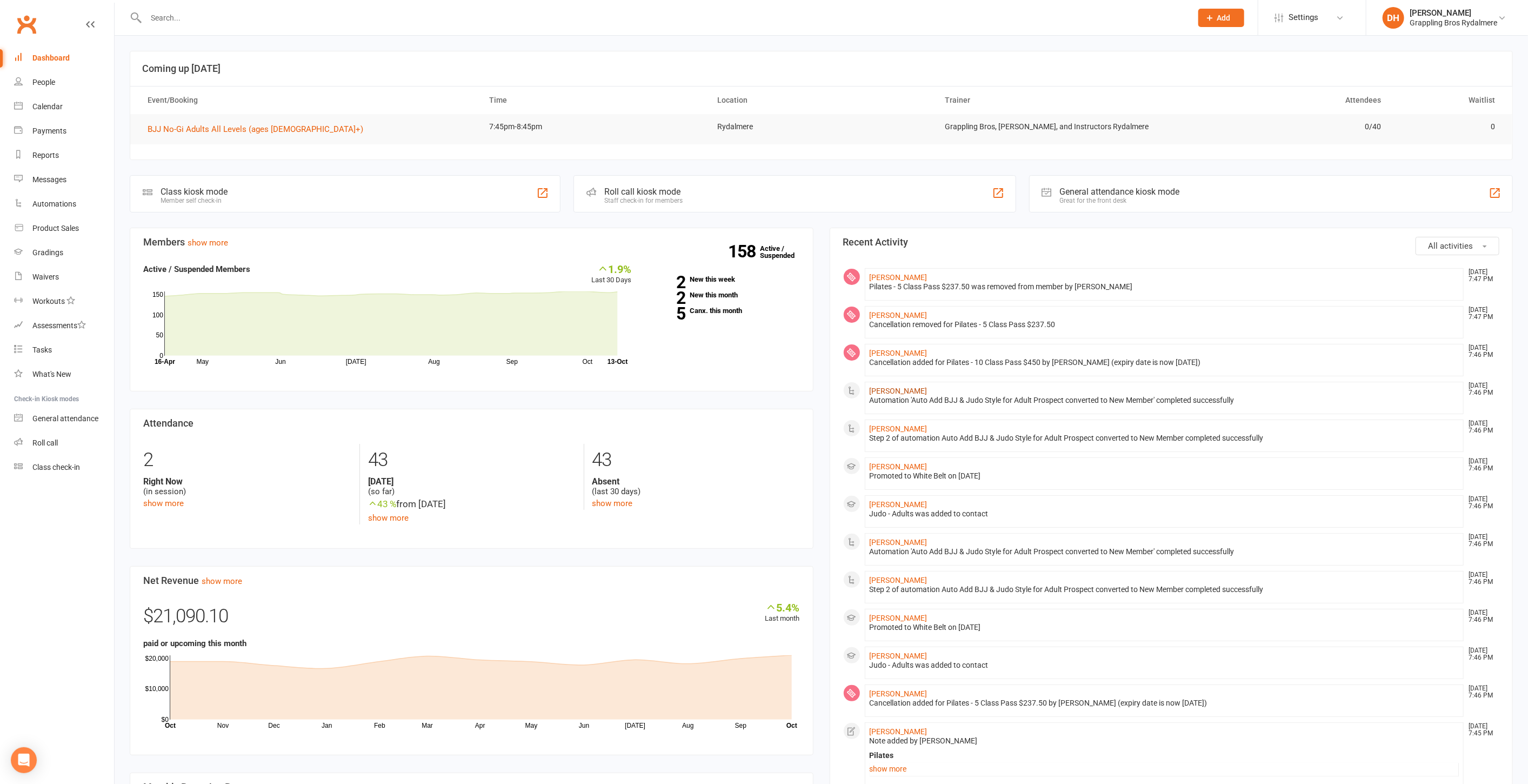
click at [903, 386] on link "[PERSON_NAME]" at bounding box center [898, 391] width 58 height 9
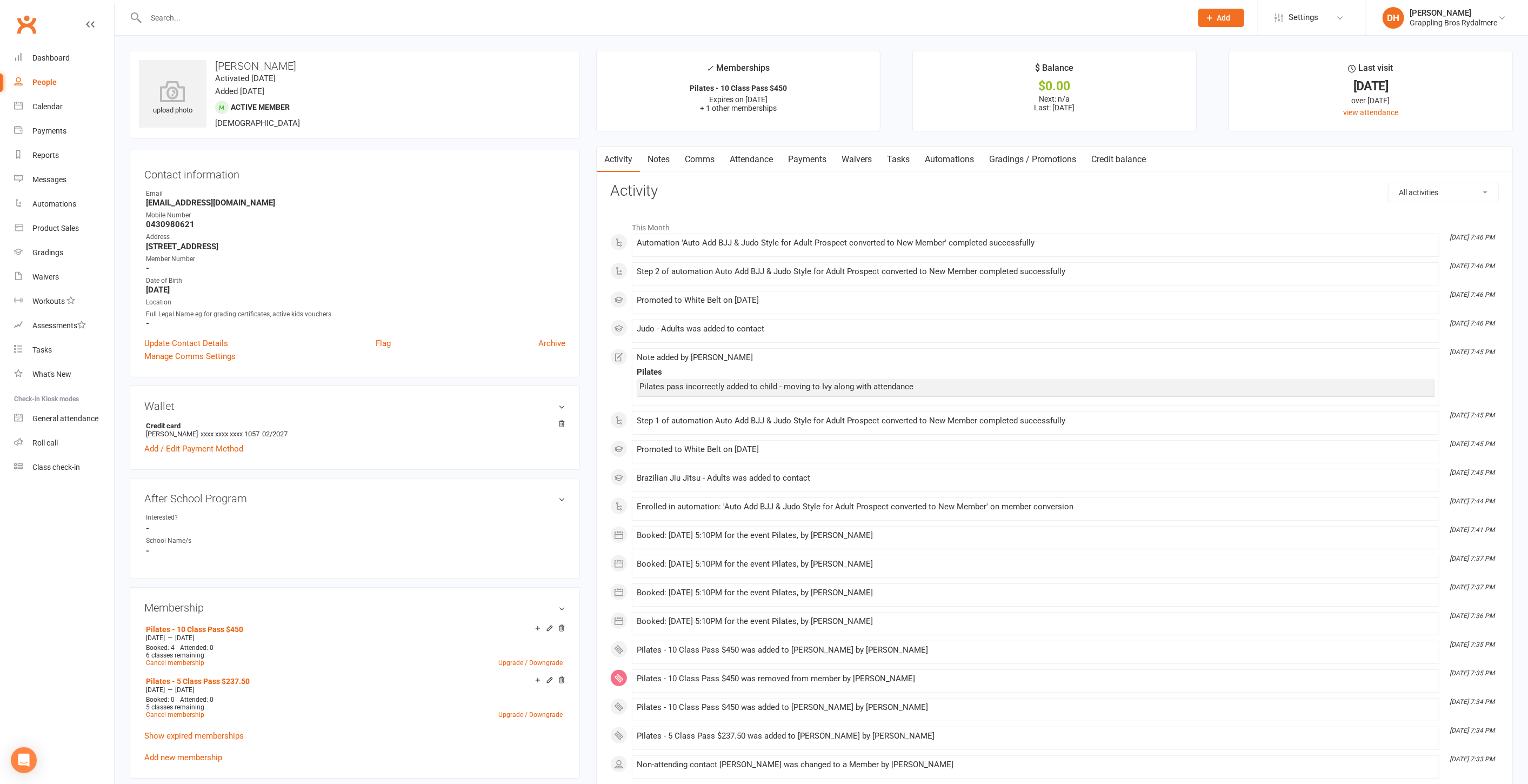
click at [846, 161] on link "Waivers" at bounding box center [856, 159] width 45 height 25
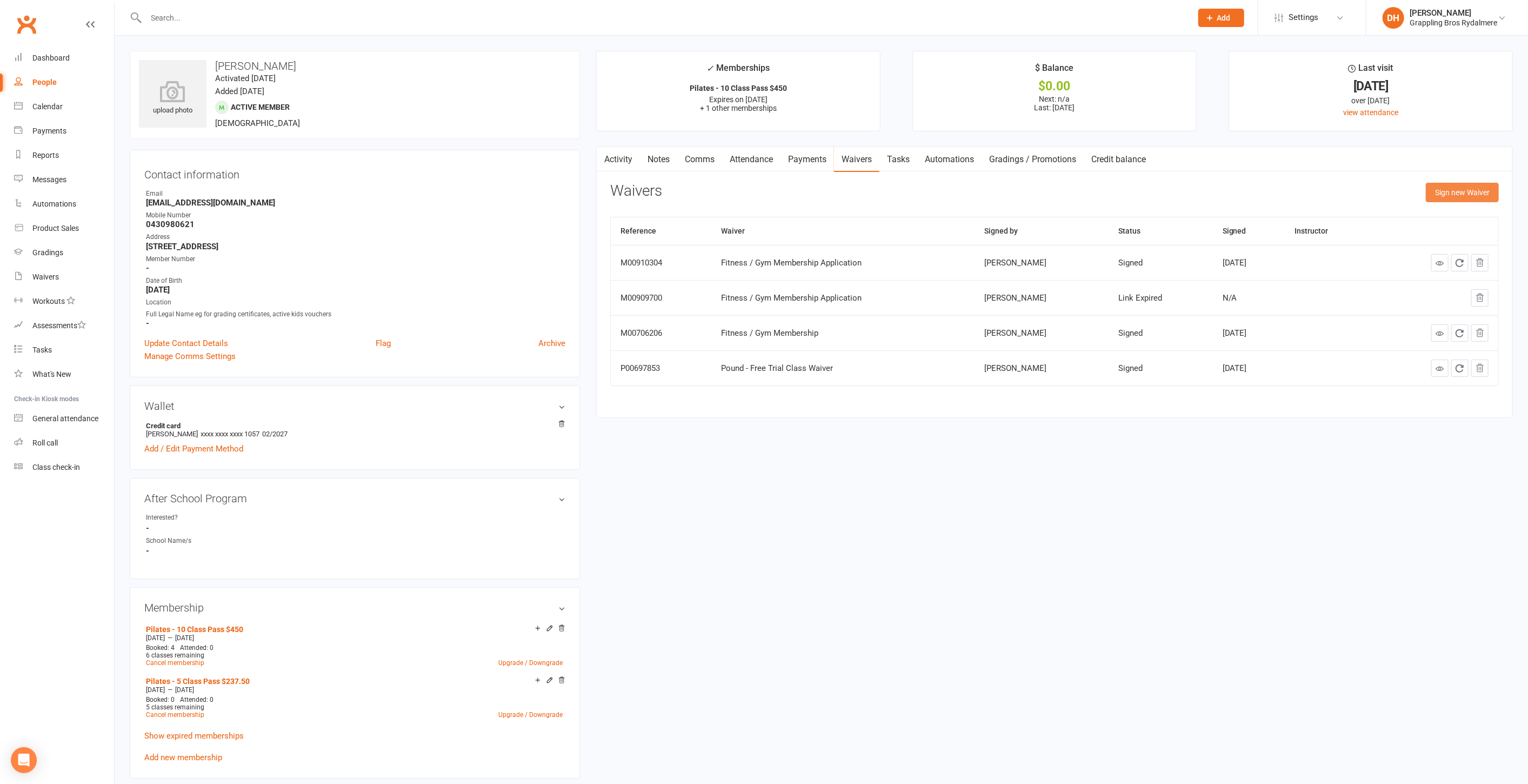
click at [1477, 192] on button "Sign new Waiver" at bounding box center [1463, 193] width 73 height 20
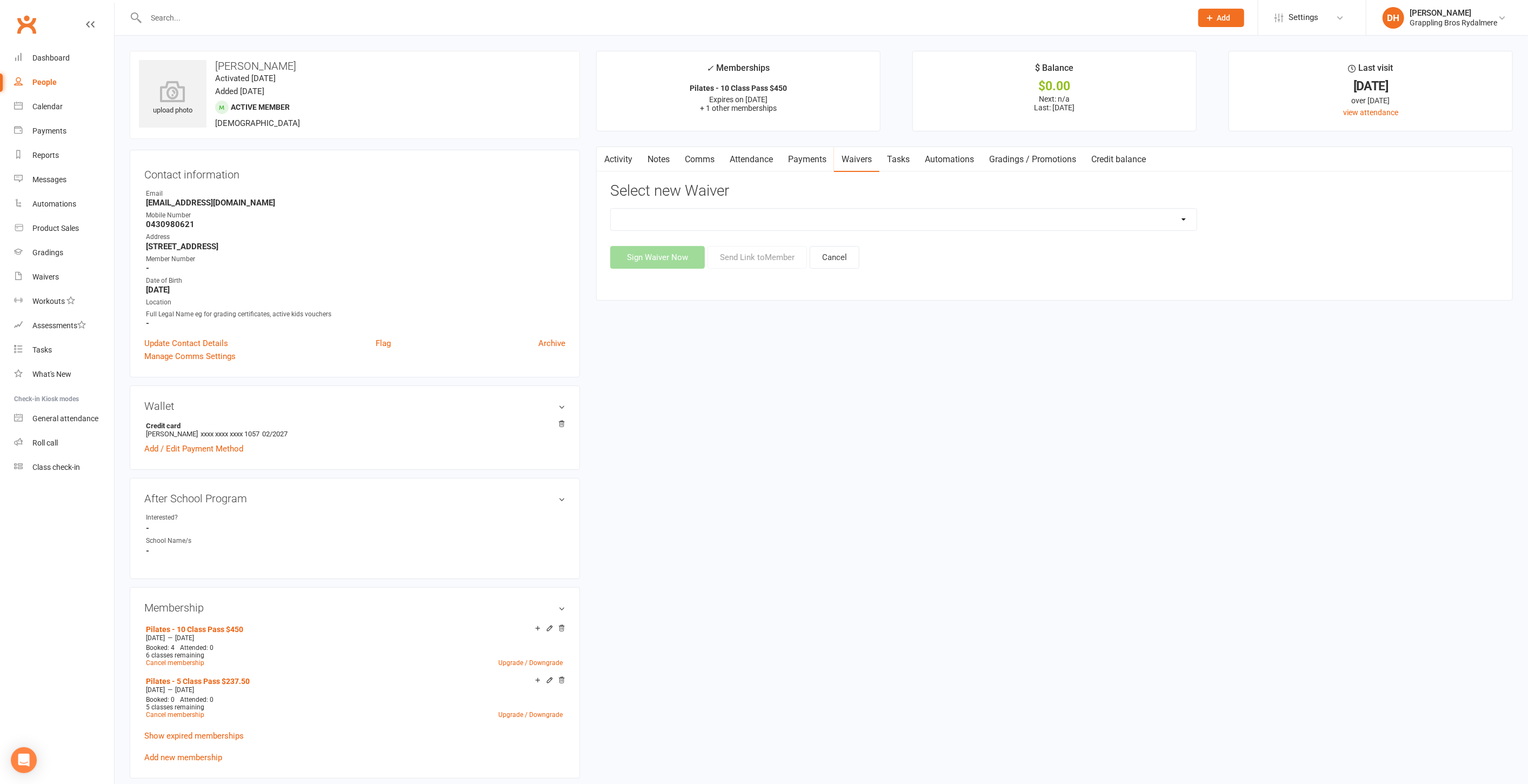
click at [809, 211] on select "Defence Forces / Emergency Services Member Sign Up Existing Adult Member Detail…" at bounding box center [903, 219] width 586 height 22
select select "14222"
click at [611, 208] on select "Defence Forces / Emergency Services Member Sign Up Existing Adult Member Detail…" at bounding box center [903, 219] width 586 height 22
click at [738, 260] on button "Send Link to Member" at bounding box center [757, 257] width 100 height 23
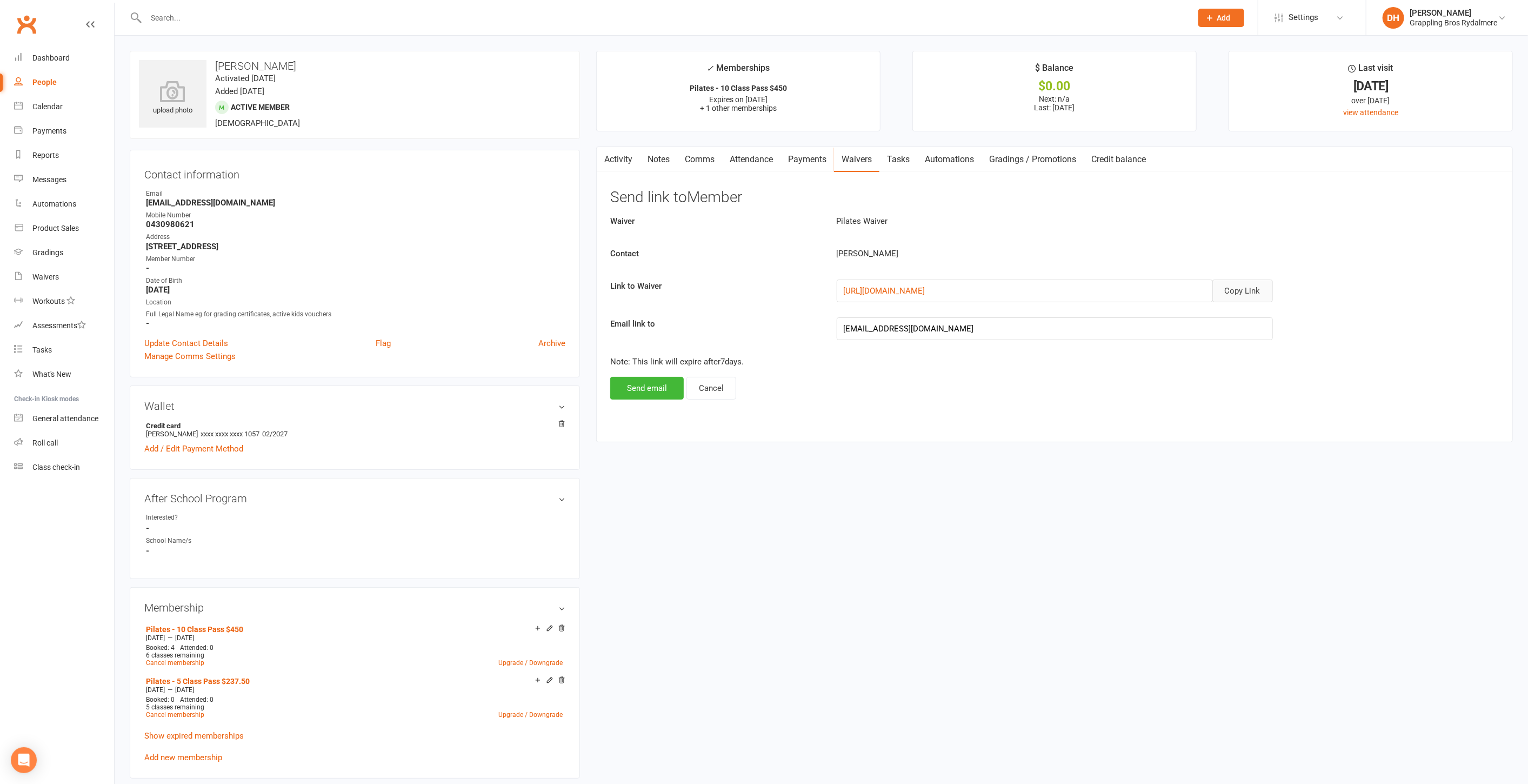
click at [1248, 295] on button "Copy Link" at bounding box center [1242, 291] width 60 height 23
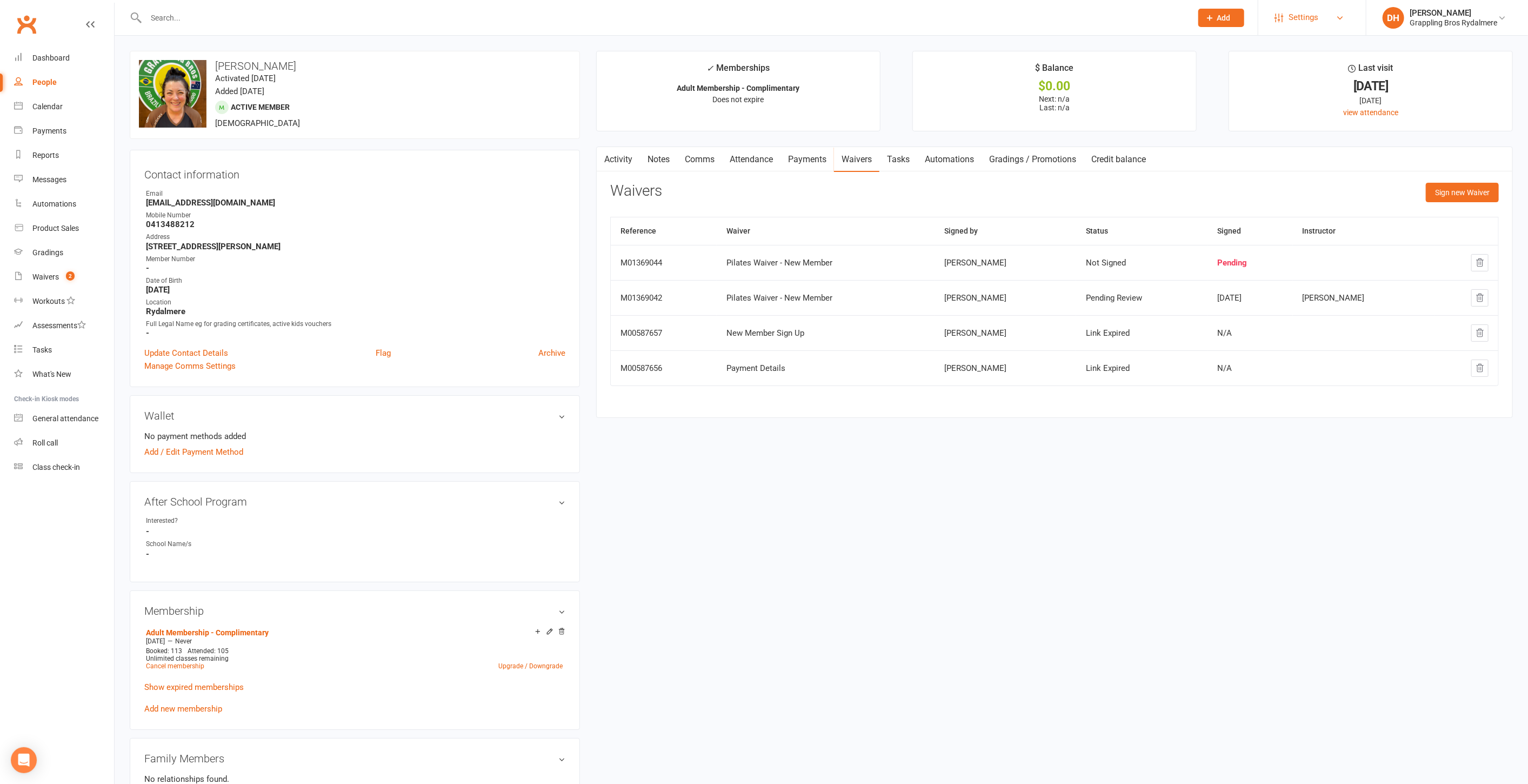
click at [1315, 17] on span "Settings" at bounding box center [1303, 18] width 30 height 24
click at [1303, 47] on link "Membership Plans" at bounding box center [1312, 48] width 107 height 25
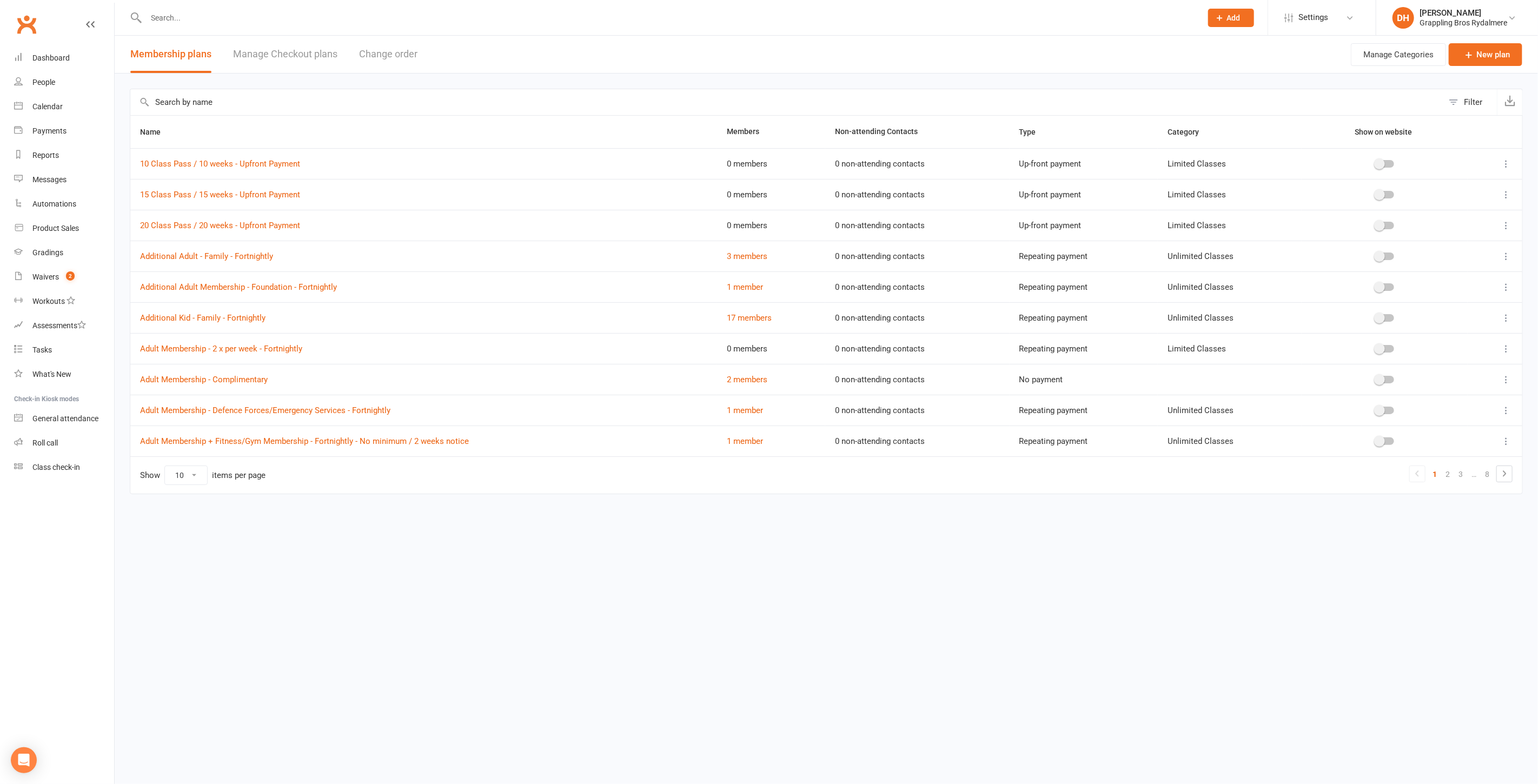
click at [268, 98] on input "text" at bounding box center [787, 102] width 1313 height 26
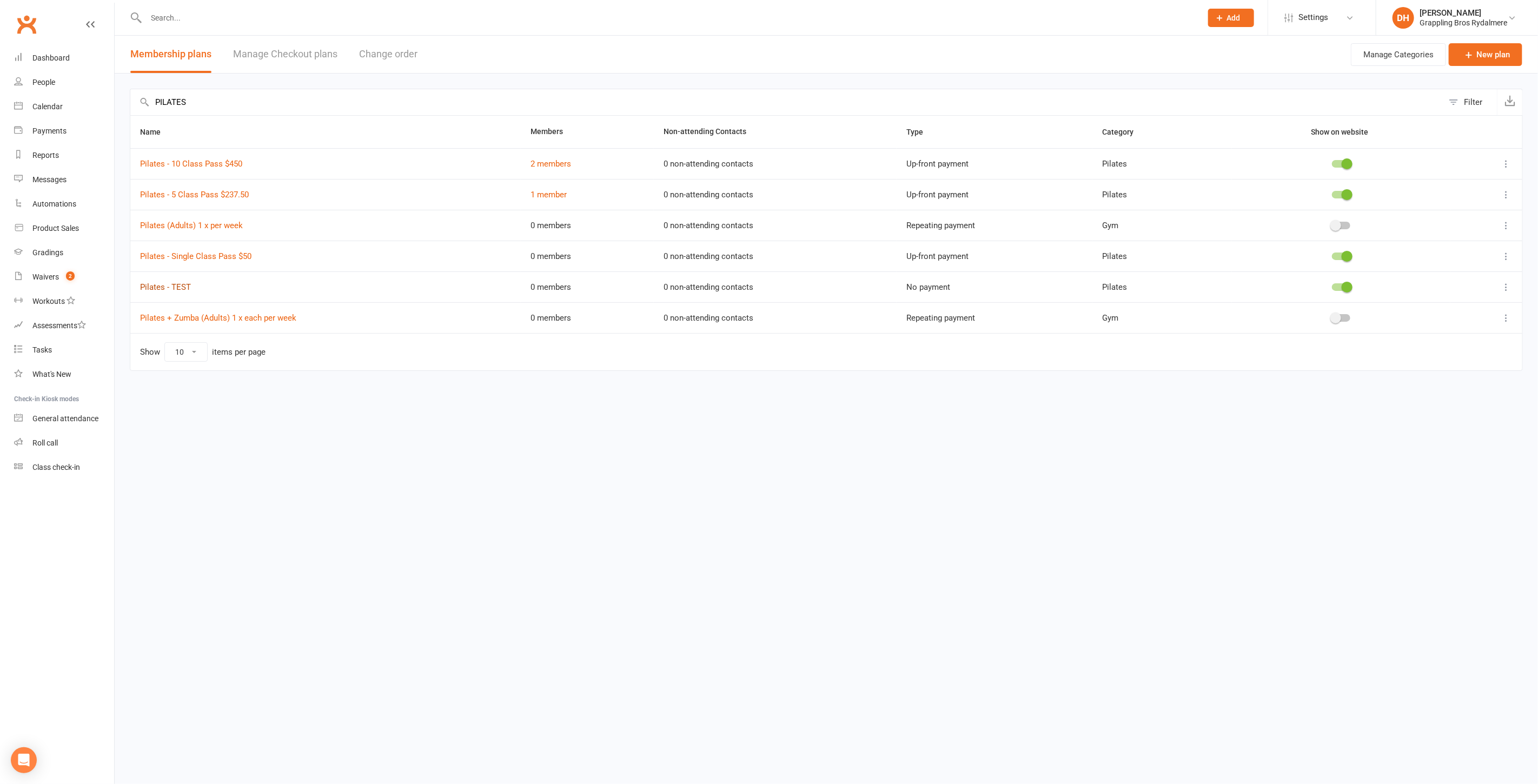
type input "PILATES"
click at [182, 283] on link "Pilates - TEST" at bounding box center [165, 287] width 51 height 10
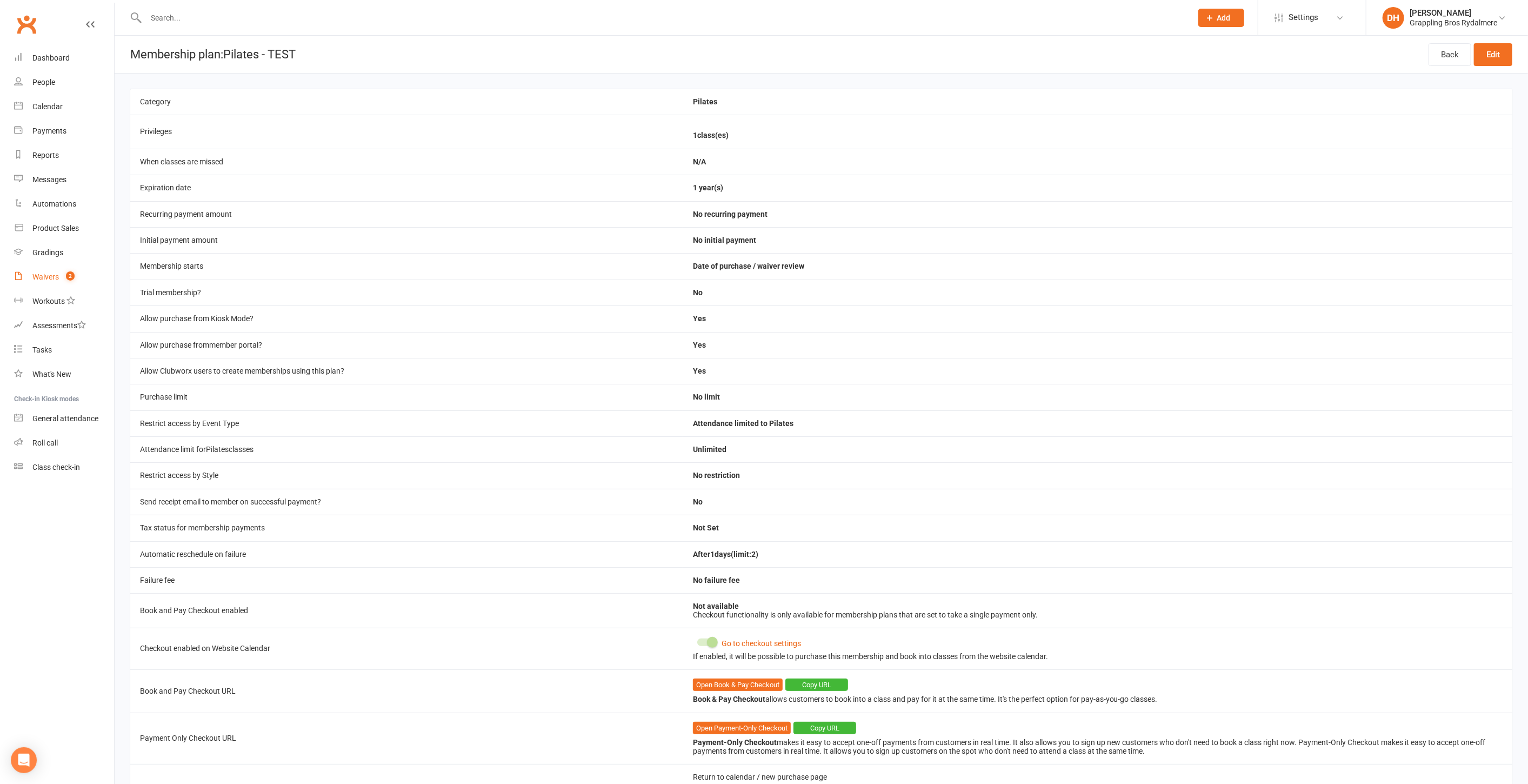
click at [41, 281] on link "Waivers 2" at bounding box center [64, 277] width 100 height 24
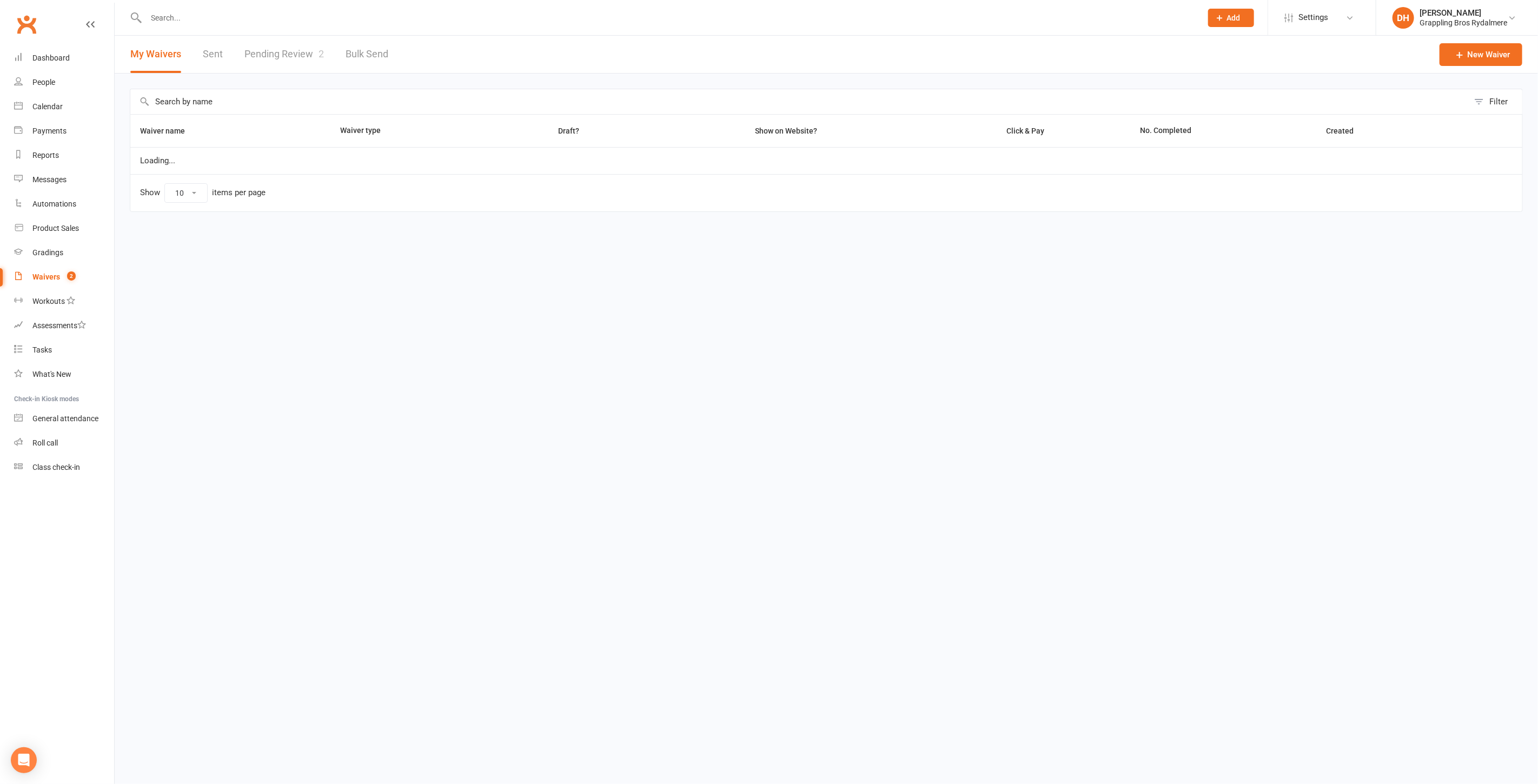
select select "50"
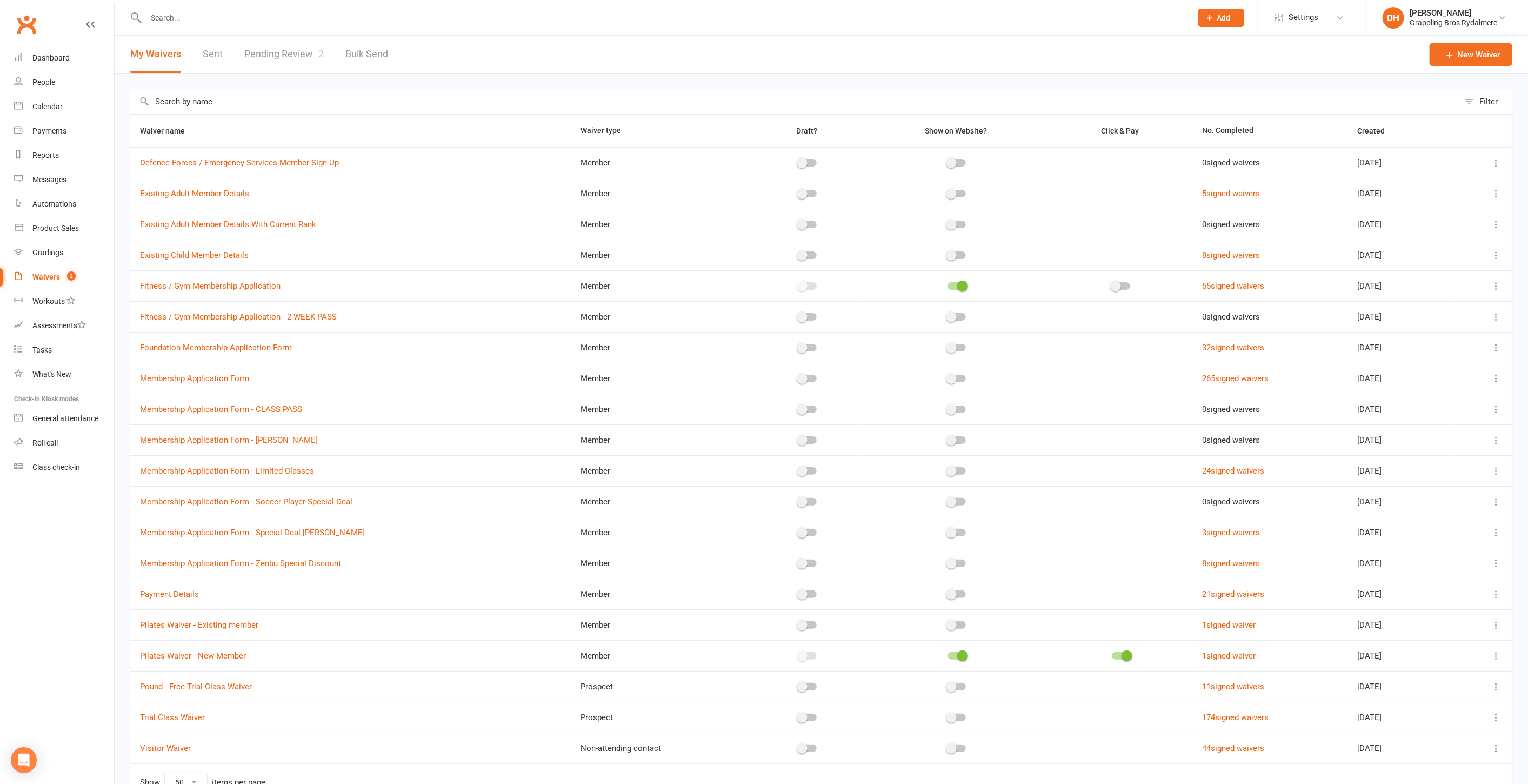
click at [293, 47] on link "Pending Review 2" at bounding box center [284, 54] width 79 height 37
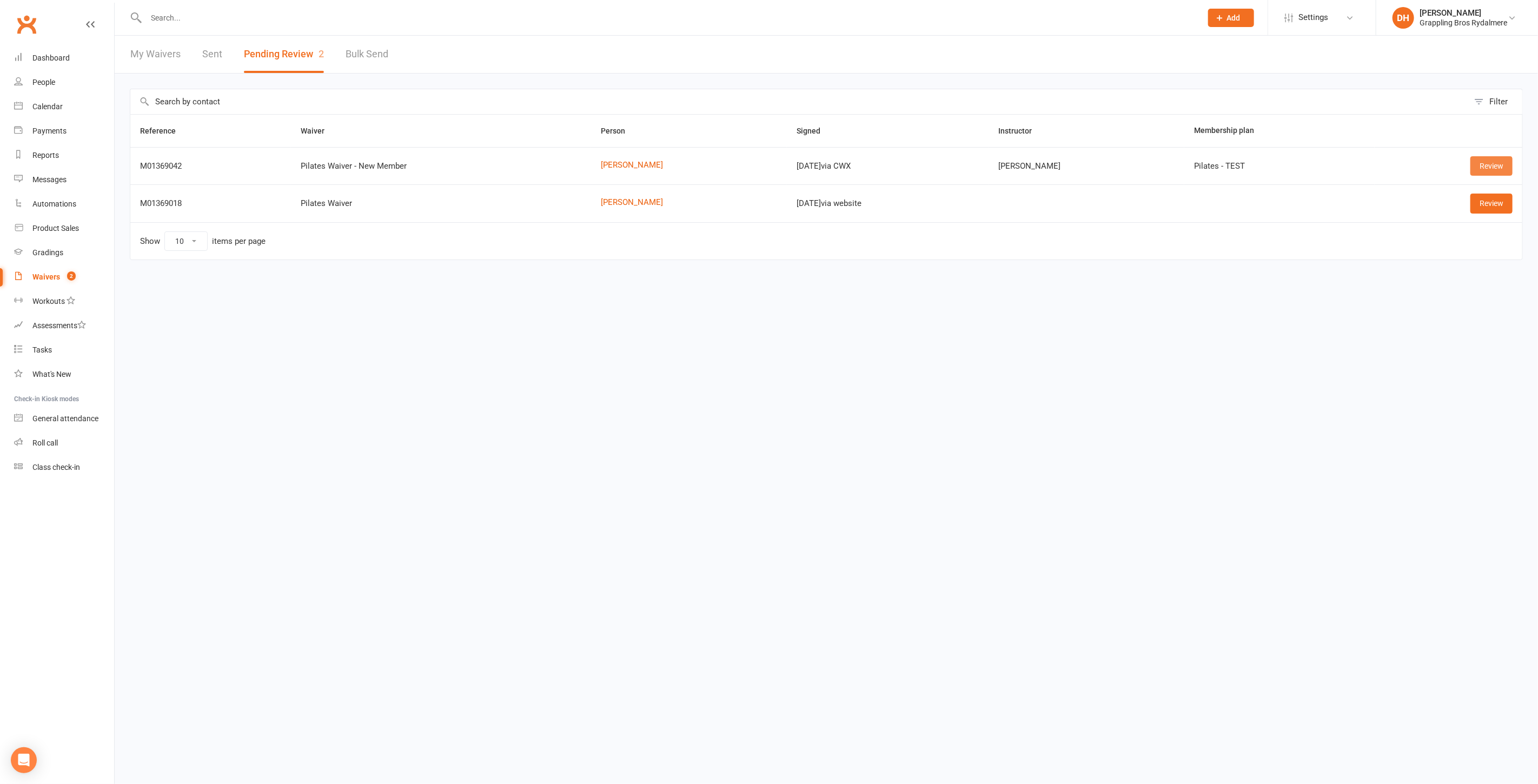
click at [1491, 163] on link "Review" at bounding box center [1491, 166] width 42 height 20
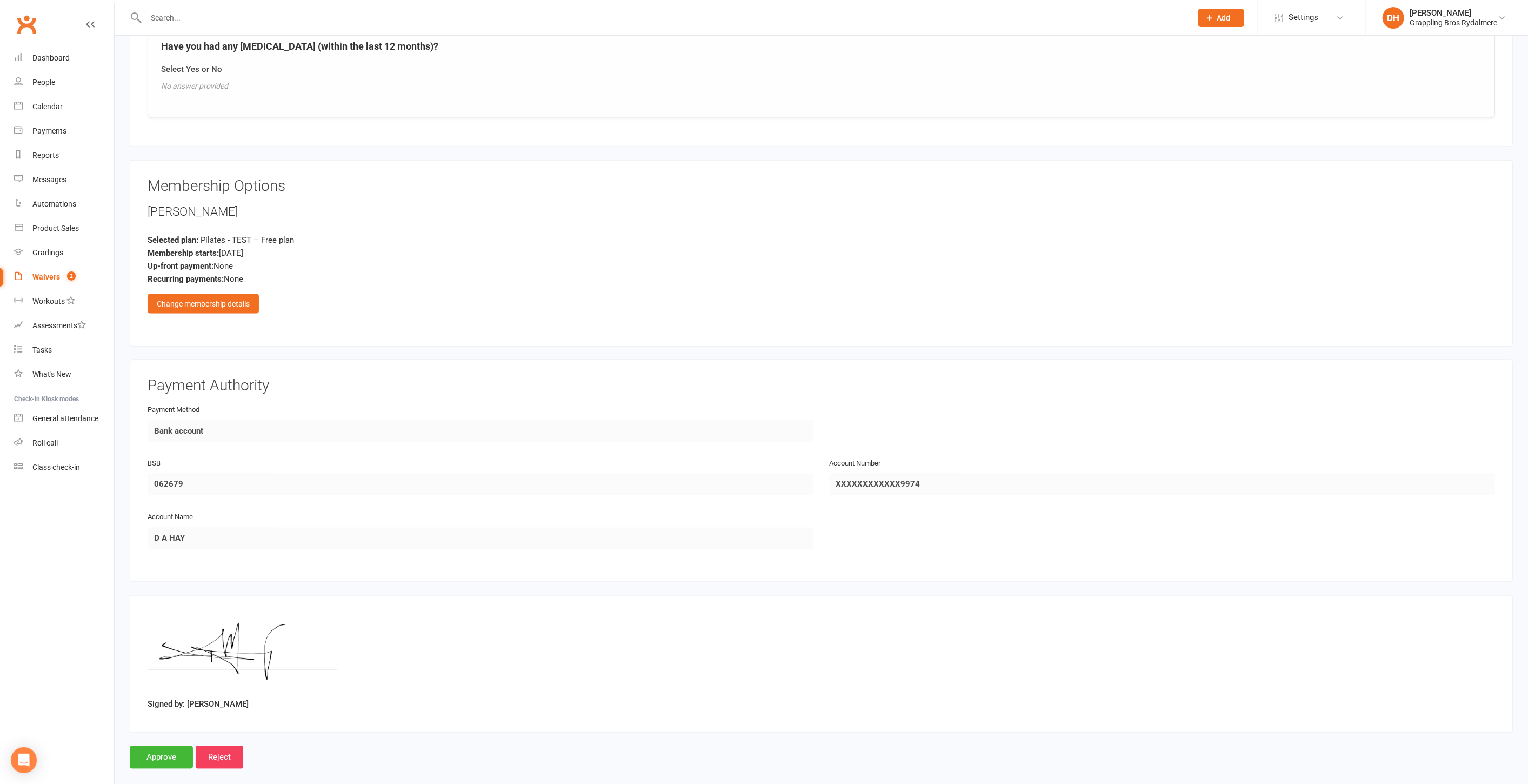
scroll to position [1429, 0]
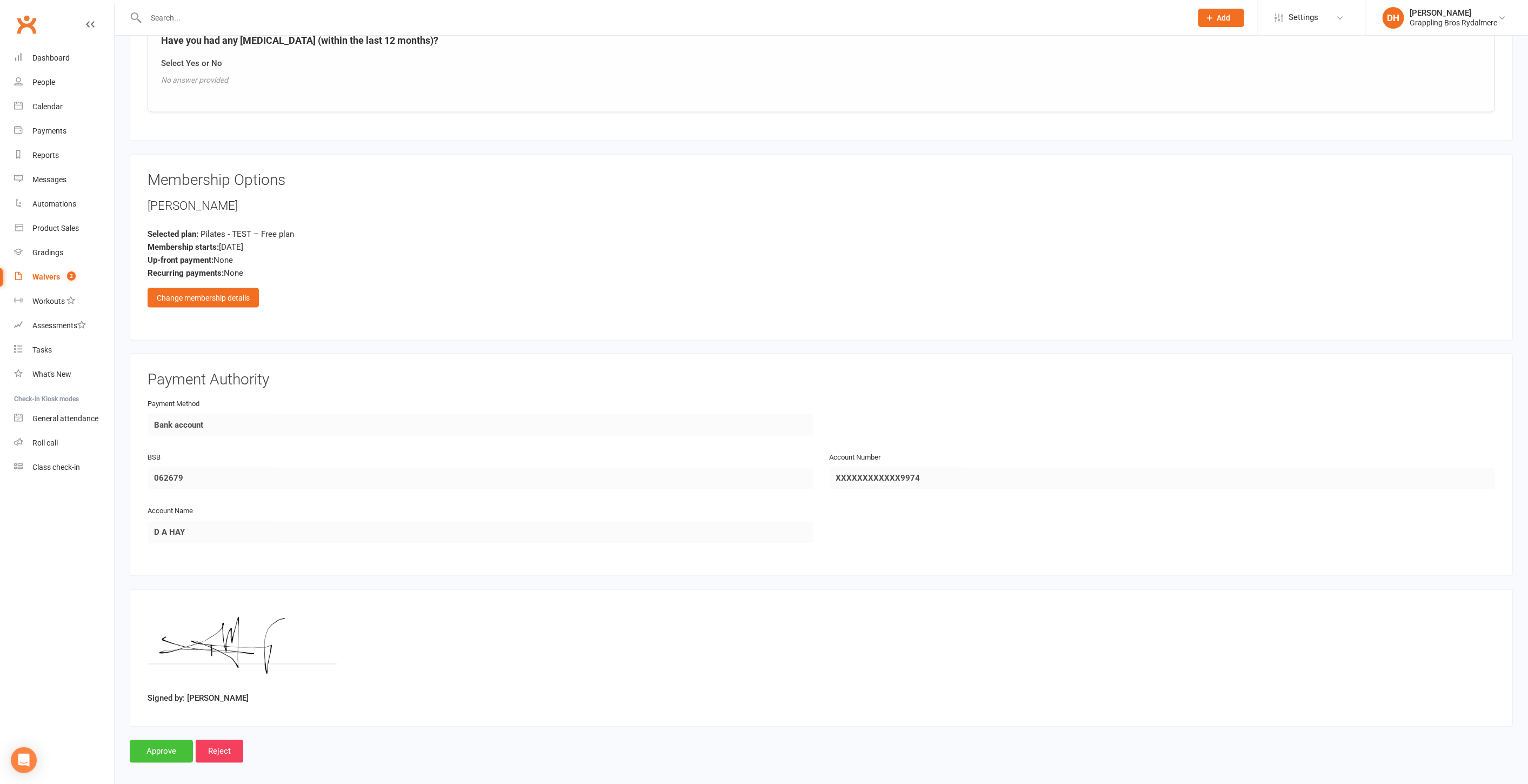
click at [170, 740] on input "Approve" at bounding box center [161, 752] width 64 height 23
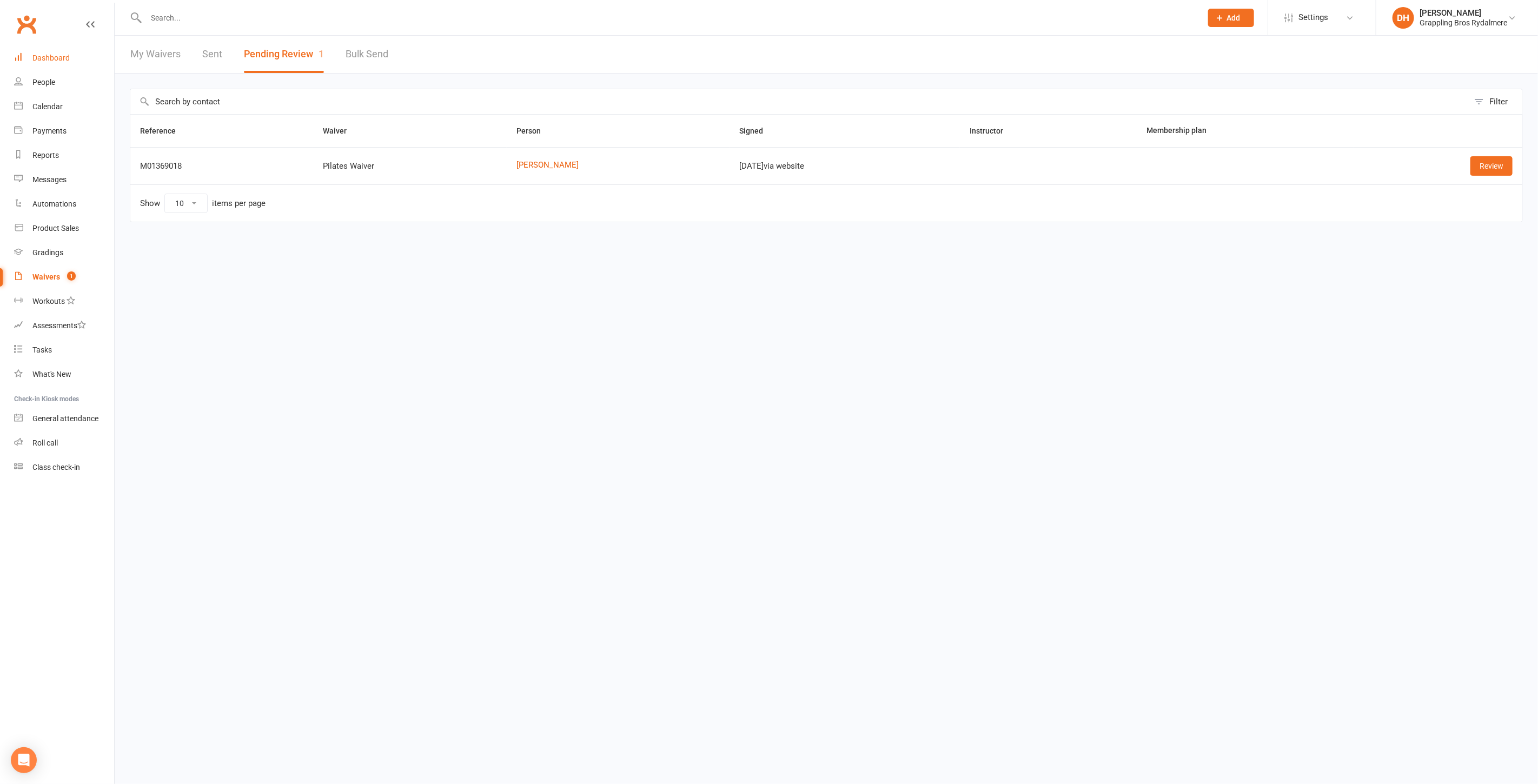
click at [48, 56] on div "Dashboard" at bounding box center [51, 58] width 37 height 9
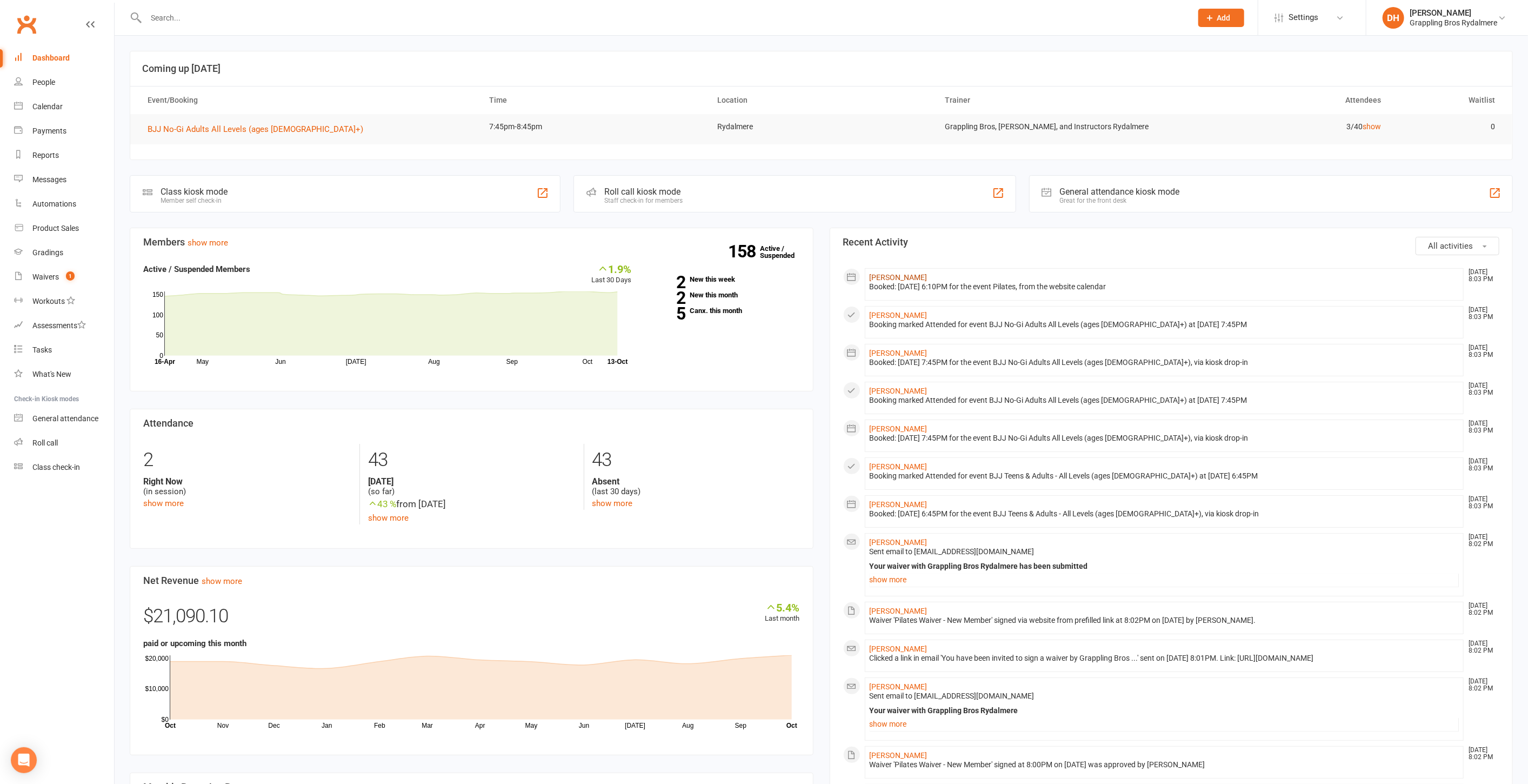
click at [895, 274] on link "[PERSON_NAME]" at bounding box center [898, 278] width 58 height 9
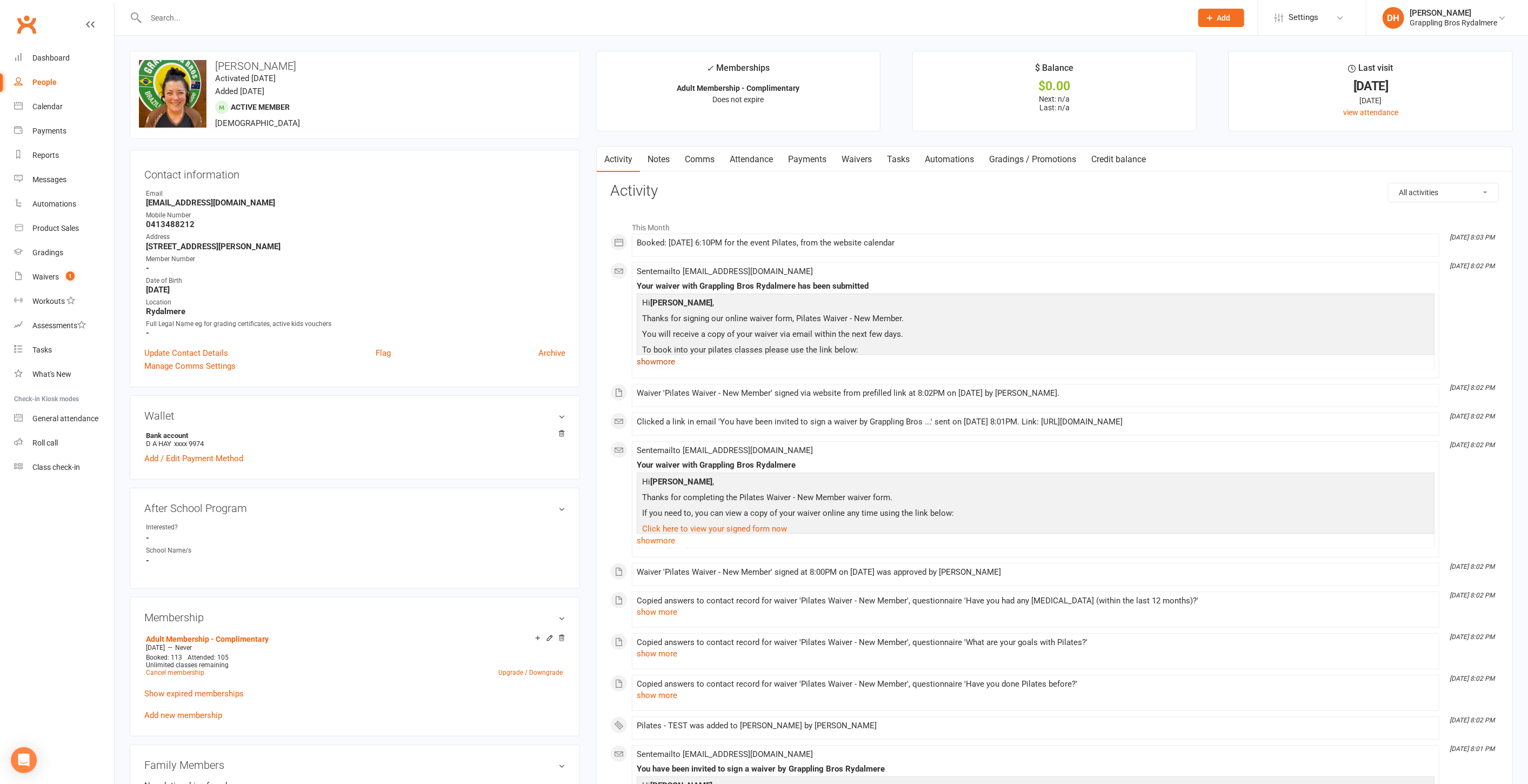
click at [673, 363] on link "show more" at bounding box center [1036, 362] width 798 height 15
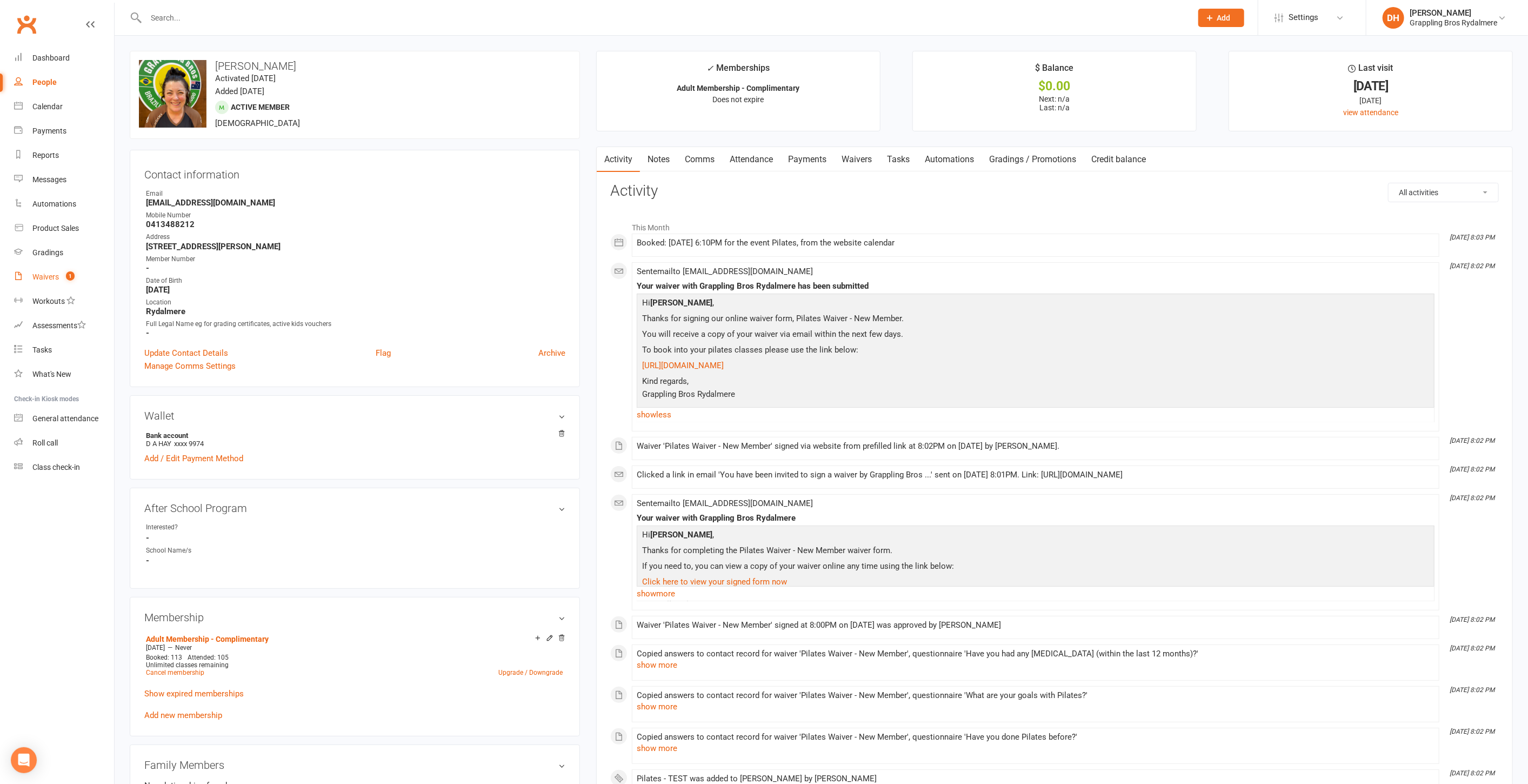
click at [39, 277] on div "Waivers" at bounding box center [46, 277] width 27 height 9
select select "50"
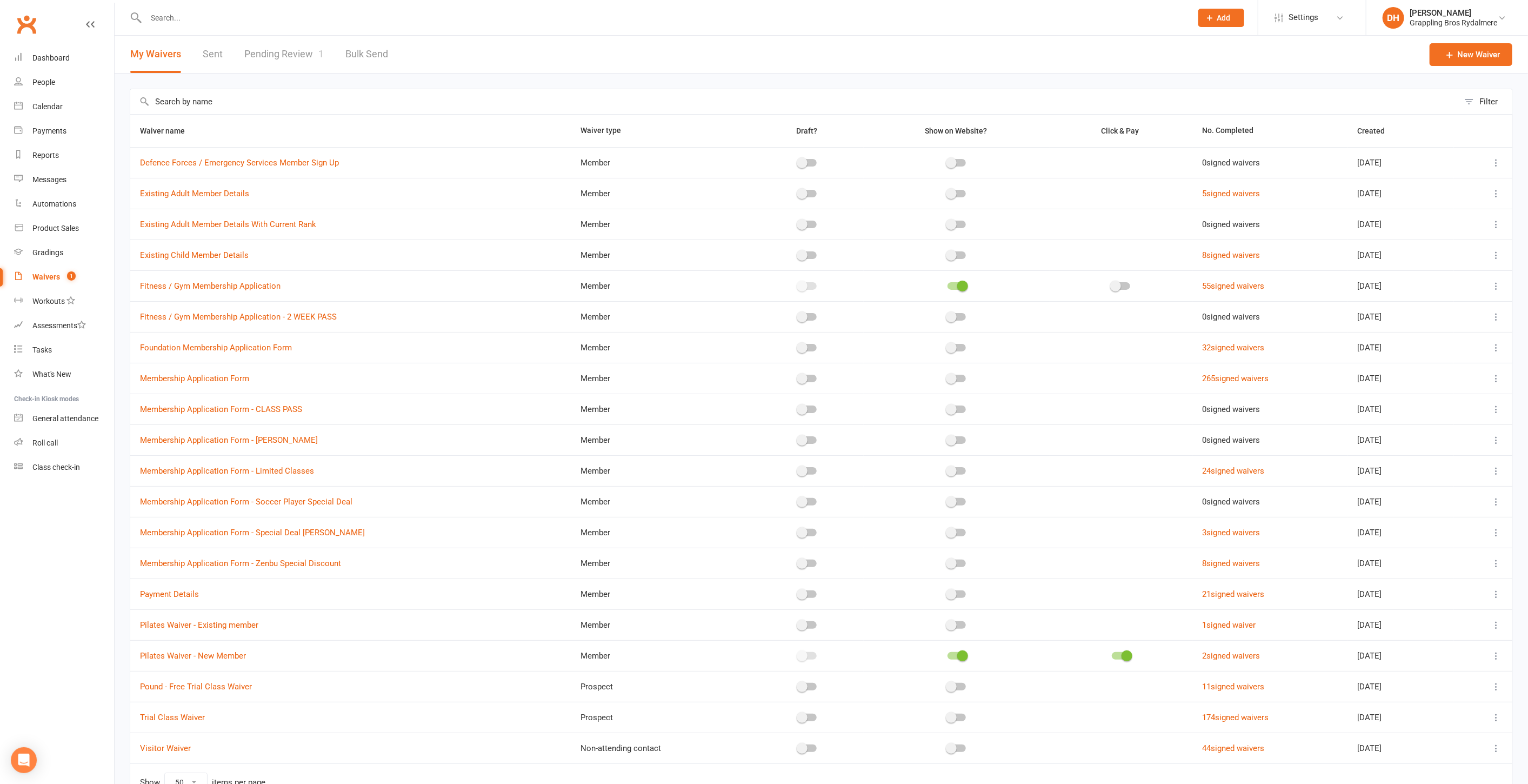
click at [1496, 652] on icon at bounding box center [1496, 656] width 11 height 11
click at [1460, 676] on link "Edit waiver" at bounding box center [1430, 674] width 127 height 22
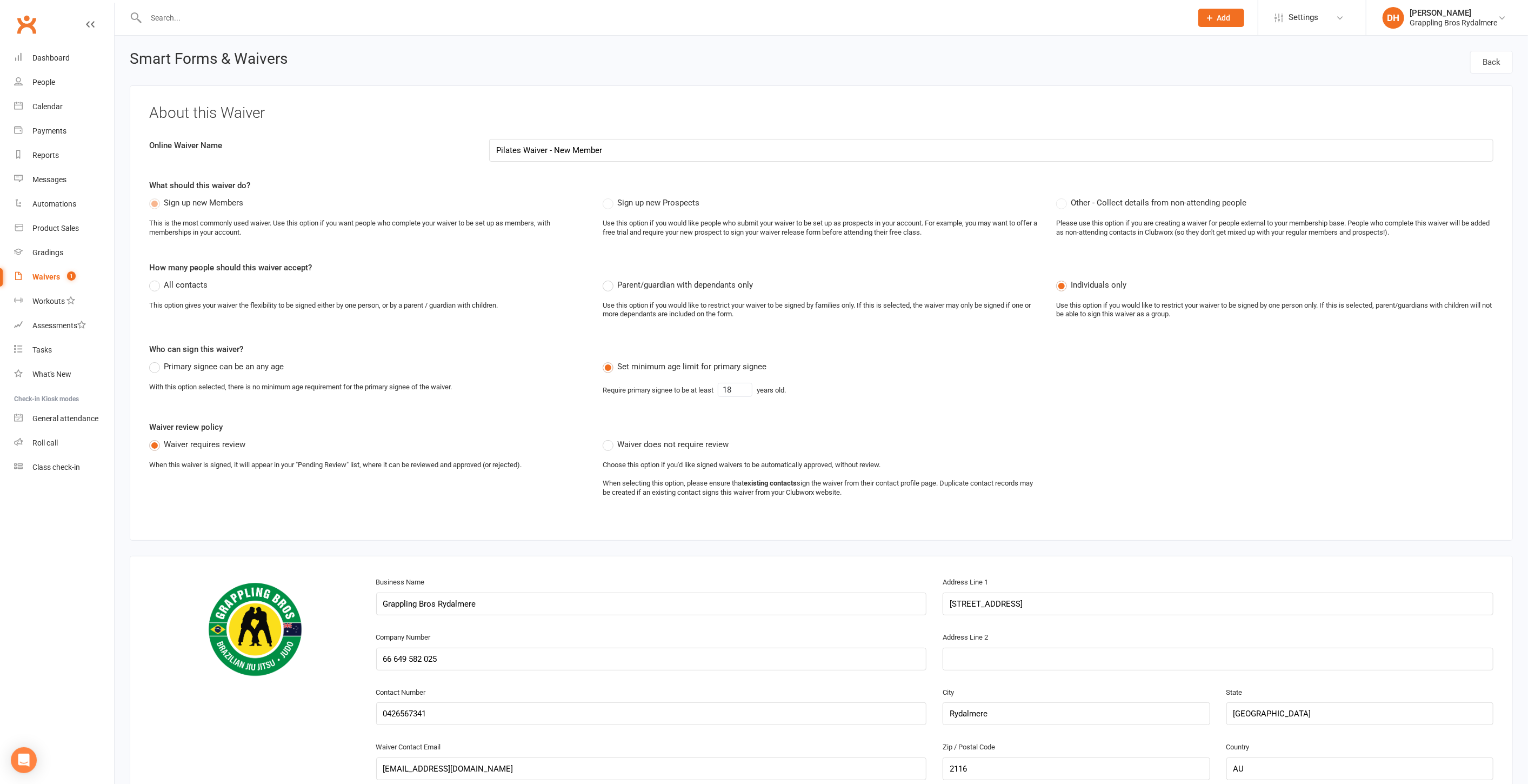
select select "select"
select select "checkbox"
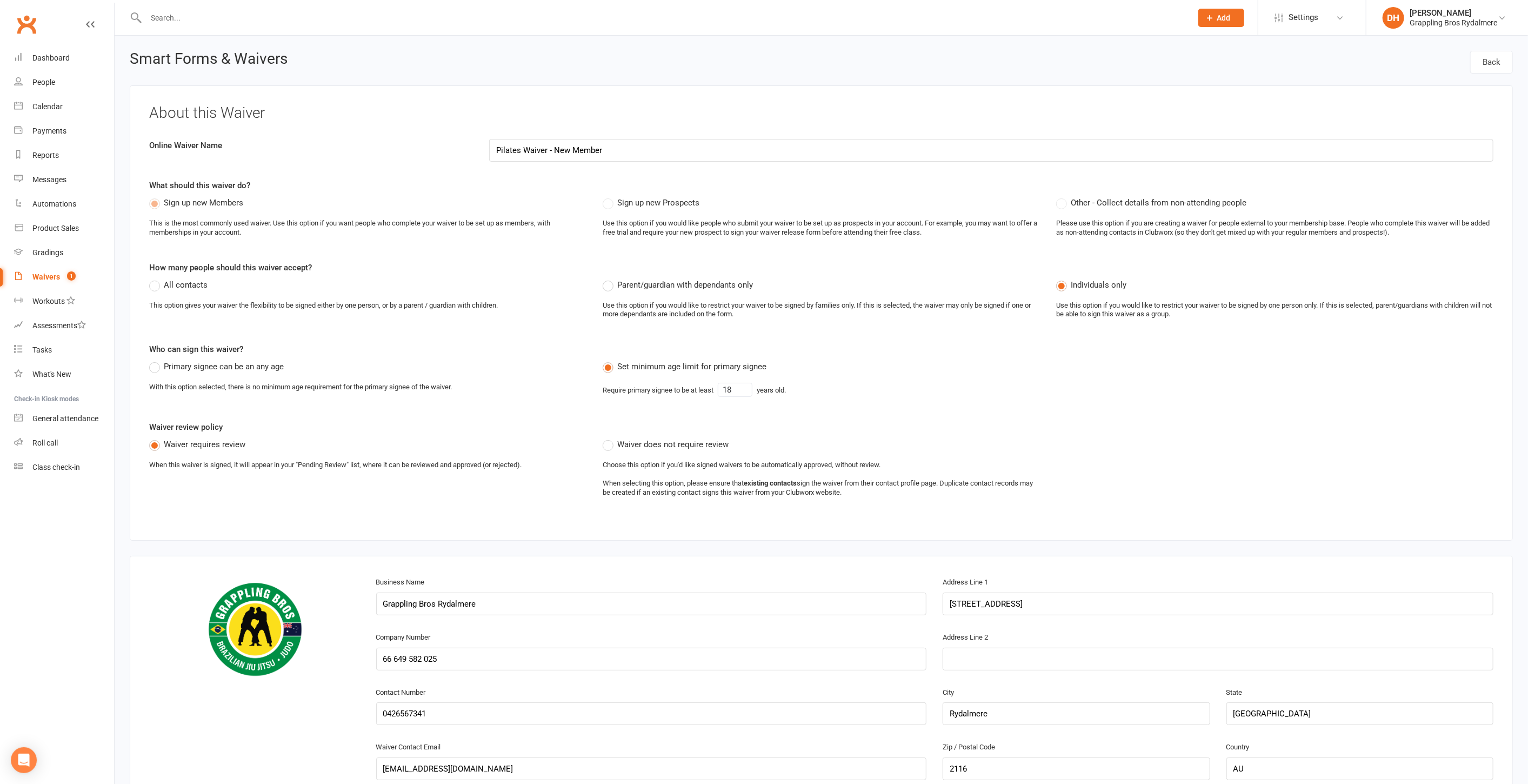
select select "checkbox"
select select "select"
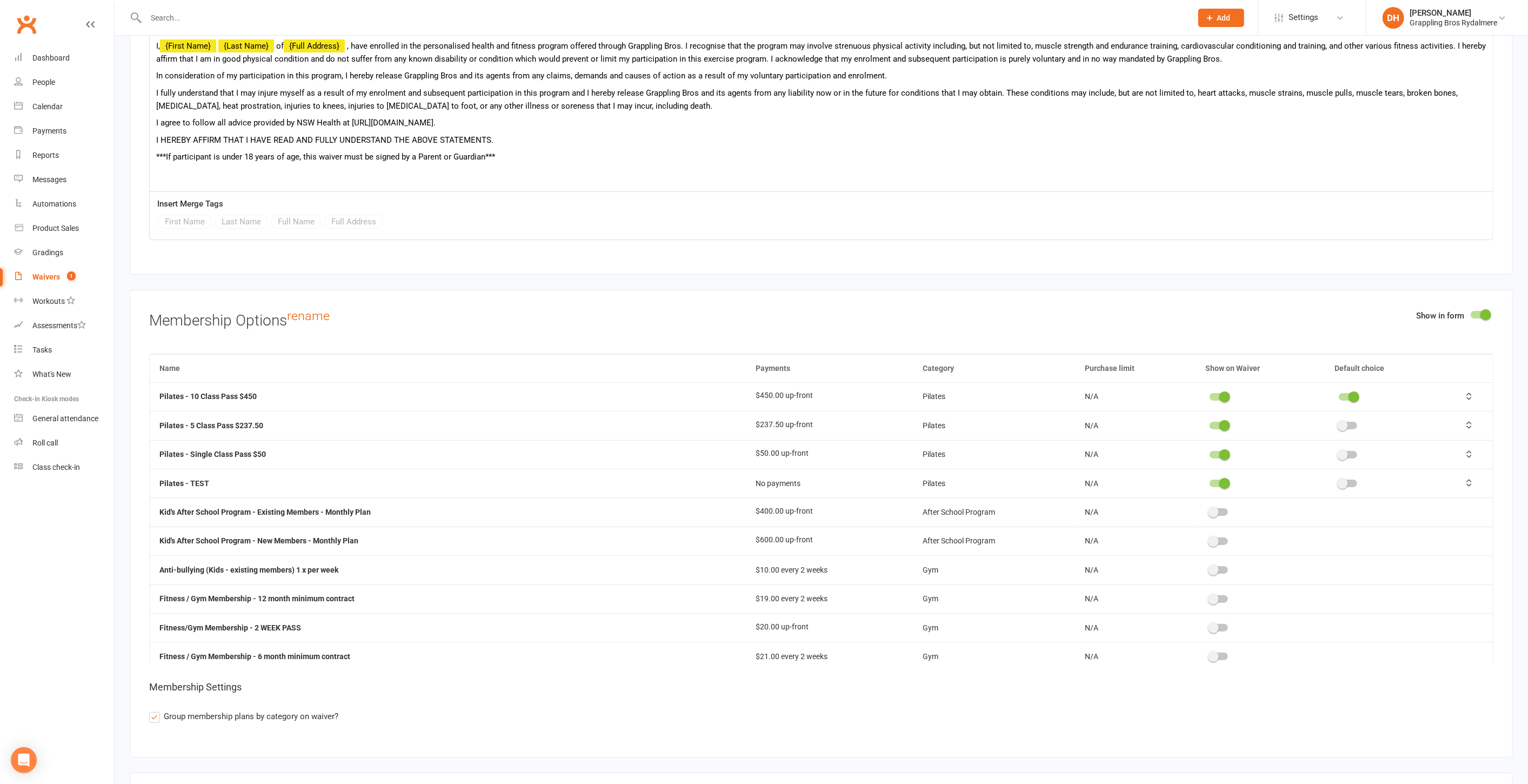
scroll to position [3569, 0]
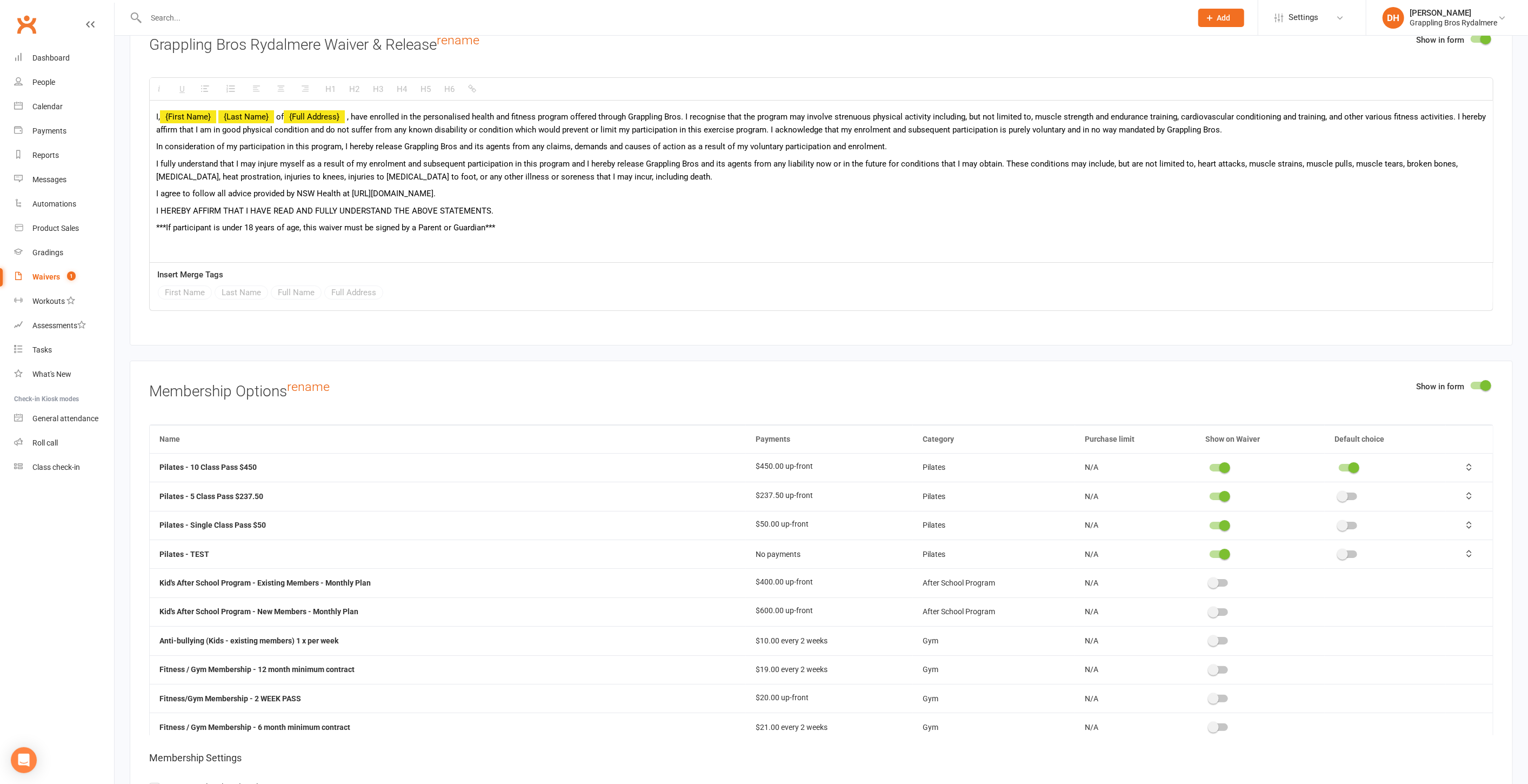
click at [1219, 549] on span at bounding box center [1224, 554] width 11 height 11
click at [1210, 553] on input "checkbox" at bounding box center [1210, 553] width 0 height 0
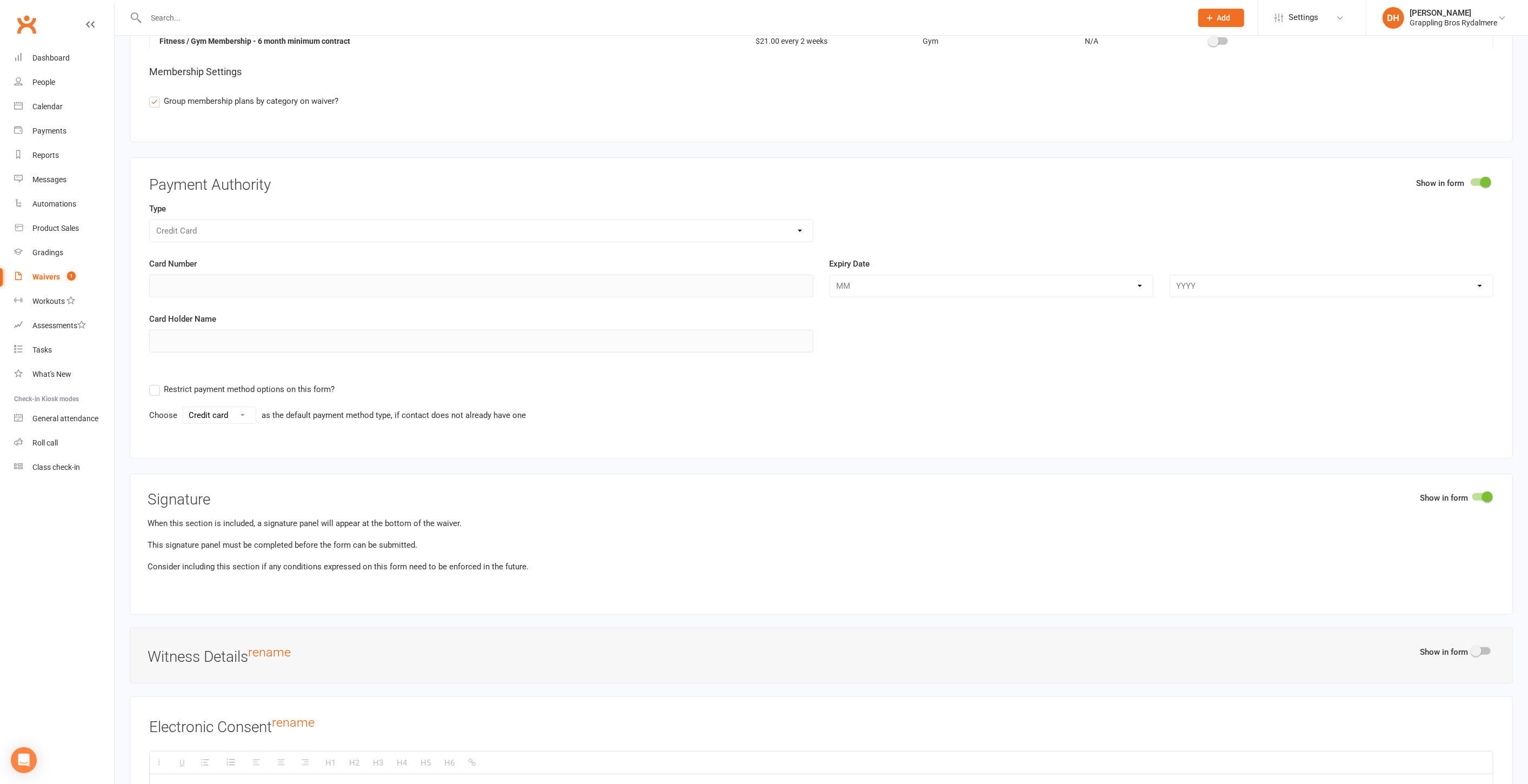
scroll to position [4815, 0]
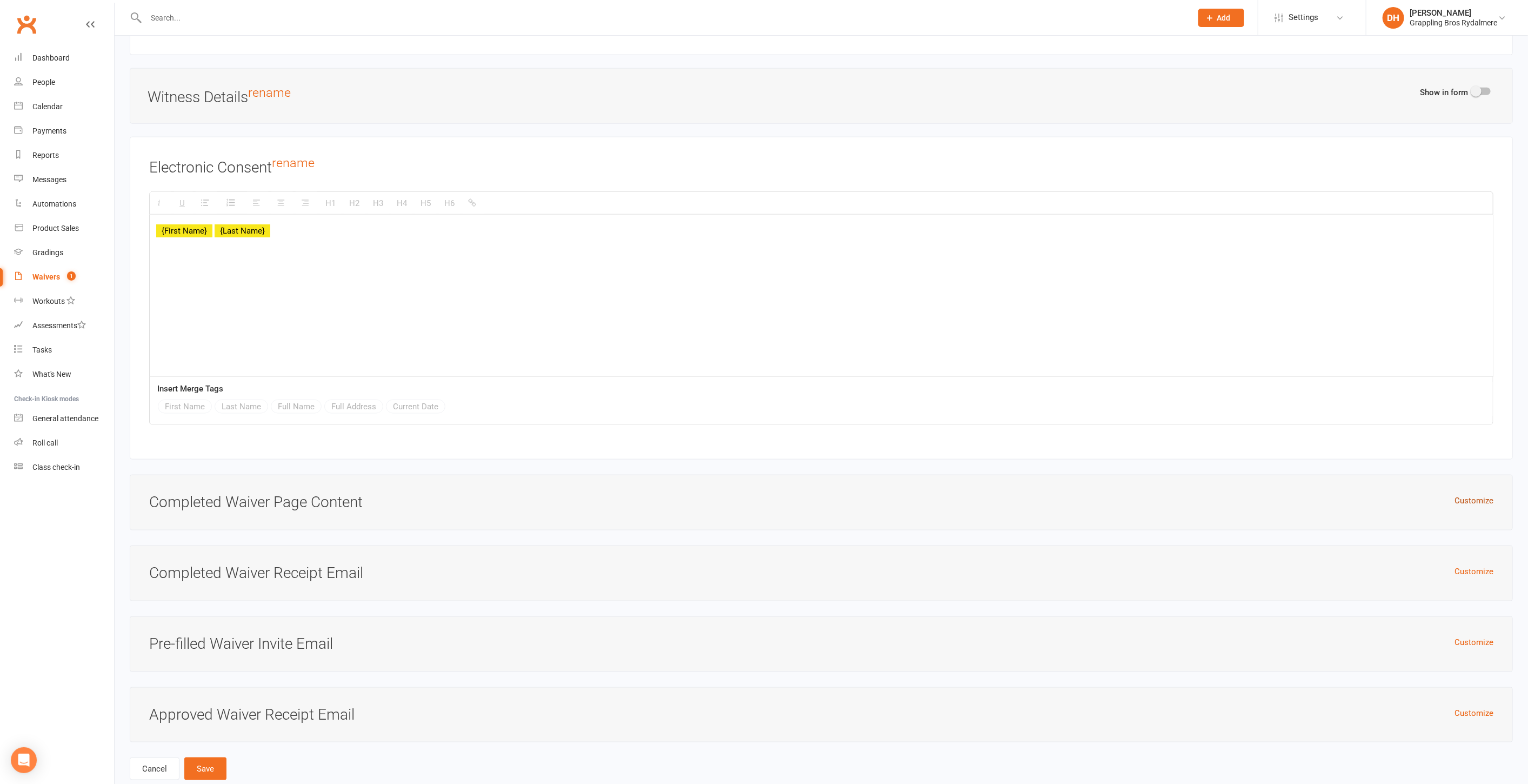
click at [1461, 494] on button "Customize" at bounding box center [1474, 501] width 39 height 13
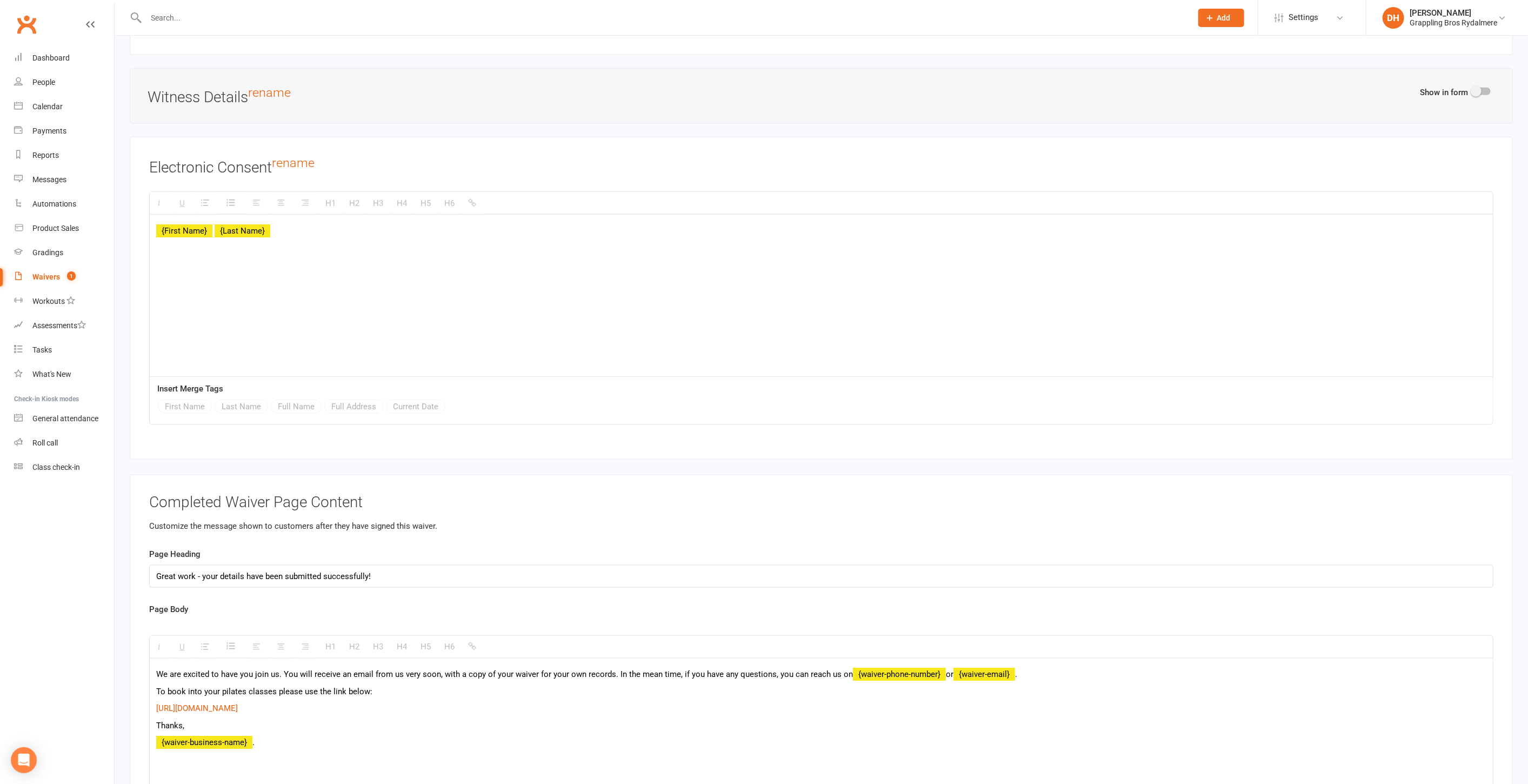
drag, startPoint x: 501, startPoint y: 686, endPoint x: 140, endPoint y: 661, distance: 361.9
click at [140, 661] on div "Completed Waiver Page Content Customize the message shown to customers after th…" at bounding box center [821, 758] width 1383 height 567
copy div "To book into your pilates classes please use the link below: https://app.clubwo…"
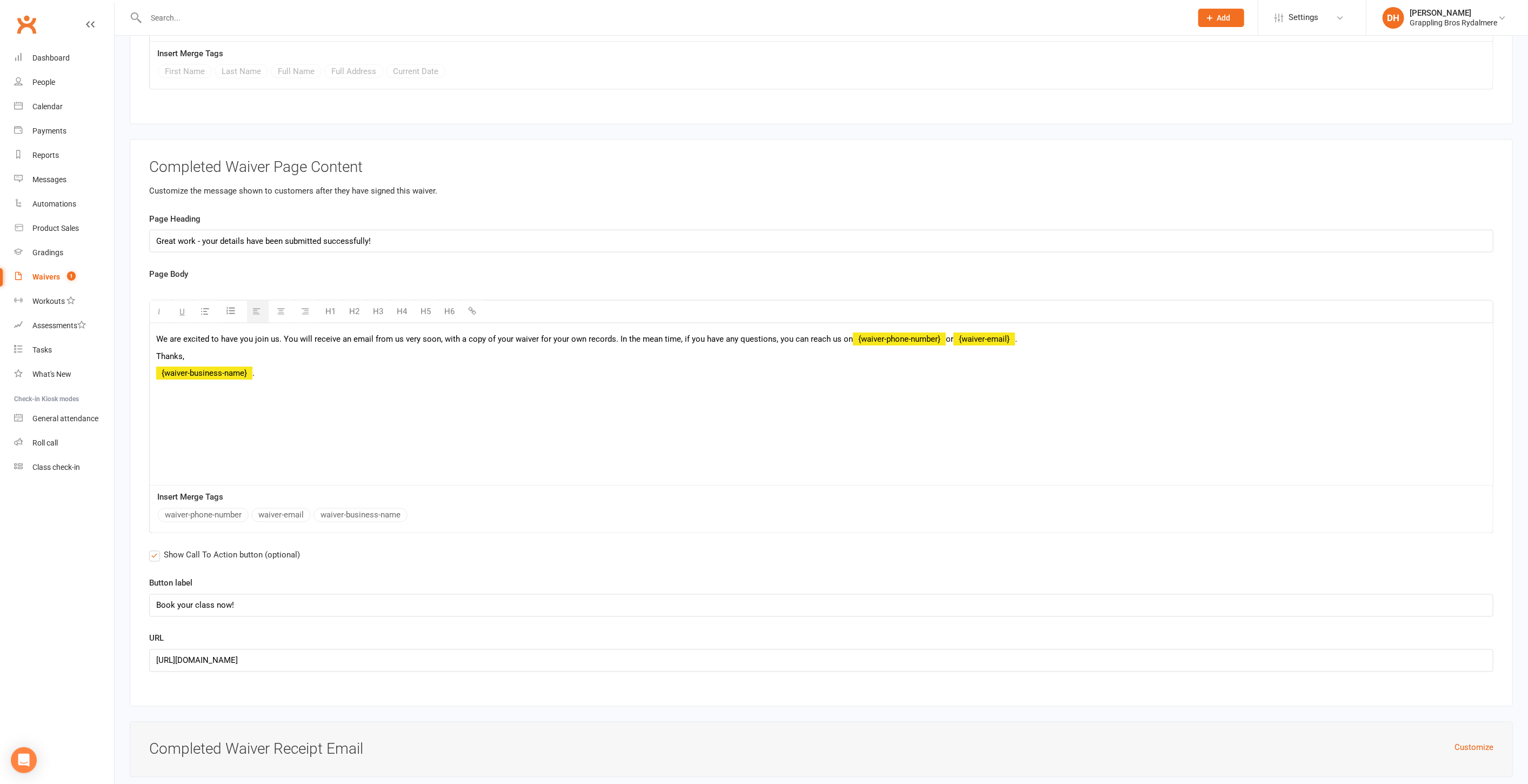
scroll to position [5224, 0]
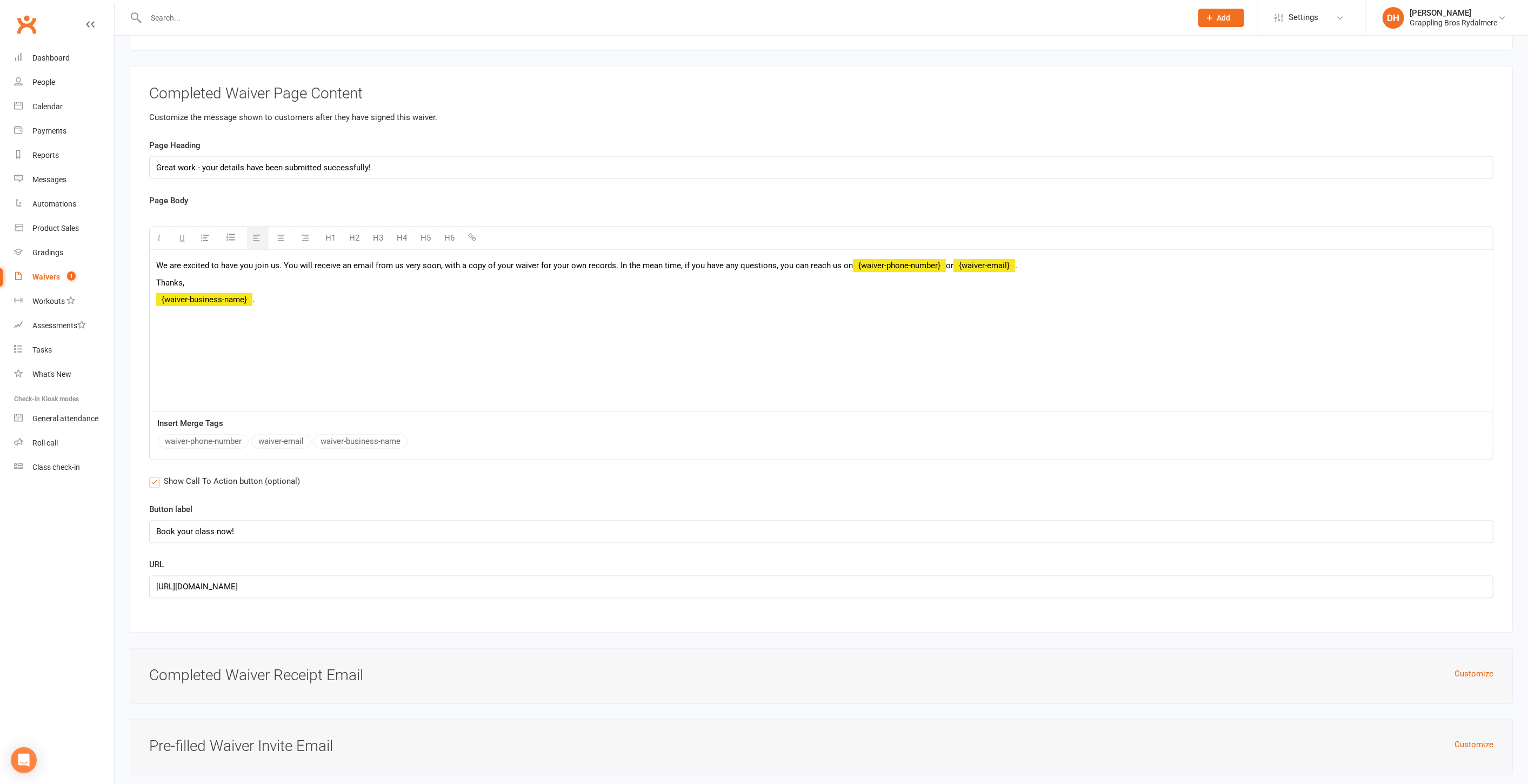
click at [1098, 259] on p "We are excited to have you join us. You will receive an email from us very soon…" at bounding box center [821, 266] width 1330 height 13
click at [152, 475] on label "Show Call To Action button (optional)" at bounding box center [224, 482] width 151 height 13
click at [152, 475] on input "Show Call To Action button (optional)" at bounding box center [152, 475] width 7 height 0
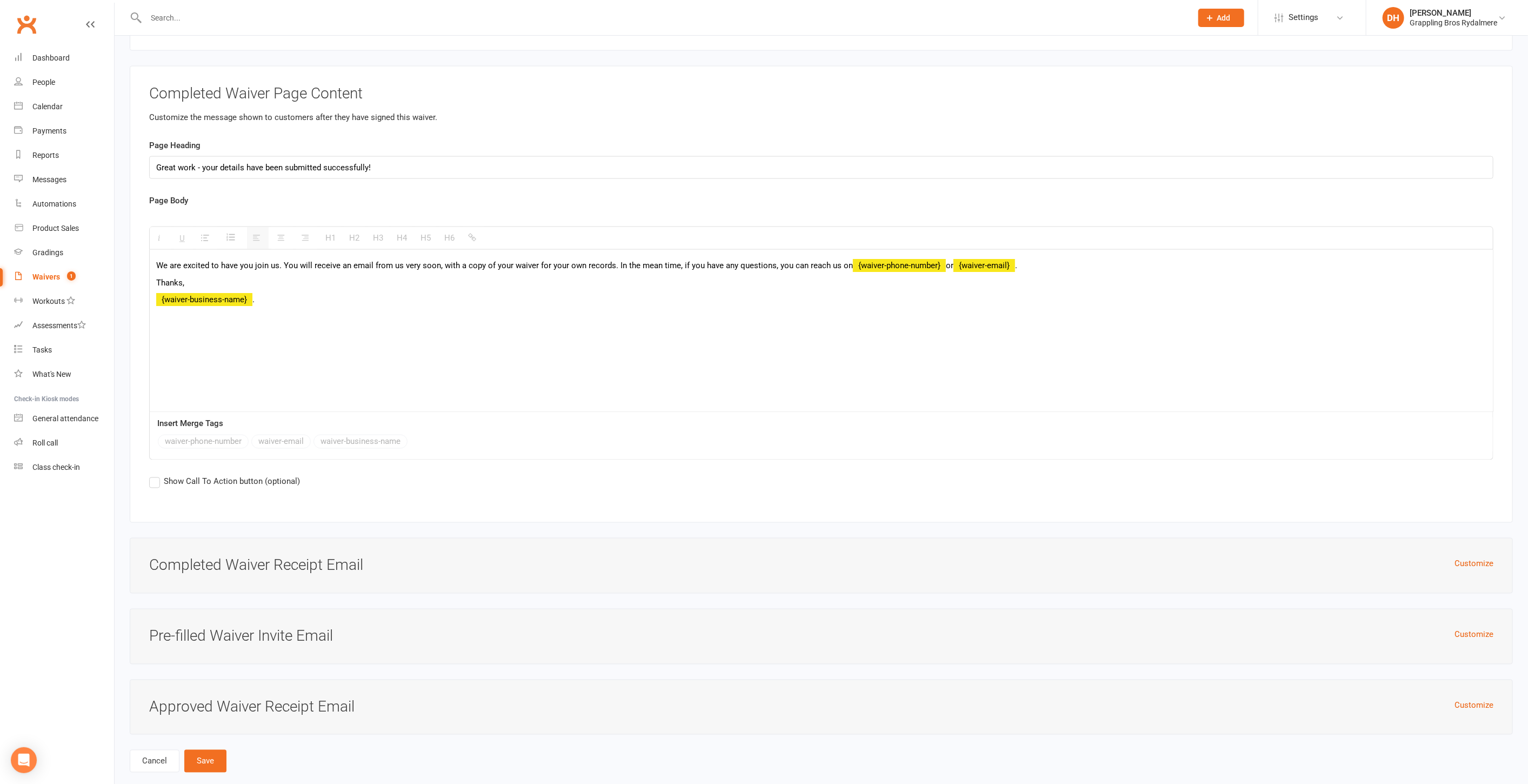
scroll to position [5215, 0]
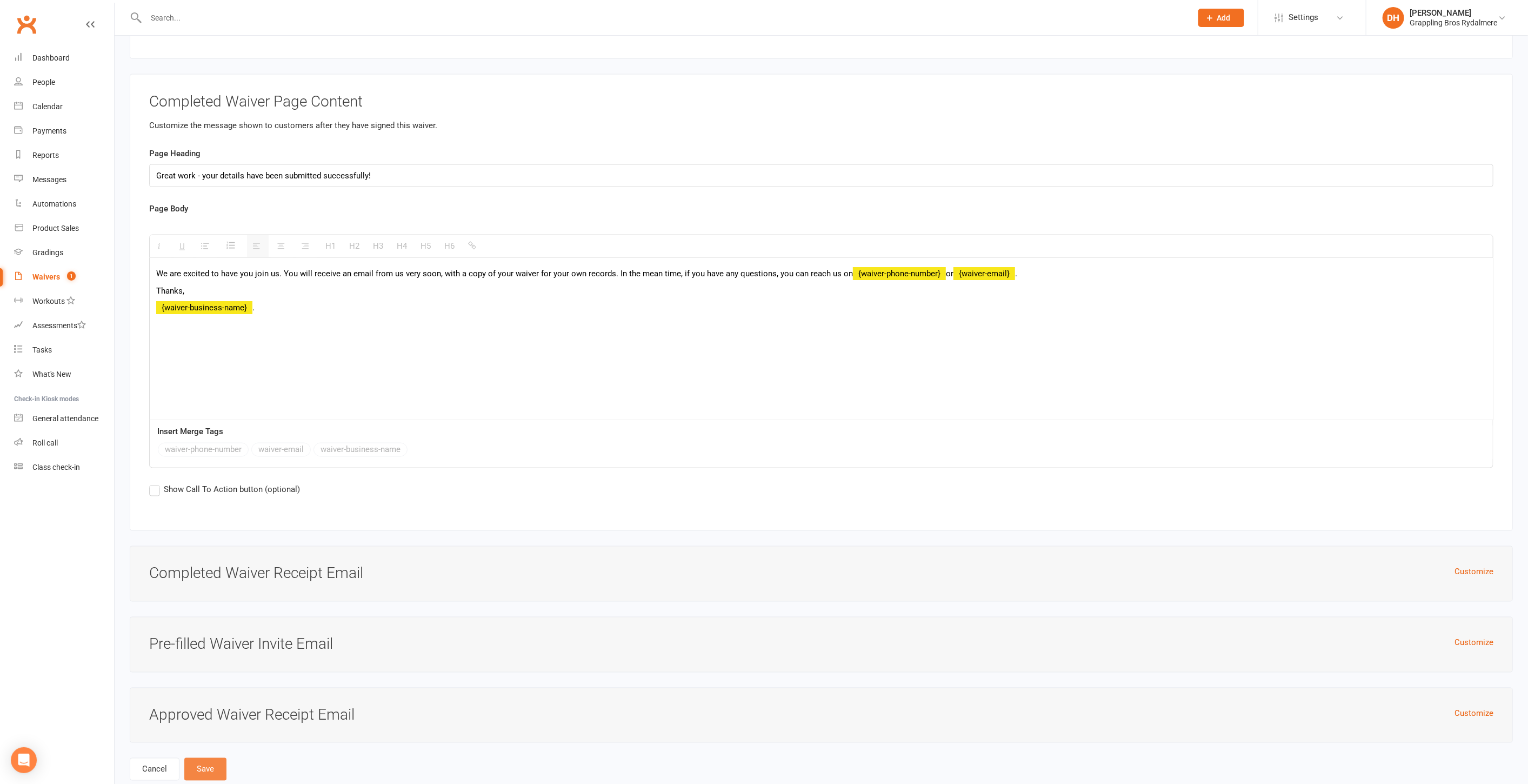
click at [212, 758] on button "Save" at bounding box center [205, 769] width 42 height 23
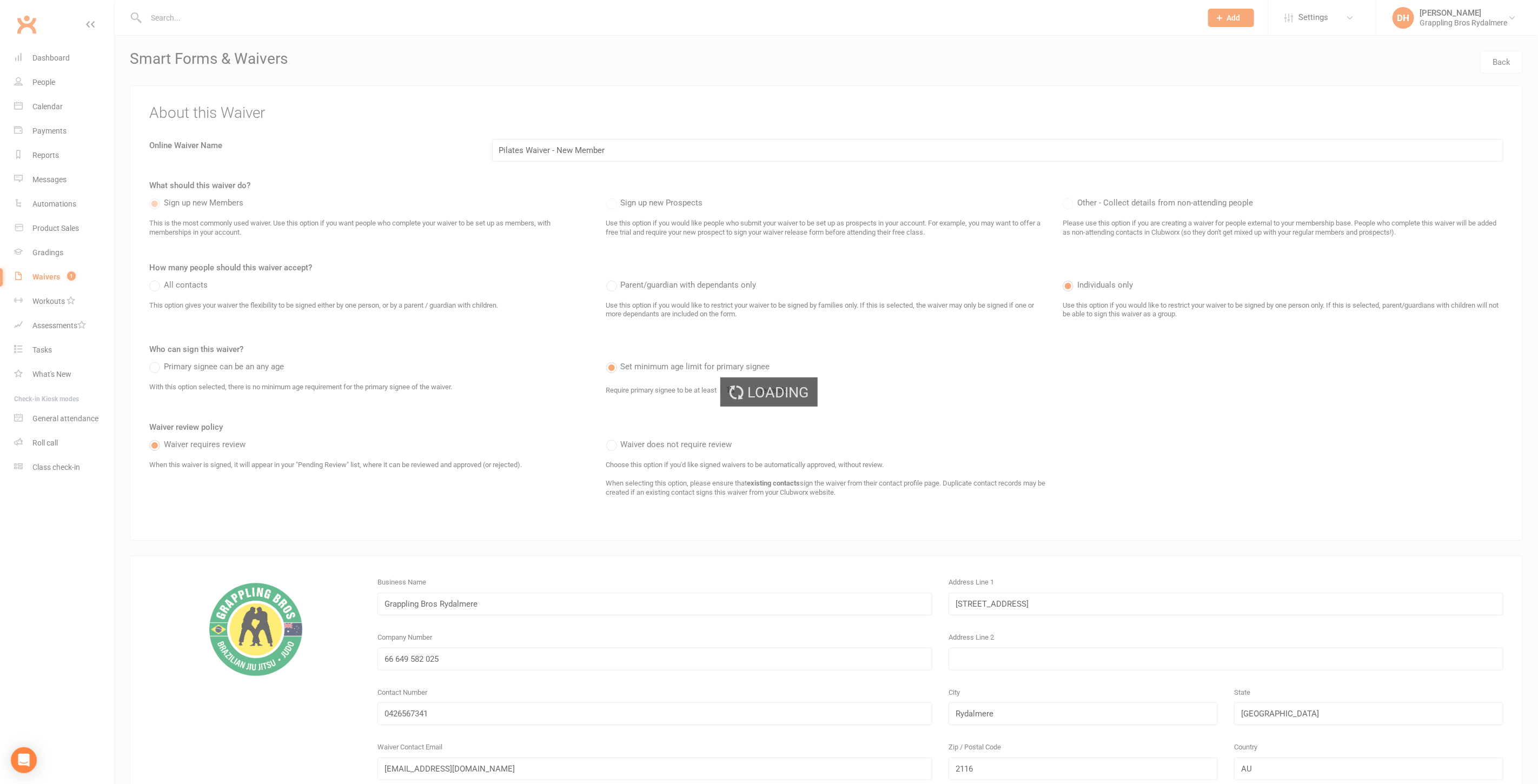
select select "50"
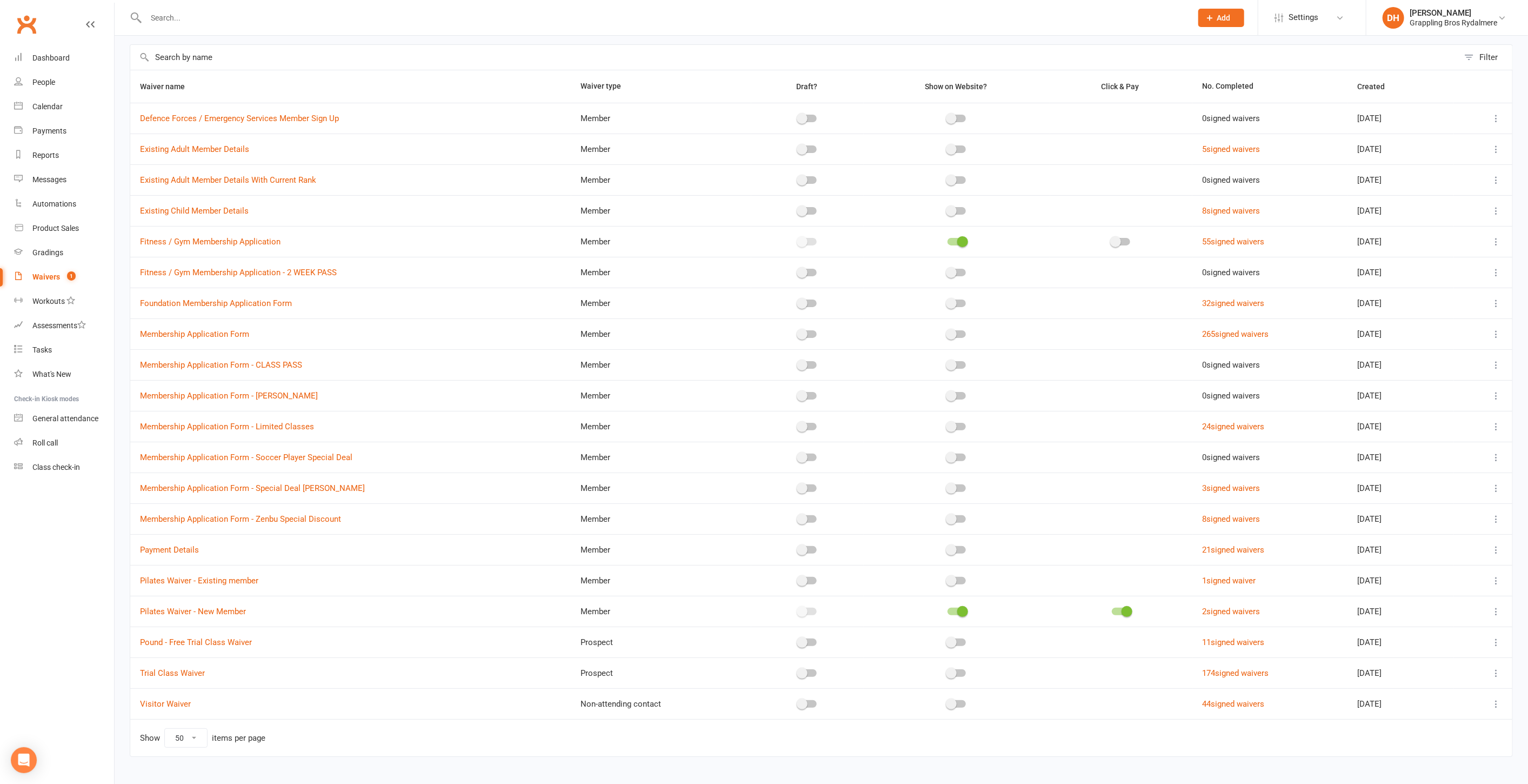
scroll to position [59, 0]
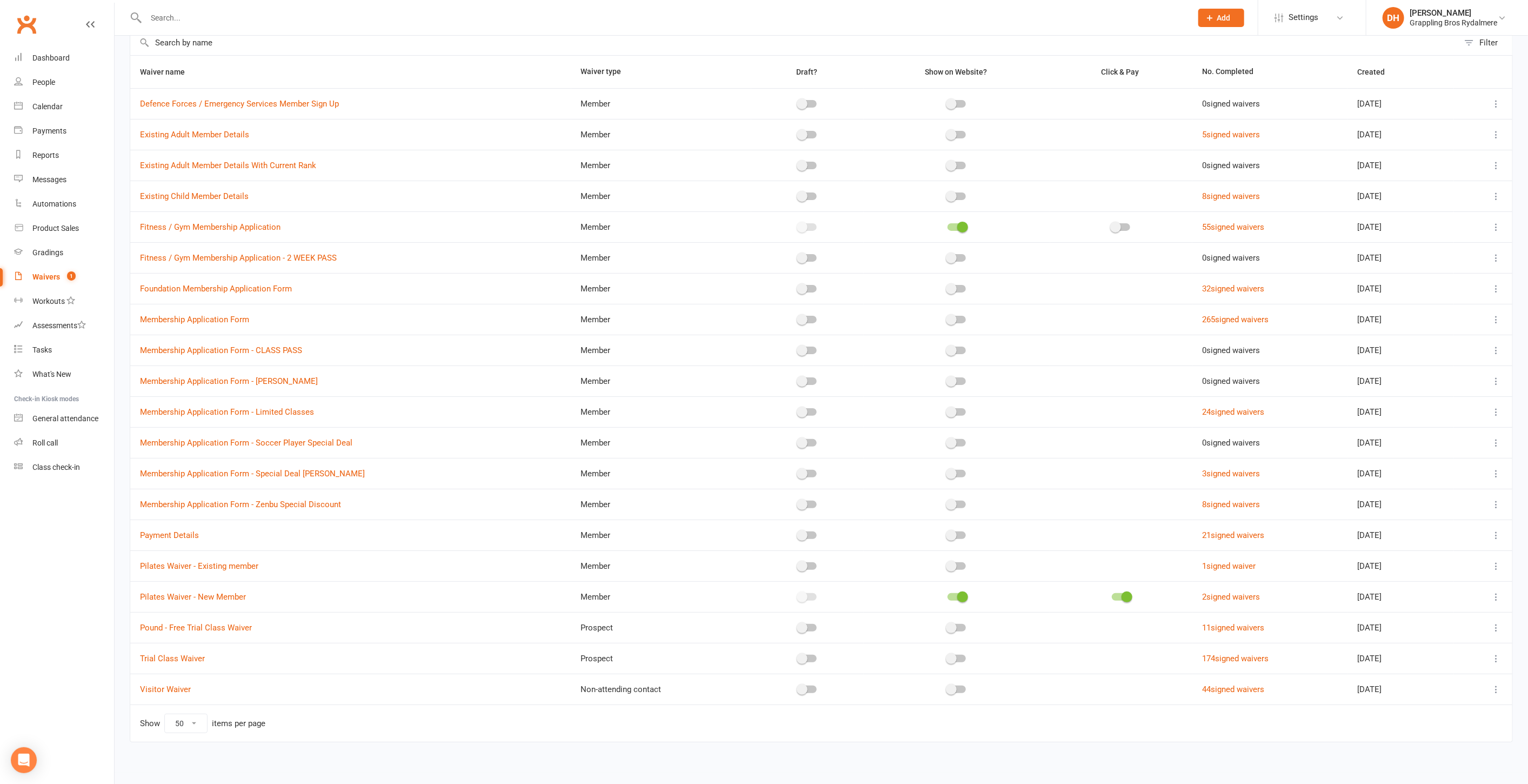
click at [1496, 595] on icon at bounding box center [1496, 597] width 11 height 11
click at [1426, 615] on link "Edit waiver" at bounding box center [1430, 615] width 127 height 22
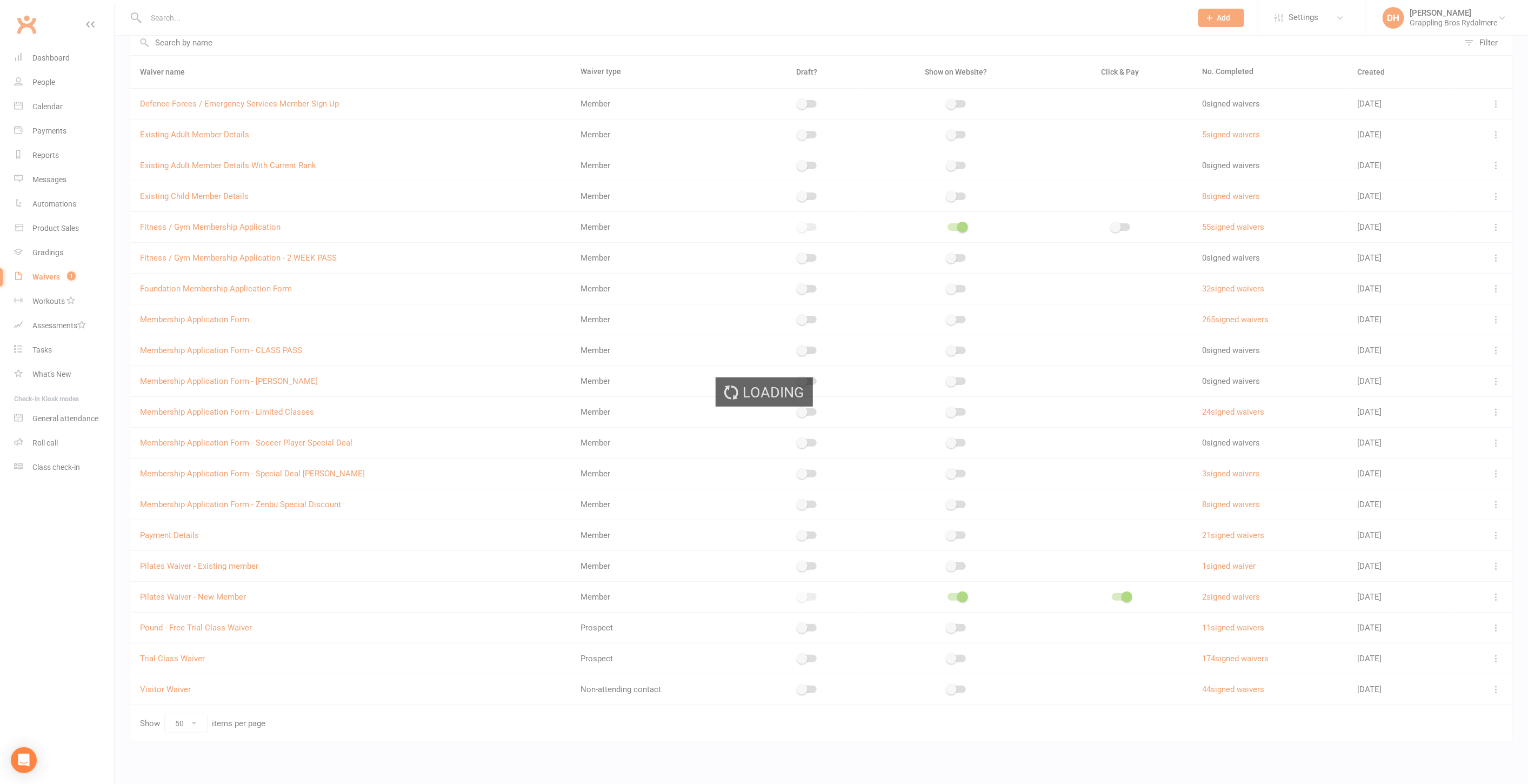
select select "select"
select select "checkbox"
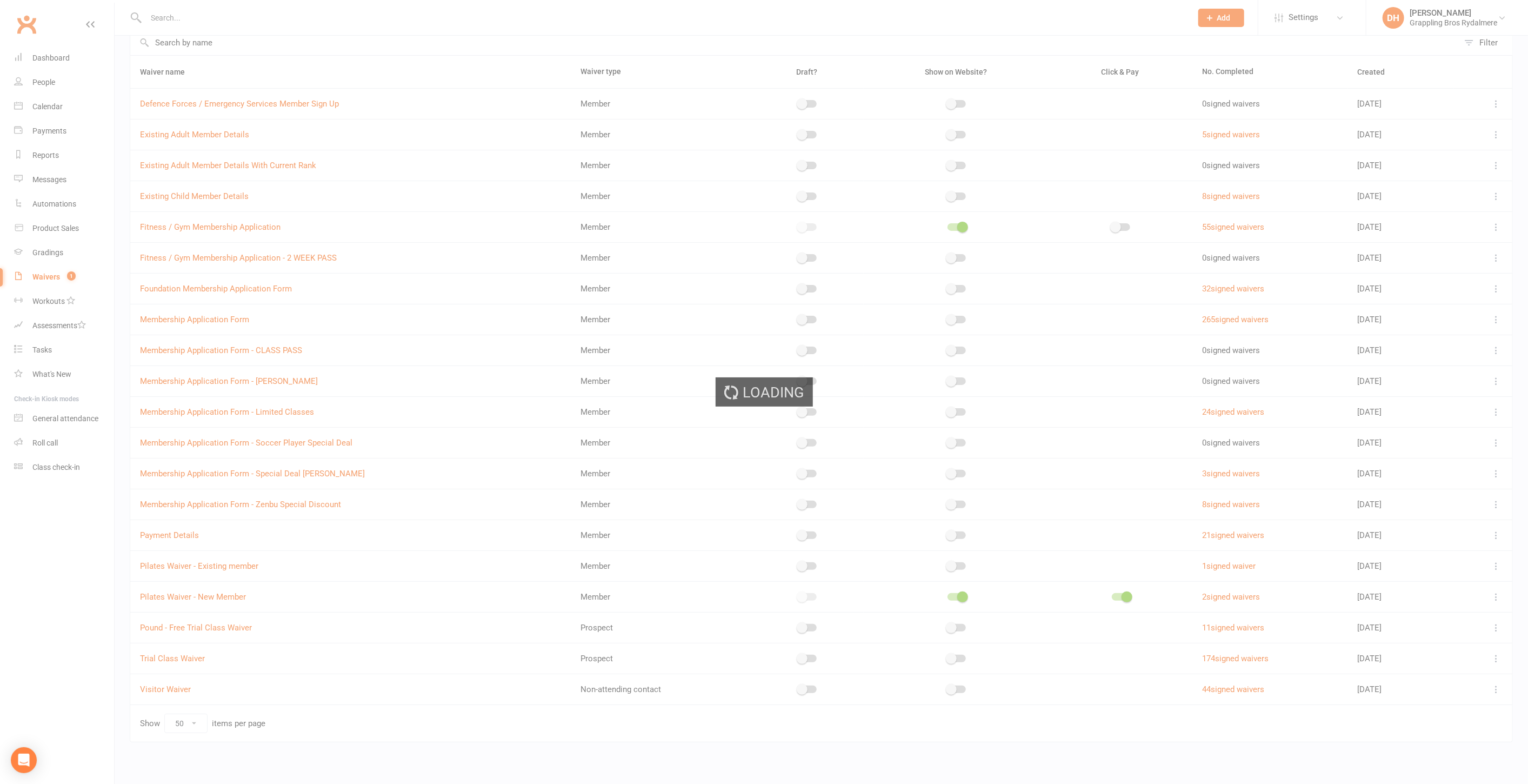
select select "checkbox"
select select "select"
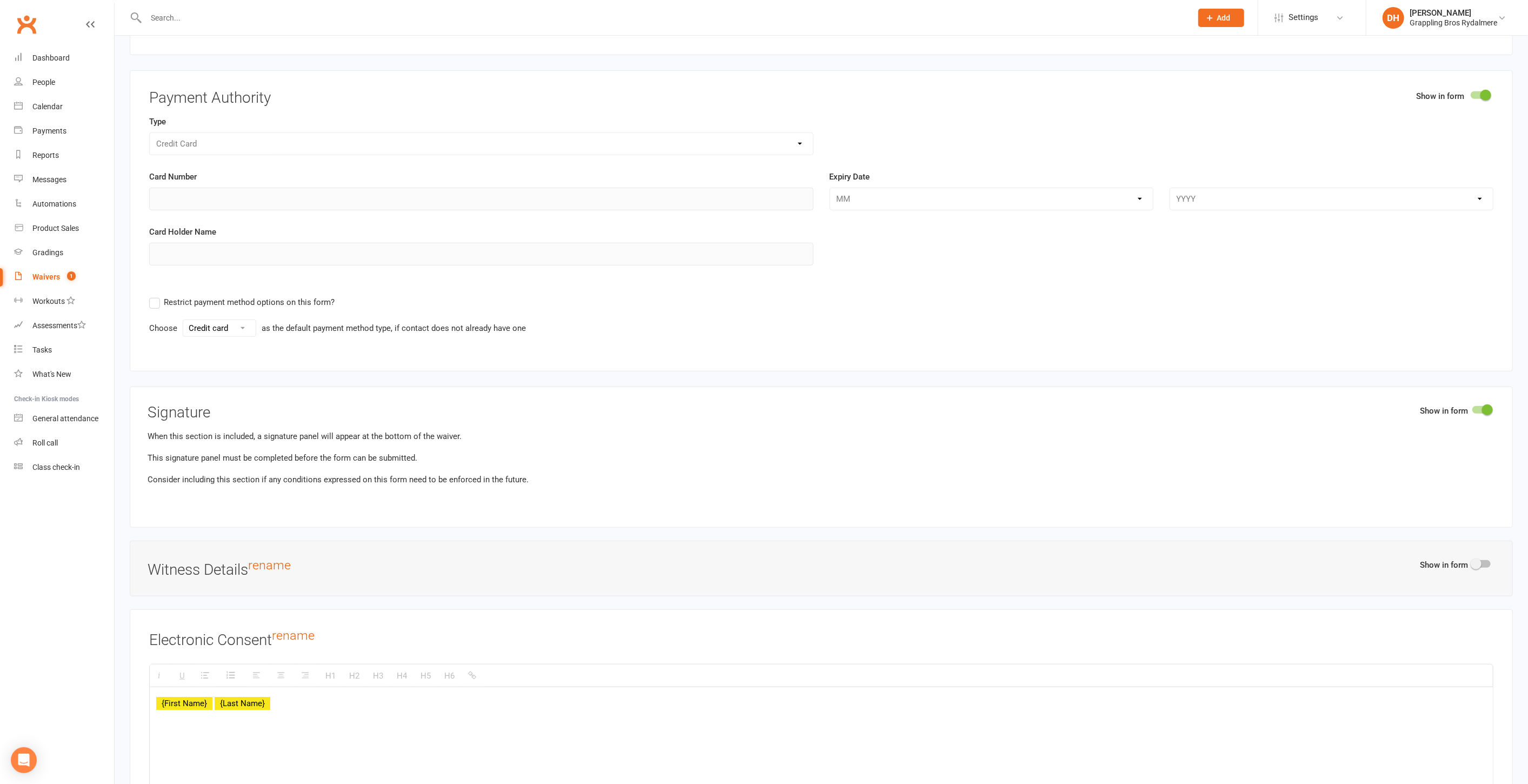
scroll to position [4800, 0]
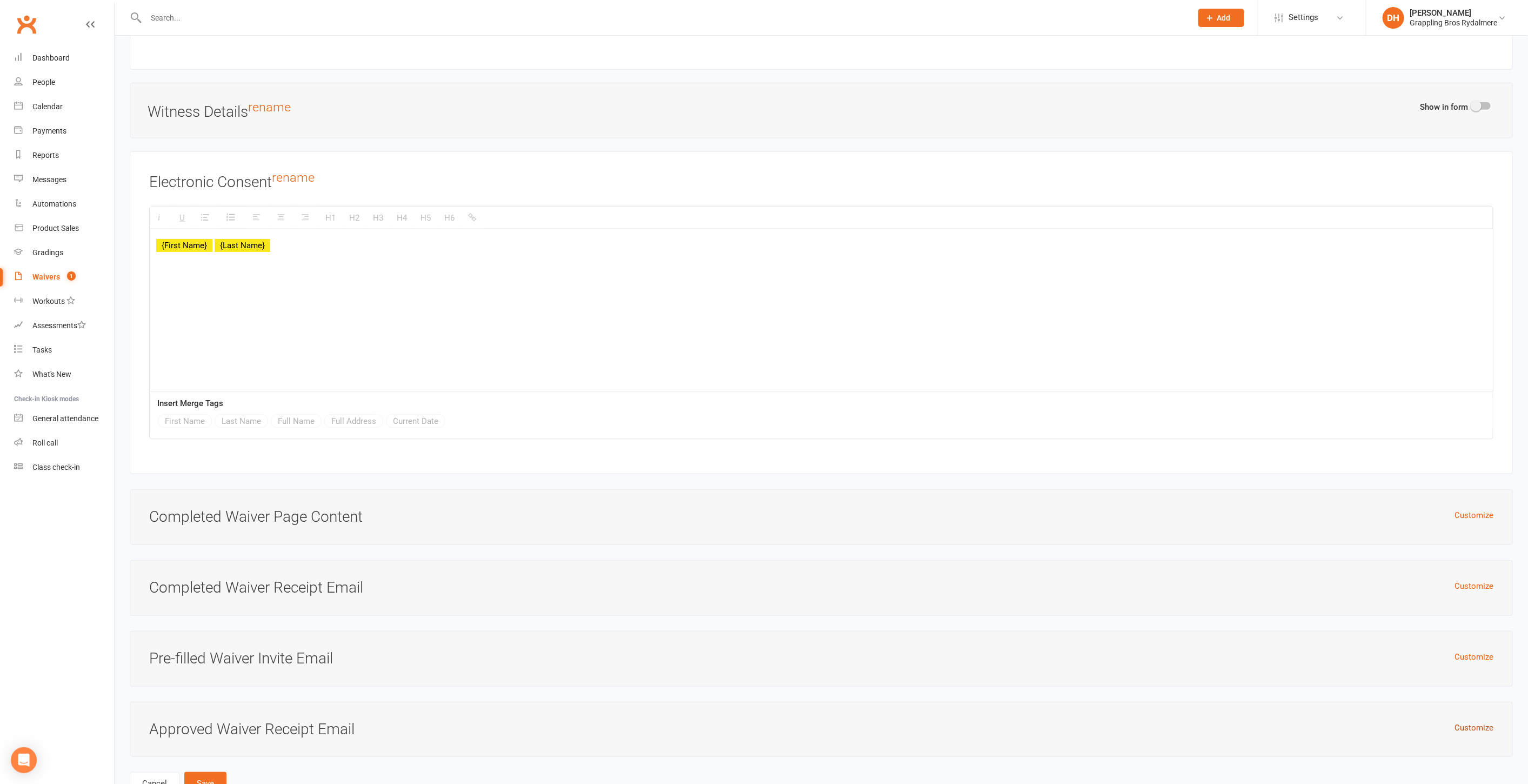
click at [1457, 721] on button "Customize" at bounding box center [1474, 727] width 39 height 13
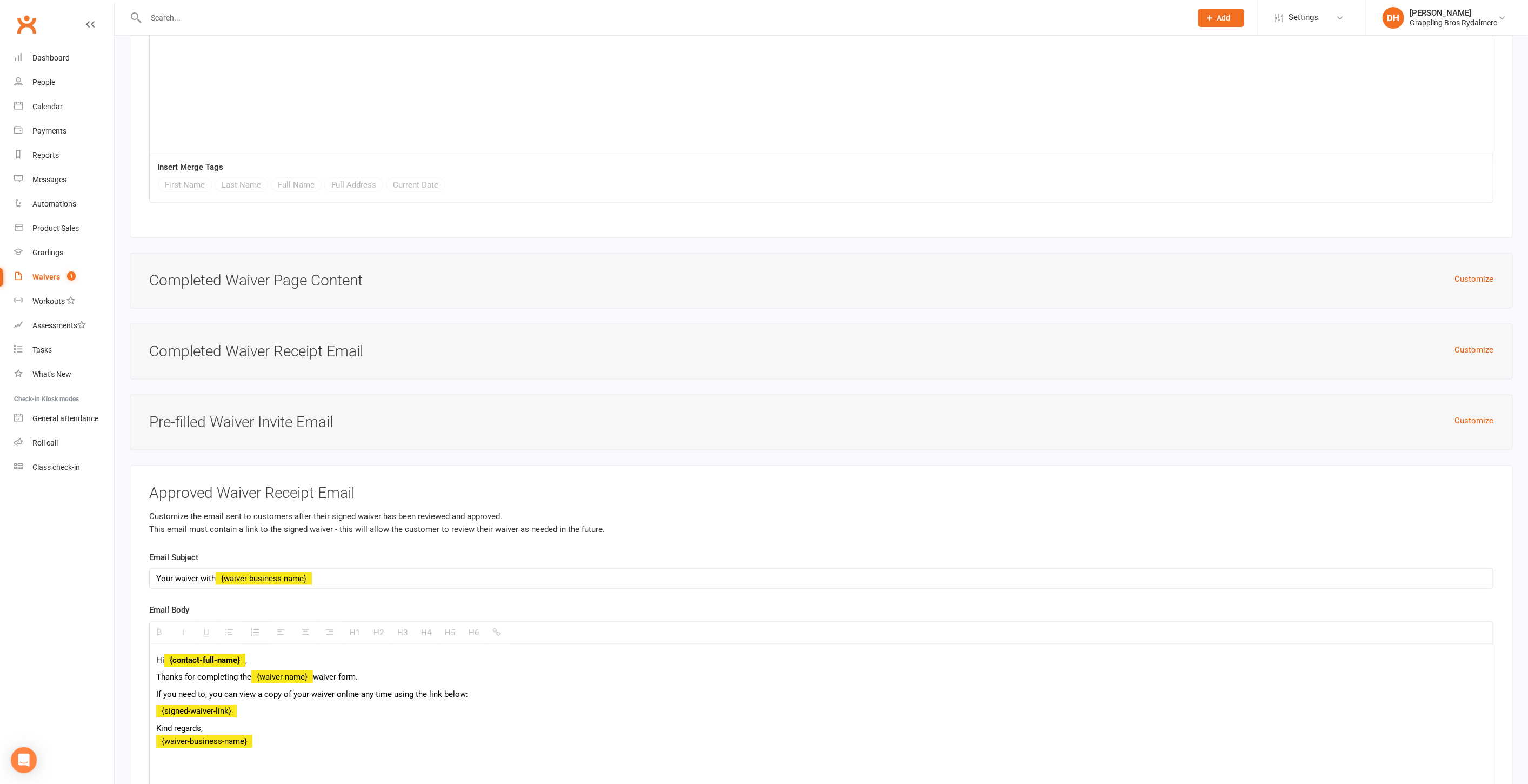
scroll to position [5183, 0]
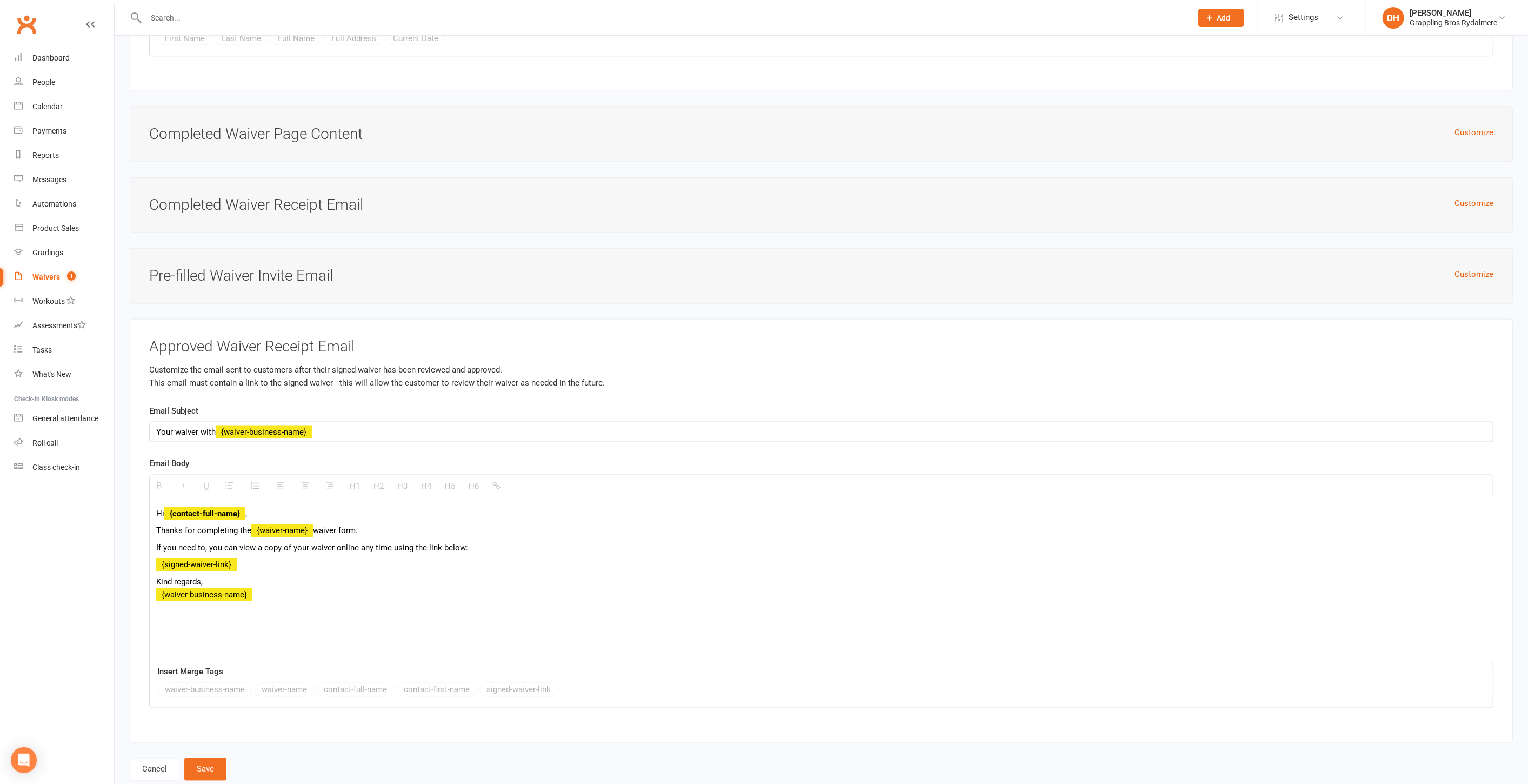
click at [538, 542] on p "If you need to, you can view a copy of your waiver online any time using the li…" at bounding box center [821, 548] width 1330 height 13
click at [207, 758] on button "Save" at bounding box center [205, 769] width 42 height 23
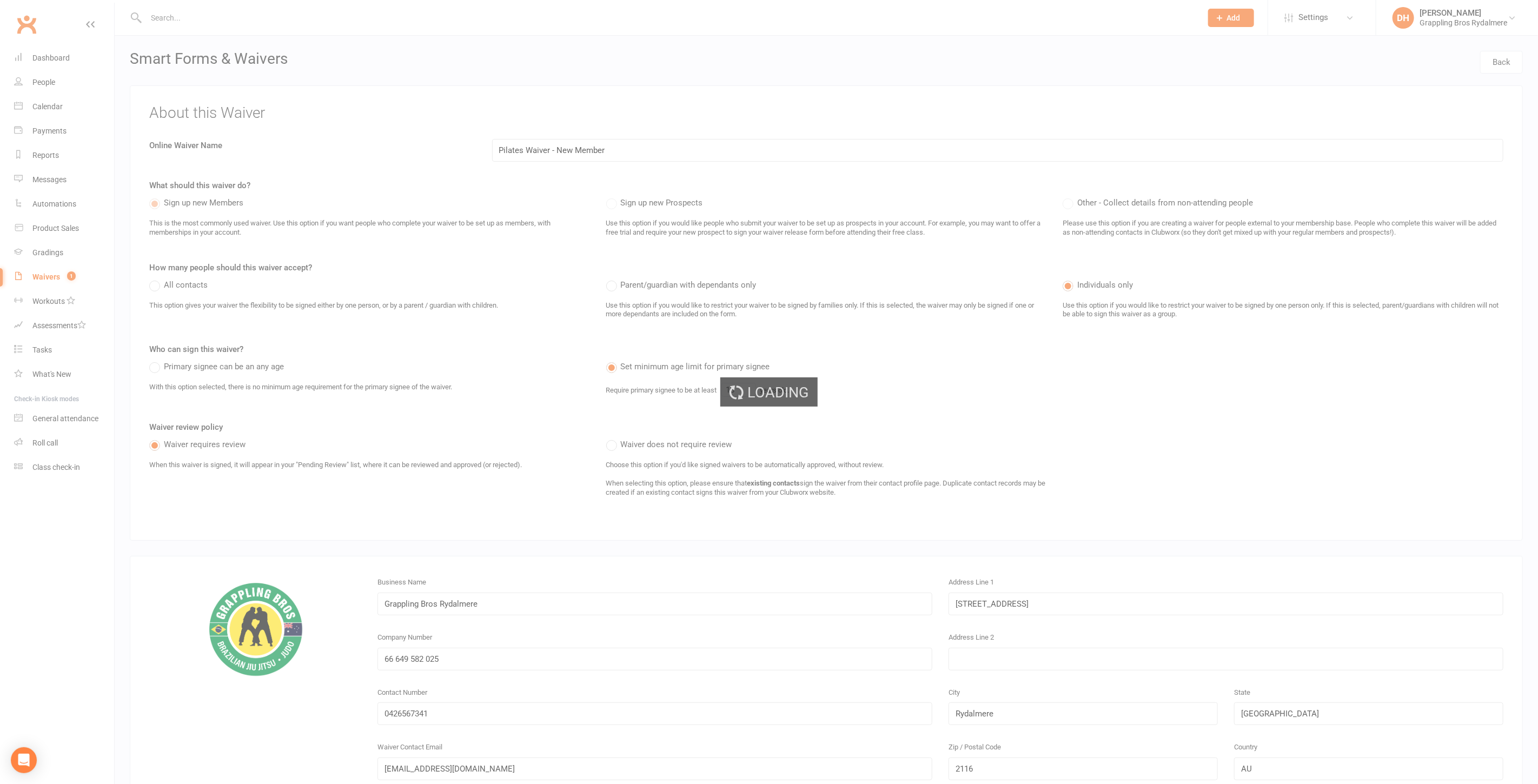
select select "50"
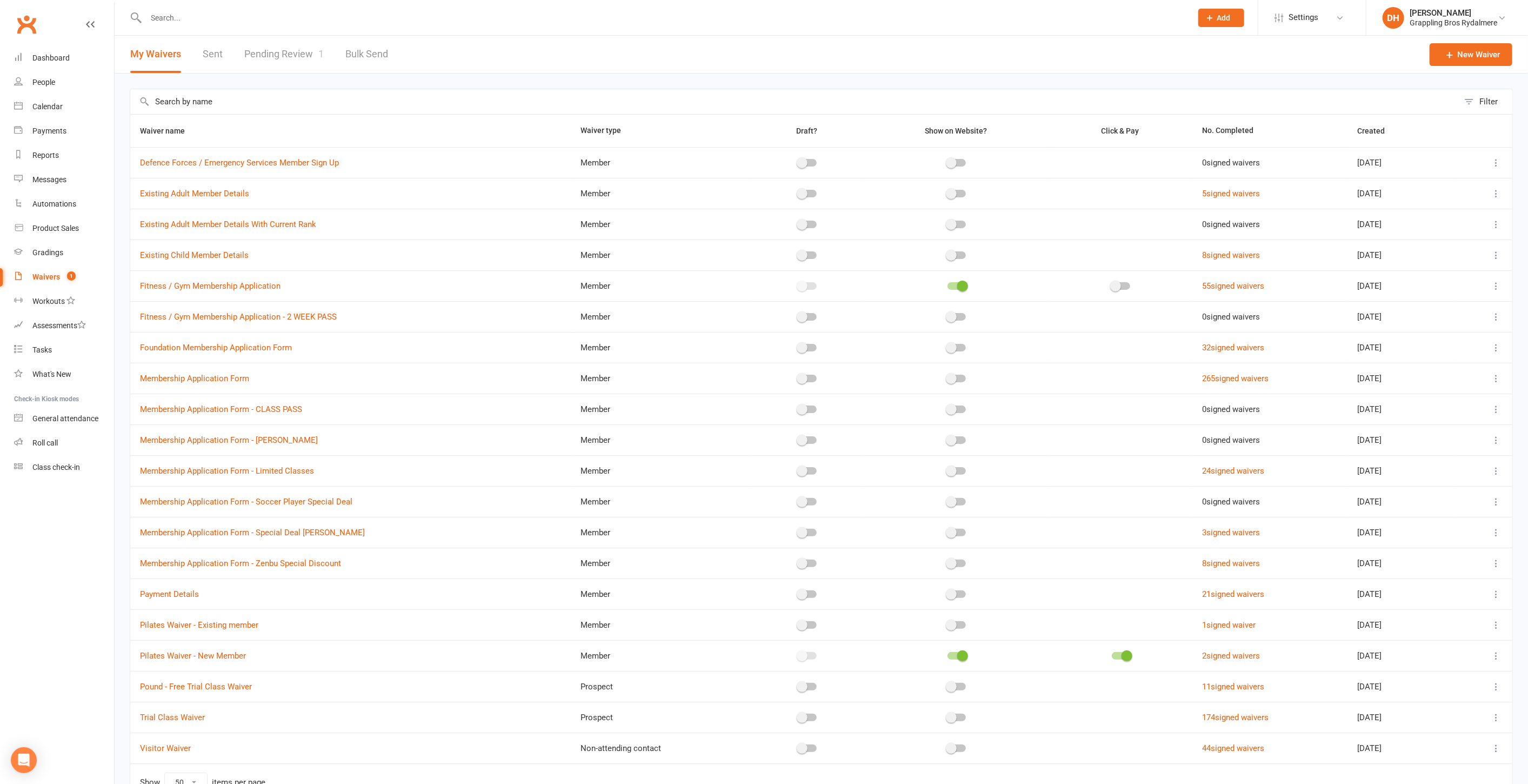
scroll to position [59, 0]
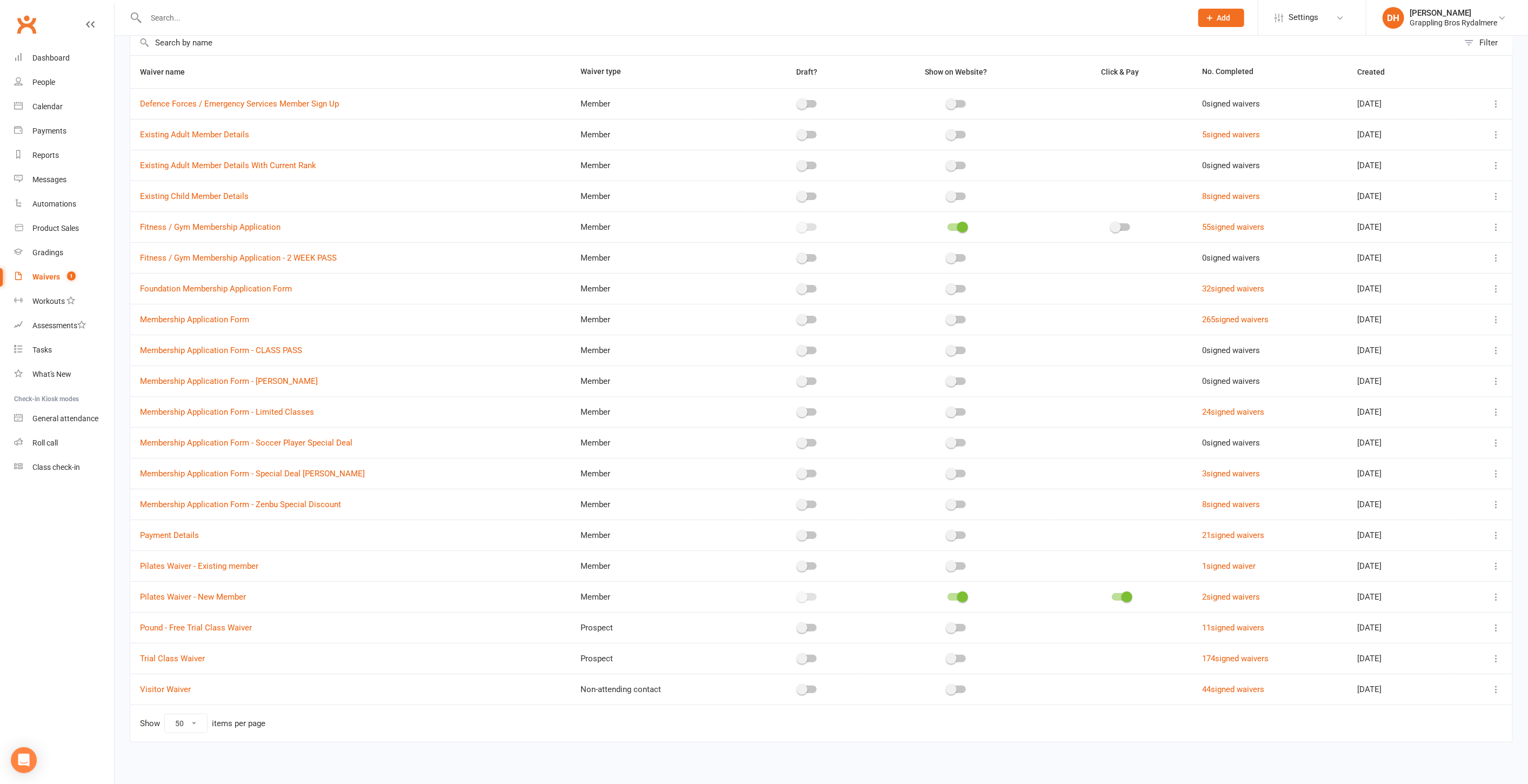
click at [1498, 597] on icon at bounding box center [1496, 597] width 11 height 11
click at [1435, 618] on link "Edit waiver" at bounding box center [1430, 615] width 127 height 22
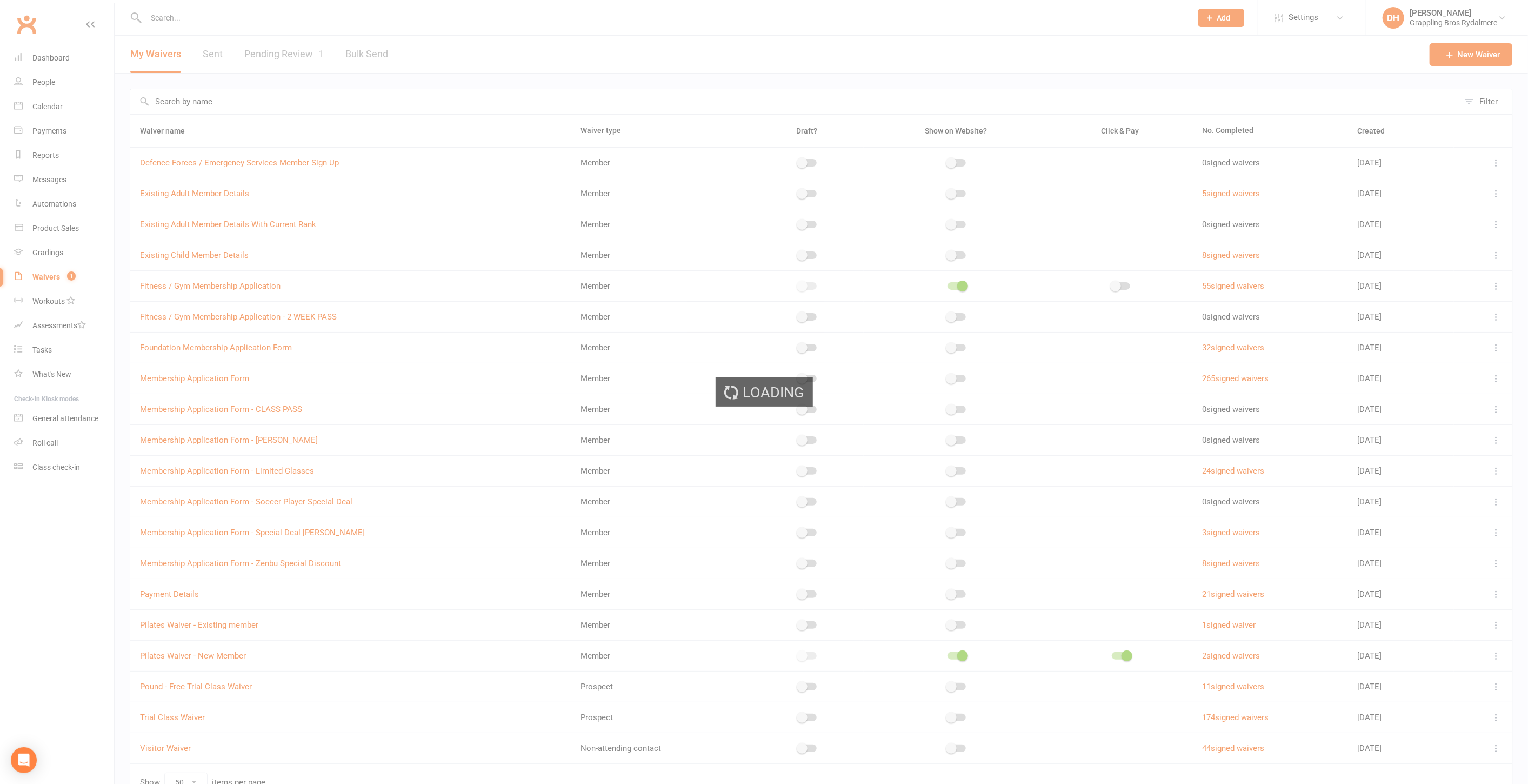
select select "select"
select select "checkbox"
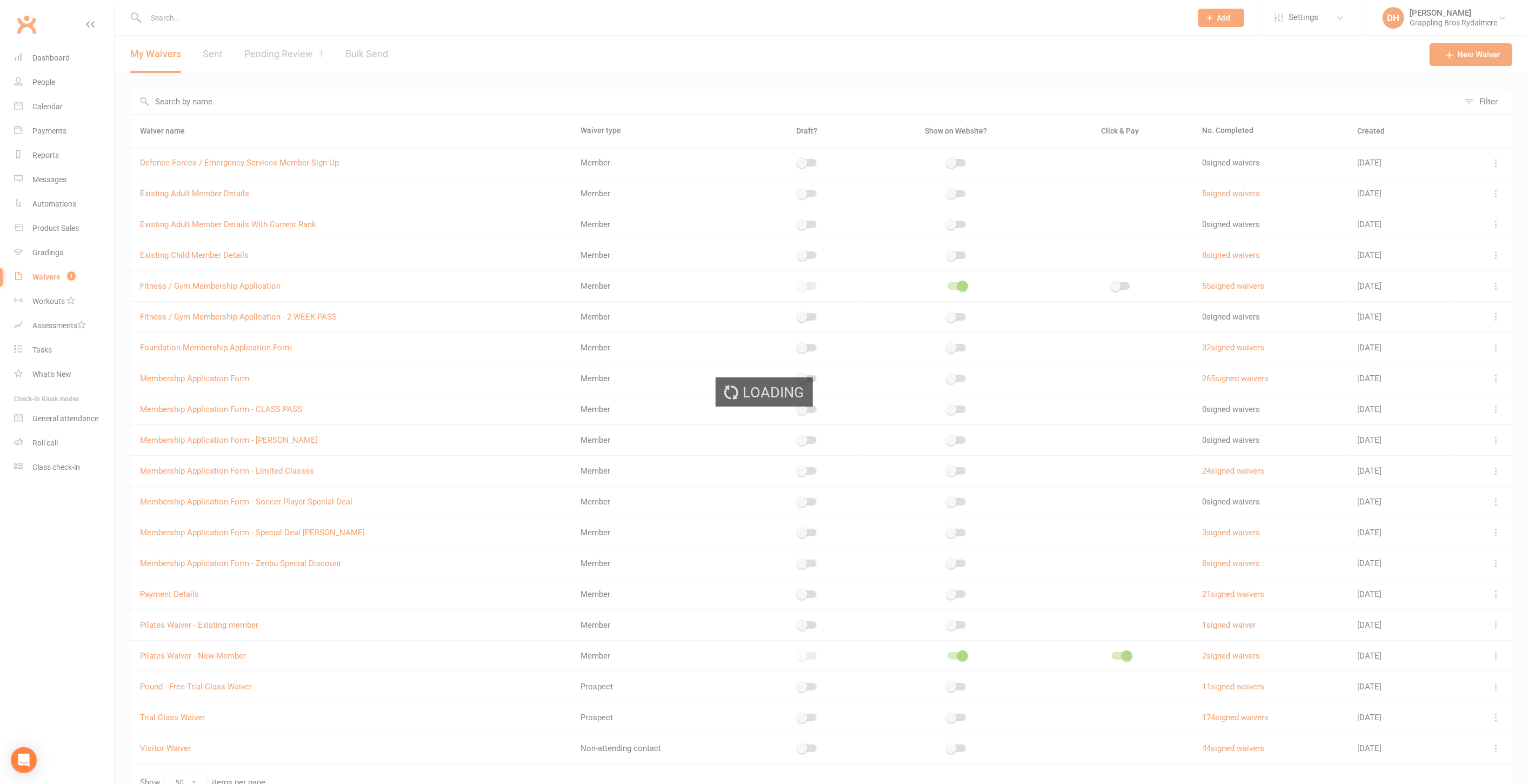
select select "checkbox"
select select "select"
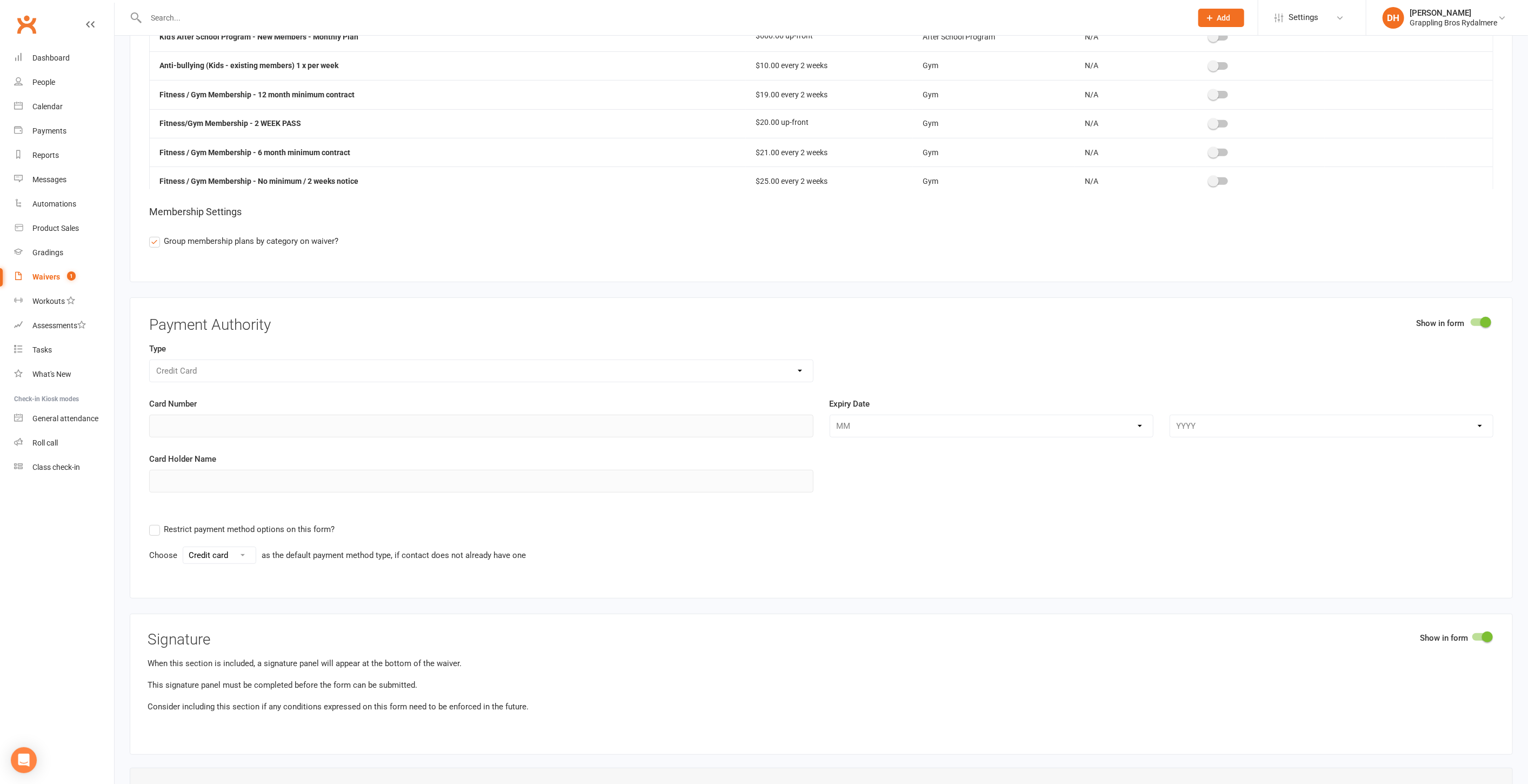
scroll to position [4801, 0]
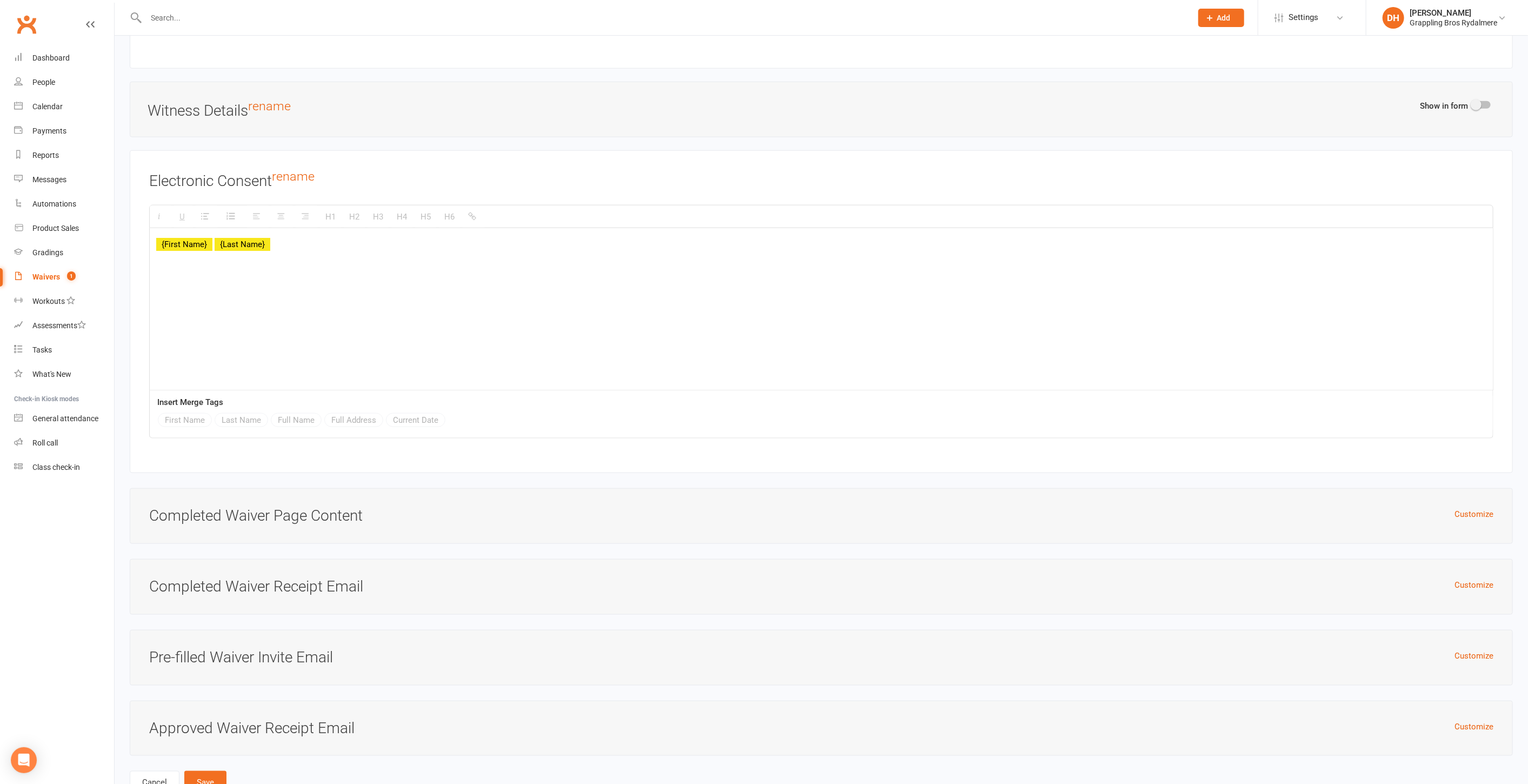
click at [1453, 508] on h3 "Completed Waiver Page Content" at bounding box center [821, 516] width 1344 height 17
click at [1483, 508] on button "Customize" at bounding box center [1474, 514] width 39 height 13
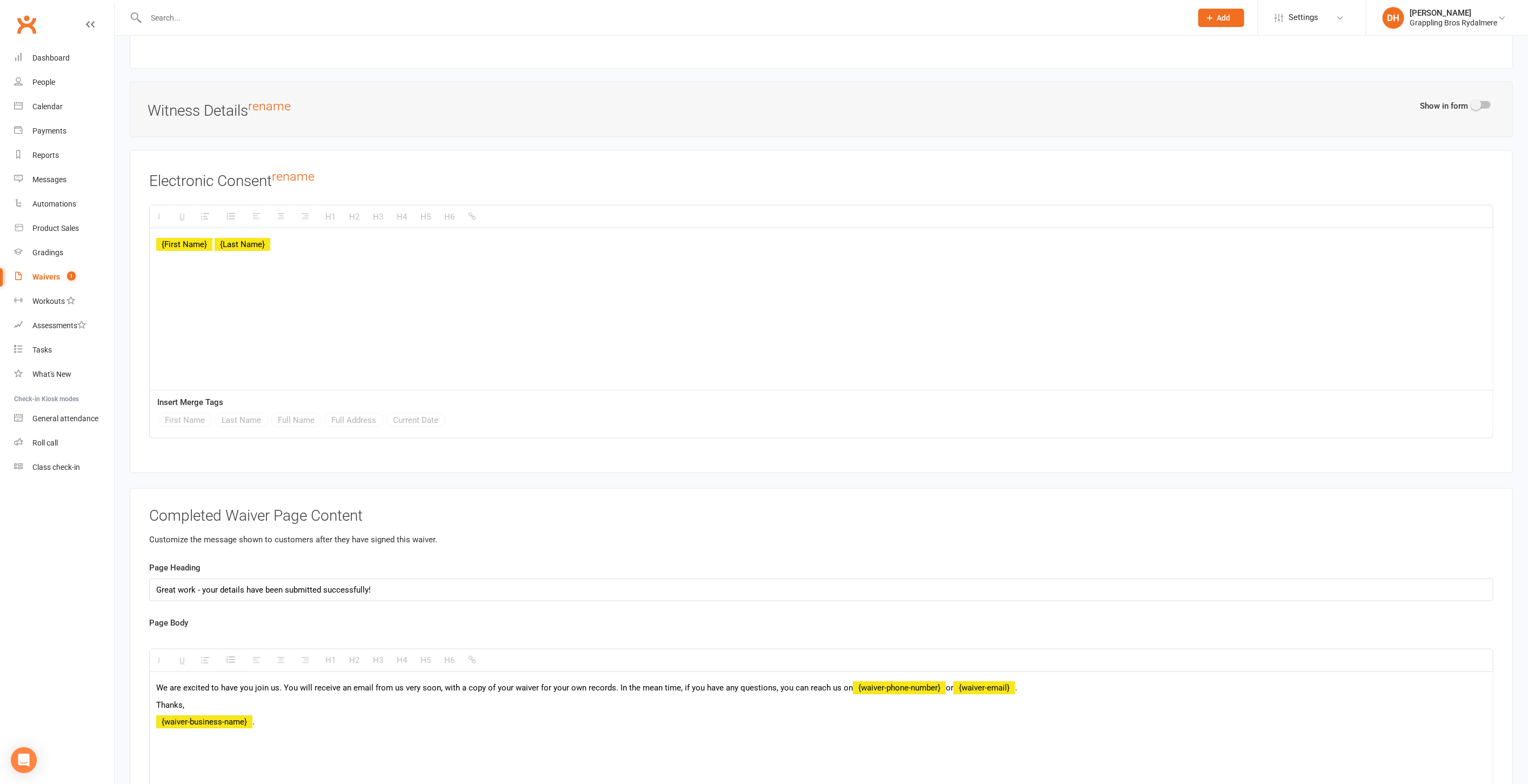
click at [1078, 681] on p "We are excited to have you join us. You will receive an email from us very soon…" at bounding box center [821, 687] width 1330 height 13
click at [375, 715] on p at bounding box center [821, 722] width 1330 height 13
click at [364, 698] on p "To book into your pilates classes please use the link below:" at bounding box center [821, 705] width 1330 height 13
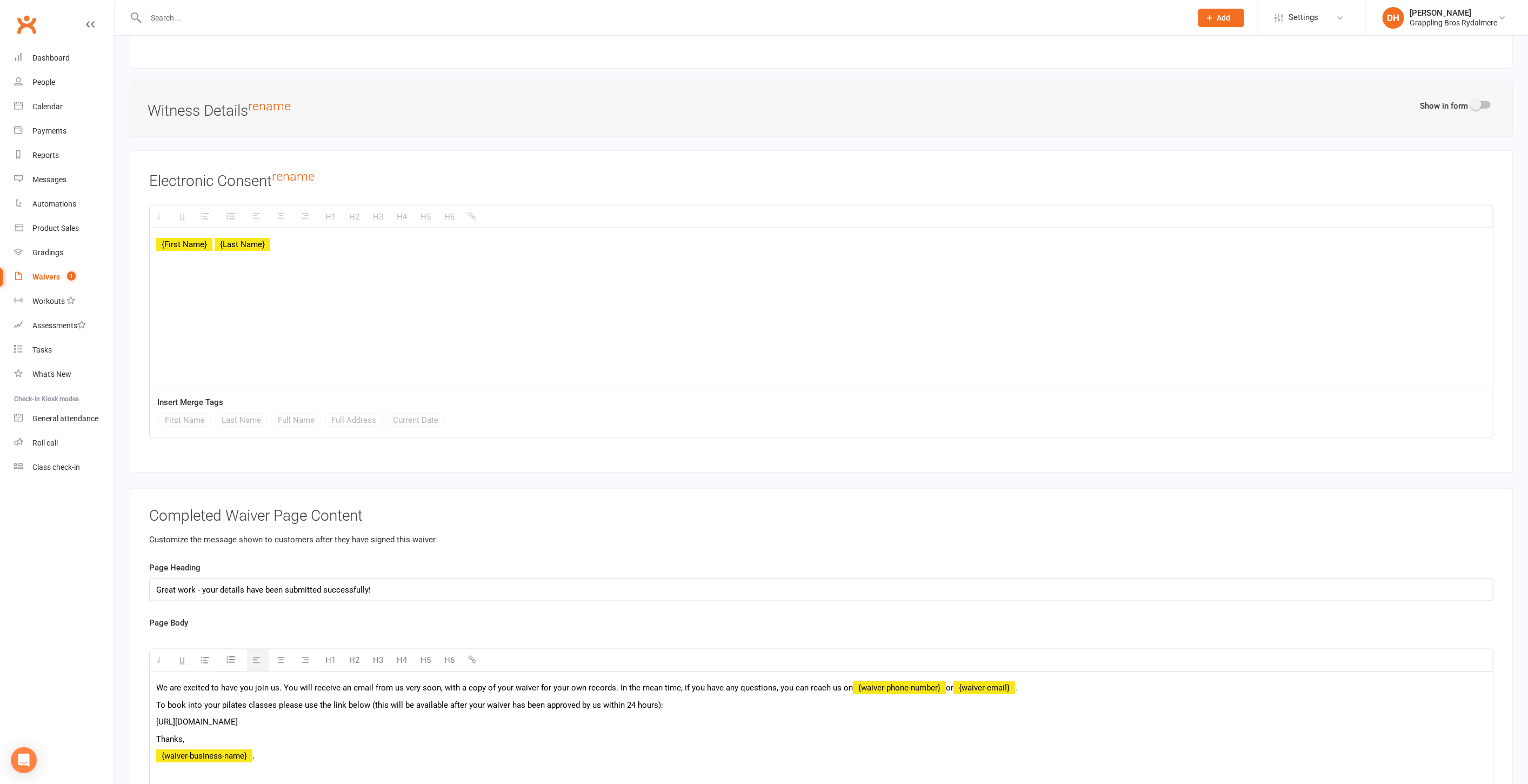
click at [599, 698] on p "To book into your pilates classes please use the link below (this will be avail…" at bounding box center [821, 705] width 1330 height 13
click at [651, 698] on p "To book into your pilates classes please use the link below (this will be avail…" at bounding box center [821, 705] width 1330 height 13
drag, startPoint x: 716, startPoint y: 679, endPoint x: 582, endPoint y: 687, distance: 134.2
click at [582, 687] on div "We are excited to have you join us. You will receive an email from us very soon…" at bounding box center [821, 753] width 1343 height 162
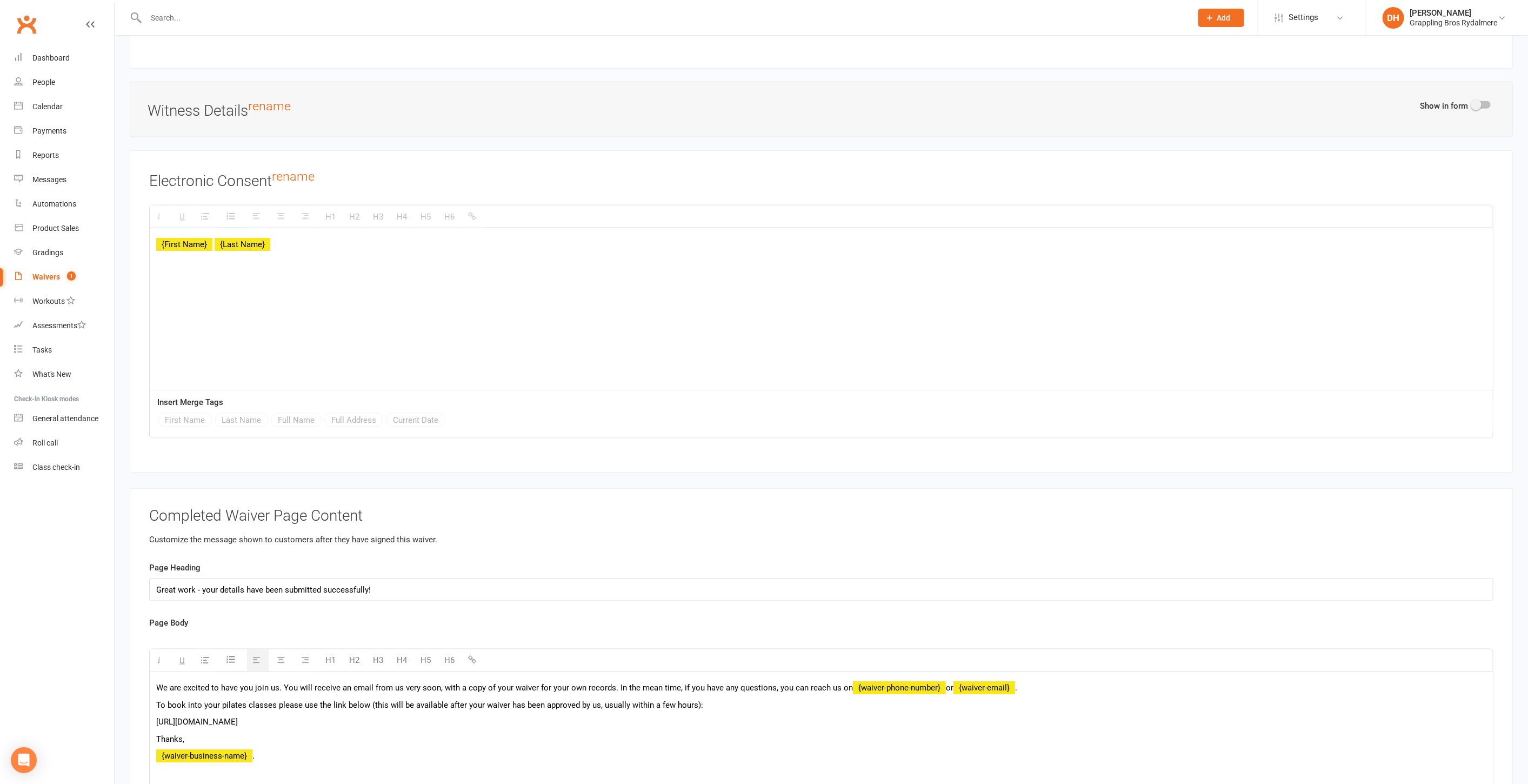
click at [524, 715] on p "https://app.clubworx.com/websites/grappling-bros-rydalmere/calendar/weekly_agen…" at bounding box center [821, 722] width 1330 height 13
drag, startPoint x: 481, startPoint y: 698, endPoint x: 127, endPoint y: 692, distance: 354.1
copy span "https://app.clubworx.com/websites/grappling-bros-rydalmere/calendar/weekly_agen…"
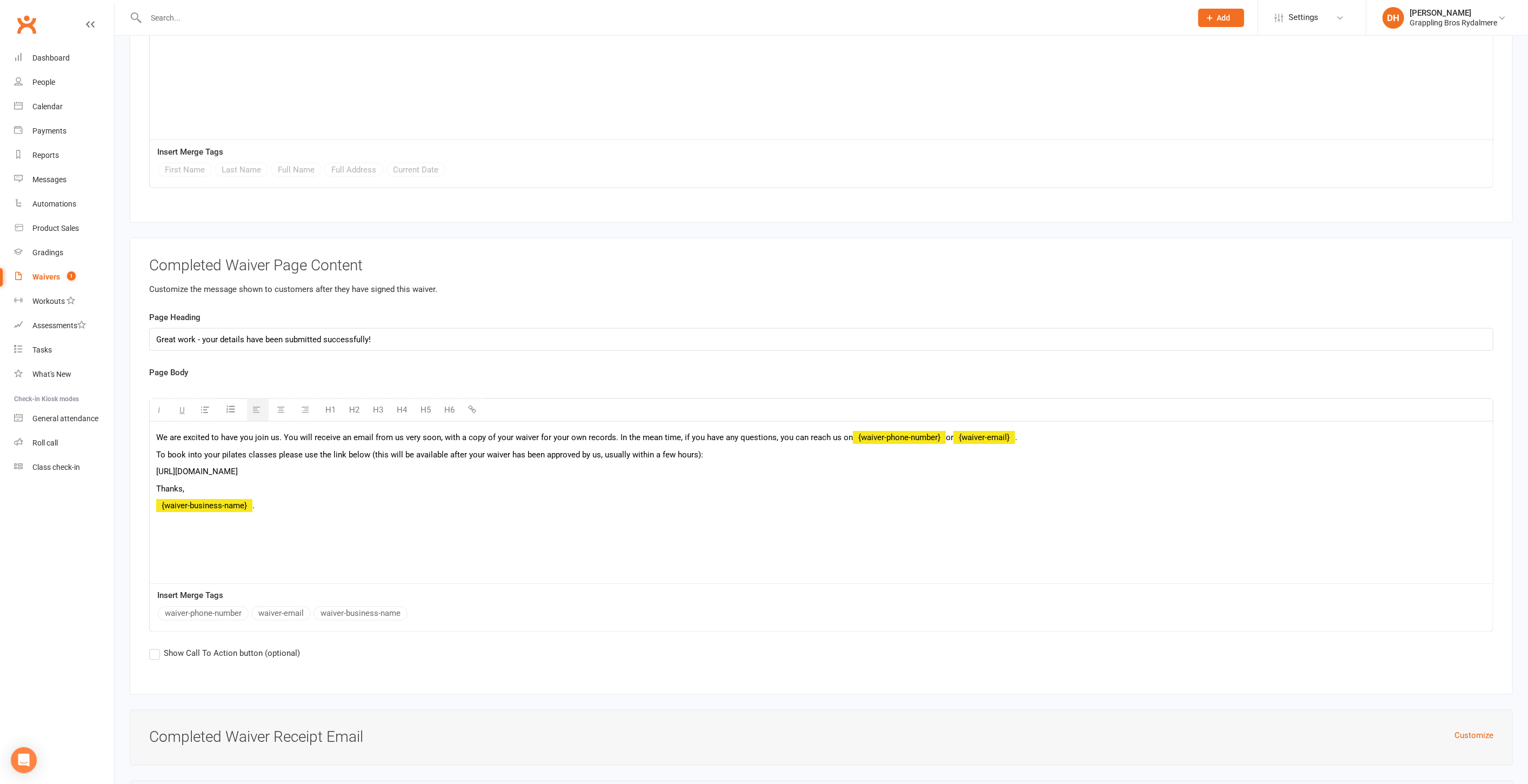
scroll to position [5215, 0]
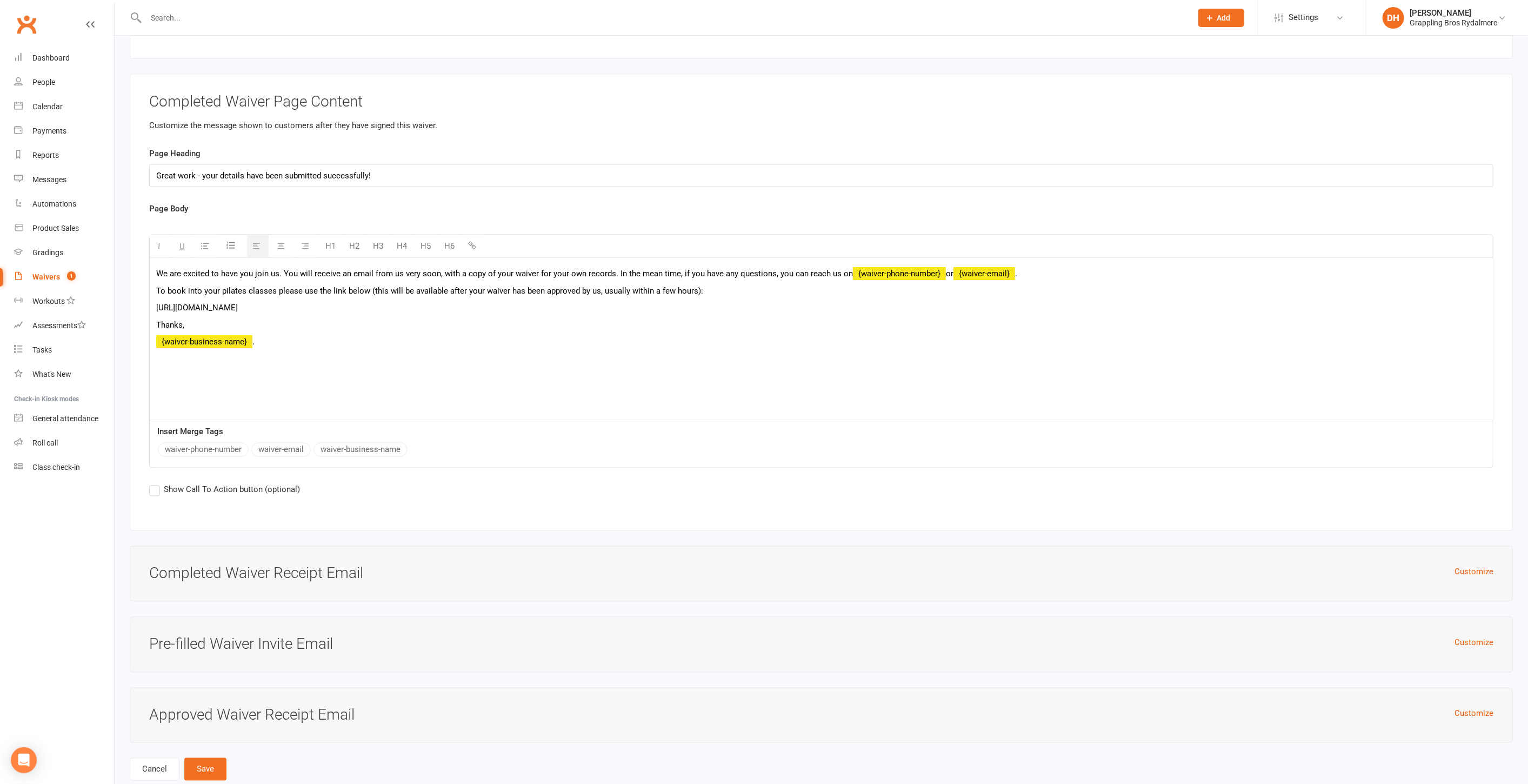
click at [263, 483] on span "Show Call To Action button (optional)" at bounding box center [232, 489] width 136 height 11
click at [156, 483] on input "Show Call To Action button (optional)" at bounding box center [152, 483] width 7 height 0
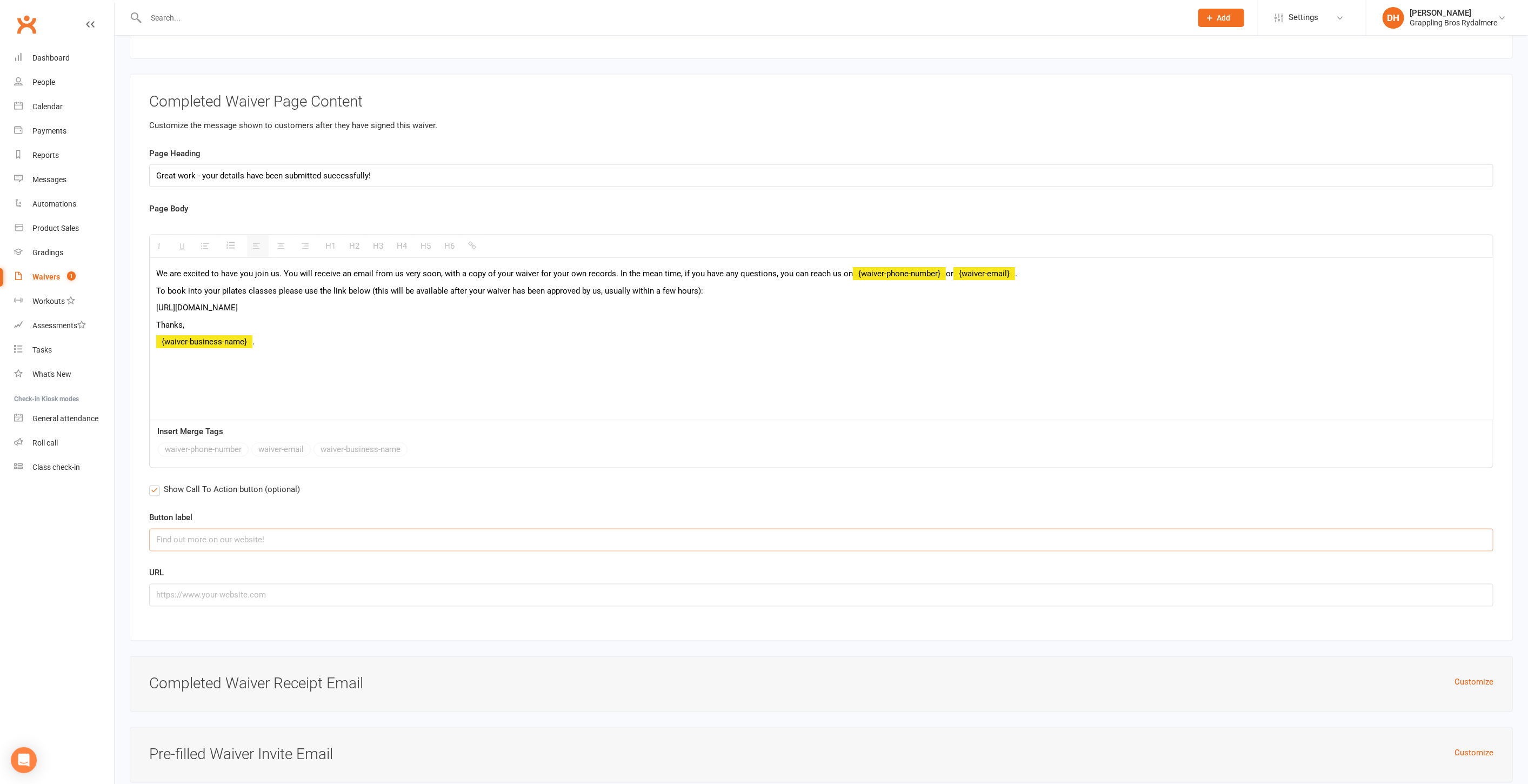
click at [220, 529] on input "text" at bounding box center [821, 540] width 1344 height 23
click at [206, 584] on input "text" at bounding box center [821, 595] width 1344 height 23
paste input "https://app.clubworx.com/websites/grappling-bros-rydalmere/calendar/weekly_agen…"
type input "https://app.clubworx.com/websites/grappling-bros-rydalmere/calendar/weekly_agen…"
click at [212, 529] on input "text" at bounding box center [821, 540] width 1344 height 23
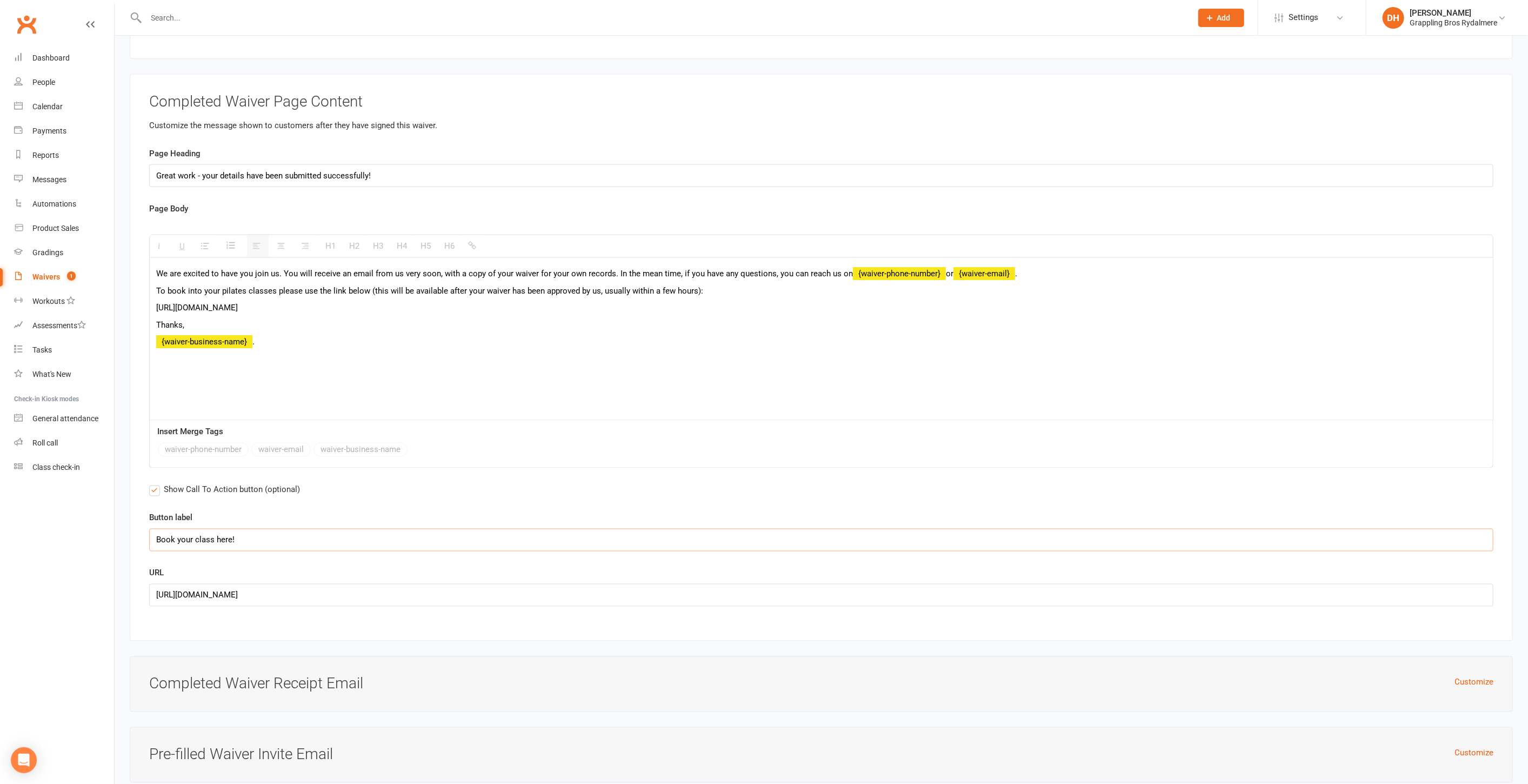
type input "Book your class here!"
drag, startPoint x: 487, startPoint y: 283, endPoint x: 139, endPoint y: 279, distance: 348.0
click at [139, 279] on div "Completed Waiver Page Content Customize the message shown to customers after th…" at bounding box center [821, 358] width 1383 height 567
copy span "https://app.clubworx.com/websites/grappling-bros-rydalmere/calendar/weekly_agen…"
click at [470, 241] on icon "button" at bounding box center [472, 245] width 8 height 8
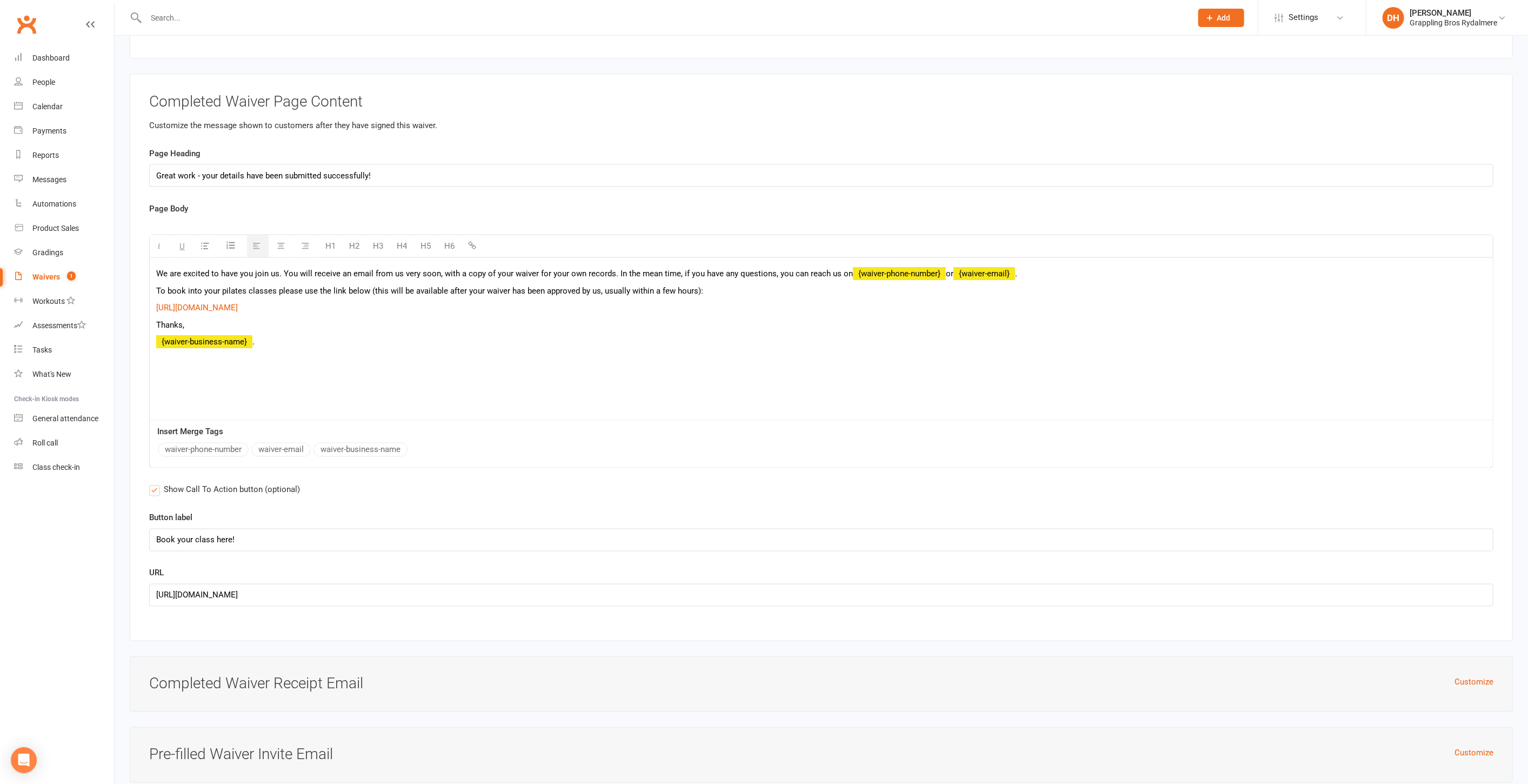
click at [569, 325] on div "We are excited to have you join us. You will receive an email from us very soon…" at bounding box center [821, 339] width 1343 height 162
drag, startPoint x: 478, startPoint y: 285, endPoint x: 154, endPoint y: 263, distance: 324.7
click at [154, 263] on div "We are excited to have you join us. You will receive an email from us very soon…" at bounding box center [821, 339] width 1343 height 162
copy div "To book into your pilates classes please use the link below (this will be avail…"
click at [1477, 676] on button "Customize" at bounding box center [1474, 682] width 39 height 13
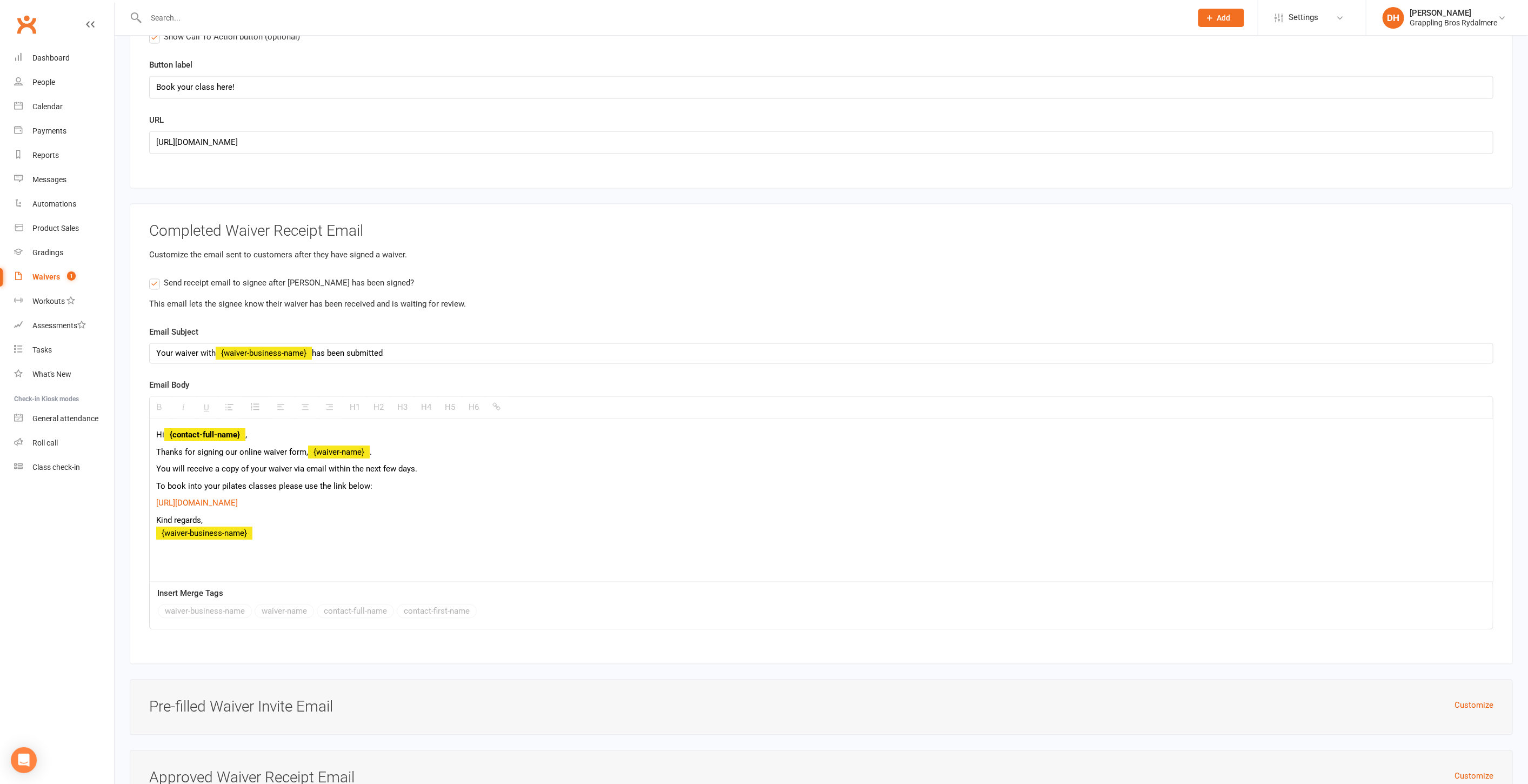
scroll to position [5675, 0]
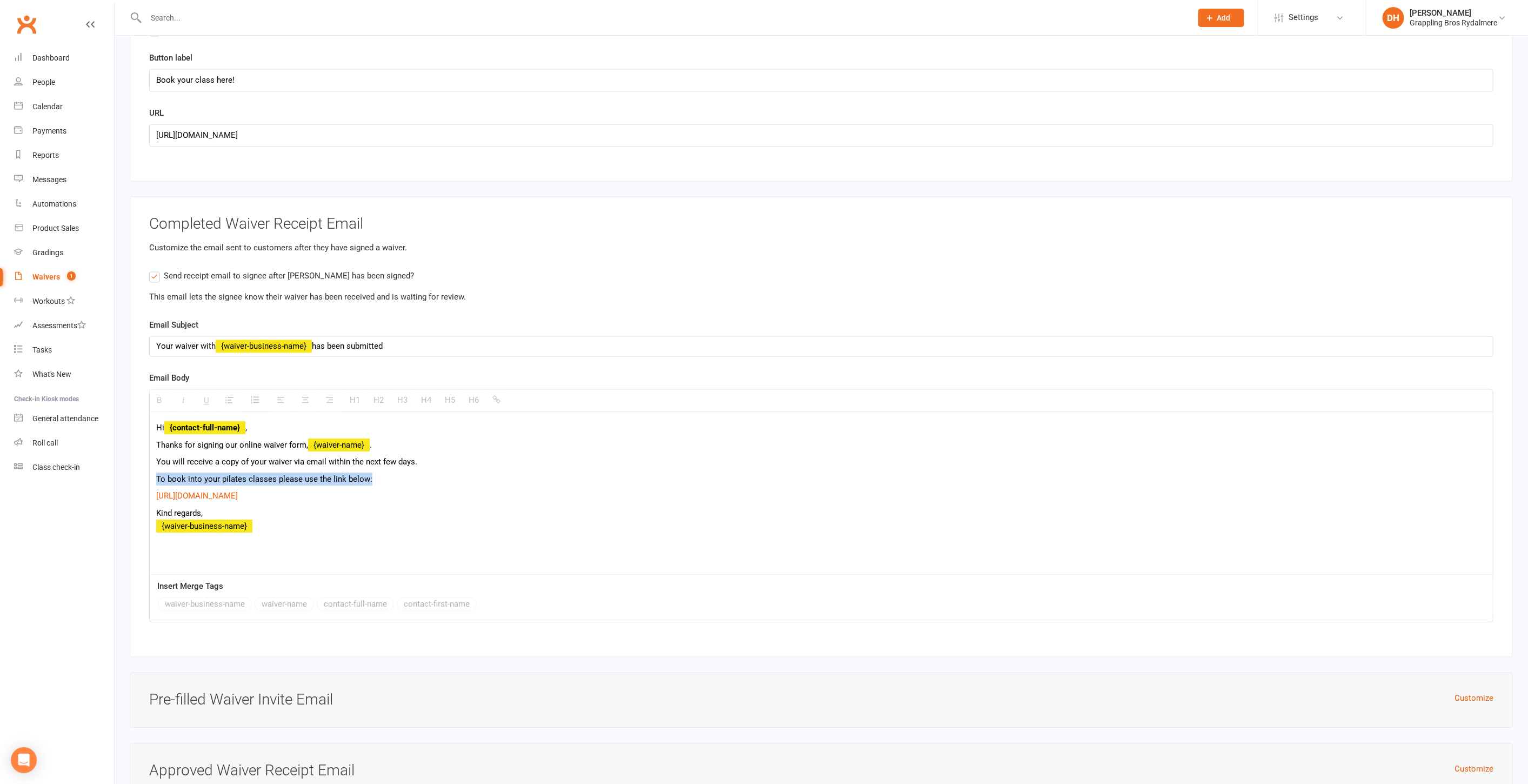
drag, startPoint x: 372, startPoint y: 450, endPoint x: 151, endPoint y: 452, distance: 221.0
click at [151, 452] on div "Hi {contact-full-name} , Thanks for signing our online waiver form, {waiver-nam…" at bounding box center [821, 492] width 1343 height 162
paste div
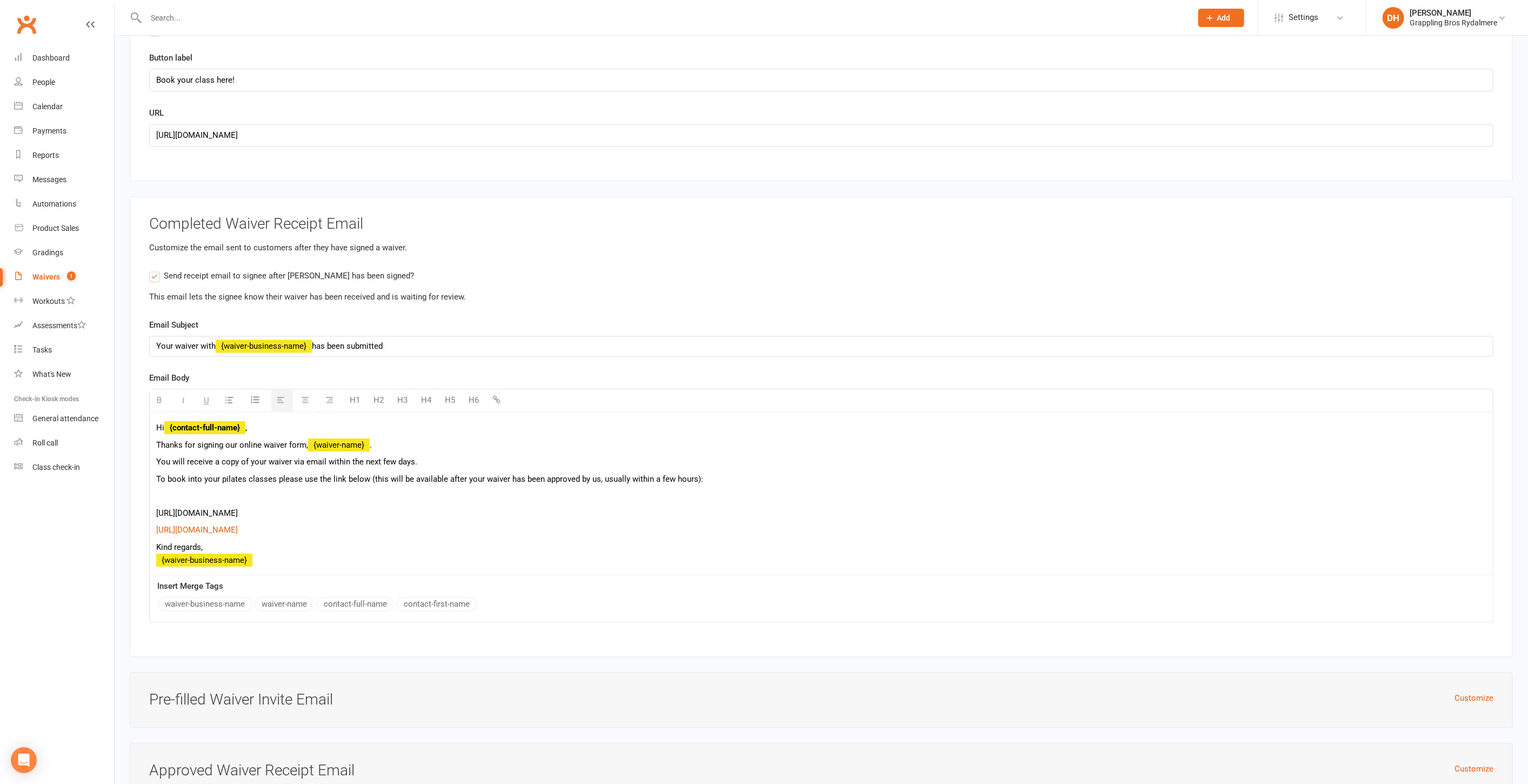
drag, startPoint x: 495, startPoint y: 486, endPoint x: 172, endPoint y: 459, distance: 324.1
click at [172, 459] on div "Hi {contact-full-name} , Thanks for signing our online waiver form, {waiver-nam…" at bounding box center [821, 492] width 1343 height 162
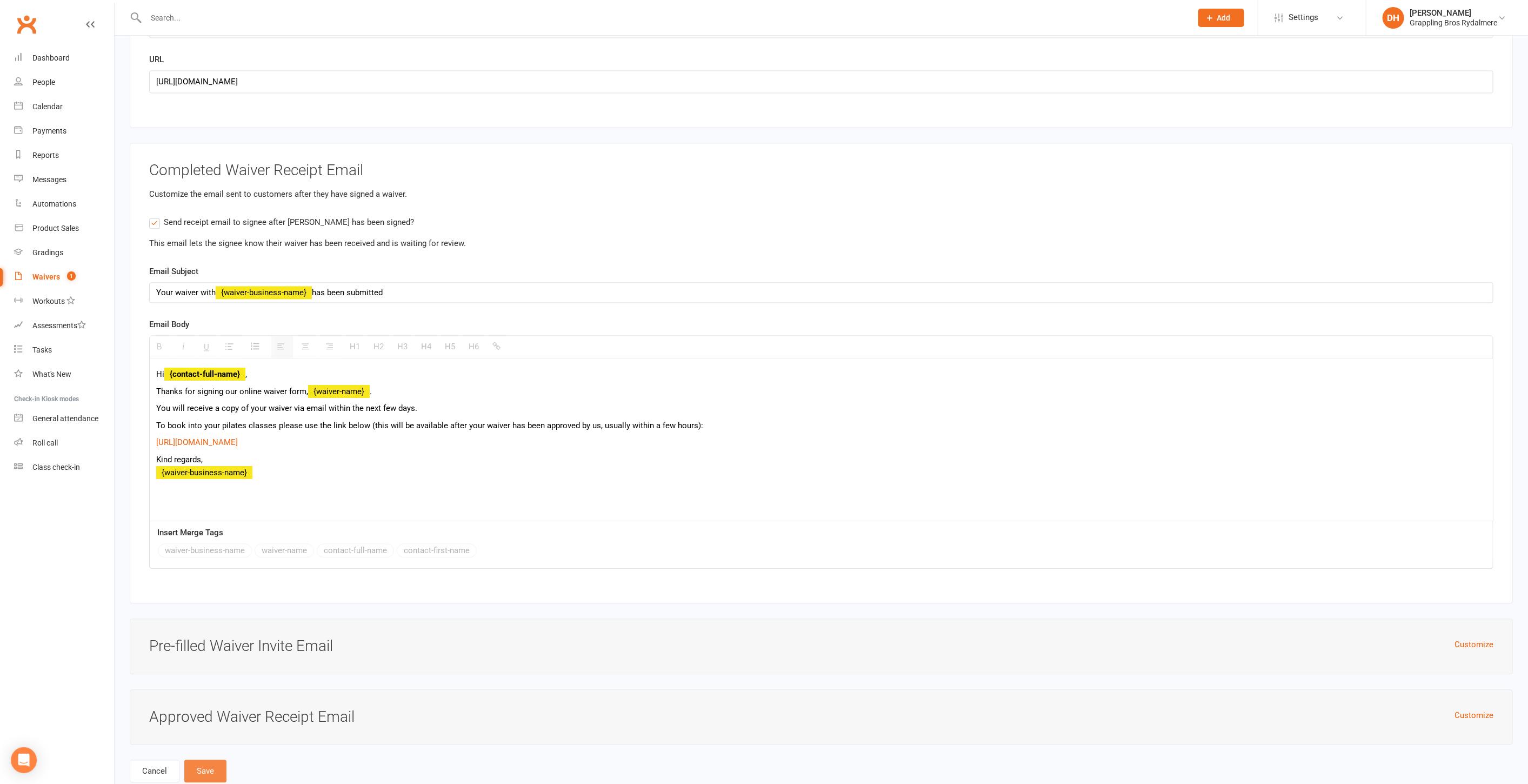
click at [217, 759] on button "Save" at bounding box center [205, 771] width 42 height 23
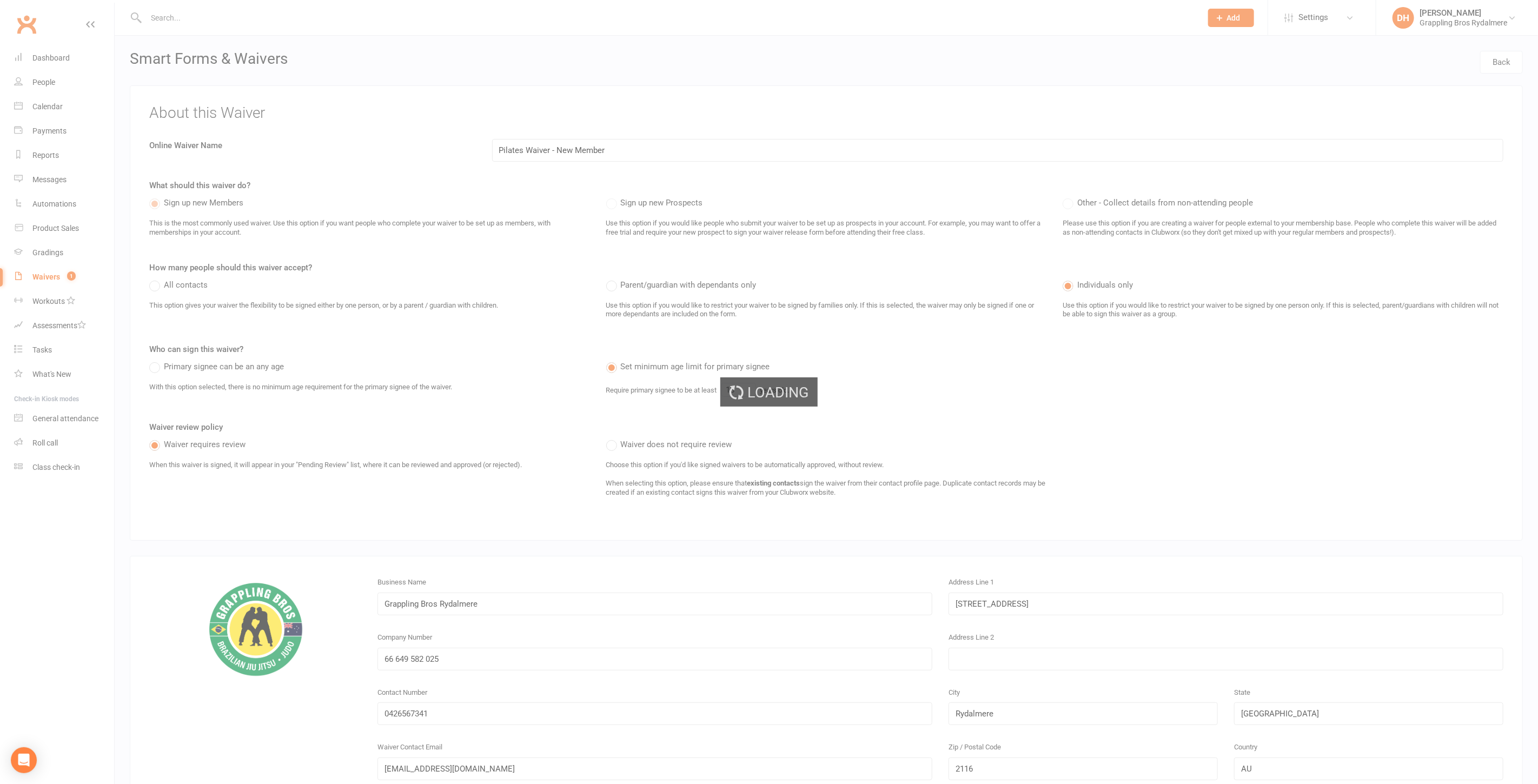
select select "50"
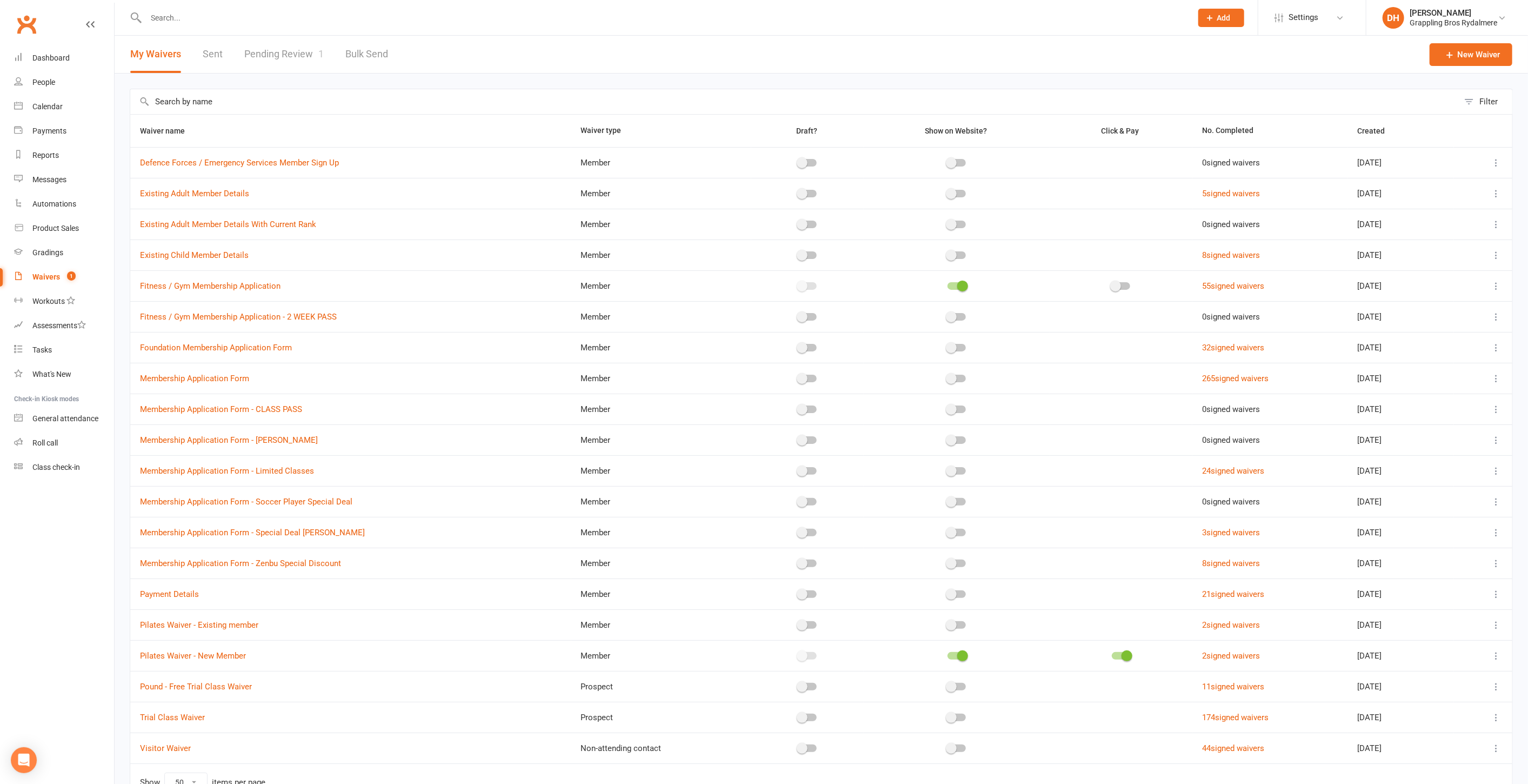
click at [29, 275] on link "Waivers 1" at bounding box center [64, 277] width 100 height 24
click at [281, 46] on link "Pending Review 1" at bounding box center [284, 54] width 79 height 37
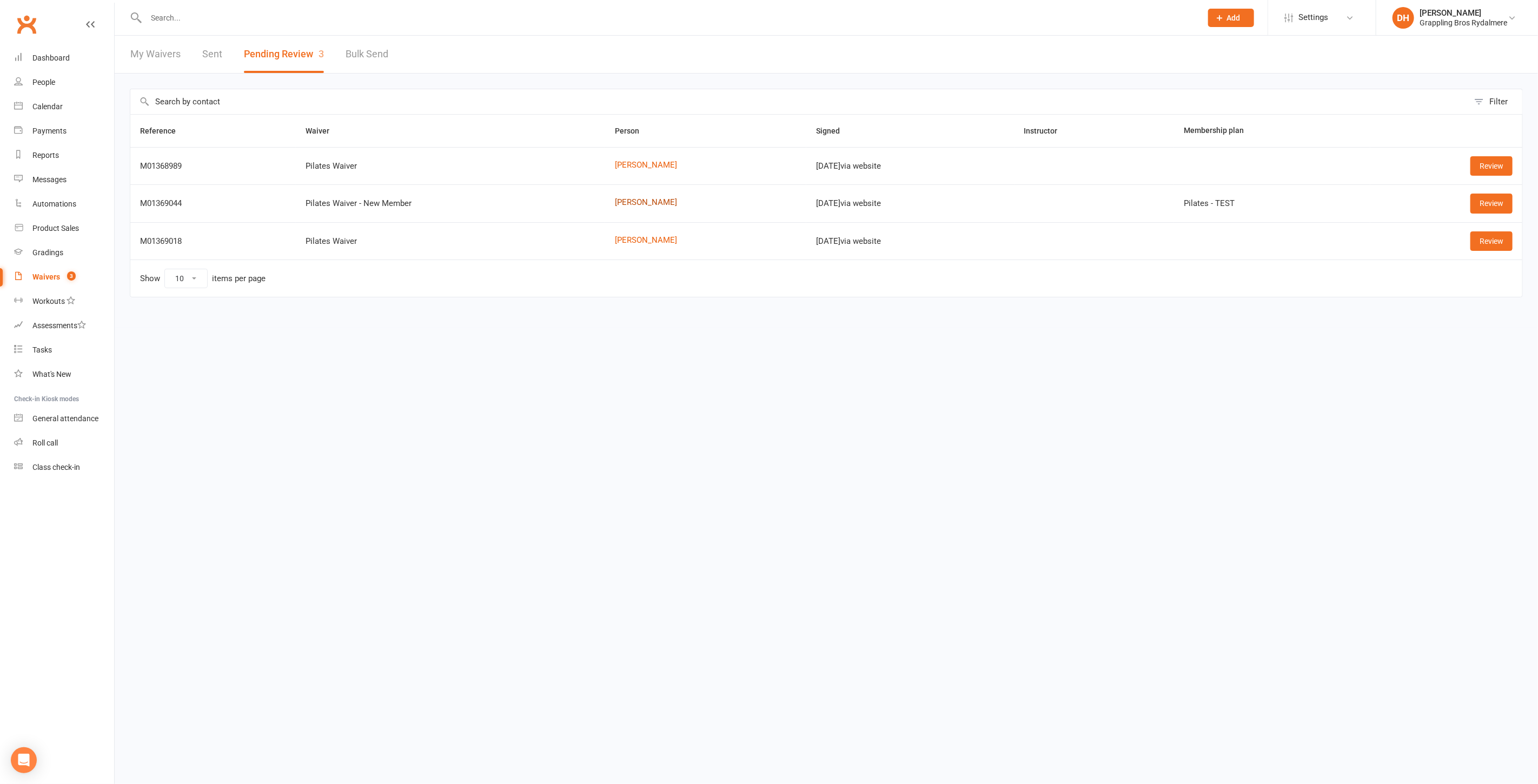
click at [633, 204] on link "[PERSON_NAME]" at bounding box center [705, 202] width 182 height 9
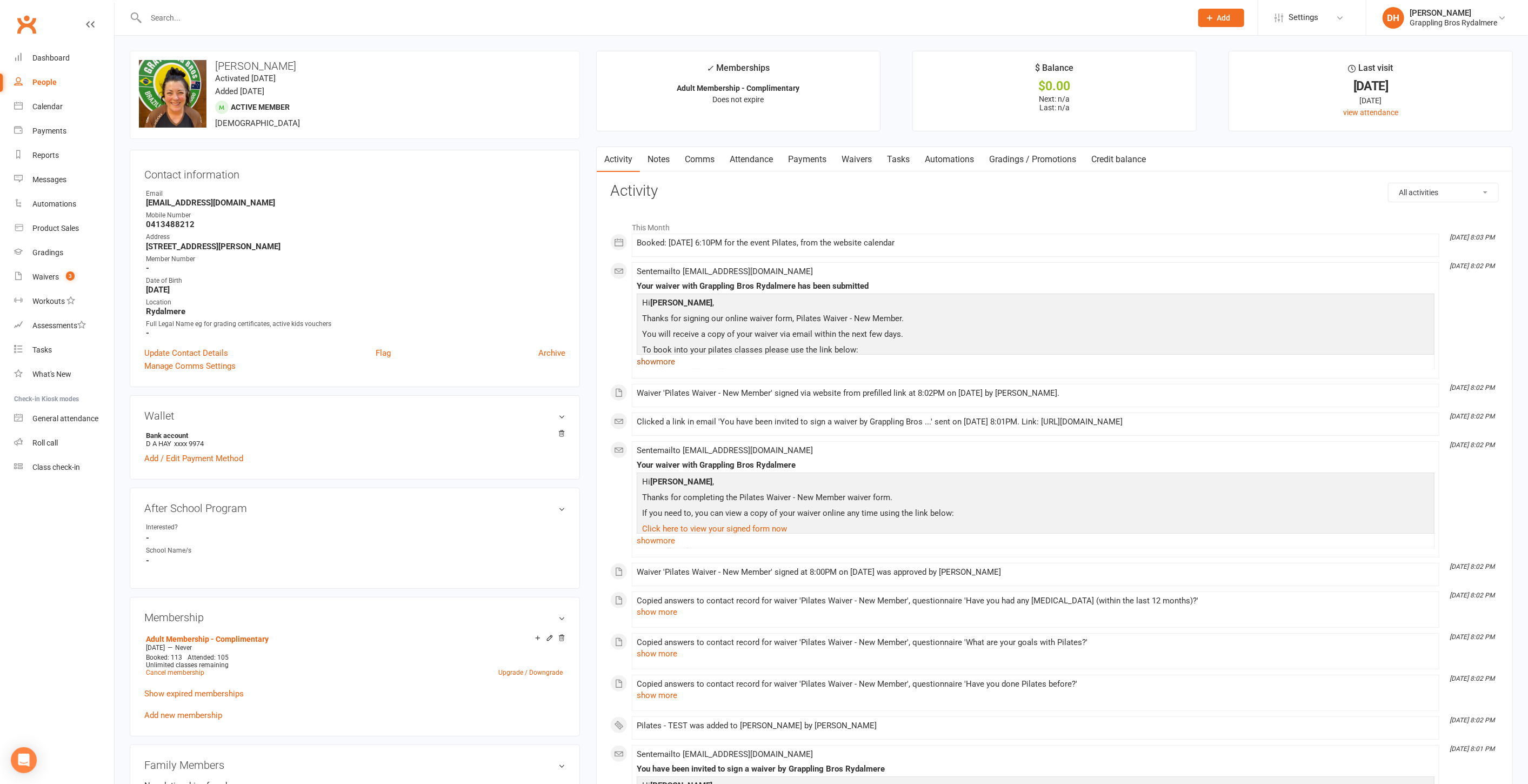
click at [670, 354] on link "show more" at bounding box center [1036, 362] width 798 height 15
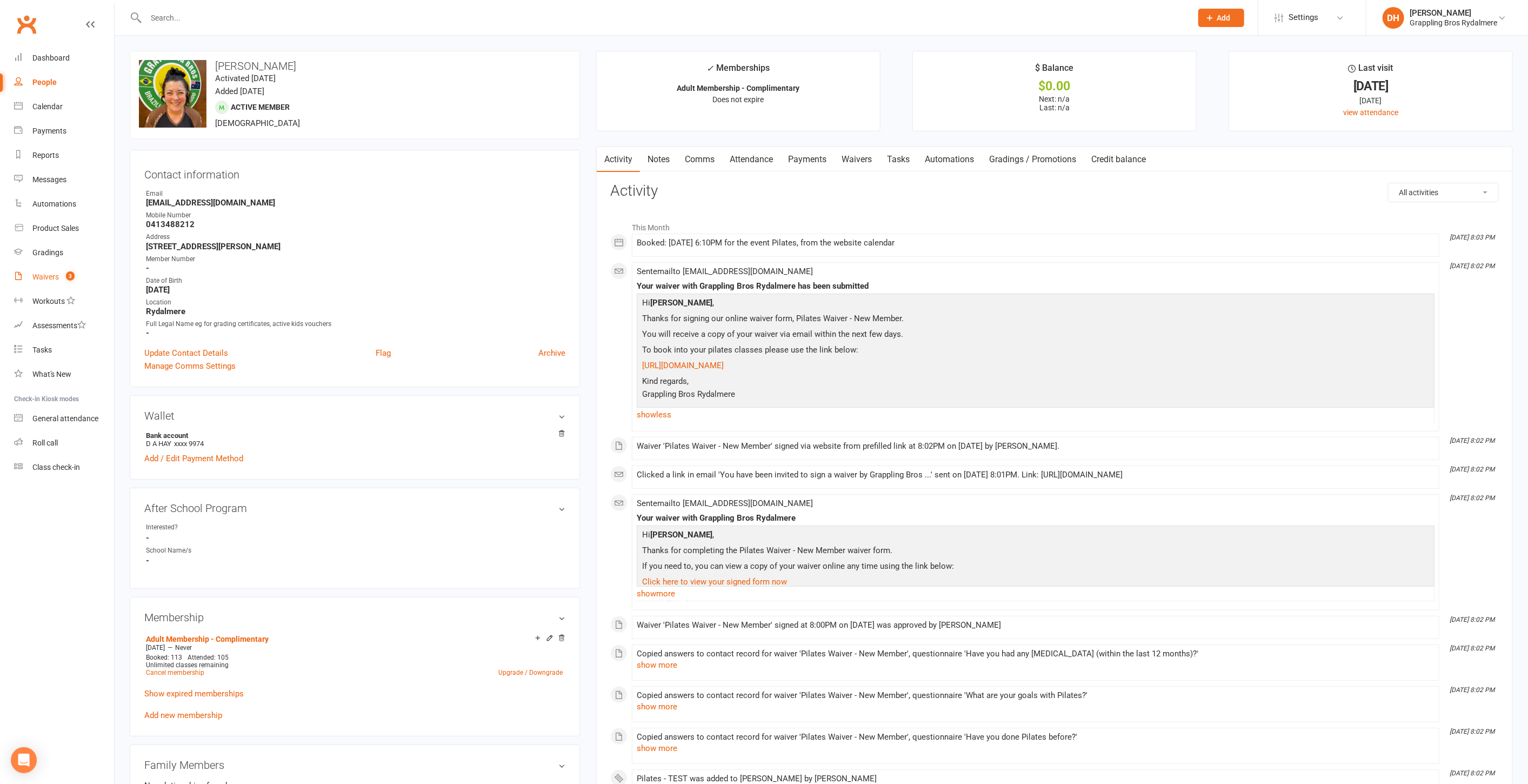
click at [49, 277] on div "Waivers" at bounding box center [46, 277] width 27 height 9
select select "50"
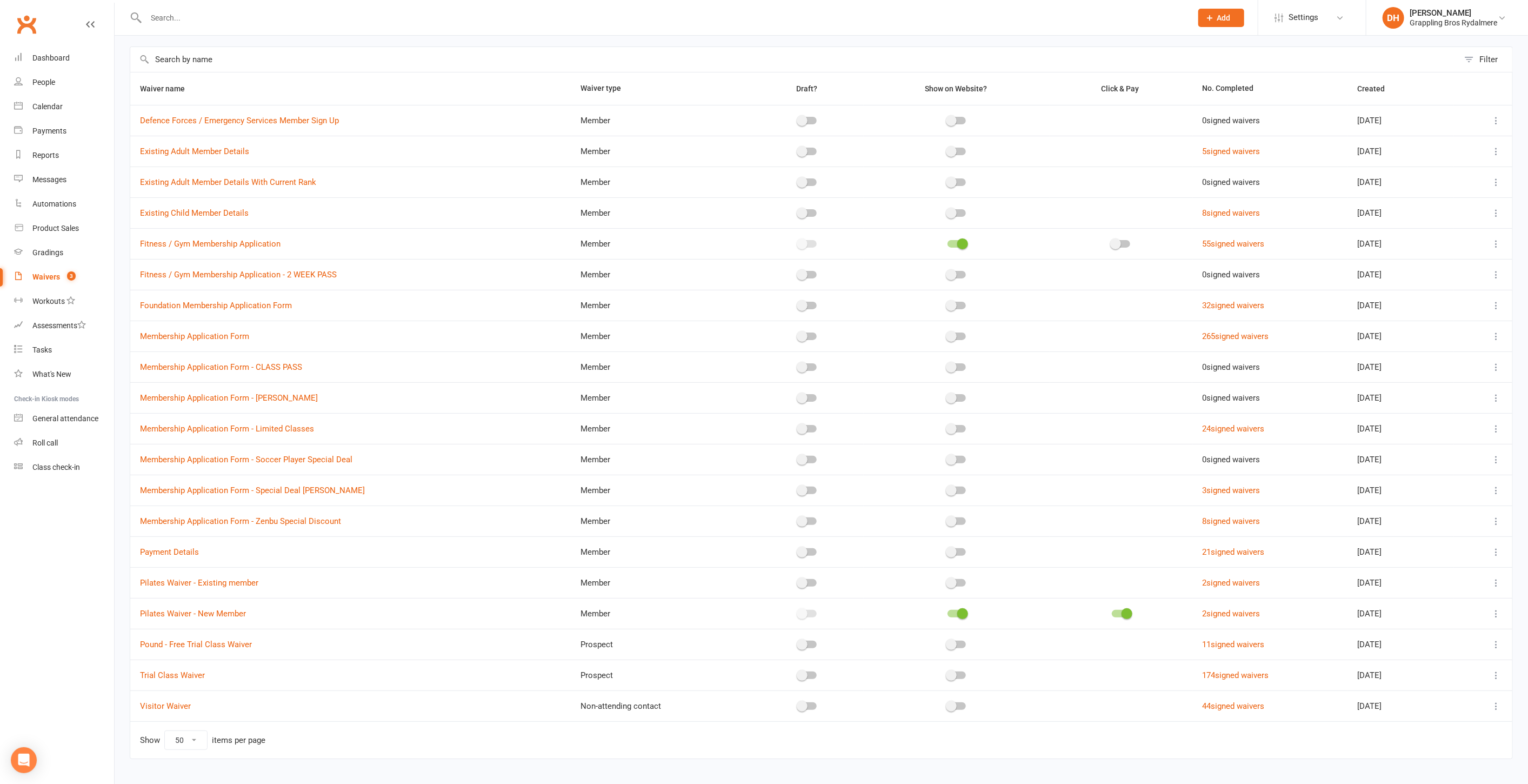
scroll to position [59, 0]
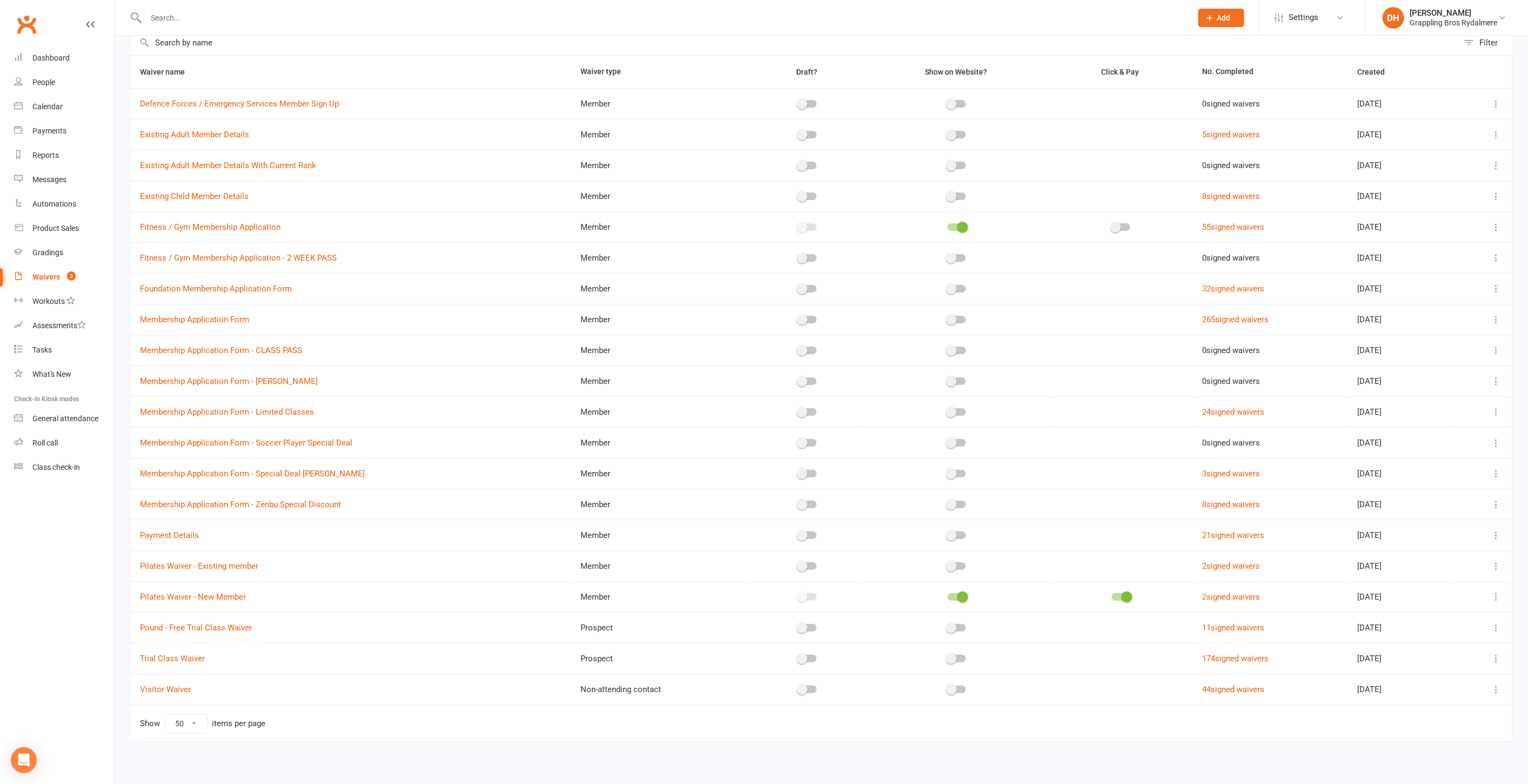
drag, startPoint x: 1494, startPoint y: 560, endPoint x: 1491, endPoint y: 574, distance: 14.3
click at [1491, 574] on td at bounding box center [1484, 565] width 58 height 30
click at [1496, 591] on icon at bounding box center [1496, 597] width 11 height 11
click at [1445, 617] on link "Edit waiver" at bounding box center [1430, 615] width 127 height 22
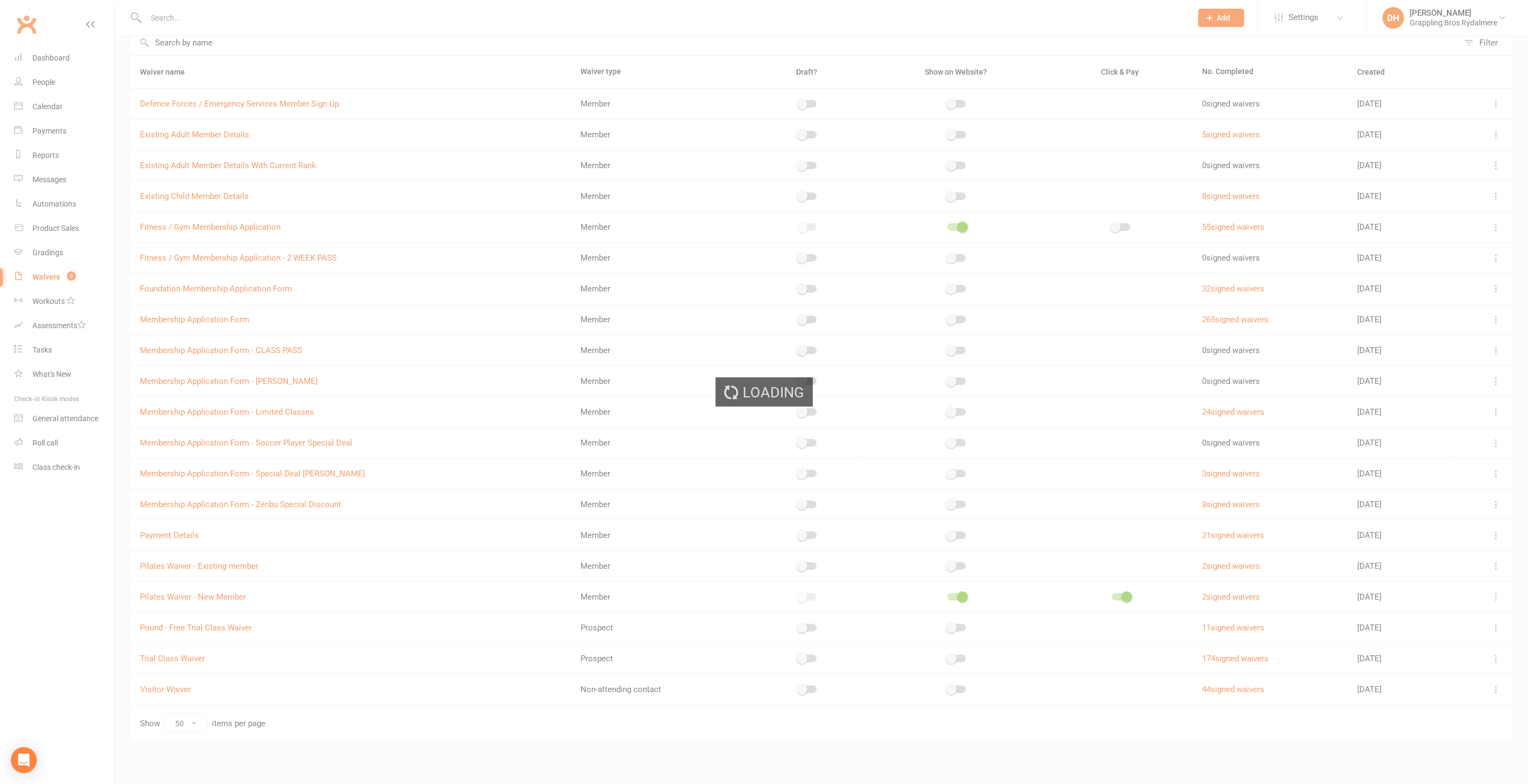
select select "select"
select select "checkbox"
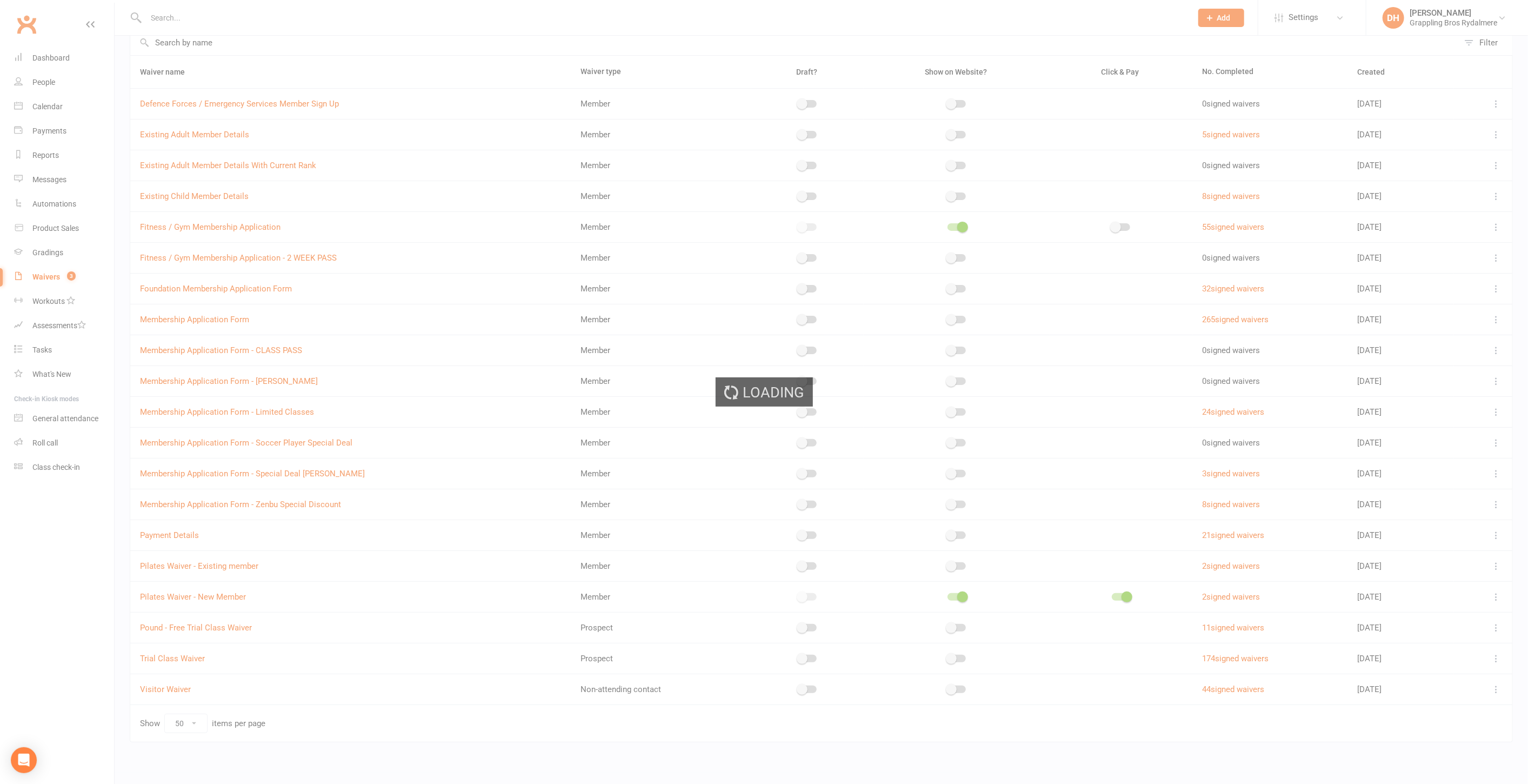
select select "checkbox"
select select "select"
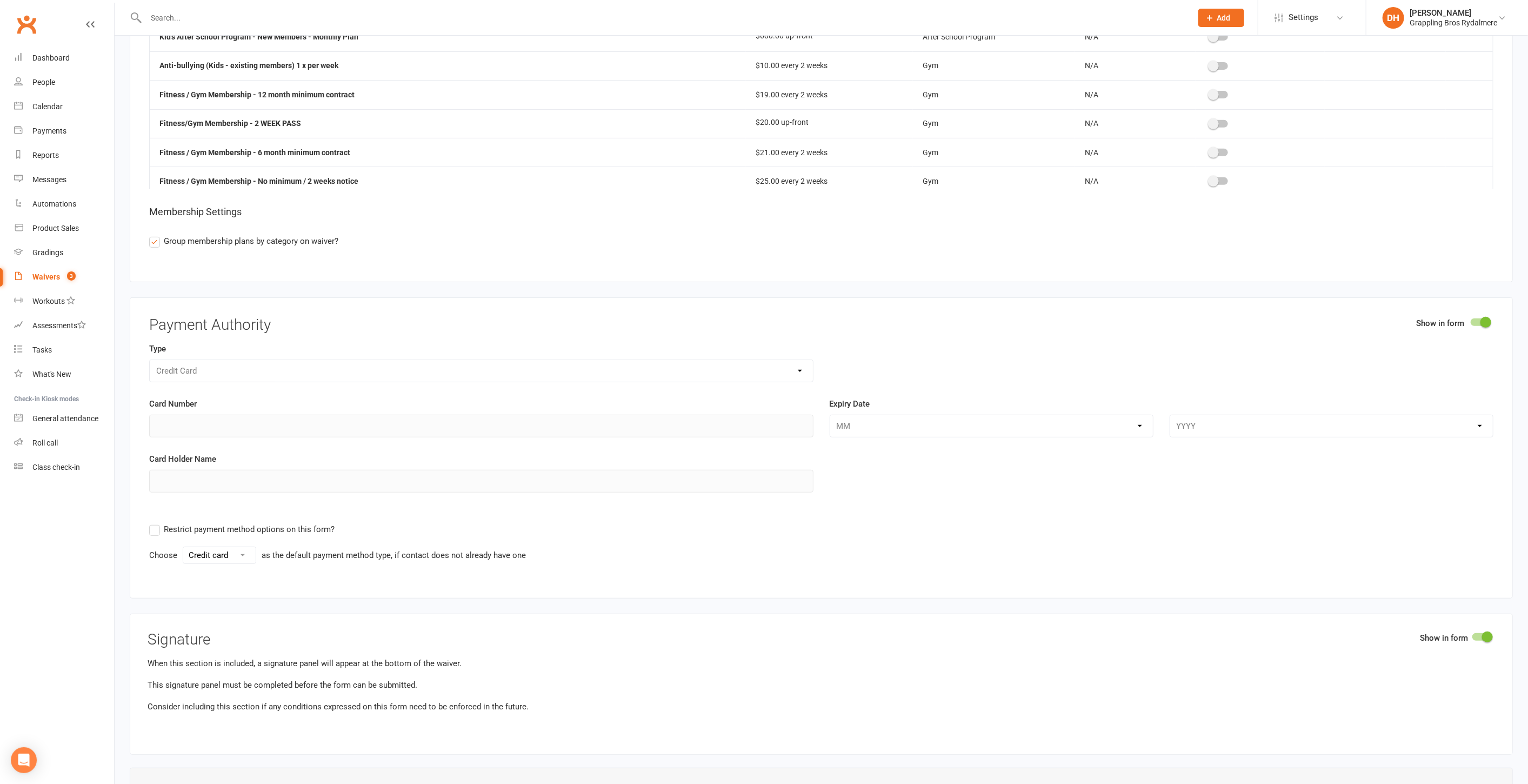
scroll to position [4801, 0]
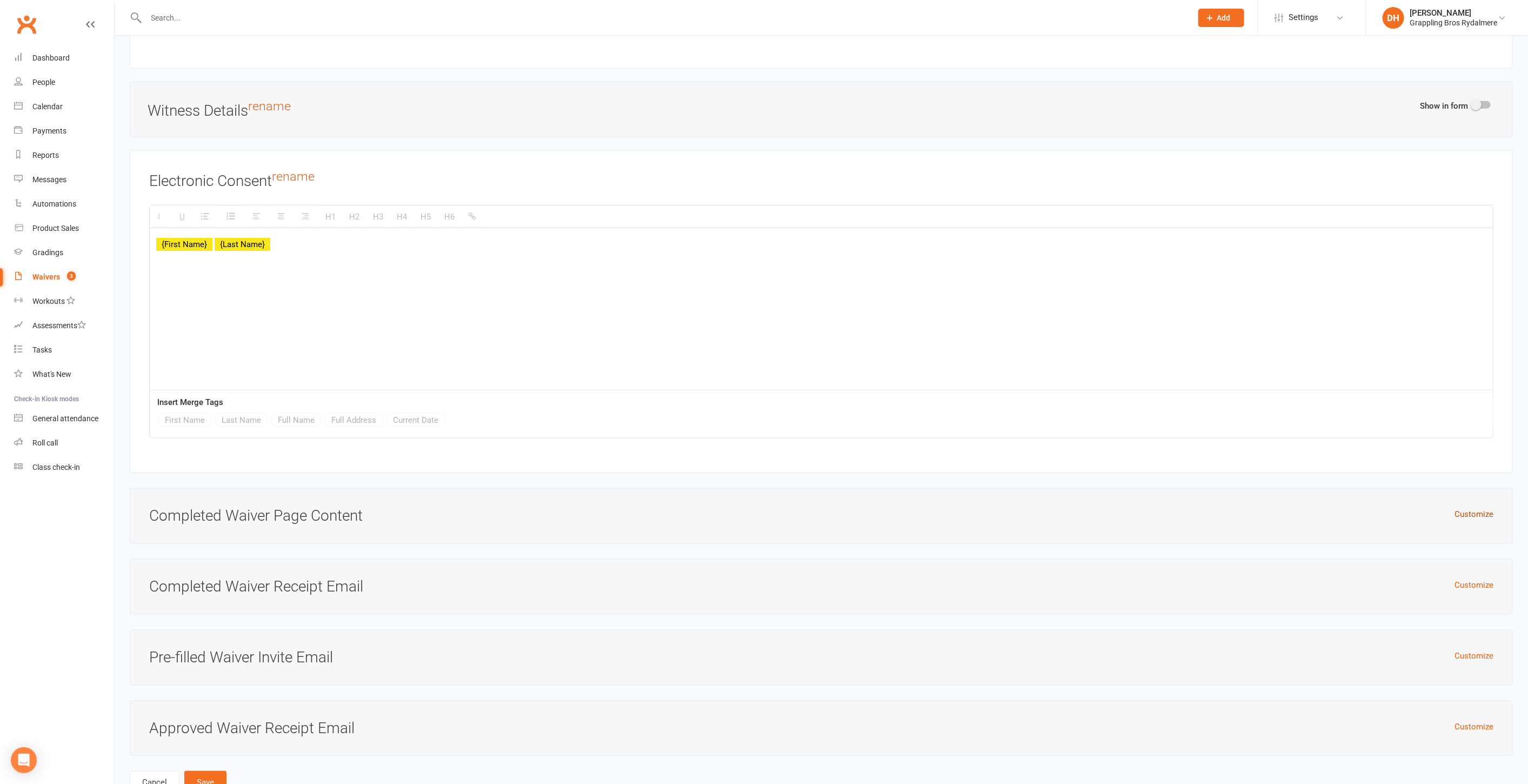
click at [1455, 508] on button "Customize" at bounding box center [1474, 514] width 39 height 13
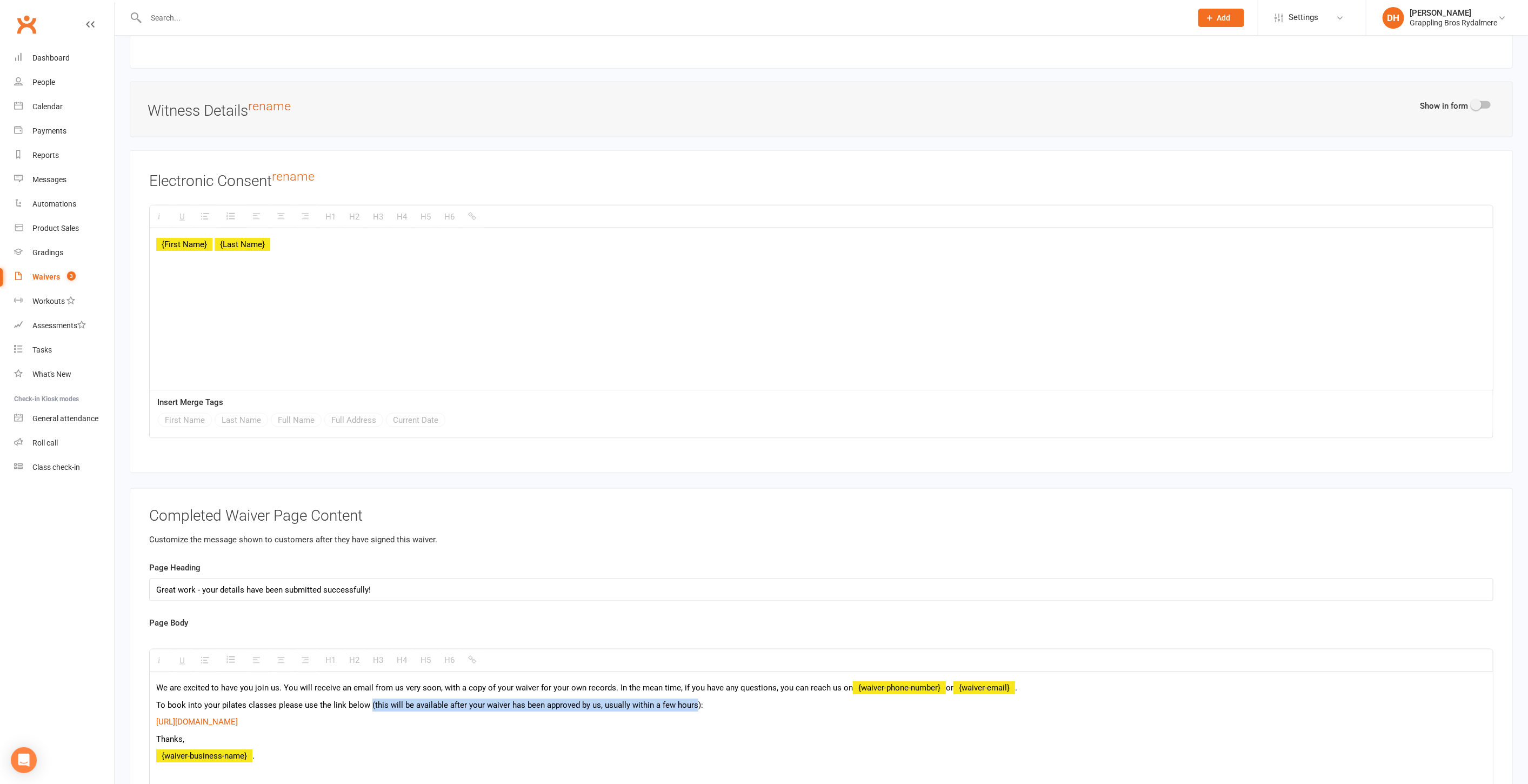
drag, startPoint x: 368, startPoint y: 682, endPoint x: 691, endPoint y: 679, distance: 323.0
click at [691, 698] on p "To book into your pilates classes please use the link below (this will be avail…" at bounding box center [821, 705] width 1330 height 13
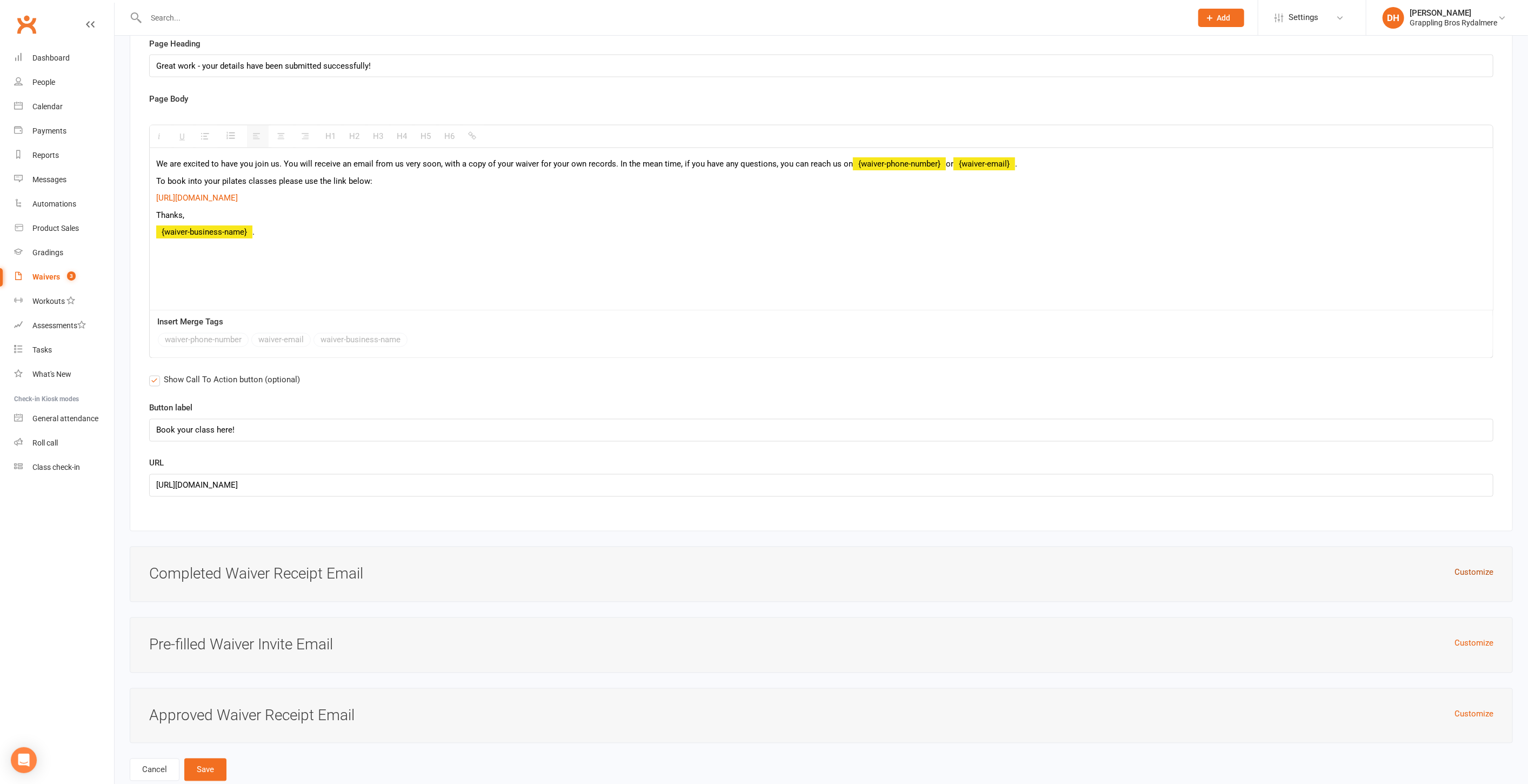
click at [1487, 566] on button "Customize" at bounding box center [1474, 572] width 39 height 13
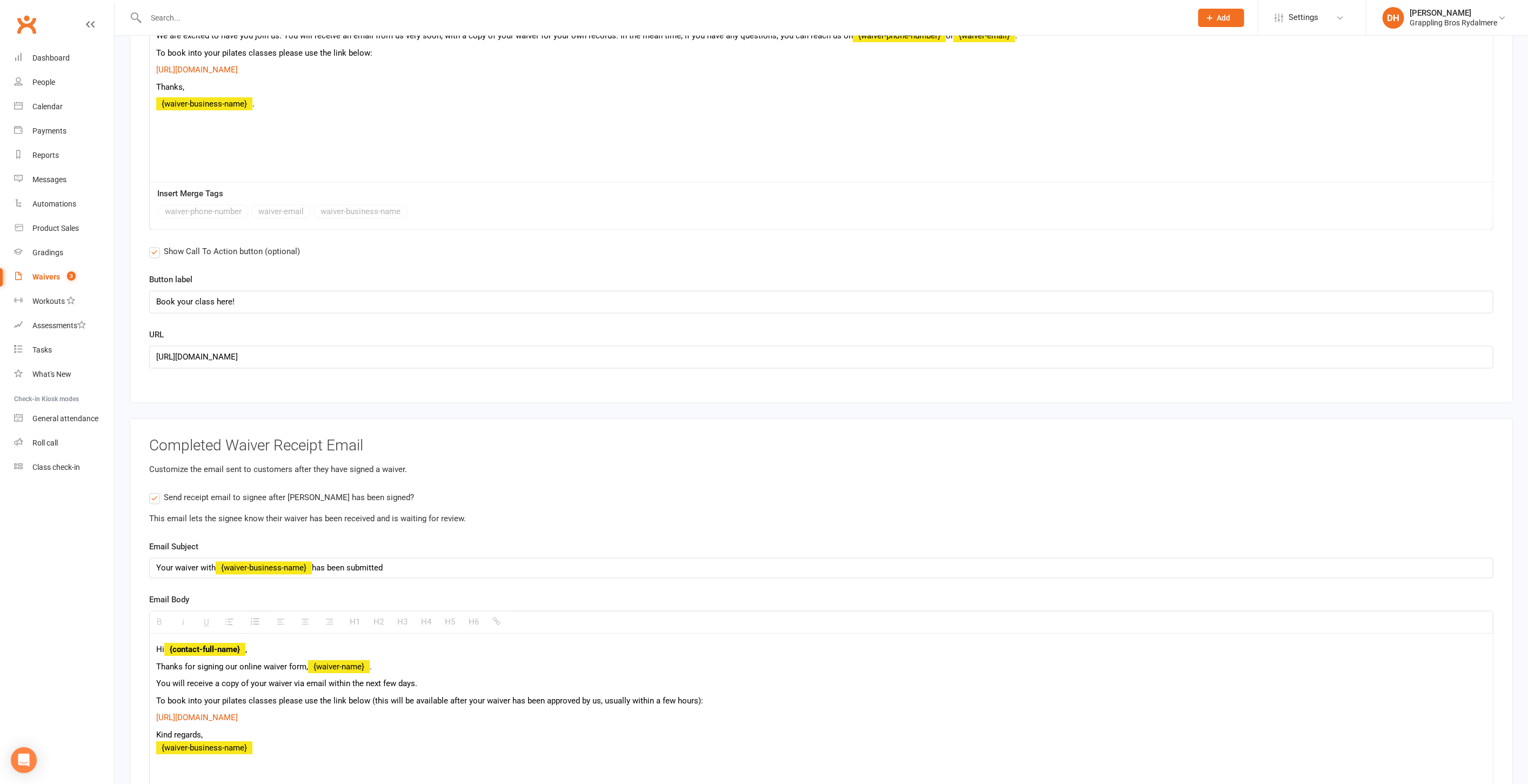
scroll to position [5501, 0]
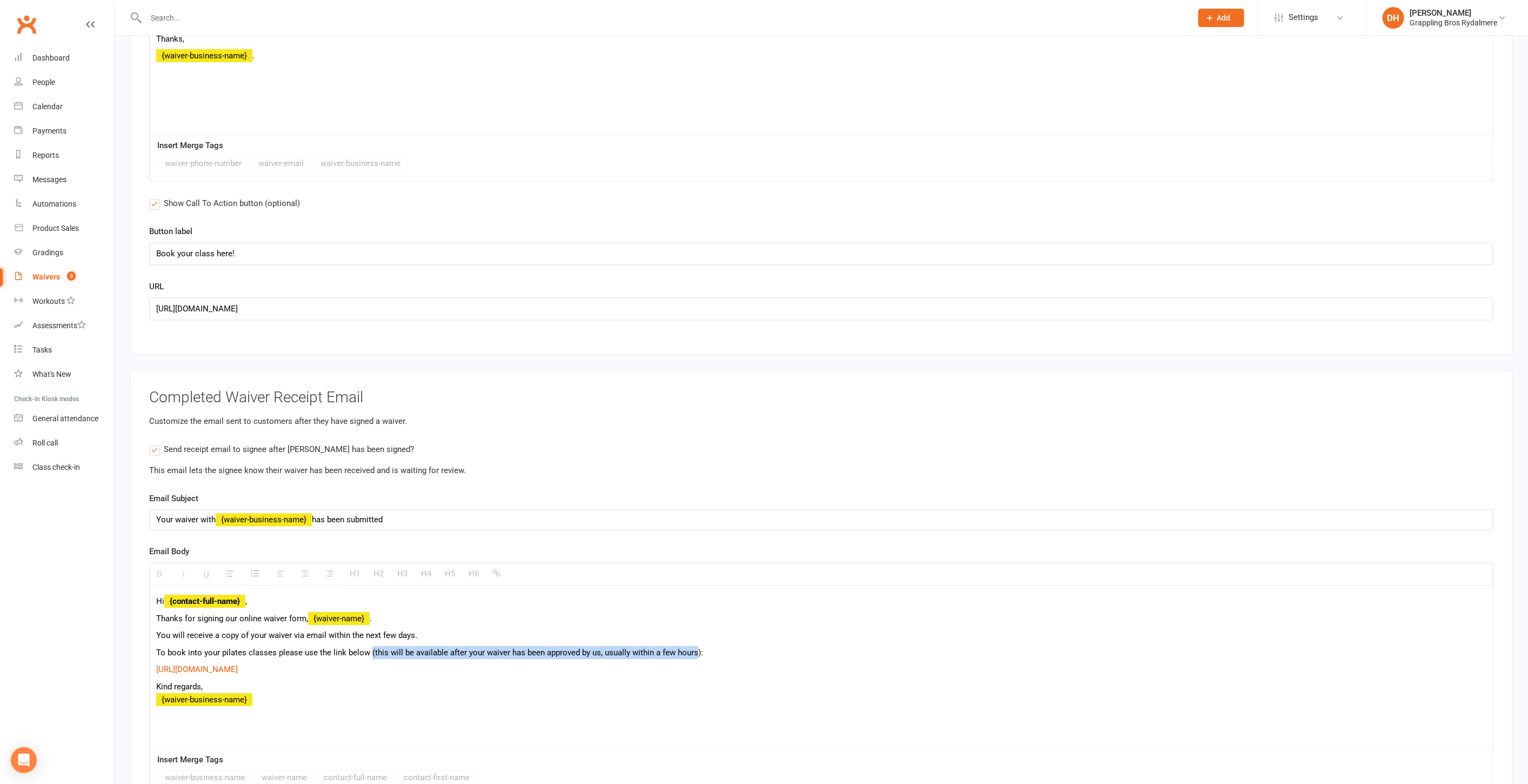
drag, startPoint x: 368, startPoint y: 625, endPoint x: 693, endPoint y: 623, distance: 325.0
click at [693, 647] on p "To book into your pilates classes please use the link below (this will be avail…" at bounding box center [821, 653] width 1330 height 13
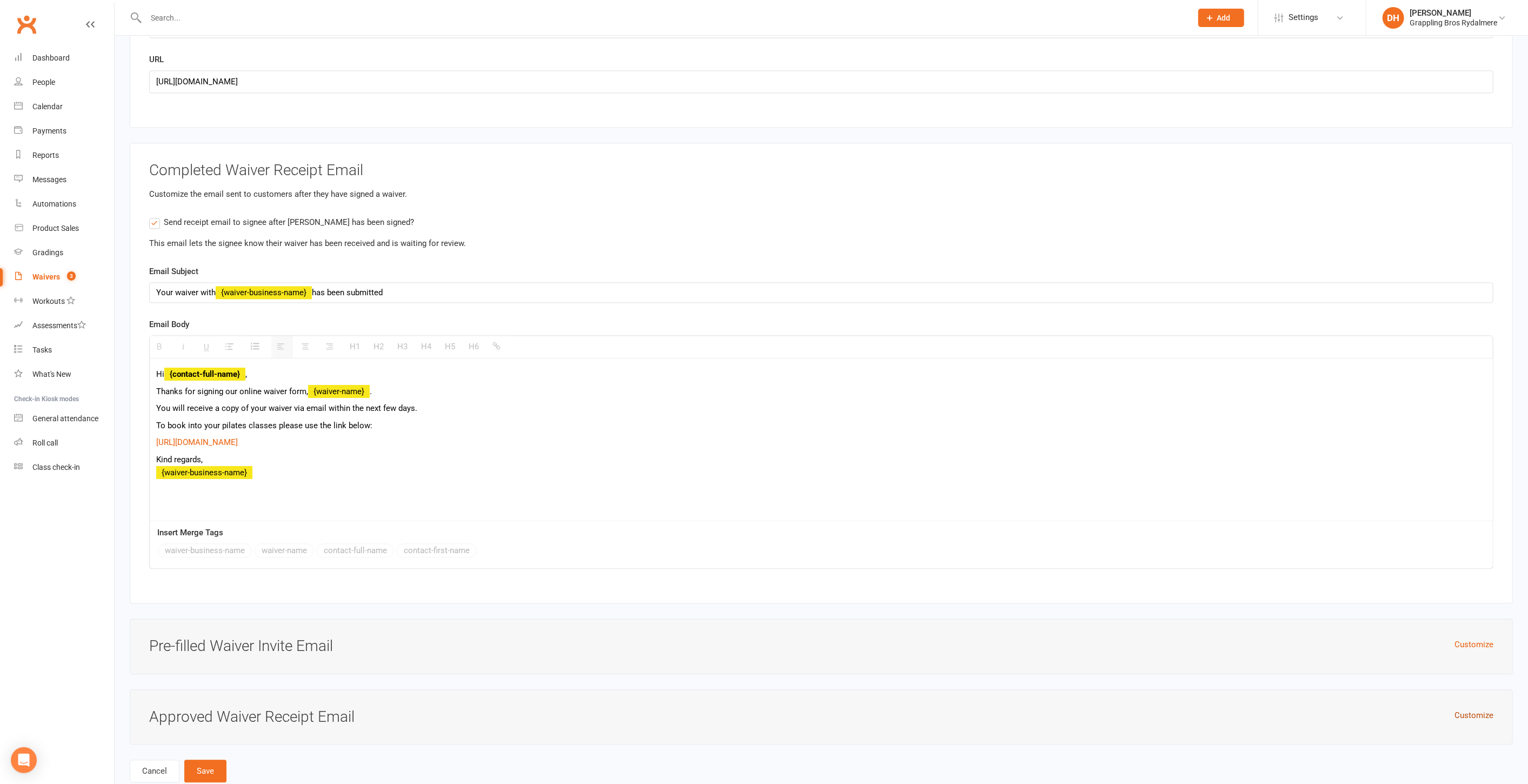
click at [1491, 708] on button "Customize" at bounding box center [1474, 715] width 39 height 13
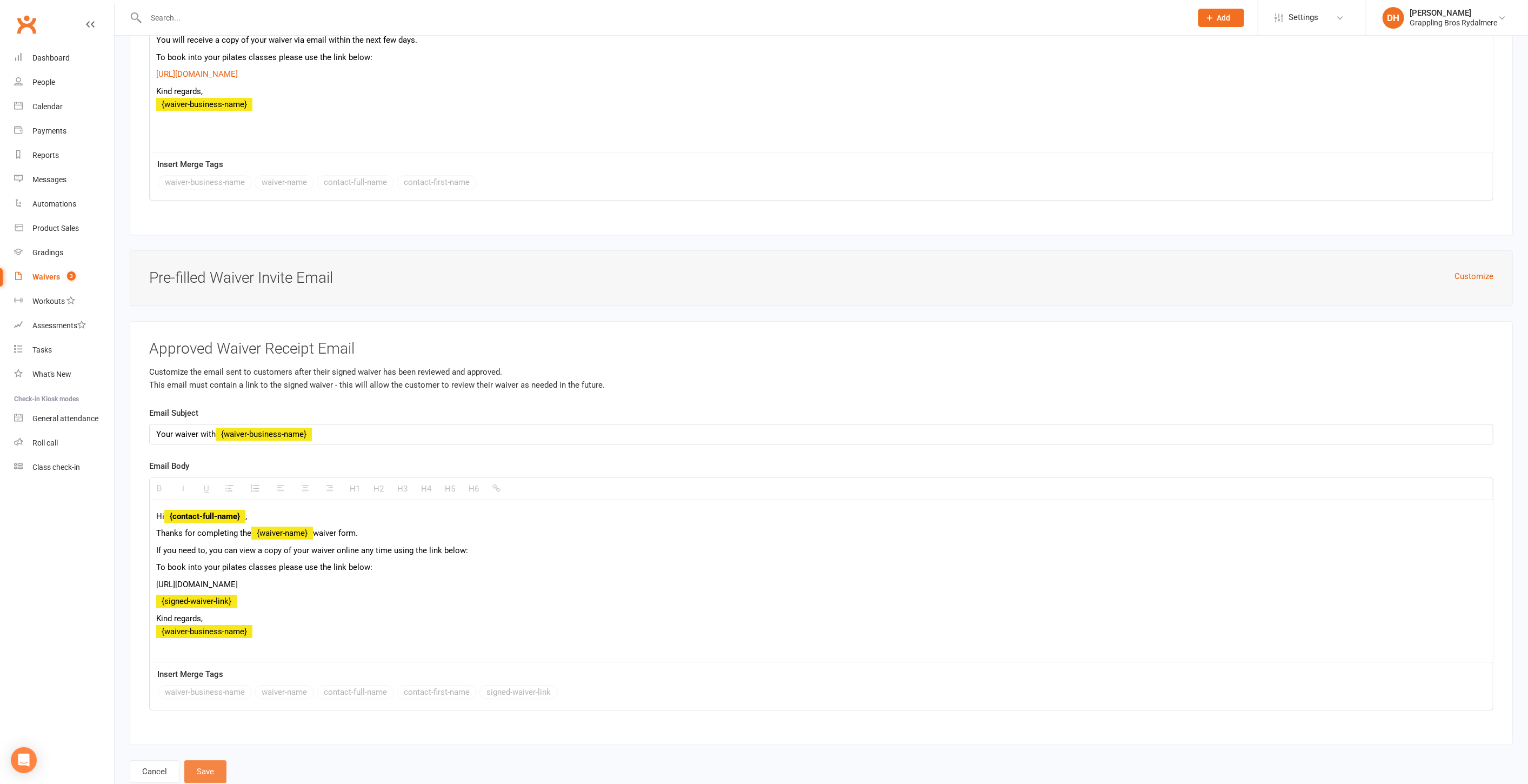
click at [205, 760] on button "Save" at bounding box center [205, 771] width 42 height 23
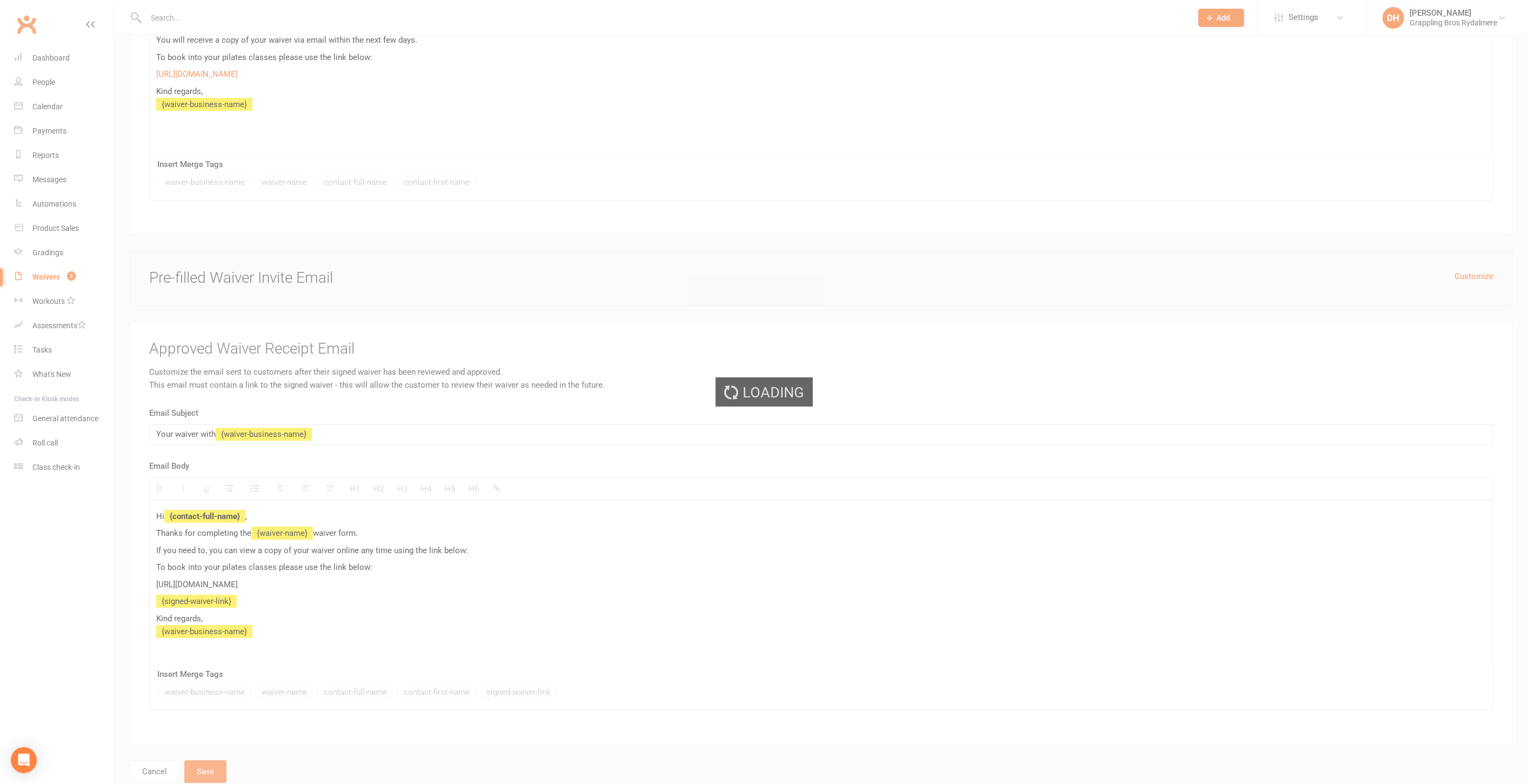
select select "50"
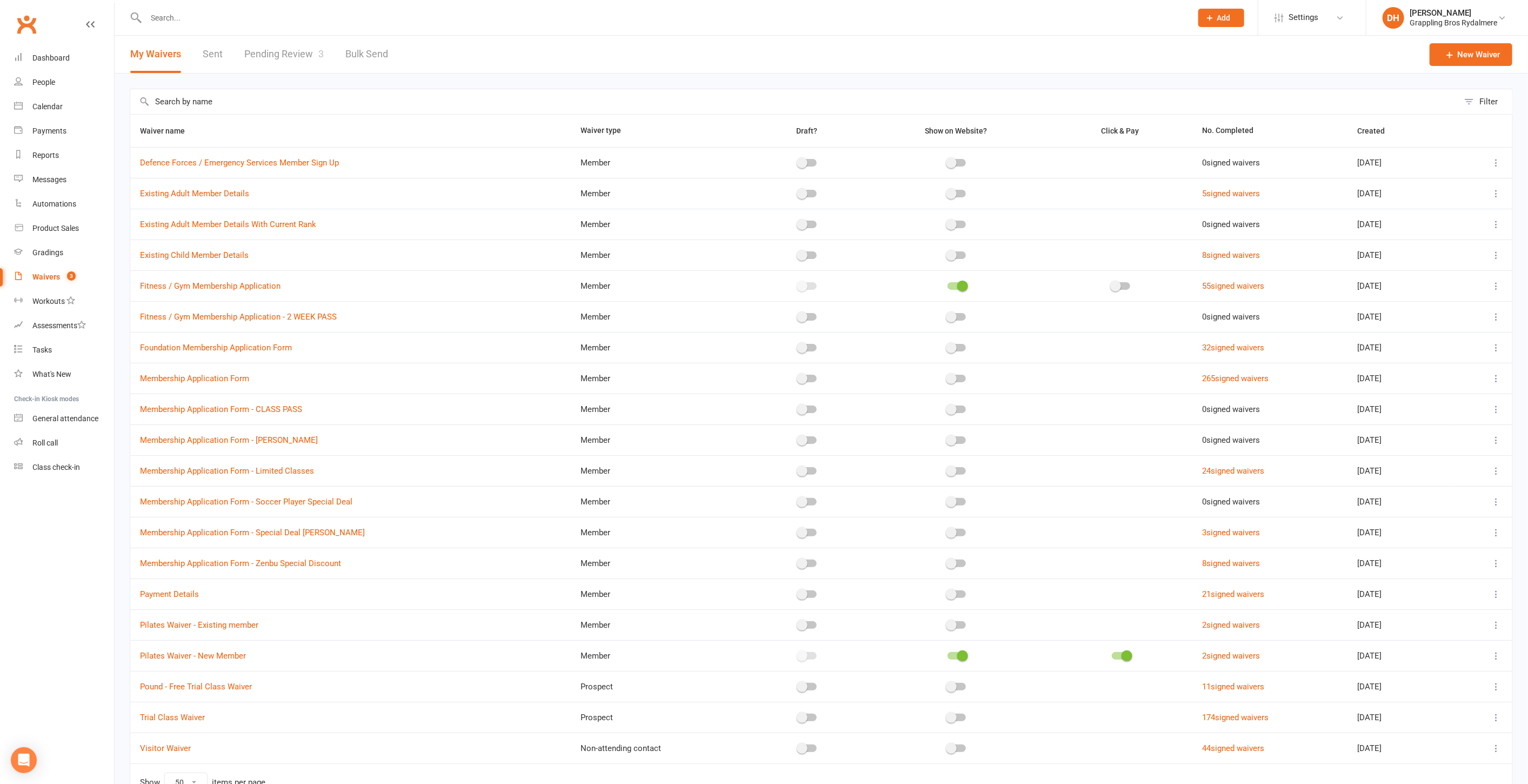
click at [1489, 649] on div at bounding box center [1483, 656] width 39 height 13
click at [1504, 651] on td at bounding box center [1484, 655] width 58 height 30
click at [1496, 652] on icon at bounding box center [1496, 656] width 11 height 11
click at [1435, 672] on link "Edit waiver" at bounding box center [1430, 674] width 127 height 22
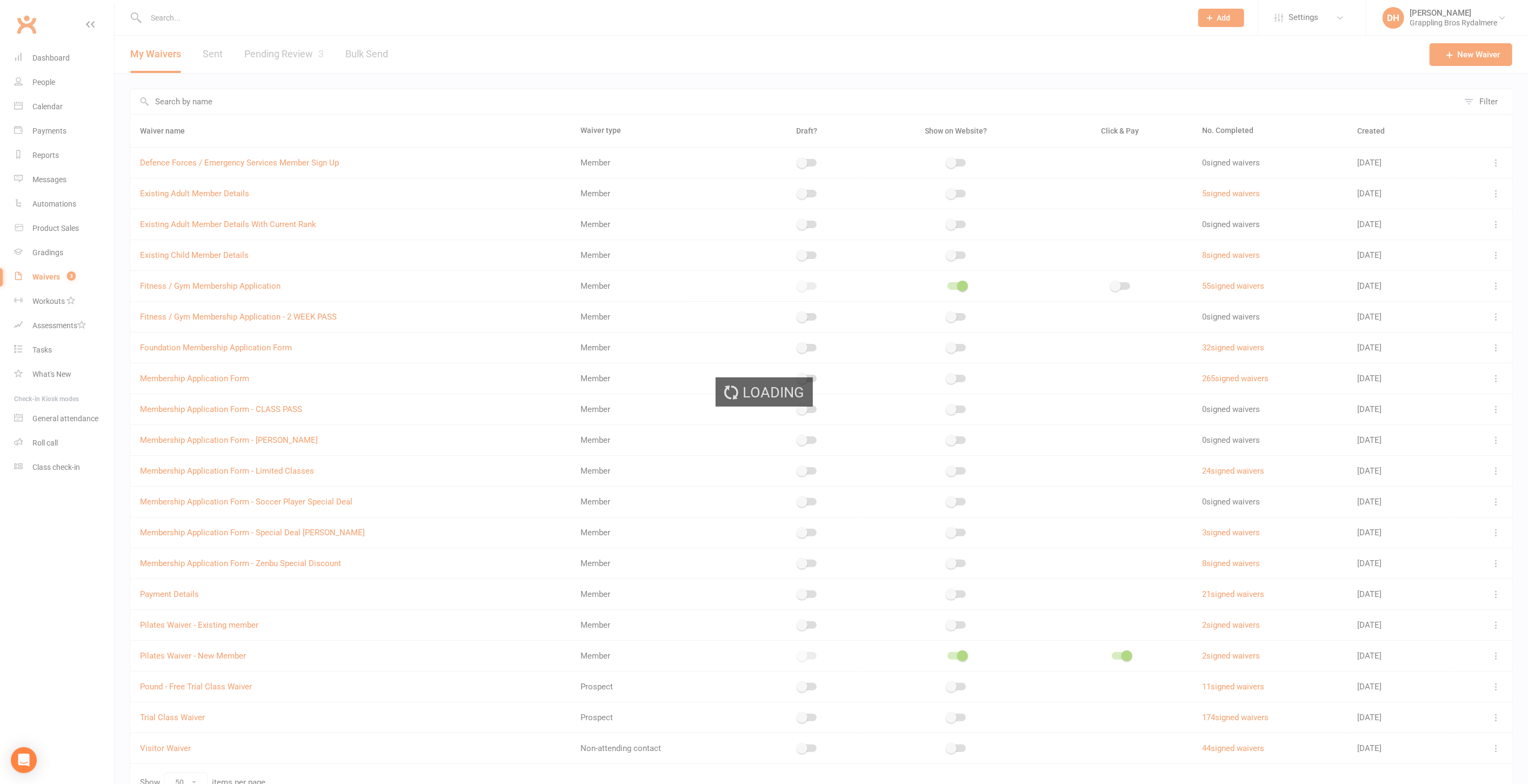
select select "select"
select select "checkbox"
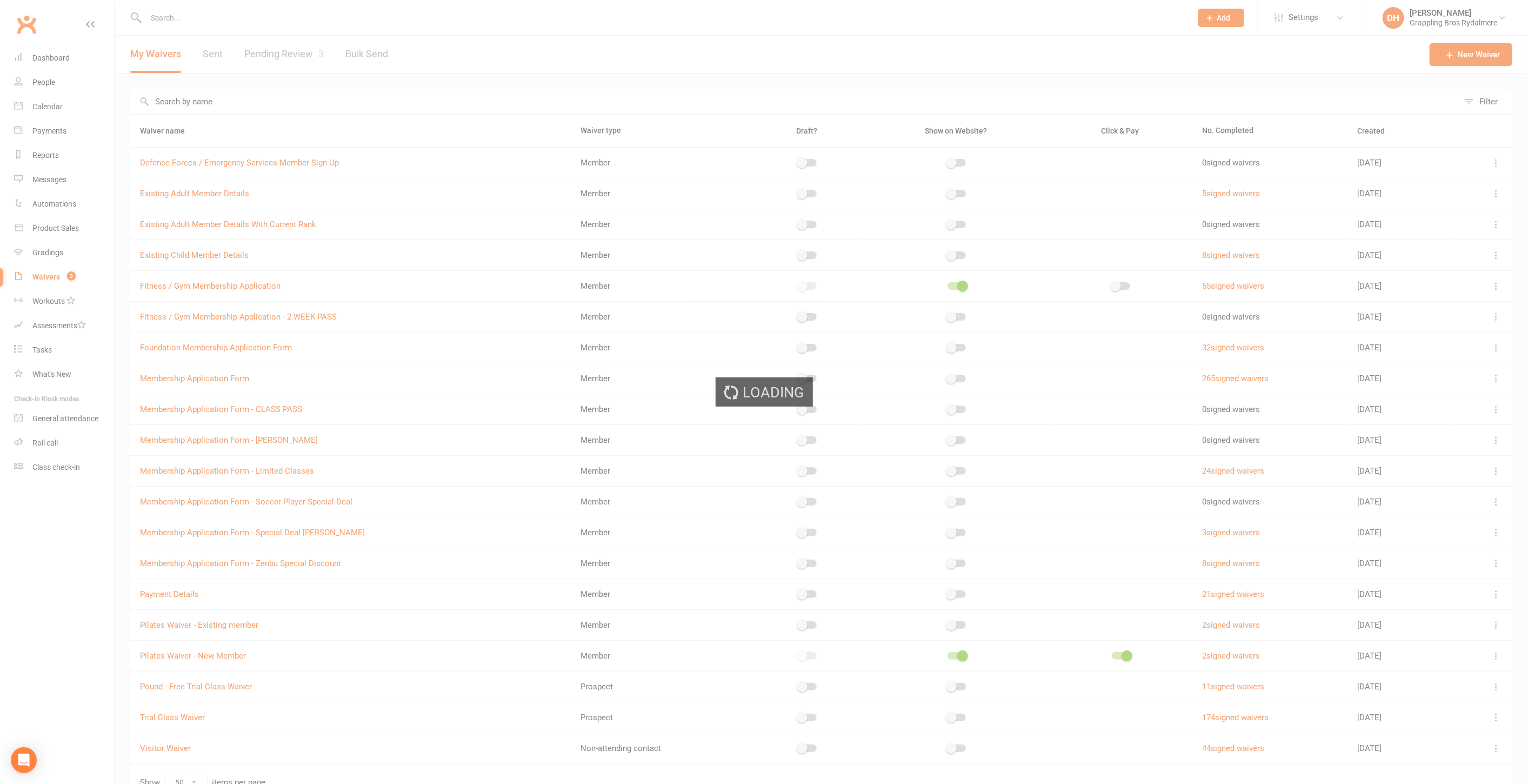
select select "checkbox"
select select "select"
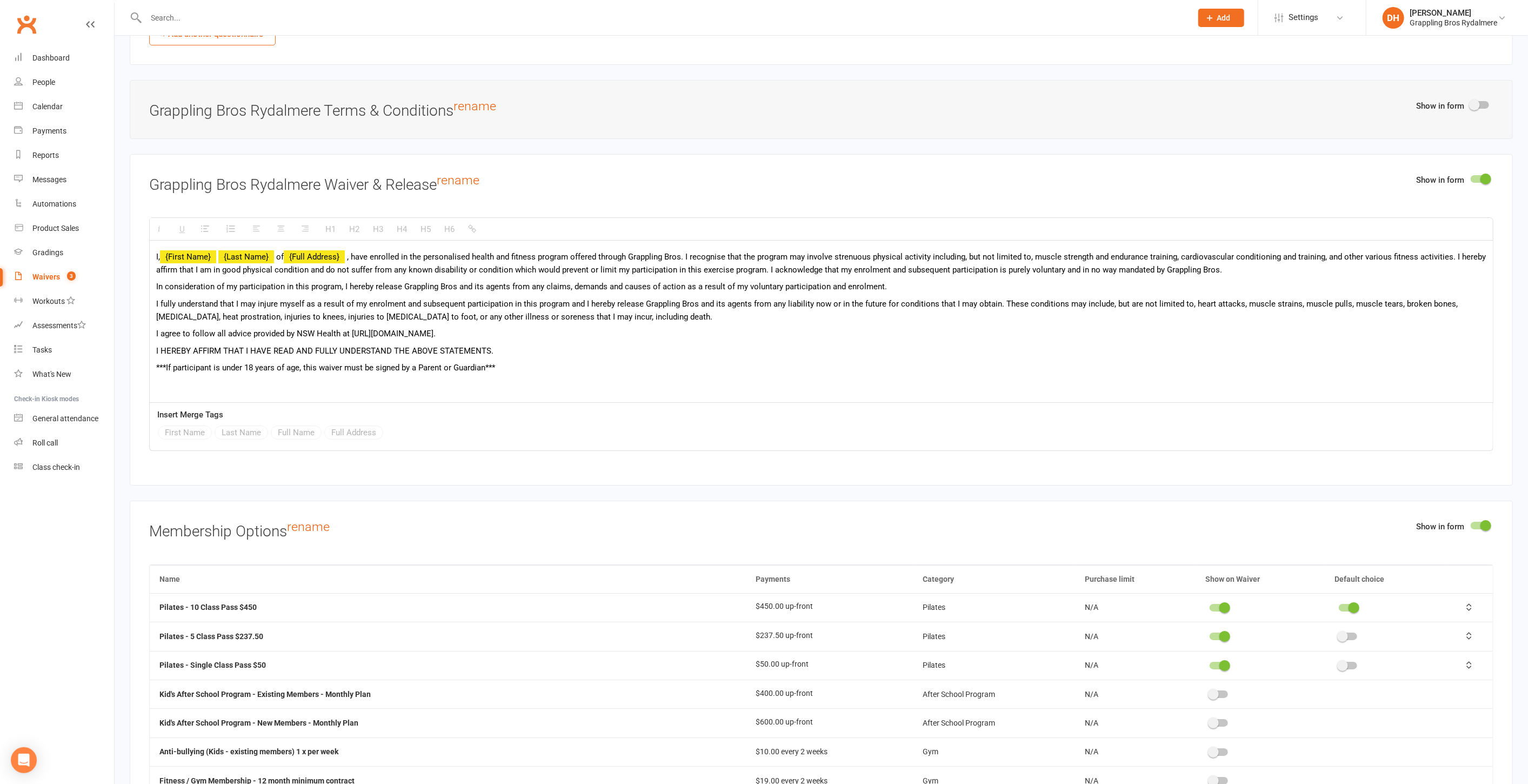
scroll to position [4115, 0]
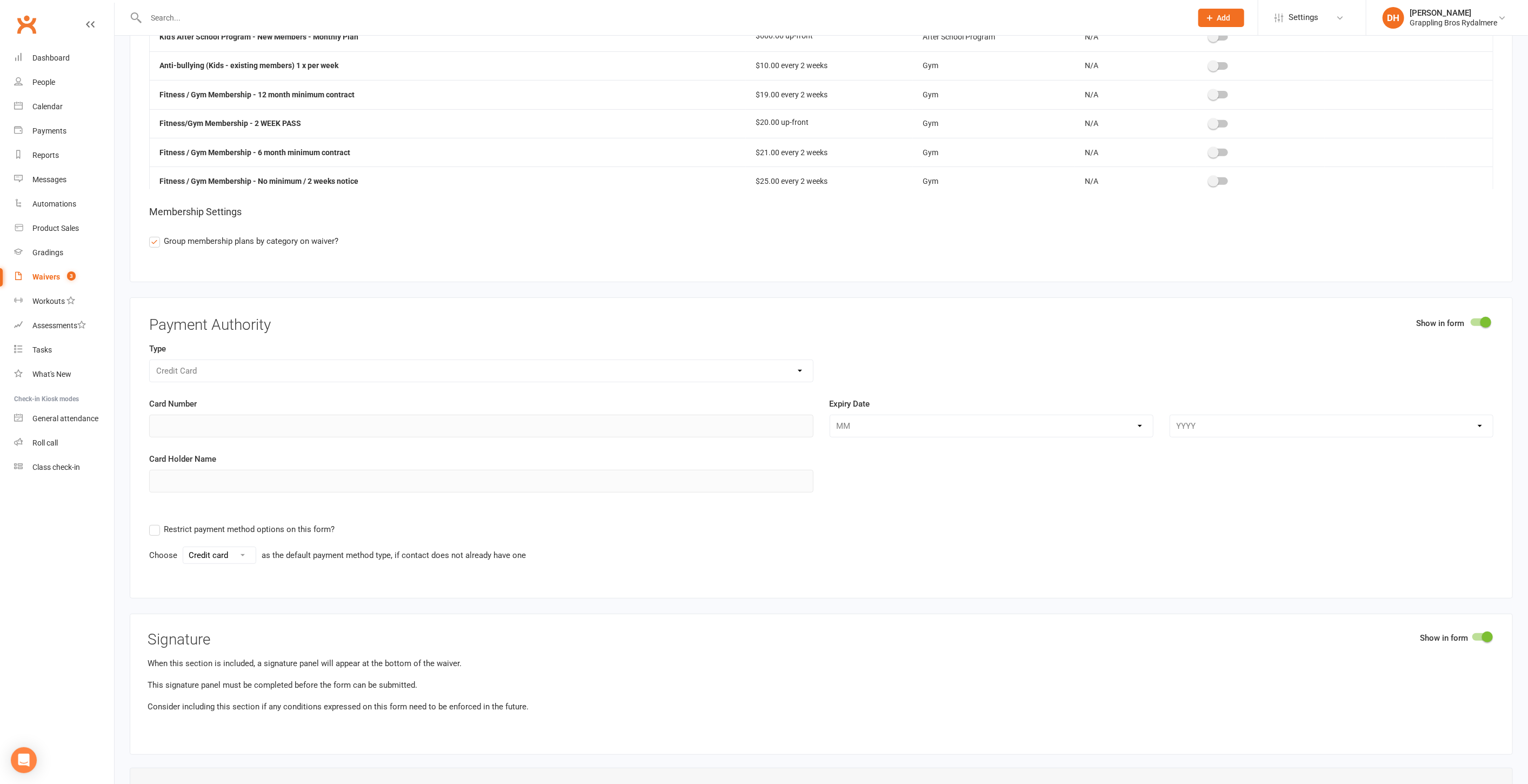
click at [58, 284] on link "Waivers 3" at bounding box center [64, 277] width 100 height 24
select select "50"
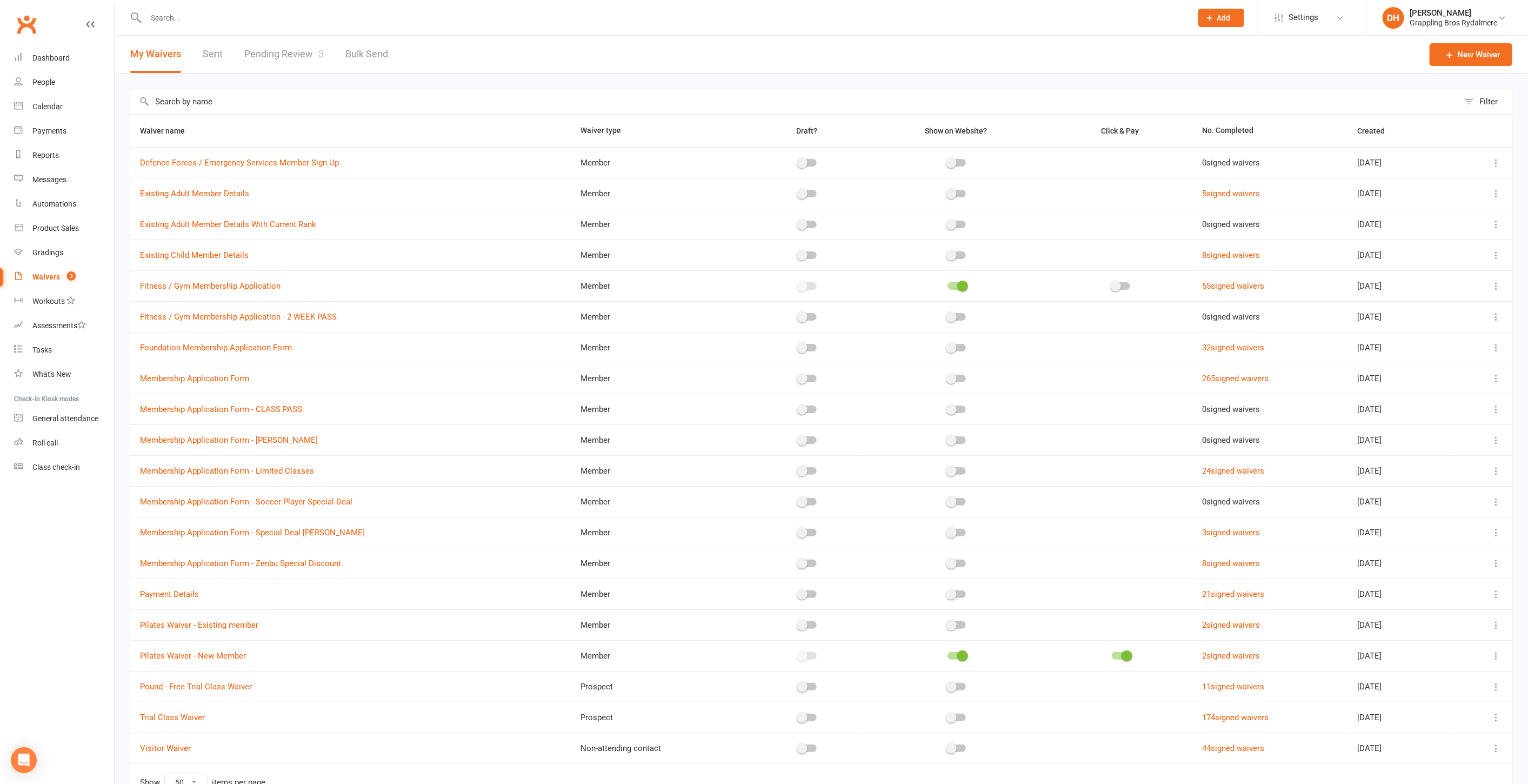
click at [295, 43] on link "Pending Review 3" at bounding box center [284, 54] width 79 height 37
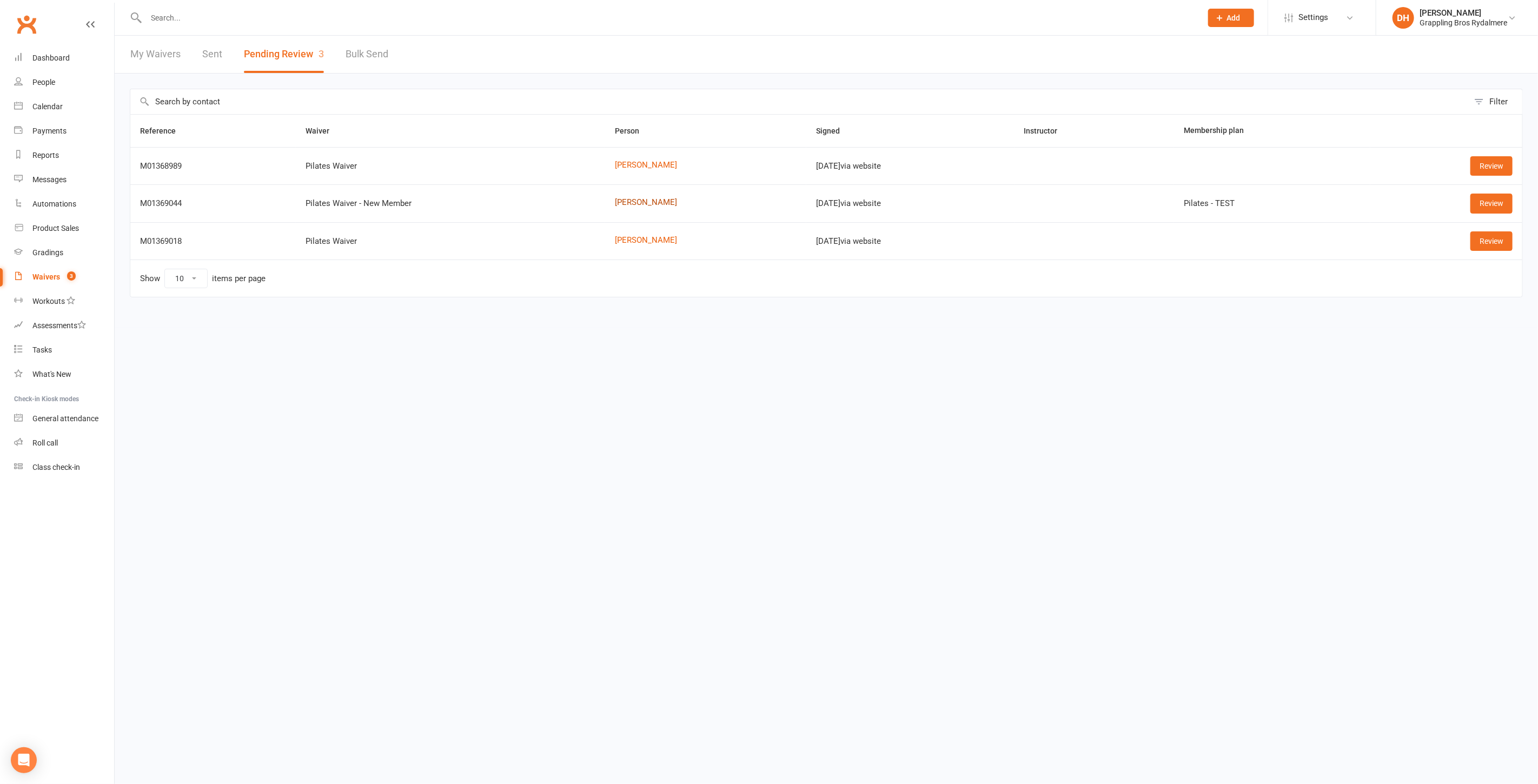
click at [624, 200] on link "[PERSON_NAME]" at bounding box center [705, 202] width 182 height 9
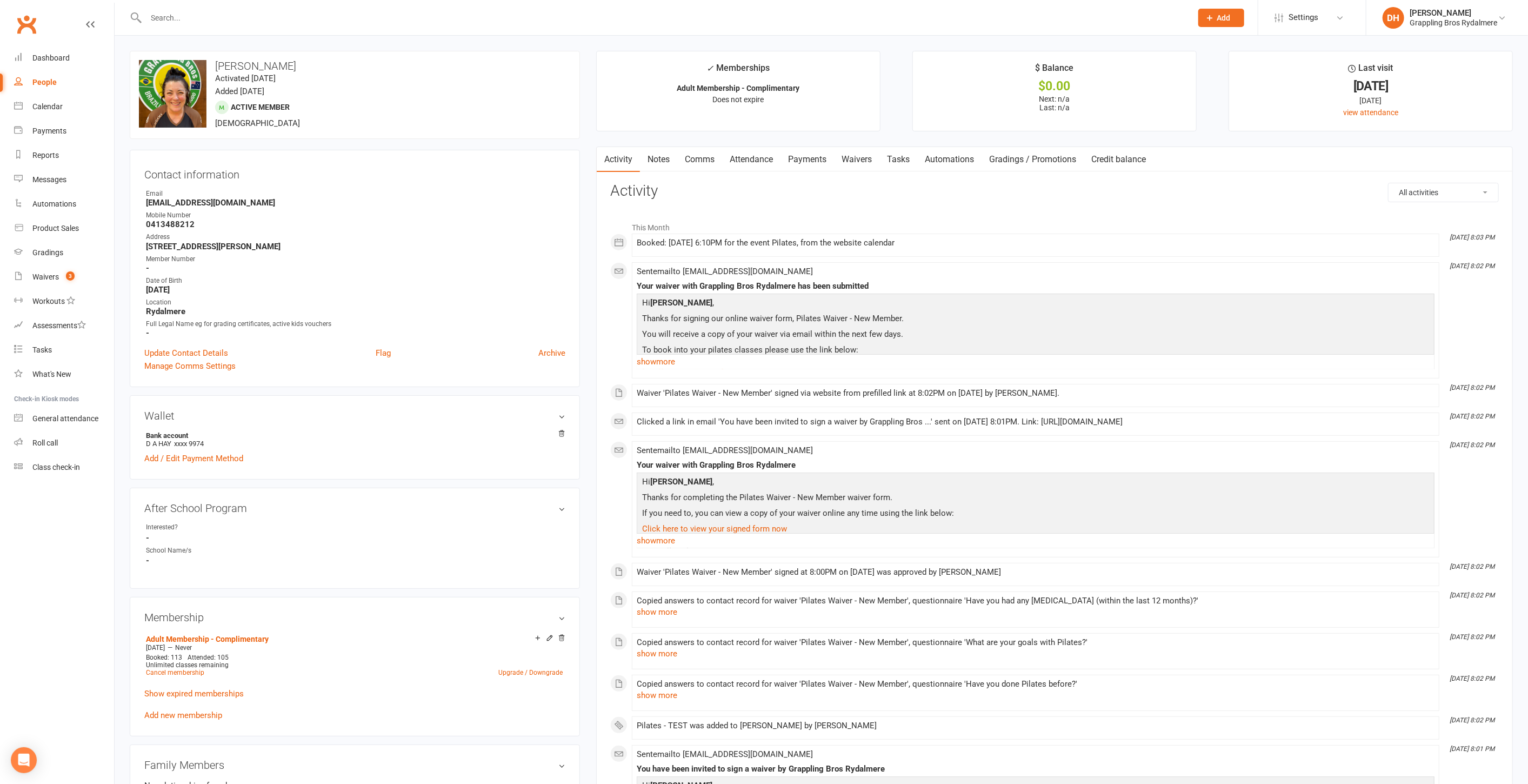
click at [871, 161] on link "Waivers" at bounding box center [856, 159] width 45 height 25
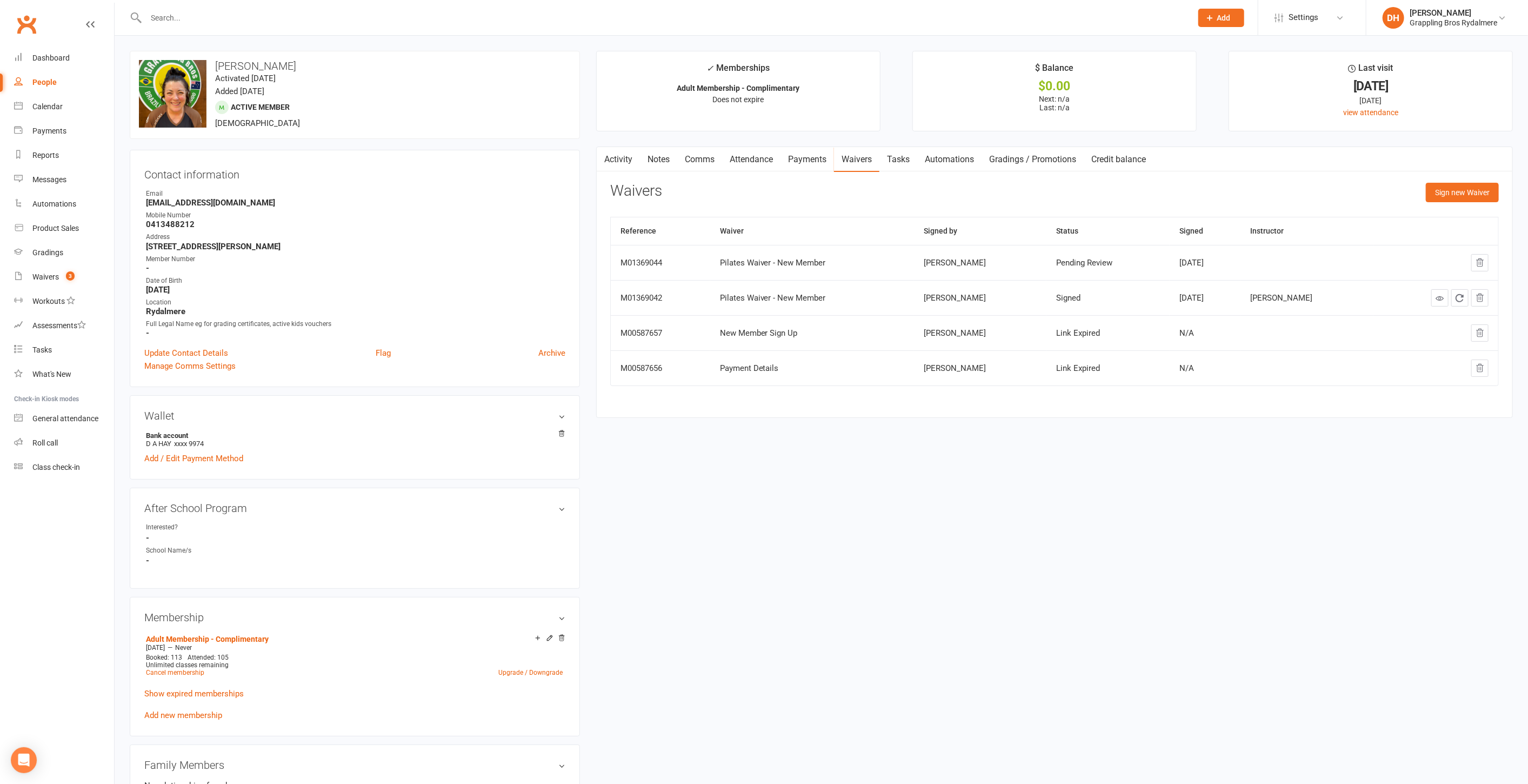
click at [774, 156] on link "Attendance" at bounding box center [752, 159] width 58 height 25
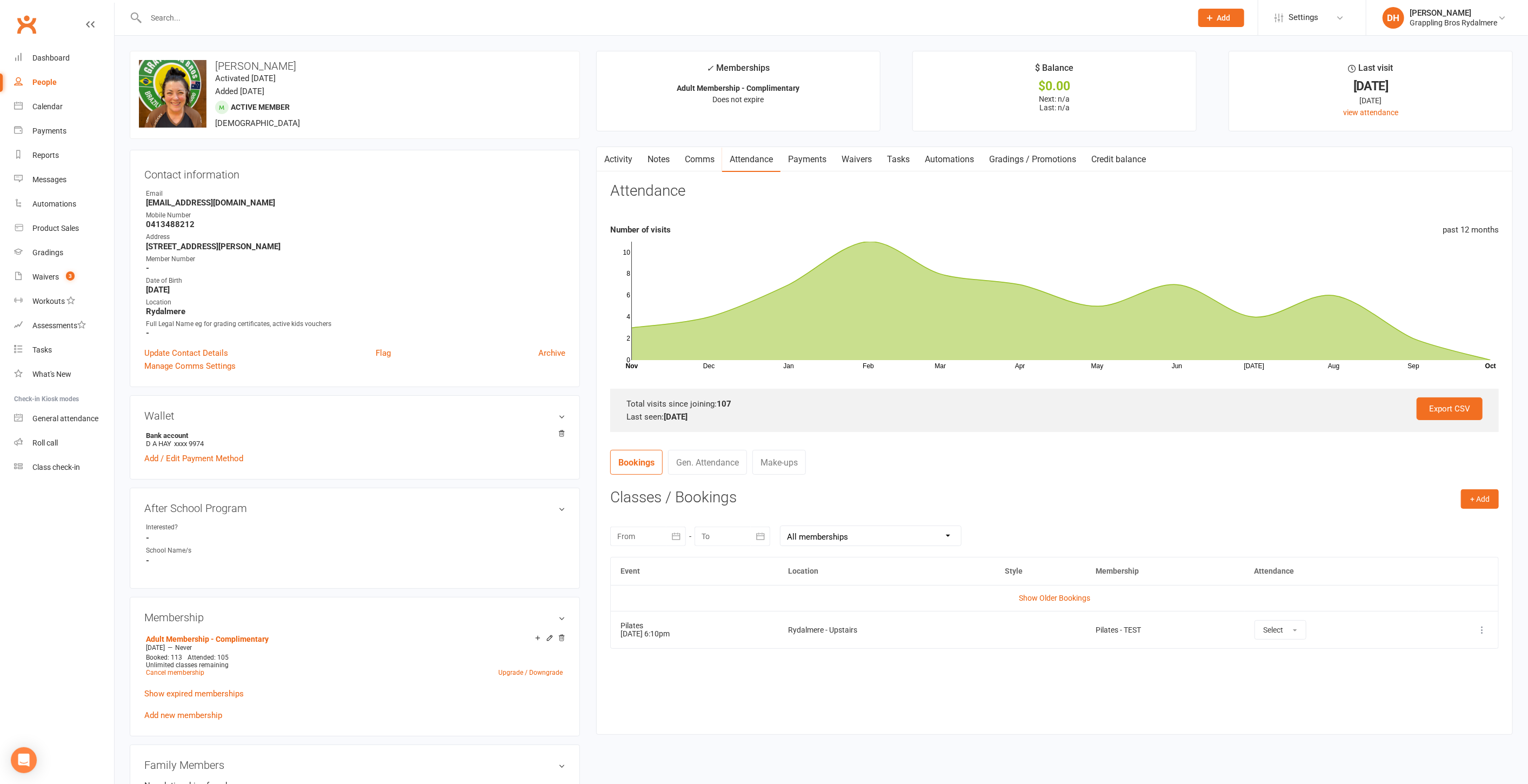
click at [1487, 630] on icon at bounding box center [1482, 630] width 11 height 11
click at [1442, 691] on link "Remove booking" at bounding box center [1435, 694] width 107 height 22
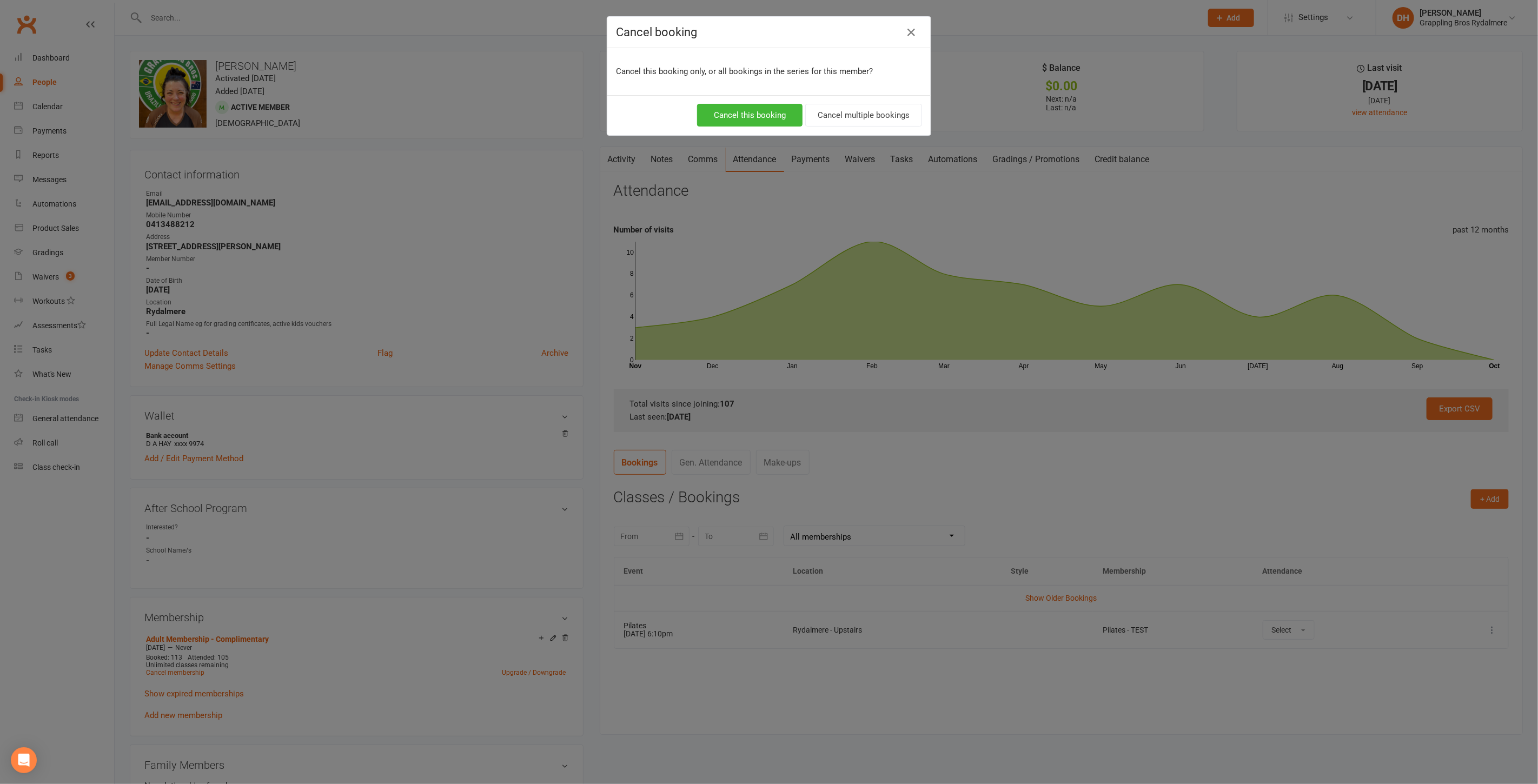
click at [714, 99] on div "Cancel this booking Cancel multiple bookings" at bounding box center [768, 115] width 323 height 40
click at [723, 112] on button "Cancel this booking" at bounding box center [750, 115] width 105 height 23
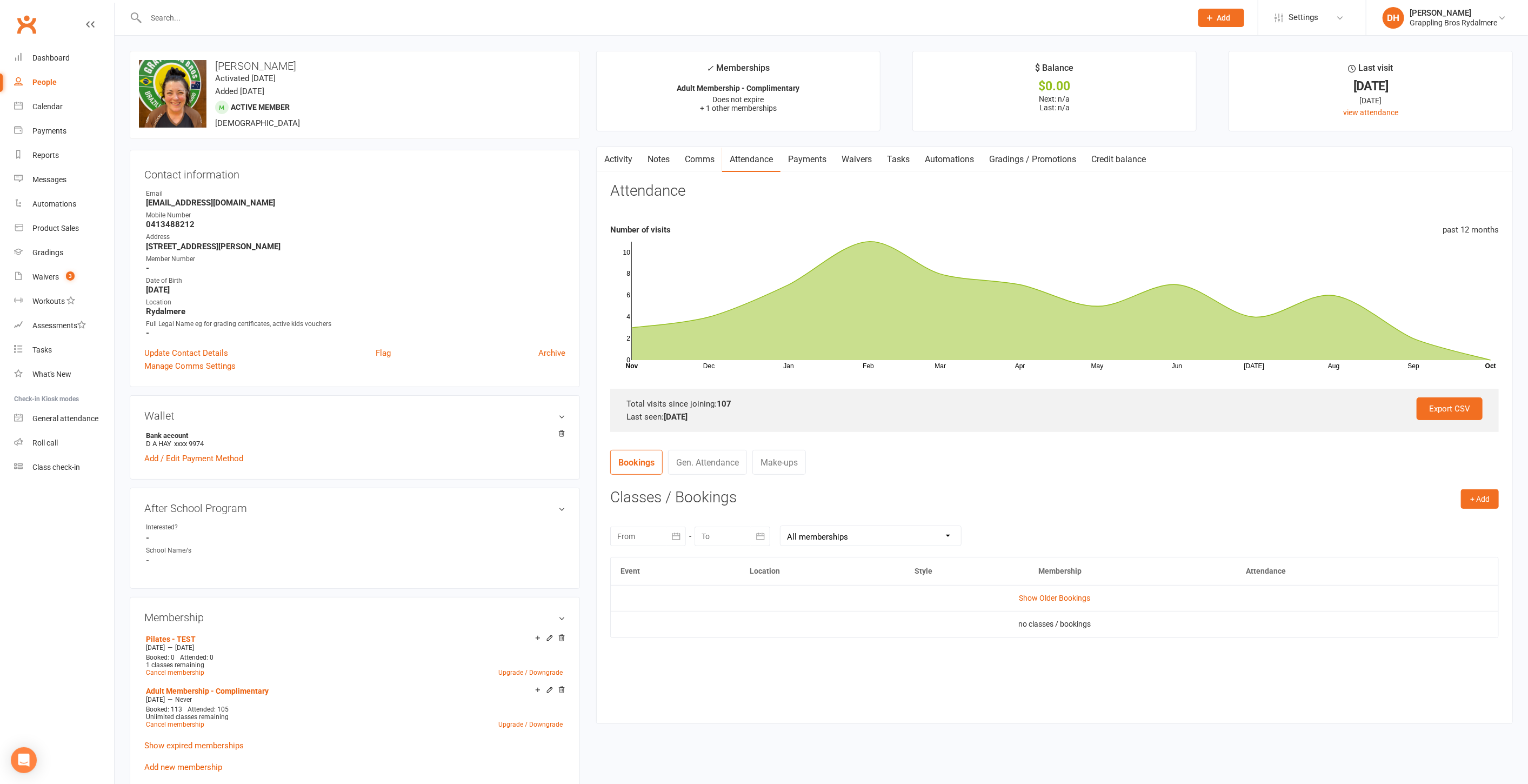
click at [820, 159] on link "Payments" at bounding box center [808, 159] width 53 height 25
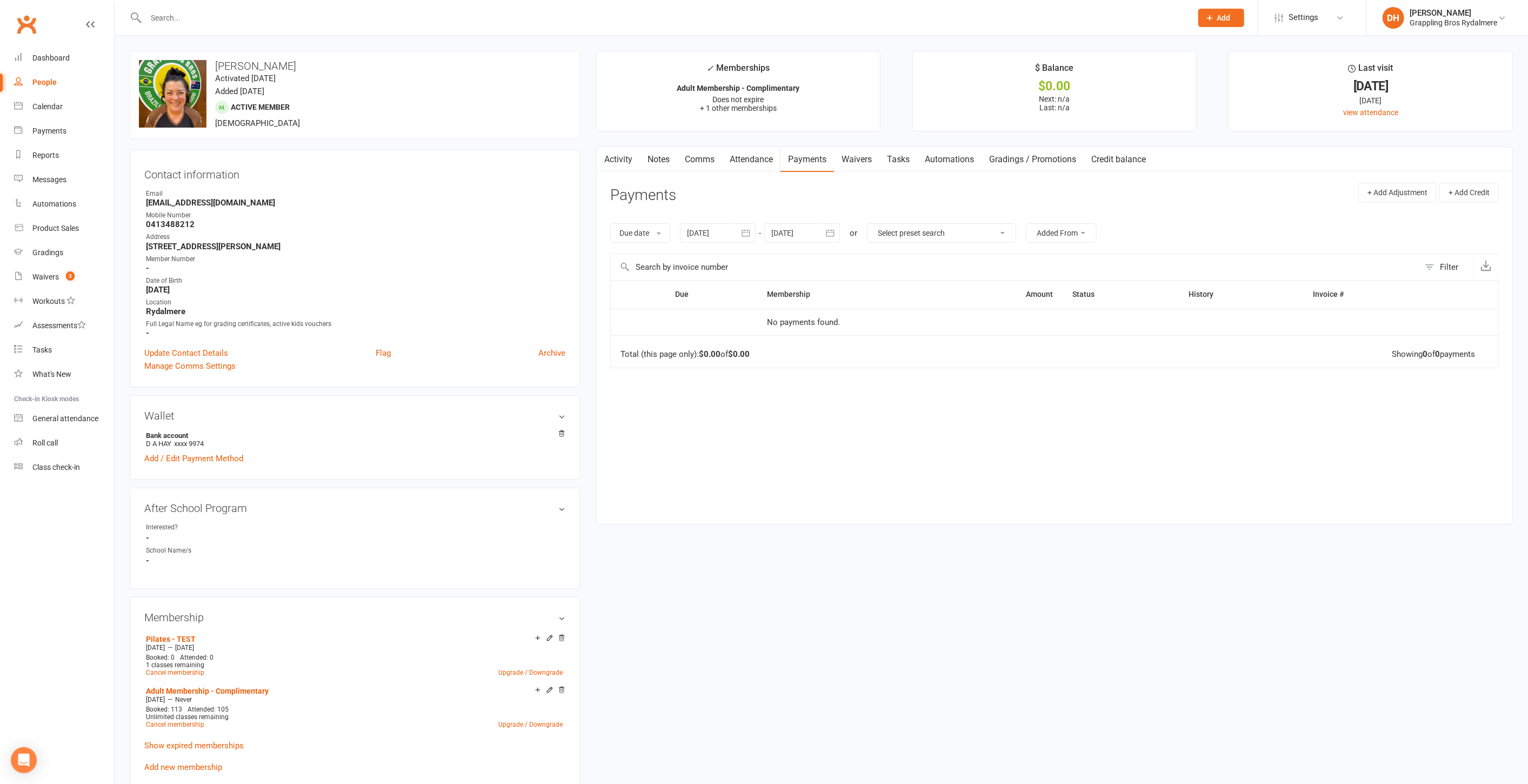
click at [855, 159] on link "Waivers" at bounding box center [856, 159] width 45 height 25
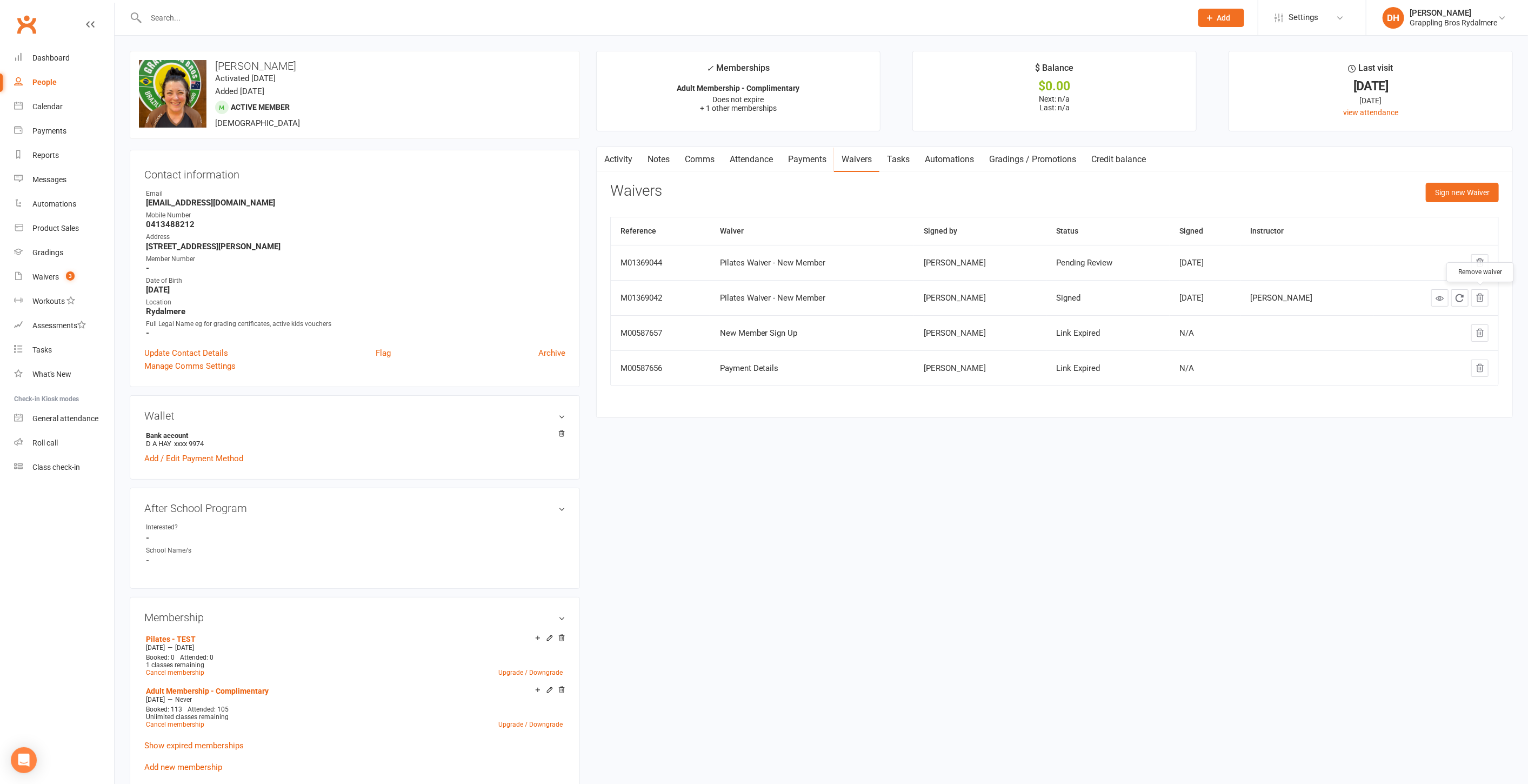
click at [1484, 295] on icon "button" at bounding box center [1480, 297] width 10 height 10
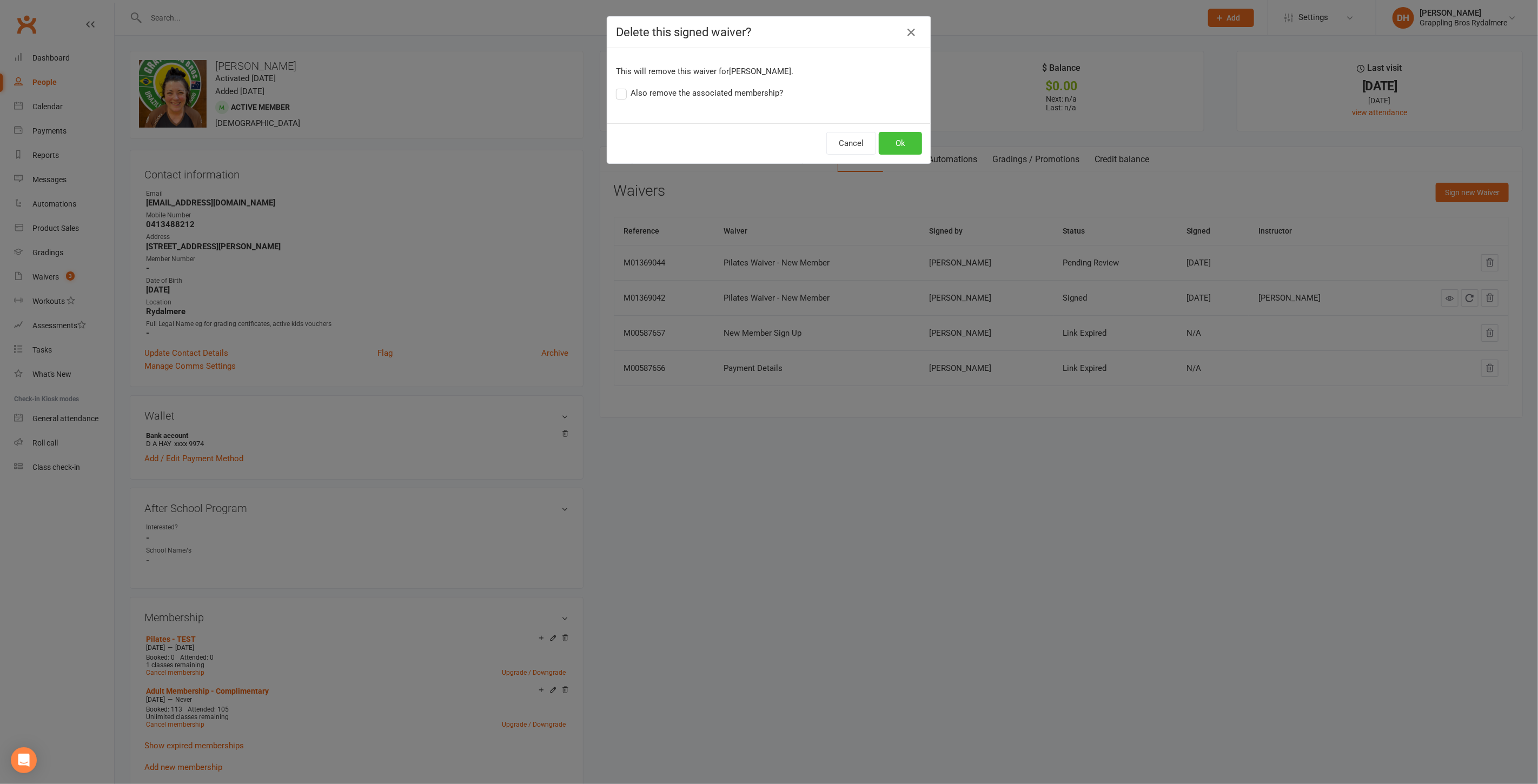
click at [908, 136] on button "Ok" at bounding box center [901, 144] width 43 height 23
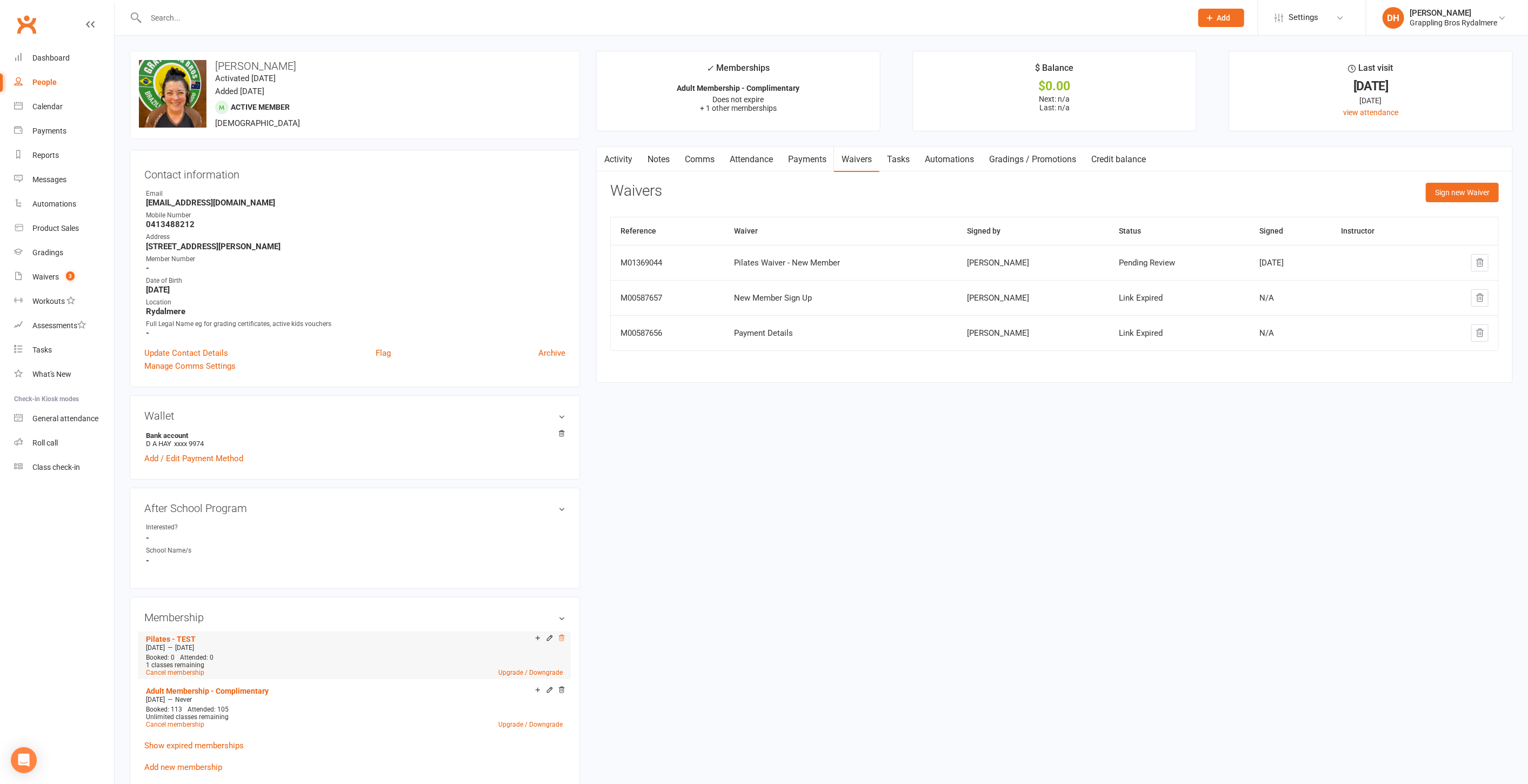
click at [561, 635] on icon at bounding box center [562, 637] width 6 height 6
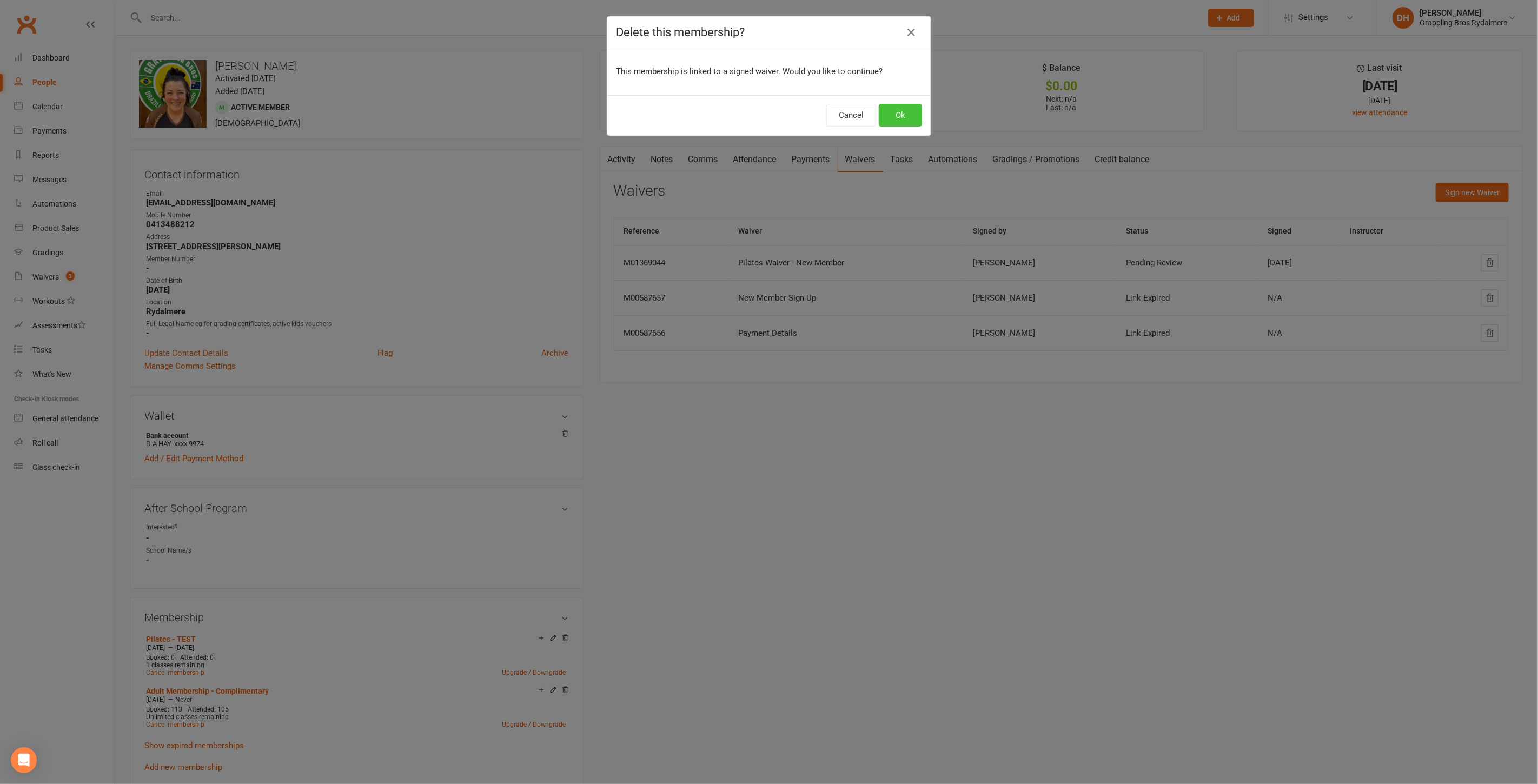
click at [892, 121] on button "Ok" at bounding box center [901, 115] width 43 height 23
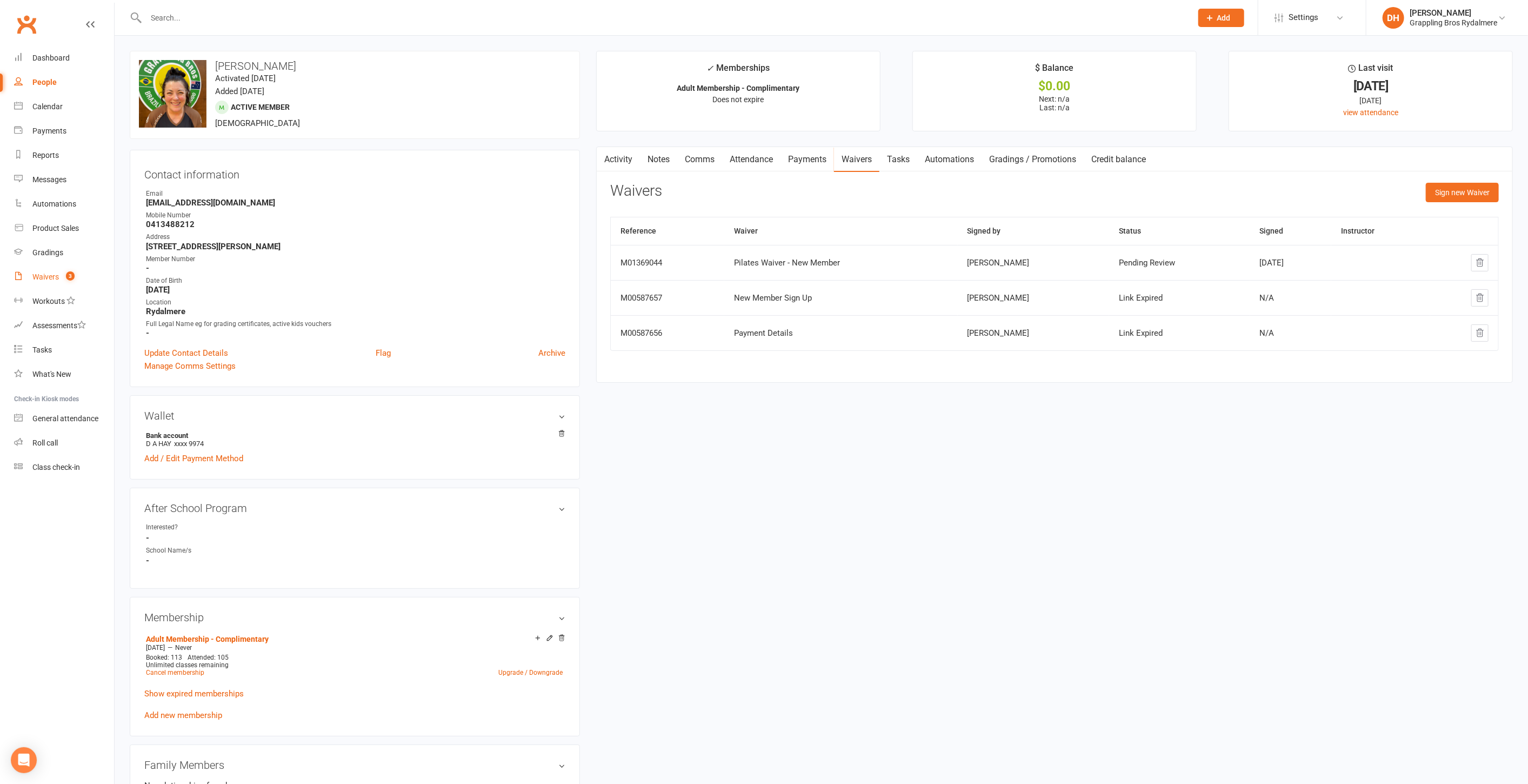
click at [49, 276] on div "Waivers" at bounding box center [46, 277] width 27 height 9
select select "50"
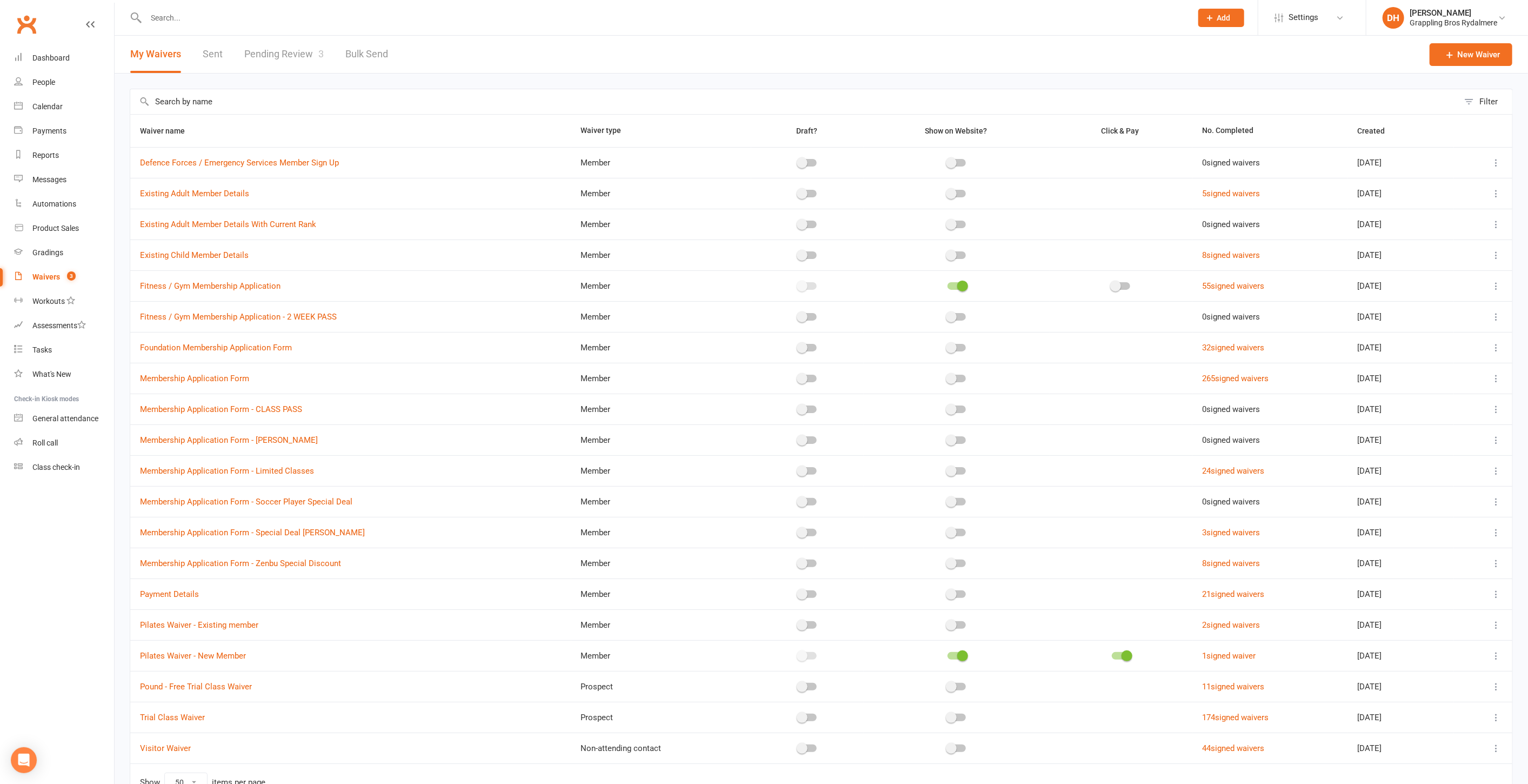
click at [1493, 651] on icon at bounding box center [1496, 656] width 11 height 11
click at [1393, 677] on link "Edit waiver" at bounding box center [1430, 674] width 127 height 22
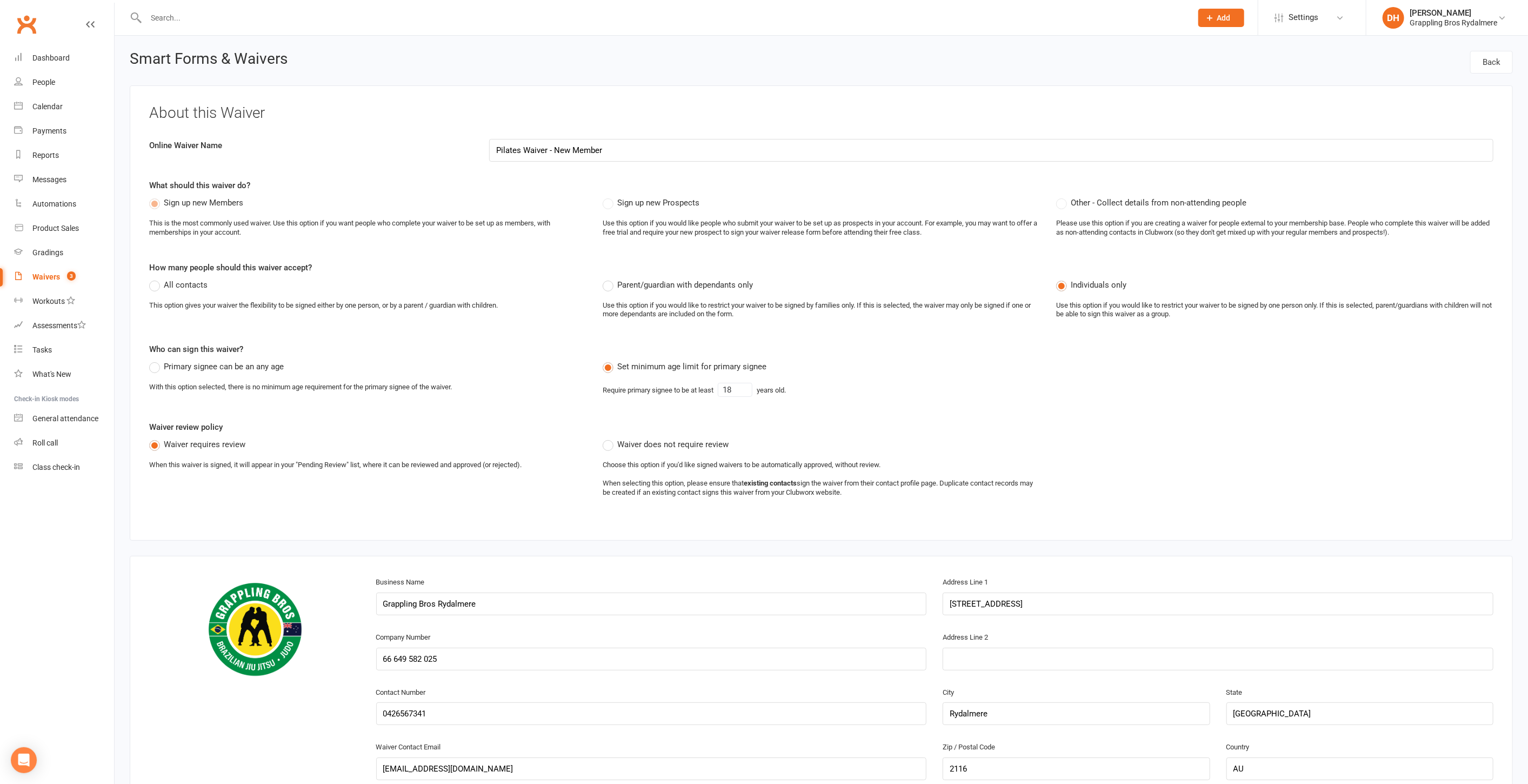
select select "select"
select select "checkbox"
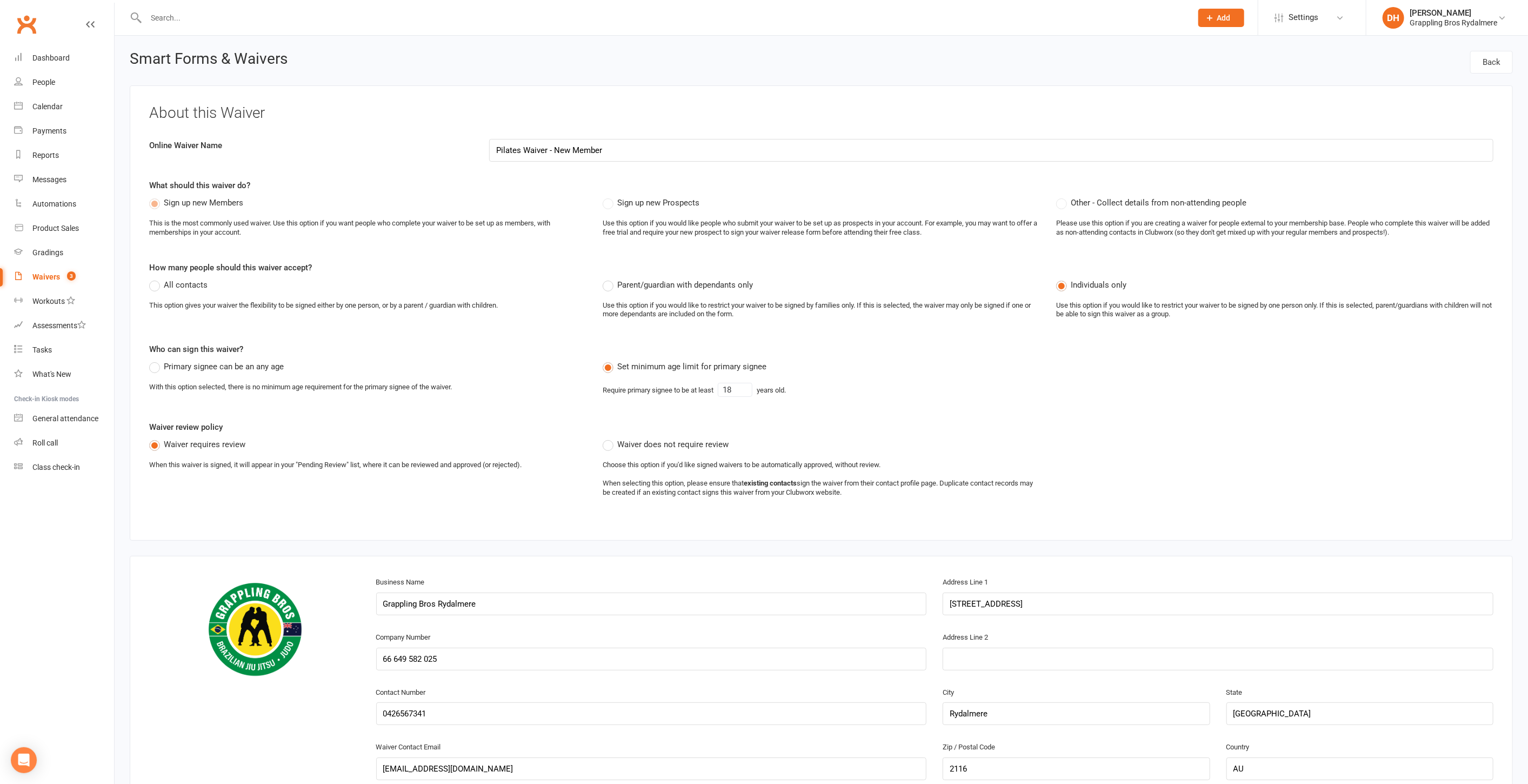
select select "checkbox"
select select "select"
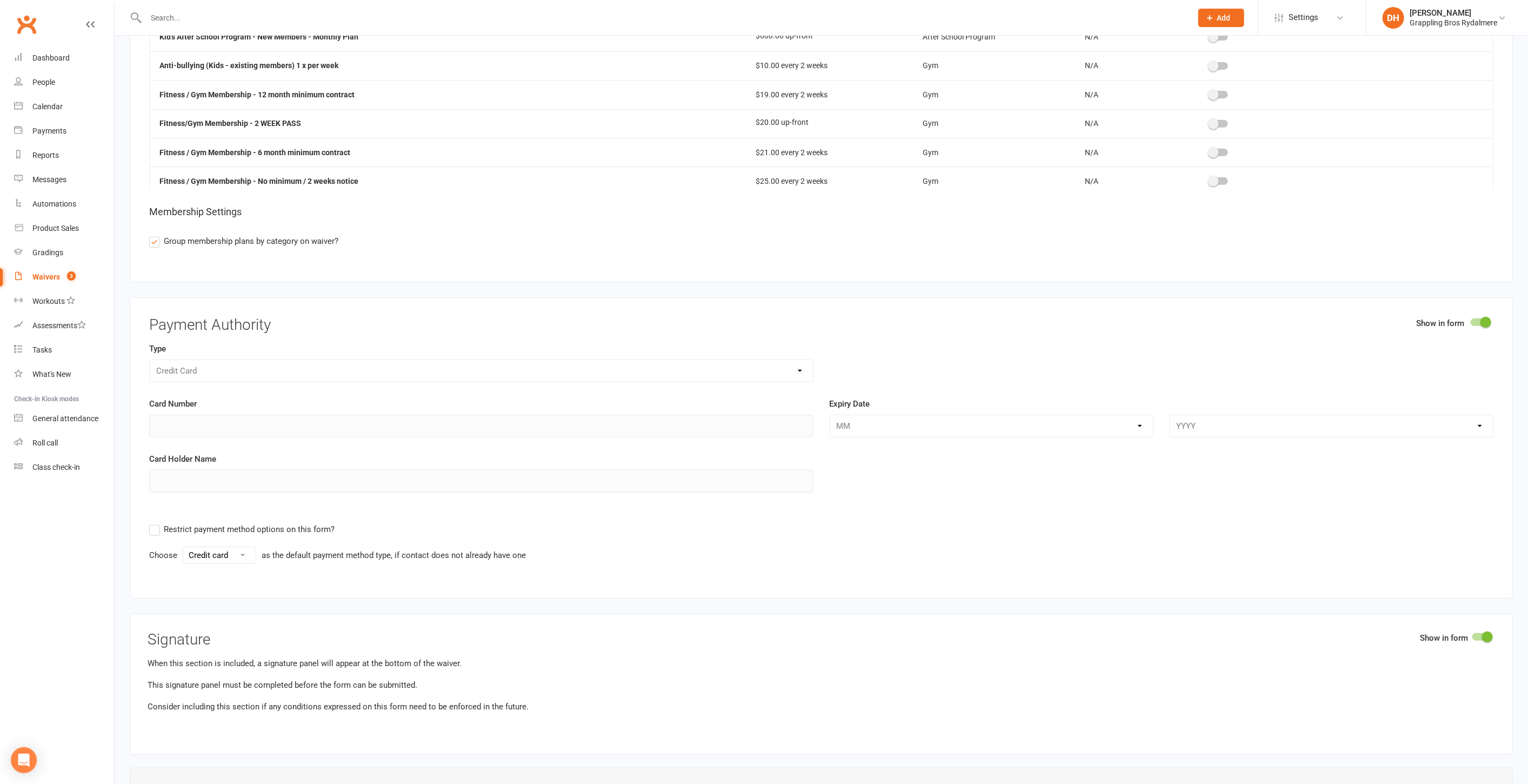
scroll to position [4801, 0]
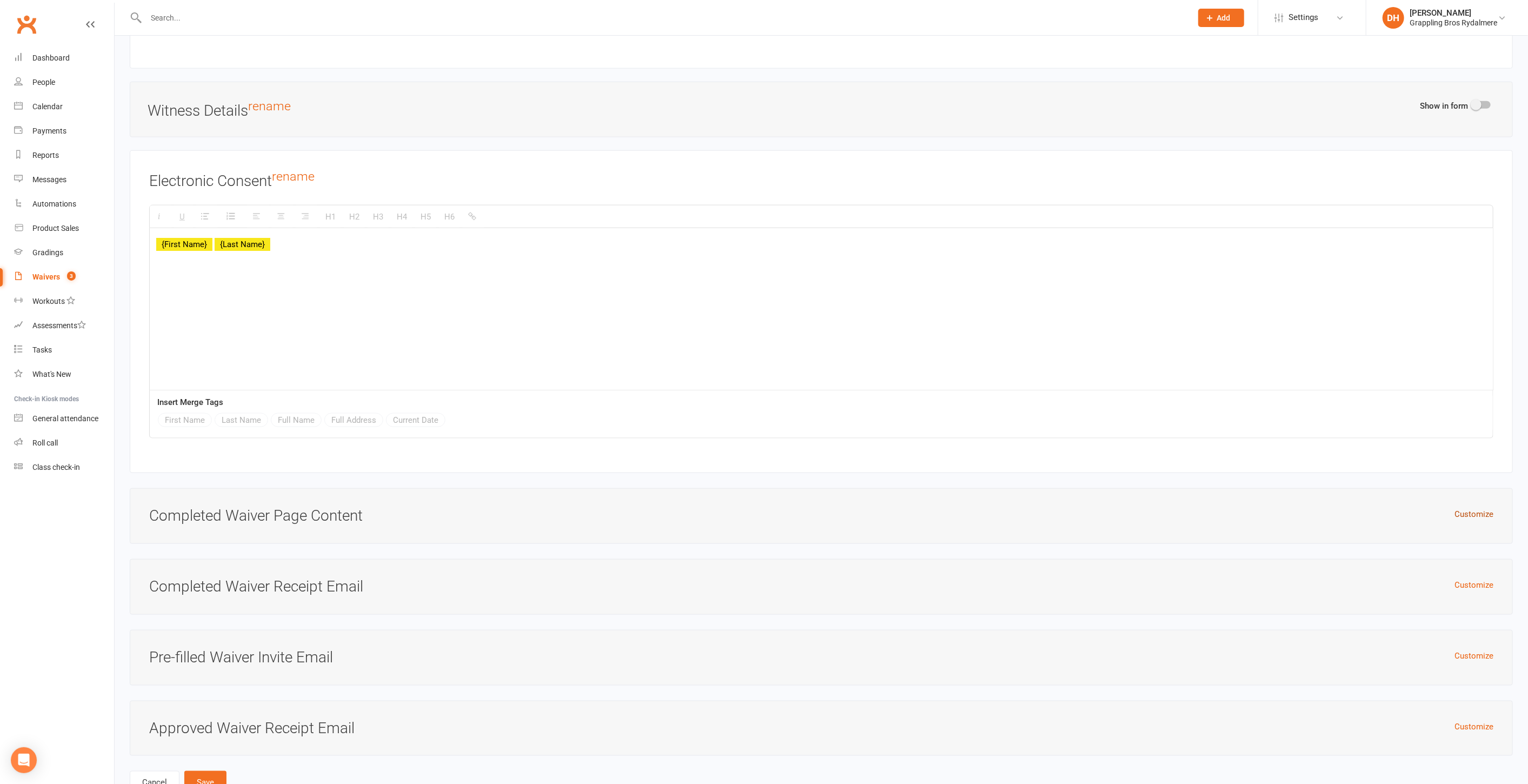
click at [1480, 508] on button "Customize" at bounding box center [1474, 514] width 39 height 13
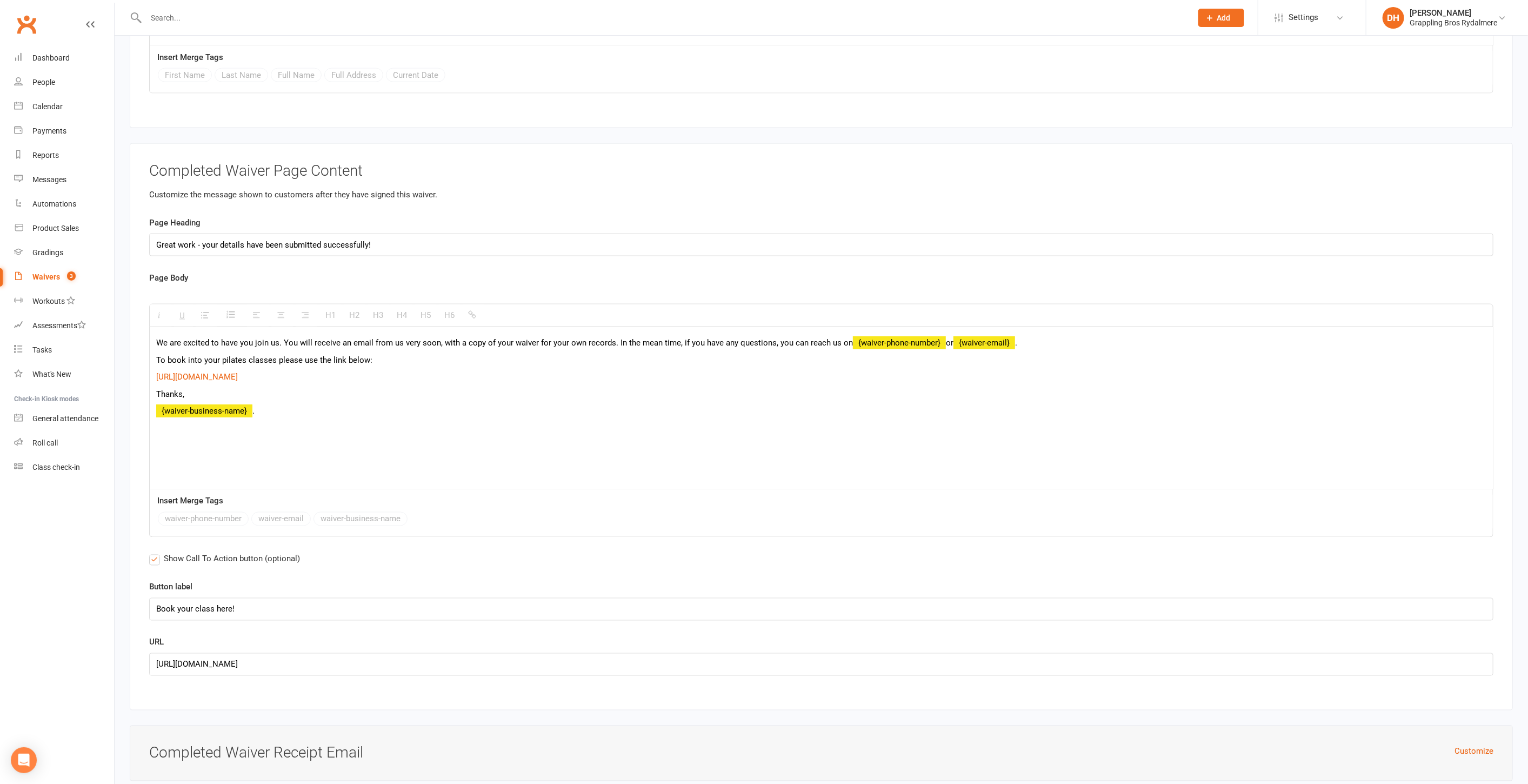
scroll to position [5168, 0]
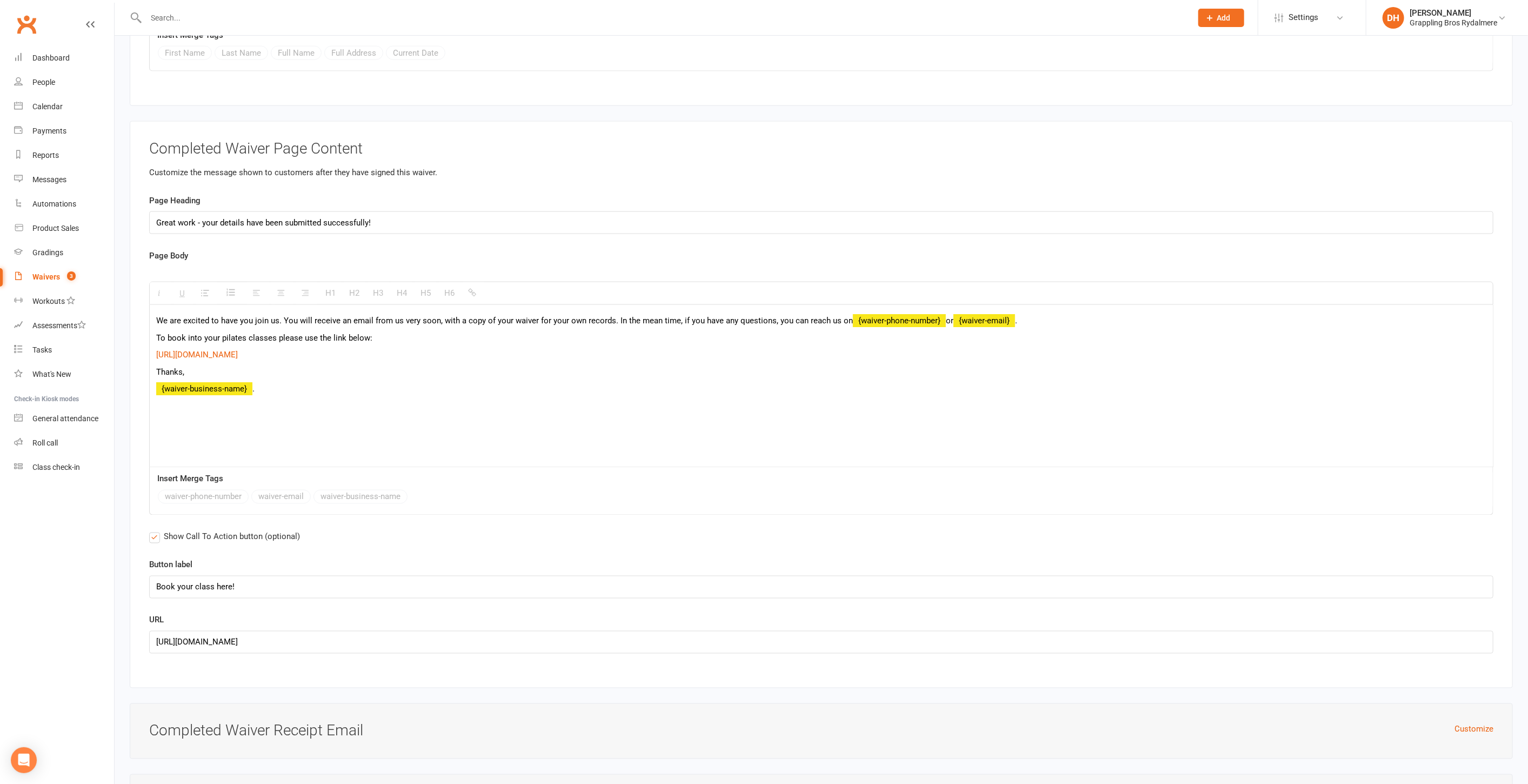
click at [363, 332] on p "To book into your pilates classes please use the link below:" at bounding box center [821, 338] width 1330 height 13
copy p "(once your waiver has been approved by us, usually within a few hours)"
click at [1471, 723] on button "Customize" at bounding box center [1474, 729] width 39 height 13
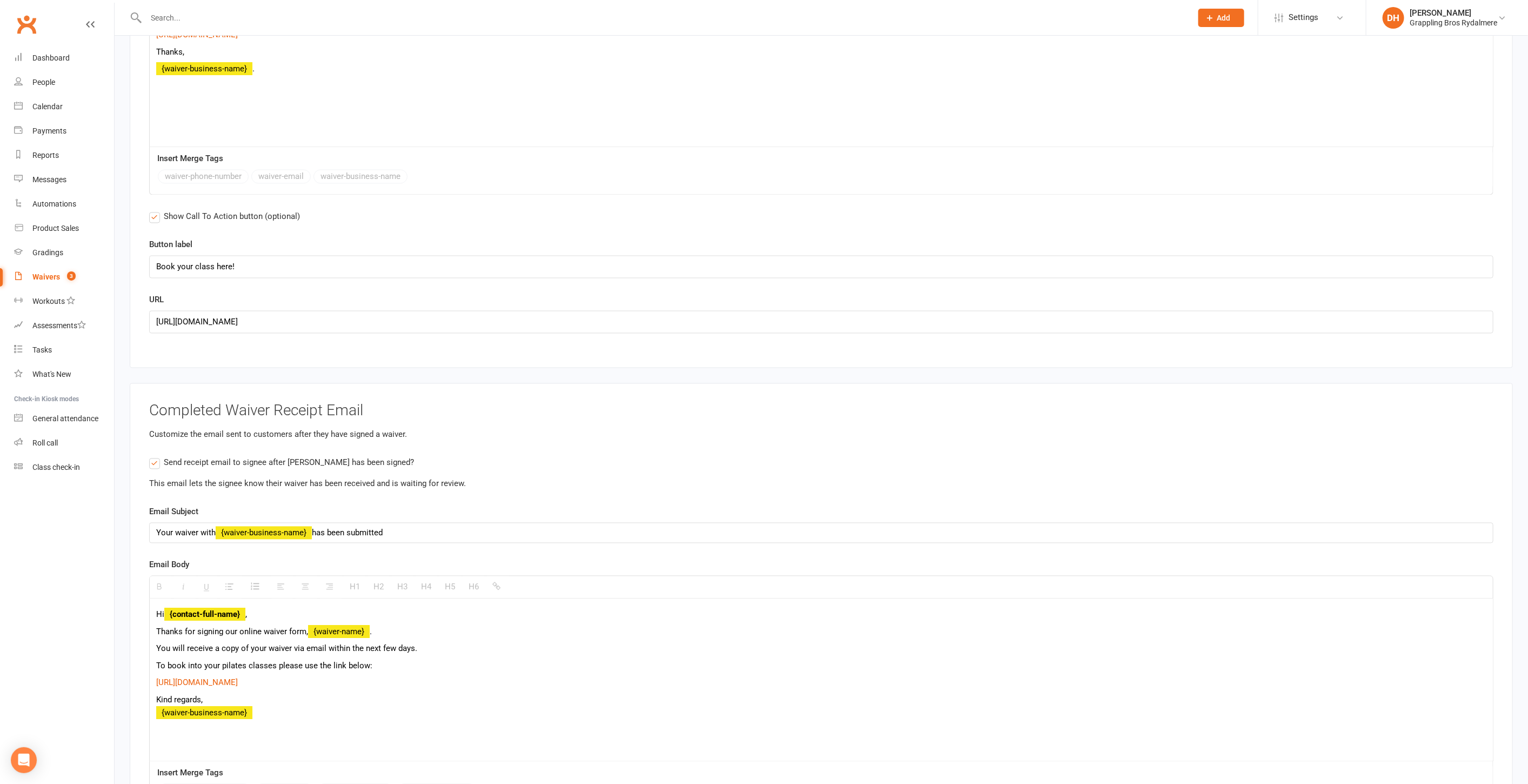
scroll to position [5632, 0]
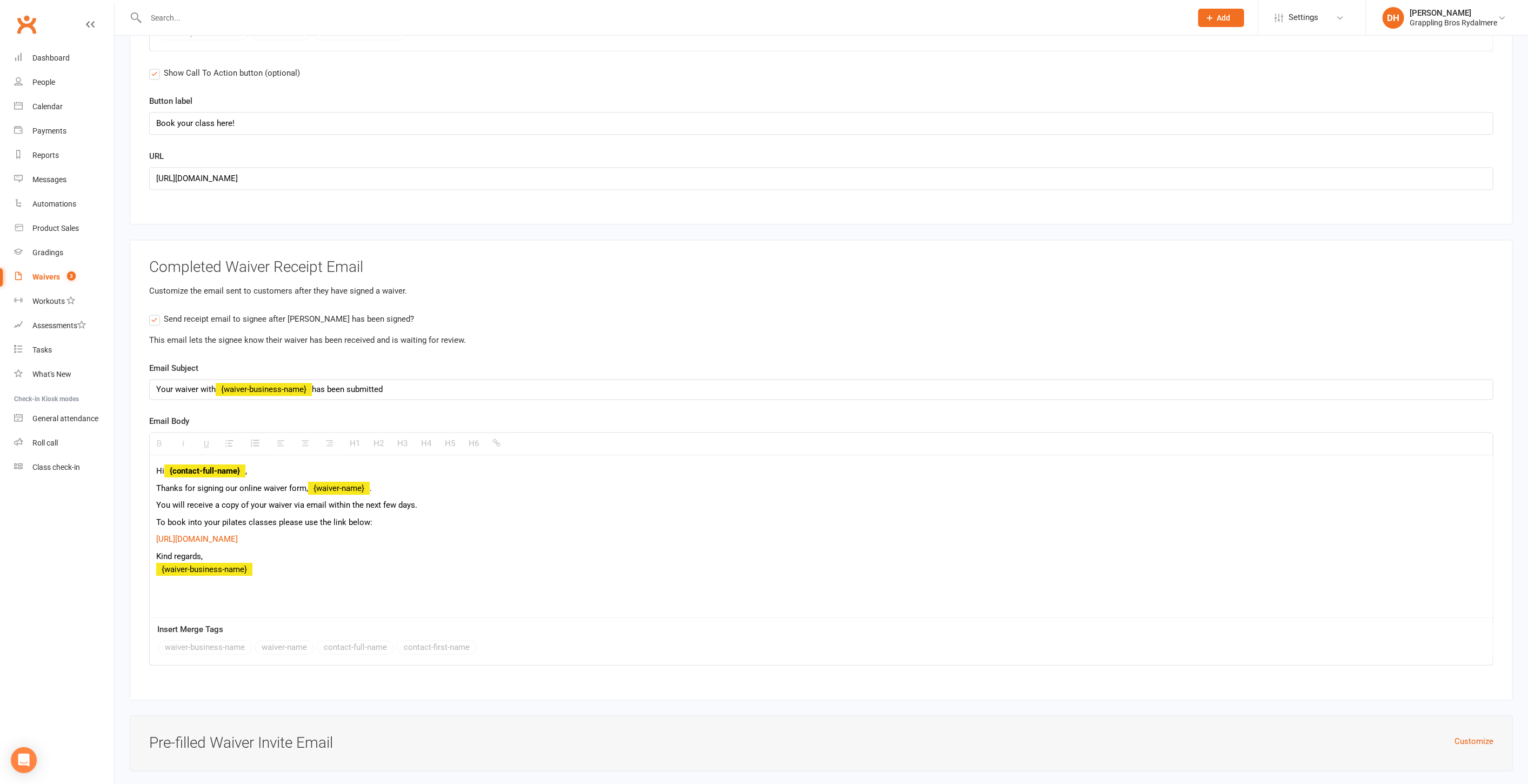
click at [364, 516] on p "To book into your pilates classes please use the link below:" at bounding box center [821, 522] width 1330 height 13
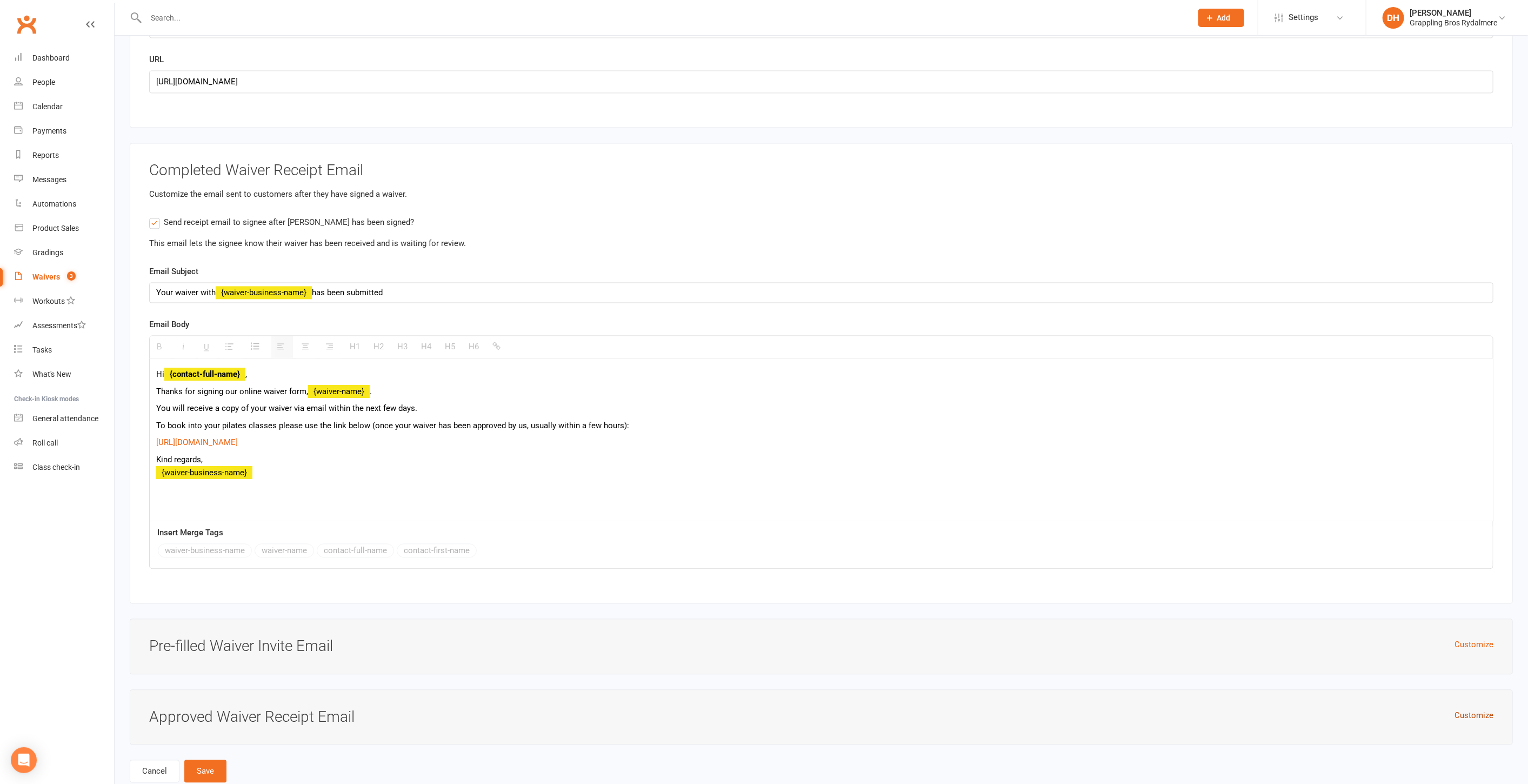
click at [1478, 708] on button "Customize" at bounding box center [1474, 715] width 39 height 13
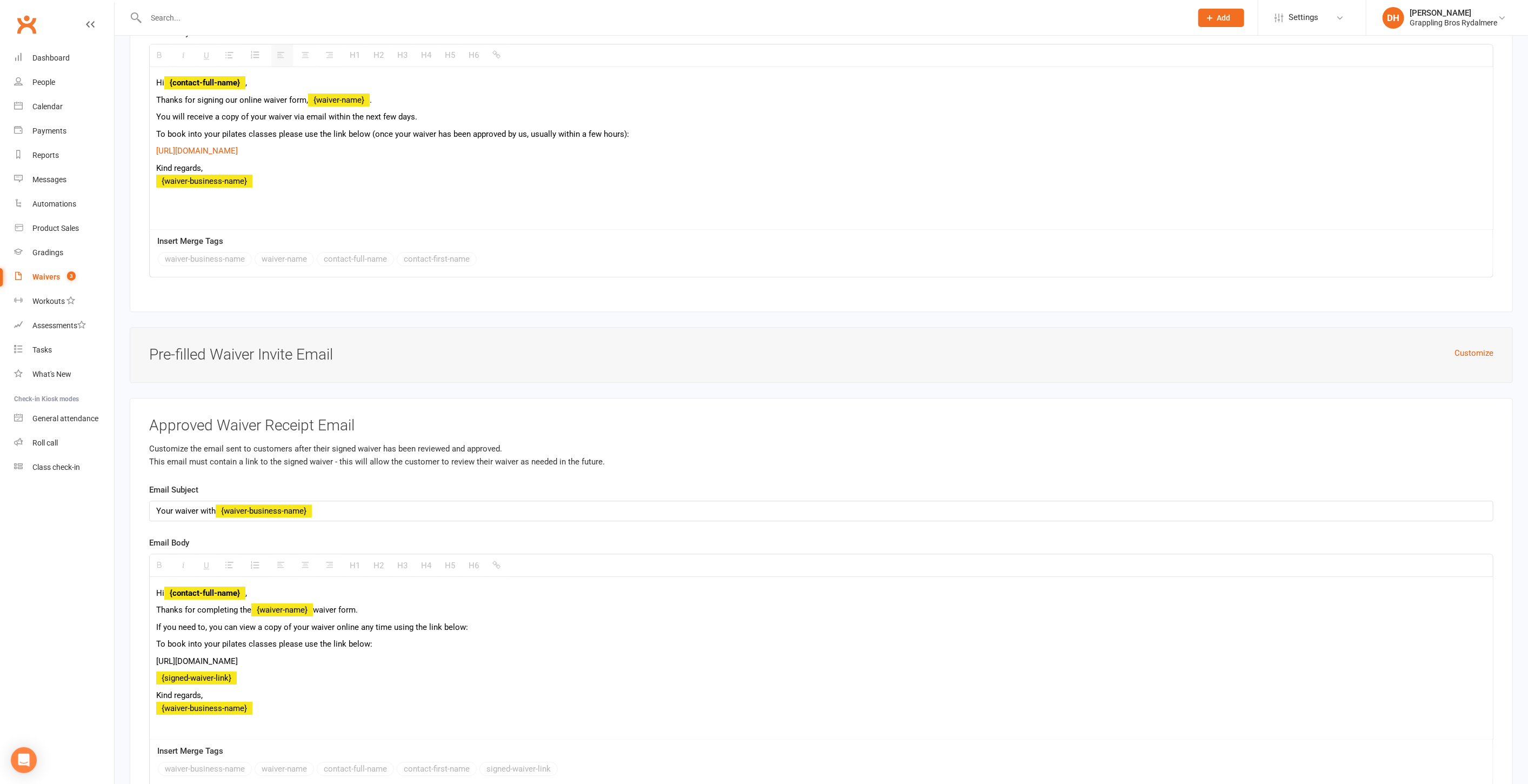
scroll to position [6097, 0]
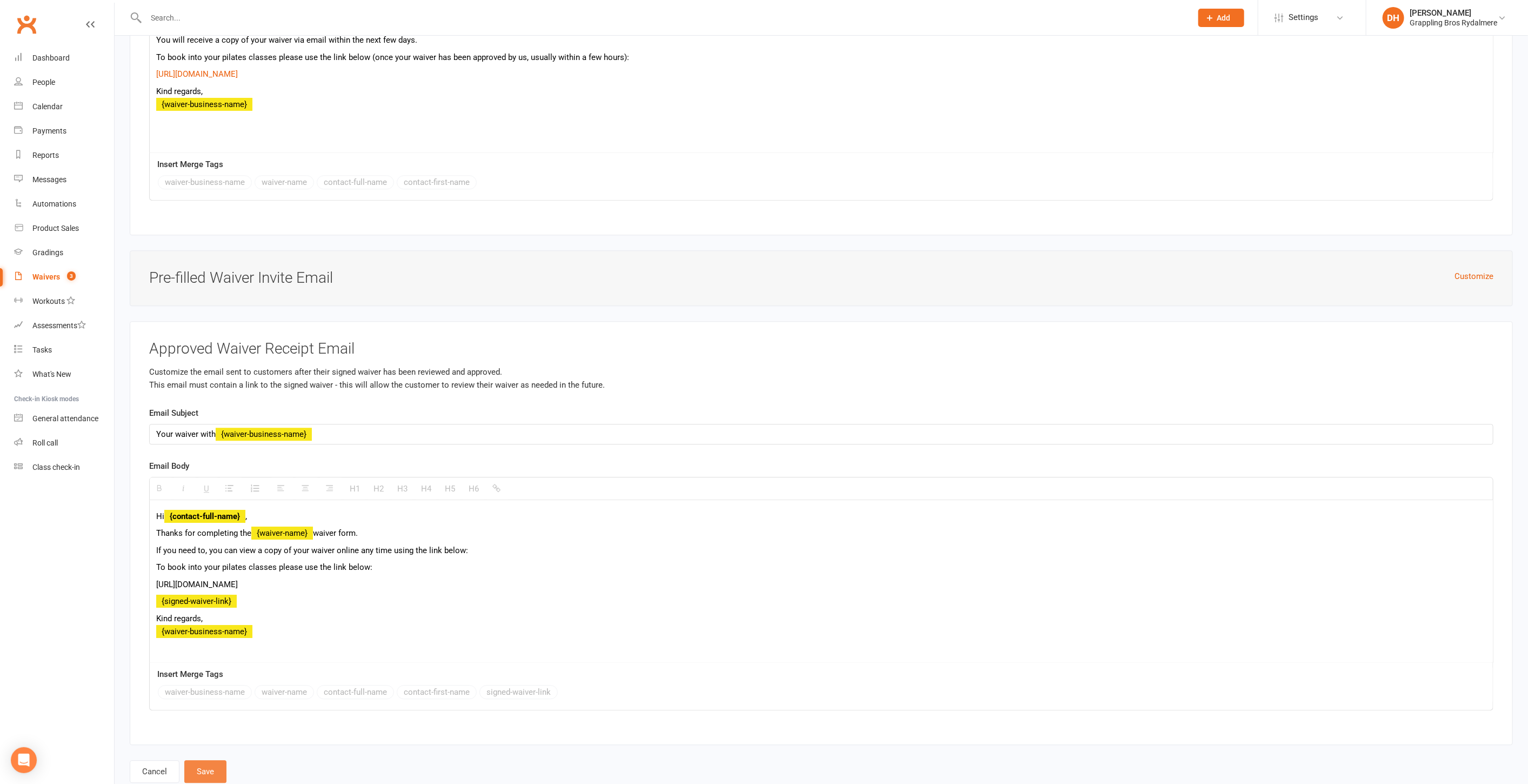
click at [208, 760] on button "Save" at bounding box center [205, 771] width 42 height 23
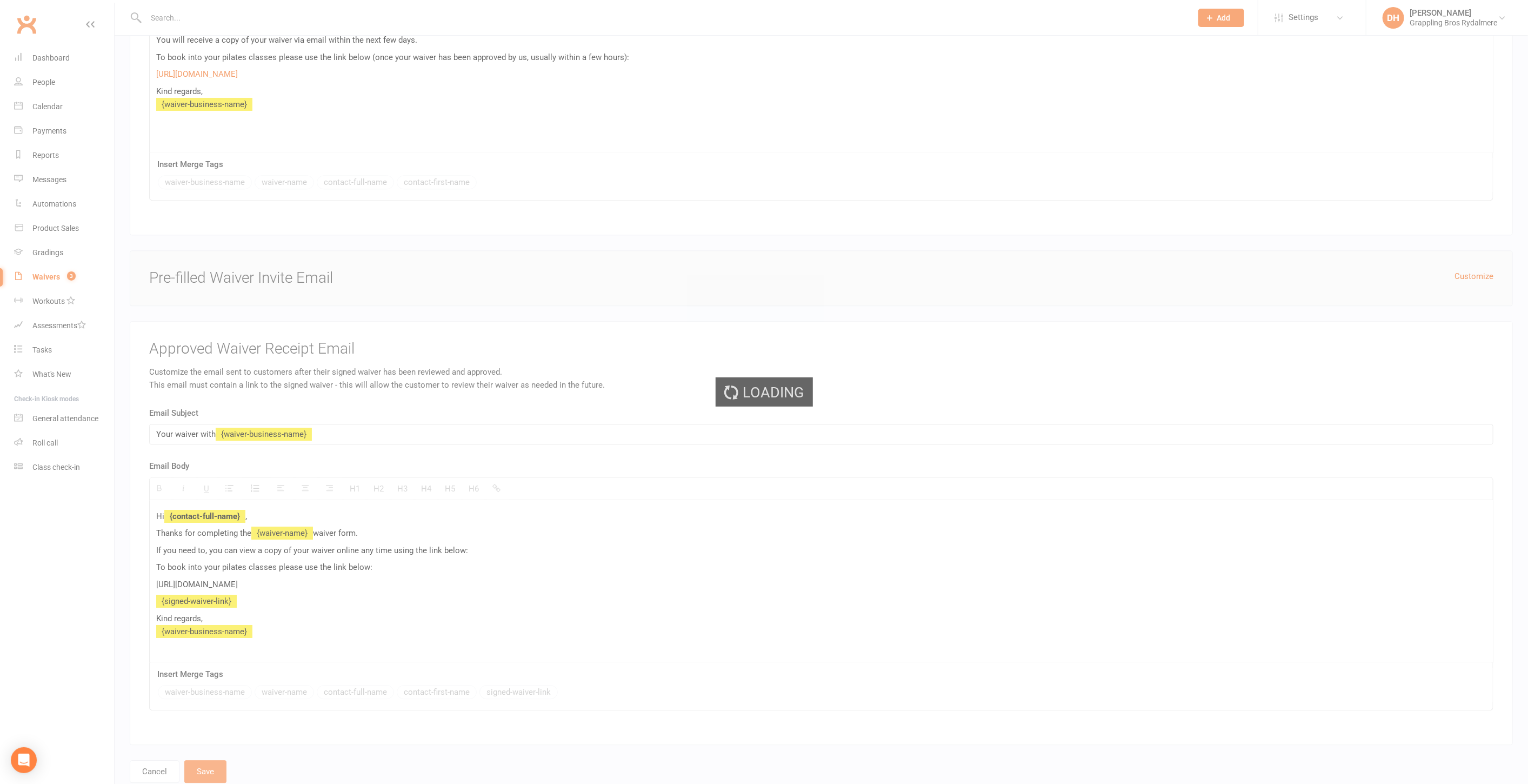
select select "50"
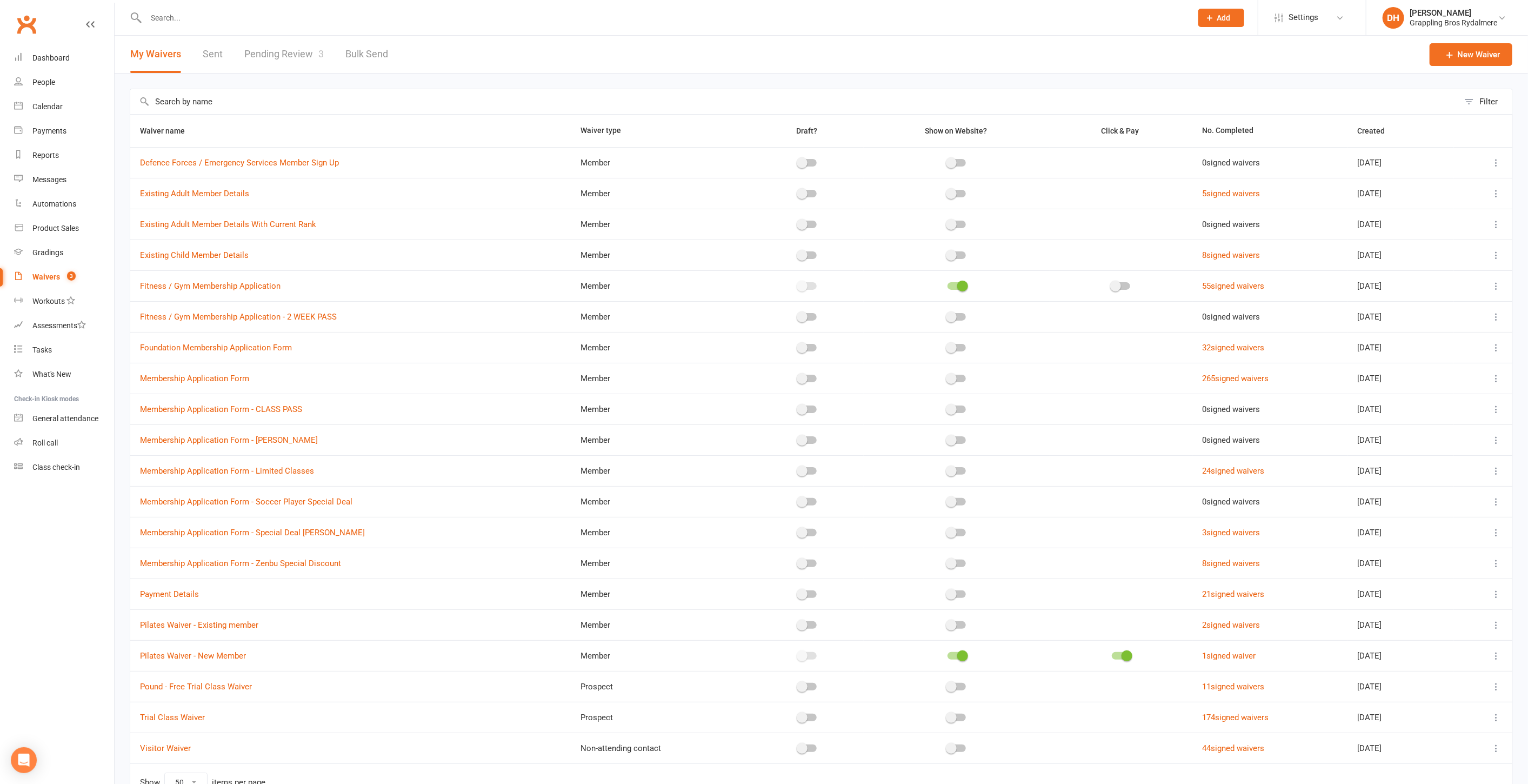
click at [42, 275] on div "Waivers" at bounding box center [46, 277] width 27 height 9
click at [46, 273] on div "Waivers" at bounding box center [46, 277] width 27 height 9
click at [58, 273] on div "Waivers" at bounding box center [46, 277] width 27 height 9
click at [285, 58] on link "Pending Review 3" at bounding box center [284, 54] width 79 height 37
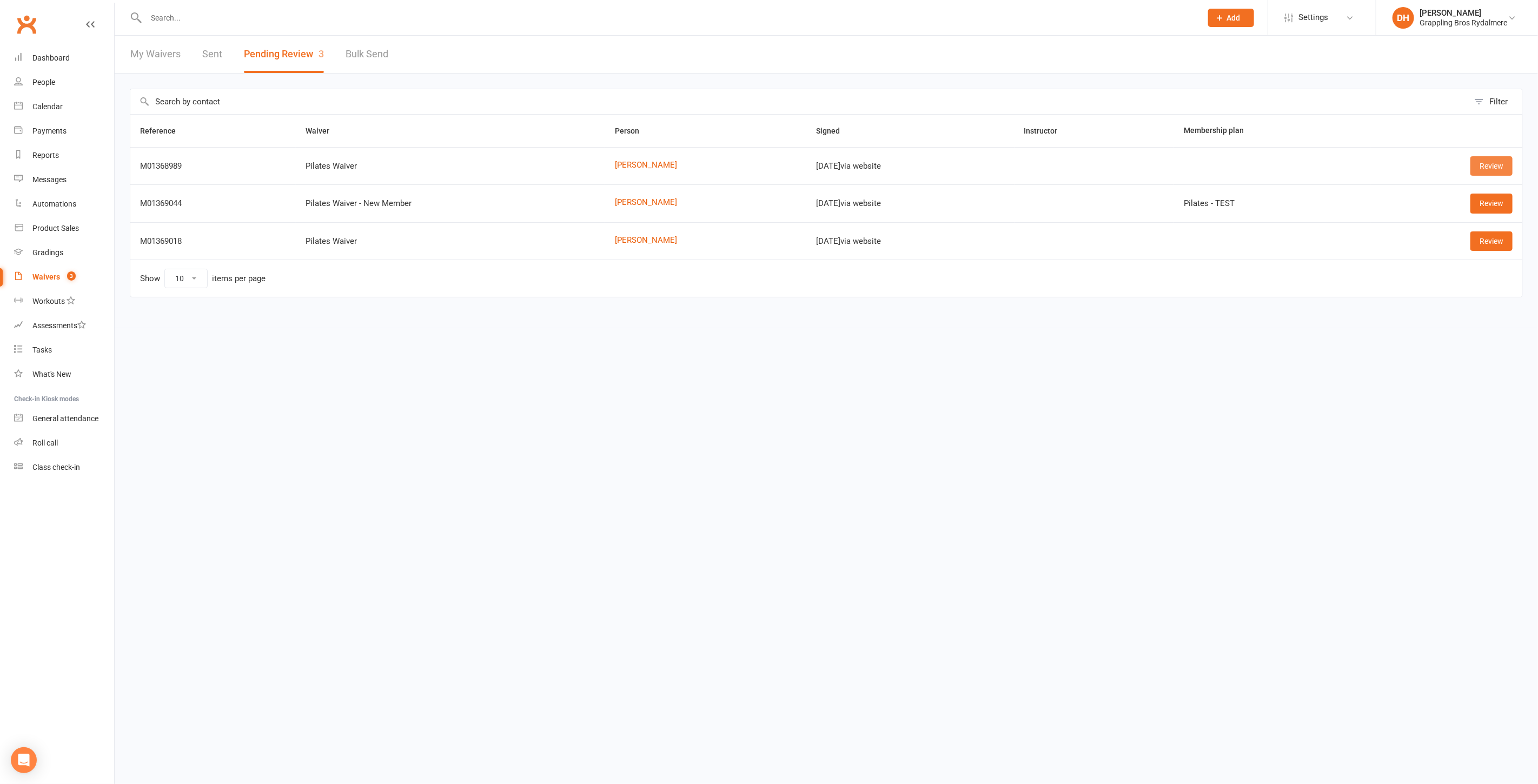
click at [1497, 166] on link "Review" at bounding box center [1491, 166] width 42 height 20
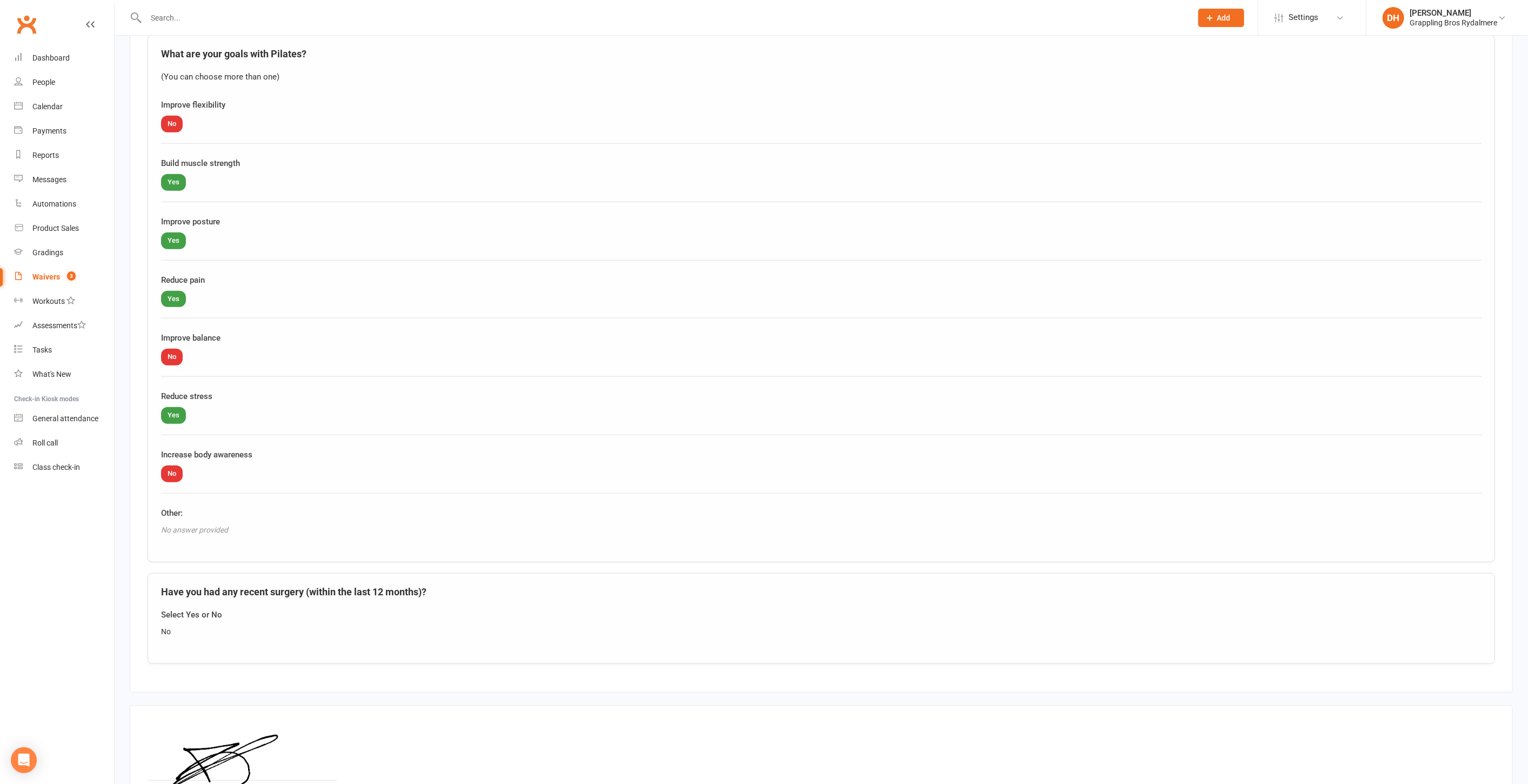
scroll to position [997, 0]
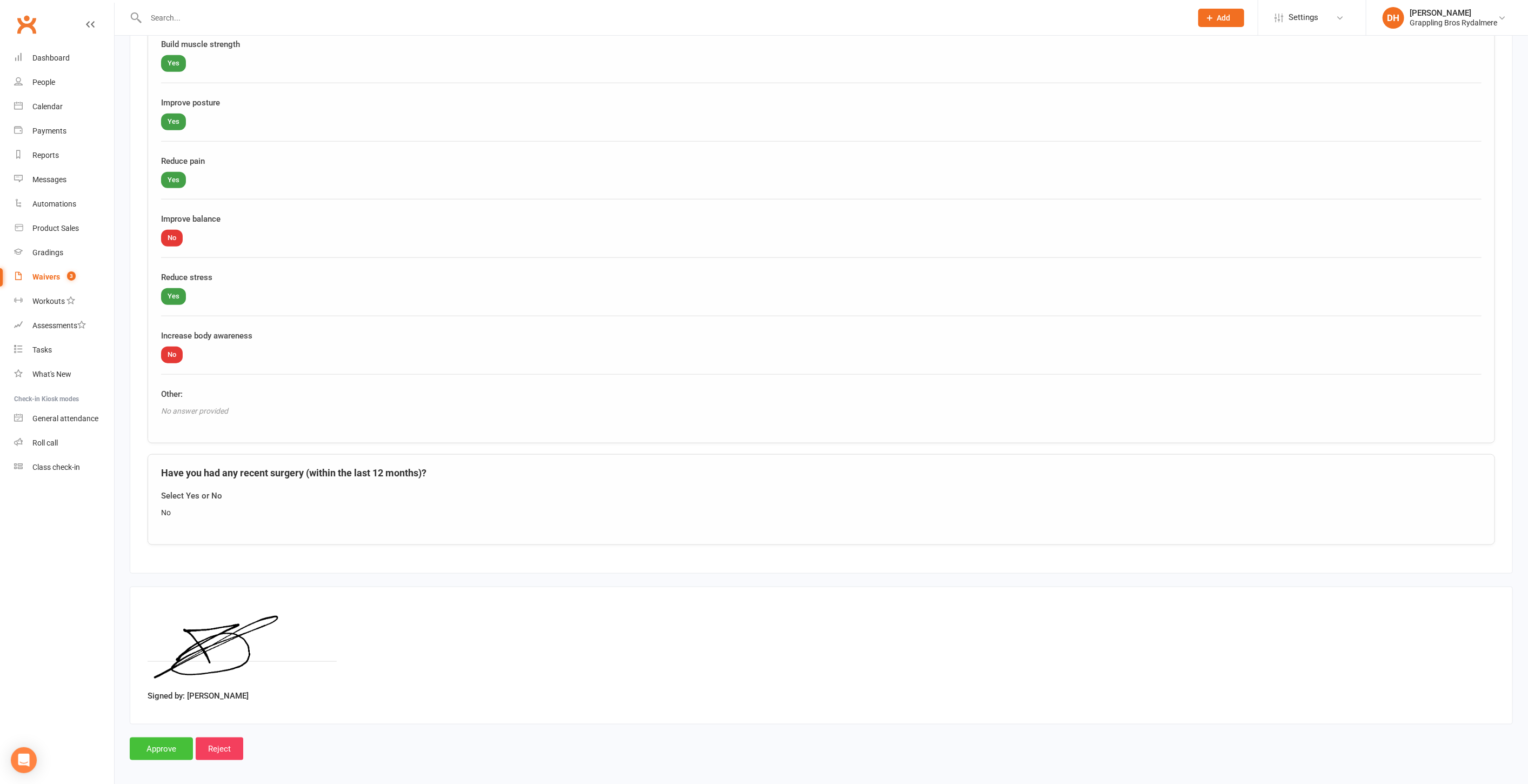
click at [163, 741] on input "Approve" at bounding box center [161, 749] width 64 height 23
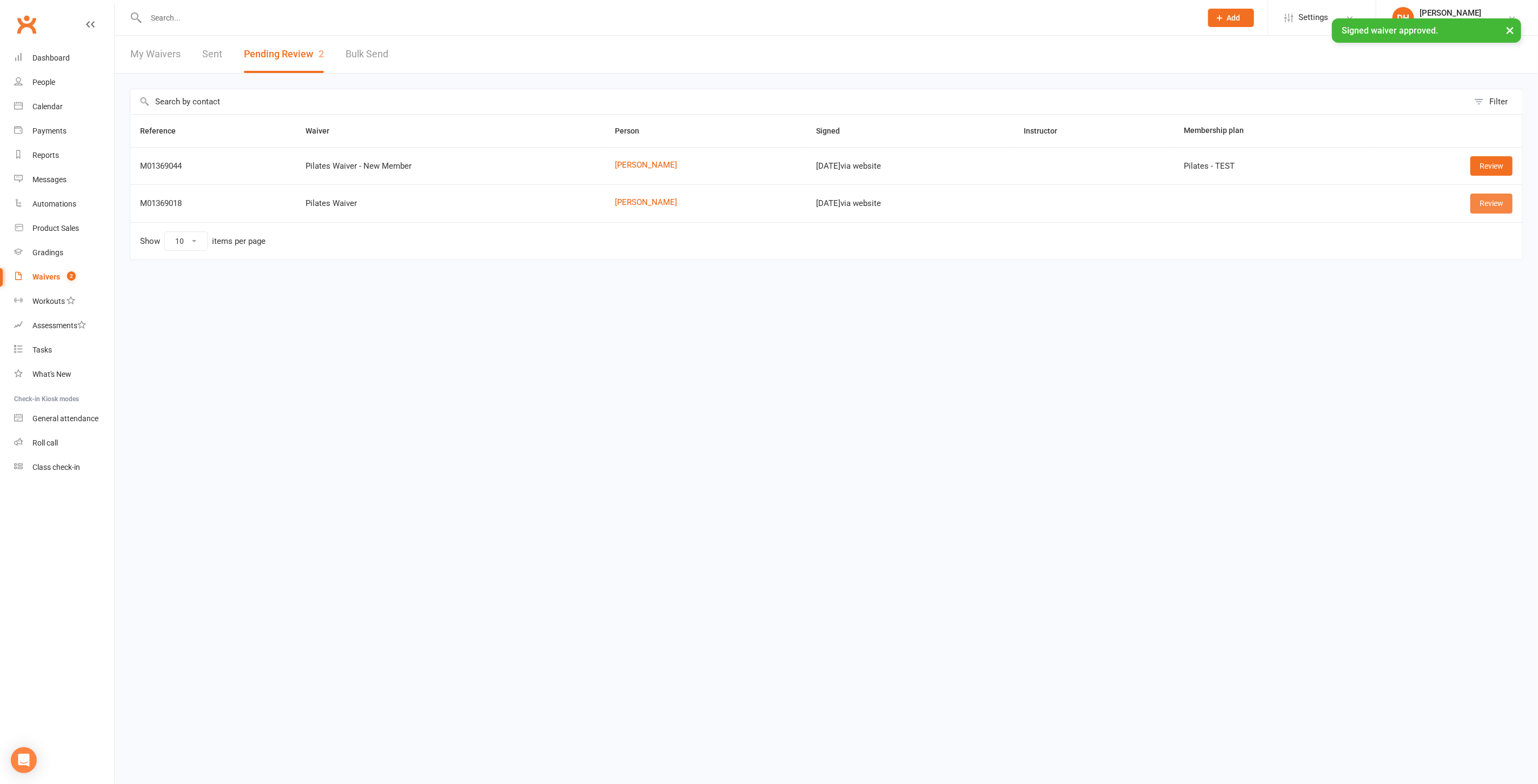
click at [1511, 201] on link "Review" at bounding box center [1491, 203] width 42 height 20
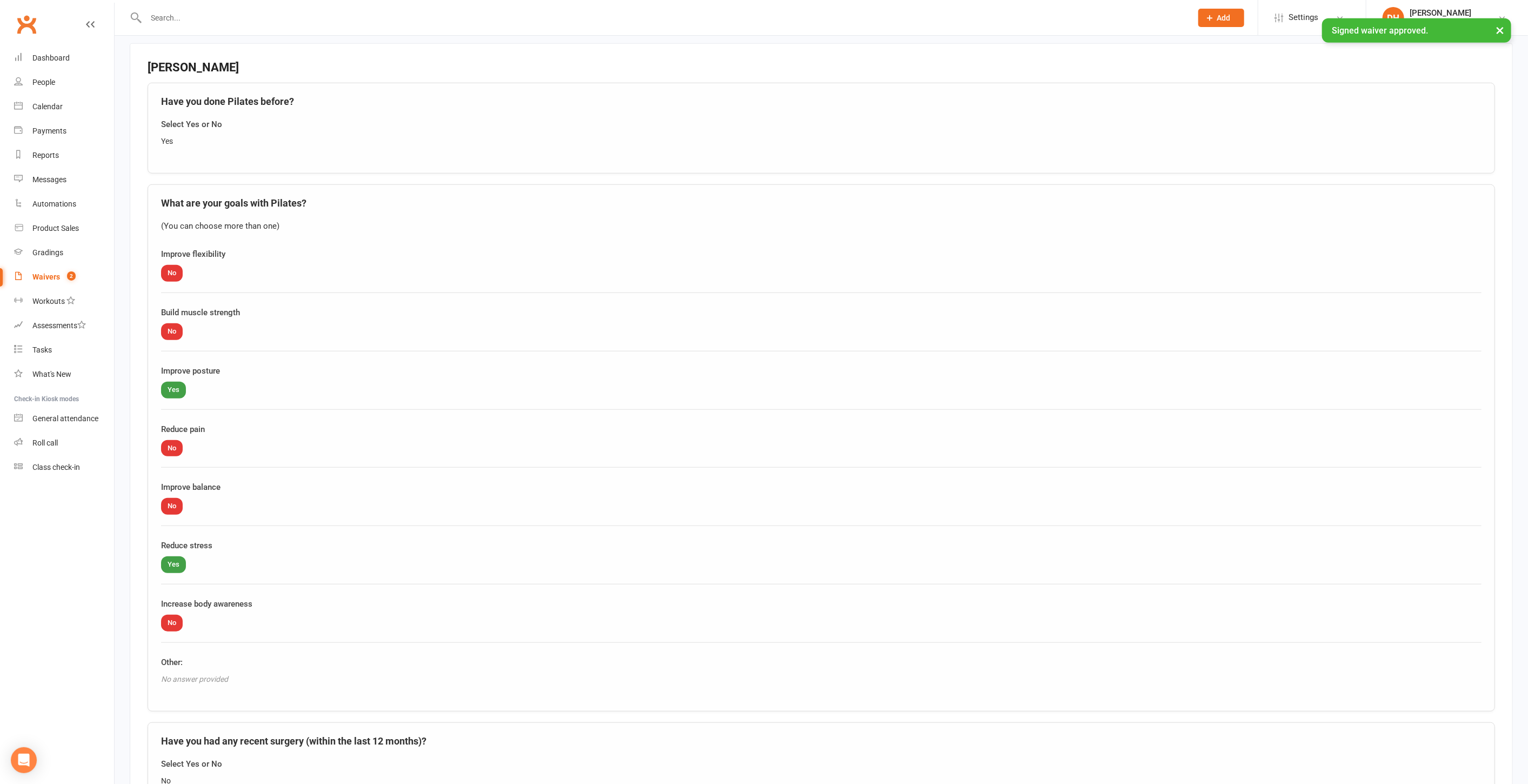
scroll to position [997, 0]
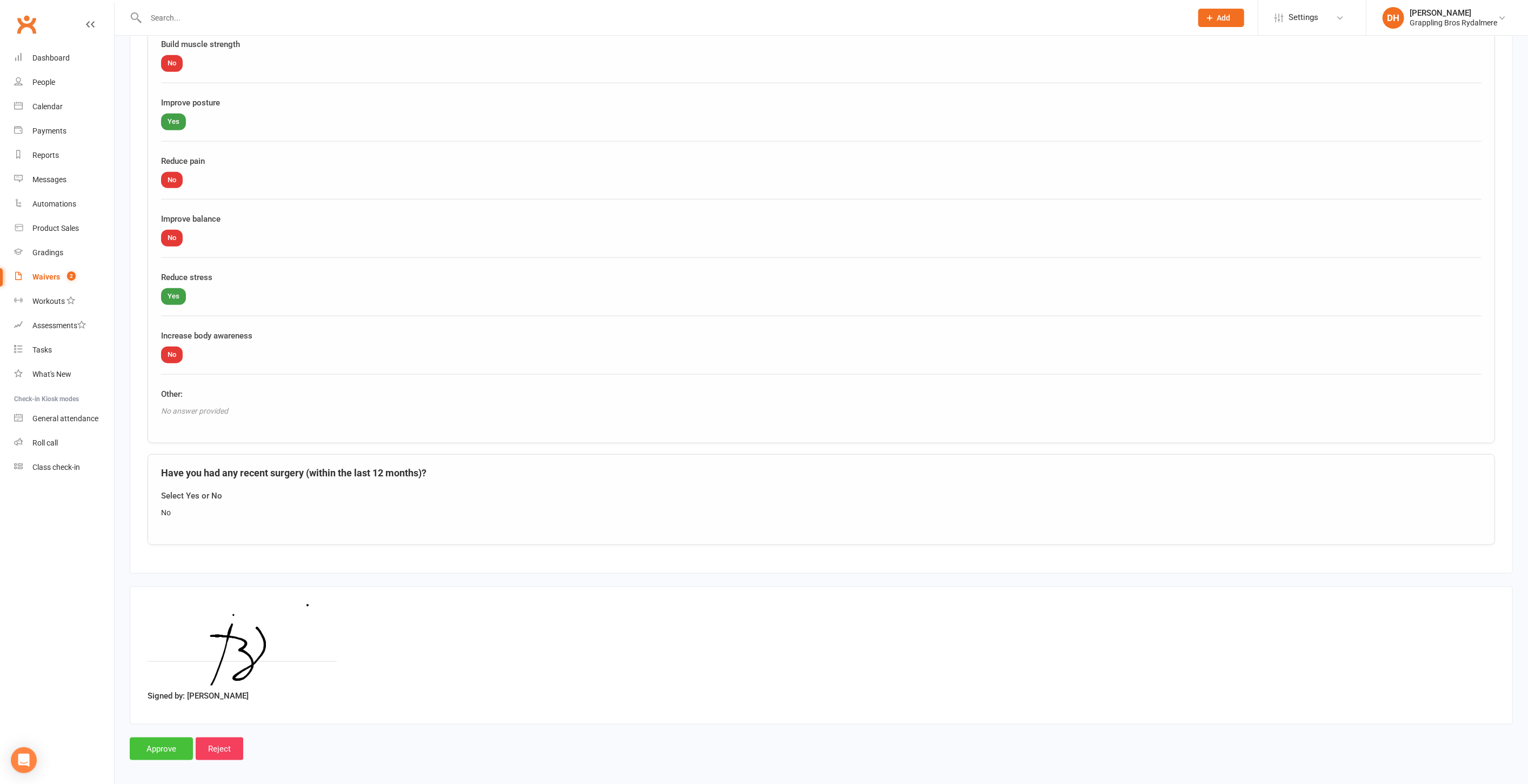
click at [166, 742] on input "Approve" at bounding box center [161, 749] width 64 height 23
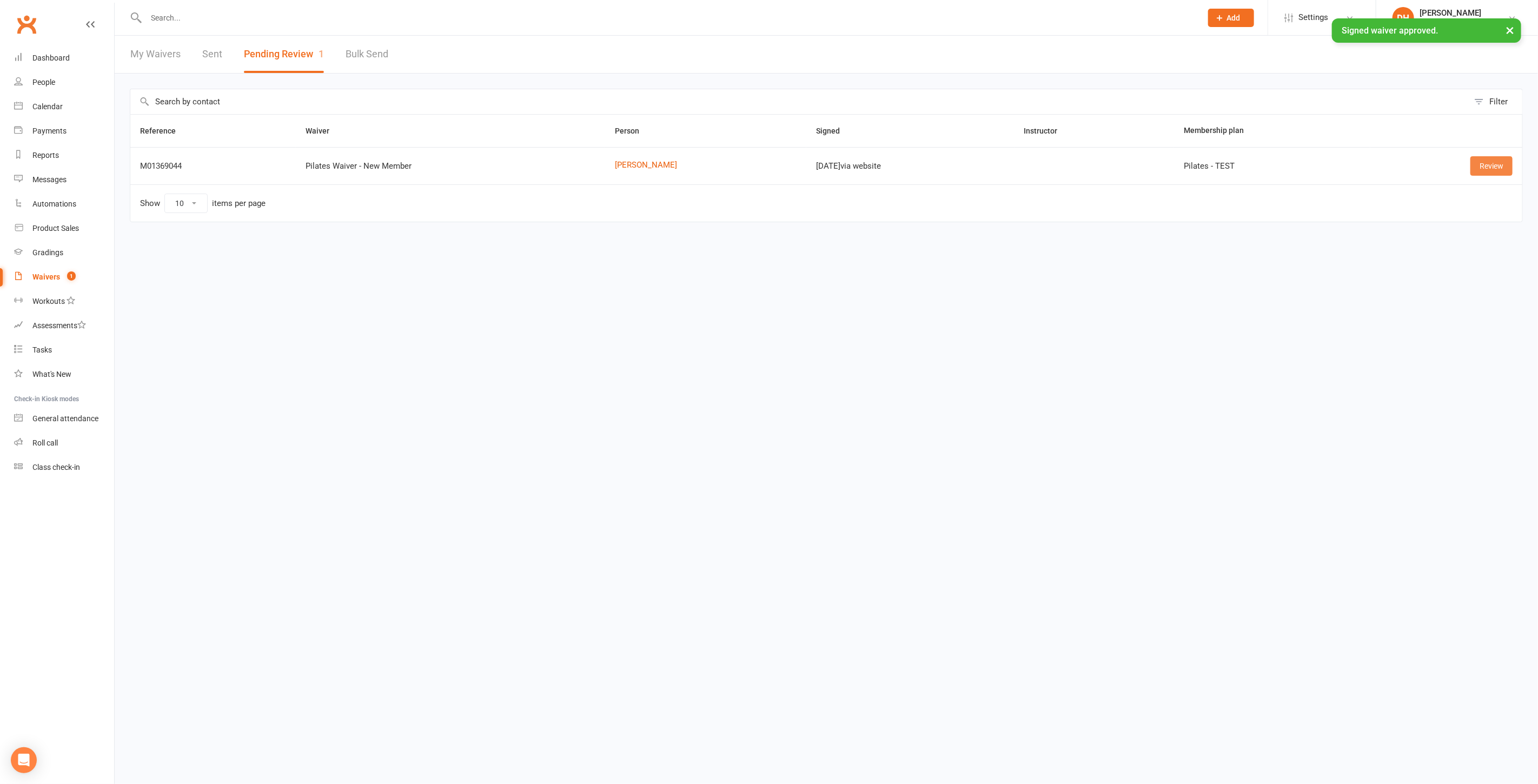
click at [1476, 163] on link "Review" at bounding box center [1491, 166] width 42 height 20
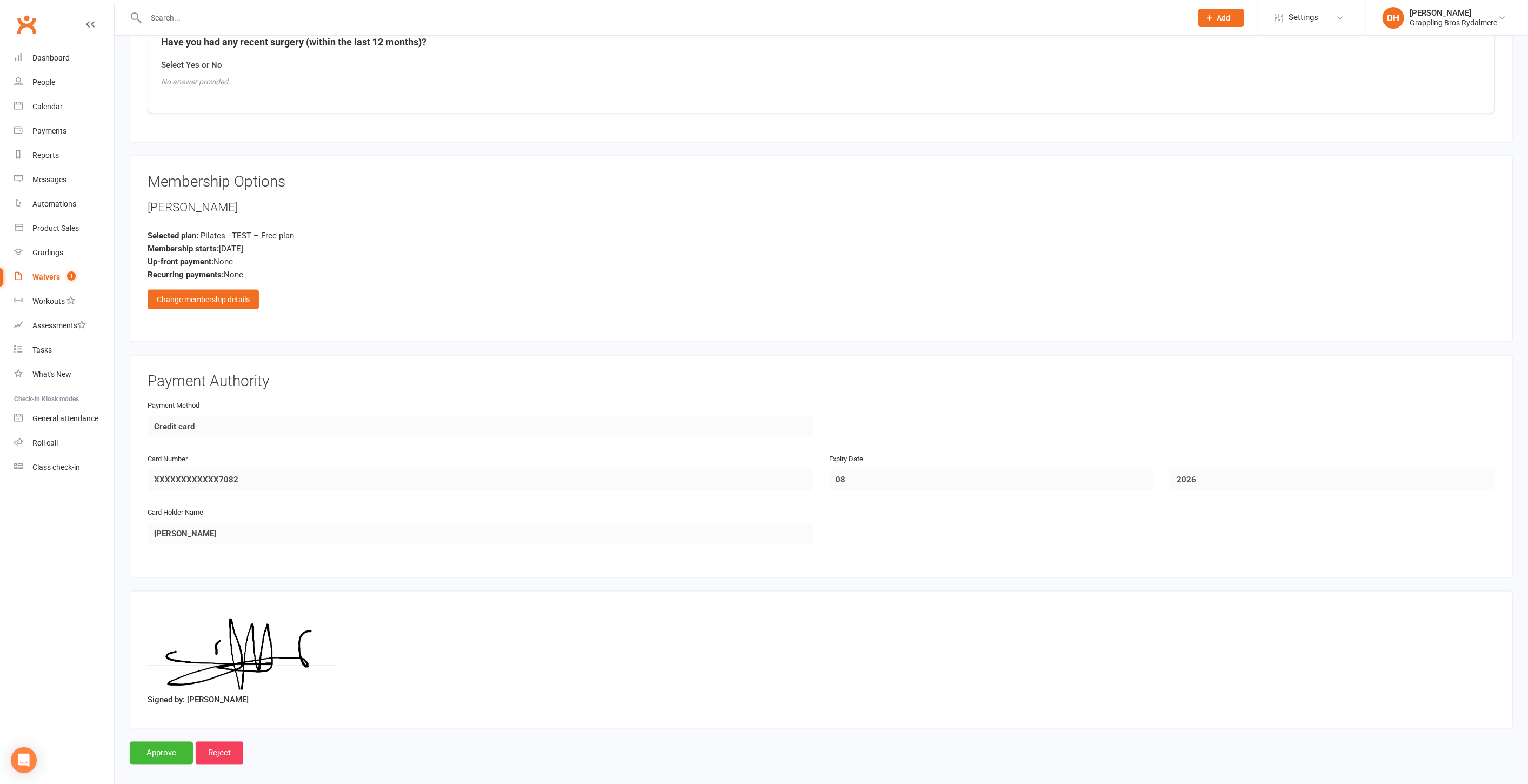
scroll to position [1430, 0]
click at [215, 744] on input "Reject" at bounding box center [219, 751] width 48 height 23
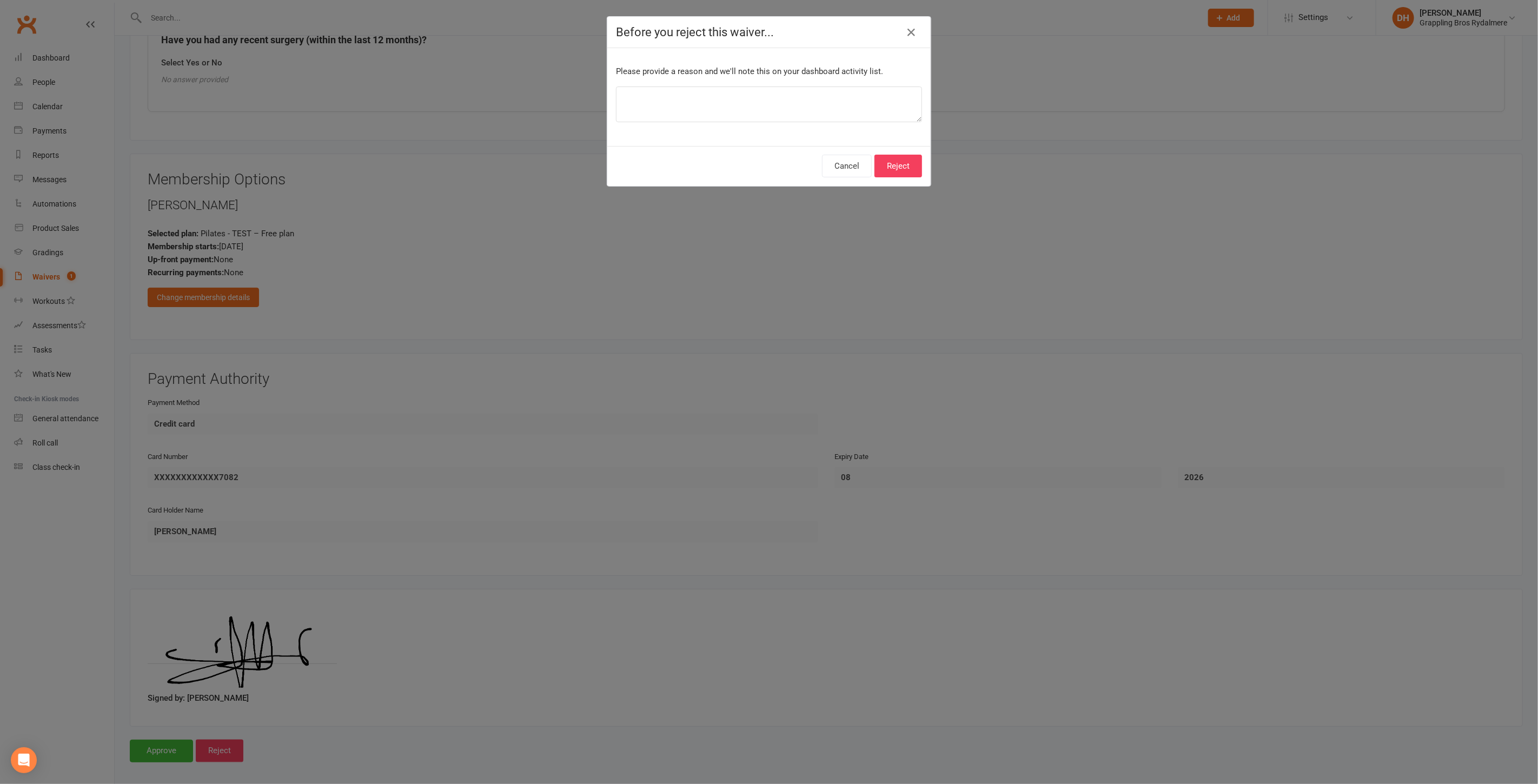
drag, startPoint x: 691, startPoint y: 78, endPoint x: 689, endPoint y: 85, distance: 7.3
click at [690, 81] on div "Please provide a reason and we'll note this on your dashboard activity list." at bounding box center [768, 97] width 323 height 98
click at [687, 92] on textarea at bounding box center [769, 104] width 306 height 36
type textarea "test only"
click at [903, 168] on button "Reject" at bounding box center [898, 166] width 48 height 23
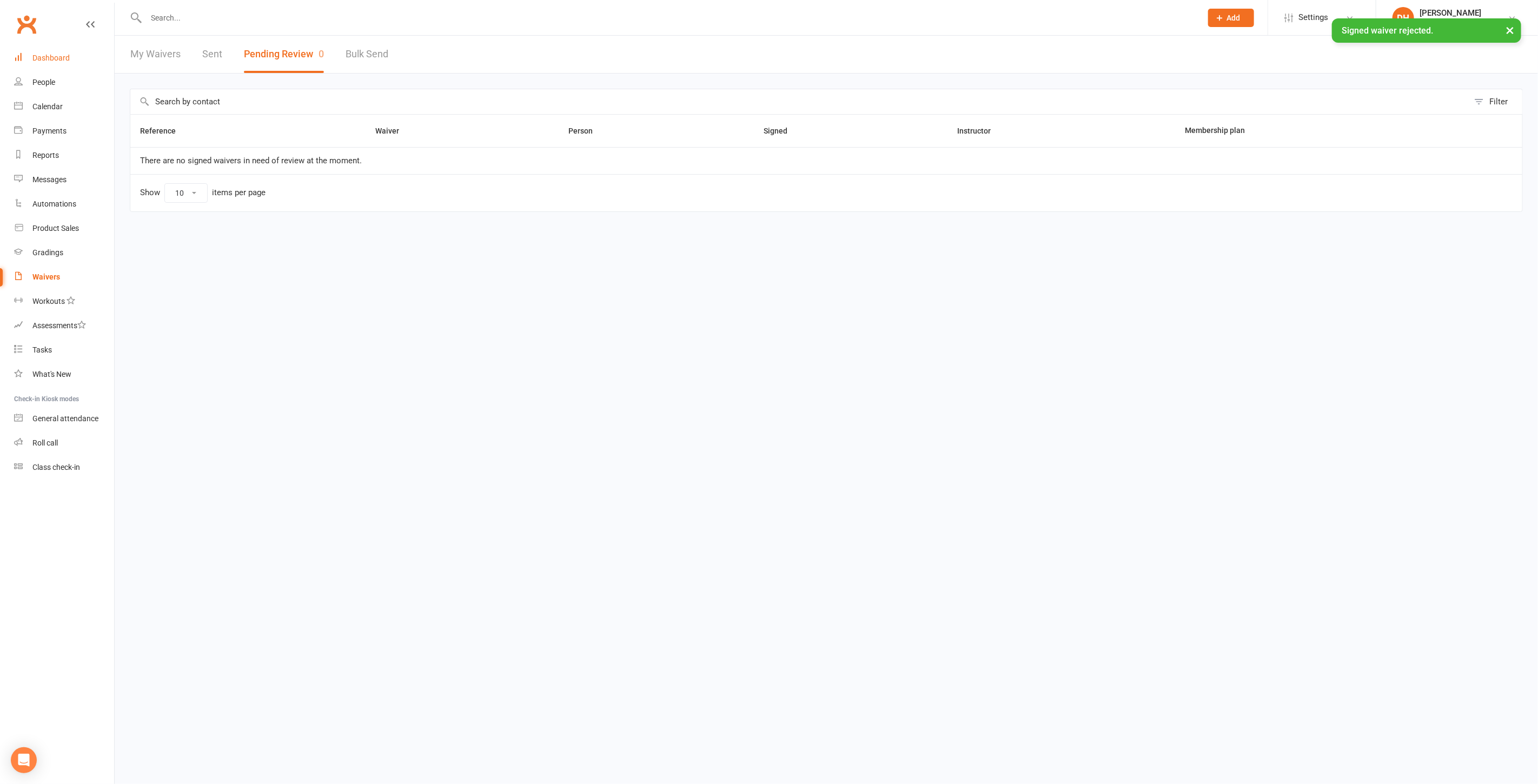
click at [76, 57] on link "Dashboard" at bounding box center [64, 58] width 100 height 24
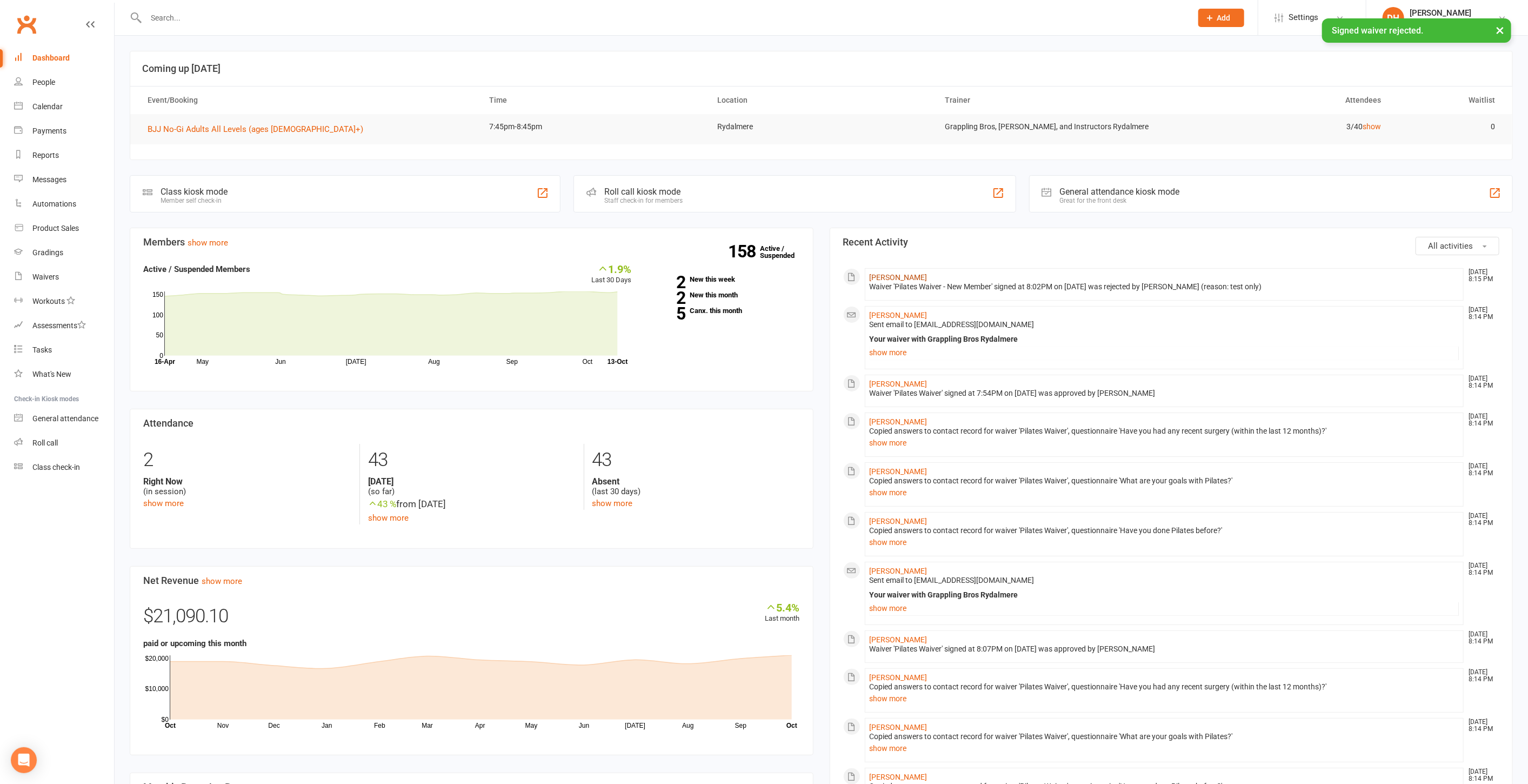
click at [888, 274] on link "[PERSON_NAME]" at bounding box center [898, 278] width 58 height 9
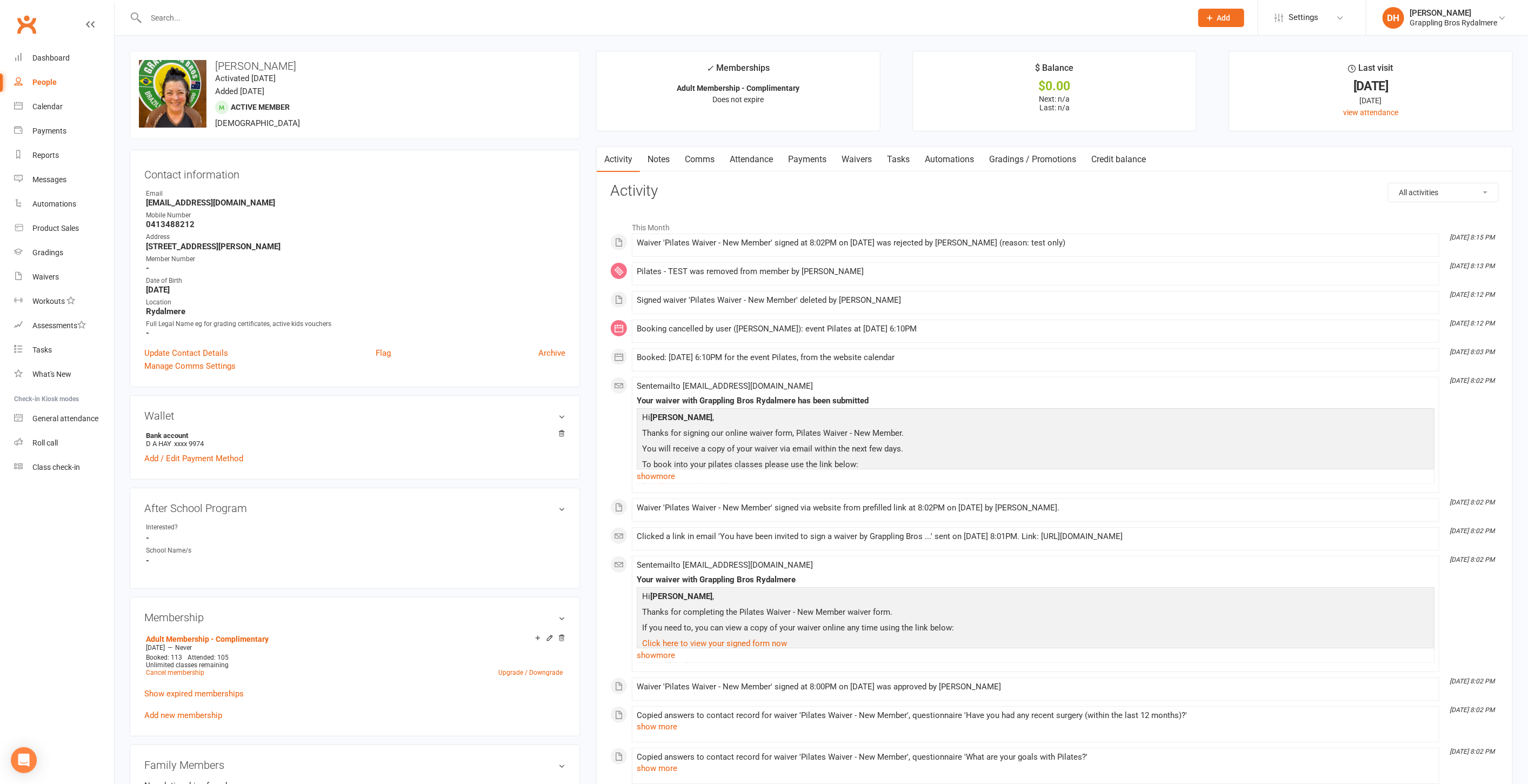
click at [865, 158] on link "Waivers" at bounding box center [856, 159] width 45 height 25
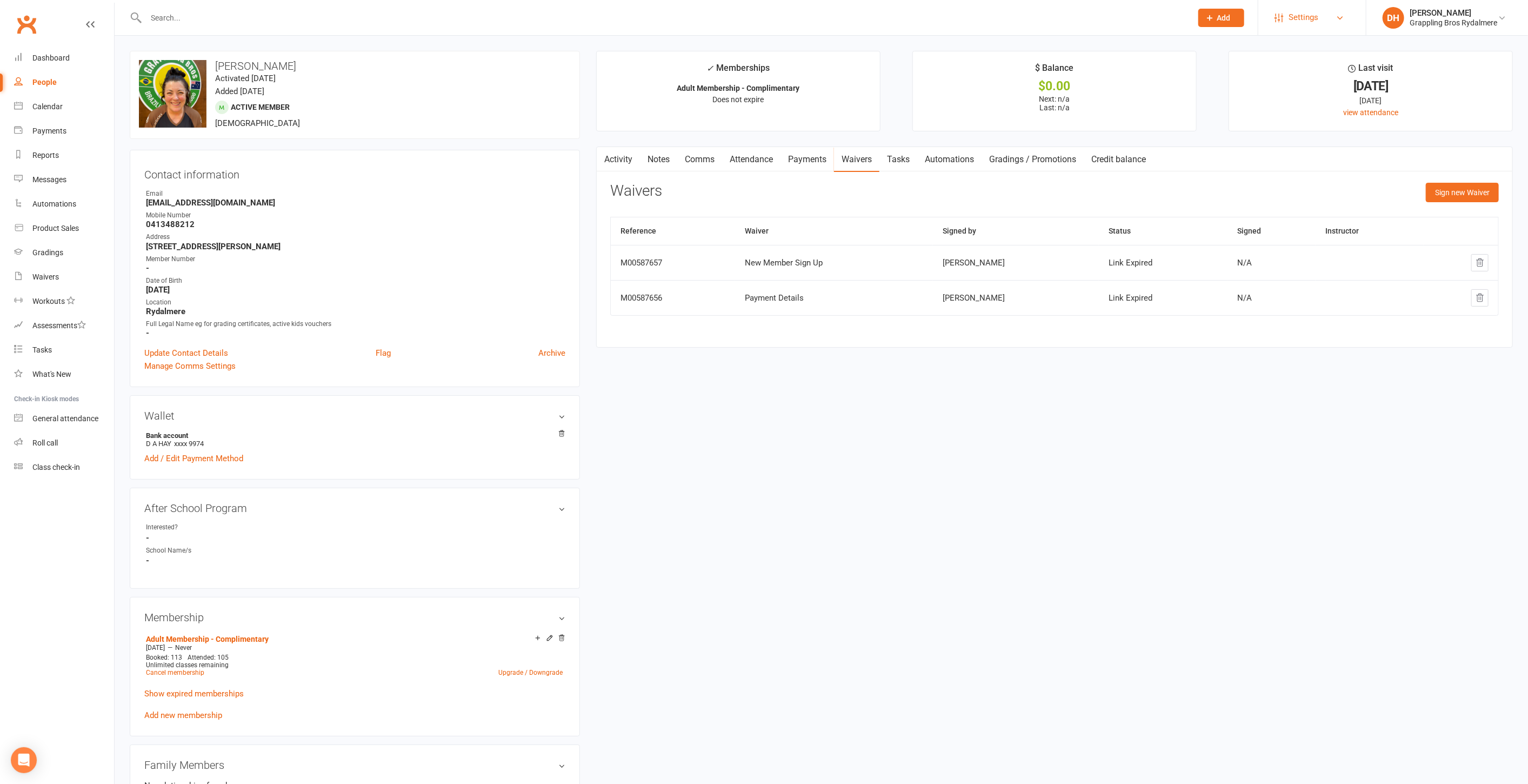
click at [1300, 12] on span "Settings" at bounding box center [1303, 18] width 30 height 24
click at [1294, 42] on link "Membership Plans" at bounding box center [1312, 48] width 107 height 25
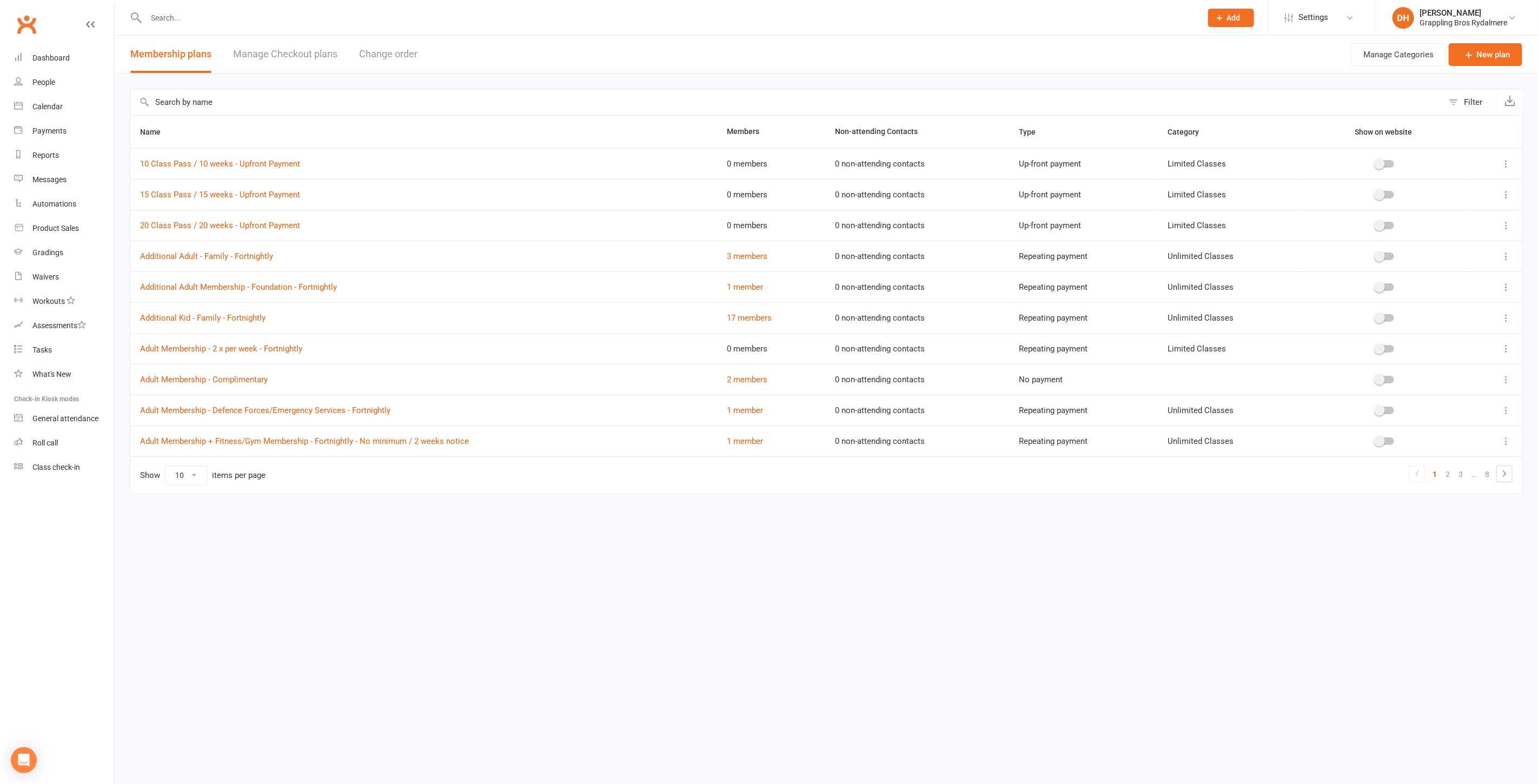
click at [230, 101] on input "text" at bounding box center [787, 102] width 1313 height 26
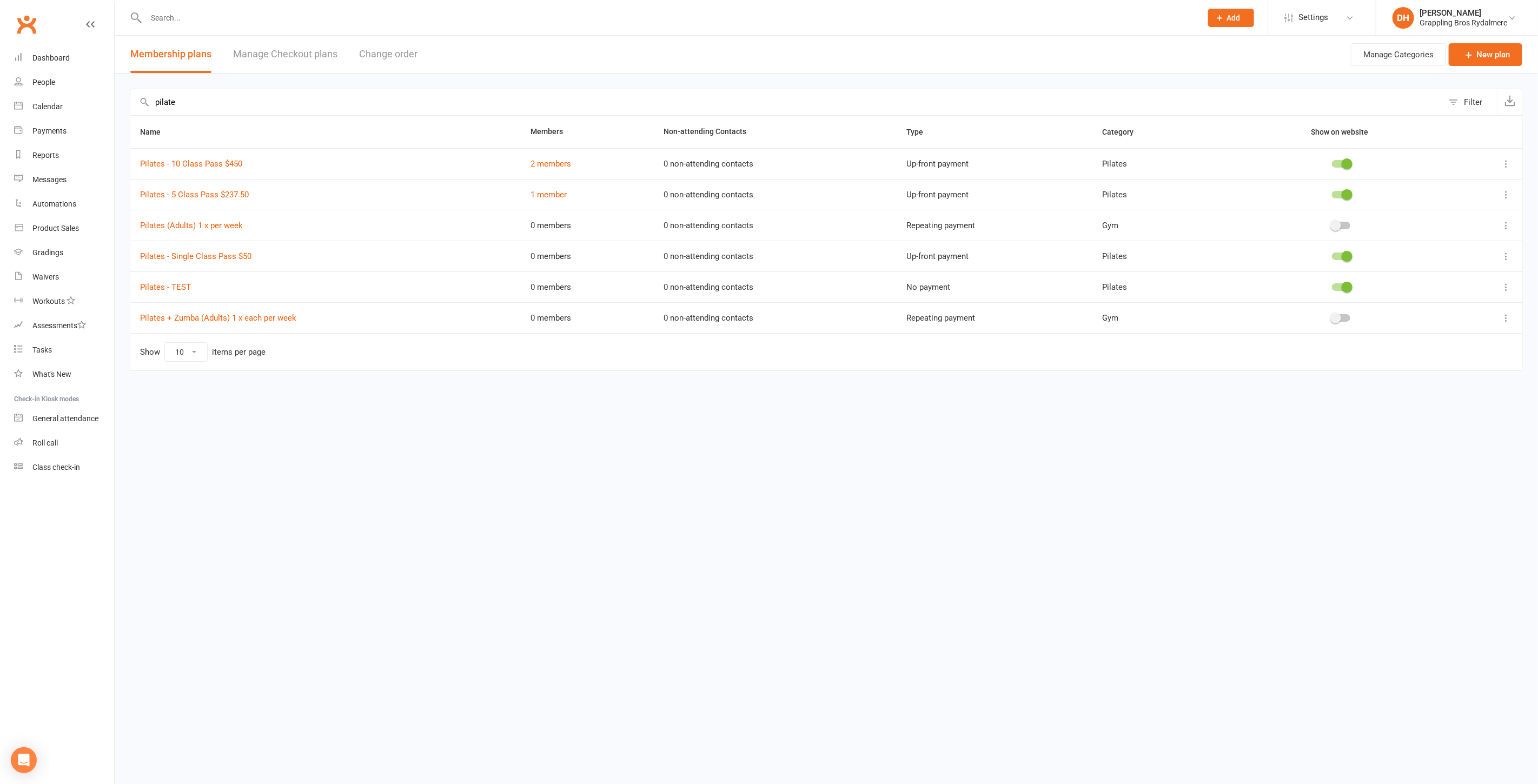
type input "pilate"
click at [1342, 287] on span at bounding box center [1347, 287] width 11 height 11
click at [1332, 285] on input "checkbox" at bounding box center [1332, 285] width 0 height 0
click at [1329, 22] on link "Settings" at bounding box center [1322, 18] width 75 height 24
click at [1312, 125] on link "Website" at bounding box center [1321, 124] width 107 height 25
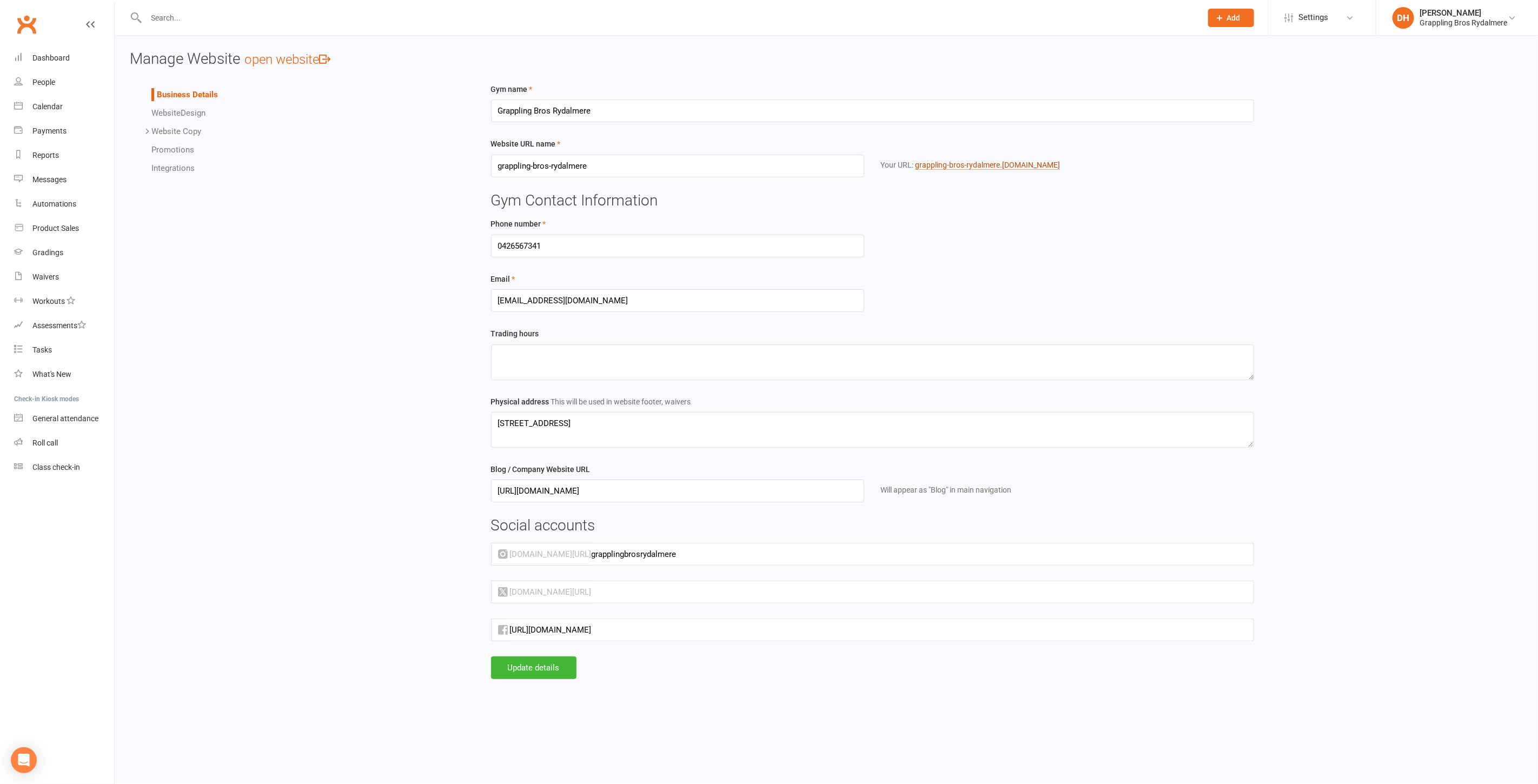
click at [934, 166] on link "grappling-bros-rydalmere .[DOMAIN_NAME]" at bounding box center [988, 165] width 145 height 9
click at [1014, 165] on link "grappling-bros-rydalmere .[DOMAIN_NAME]" at bounding box center [988, 165] width 145 height 9
click at [26, 274] on link "Waivers" at bounding box center [64, 277] width 100 height 24
select select "50"
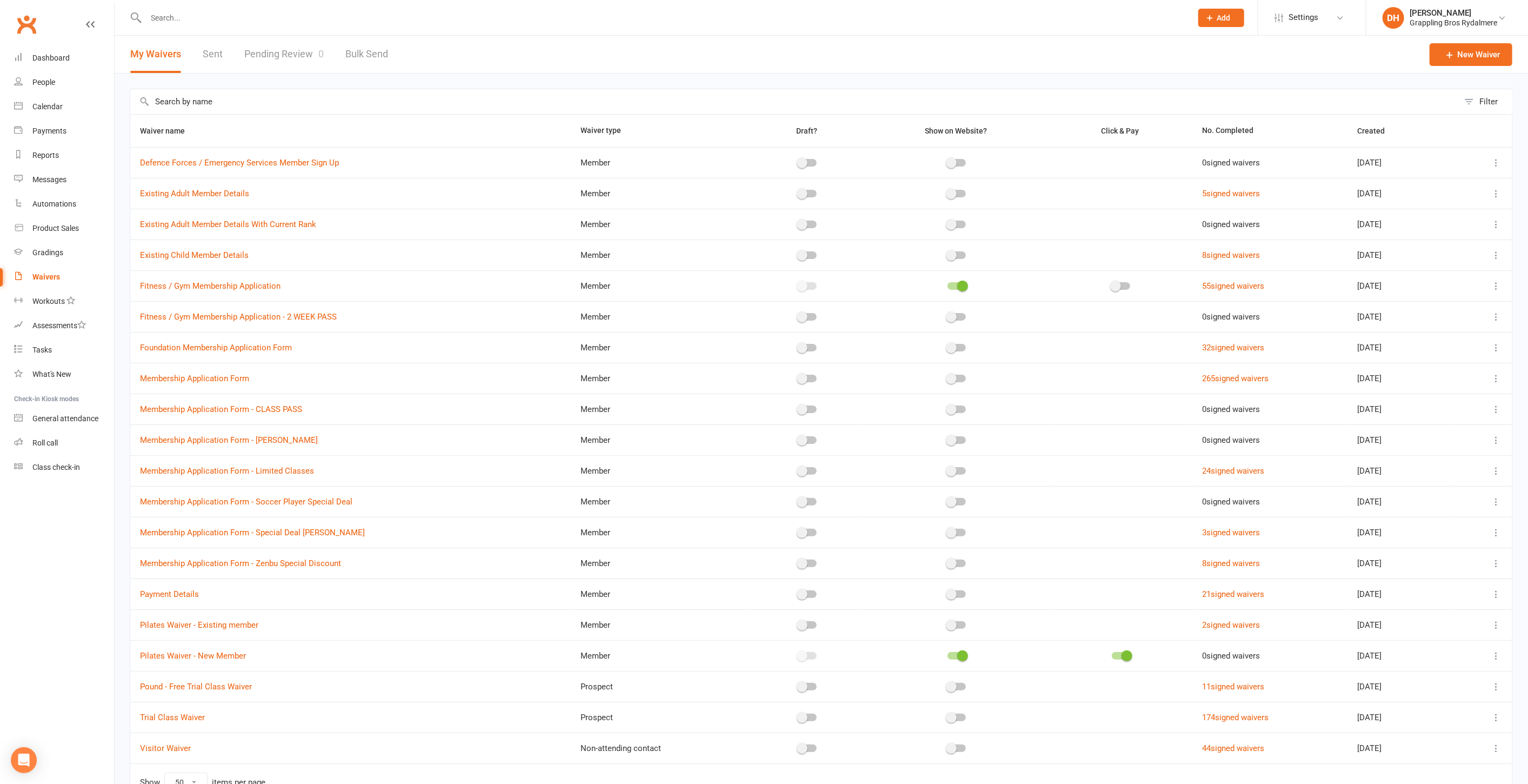
click at [1495, 652] on icon at bounding box center [1496, 656] width 11 height 11
click at [1470, 679] on link "Edit waiver" at bounding box center [1430, 674] width 127 height 22
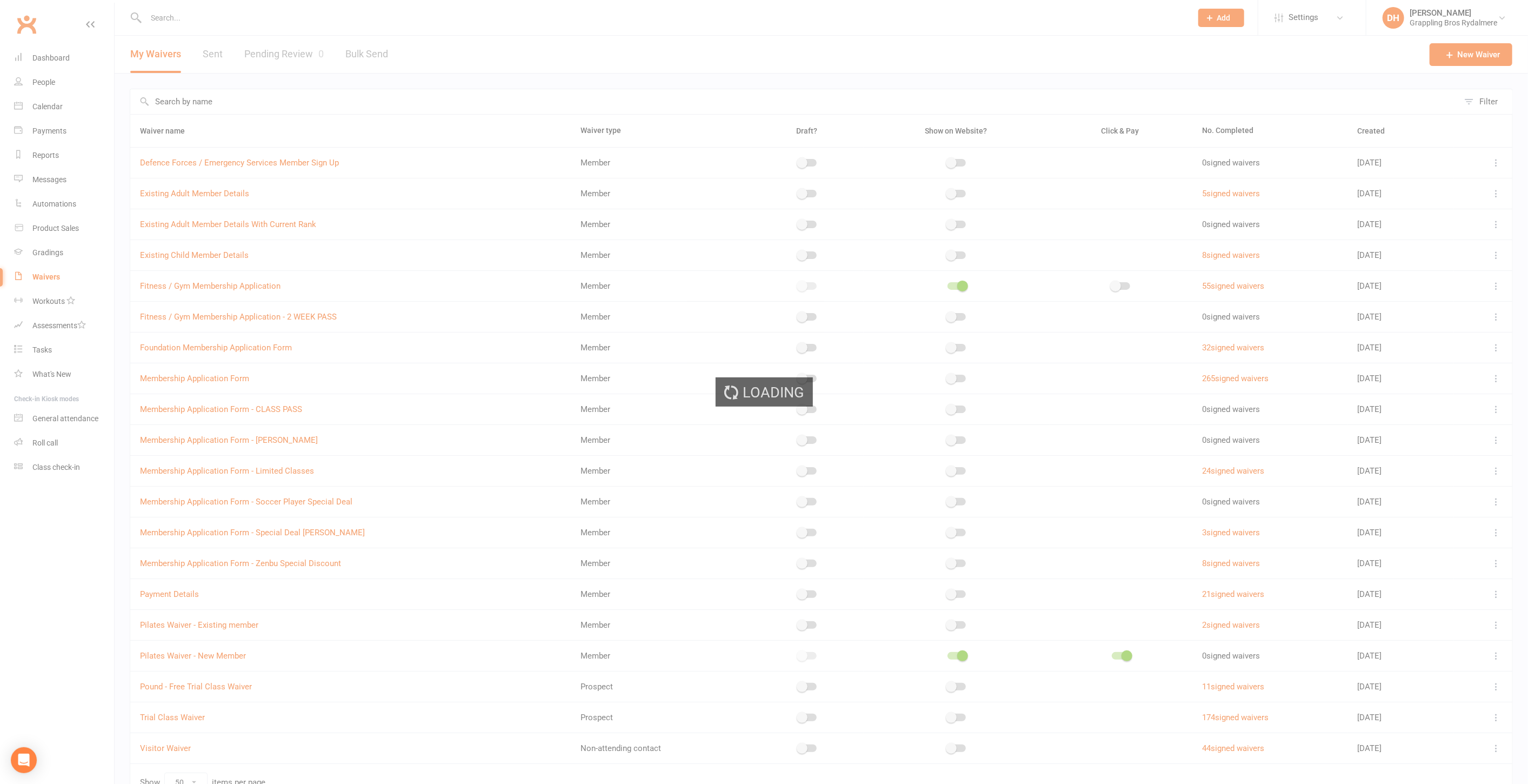
select select "select"
select select "checkbox"
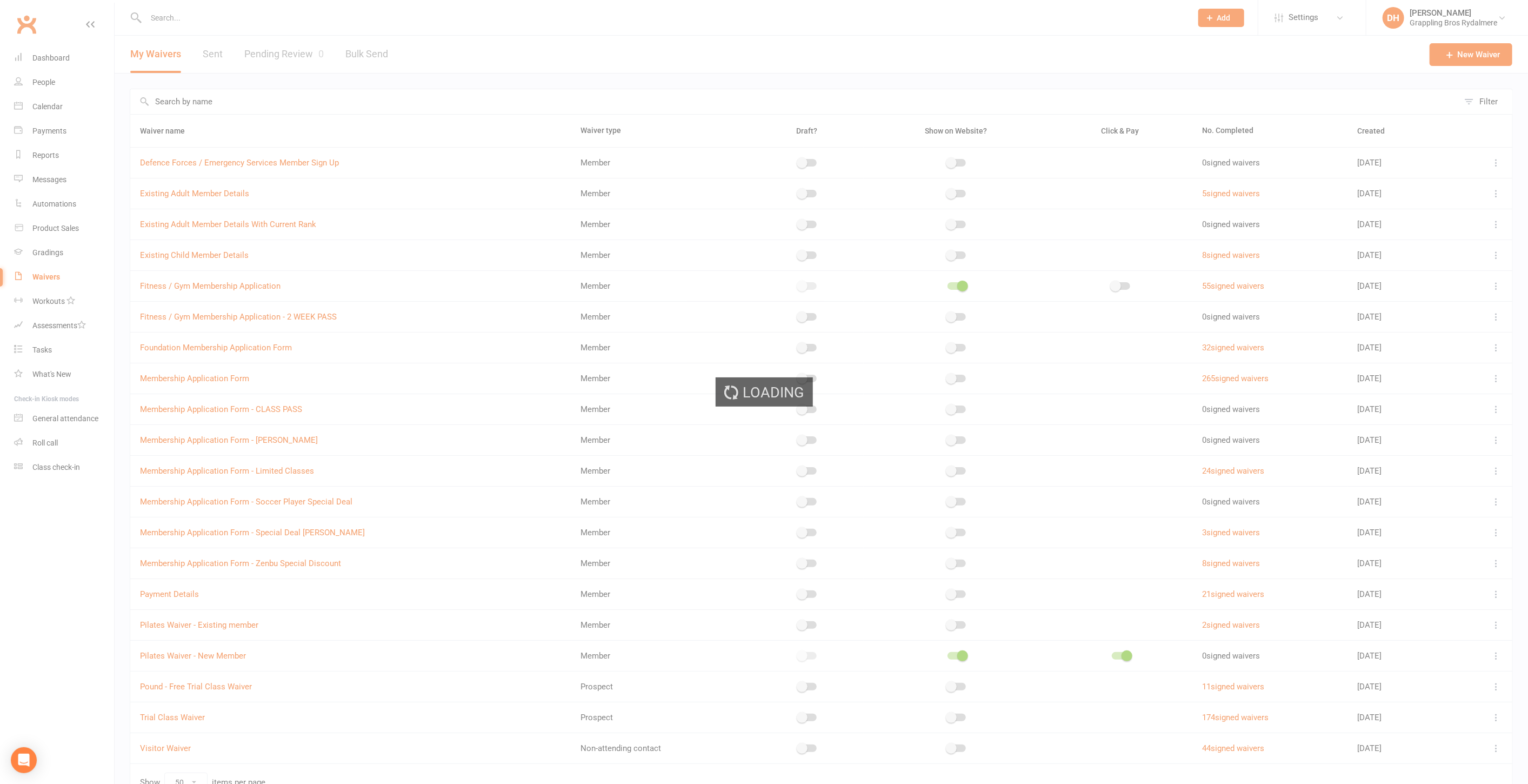
select select "checkbox"
select select "select"
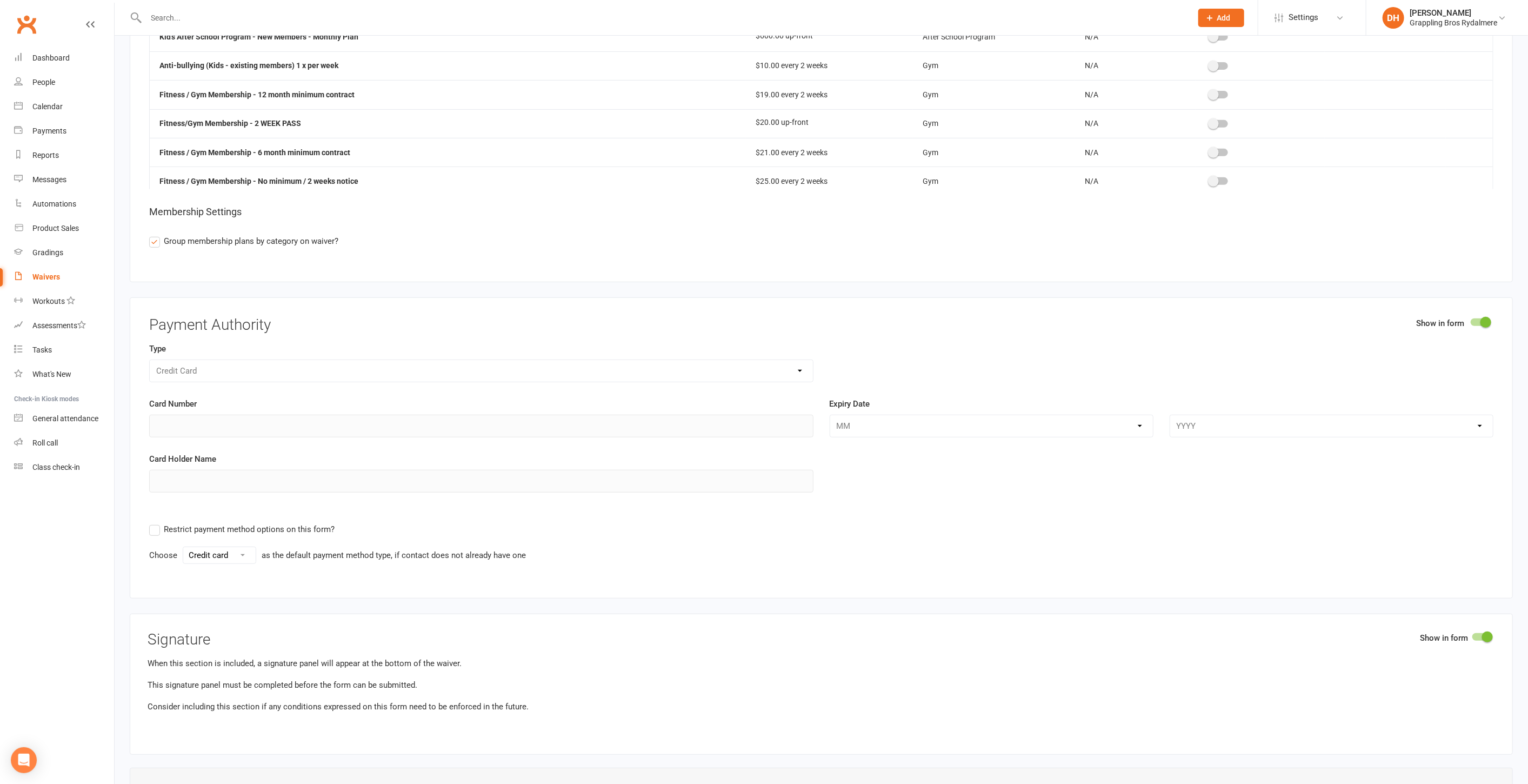
scroll to position [4801, 0]
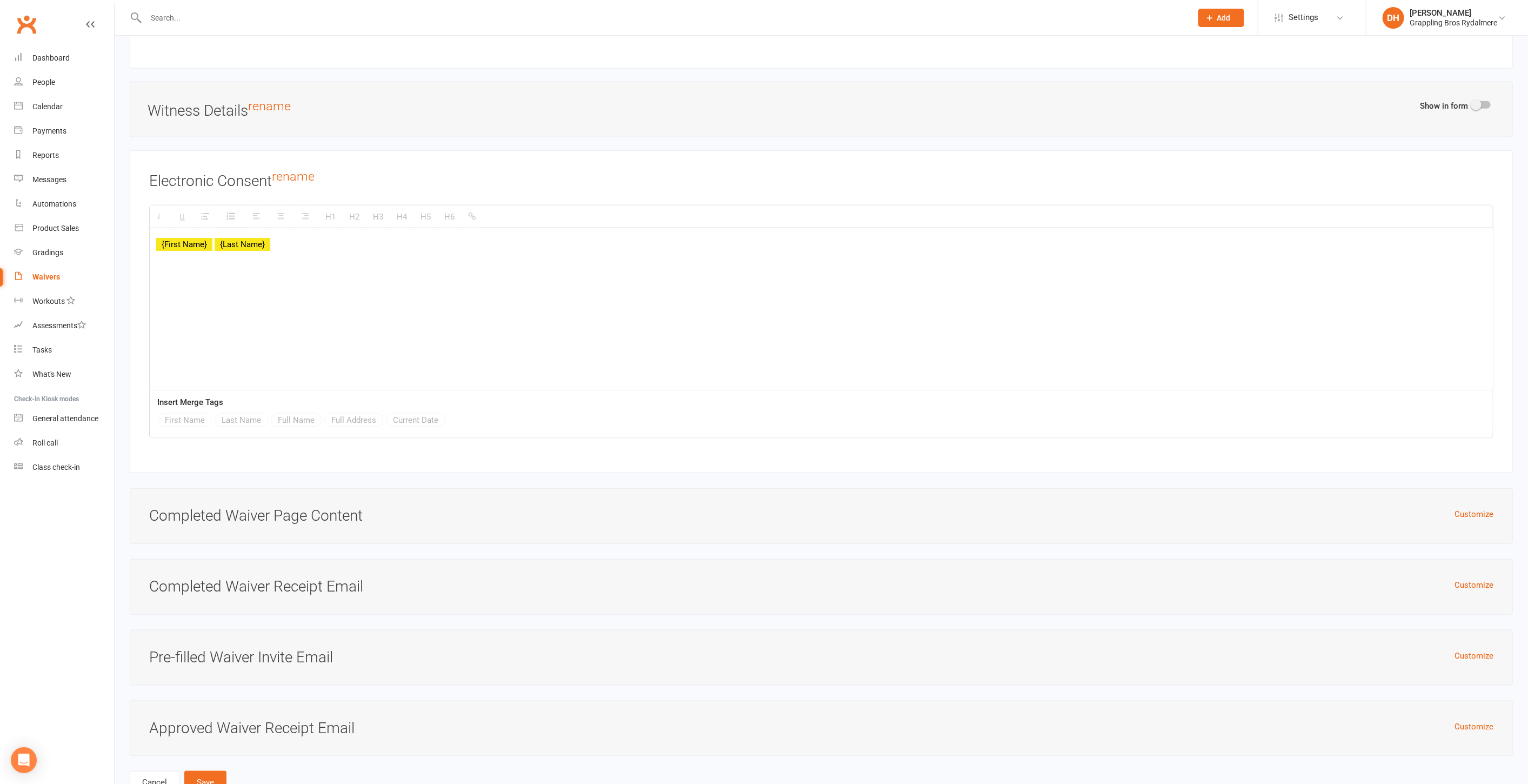
click at [65, 276] on link "Waivers" at bounding box center [64, 277] width 100 height 24
select select "50"
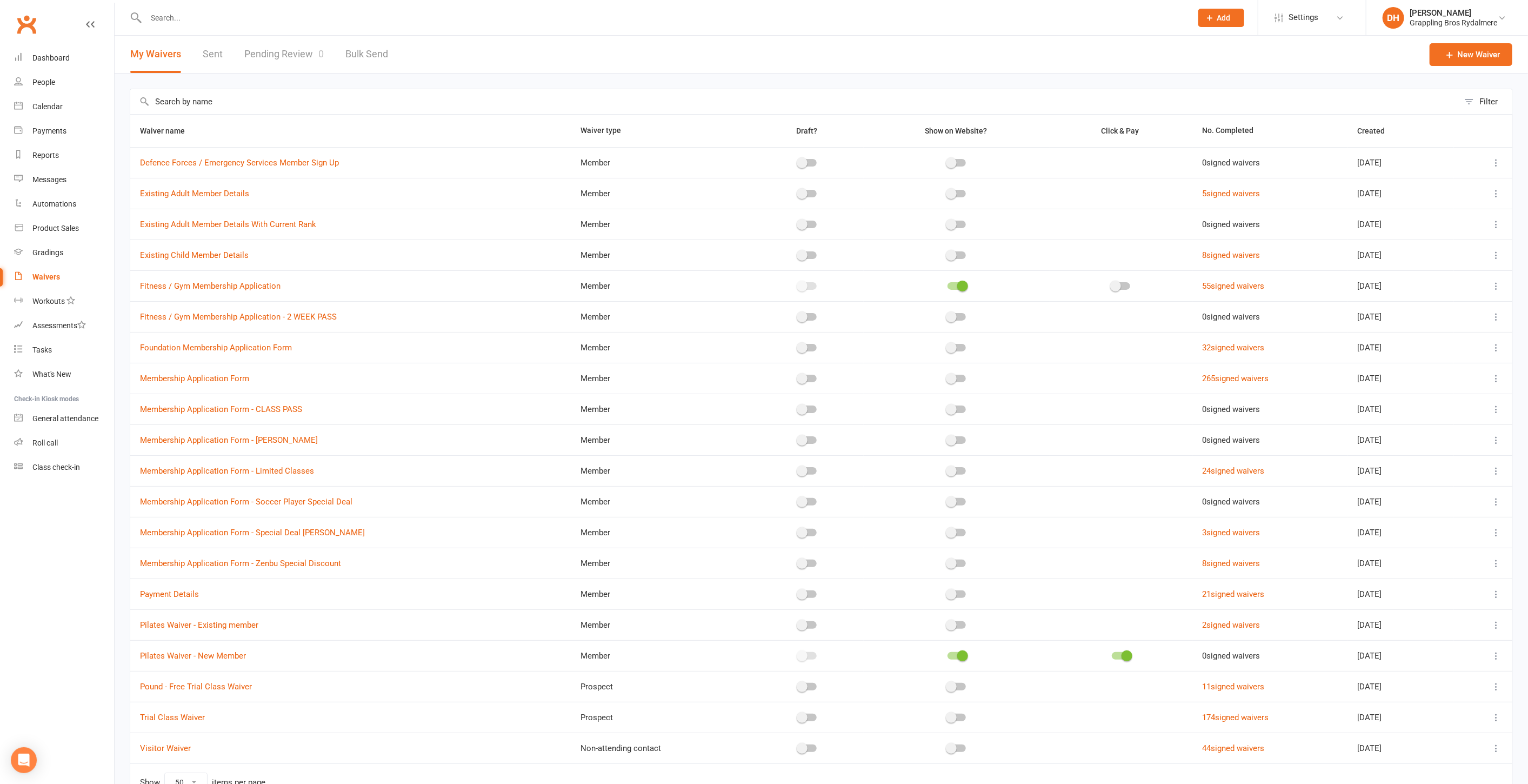
click at [1498, 654] on icon at bounding box center [1496, 656] width 11 height 11
click at [1434, 711] on link "Copy external link to clipboard" at bounding box center [1430, 717] width 127 height 22
click at [1314, 15] on span "Settings" at bounding box center [1303, 18] width 30 height 24
click at [1294, 118] on link "Website" at bounding box center [1312, 124] width 107 height 25
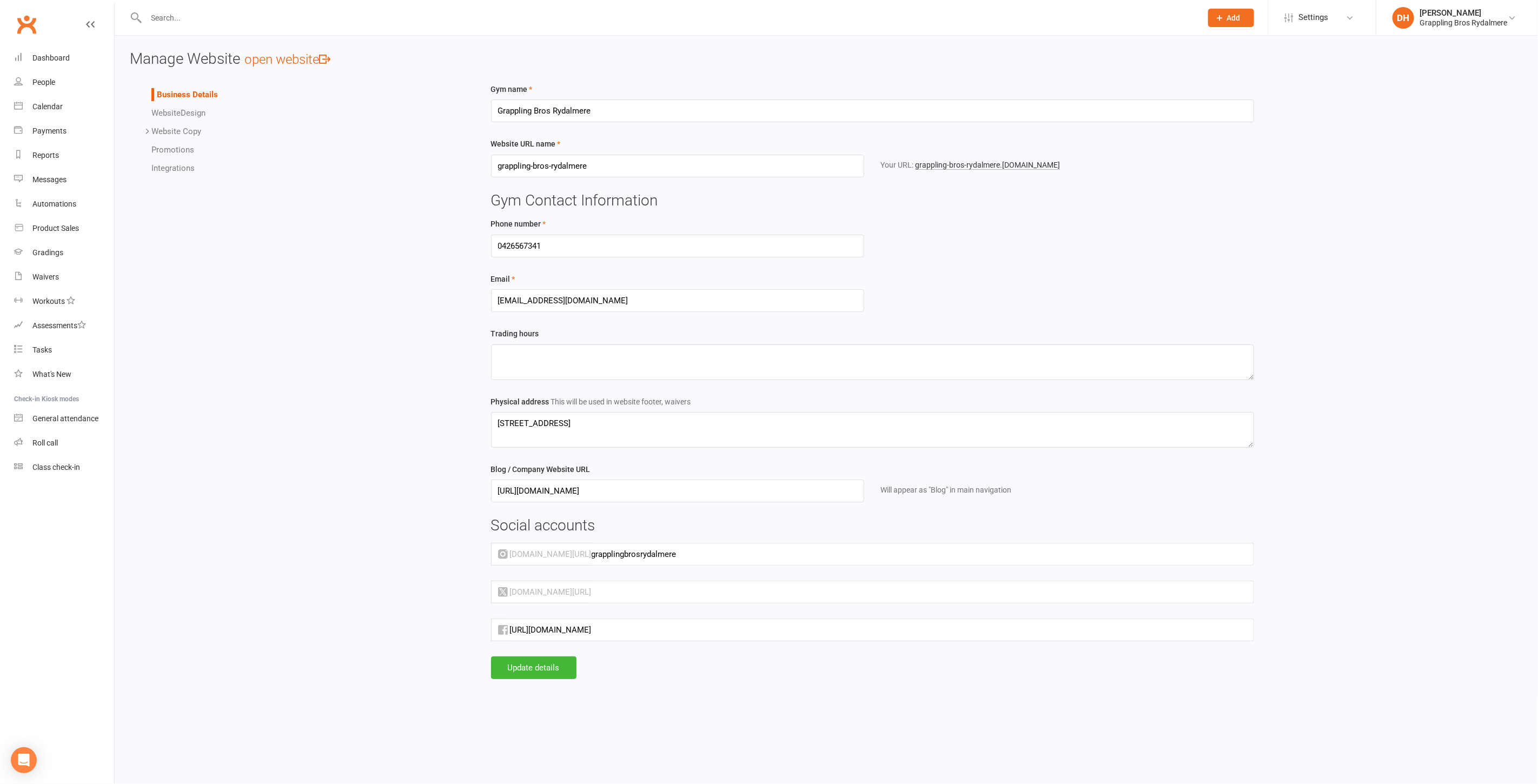
click at [187, 109] on link "Website Design" at bounding box center [178, 112] width 54 height 10
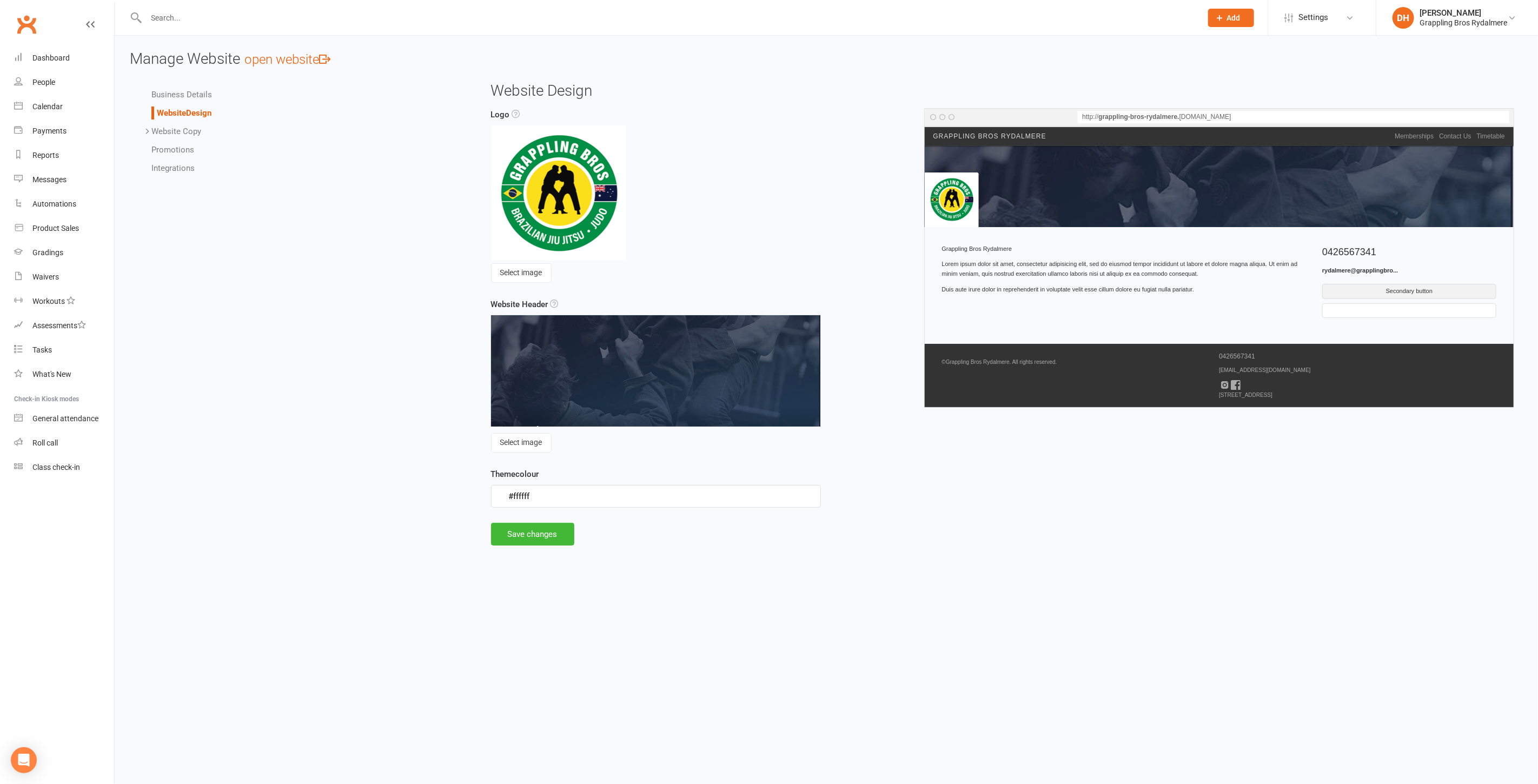
click at [187, 128] on link "Website Copy" at bounding box center [176, 131] width 50 height 10
click at [193, 167] on link "Contact Us" at bounding box center [193, 168] width 41 height 10
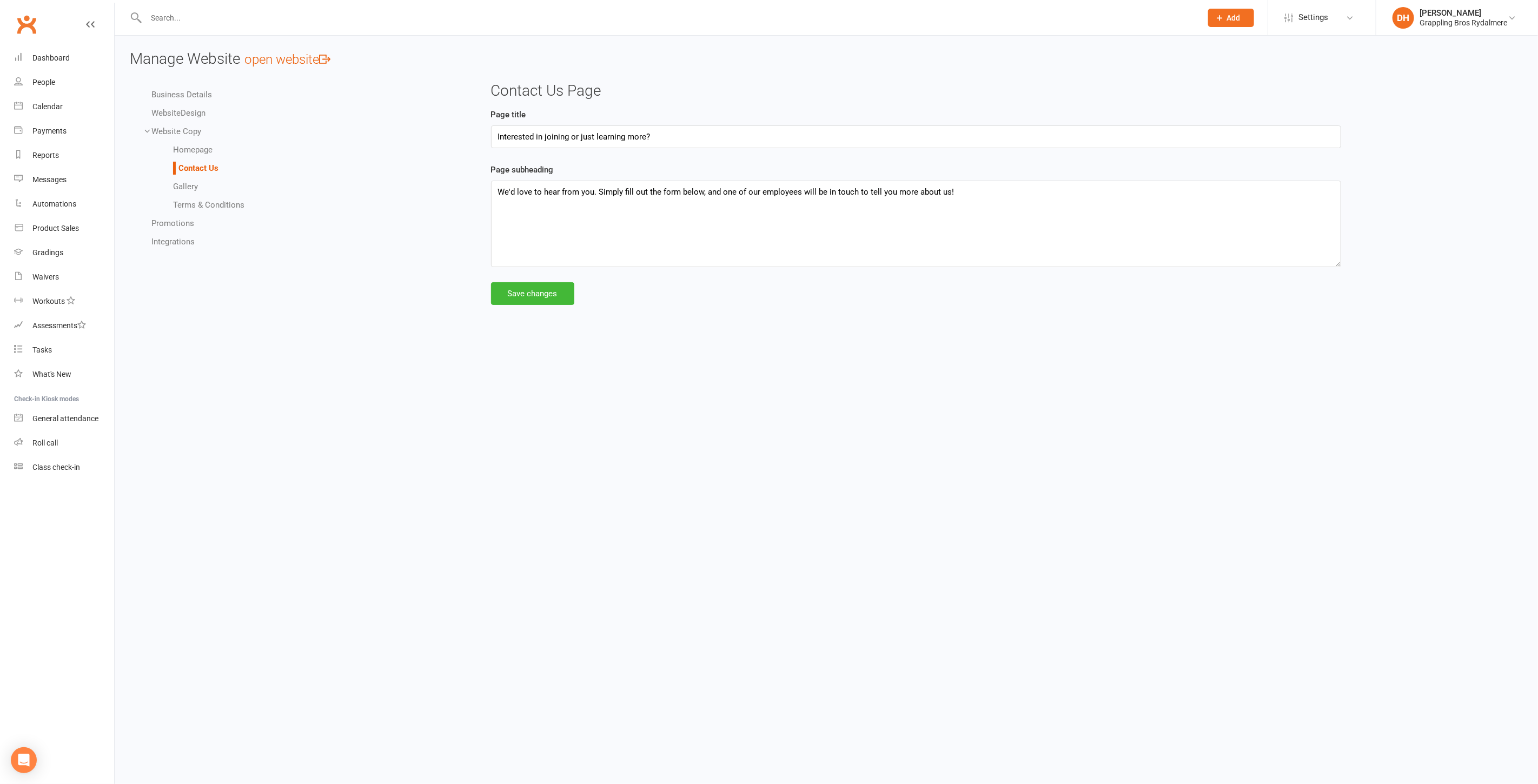
click at [199, 154] on link "Homepage" at bounding box center [193, 149] width 39 height 10
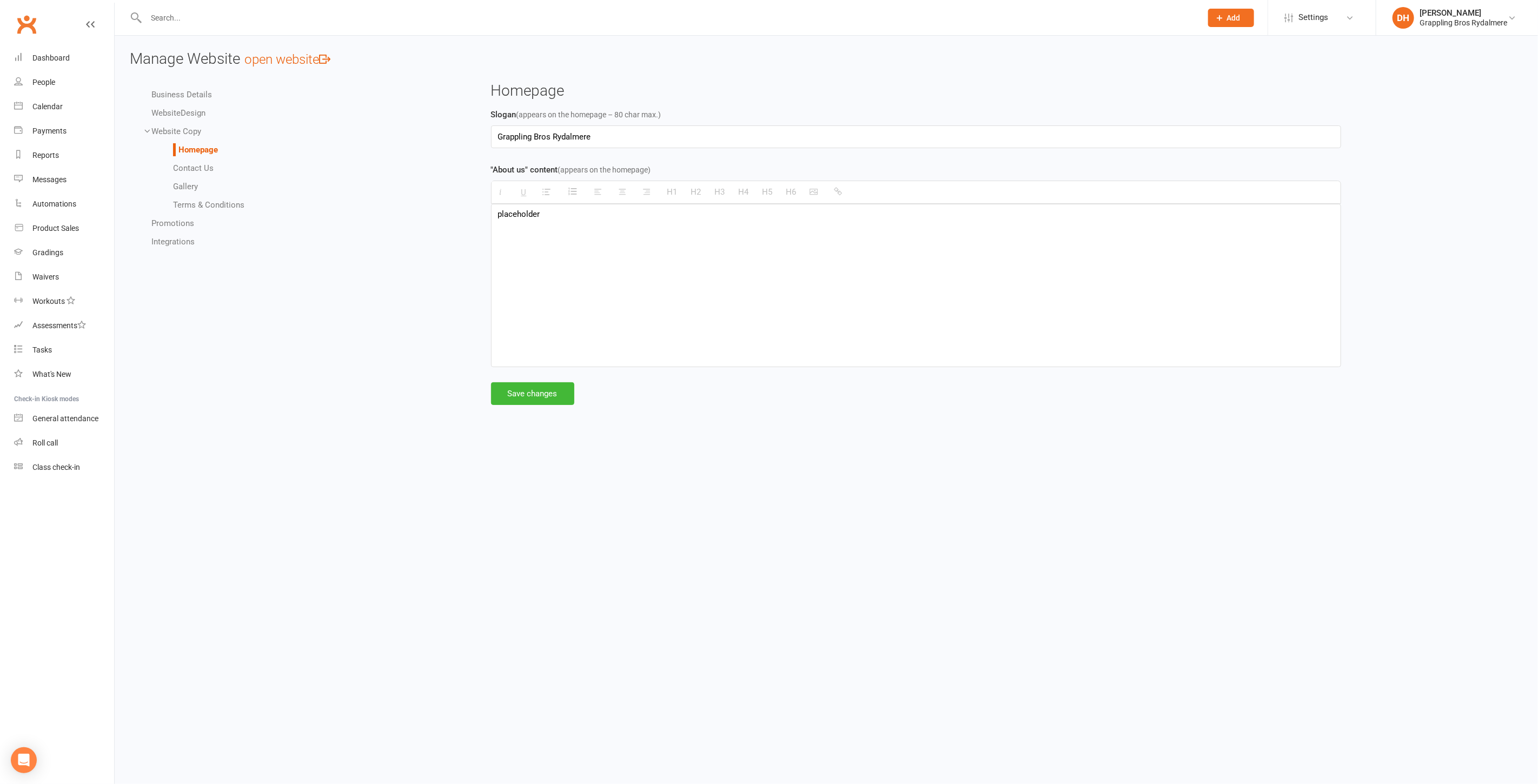
click at [192, 111] on link "Website Design" at bounding box center [178, 112] width 54 height 10
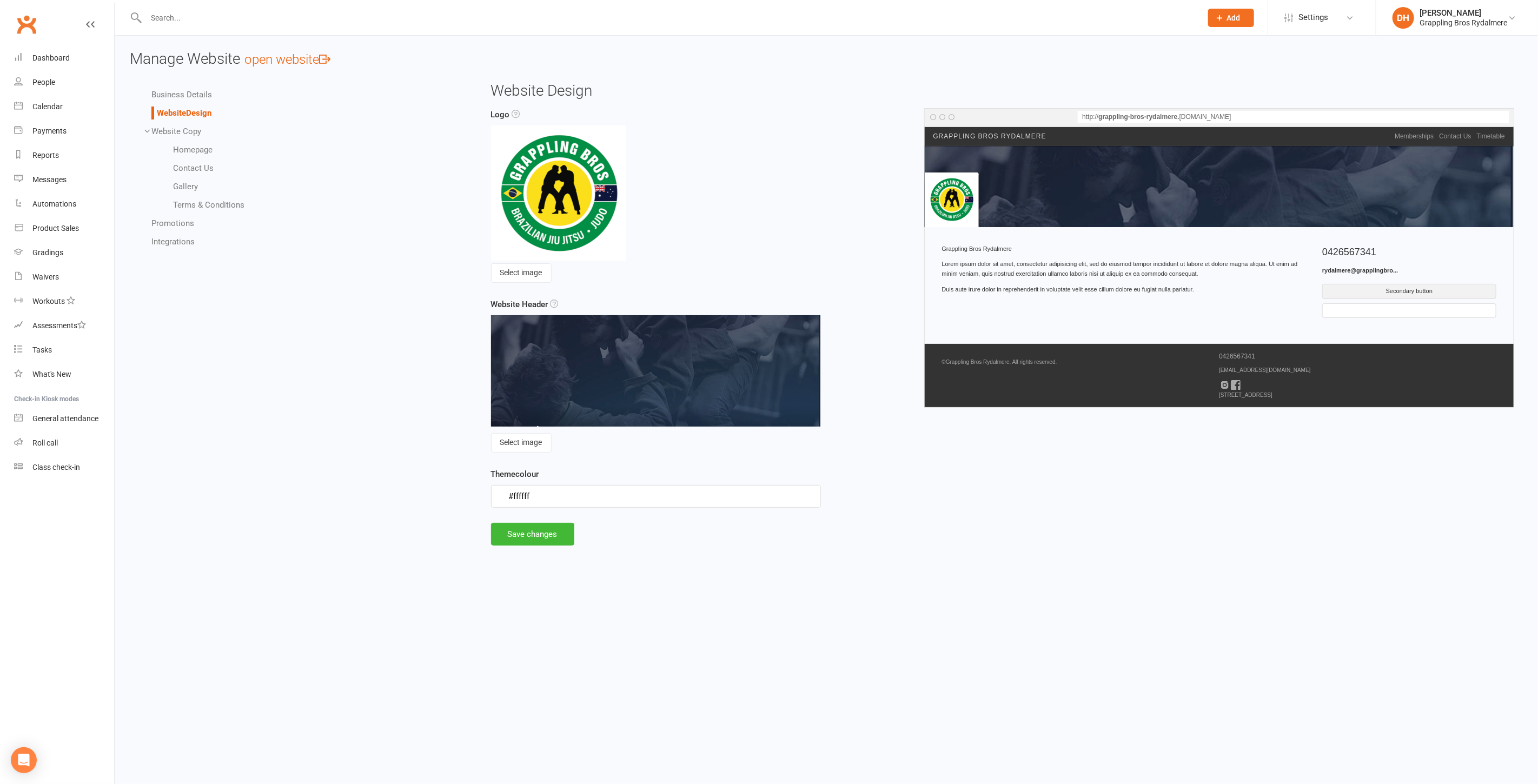
click at [194, 145] on link "Homepage" at bounding box center [193, 149] width 39 height 10
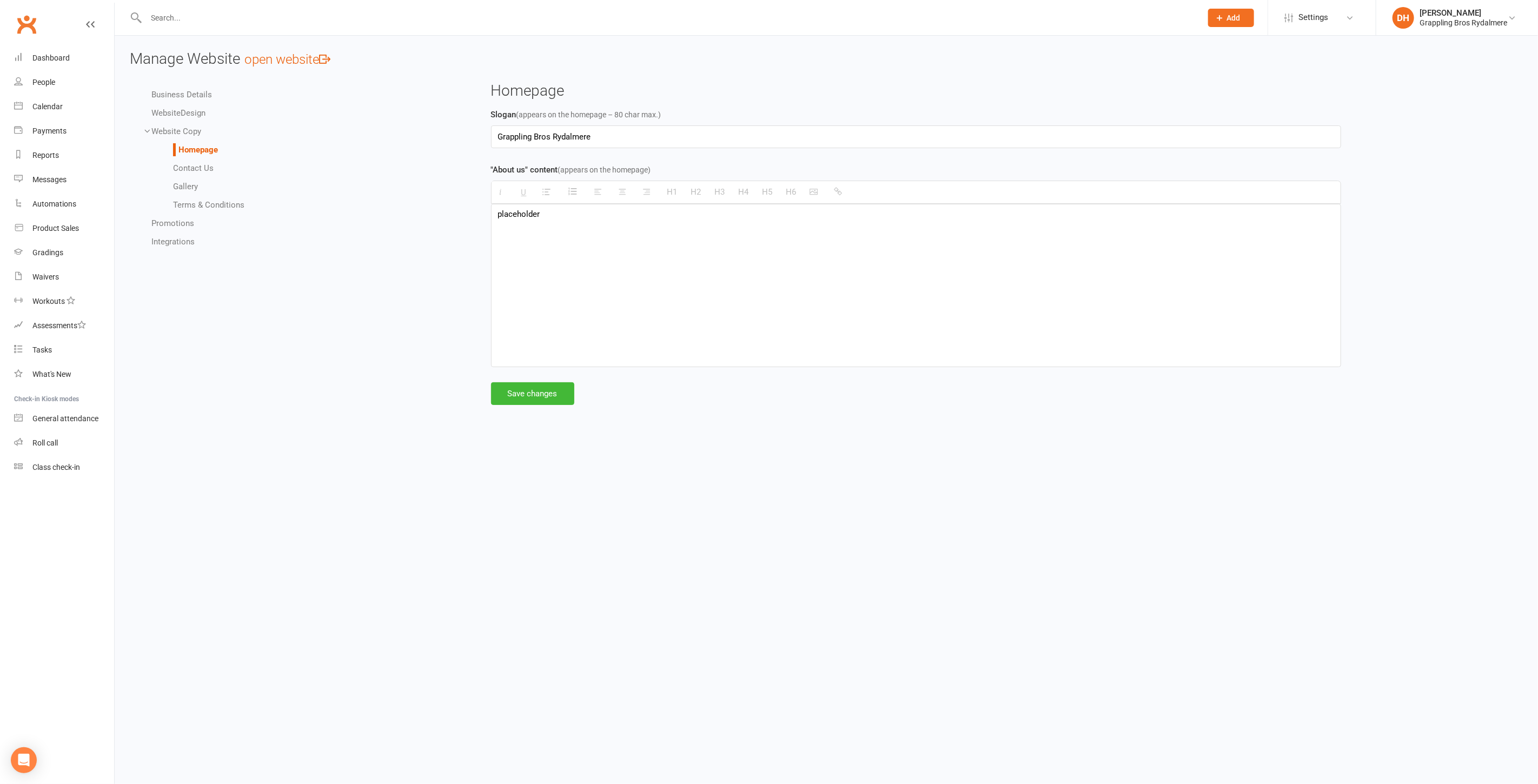
click at [180, 108] on link "Website Design" at bounding box center [178, 112] width 54 height 10
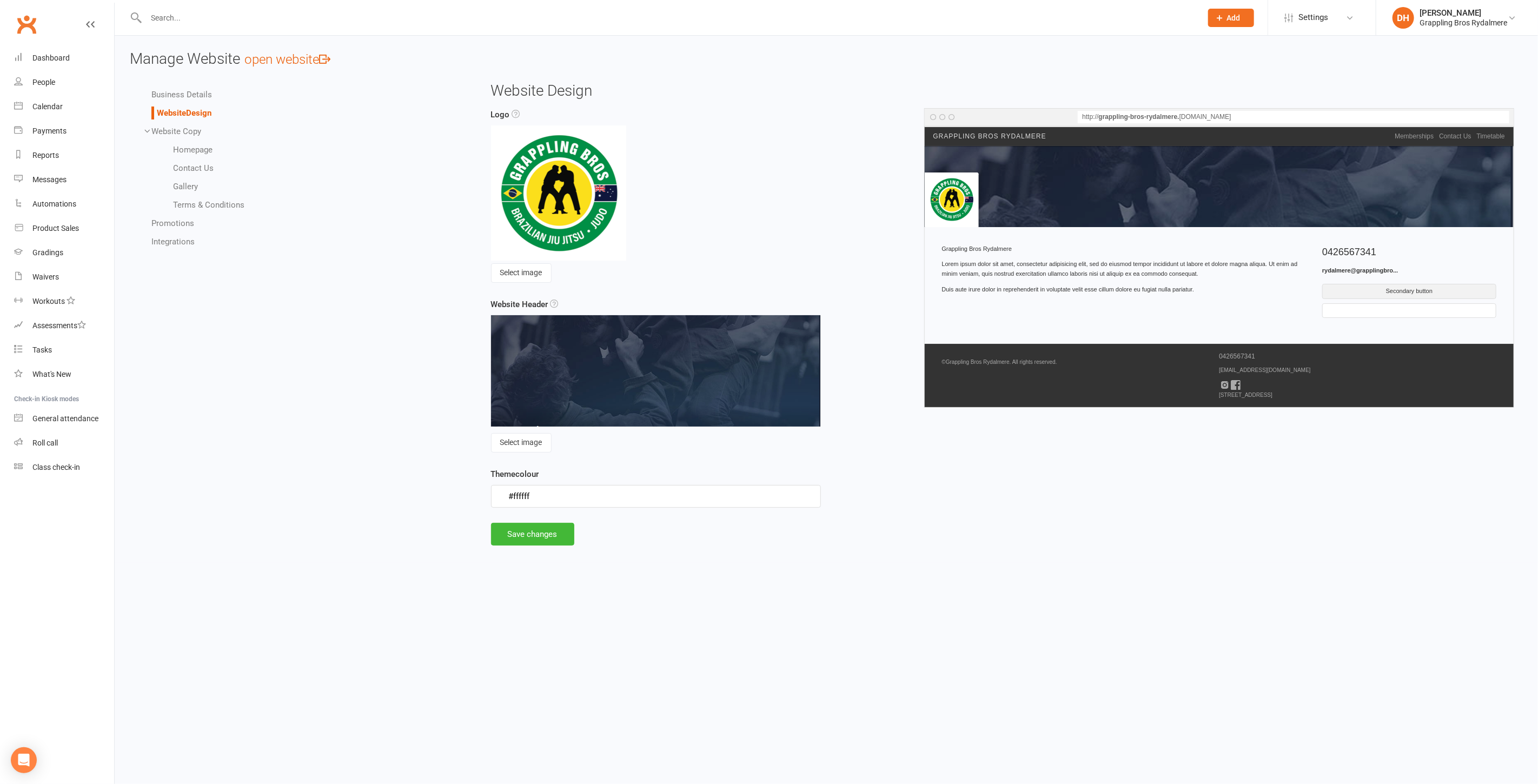
click at [184, 97] on link "Business Details" at bounding box center [181, 94] width 60 height 10
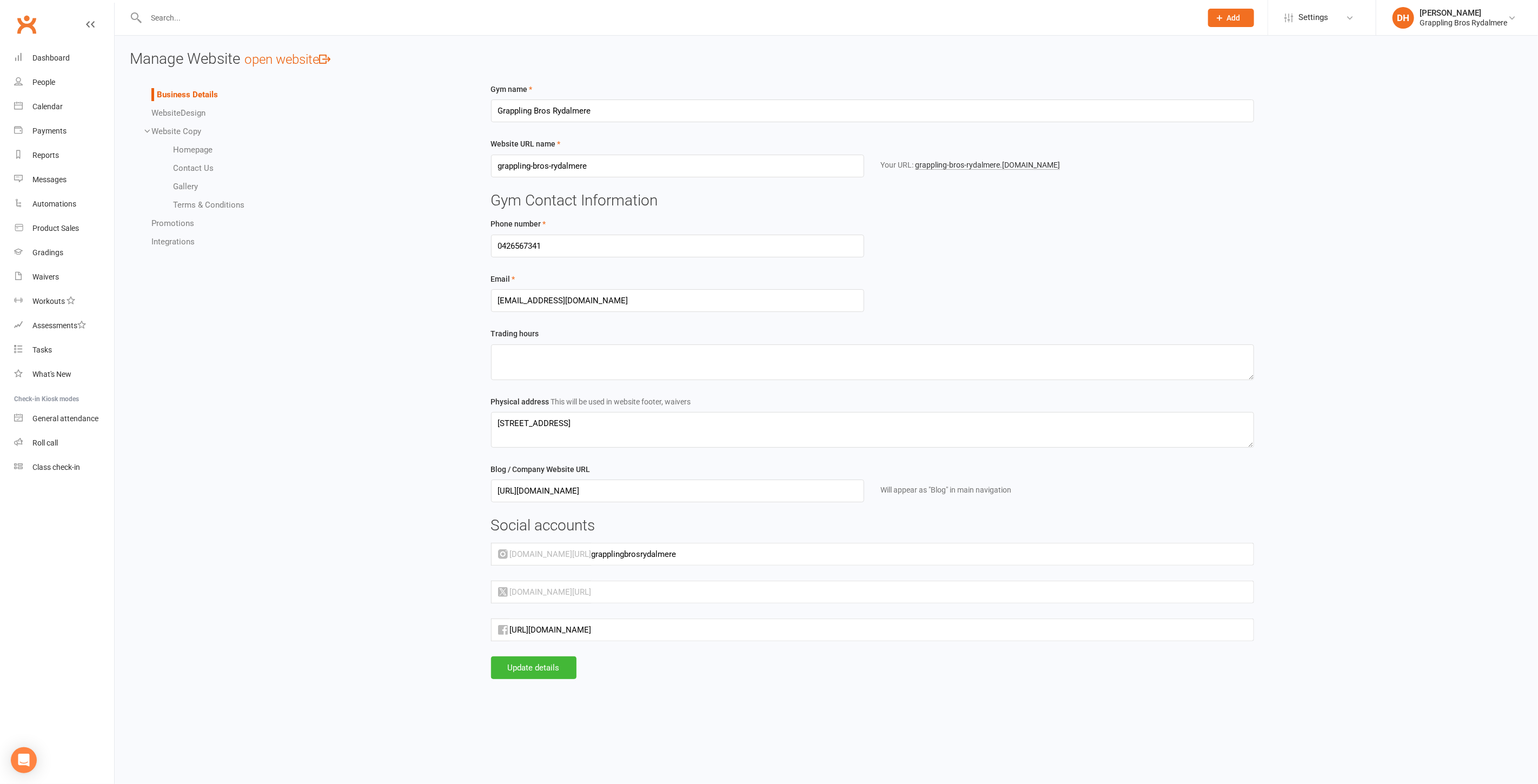
click at [195, 187] on link "Gallery" at bounding box center [185, 186] width 25 height 10
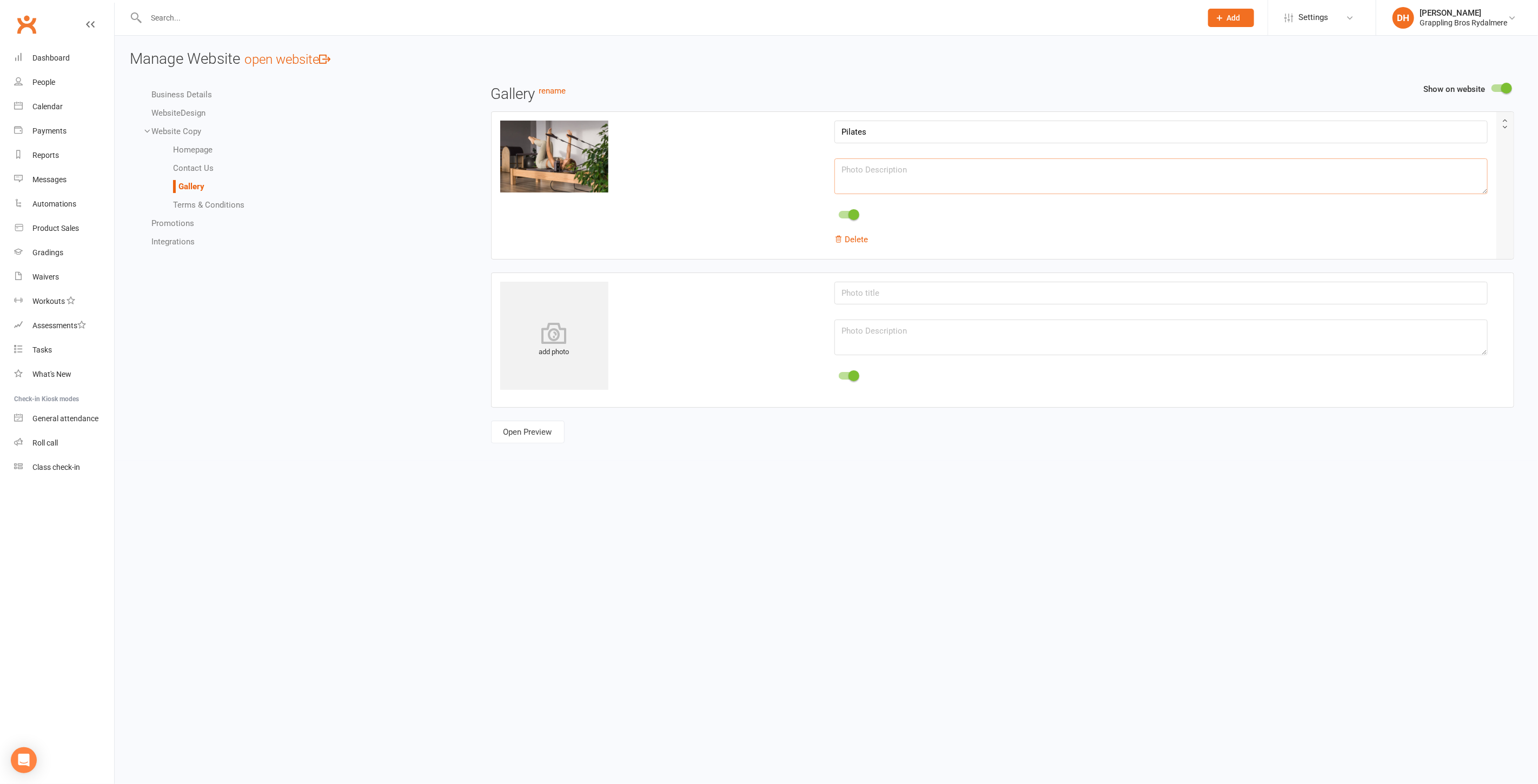
click at [859, 184] on textarea at bounding box center [1161, 176] width 653 height 36
type textarea "t"
type textarea "S"
type textarea "Get started [DATE] by selecting your membership option under the Memberships ta…"
click at [522, 431] on link "Open Preview" at bounding box center [528, 432] width 74 height 23
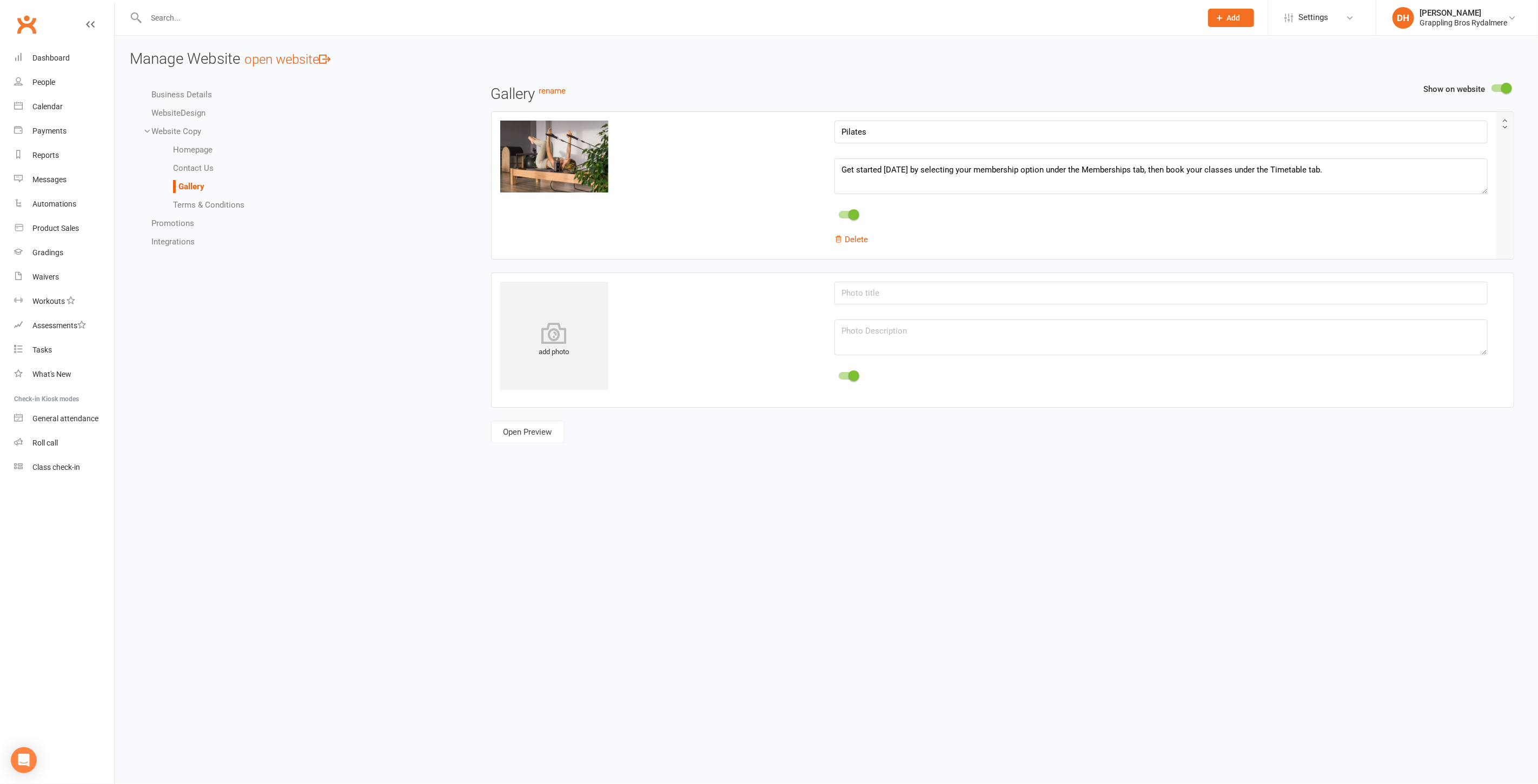
click at [205, 205] on link "Terms & Conditions" at bounding box center [208, 205] width 71 height 10
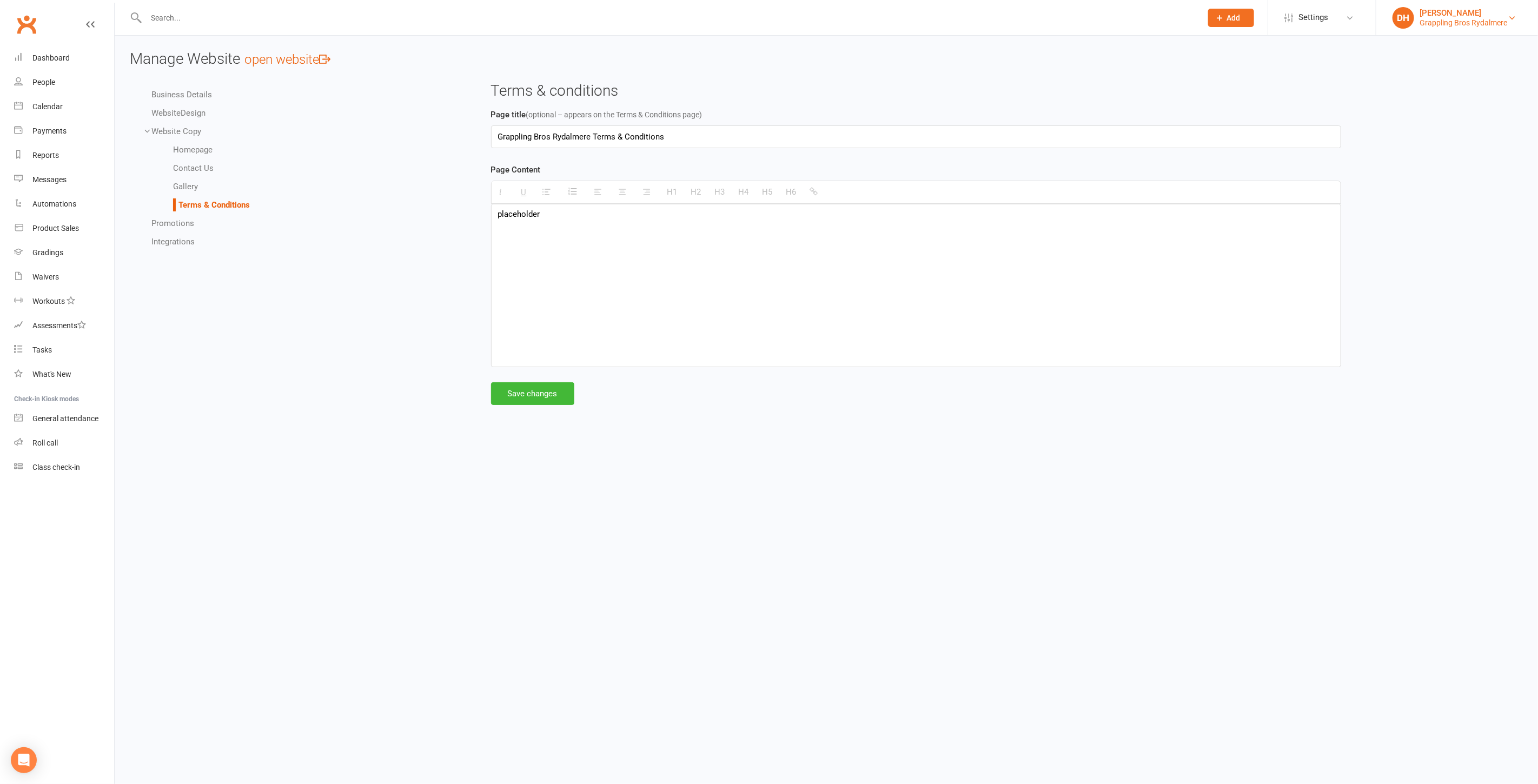
click at [1464, 20] on div "Grappling Bros Rydalmere" at bounding box center [1463, 22] width 88 height 10
click at [1460, 191] on link "Switch to: Grappling Bros Wollongong" at bounding box center [1457, 200] width 161 height 25
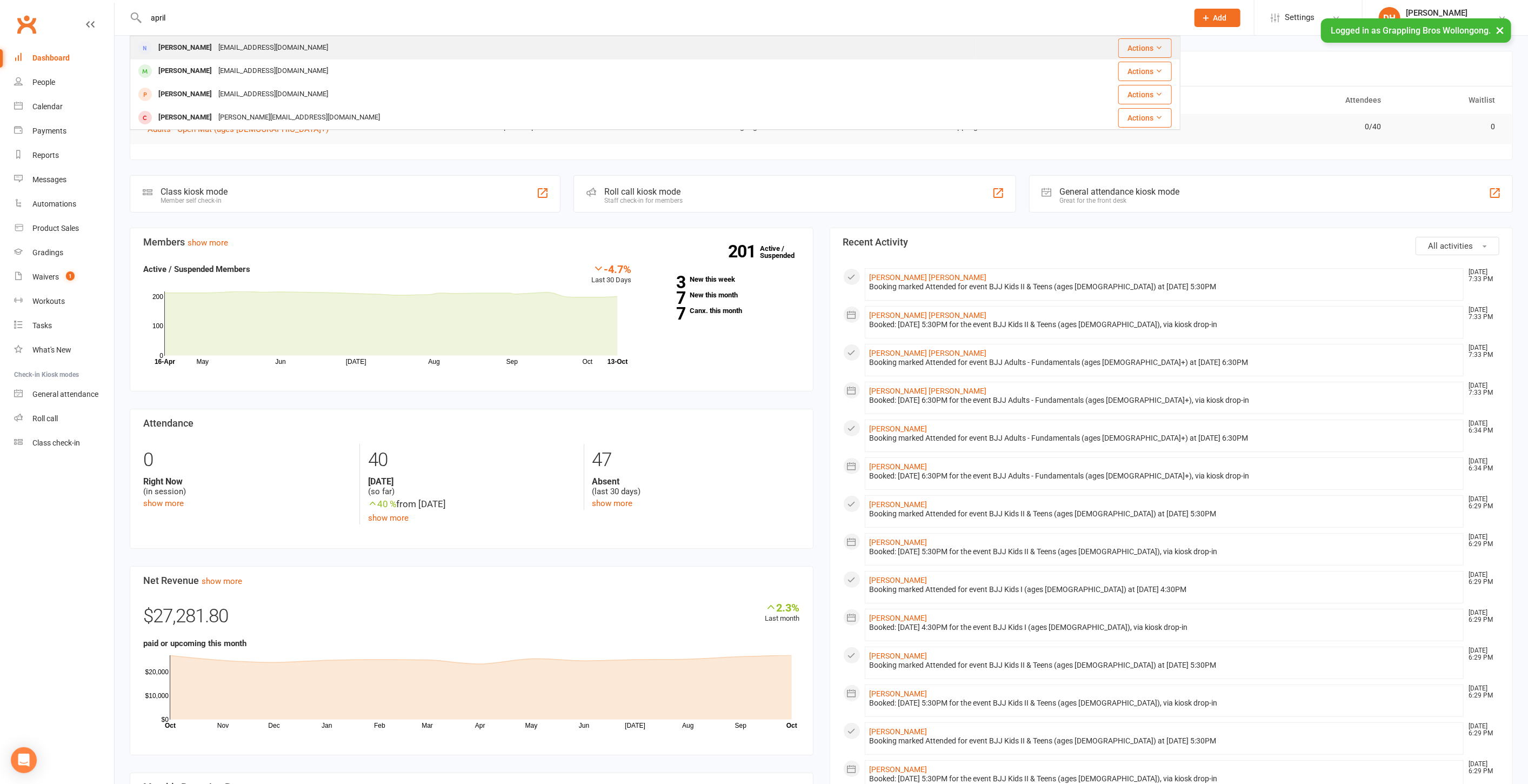
type input "april"
click at [225, 44] on div "[EMAIL_ADDRESS][DOMAIN_NAME]" at bounding box center [273, 48] width 116 height 16
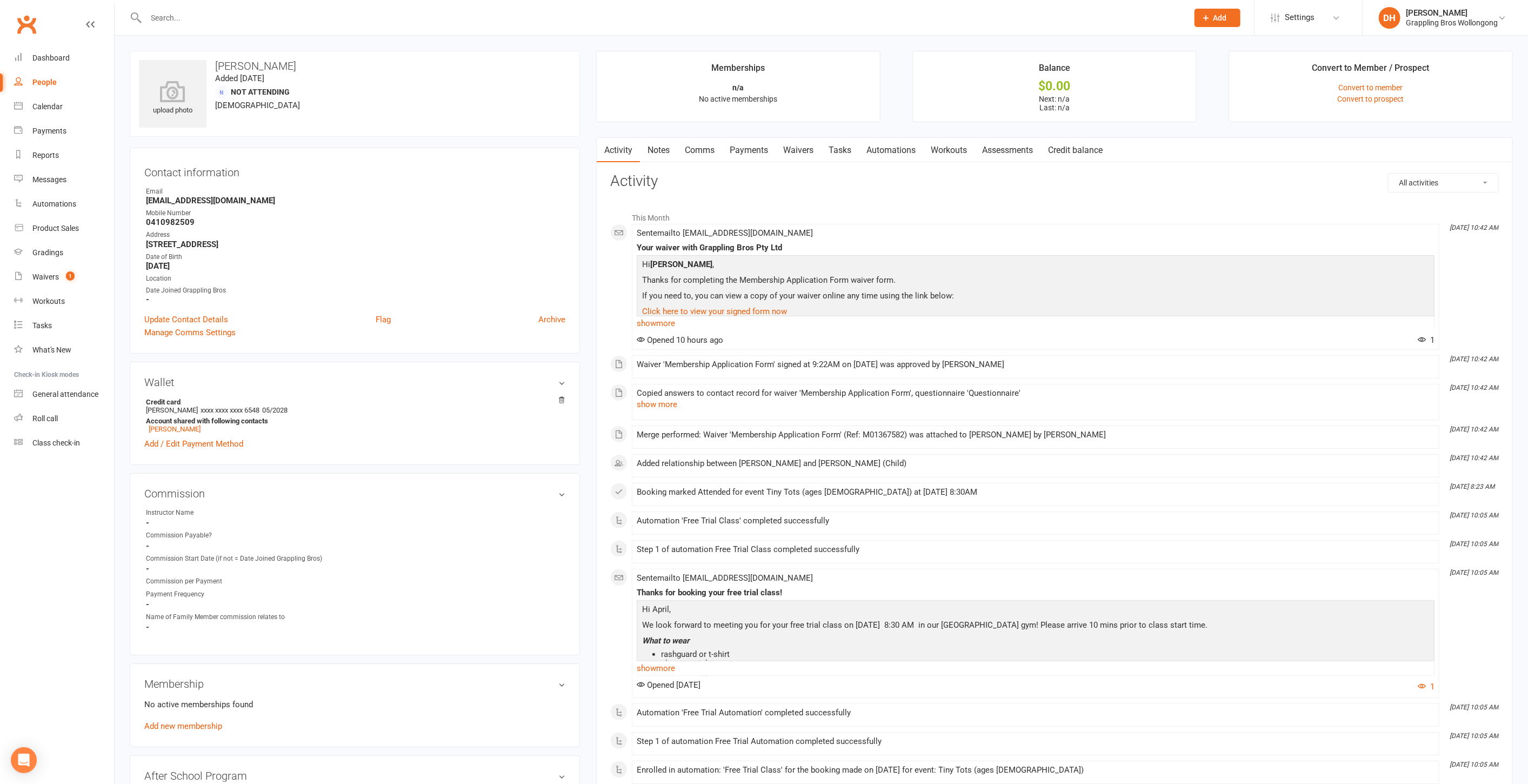
click at [758, 152] on link "Payments" at bounding box center [749, 150] width 53 height 25
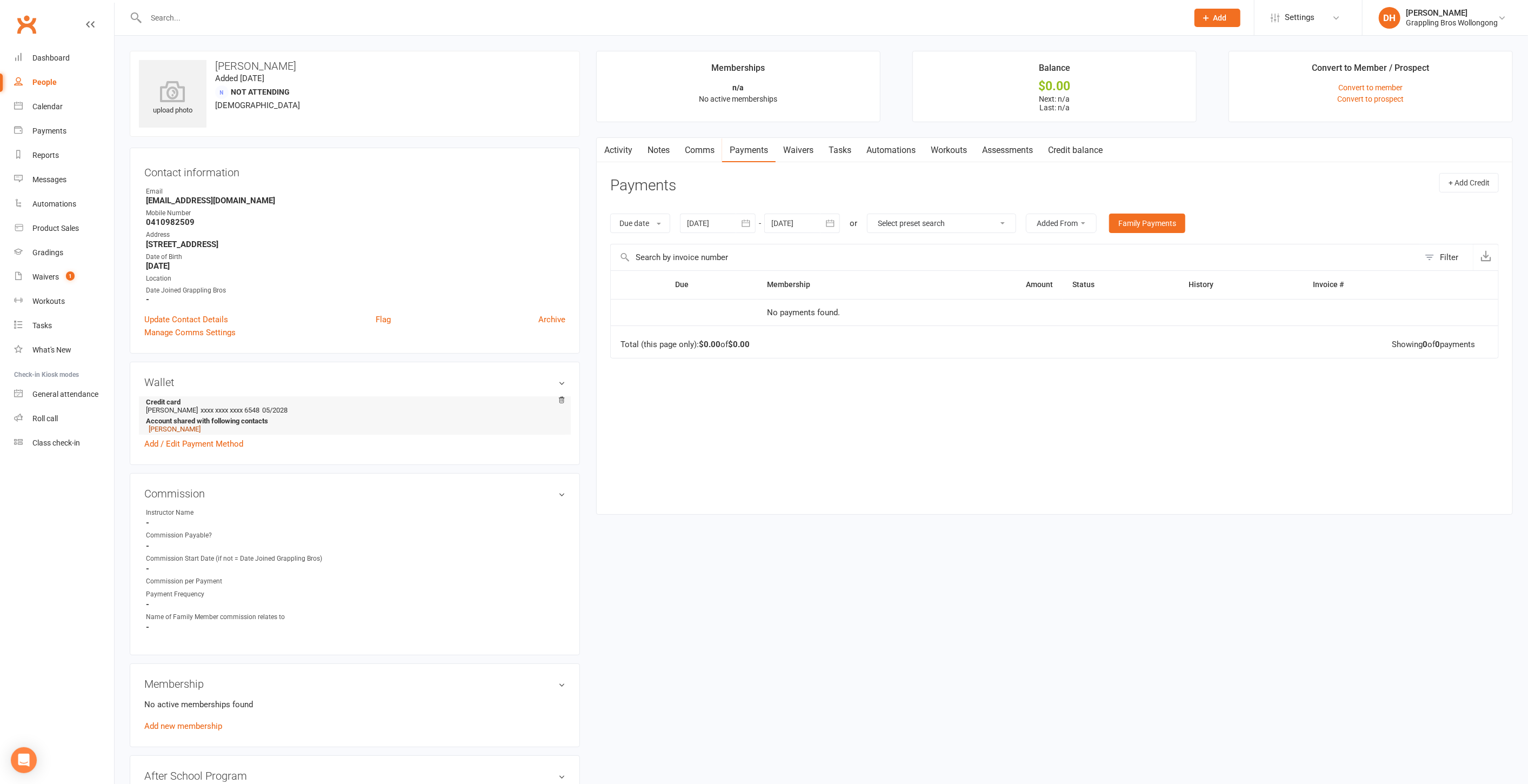
click at [159, 427] on link "[PERSON_NAME]" at bounding box center [175, 429] width 52 height 8
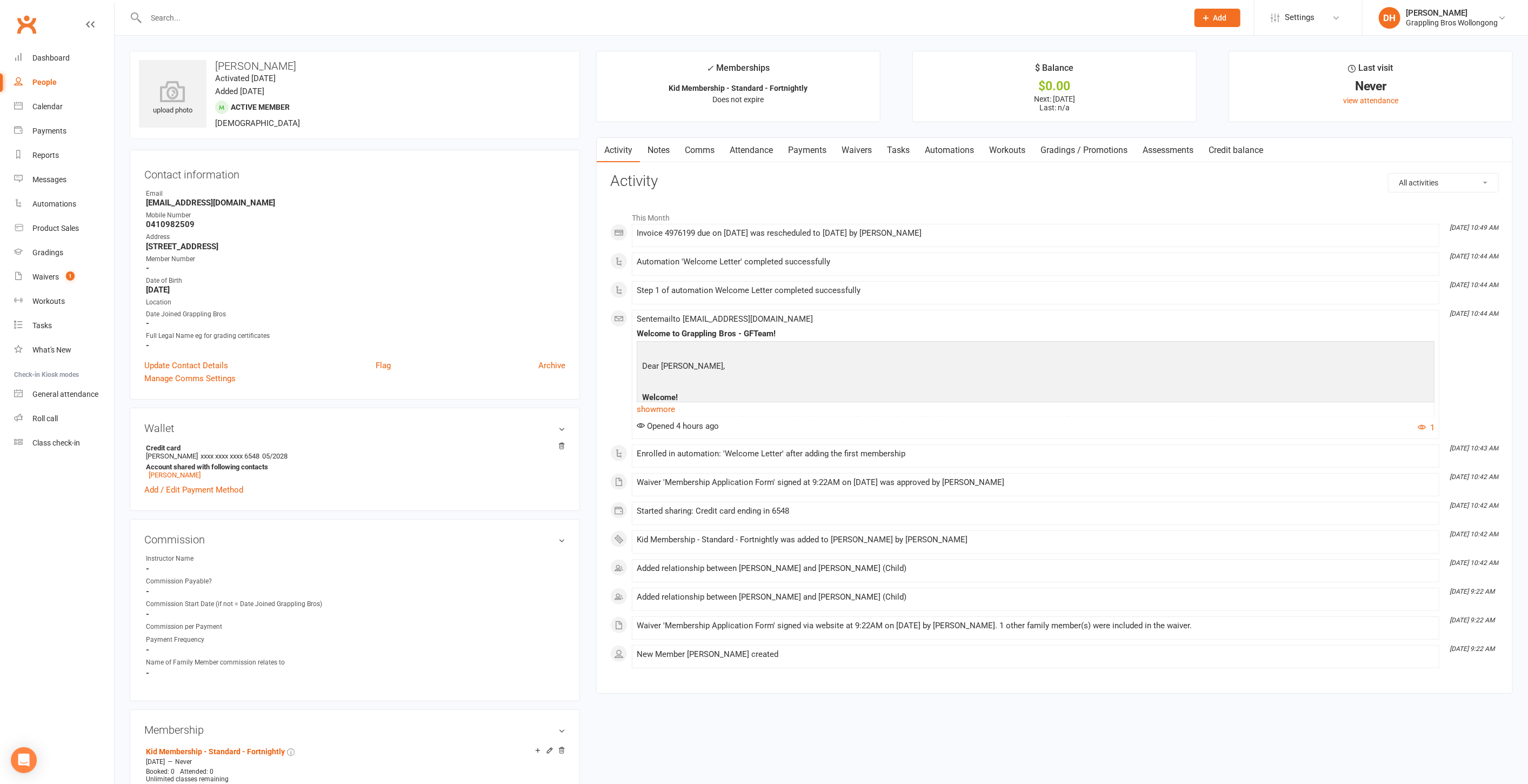
click at [811, 152] on link "Payments" at bounding box center [808, 150] width 53 height 25
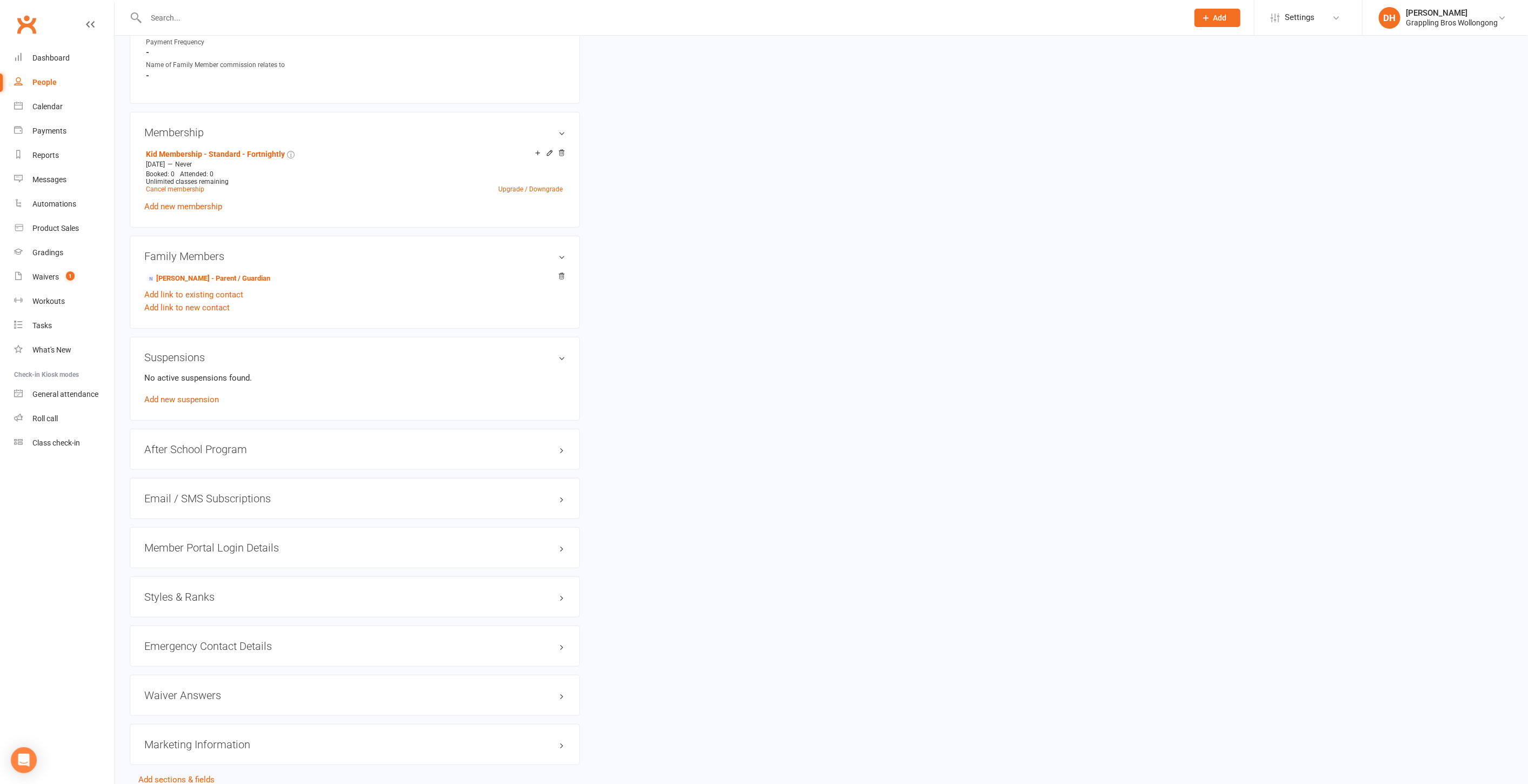
scroll to position [651, 0]
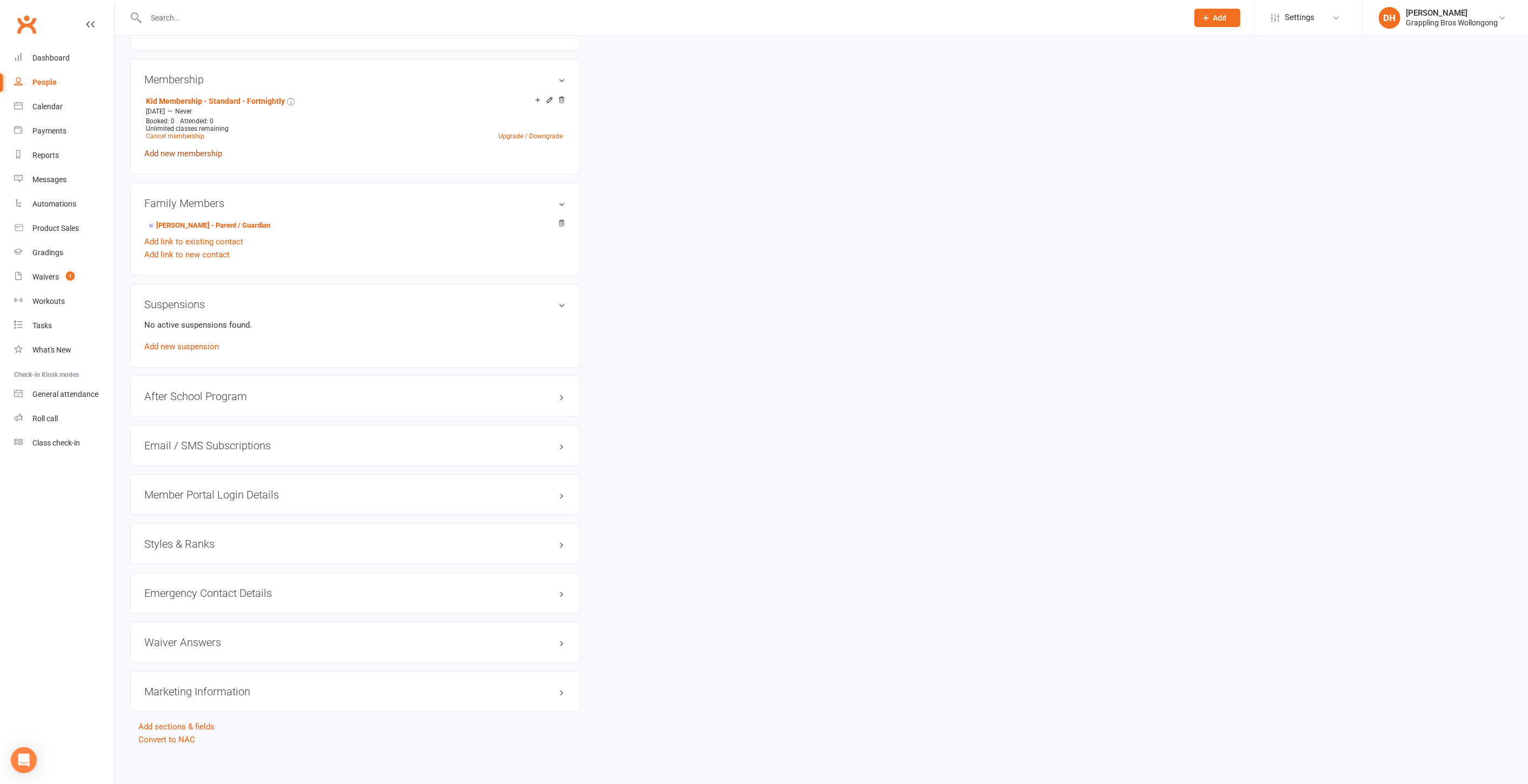
click at [208, 152] on link "Add new membership" at bounding box center [183, 153] width 78 height 10
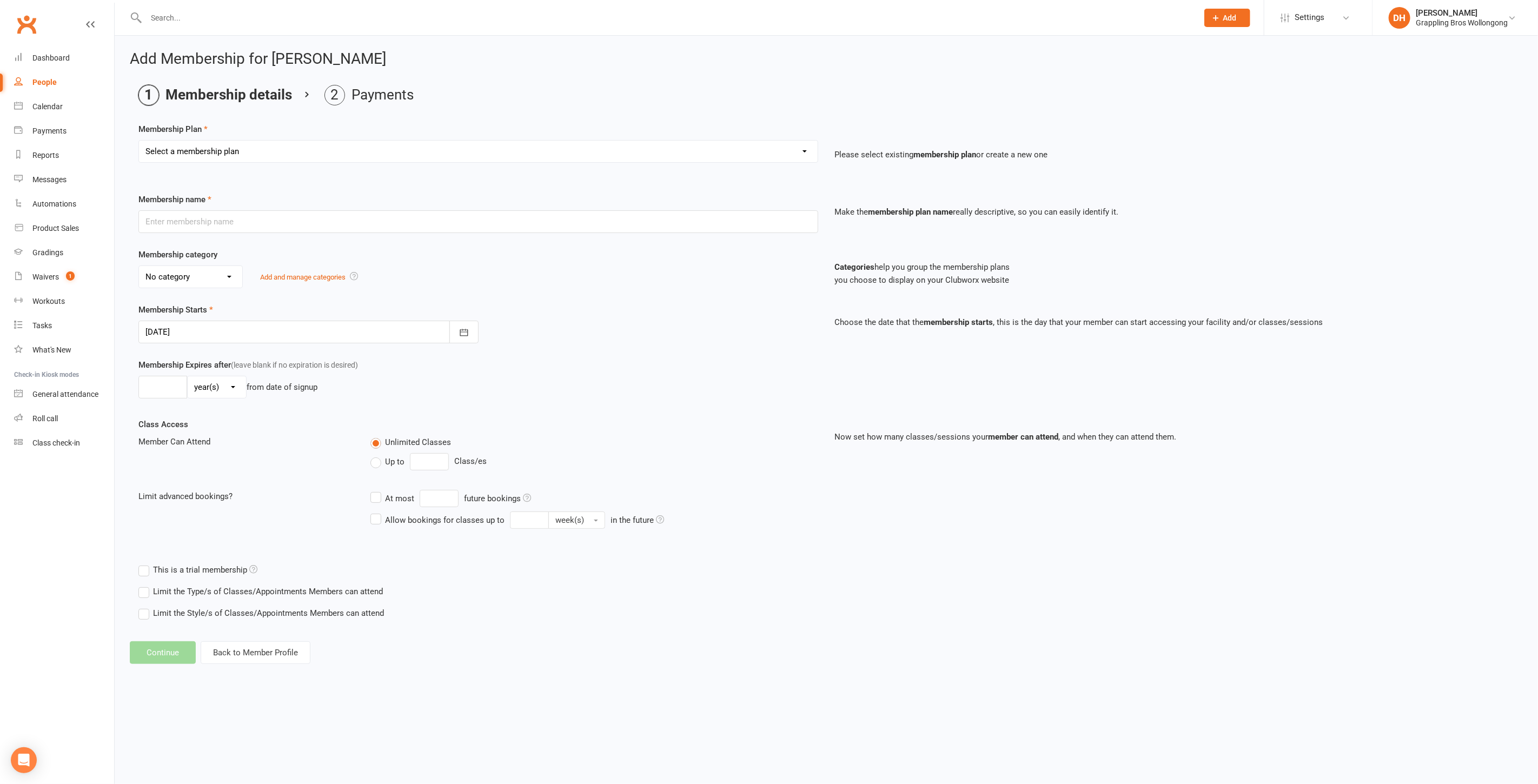
click at [266, 151] on select "Select a membership plan Create new Membership Plan Adult Membership - Standard…" at bounding box center [479, 151] width 679 height 22
select select "16"
click at [139, 140] on select "Select a membership plan Create new Membership Plan Adult Membership - Standard…" at bounding box center [479, 151] width 679 height 22
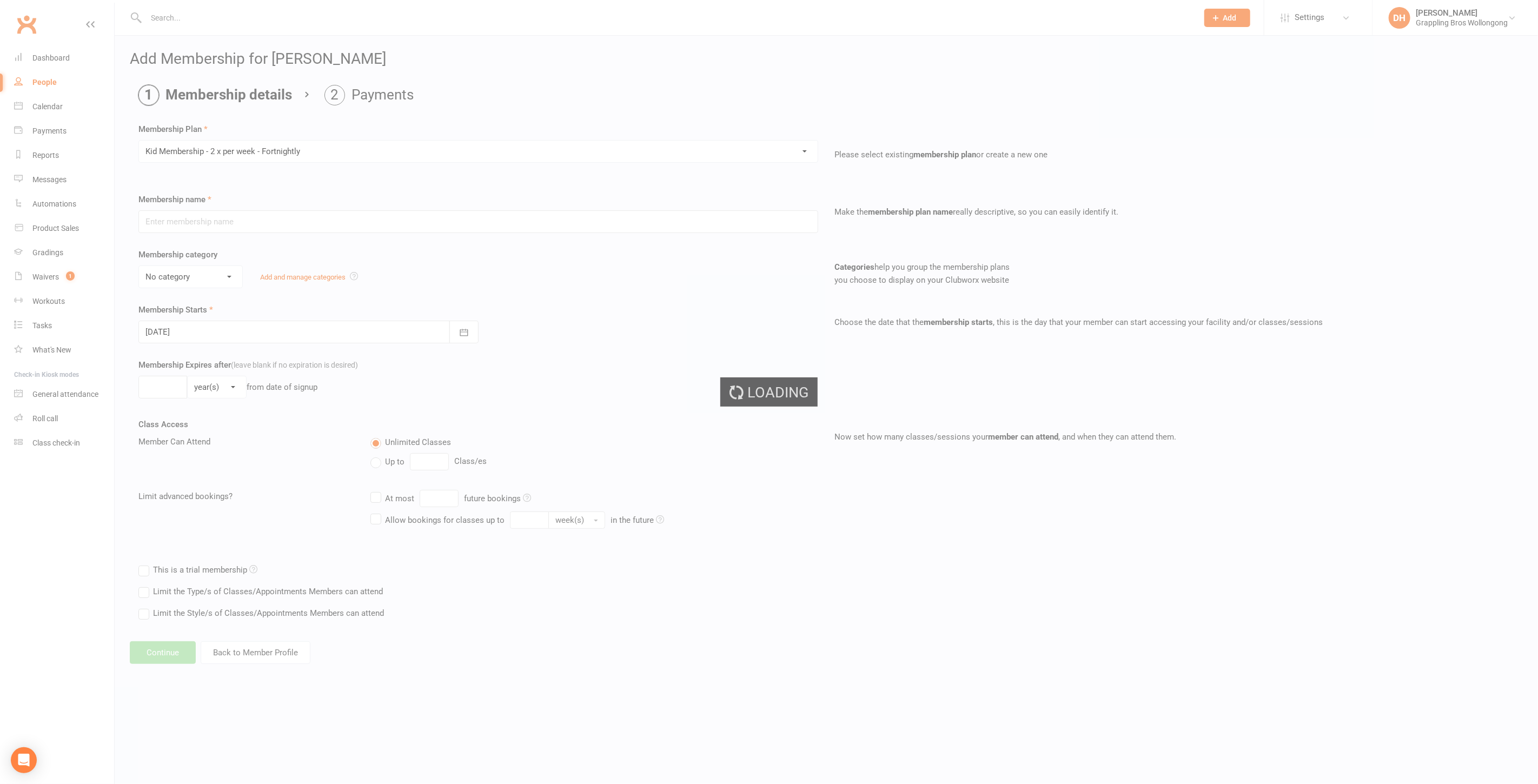
type input "Kid Membership - 2 x per week - Fortnightly"
select select "2"
type input "0"
type input "2"
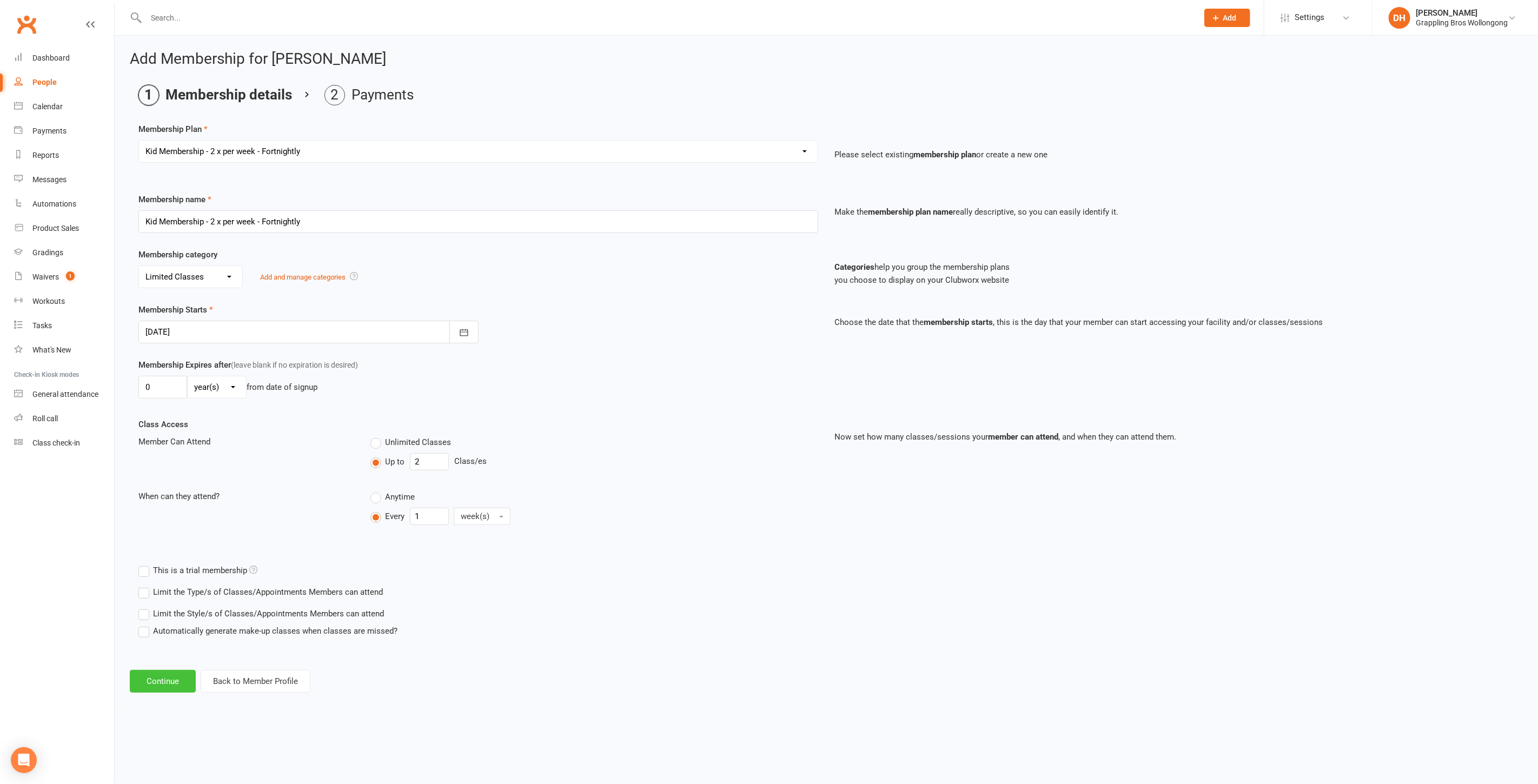
click at [168, 670] on button "Continue" at bounding box center [163, 681] width 66 height 23
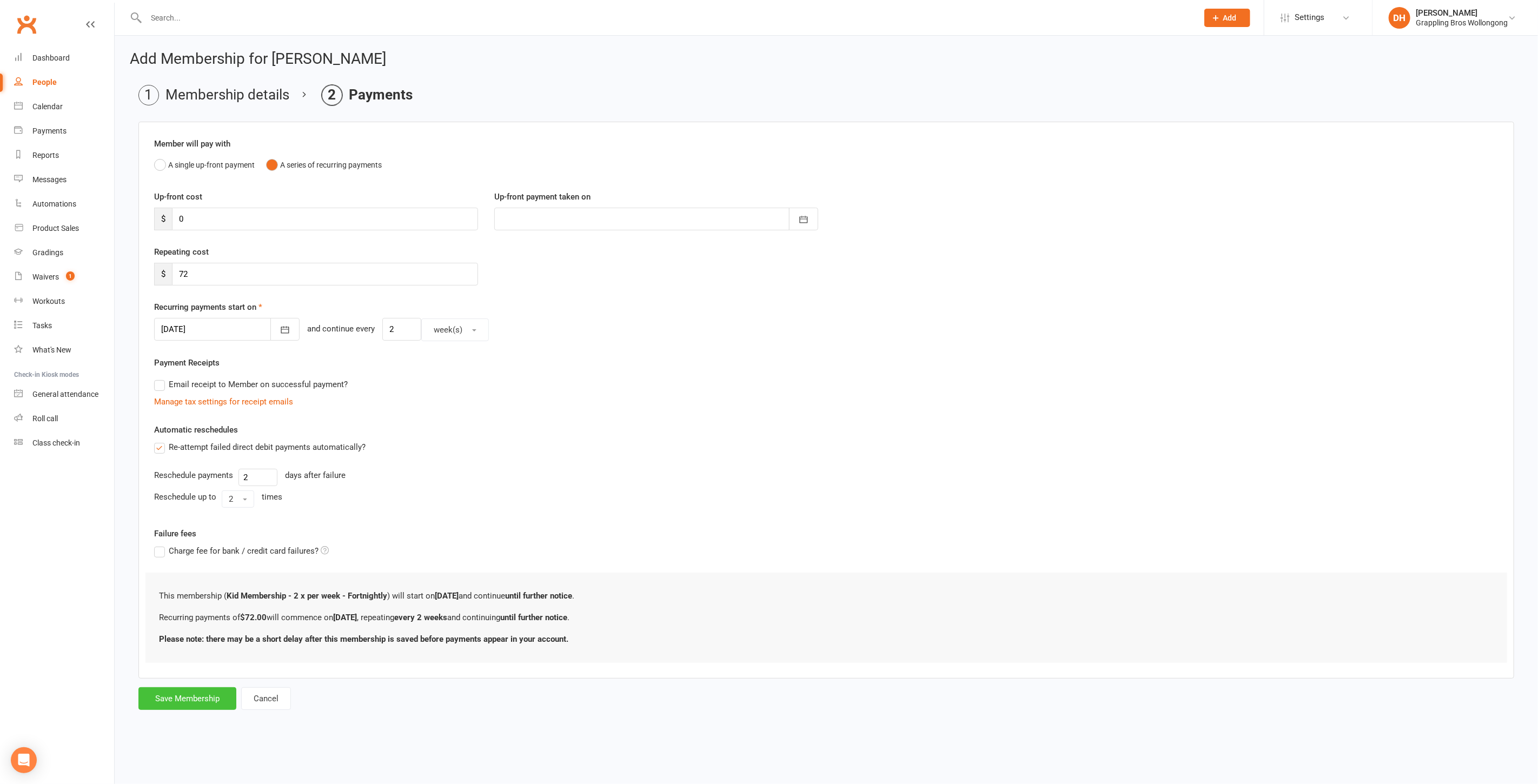
click at [192, 690] on button "Save Membership" at bounding box center [187, 698] width 98 height 23
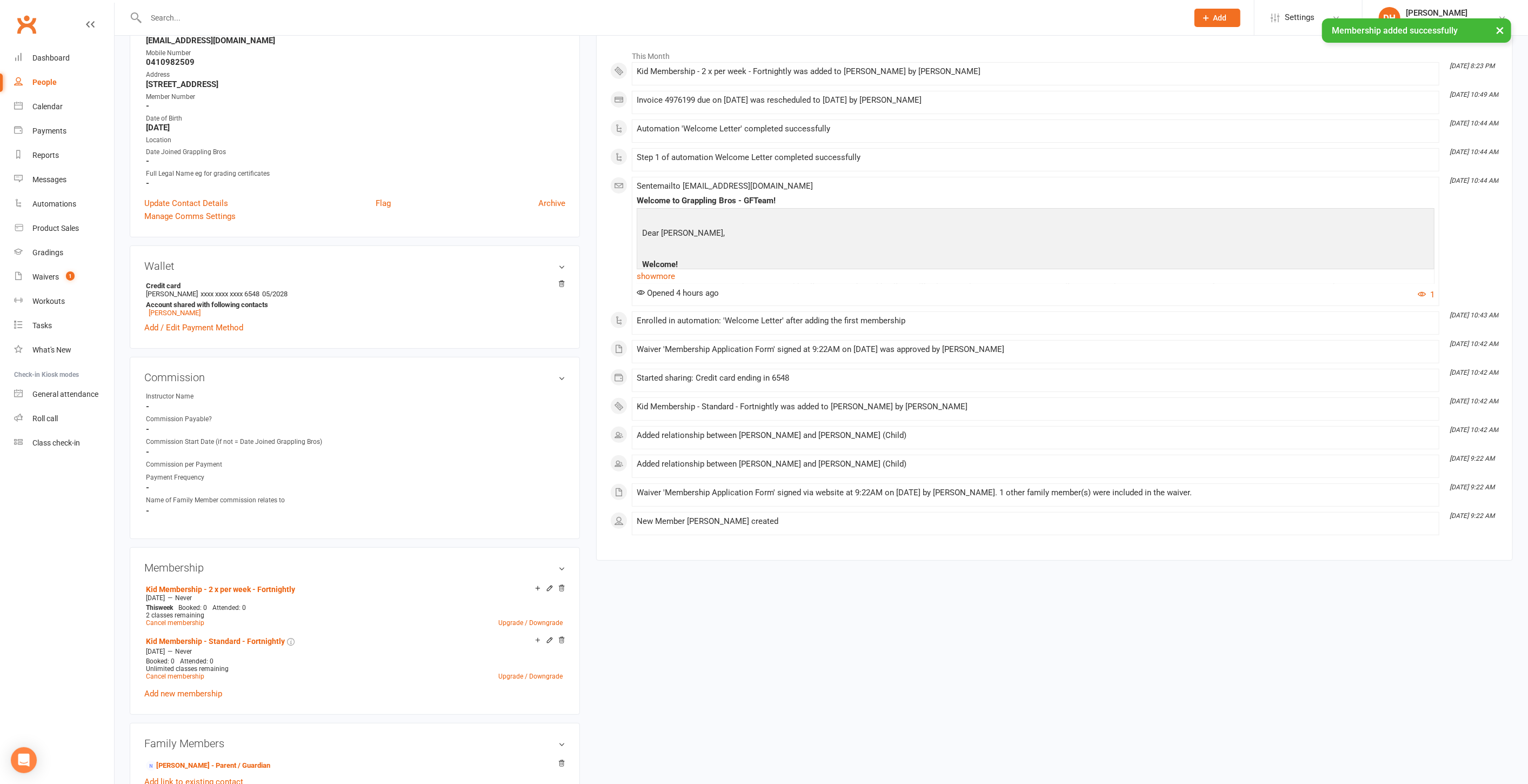
scroll to position [192, 0]
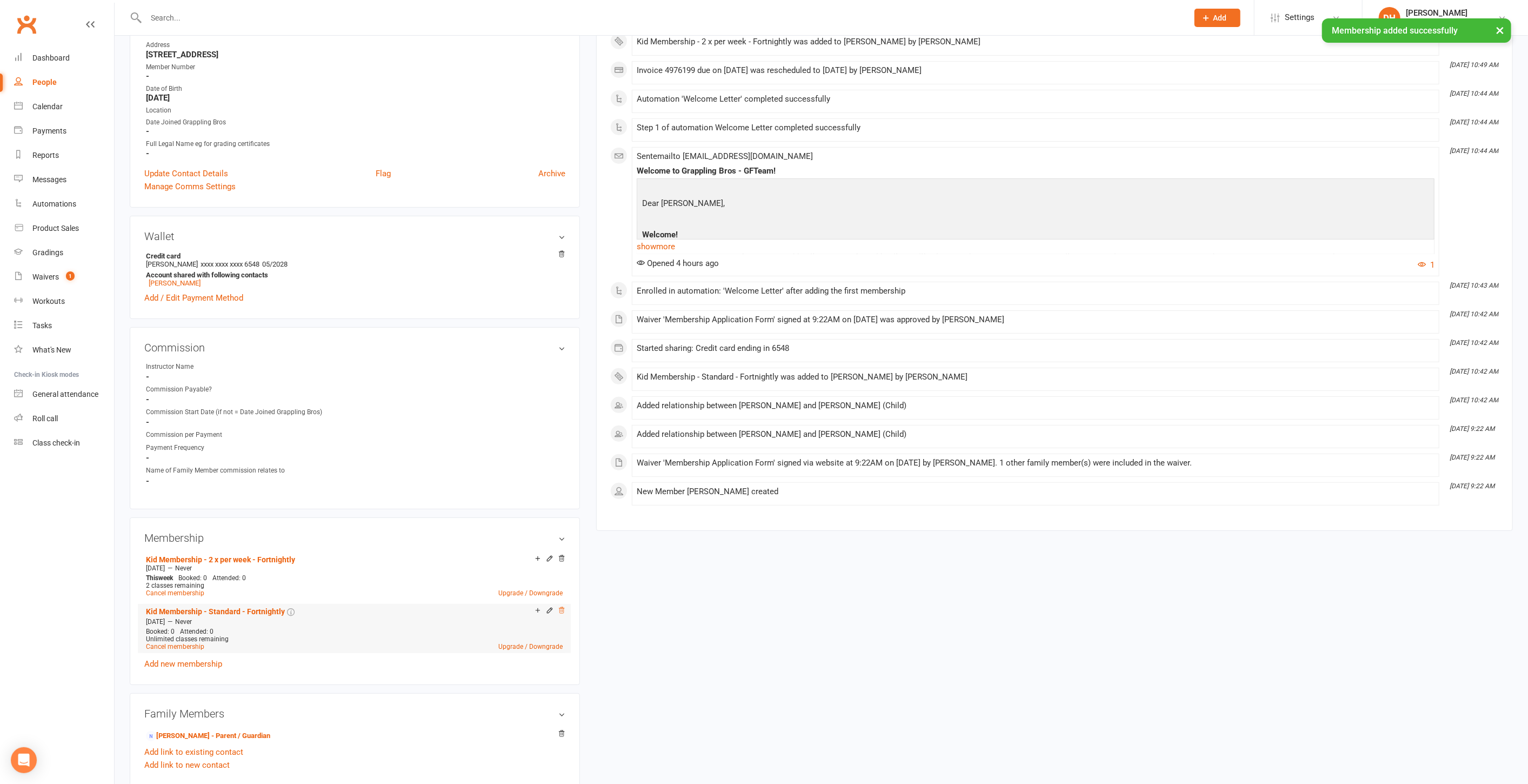
click at [562, 609] on icon at bounding box center [562, 611] width 8 height 8
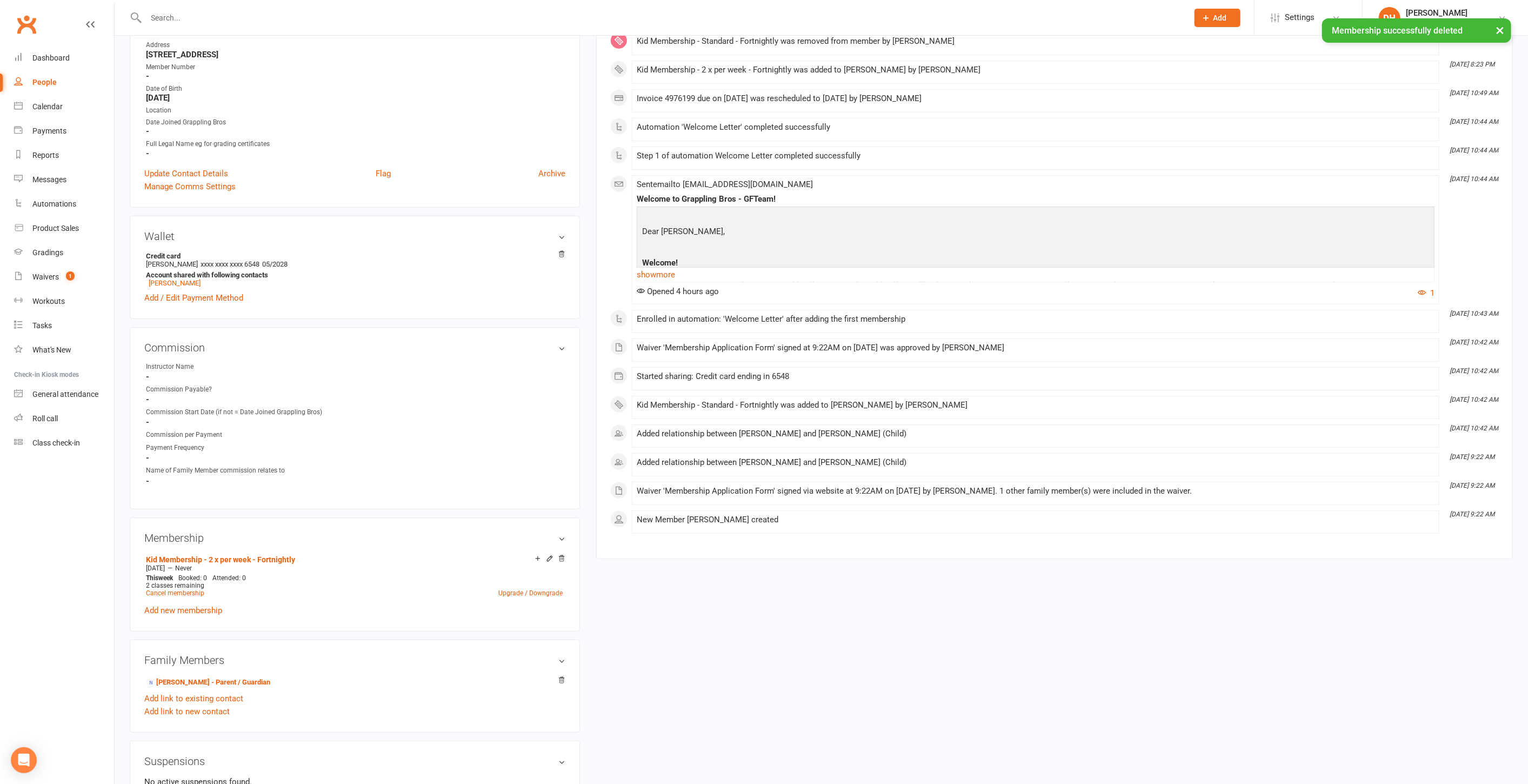
scroll to position [0, 0]
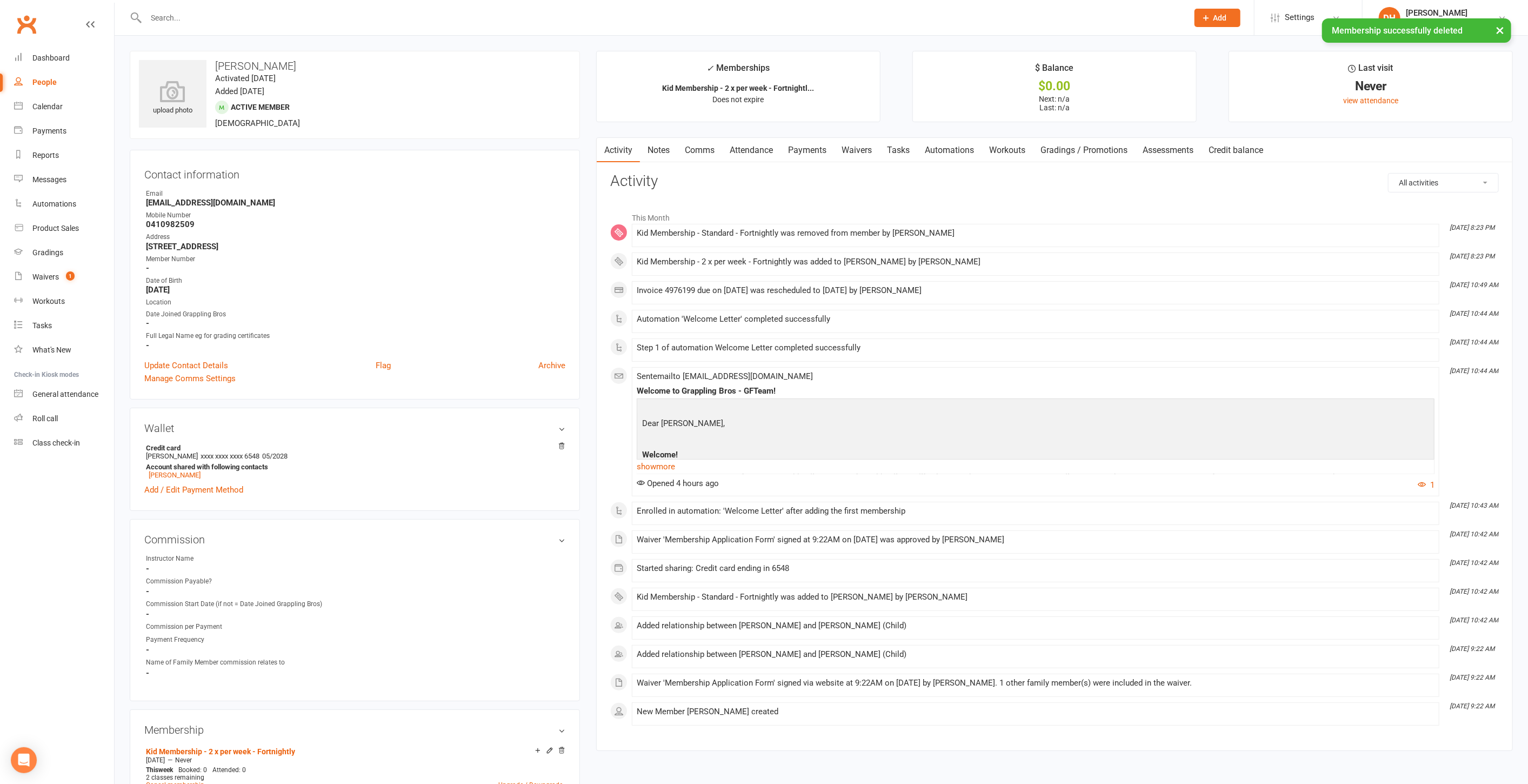
click at [801, 149] on link "Payments" at bounding box center [808, 150] width 53 height 25
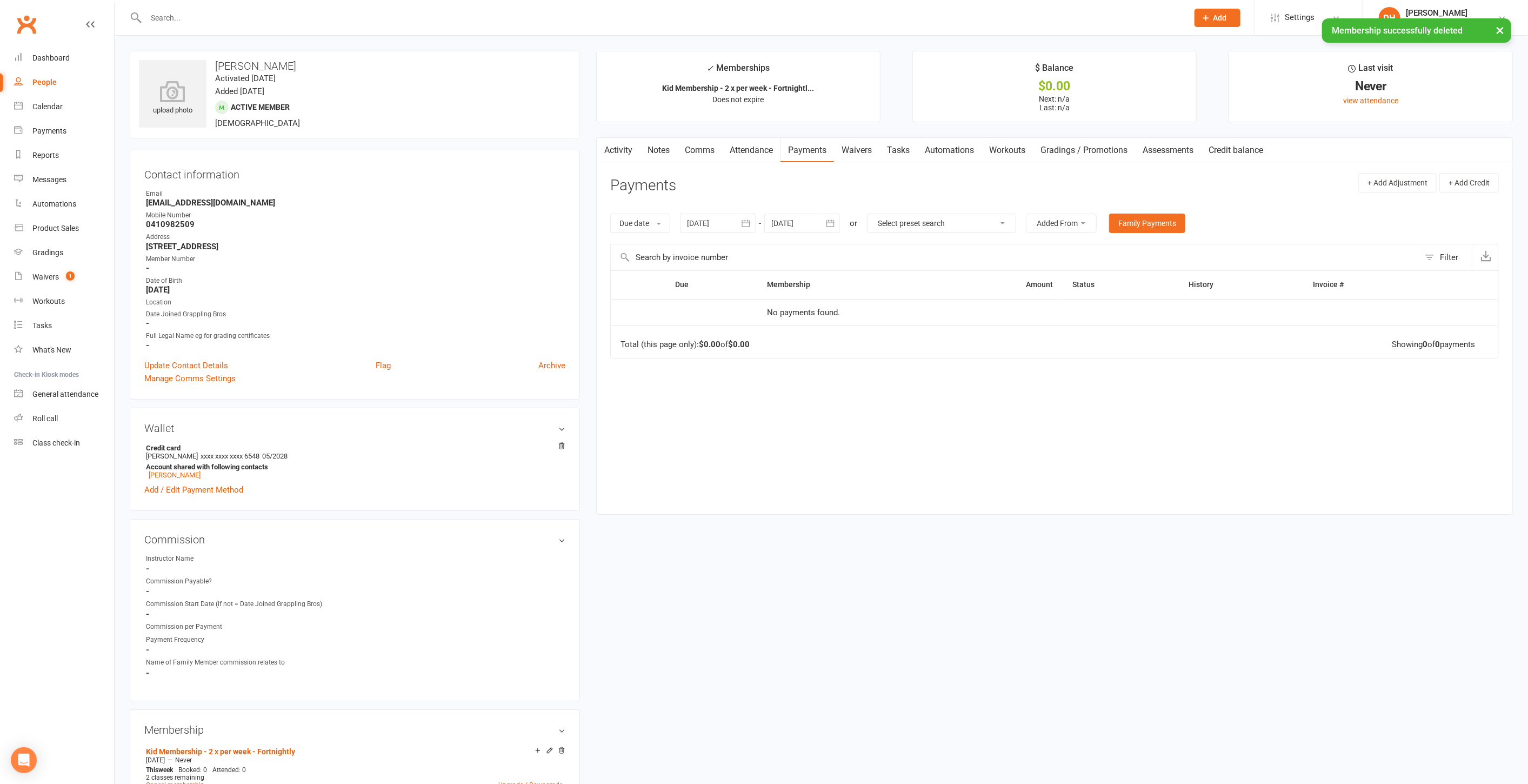
click at [654, 151] on link "Notes" at bounding box center [658, 150] width 37 height 25
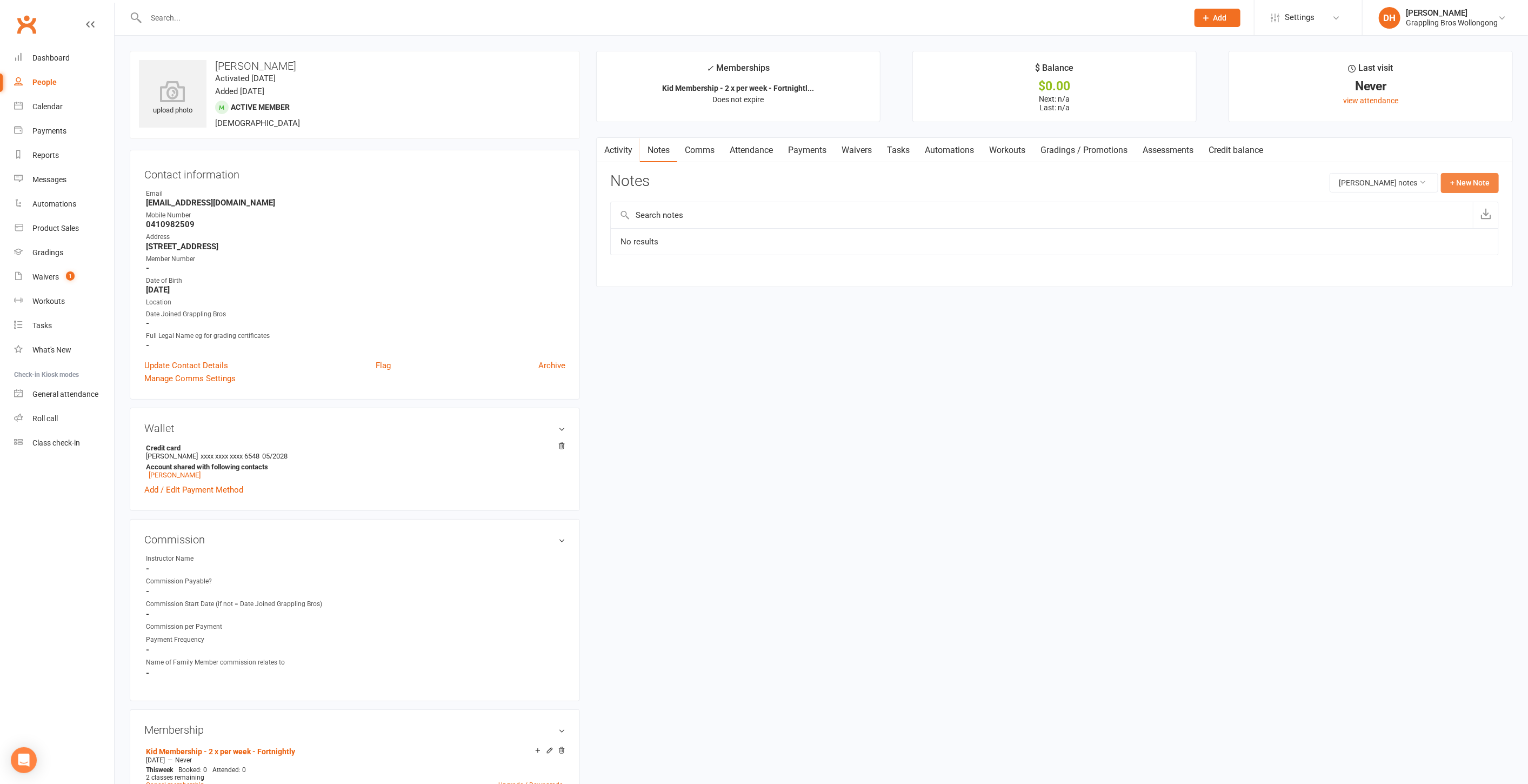
click at [1463, 187] on button "+ New Note" at bounding box center [1470, 182] width 58 height 20
click at [757, 227] on input "text" at bounding box center [1055, 227] width 889 height 23
type input "Membership"
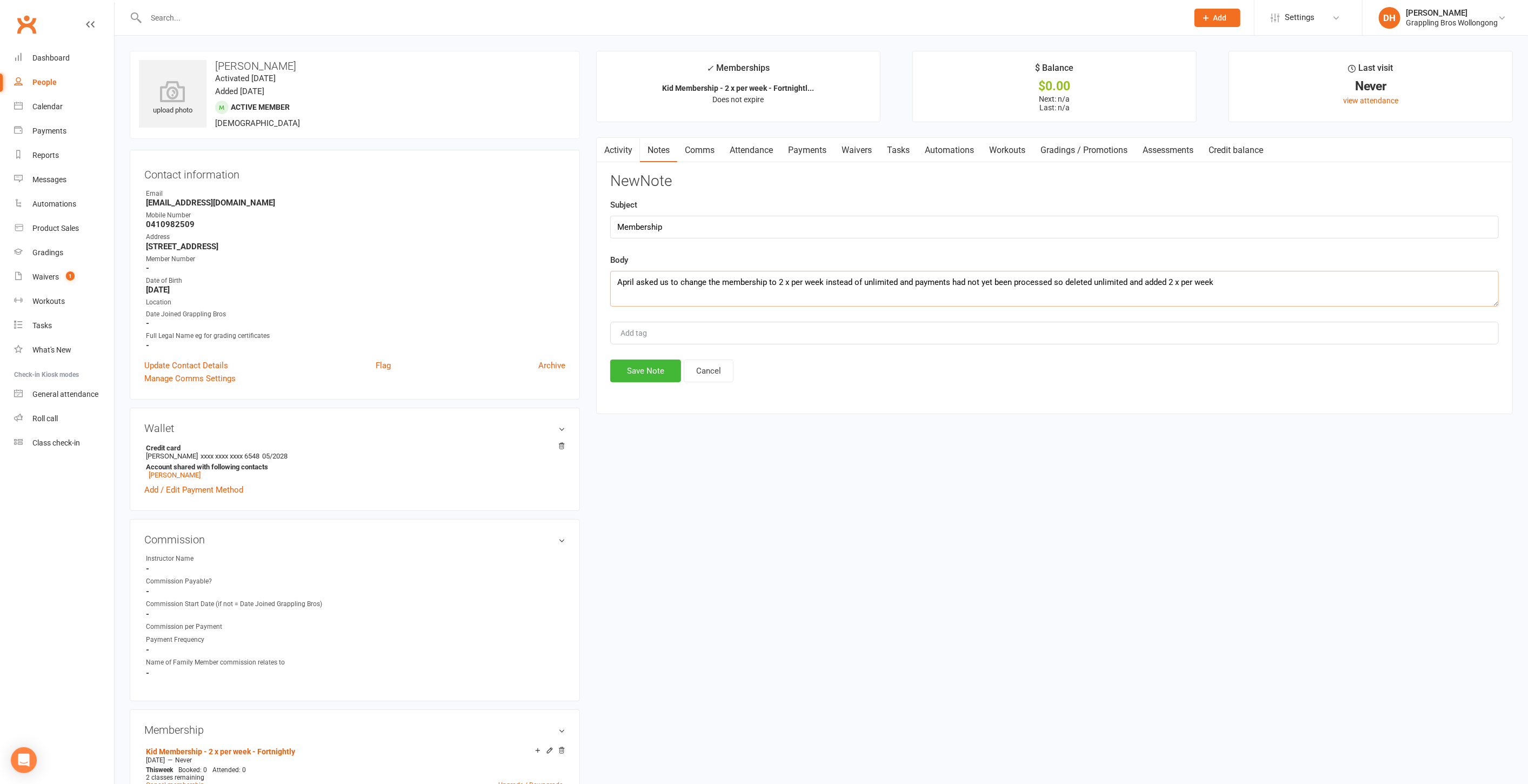
type textarea "April asked us to change the membership to 2 x per week instead of unlimited an…"
type input "membership"
click at [646, 375] on button "Save Note" at bounding box center [646, 371] width 71 height 23
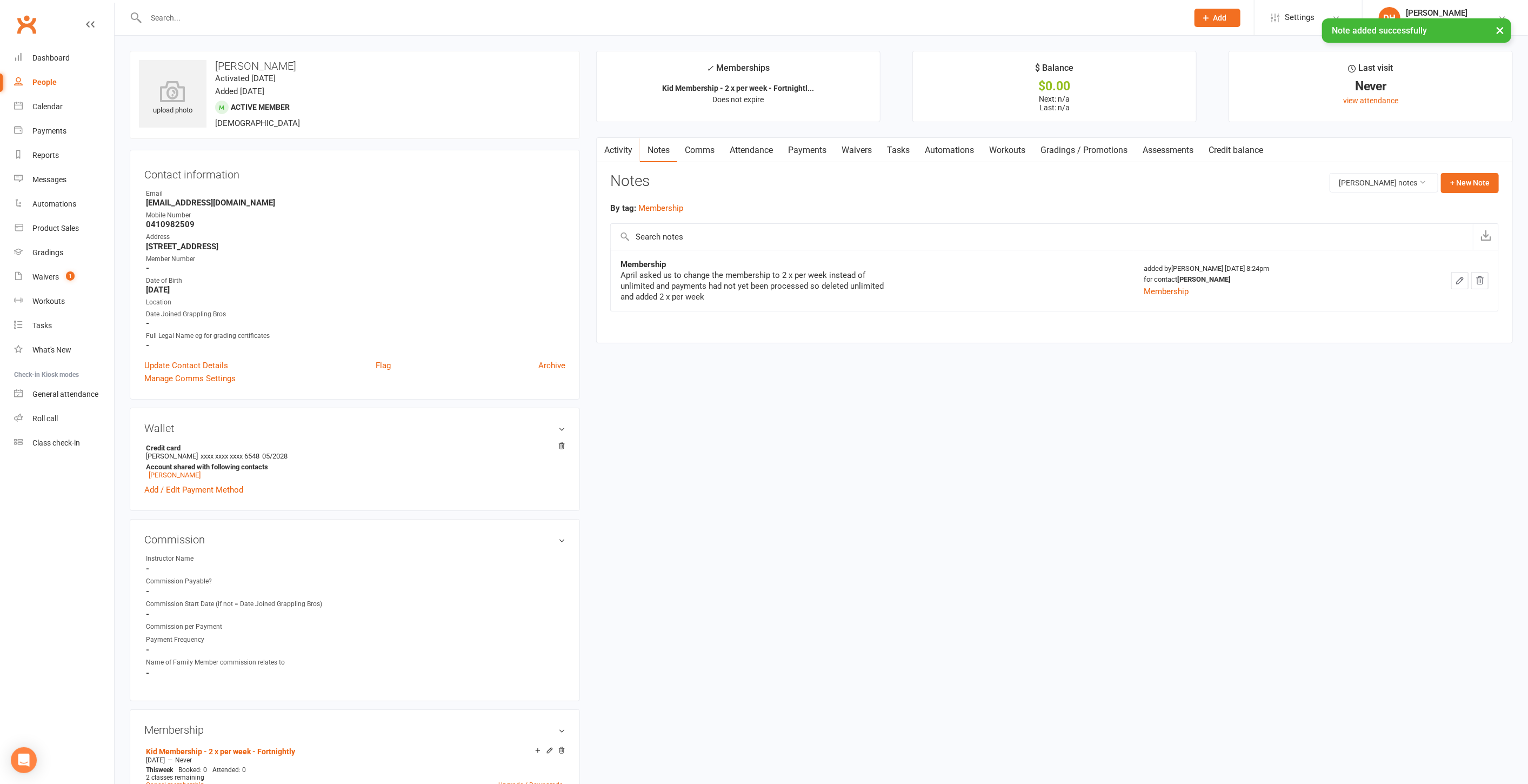
scroll to position [649, 0]
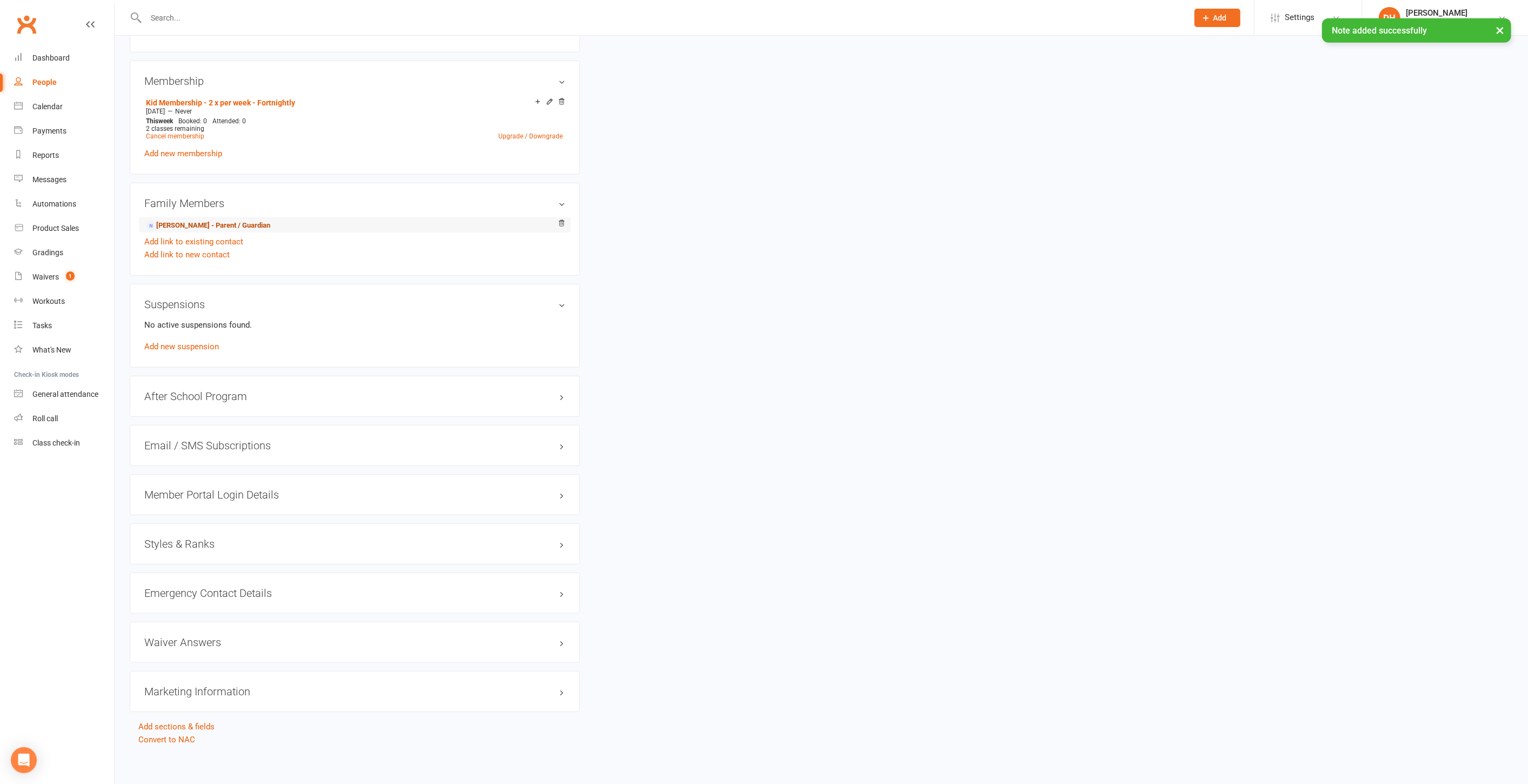
click at [182, 220] on link "[PERSON_NAME] - Parent / Guardian" at bounding box center [208, 226] width 125 height 11
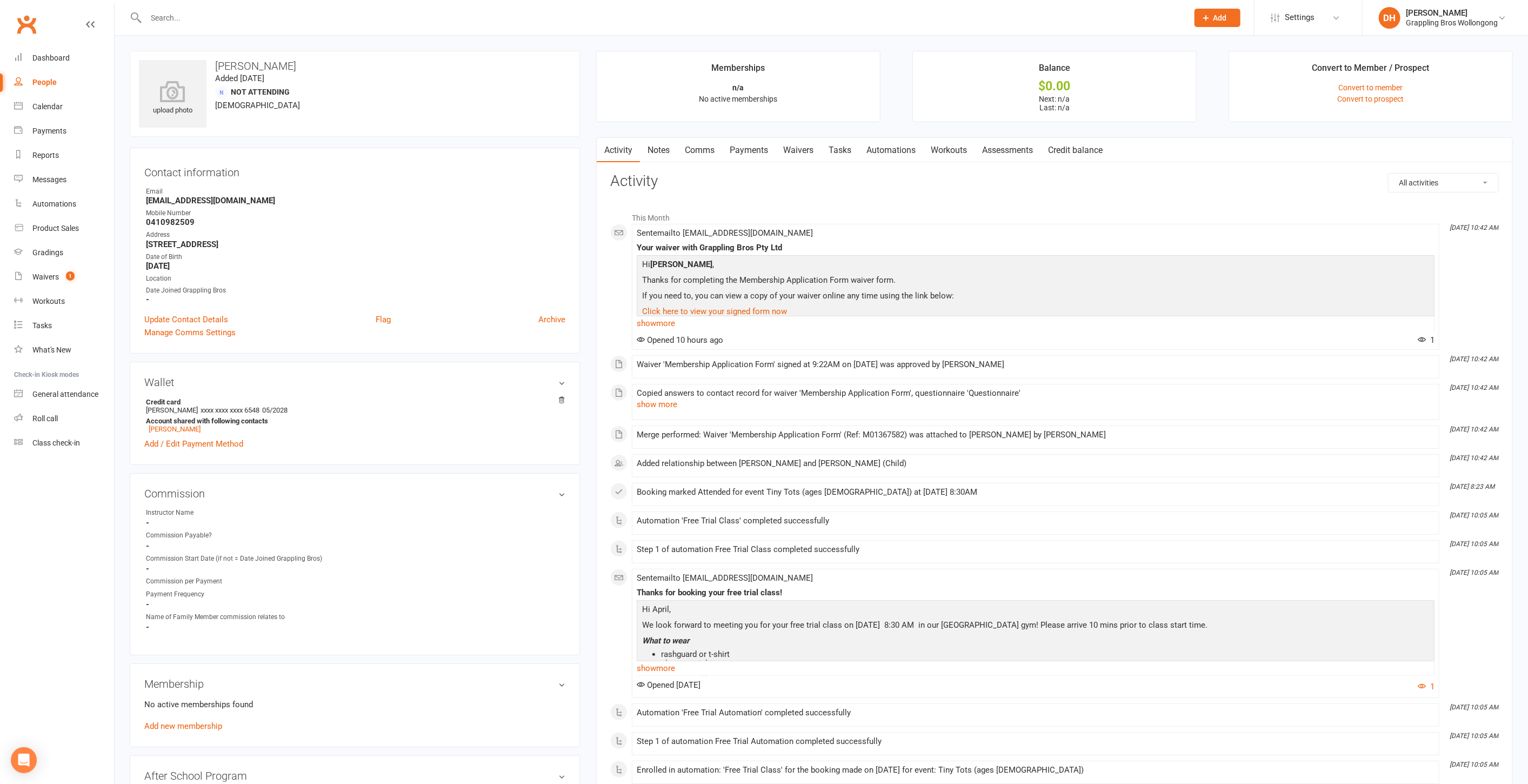
click at [745, 153] on link "Payments" at bounding box center [749, 150] width 53 height 25
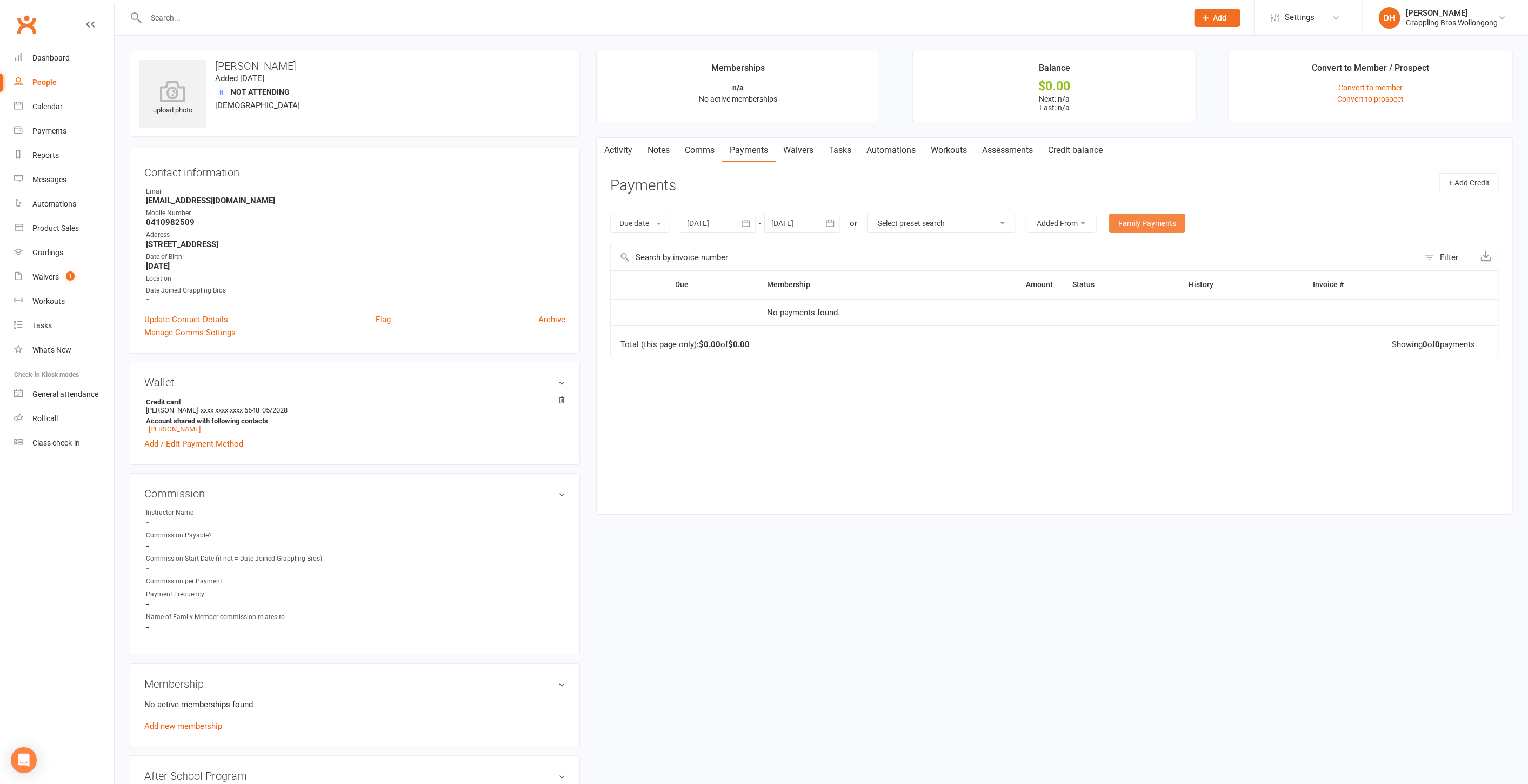
click at [1166, 224] on link "Family Payments" at bounding box center [1147, 223] width 76 height 20
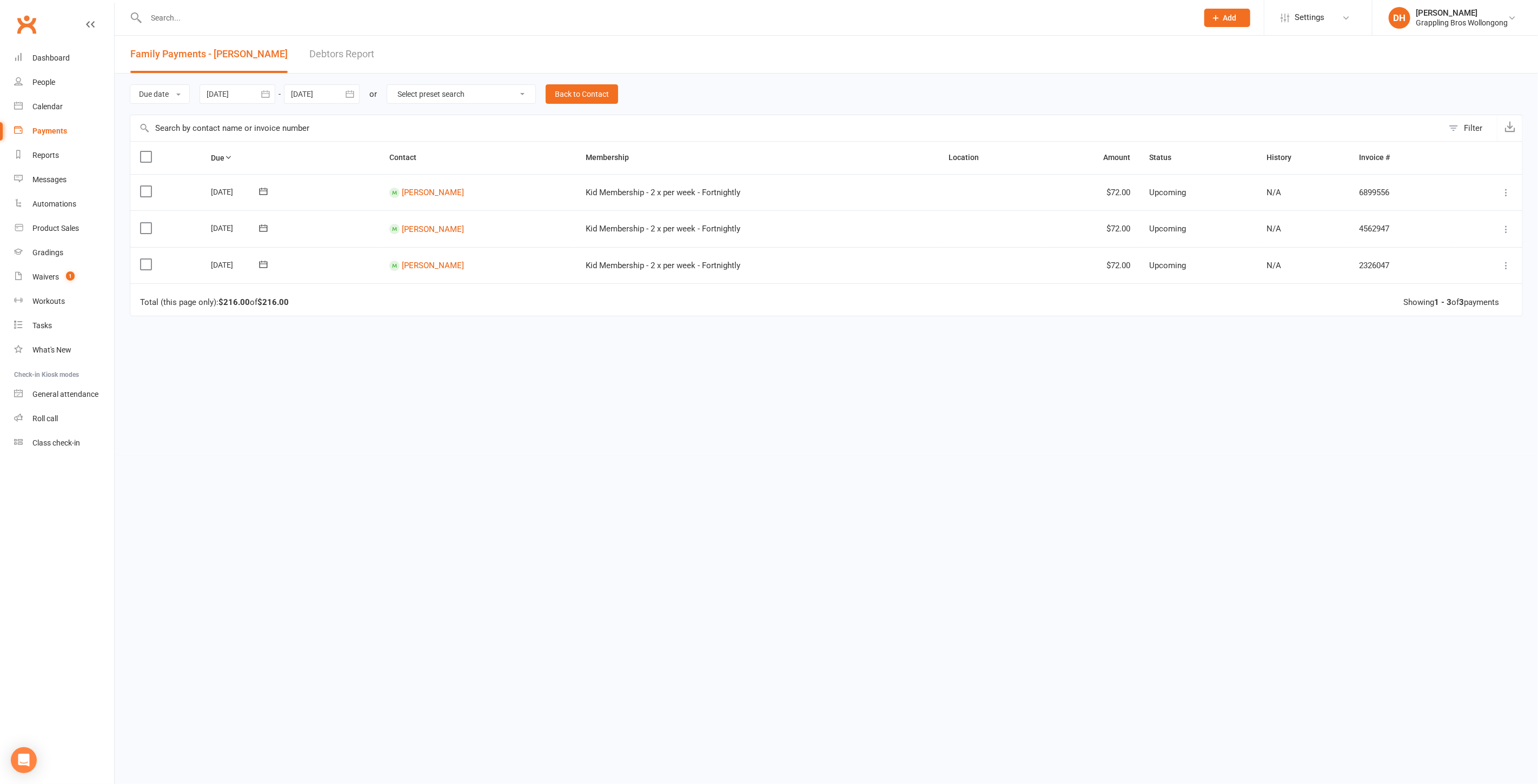
click at [202, 22] on input "text" at bounding box center [667, 18] width 1047 height 15
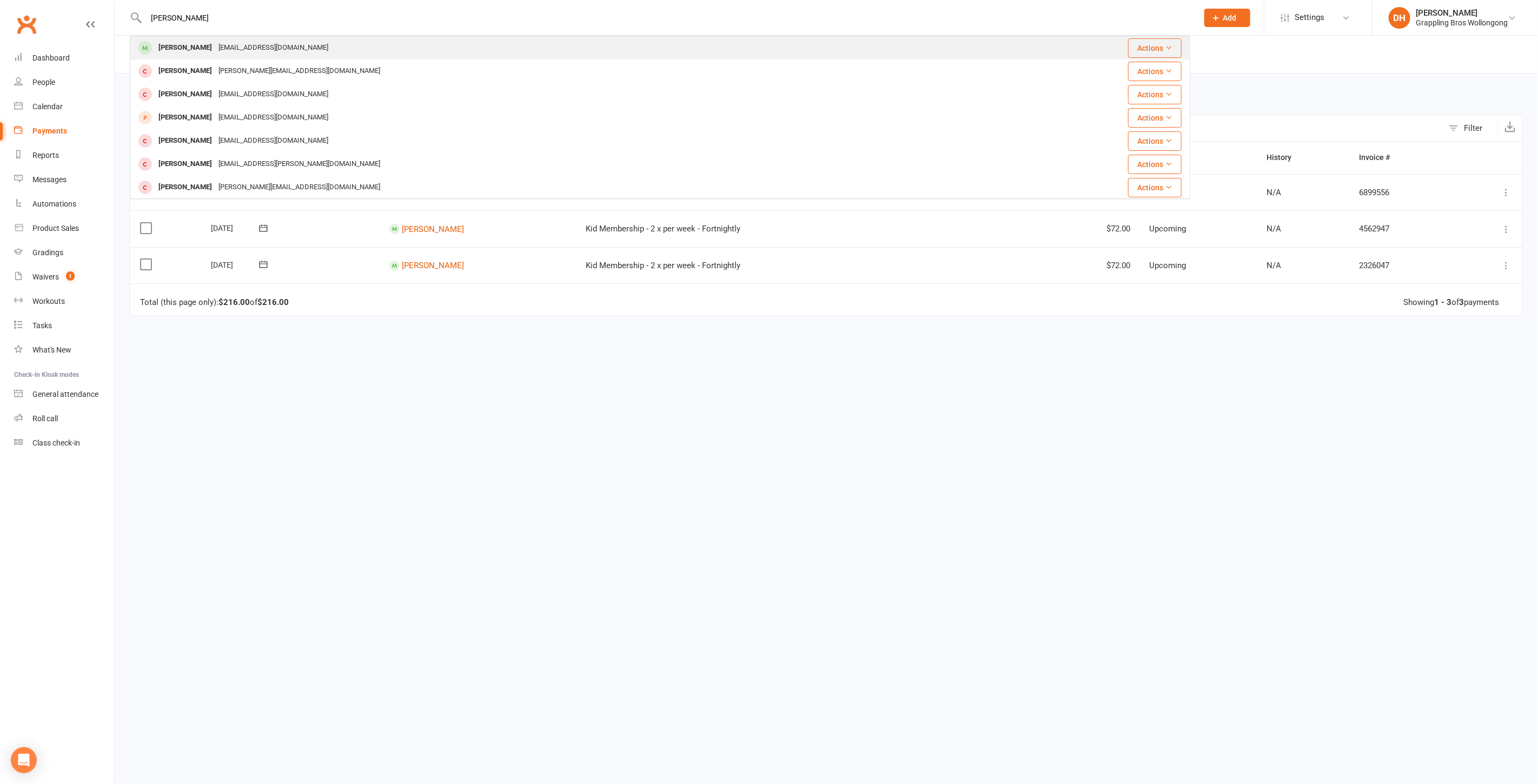
type input "[PERSON_NAME]"
click at [196, 40] on div "[PERSON_NAME]" at bounding box center [185, 48] width 60 height 16
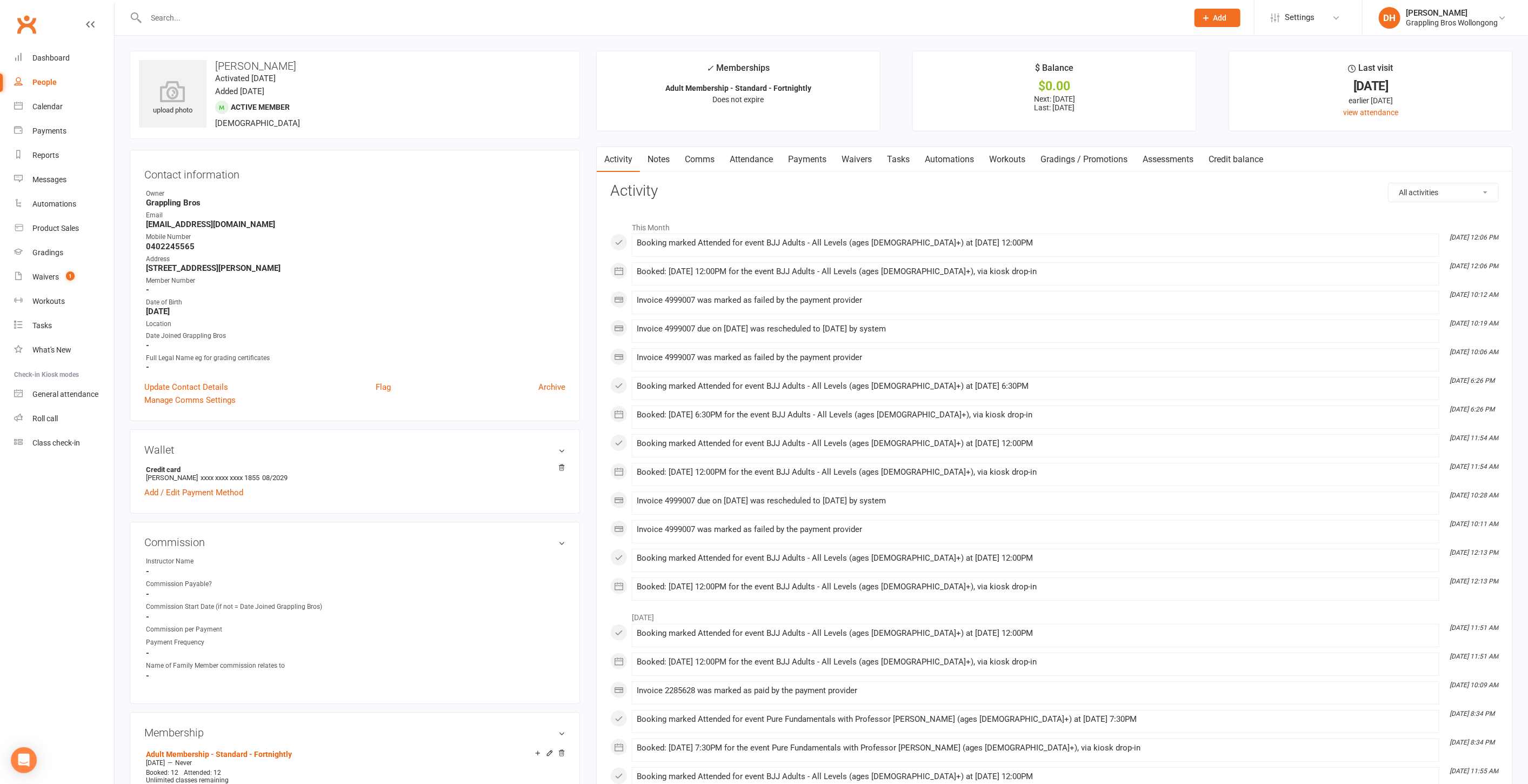
click at [826, 168] on link "Payments" at bounding box center [808, 159] width 53 height 25
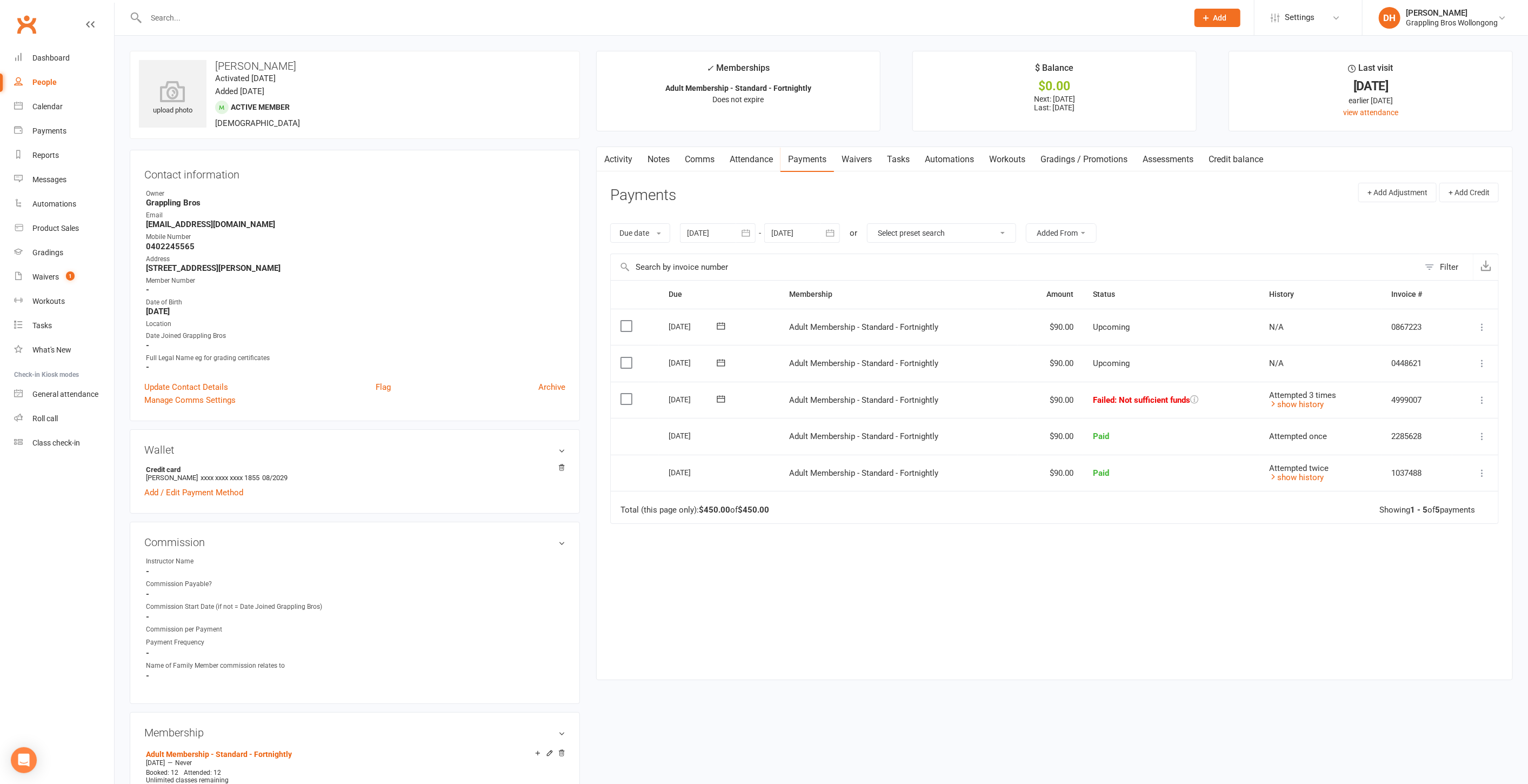
click at [1482, 397] on icon at bounding box center [1482, 400] width 11 height 11
click at [1428, 498] on link "Retry now" at bounding box center [1435, 508] width 107 height 22
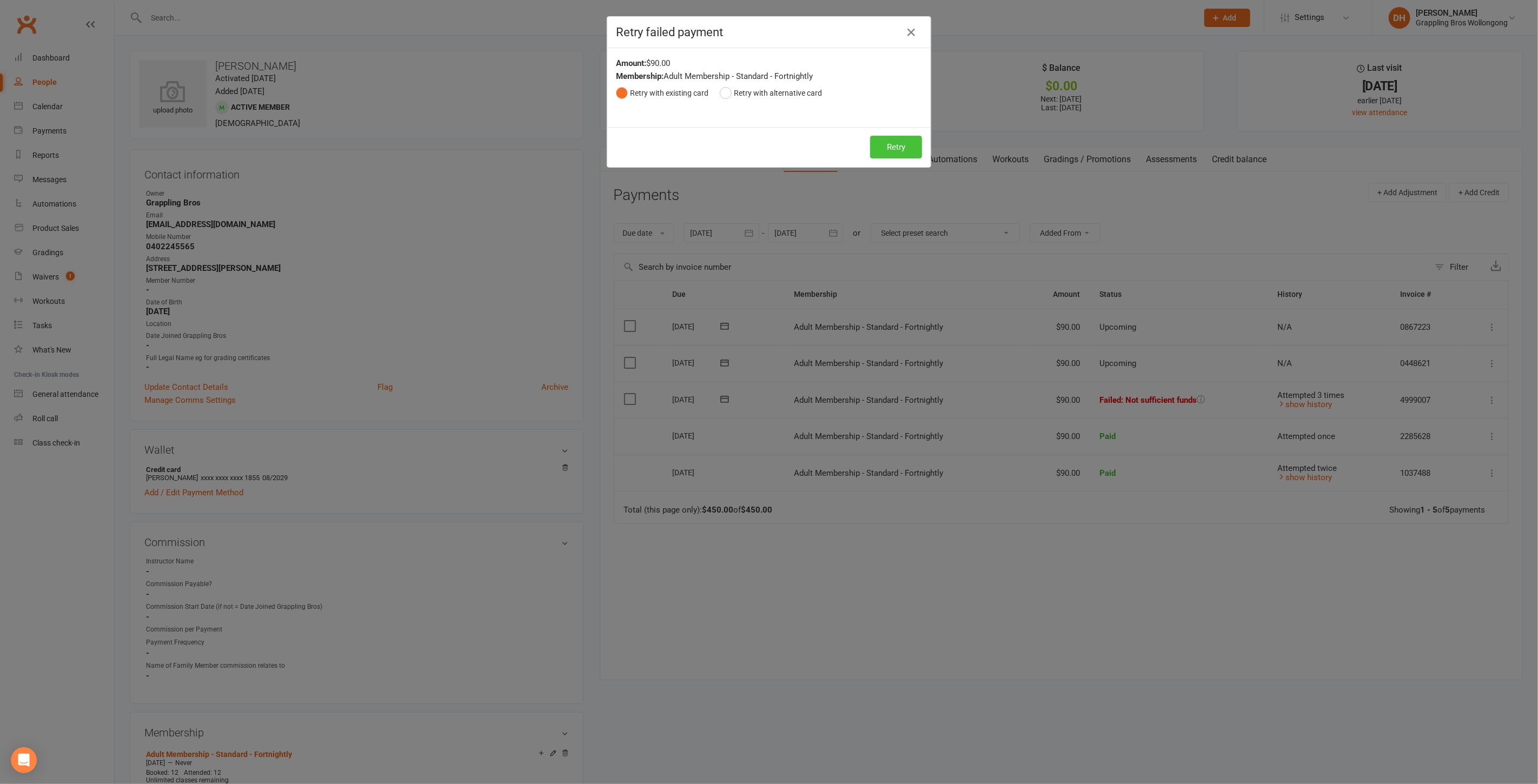
click at [873, 141] on button "Retry" at bounding box center [896, 147] width 52 height 23
click at [909, 32] on icon "button" at bounding box center [911, 32] width 13 height 13
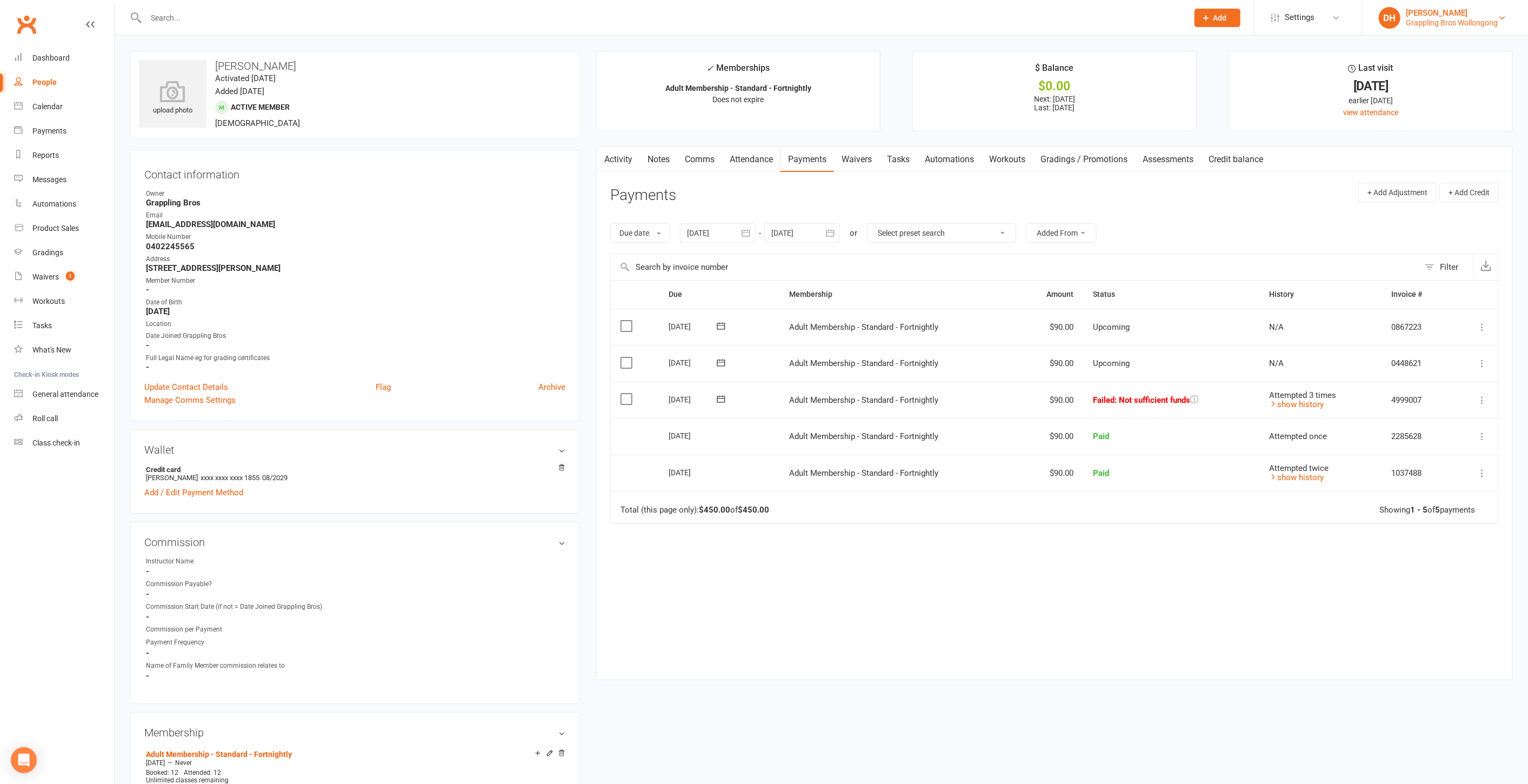
click at [1429, 17] on div "[PERSON_NAME]" at bounding box center [1452, 13] width 92 height 10
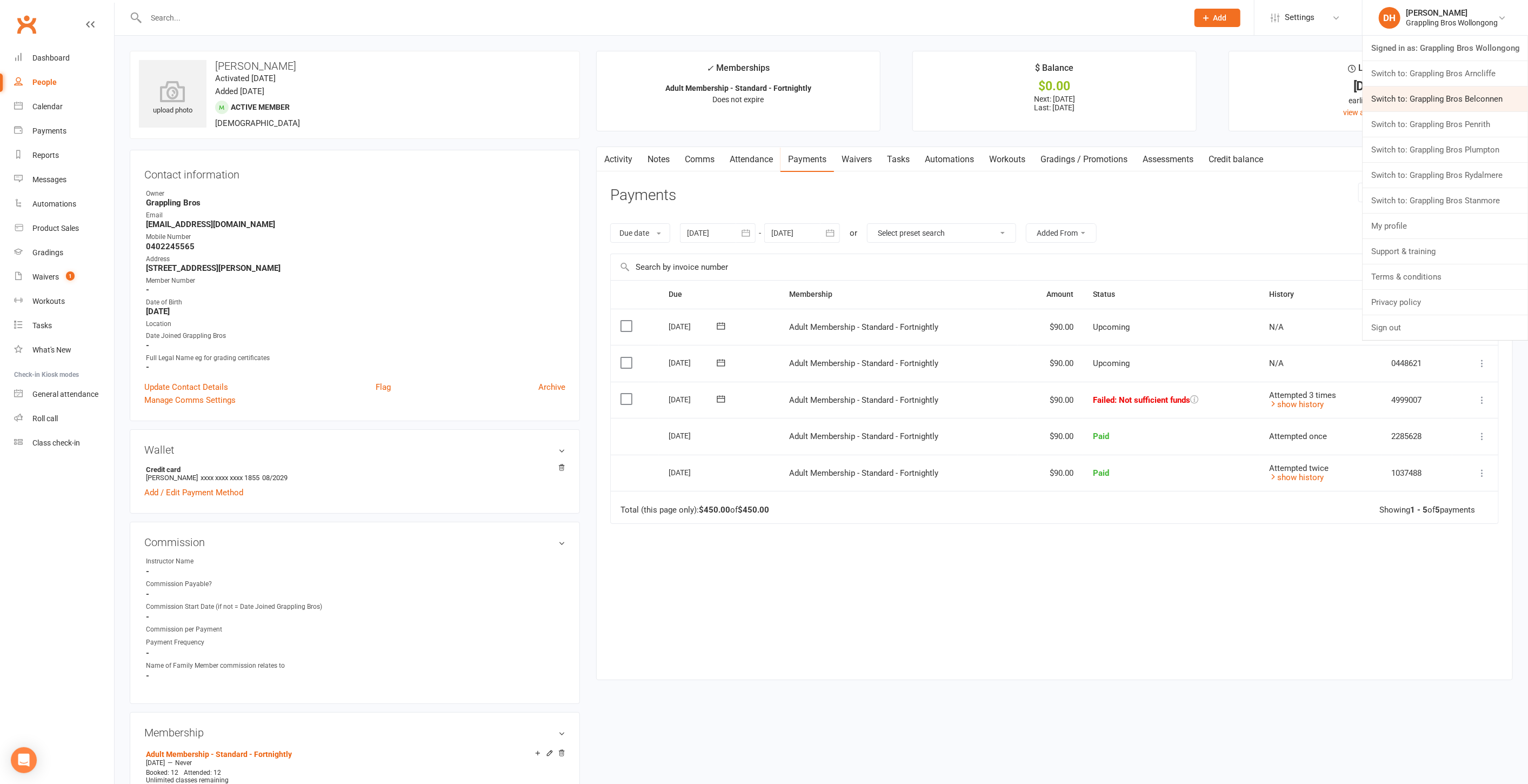
click at [1419, 105] on link "Switch to: Grappling Bros Belconnen" at bounding box center [1445, 98] width 165 height 25
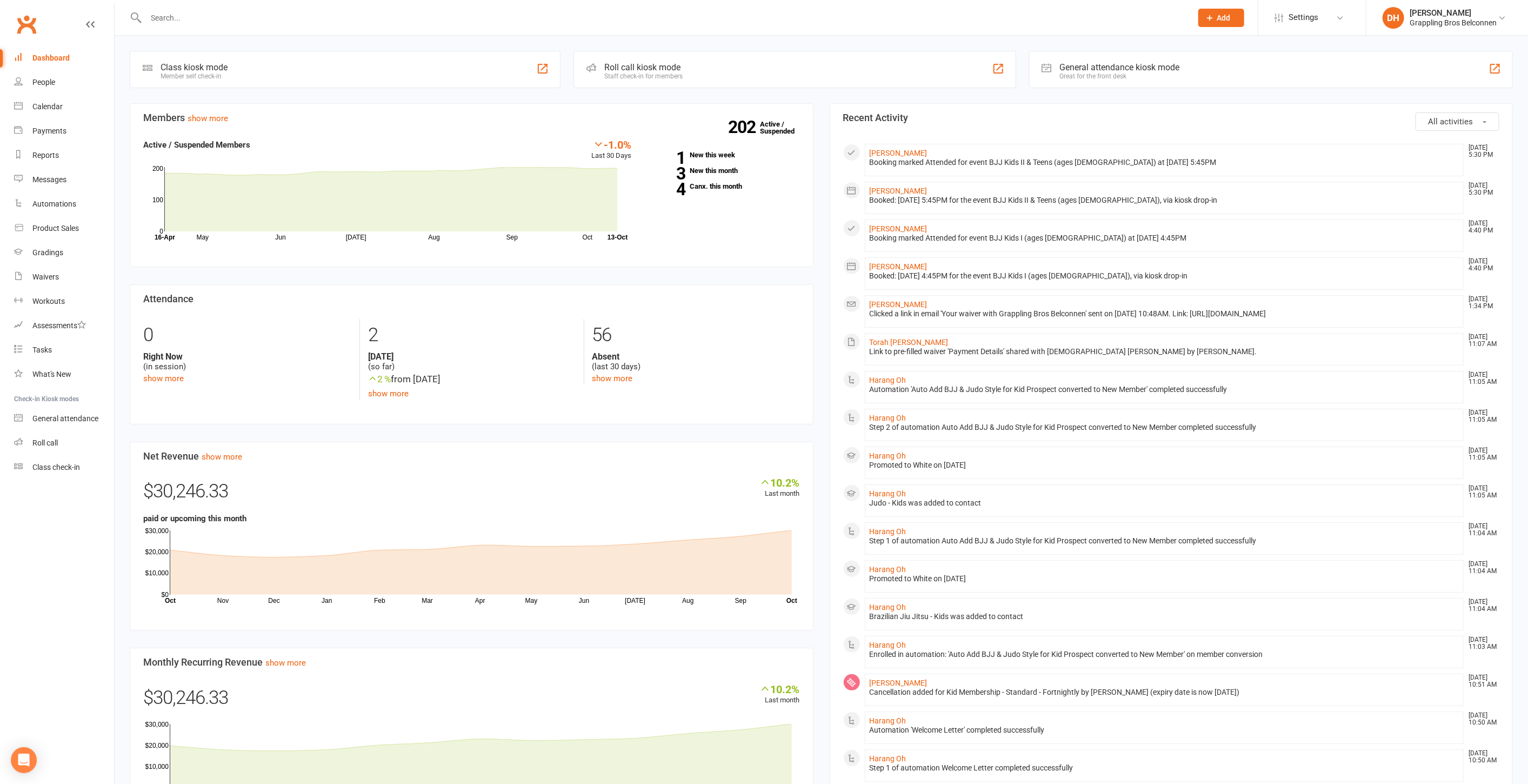
click at [437, 12] on input "text" at bounding box center [664, 18] width 1042 height 15
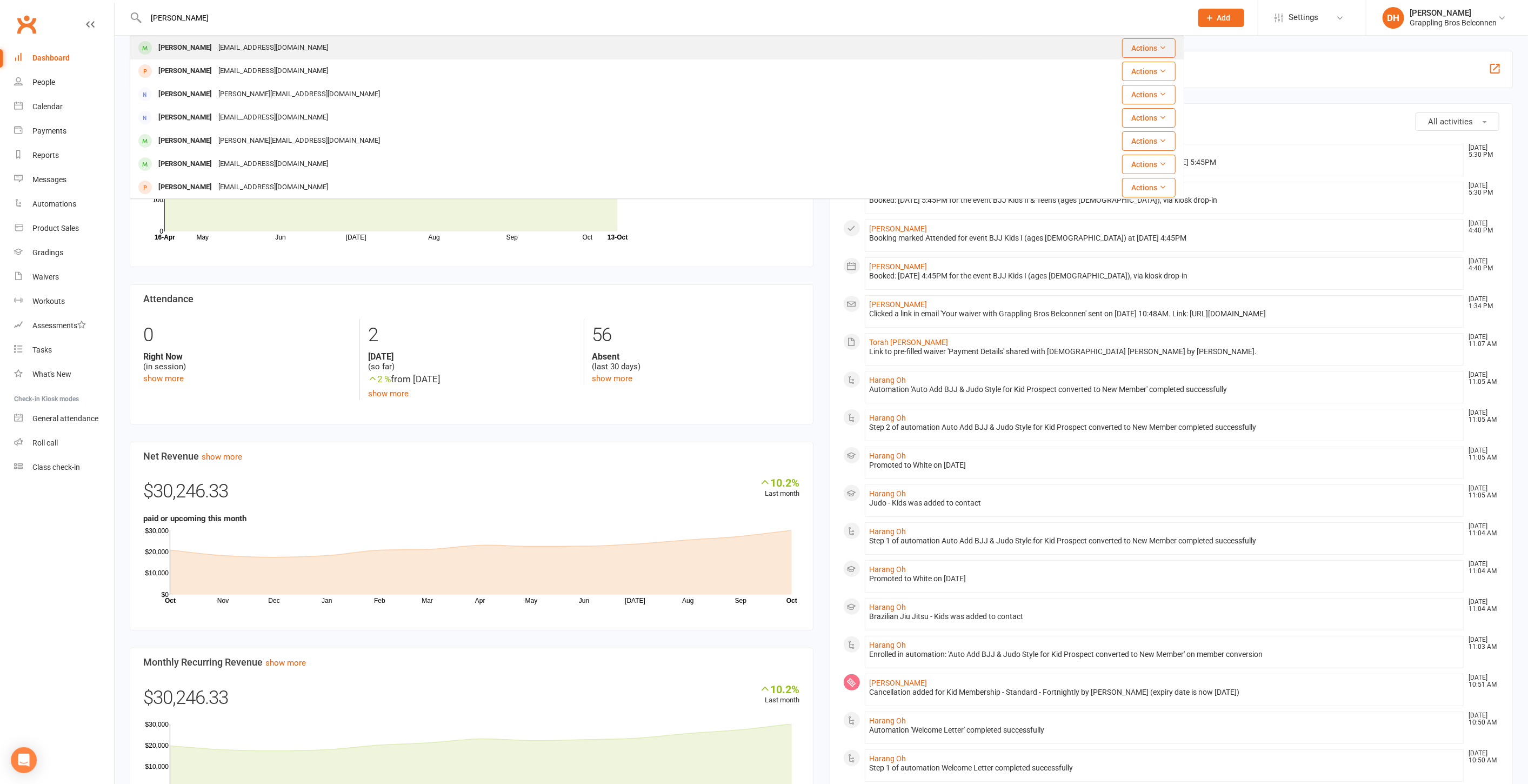
type input "[PERSON_NAME]"
click at [414, 41] on div "[PERSON_NAME] [EMAIL_ADDRESS][DOMAIN_NAME]" at bounding box center [555, 48] width 848 height 22
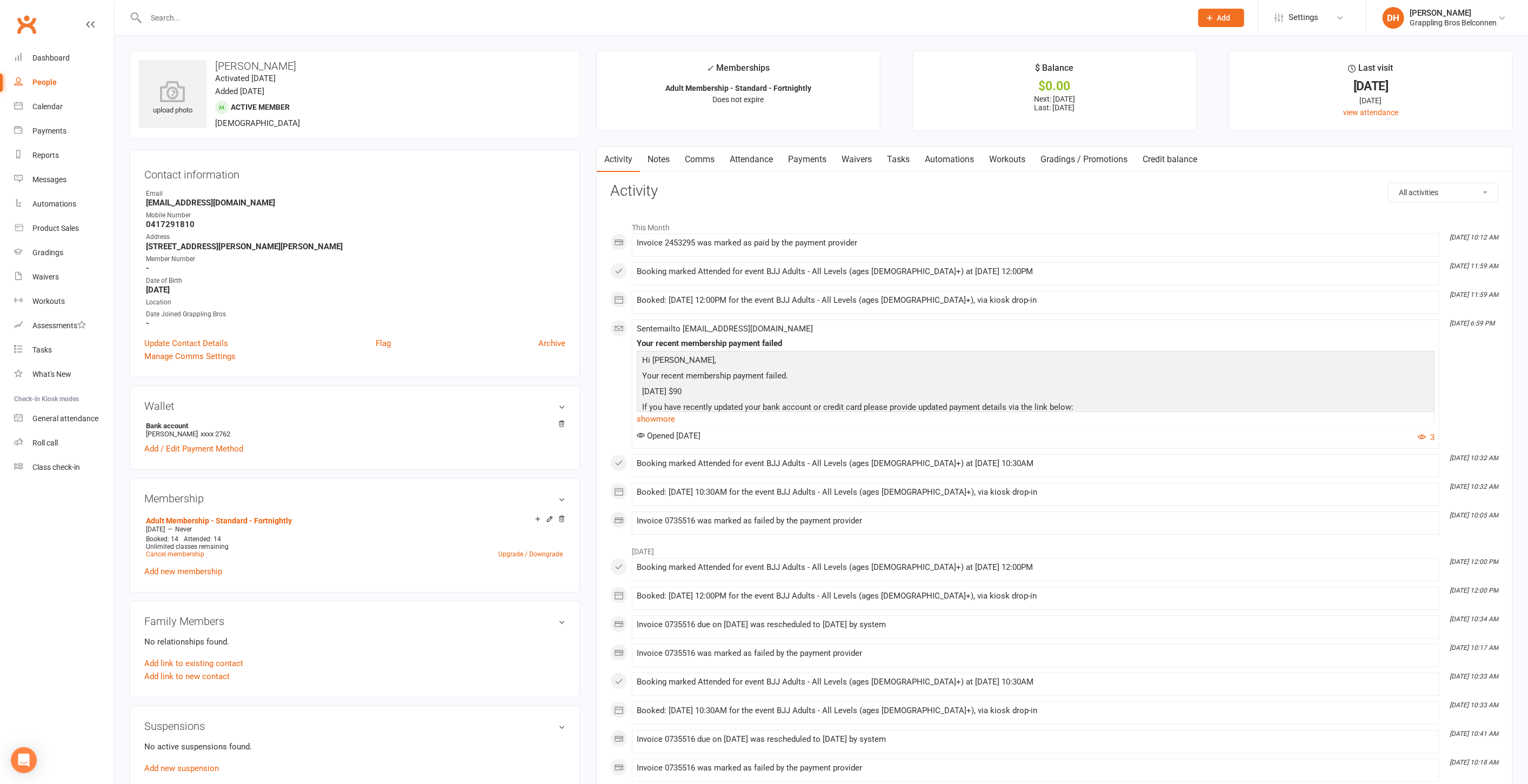
click at [821, 166] on link "Payments" at bounding box center [808, 159] width 53 height 25
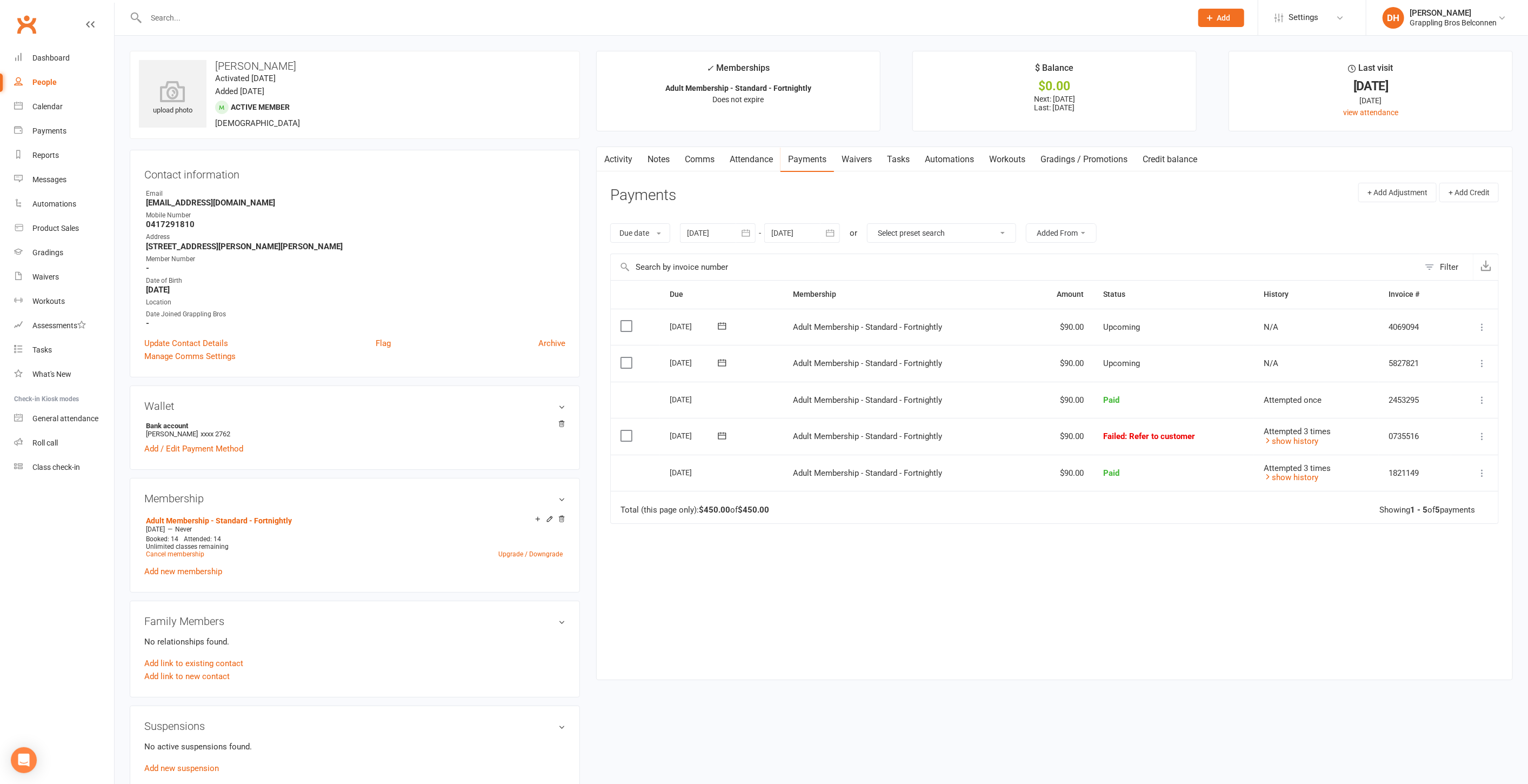
click at [1481, 435] on icon at bounding box center [1482, 436] width 11 height 11
click at [1412, 490] on link "Mark as Paid (Other)" at bounding box center [1435, 501] width 107 height 22
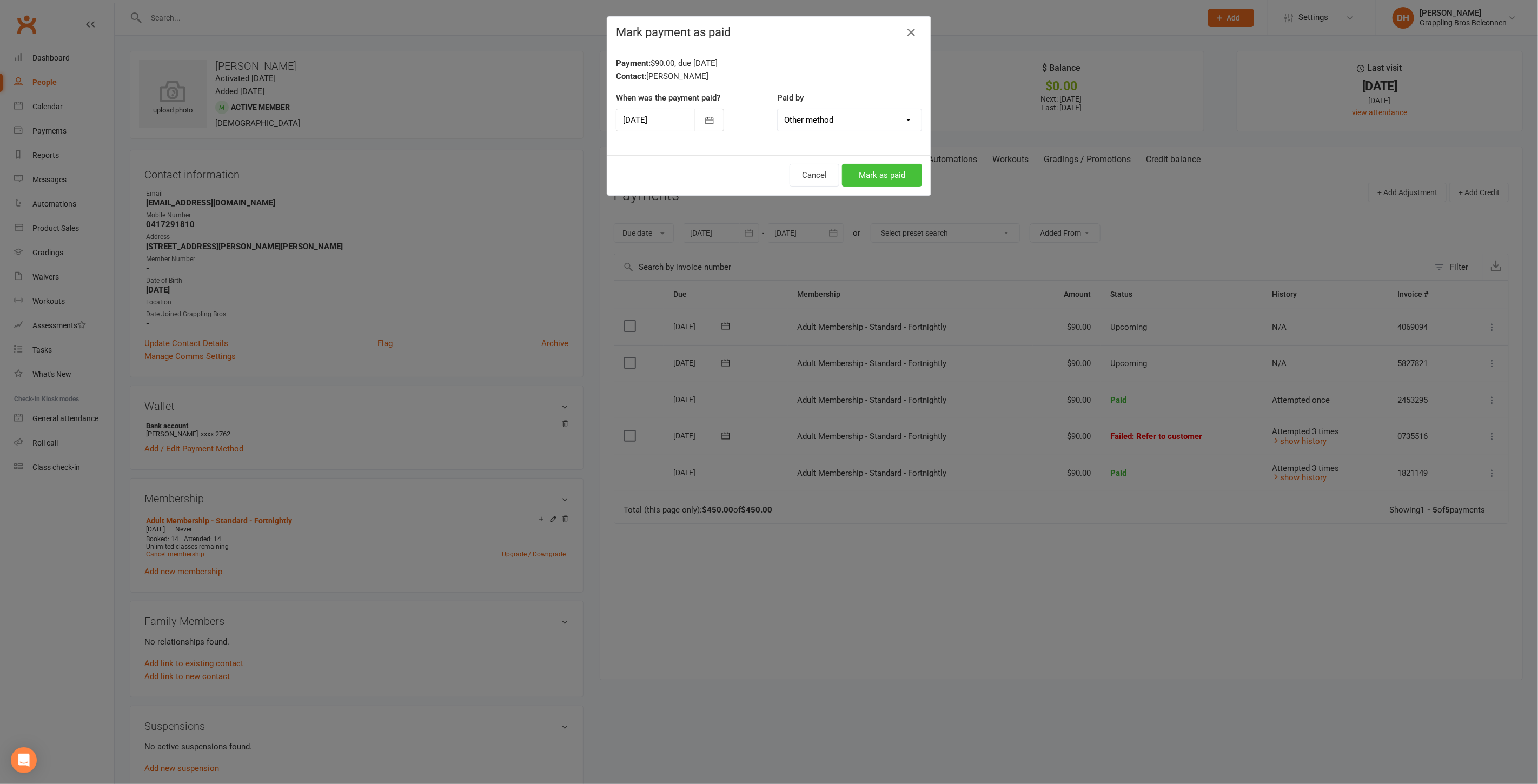
click at [894, 175] on button "Mark as paid" at bounding box center [882, 175] width 80 height 23
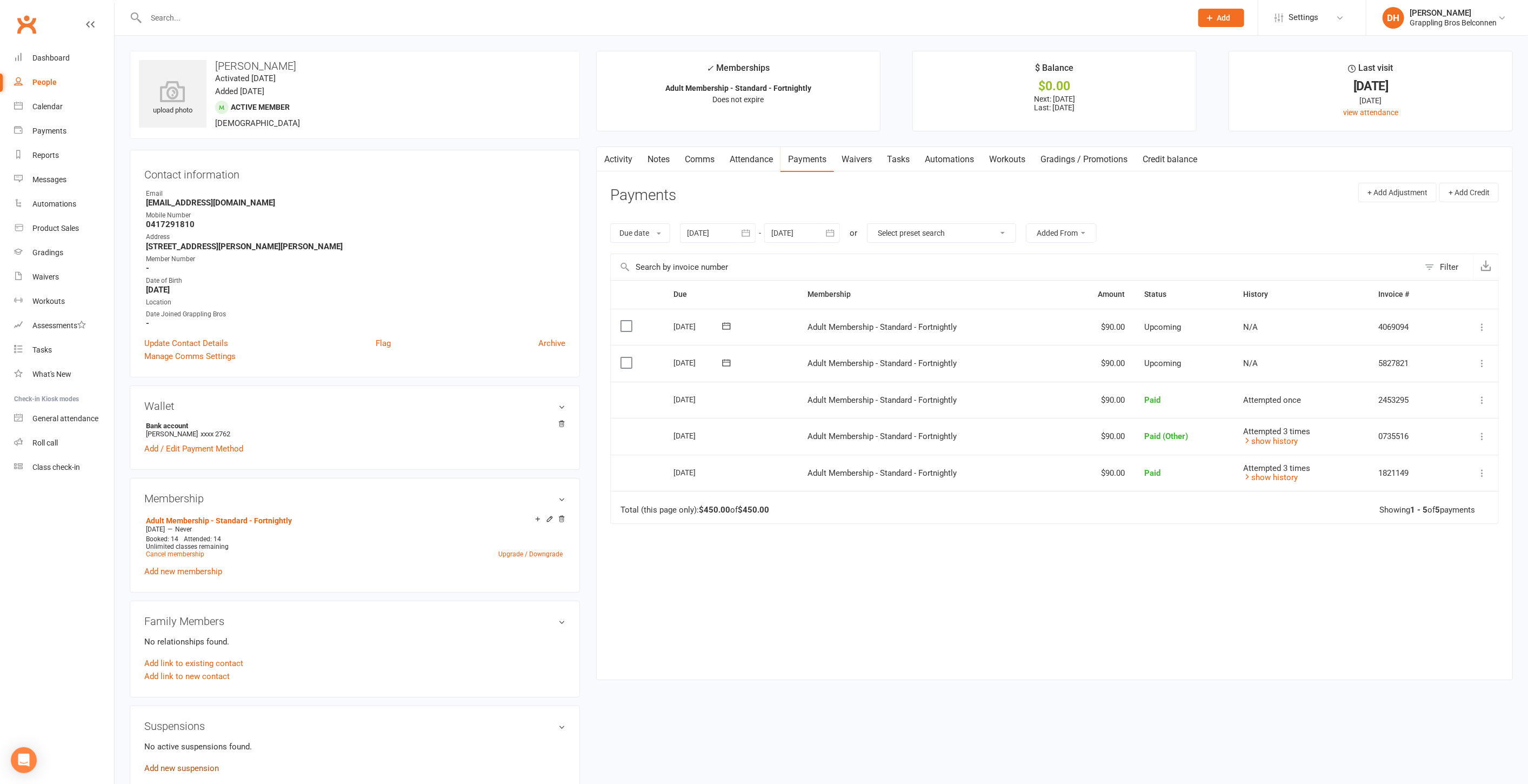
click at [198, 764] on link "Add new suspension" at bounding box center [181, 767] width 74 height 10
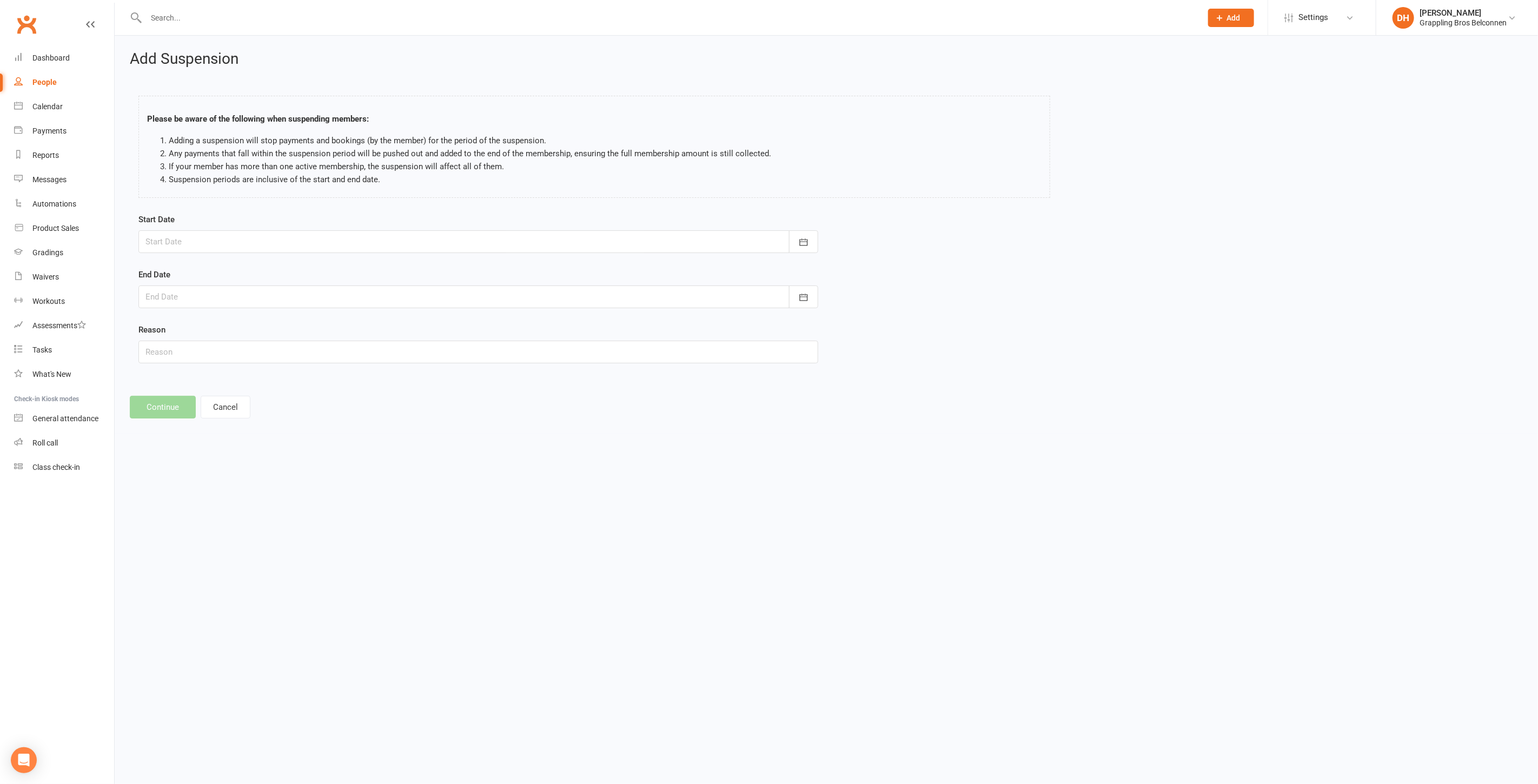
click at [257, 243] on div at bounding box center [479, 241] width 680 height 23
click at [207, 347] on span "13" at bounding box center [206, 351] width 9 height 9
type input "[DATE]"
click at [212, 299] on div at bounding box center [479, 297] width 680 height 23
click at [317, 317] on button "button" at bounding box center [327, 323] width 24 height 20
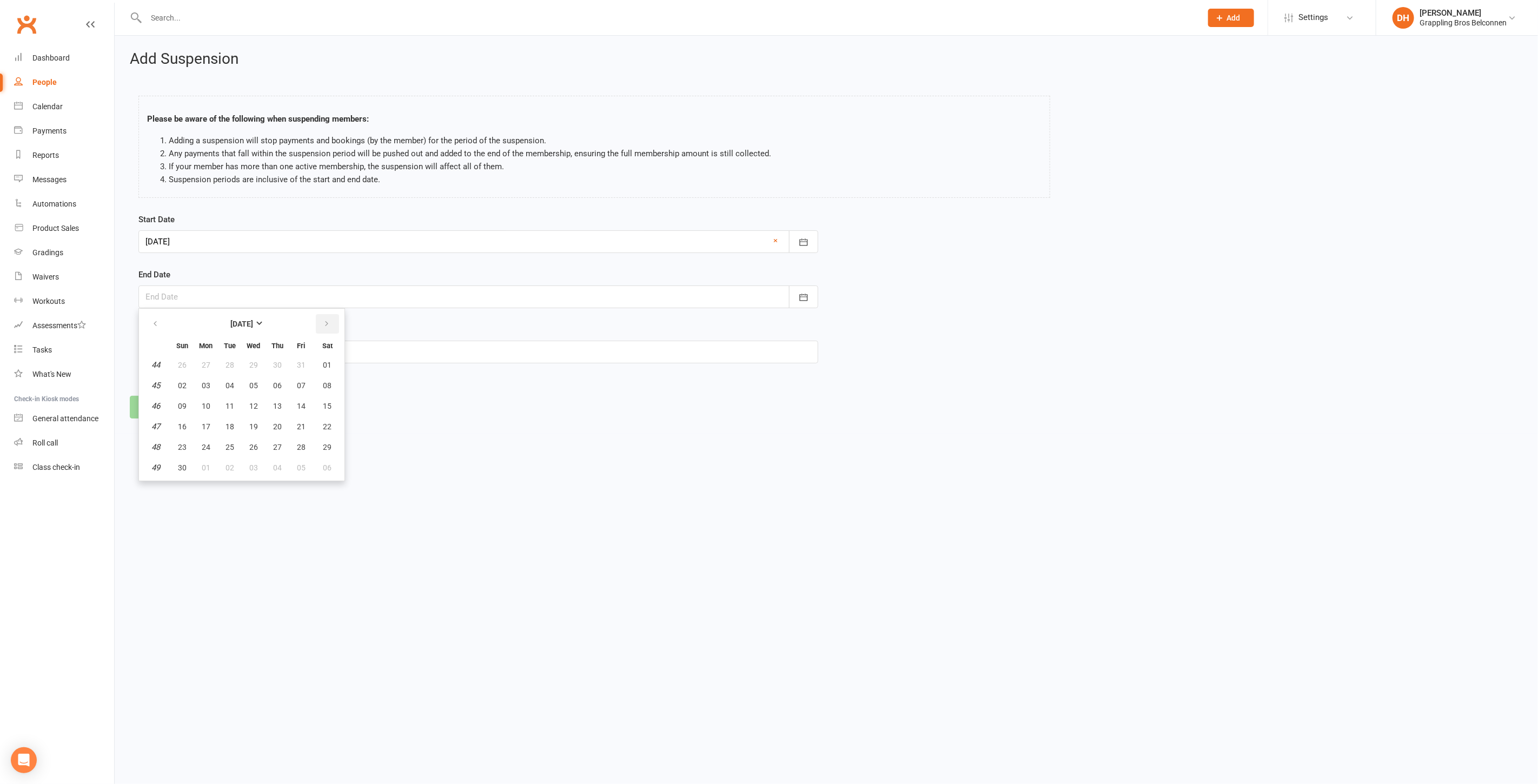
click at [317, 317] on button "button" at bounding box center [327, 323] width 24 height 20
click at [182, 463] on span "04" at bounding box center [182, 468] width 9 height 9
type input "[DATE]"
click at [182, 348] on input "text" at bounding box center [479, 352] width 680 height 23
type input "Injury"
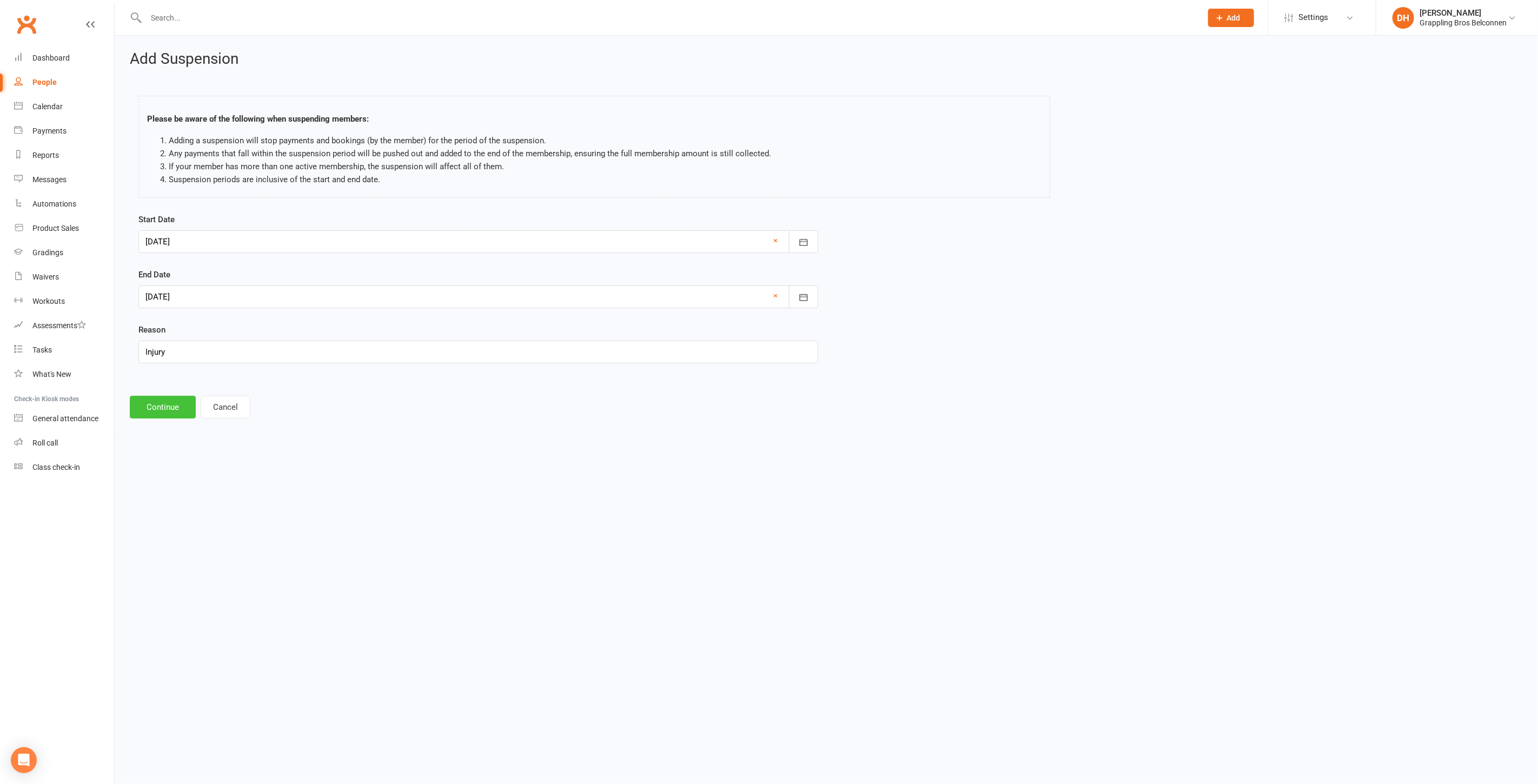
click at [146, 397] on button "Continue" at bounding box center [163, 407] width 66 height 23
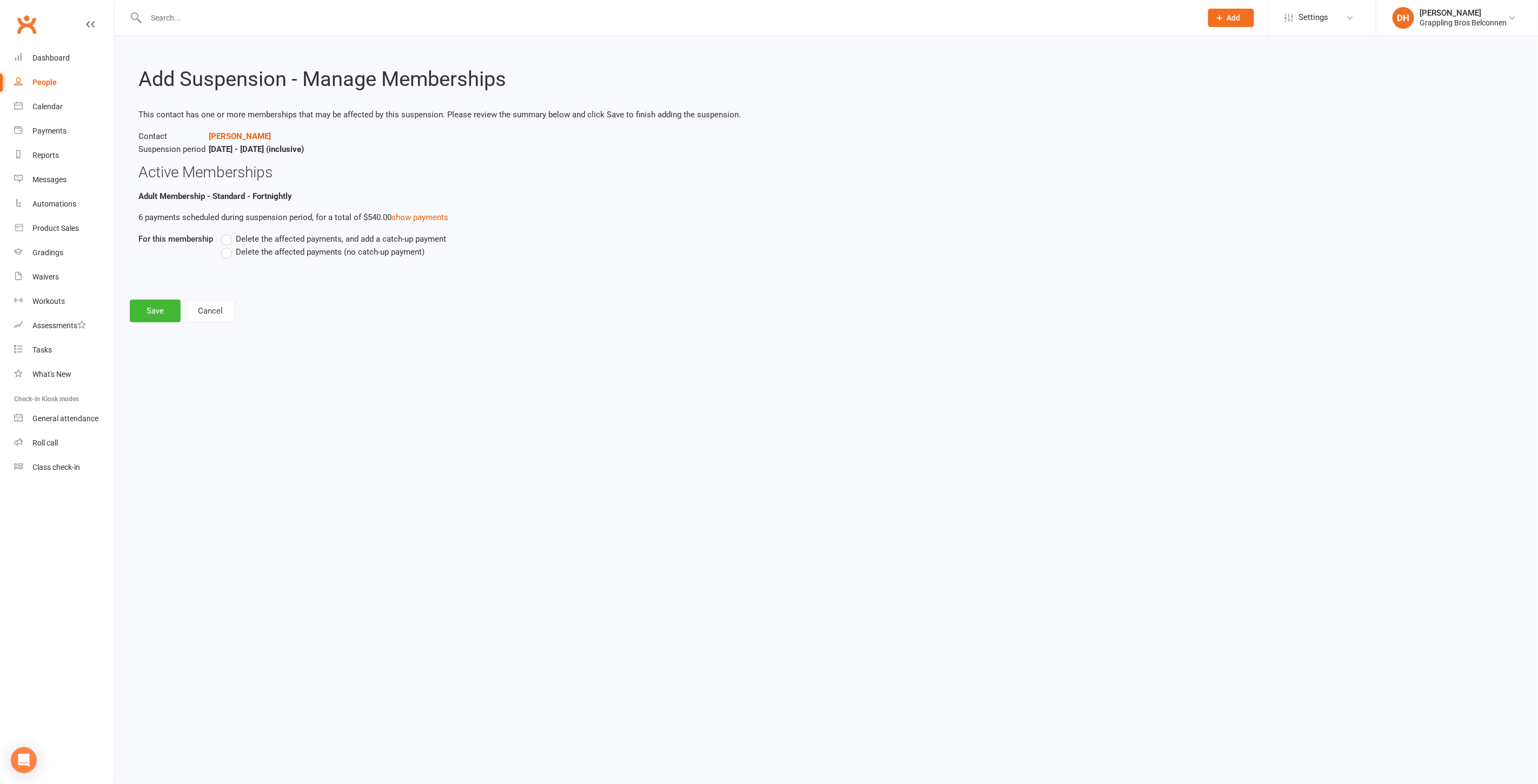
click at [282, 249] on span "Delete the affected payments (no catch-up payment)" at bounding box center [330, 251] width 189 height 11
click at [228, 245] on input "Delete the affected payments (no catch-up payment)" at bounding box center [224, 245] width 7 height 0
click at [156, 311] on button "Save" at bounding box center [155, 311] width 51 height 23
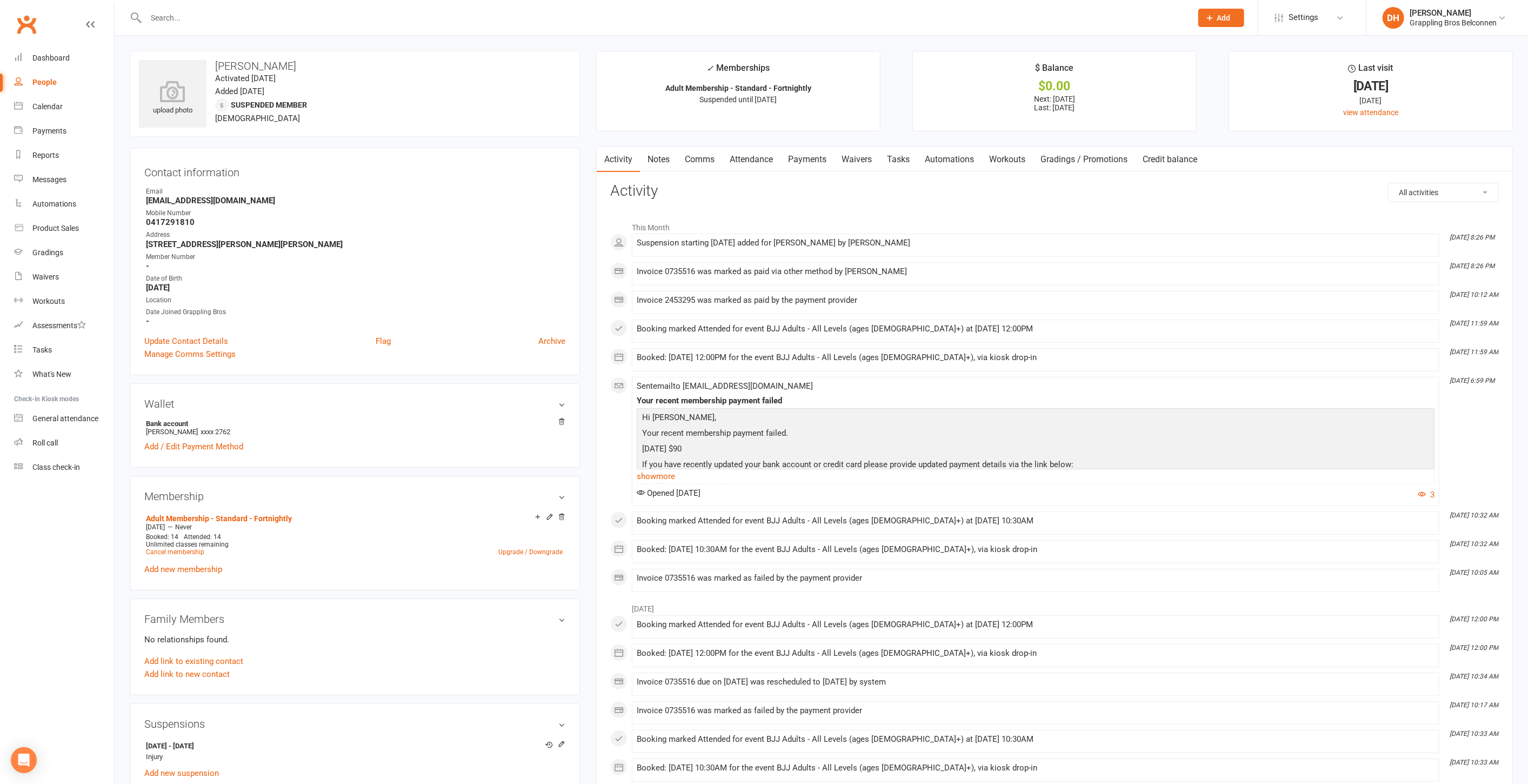
click at [809, 159] on link "Payments" at bounding box center [808, 159] width 53 height 25
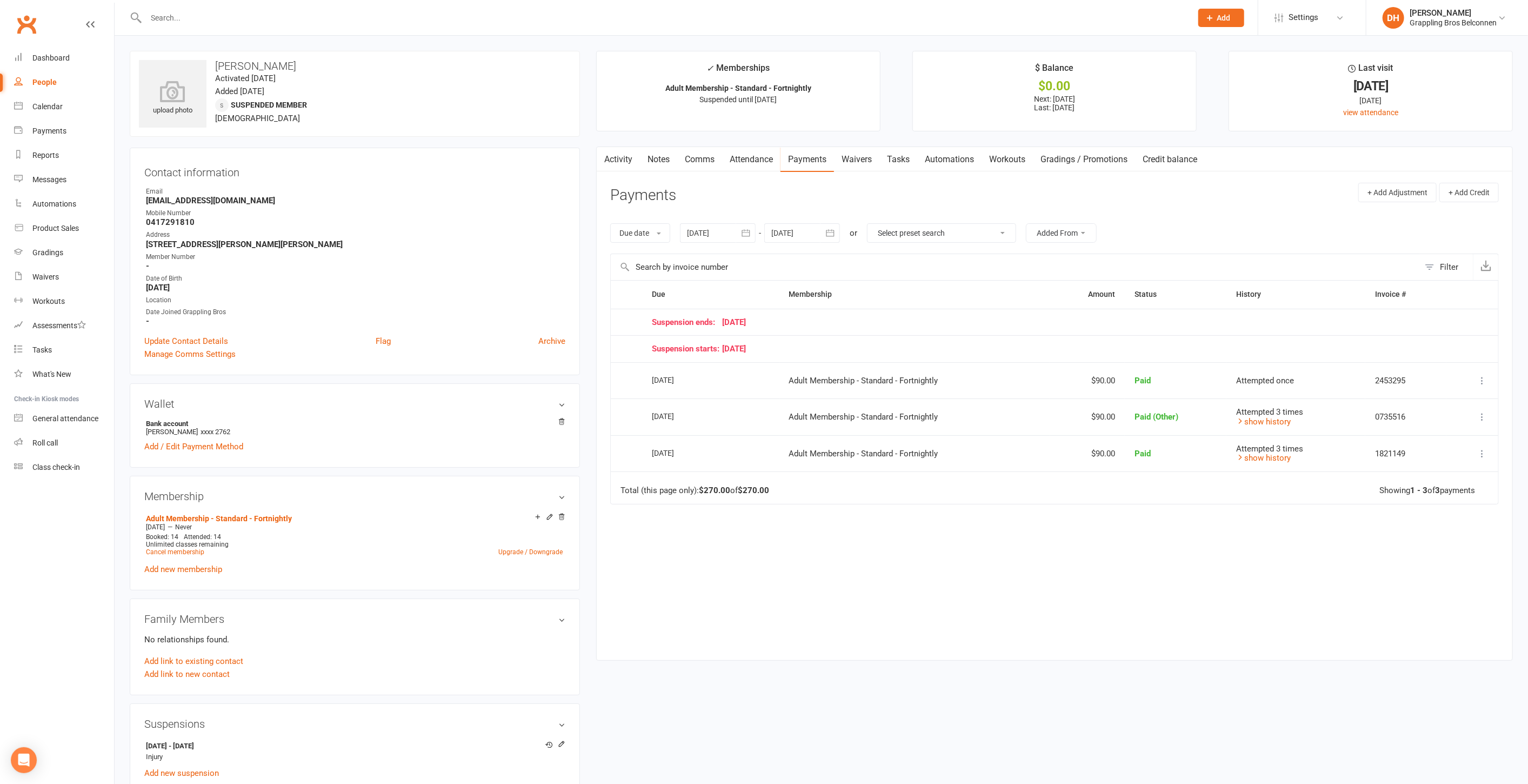
click at [217, 20] on input "text" at bounding box center [664, 18] width 1042 height 15
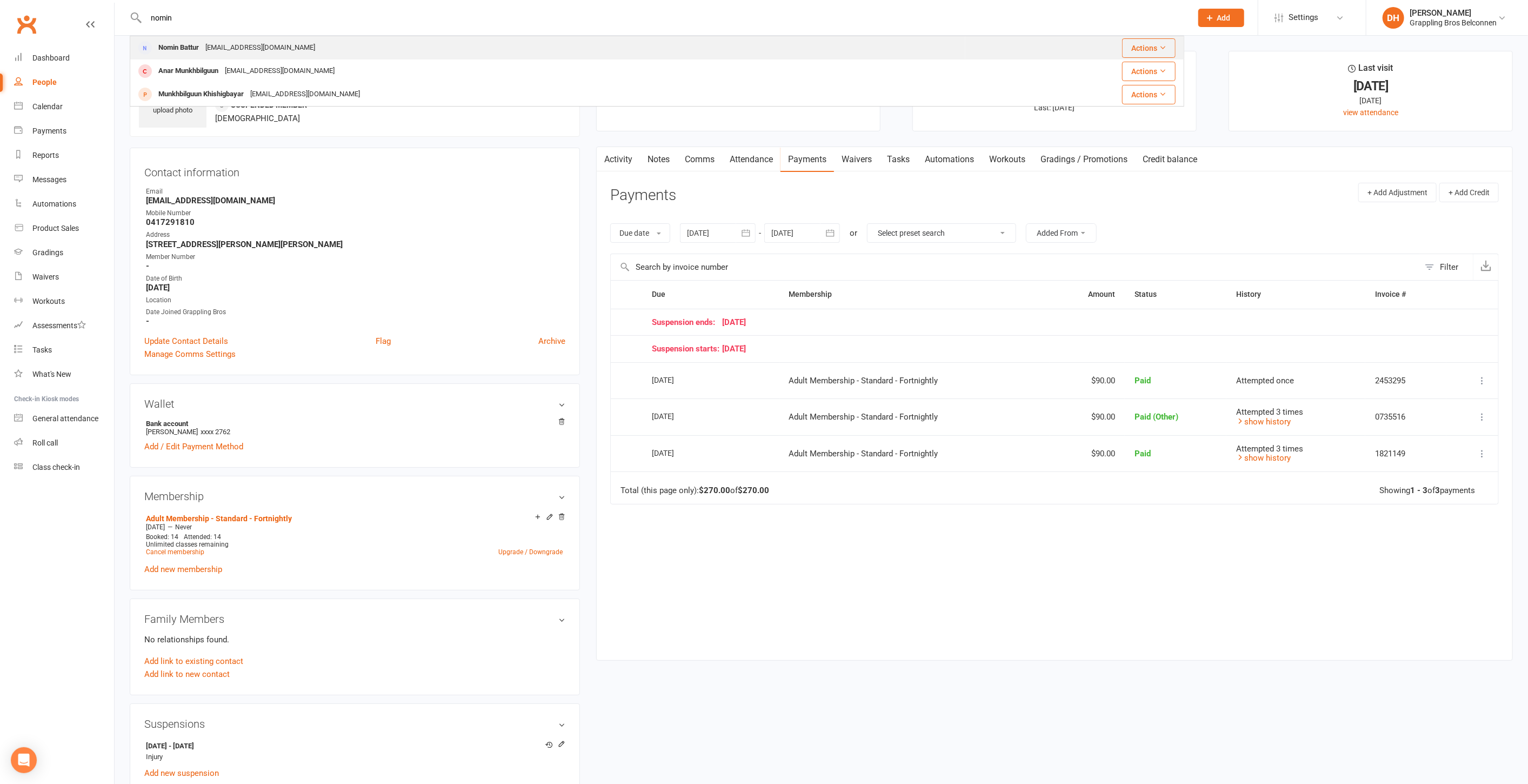
type input "nomin"
click at [208, 43] on div "[EMAIL_ADDRESS][DOMAIN_NAME]" at bounding box center [260, 48] width 116 height 16
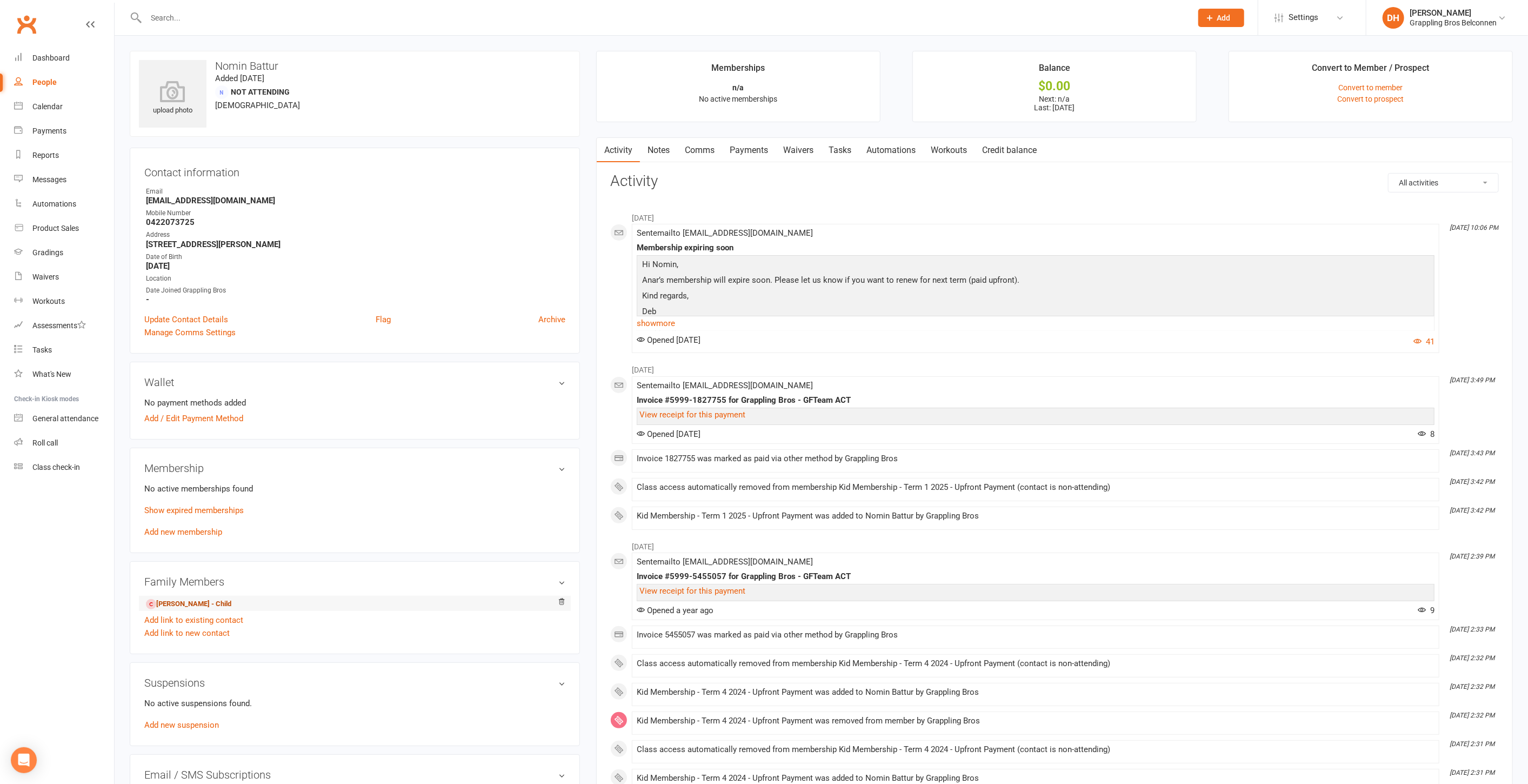
click at [210, 600] on link "[PERSON_NAME] - Child" at bounding box center [189, 604] width 85 height 11
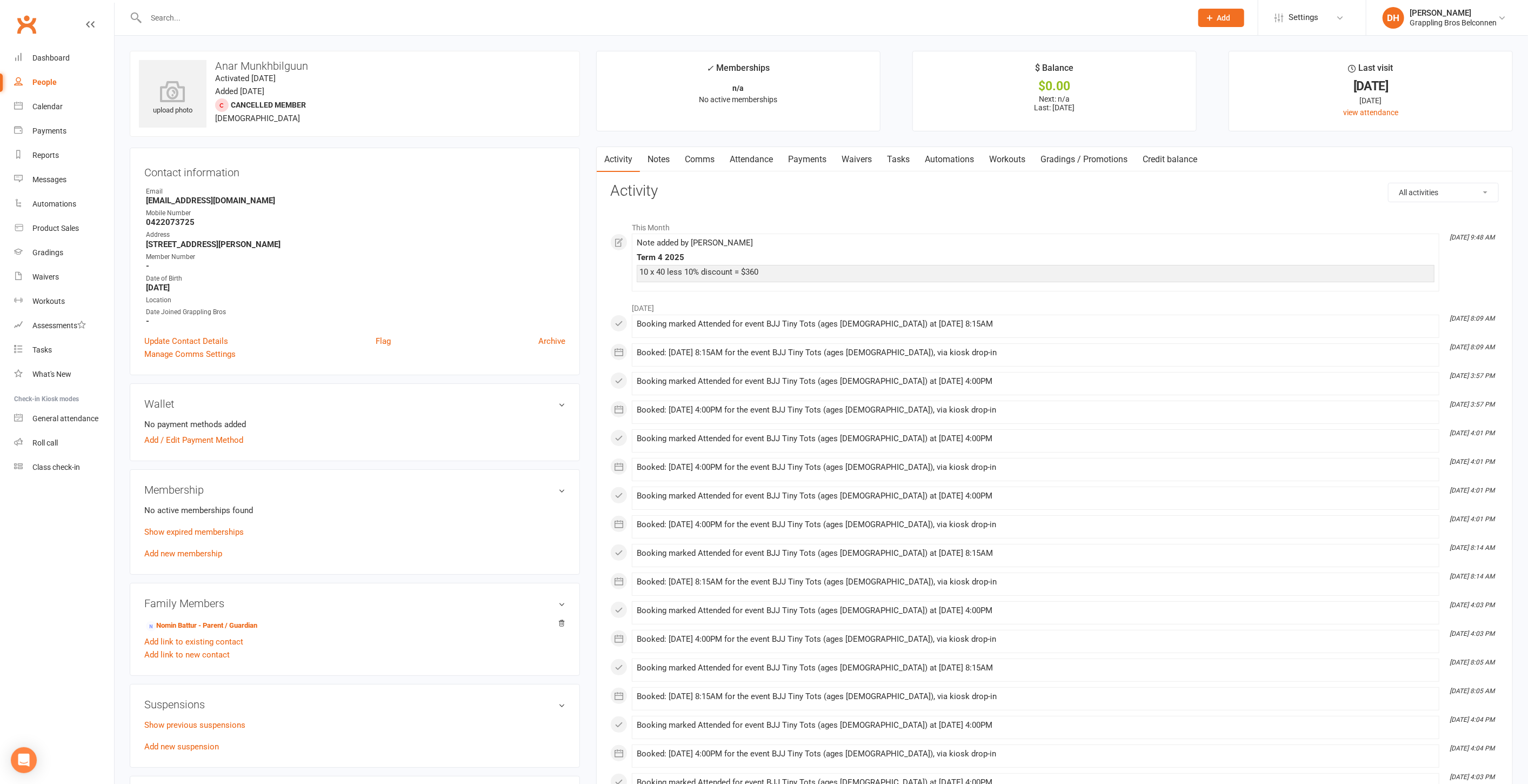
scroll to position [342, 0]
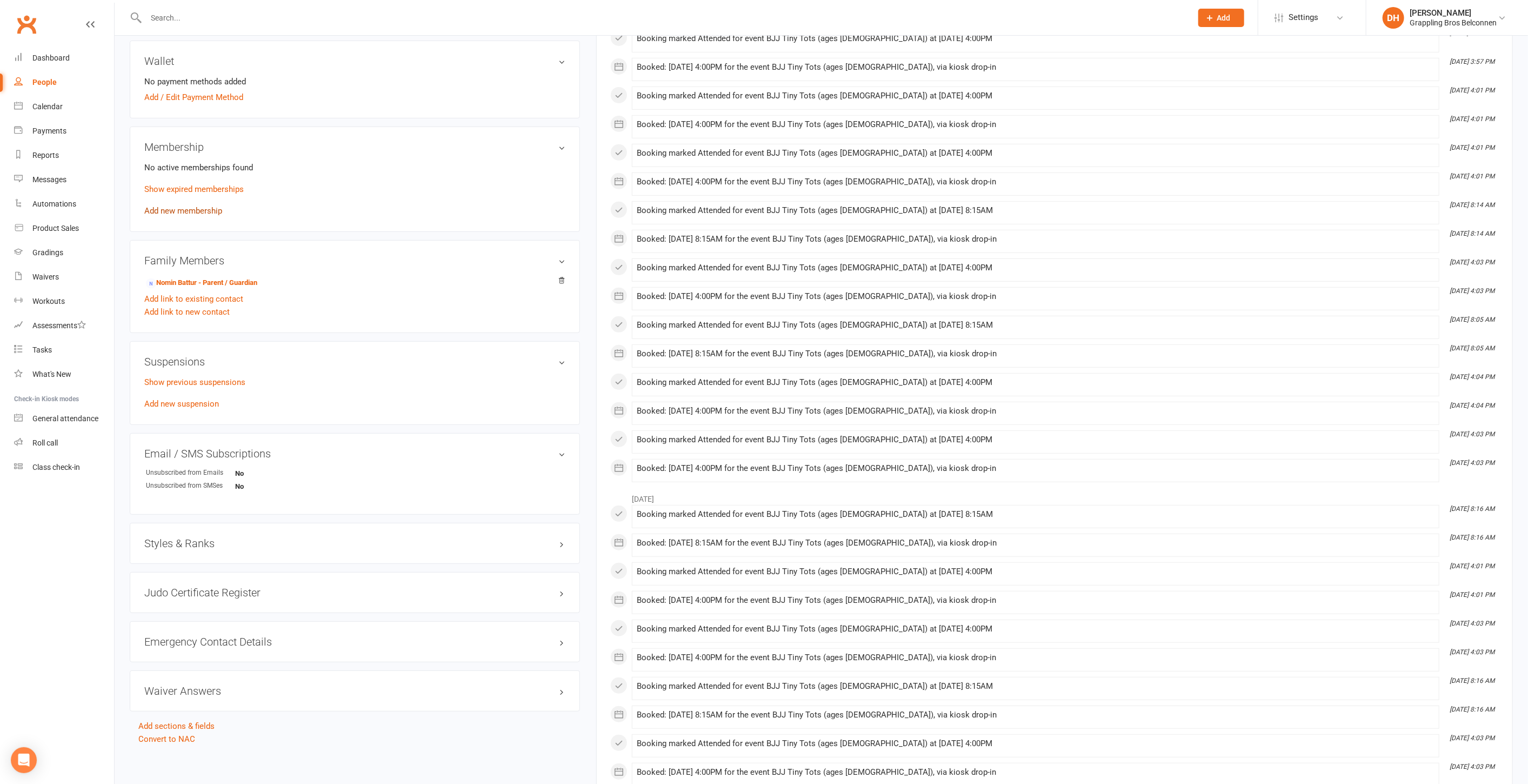
click at [201, 206] on link "Add new membership" at bounding box center [183, 210] width 78 height 10
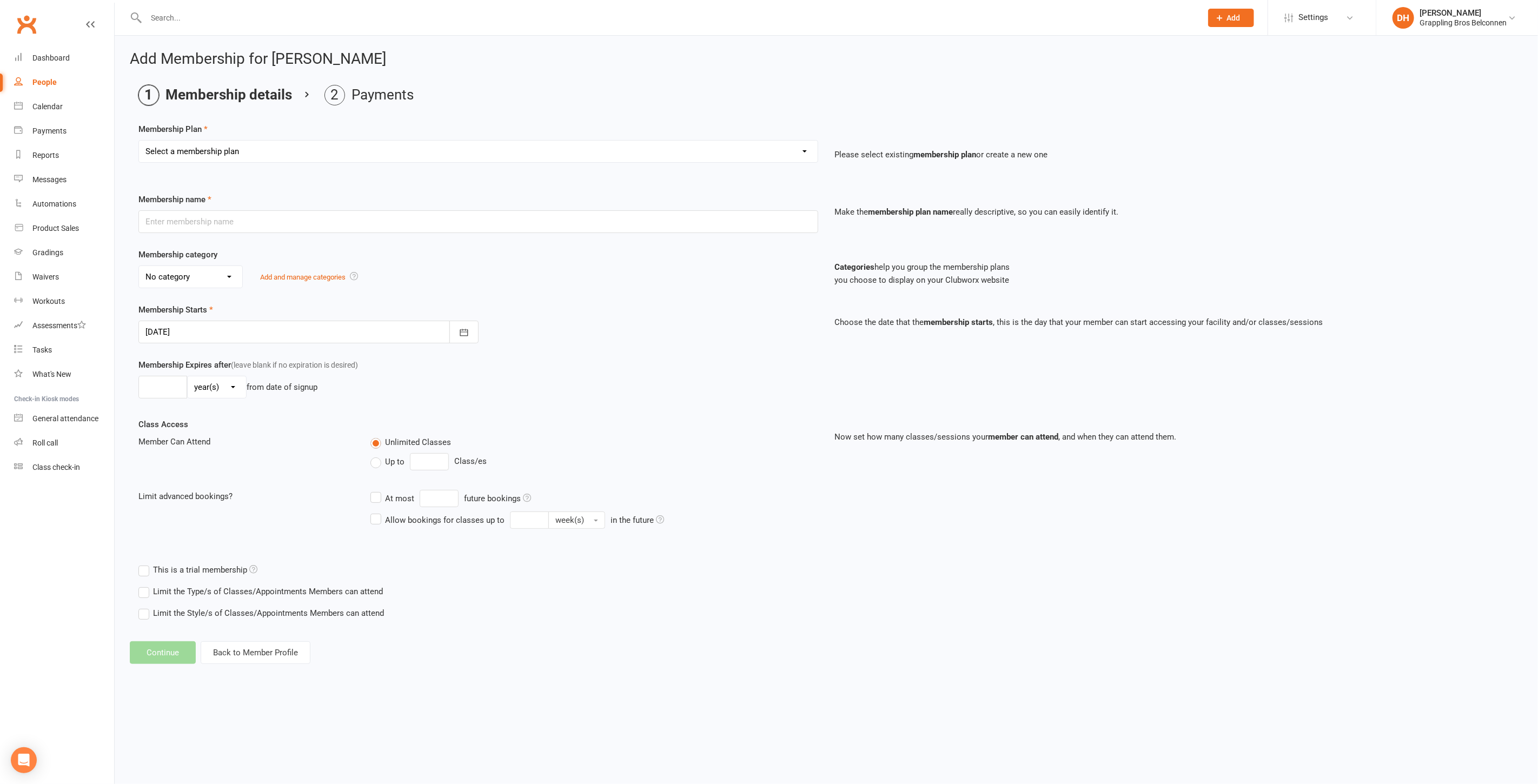
click at [219, 153] on select "Select a membership plan Create new Membership Plan Kid Membership - Standard -…" at bounding box center [479, 151] width 679 height 22
select select "78"
click at [139, 140] on select "Select a membership plan Create new Membership Plan Kid Membership - Standard -…" at bounding box center [479, 151] width 679 height 22
type input "Kid Membership - Term 4 2025 - Upfront Payment"
select select "5"
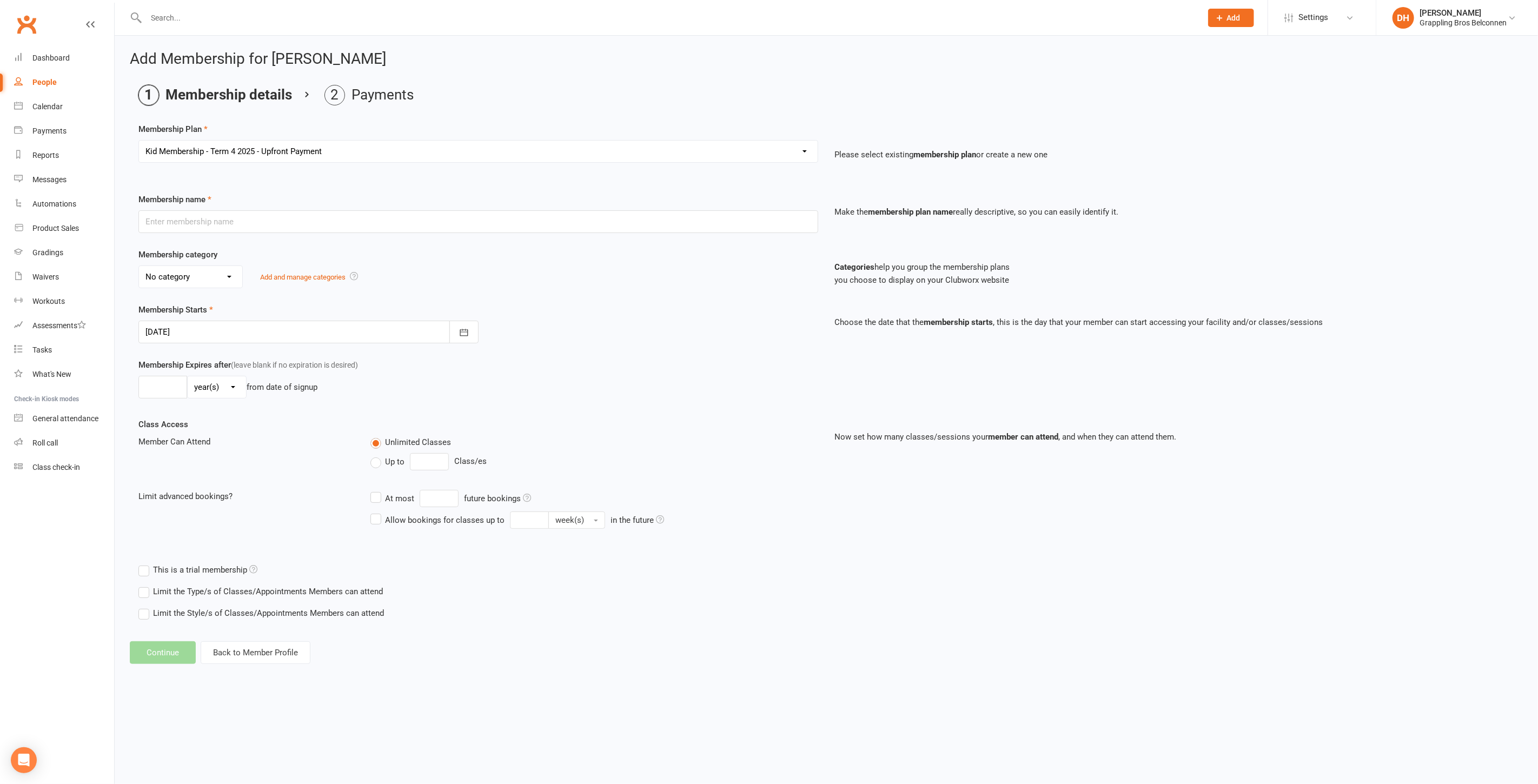
type input "14 Oct 2025"
type input "10"
select select "1"
click at [176, 645] on button "Continue" at bounding box center [163, 652] width 66 height 23
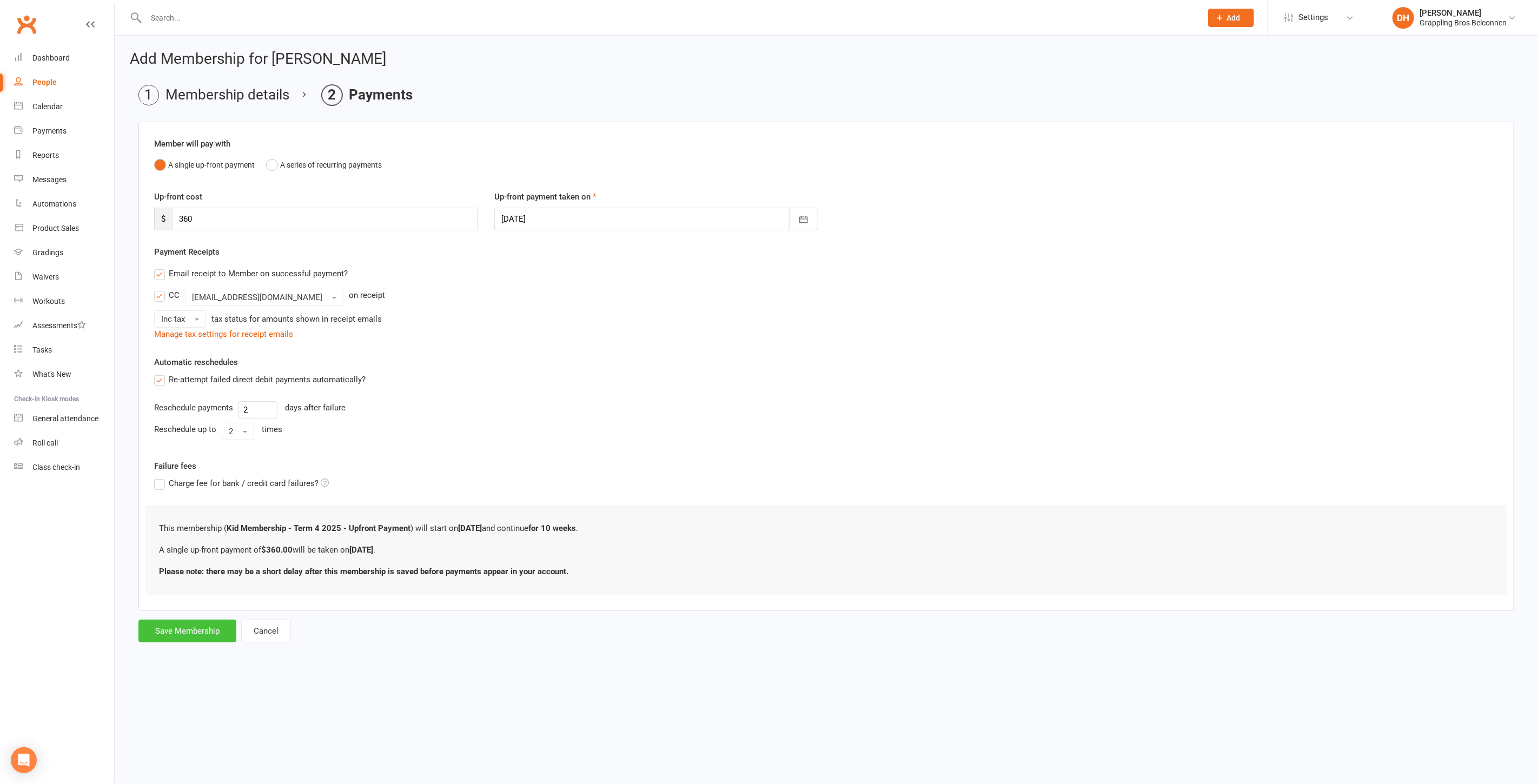
click at [187, 632] on button "Save Membership" at bounding box center [187, 631] width 98 height 23
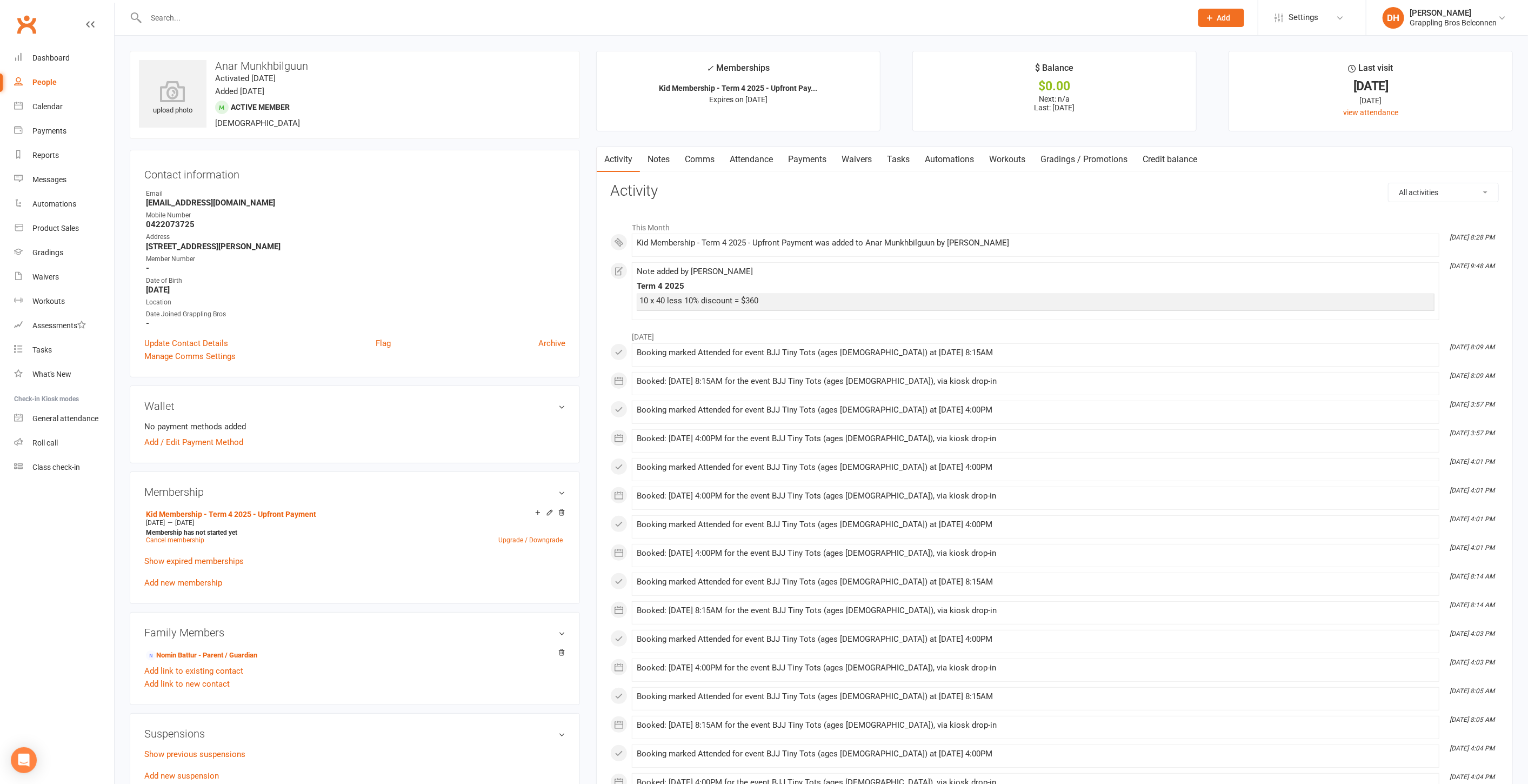
click at [816, 158] on link "Payments" at bounding box center [808, 159] width 53 height 25
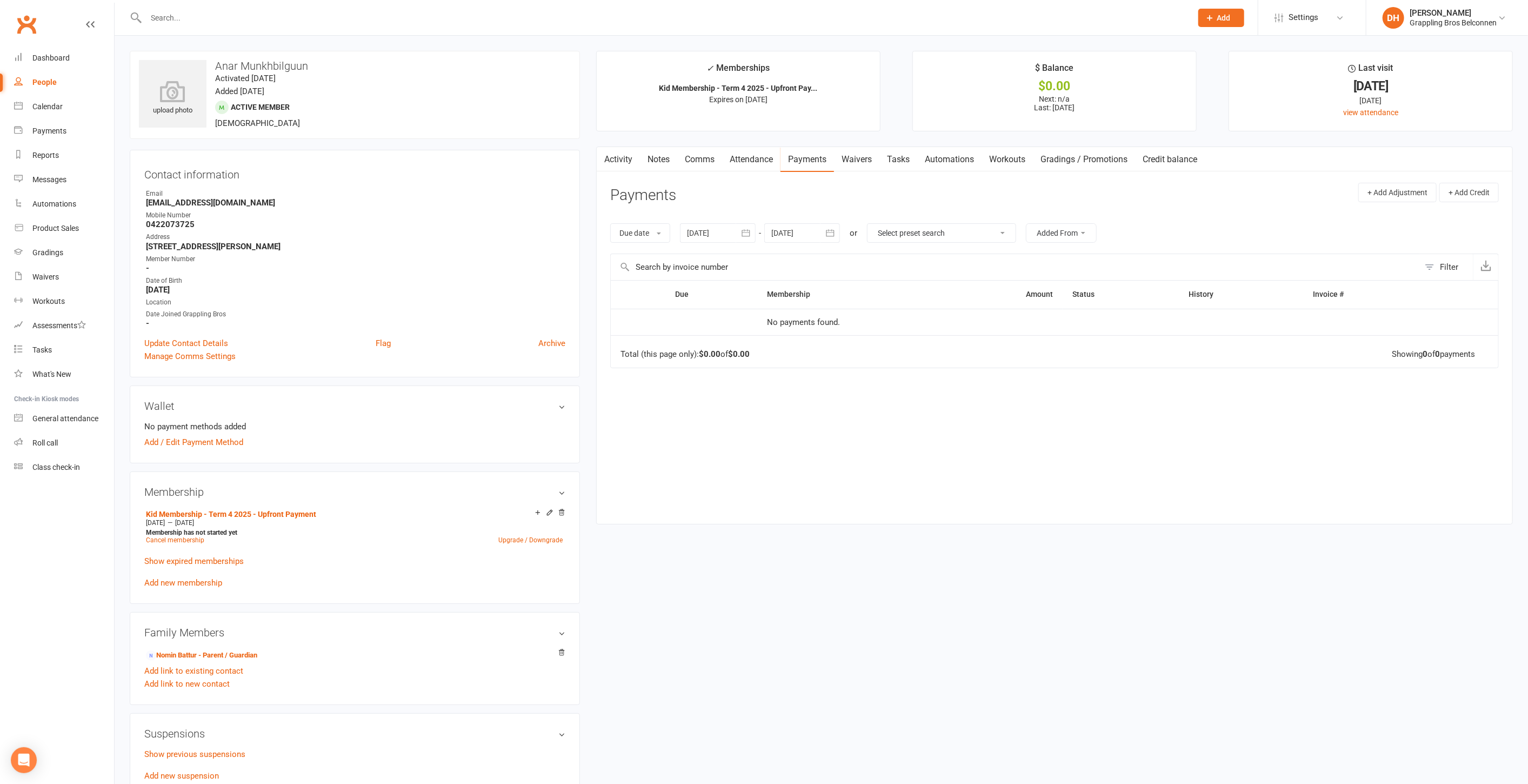
click at [613, 159] on link "Activity" at bounding box center [618, 159] width 43 height 25
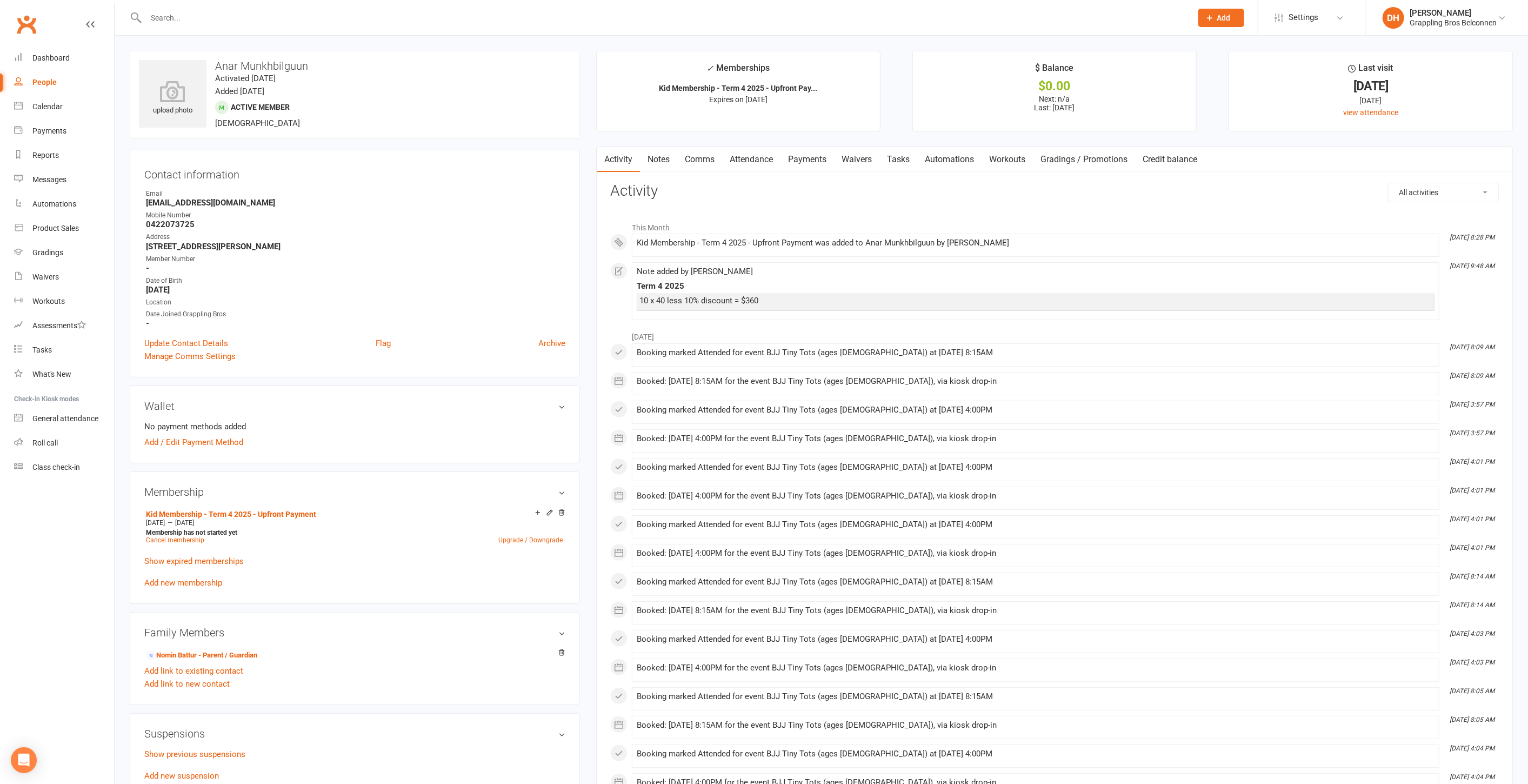
drag, startPoint x: 741, startPoint y: 159, endPoint x: 770, endPoint y: 158, distance: 29.0
click at [745, 159] on link "Attendance" at bounding box center [752, 159] width 58 height 25
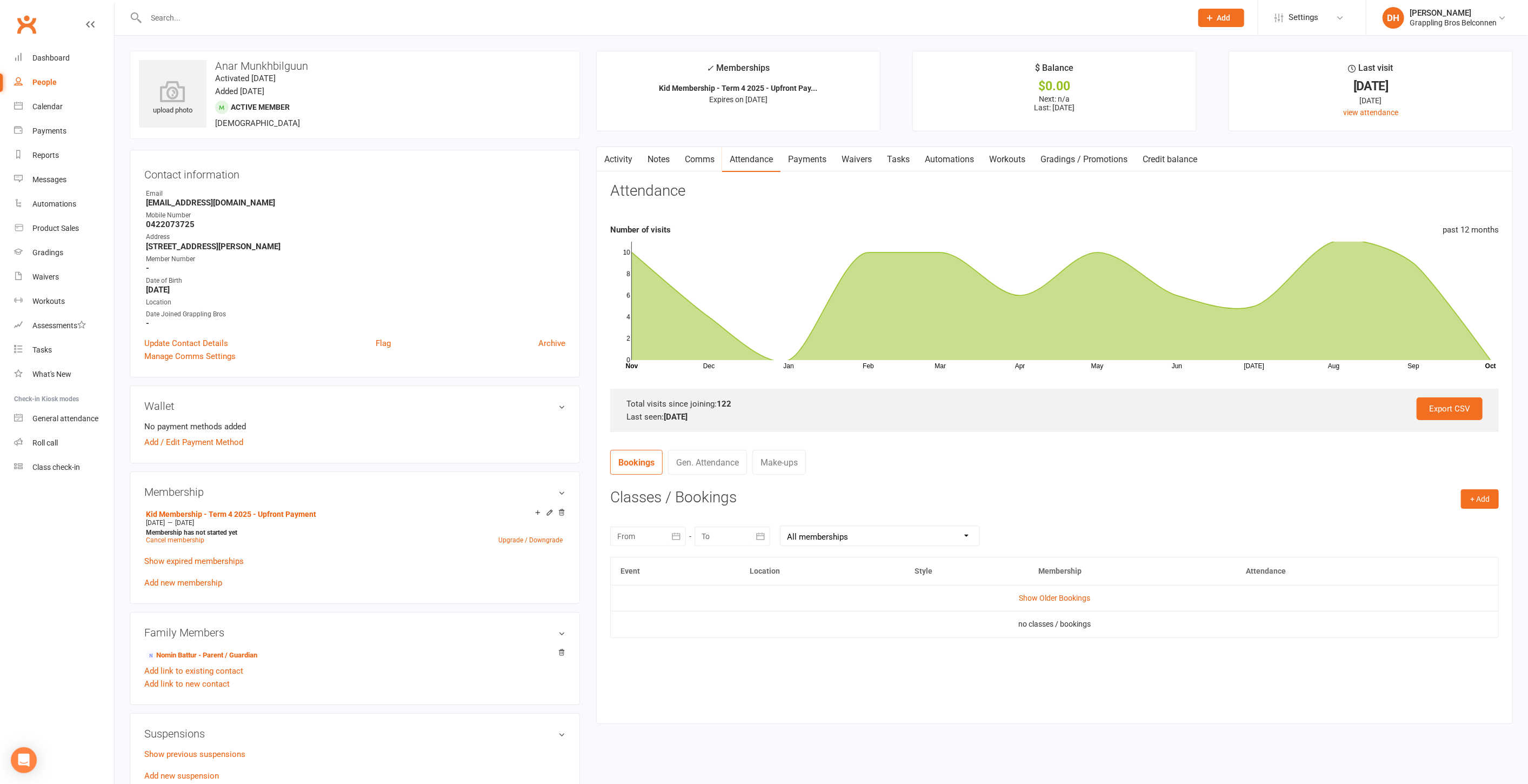
click at [795, 156] on link "Payments" at bounding box center [808, 159] width 53 height 25
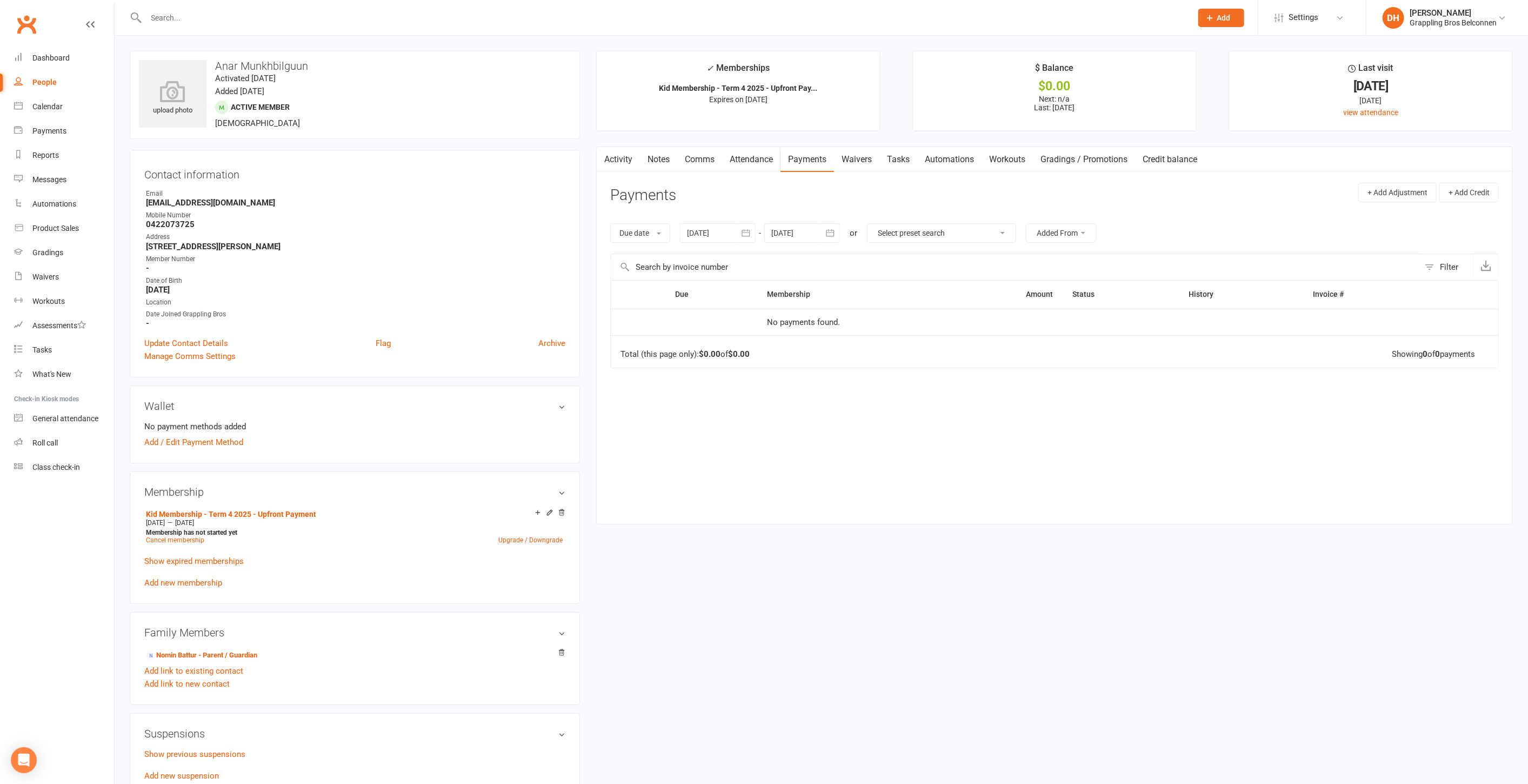
drag, startPoint x: 764, startPoint y: 161, endPoint x: 771, endPoint y: 161, distance: 7.0
click at [764, 161] on link "Attendance" at bounding box center [752, 159] width 58 height 25
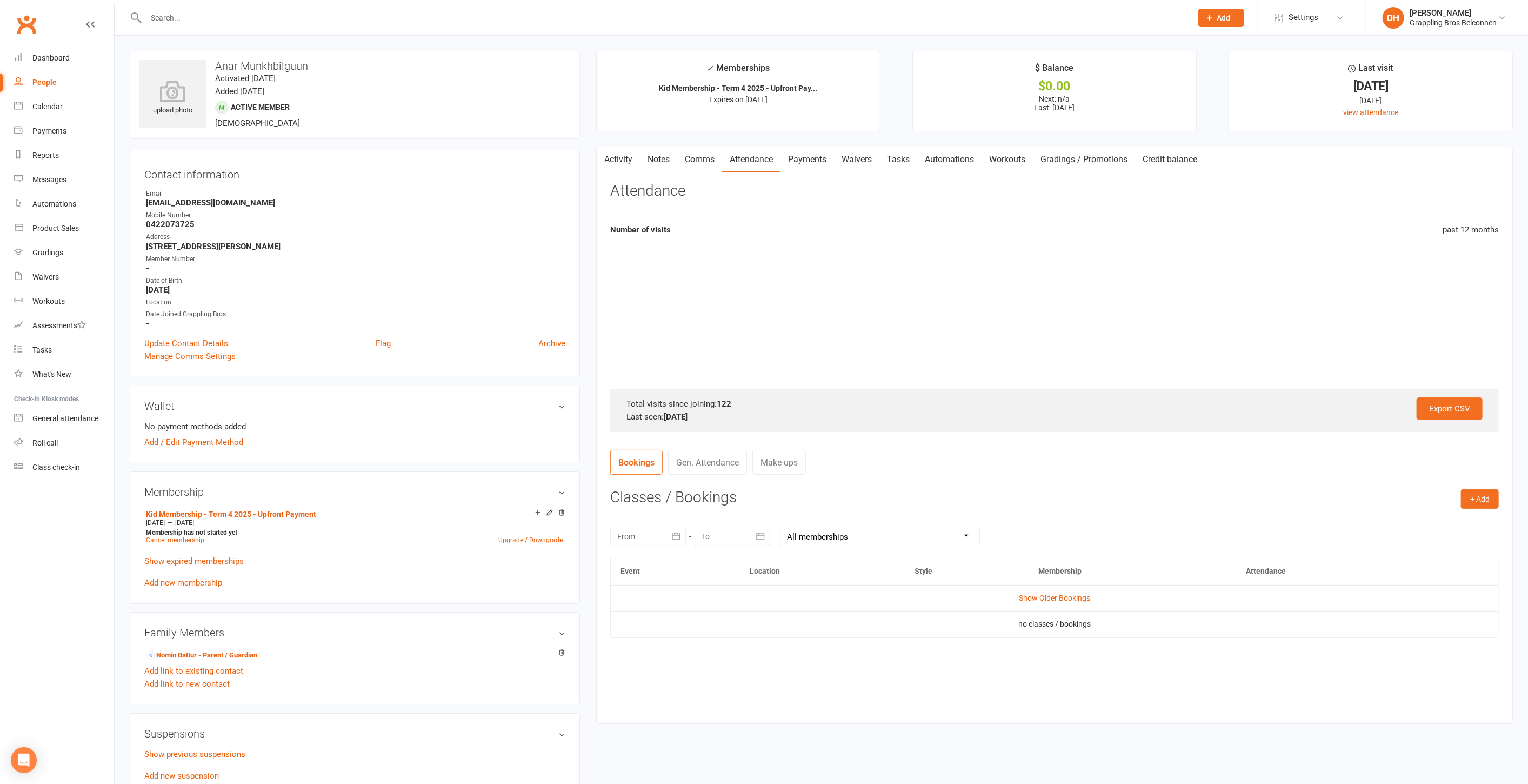
click at [801, 158] on link "Payments" at bounding box center [808, 159] width 53 height 25
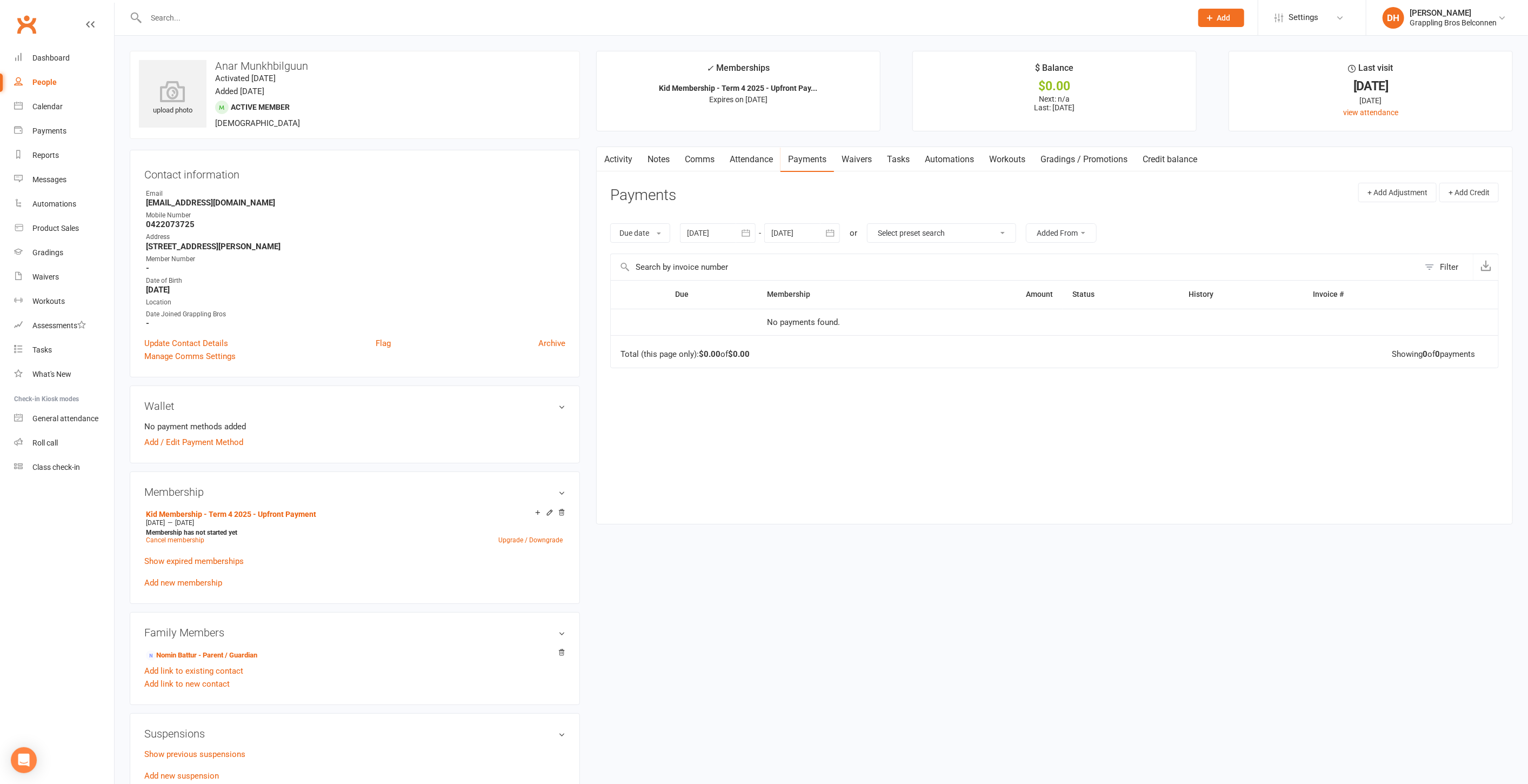
click at [748, 158] on link "Attendance" at bounding box center [752, 159] width 58 height 25
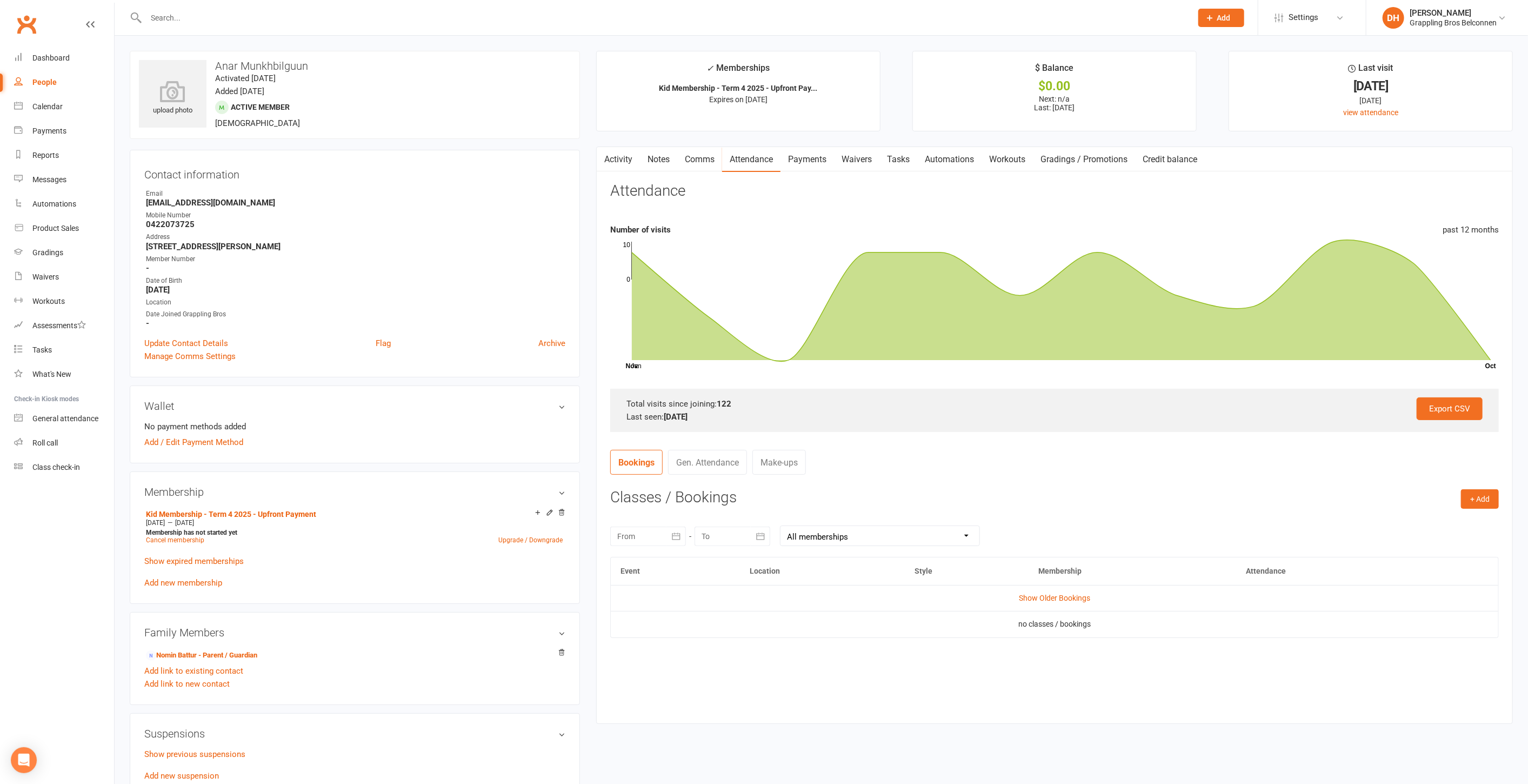
click at [804, 155] on link "Payments" at bounding box center [808, 159] width 53 height 25
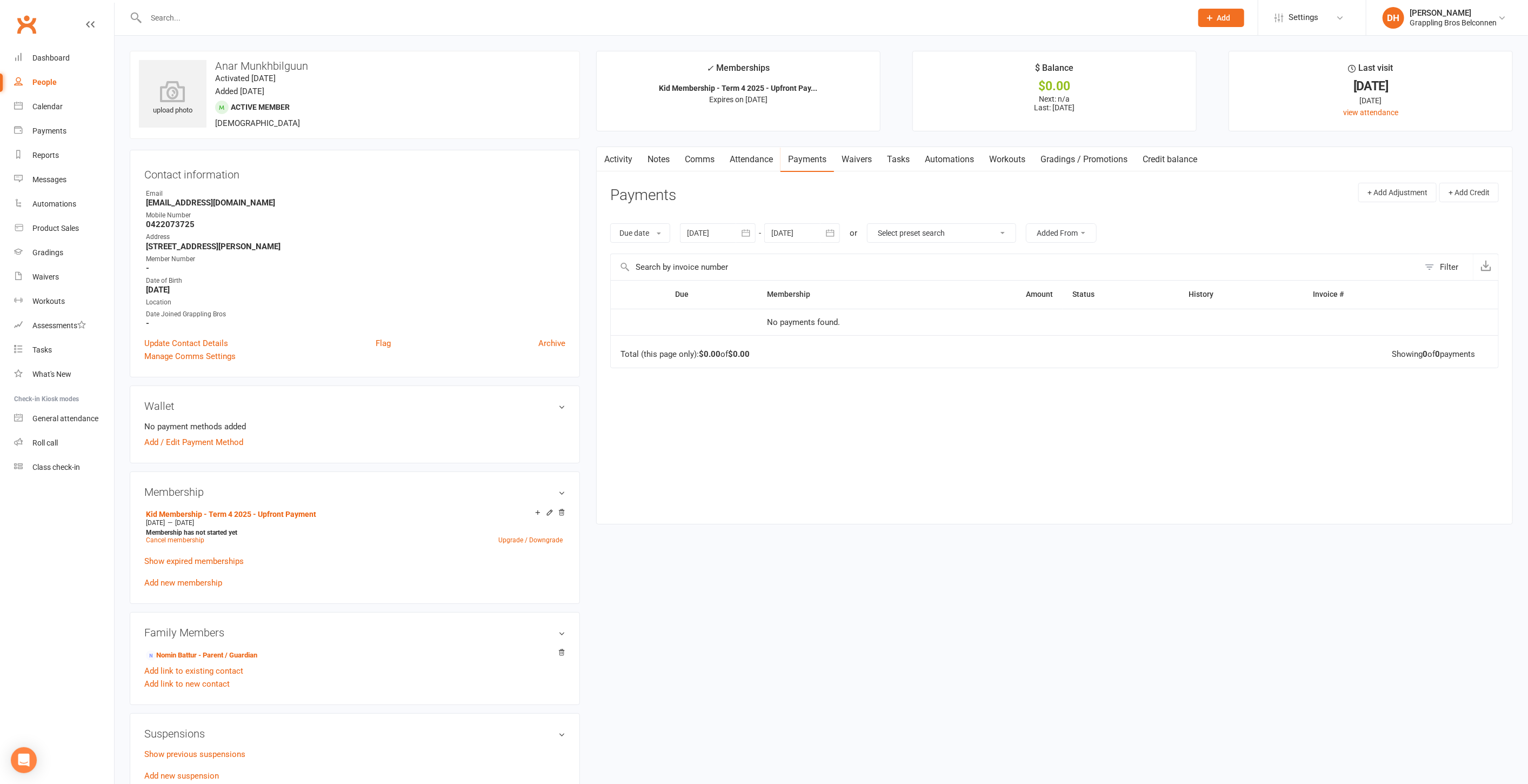
click at [764, 157] on link "Attendance" at bounding box center [752, 159] width 58 height 25
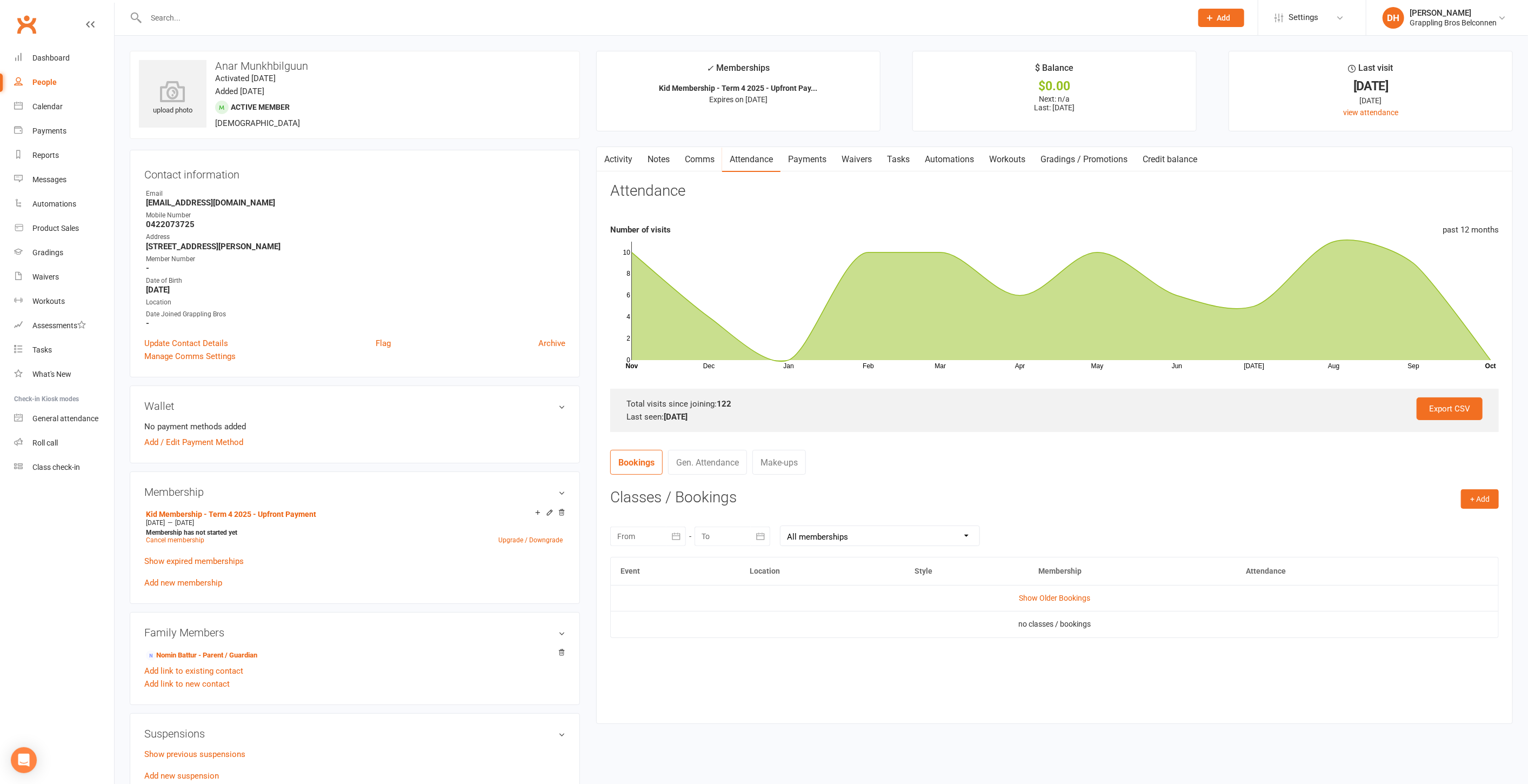
click at [625, 156] on link "Activity" at bounding box center [618, 159] width 43 height 25
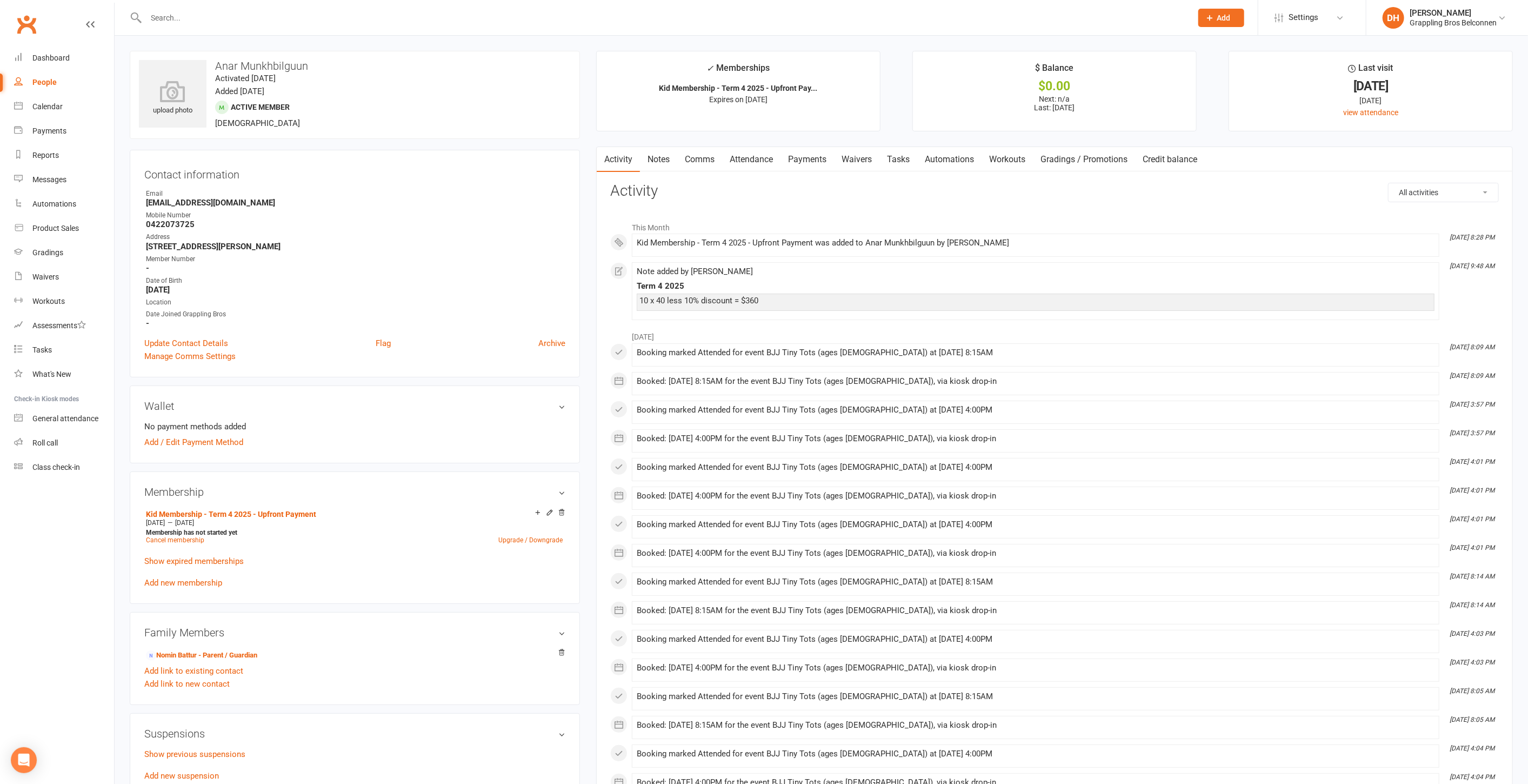
click at [820, 165] on link "Payments" at bounding box center [808, 159] width 53 height 25
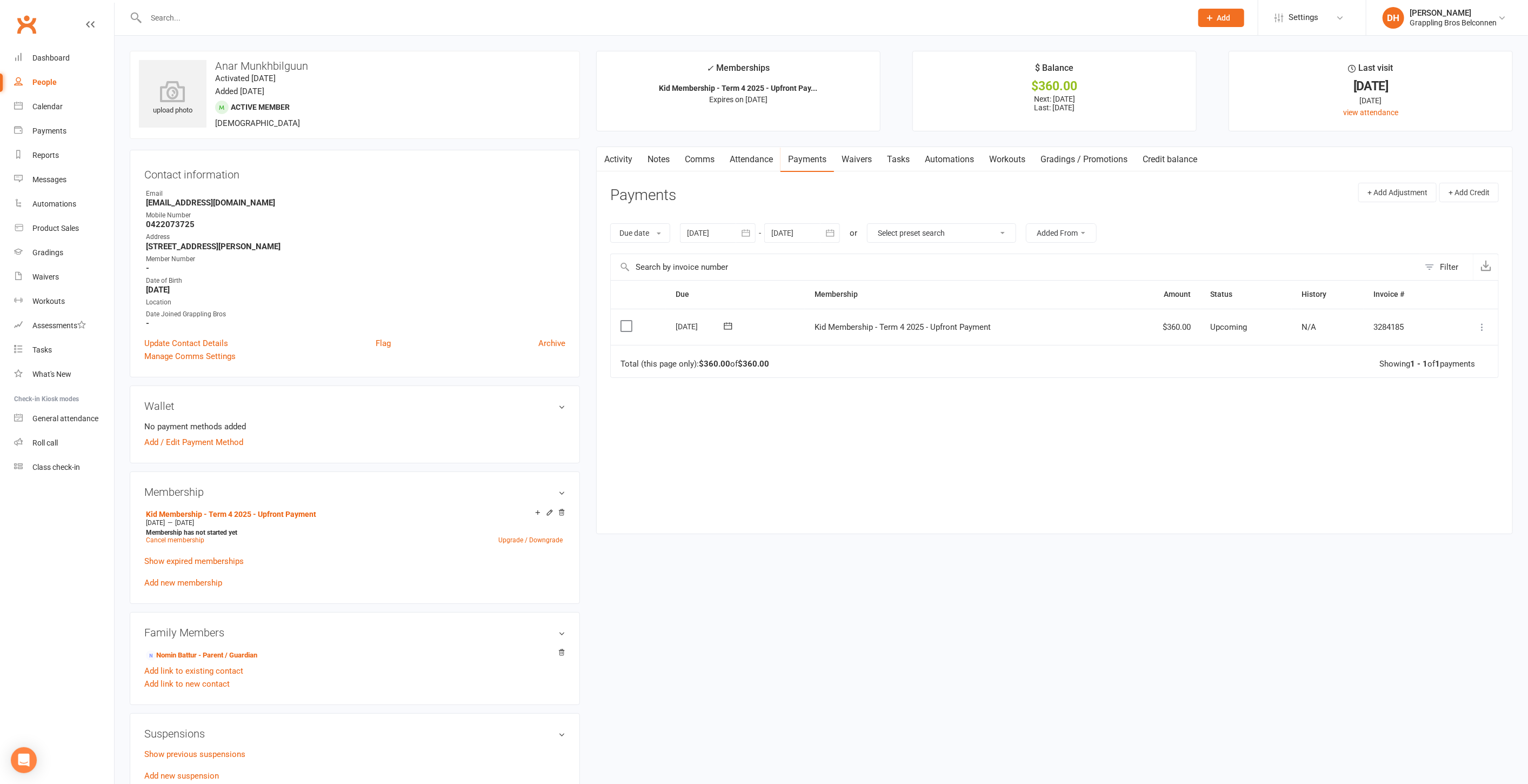
click at [1480, 322] on icon at bounding box center [1482, 327] width 11 height 11
click at [1429, 386] on link "Mark as Paid (Other)" at bounding box center [1435, 391] width 107 height 22
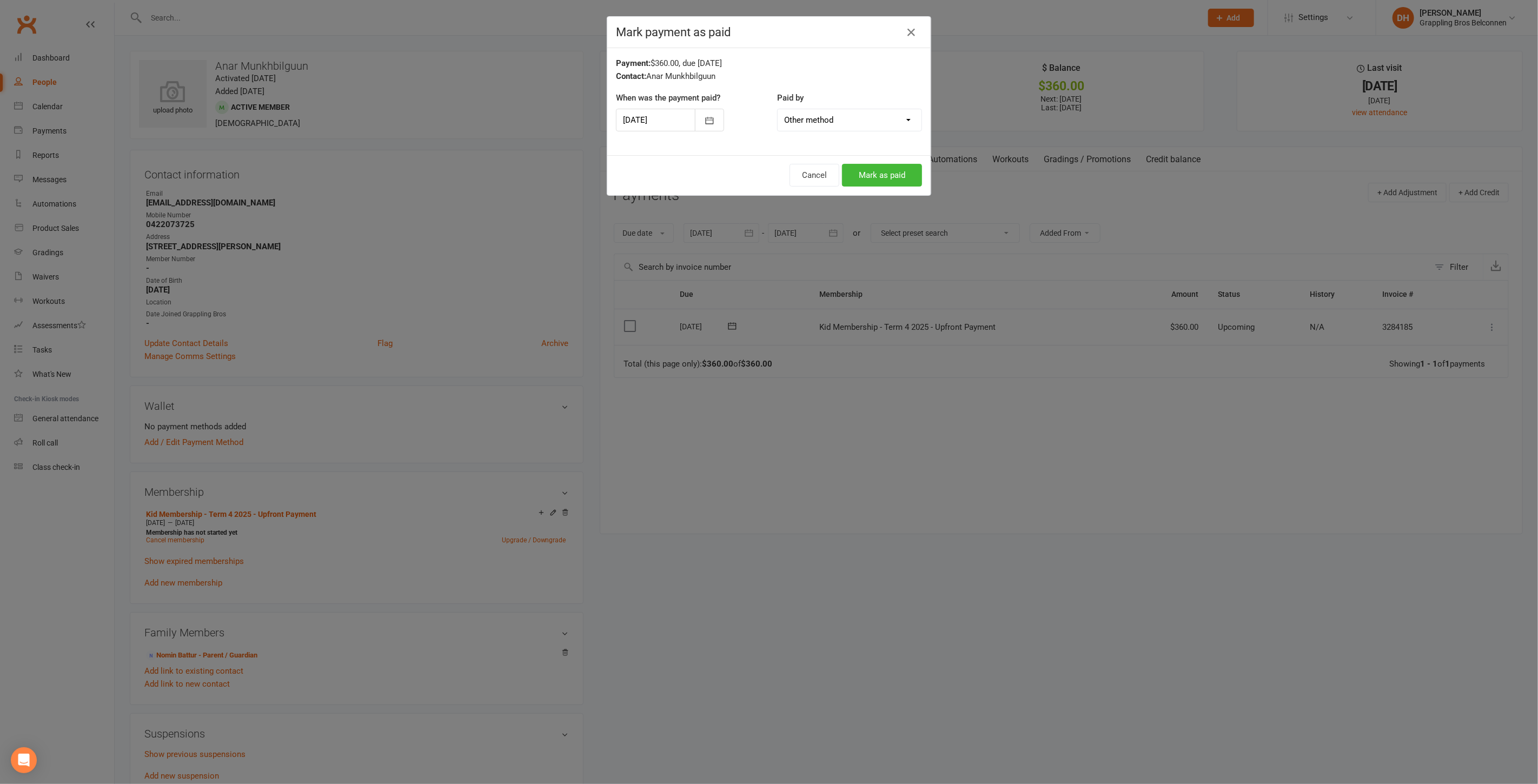
click at [672, 121] on div at bounding box center [670, 120] width 108 height 23
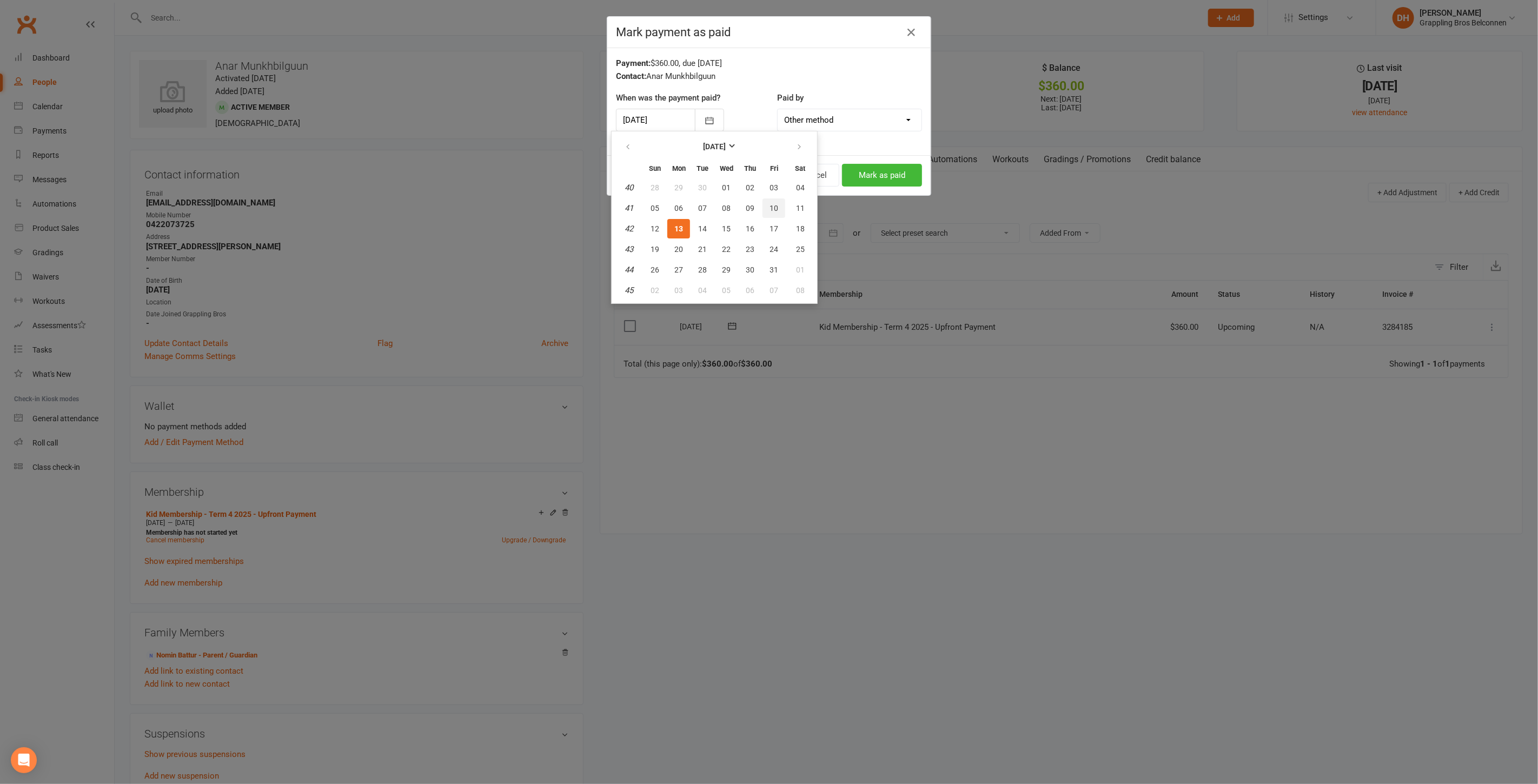
click at [779, 207] on button "10" at bounding box center [774, 208] width 23 height 20
type input "10 Oct 2025"
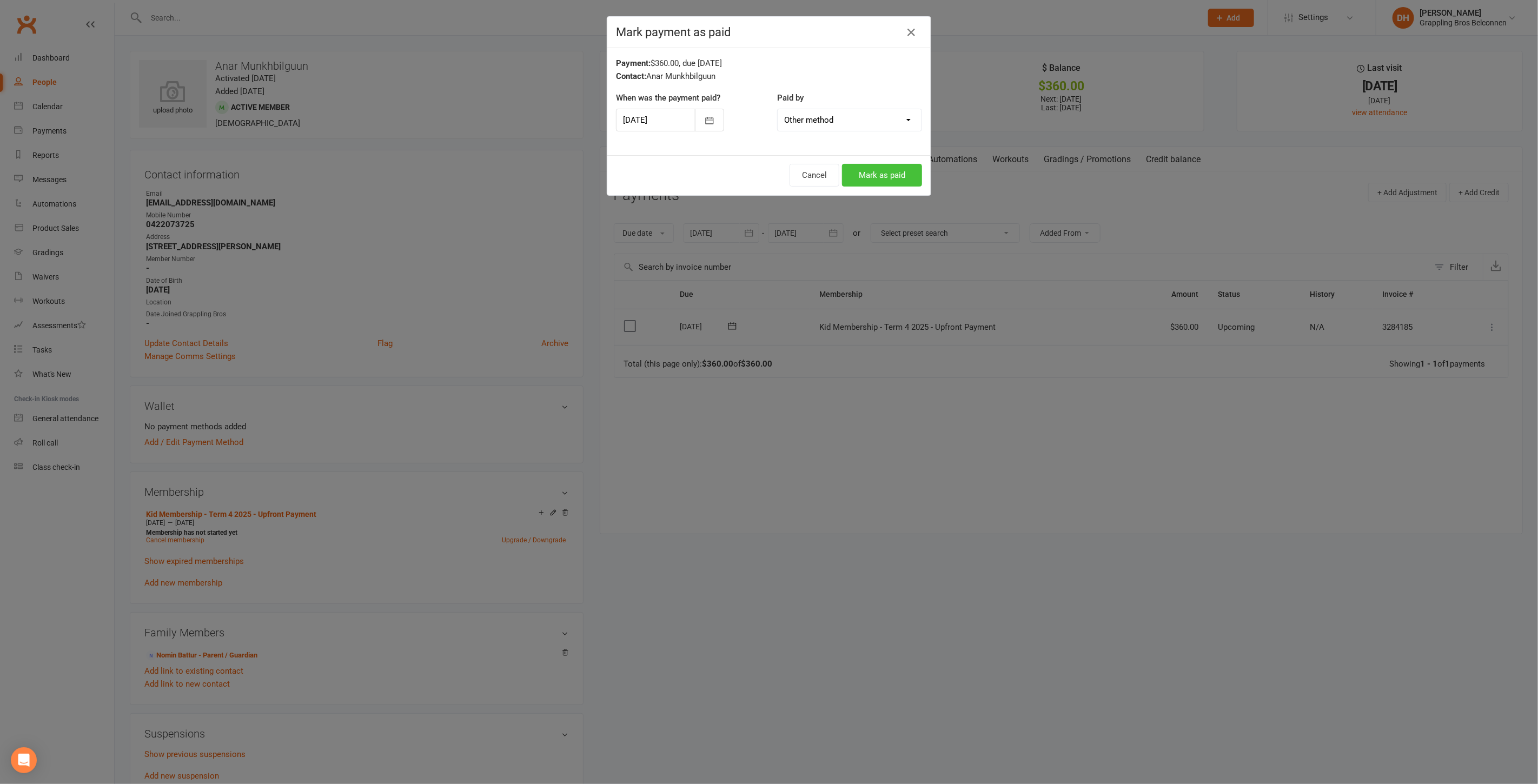
click at [891, 170] on button "Mark as paid" at bounding box center [882, 175] width 80 height 23
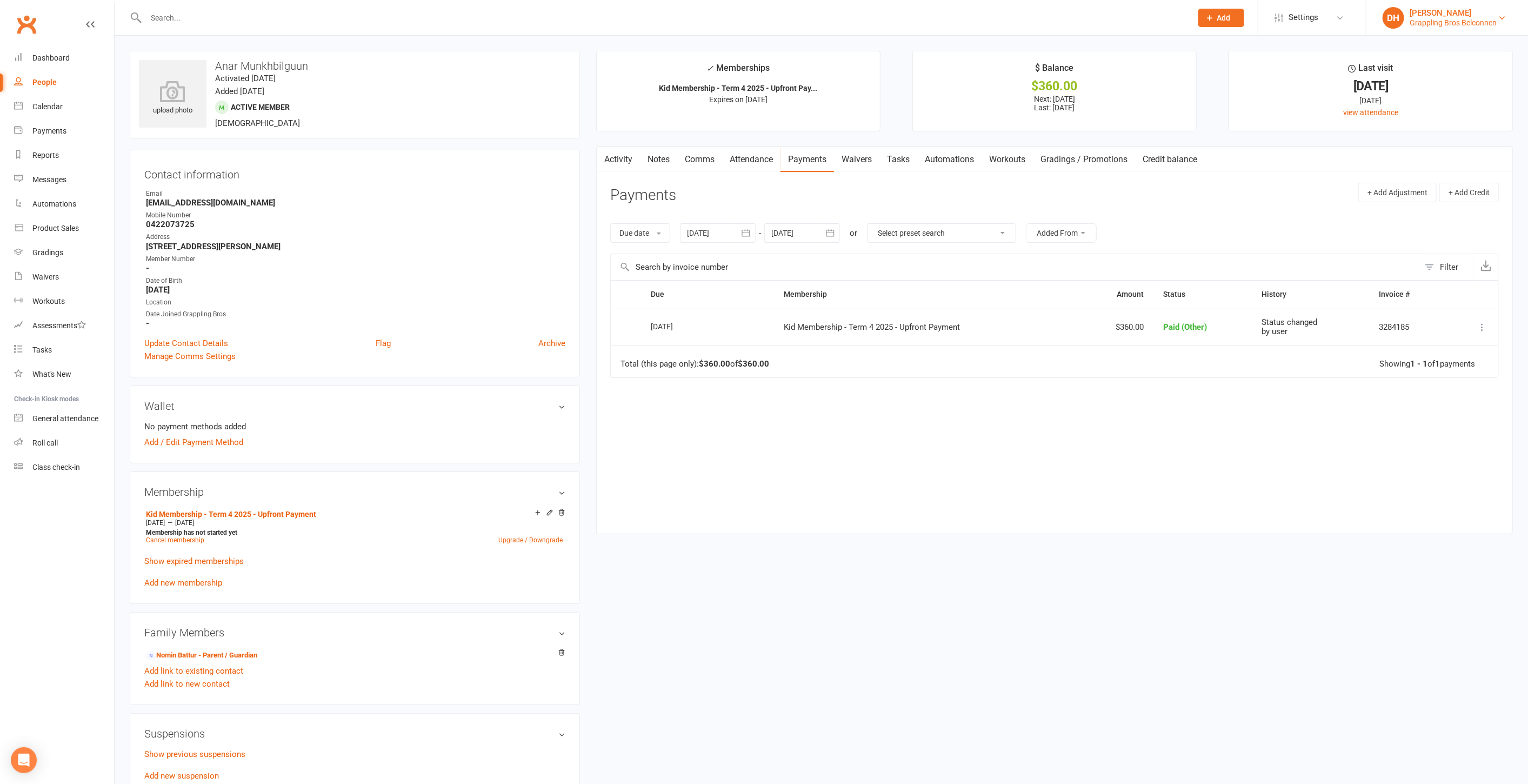
click at [1436, 27] on link "DH Debra Hay Grappling Bros Belconnen" at bounding box center [1447, 18] width 129 height 22
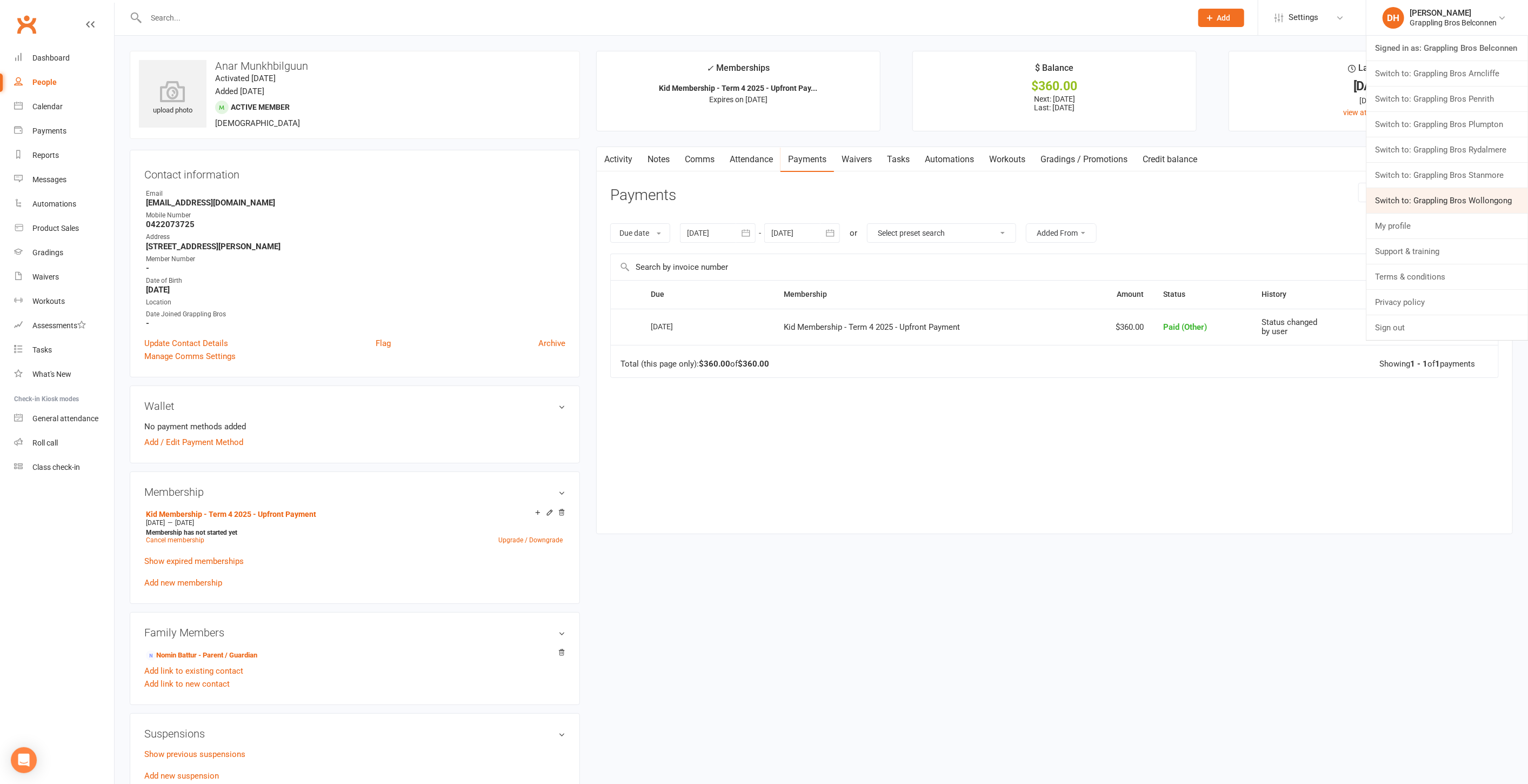
click at [1426, 193] on link "Switch to: Grappling Bros Wollongong" at bounding box center [1447, 200] width 161 height 25
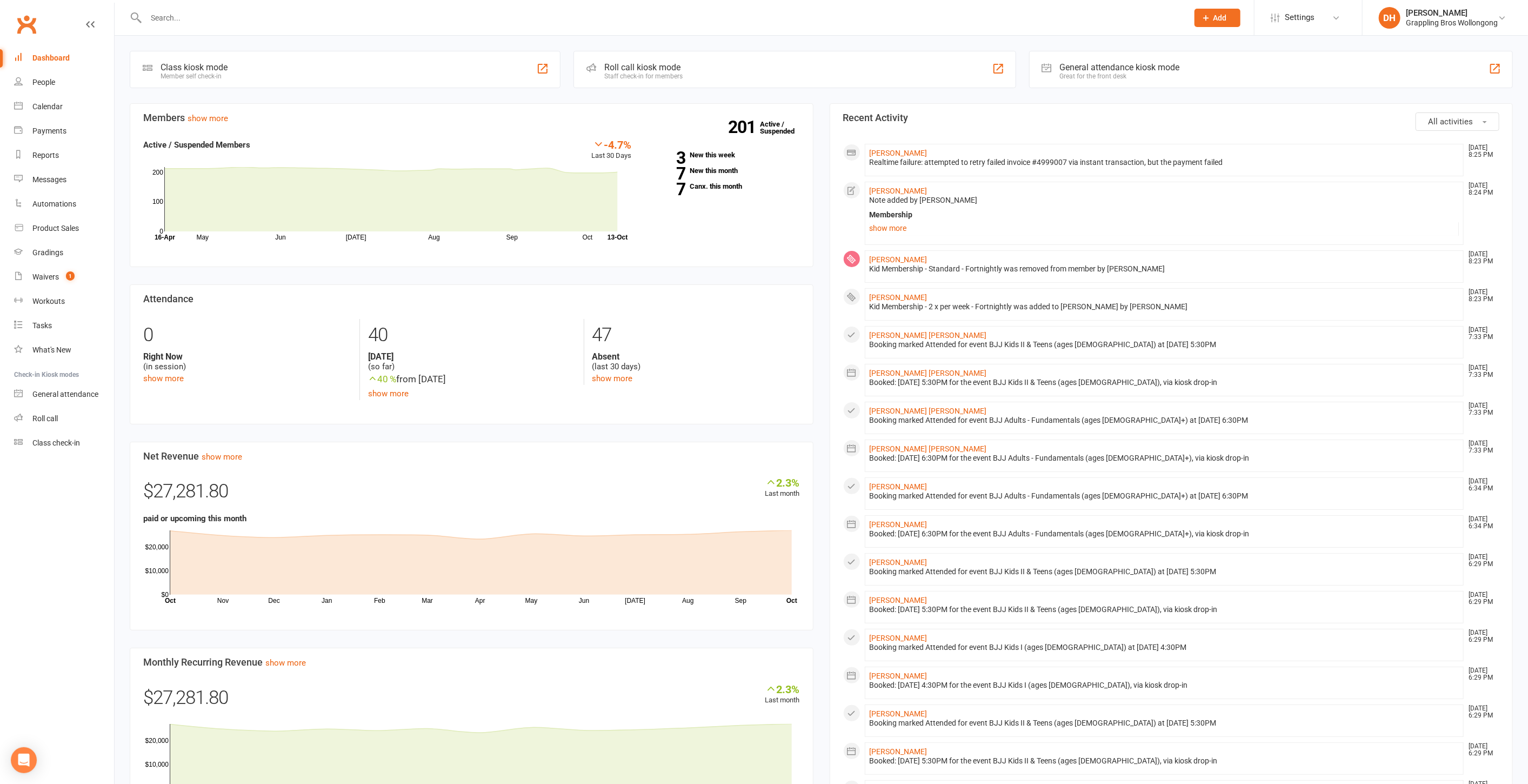
click at [307, 10] on input "text" at bounding box center [662, 18] width 1038 height 15
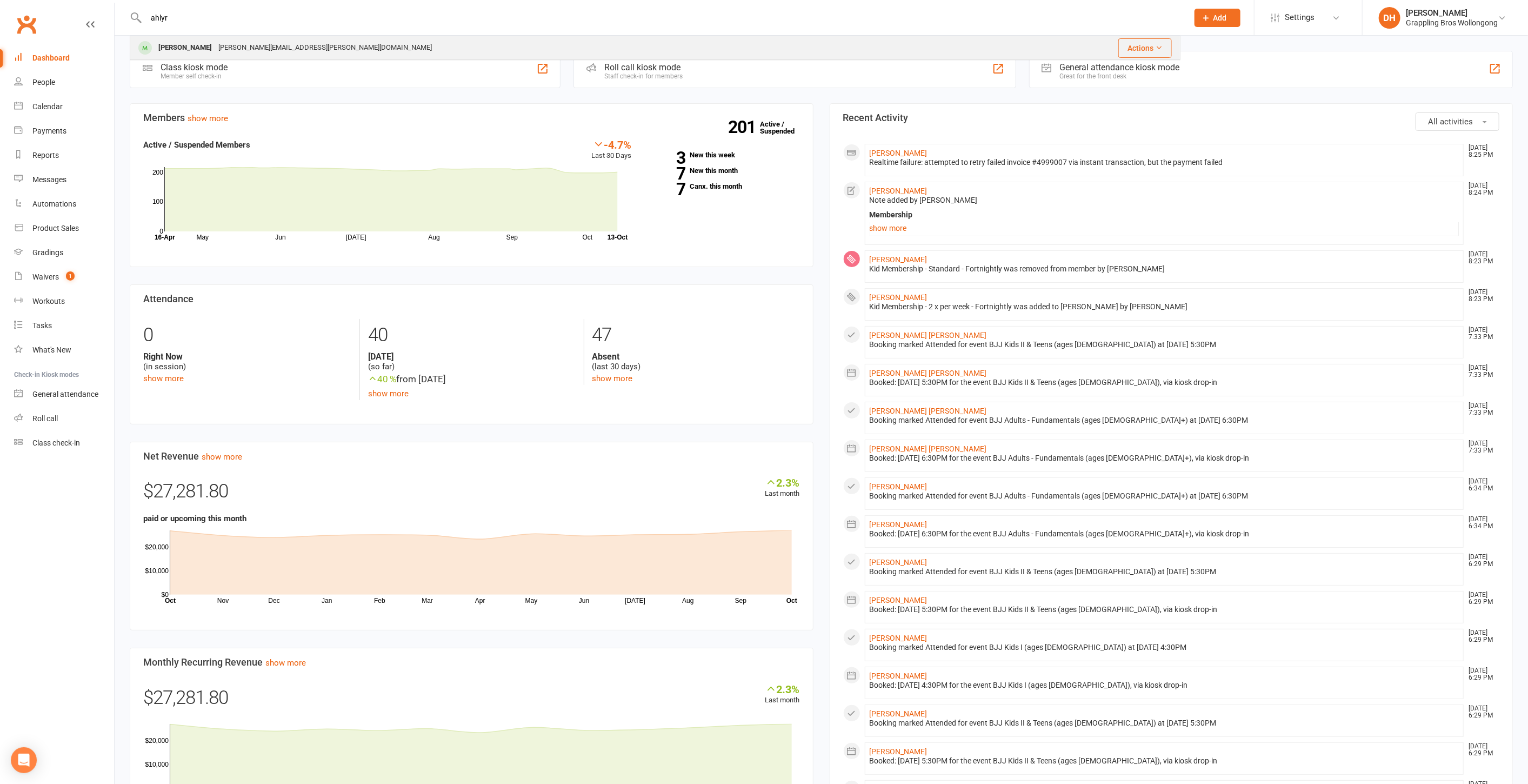
type input "ahlyr"
click at [309, 42] on div "Joel.Ward@endeavourenergy.com.au" at bounding box center [325, 48] width 220 height 16
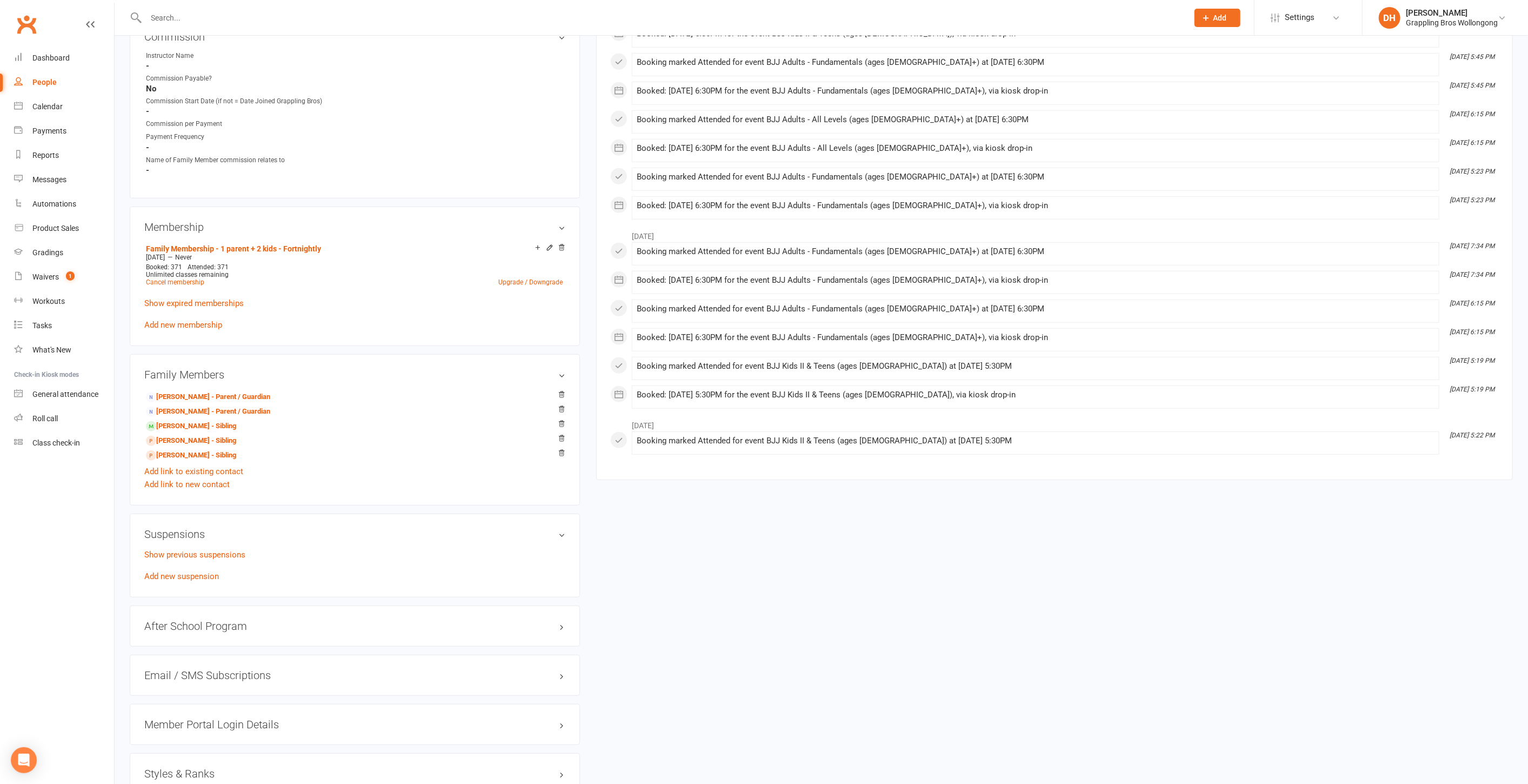
scroll to position [686, 0]
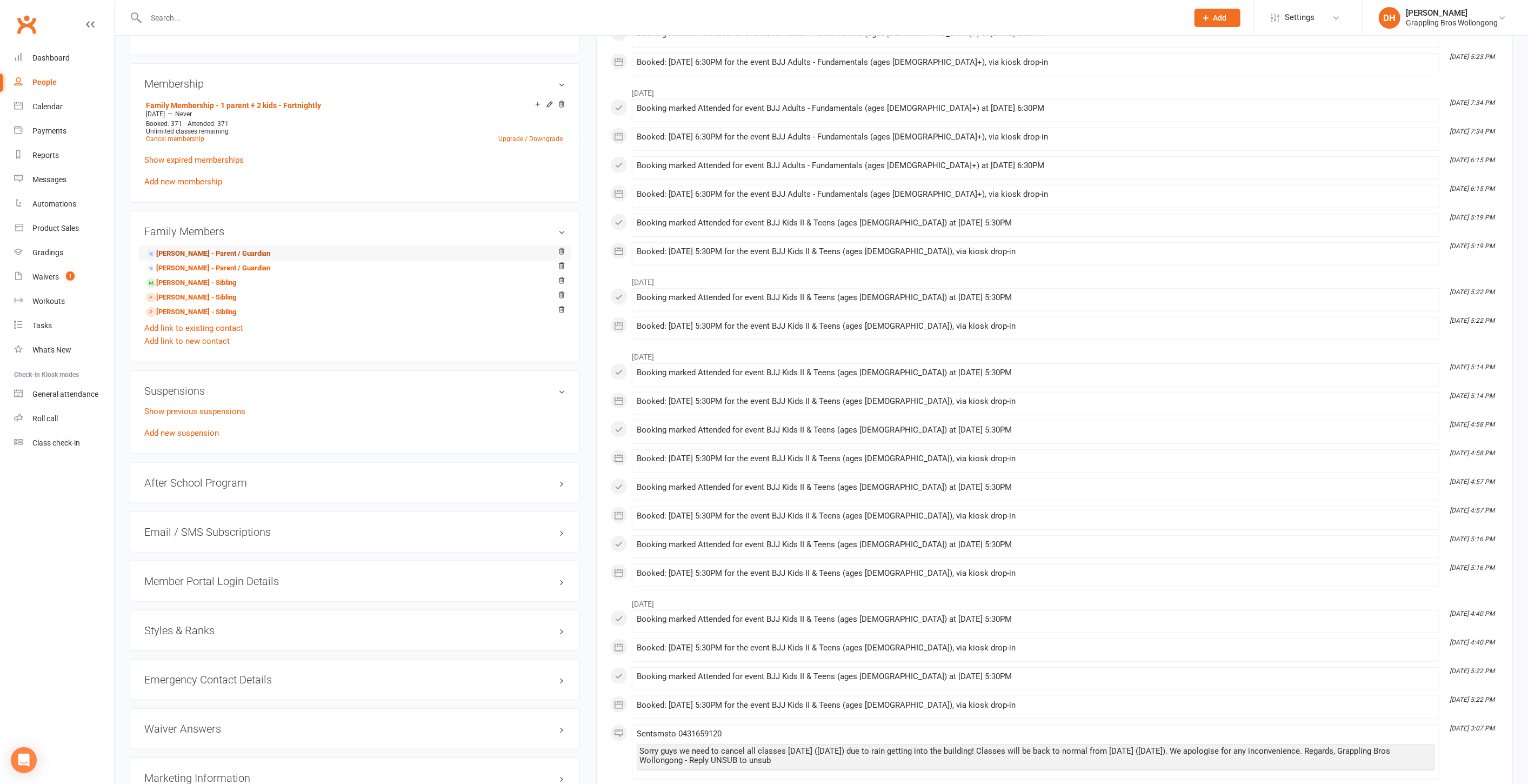
click at [212, 248] on link "Joel Ward - Parent / Guardian" at bounding box center [208, 254] width 125 height 11
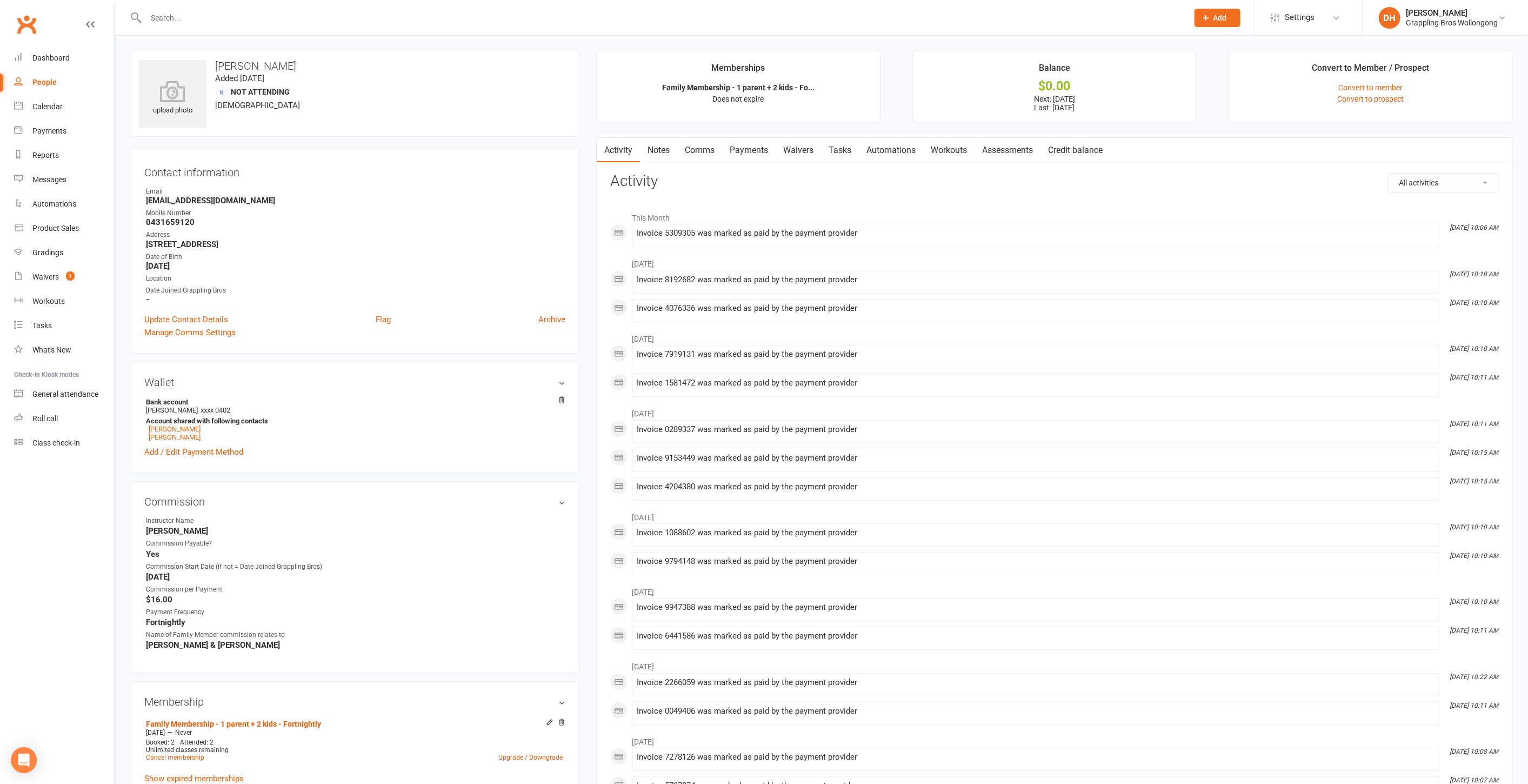
click at [754, 147] on link "Payments" at bounding box center [749, 150] width 53 height 25
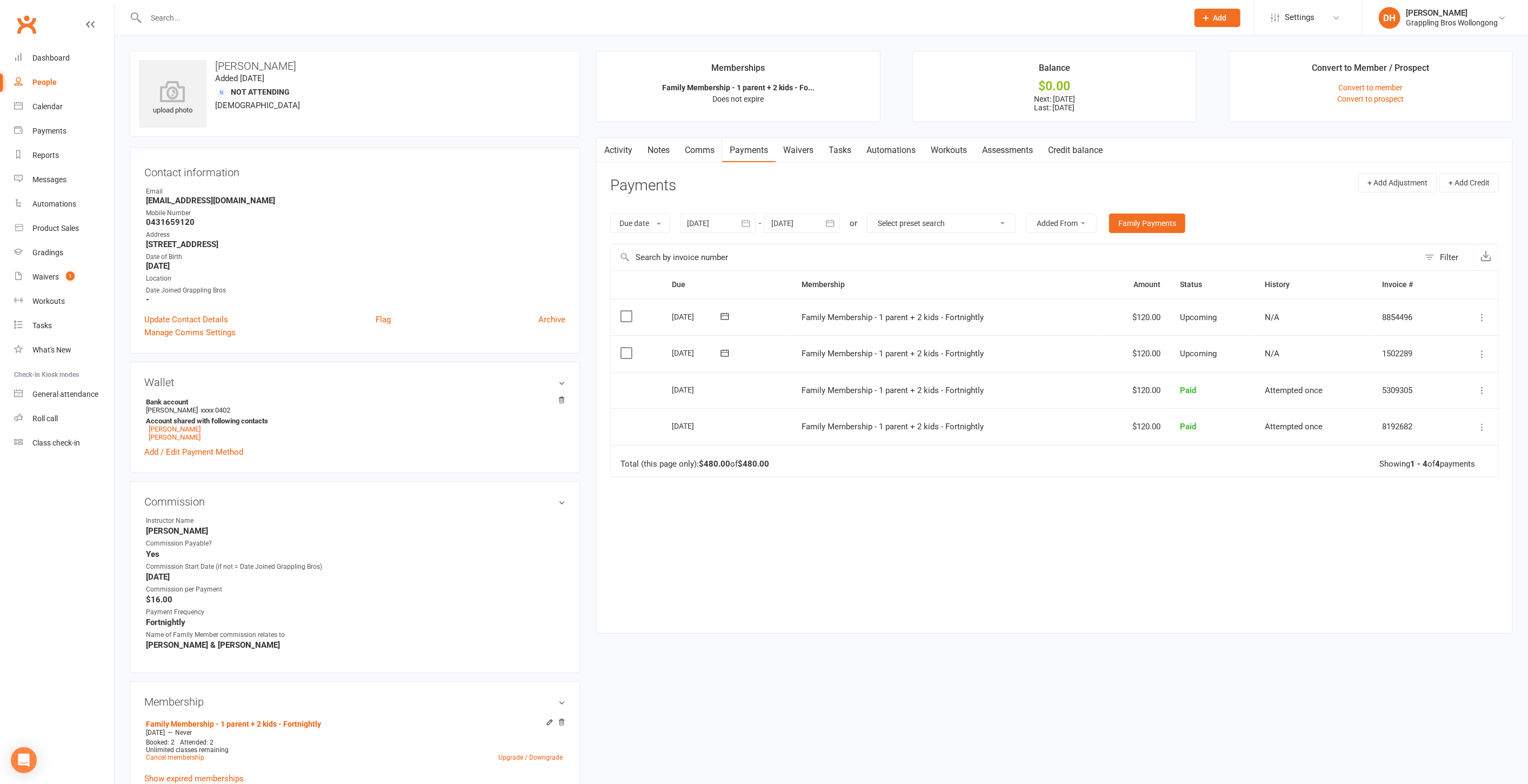
click at [1144, 389] on td "$120.00" at bounding box center [1134, 390] width 72 height 37
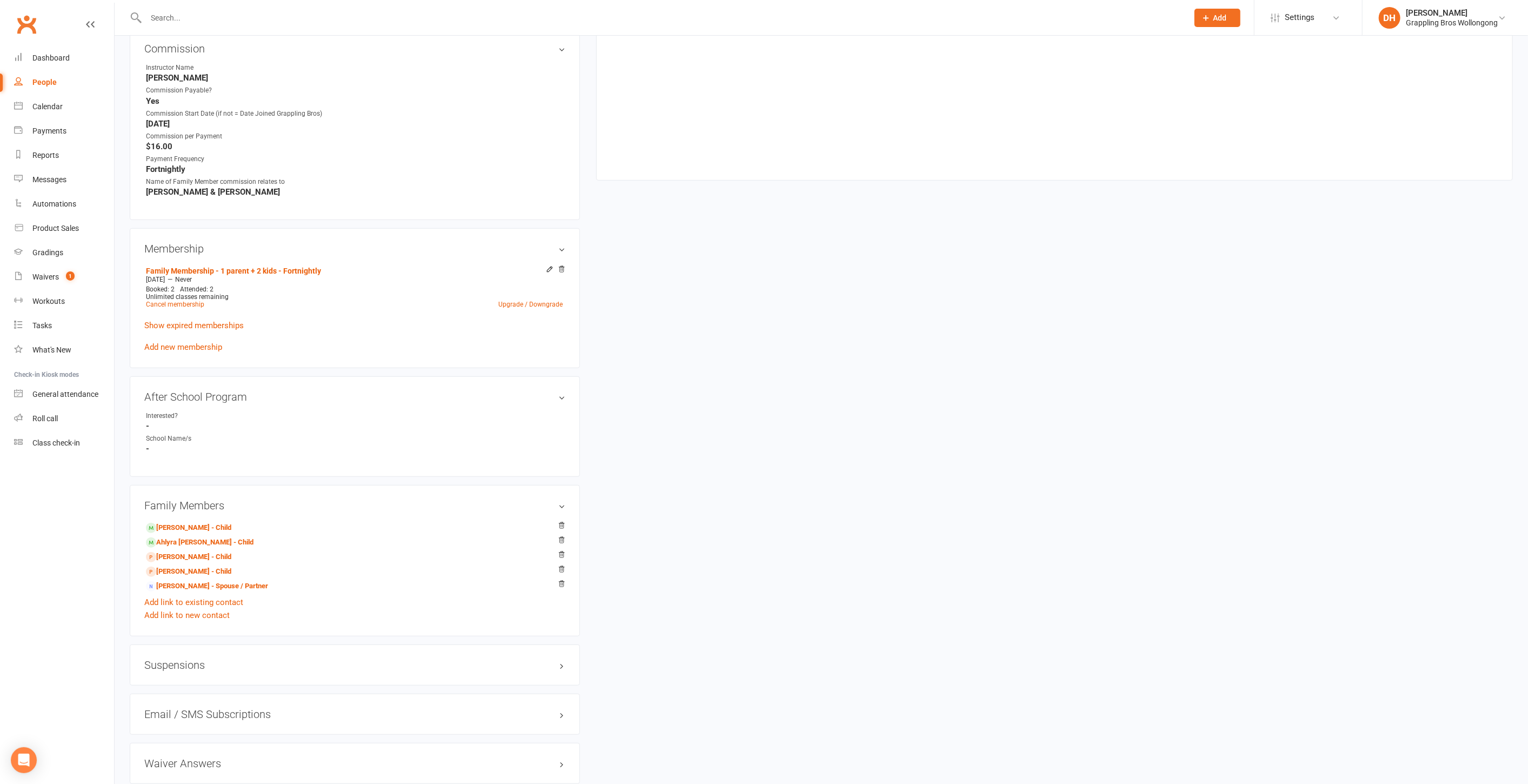
scroll to position [515, 0]
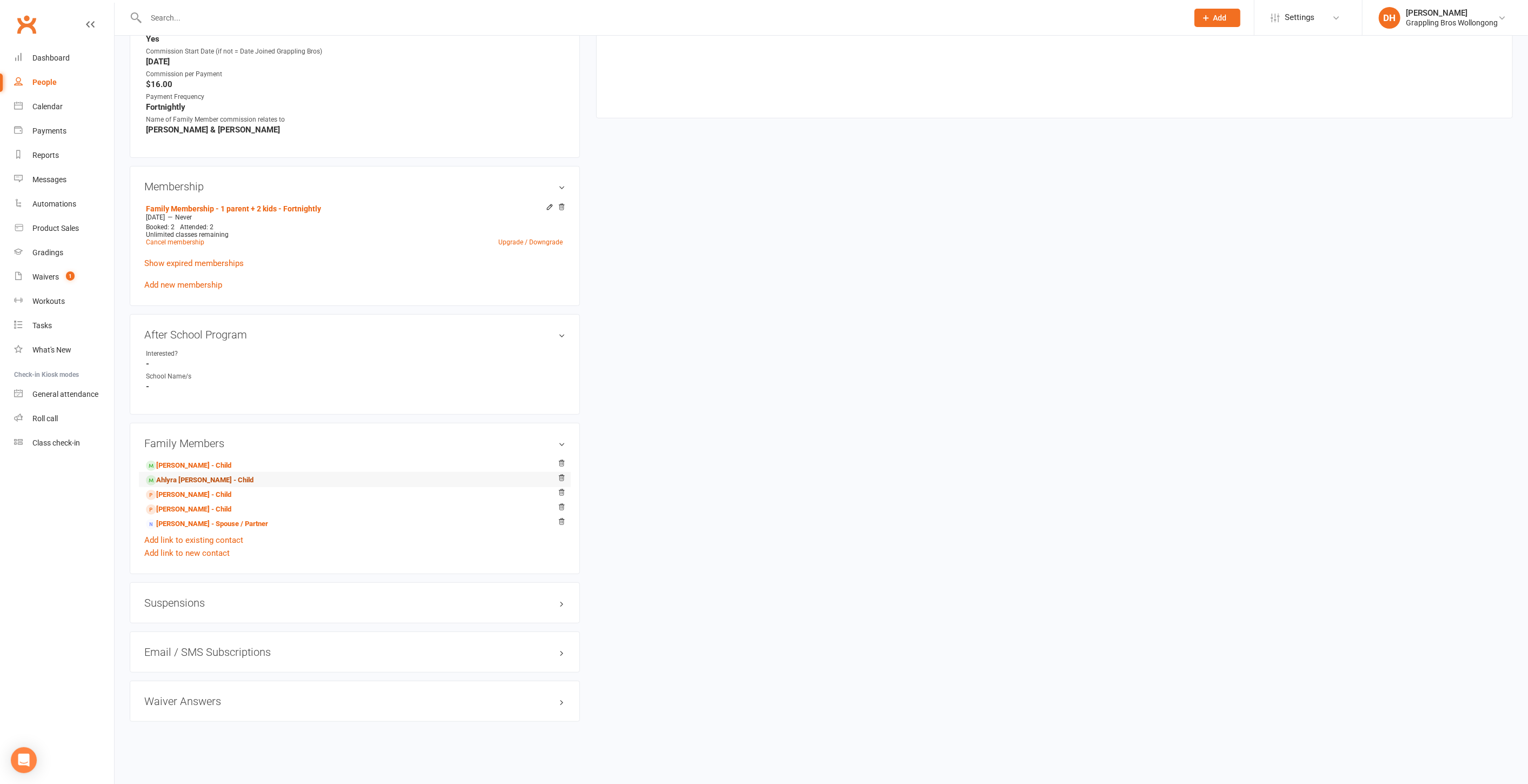
click at [177, 475] on link "Ahlyra Ward - Child" at bounding box center [199, 480] width 107 height 11
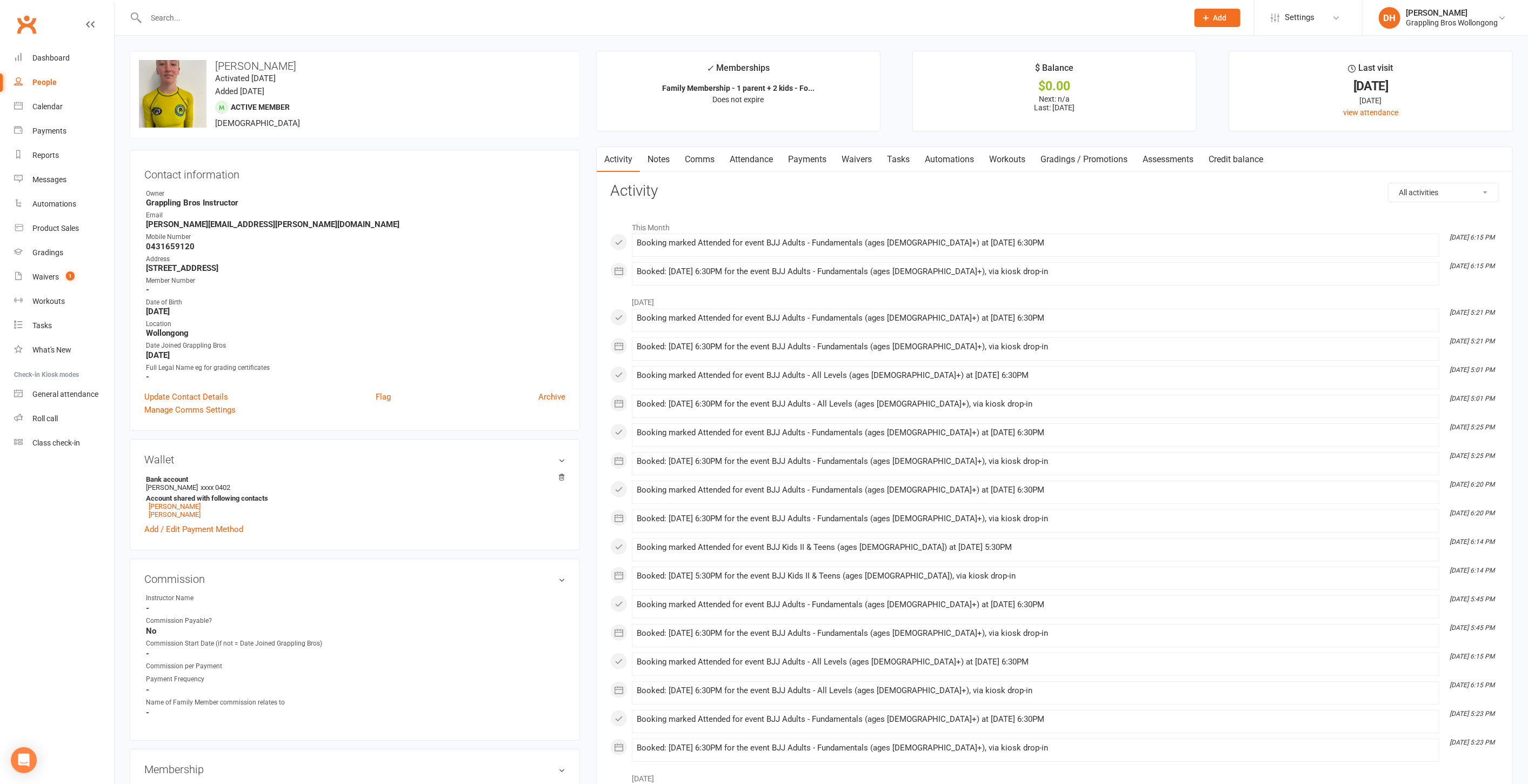
scroll to position [686, 0]
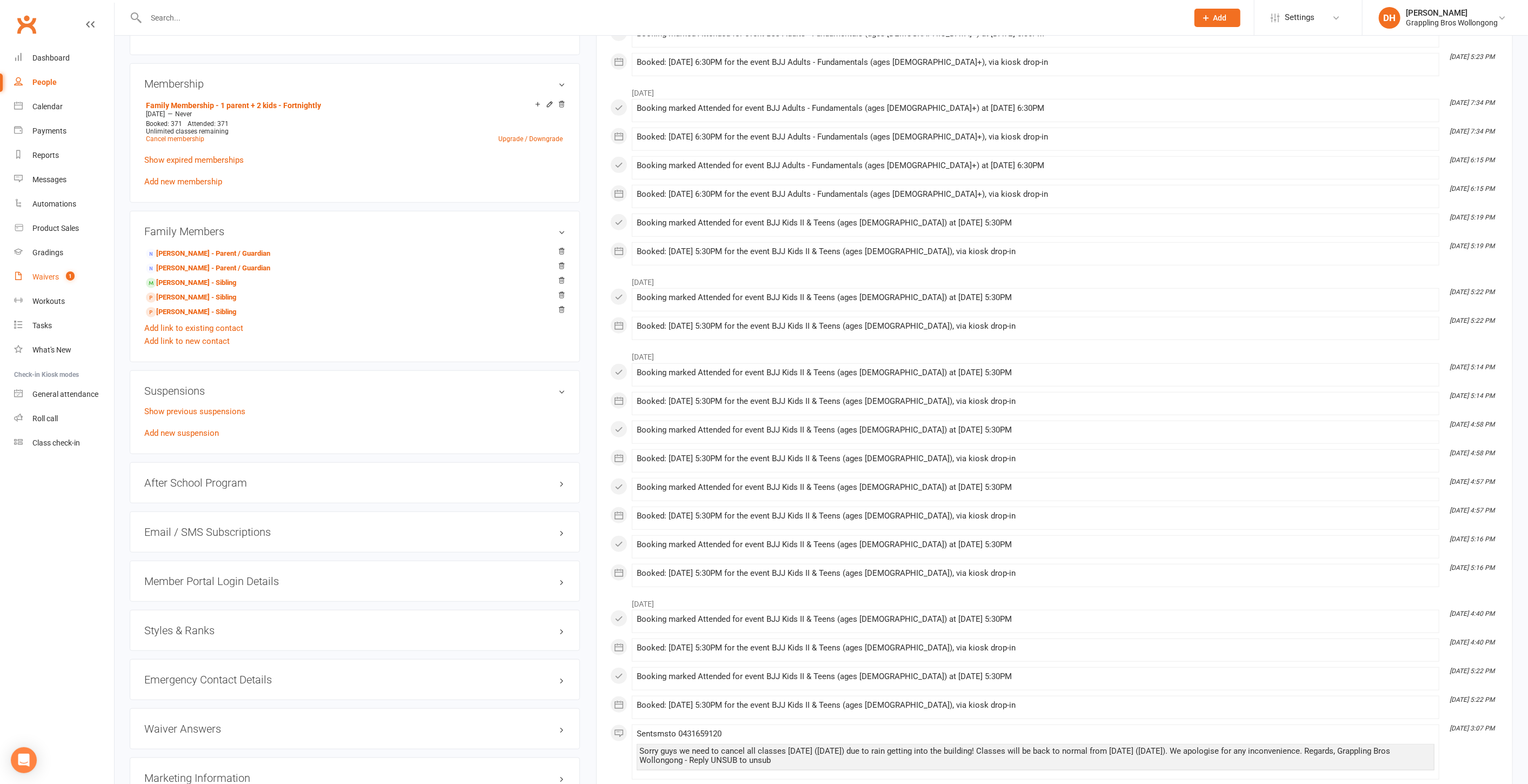
click at [69, 276] on span "1" at bounding box center [71, 276] width 9 height 9
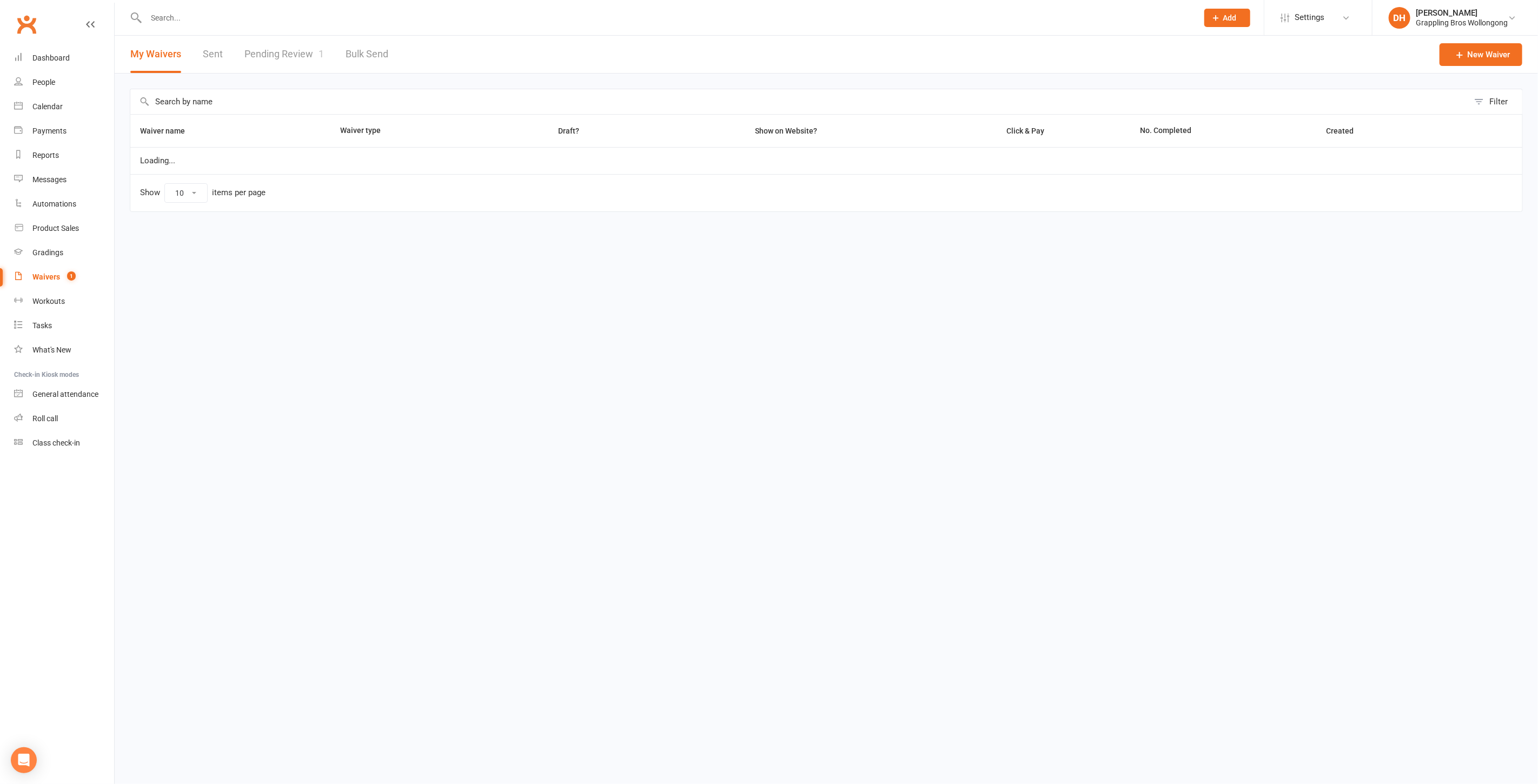
click at [272, 60] on link "Pending Review 1" at bounding box center [284, 54] width 79 height 37
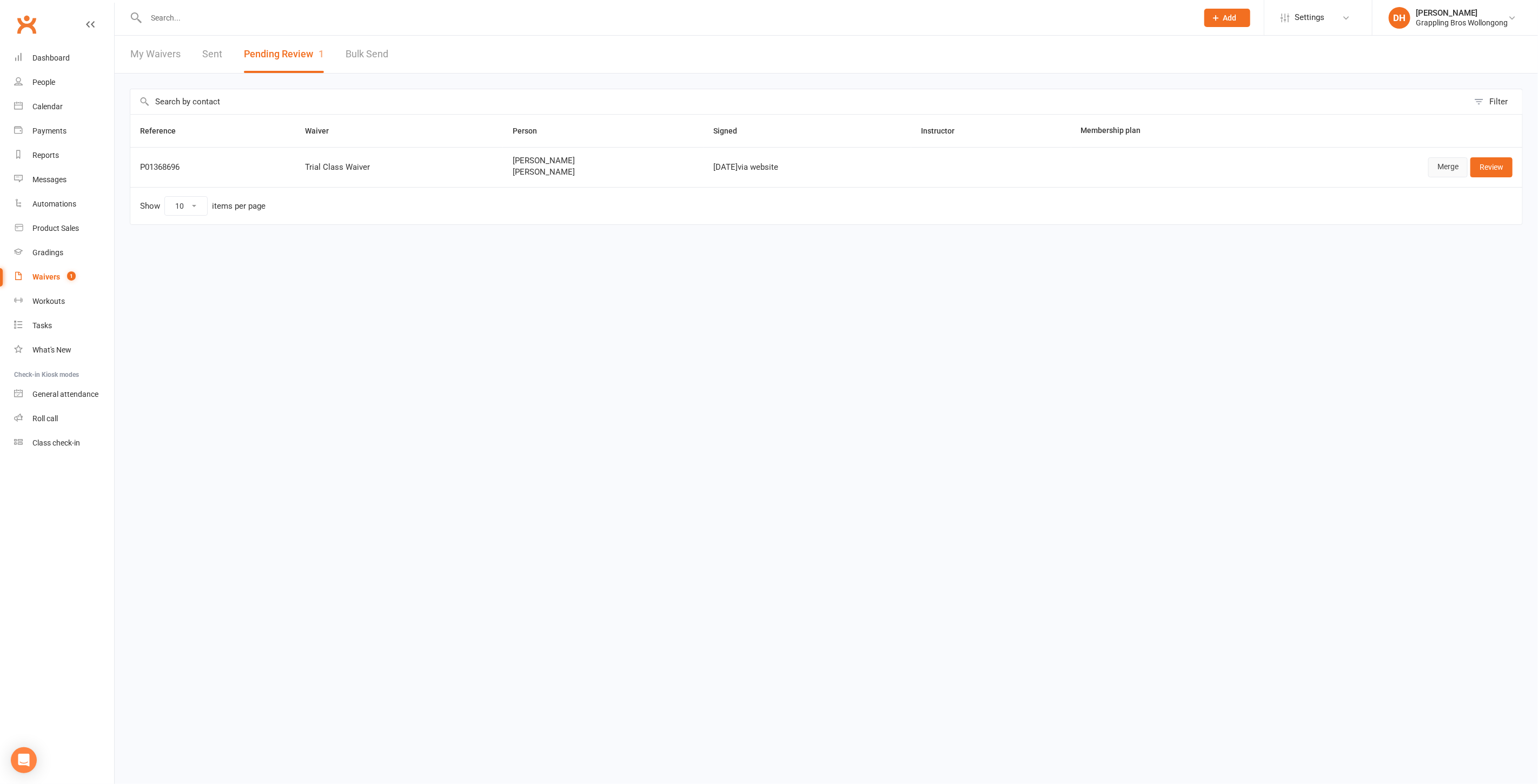
click at [1452, 167] on link "Merge" at bounding box center [1448, 167] width 39 height 20
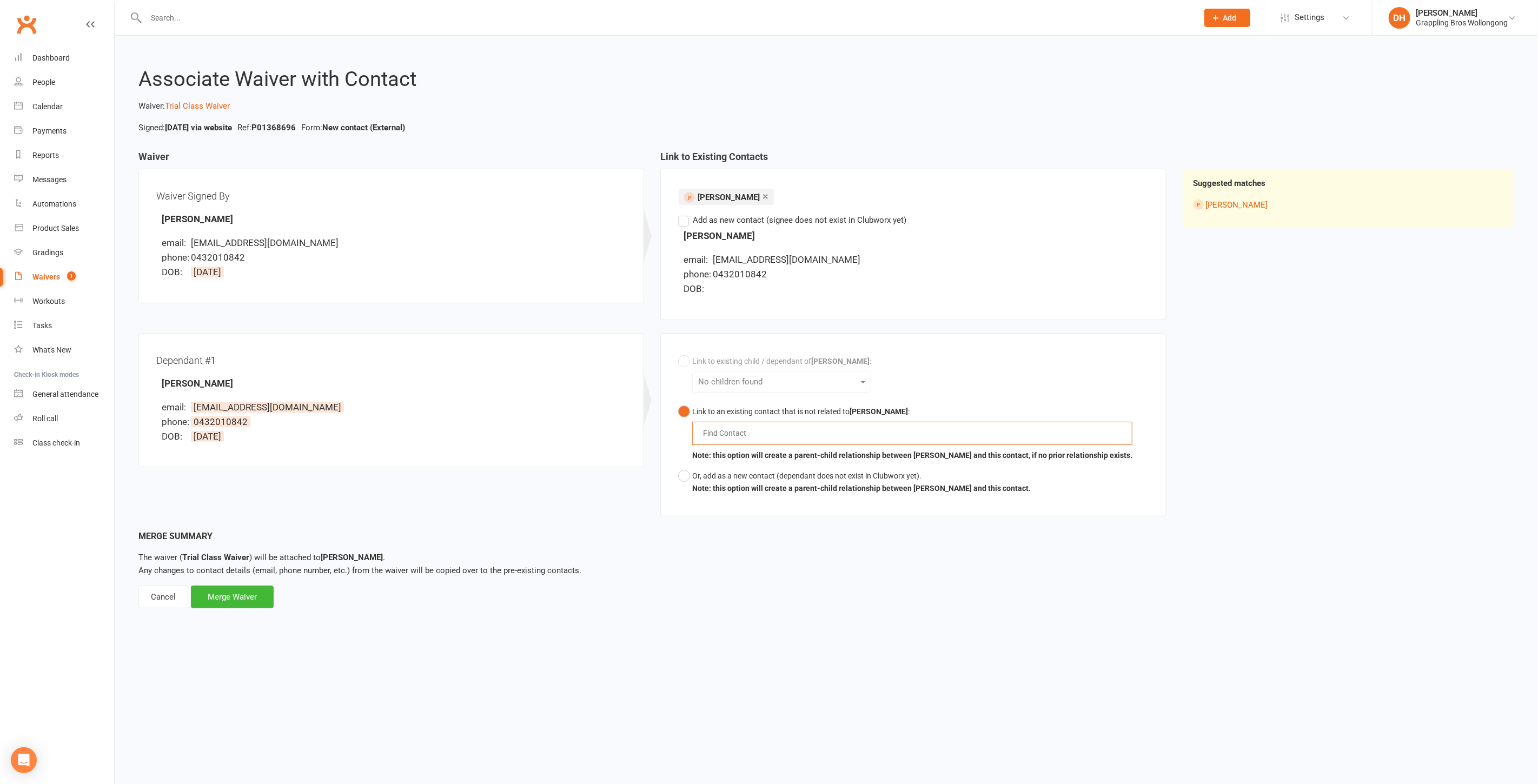
click at [728, 433] on input "text" at bounding box center [726, 433] width 50 height 13
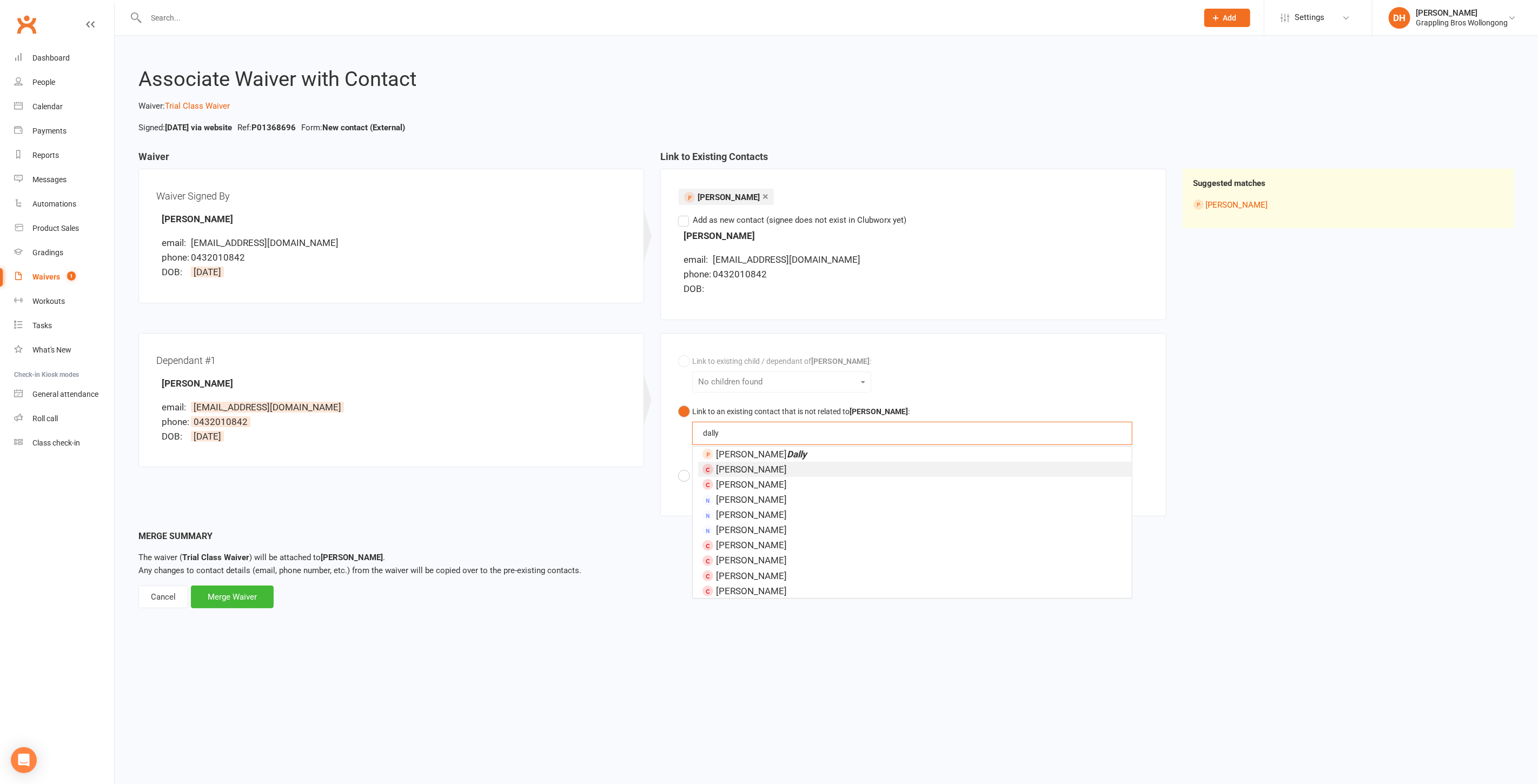
type input "dally"
click at [635, 506] on div "Dependant #1 Jacob Dally email: kyles_d7@hotmail.com phone: 0432010842 DOB: 2 M…" at bounding box center [652, 431] width 1044 height 196
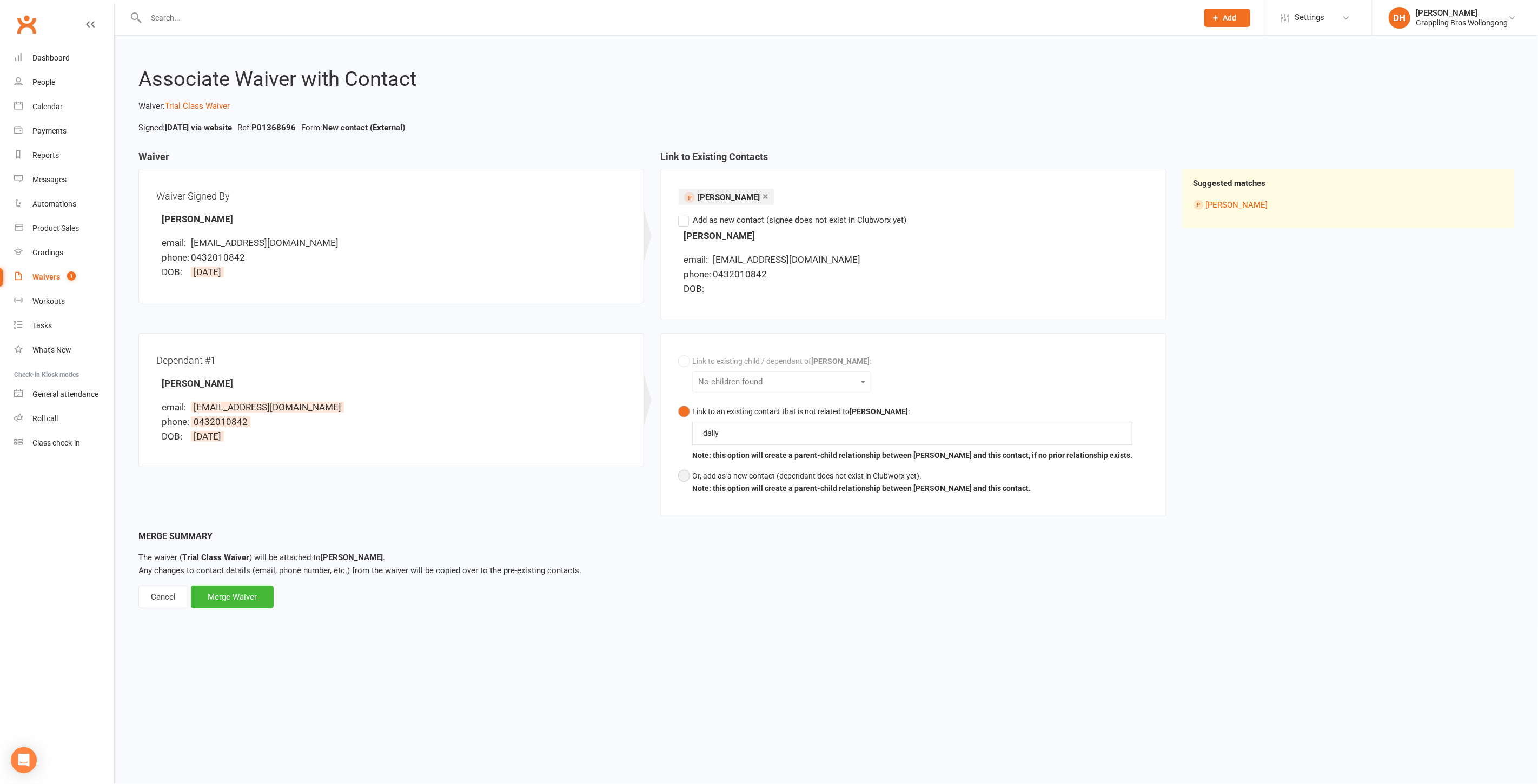
click at [687, 473] on button "Or, add as a new contact (dependant does not exist in Clubworx yet). Note: this…" at bounding box center [854, 482] width 353 height 33
click at [259, 619] on div "Merge Waiver" at bounding box center [232, 610] width 83 height 23
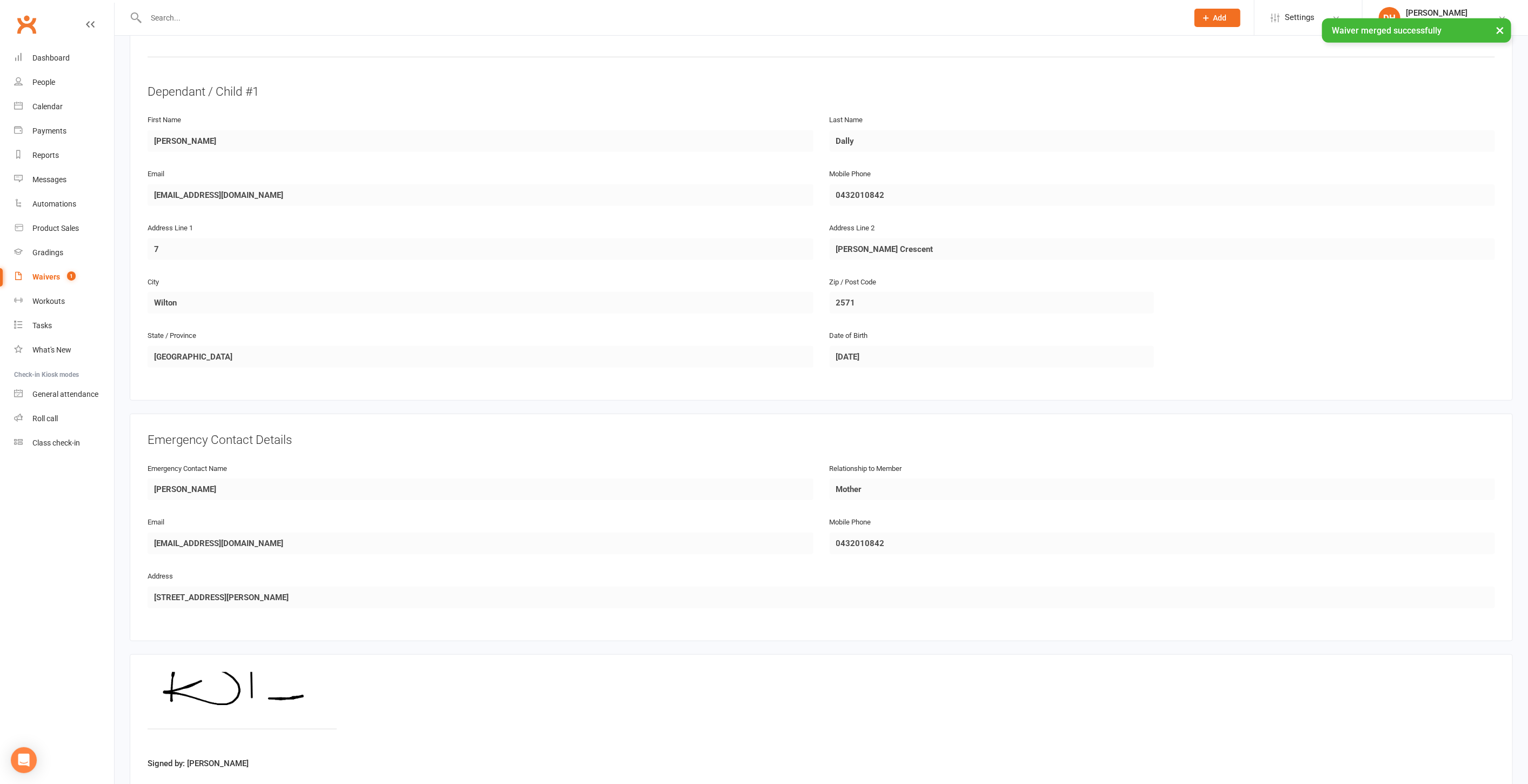
scroll to position [595, 0]
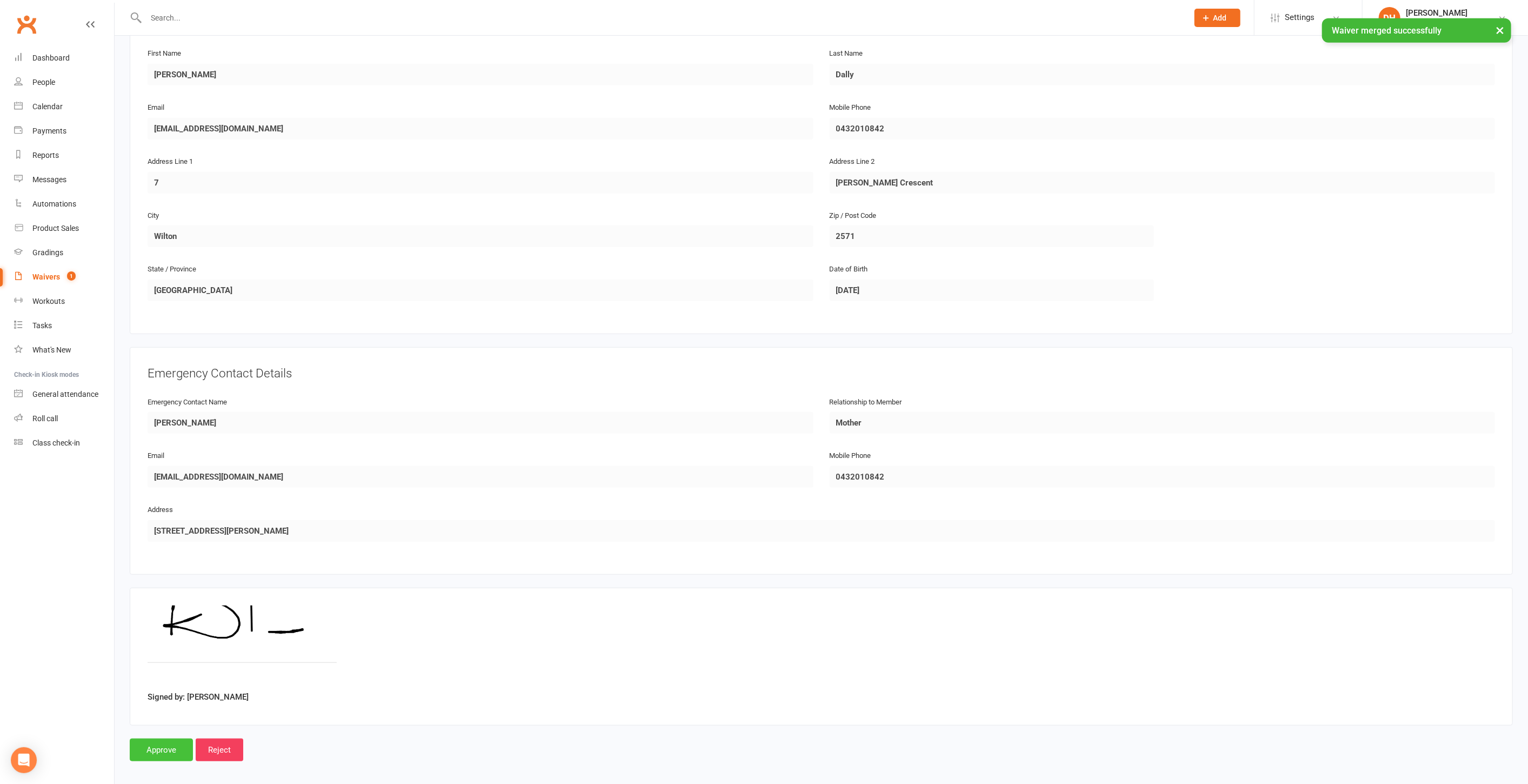
click at [148, 745] on input "Approve" at bounding box center [161, 750] width 64 height 23
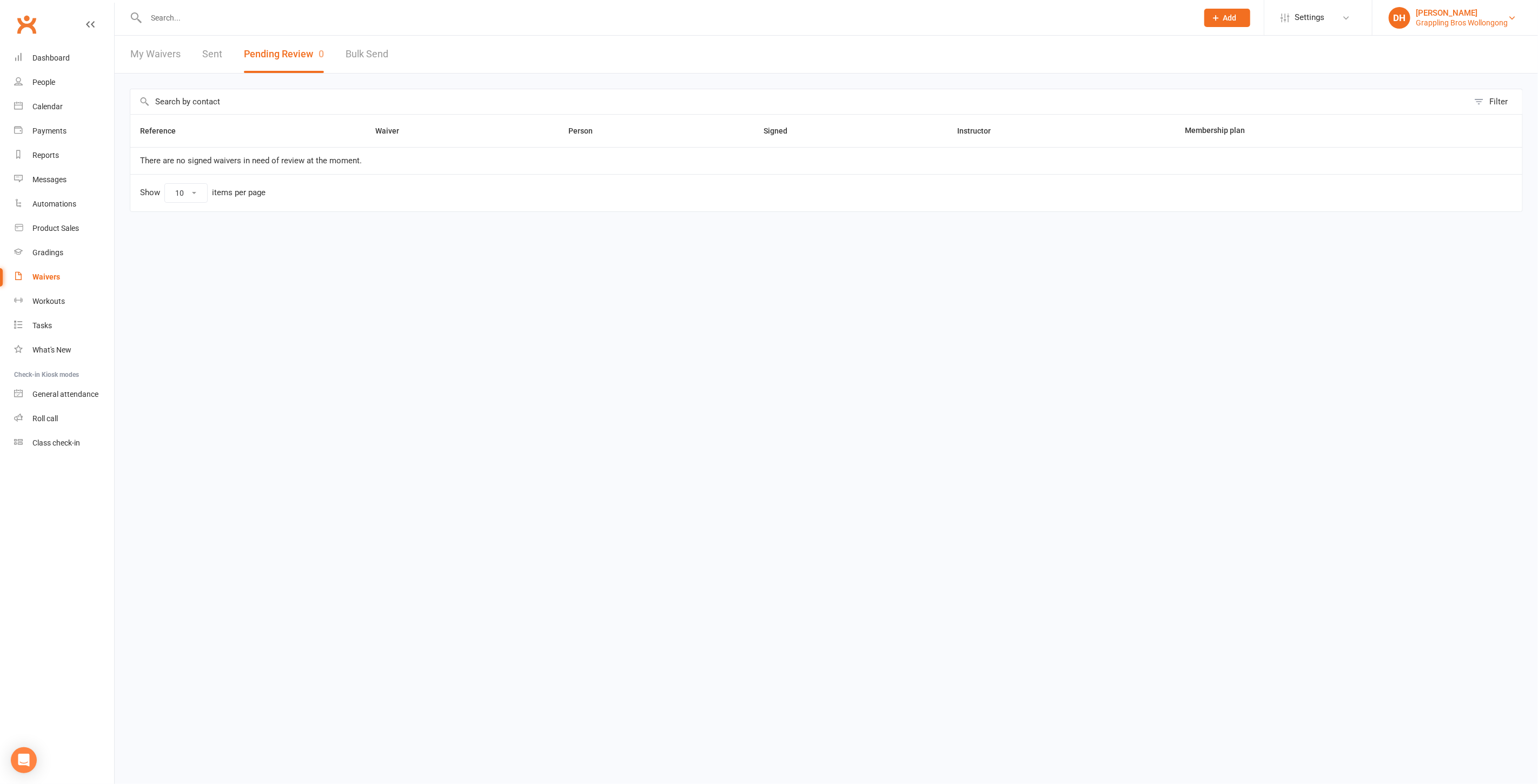
click at [1438, 19] on div "Grappling Bros Wollongong" at bounding box center [1461, 22] width 92 height 10
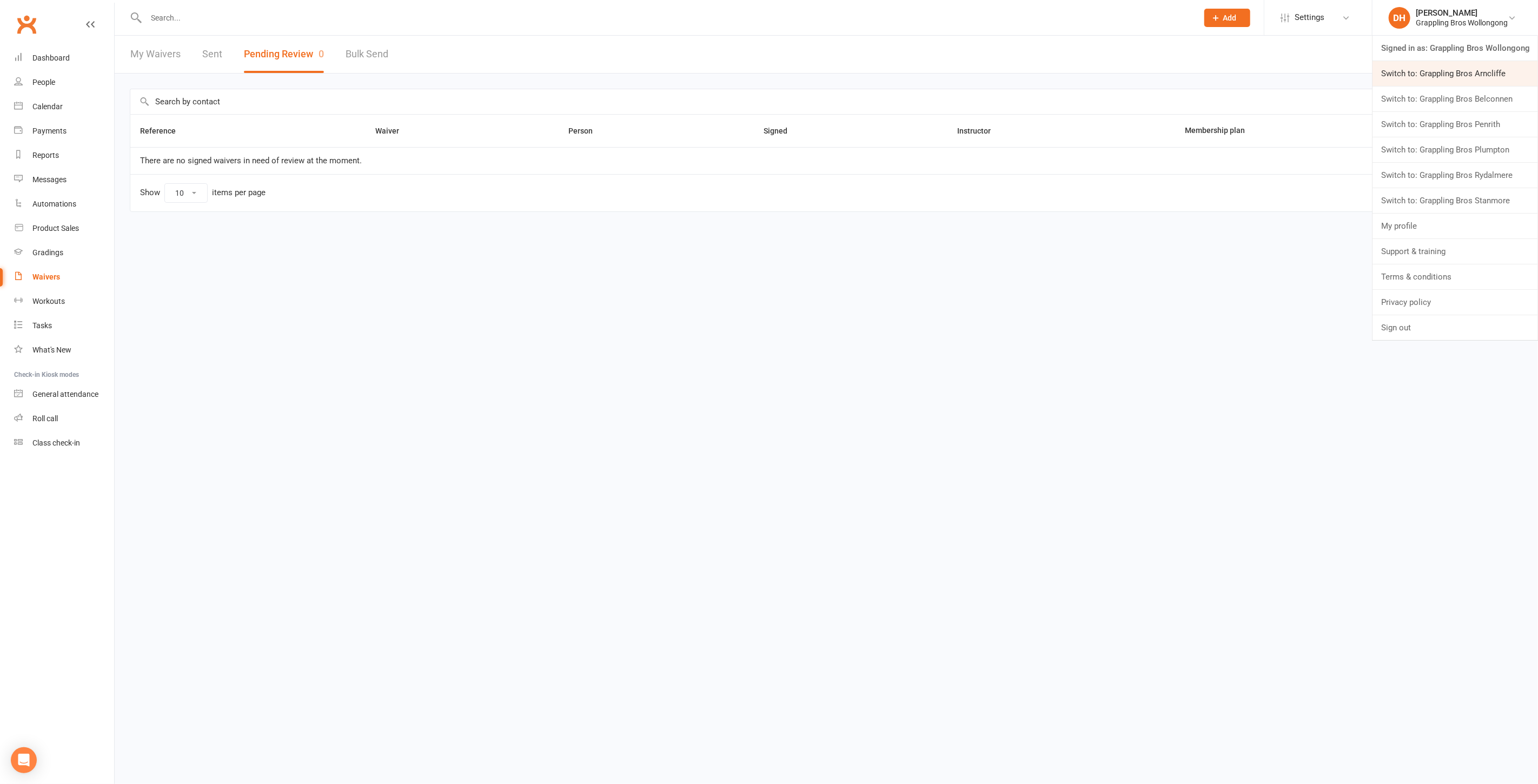
click at [1441, 67] on link "Switch to: Grappling Bros Arncliffe" at bounding box center [1455, 73] width 165 height 25
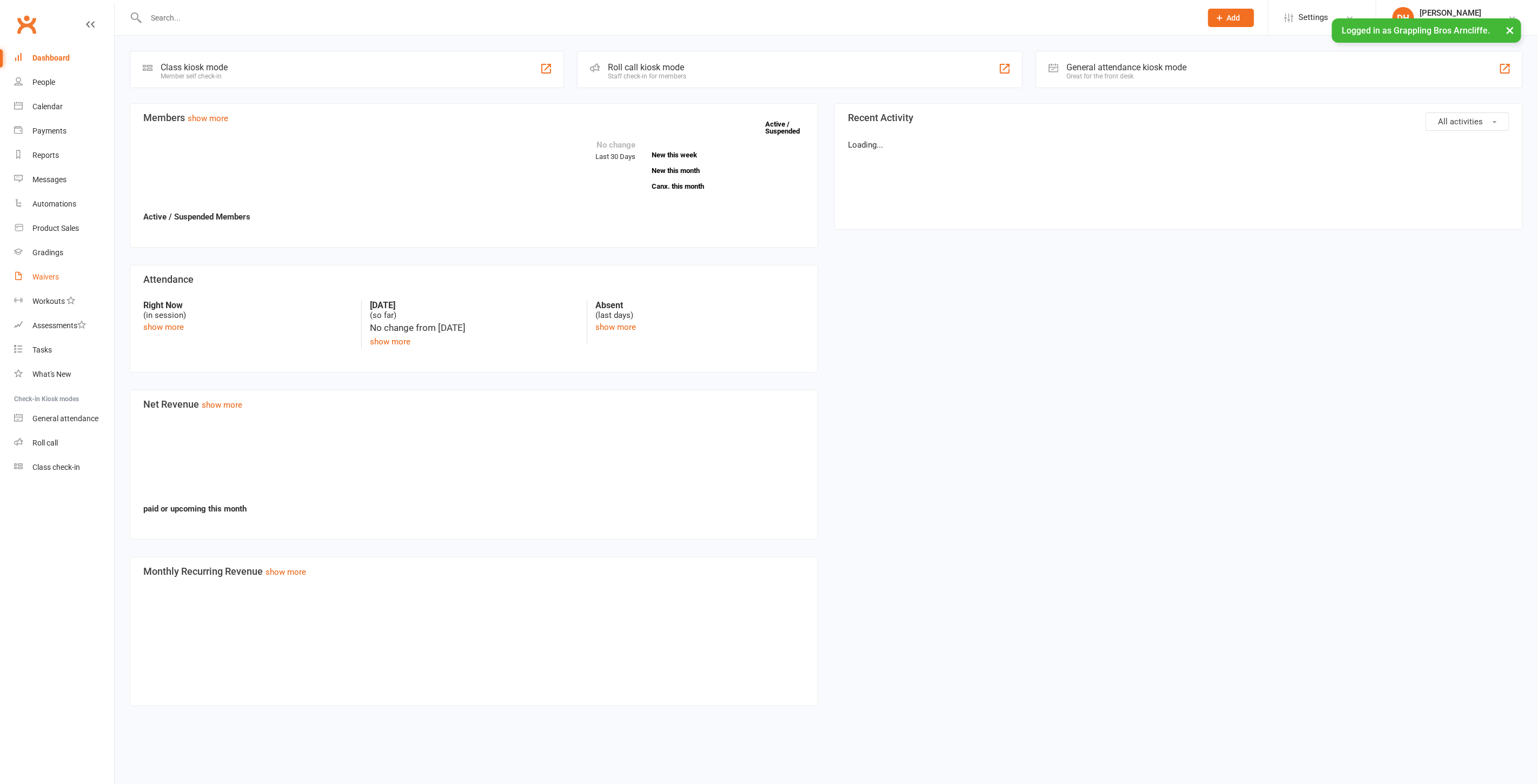
click at [48, 280] on div "Waivers" at bounding box center [46, 277] width 27 height 9
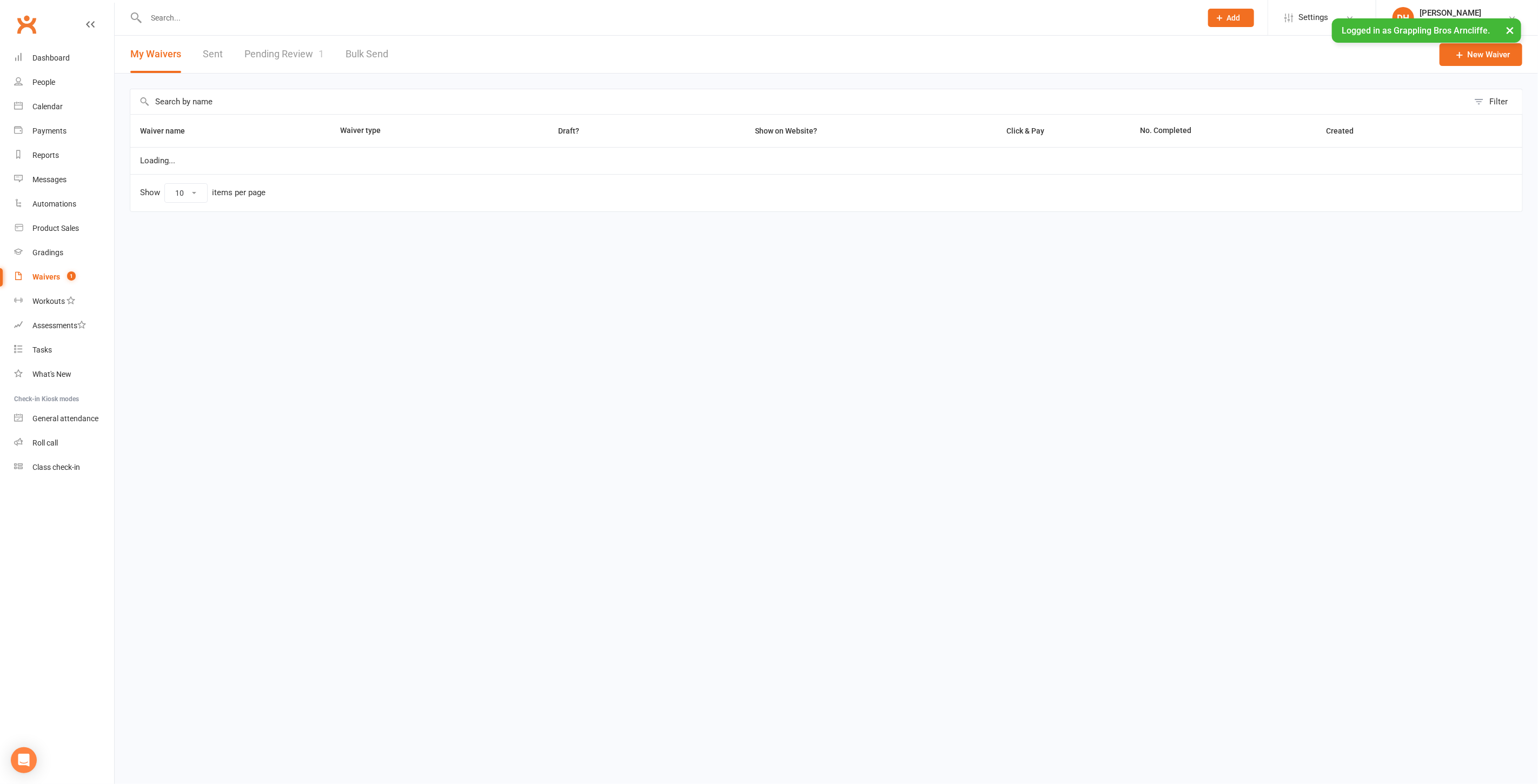
select select "25"
click at [286, 51] on link "Pending Review 1" at bounding box center [284, 54] width 79 height 37
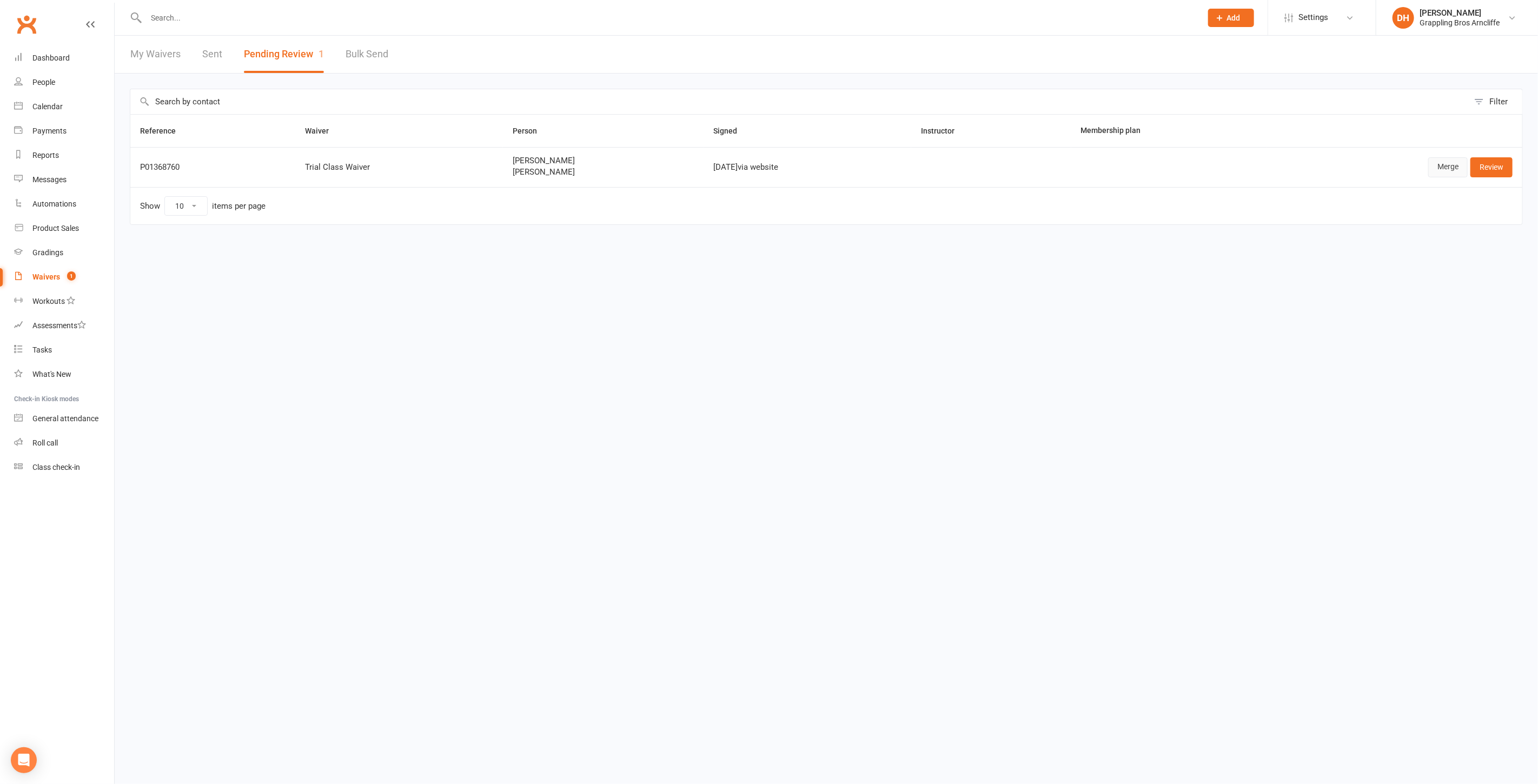
click at [1450, 169] on link "Merge" at bounding box center [1448, 167] width 39 height 20
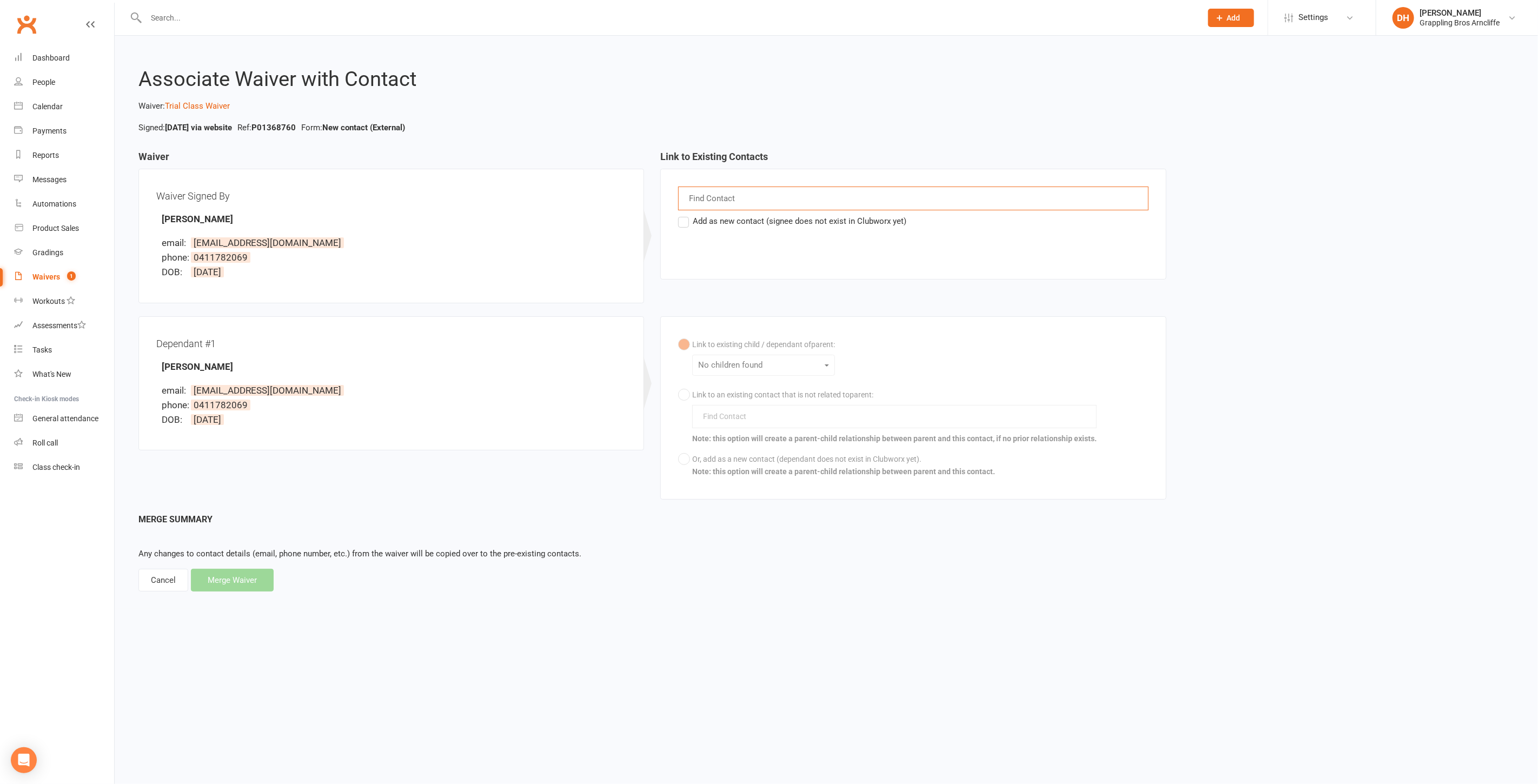
click at [723, 196] on input "text" at bounding box center [712, 198] width 50 height 14
drag, startPoint x: 735, startPoint y: 197, endPoint x: 627, endPoint y: 187, distance: 108.5
click at [627, 187] on div "Waiver Waiver Signed By [PERSON_NAME] email: [EMAIL_ADDRESS][DOMAIN_NAME] phone…" at bounding box center [652, 234] width 1044 height 165
click at [833, 201] on div "[PERSON_NAME]" at bounding box center [913, 198] width 470 height 24
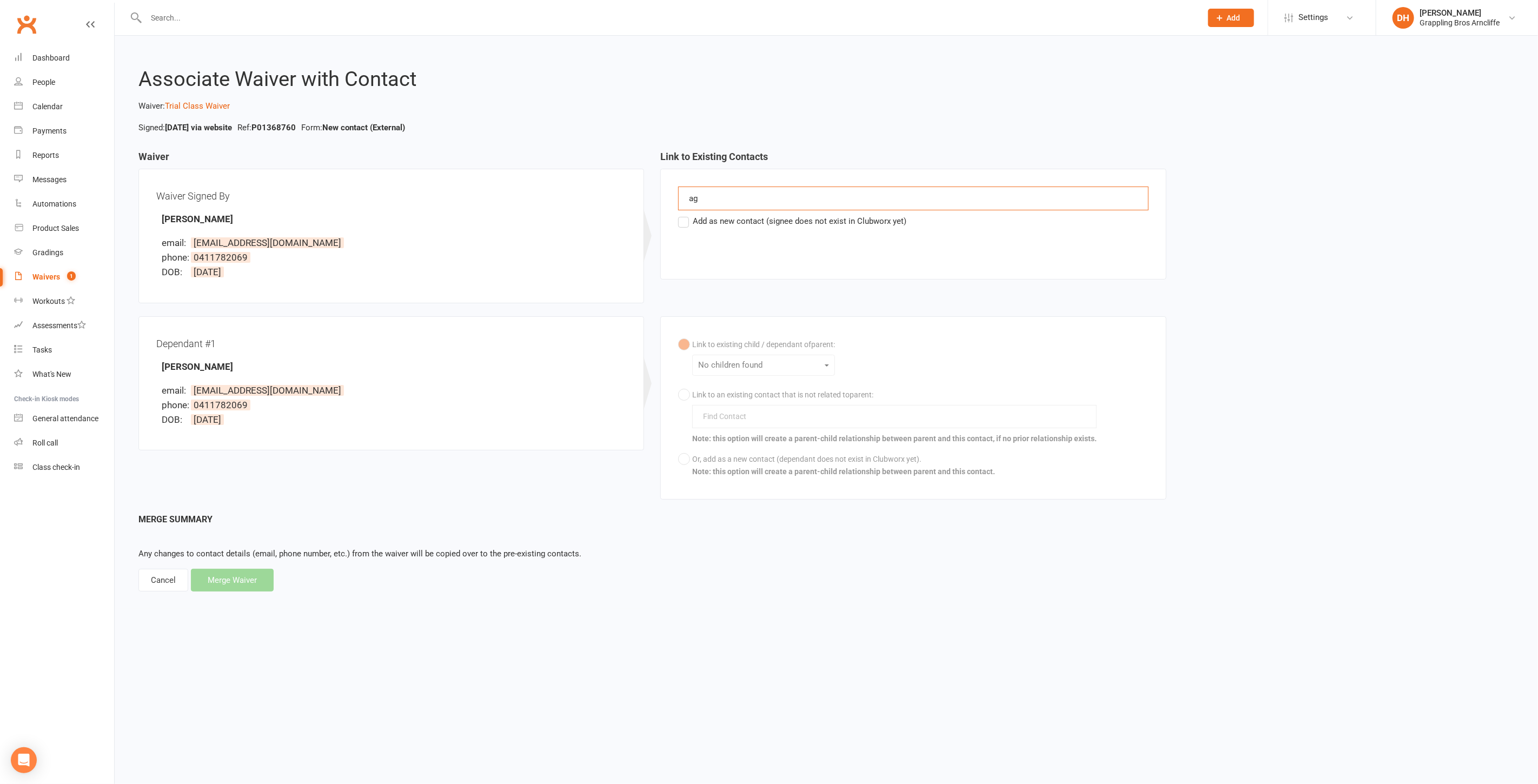
type input "a"
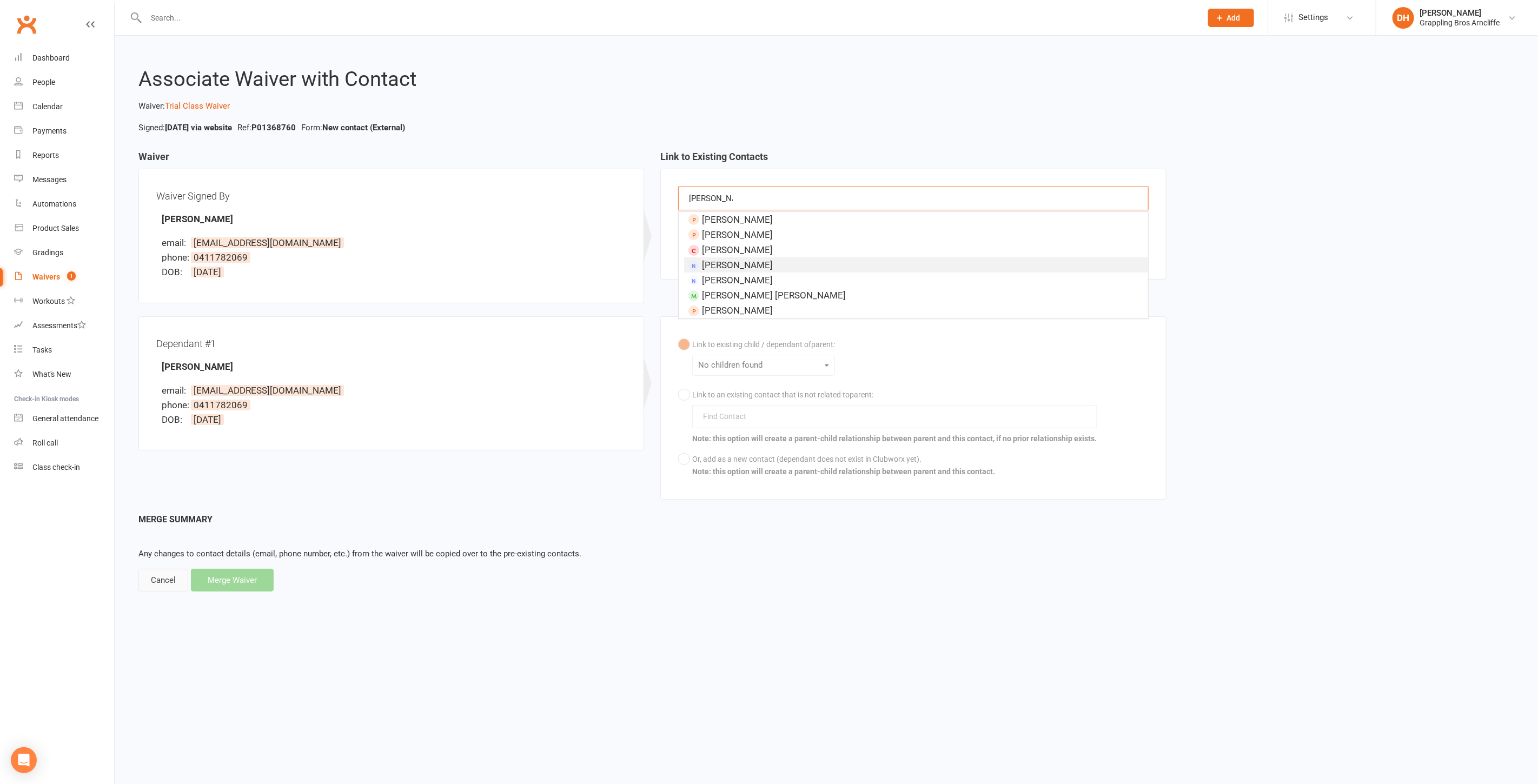
type input "[PERSON_NAME] du"
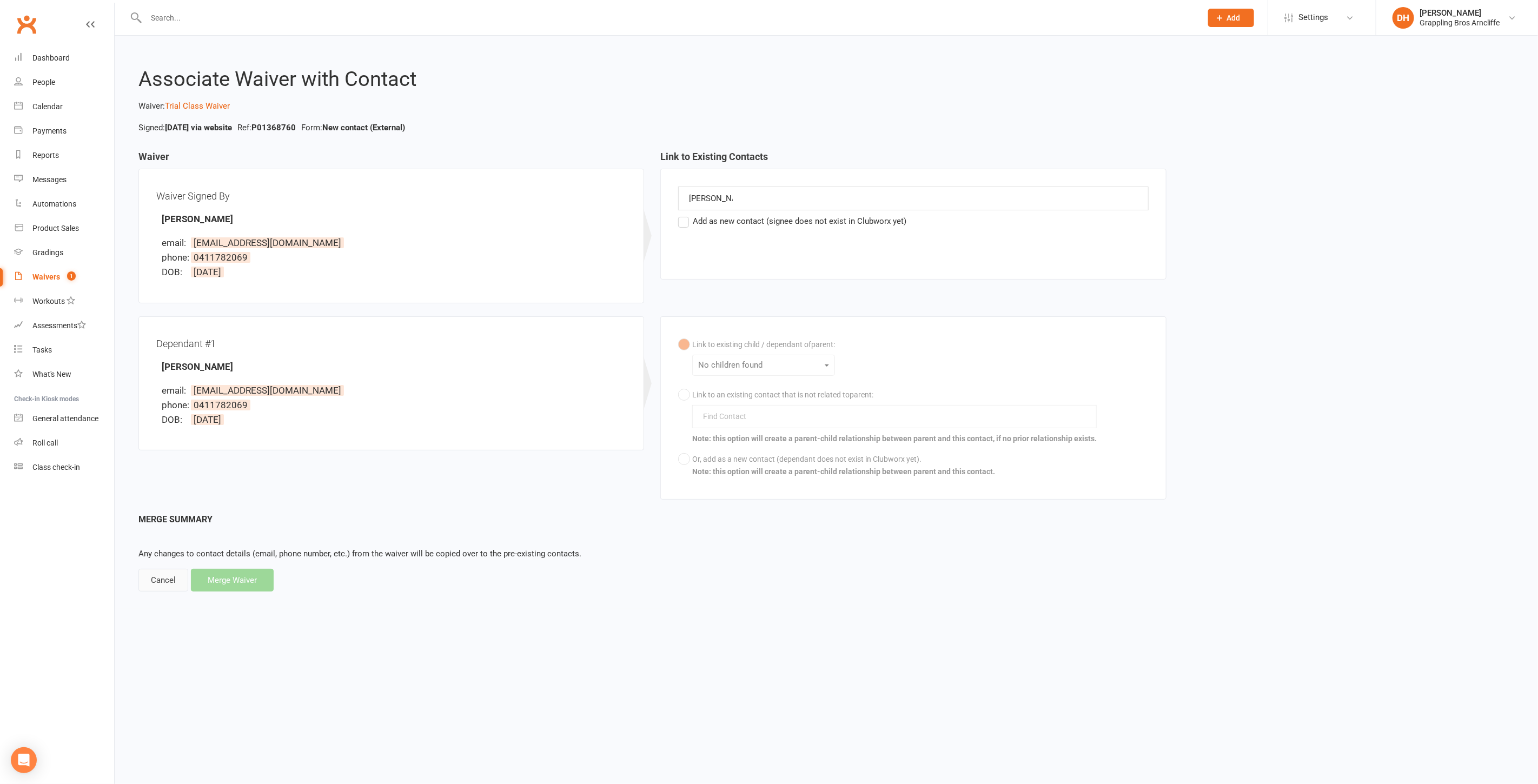
click at [150, 578] on div "Cancel" at bounding box center [163, 580] width 50 height 23
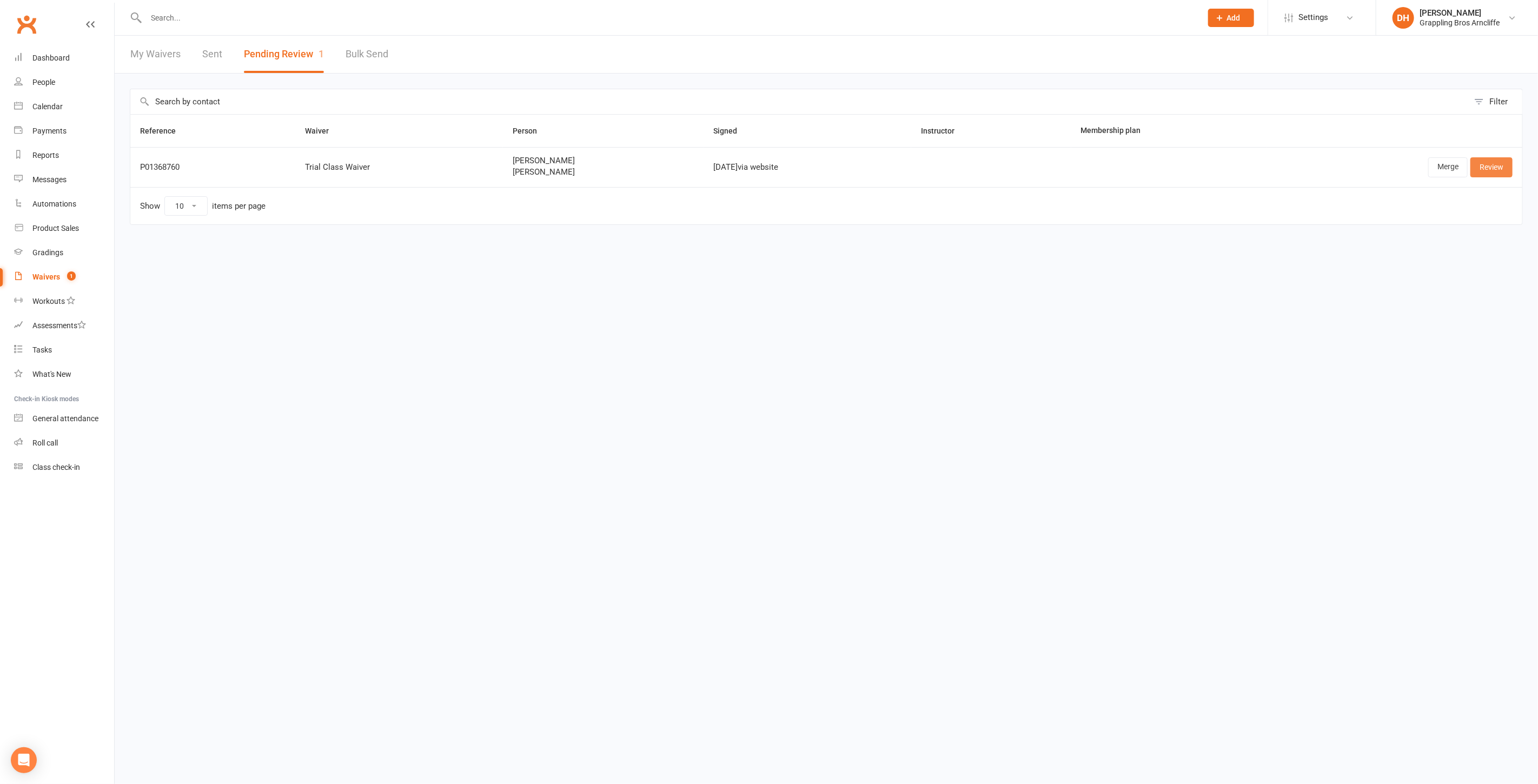
click at [1495, 167] on link "Review" at bounding box center [1491, 167] width 42 height 20
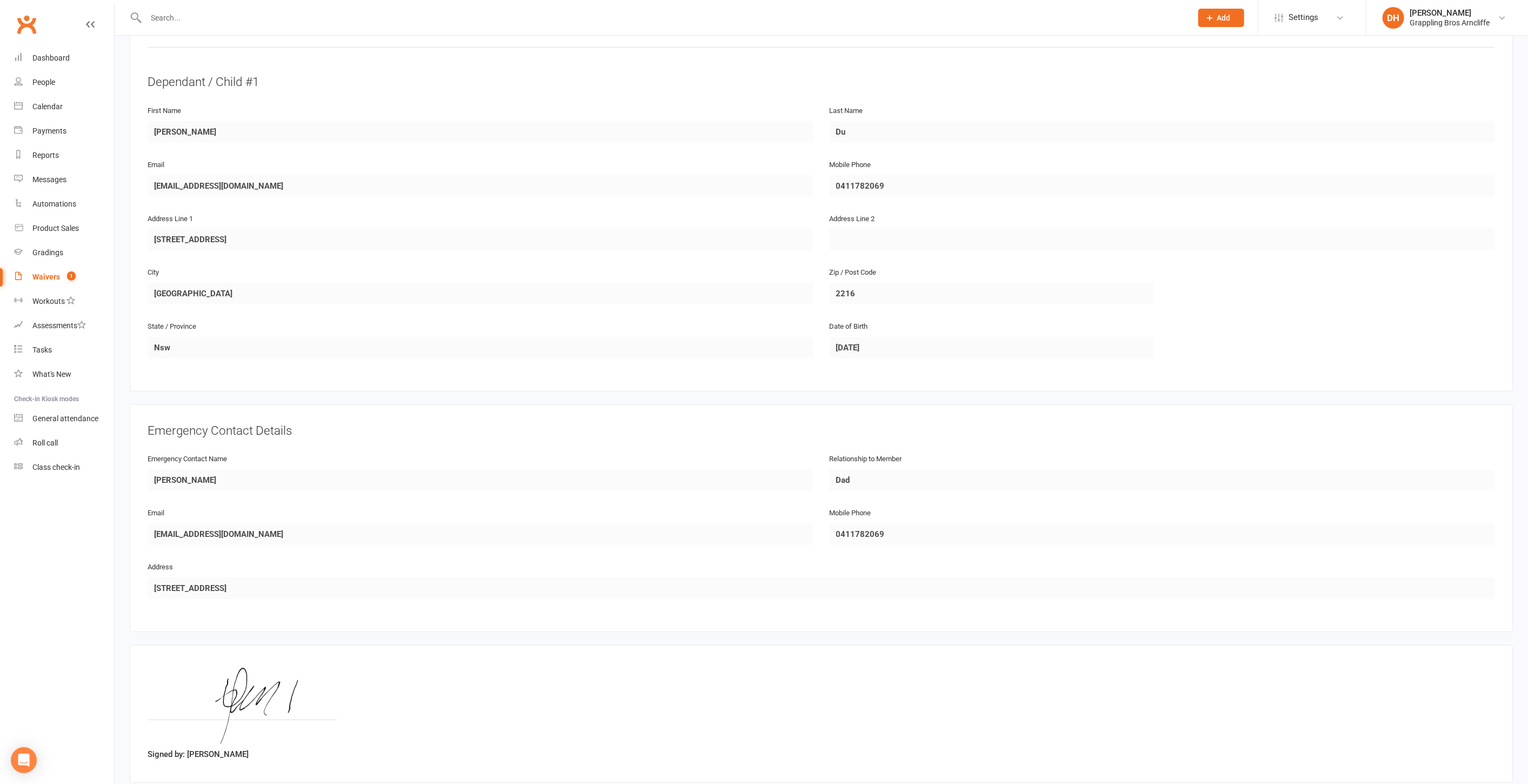
scroll to position [596, 0]
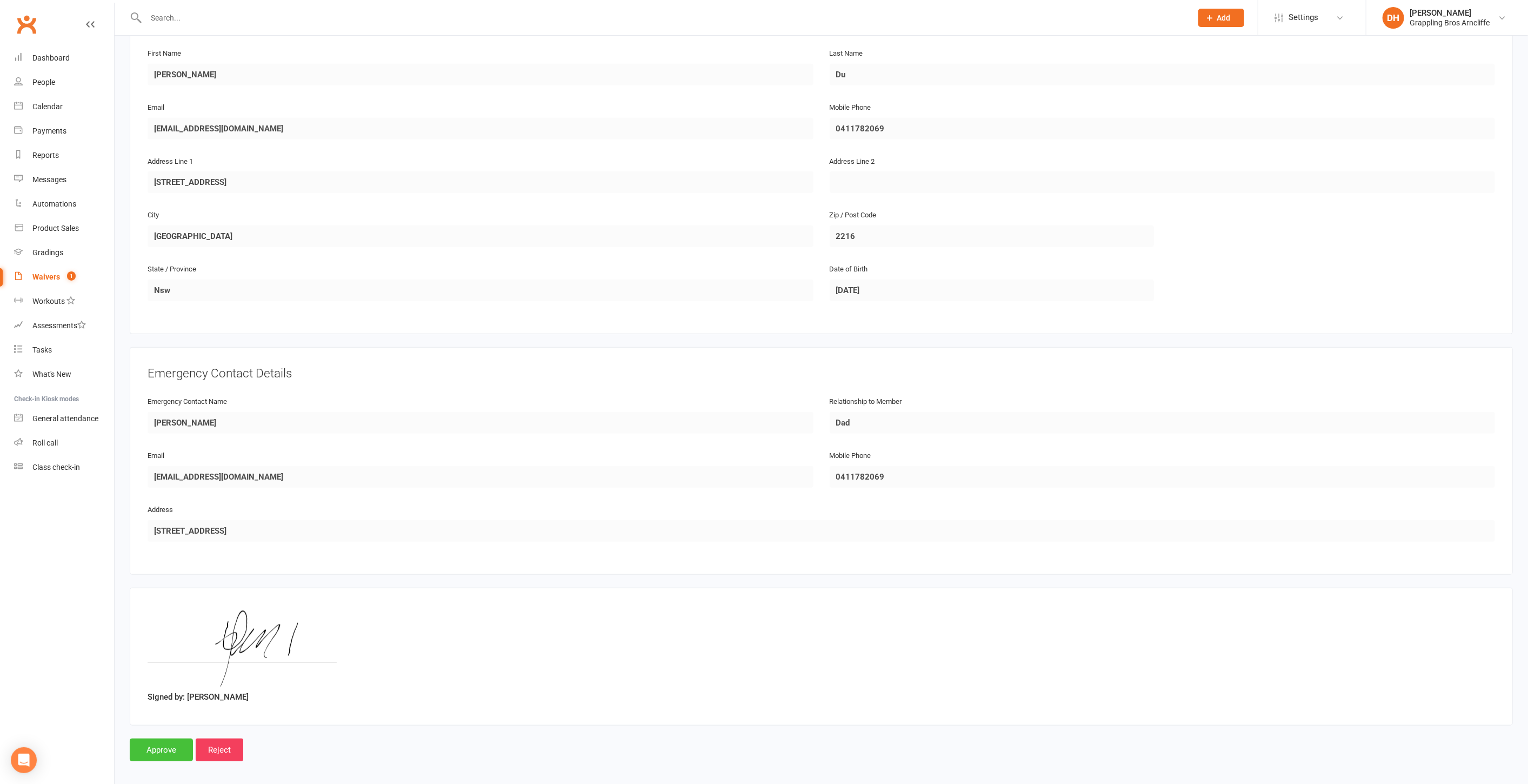
click at [163, 738] on input "Approve" at bounding box center [161, 750] width 64 height 23
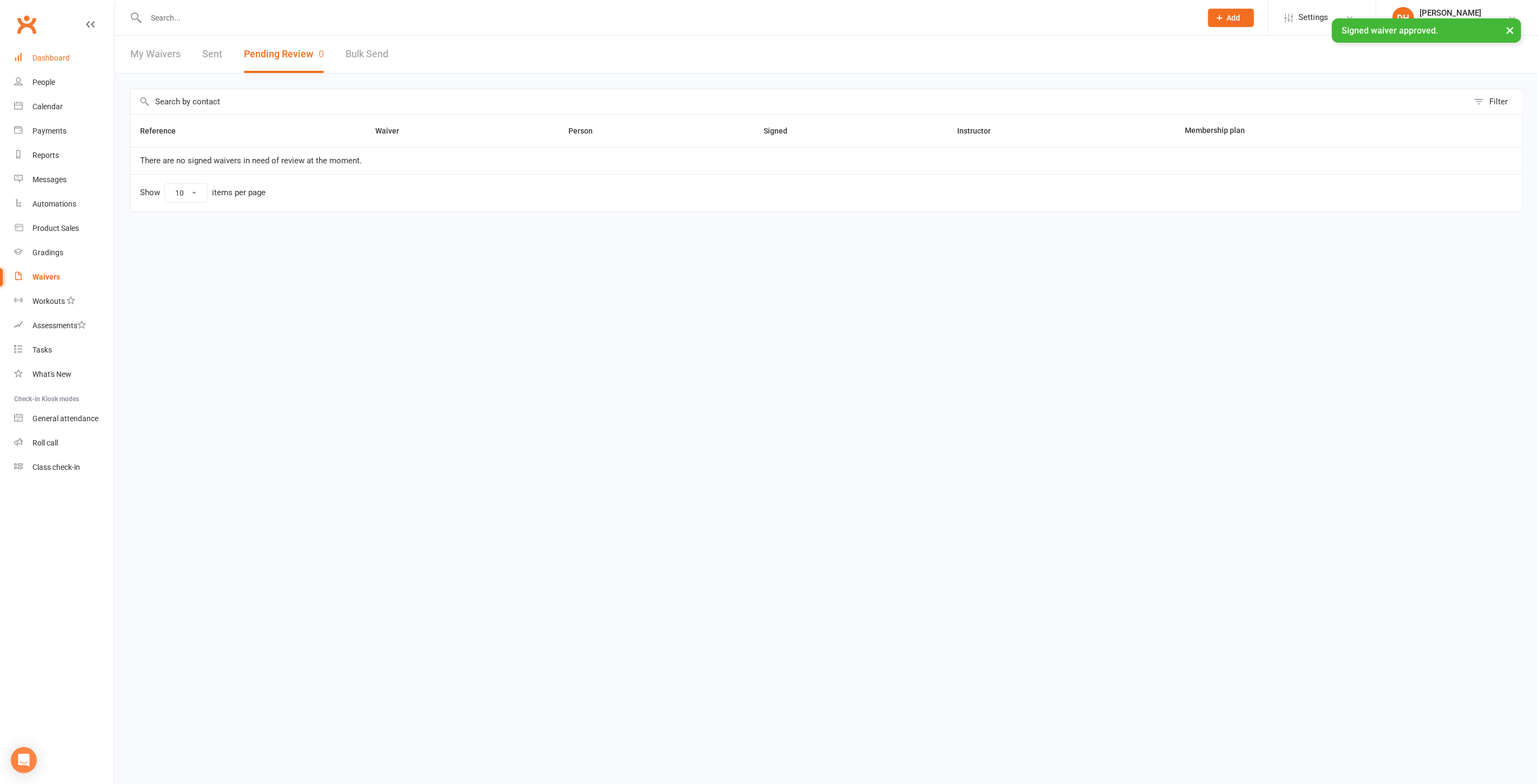
click at [71, 60] on link "Dashboard" at bounding box center [64, 58] width 100 height 24
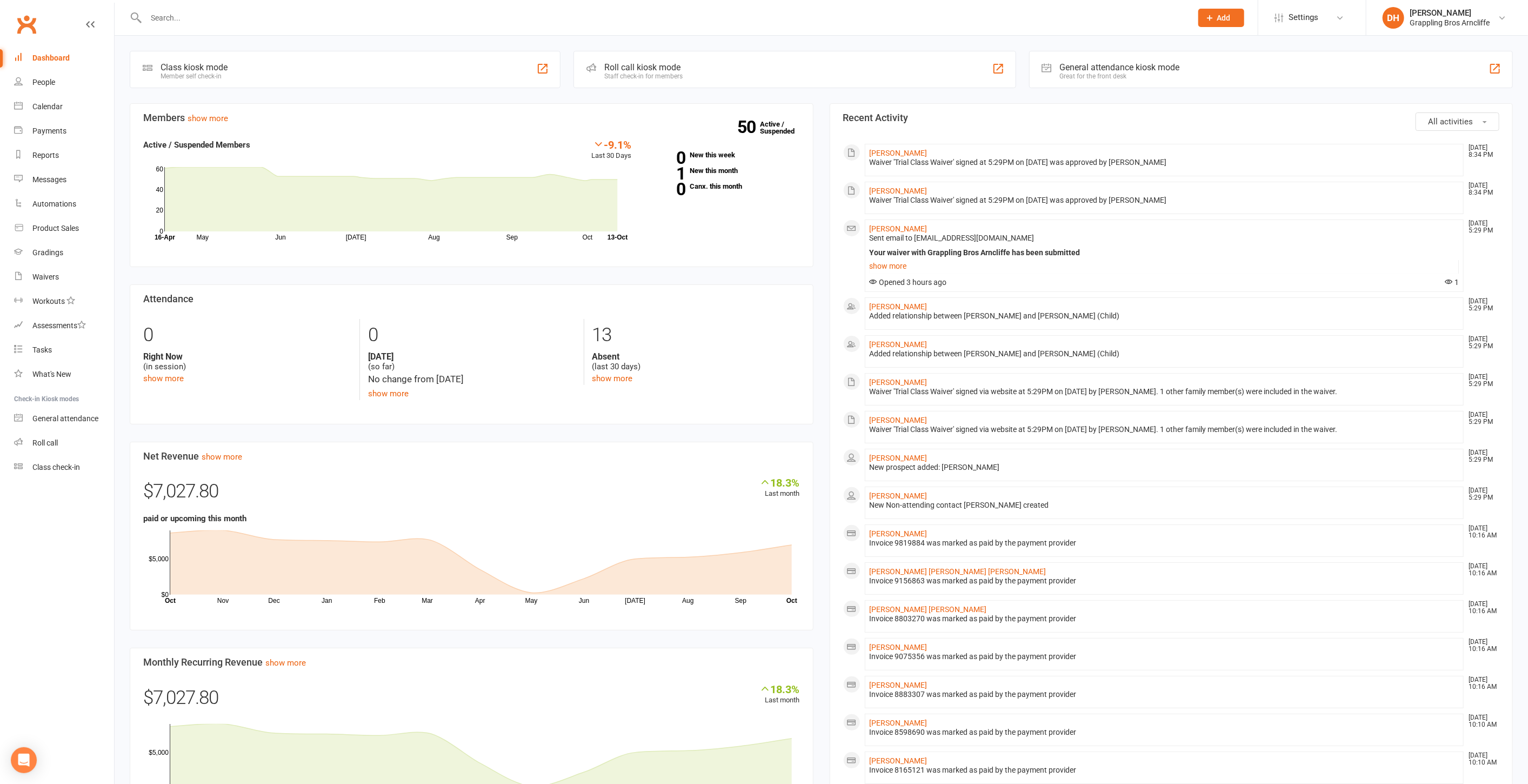
click at [332, 19] on ui-view "Prospect Member Non-attending contact Class / event Appointment Grading event T…" at bounding box center [764, 524] width 1528 height 1043
click at [327, 17] on input "text" at bounding box center [664, 18] width 1042 height 15
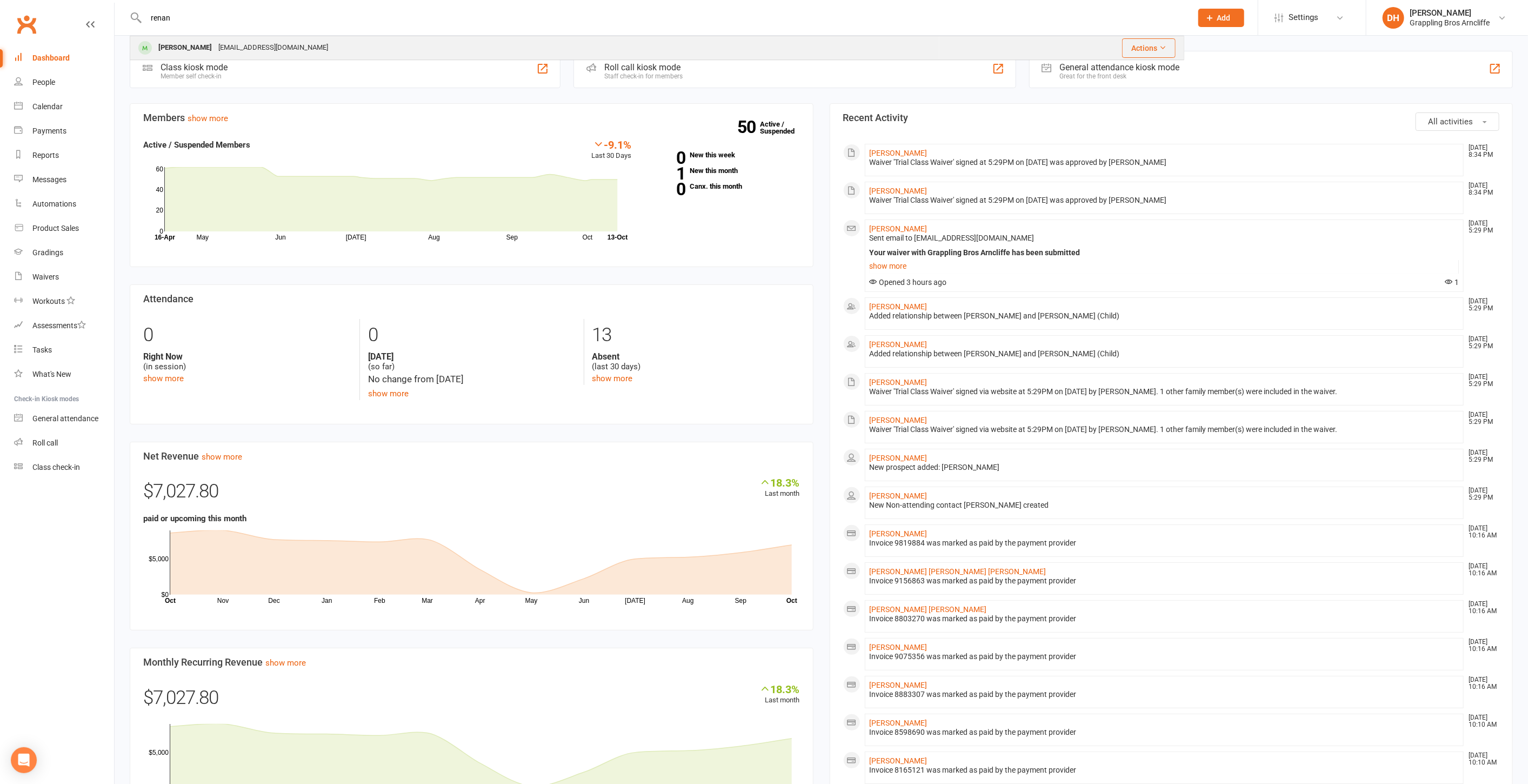
type input "renan"
click at [277, 43] on div "[EMAIL_ADDRESS][DOMAIN_NAME]" at bounding box center [273, 48] width 116 height 16
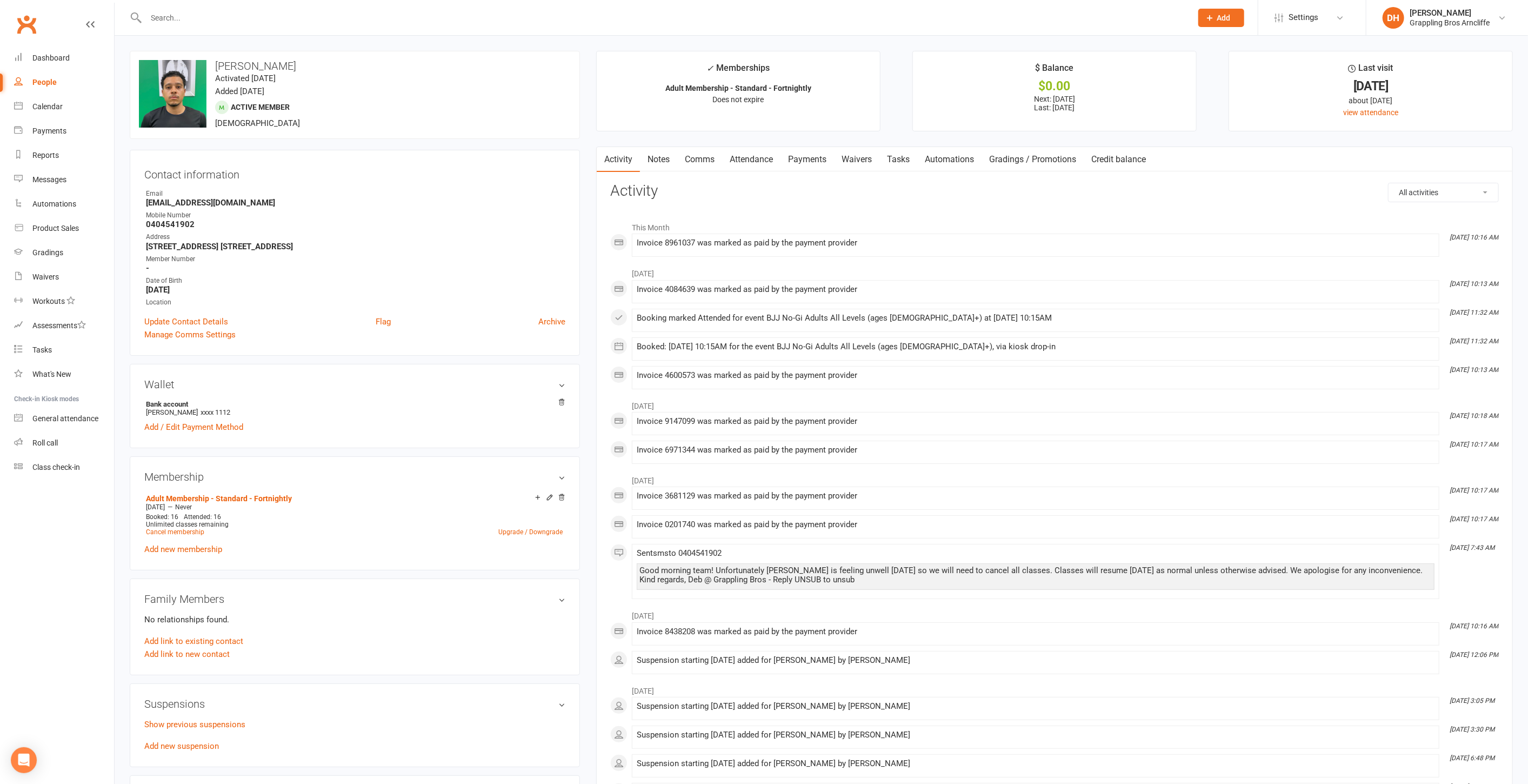
click at [820, 163] on link "Payments" at bounding box center [808, 159] width 53 height 25
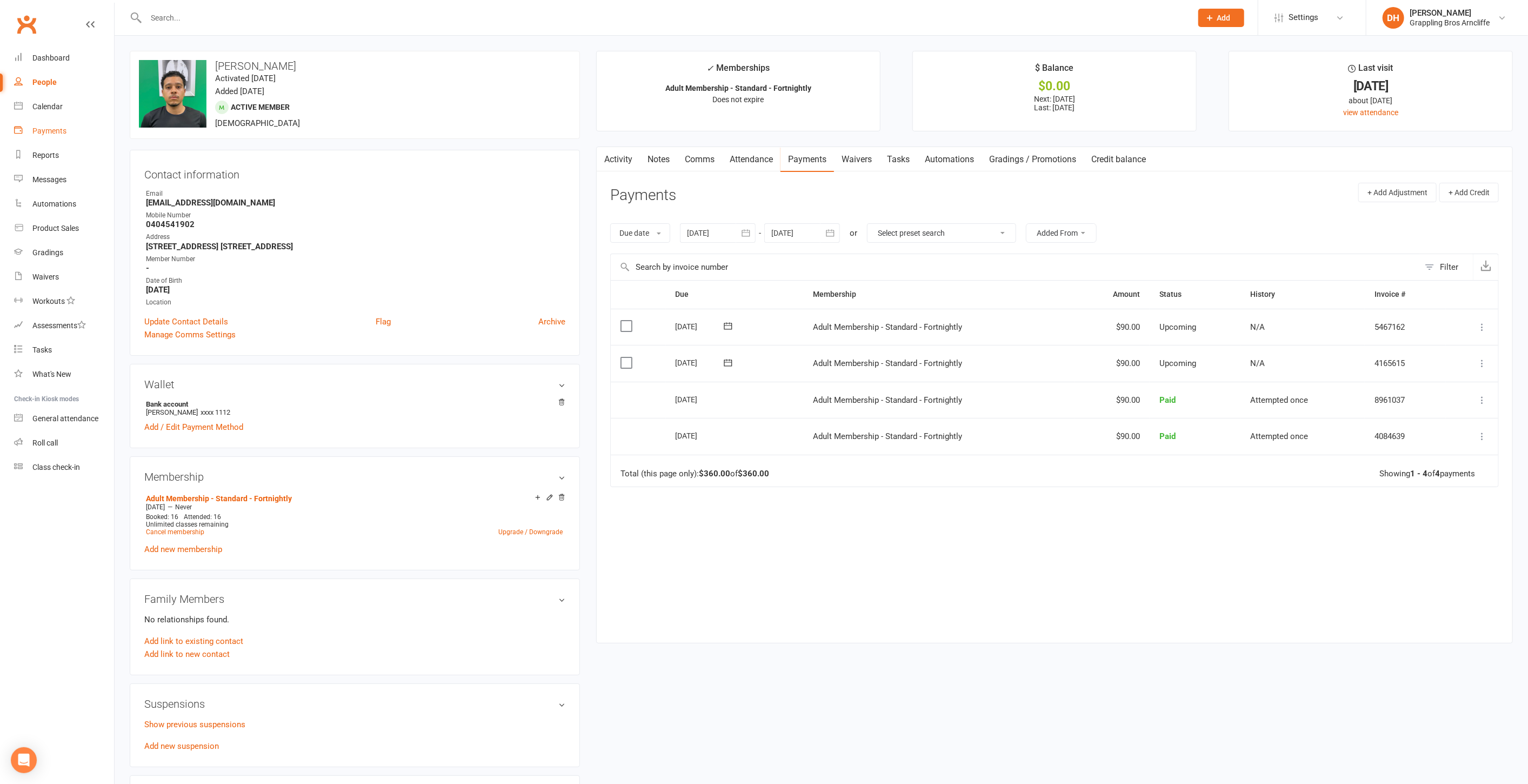
click at [35, 132] on div "Payments" at bounding box center [50, 131] width 34 height 9
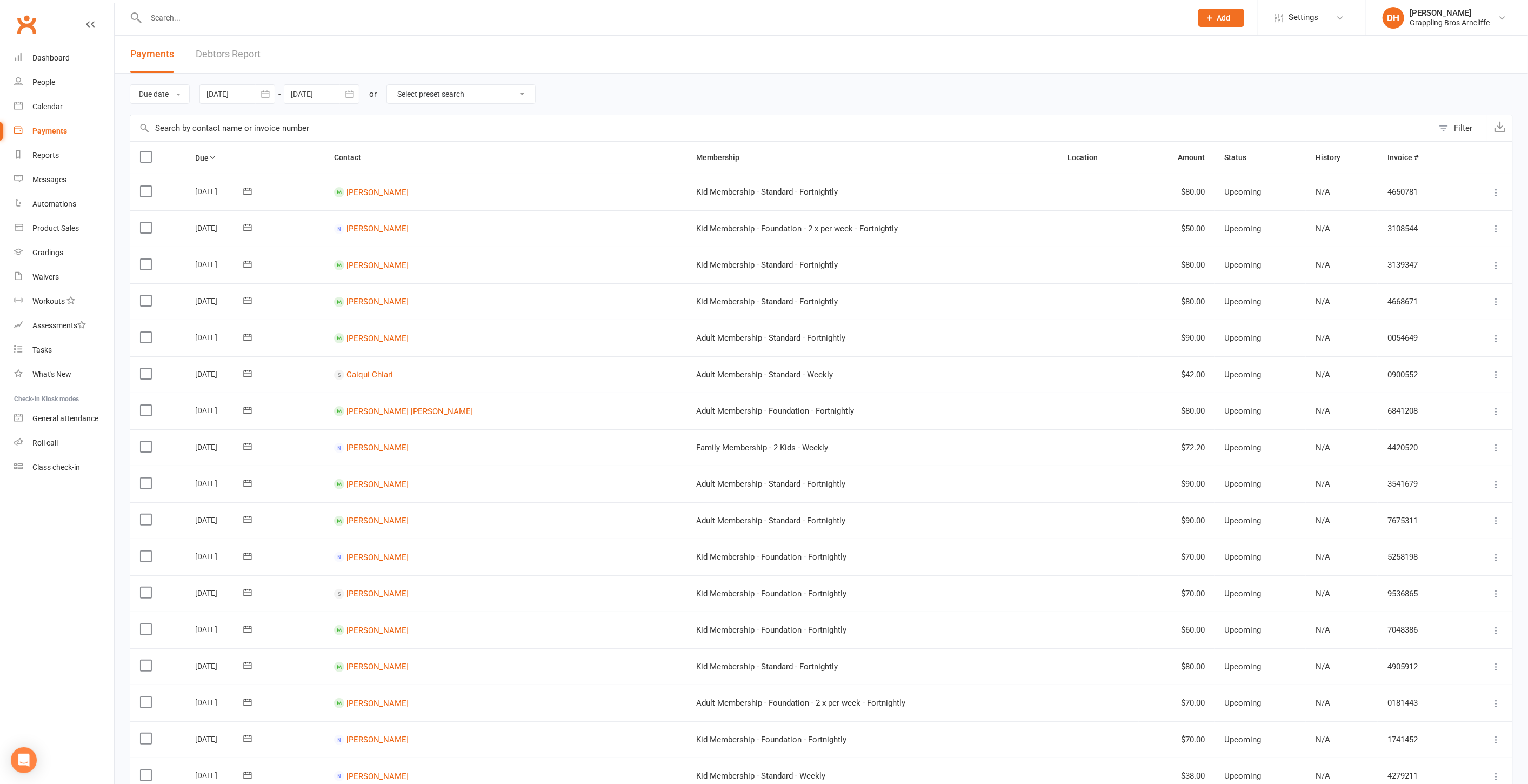
click at [242, 56] on link "Debtors Report" at bounding box center [228, 54] width 65 height 37
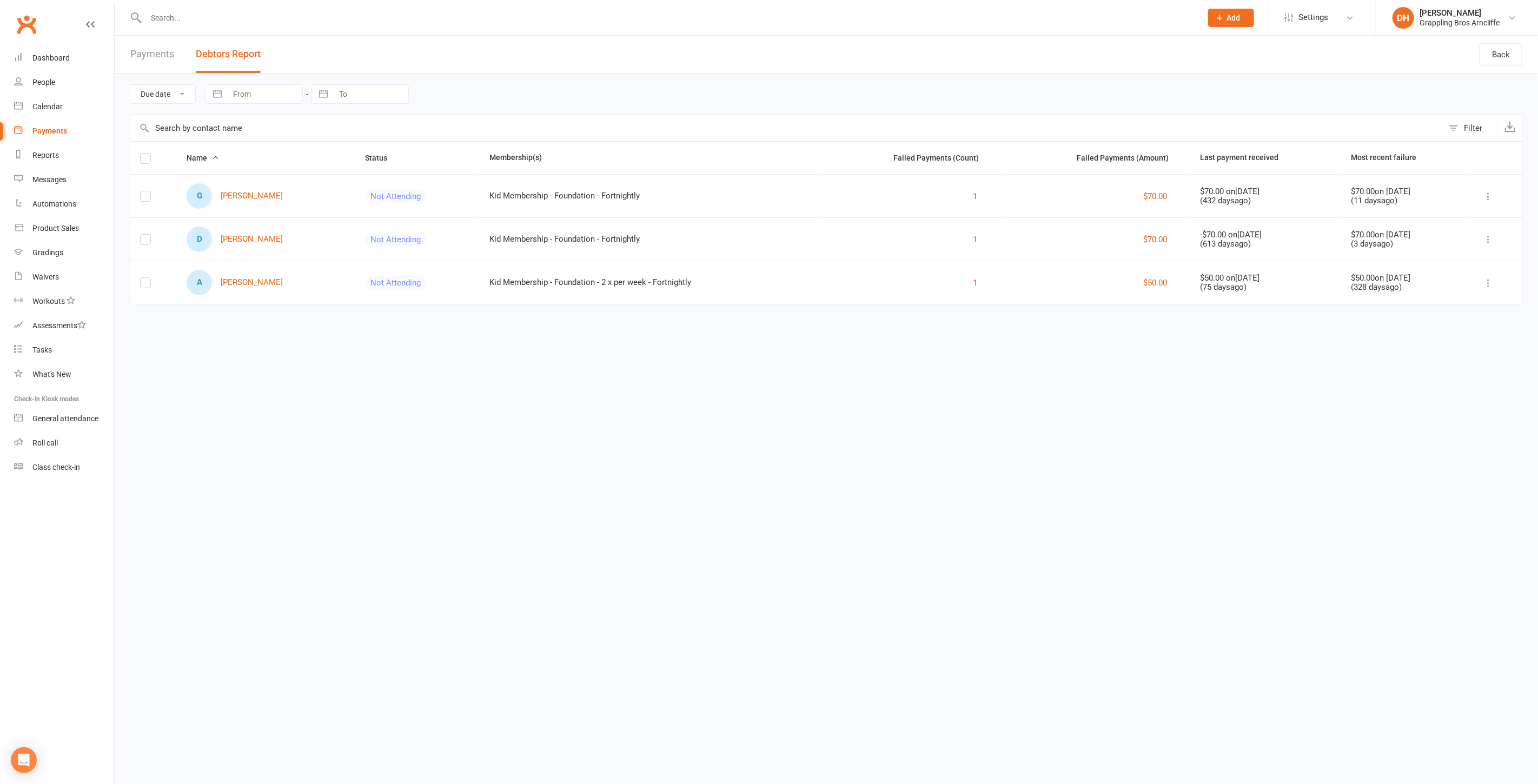
click at [215, 124] on input "text" at bounding box center [787, 128] width 1313 height 26
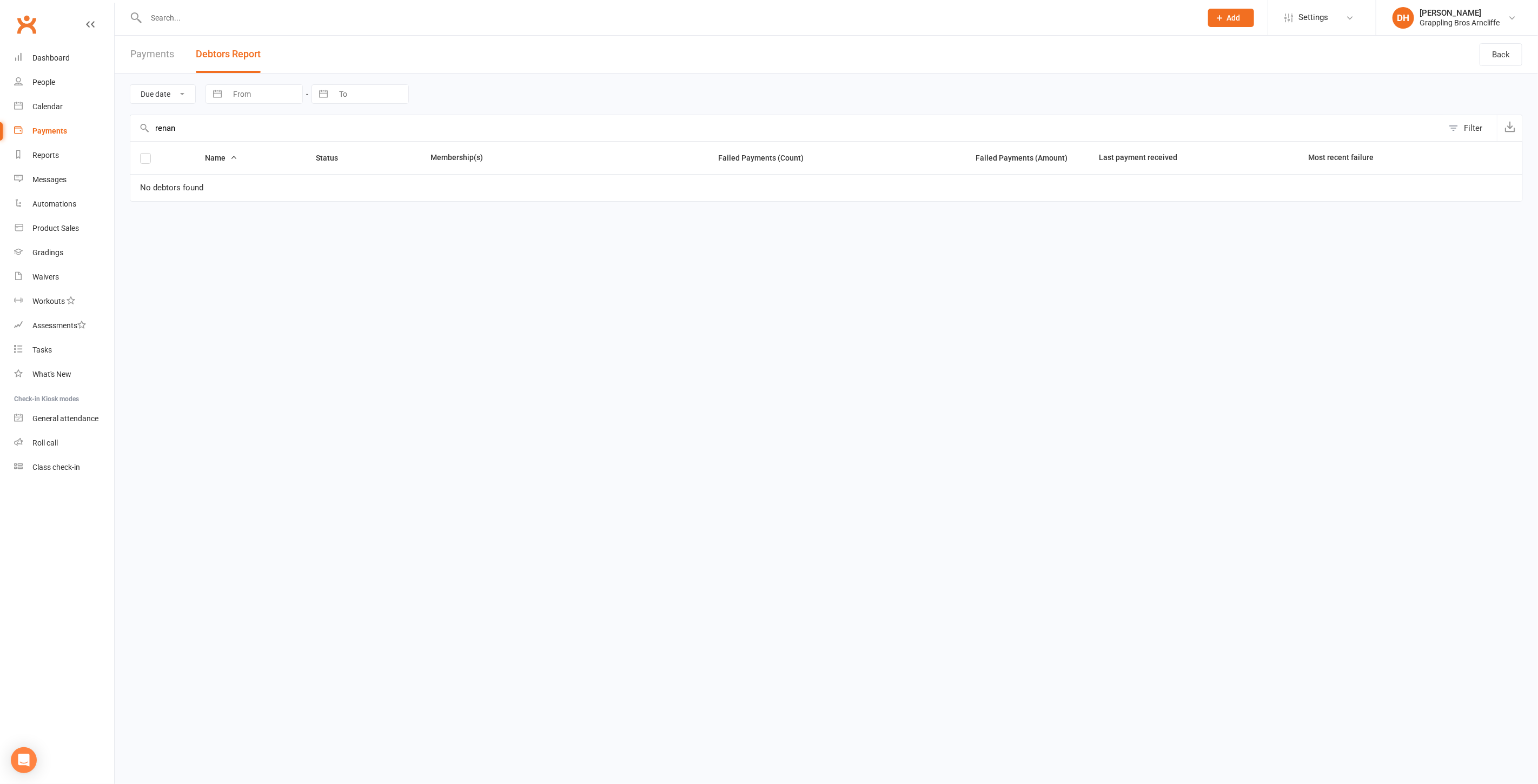
type input "renan"
click at [207, 17] on input "text" at bounding box center [669, 18] width 1051 height 15
type input "ren"
click at [91, 116] on link "Calendar" at bounding box center [64, 107] width 100 height 24
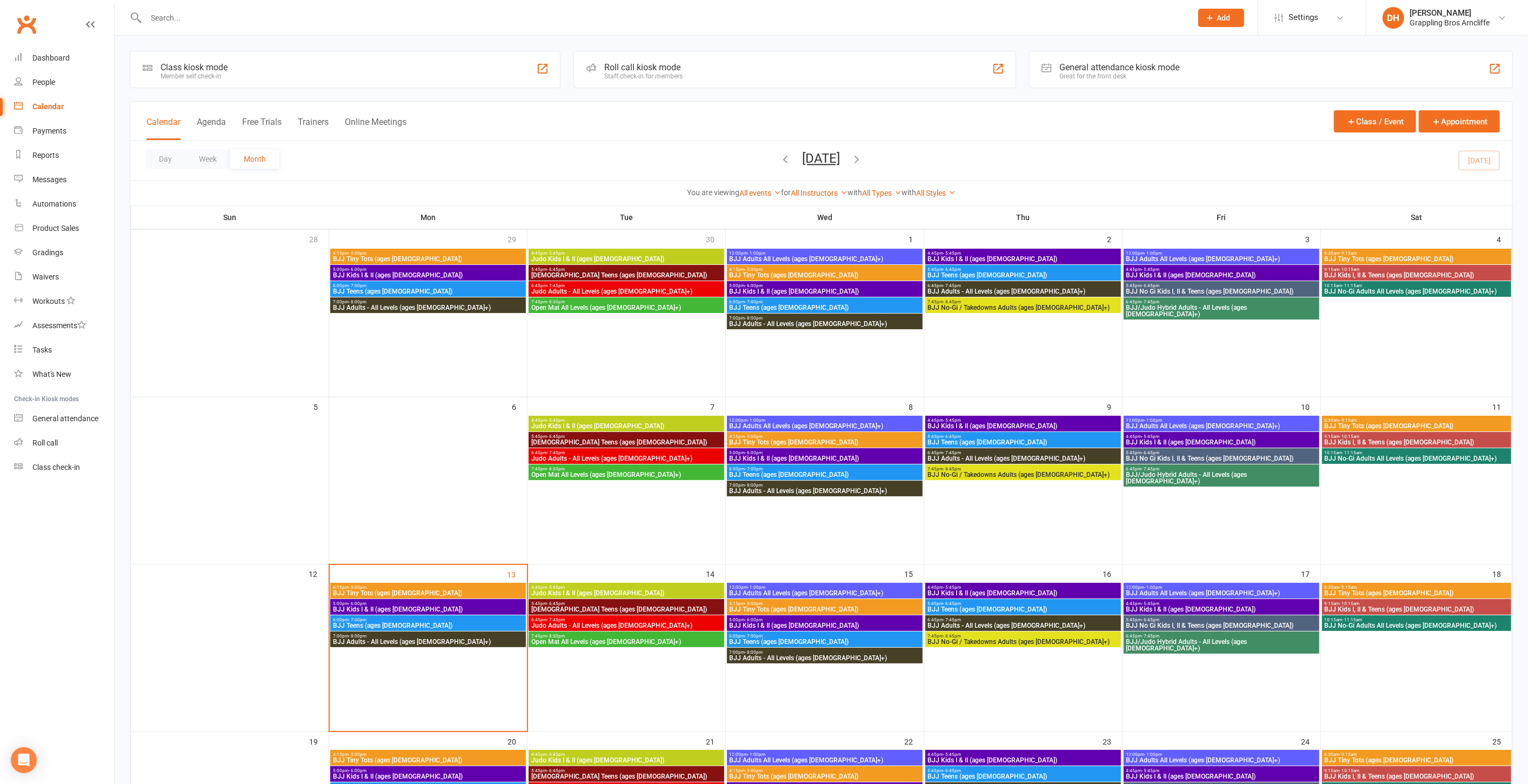
click at [166, 22] on input "text" at bounding box center [664, 18] width 1042 height 15
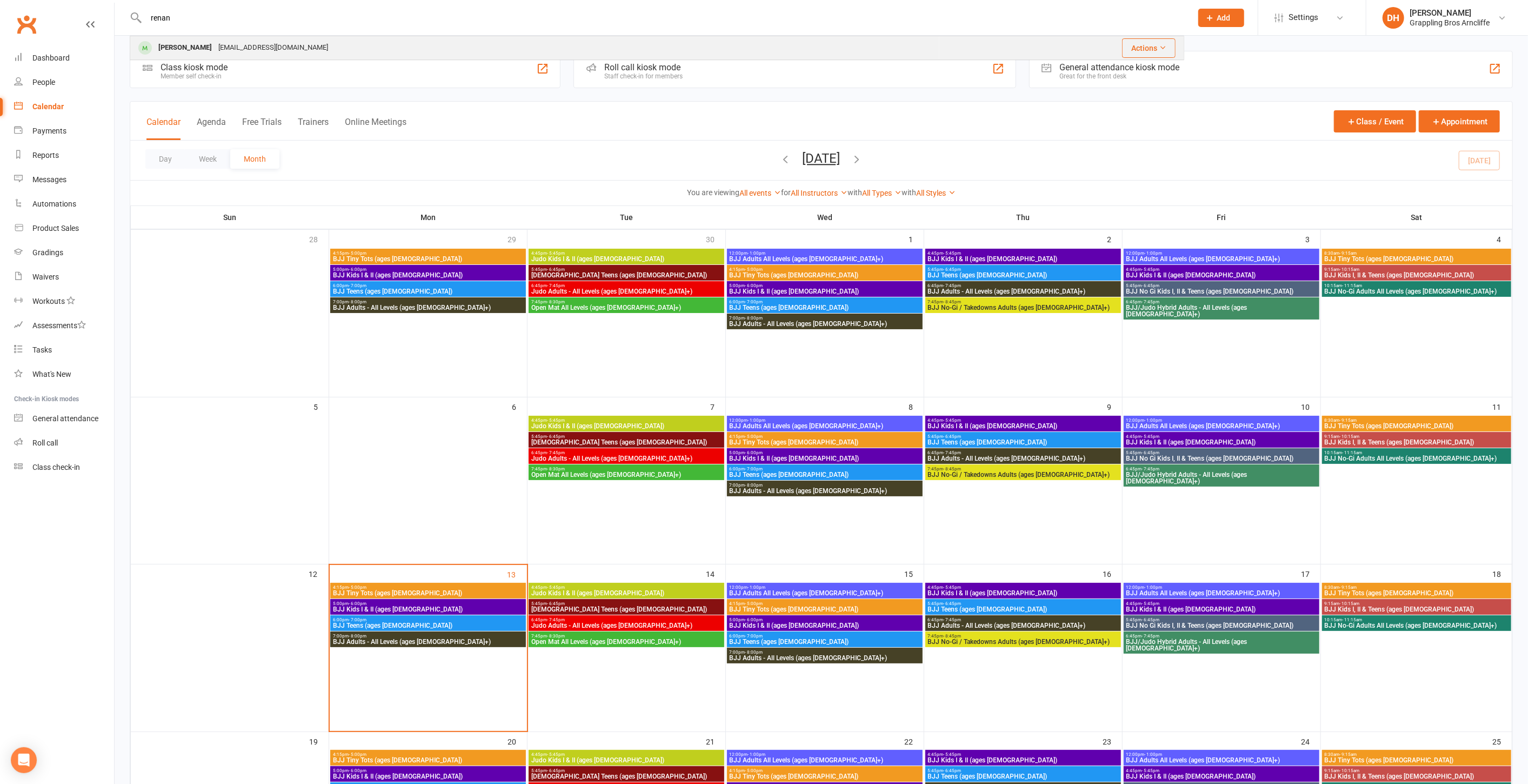
type input "renan"
click at [194, 47] on div "[PERSON_NAME]" at bounding box center [185, 48] width 60 height 16
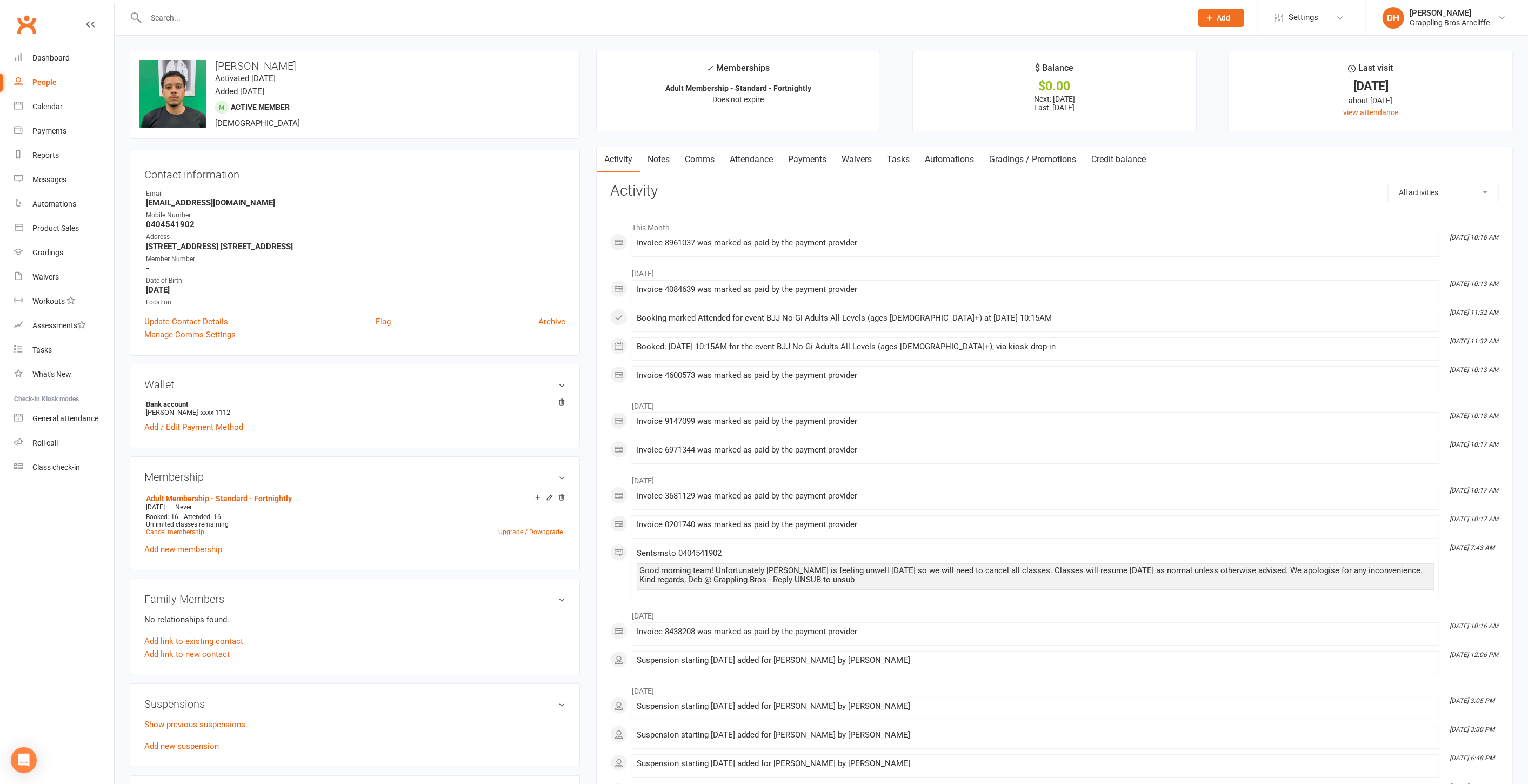
click at [808, 159] on link "Payments" at bounding box center [808, 159] width 53 height 25
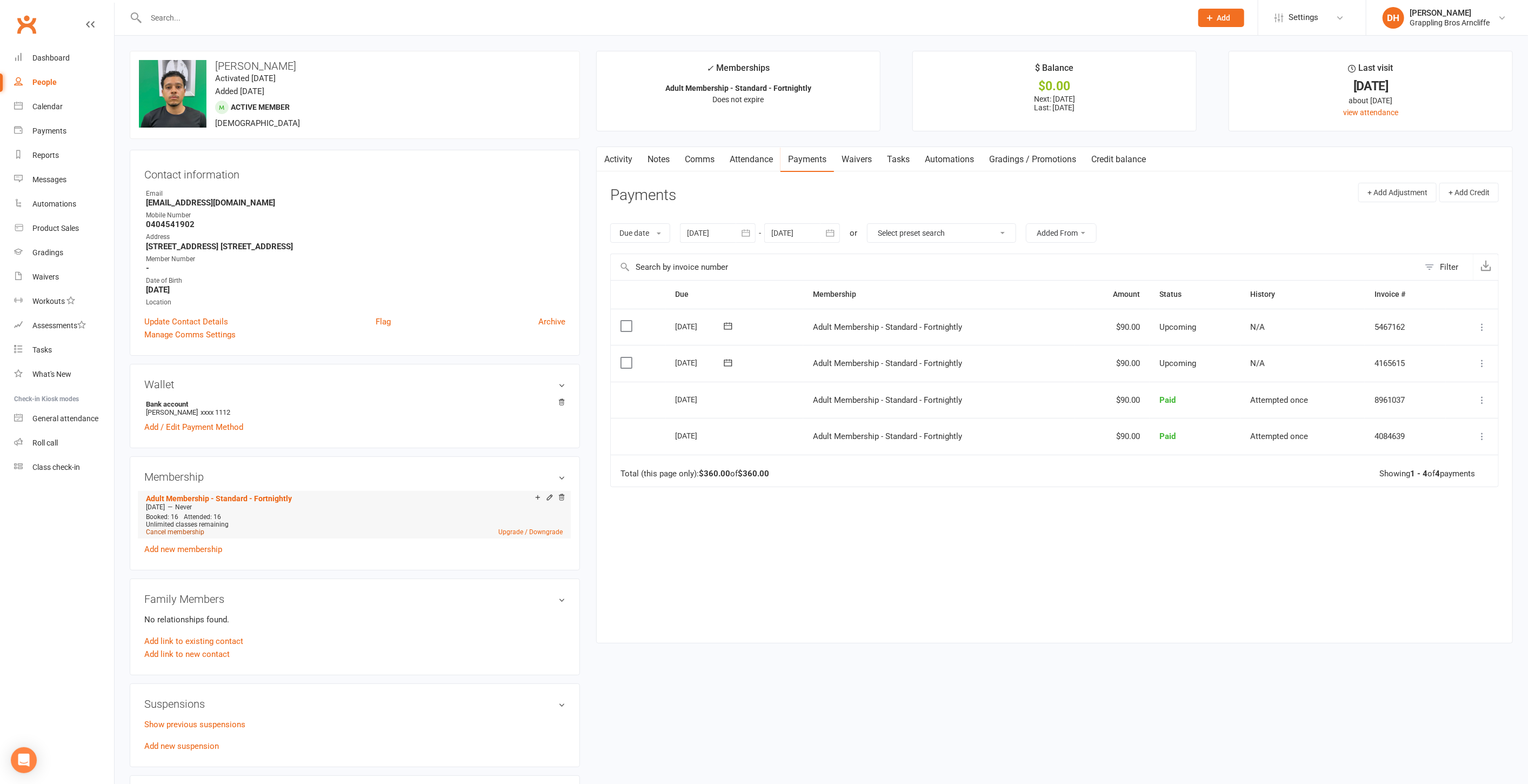
click at [174, 529] on link "Cancel membership" at bounding box center [175, 532] width 58 height 8
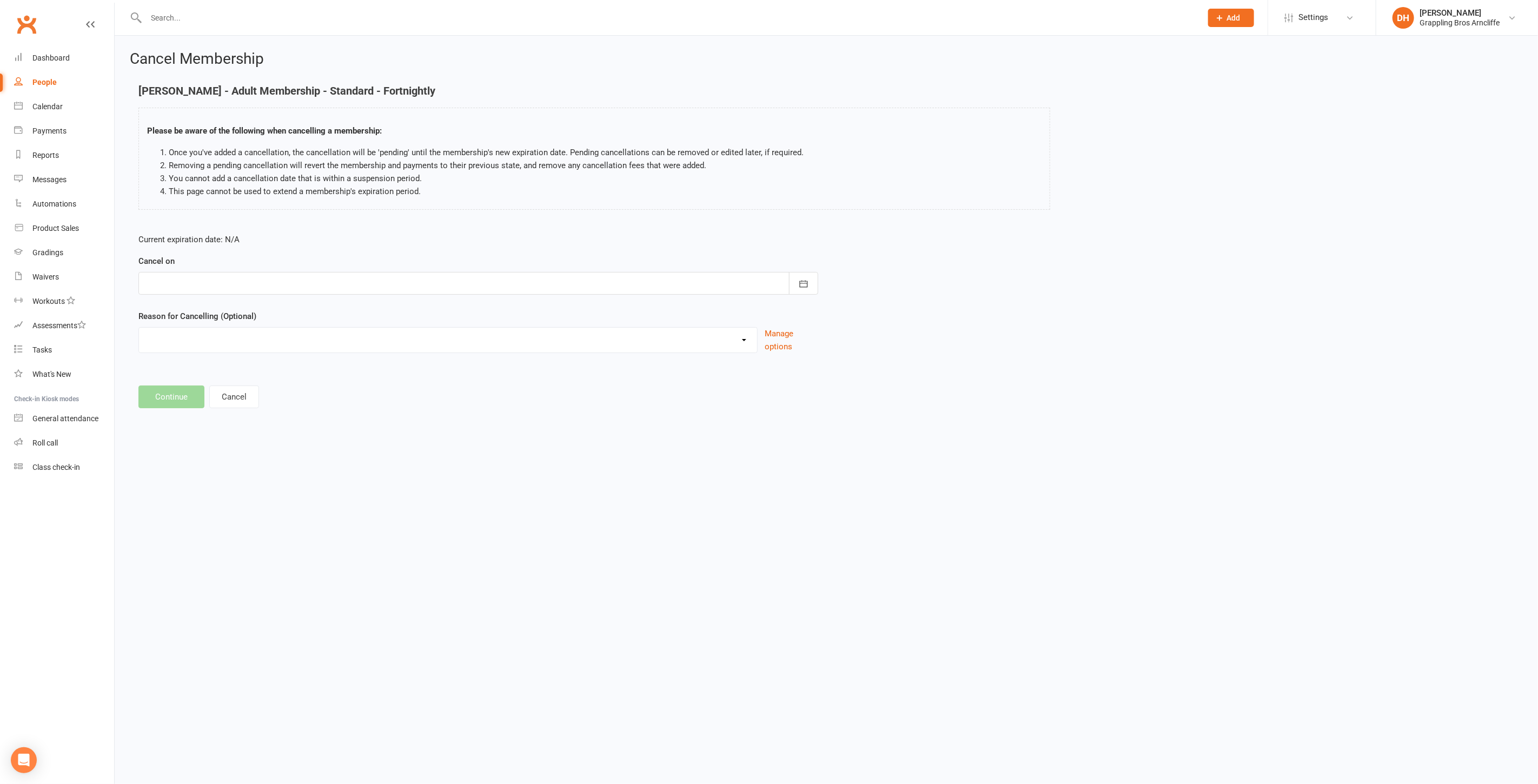
click at [221, 290] on div at bounding box center [479, 283] width 680 height 23
click at [201, 434] on span "27" at bounding box center [206, 434] width 9 height 9
type input "[DATE]"
click at [187, 339] on select "Holiday Injury Other reason" at bounding box center [448, 339] width 618 height 22
select select "2"
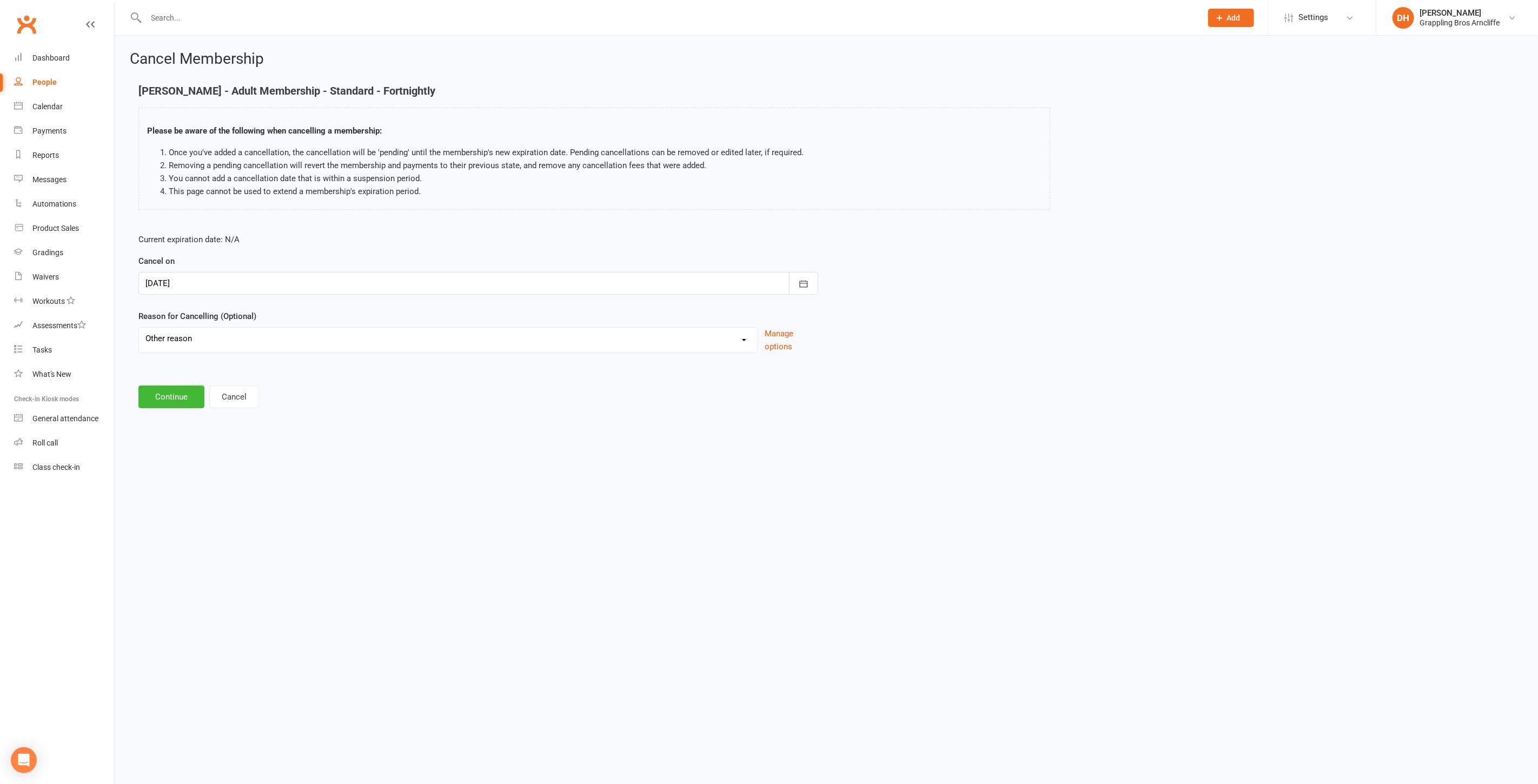
click at [139, 328] on select "Holiday Injury Other reason" at bounding box center [448, 339] width 618 height 22
click at [184, 404] on input at bounding box center [479, 397] width 680 height 23
type input "changed location"
click at [154, 451] on button "Continue" at bounding box center [172, 452] width 66 height 23
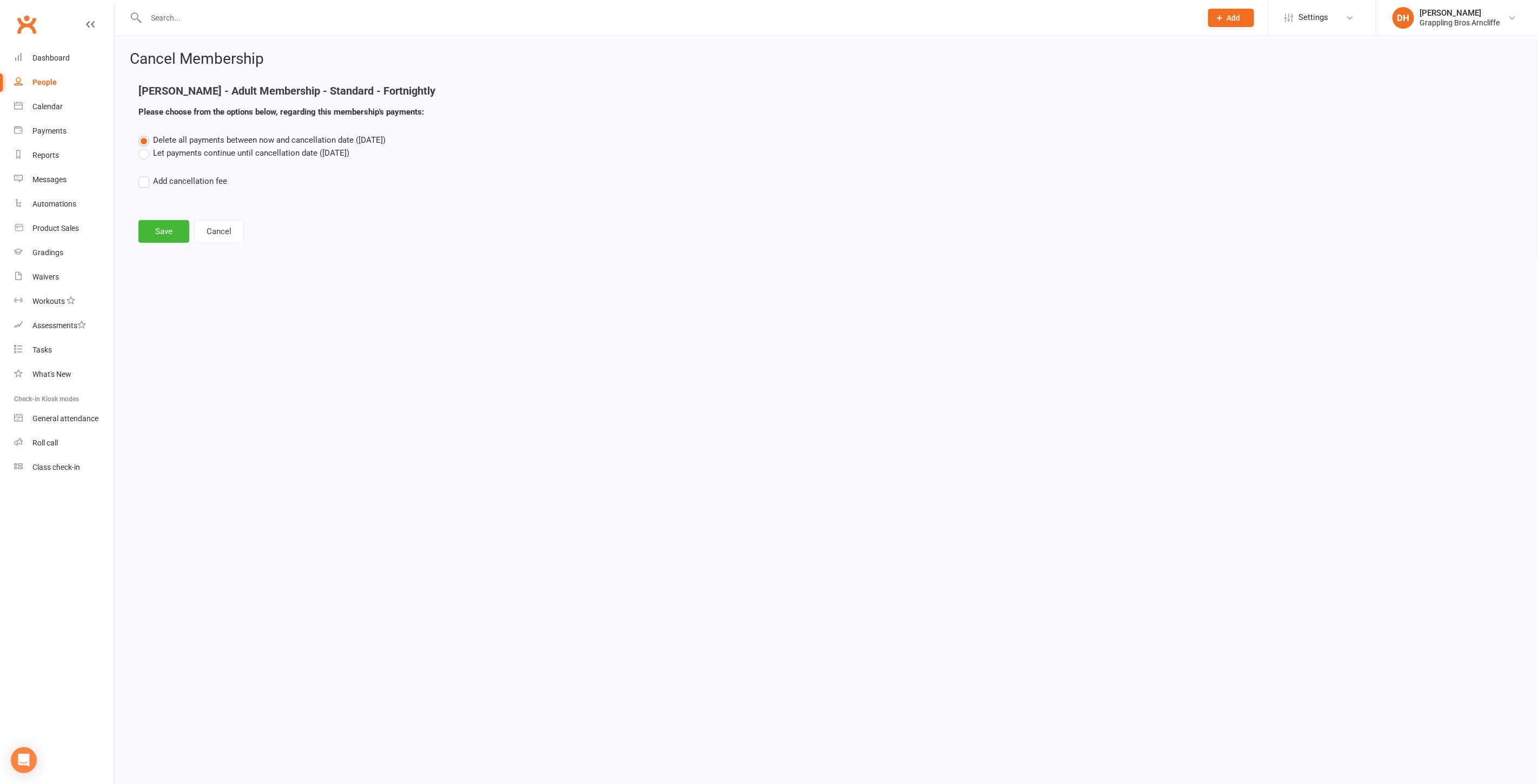
click at [245, 155] on label "Let payments continue until cancellation date ([DATE])" at bounding box center [244, 153] width 211 height 13
click at [146, 147] on input "Let payments continue until cancellation date ([DATE])" at bounding box center [142, 147] width 7 height 0
click at [156, 217] on main "[PERSON_NAME] - Adult Membership - Standard - Fortnightly Please choose from th…" at bounding box center [826, 164] width 1393 height 158
click at [160, 230] on button "Save" at bounding box center [164, 231] width 51 height 23
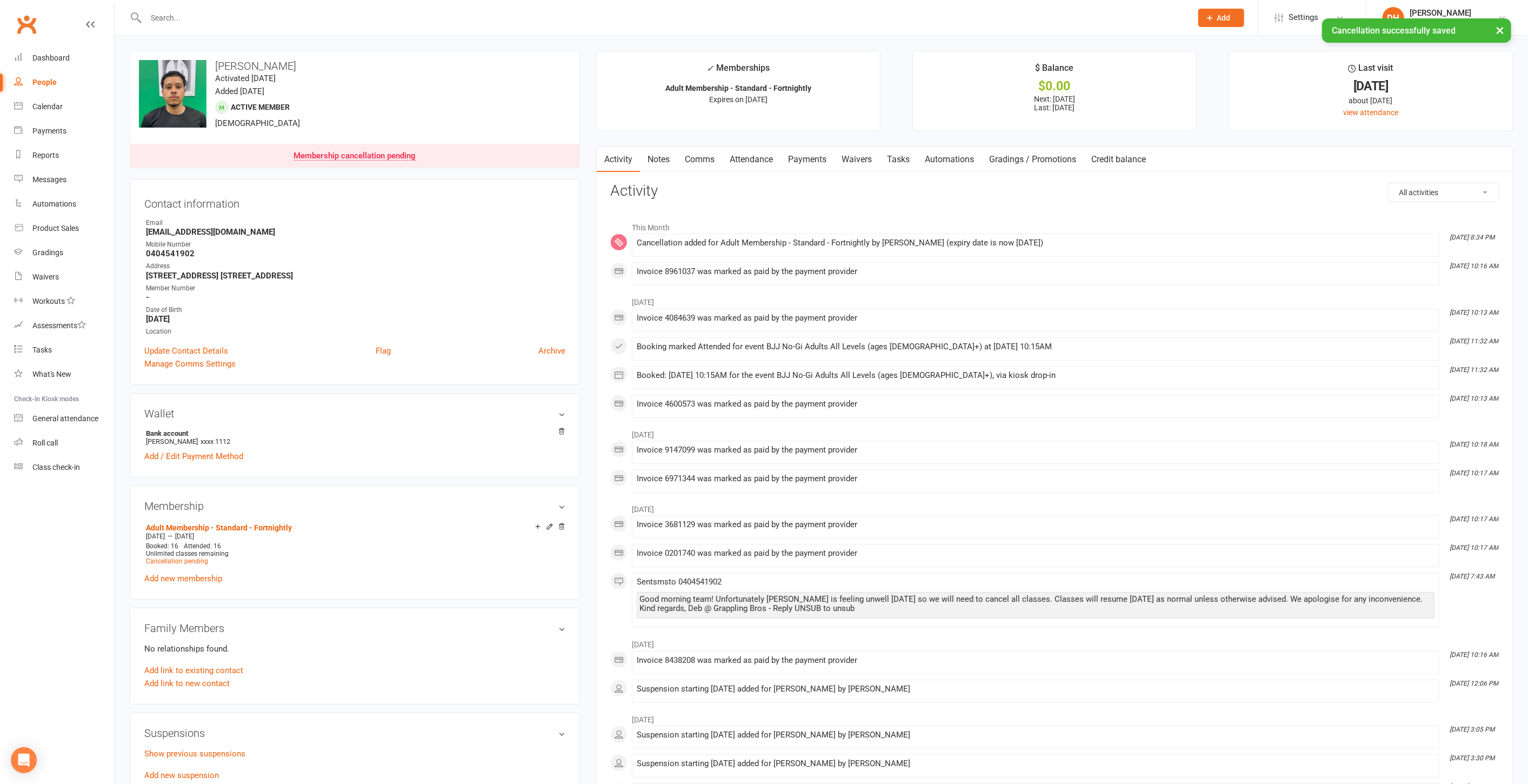
click at [802, 151] on link "Payments" at bounding box center [808, 159] width 53 height 25
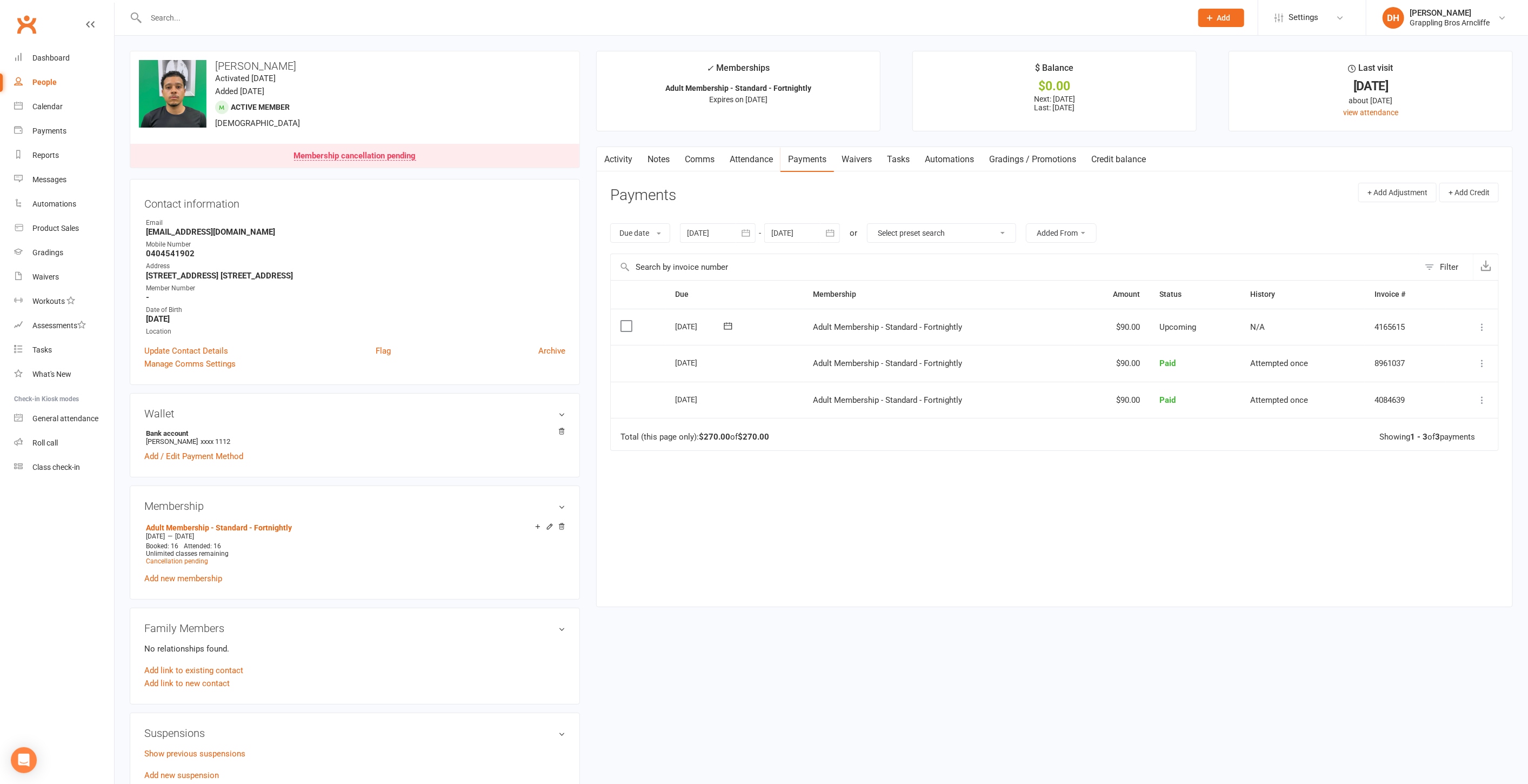
drag, startPoint x: 1461, startPoint y: 19, endPoint x: 1440, endPoint y: 76, distance: 60.7
click at [1461, 20] on div "Grappling Bros Arncliffe" at bounding box center [1450, 22] width 80 height 10
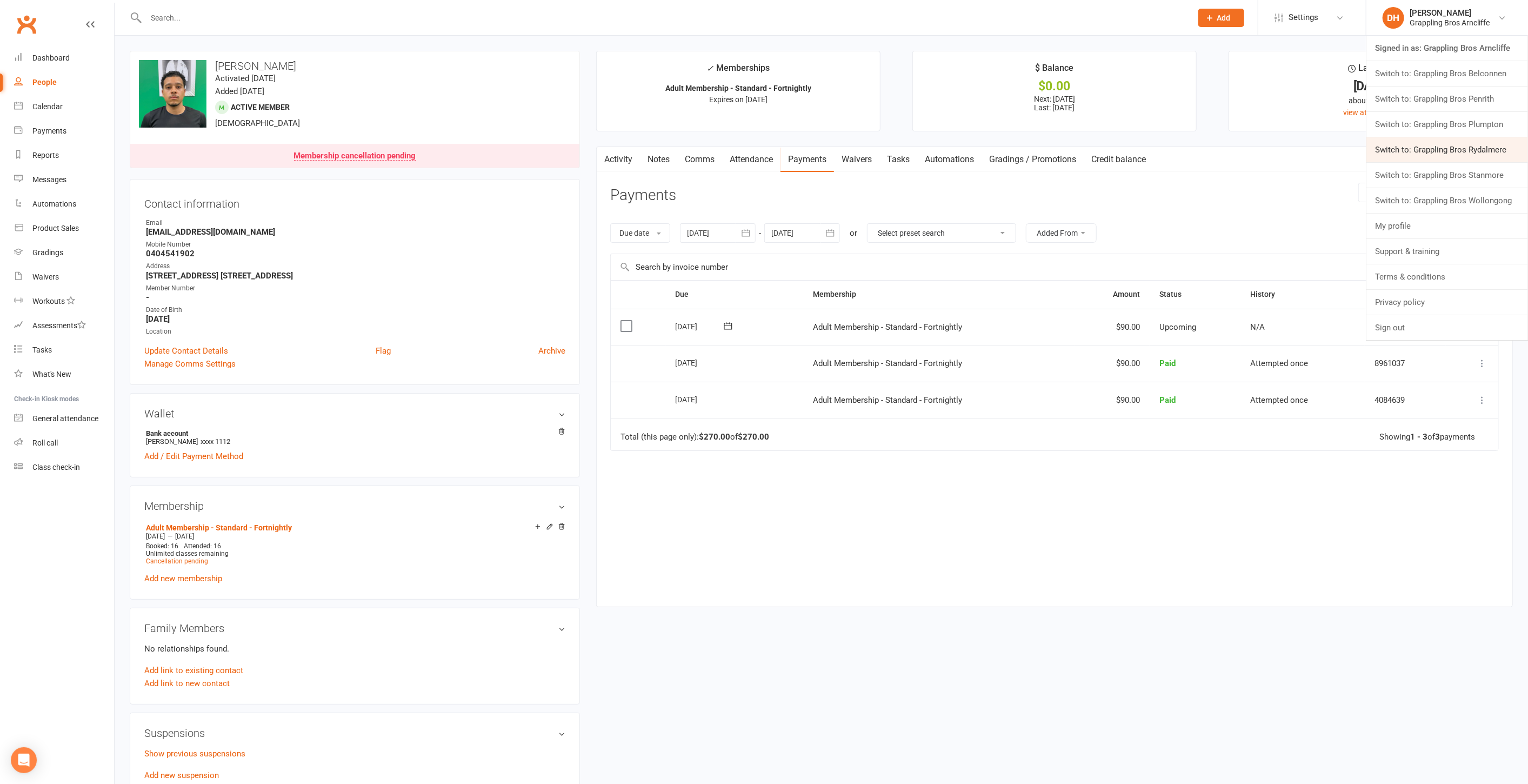
click at [1414, 158] on link "Switch to: Grappling Bros Rydalmere" at bounding box center [1447, 149] width 161 height 25
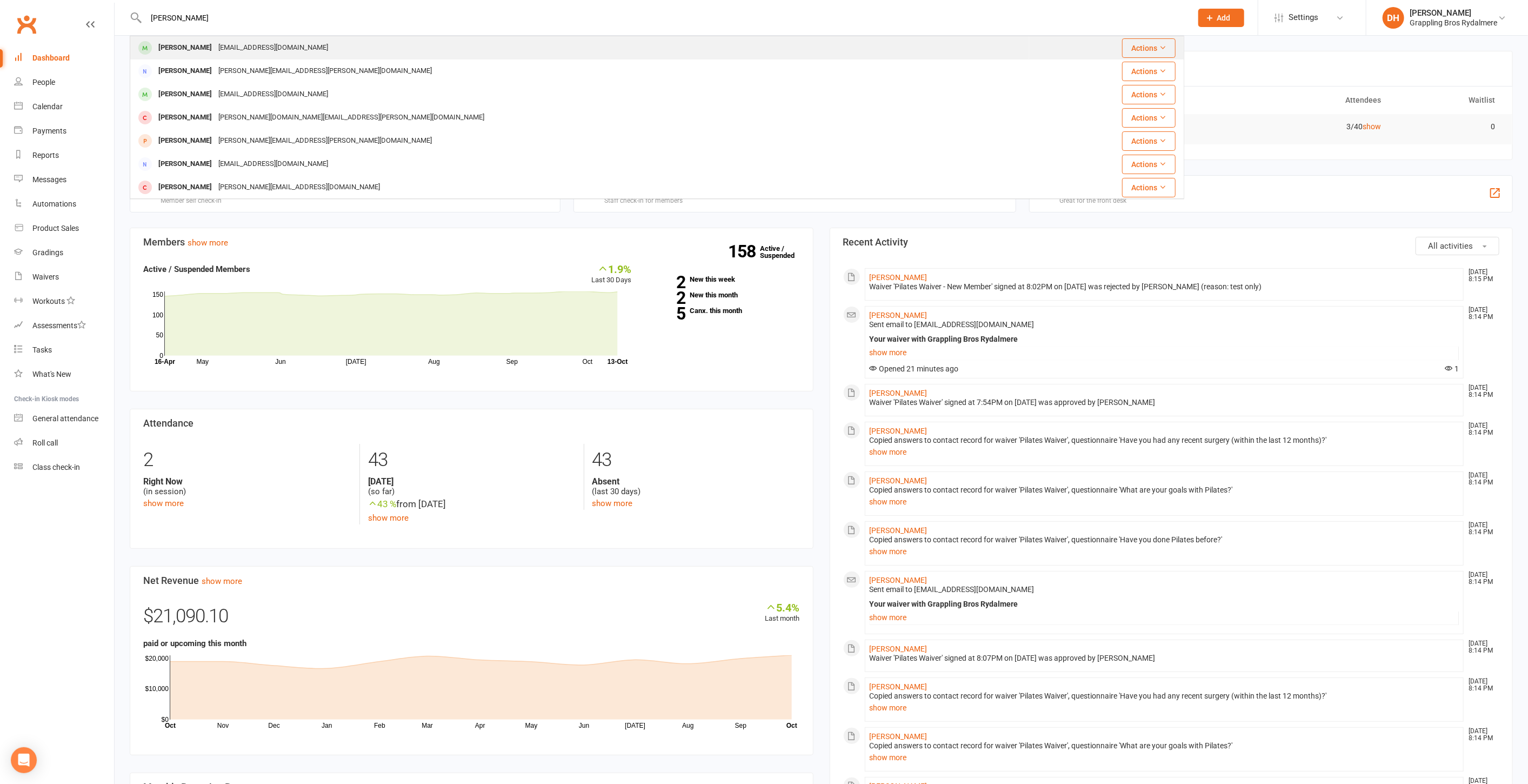
type input "[PERSON_NAME]"
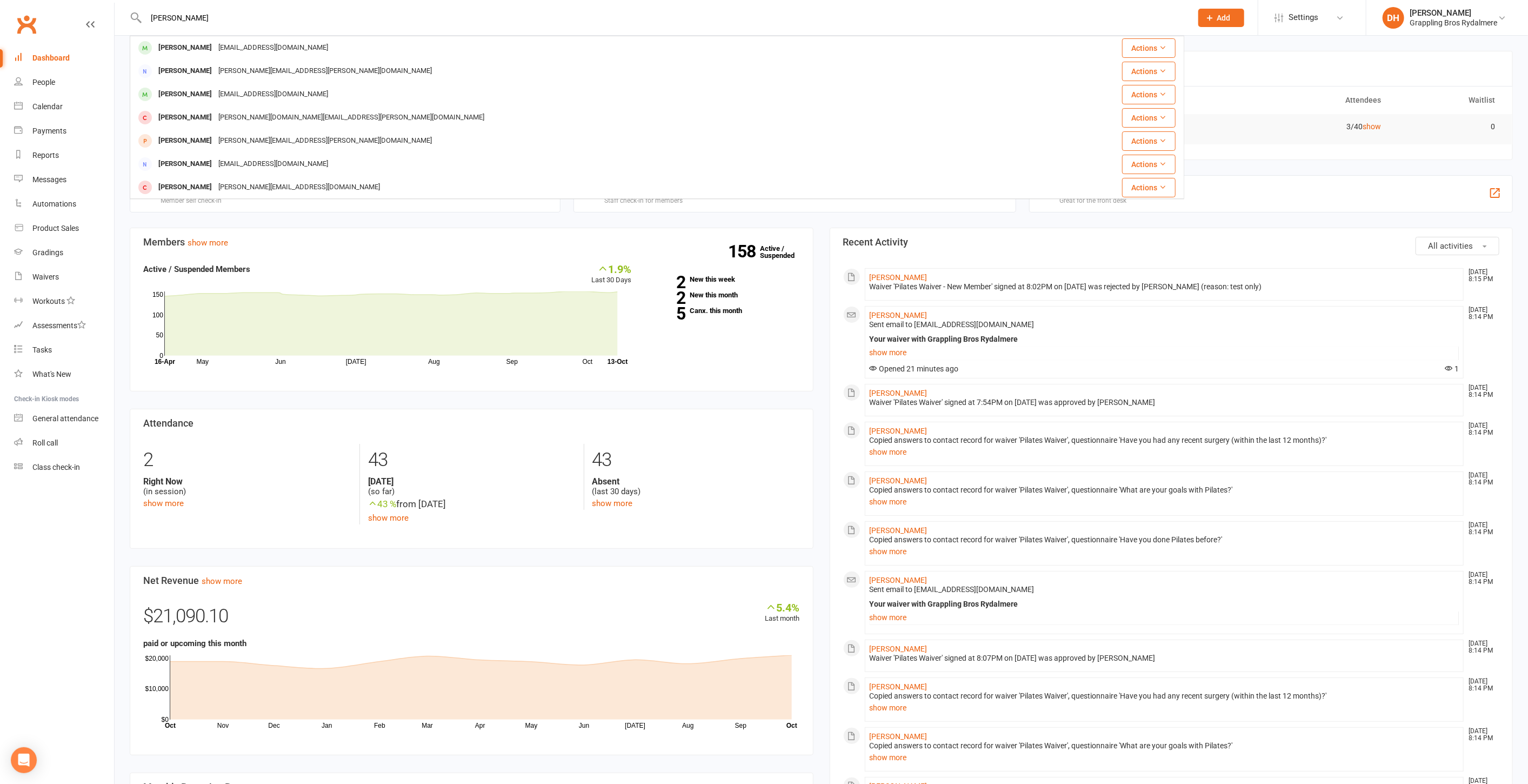
drag, startPoint x: 266, startPoint y: 50, endPoint x: 272, endPoint y: 50, distance: 6.0
click at [265, 50] on div "[EMAIL_ADDRESS][DOMAIN_NAME]" at bounding box center [273, 48] width 116 height 16
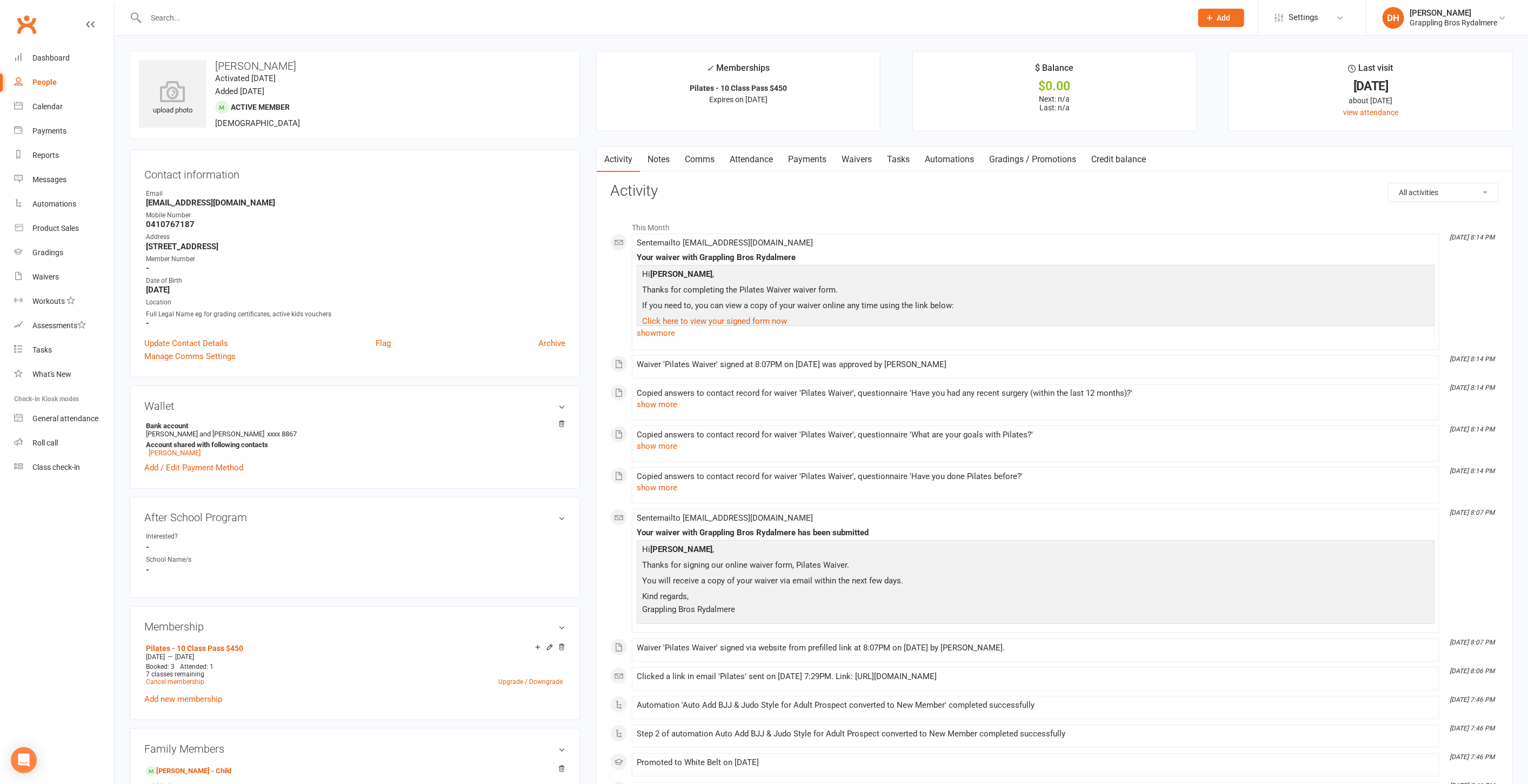
click at [755, 156] on link "Attendance" at bounding box center [752, 159] width 58 height 25
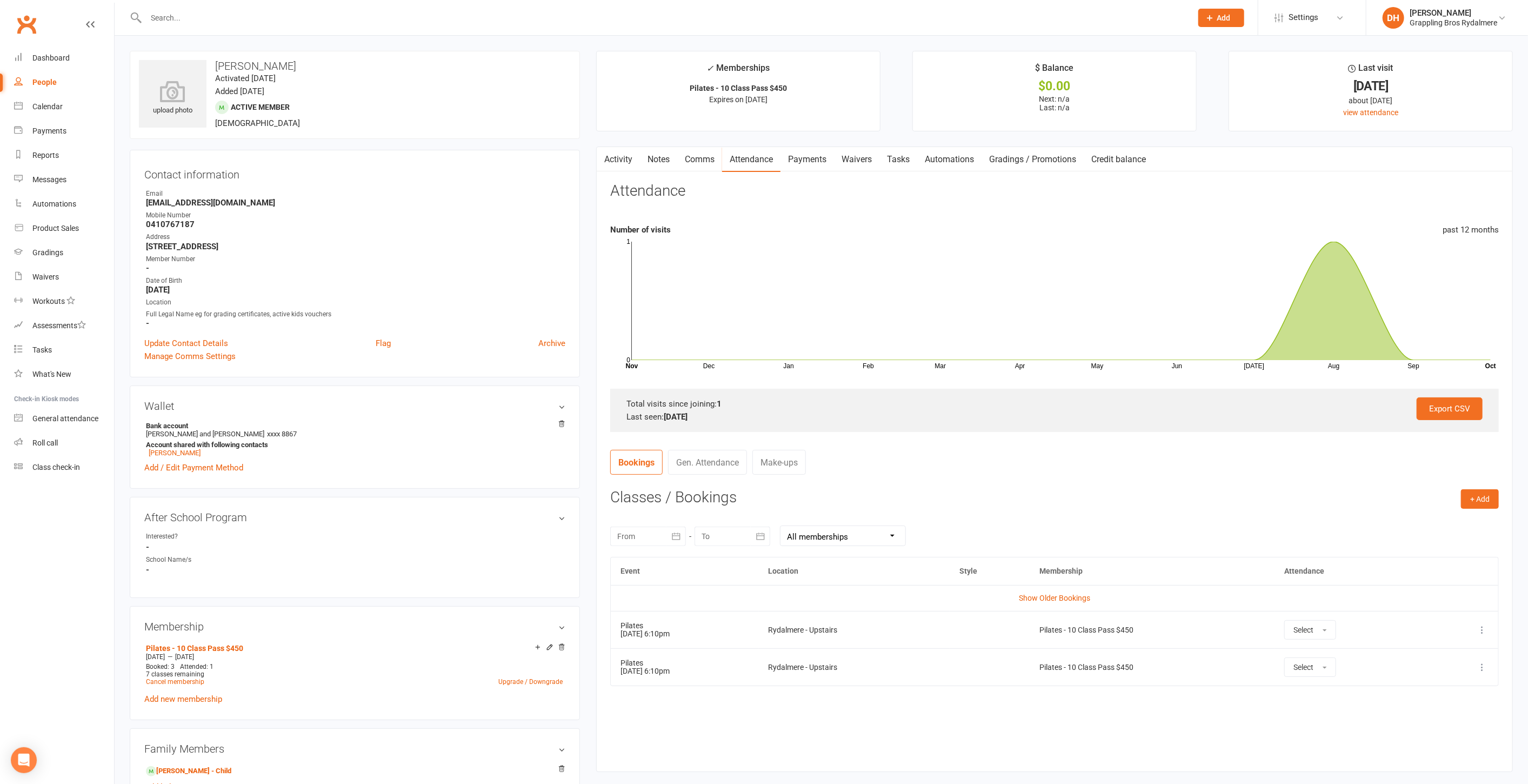
click at [1037, 591] on td "Show Older Bookings" at bounding box center [1054, 598] width 888 height 26
click at [1038, 594] on link "Show Older Bookings" at bounding box center [1055, 598] width 71 height 9
click at [335, 24] on input "text" at bounding box center [664, 18] width 1042 height 15
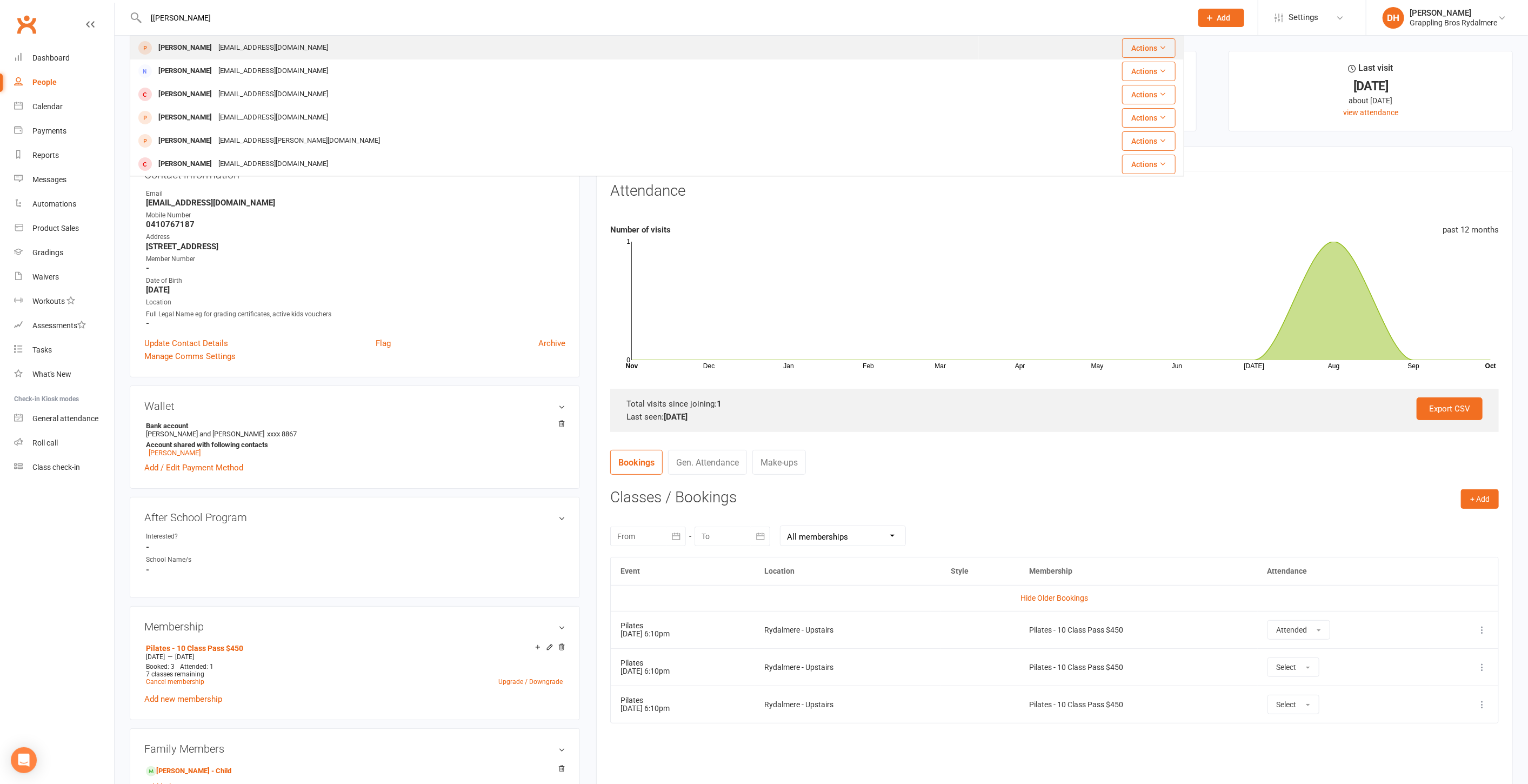
type input "[[PERSON_NAME]"
click at [304, 47] on div "[PERSON_NAME] [EMAIL_ADDRESS][DOMAIN_NAME]" at bounding box center [555, 48] width 848 height 22
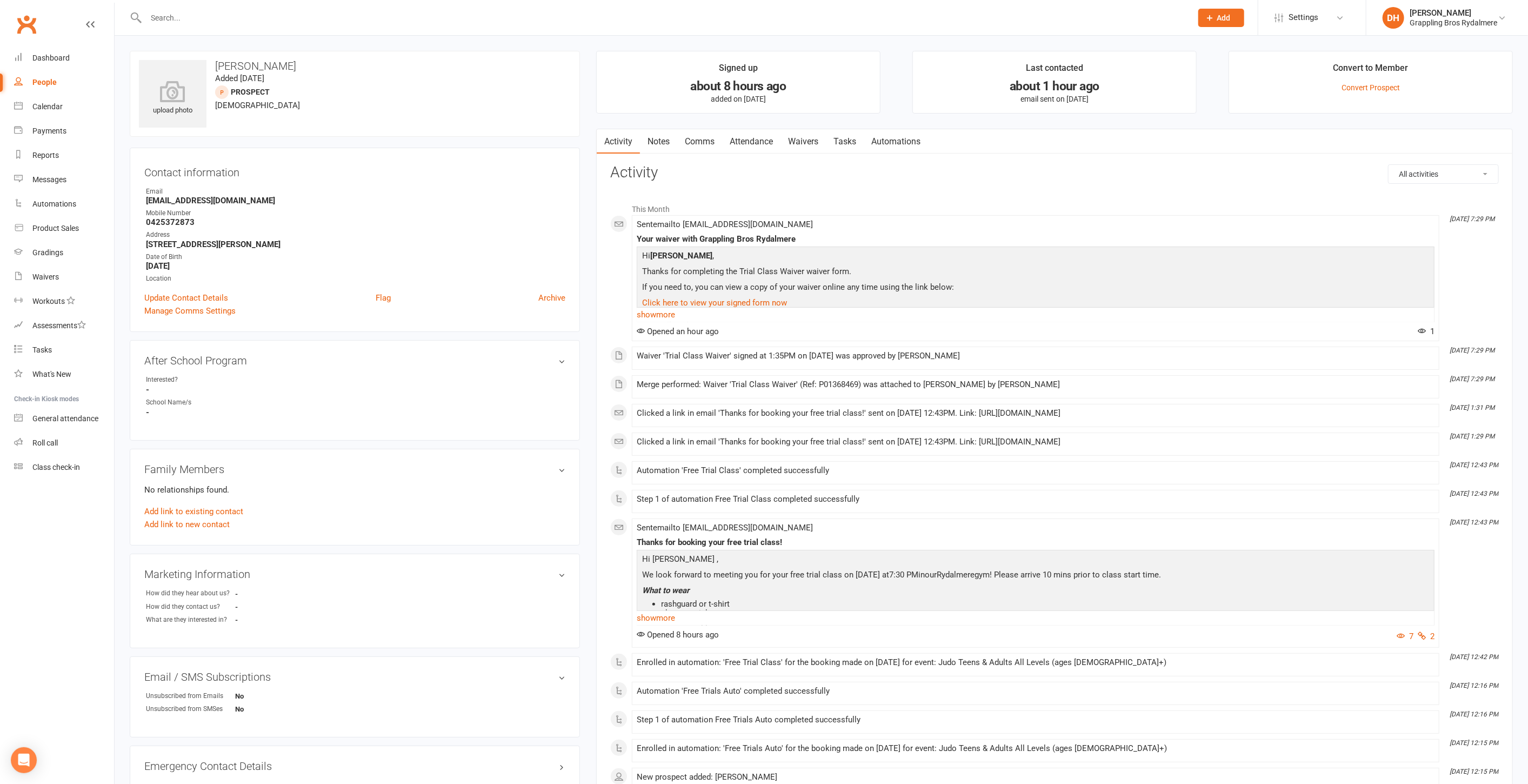
click at [753, 144] on link "Attendance" at bounding box center [752, 141] width 58 height 25
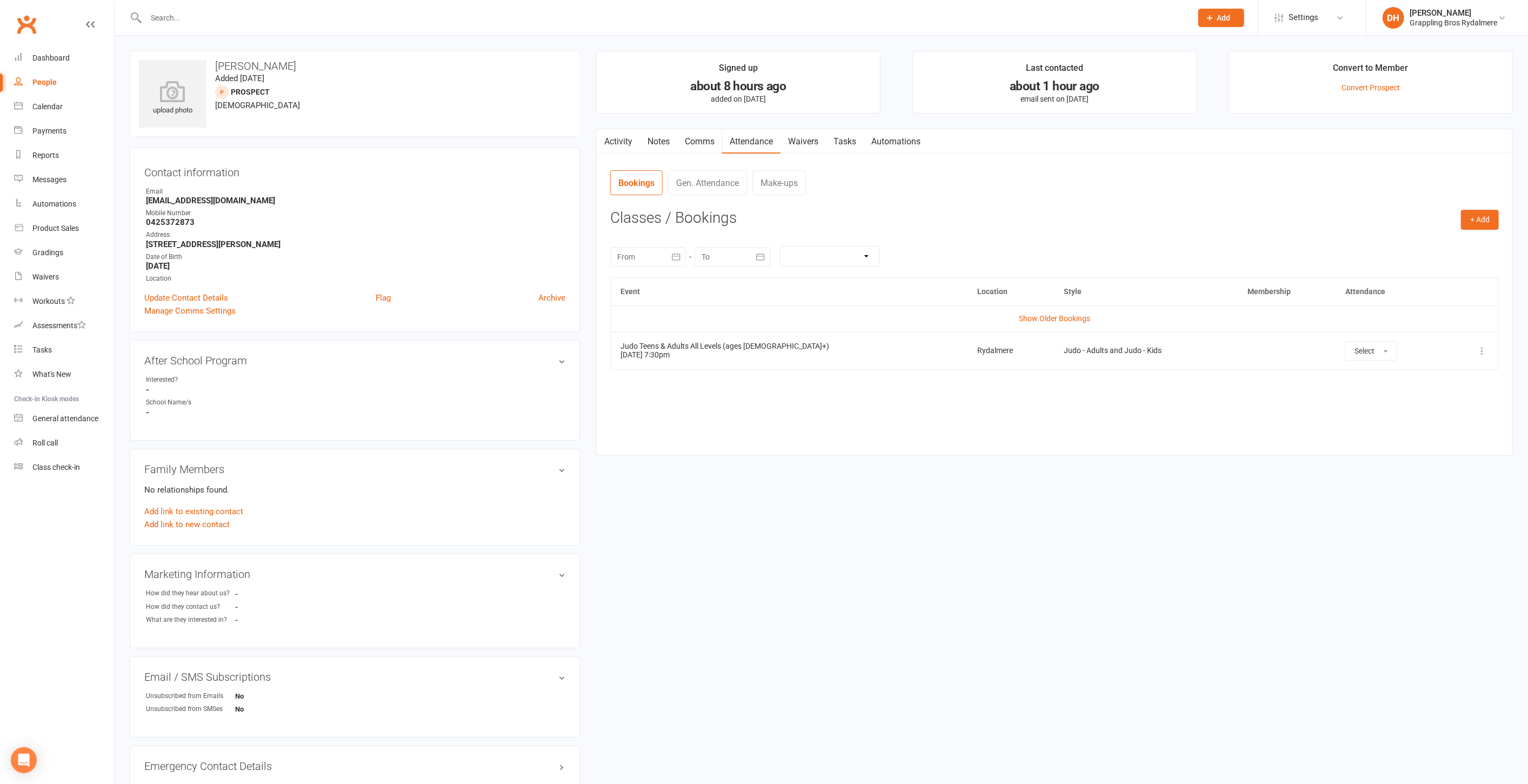
click at [1480, 346] on icon at bounding box center [1482, 351] width 11 height 11
click at [1438, 411] on link "Remove booking" at bounding box center [1435, 415] width 107 height 22
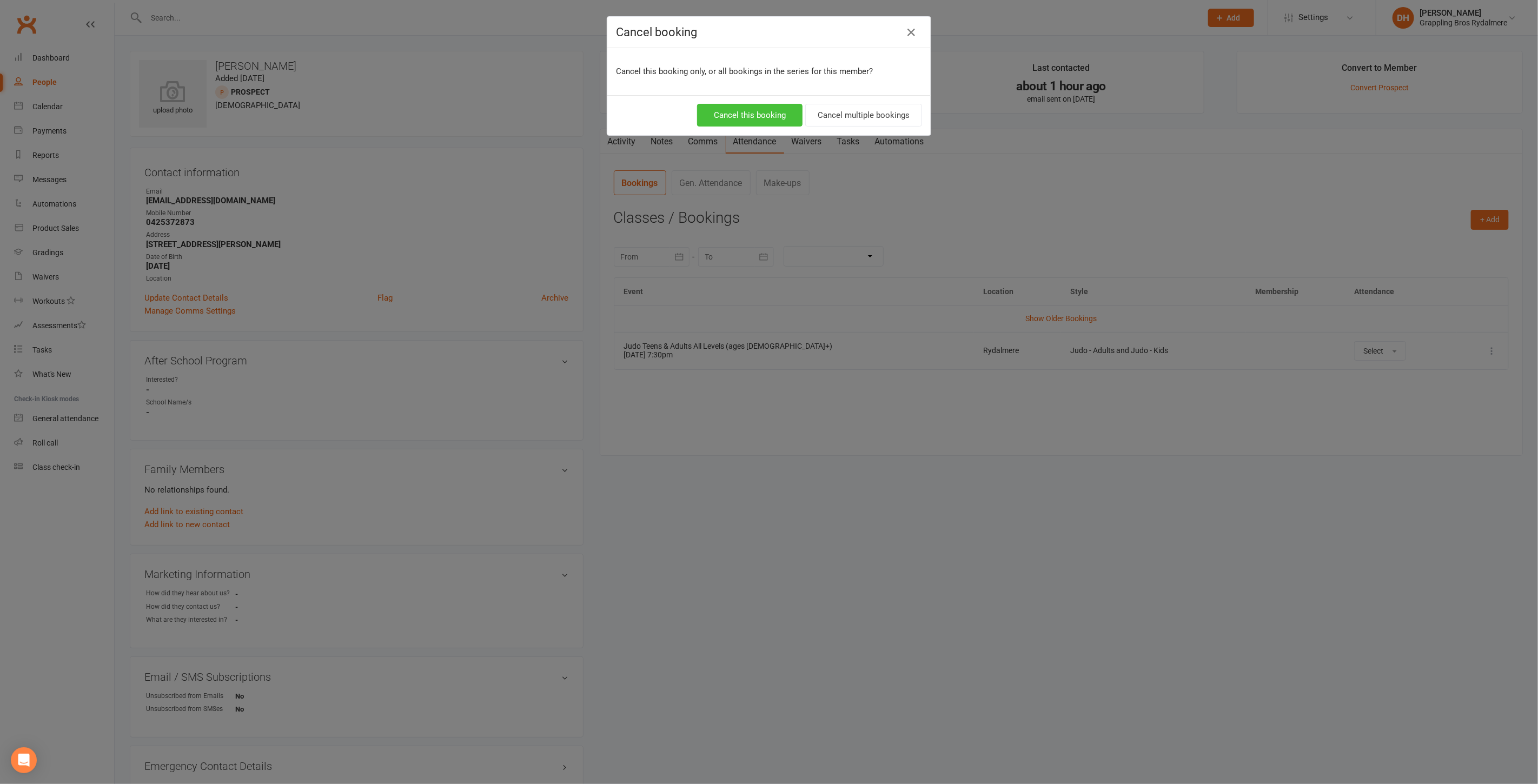
click at [726, 112] on button "Cancel this booking" at bounding box center [750, 115] width 105 height 23
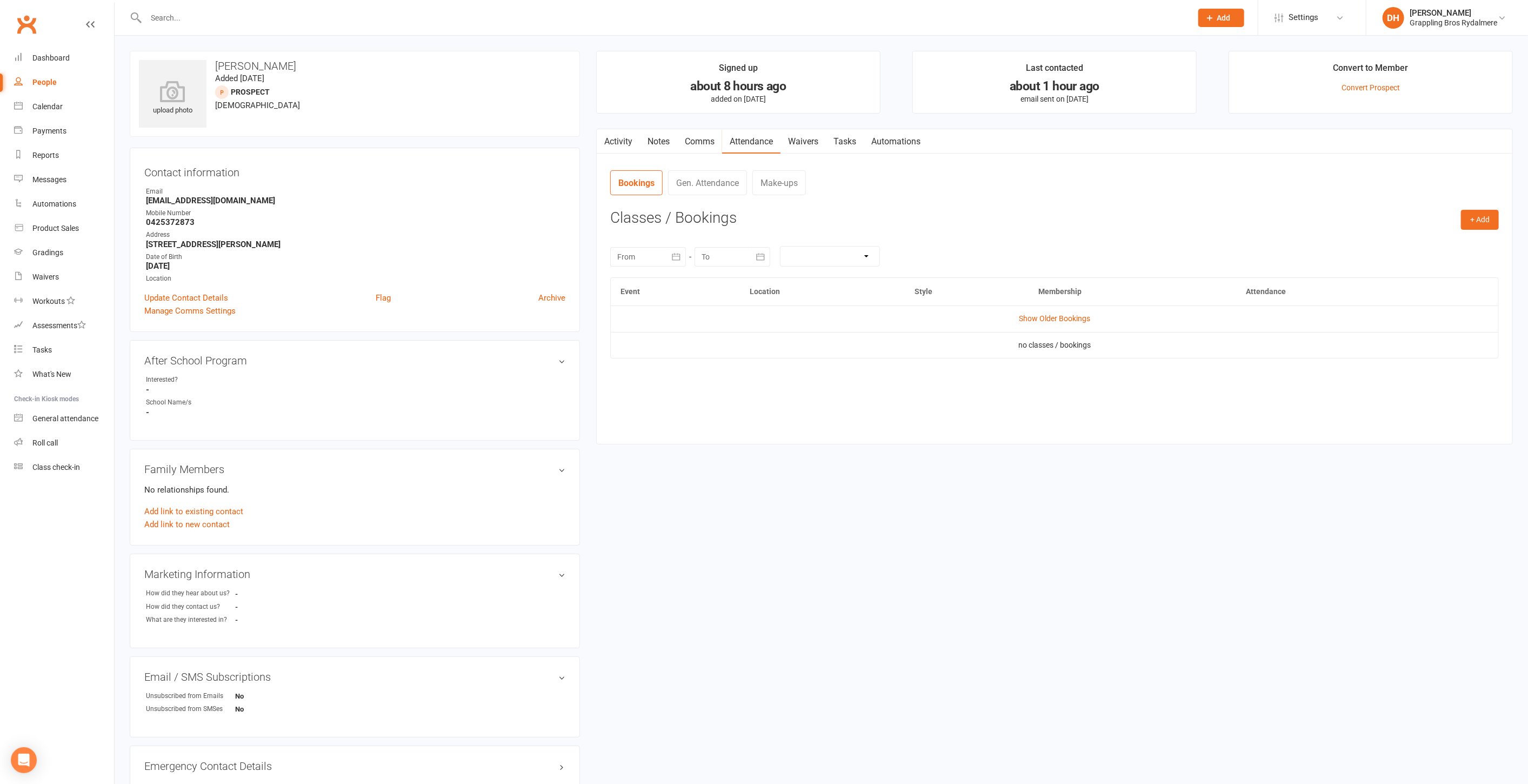
drag, startPoint x: 272, startPoint y: 9, endPoint x: 270, endPoint y: 17, distance: 8.2
click at [271, 9] on div at bounding box center [657, 17] width 1055 height 35
click at [270, 20] on input "text" at bounding box center [664, 18] width 1042 height 15
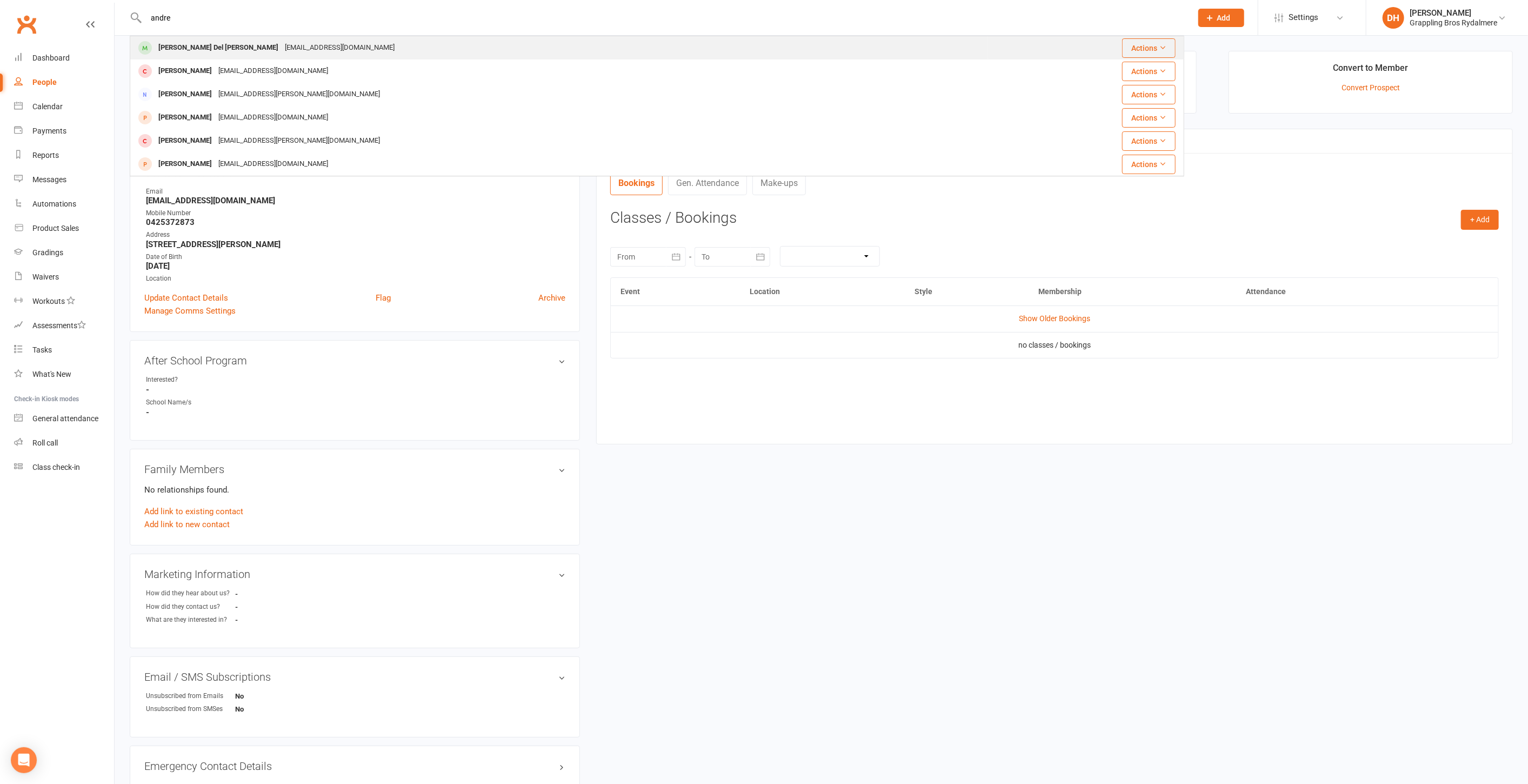
type input "andre"
click at [281, 42] on div "[EMAIL_ADDRESS][DOMAIN_NAME]" at bounding box center [339, 48] width 116 height 16
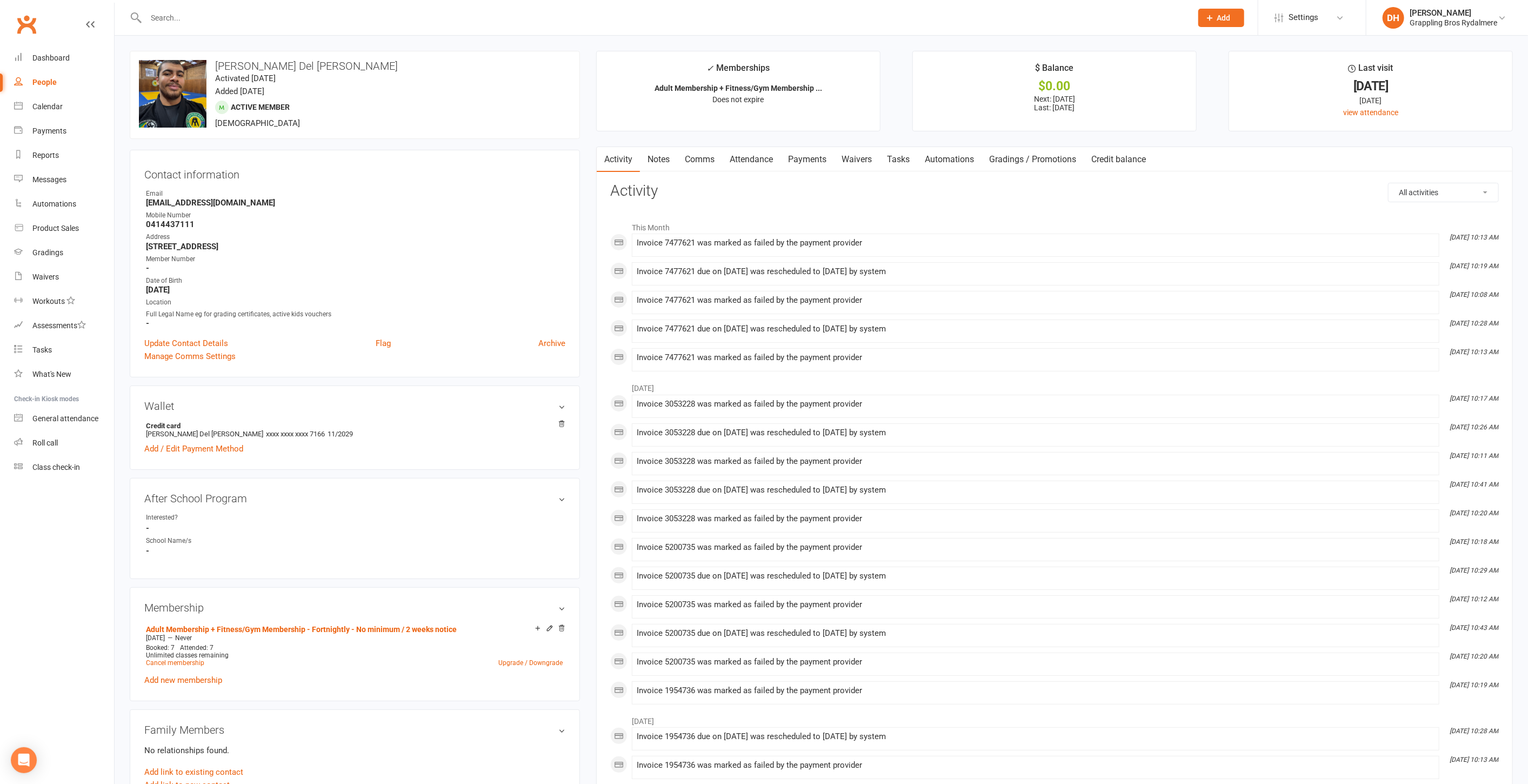
click at [817, 154] on link "Payments" at bounding box center [808, 159] width 53 height 25
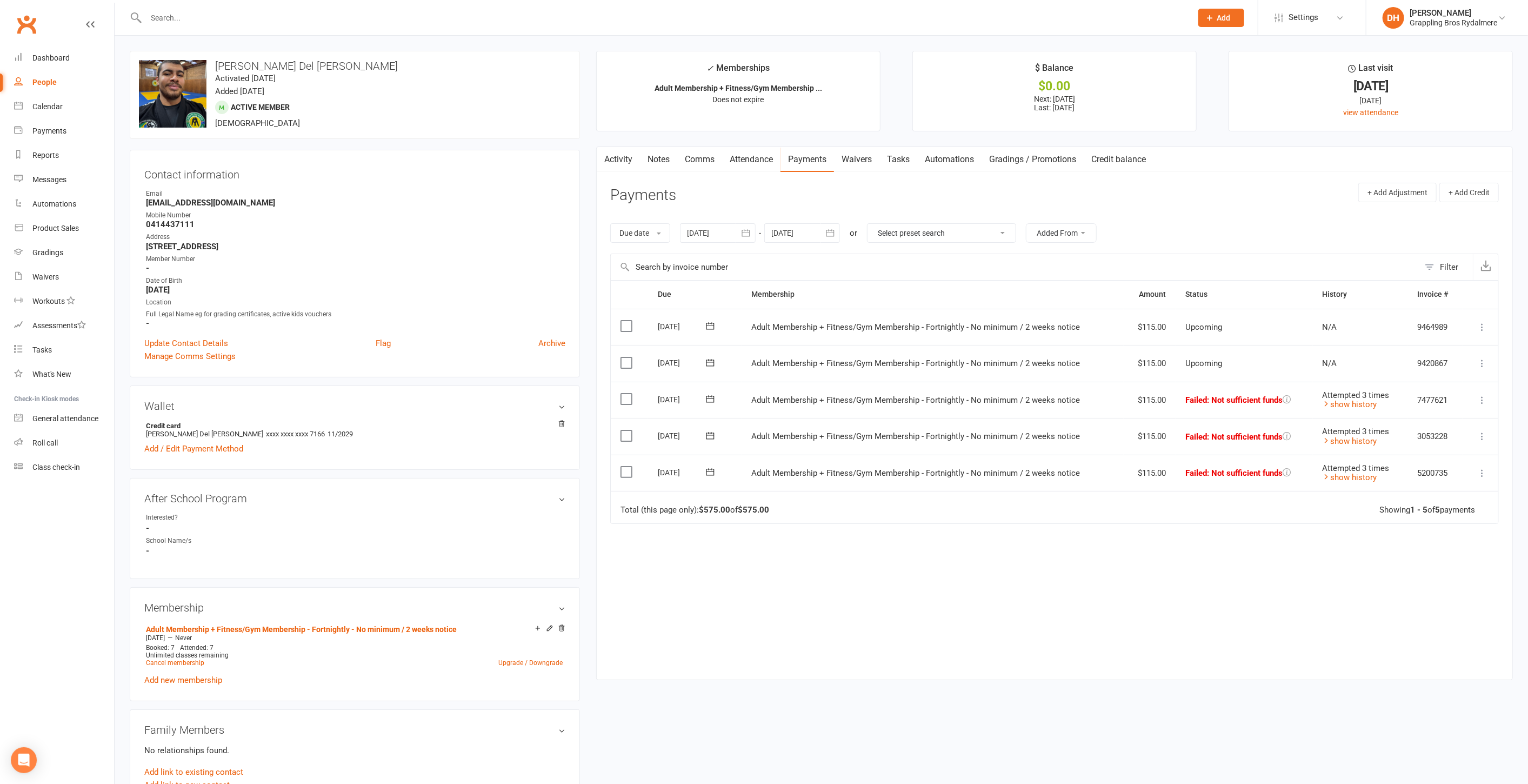
click at [746, 159] on link "Attendance" at bounding box center [752, 159] width 58 height 25
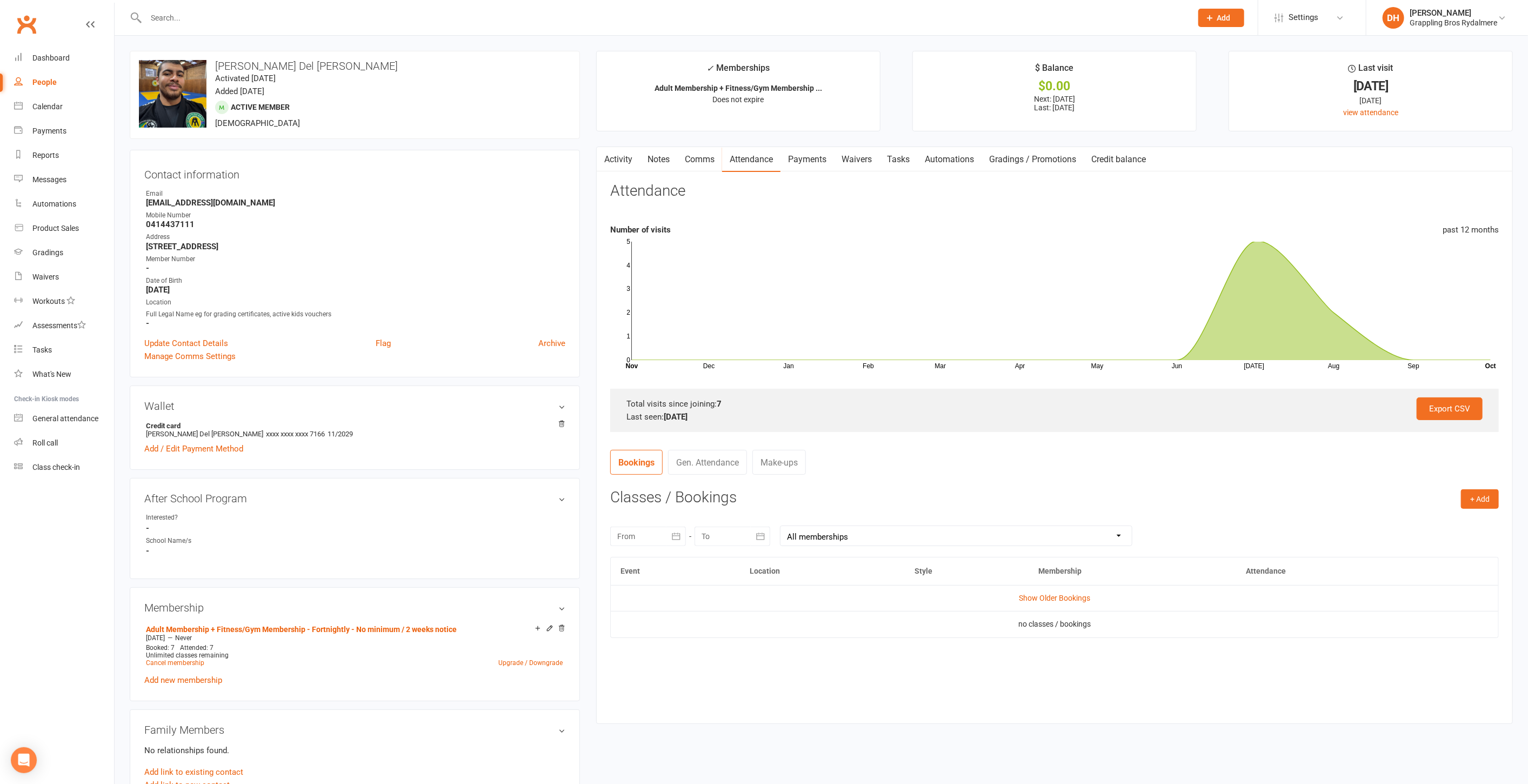
click at [404, 19] on input "text" at bounding box center [664, 18] width 1042 height 15
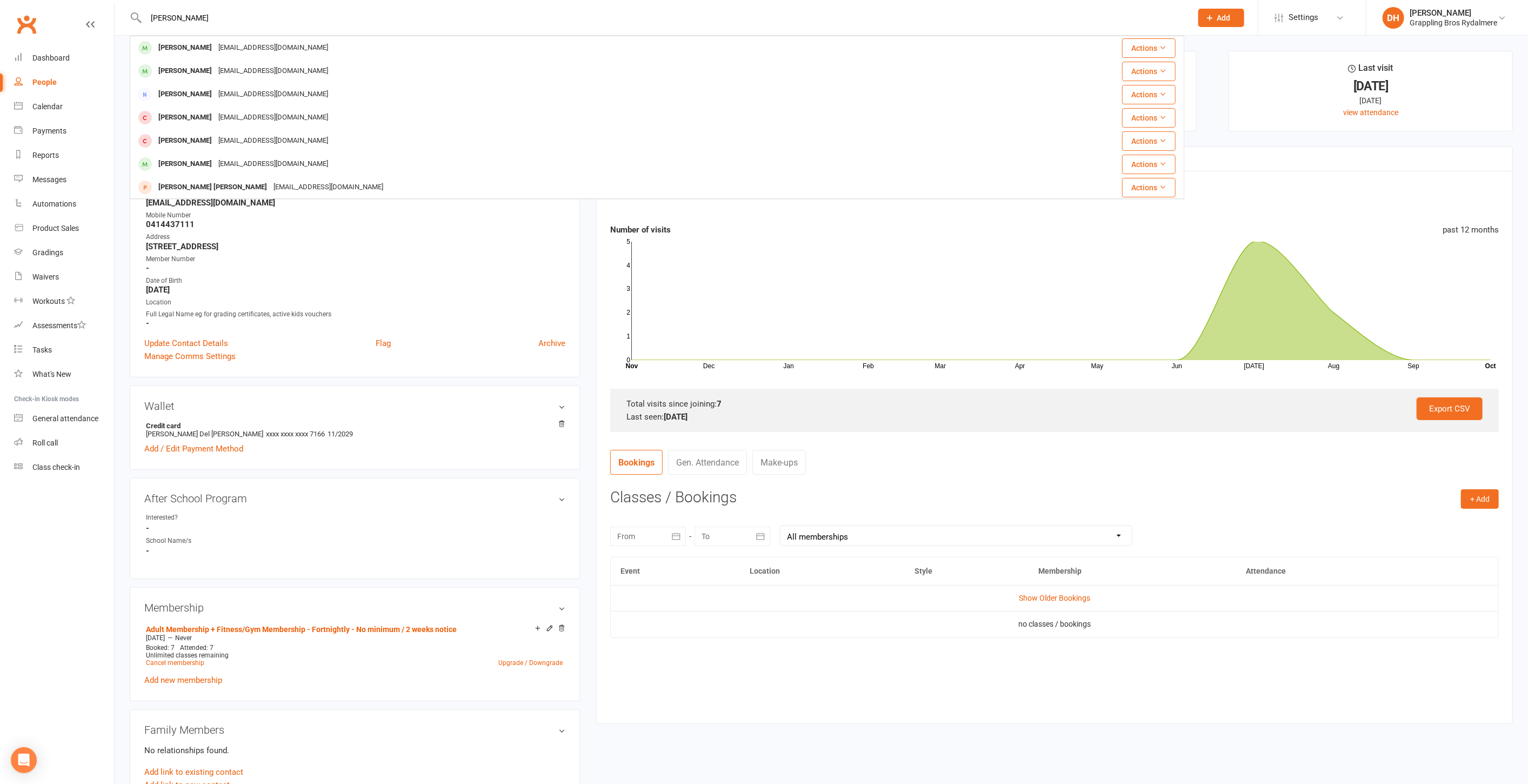
type input "[PERSON_NAME]"
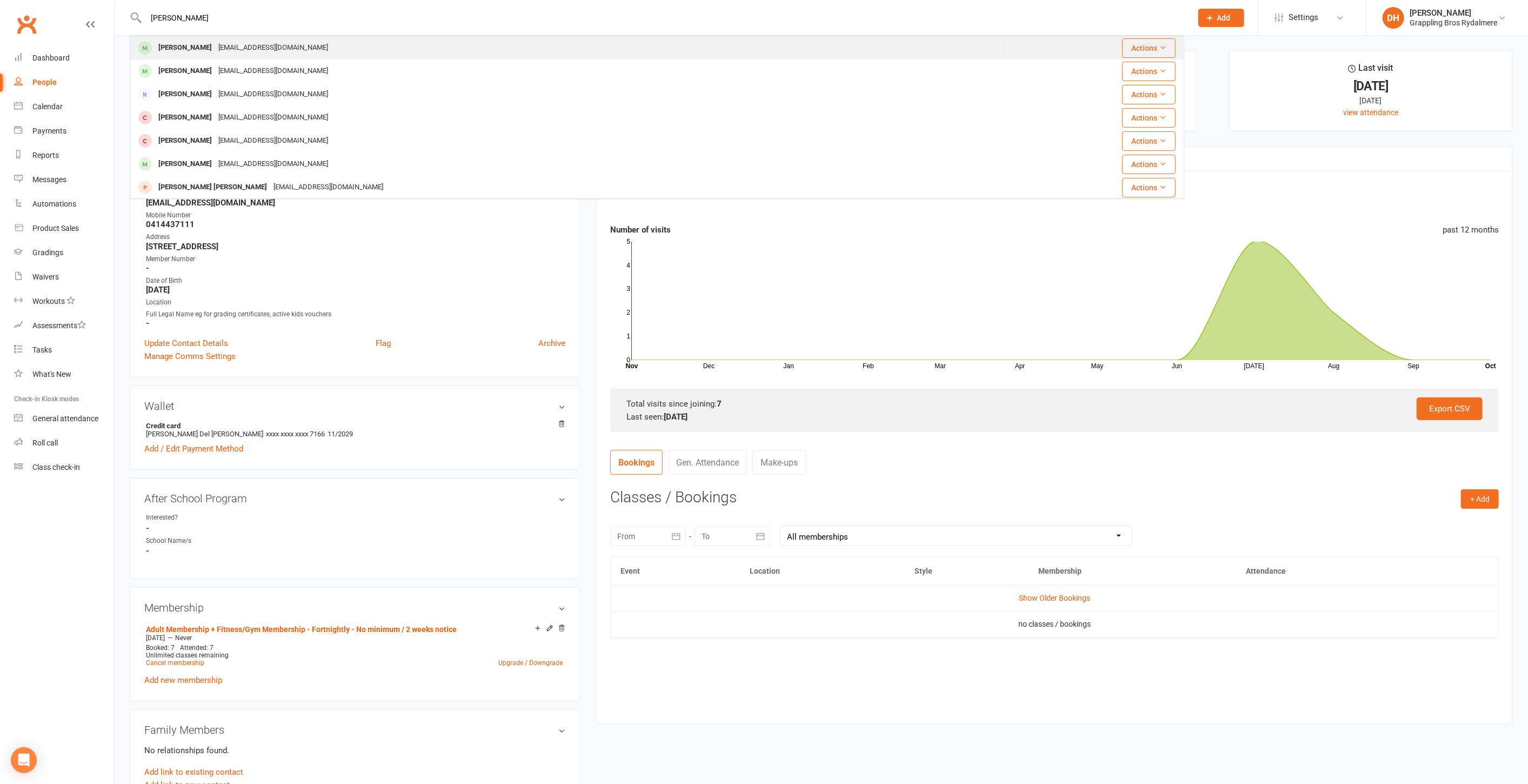
click at [340, 43] on div "[PERSON_NAME] [PERSON_NAME][EMAIL_ADDRESS][DOMAIN_NAME]" at bounding box center [569, 48] width 876 height 22
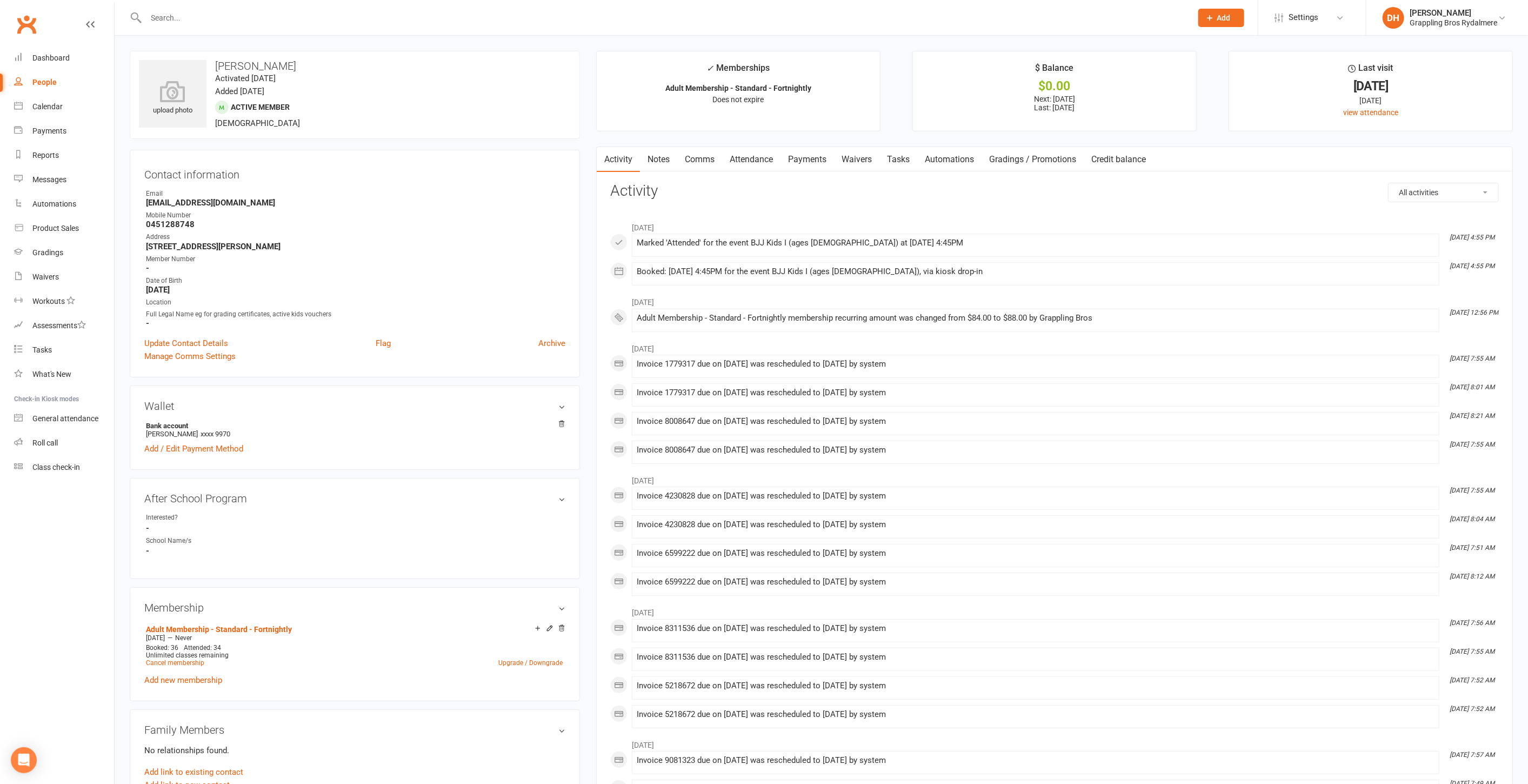
click at [821, 163] on link "Payments" at bounding box center [808, 159] width 53 height 25
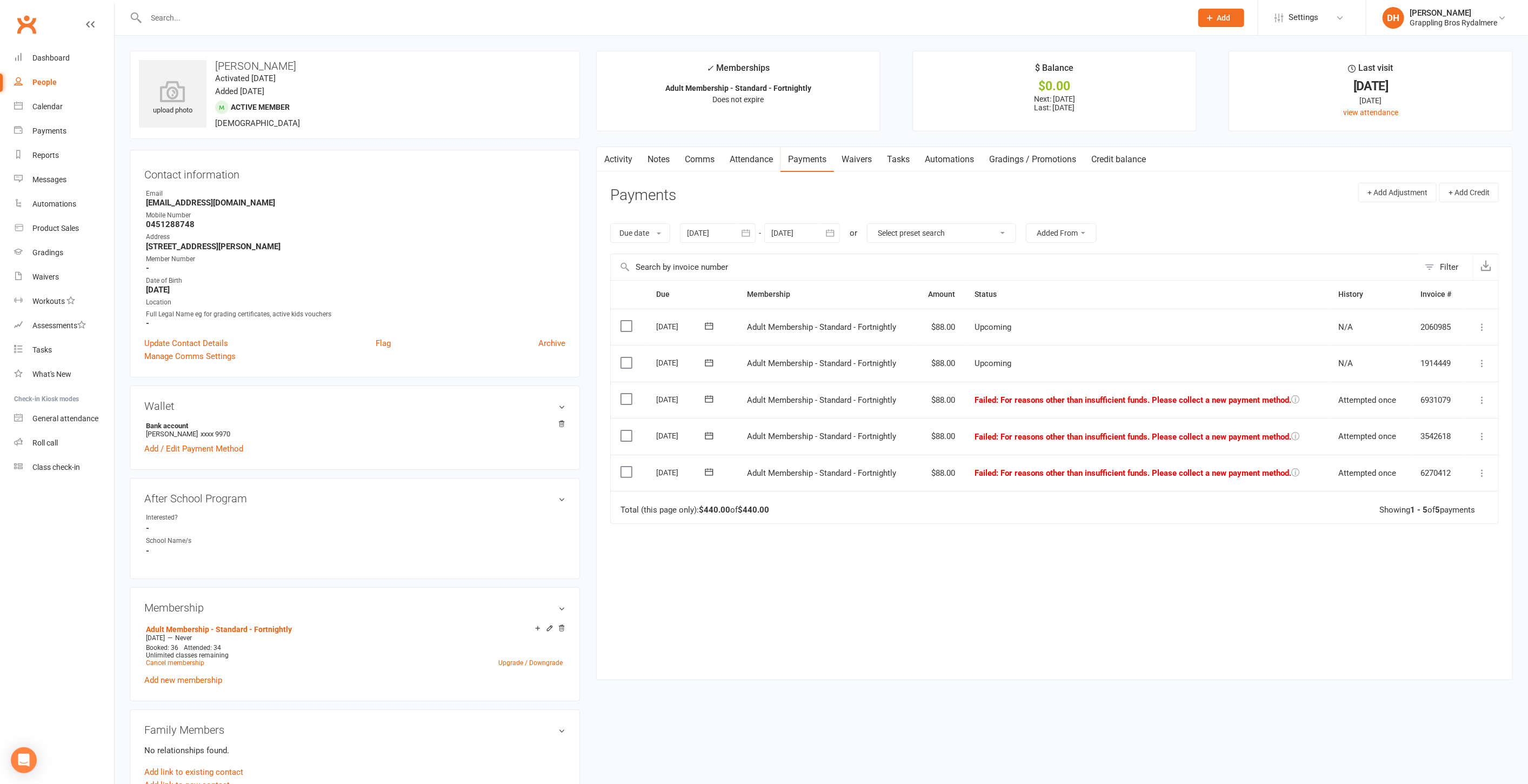
click at [298, 15] on input "text" at bounding box center [664, 18] width 1042 height 15
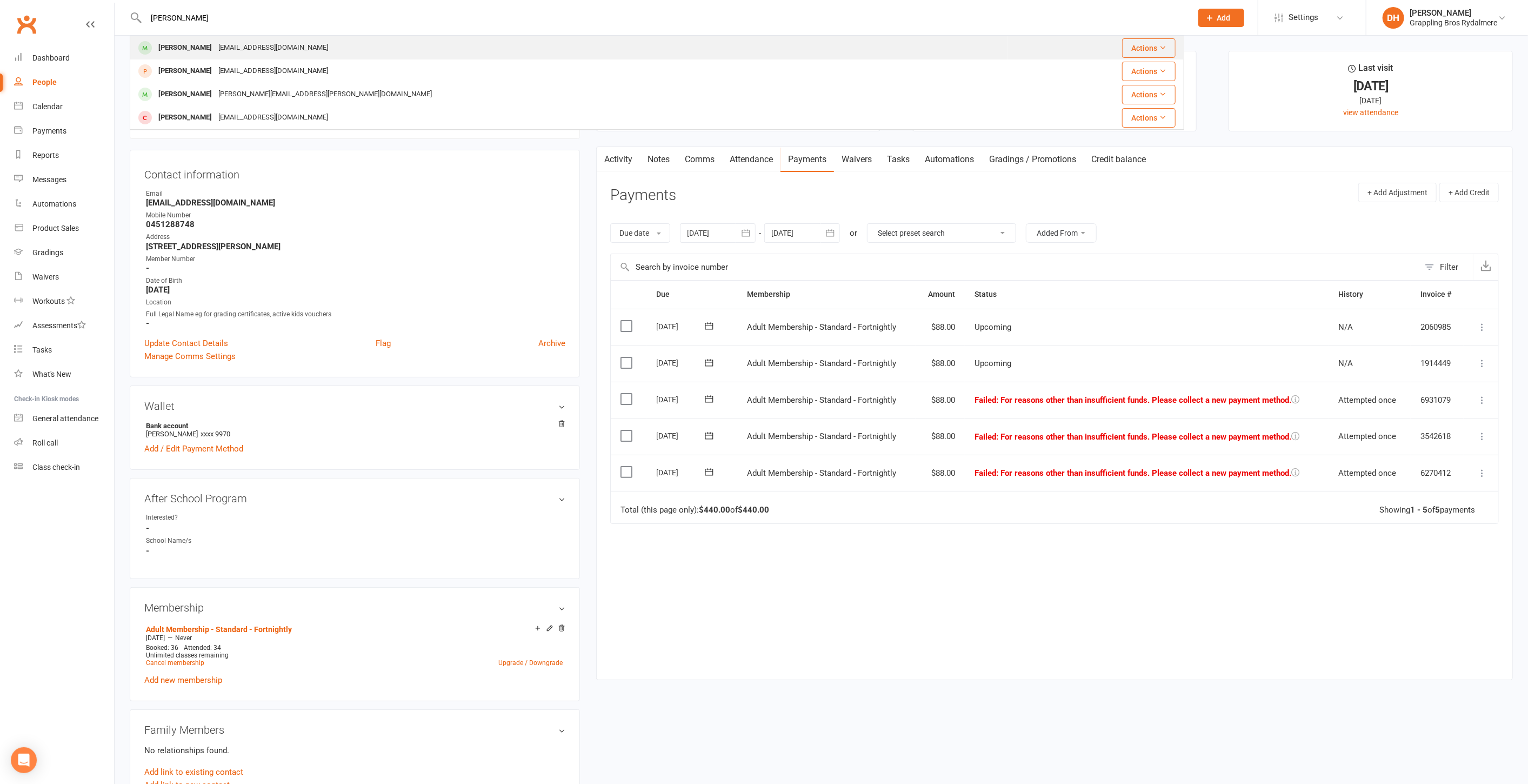
type input "[PERSON_NAME]"
click at [275, 41] on div "[EMAIL_ADDRESS][DOMAIN_NAME]" at bounding box center [273, 48] width 116 height 16
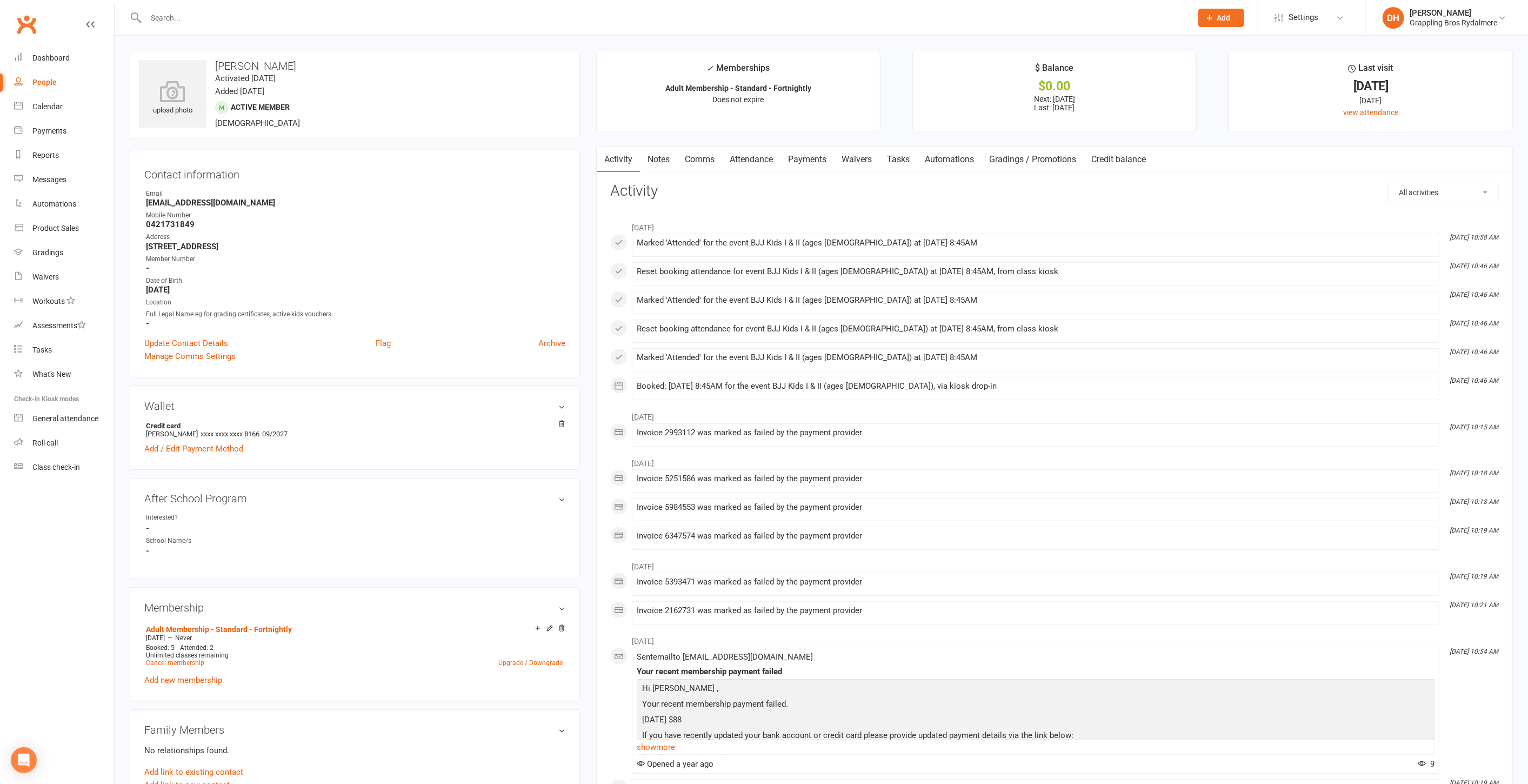
click at [802, 154] on link "Payments" at bounding box center [808, 159] width 53 height 25
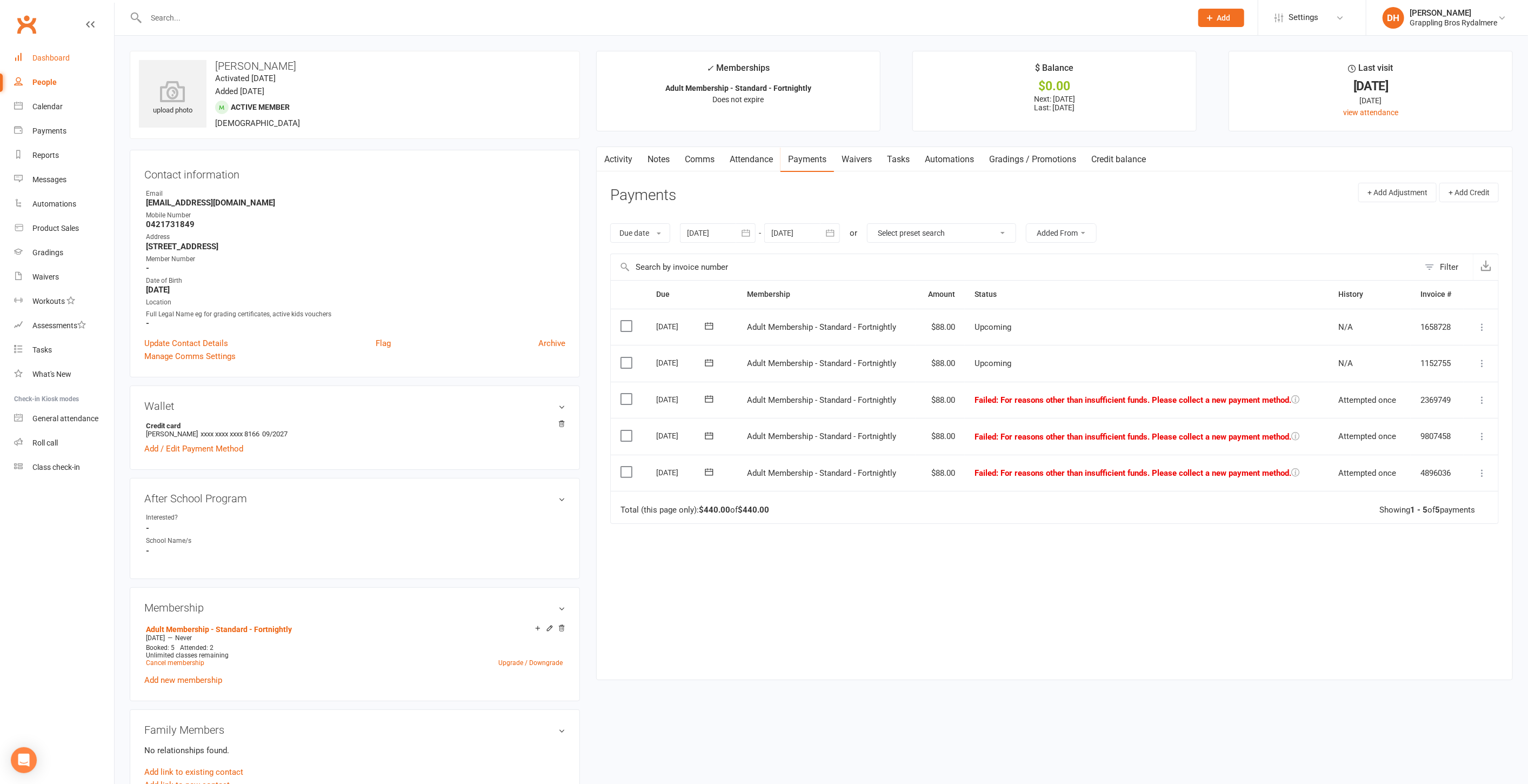
click at [67, 58] on div "Dashboard" at bounding box center [51, 58] width 37 height 9
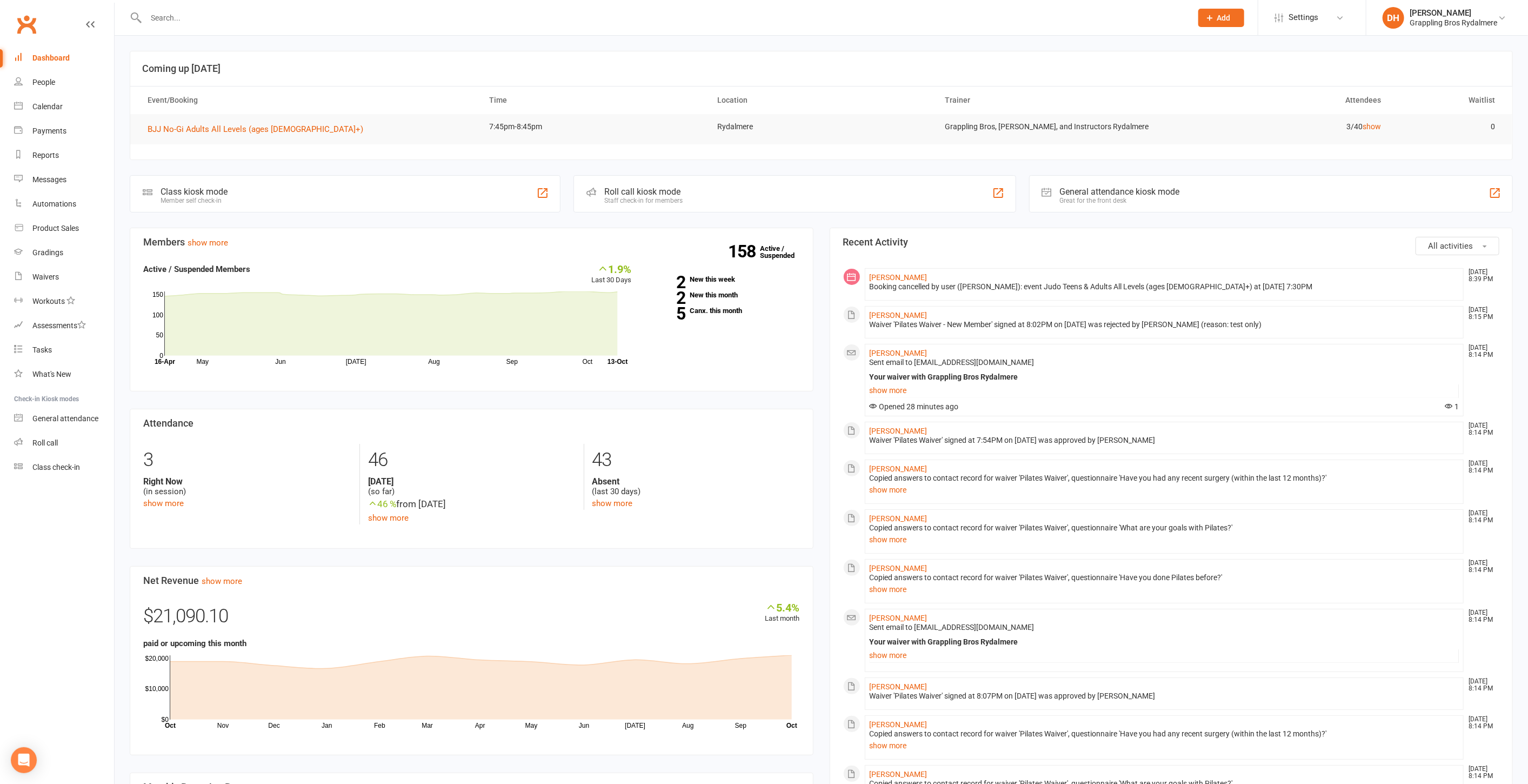
click at [310, 15] on input "text" at bounding box center [664, 18] width 1042 height 15
type input "alh"
click at [205, 26] on div "[PERSON_NAME] [EMAIL_ADDRESS][DOMAIN_NAME] Actions [PERSON_NAME] [EMAIL_ADDRESS…" at bounding box center [657, 17] width 1055 height 35
click at [1445, 13] on div "[PERSON_NAME]" at bounding box center [1454, 13] width 88 height 10
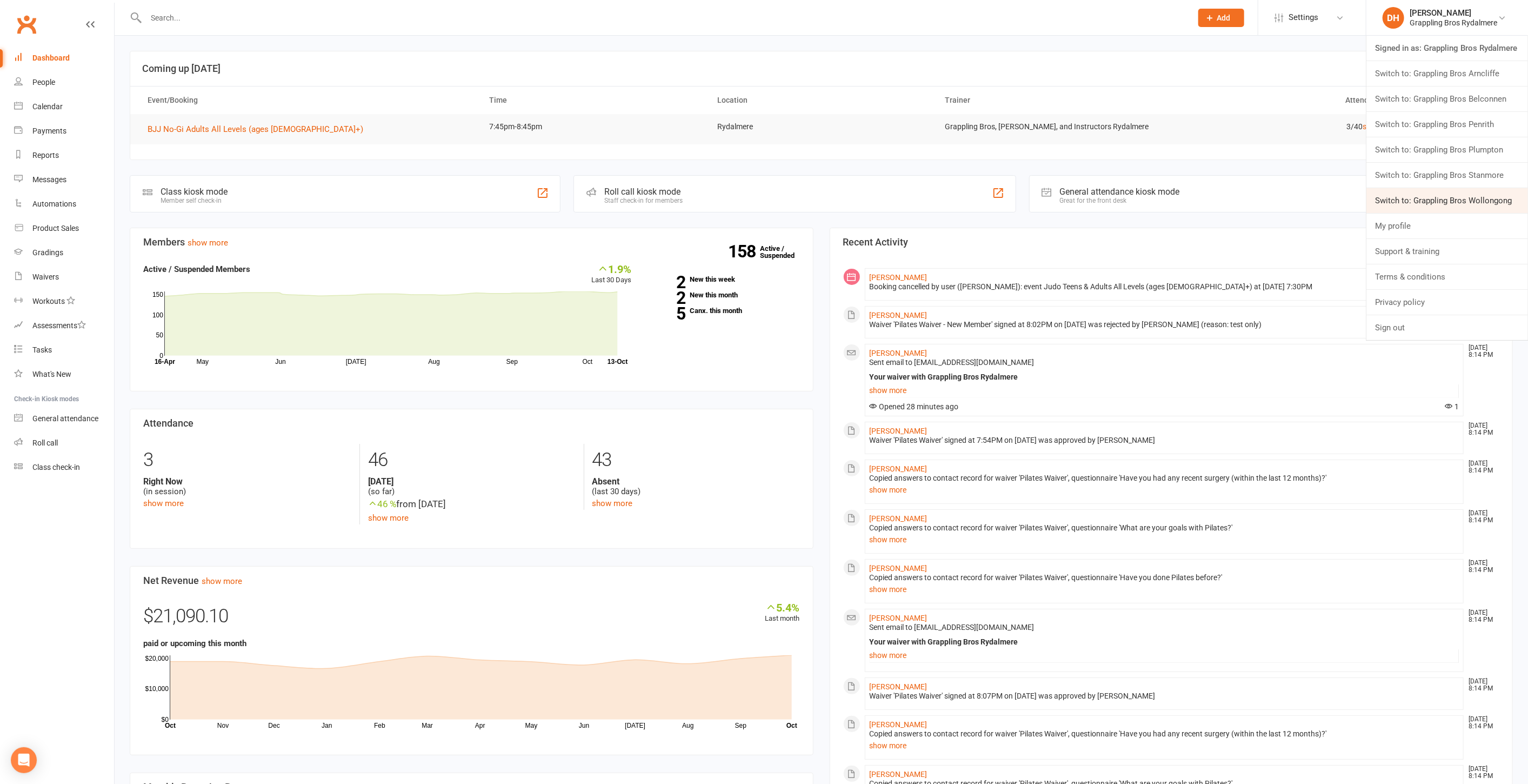
click at [1426, 194] on link "Switch to: Grappling Bros Wollongong" at bounding box center [1447, 200] width 161 height 25
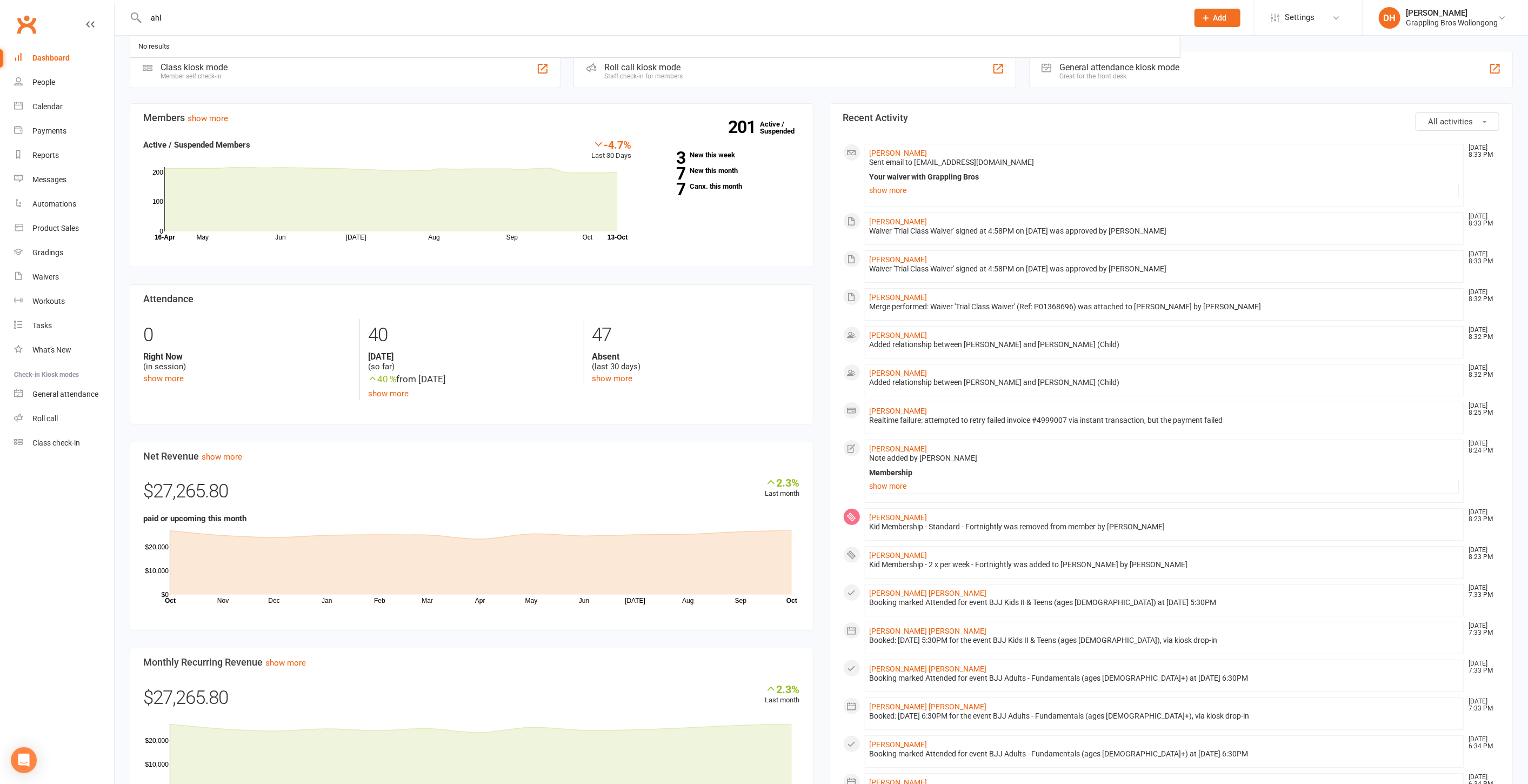
drag, startPoint x: 196, startPoint y: 19, endPoint x: 147, endPoint y: 17, distance: 49.0
click at [147, 17] on input "ahl" at bounding box center [662, 18] width 1038 height 15
type input "a"
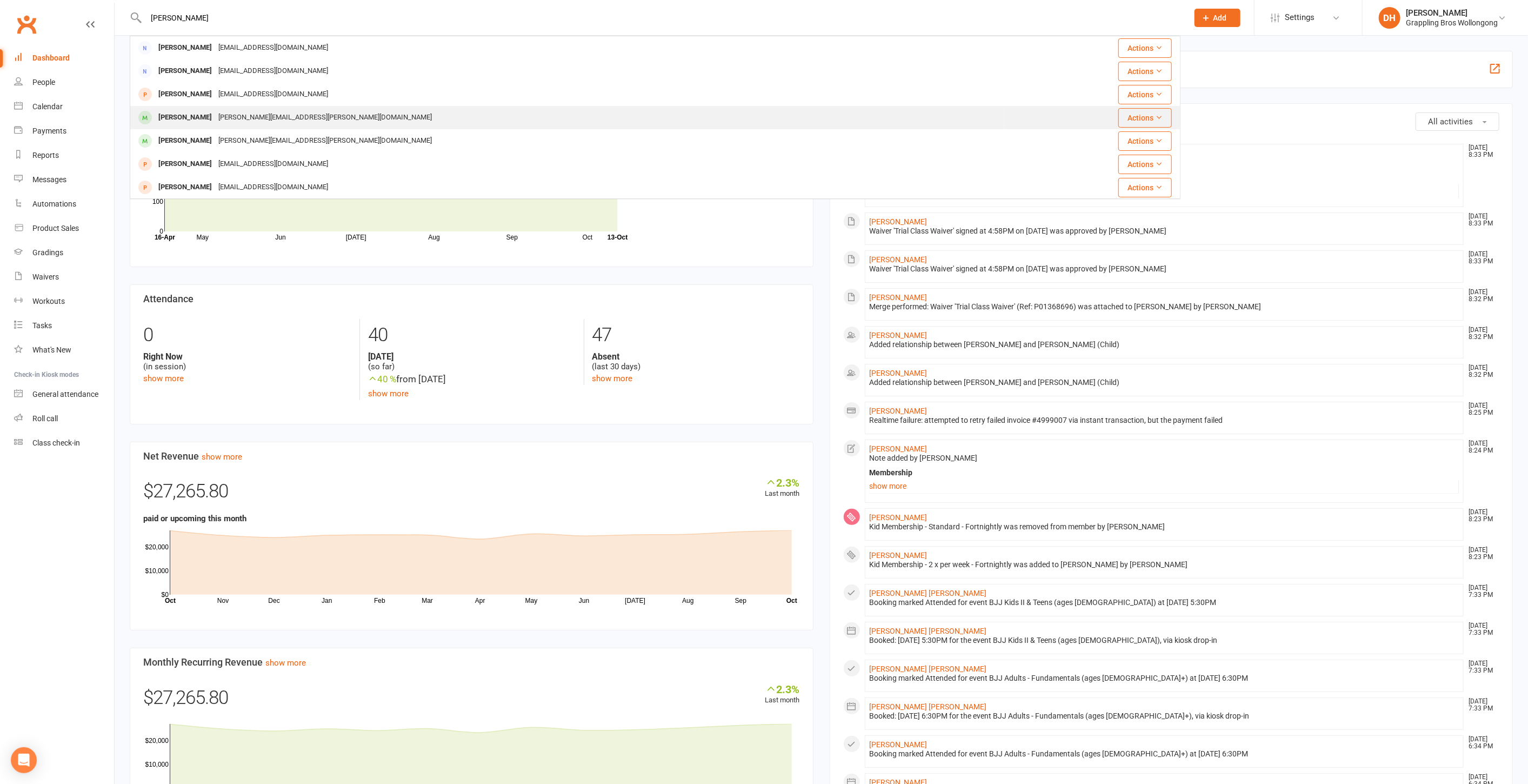
type input "[PERSON_NAME]"
click at [196, 119] on div "[PERSON_NAME]" at bounding box center [185, 118] width 60 height 16
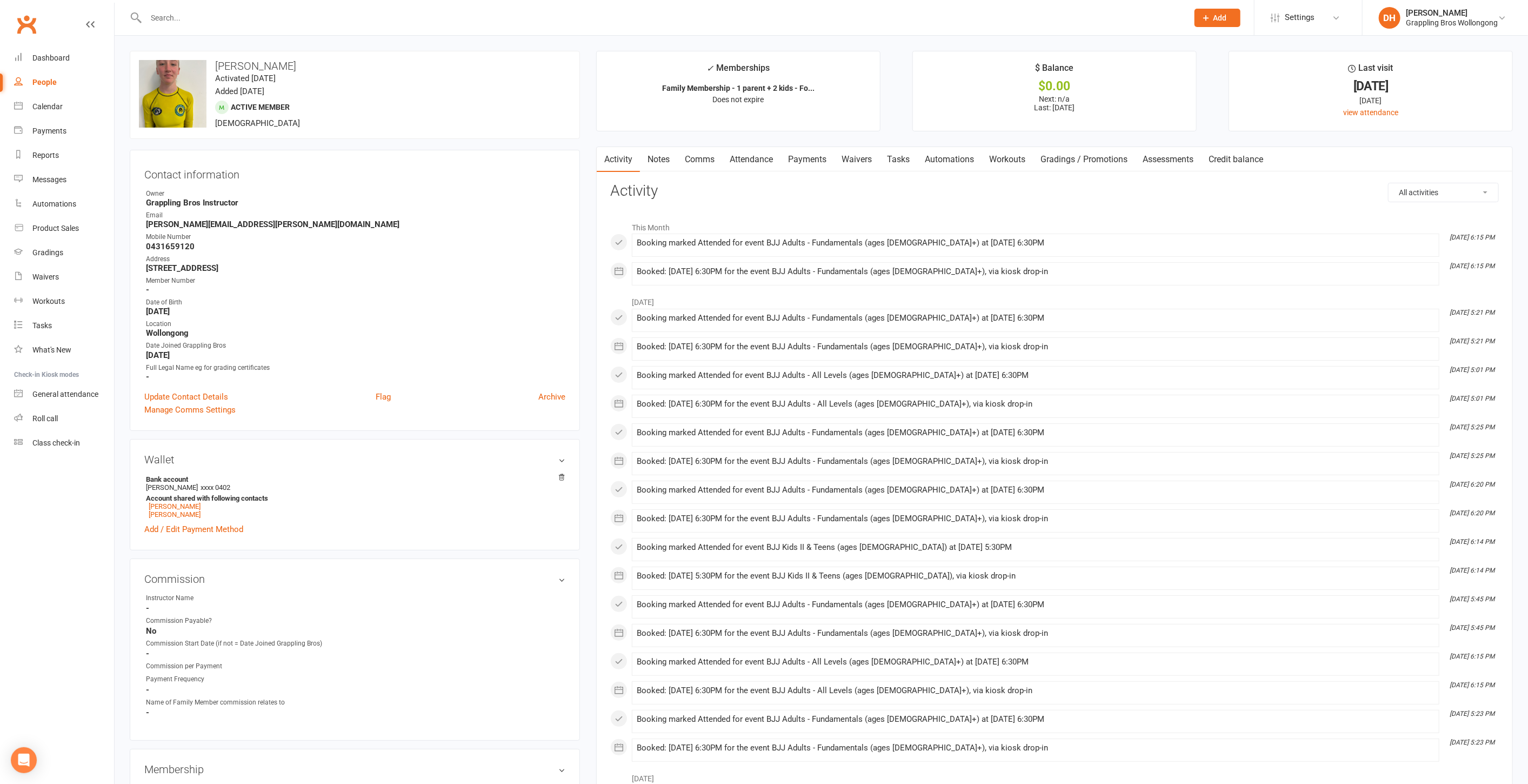
click at [817, 162] on link "Payments" at bounding box center [808, 159] width 53 height 25
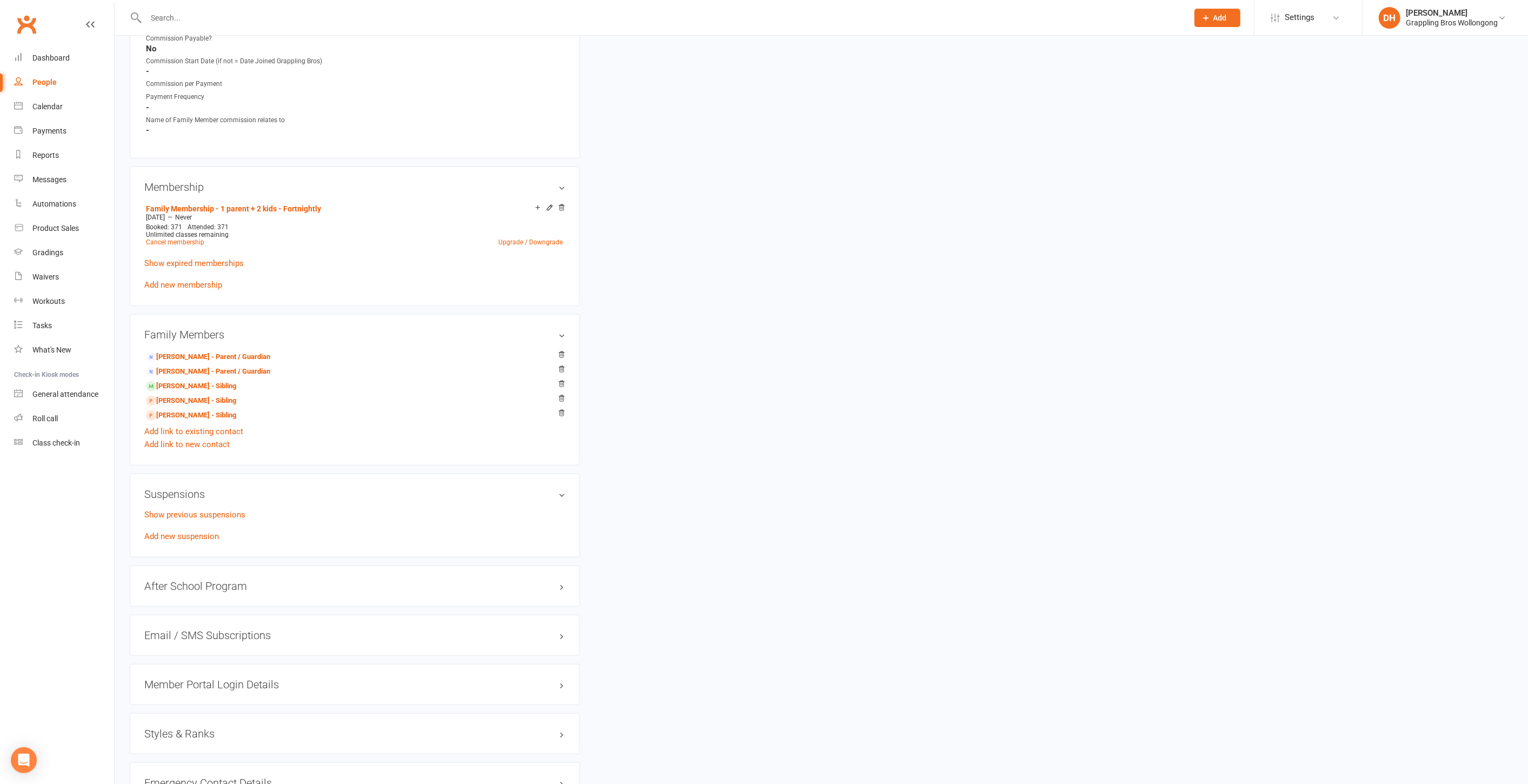
scroll to position [686, 0]
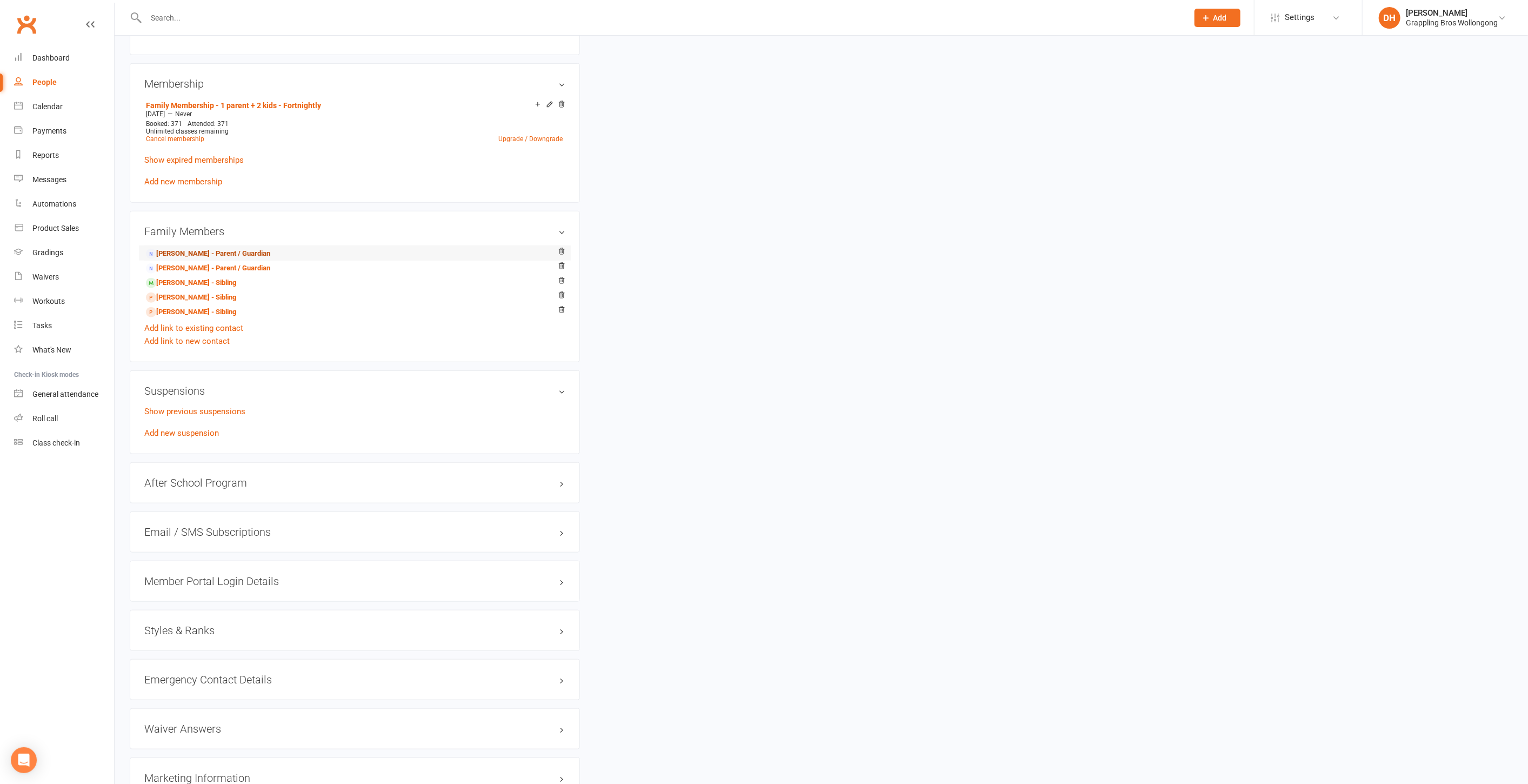
click at [216, 251] on link "[PERSON_NAME] - Parent / Guardian" at bounding box center [208, 254] width 125 height 11
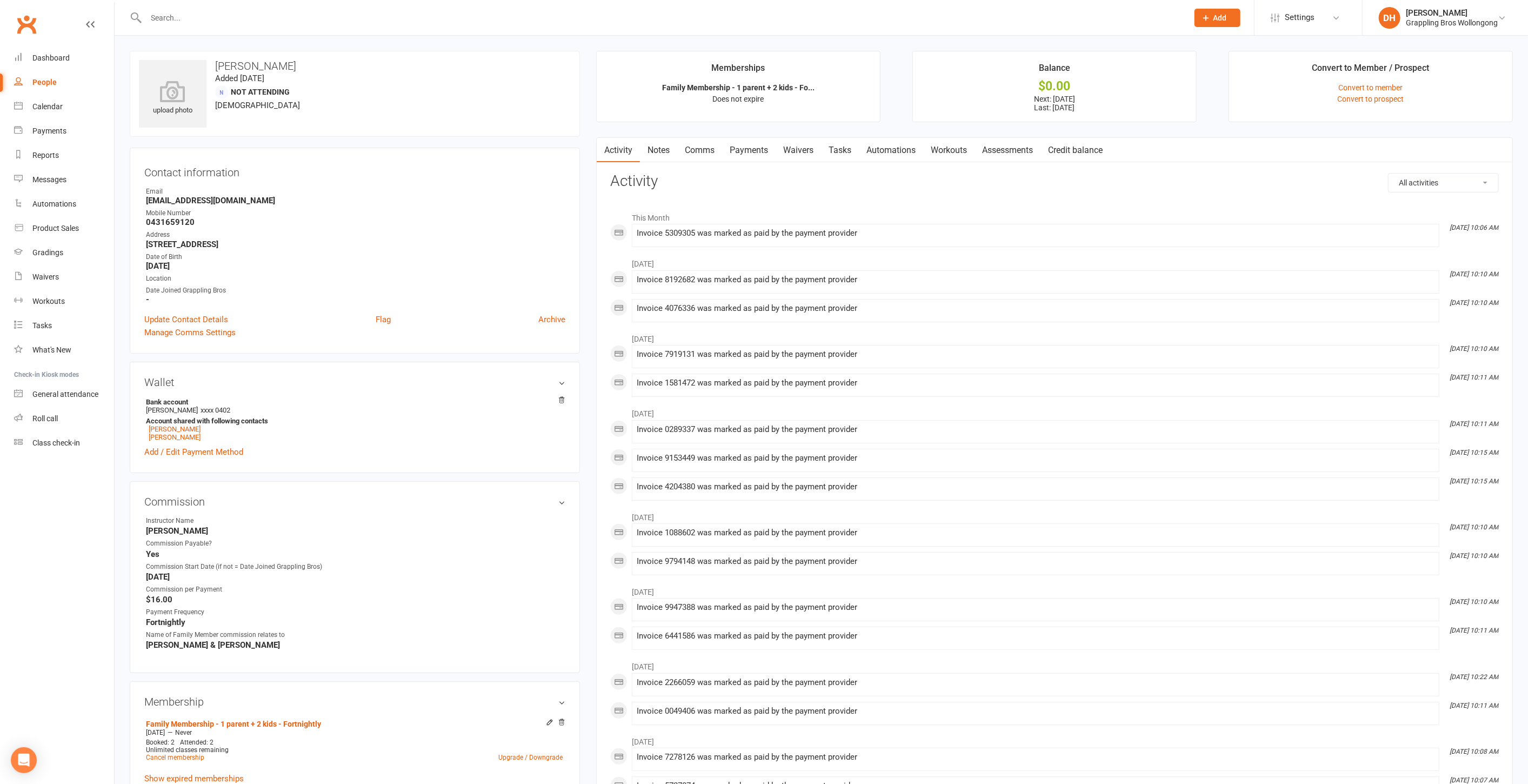
click at [658, 149] on link "Notes" at bounding box center [658, 150] width 37 height 25
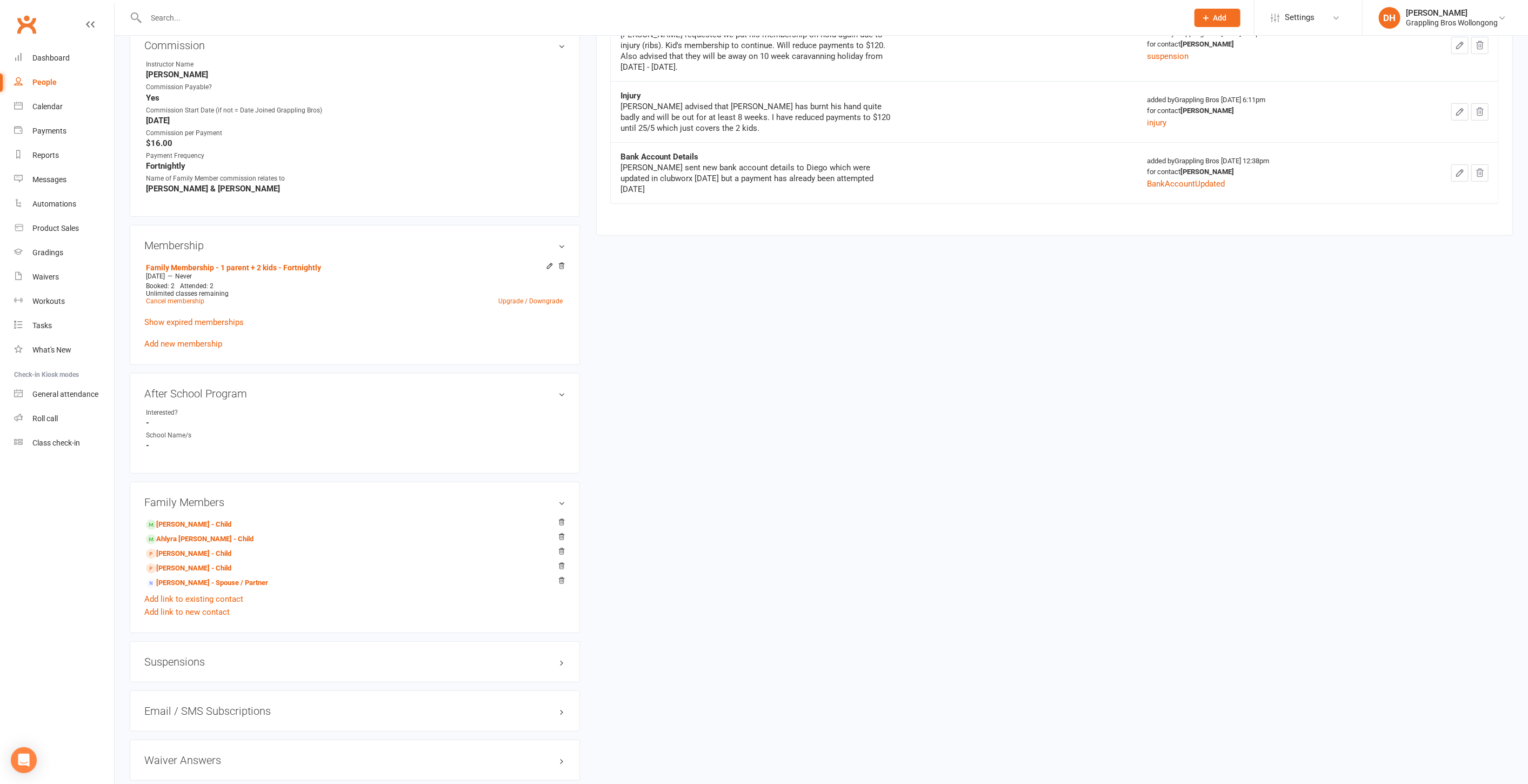
scroll to position [433, 0]
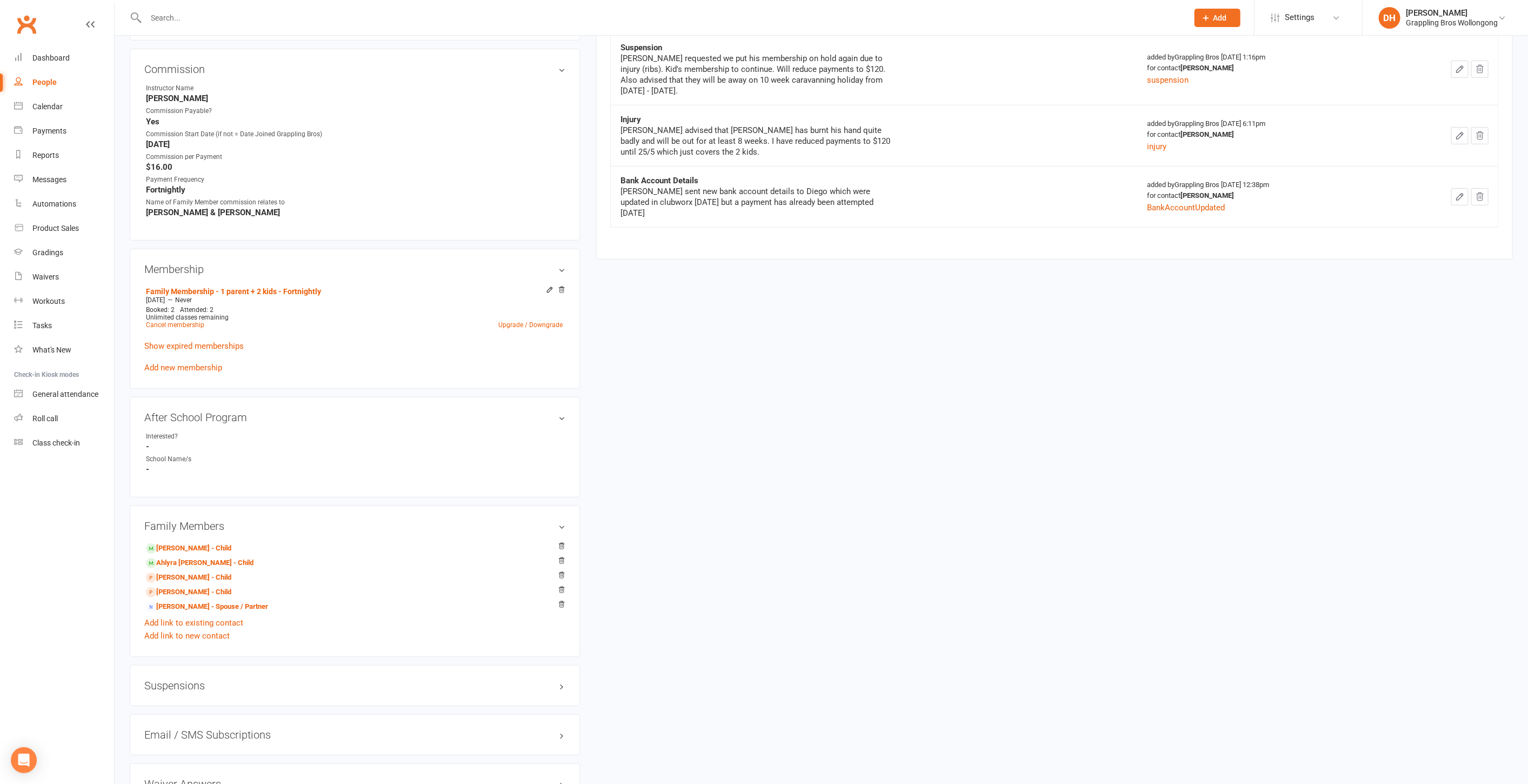
click at [1527, 71] on div "upload photo Joel Ward Added 1 February, 2021 Not Attending 46 years old Contac…" at bounding box center [821, 214] width 1414 height 1222
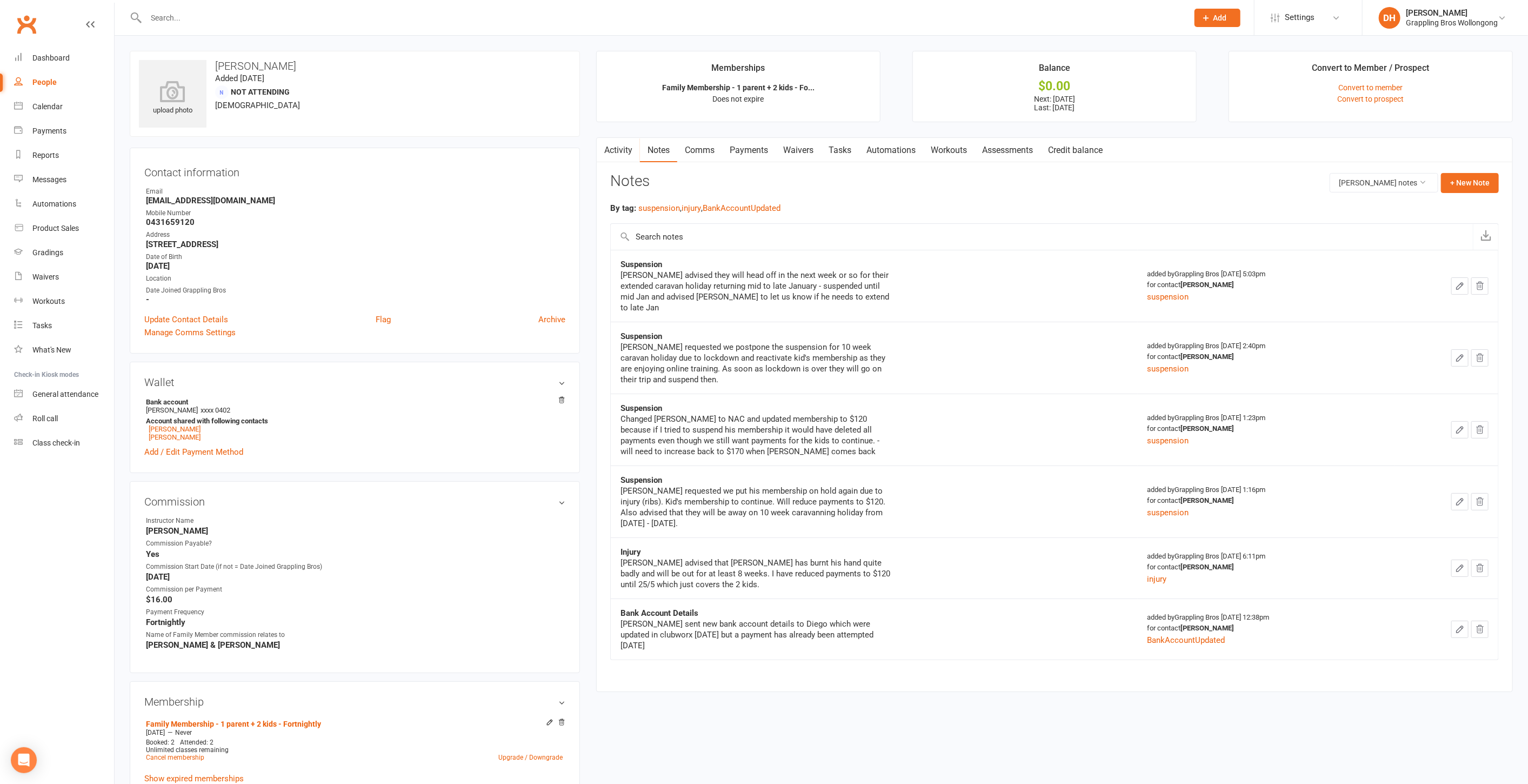
click at [731, 144] on link "Payments" at bounding box center [749, 150] width 53 height 25
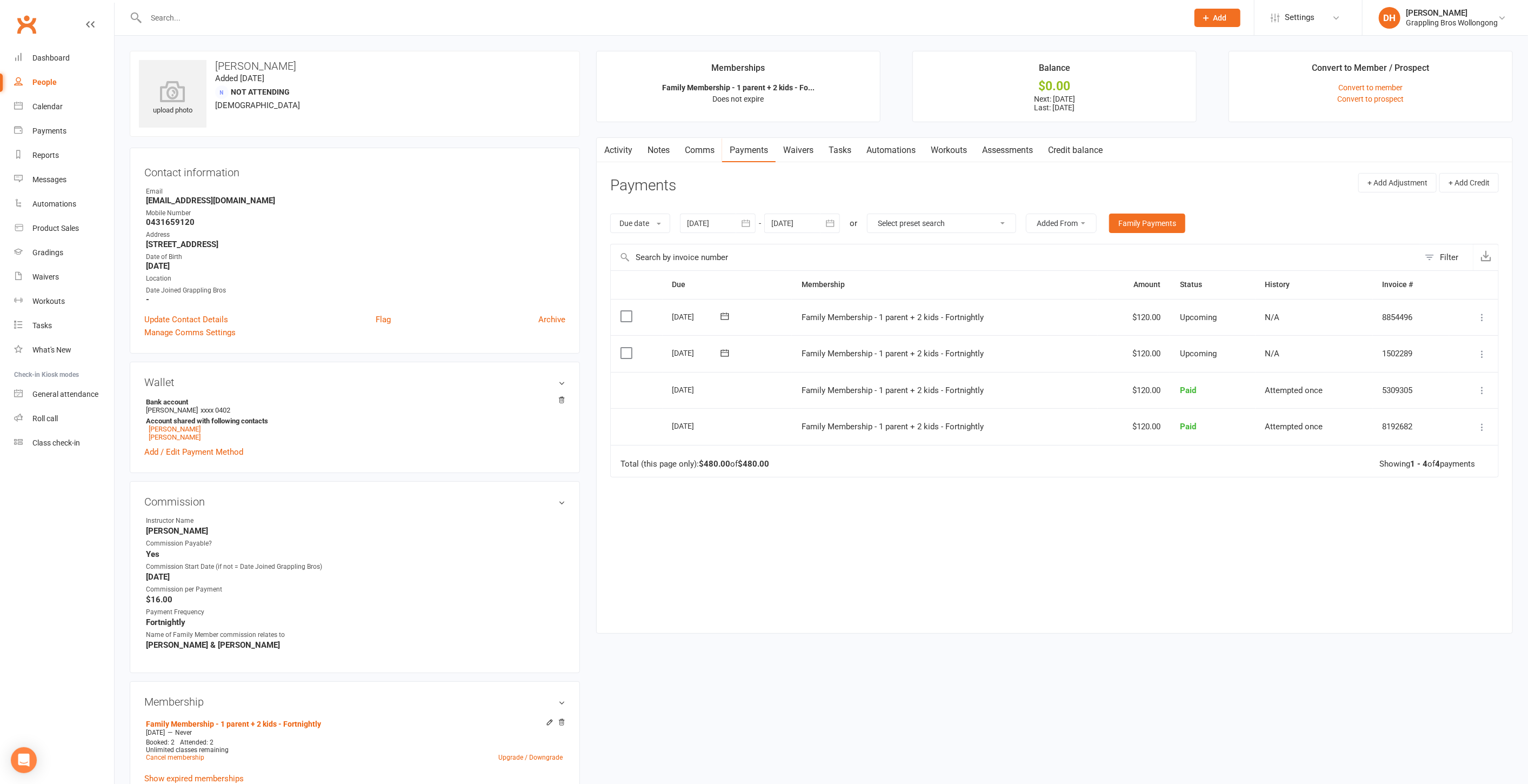
click at [828, 224] on icon "button" at bounding box center [830, 223] width 11 height 11
click at [952, 245] on icon "button" at bounding box center [952, 250] width 8 height 9
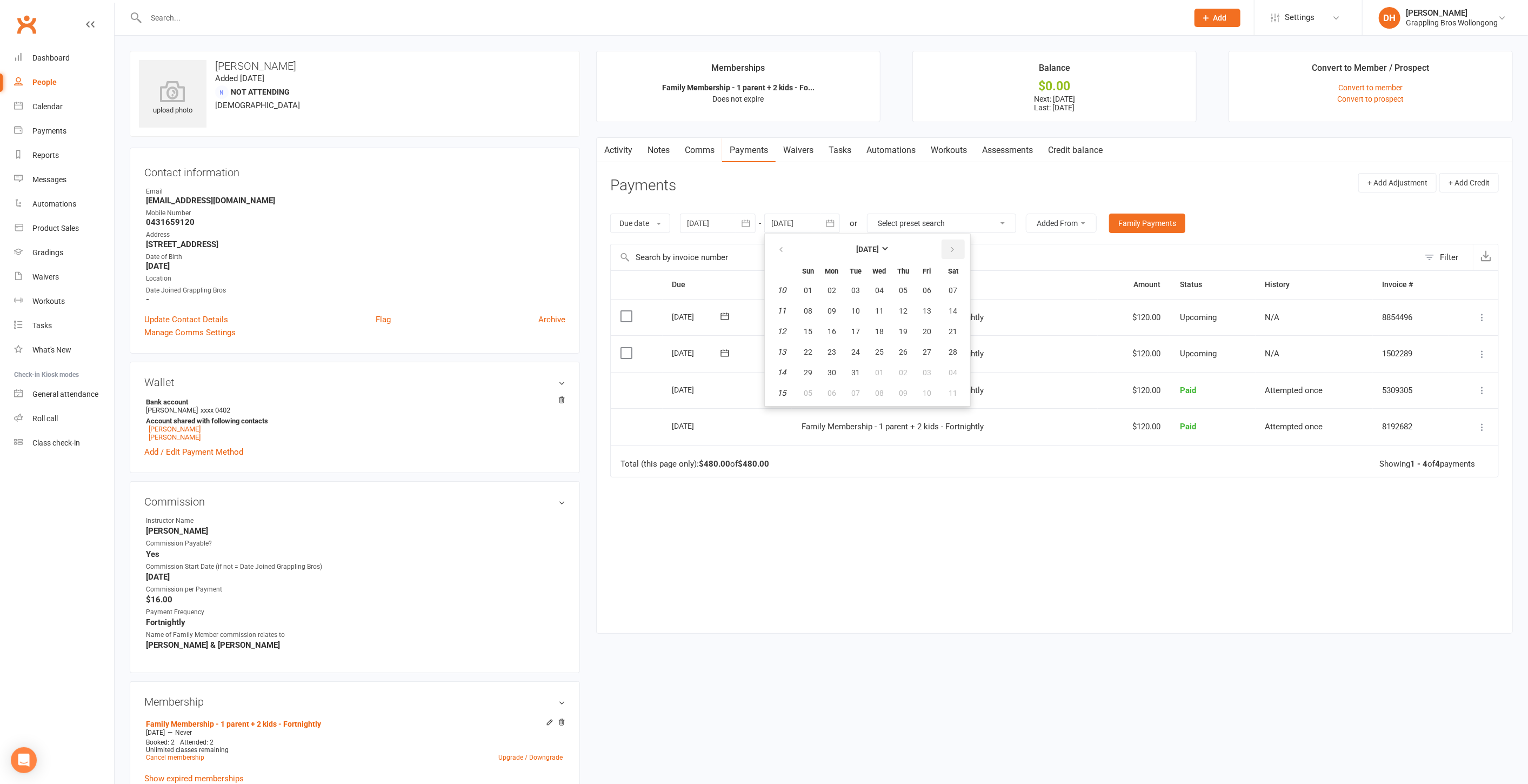
click at [952, 245] on icon "button" at bounding box center [952, 250] width 8 height 9
click at [954, 328] on span "20" at bounding box center [954, 332] width 9 height 9
type input "20 Jun 2026"
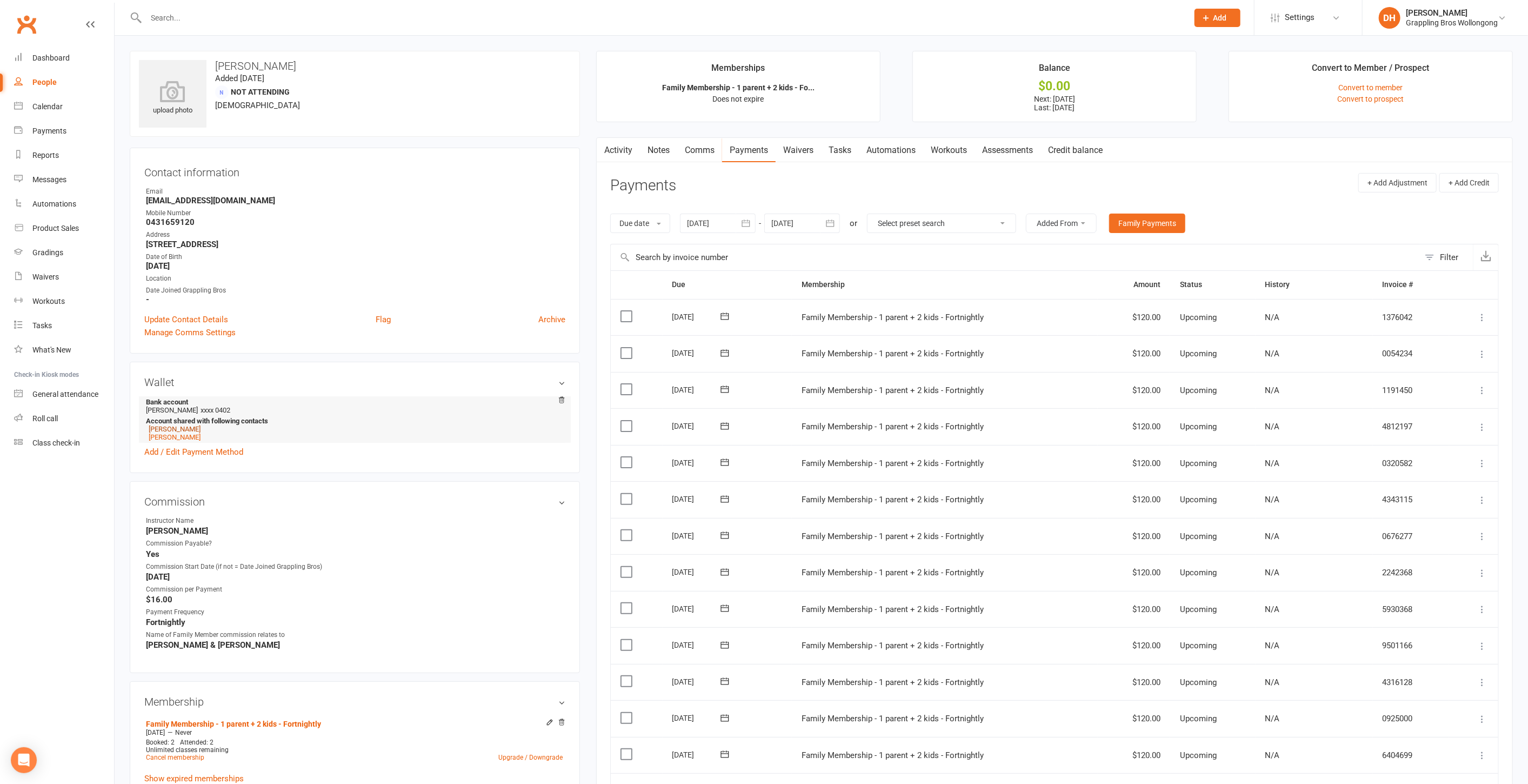
click at [179, 429] on link "Vedder Ward" at bounding box center [175, 429] width 52 height 8
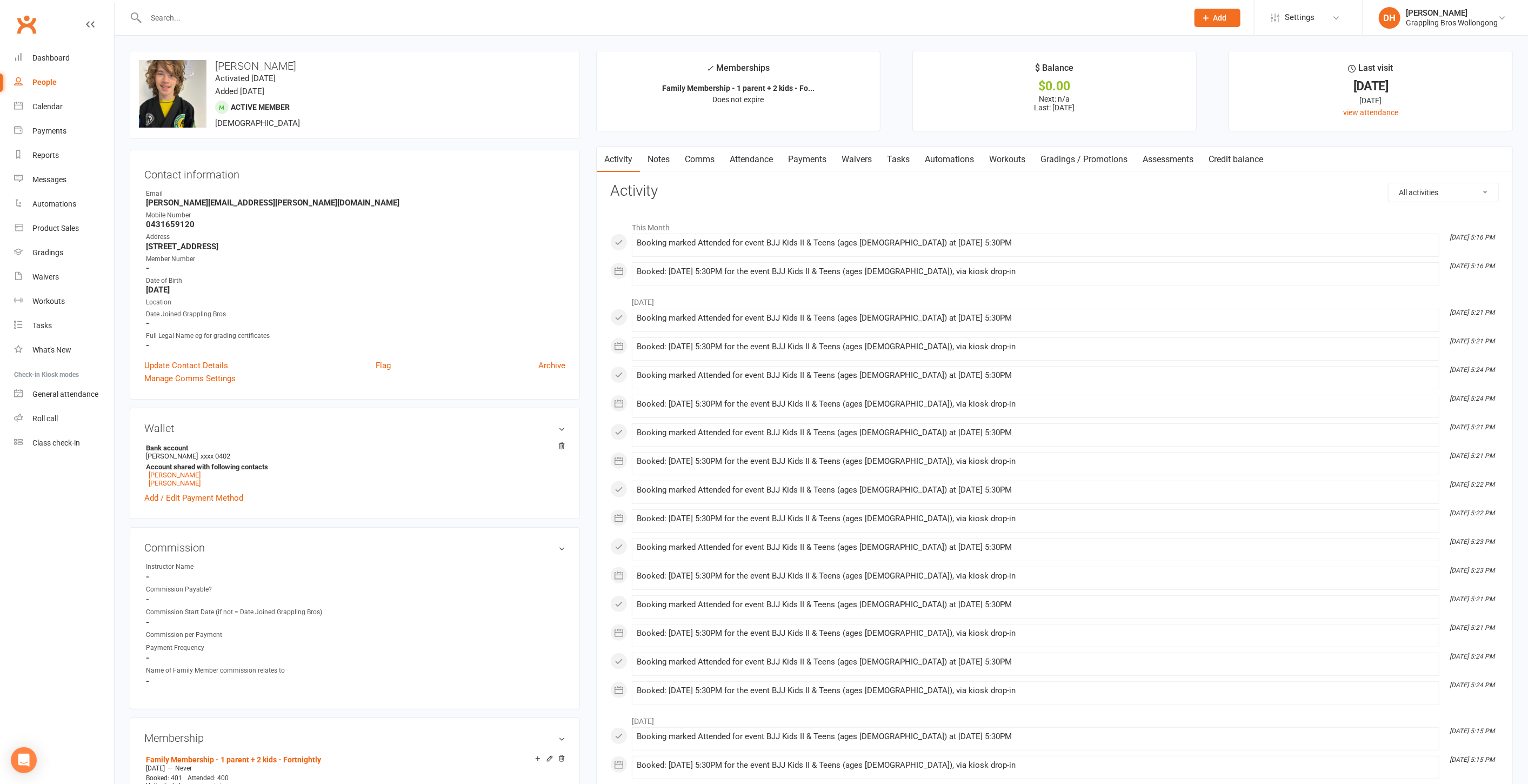
click at [807, 158] on link "Payments" at bounding box center [808, 159] width 53 height 25
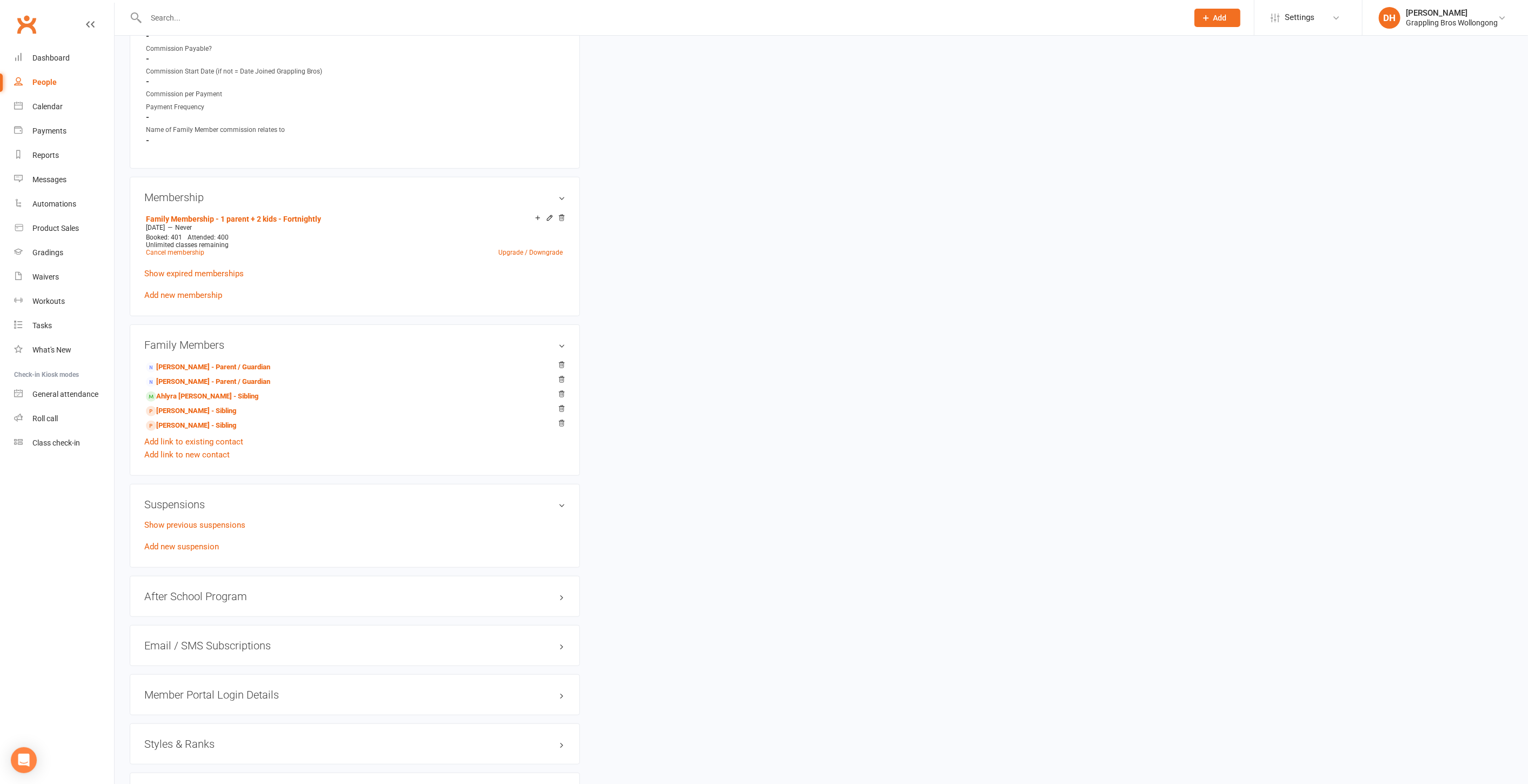
scroll to position [686, 0]
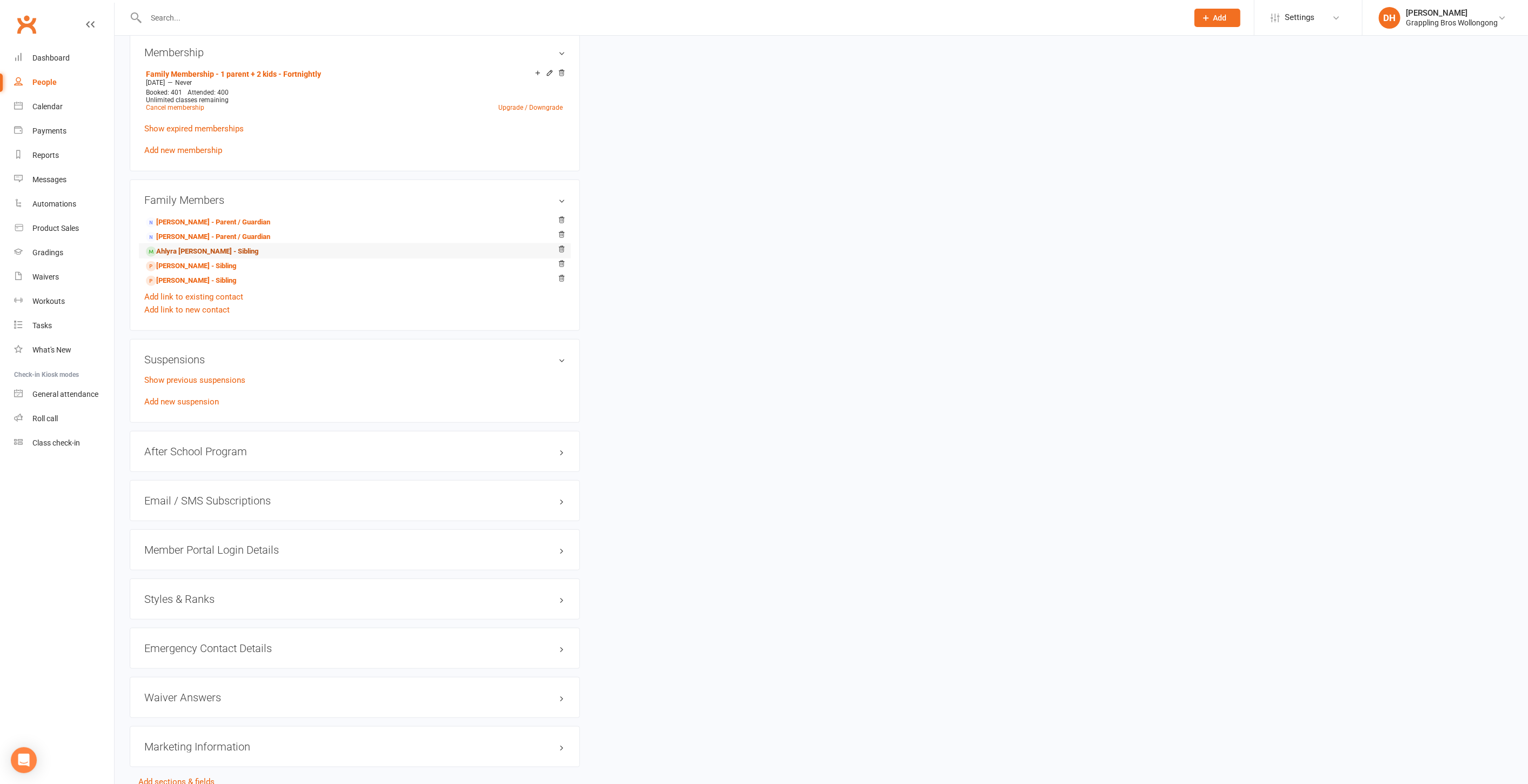
click at [206, 252] on link "Ahlyra Ward - Sibling" at bounding box center [202, 252] width 112 height 11
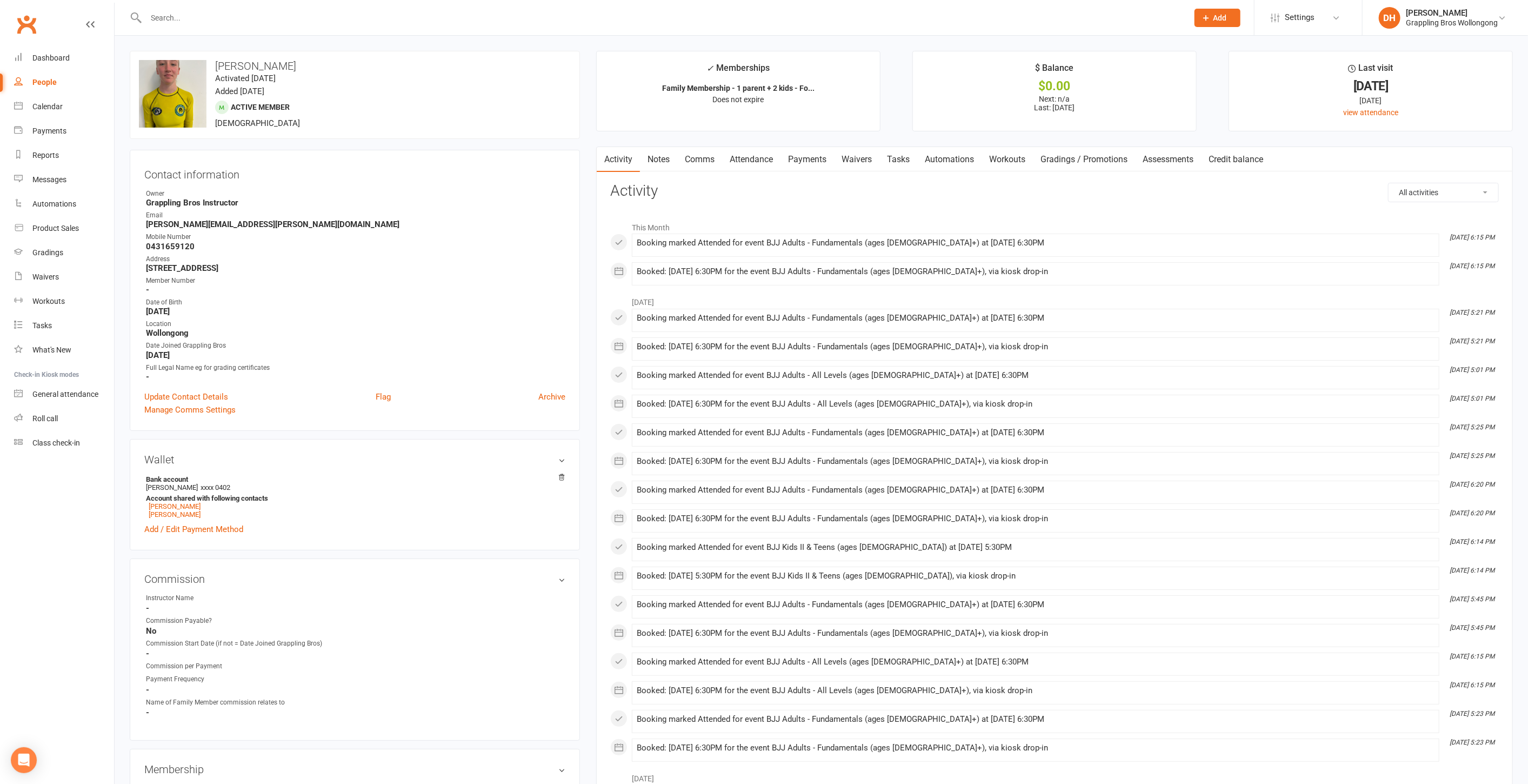
click at [804, 157] on link "Payments" at bounding box center [808, 159] width 53 height 25
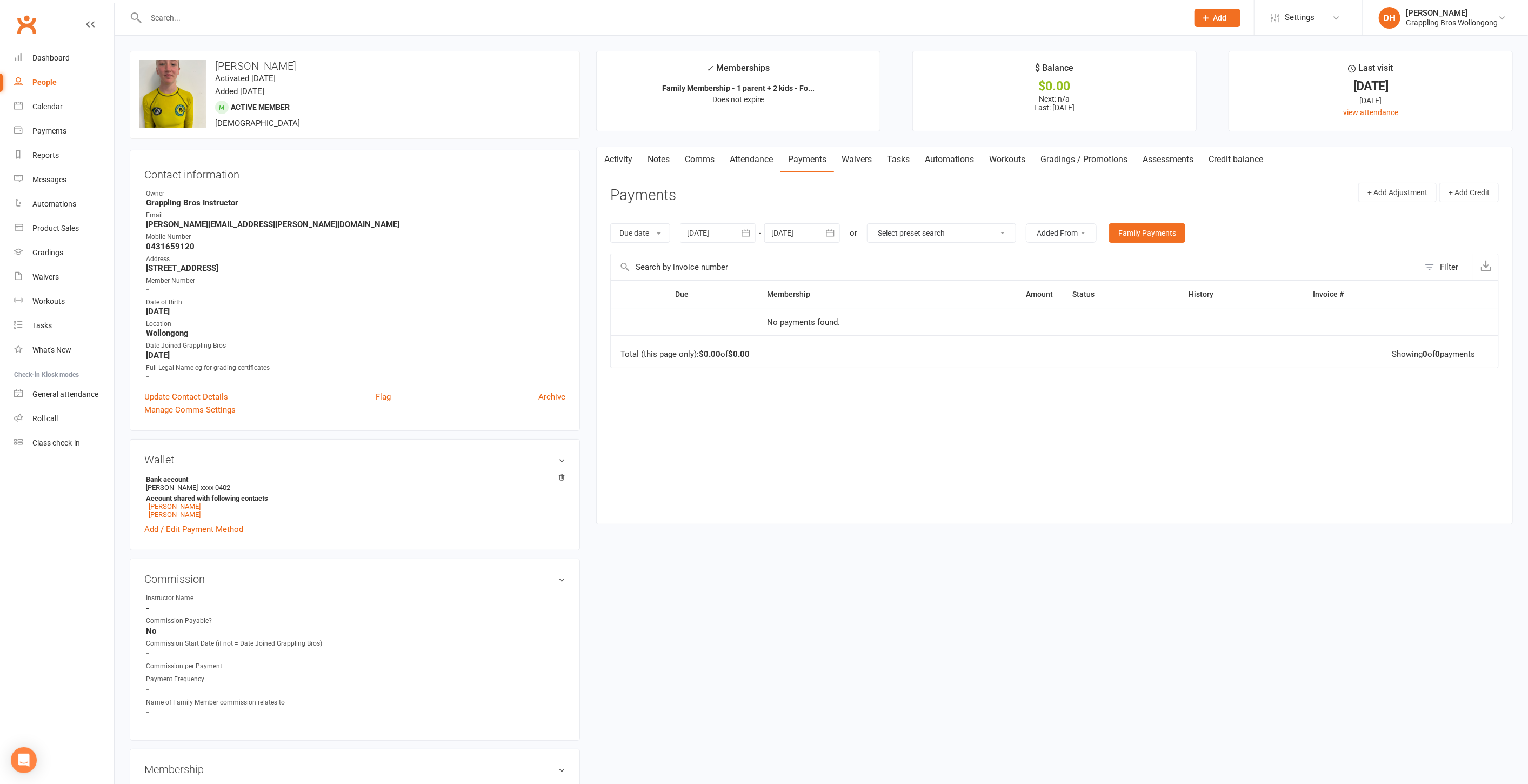
click at [721, 230] on div at bounding box center [717, 233] width 76 height 20
click at [765, 247] on th "[DATE]" at bounding box center [783, 259] width 142 height 24
click at [772, 255] on strong "[DATE]" at bounding box center [783, 259] width 23 height 9
click at [700, 255] on icon "button" at bounding box center [698, 257] width 8 height 9
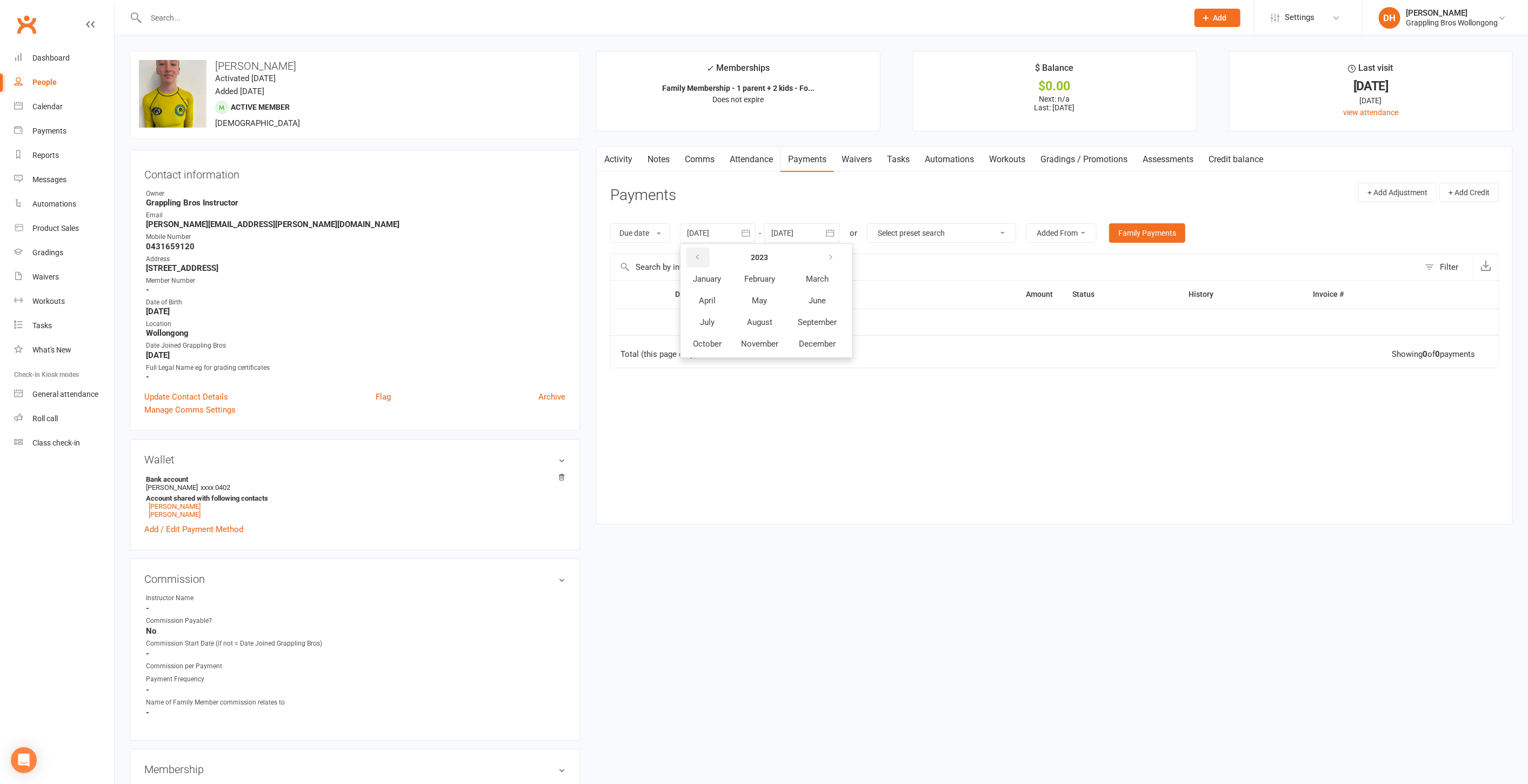
click at [700, 255] on icon "button" at bounding box center [698, 257] width 8 height 9
click at [810, 272] on button "March" at bounding box center [817, 279] width 57 height 20
click at [745, 297] on span "01" at bounding box center [748, 300] width 9 height 9
type input "01 Mar 2021"
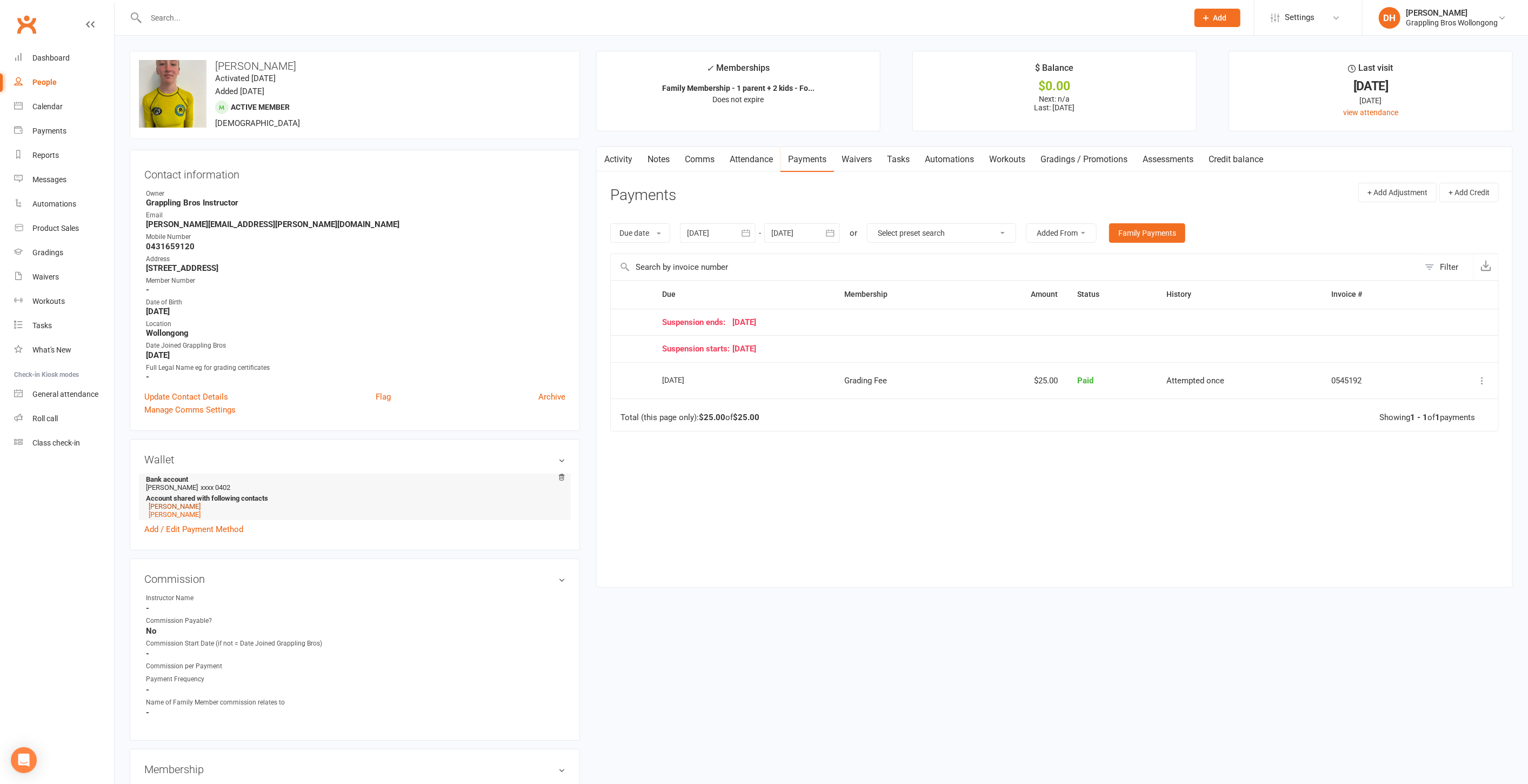
click at [163, 505] on link "Joel Ward" at bounding box center [175, 506] width 52 height 8
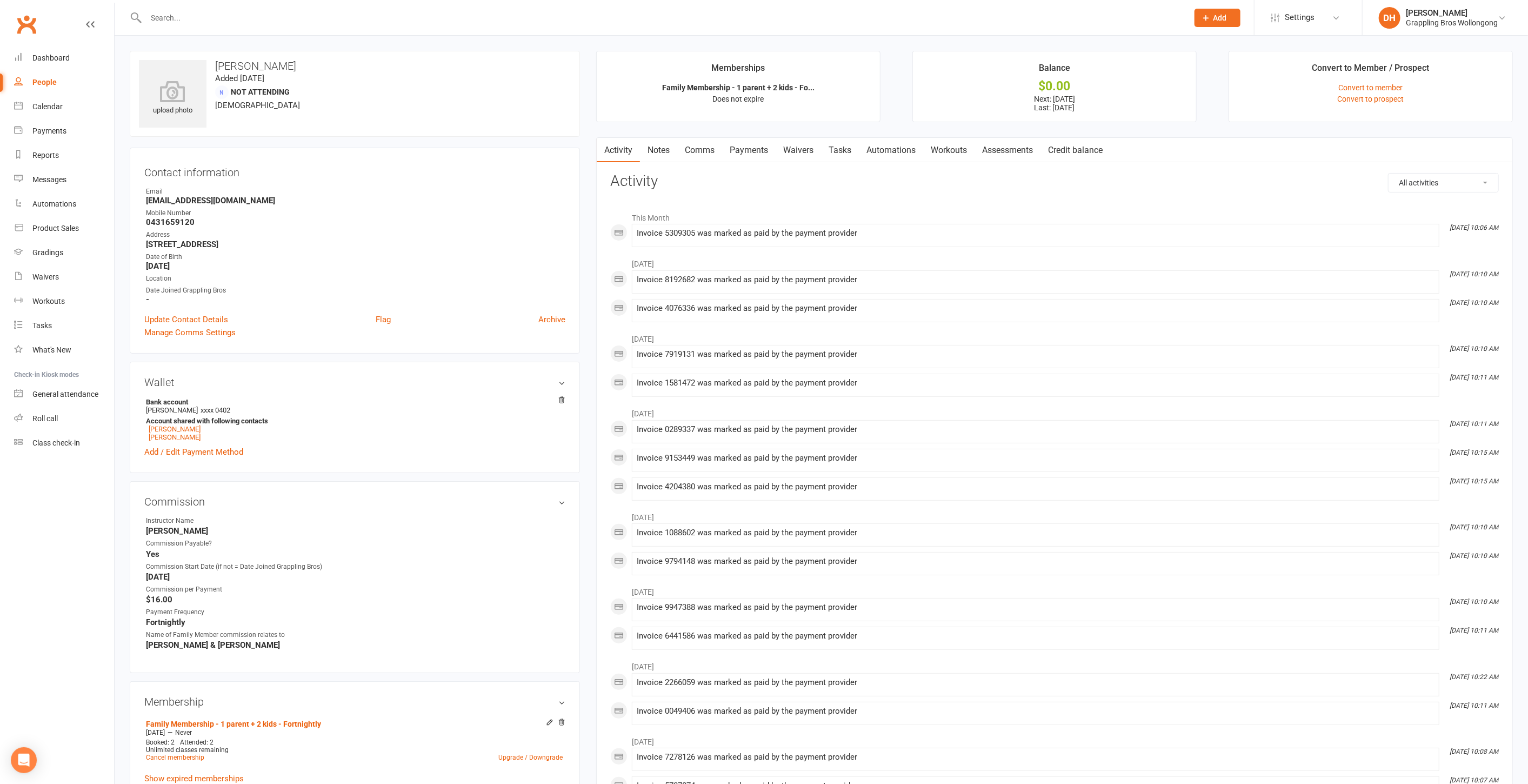
click at [761, 144] on link "Payments" at bounding box center [749, 150] width 53 height 25
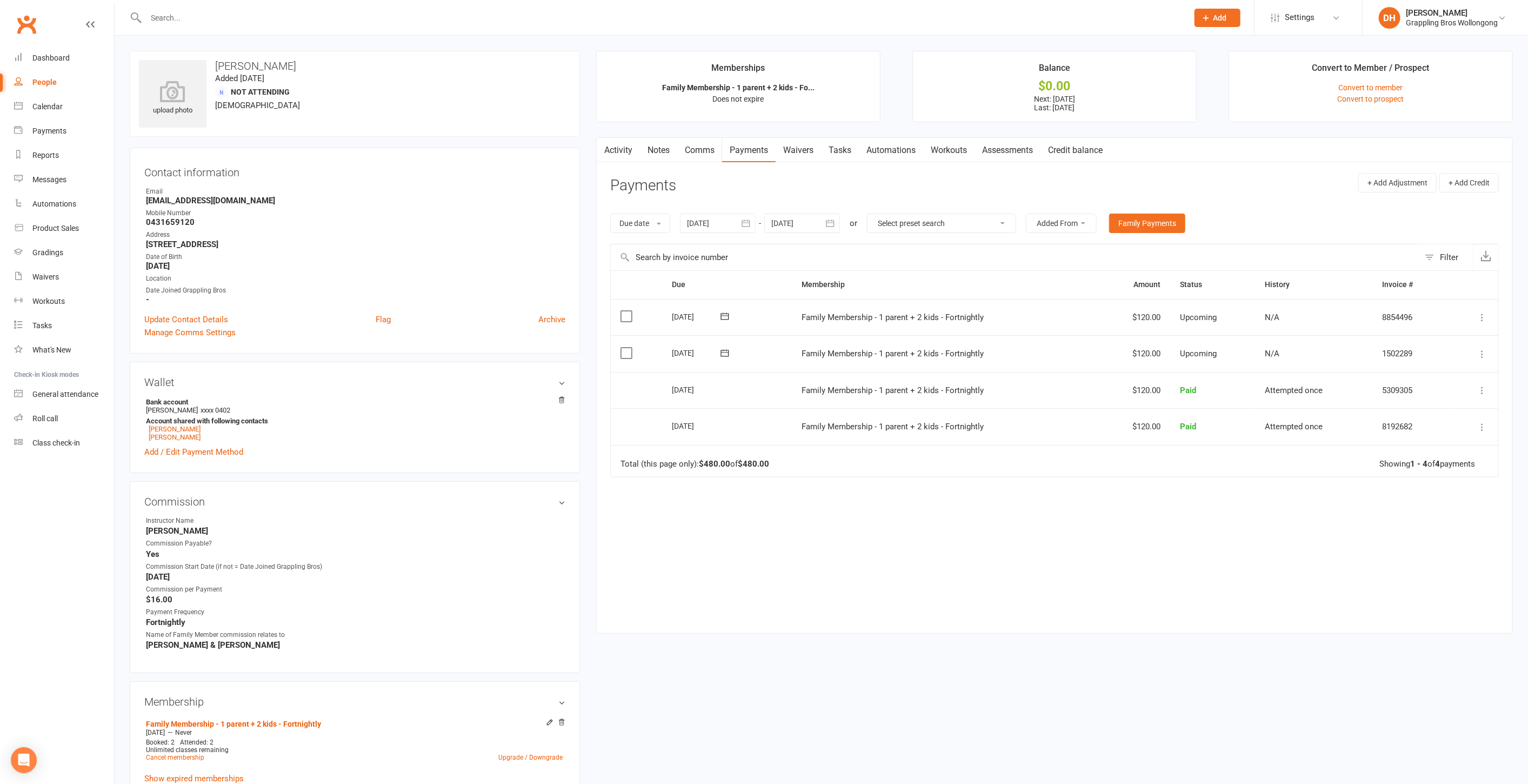
click at [719, 221] on div at bounding box center [717, 223] width 76 height 20
click at [701, 248] on button "button" at bounding box center [698, 249] width 24 height 20
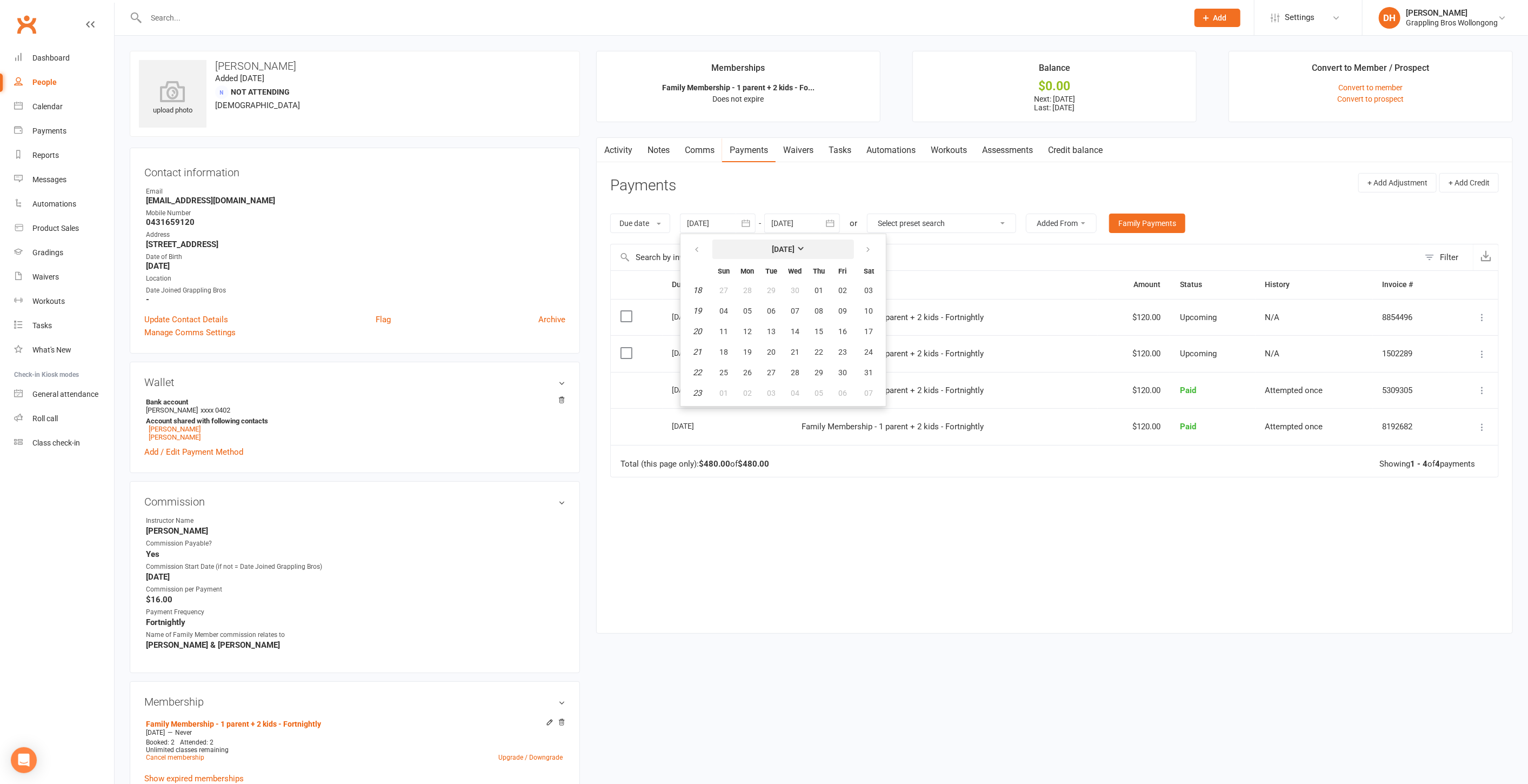
click at [778, 248] on strong "May 2025" at bounding box center [783, 249] width 23 height 9
click at [694, 248] on button "button" at bounding box center [698, 247] width 24 height 20
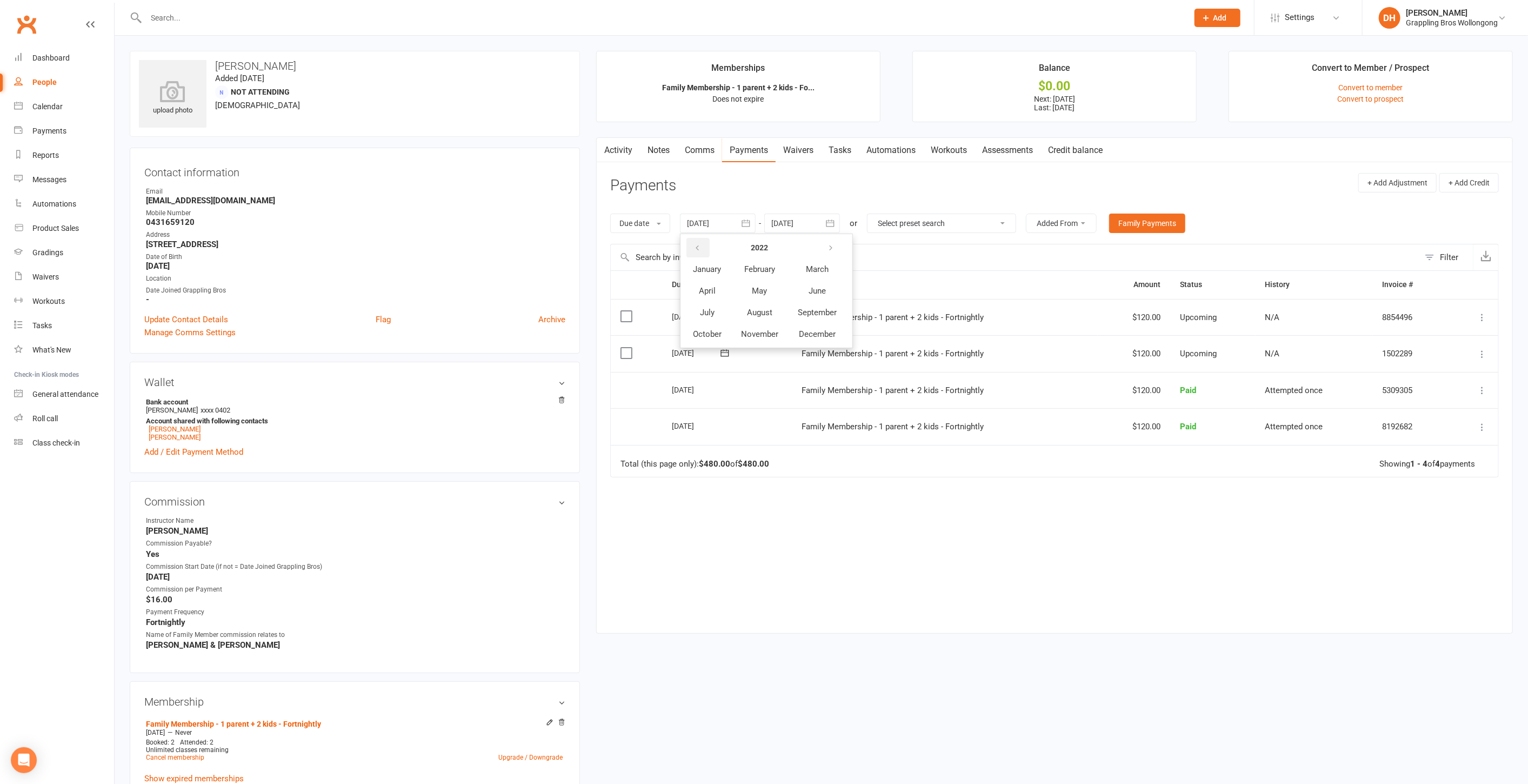
click at [694, 248] on button "button" at bounding box center [698, 247] width 24 height 20
click at [828, 266] on span "March" at bounding box center [818, 269] width 23 height 10
click at [790, 321] on button "18" at bounding box center [795, 331] width 23 height 20
type input "18 Mar 2020"
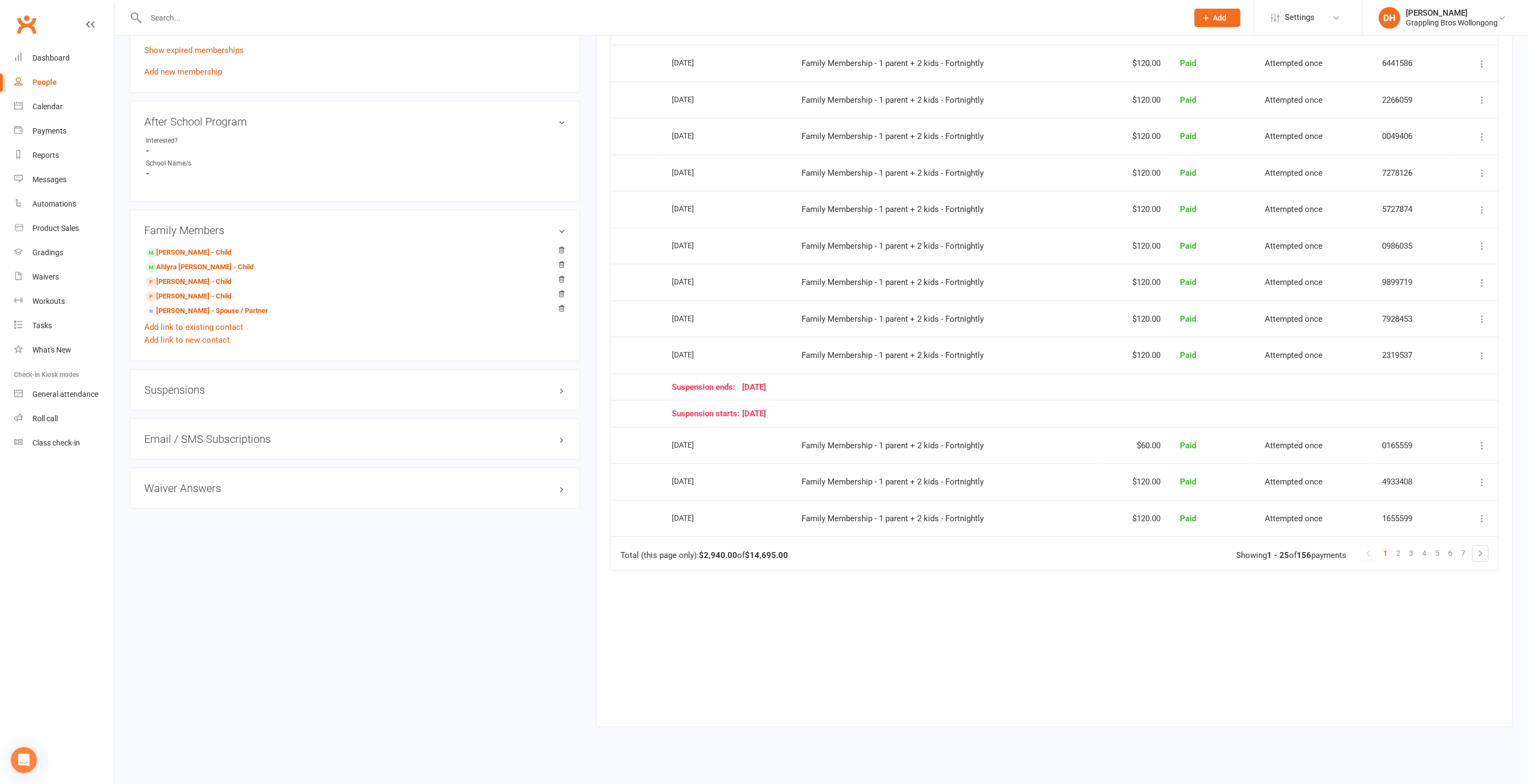
scroll to position [729, 0]
click at [1372, 545] on link at bounding box center [1369, 553] width 15 height 15
click at [1484, 546] on link at bounding box center [1481, 553] width 15 height 15
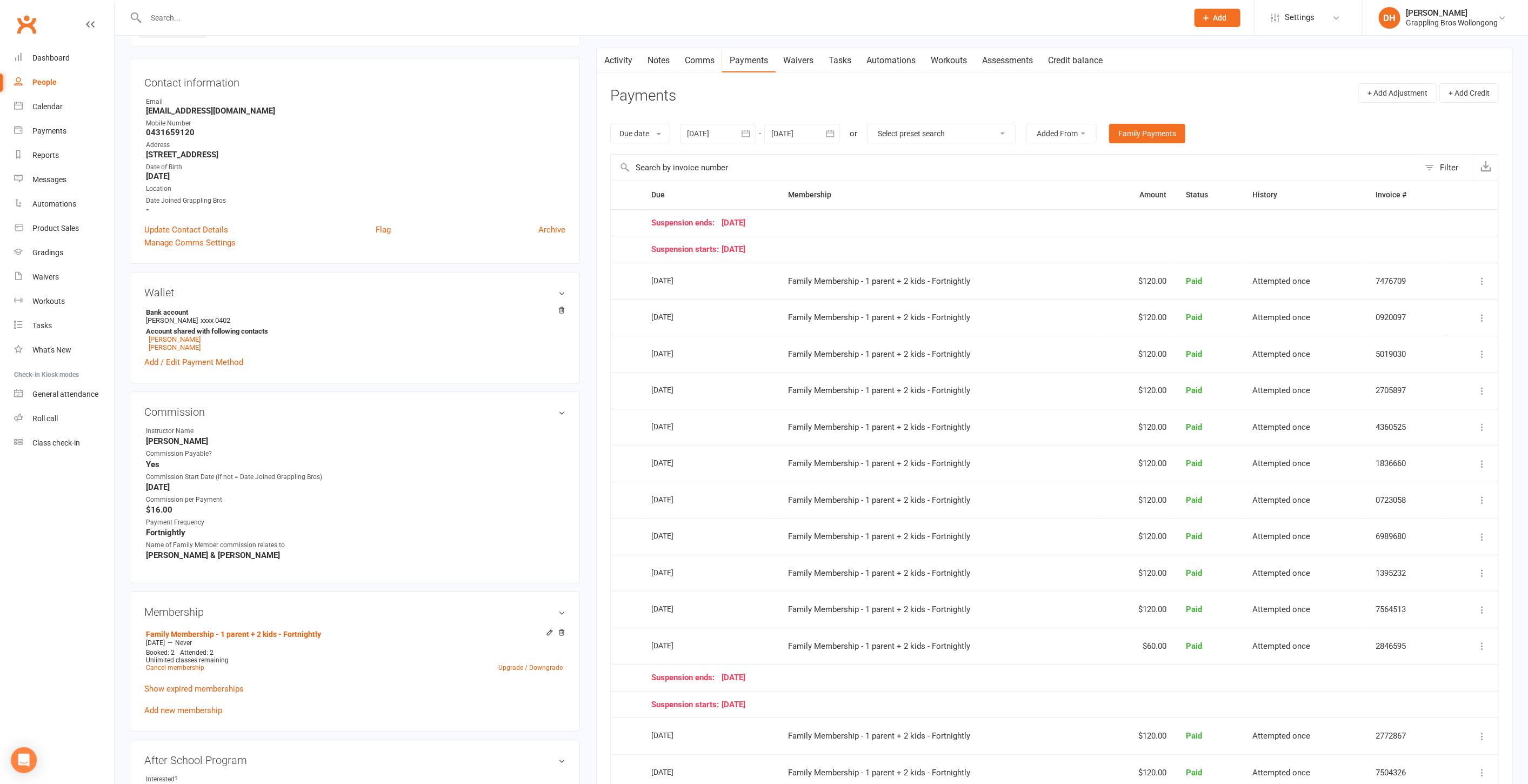
scroll to position [776, 0]
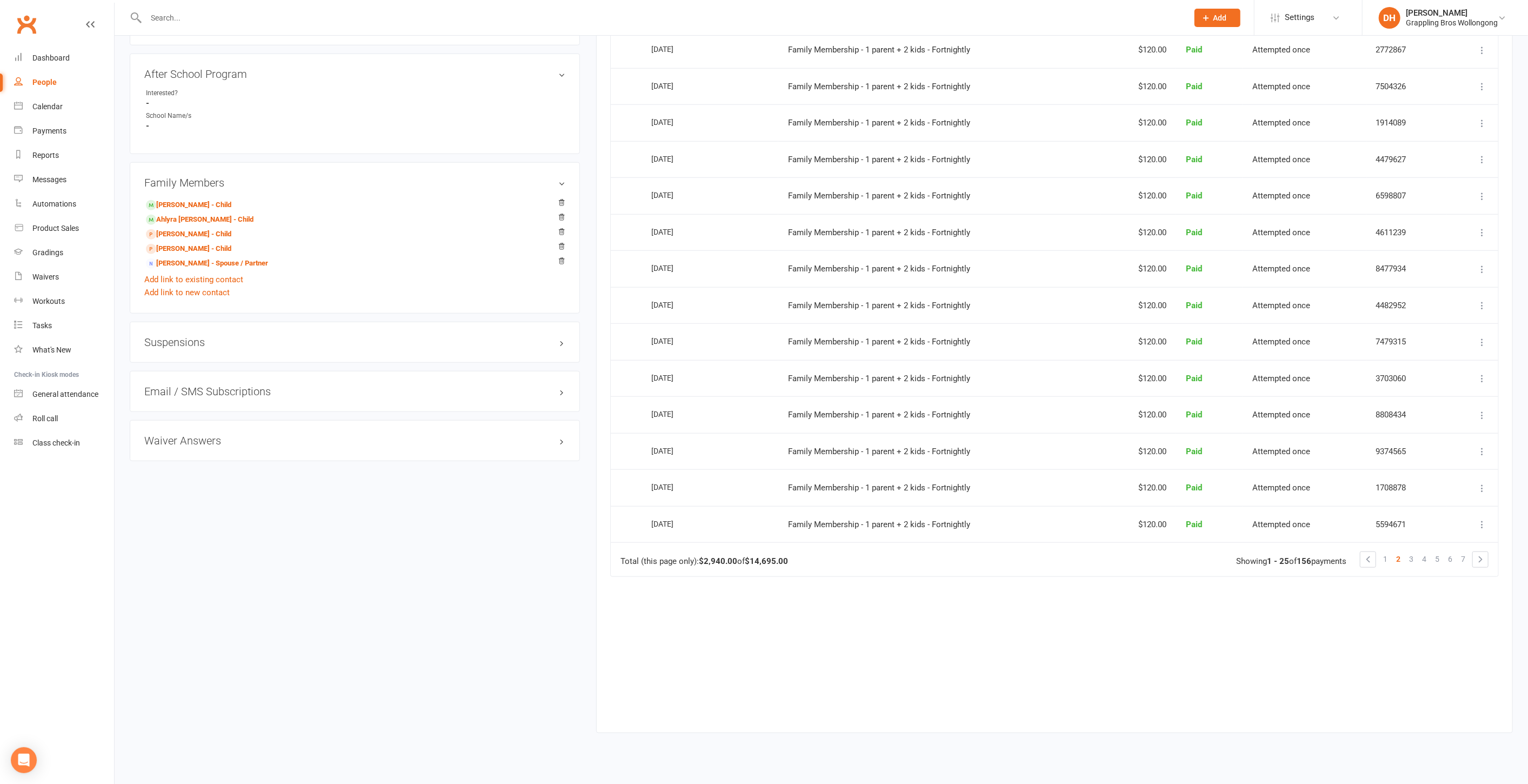
click at [241, 345] on h3 "Suspensions" at bounding box center [355, 342] width 421 height 12
click at [218, 362] on link "Show previous suspensions" at bounding box center [194, 362] width 101 height 10
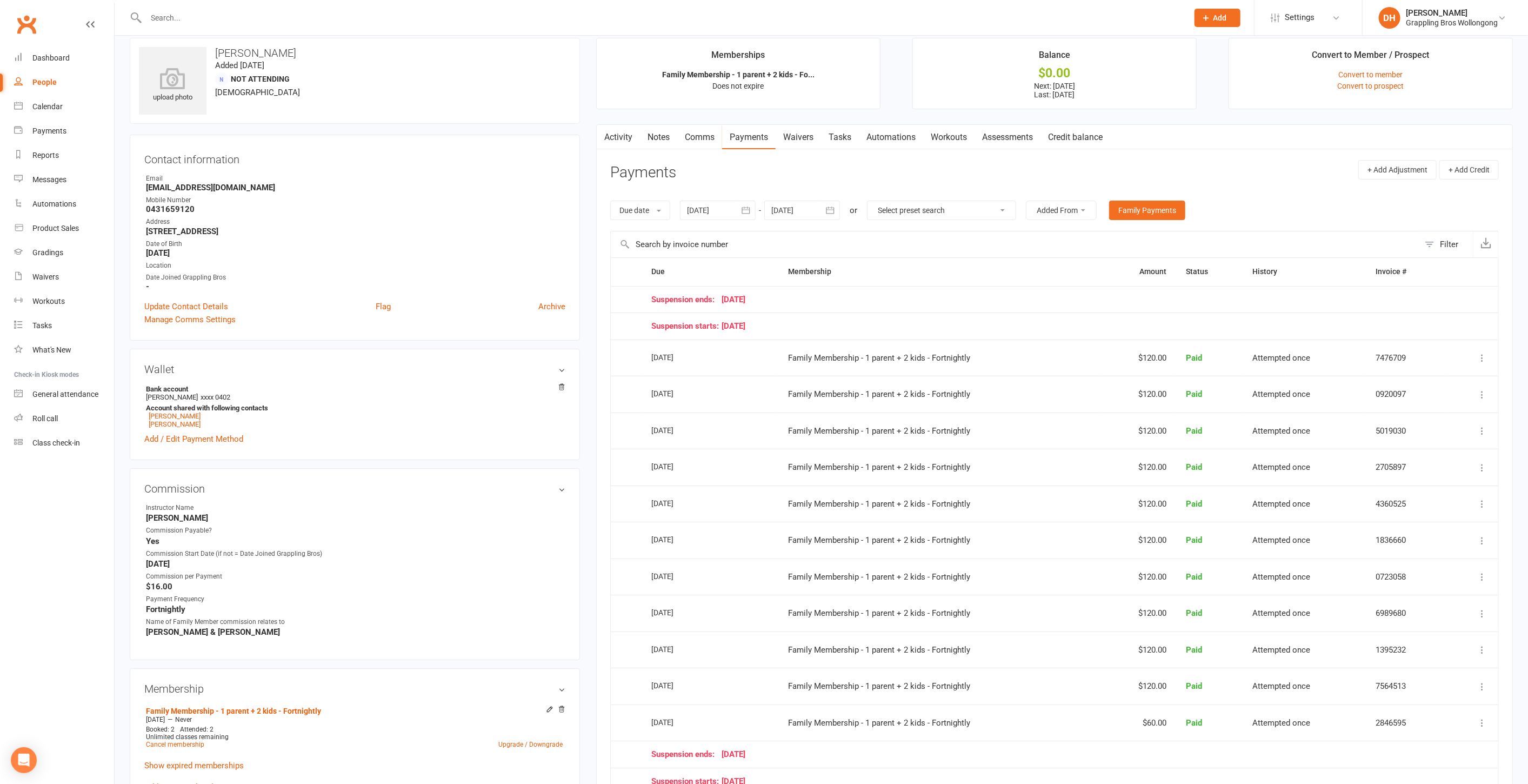
scroll to position [0, 0]
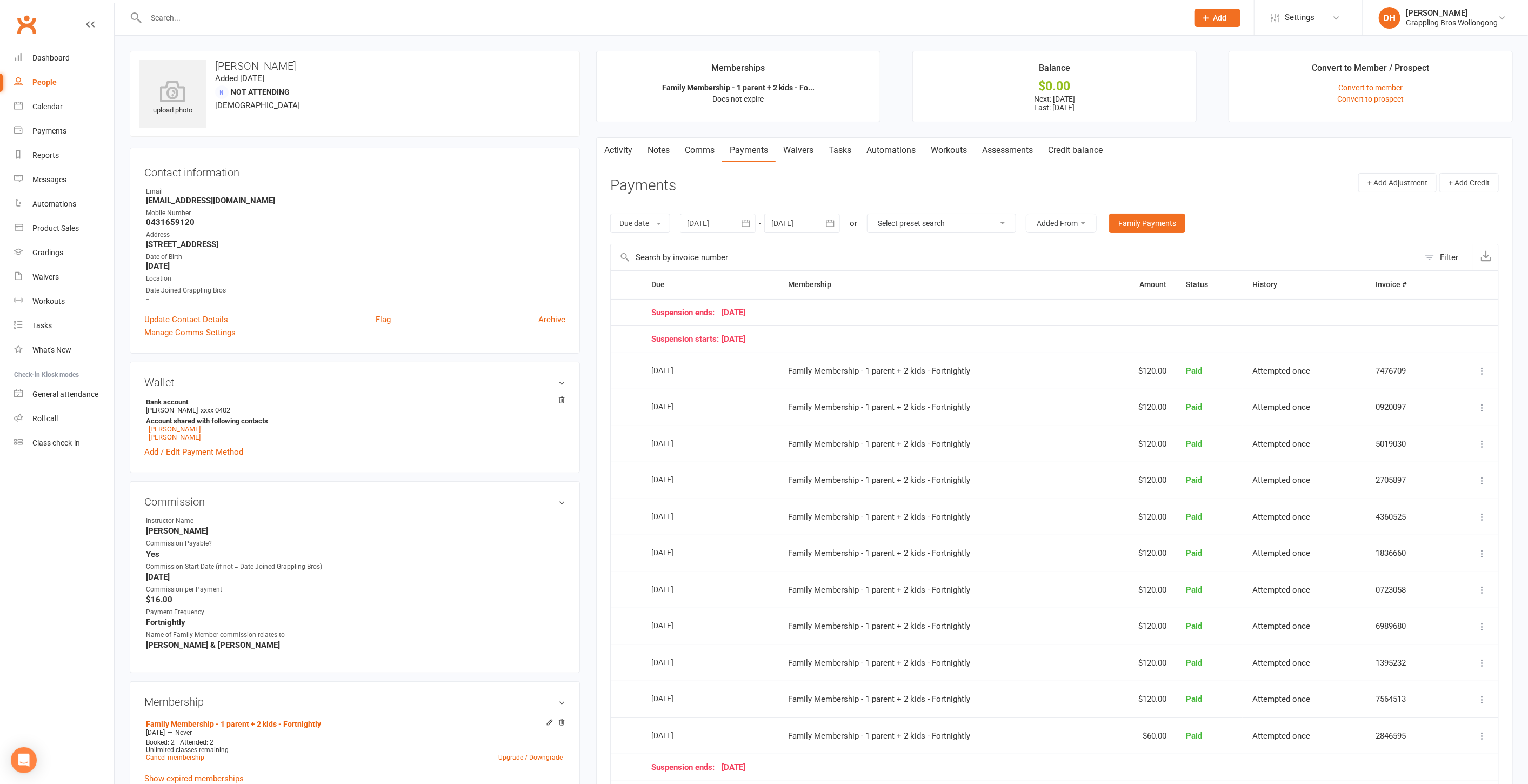
click at [666, 152] on link "Notes" at bounding box center [658, 150] width 37 height 25
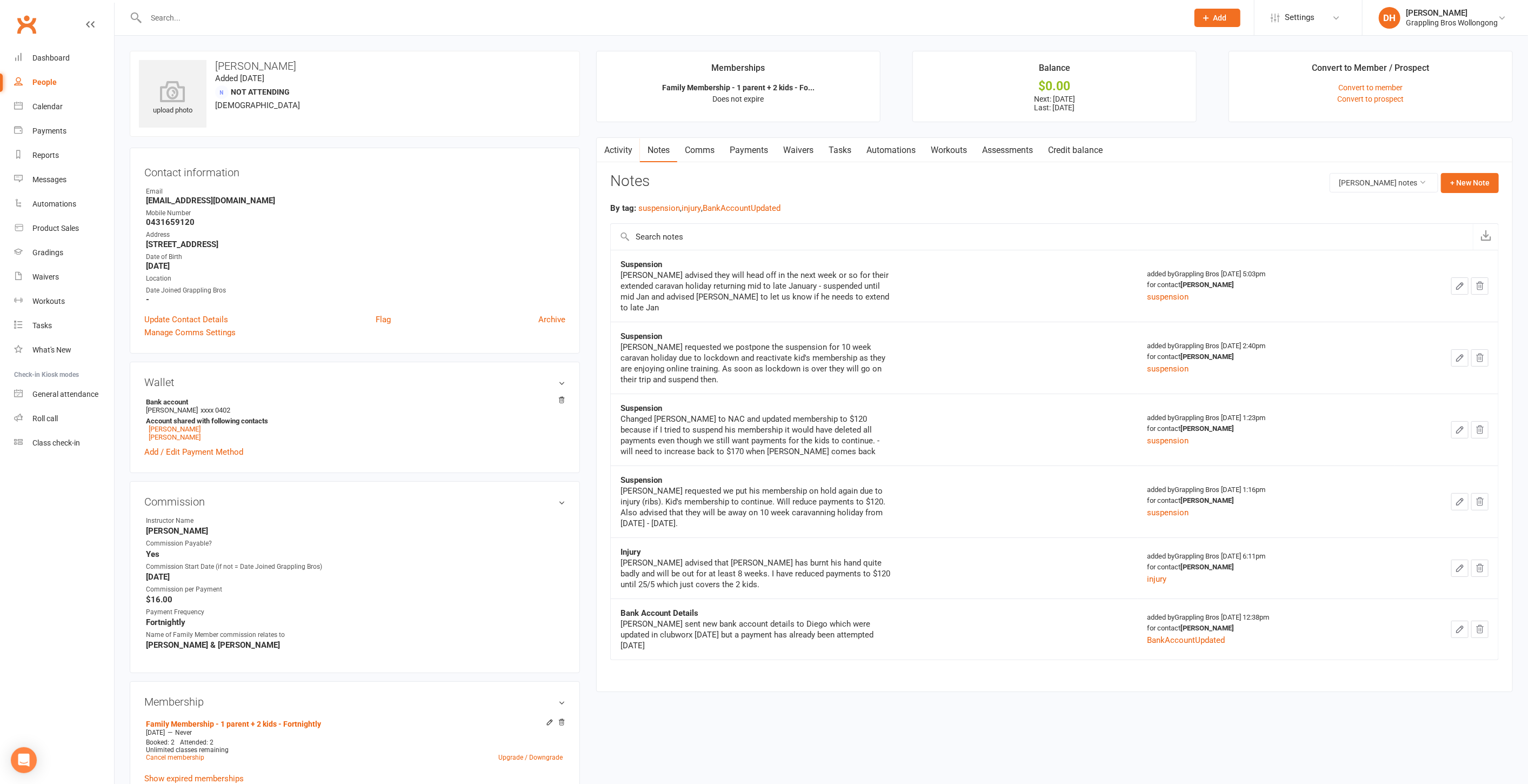
click at [797, 151] on link "Waivers" at bounding box center [798, 150] width 45 height 25
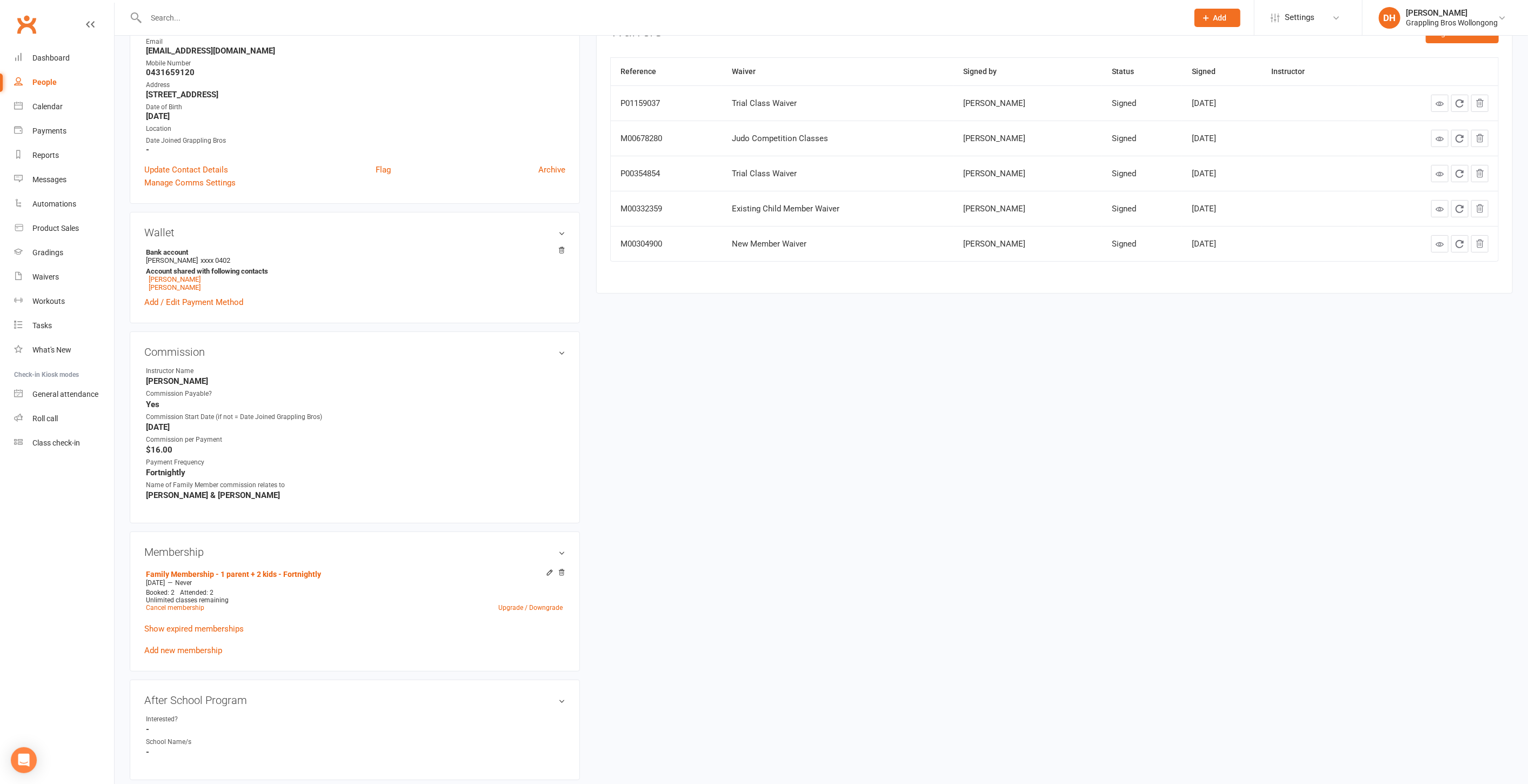
scroll to position [156, 0]
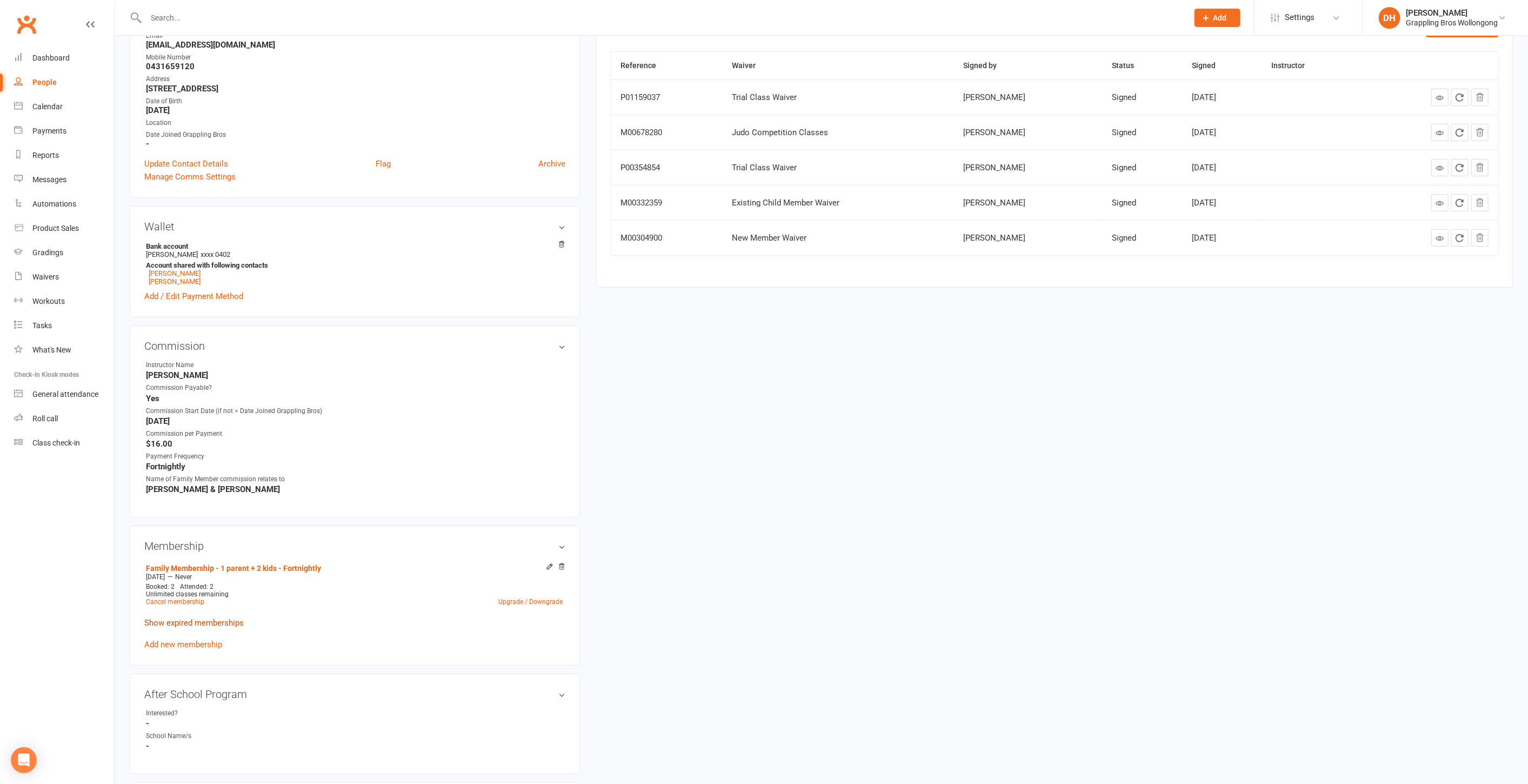
click at [180, 619] on link "Show expired memberships" at bounding box center [194, 623] width 100 height 10
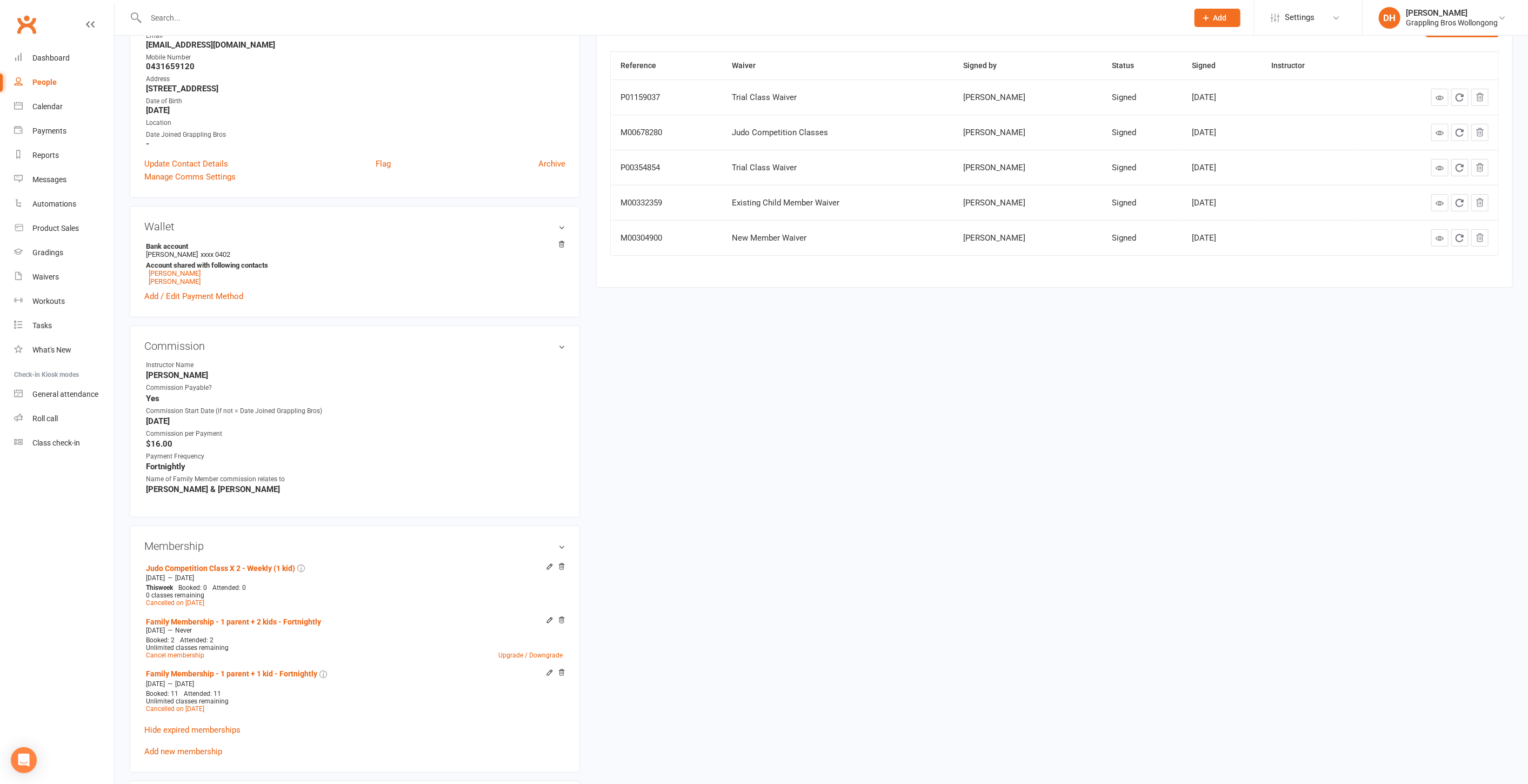
scroll to position [0, 0]
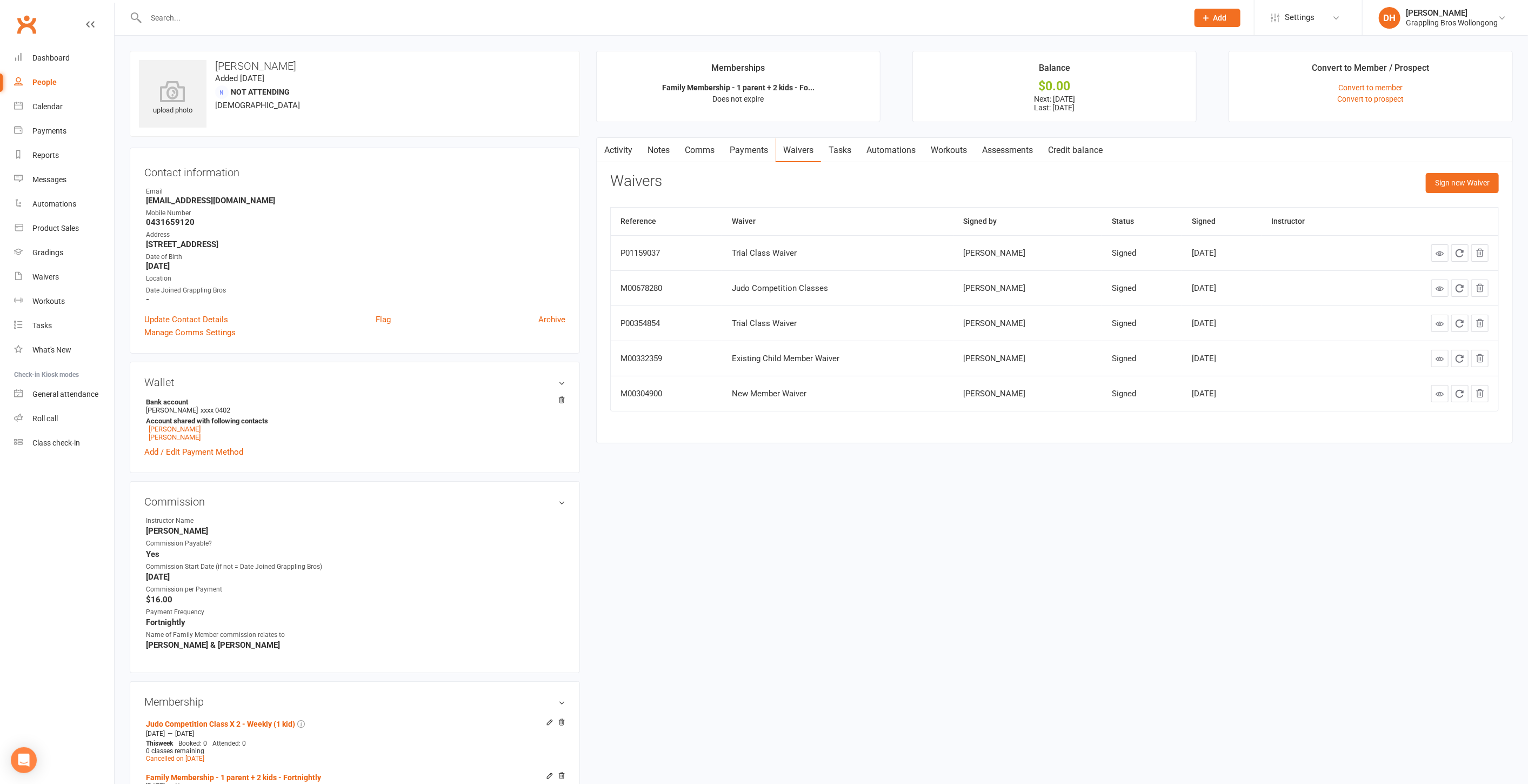
click at [752, 150] on link "Payments" at bounding box center [749, 150] width 53 height 25
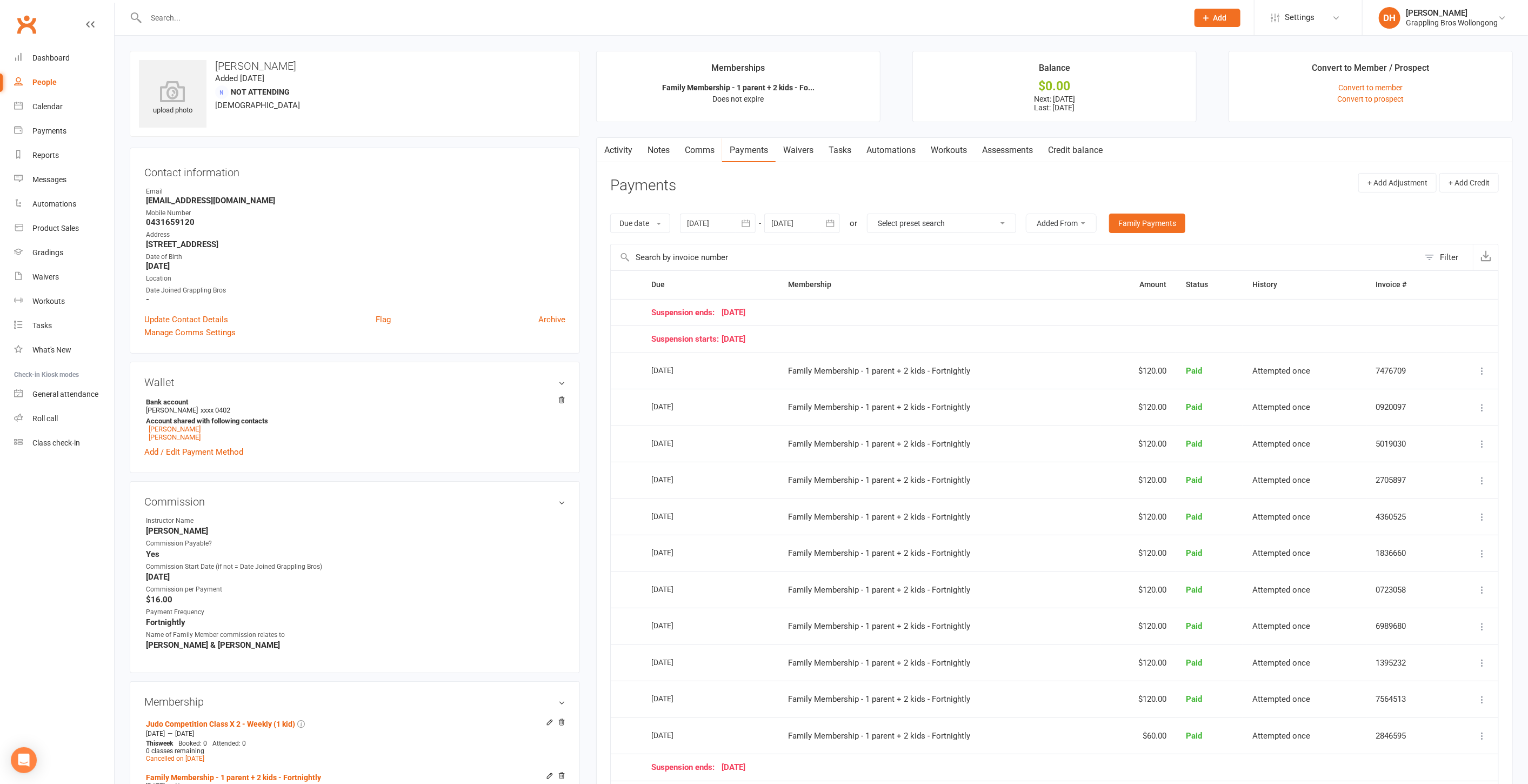
click at [715, 229] on div at bounding box center [717, 223] width 76 height 20
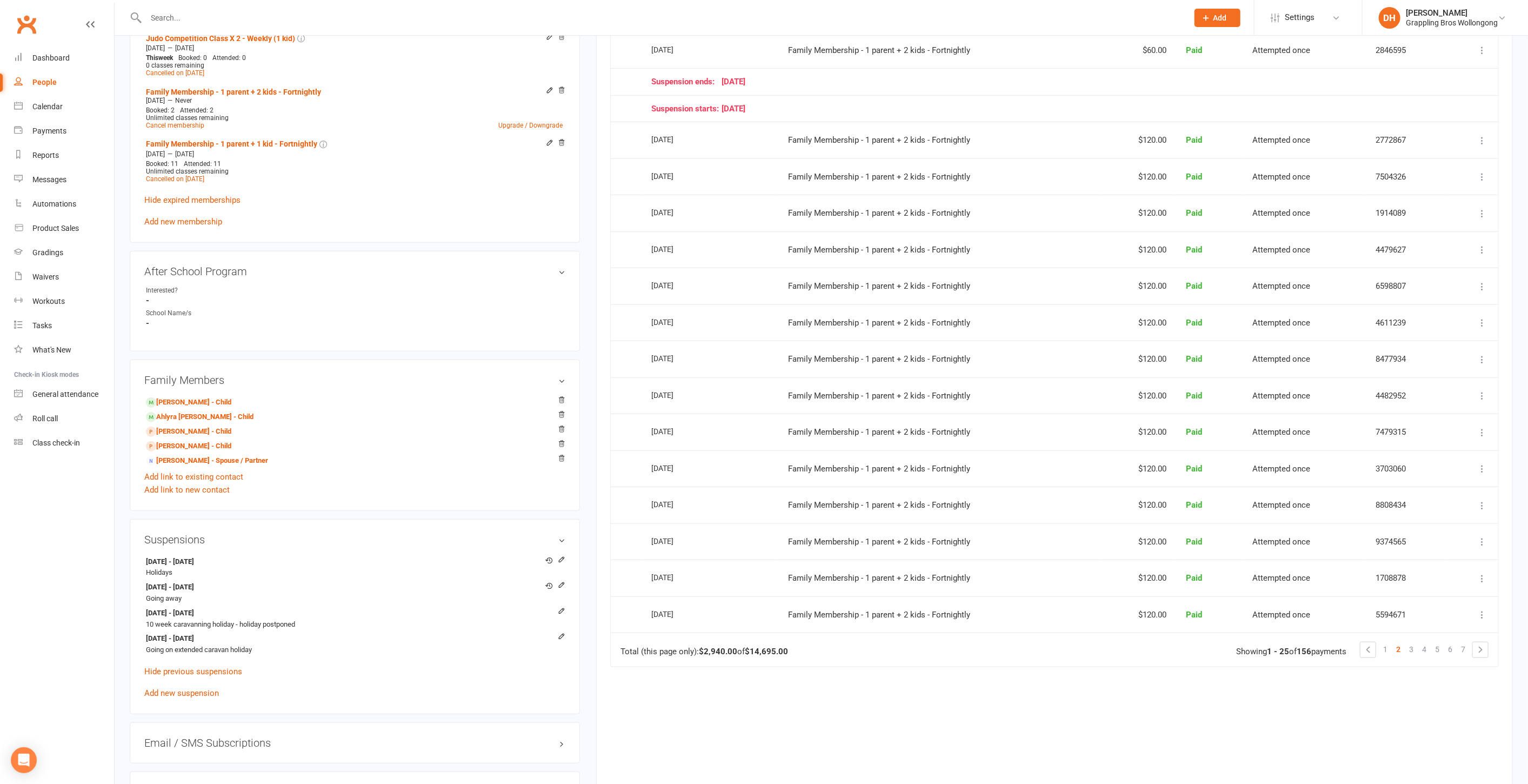
scroll to position [782, 0]
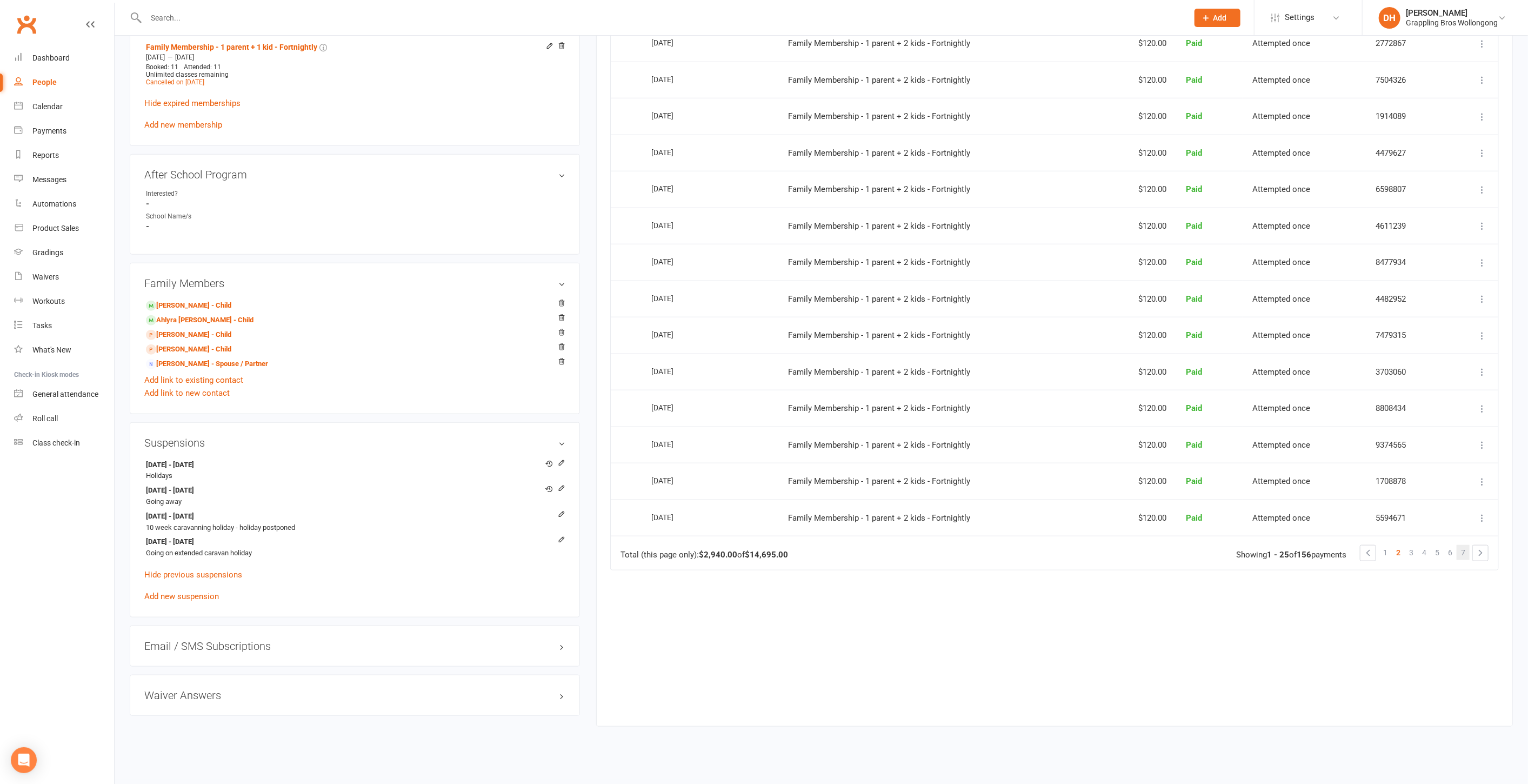
click at [1463, 545] on span "7" at bounding box center [1463, 553] width 4 height 15
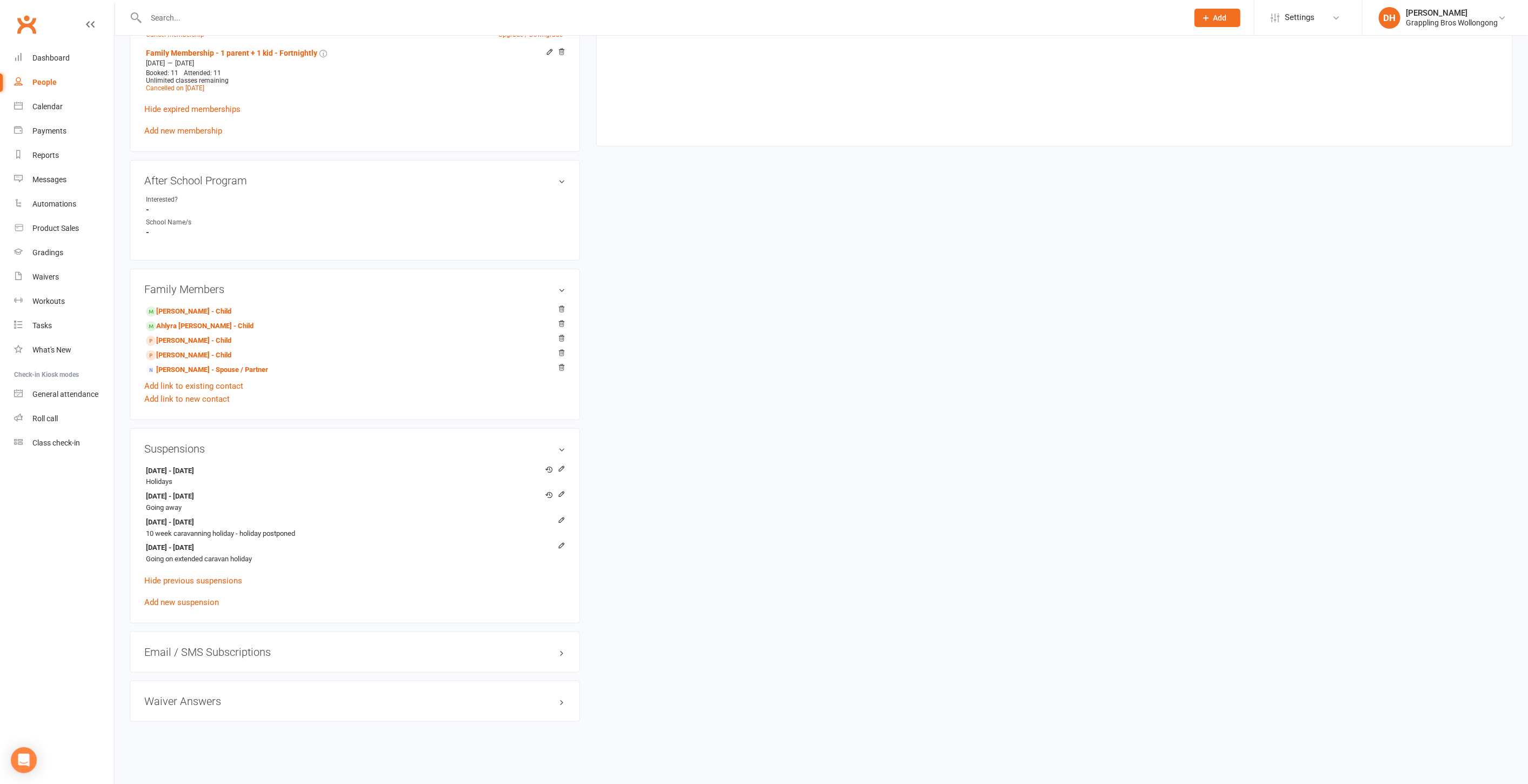
scroll to position [90, 0]
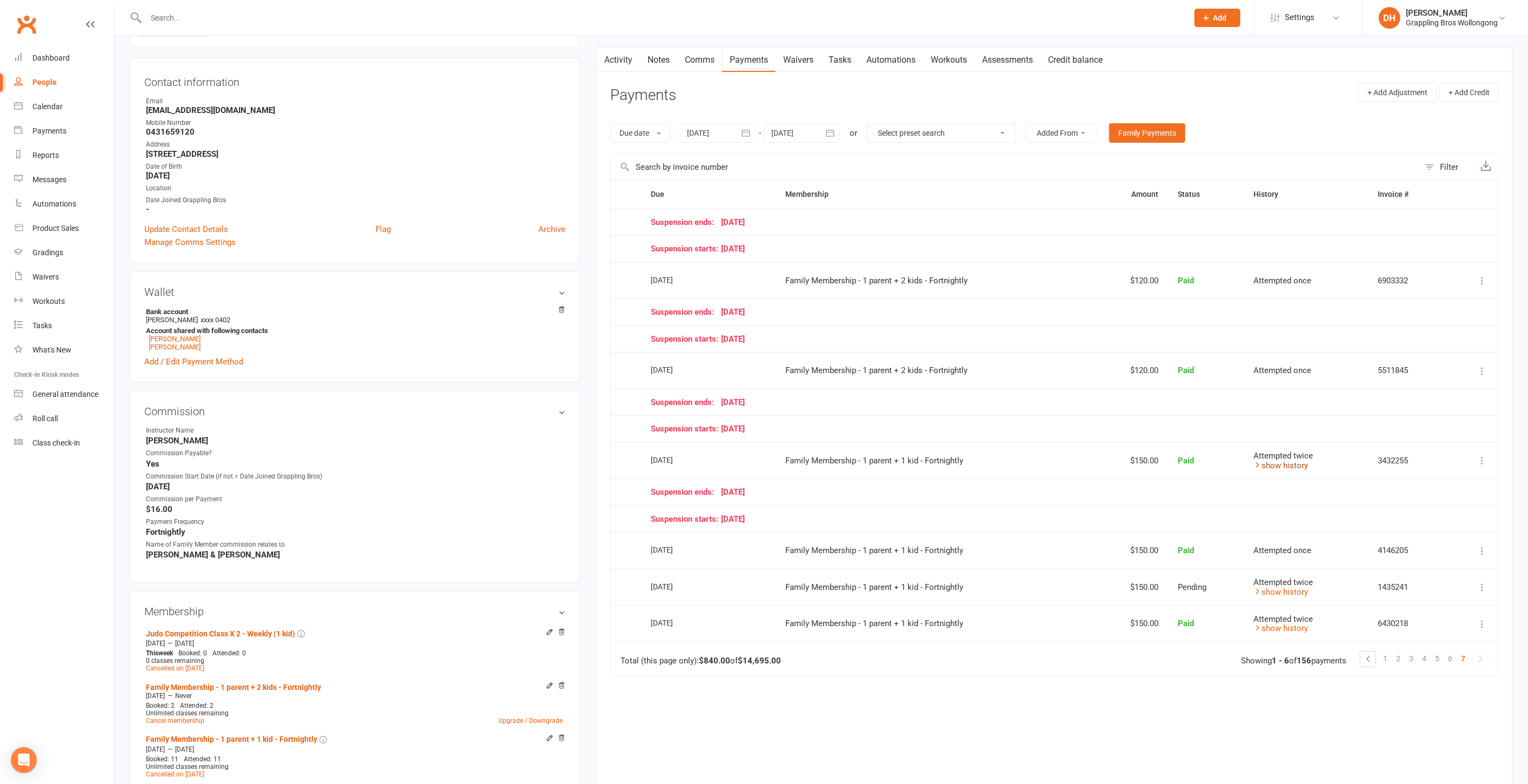
click at [1283, 462] on link "show history" at bounding box center [1281, 465] width 55 height 10
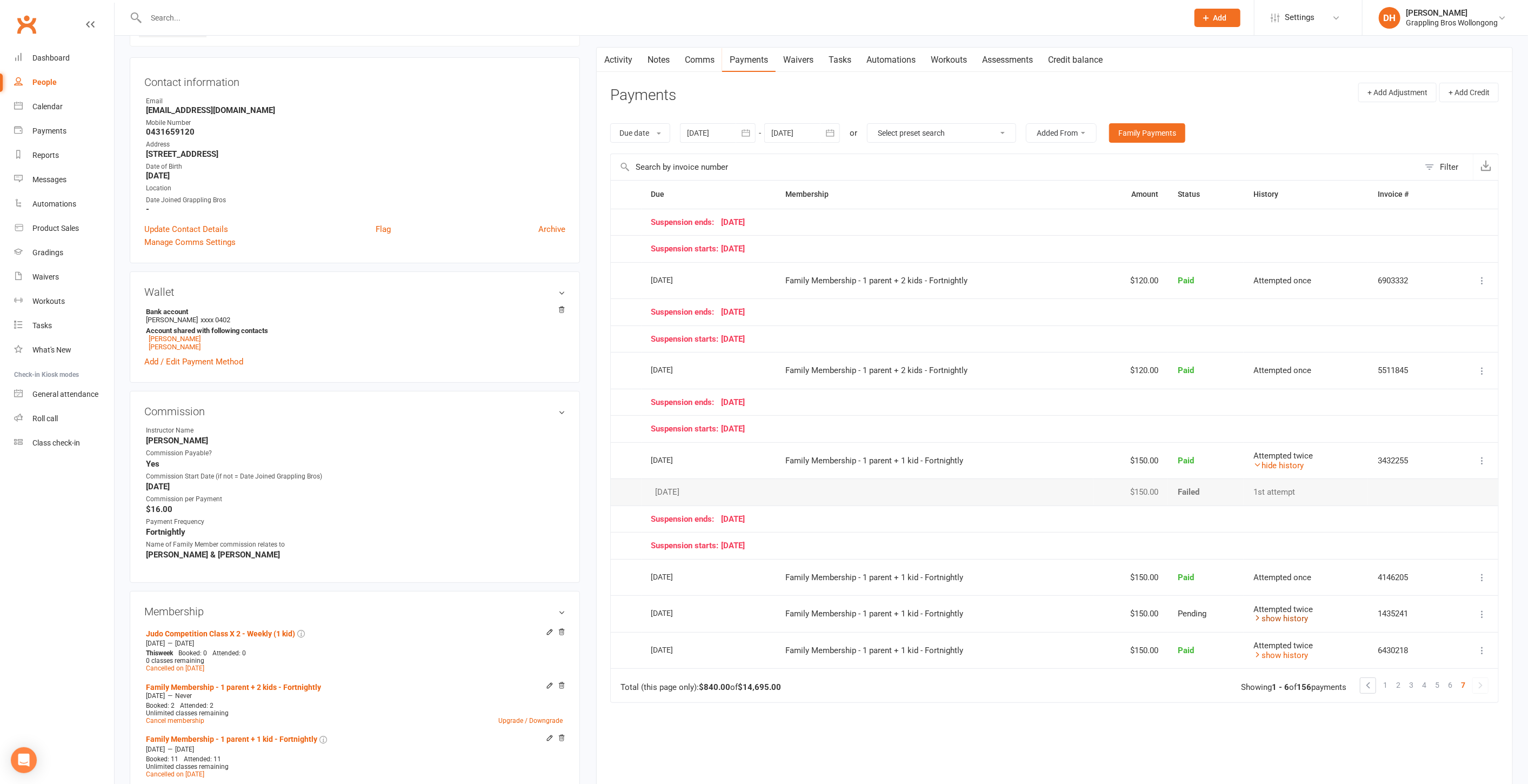
click at [1286, 614] on link "show history" at bounding box center [1281, 618] width 55 height 10
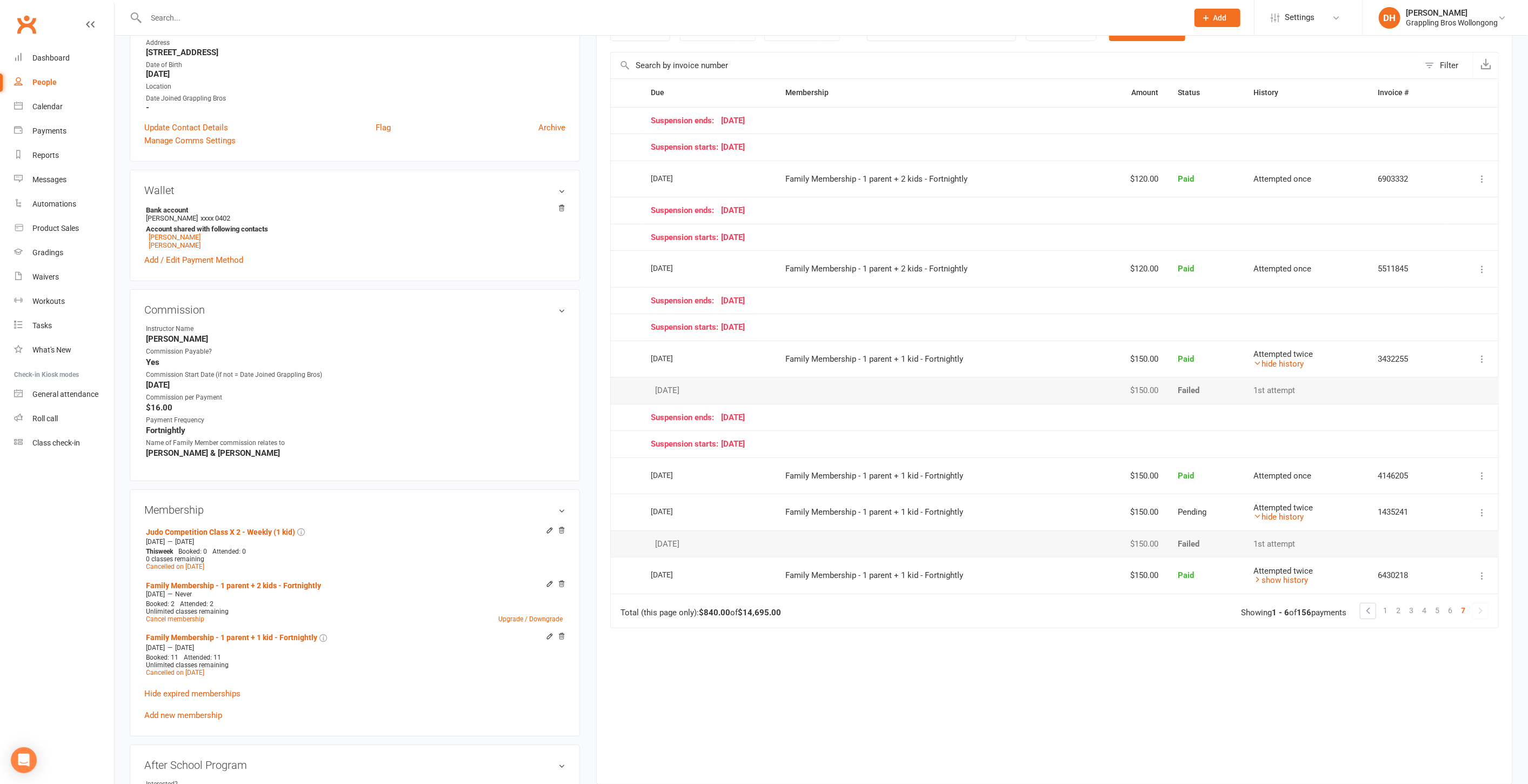
scroll to position [0, 0]
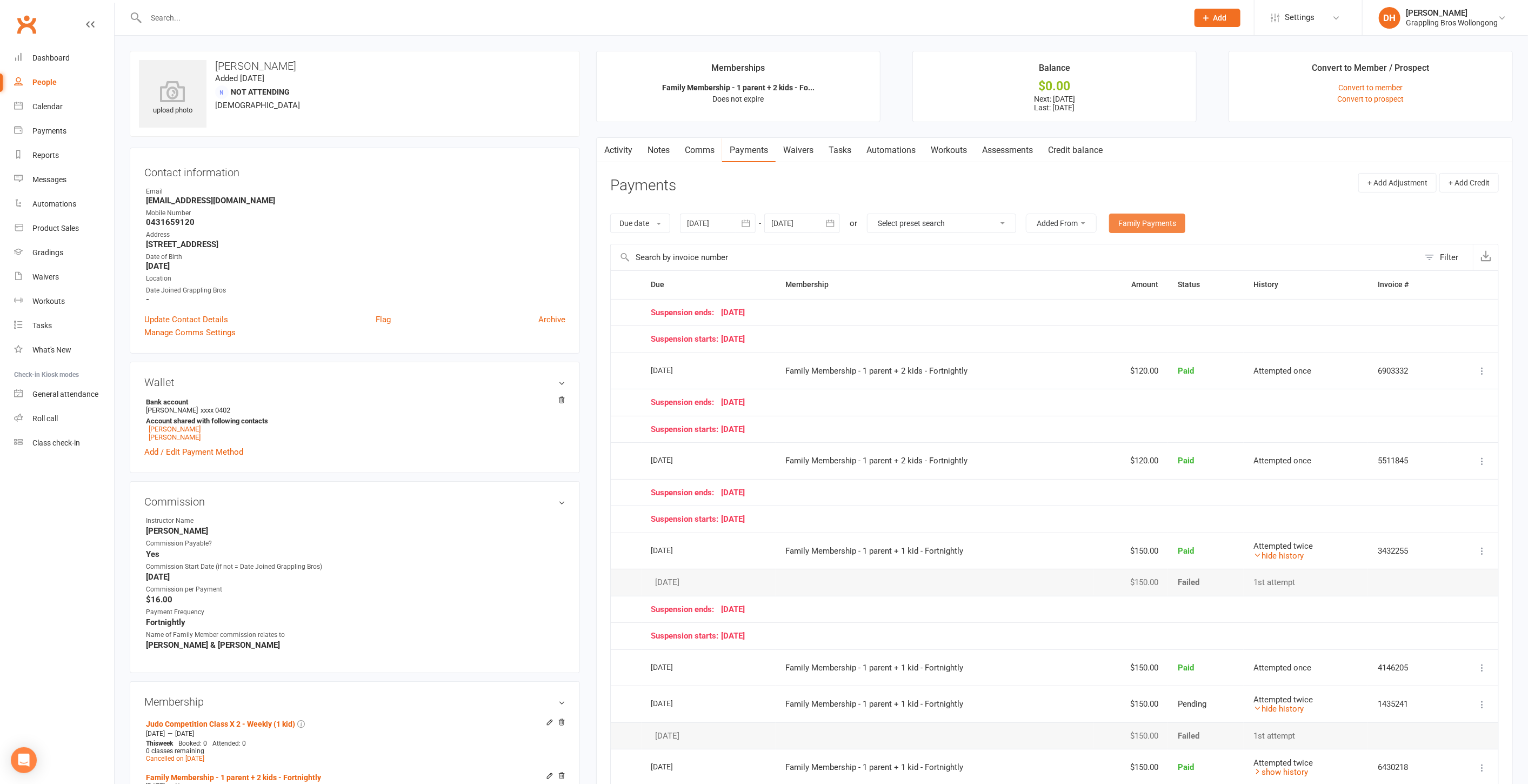
click at [1127, 217] on link "Family Payments" at bounding box center [1147, 223] width 76 height 20
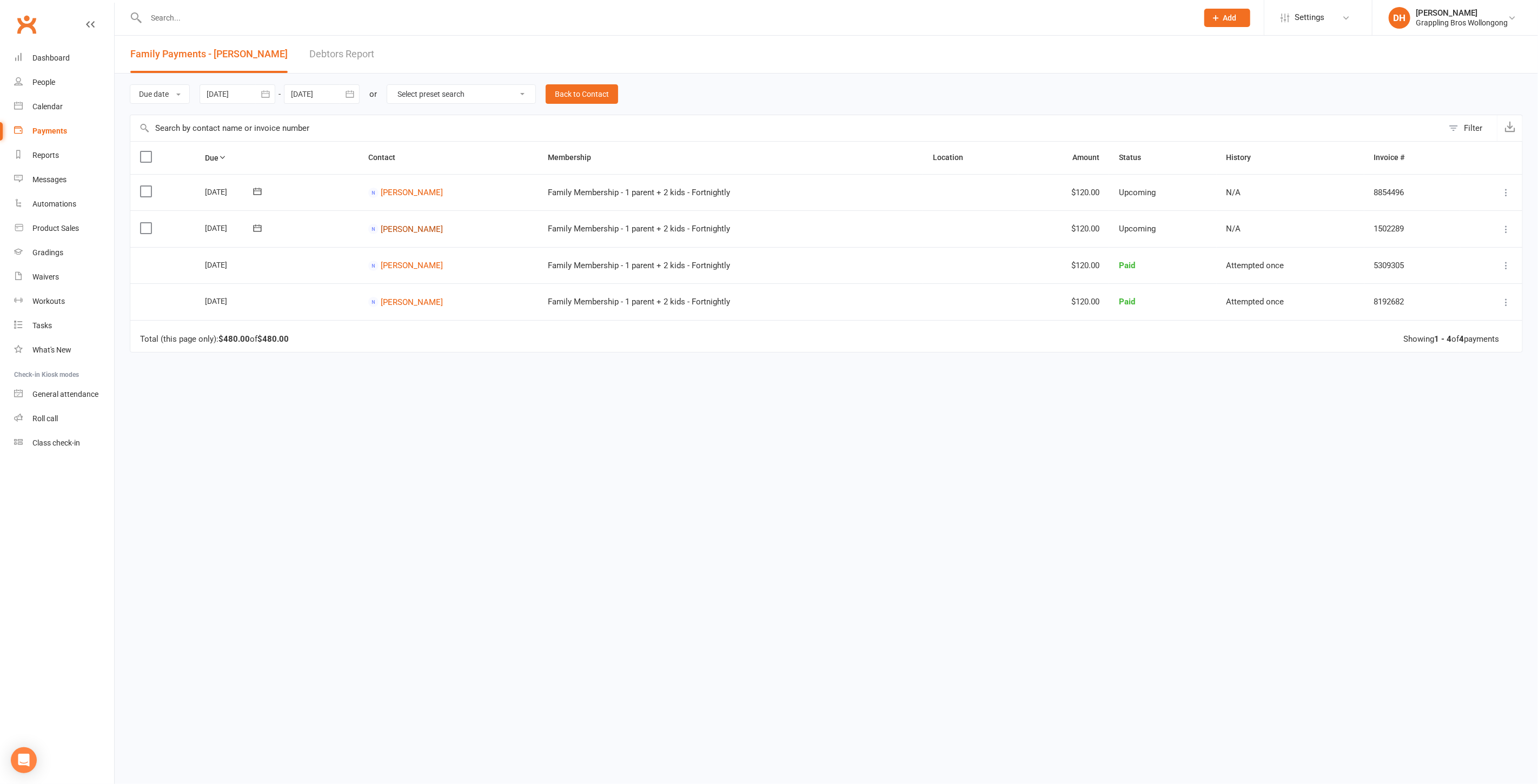
click at [415, 227] on link "Joel Ward" at bounding box center [412, 228] width 62 height 10
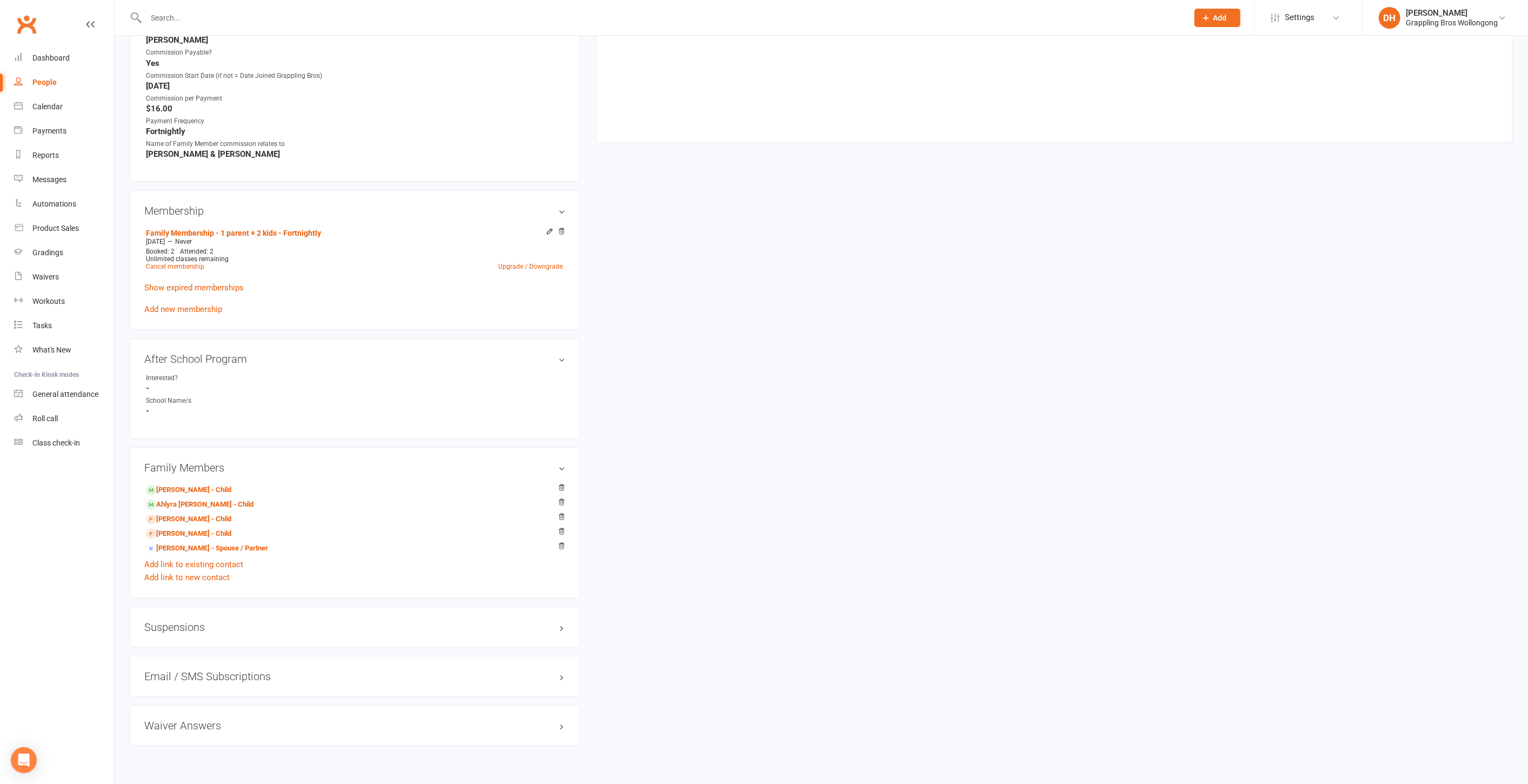
scroll to position [515, 0]
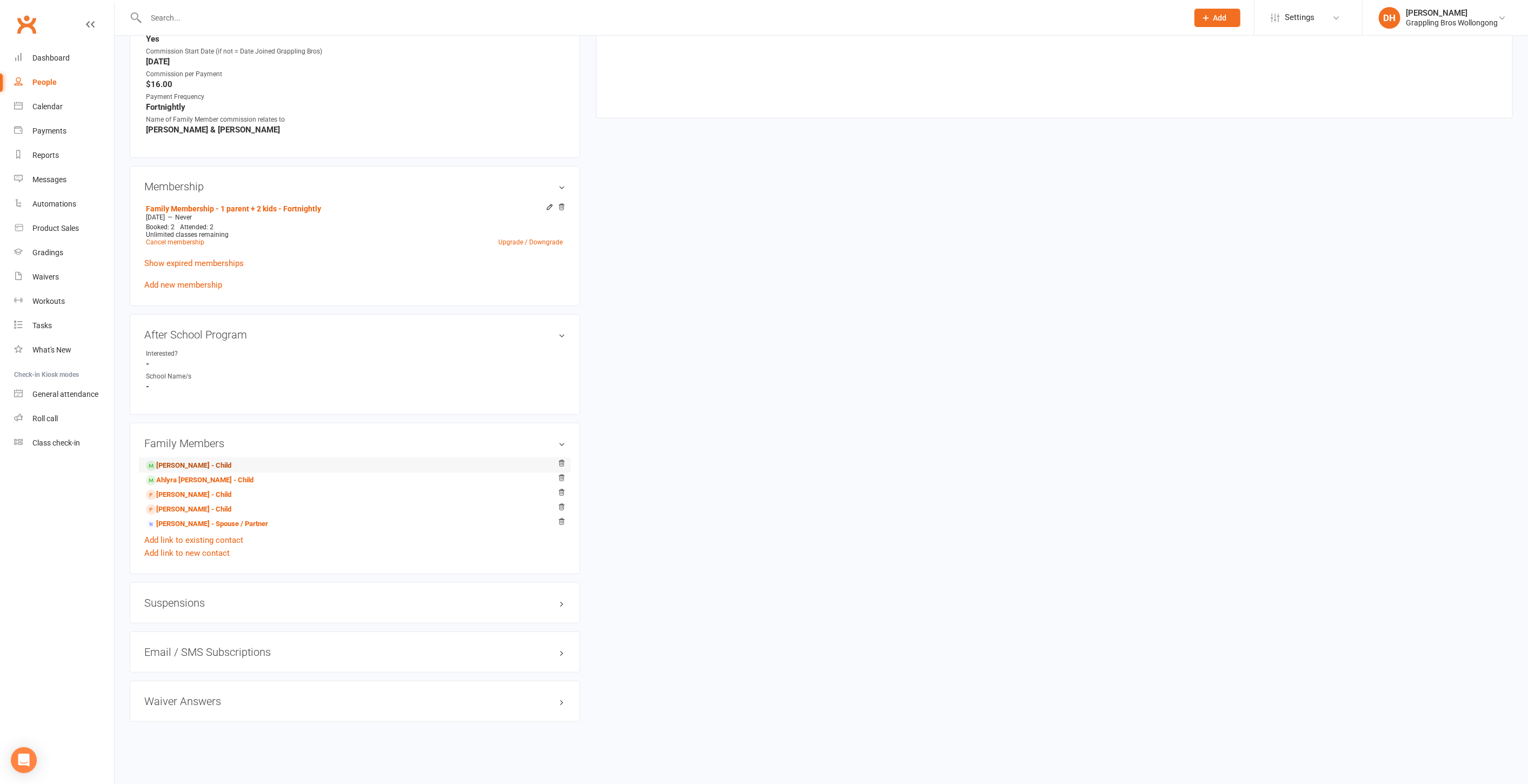
click at [191, 462] on link "Vedder Ward - Child" at bounding box center [189, 466] width 85 height 11
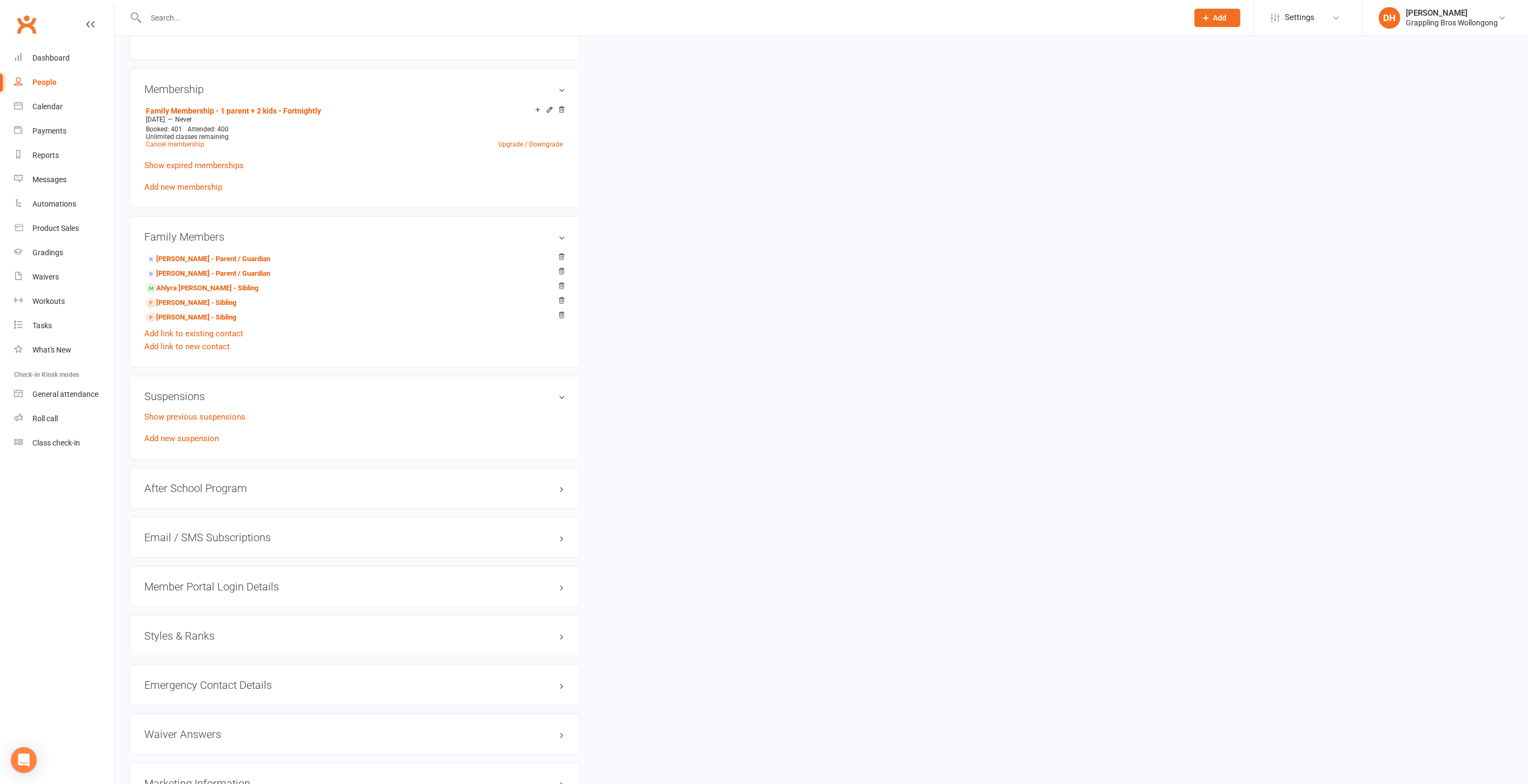
scroll to position [686, 0]
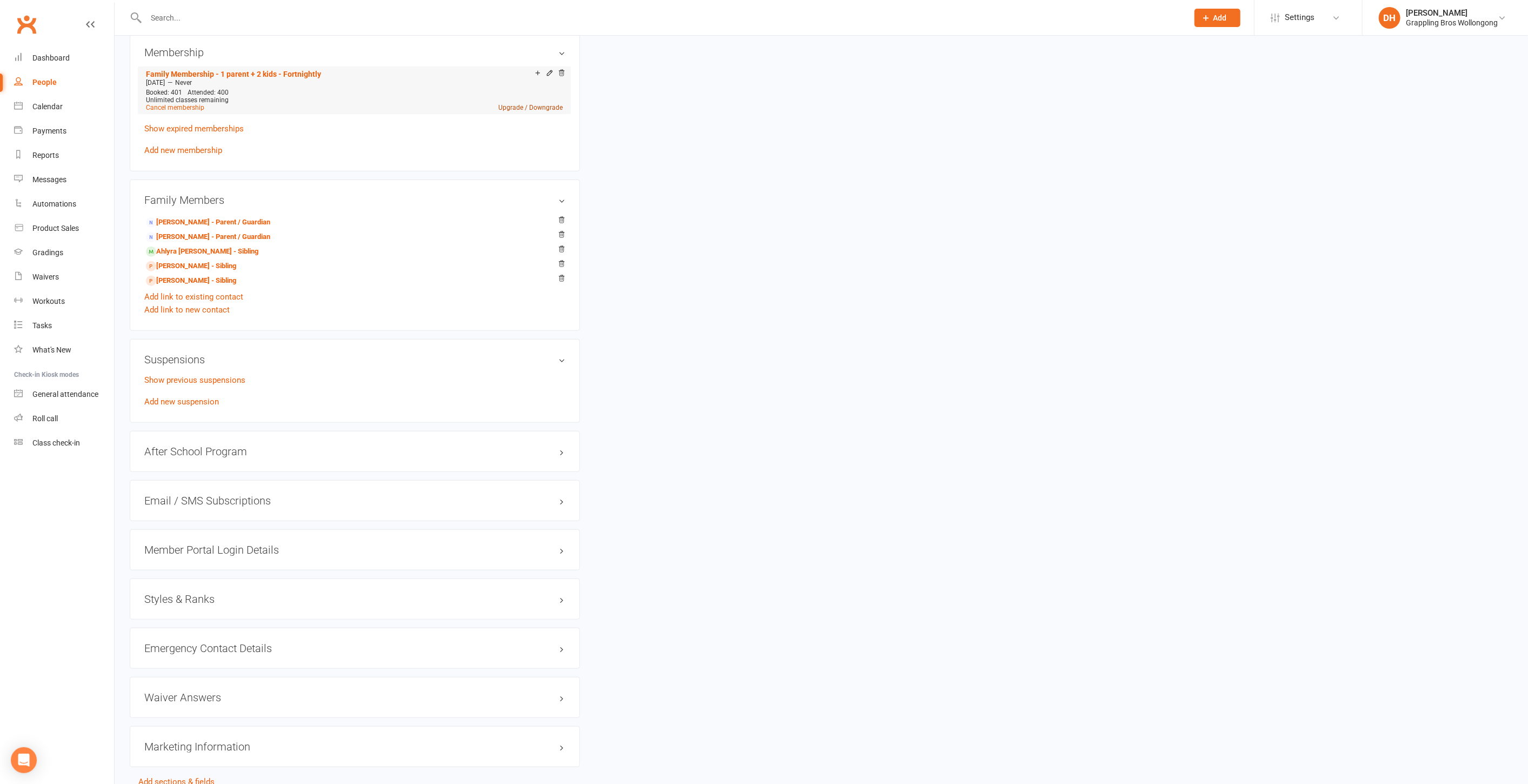
click at [529, 107] on link "Upgrade / Downgrade" at bounding box center [530, 107] width 64 height 8
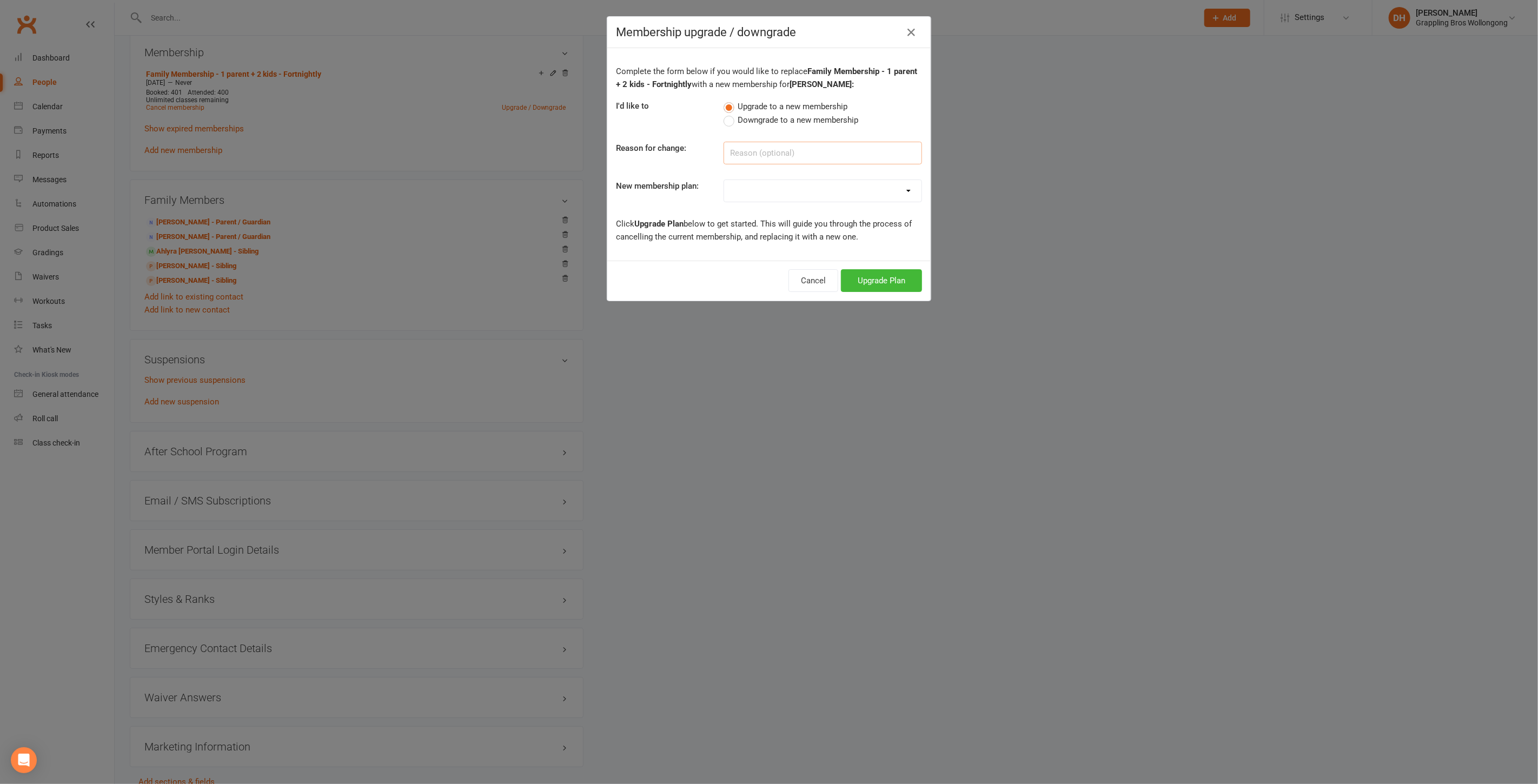
click at [763, 148] on input at bounding box center [822, 153] width 198 height 23
type input "split family membership"
click at [765, 186] on select "Adult Membership - Standard - Weekly Adult Membership - Standard - Fortnightly …" at bounding box center [822, 191] width 198 height 22
select select "4"
click at [724, 180] on select "Adult Membership - Standard - Weekly Adult Membership - Standard - Fortnightly …" at bounding box center [822, 191] width 198 height 22
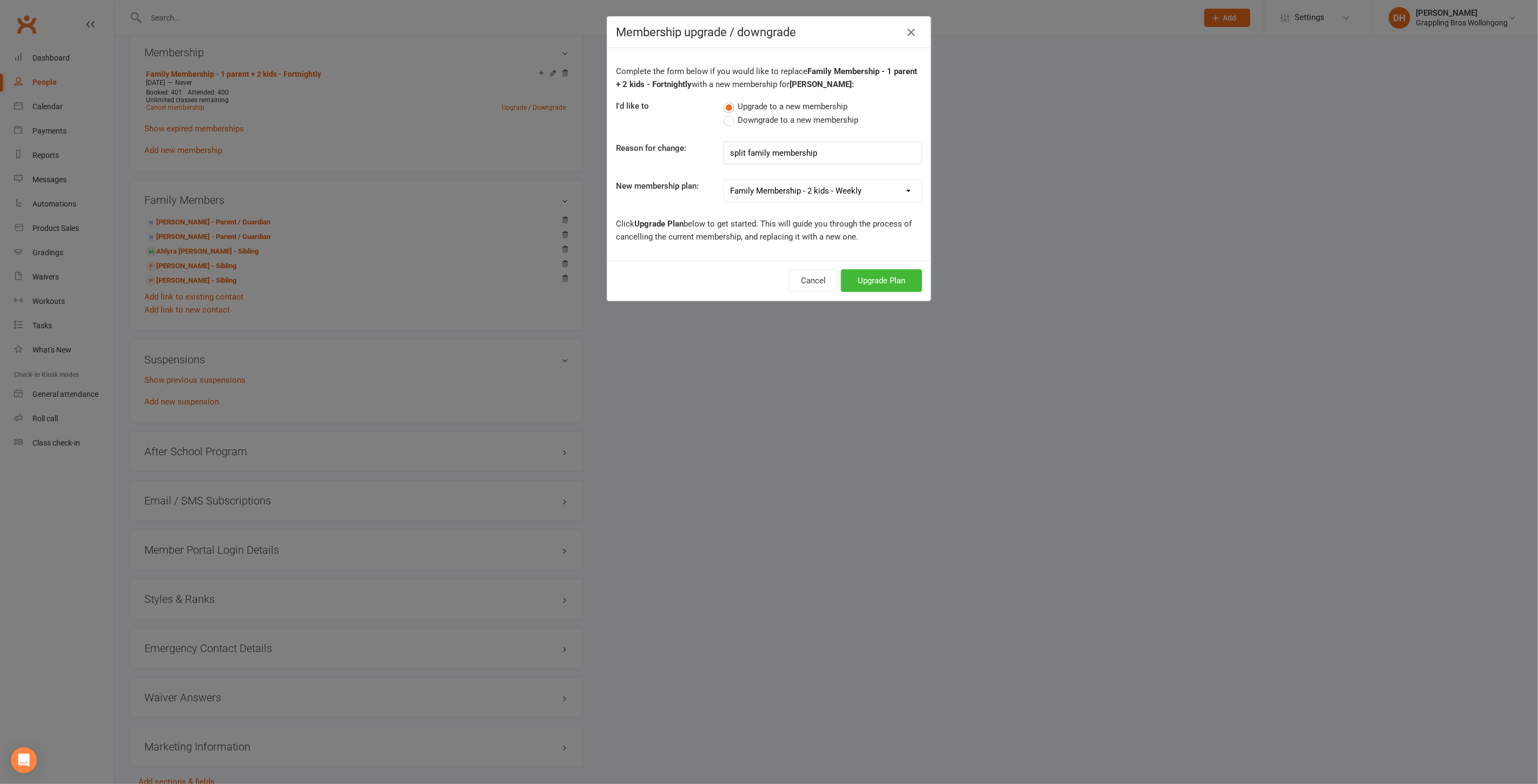
click at [827, 193] on select "Adult Membership - Standard - Weekly Adult Membership - Standard - Fortnightly …" at bounding box center [822, 191] width 198 height 22
click at [724, 180] on select "Adult Membership - Standard - Weekly Adult Membership - Standard - Fortnightly …" at bounding box center [822, 191] width 198 height 22
click at [881, 280] on button "Upgrade Plan" at bounding box center [881, 281] width 81 height 23
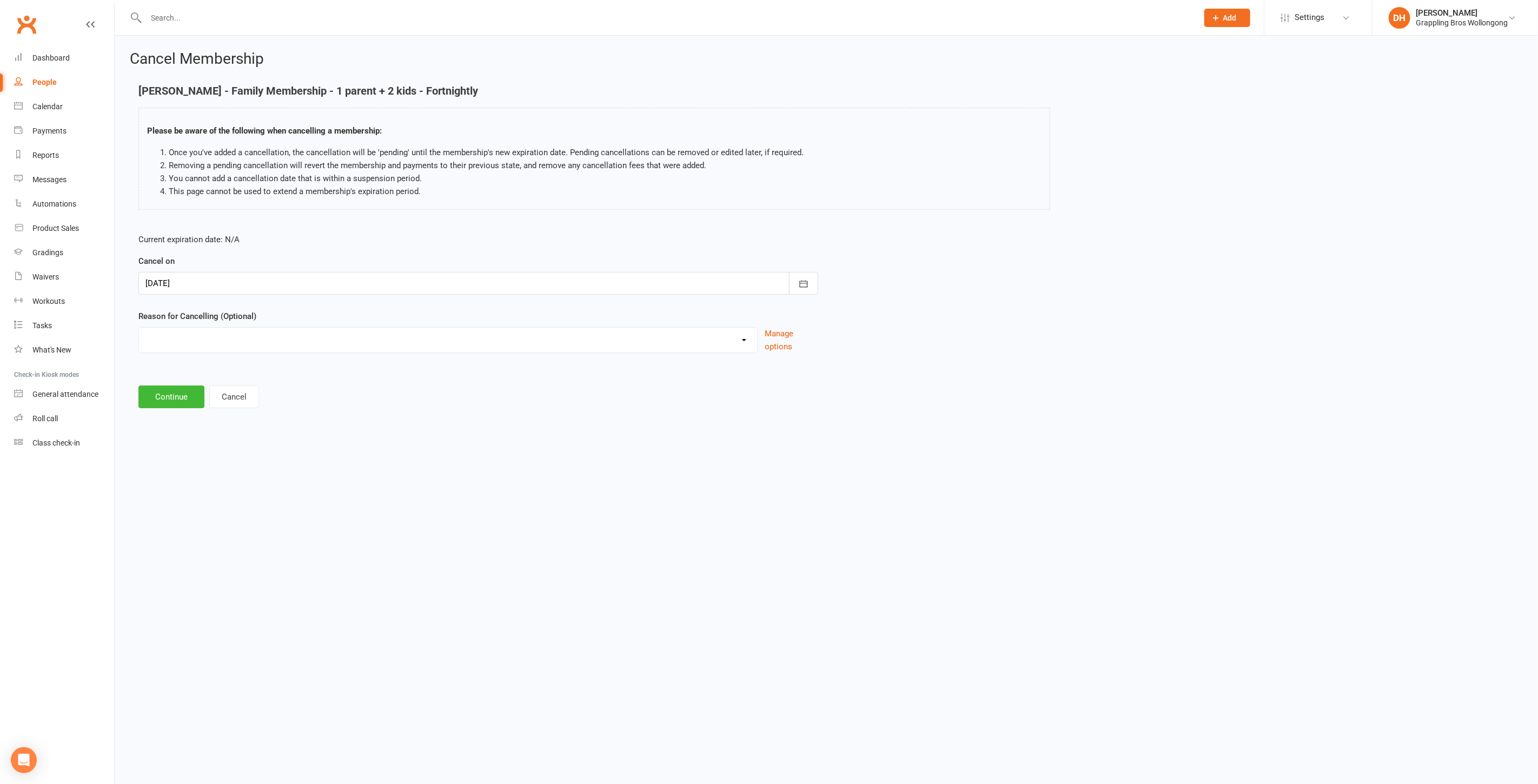
click at [382, 291] on div at bounding box center [479, 283] width 680 height 23
click at [231, 410] on span "21" at bounding box center [230, 413] width 9 height 9
type input "21 Oct 2025"
click at [223, 337] on select "Ezidebit Dispute Failed Payments Going Overseas Holiday Injury Work Commitments…" at bounding box center [448, 339] width 618 height 22
select select "6"
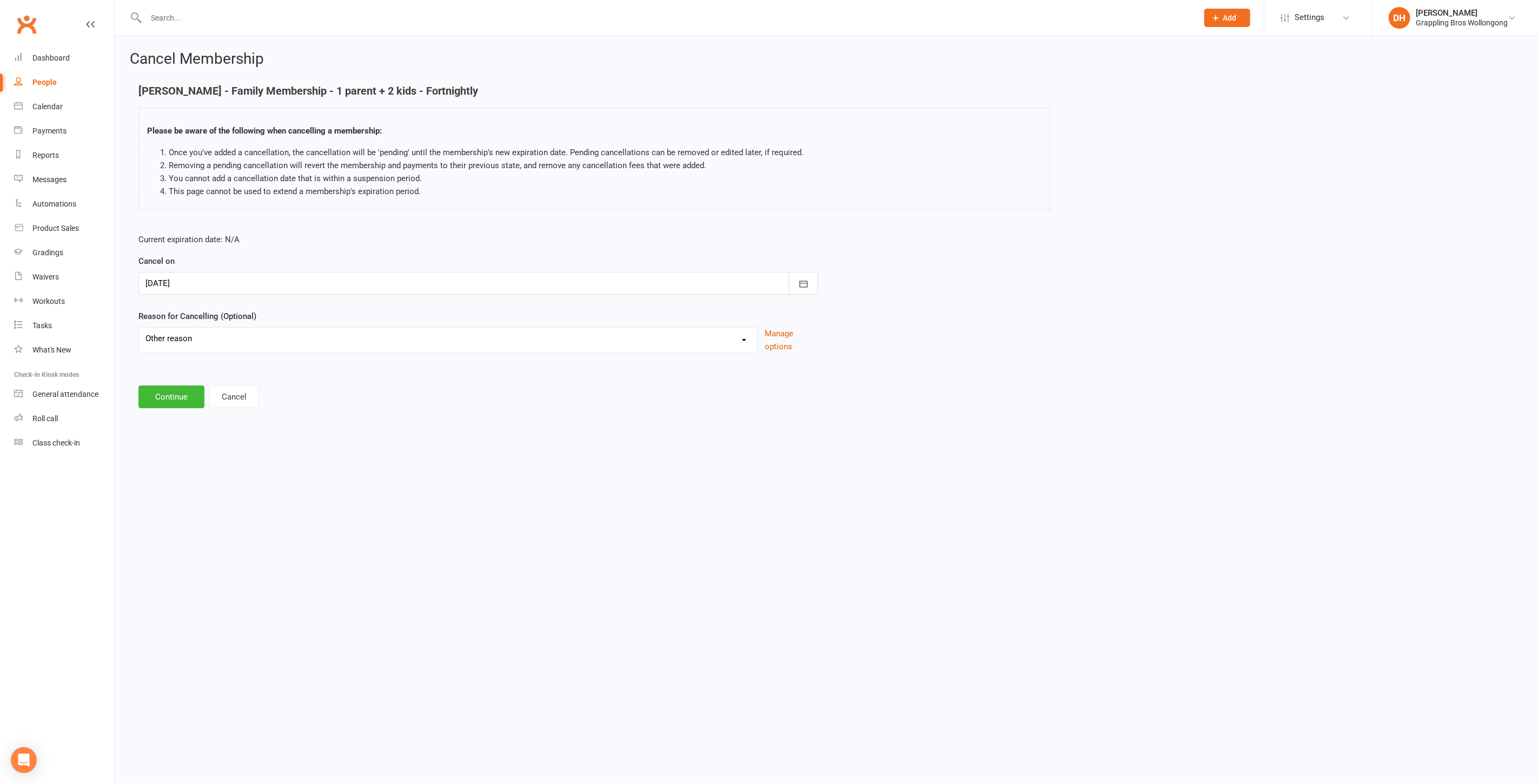
click at [139, 328] on select "Ezidebit Dispute Failed Payments Going Overseas Holiday Injury Work Commitments…" at bounding box center [448, 339] width 618 height 22
click at [224, 397] on input at bounding box center [479, 397] width 680 height 23
type input "Split family membership"
click at [145, 448] on button "Continue" at bounding box center [172, 452] width 66 height 23
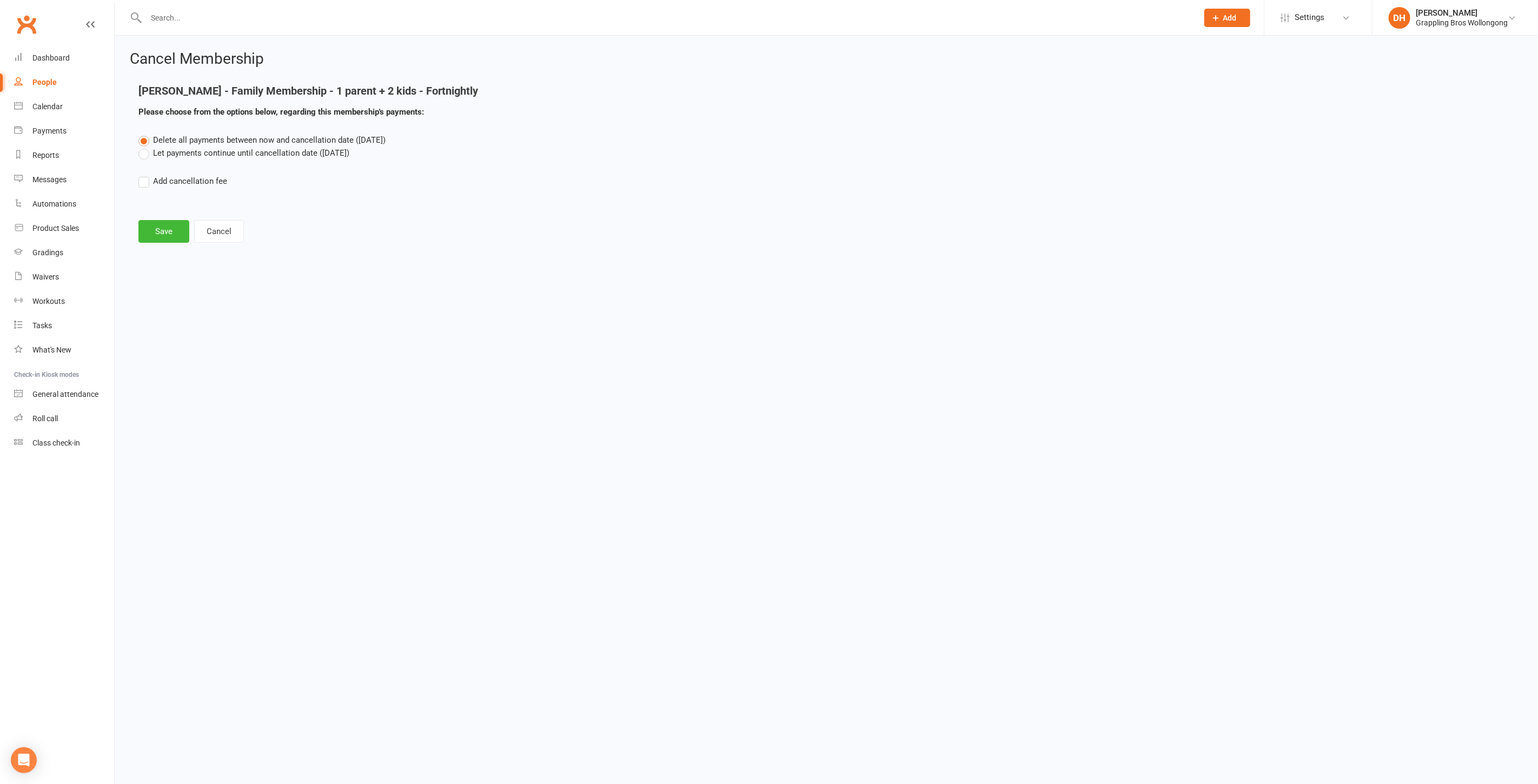
click at [202, 151] on label "Let payments continue until cancellation date (Oct 21, 2025)" at bounding box center [244, 153] width 211 height 13
click at [146, 147] on input "Let payments continue until cancellation date (Oct 21, 2025)" at bounding box center [142, 147] width 7 height 0
click at [162, 234] on button "Save" at bounding box center [164, 231] width 51 height 23
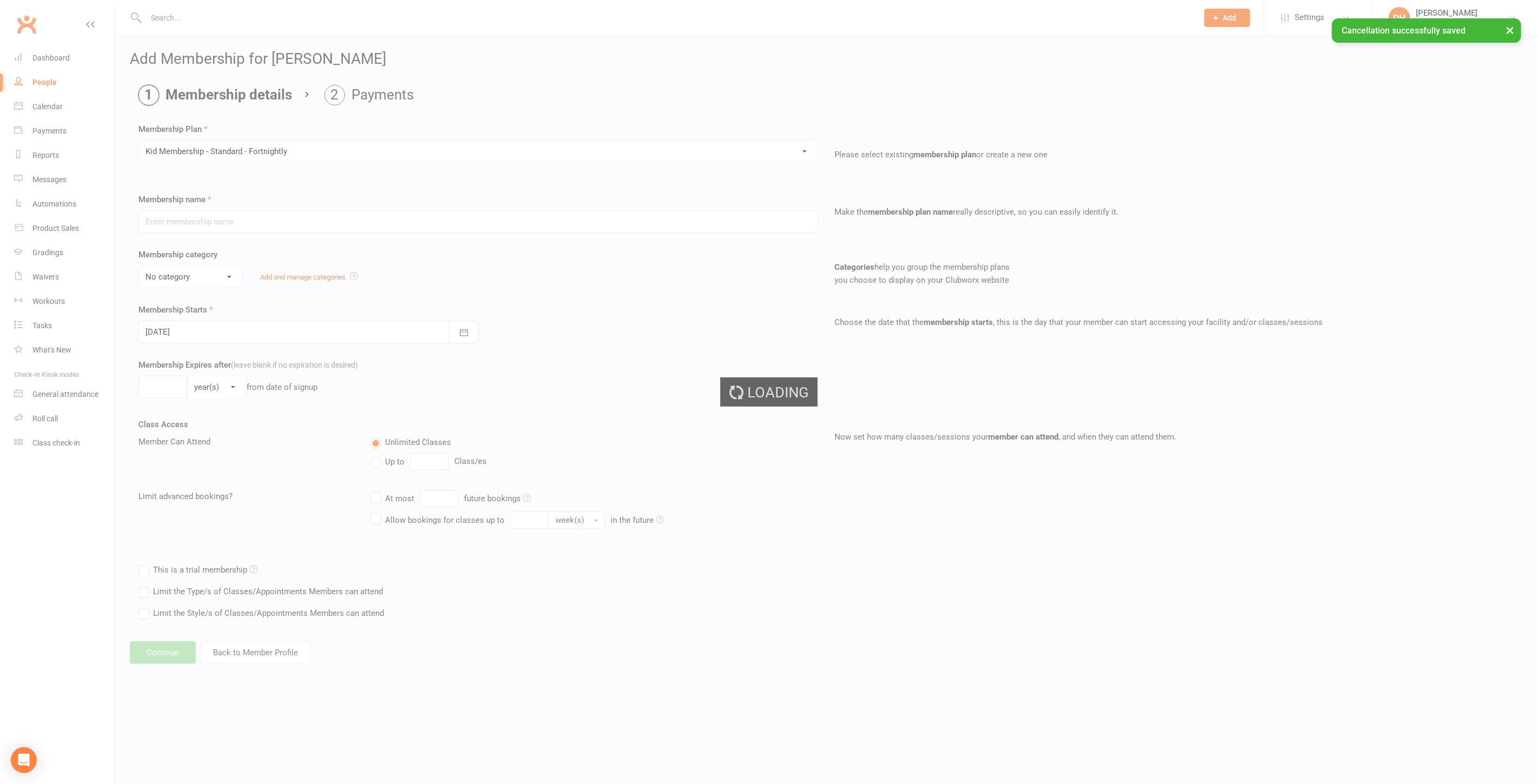
type input "Kid Membership - Standard - Fortnightly"
select select "7"
type input "0"
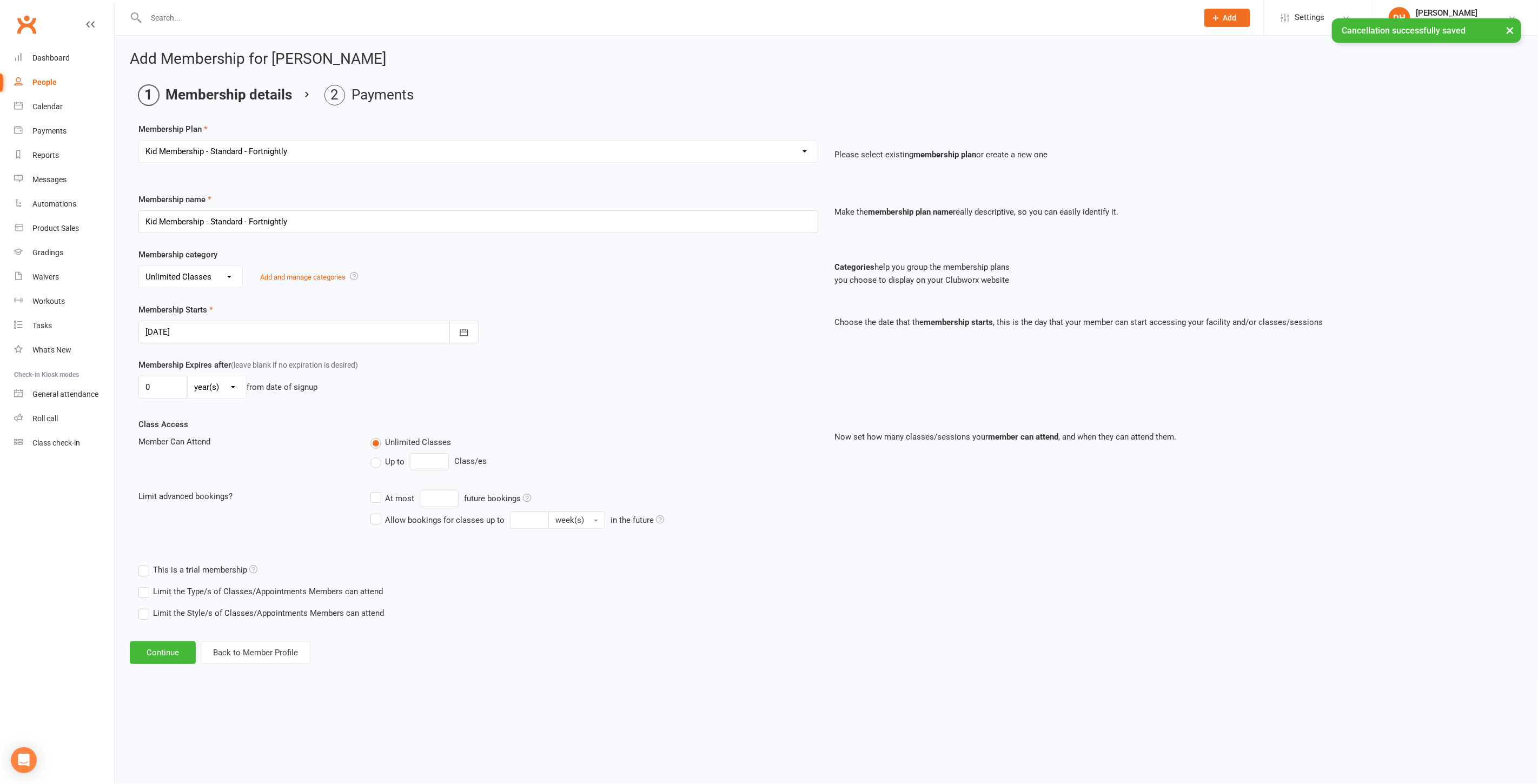
click at [239, 328] on div at bounding box center [308, 332] width 340 height 23
click at [222, 466] on button "21" at bounding box center [230, 461] width 23 height 20
type input "21 Oct 2025"
click at [151, 643] on button "Continue" at bounding box center [163, 652] width 66 height 23
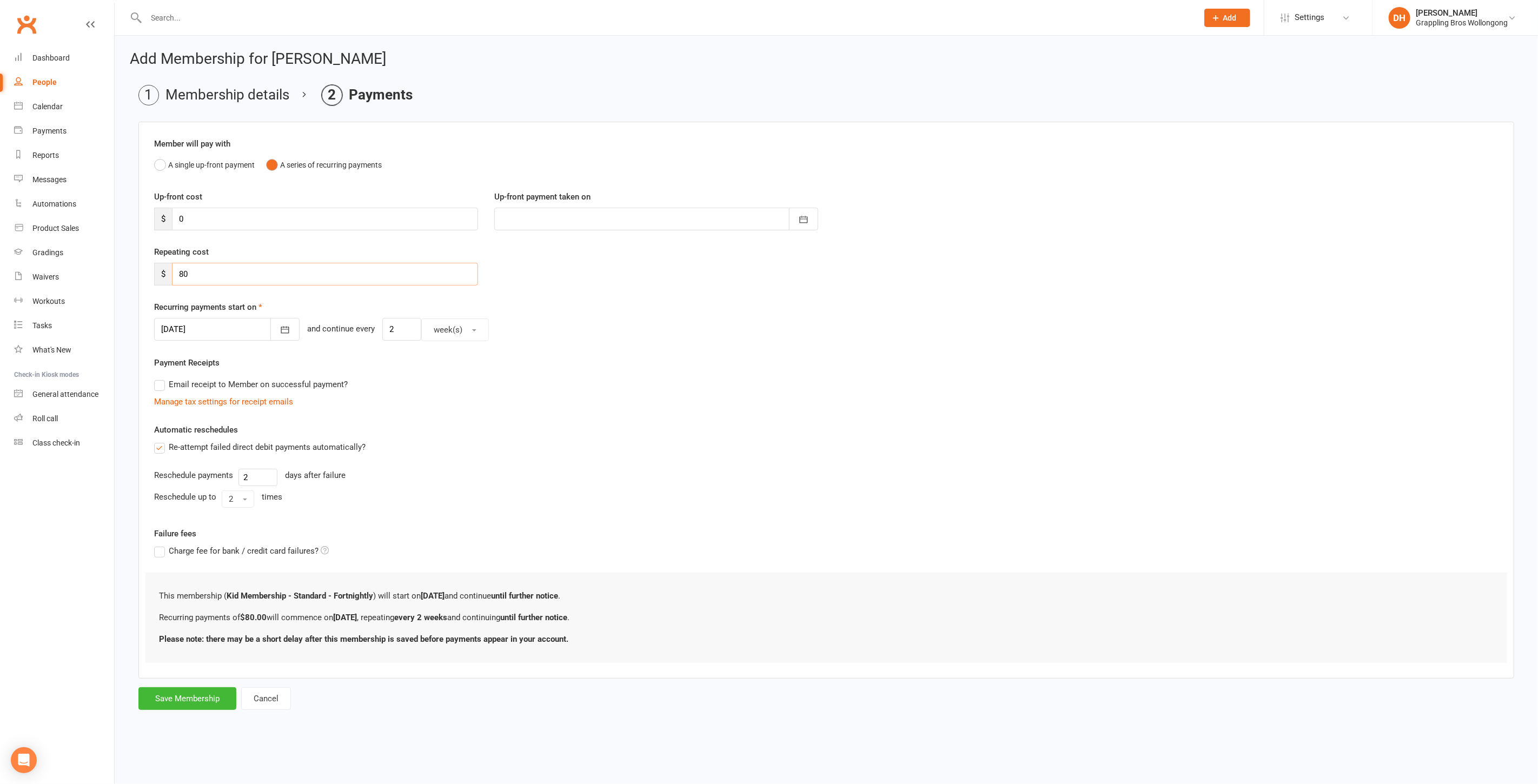
drag, startPoint x: 216, startPoint y: 273, endPoint x: 142, endPoint y: 267, distance: 74.2
click at [142, 267] on div "Member will pay with A single up-front payment A series of recurring payments U…" at bounding box center [826, 400] width 1376 height 557
type input "60"
click at [190, 693] on button "Save Membership" at bounding box center [187, 698] width 98 height 23
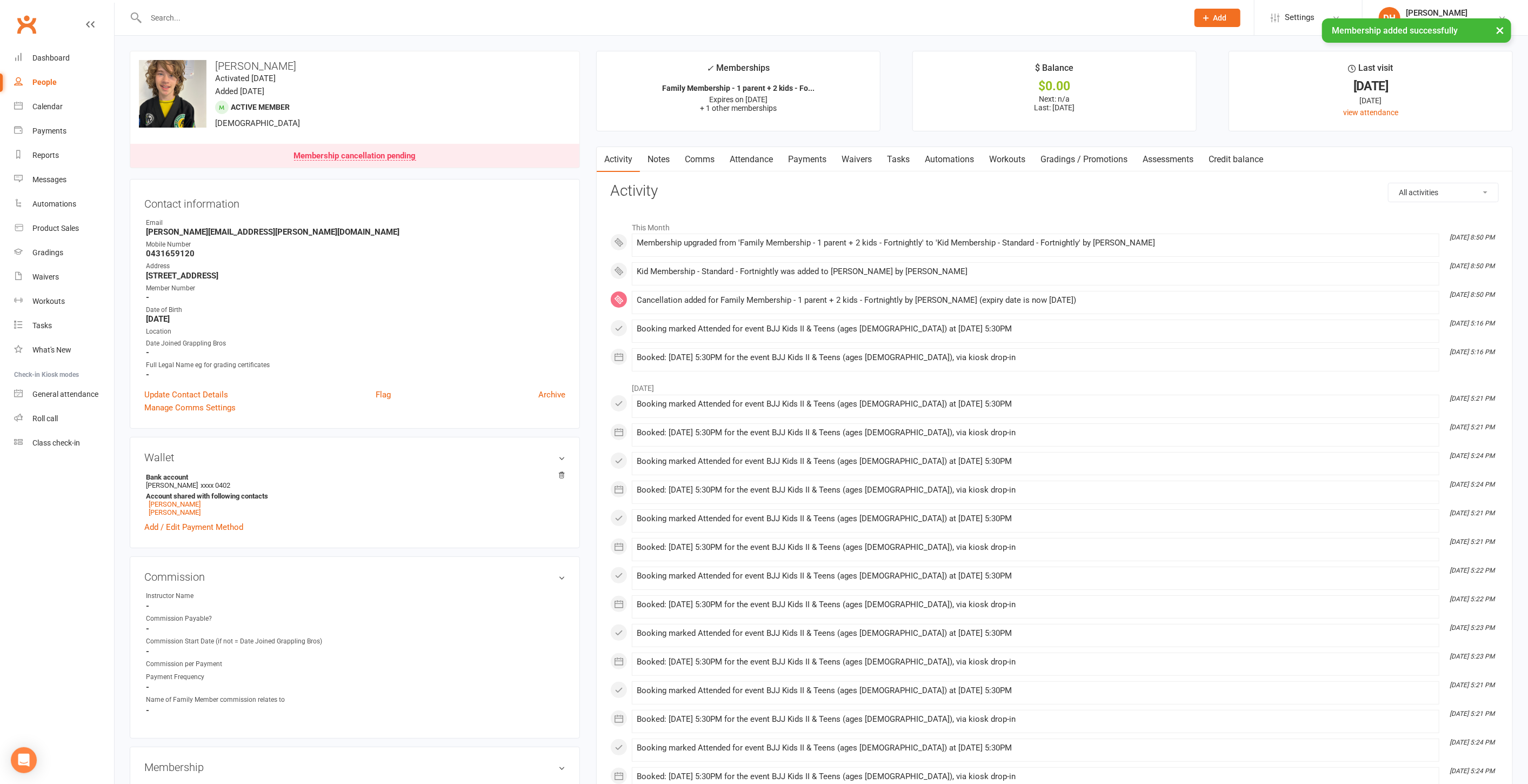
scroll to position [686, 0]
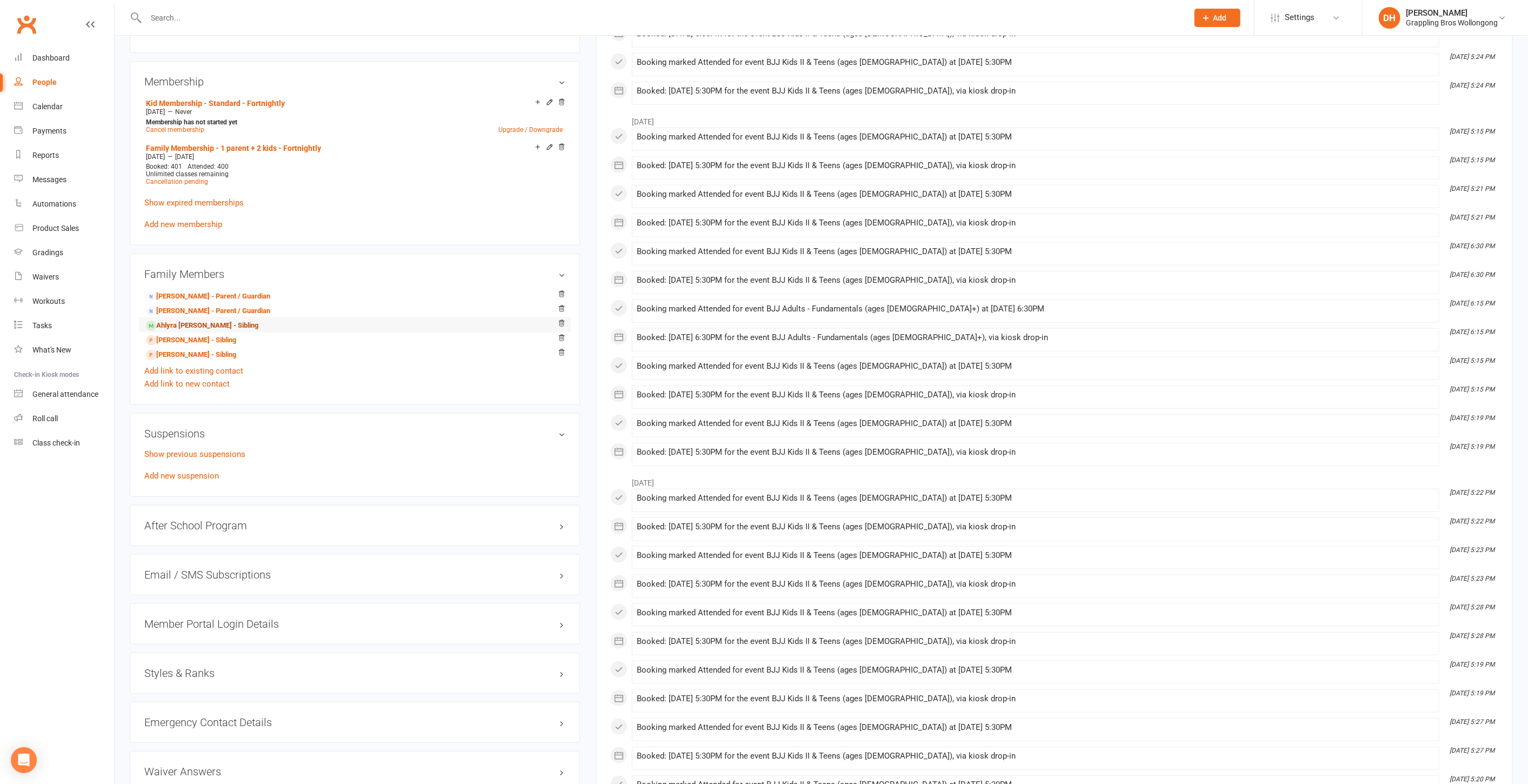
click at [189, 321] on link "Ahlyra Ward - Sibling" at bounding box center [202, 326] width 112 height 11
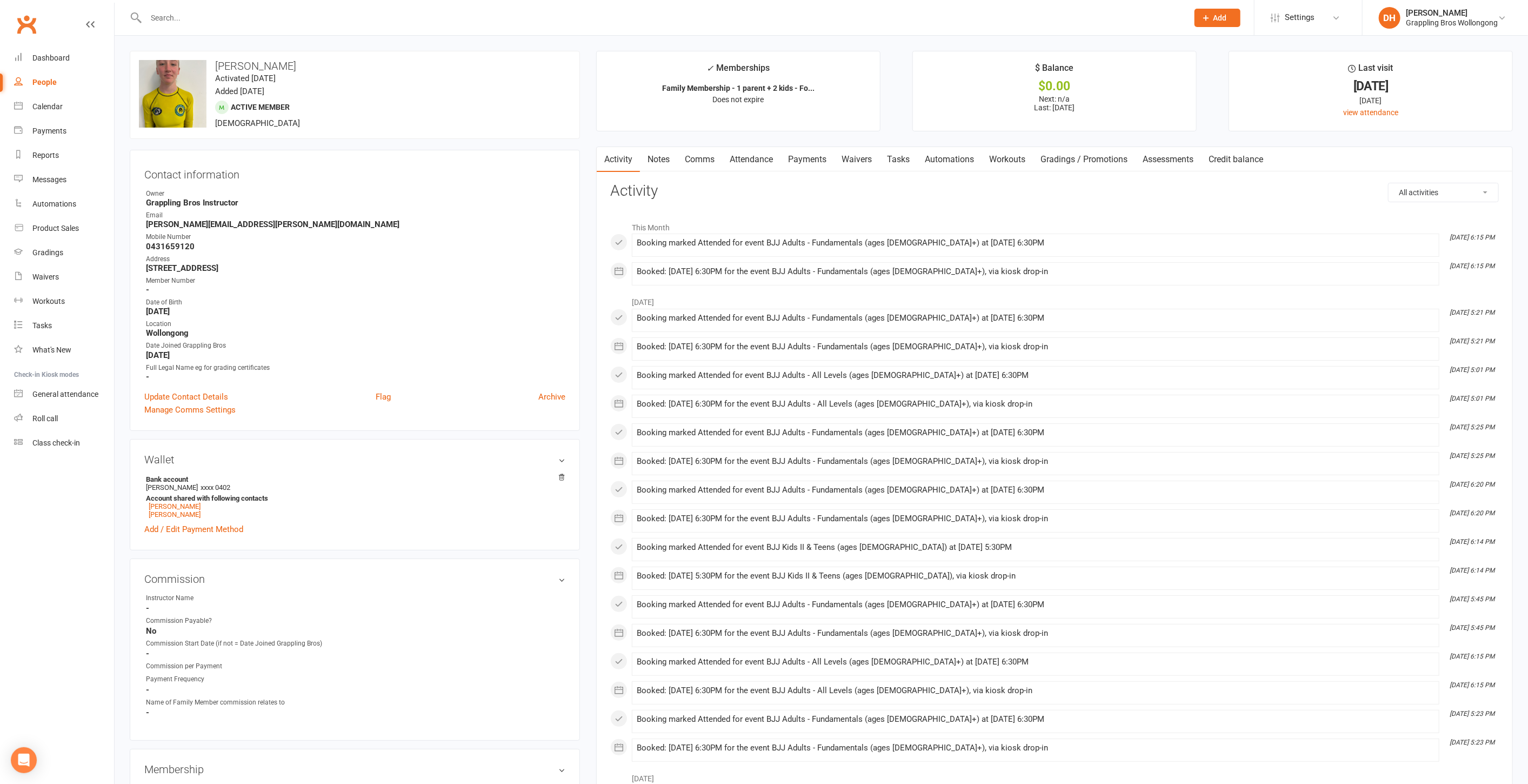
scroll to position [686, 0]
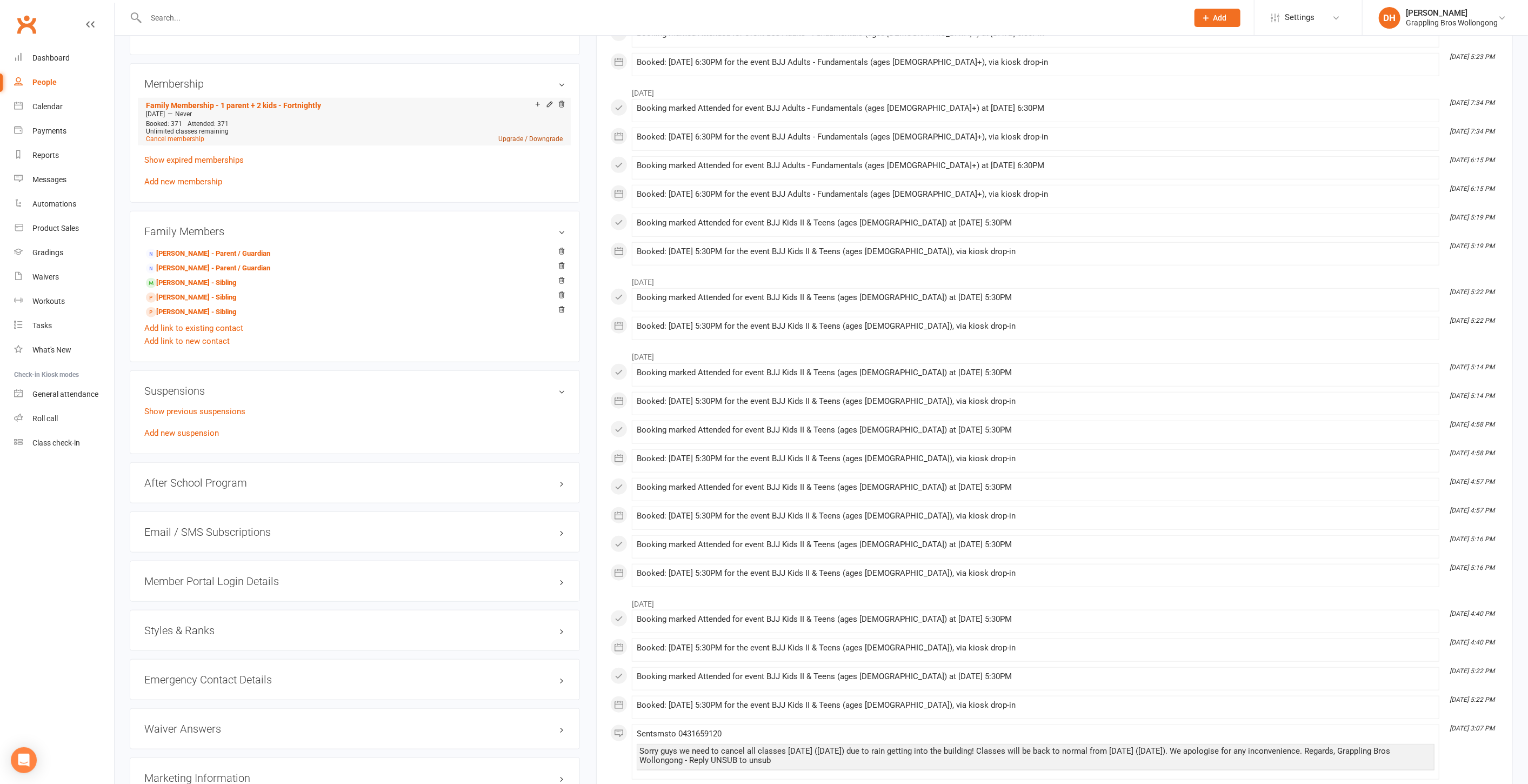
click at [543, 135] on link "Upgrade / Downgrade" at bounding box center [530, 139] width 64 height 8
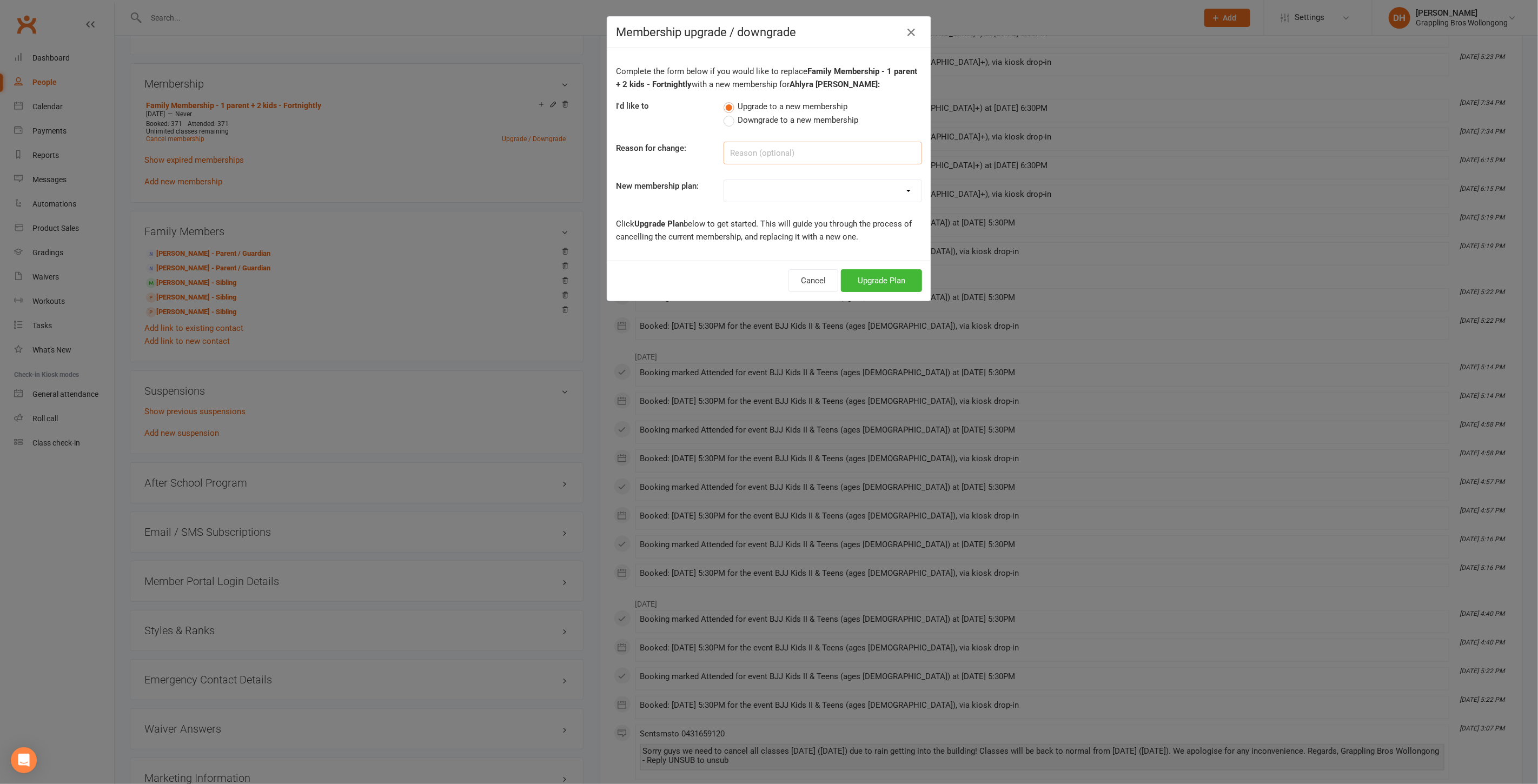
click at [741, 151] on input at bounding box center [822, 153] width 198 height 23
paste input "Split family membership"
type input "Split family membership"
click at [747, 187] on select "Adult Membership - Standard - Weekly Adult Membership - Standard - Fortnightly …" at bounding box center [822, 191] width 198 height 22
select select "4"
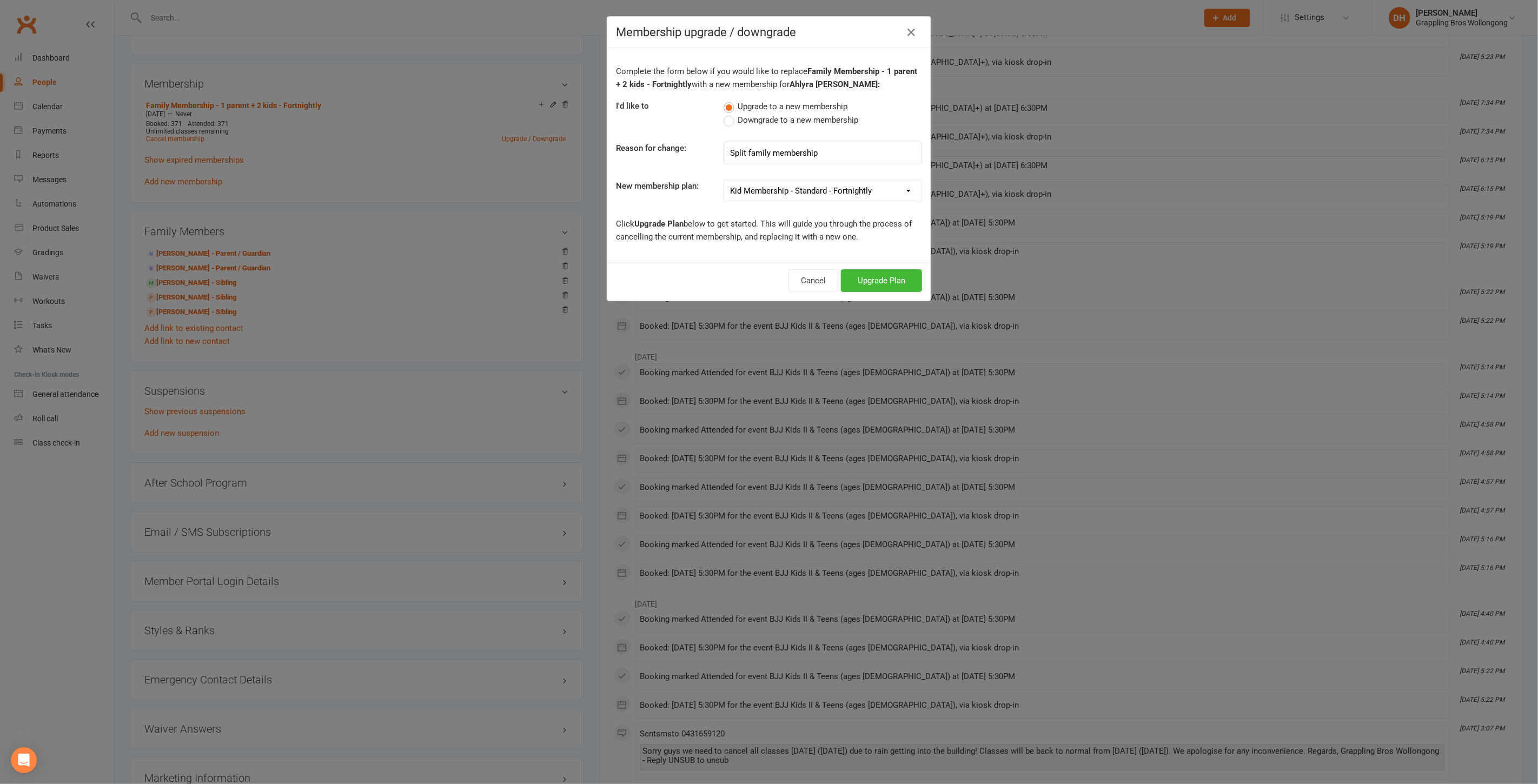
click at [724, 180] on select "Adult Membership - Standard - Weekly Adult Membership - Standard - Fortnightly …" at bounding box center [822, 191] width 198 height 22
click at [885, 281] on button "Upgrade Plan" at bounding box center [881, 281] width 81 height 23
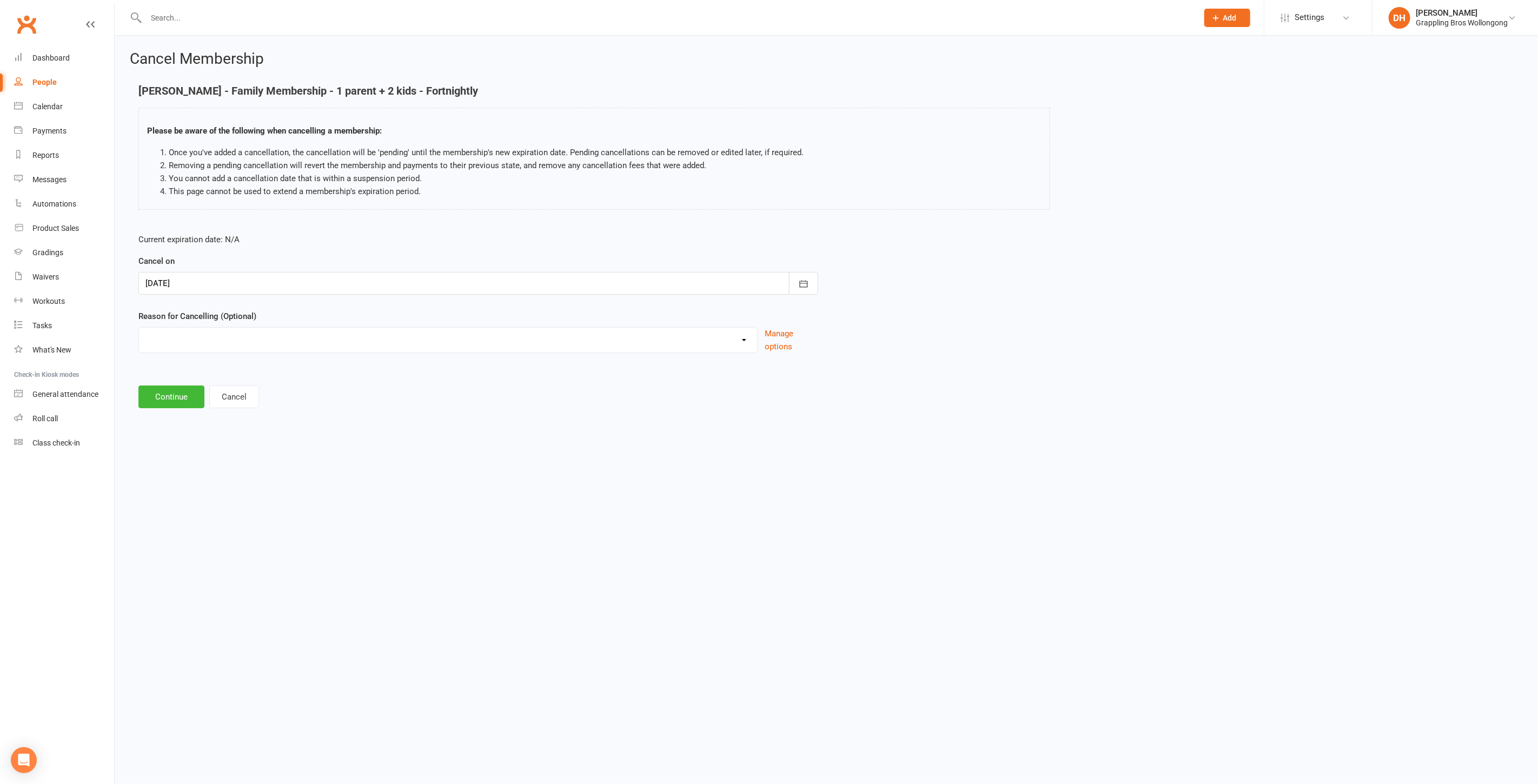
click at [224, 283] on div at bounding box center [479, 283] width 680 height 23
click at [229, 410] on span "21" at bounding box center [230, 413] width 9 height 9
type input "21 Oct 2025"
click at [199, 333] on select "Ezidebit Dispute Failed Payments Going Overseas Holiday Injury Work Commitments…" at bounding box center [448, 339] width 618 height 22
select select "6"
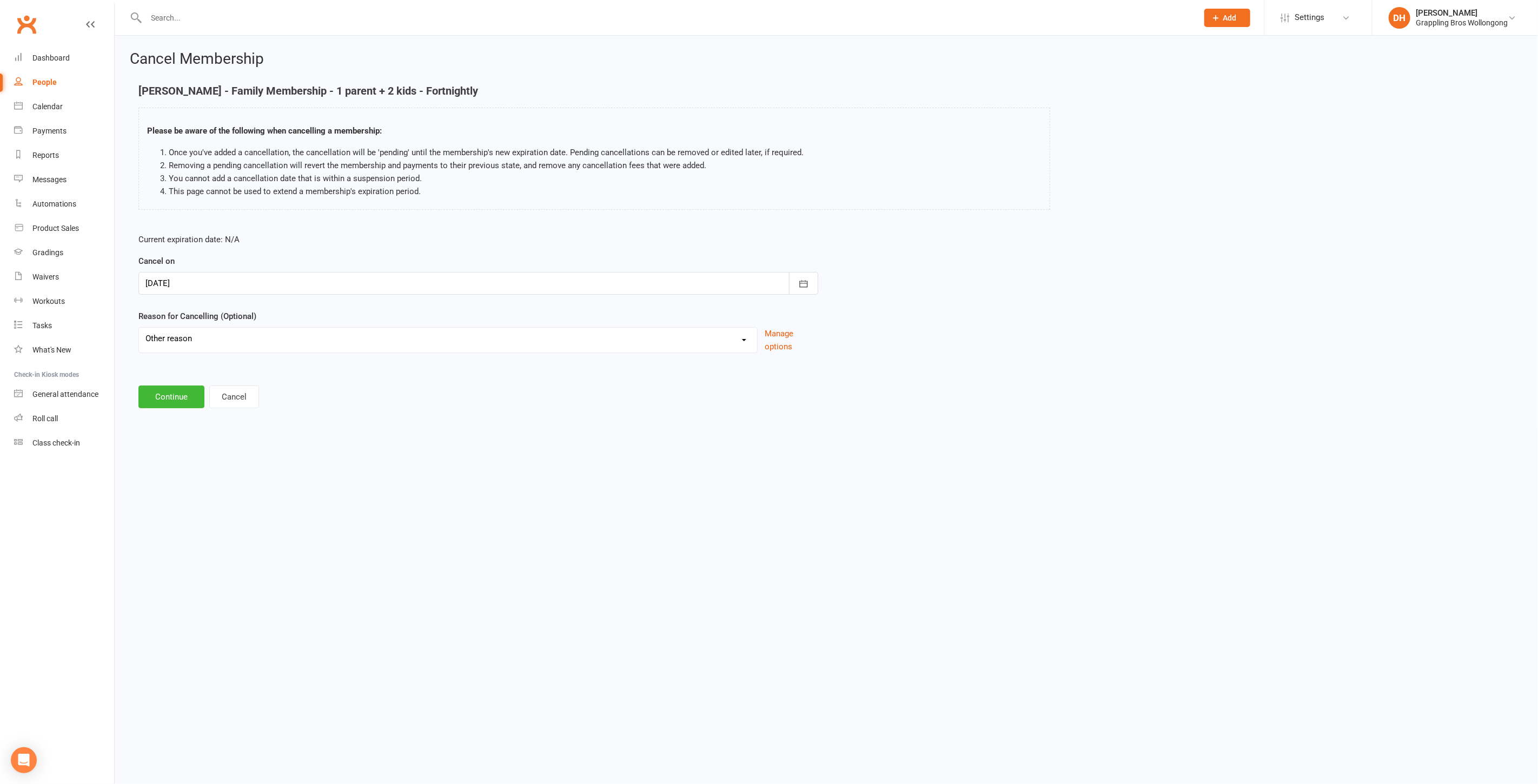
click at [139, 328] on select "Ezidebit Dispute Failed Payments Going Overseas Holiday Injury Work Commitments…" at bounding box center [448, 339] width 618 height 22
click at [205, 397] on input at bounding box center [479, 397] width 680 height 23
paste input "Split family membership"
type input "Split family membership"
click at [183, 442] on button "Continue" at bounding box center [172, 452] width 66 height 23
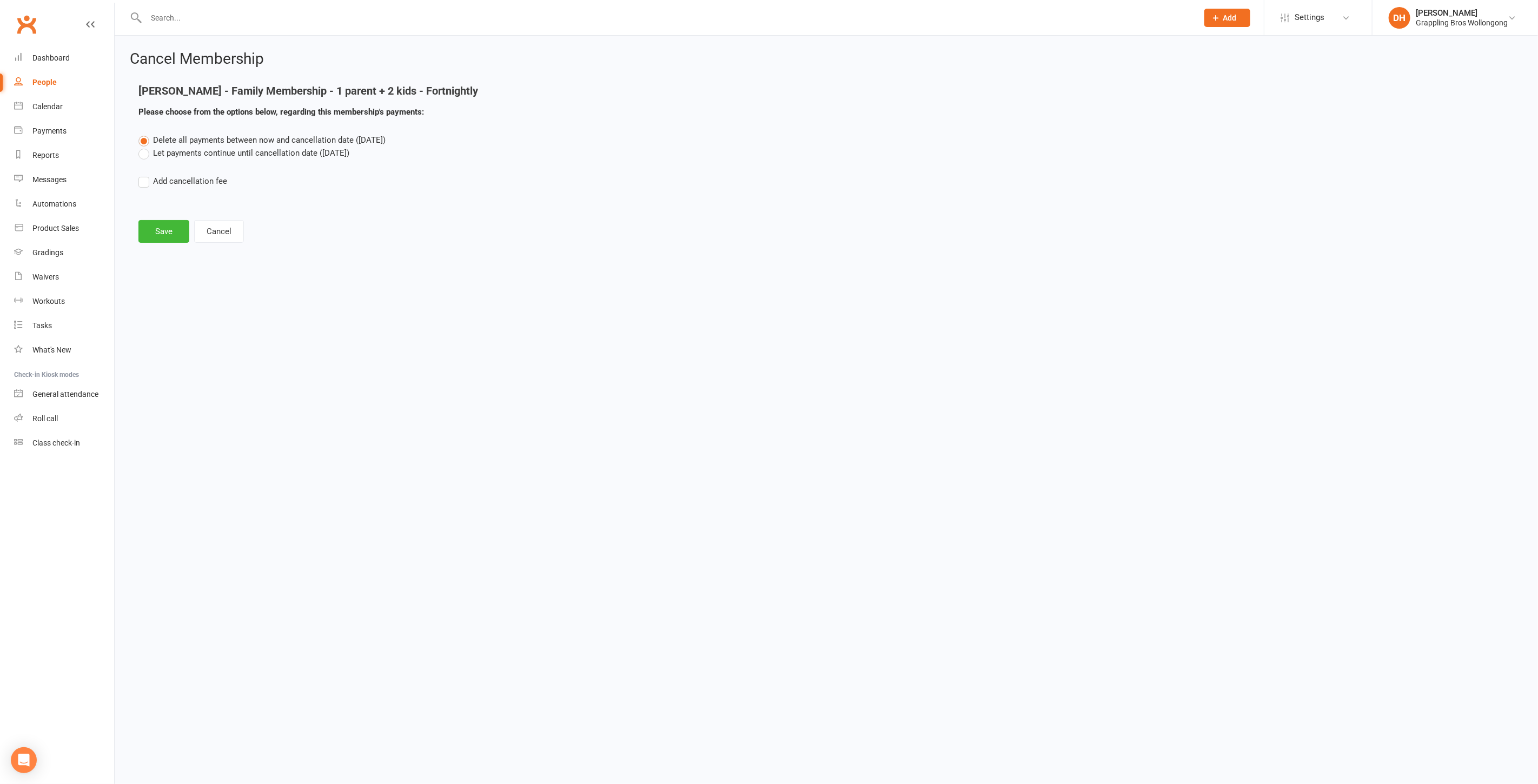
click at [180, 152] on label "Let payments continue until cancellation date (Oct 21, 2025)" at bounding box center [244, 153] width 211 height 13
click at [146, 147] on input "Let payments continue until cancellation date (Oct 21, 2025)" at bounding box center [142, 147] width 7 height 0
click at [156, 224] on button "Save" at bounding box center [164, 231] width 51 height 23
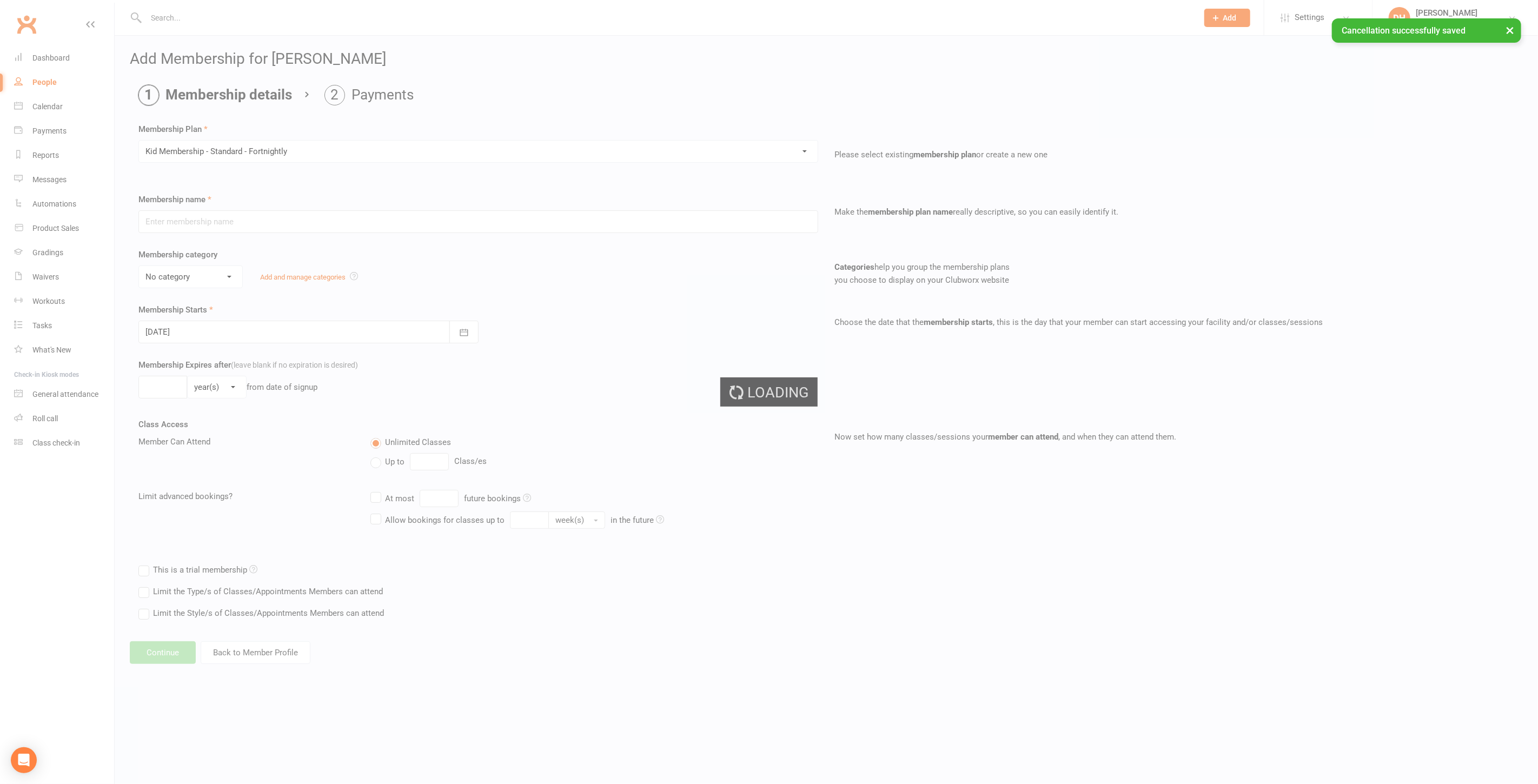
type input "Kid Membership - Standard - Fortnightly"
select select "7"
type input "0"
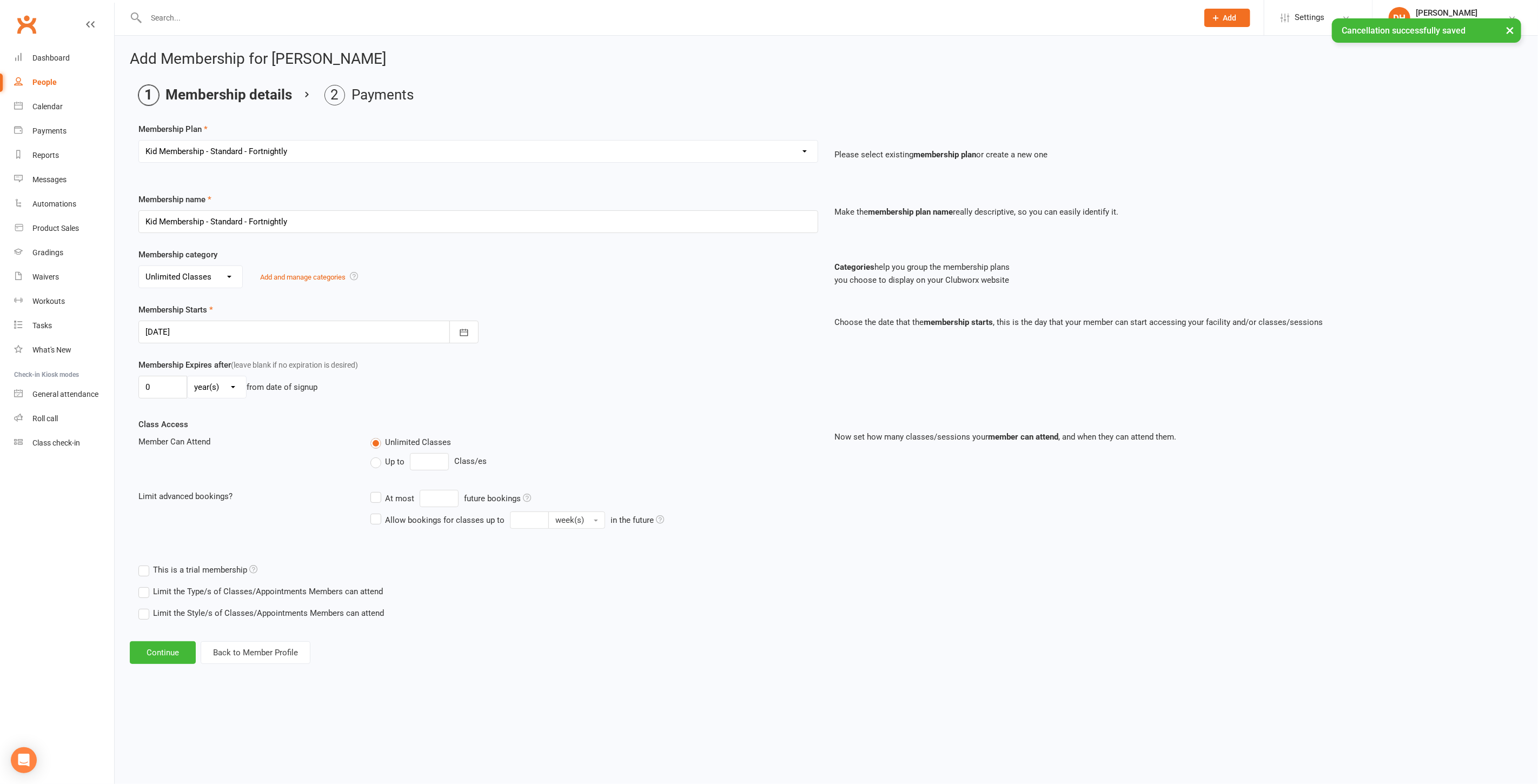
click at [196, 333] on div at bounding box center [308, 332] width 340 height 23
click at [227, 459] on span "21" at bounding box center [230, 462] width 9 height 9
type input "21 Oct 2025"
click at [172, 647] on button "Continue" at bounding box center [163, 652] width 66 height 23
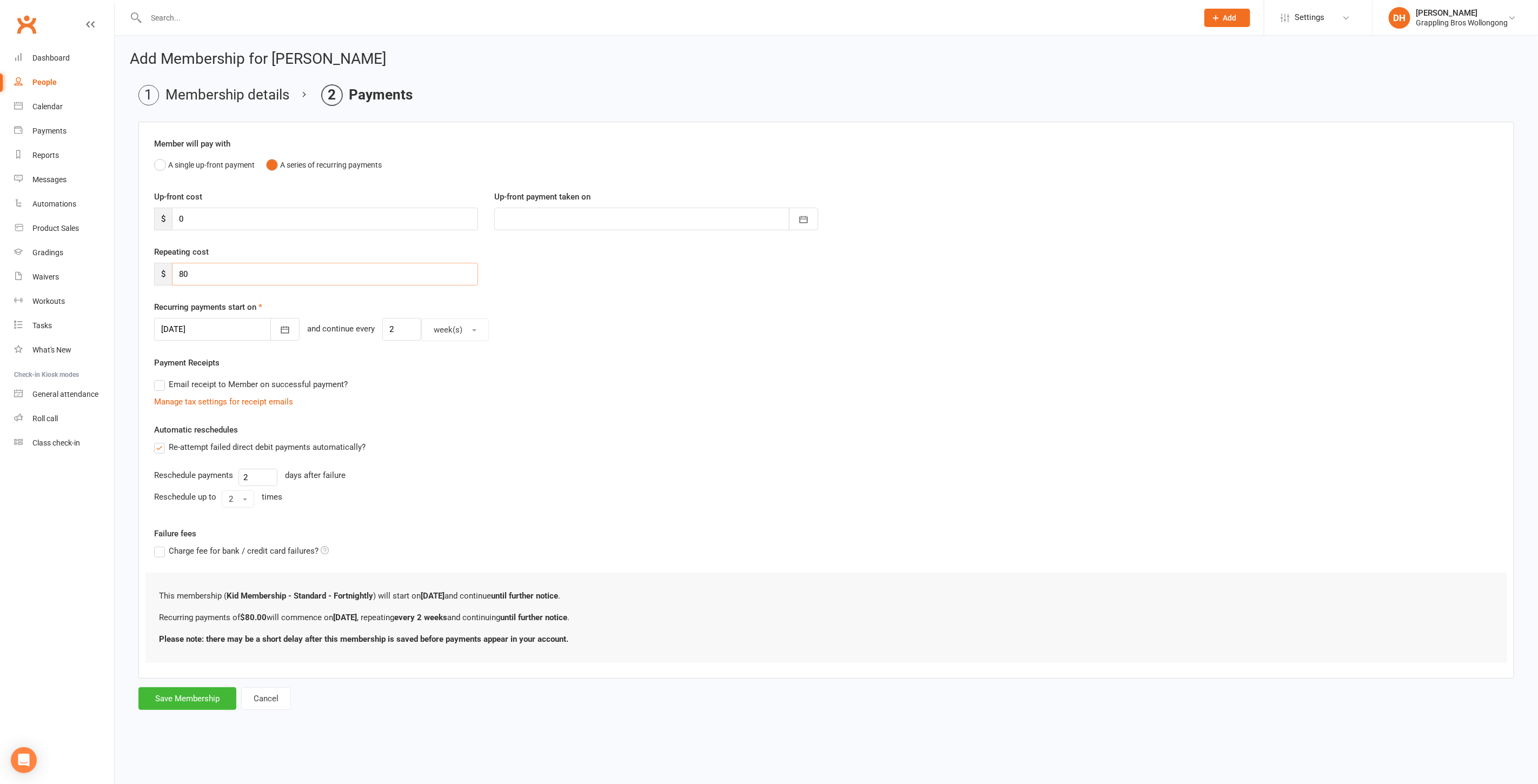
drag, startPoint x: 210, startPoint y: 277, endPoint x: 144, endPoint y: 269, distance: 66.5
click at [147, 269] on div "Repeating cost $ 80" at bounding box center [316, 265] width 340 height 40
type input "60"
click at [184, 690] on button "Save Membership" at bounding box center [187, 698] width 98 height 23
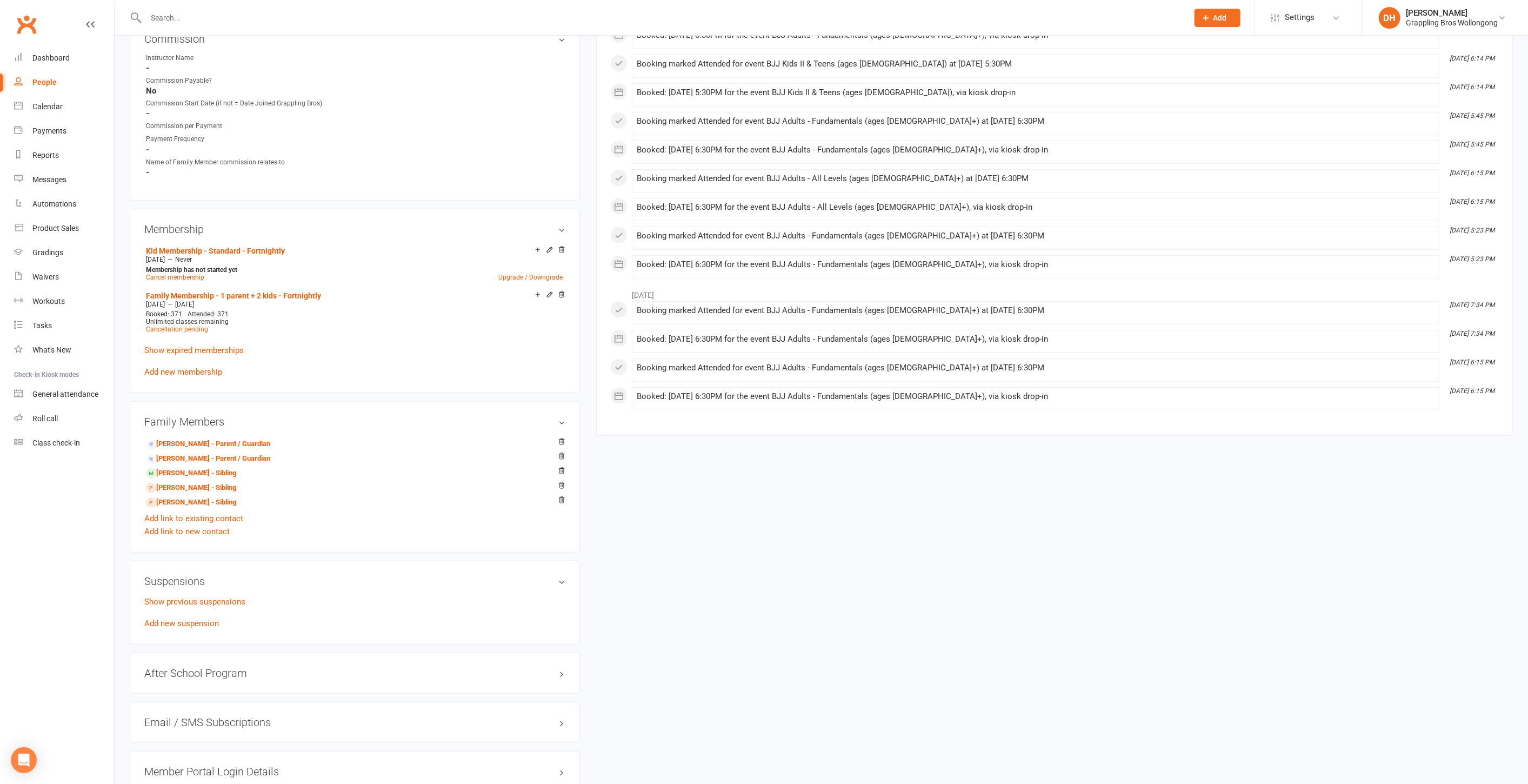
scroll to position [686, 0]
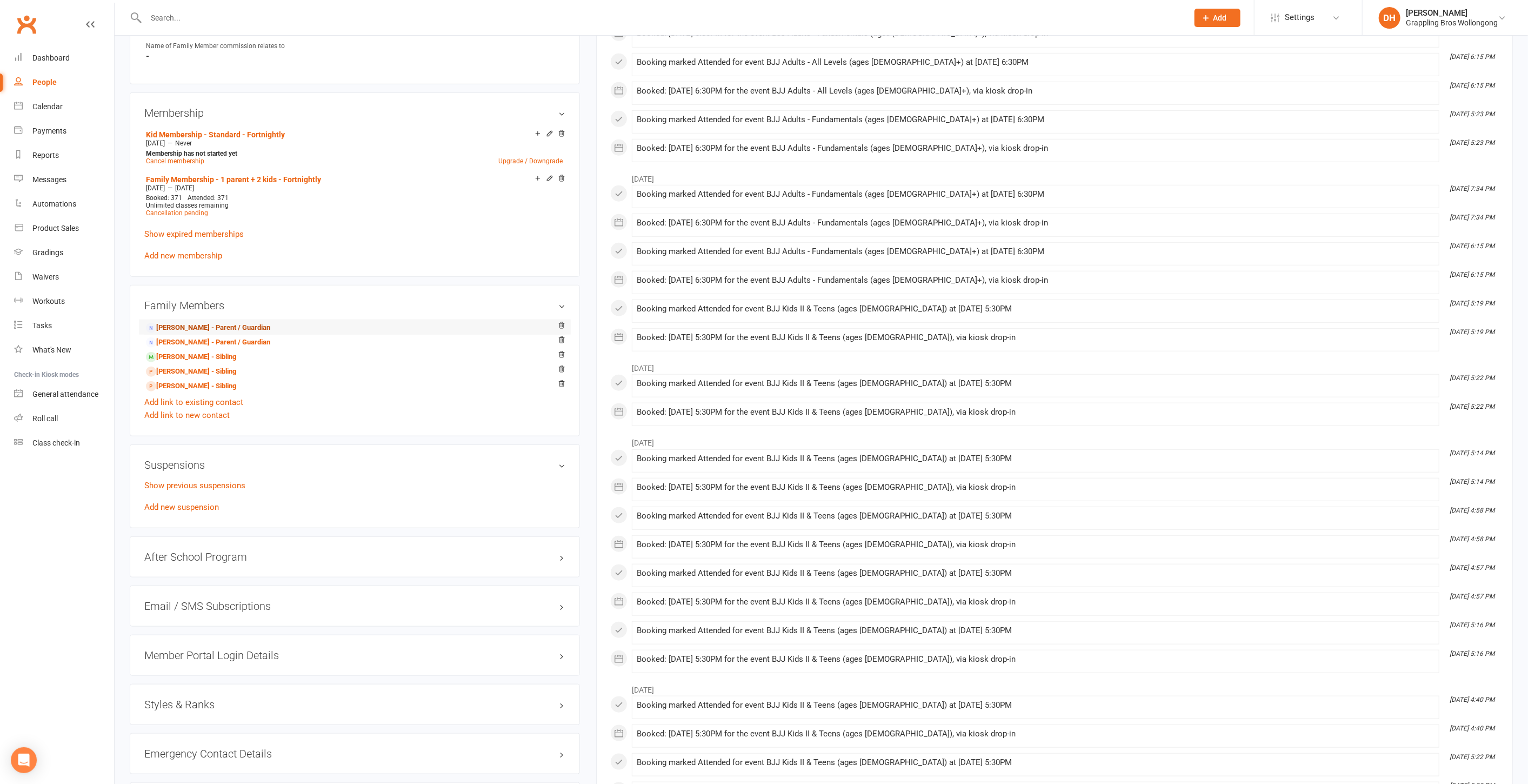
click at [191, 323] on link "Joel Ward - Parent / Guardian" at bounding box center [208, 328] width 125 height 11
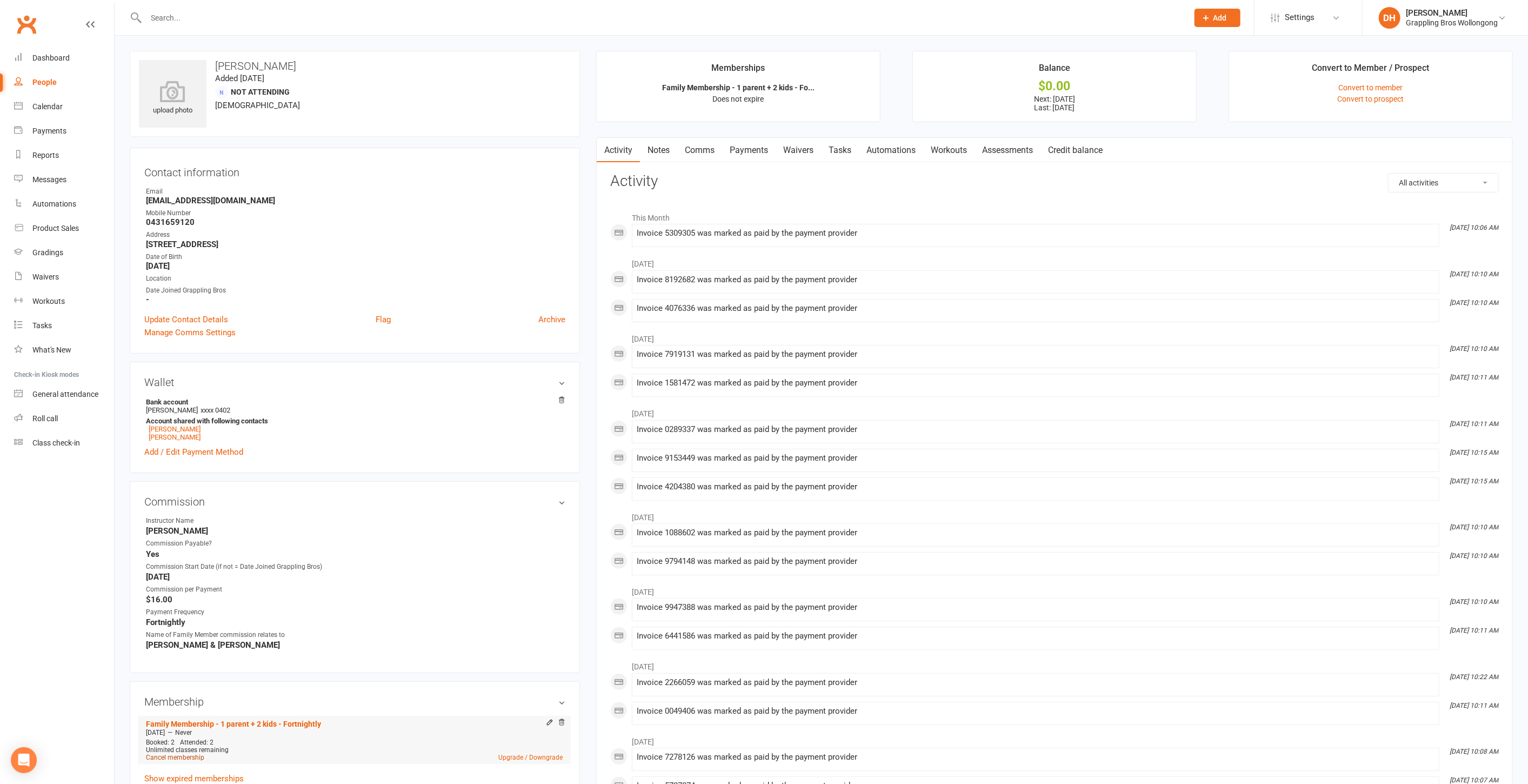
click at [160, 758] on link "Cancel membership" at bounding box center [175, 757] width 58 height 8
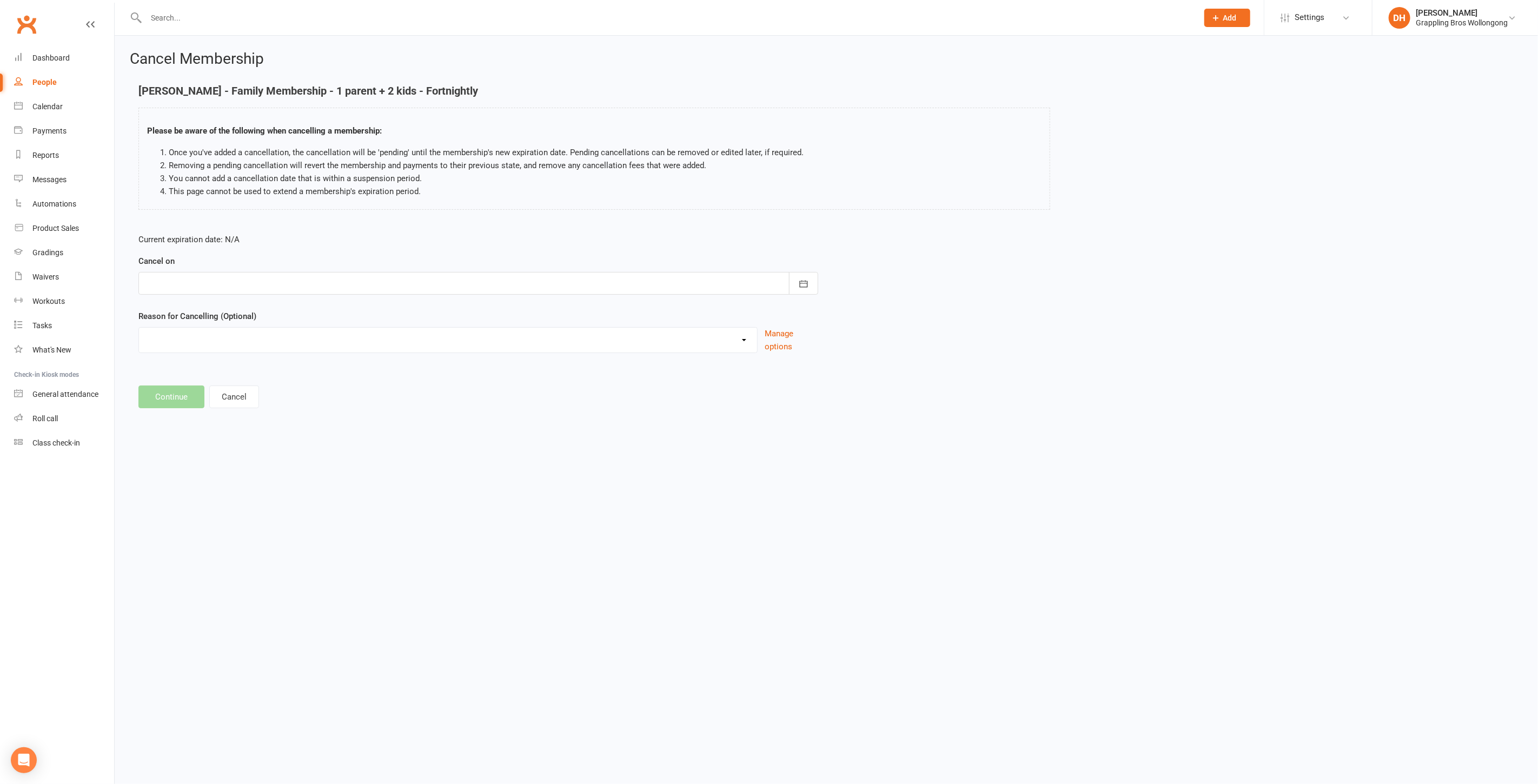
click at [355, 289] on div at bounding box center [479, 283] width 680 height 23
click at [227, 409] on span "21" at bounding box center [230, 413] width 9 height 9
type input "21 Oct 2025"
click at [226, 345] on select "Ezidebit Dispute Failed Payments Going Overseas Holiday Injury Work Commitments…" at bounding box center [448, 339] width 618 height 22
select select "6"
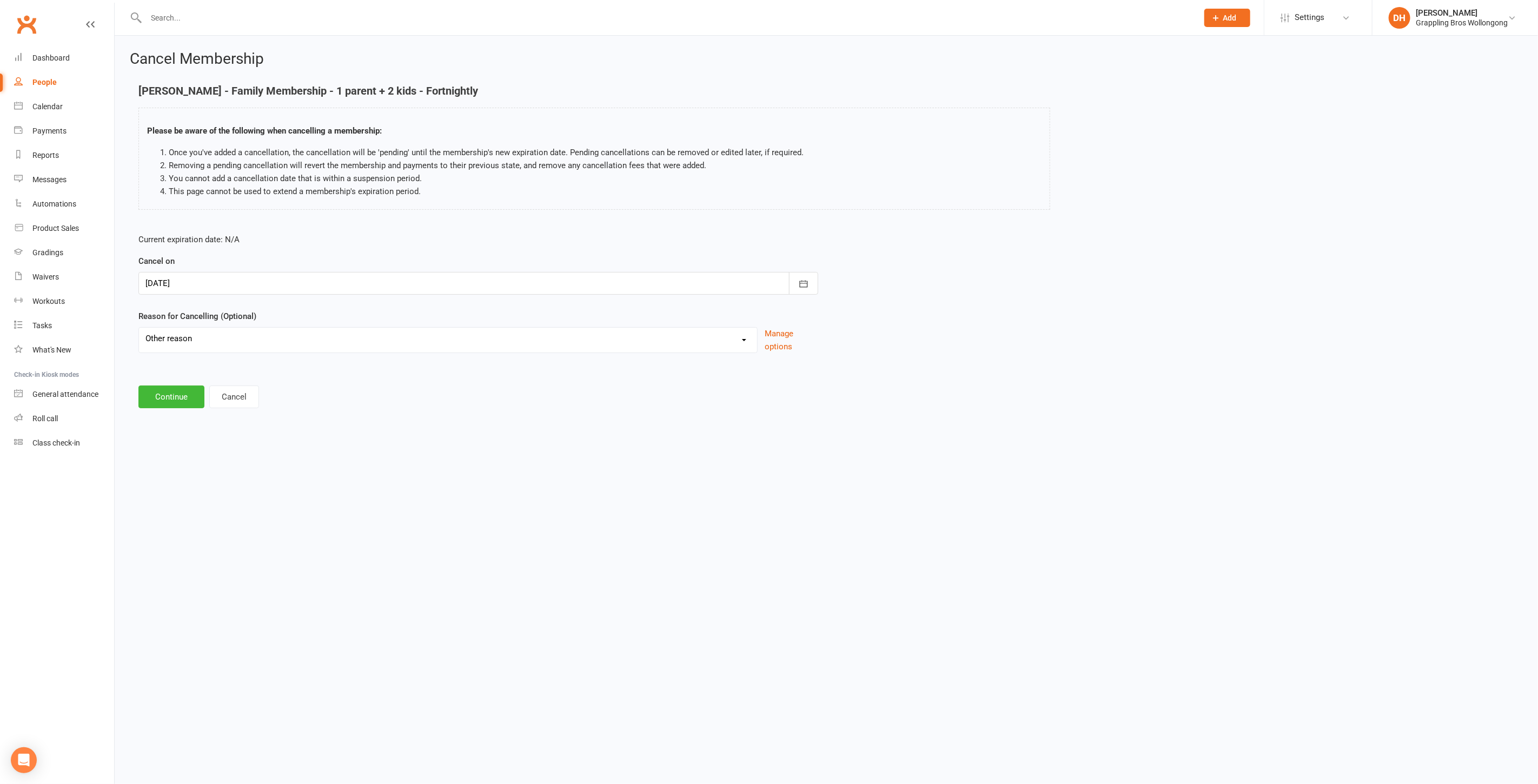
click at [139, 328] on select "Ezidebit Dispute Failed Payments Going Overseas Holiday Injury Work Commitments…" at bounding box center [448, 339] width 618 height 22
click at [215, 391] on input at bounding box center [479, 397] width 680 height 23
paste input "Split family membership"
type input "Split family membership"
click at [180, 450] on button "Continue" at bounding box center [172, 452] width 66 height 23
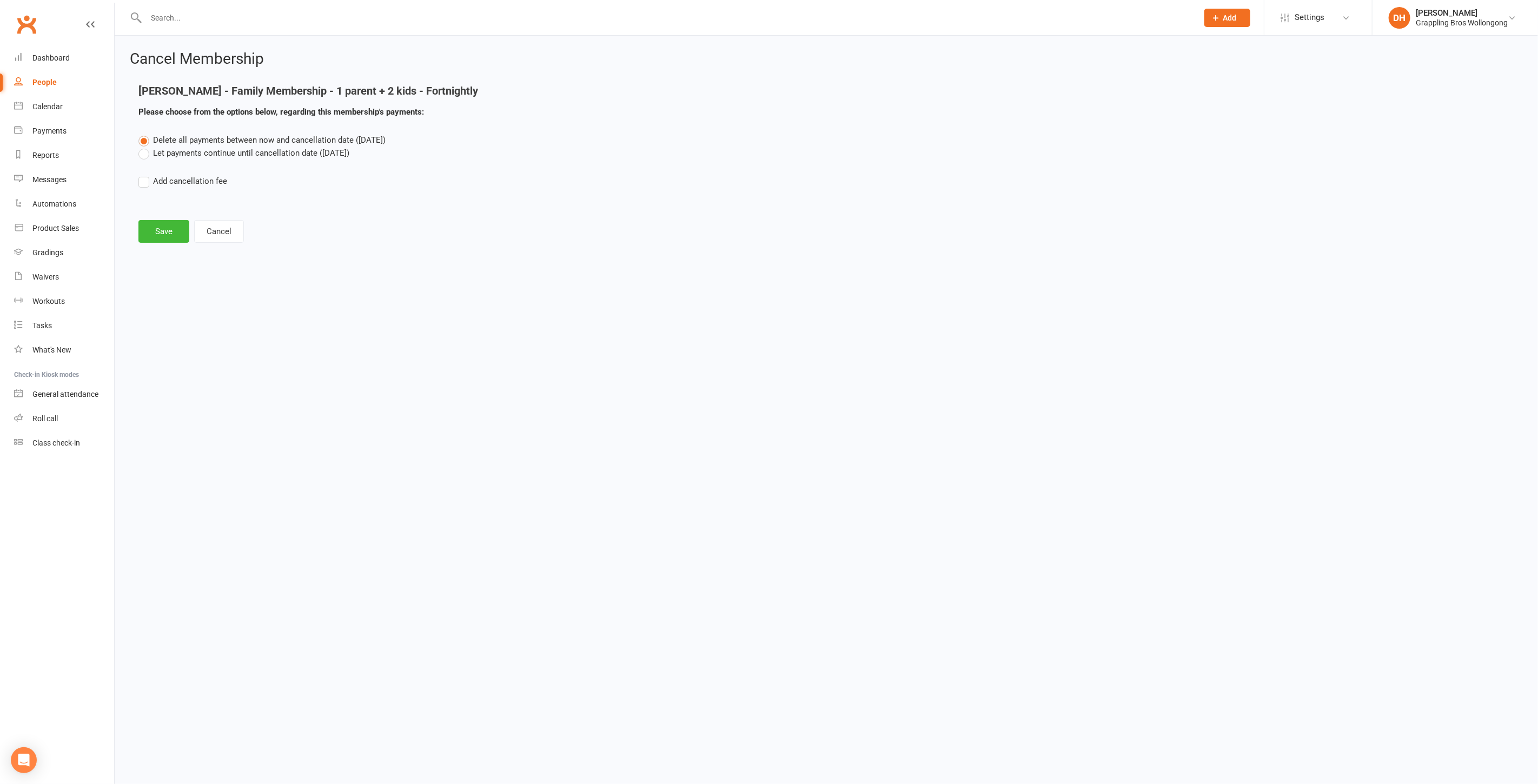
click at [212, 154] on label "Let payments continue until cancellation date (Oct 21, 2025)" at bounding box center [244, 153] width 211 height 13
click at [146, 147] on input "Let payments continue until cancellation date (Oct 21, 2025)" at bounding box center [142, 147] width 7 height 0
click at [168, 223] on button "Save" at bounding box center [164, 231] width 51 height 23
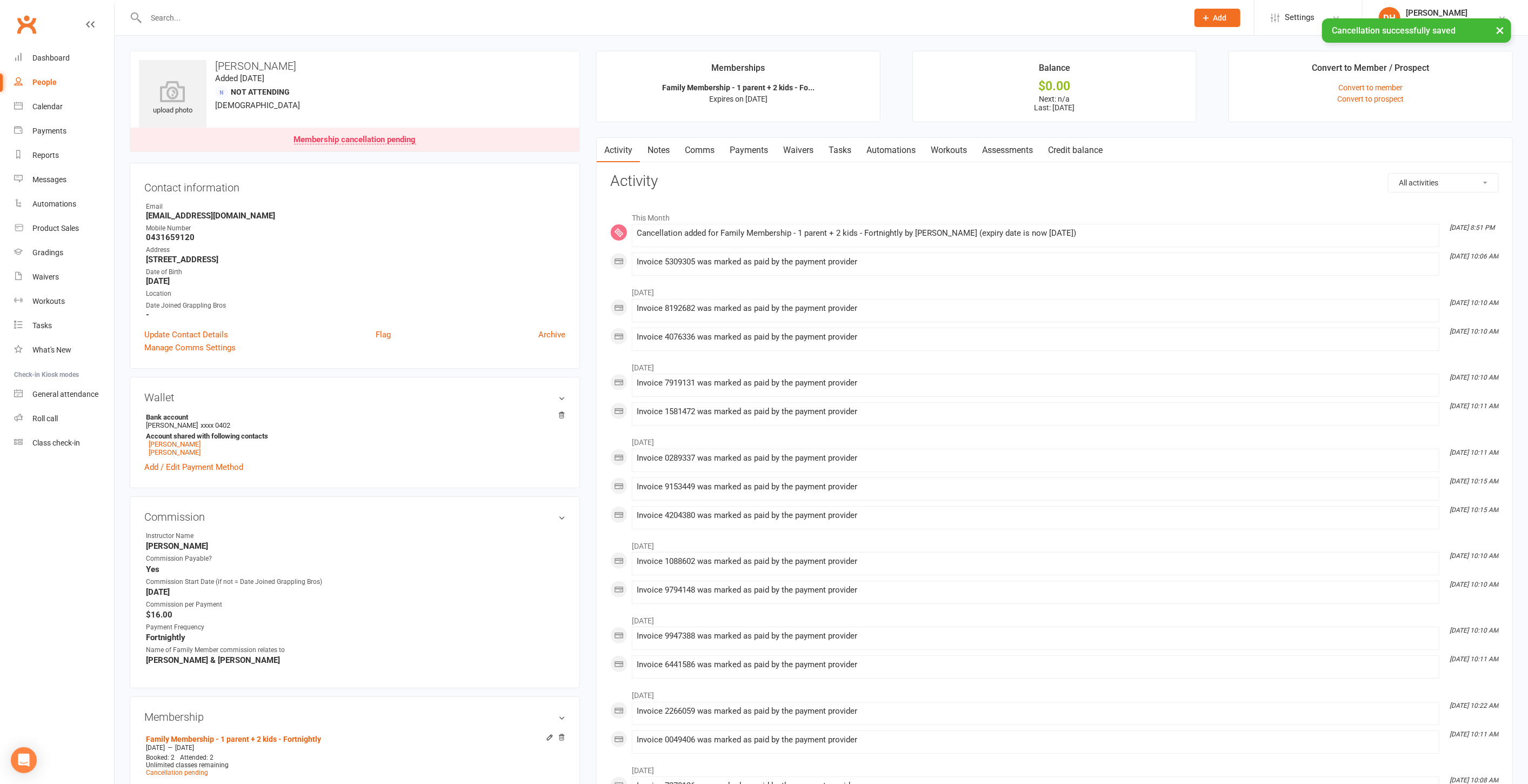
click at [754, 147] on link "Payments" at bounding box center [749, 150] width 53 height 25
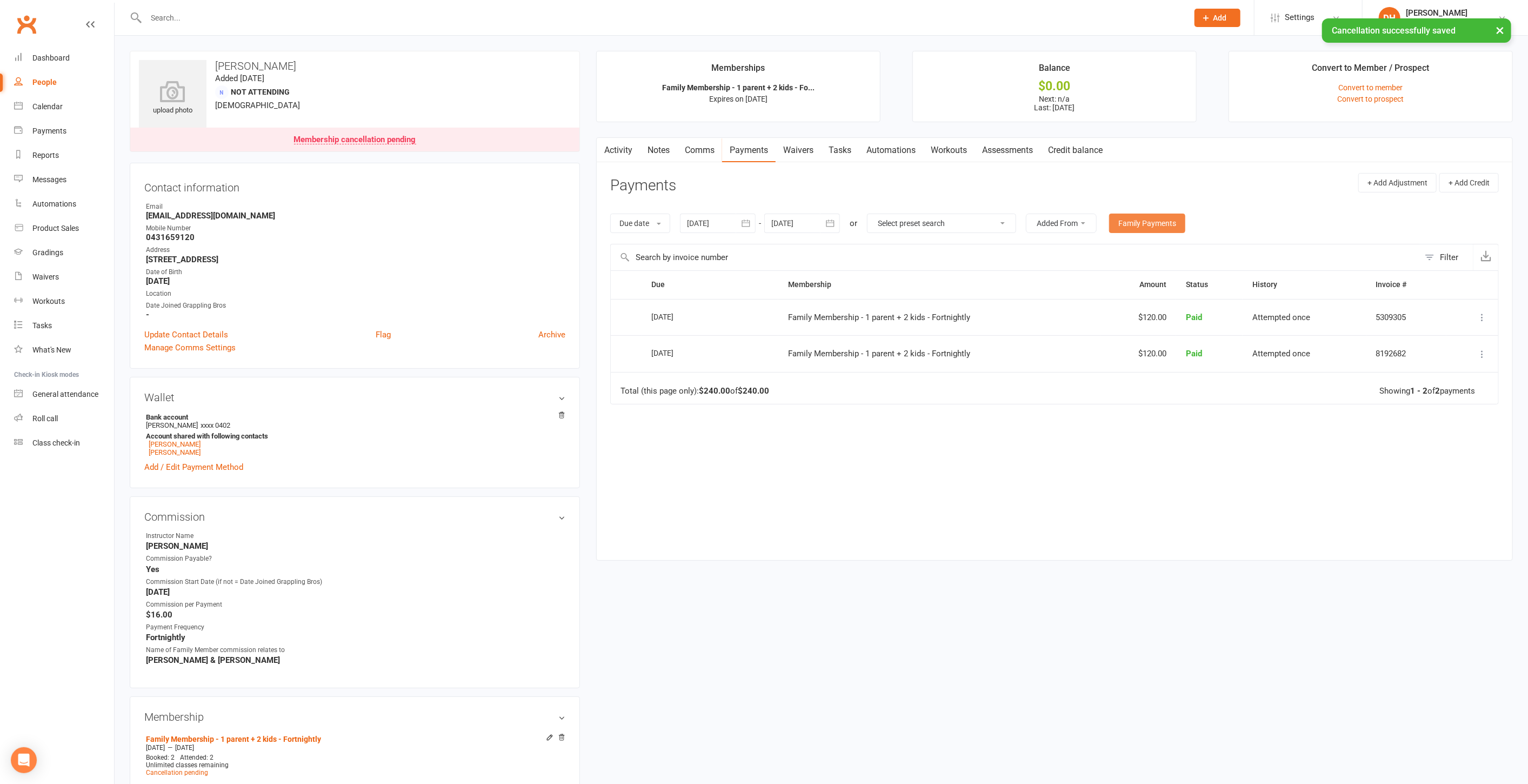
click at [1155, 215] on link "Family Payments" at bounding box center [1147, 223] width 76 height 20
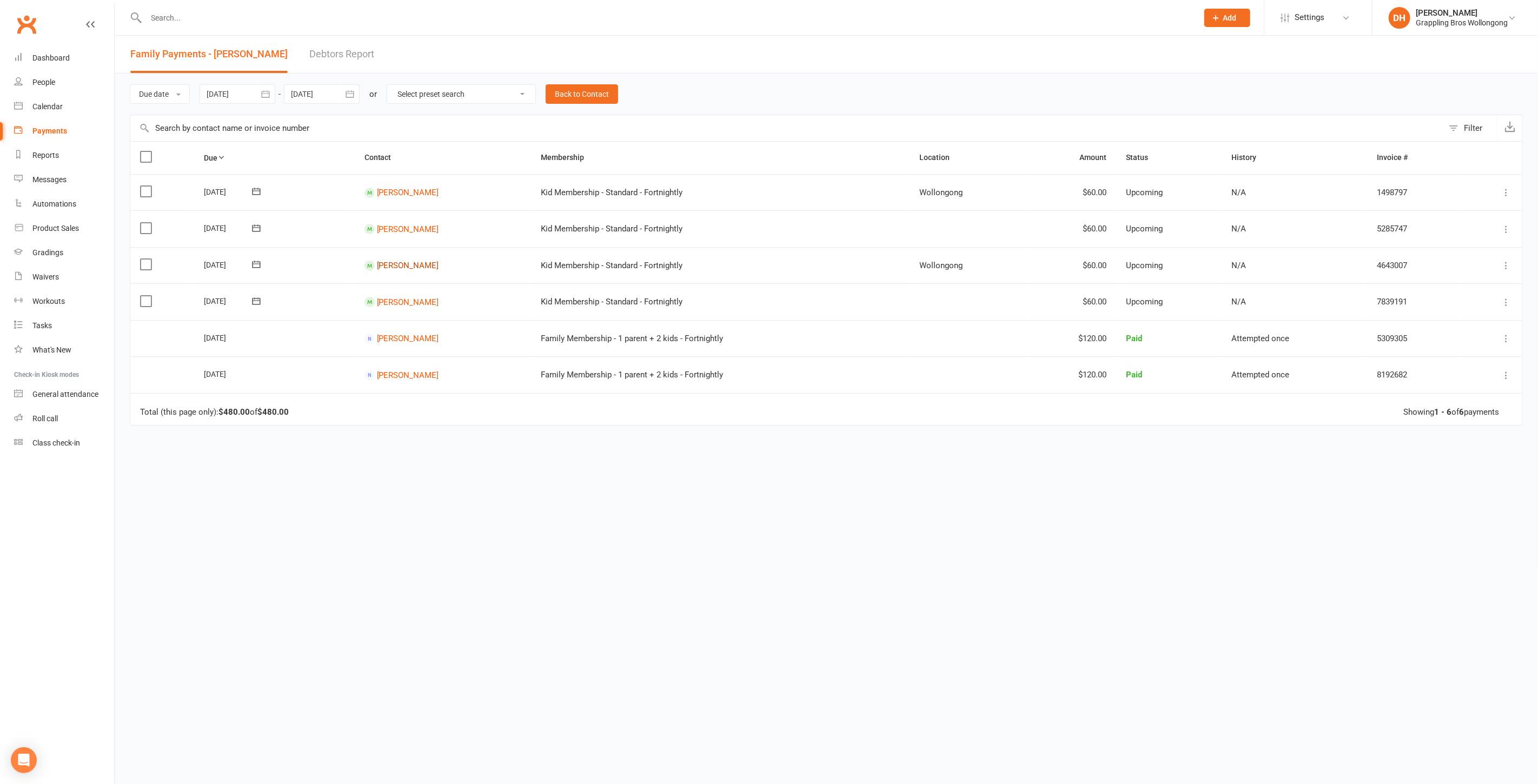
click at [400, 263] on link "Ahlyra Ward" at bounding box center [408, 265] width 62 height 10
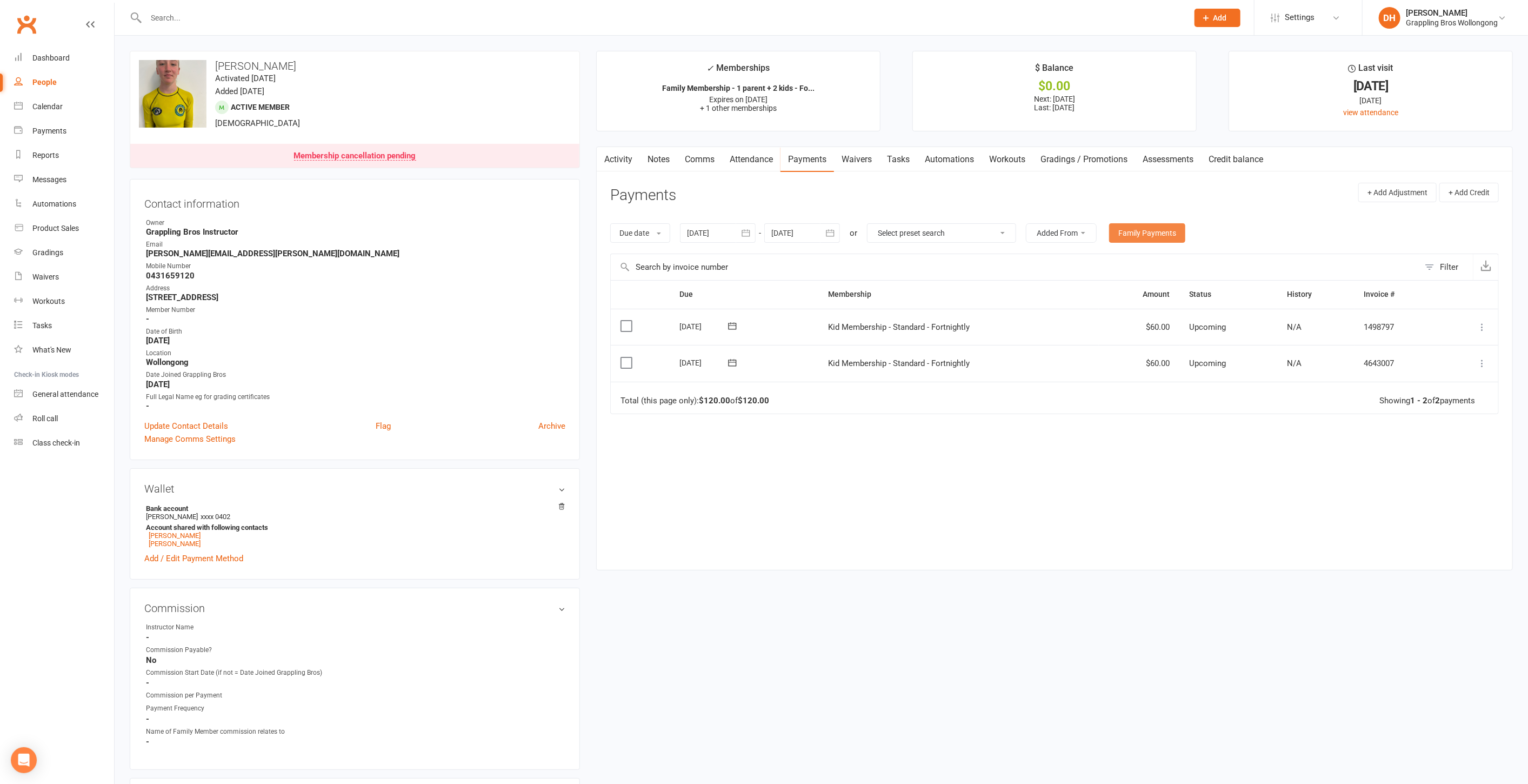
click at [1163, 233] on link "Family Payments" at bounding box center [1147, 233] width 76 height 20
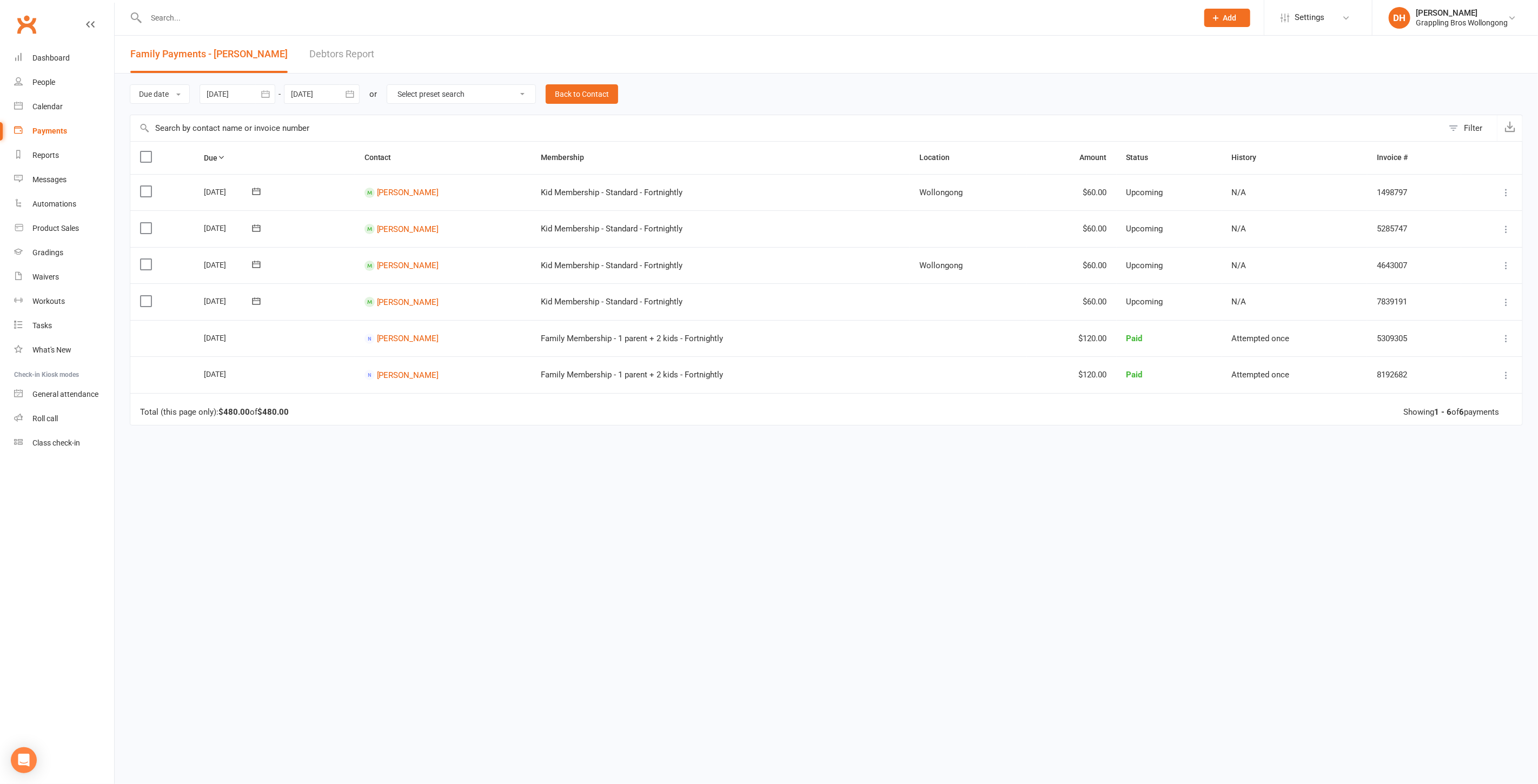
click at [395, 269] on td "Ahlyra Ward" at bounding box center [442, 266] width 176 height 37
click at [397, 264] on link "Ahlyra Ward" at bounding box center [408, 265] width 62 height 10
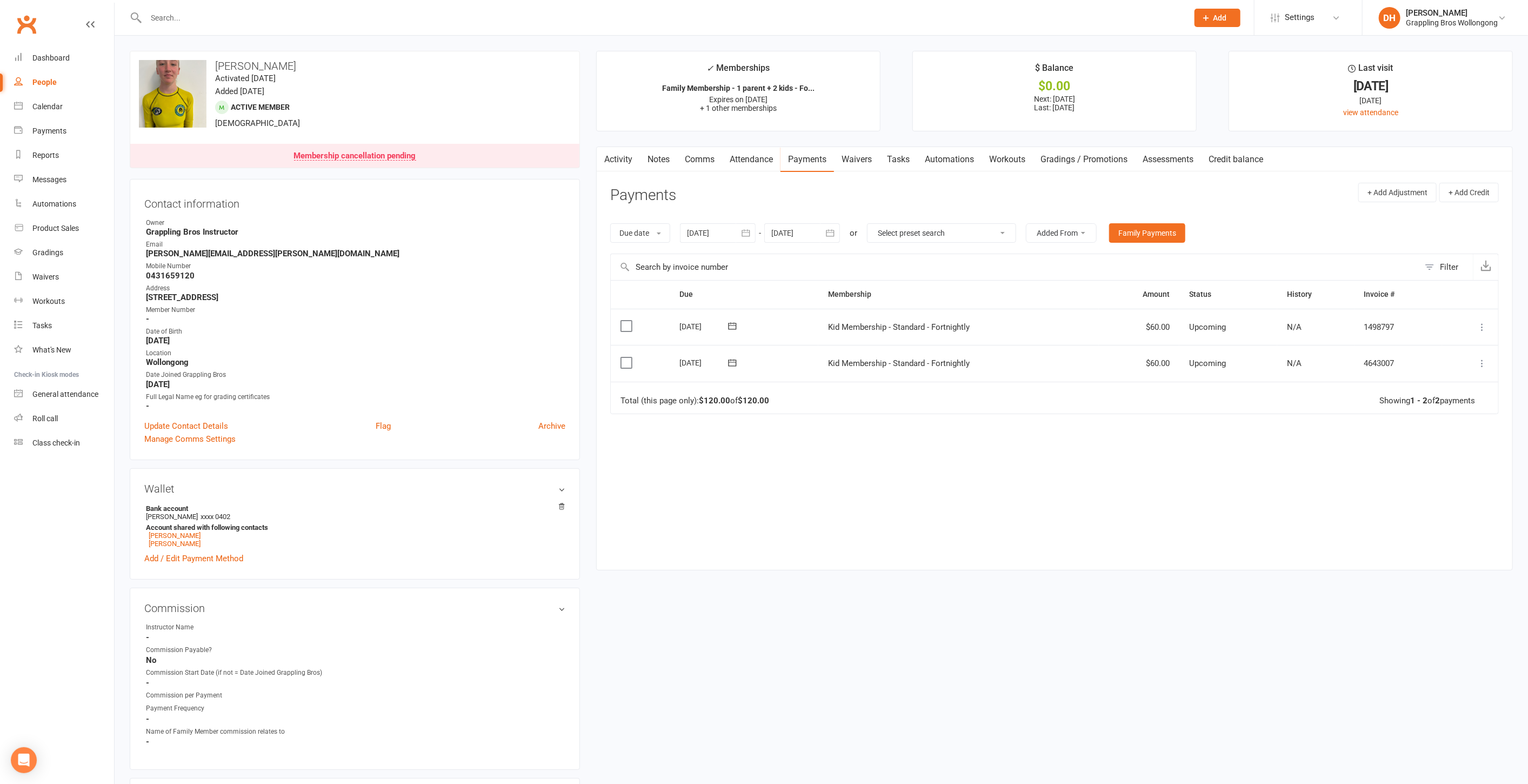
scroll to position [686, 0]
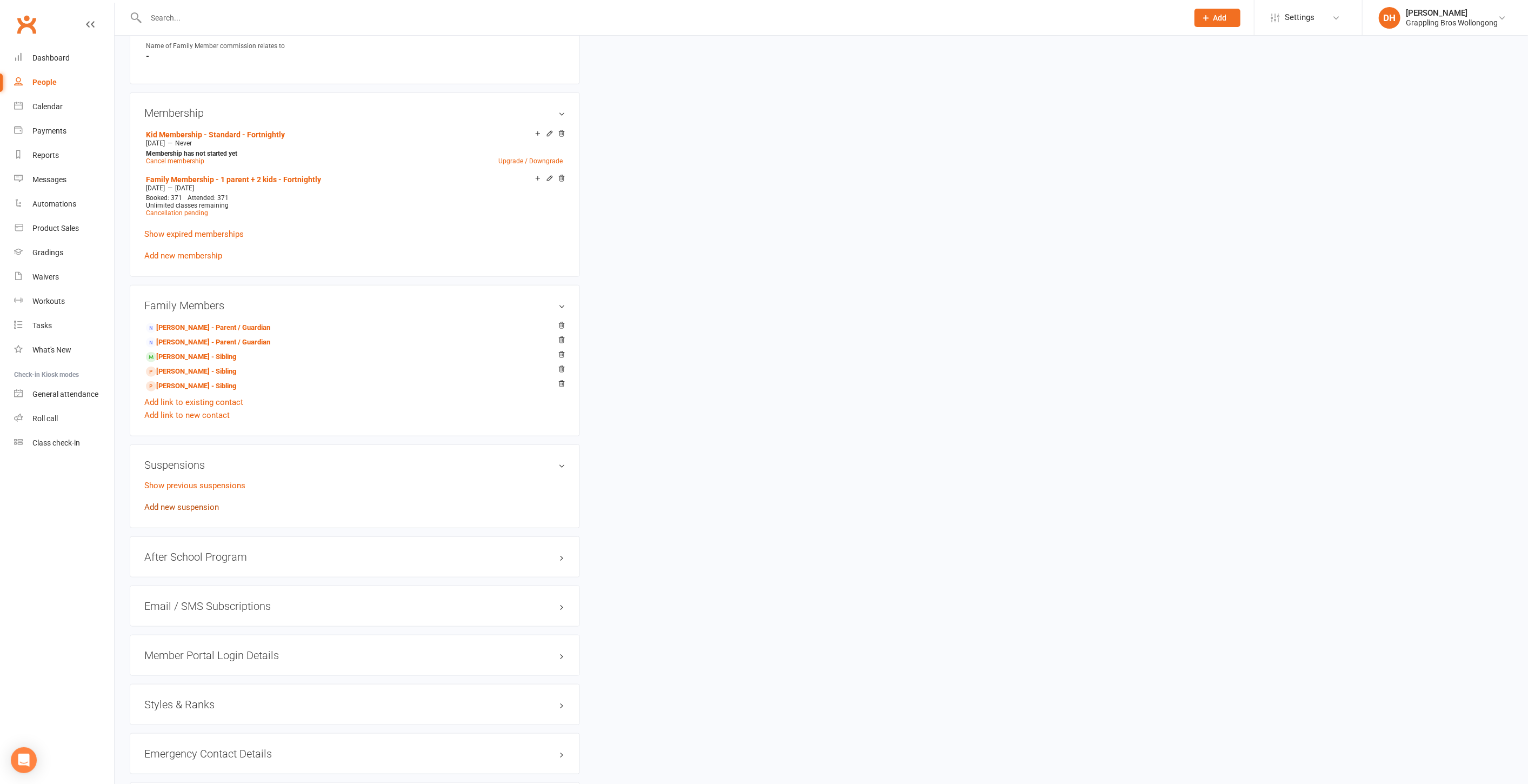
click at [190, 505] on link "Add new suspension" at bounding box center [181, 506] width 74 height 10
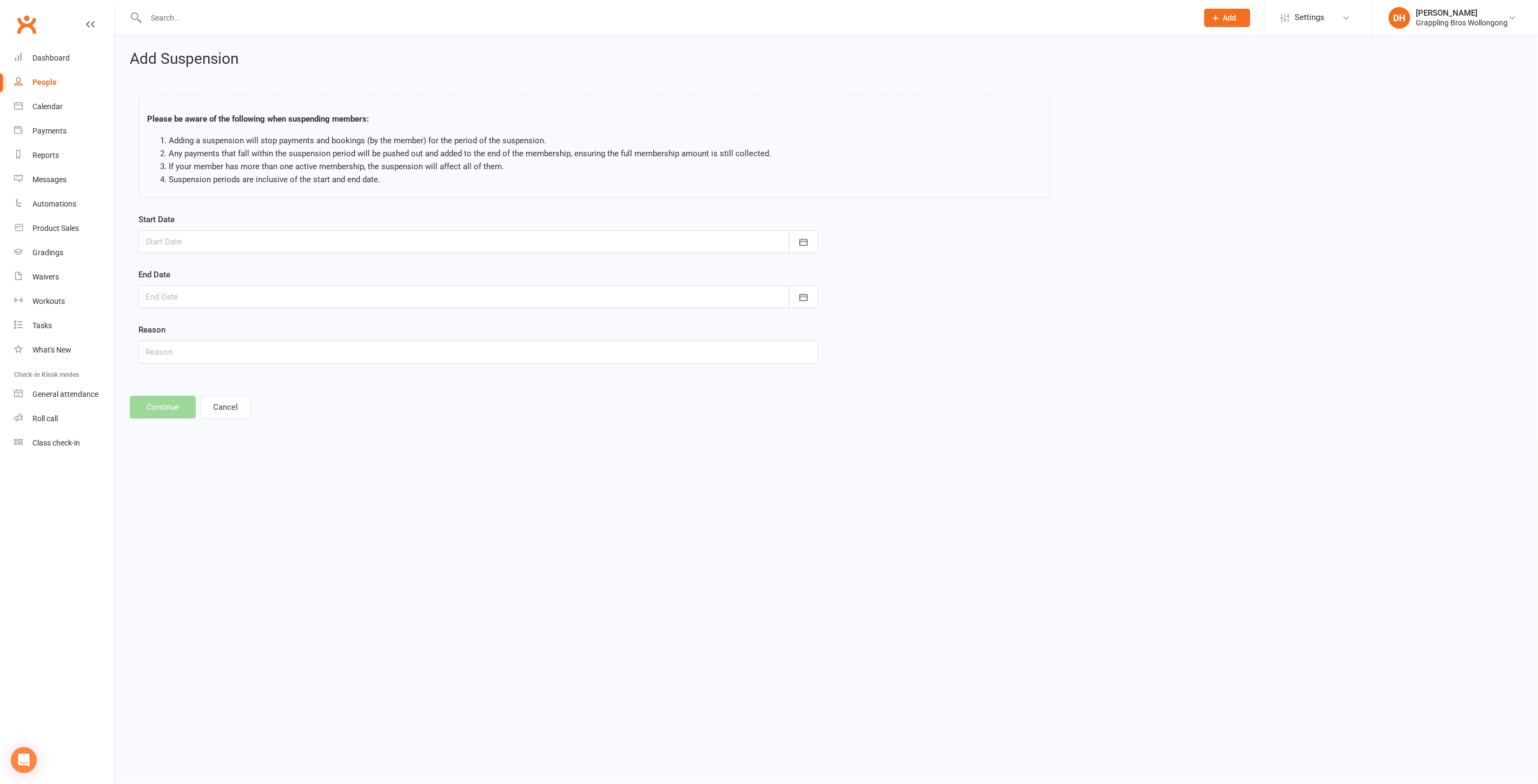
click at [218, 243] on div at bounding box center [479, 241] width 680 height 23
click at [325, 273] on icon "button" at bounding box center [327, 269] width 8 height 9
click at [226, 367] on span "18" at bounding box center [230, 372] width 9 height 9
type input "18 Nov 2025"
click at [196, 295] on div at bounding box center [479, 297] width 680 height 23
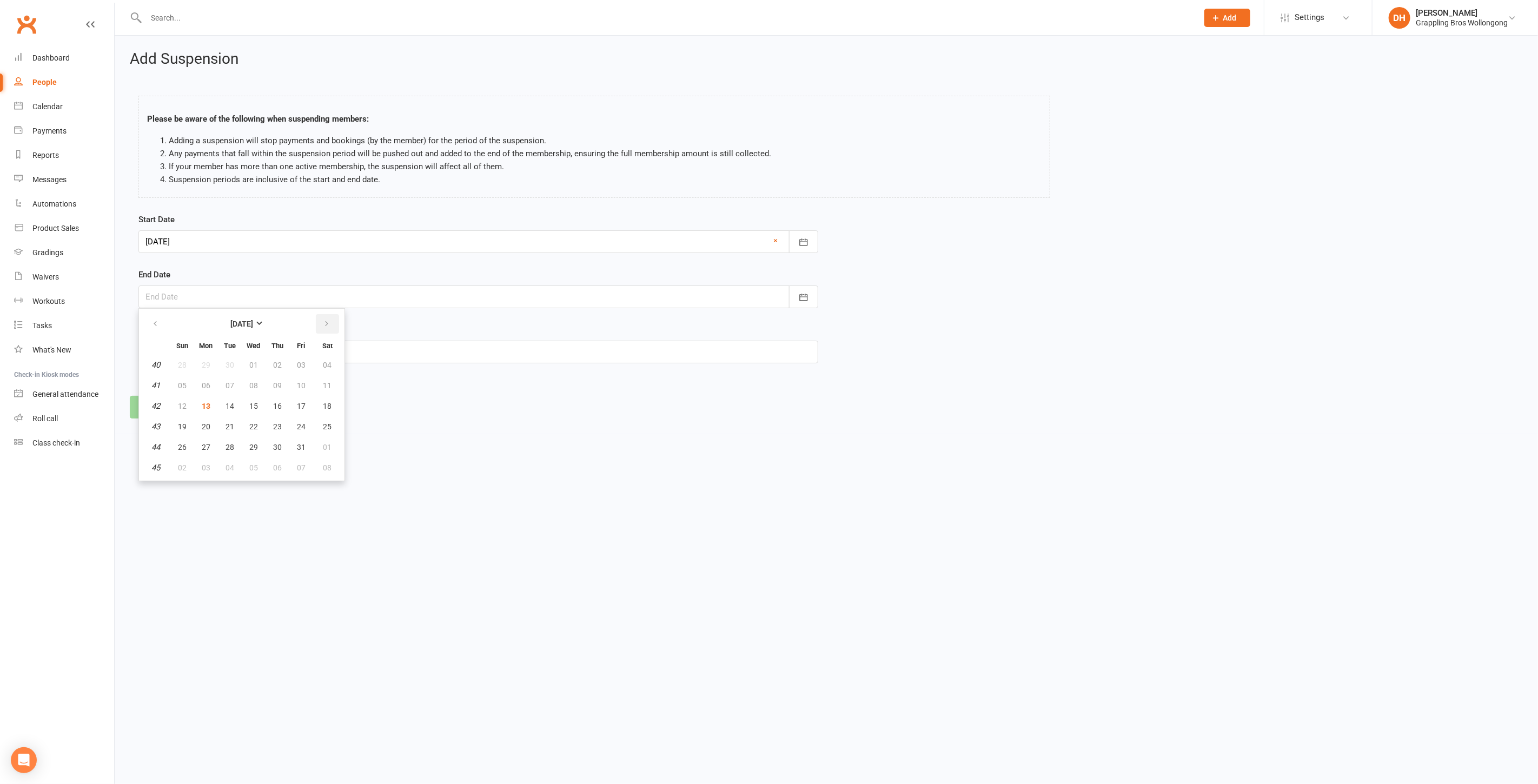
click at [318, 320] on button "button" at bounding box center [327, 323] width 24 height 20
click at [319, 321] on button "button" at bounding box center [327, 323] width 24 height 20
click at [233, 401] on button "17" at bounding box center [230, 406] width 23 height 20
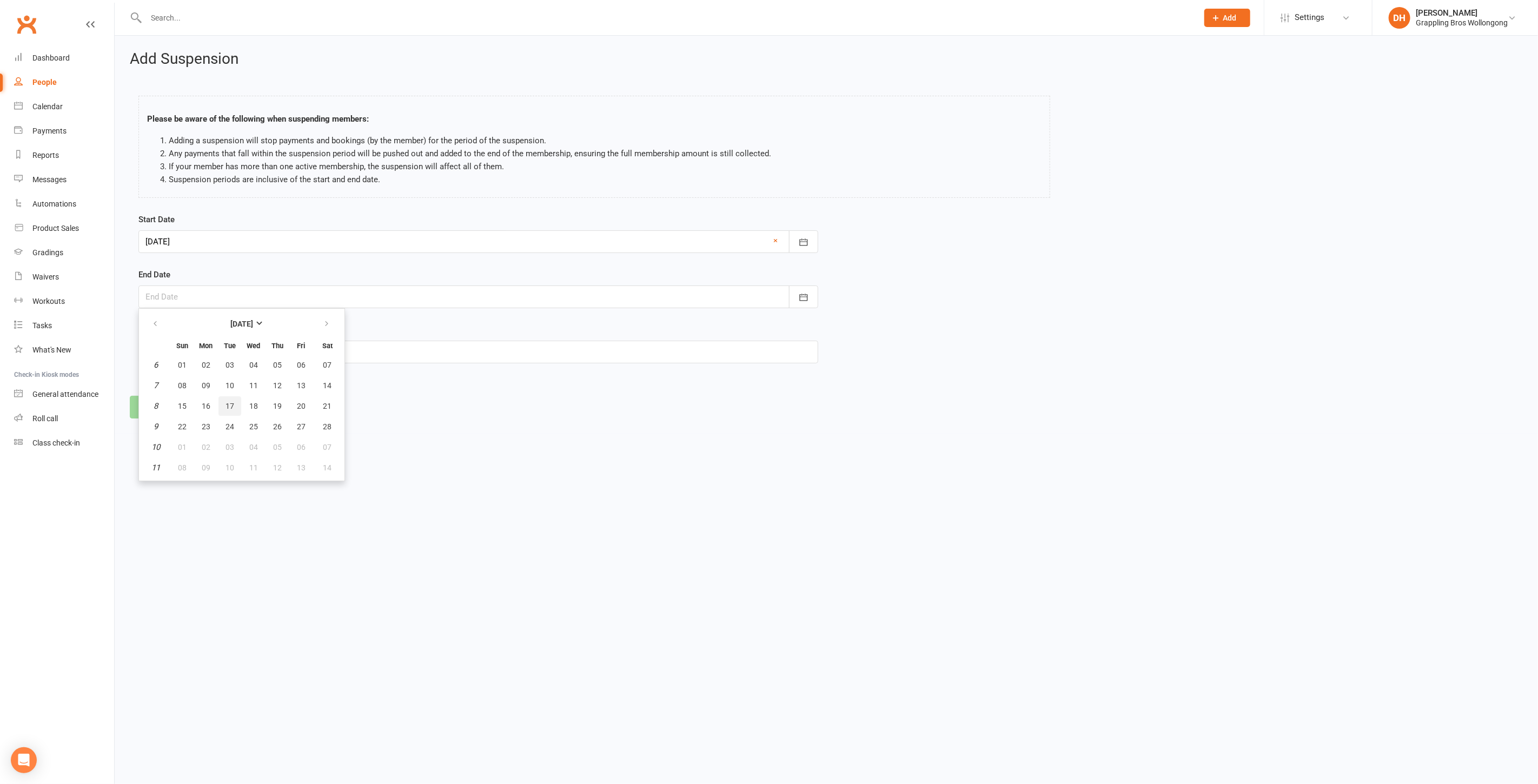
type input "17 Feb 2026"
click at [210, 353] on input "text" at bounding box center [479, 352] width 680 height 23
type input "School Exchange"
click at [180, 407] on button "Continue" at bounding box center [163, 407] width 66 height 23
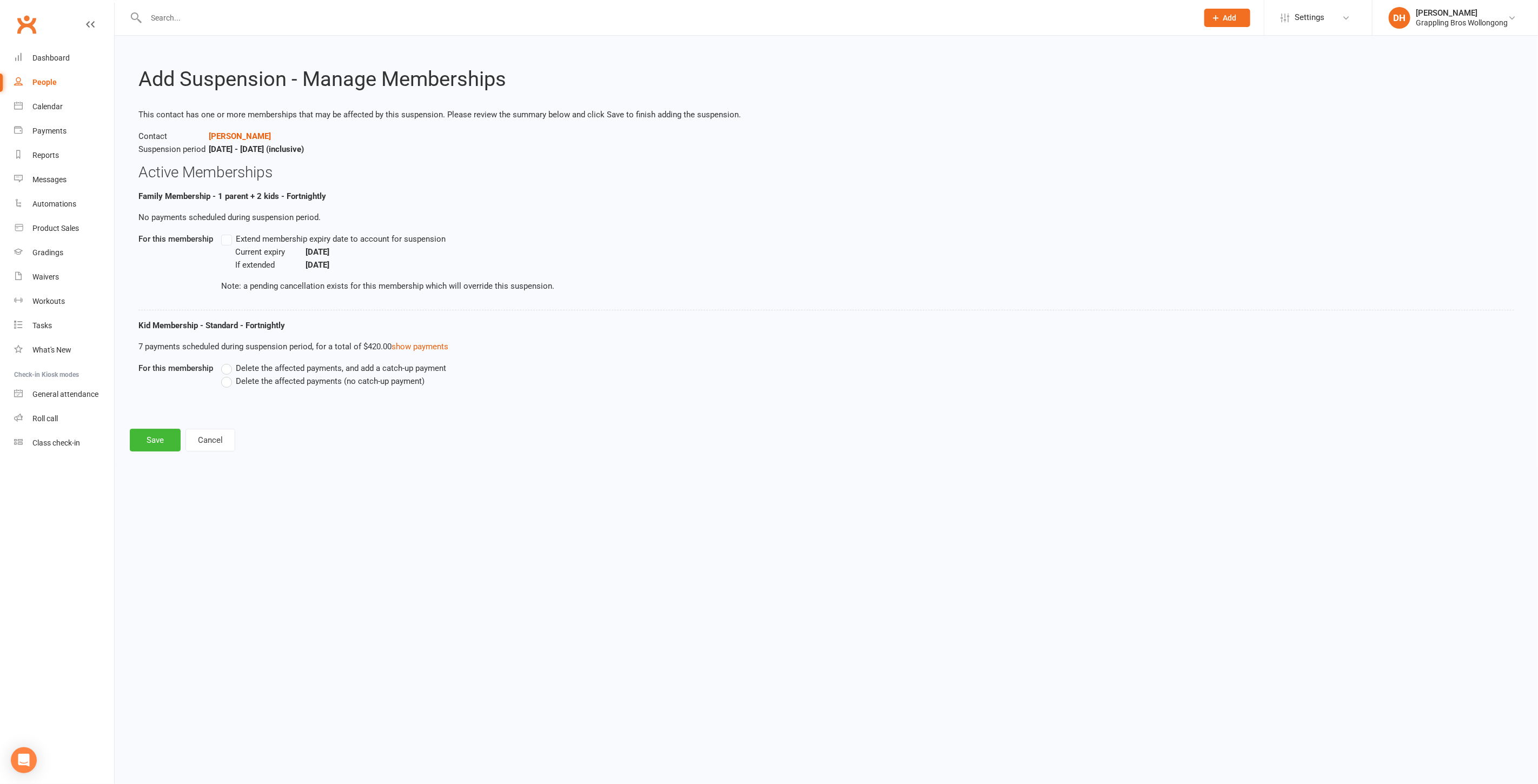
click at [294, 383] on span "Delete the affected payments (no catch-up payment)" at bounding box center [330, 381] width 189 height 11
click at [228, 375] on input "Delete the affected payments (no catch-up payment)" at bounding box center [224, 375] width 7 height 0
click at [151, 438] on button "Save" at bounding box center [155, 440] width 51 height 23
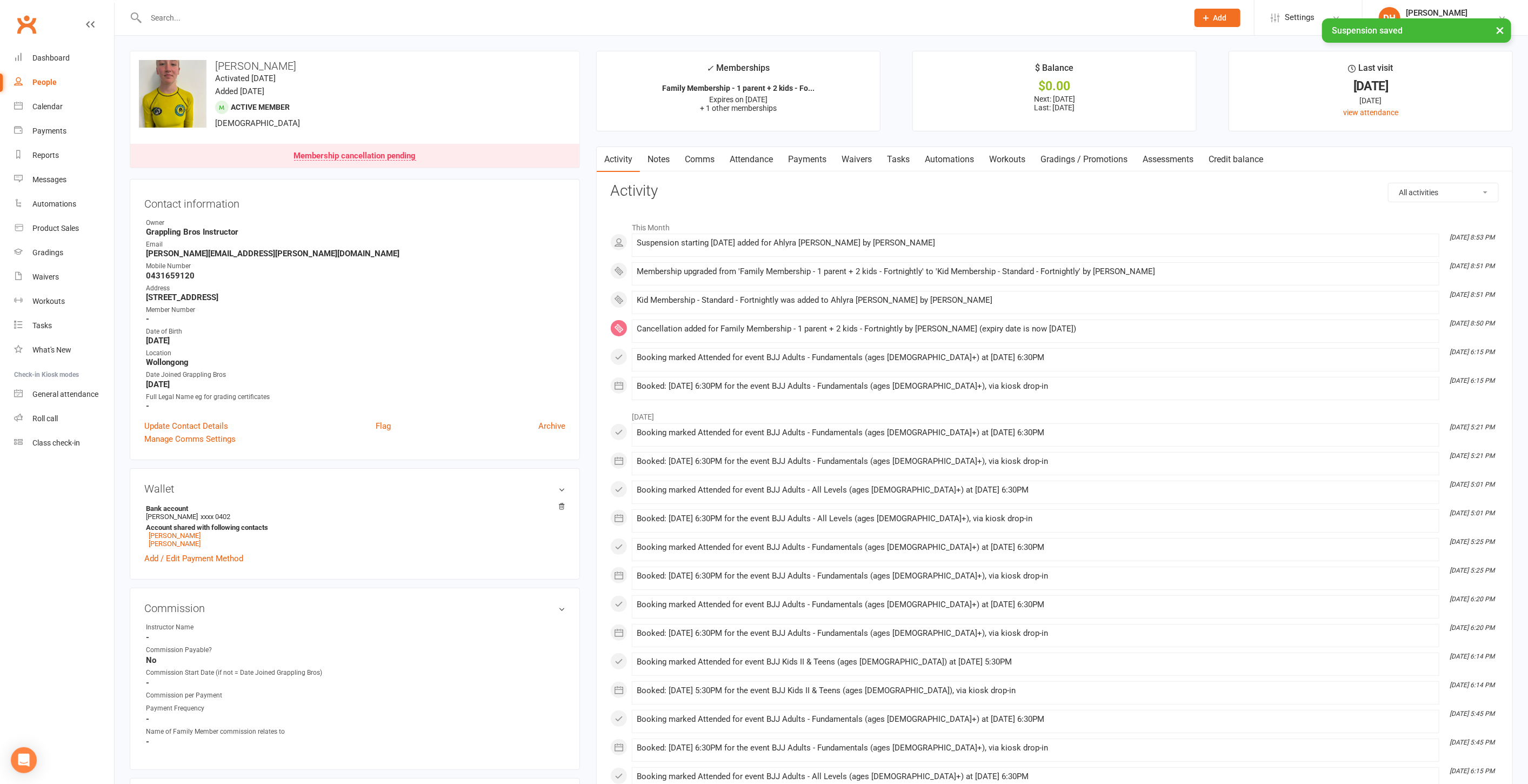
click at [800, 163] on link "Payments" at bounding box center [808, 159] width 53 height 25
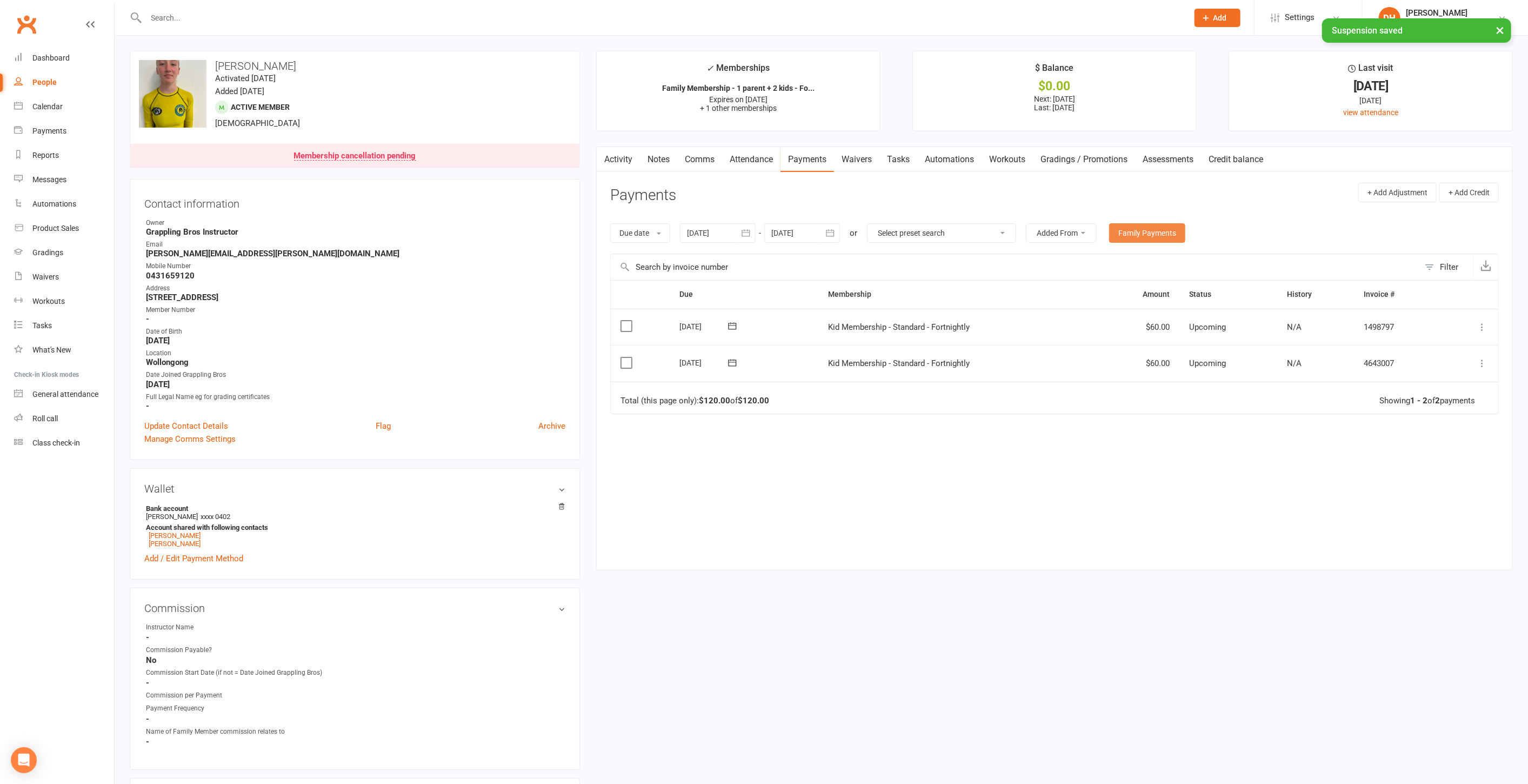
click at [1154, 234] on link "Family Payments" at bounding box center [1147, 233] width 76 height 20
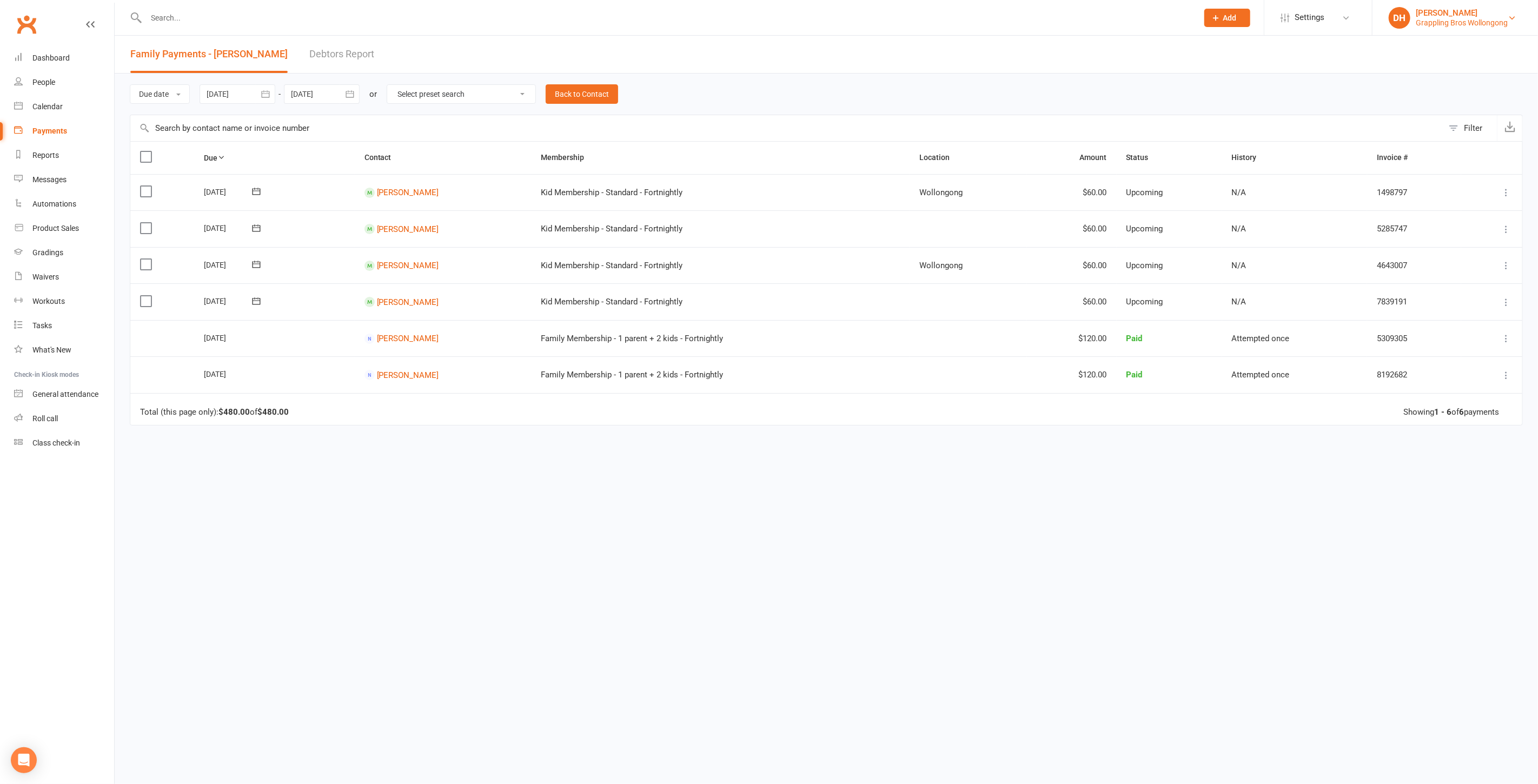
click at [1410, 15] on link "DH Debra Hay Grappling Bros Wollongong" at bounding box center [1455, 18] width 133 height 22
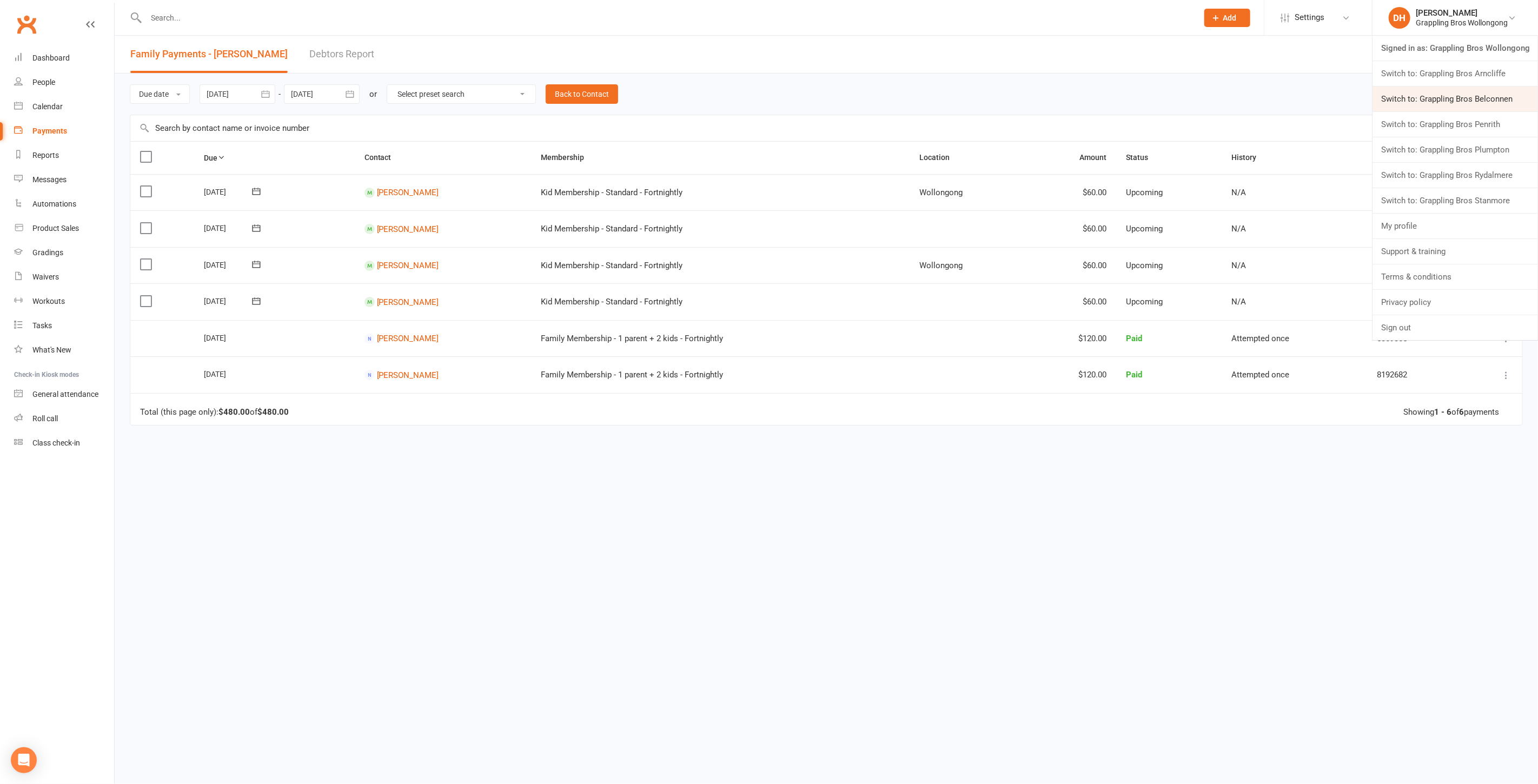
click at [1457, 100] on link "Switch to: Grappling Bros Belconnen" at bounding box center [1455, 98] width 165 height 25
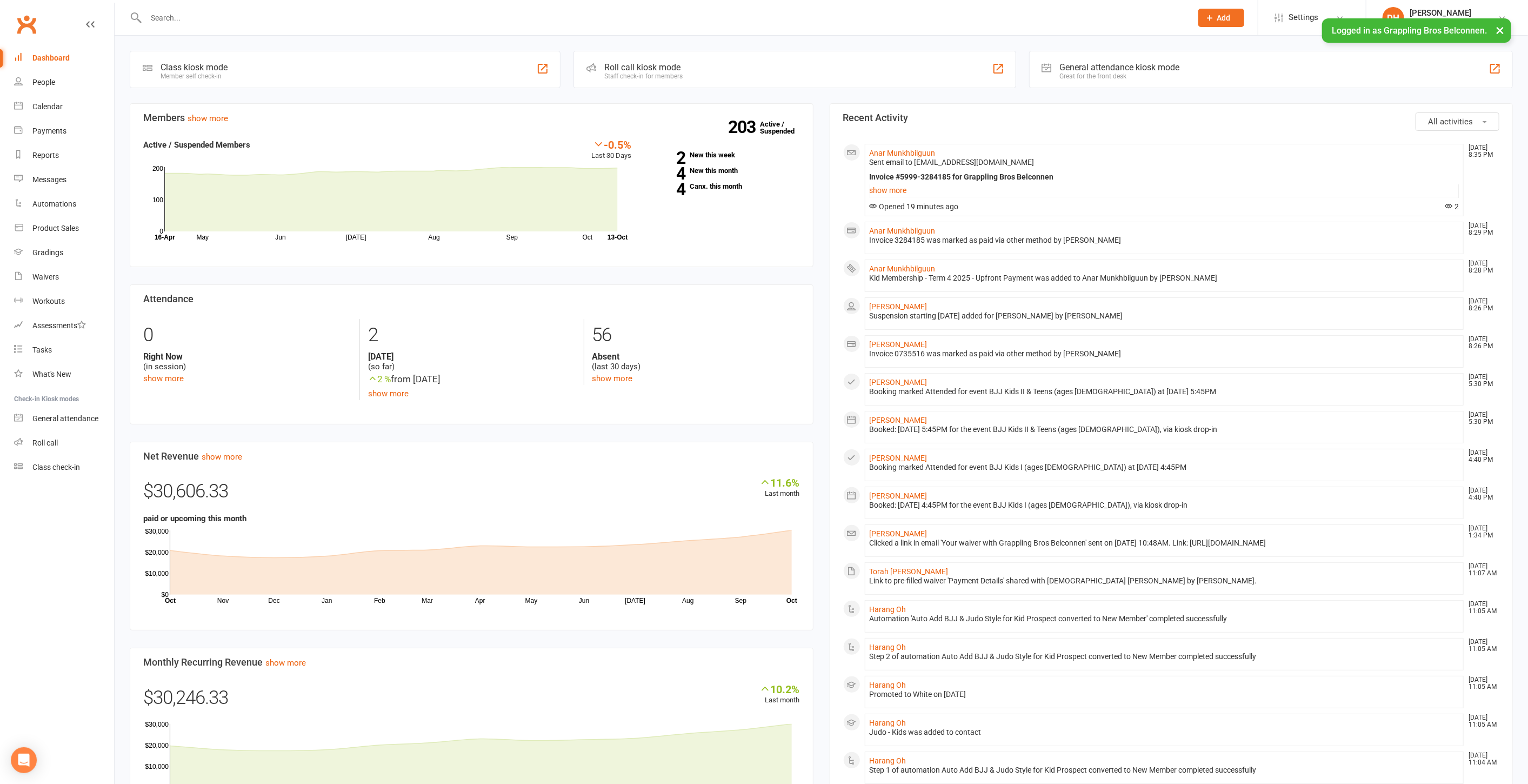
click at [473, 21] on input "text" at bounding box center [664, 18] width 1042 height 15
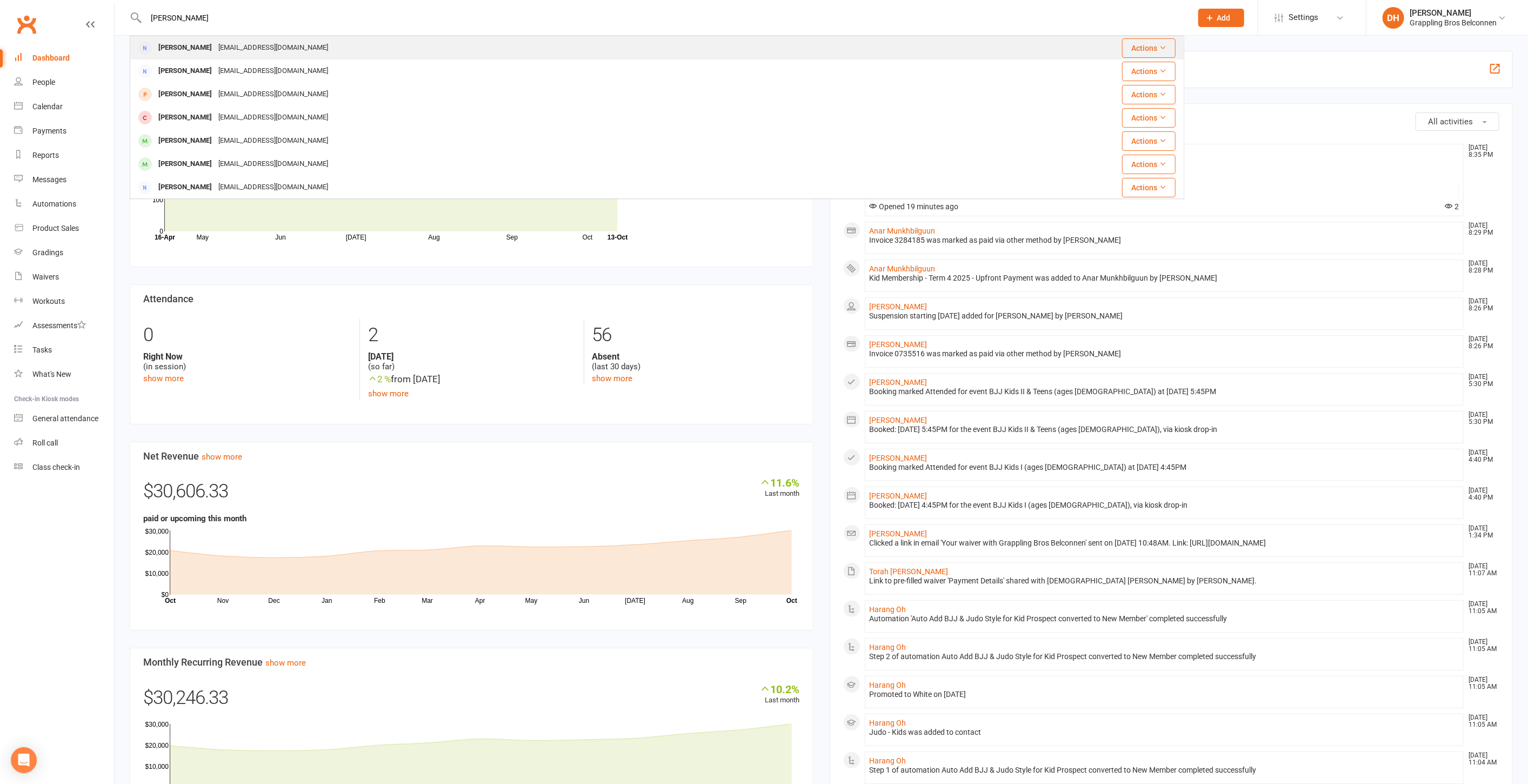
type input "[PERSON_NAME]"
click at [299, 49] on div "[PERSON_NAME] [PERSON_NAME][EMAIL_ADDRESS][DOMAIN_NAME]" at bounding box center [569, 48] width 876 height 22
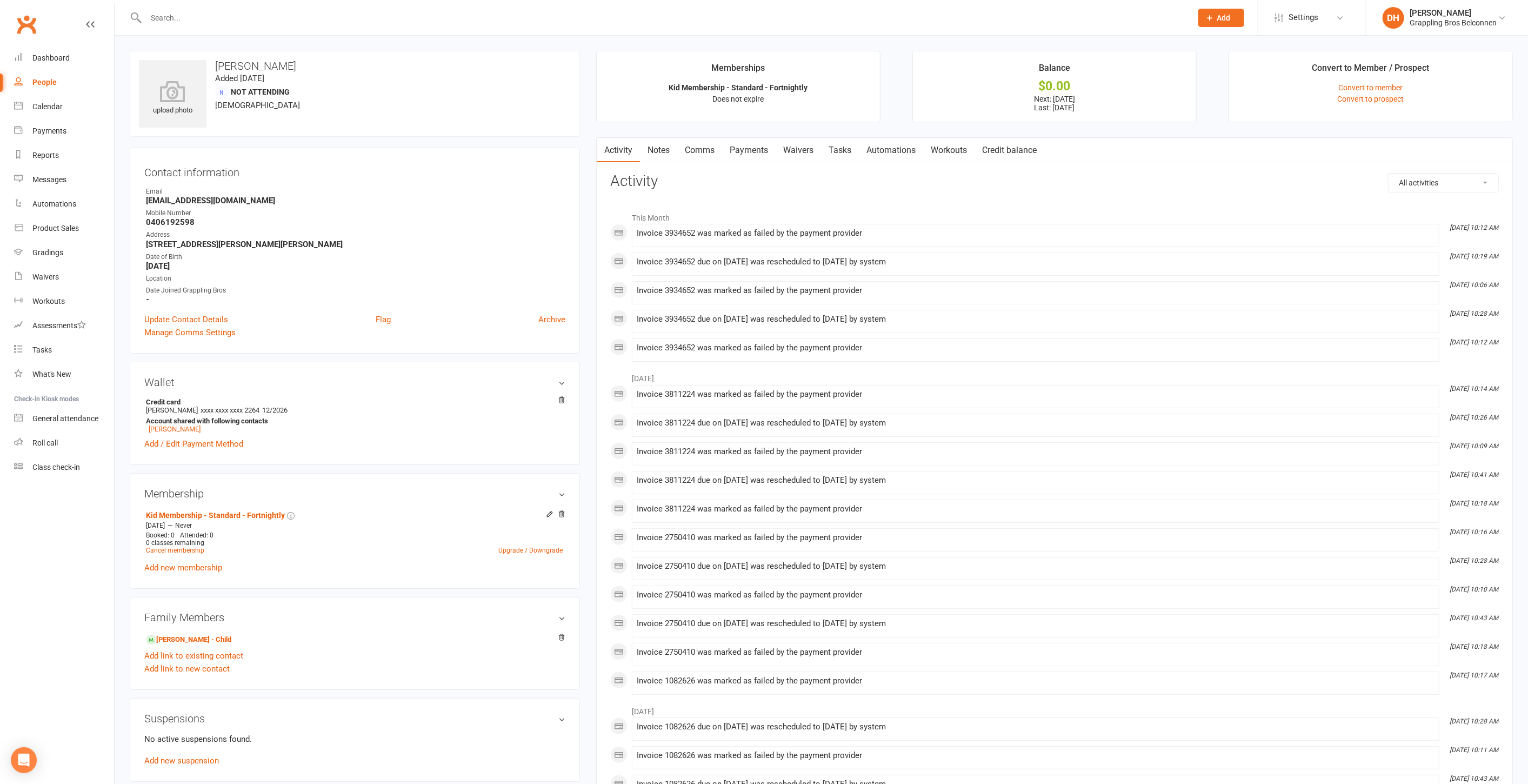
click at [768, 144] on link "Payments" at bounding box center [749, 150] width 53 height 25
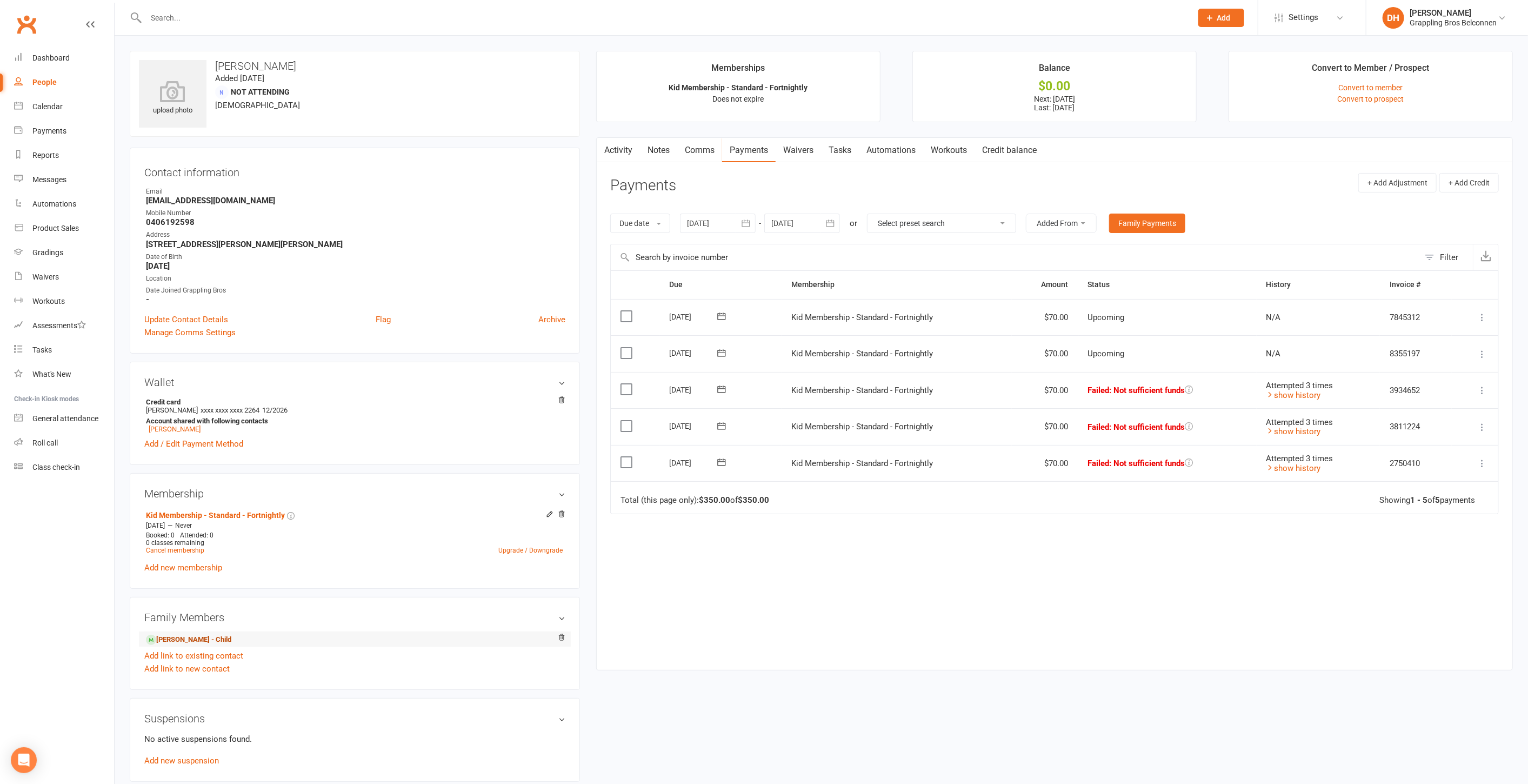
click at [180, 638] on link "[PERSON_NAME] - Child" at bounding box center [189, 640] width 85 height 11
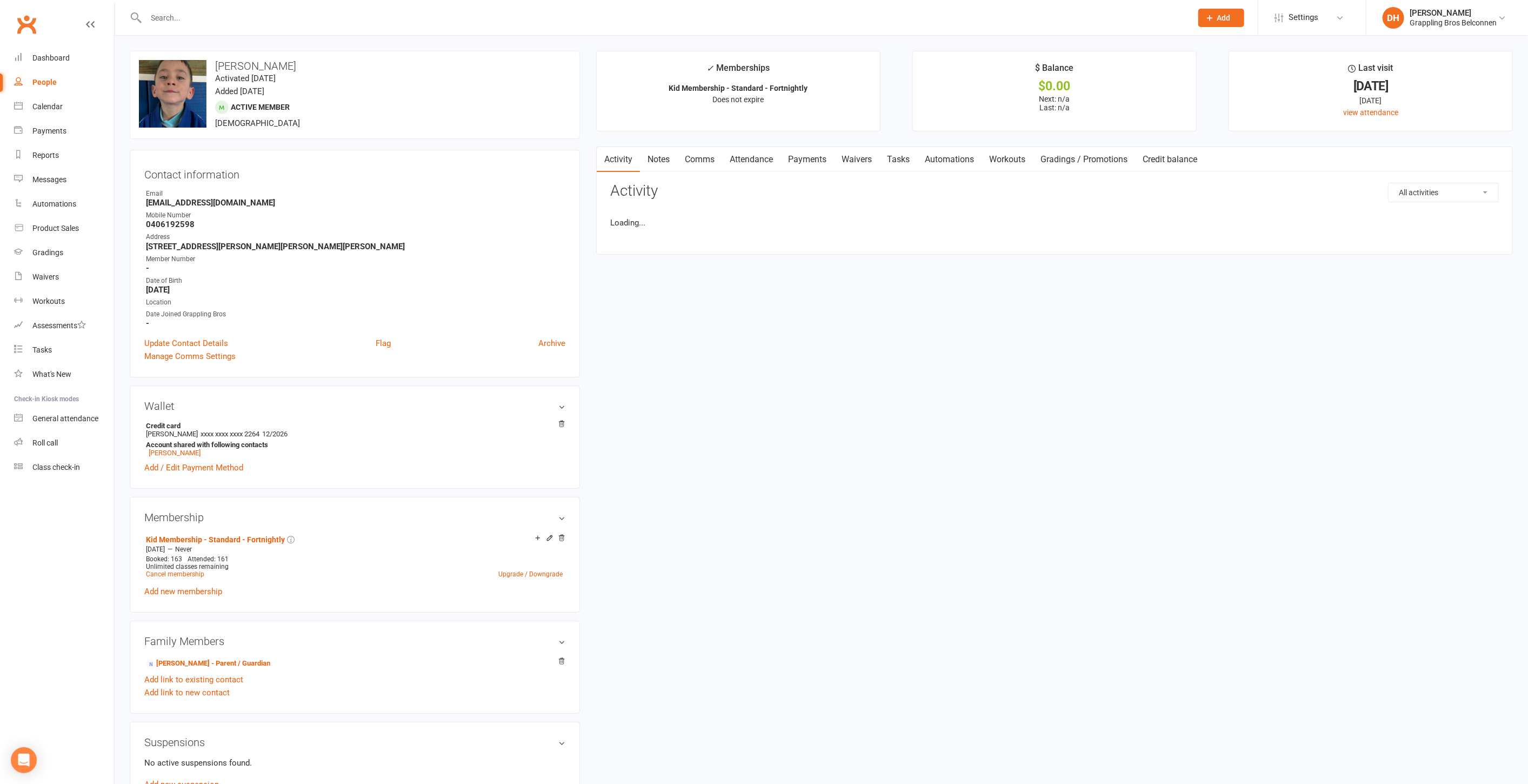
click at [757, 154] on link "Attendance" at bounding box center [752, 159] width 58 height 25
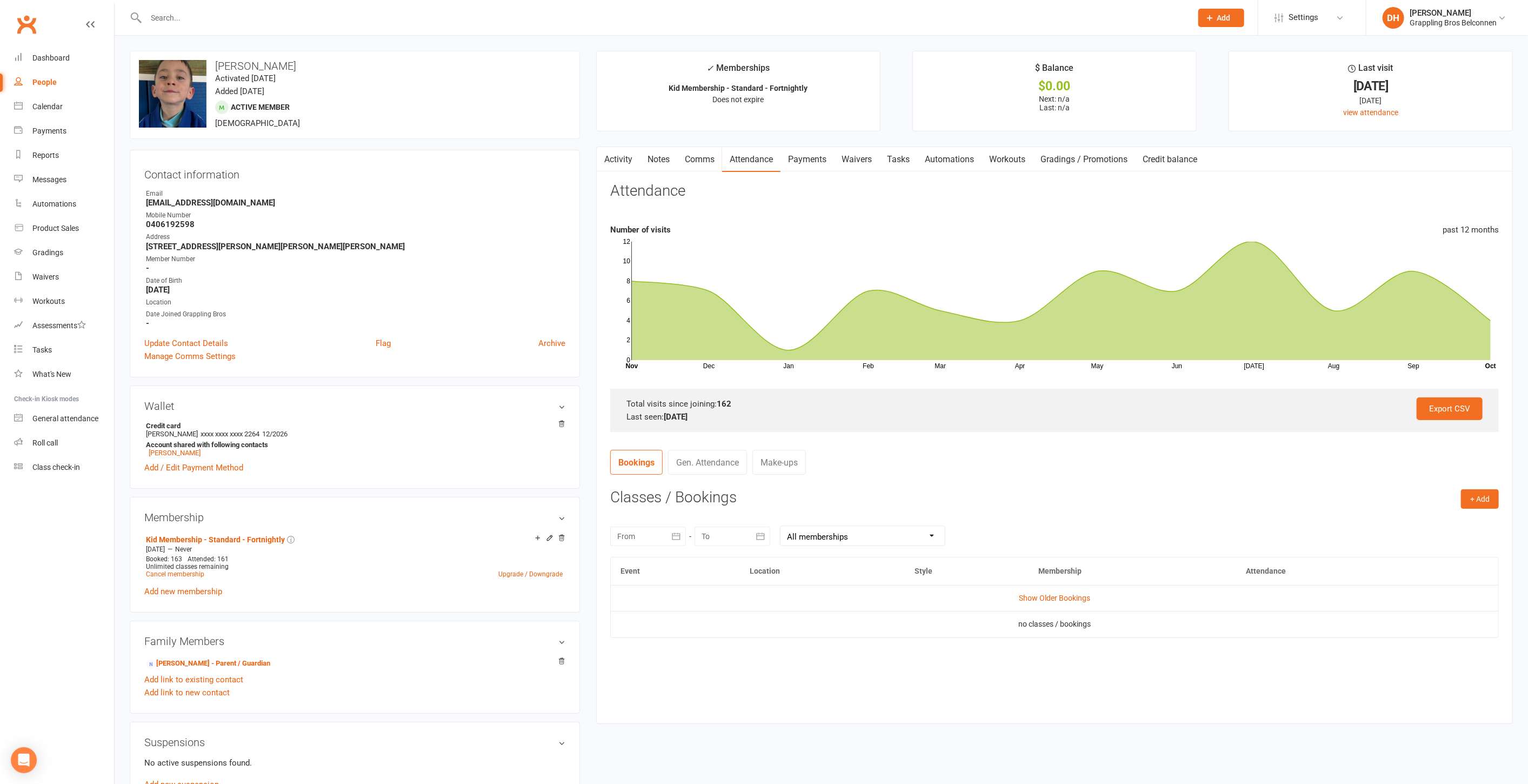
click at [1083, 606] on td "Show Older Bookings" at bounding box center [1054, 598] width 888 height 26
click at [1081, 597] on link "Show Older Bookings" at bounding box center [1055, 598] width 71 height 9
click at [1081, 597] on link "Hide Older Bookings" at bounding box center [1055, 598] width 67 height 9
click at [1081, 597] on link "Show Older Bookings" at bounding box center [1055, 598] width 71 height 9
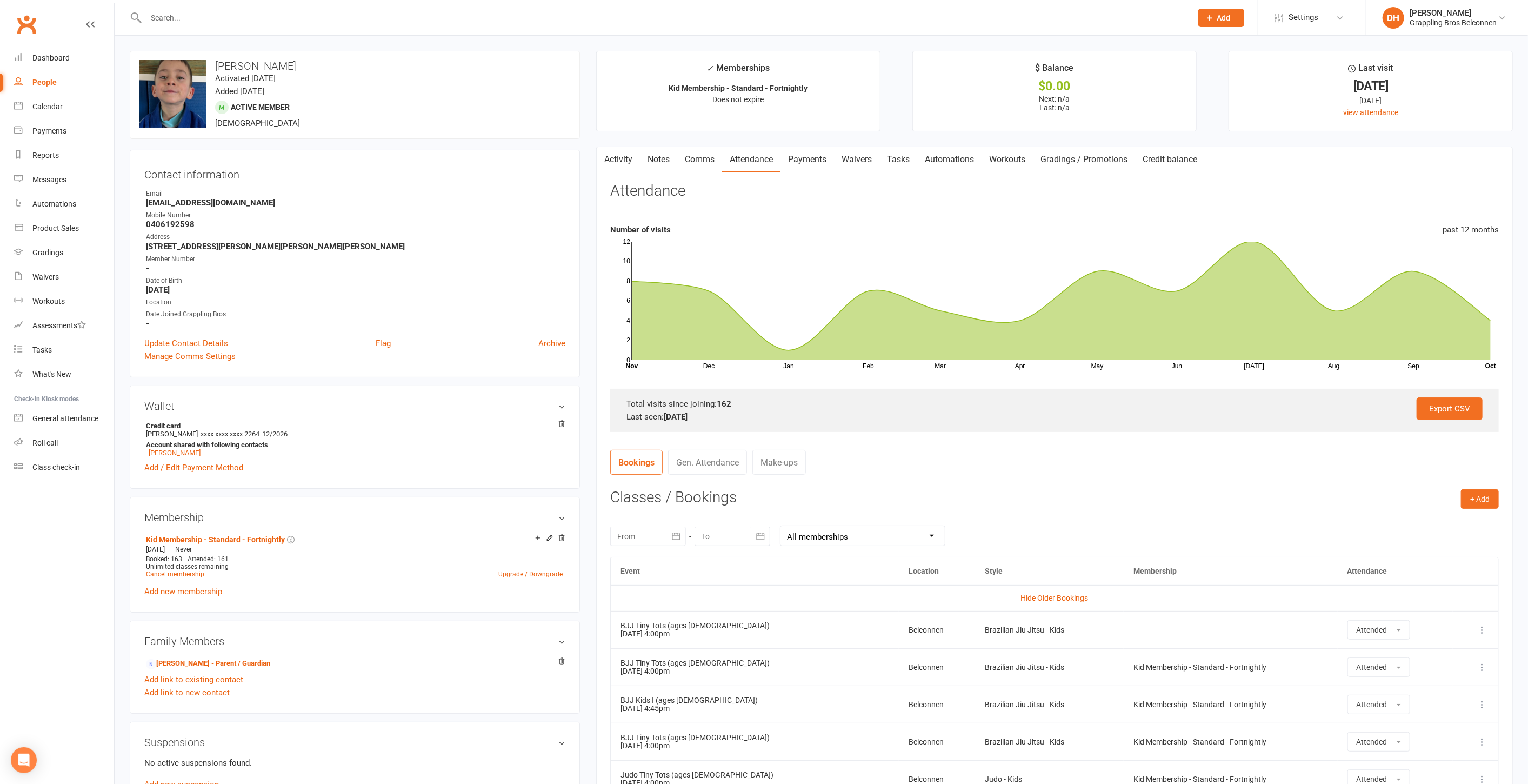
click at [799, 161] on link "Payments" at bounding box center [808, 159] width 53 height 25
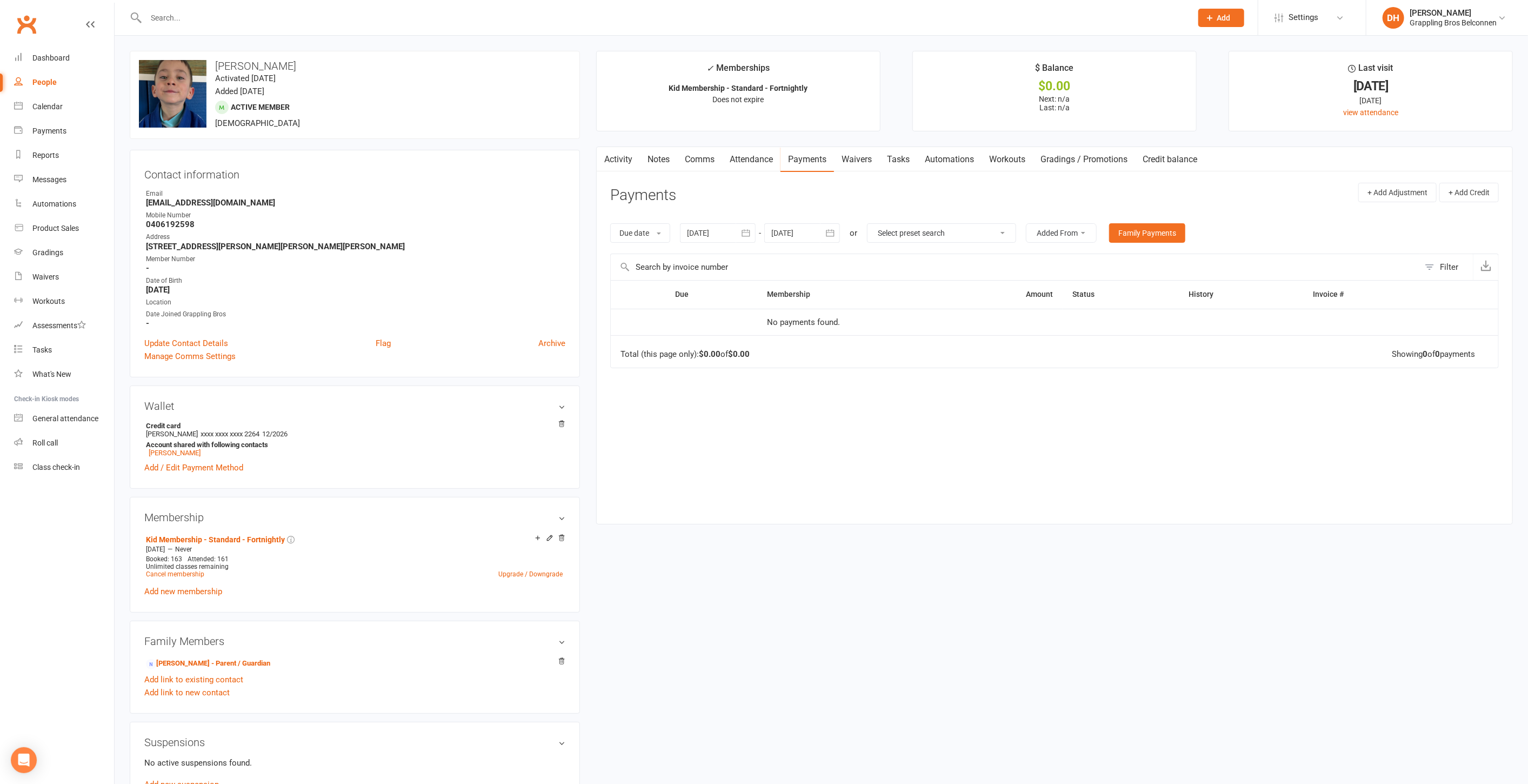
drag, startPoint x: 1423, startPoint y: 15, endPoint x: 1420, endPoint y: 33, distance: 18.2
click at [1423, 15] on div "[PERSON_NAME]" at bounding box center [1453, 13] width 87 height 10
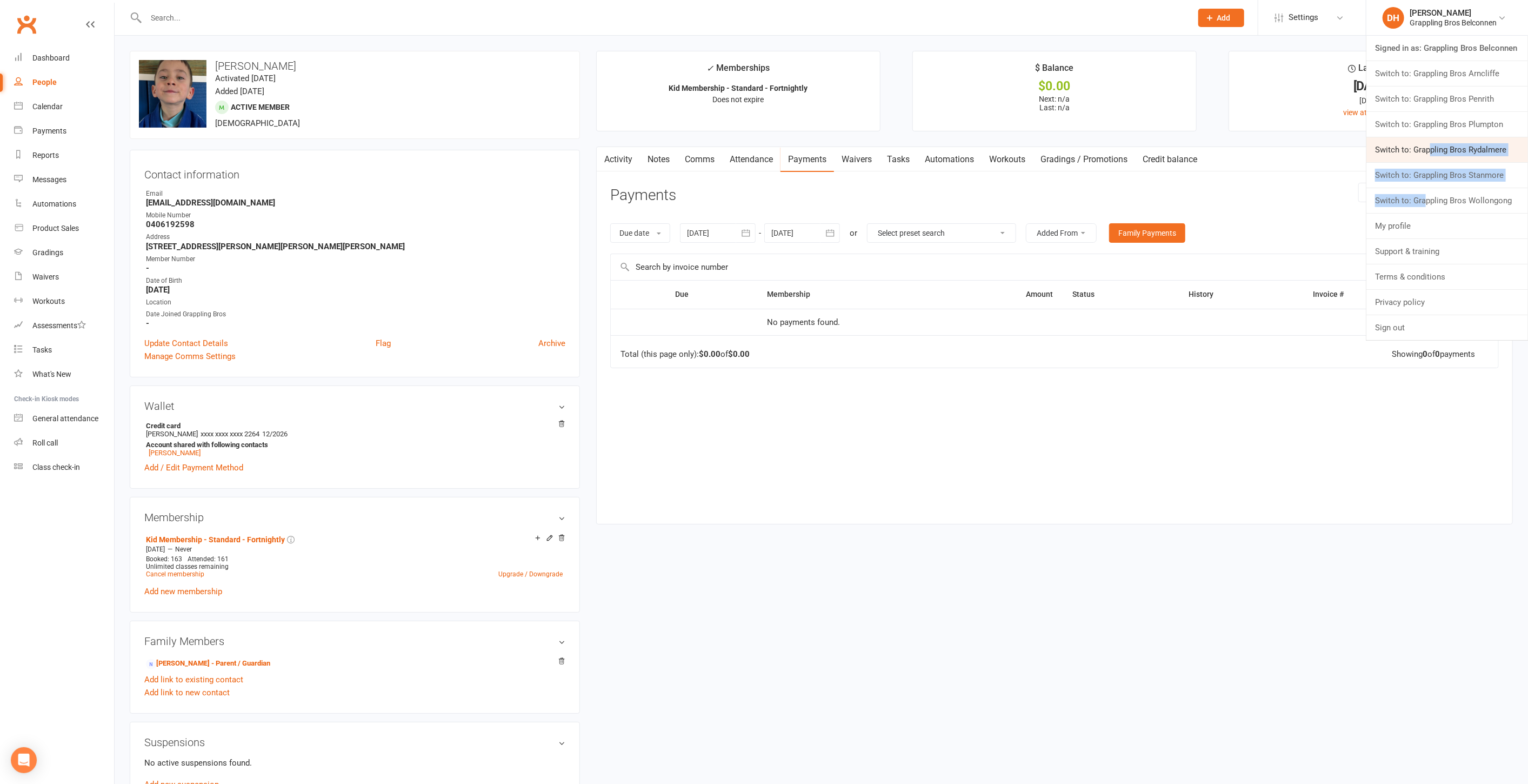
drag, startPoint x: 1424, startPoint y: 198, endPoint x: 1428, endPoint y: 158, distance: 40.2
click at [1428, 158] on ul "Signed in as: Grappling Bros Belconnen Switch to: Grappling Bros Arncliffe Swit…" at bounding box center [1447, 188] width 163 height 305
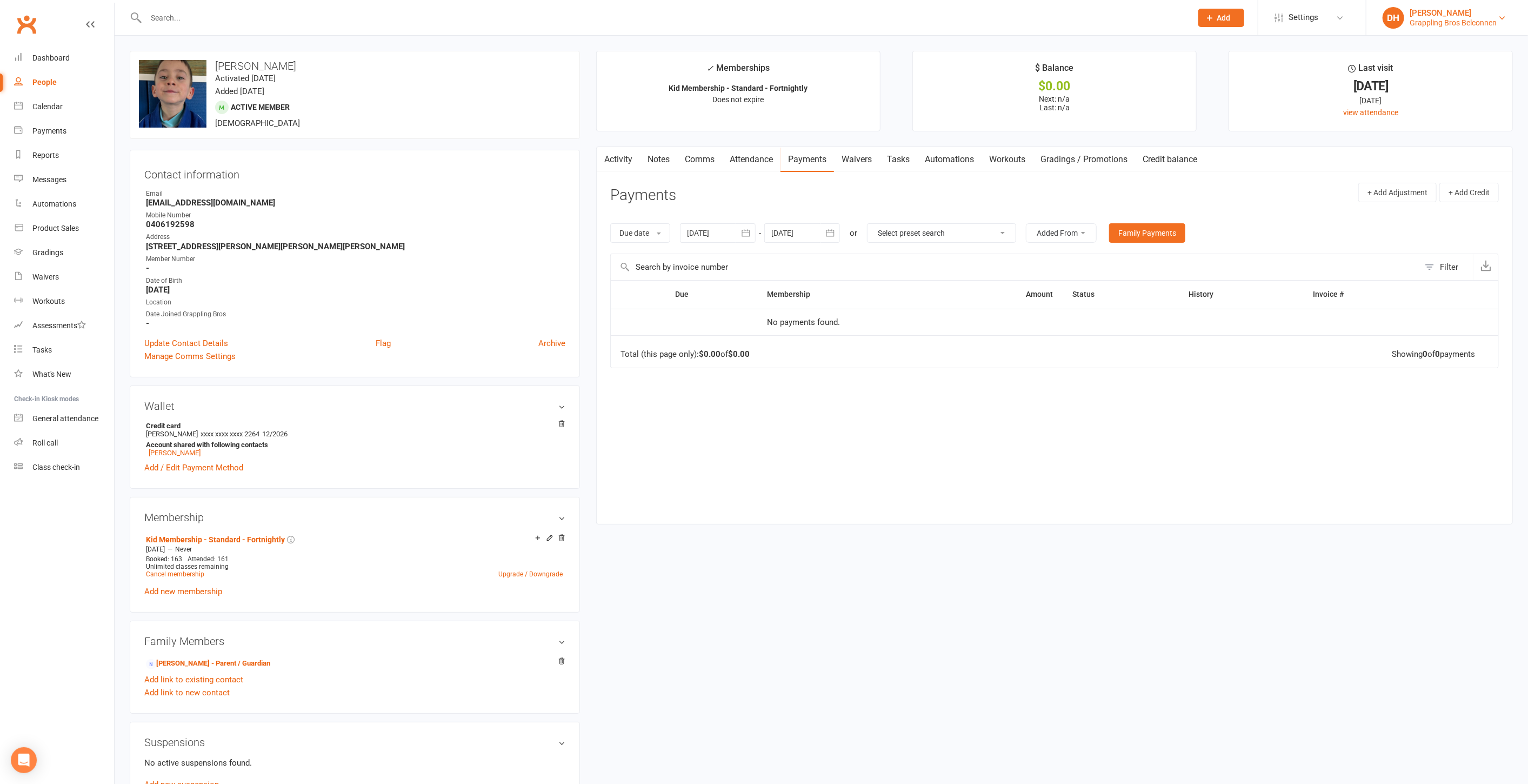
click at [1472, 20] on div "Grappling Bros Belconnen" at bounding box center [1453, 22] width 87 height 10
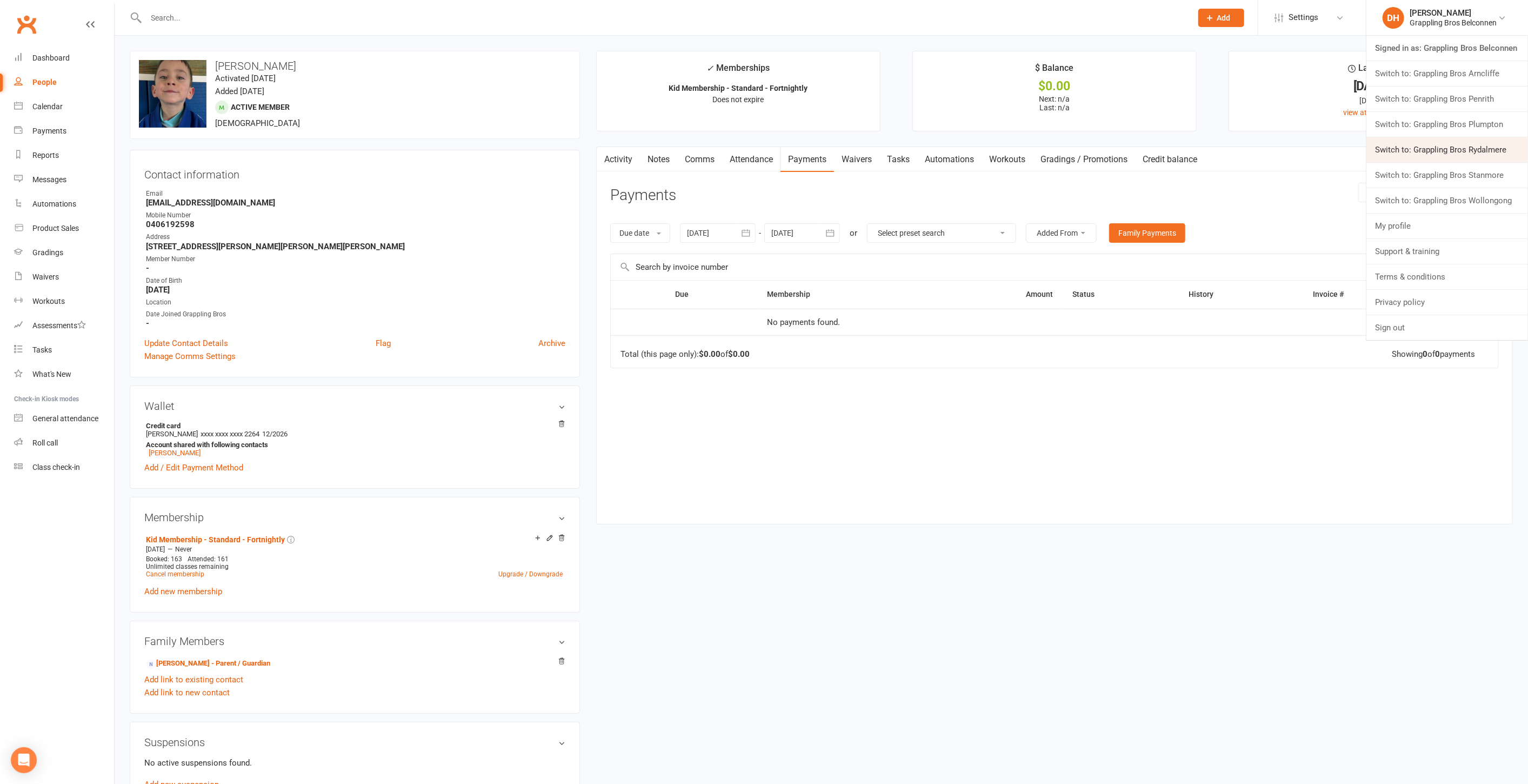
click at [1442, 151] on link "Switch to: Grappling Bros Rydalmere" at bounding box center [1447, 149] width 161 height 25
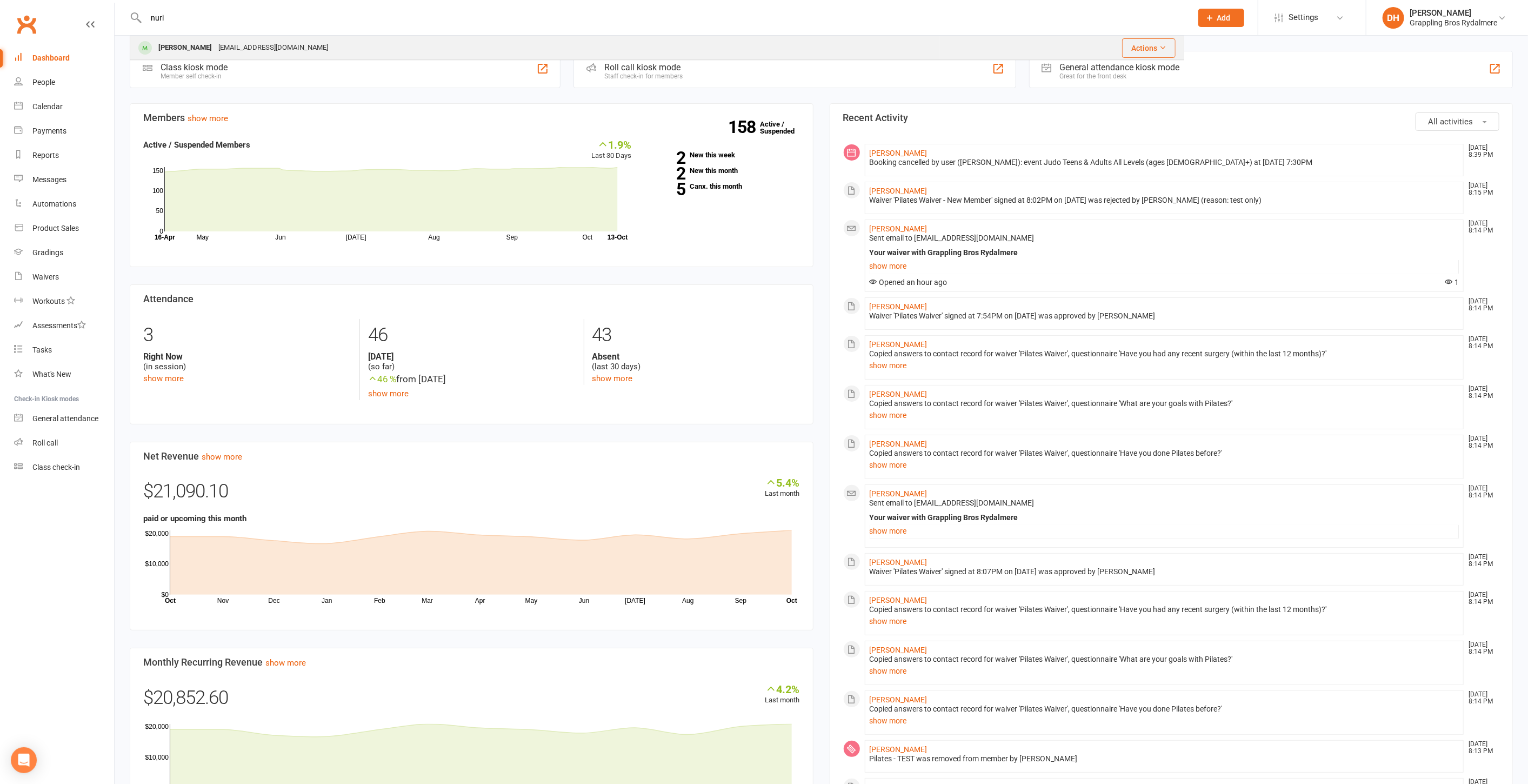
type input "nuri"
click at [194, 56] on div "Nuri Joen [EMAIL_ADDRESS][DOMAIN_NAME]" at bounding box center [535, 48] width 808 height 22
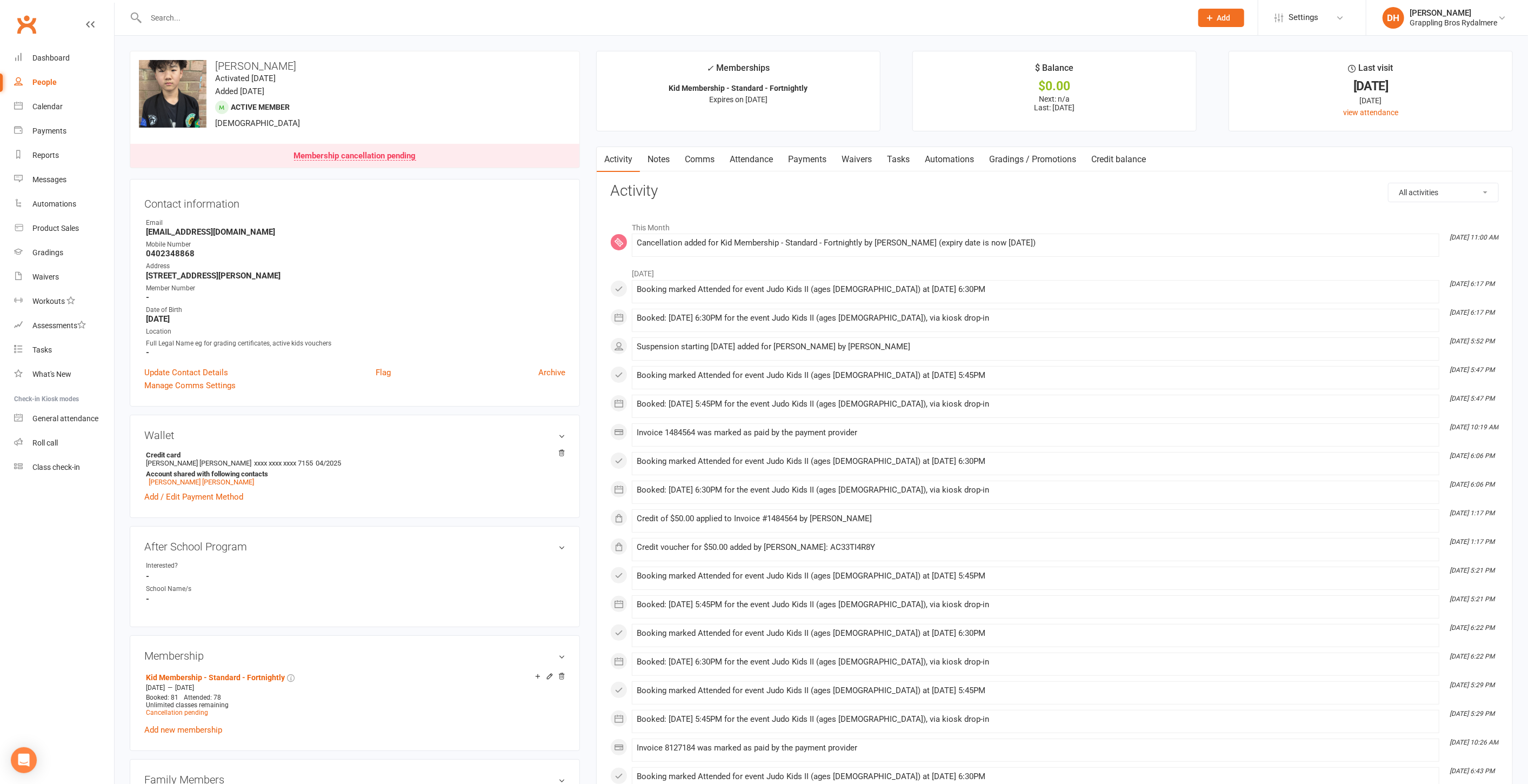
click at [805, 161] on link "Payments" at bounding box center [808, 159] width 53 height 25
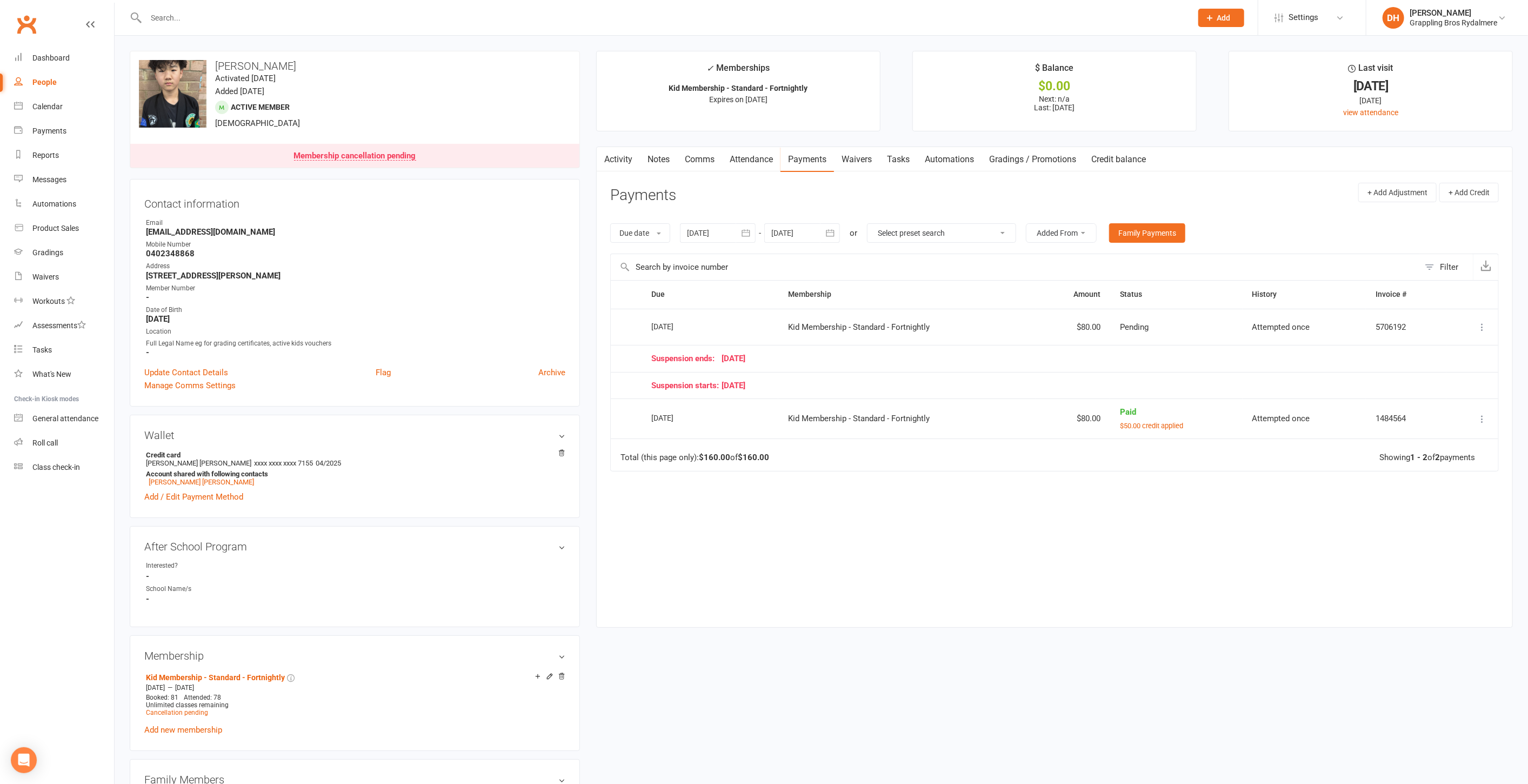
click at [661, 161] on link "Notes" at bounding box center [658, 159] width 37 height 25
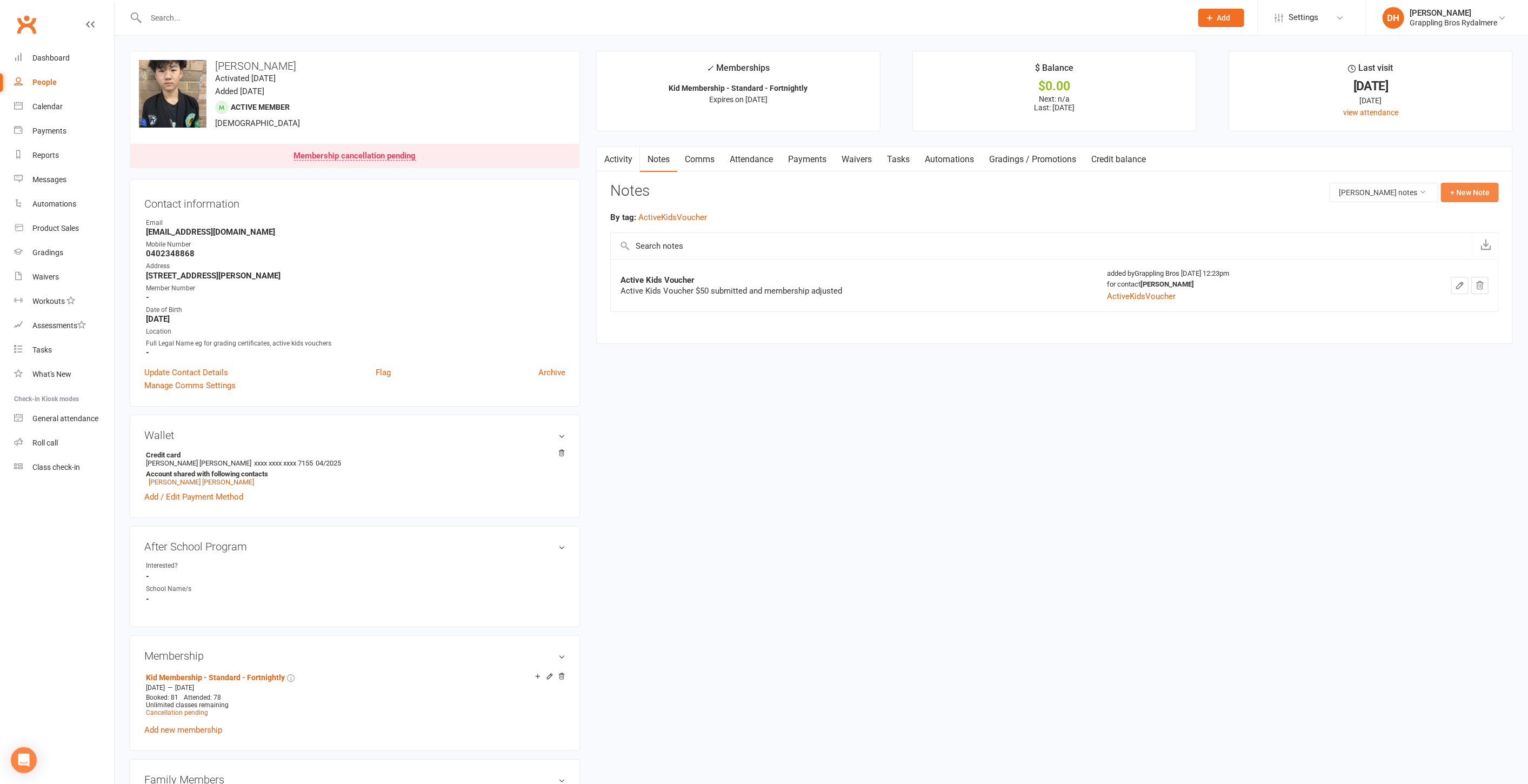
click at [1471, 195] on button "+ New Note" at bounding box center [1470, 193] width 58 height 20
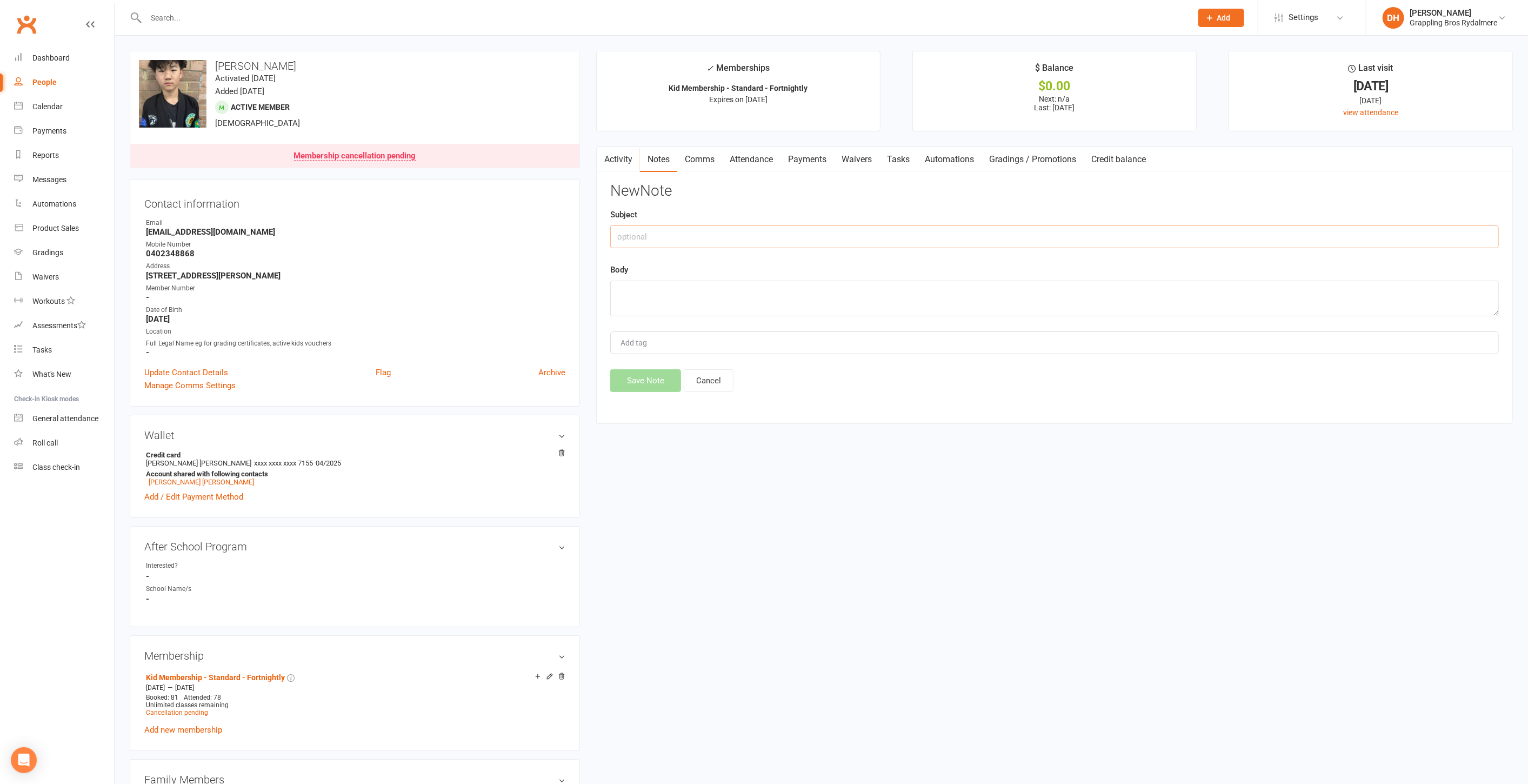
click at [683, 234] on input "text" at bounding box center [1055, 237] width 889 height 23
type input "Refund"
click at [676, 287] on textarea at bounding box center [1055, 299] width 889 height 36
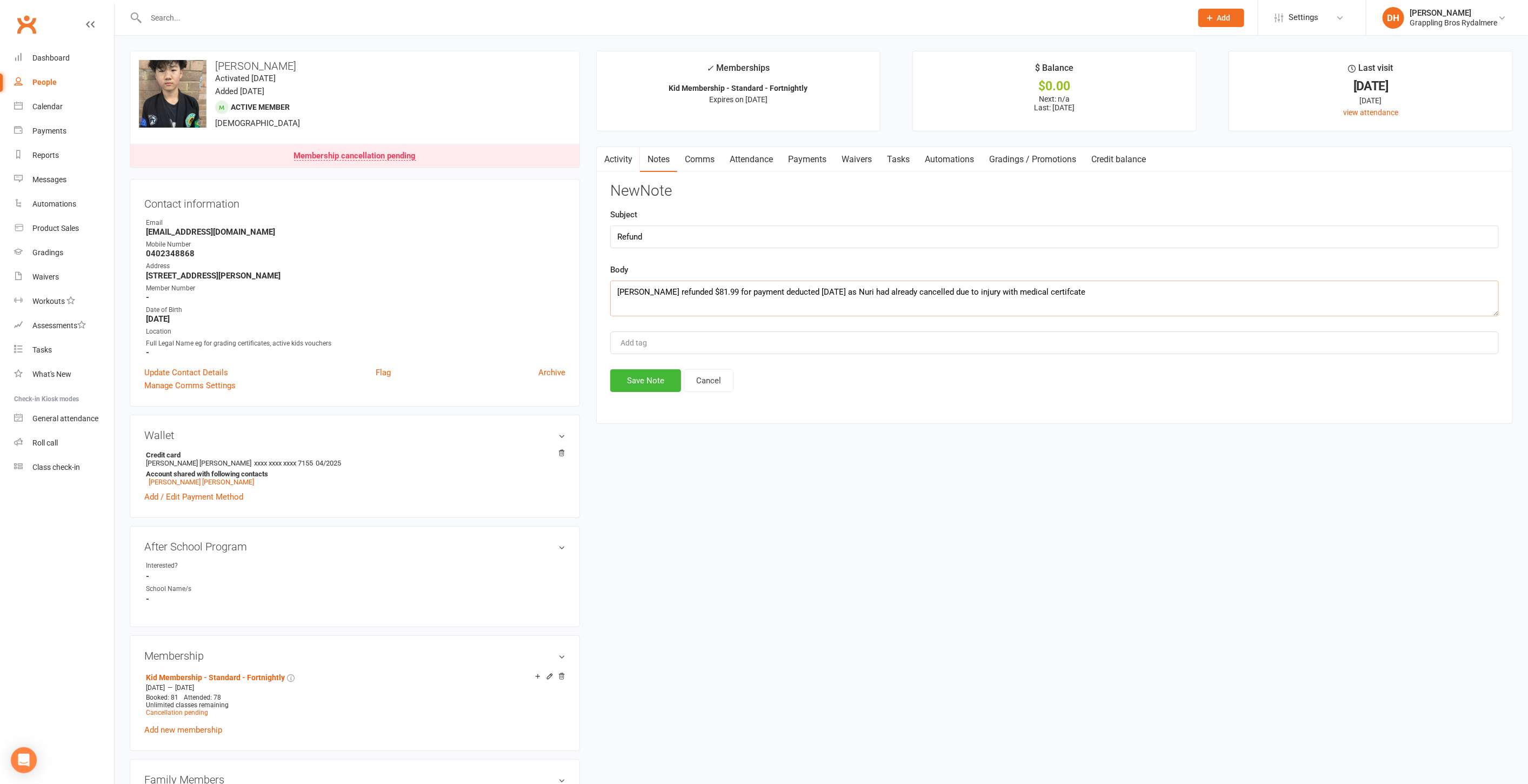
type textarea "[PERSON_NAME] refunded $81.99 for payment deducted [DATE] as Nuri had already c…"
type input "Refund"
click at [641, 381] on button "Save Note" at bounding box center [646, 381] width 71 height 23
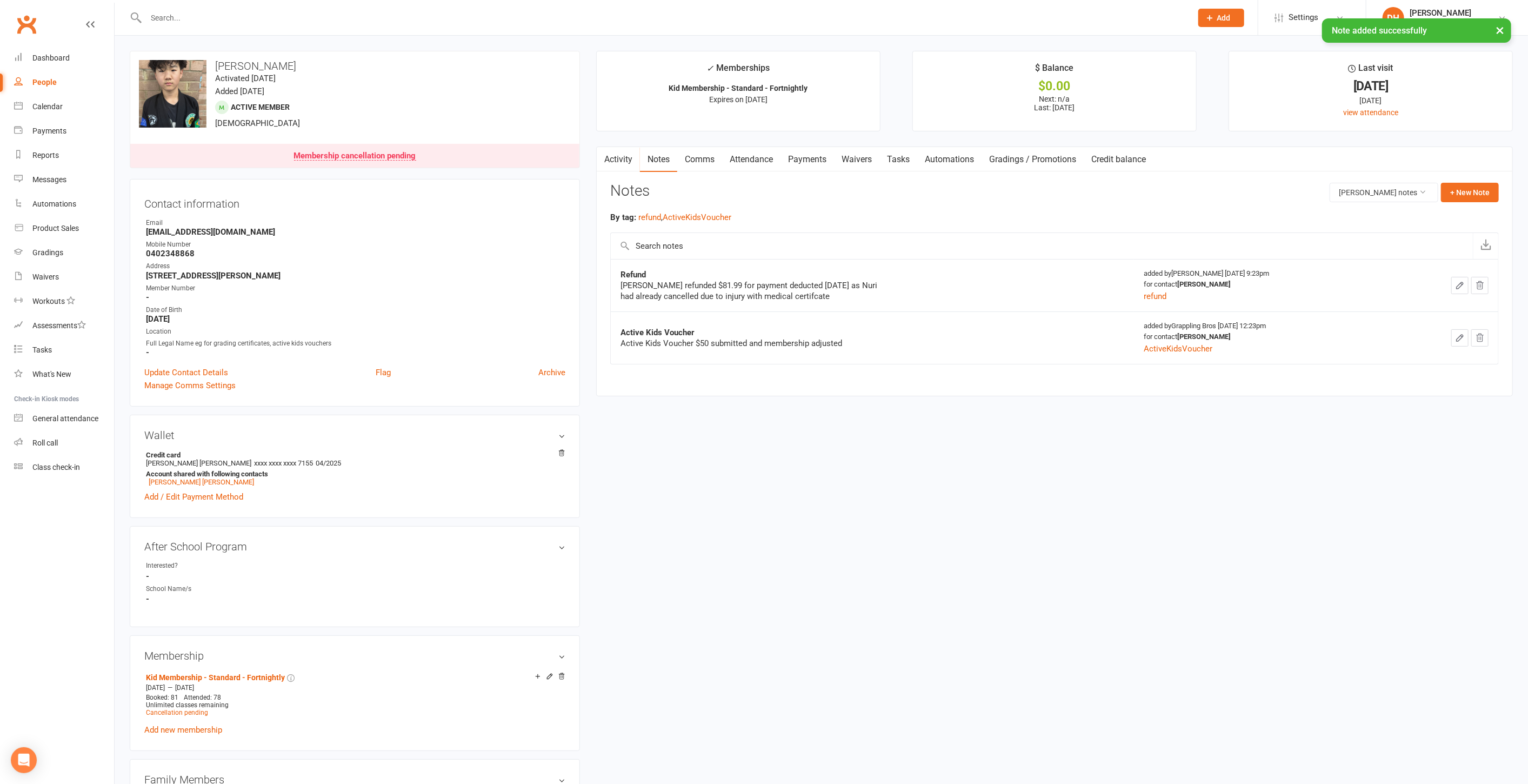
click at [909, 157] on link "Tasks" at bounding box center [898, 159] width 38 height 25
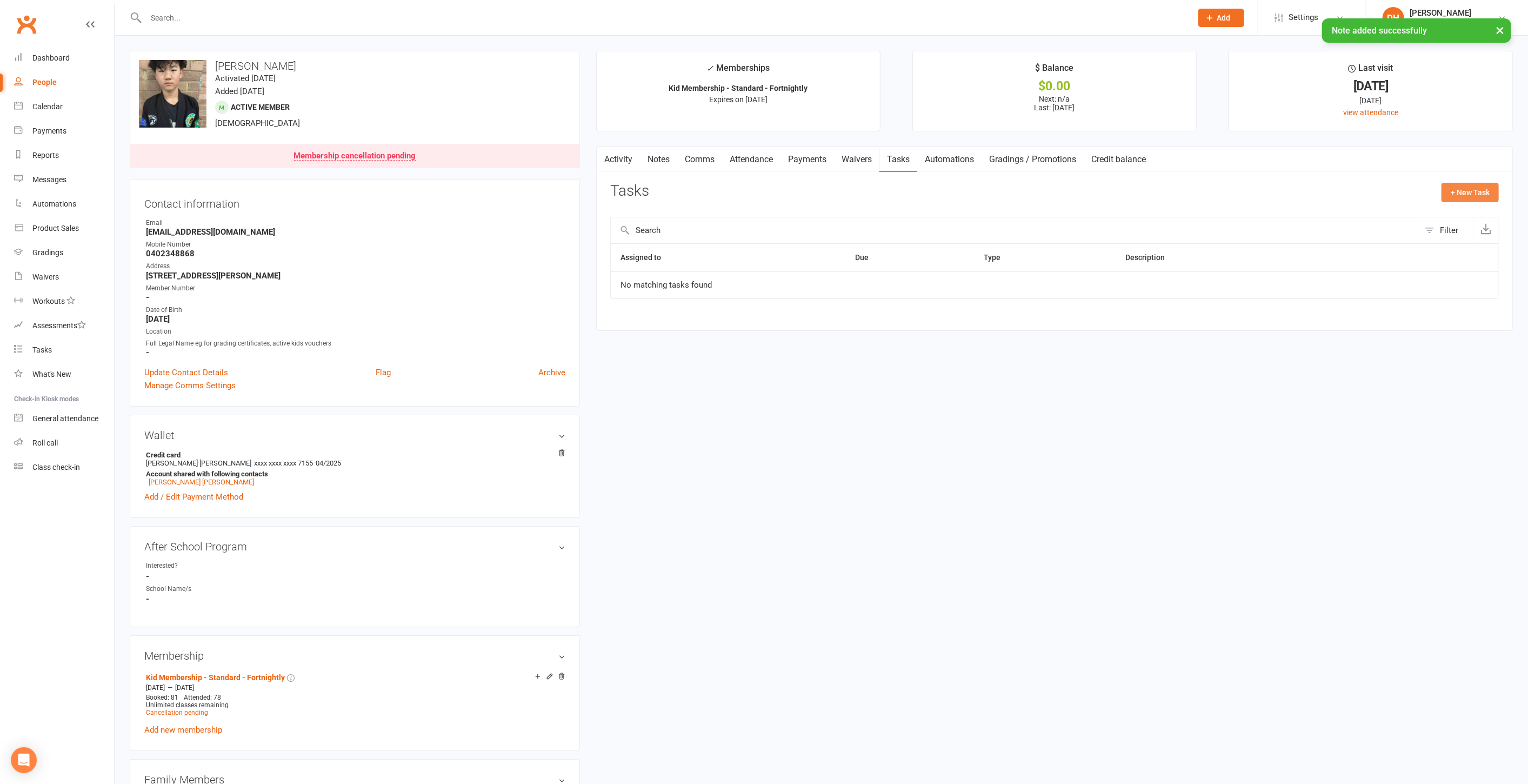
click at [1489, 193] on button "+ New Task" at bounding box center [1470, 193] width 57 height 20
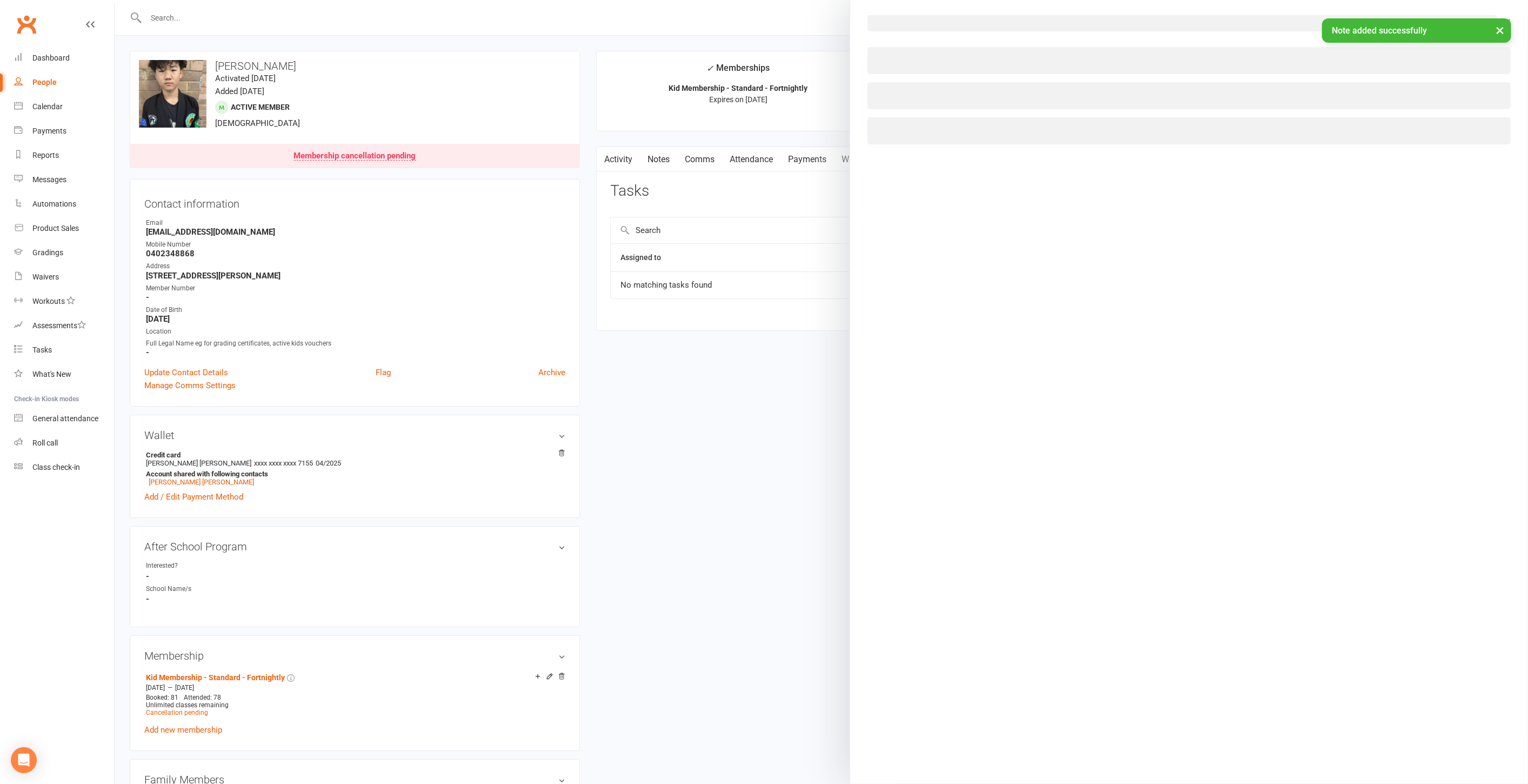
select select "50210"
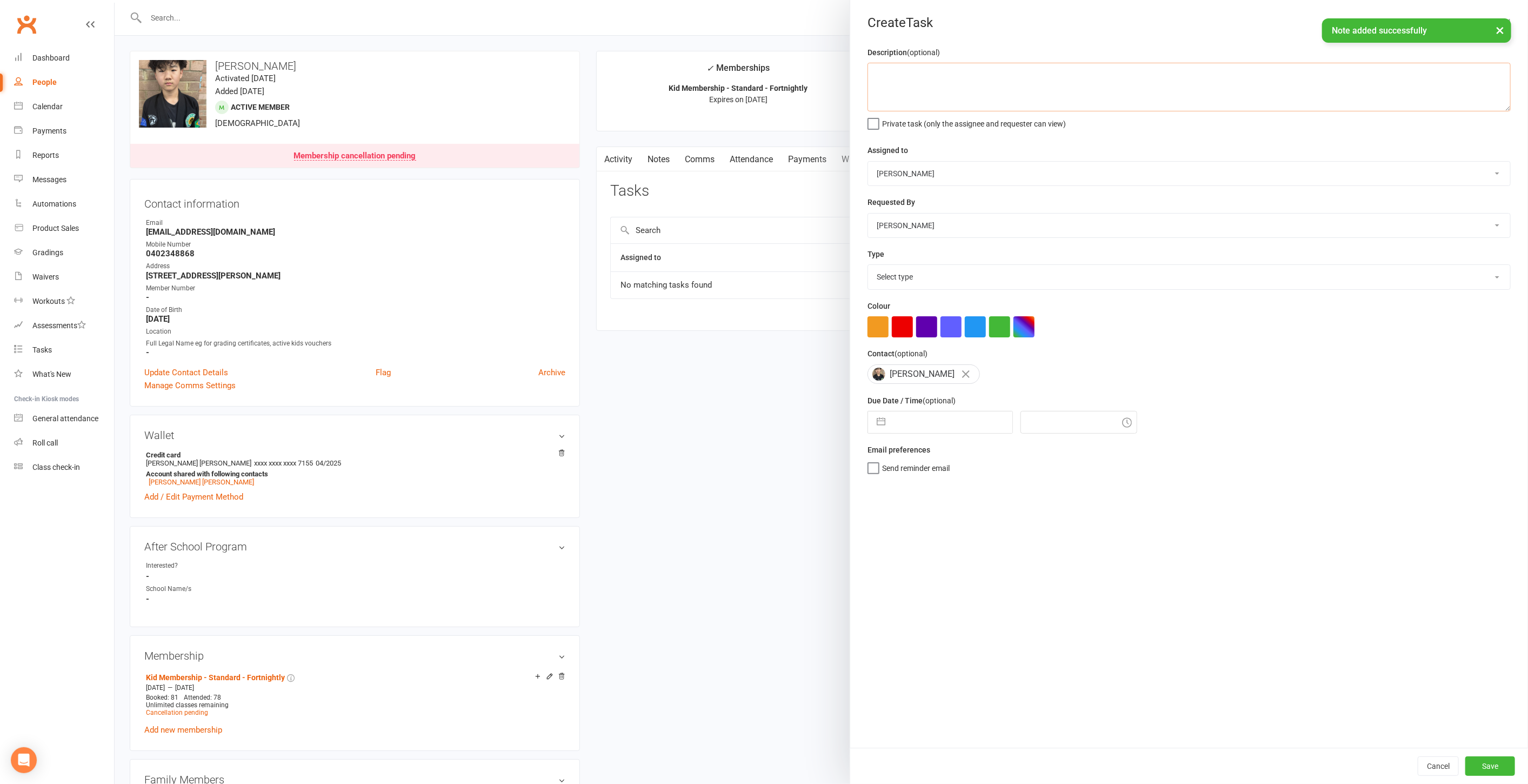
click at [1002, 78] on textarea at bounding box center [1189, 87] width 643 height 49
click at [1010, 76] on textarea "Mark payment [DATE] refunded (inlcuding $1.99 ezidebit fee)" at bounding box center [1189, 87] width 643 height 49
type textarea "Mark payment [DATE] refunded (plus $1.99 ezidebit fee)"
click at [989, 127] on span "Private task (only the assignee and requester can view)" at bounding box center [974, 122] width 184 height 13
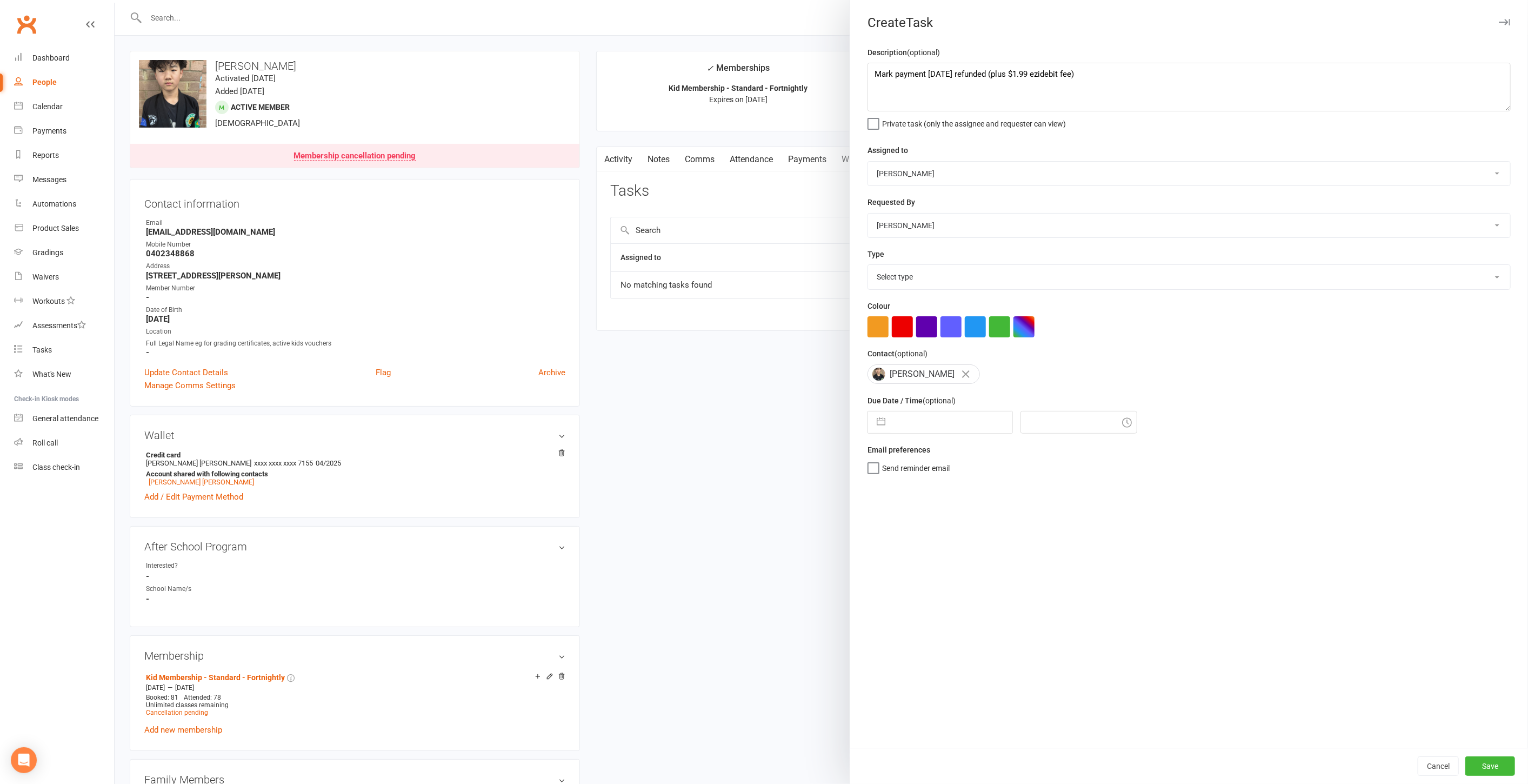
click at [989, 116] on input "Private task (only the assignee and requester can view)" at bounding box center [967, 116] width 198 height 0
click at [948, 279] on select "Select type E-mail Meeting Phone call Reminder Add new task type" at bounding box center [1189, 276] width 642 height 24
select select "20078"
click at [868, 265] on select "Select type E-mail Meeting Phone call Reminder Add new task type" at bounding box center [1189, 276] width 642 height 24
click at [876, 422] on button "button" at bounding box center [881, 422] width 20 height 22
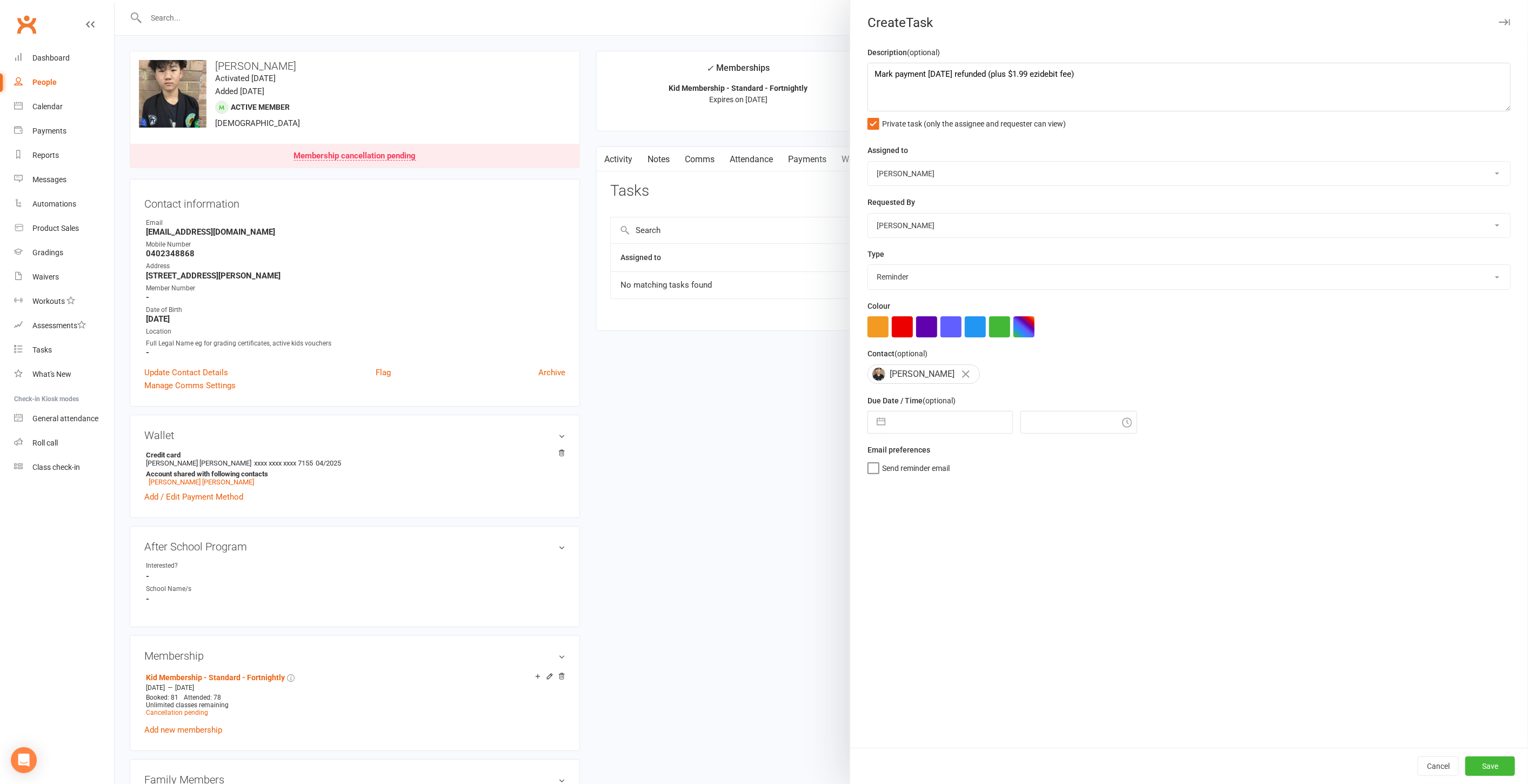
select select "8"
select select "2025"
select select "9"
select select "2025"
select select "10"
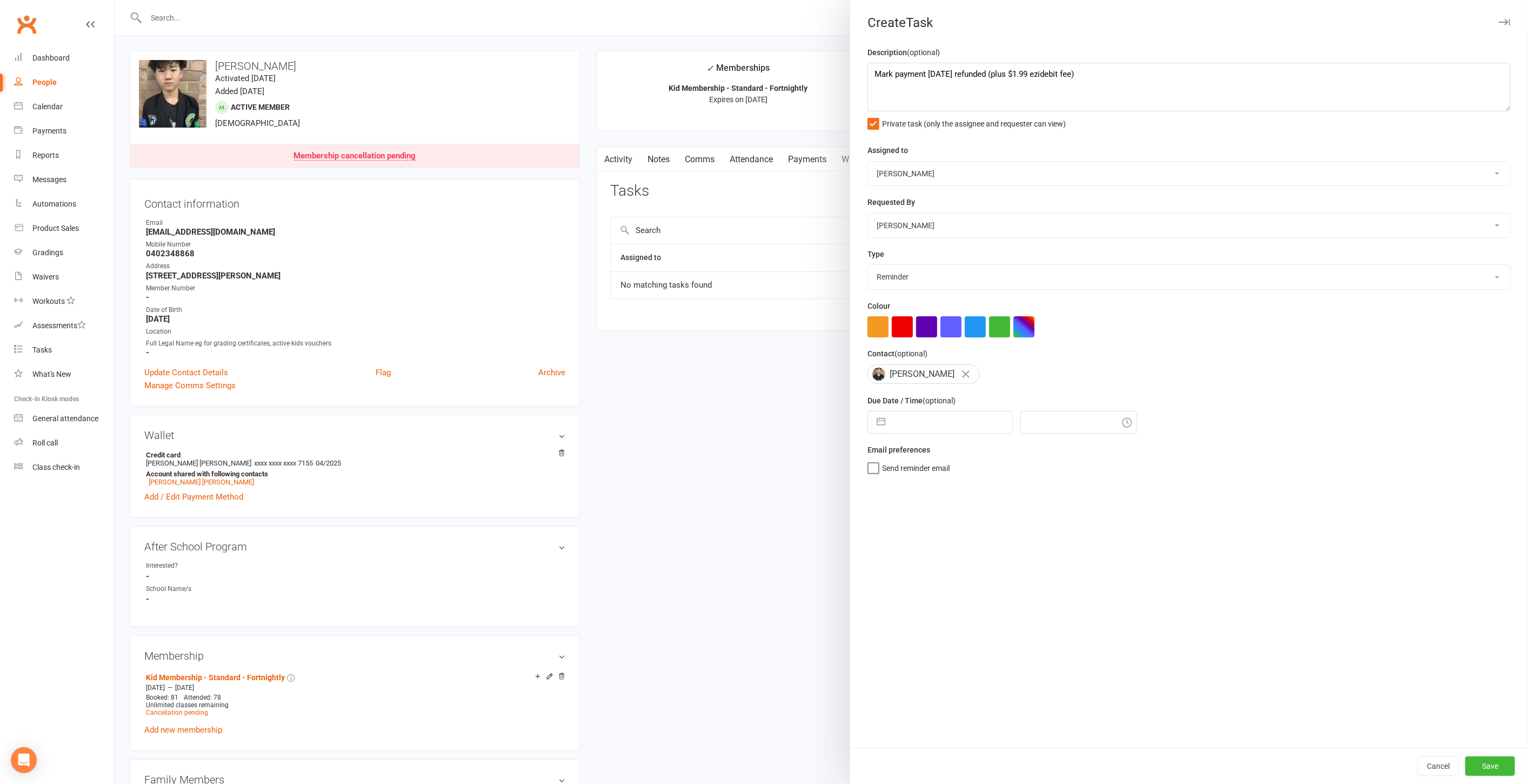
select select "2025"
click at [954, 543] on td "15" at bounding box center [953, 545] width 21 height 20
type input "[DATE]"
type input "9:30pm"
click at [926, 470] on span "Send reminder email" at bounding box center [916, 466] width 67 height 13
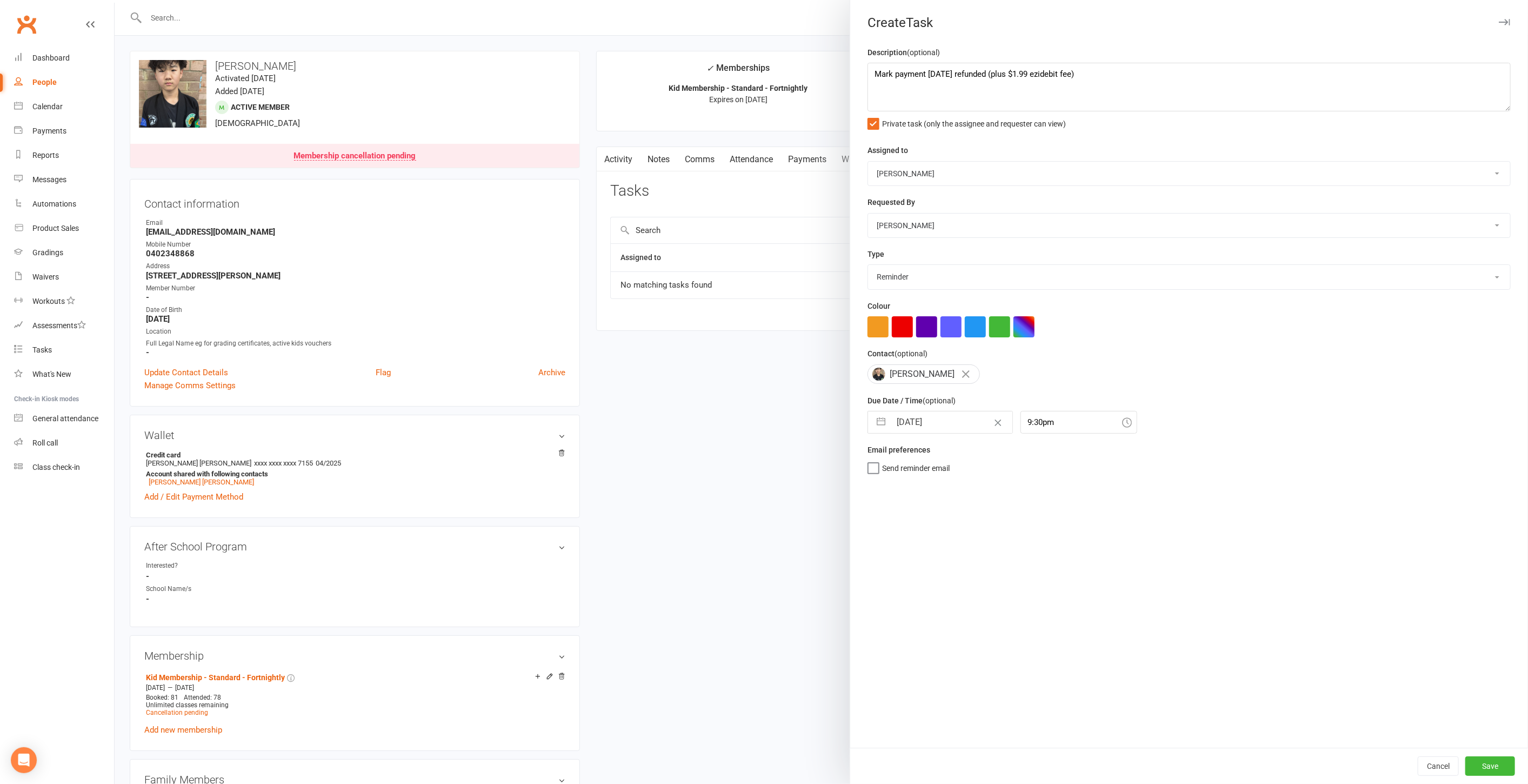
click at [926, 460] on input "Send reminder email" at bounding box center [909, 460] width 82 height 0
click at [1480, 766] on button "Save" at bounding box center [1491, 766] width 50 height 20
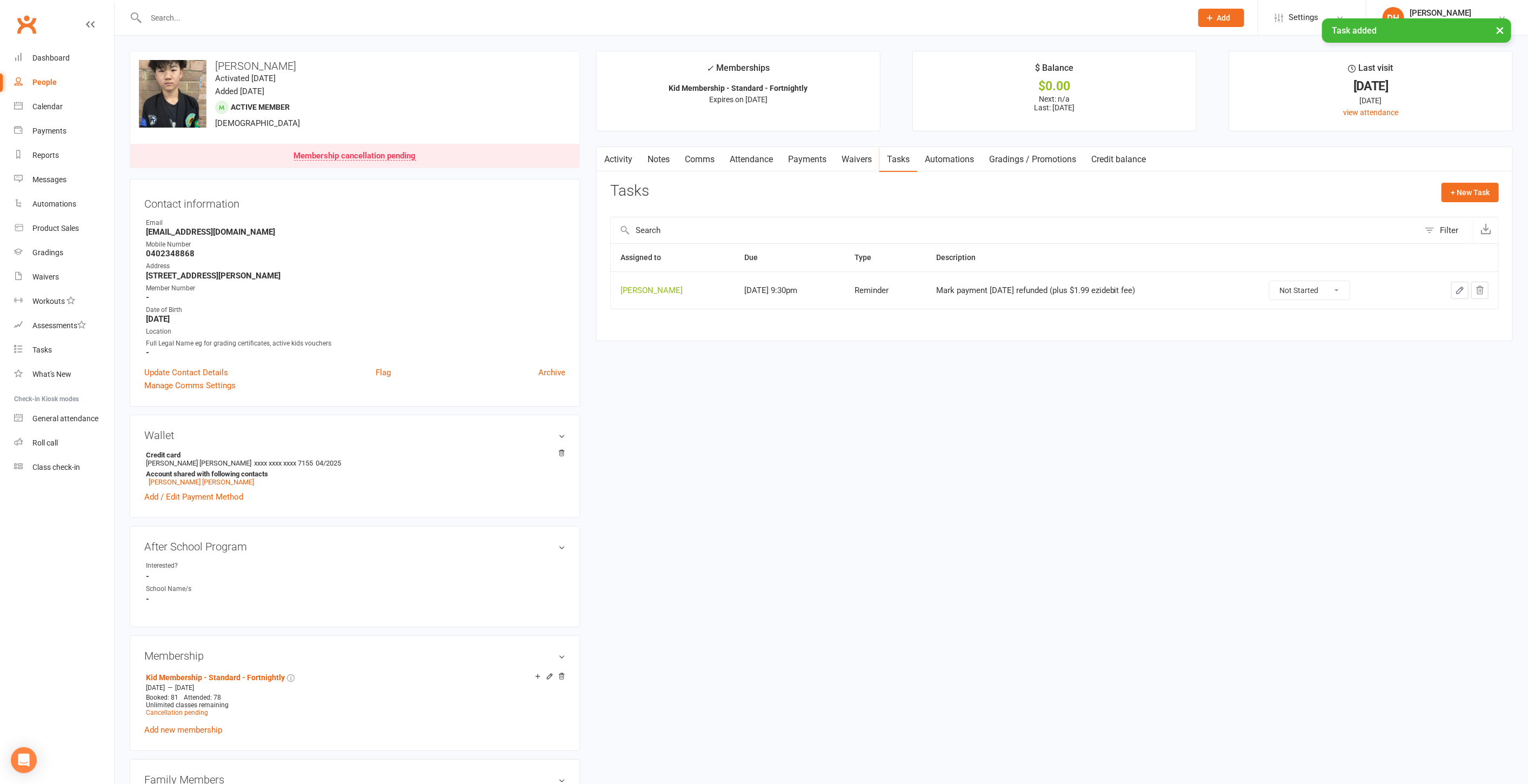
click at [817, 165] on link "Payments" at bounding box center [808, 159] width 53 height 25
